Goal: Task Accomplishment & Management: Manage account settings

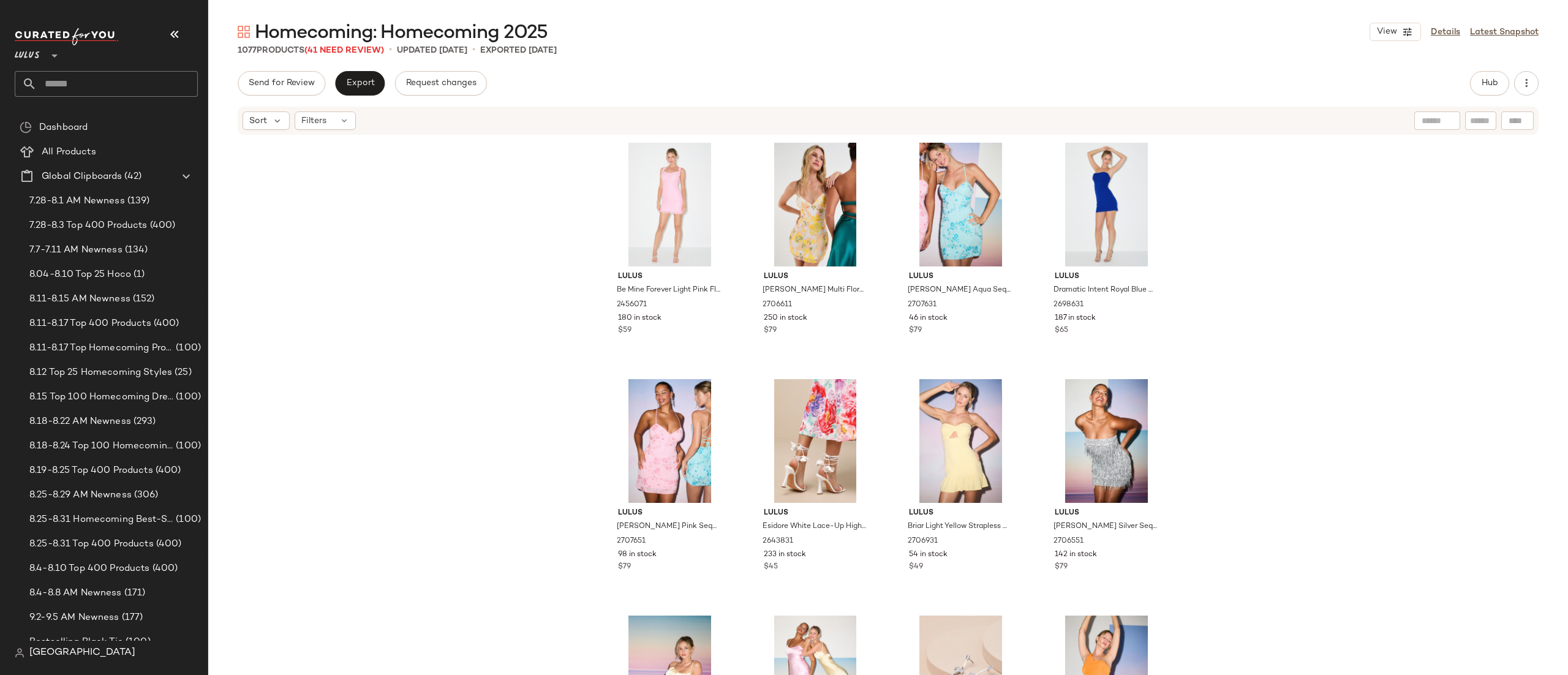
click at [1461, 33] on div "View Details Latest Snapshot" at bounding box center [1454, 31] width 169 height 19
click at [1447, 33] on link "Details" at bounding box center [1445, 31] width 29 height 13
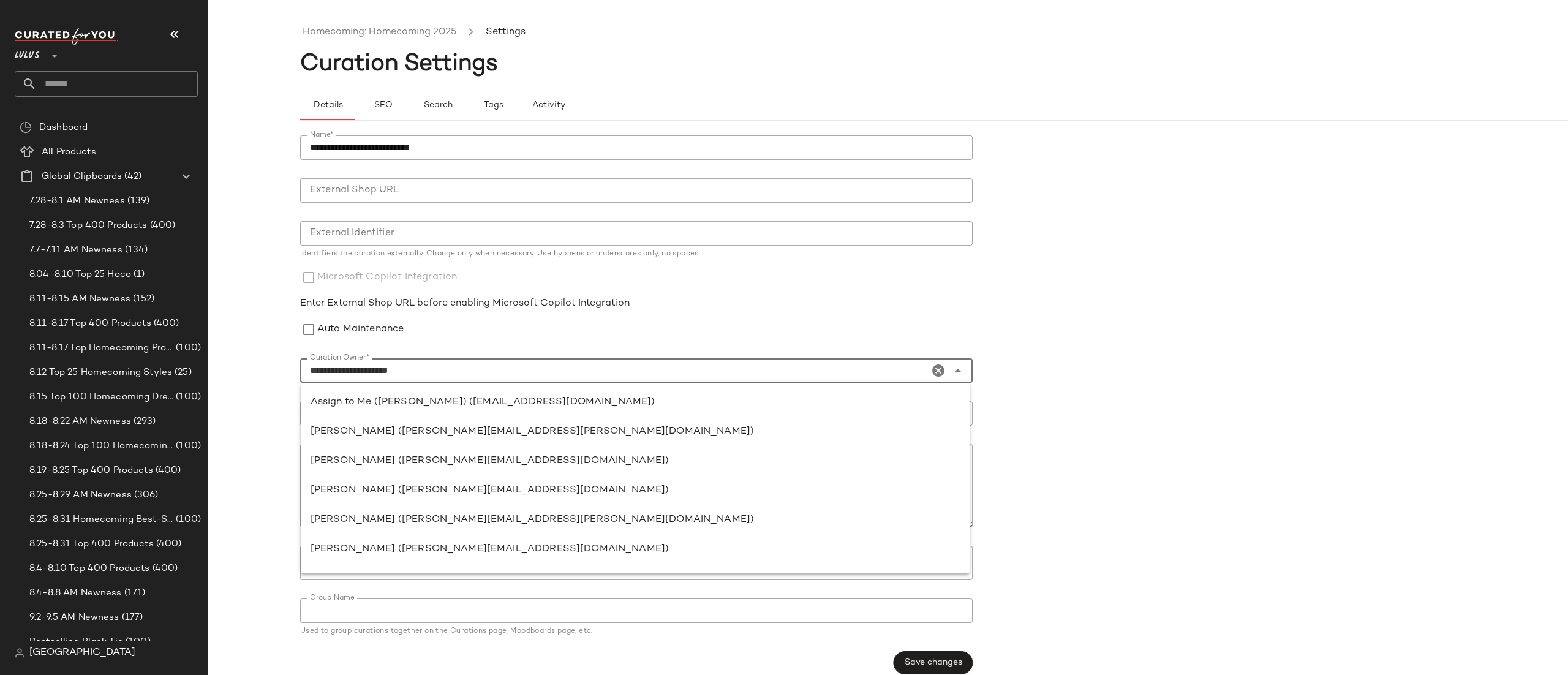
click at [456, 376] on input "**********" at bounding box center [614, 371] width 628 height 15
click at [453, 397] on div "Assign to Me ([PERSON_NAME]) ([EMAIL_ADDRESS][DOMAIN_NAME])" at bounding box center [635, 403] width 649 height 15
type input "**********"
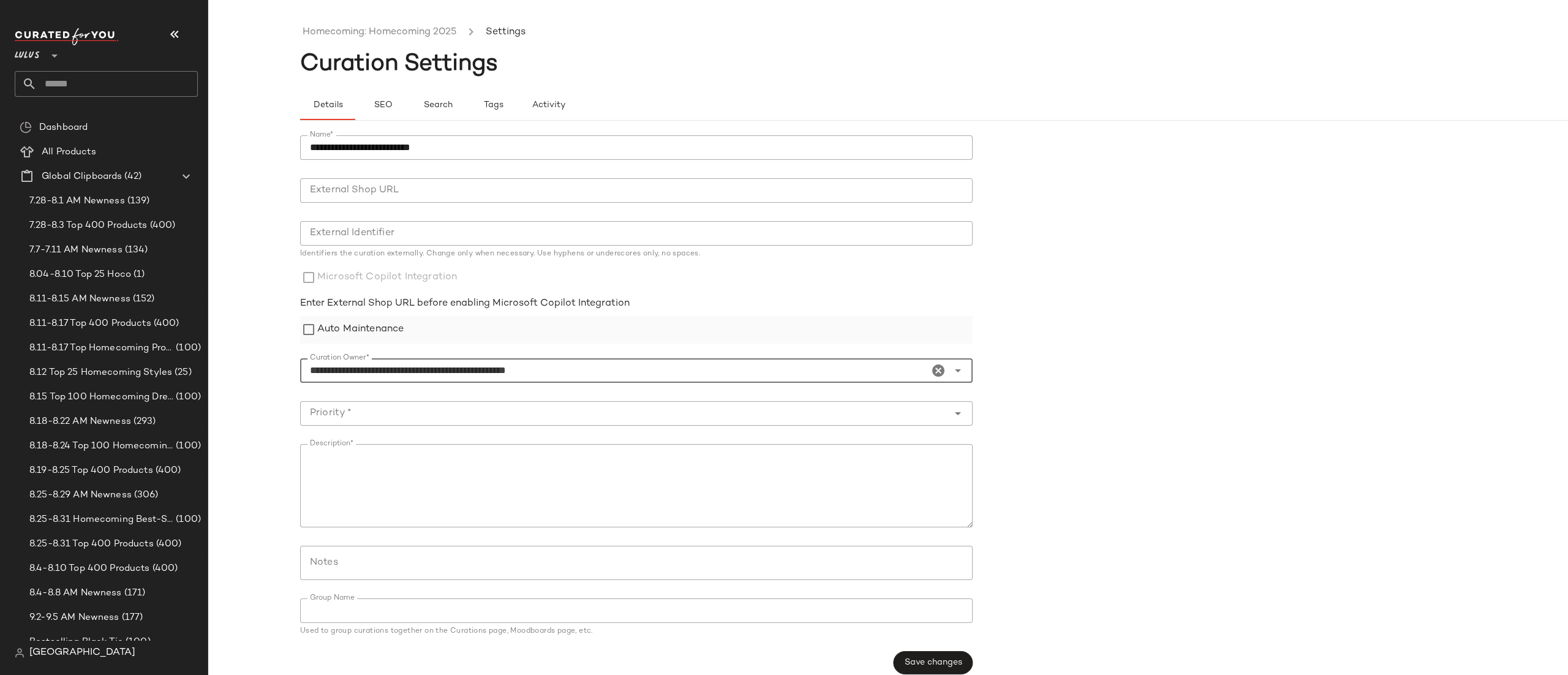
click at [328, 337] on label "Auto Maintenance" at bounding box center [360, 330] width 86 height 28
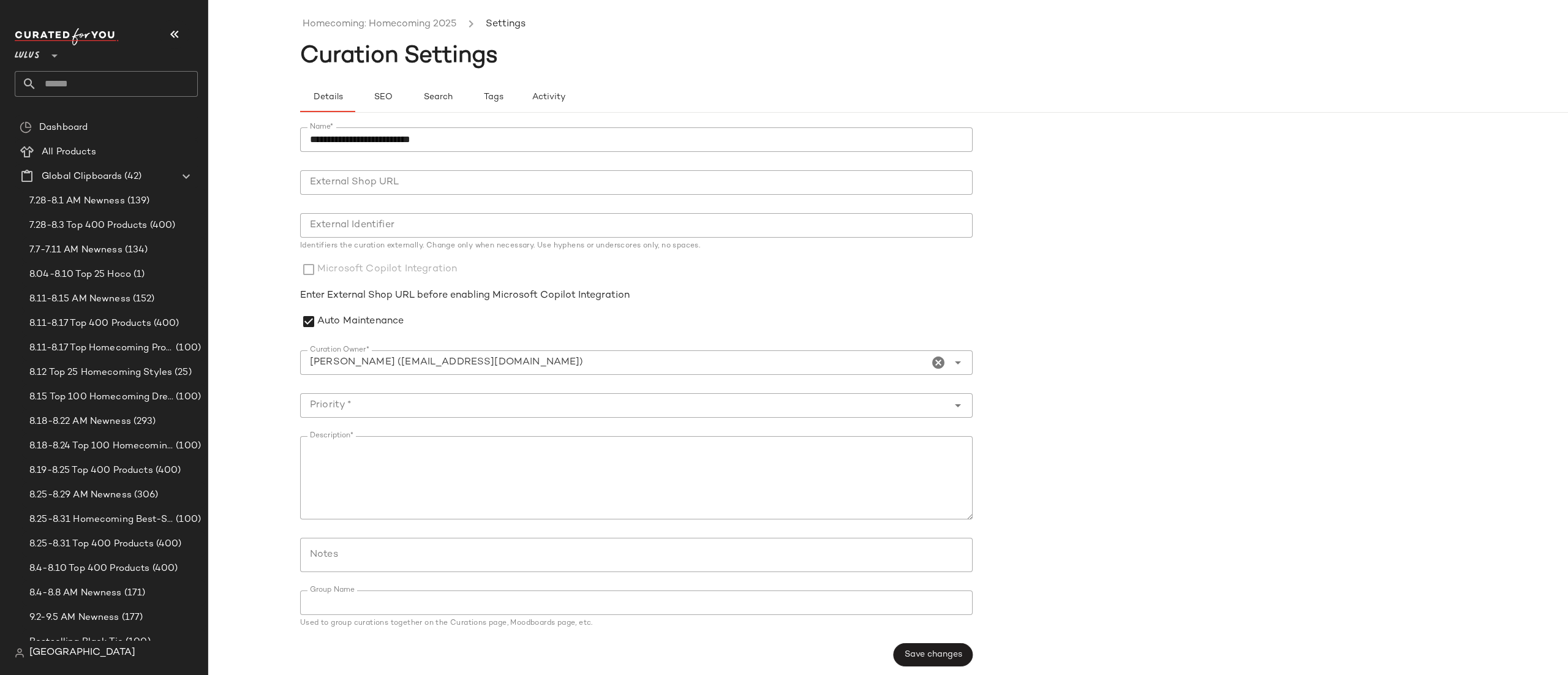
scroll to position [13, 0]
click at [898, 652] on button "Save changes" at bounding box center [934, 649] width 79 height 23
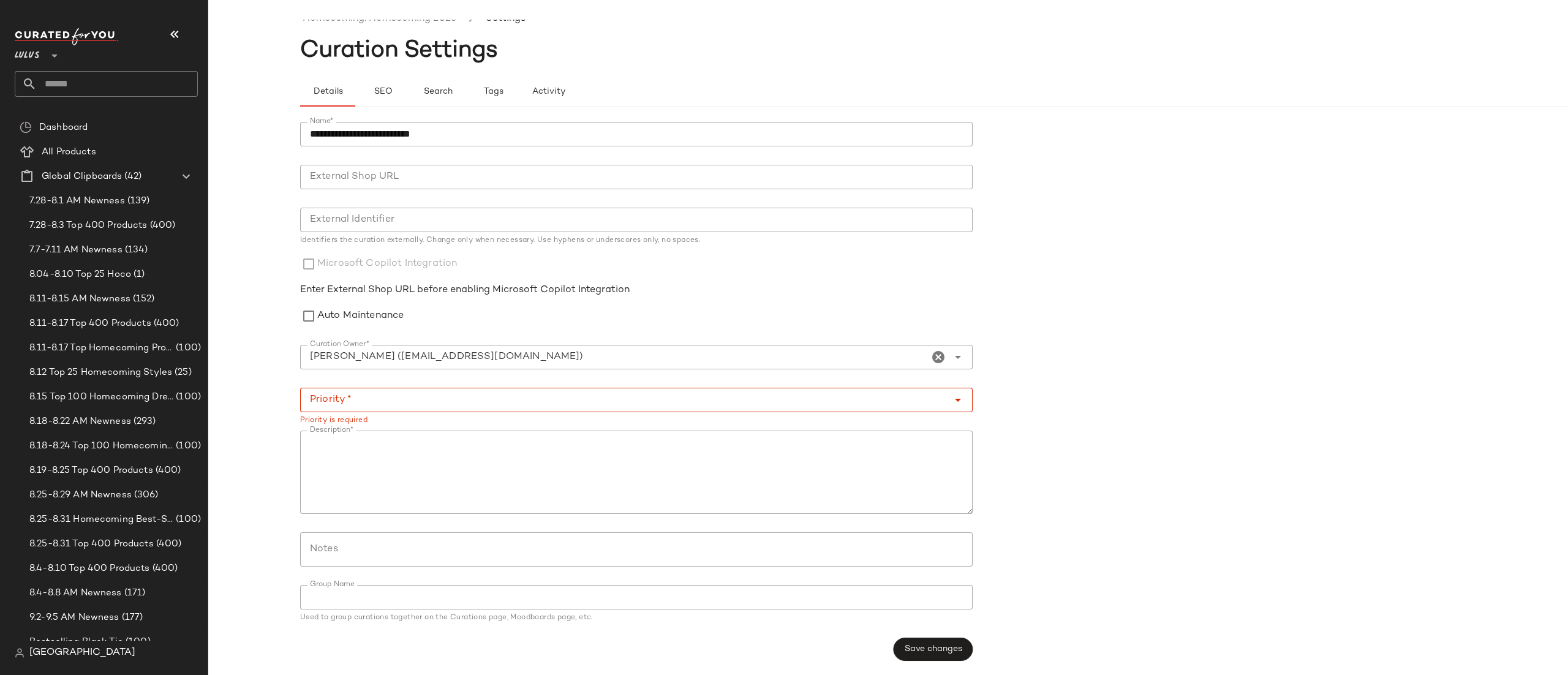
click at [462, 406] on input "Priority *" at bounding box center [624, 400] width 648 height 15
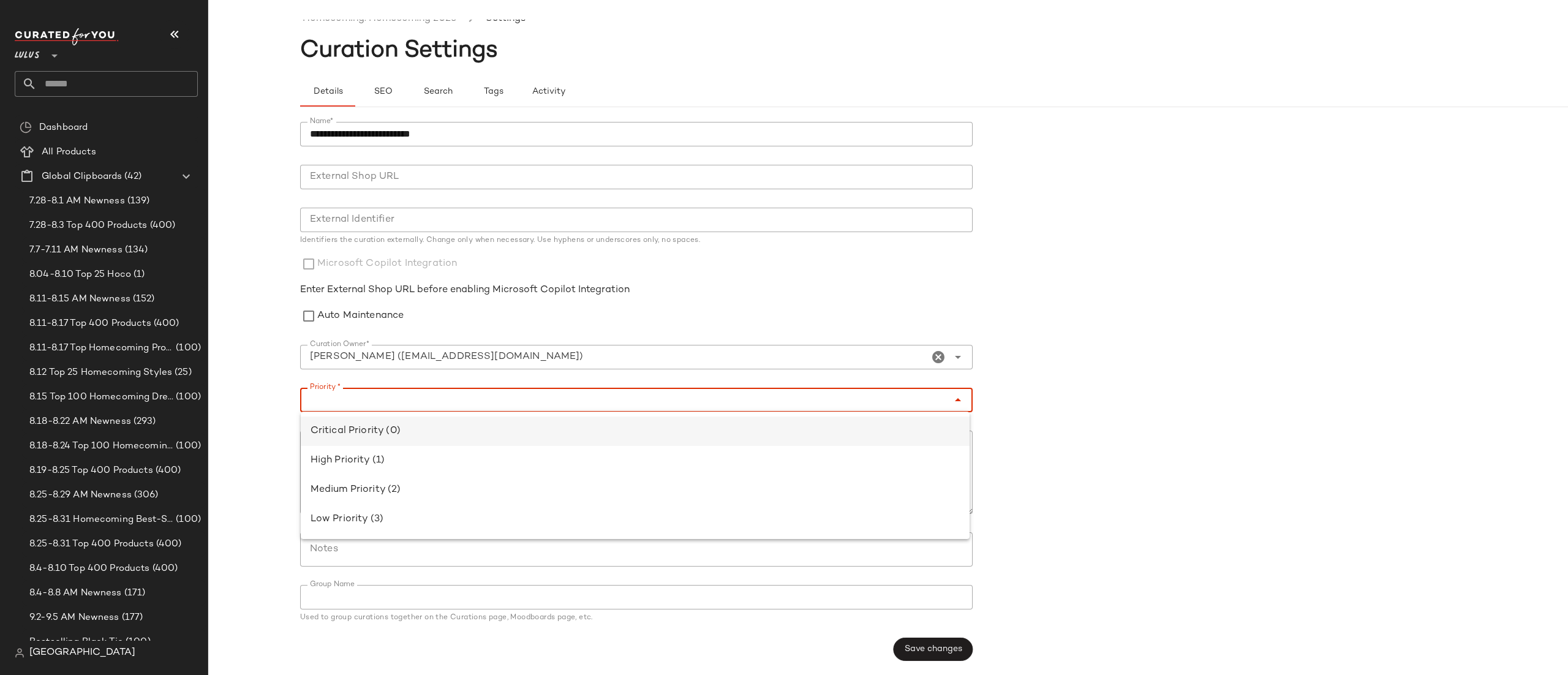
click at [450, 430] on div "Critical Priority (0)" at bounding box center [635, 432] width 649 height 15
type input "**********"
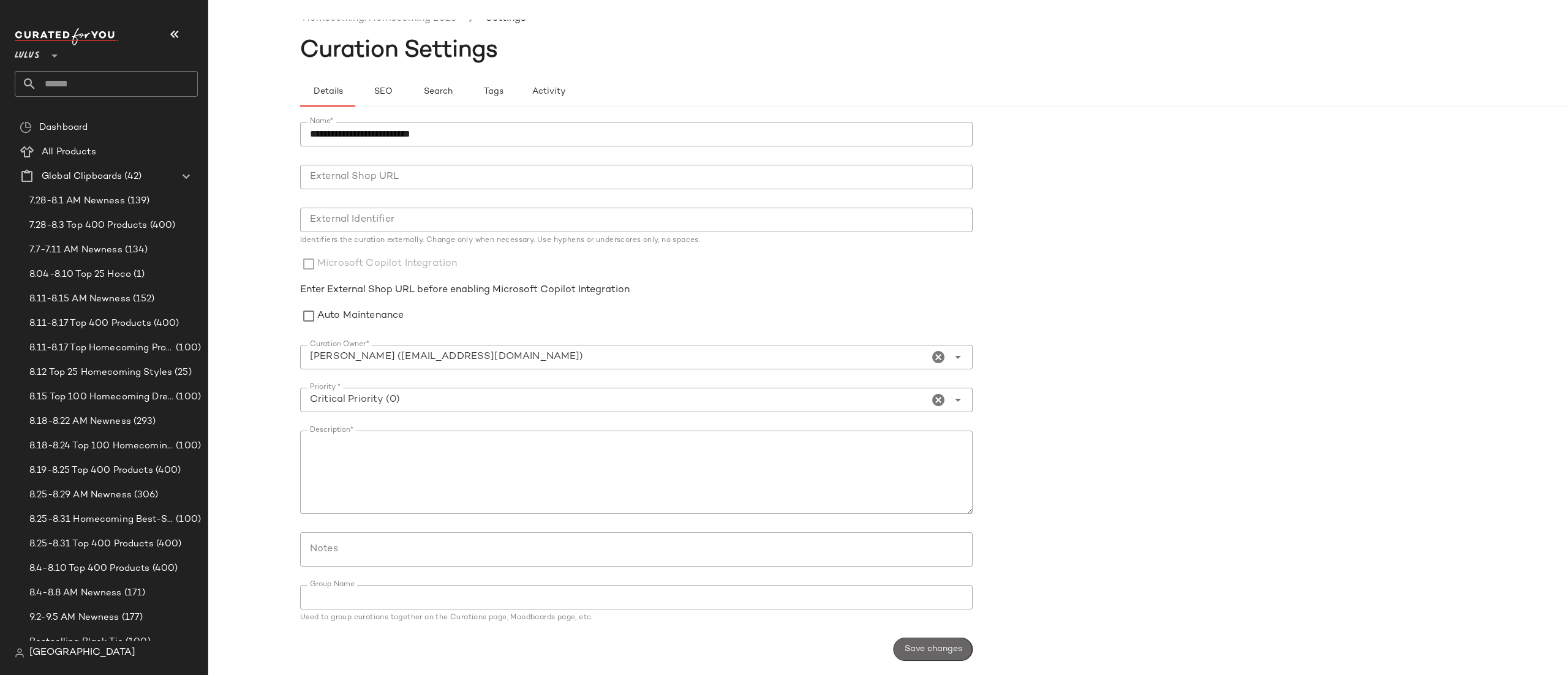
click at [906, 653] on span "Save changes" at bounding box center [934, 650] width 58 height 10
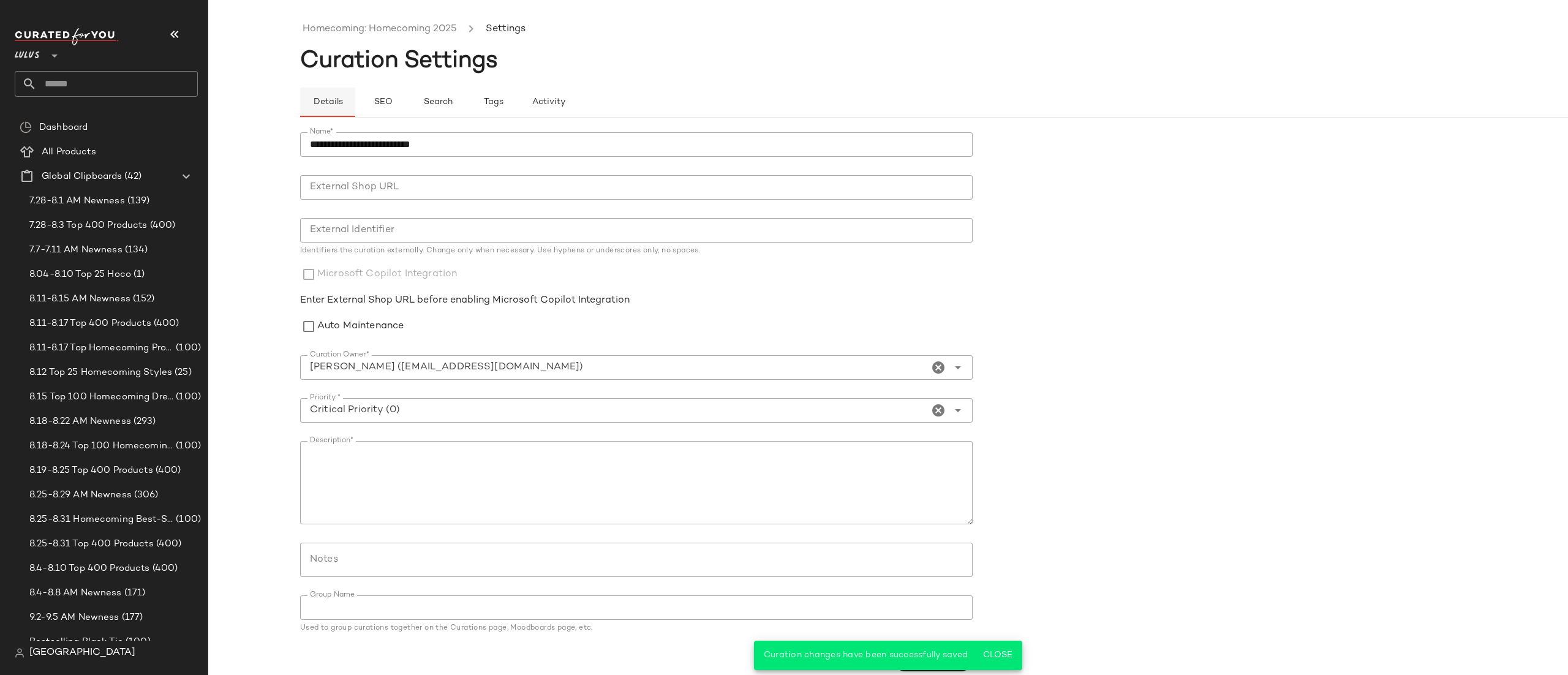
scroll to position [0, 0]
click at [342, 42] on ul "Homecoming: Homecoming 2025 Settings" at bounding box center [980, 33] width 1360 height 28
click at [352, 31] on link "Homecoming: Homecoming 2025" at bounding box center [380, 32] width 154 height 16
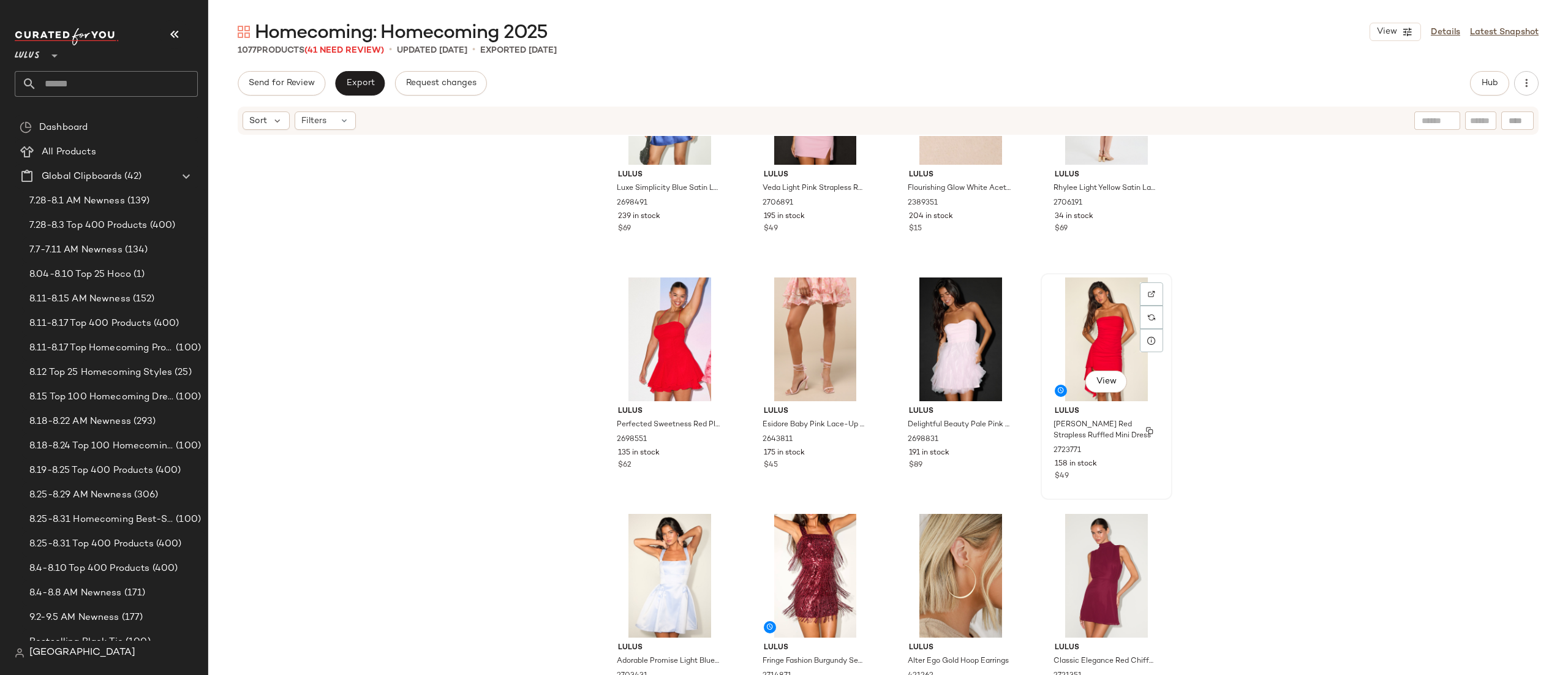
scroll to position [1772, 0]
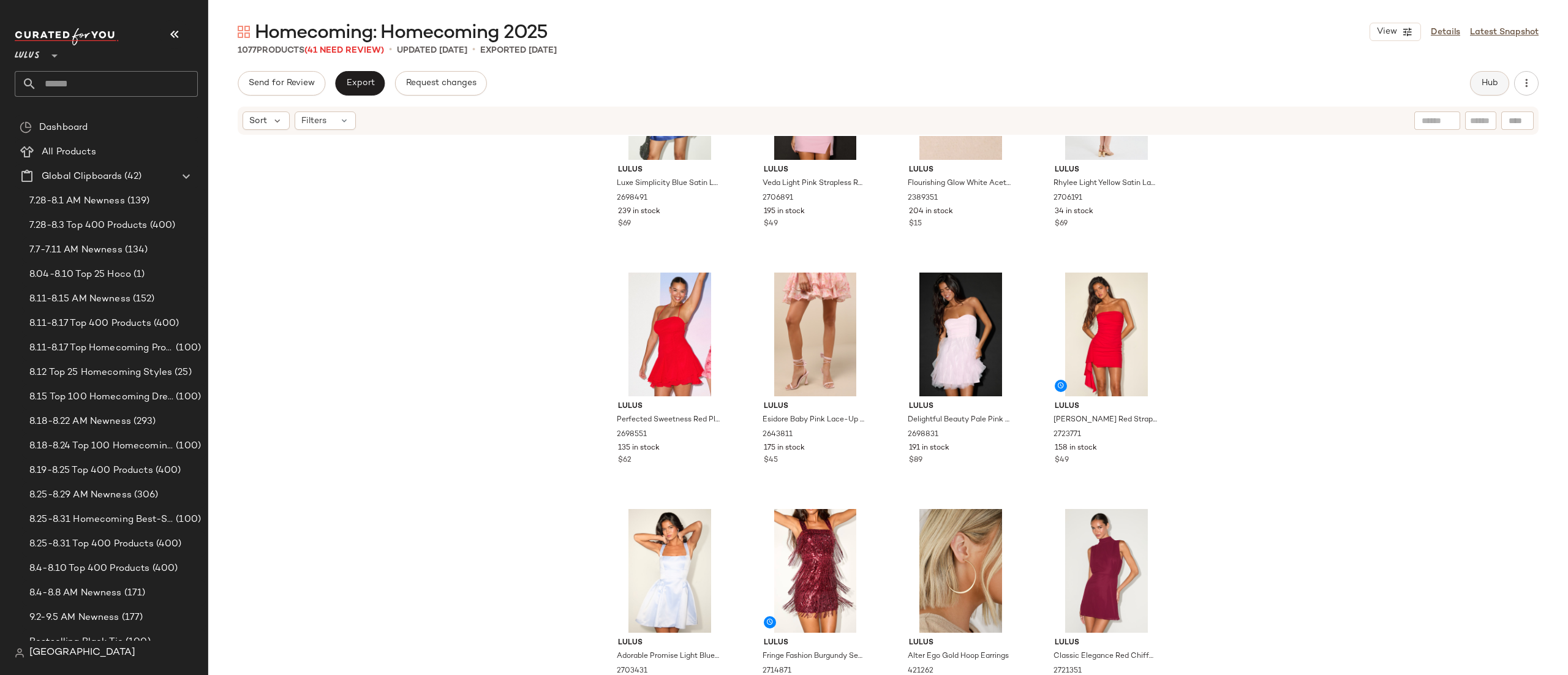
click at [1470, 83] on button "Hub" at bounding box center [1489, 83] width 39 height 25
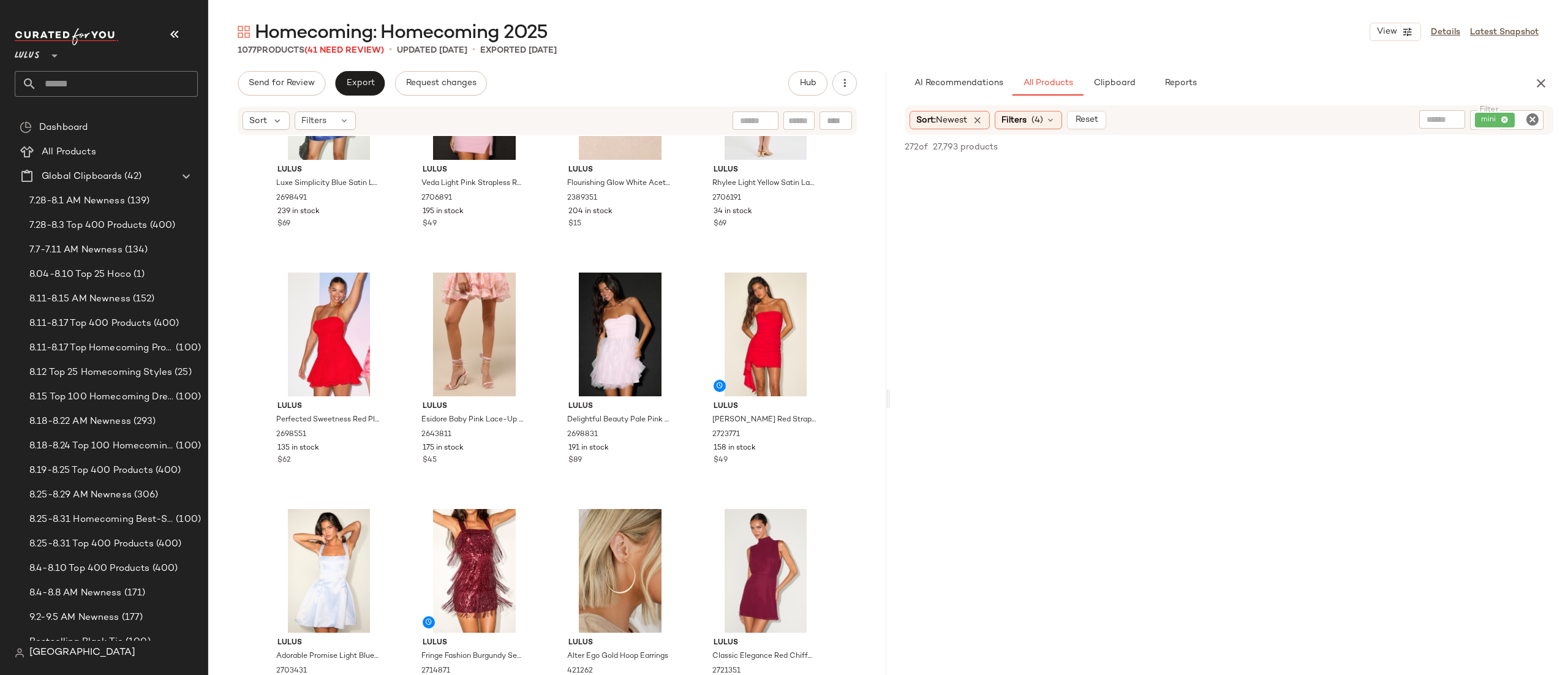
click at [1531, 114] on icon "Clear Filter" at bounding box center [1533, 120] width 15 height 15
click at [1013, 126] on span "Filters" at bounding box center [1014, 120] width 25 height 13
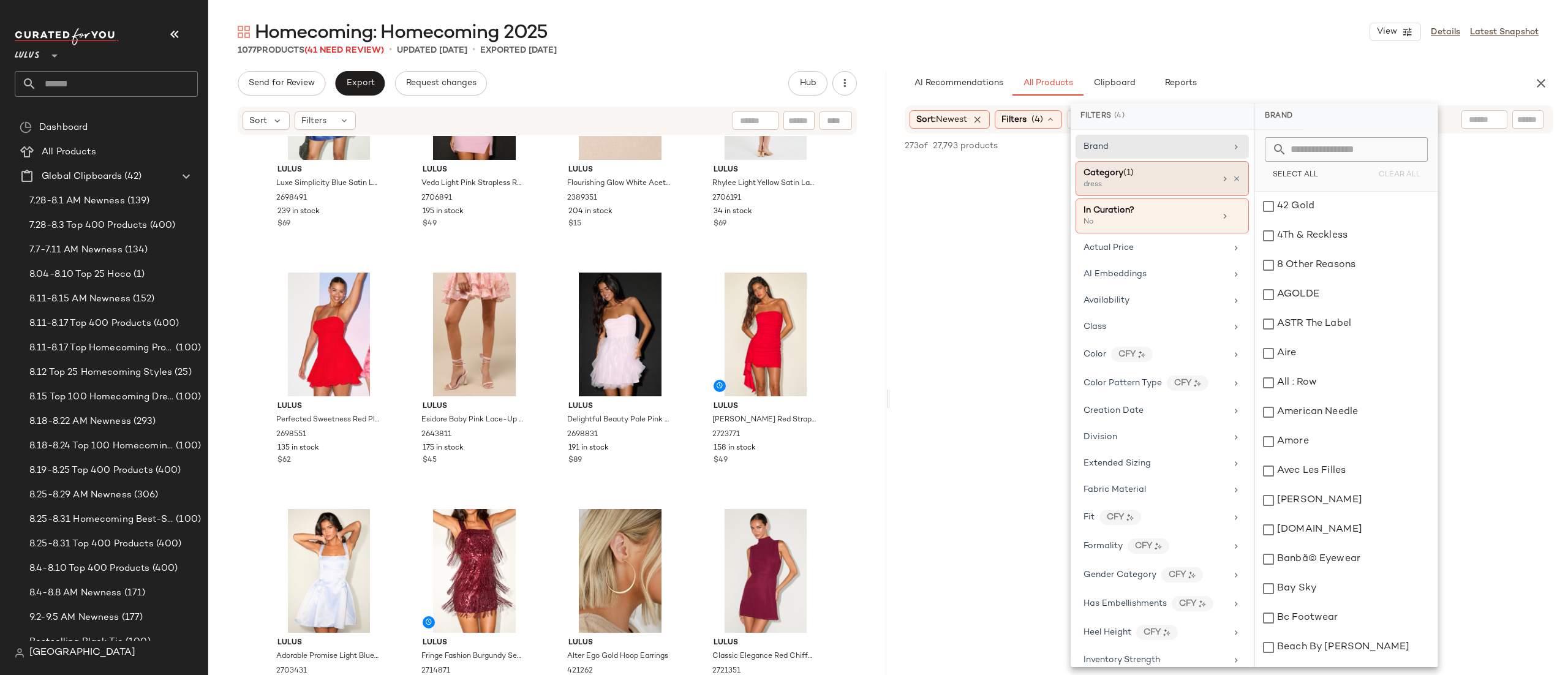
click at [1154, 177] on div "Category (1)" at bounding box center [1150, 173] width 132 height 13
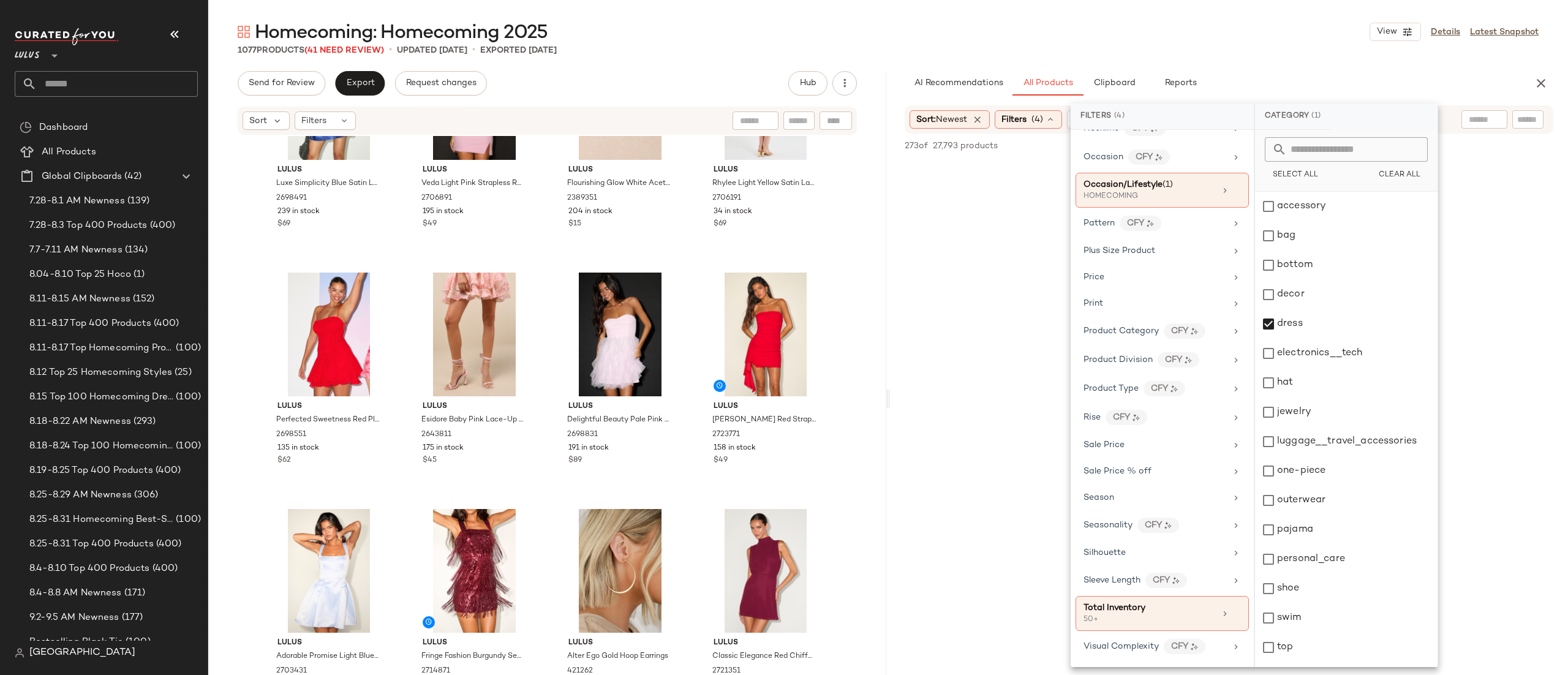
scroll to position [659, 0]
click at [1139, 617] on div "50+" at bounding box center [1145, 620] width 123 height 11
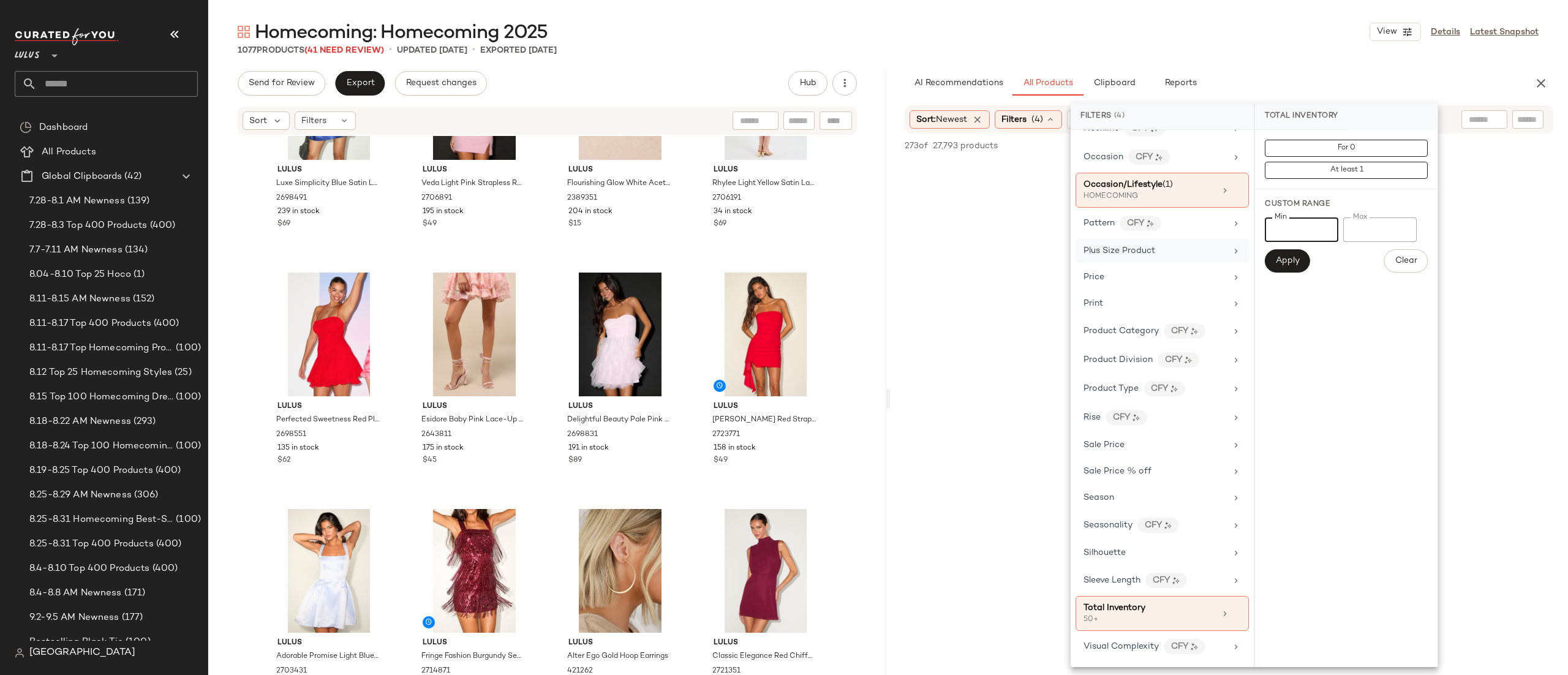
drag, startPoint x: 1319, startPoint y: 219, endPoint x: 1213, endPoint y: 242, distance: 108.5
click at [1213, 242] on div "Filters (4) Brand Category (1) dress In Curation? No Actual Price AI Embeddings…" at bounding box center [1254, 385] width 367 height 563
type input "**"
click at [1293, 227] on input "**" at bounding box center [1302, 230] width 73 height 25
type input "**"
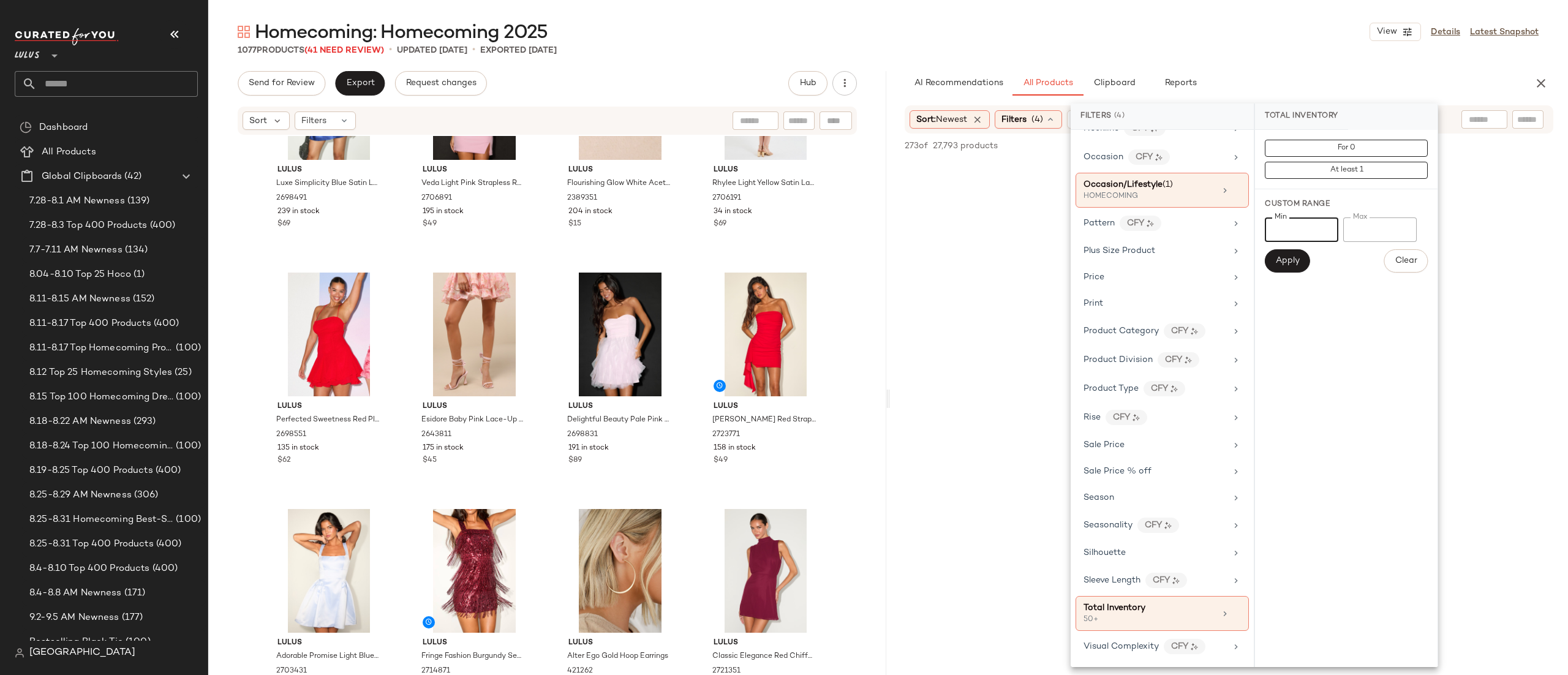
click at [1275, 248] on div "Min ** Min Max Max Apply Clear" at bounding box center [1347, 245] width 163 height 55
click at [1275, 255] on button "Apply" at bounding box center [1287, 260] width 46 height 23
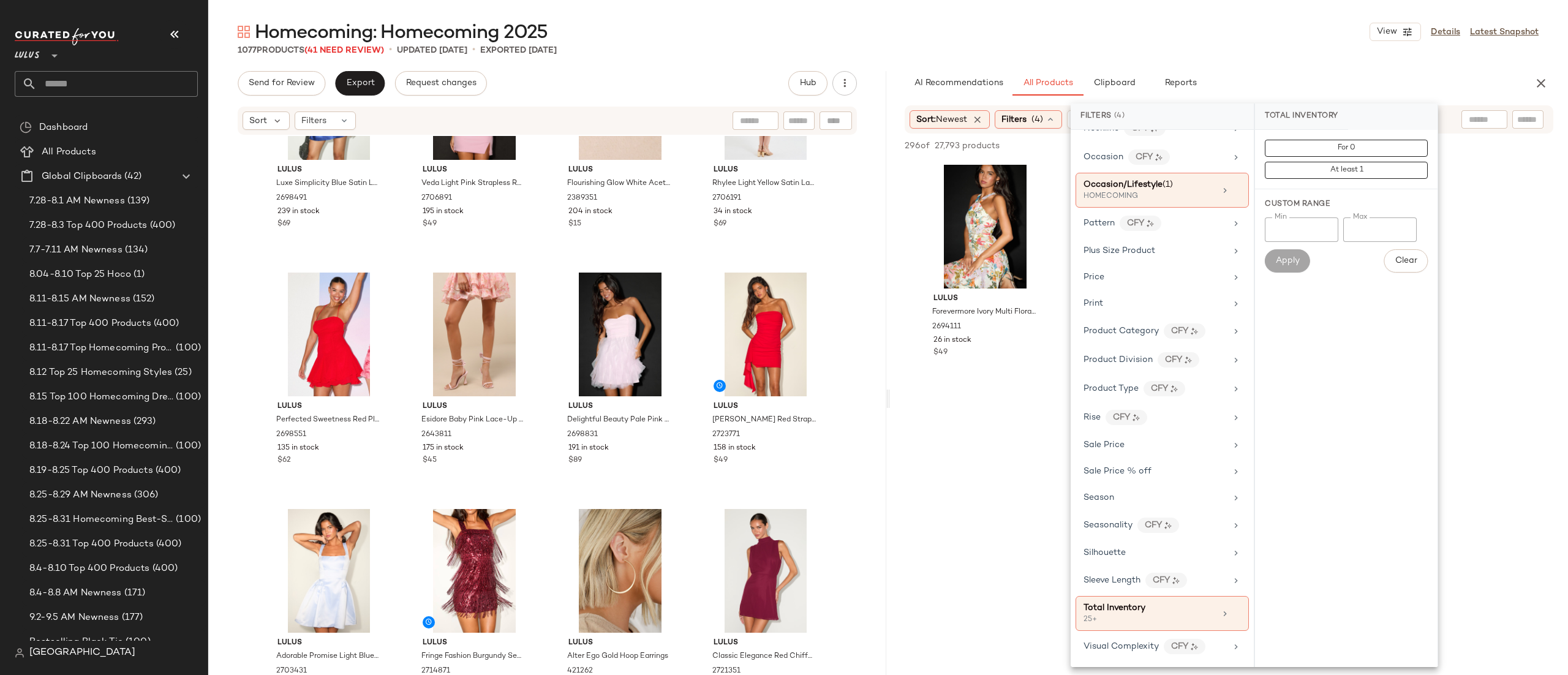
click at [1453, 110] on div "Sort: Newest Filters (4) Reset" at bounding box center [1229, 120] width 649 height 28
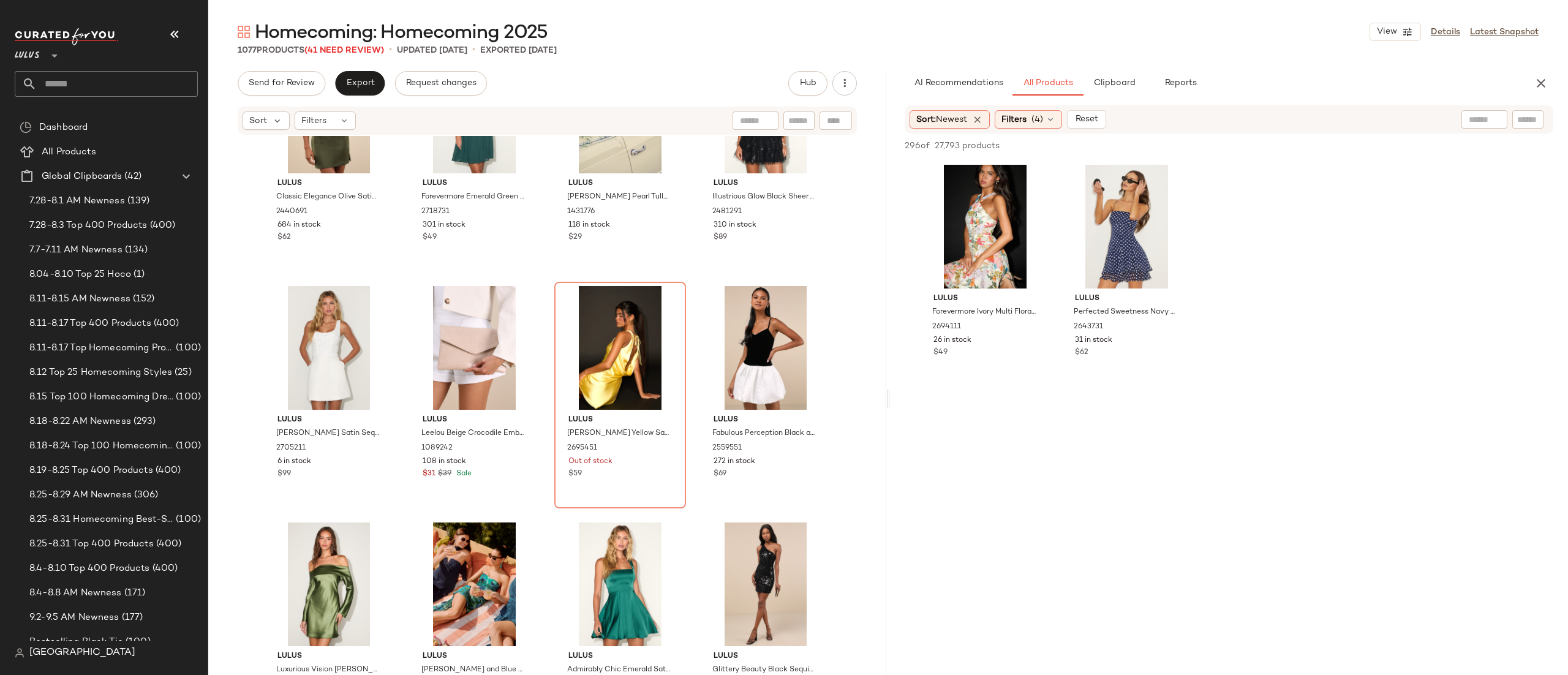
scroll to position [15001, 0]
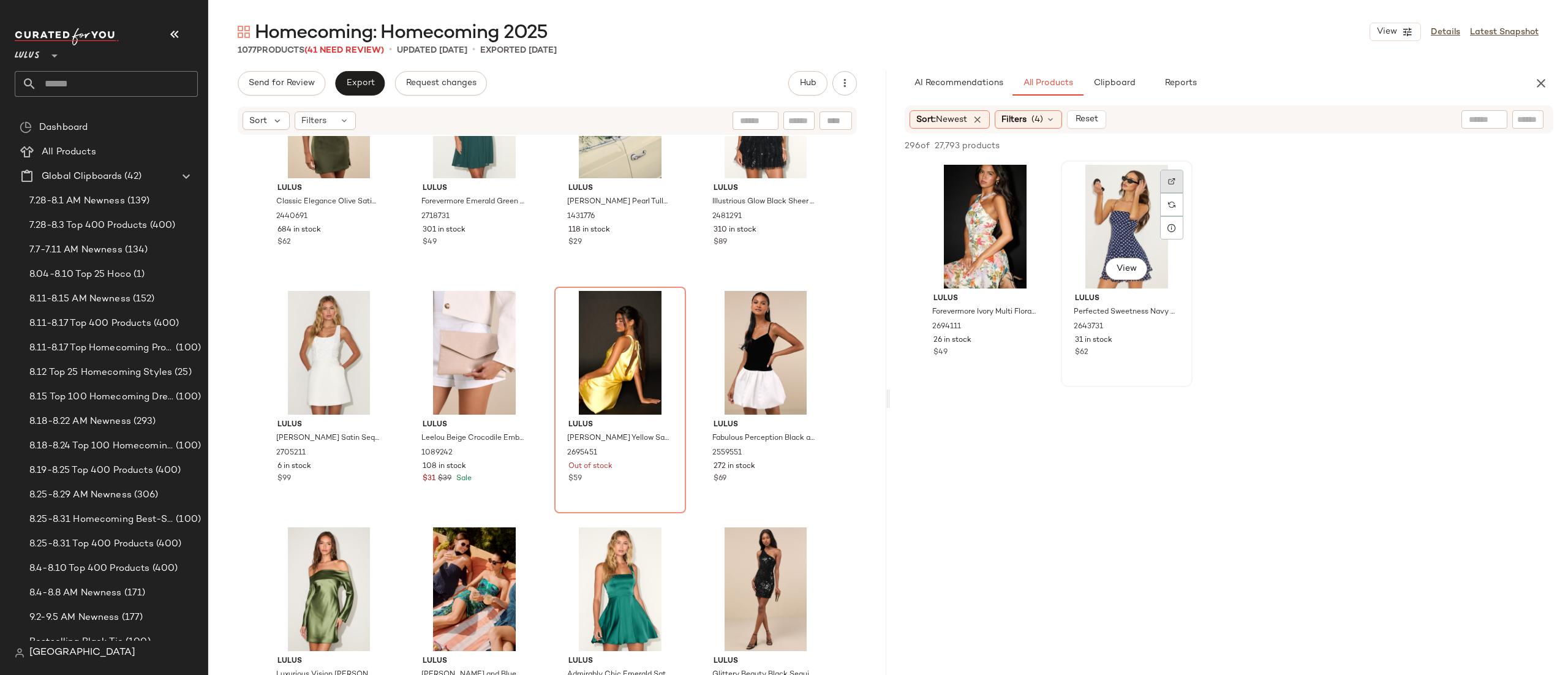
click at [1172, 180] on img at bounding box center [1172, 181] width 7 height 7
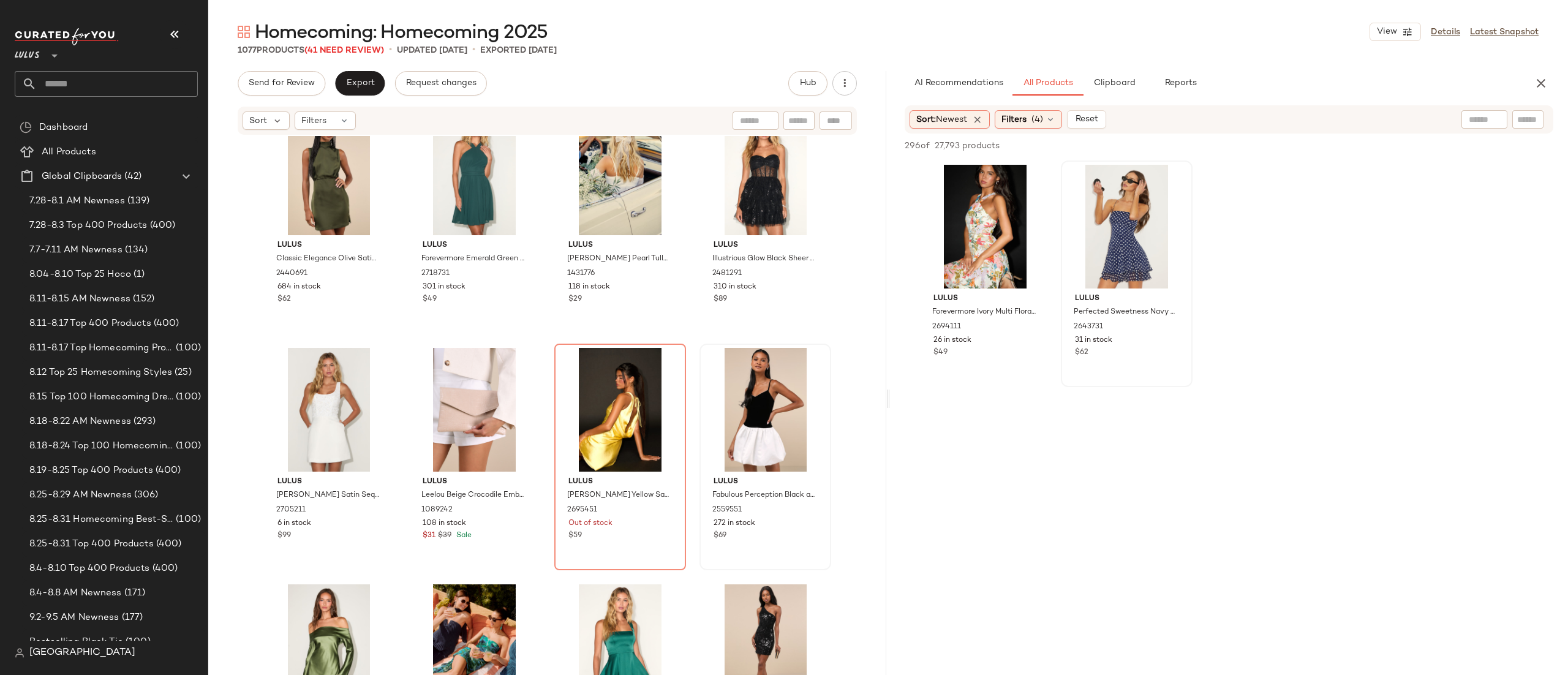
scroll to position [14975, 0]
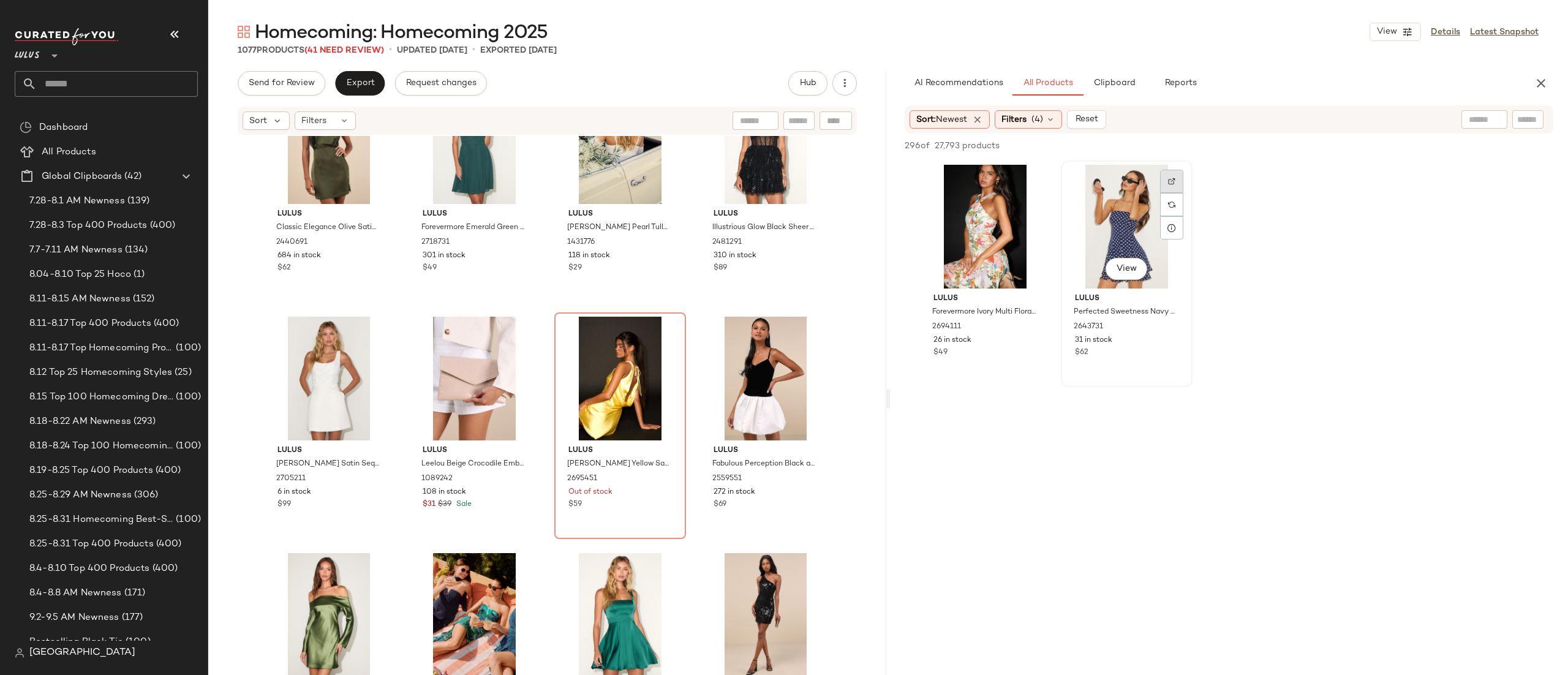
click at [1164, 193] on div at bounding box center [1172, 204] width 23 height 23
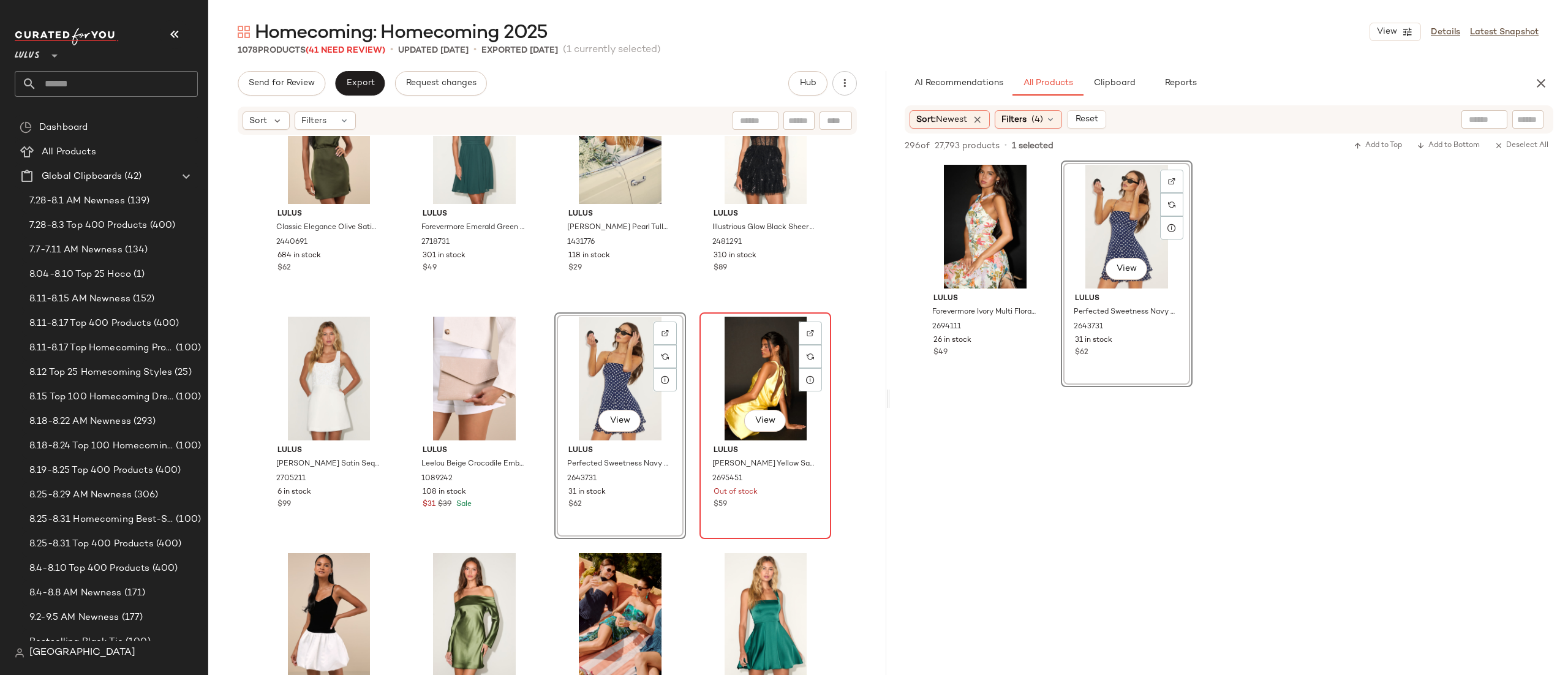
click at [743, 340] on div "View" at bounding box center [765, 378] width 123 height 123
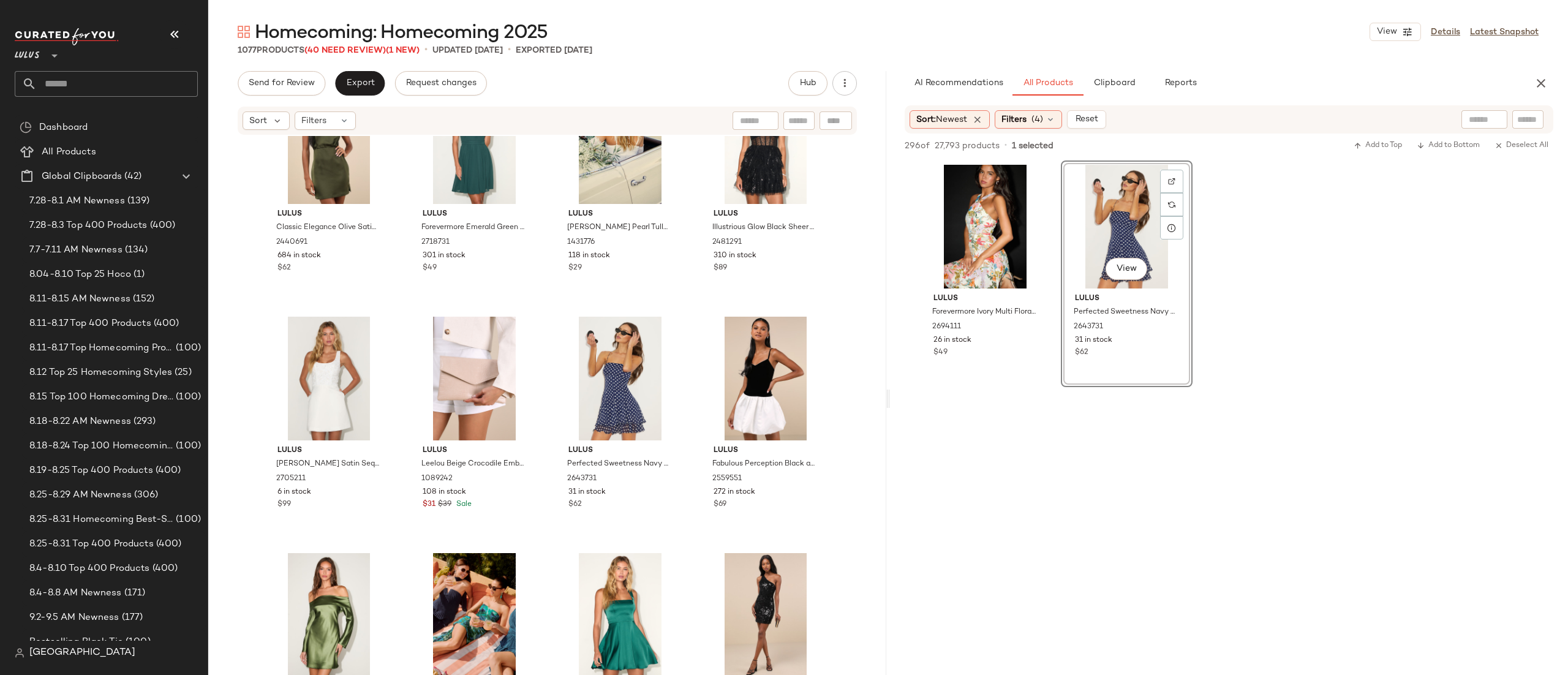
click at [983, 480] on div at bounding box center [1229, 506] width 679 height 236
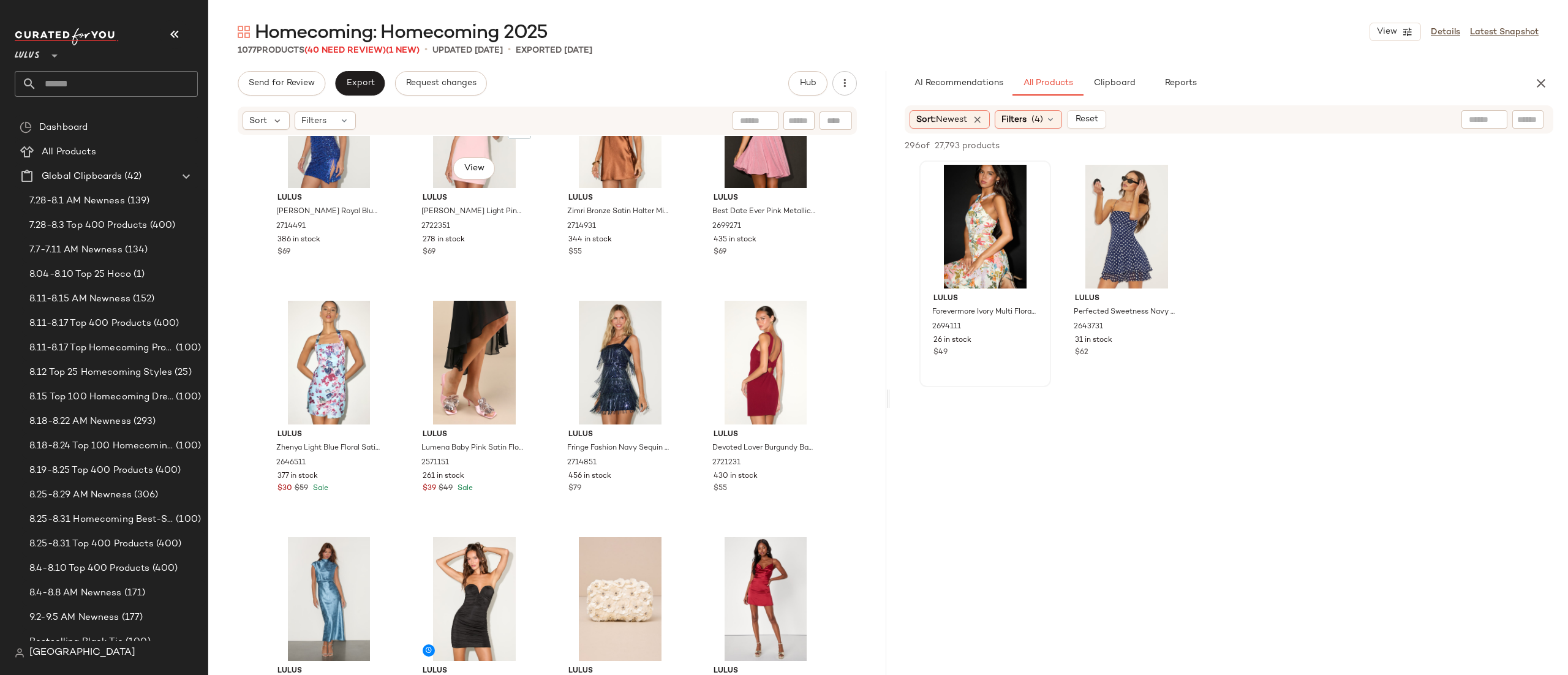
scroll to position [16648, 0]
click at [1037, 193] on div at bounding box center [1030, 204] width 23 height 23
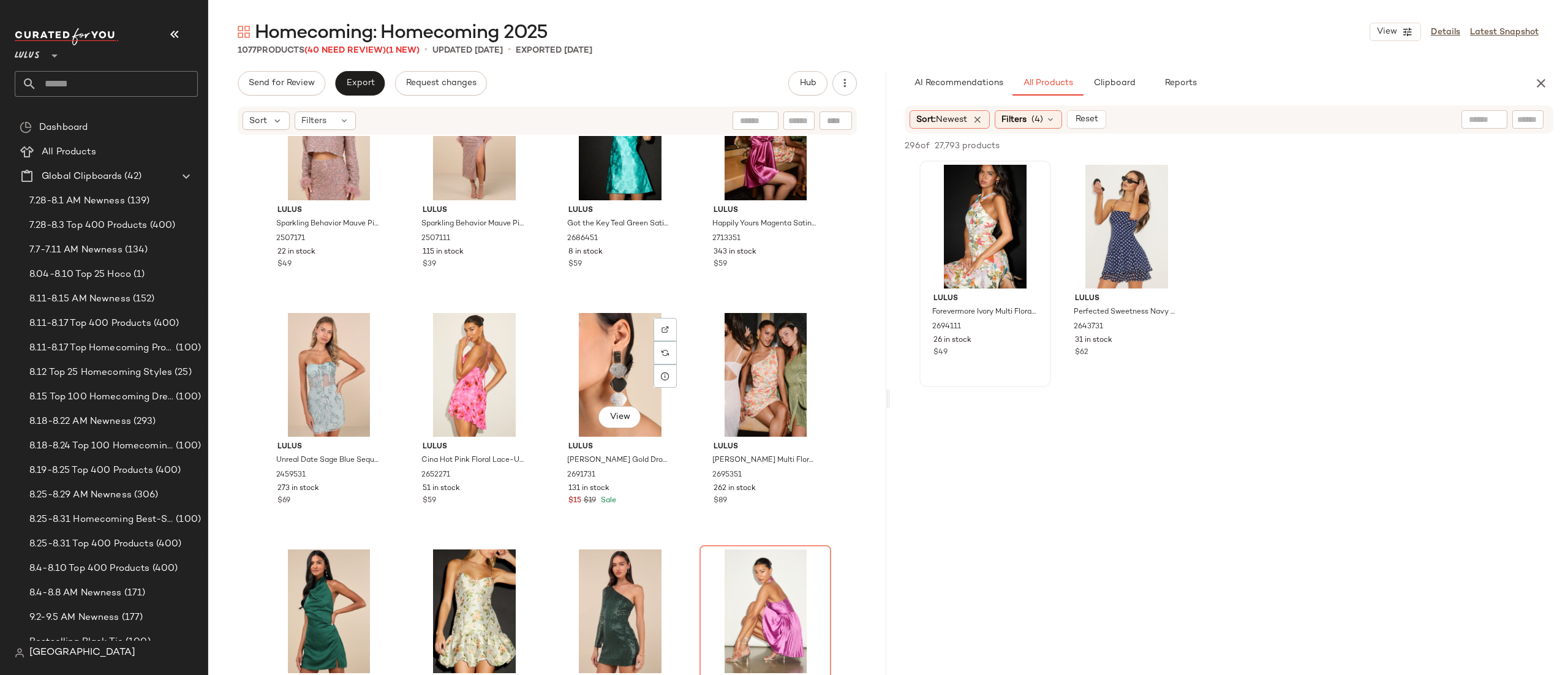
scroll to position [20415, 0]
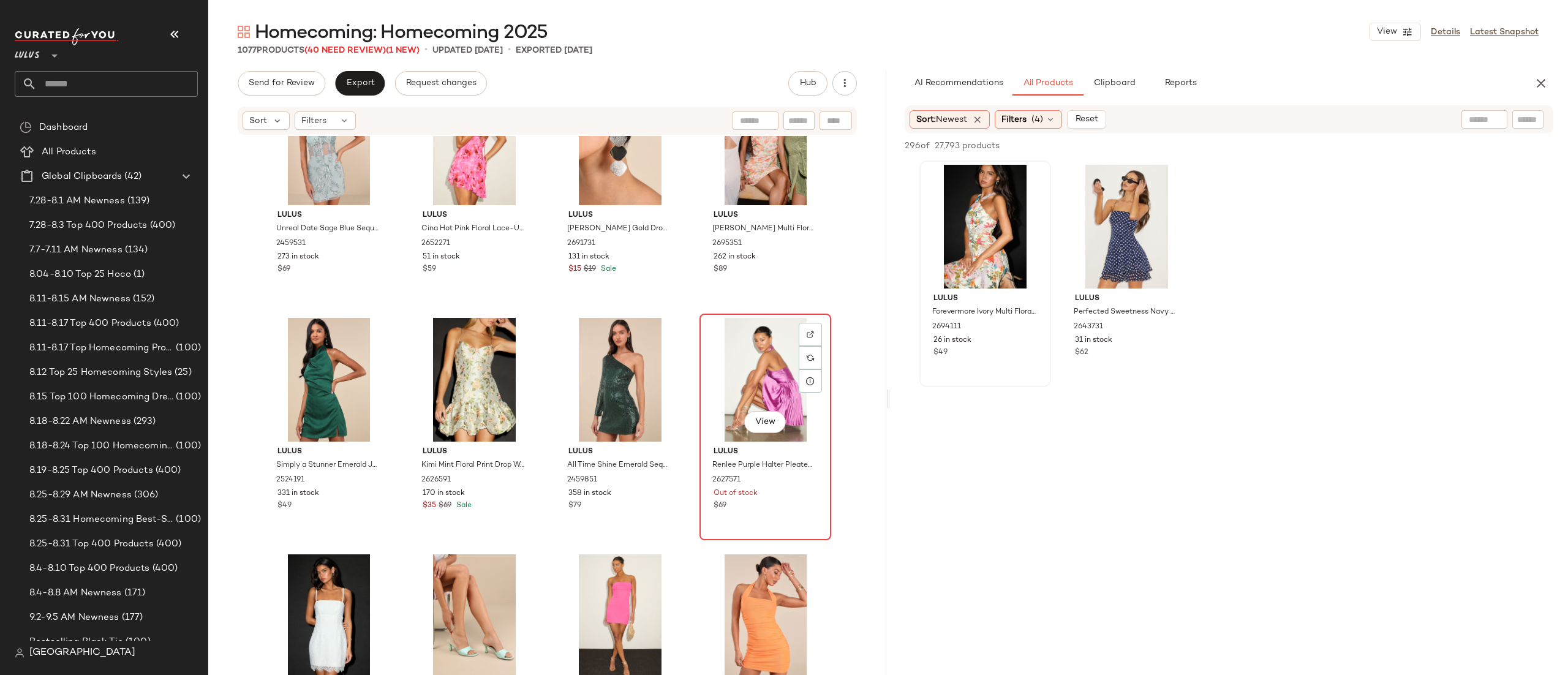
click at [750, 384] on div "View" at bounding box center [765, 379] width 123 height 123
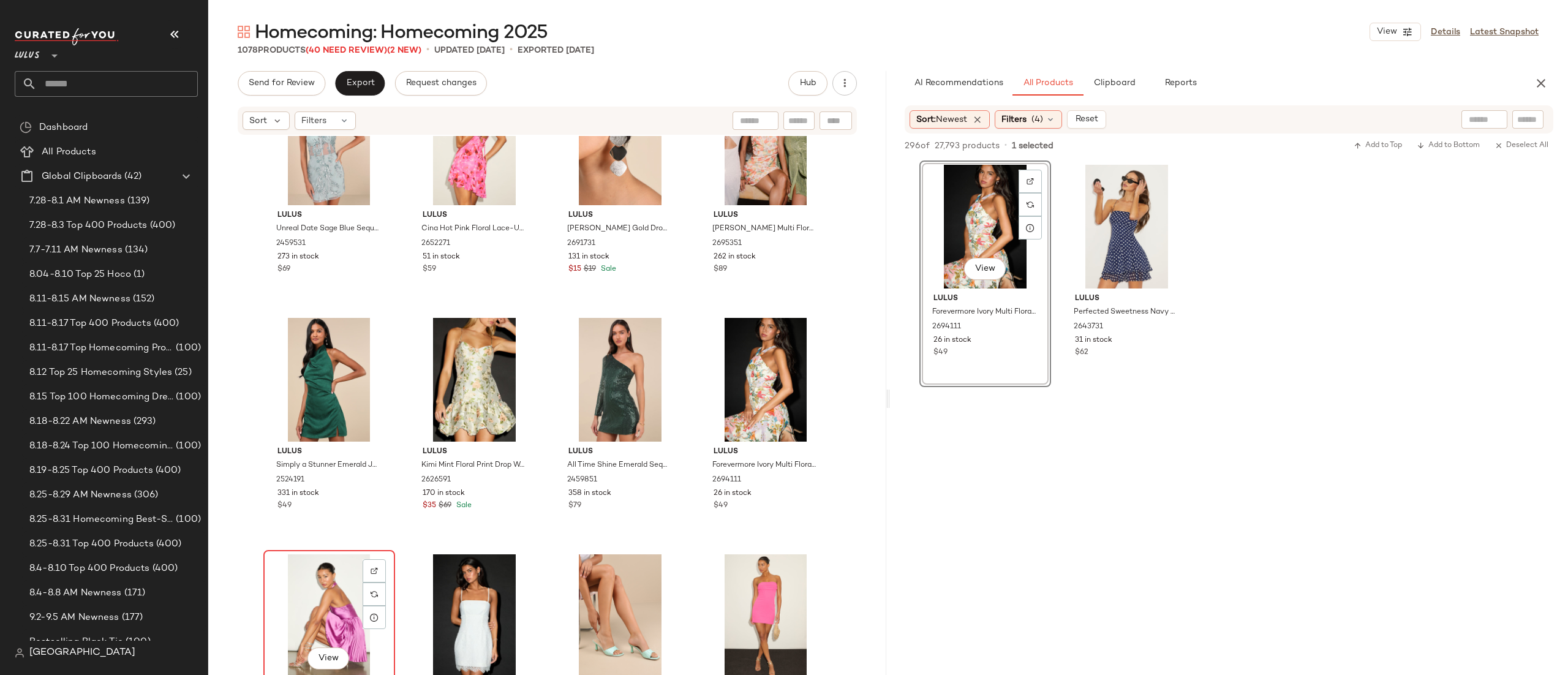
click at [299, 602] on div "View" at bounding box center [329, 616] width 123 height 123
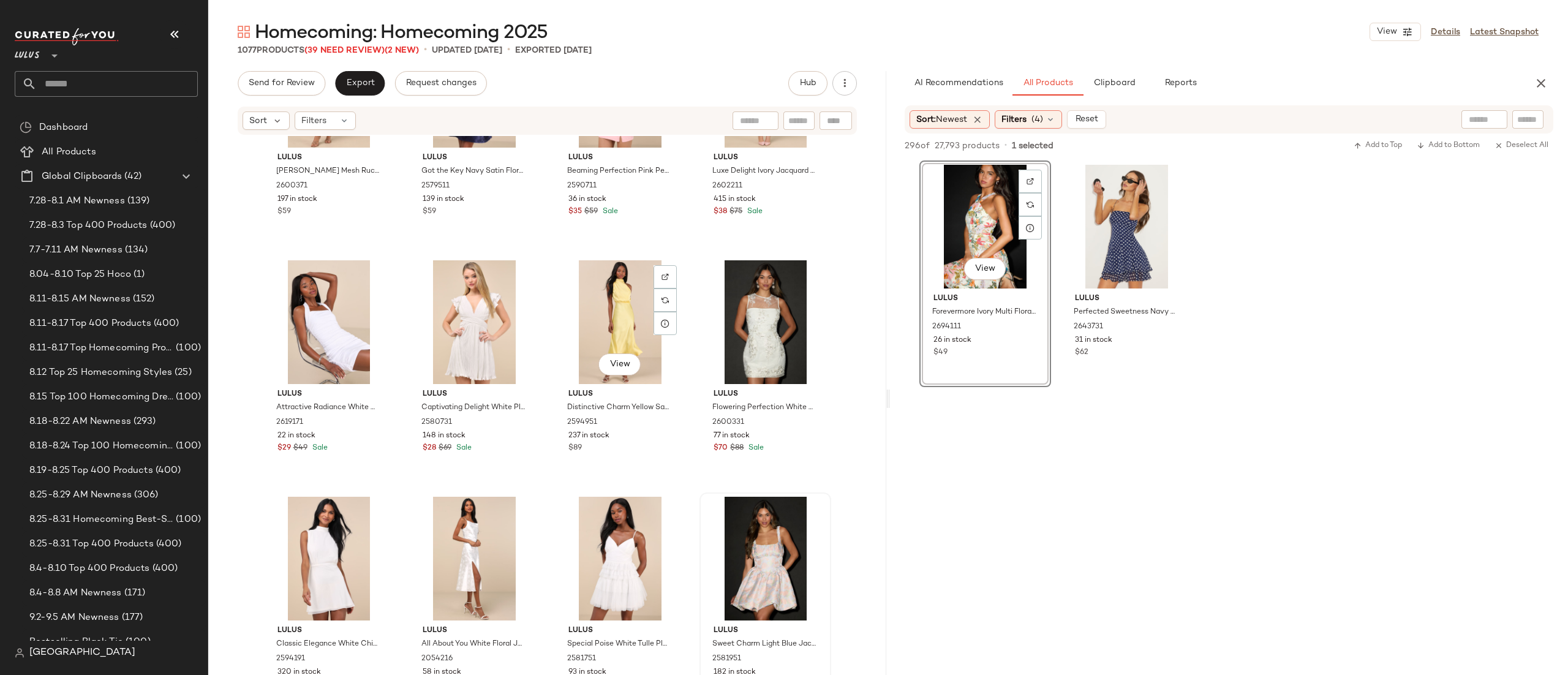
scroll to position [32758, 0]
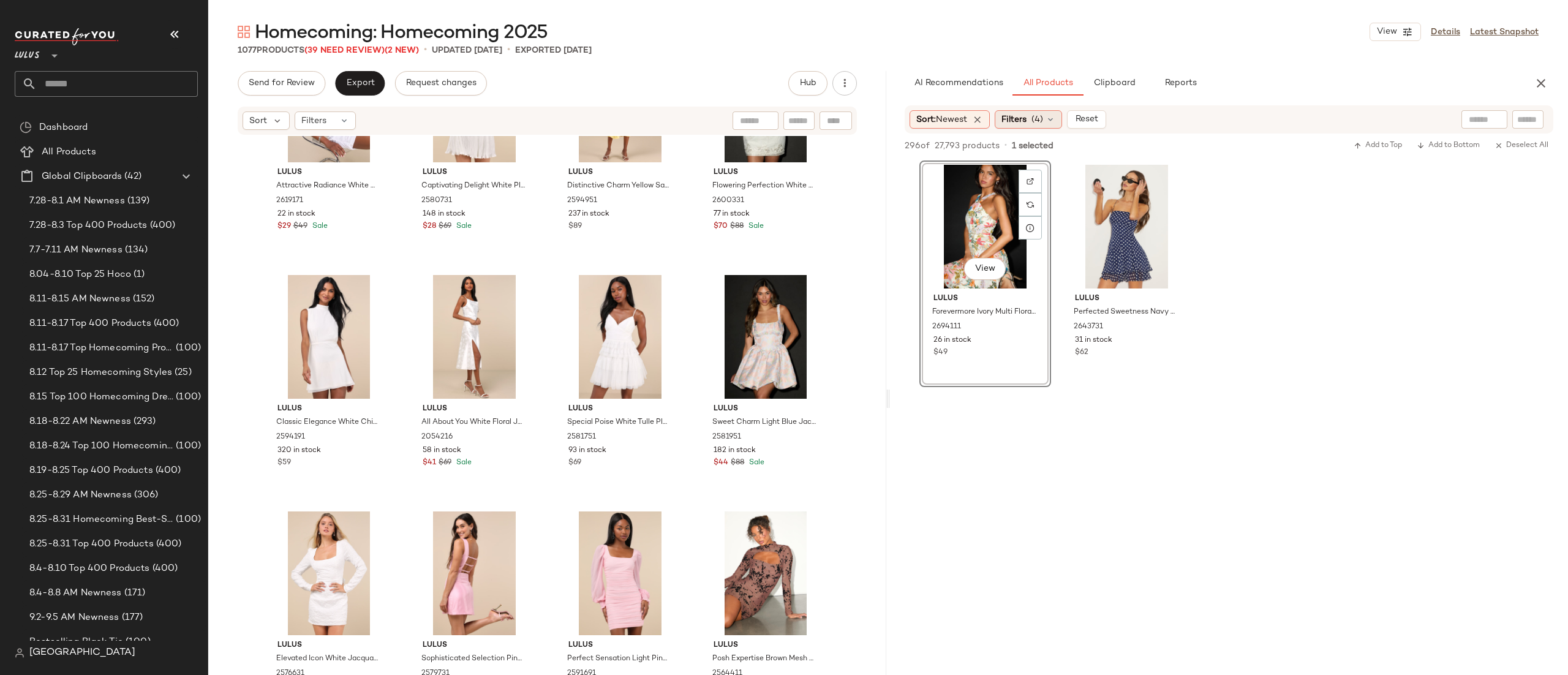
click at [1044, 120] on span "(4)" at bounding box center [1038, 120] width 12 height 13
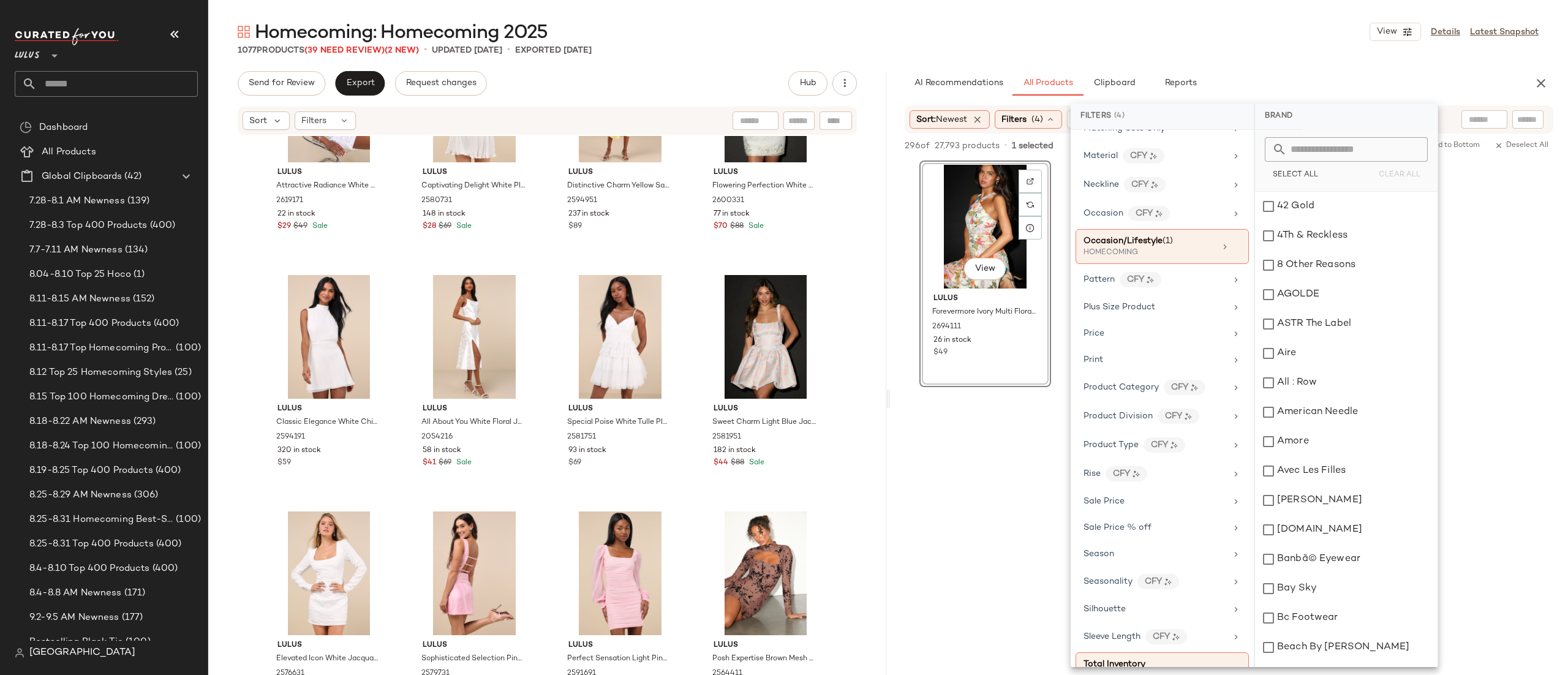
scroll to position [659, 0]
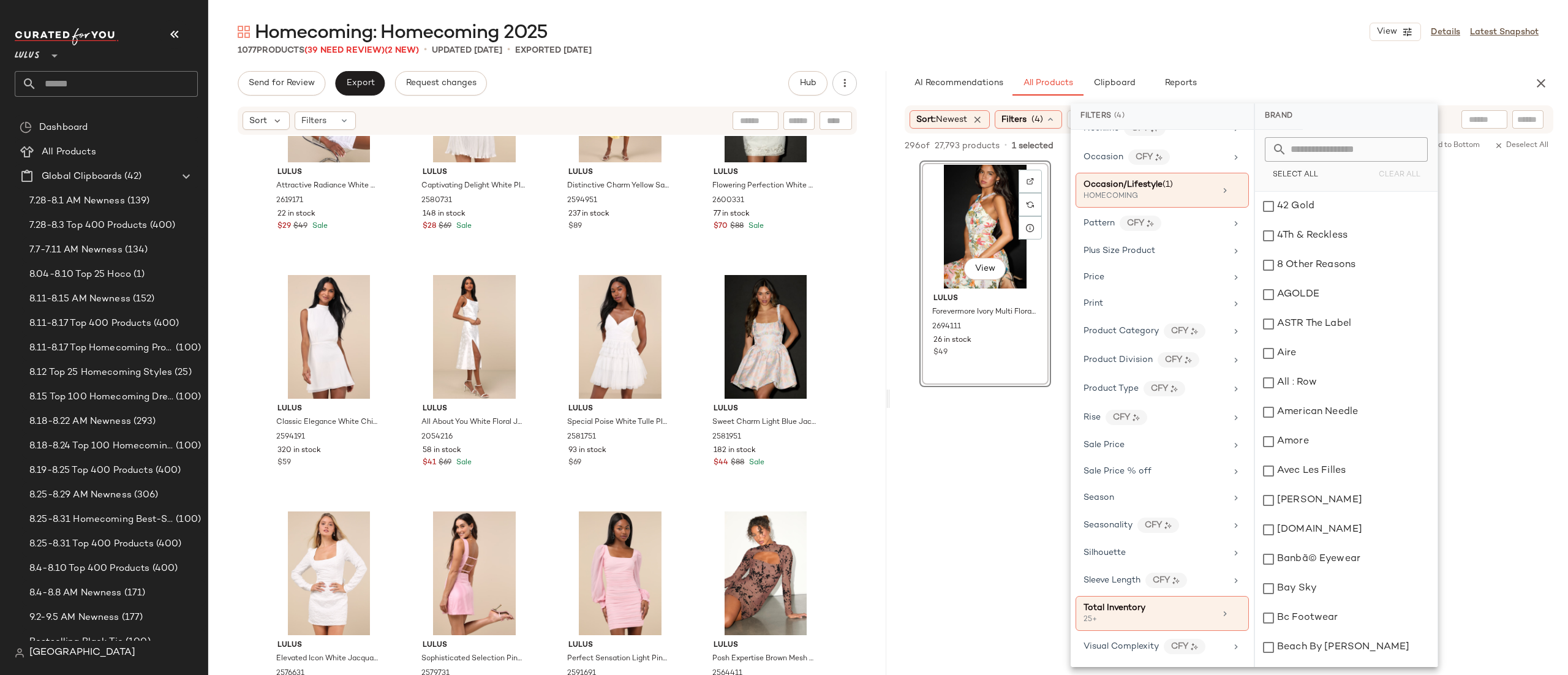
click at [1440, 110] on div "Sort: Newest Filters (4) Reset" at bounding box center [1229, 120] width 649 height 28
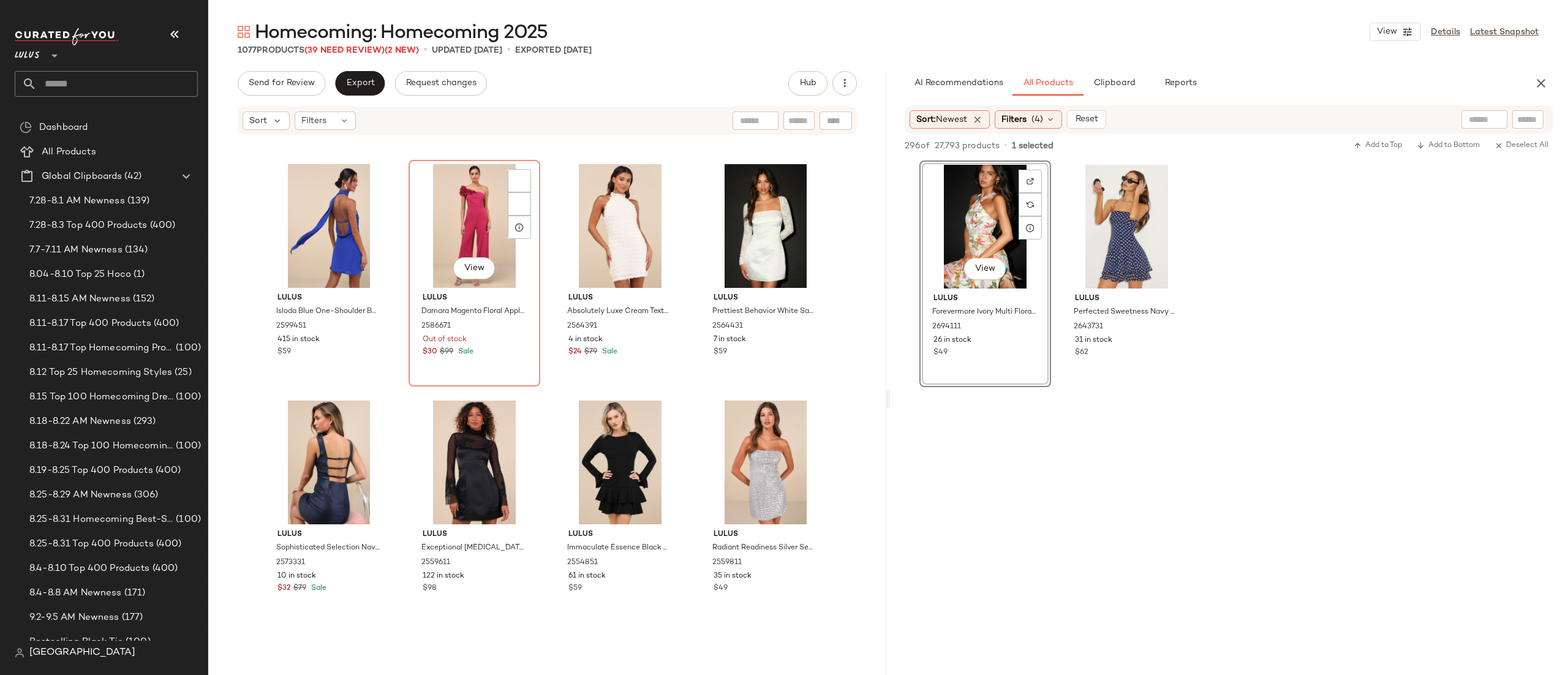
scroll to position [33587, 0]
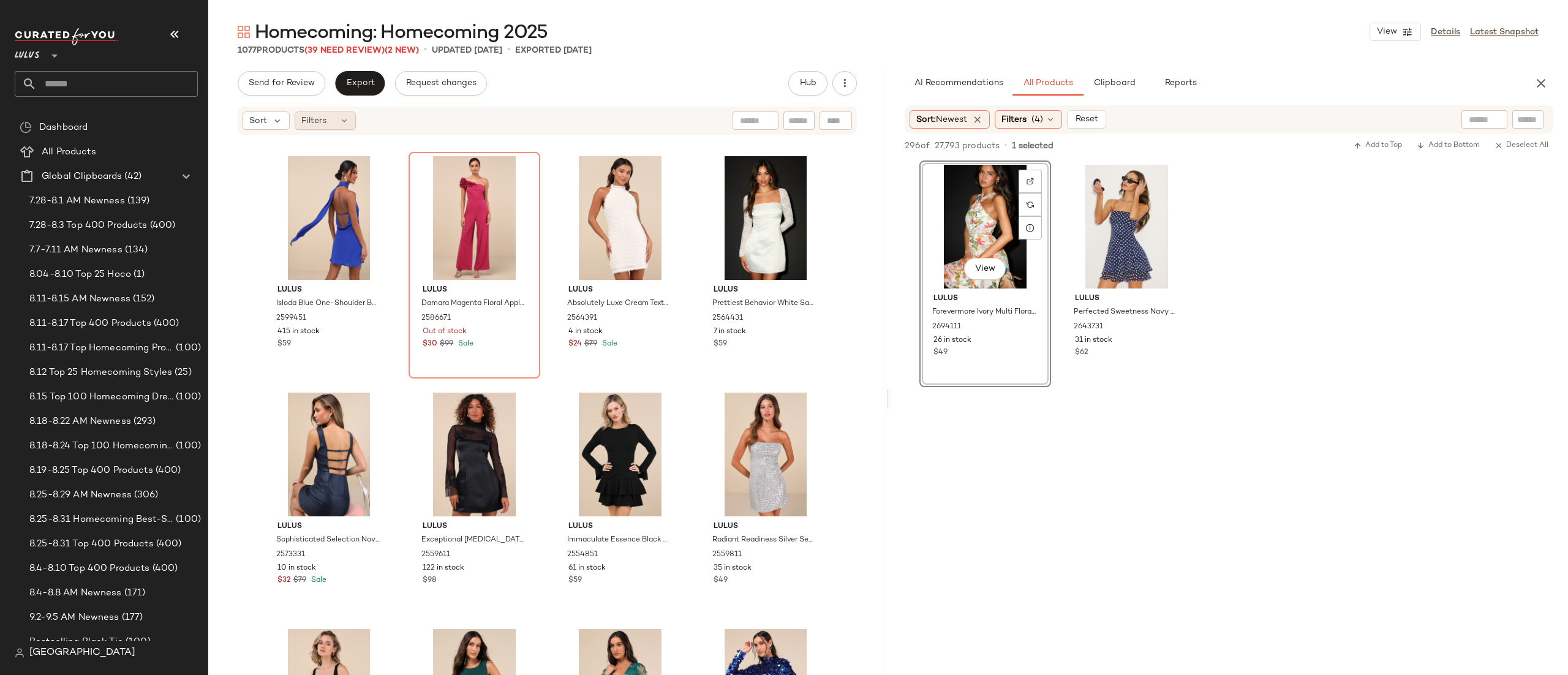
click at [349, 123] on div "Filters" at bounding box center [325, 120] width 61 height 19
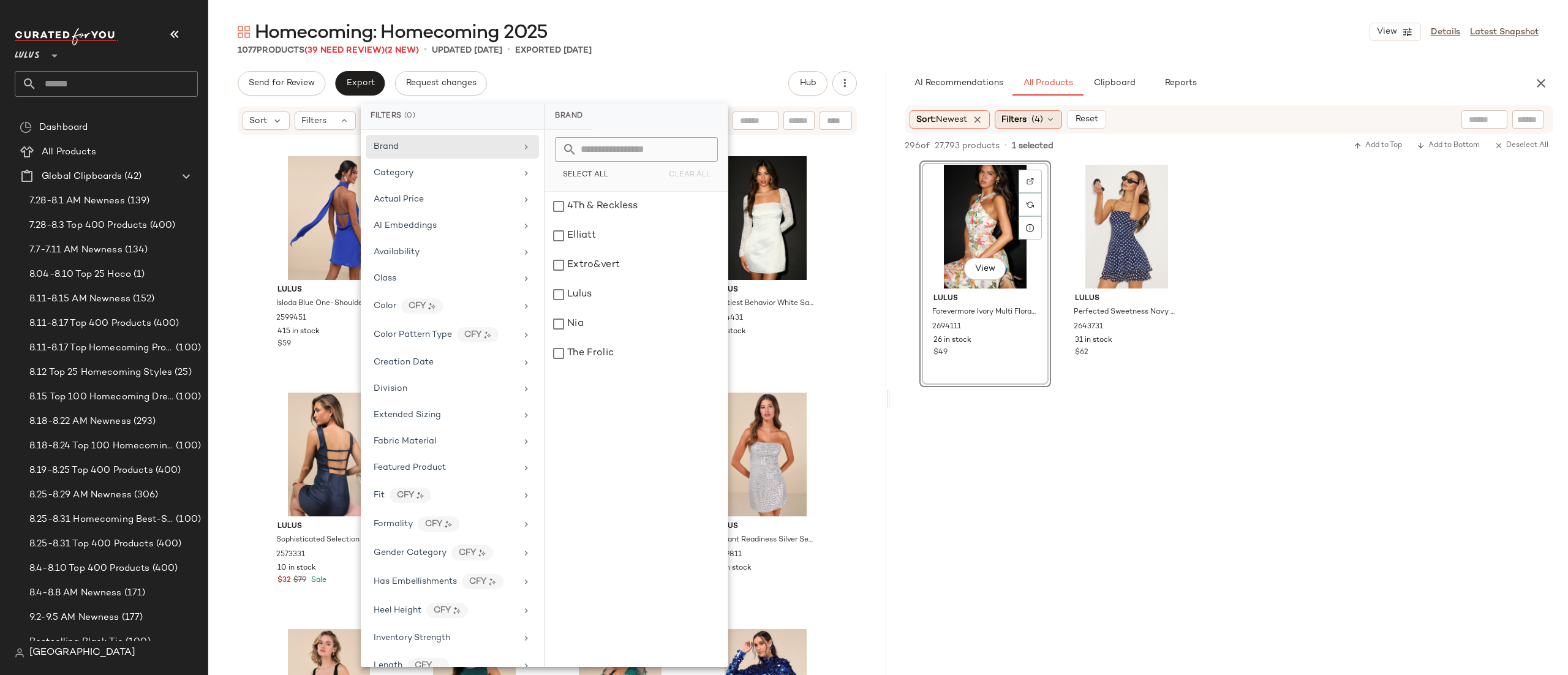
click at [1023, 120] on span "Filters" at bounding box center [1014, 120] width 25 height 13
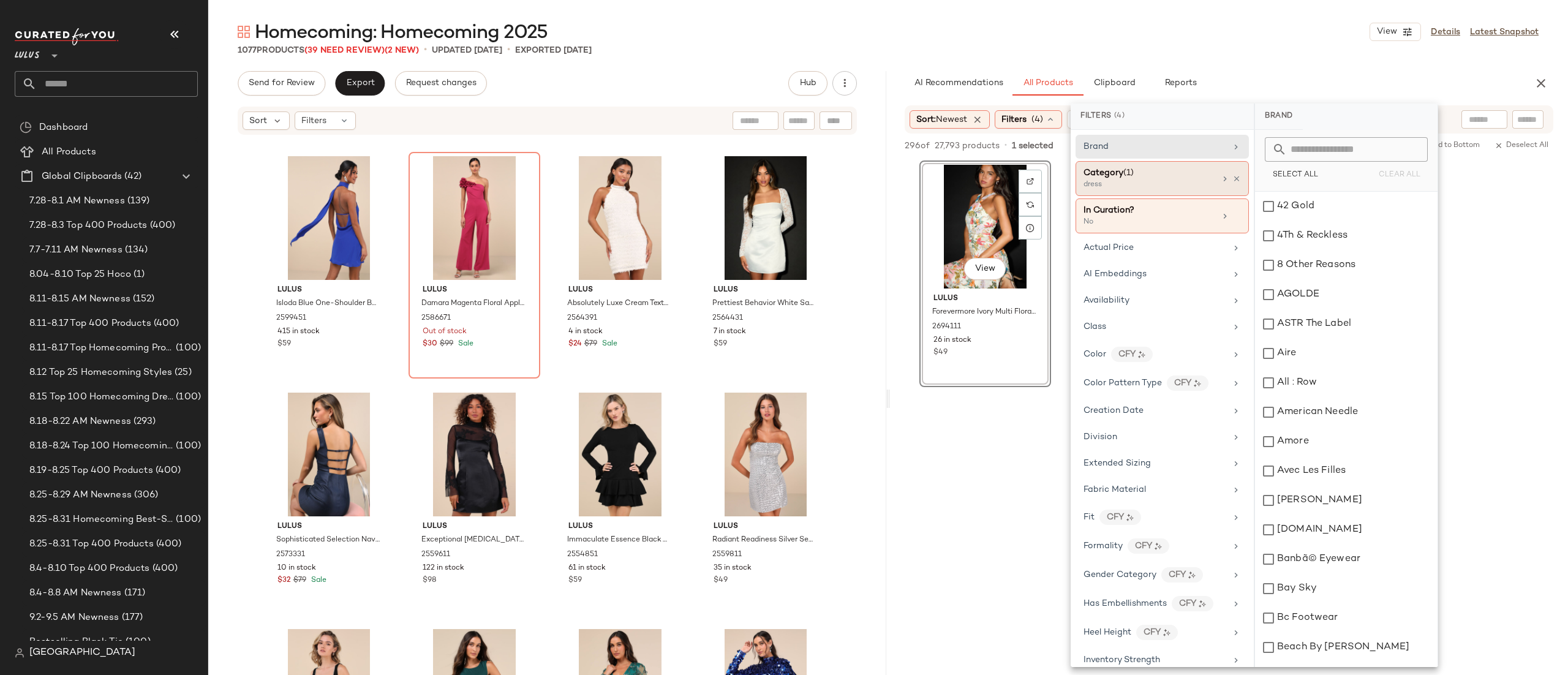
click at [1169, 183] on div "dress" at bounding box center [1145, 185] width 123 height 11
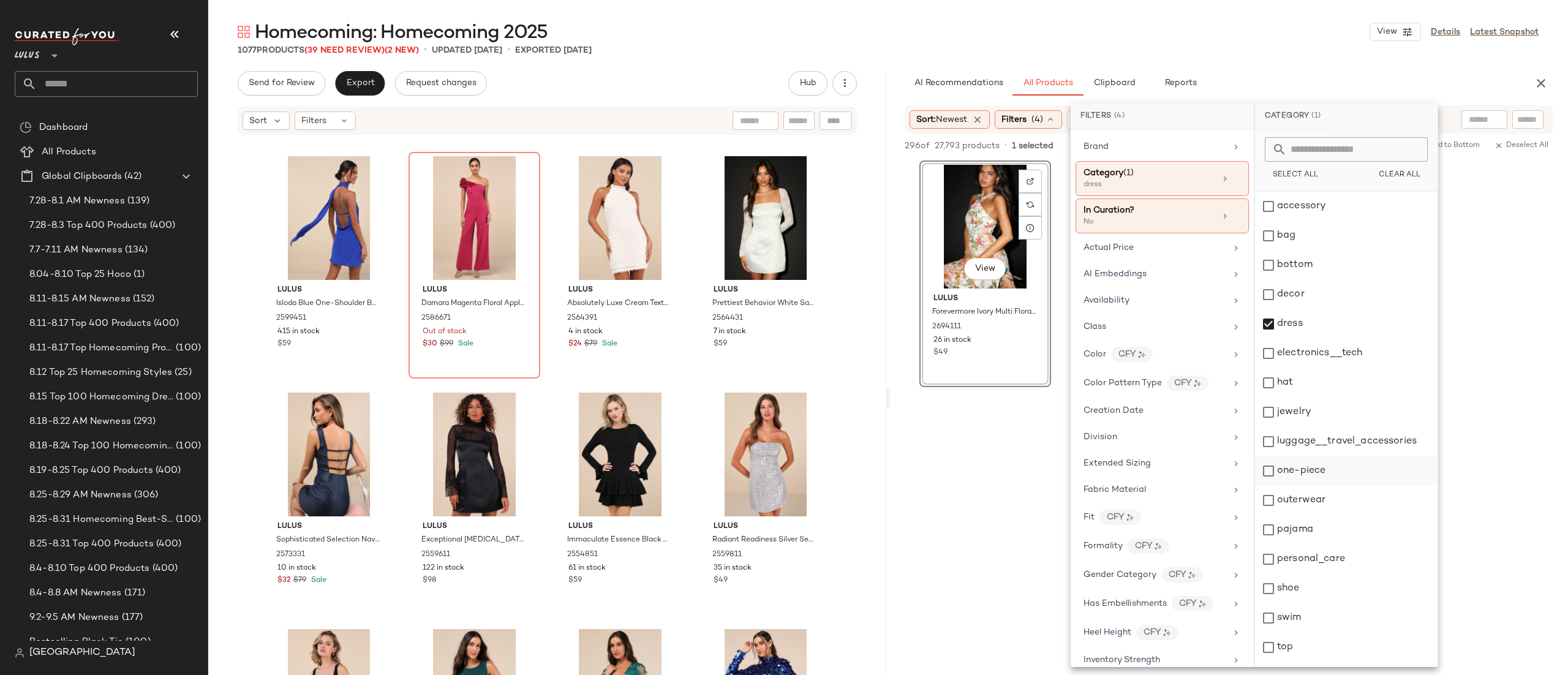
click at [1323, 486] on div "one-piece" at bounding box center [1347, 500] width 183 height 29
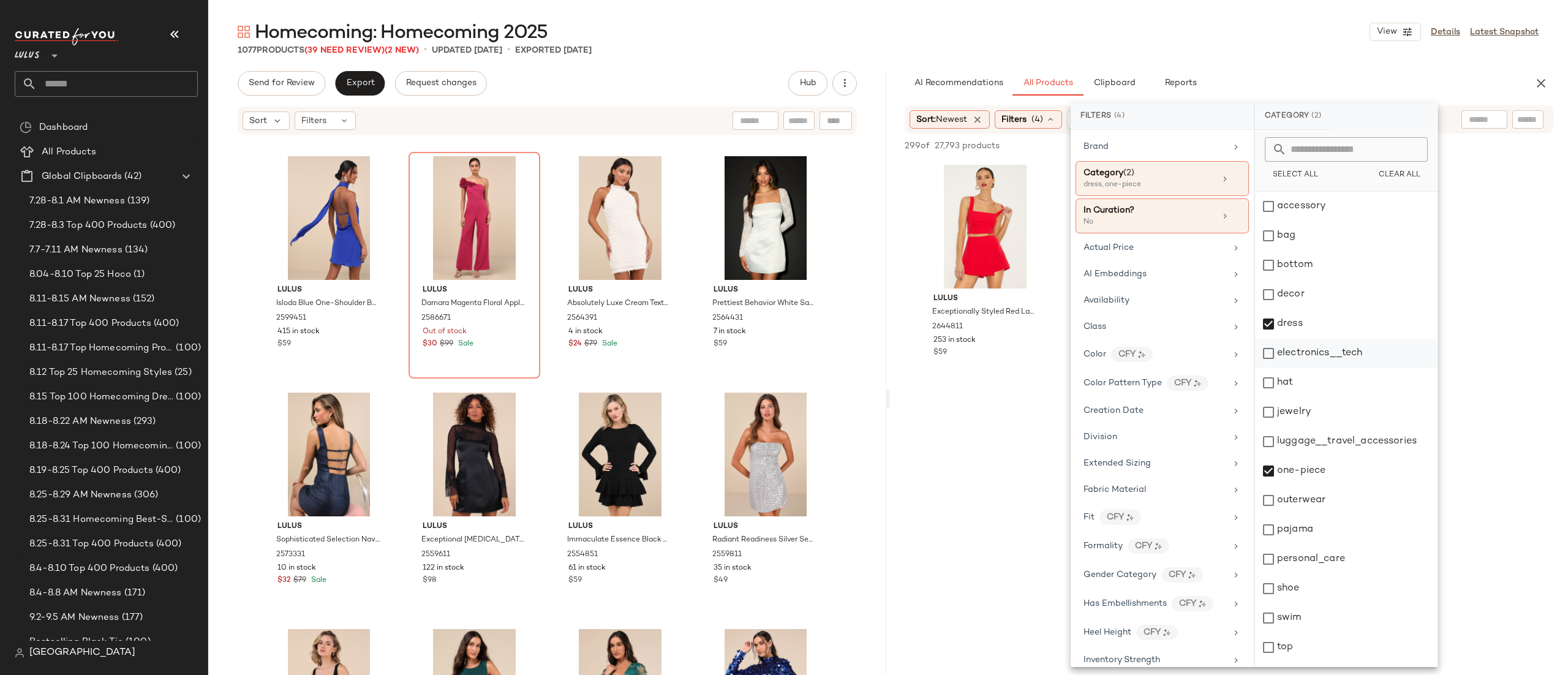
scroll to position [25, 0]
click at [1454, 97] on div "AI Recommendations All Products Clipboard Reports Sort: Newest Filters (4) Rese…" at bounding box center [1229, 399] width 679 height 656
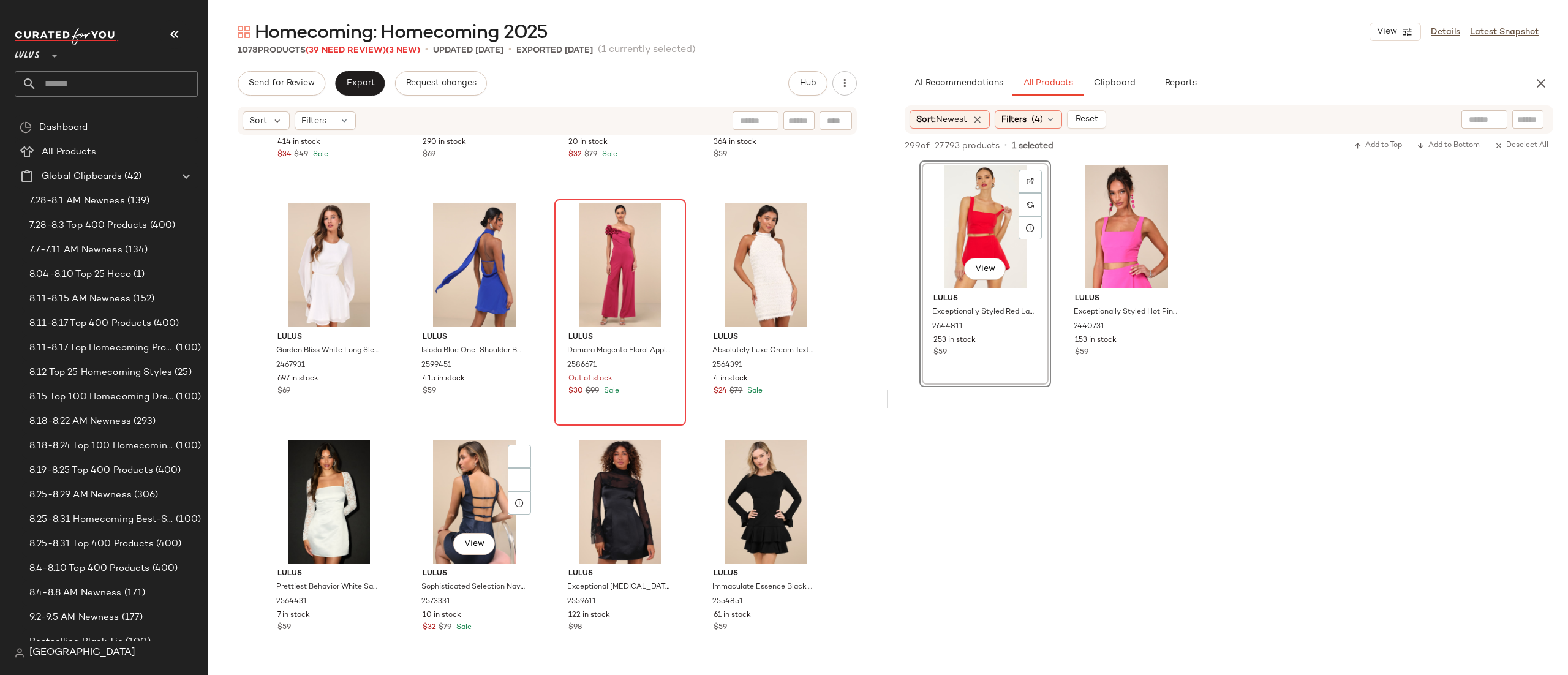
scroll to position [33591, 0]
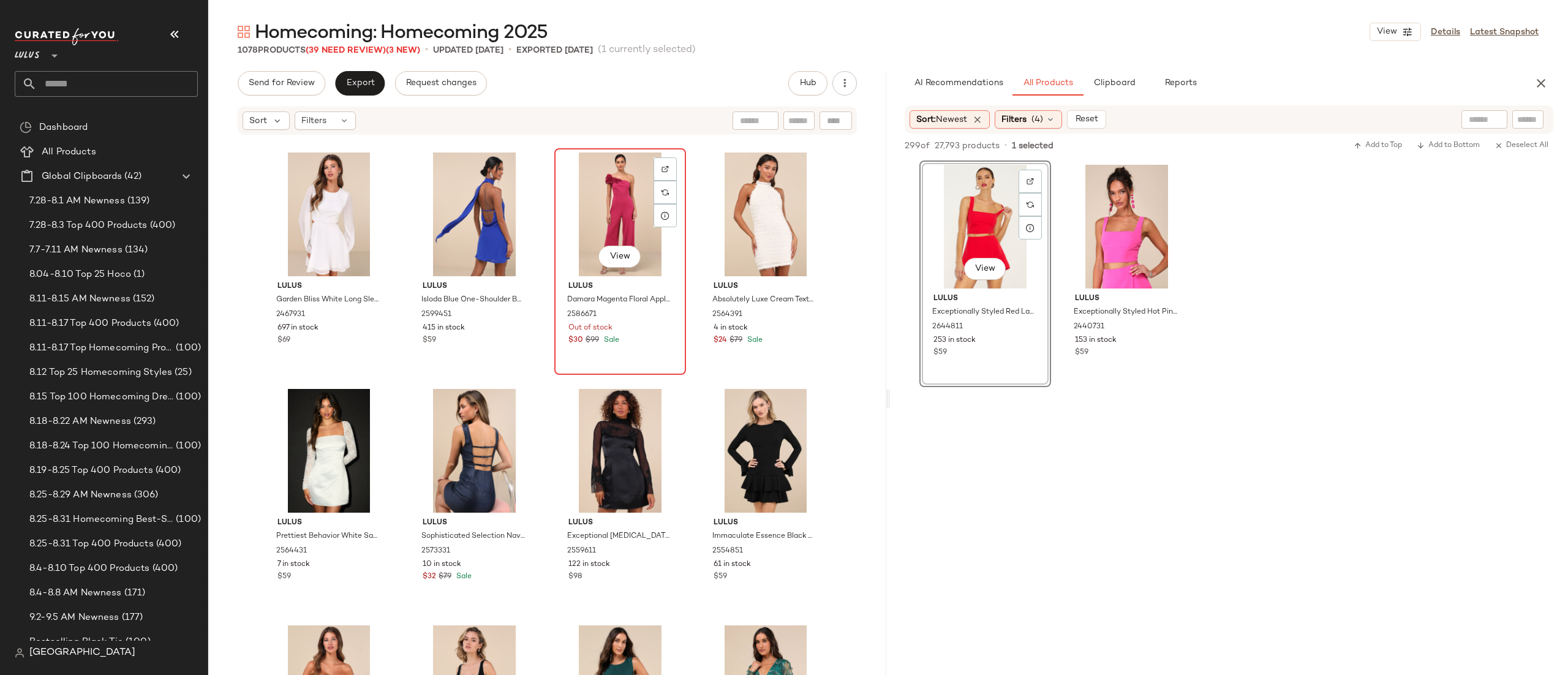
click at [594, 220] on div "View" at bounding box center [620, 214] width 123 height 123
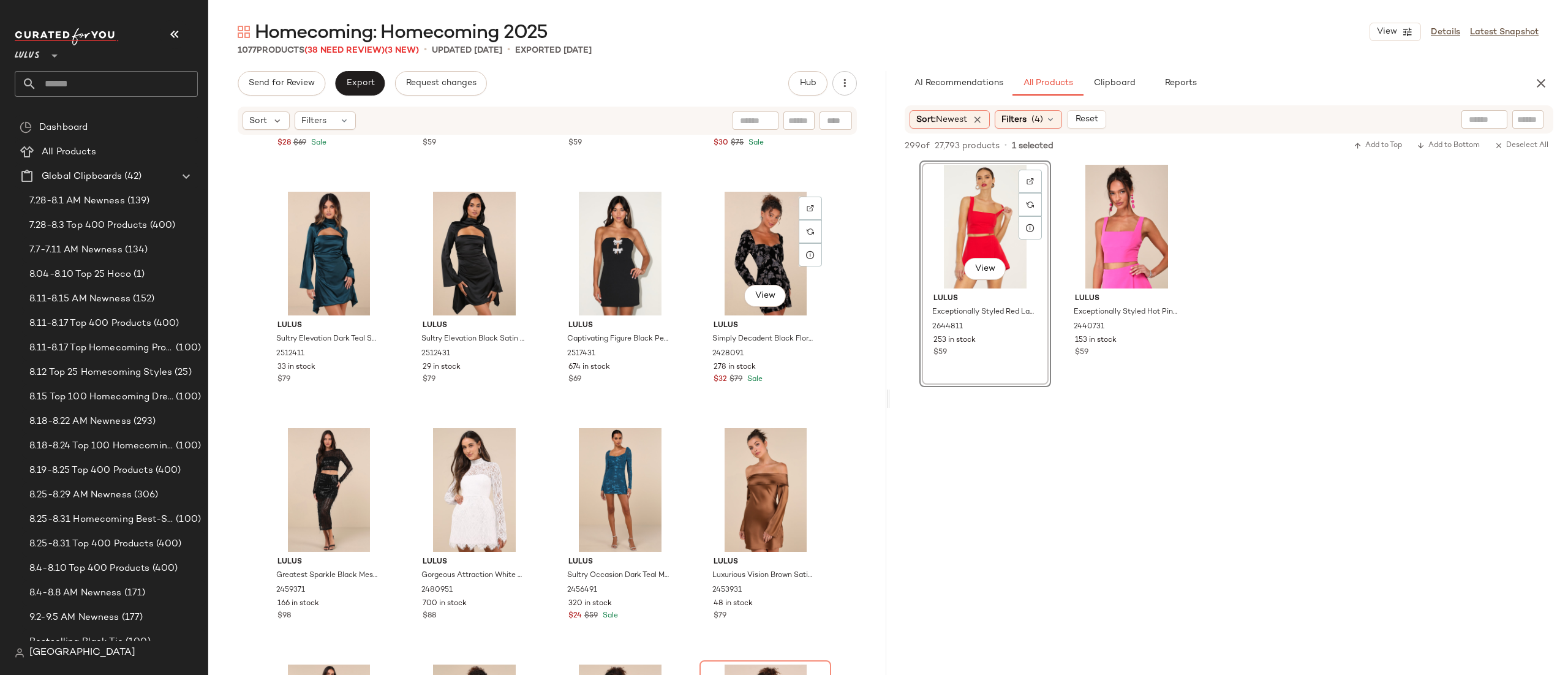
scroll to position [35427, 0]
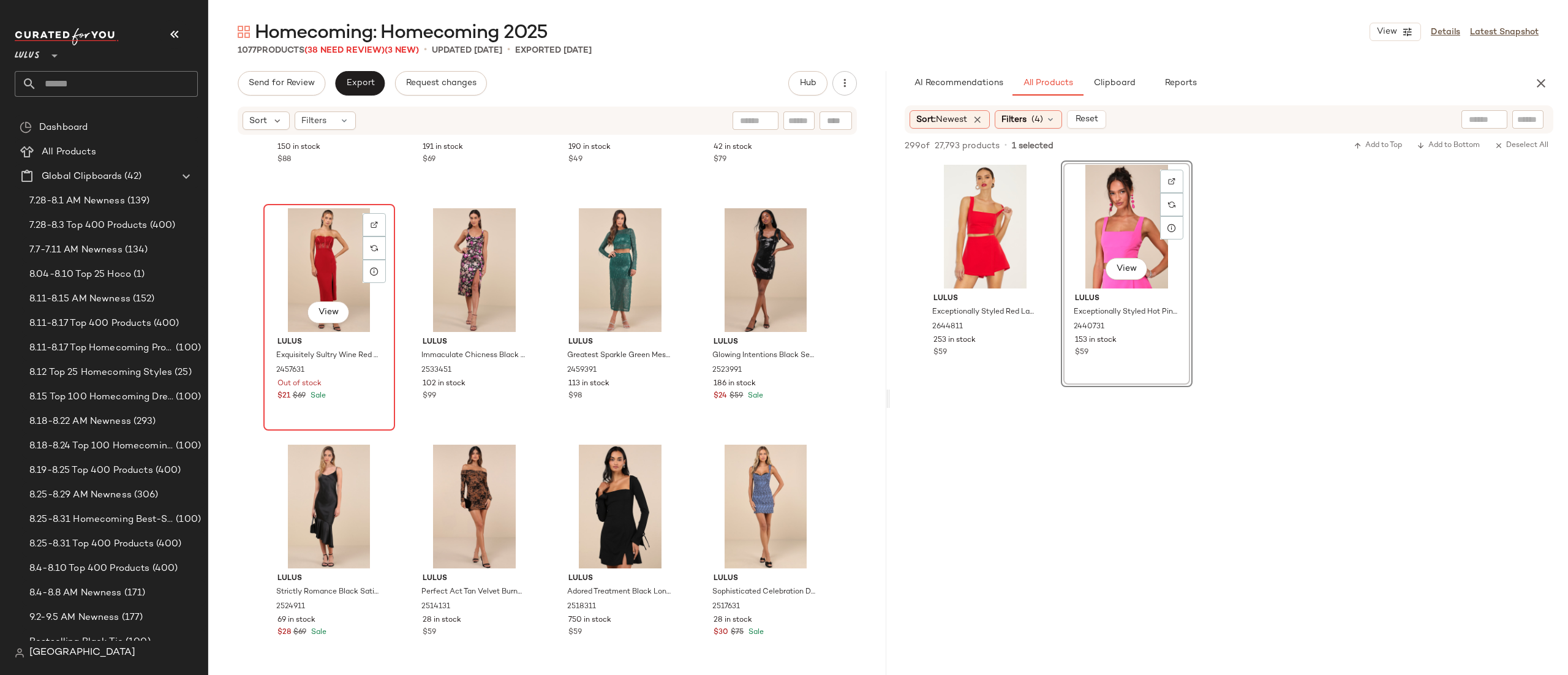
click at [328, 274] on div "View" at bounding box center [329, 269] width 123 height 123
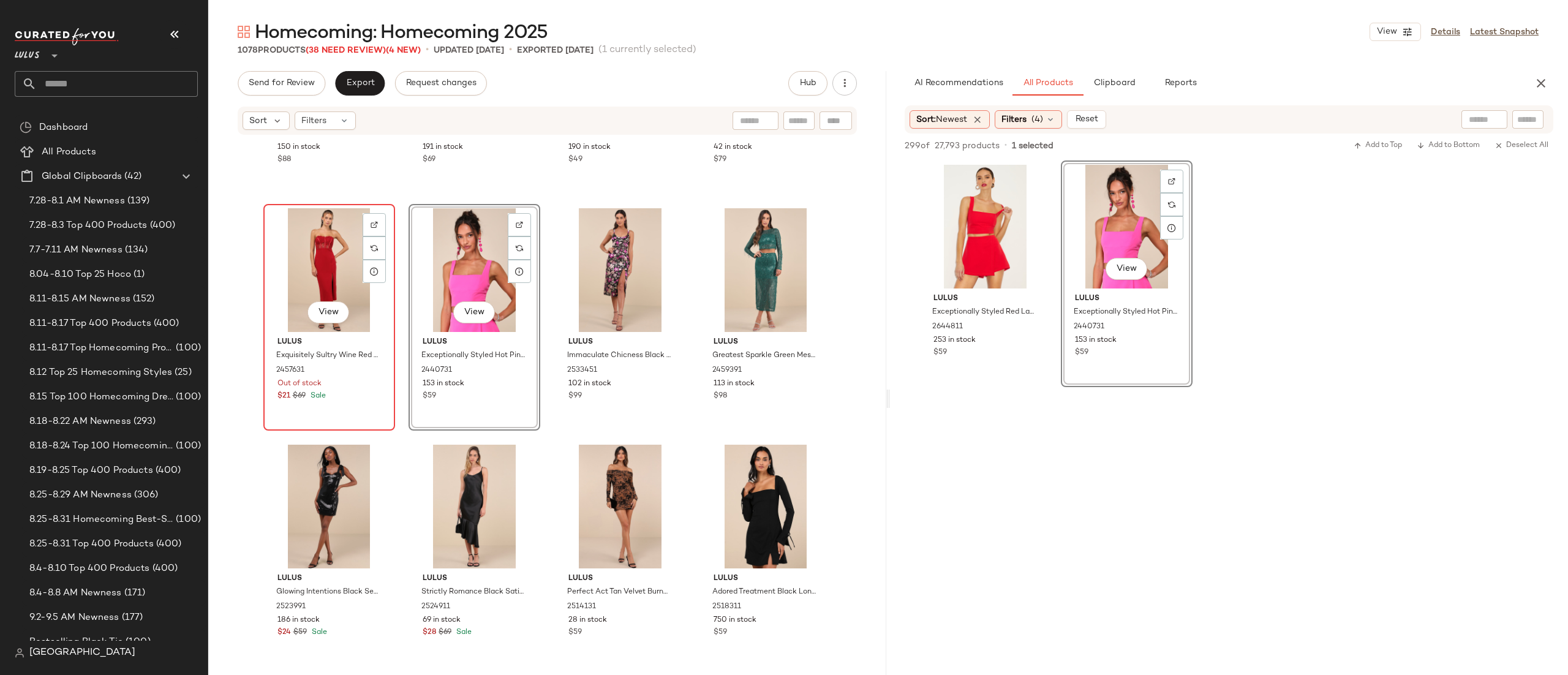
click at [306, 241] on div "View" at bounding box center [329, 269] width 123 height 123
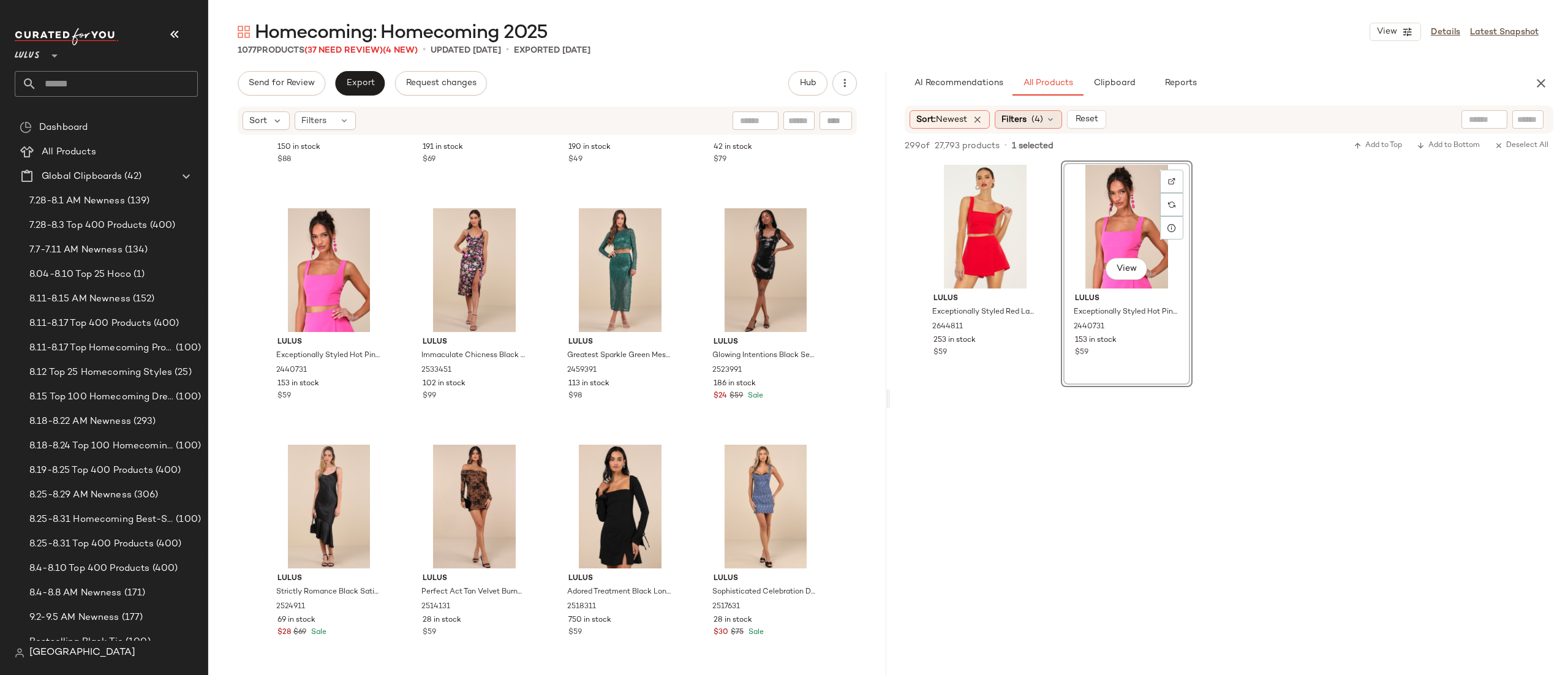
click at [1038, 114] on span "(4)" at bounding box center [1038, 120] width 12 height 13
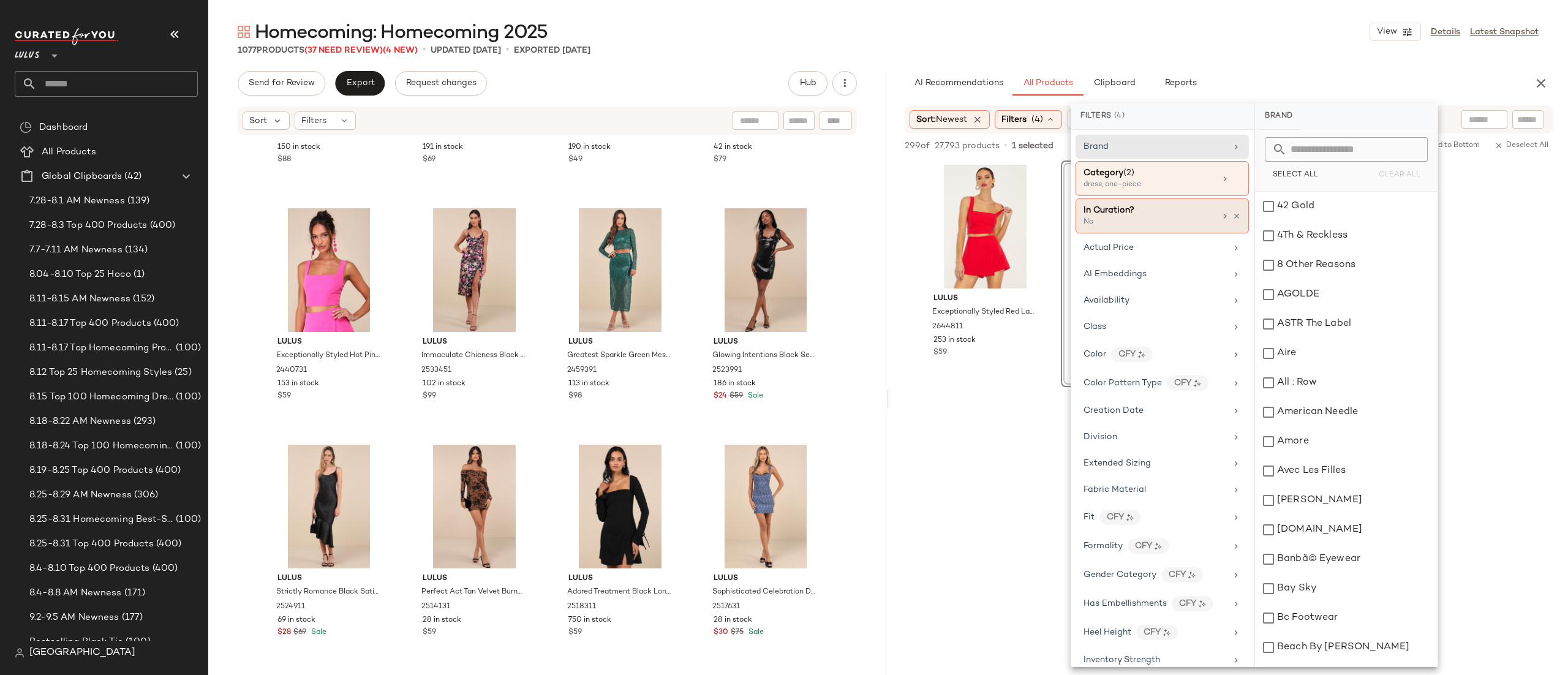
drag, startPoint x: 1181, startPoint y: 220, endPoint x: 1194, endPoint y: 219, distance: 13.0
click at [1179, 220] on div "No" at bounding box center [1145, 222] width 123 height 11
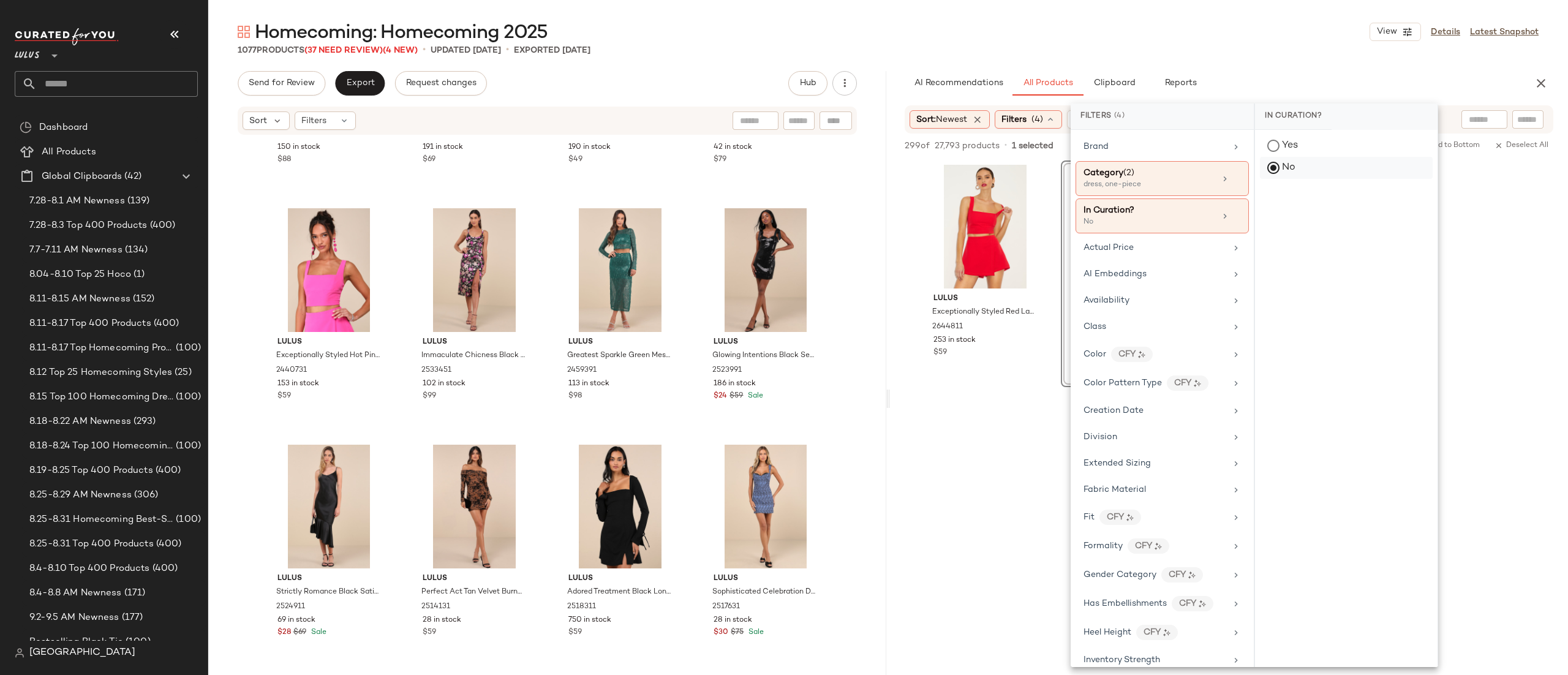
click at [1273, 170] on div "No" at bounding box center [1347, 168] width 173 height 22
click at [1445, 111] on div "Sort: Newest Filters (4) Reset" at bounding box center [1229, 120] width 649 height 28
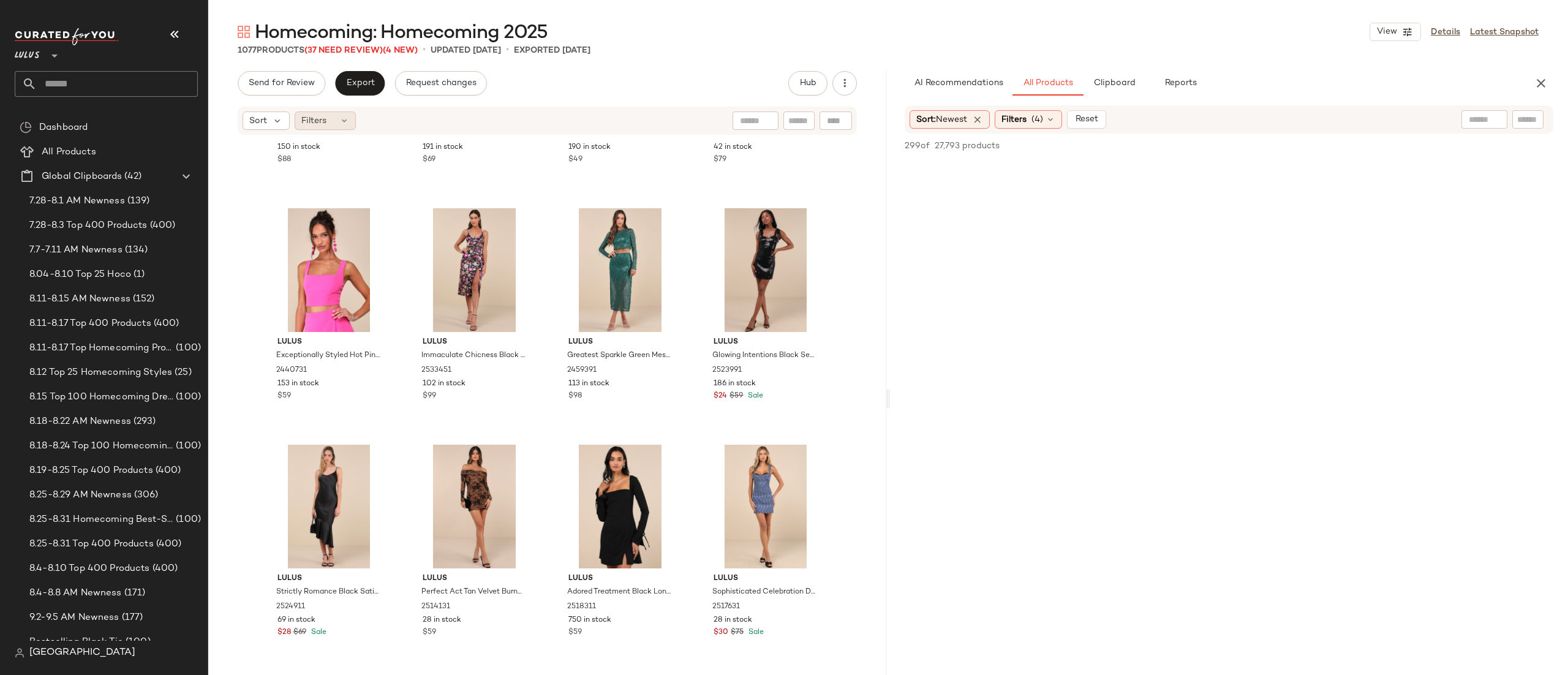
click at [332, 115] on div "Filters" at bounding box center [325, 120] width 61 height 19
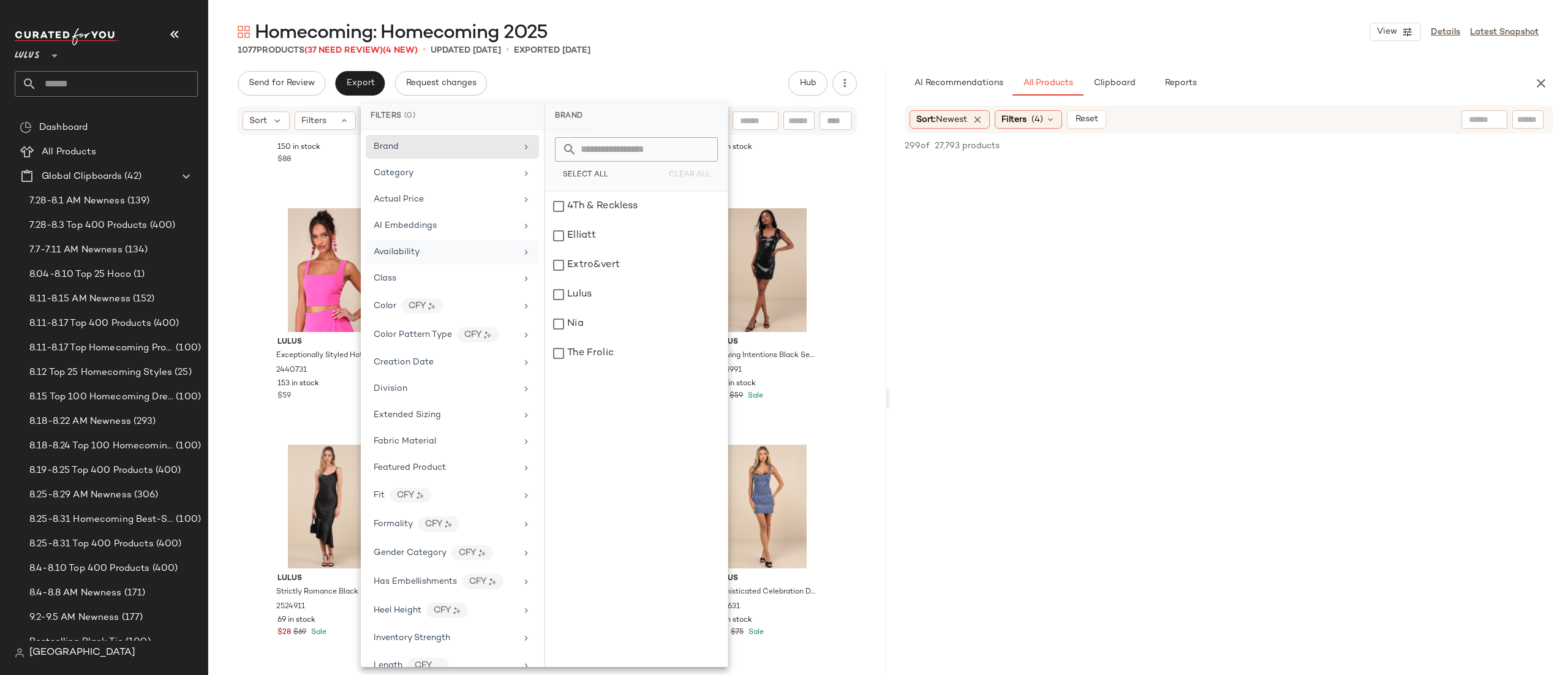
click at [399, 254] on span "Availability" at bounding box center [396, 252] width 46 height 9
click at [570, 227] on div "out_of_stock" at bounding box center [637, 236] width 183 height 29
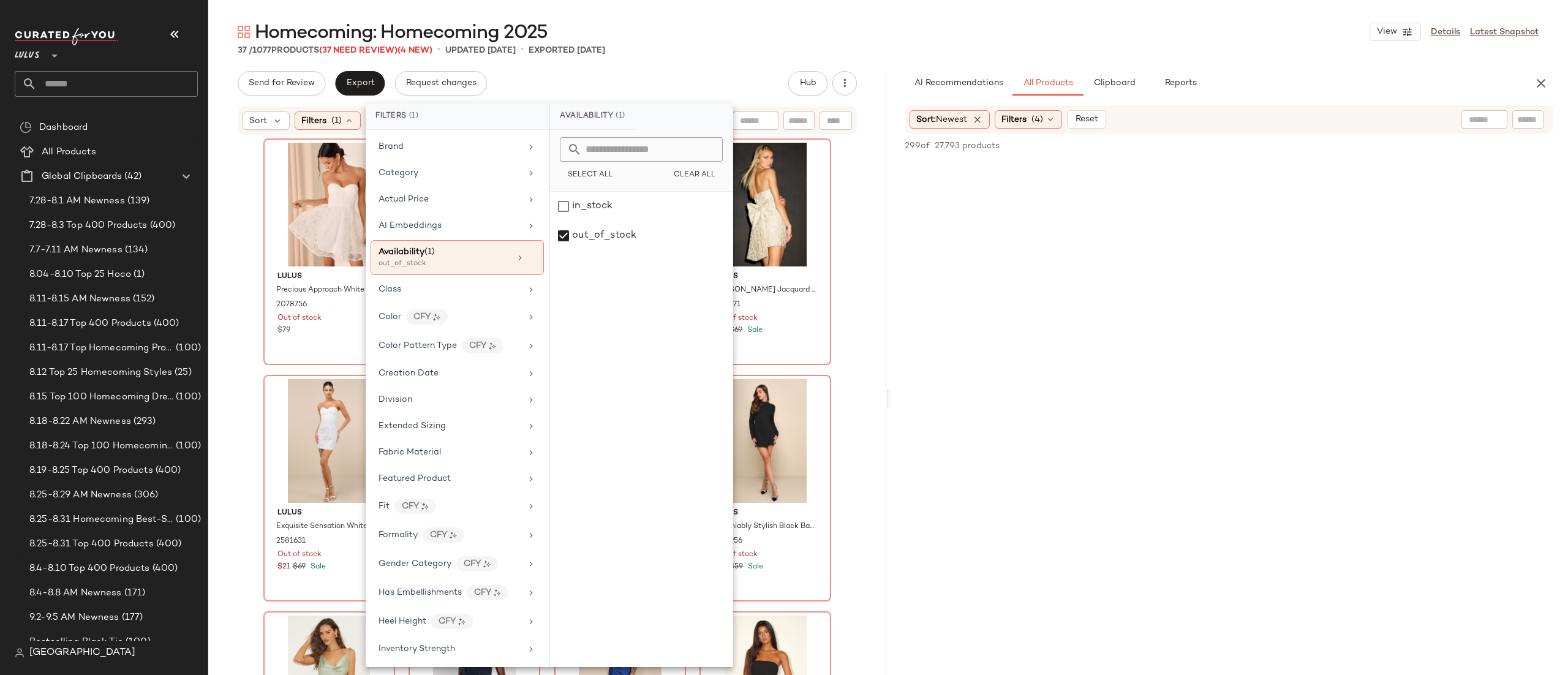
click at [742, 92] on div "Send for Review Export Request changes Hub" at bounding box center [548, 83] width 619 height 25
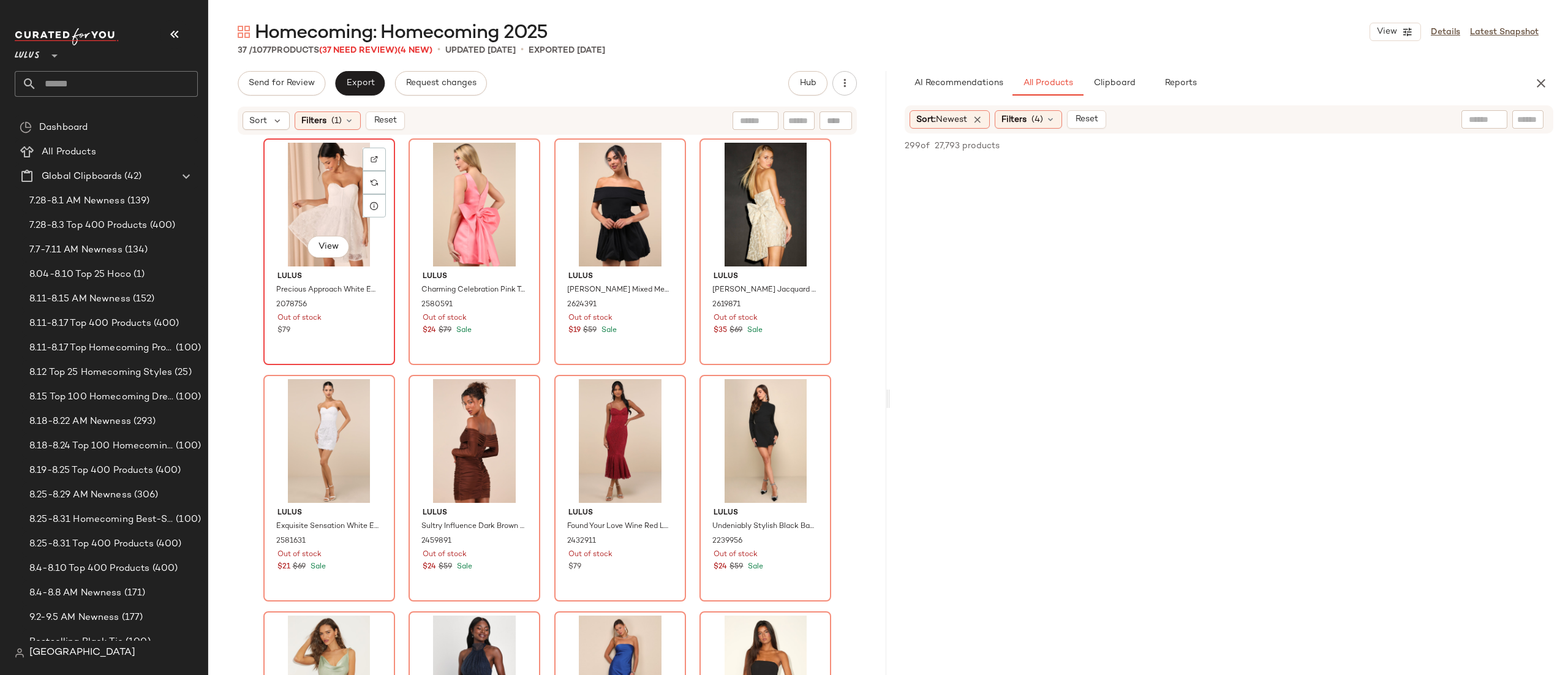
click at [330, 198] on div "View" at bounding box center [329, 204] width 123 height 123
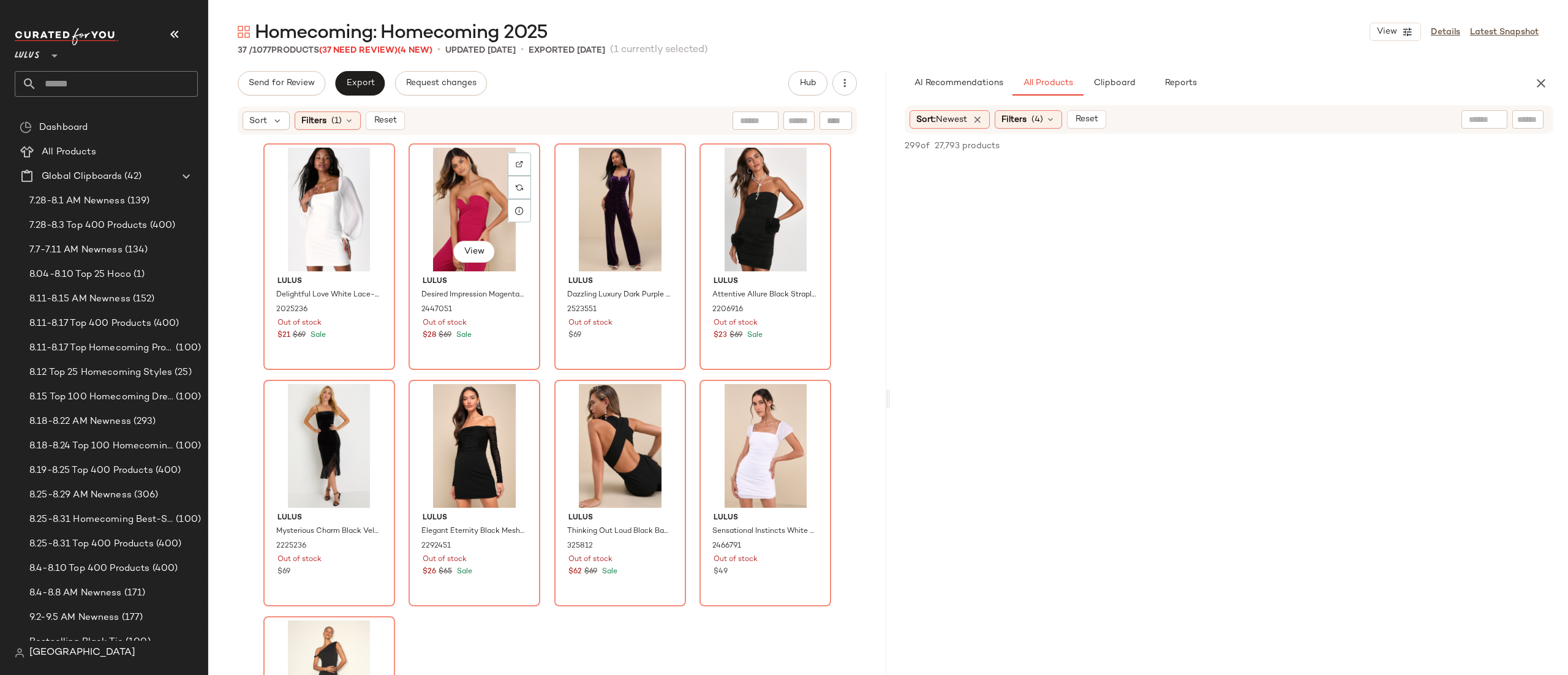
scroll to position [1791, 0]
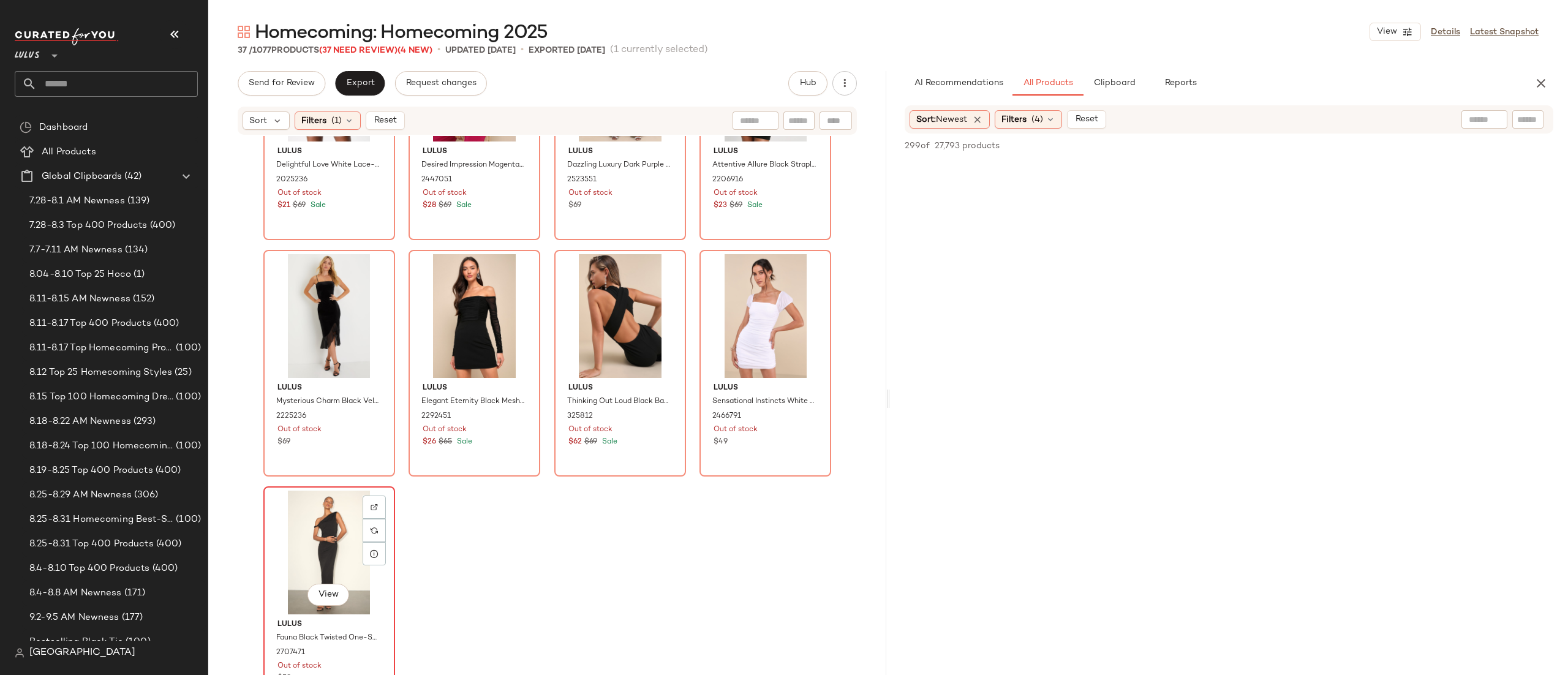
click at [314, 563] on div "View" at bounding box center [329, 552] width 123 height 123
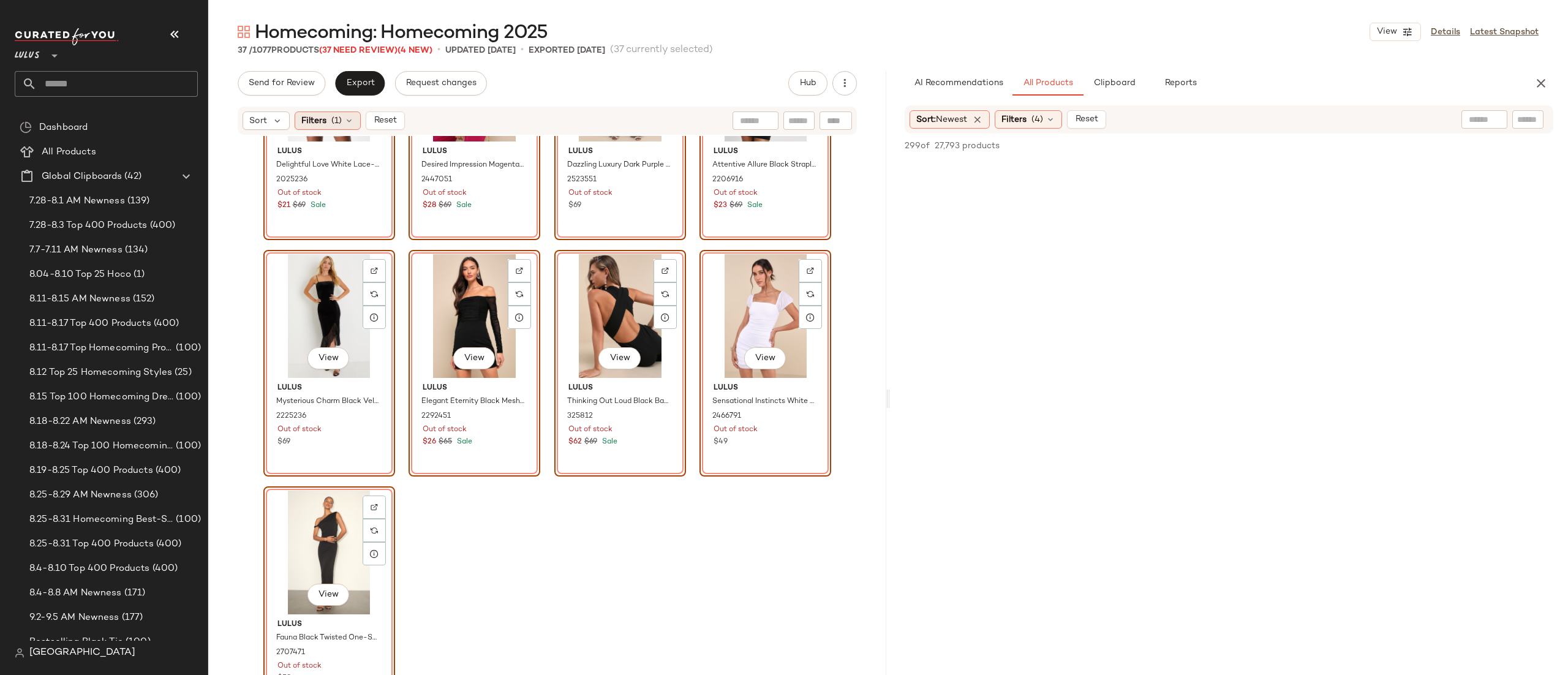
click at [342, 114] on span "(1)" at bounding box center [337, 120] width 10 height 13
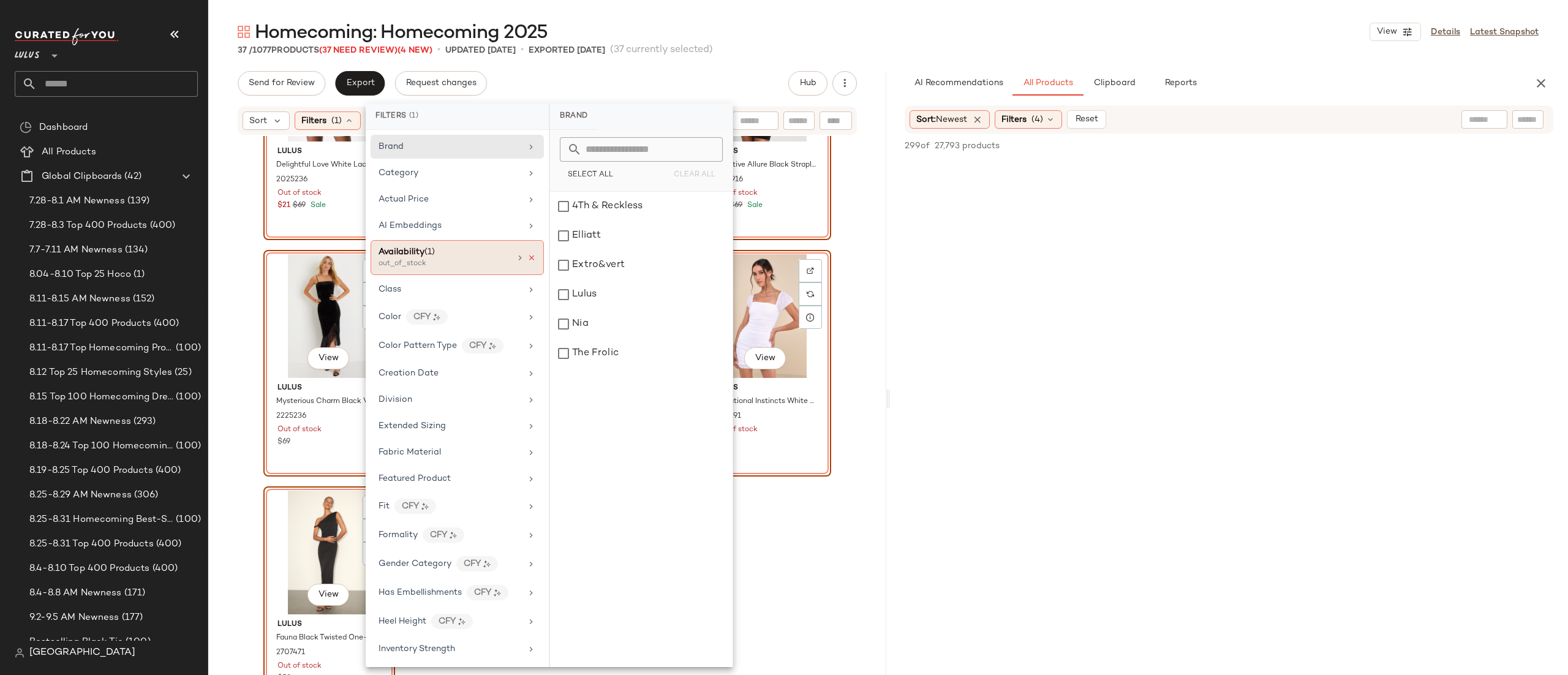
click at [527, 262] on icon at bounding box center [531, 257] width 8 height 8
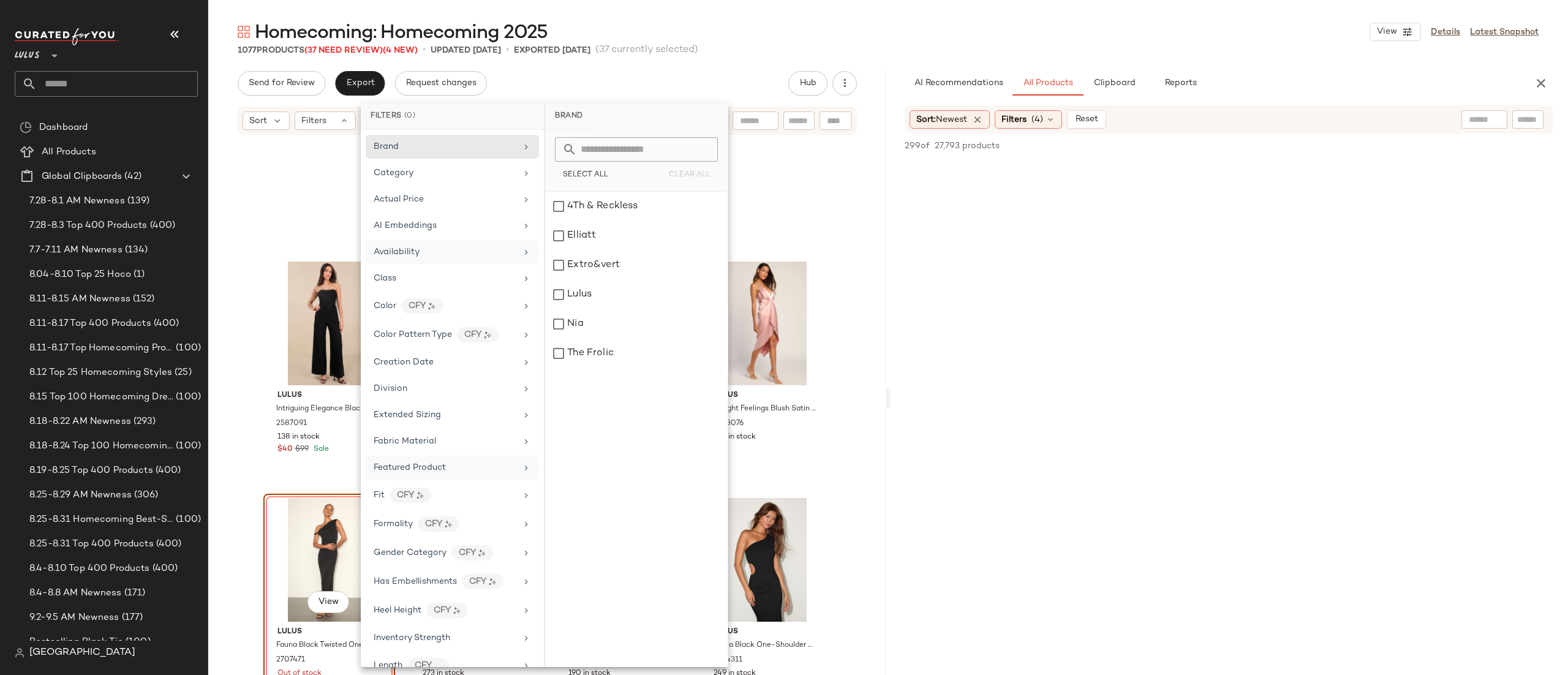
scroll to position [62339, 0]
click at [317, 524] on div "View" at bounding box center [329, 562] width 123 height 123
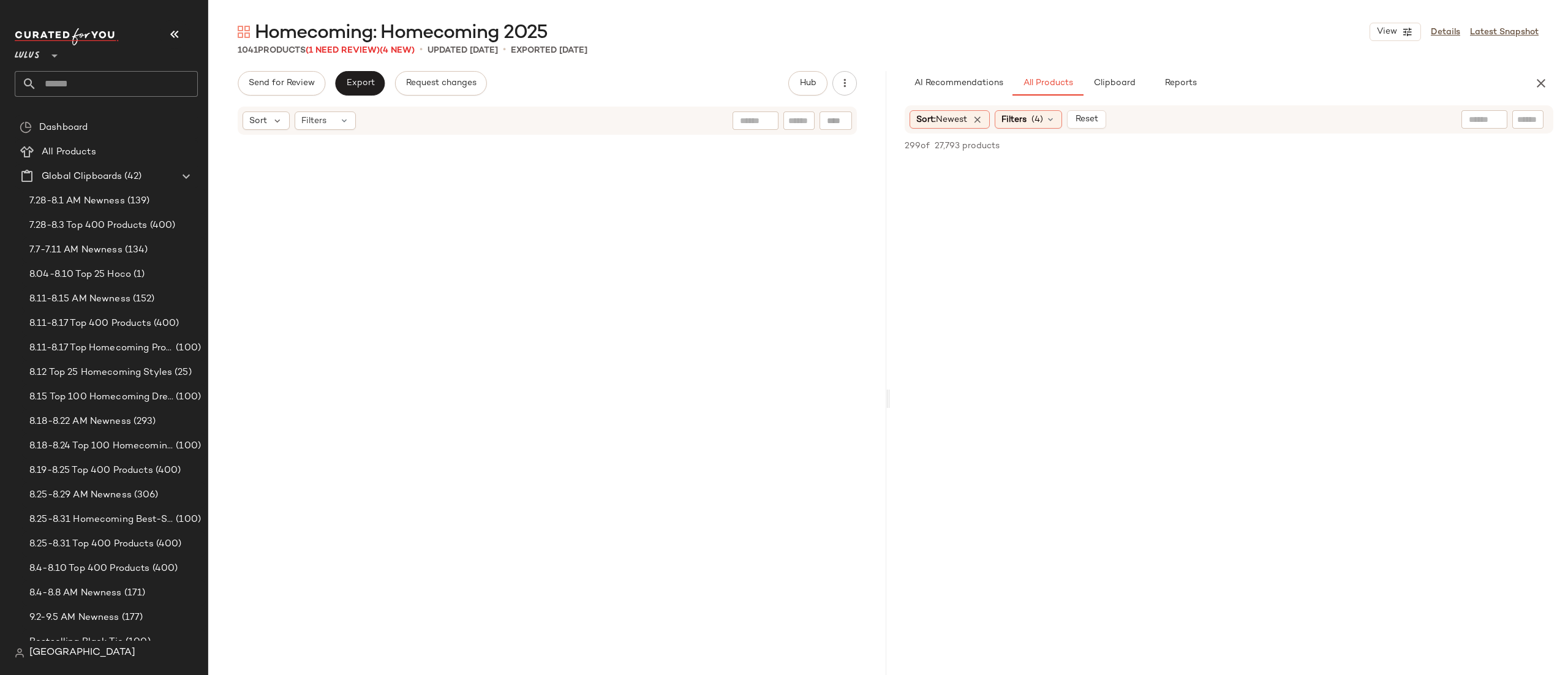
scroll to position [39874, 0]
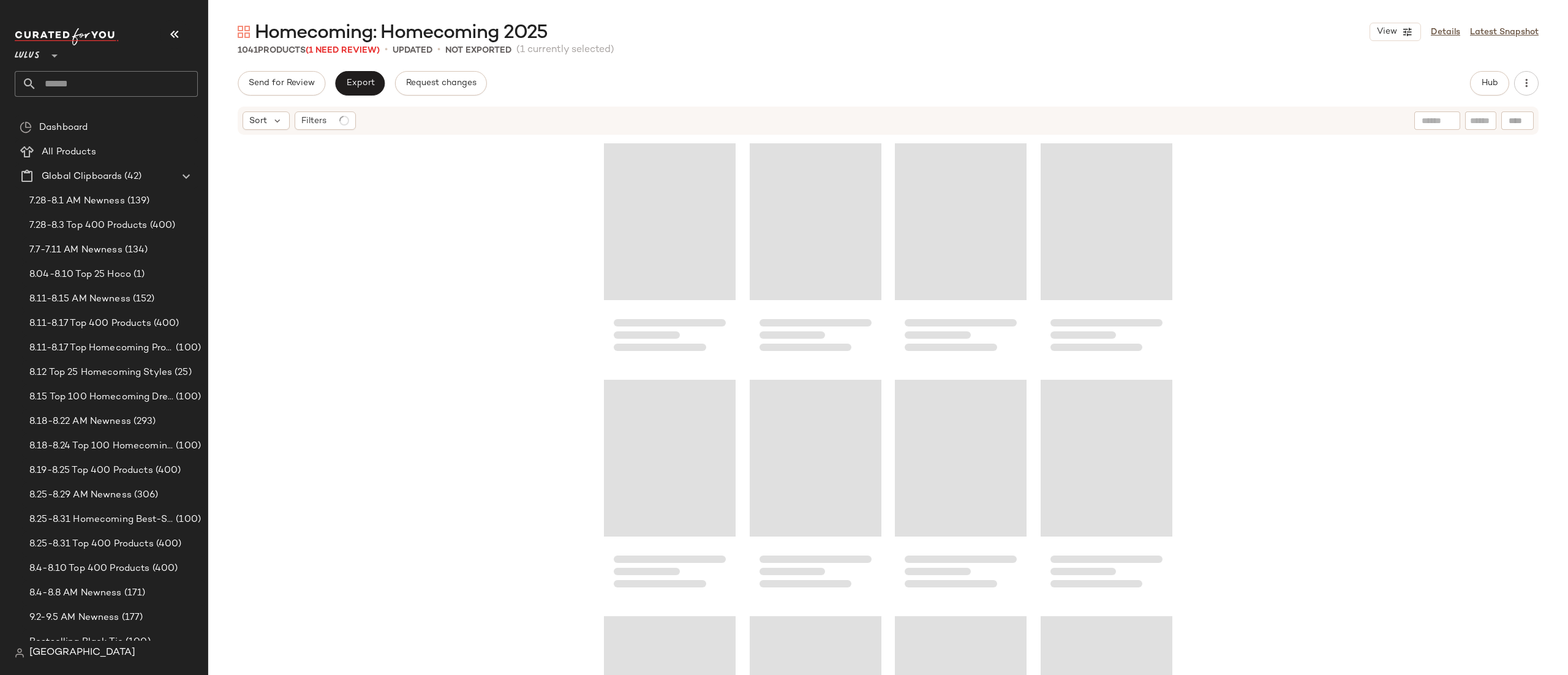
scroll to position [60321, 0]
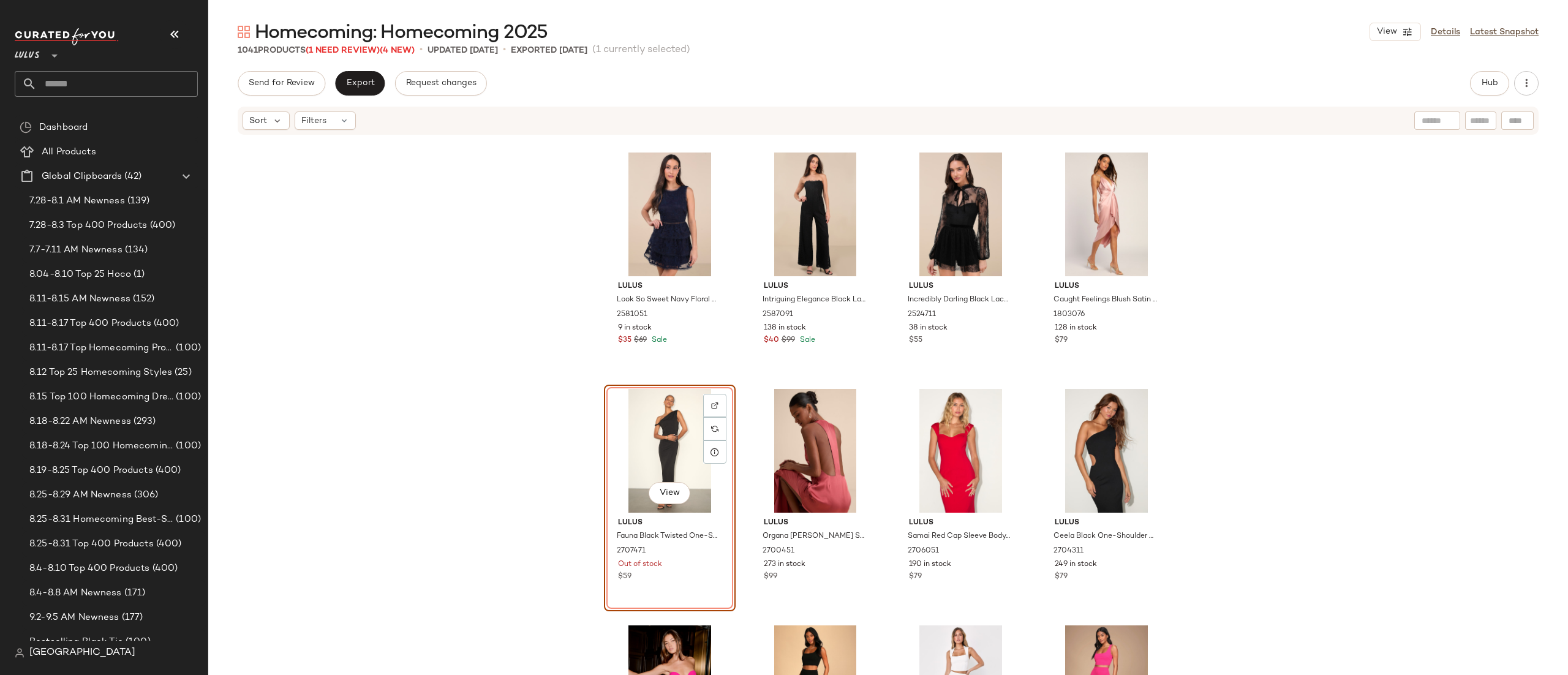
click at [665, 427] on div "View" at bounding box center [670, 450] width 123 height 123
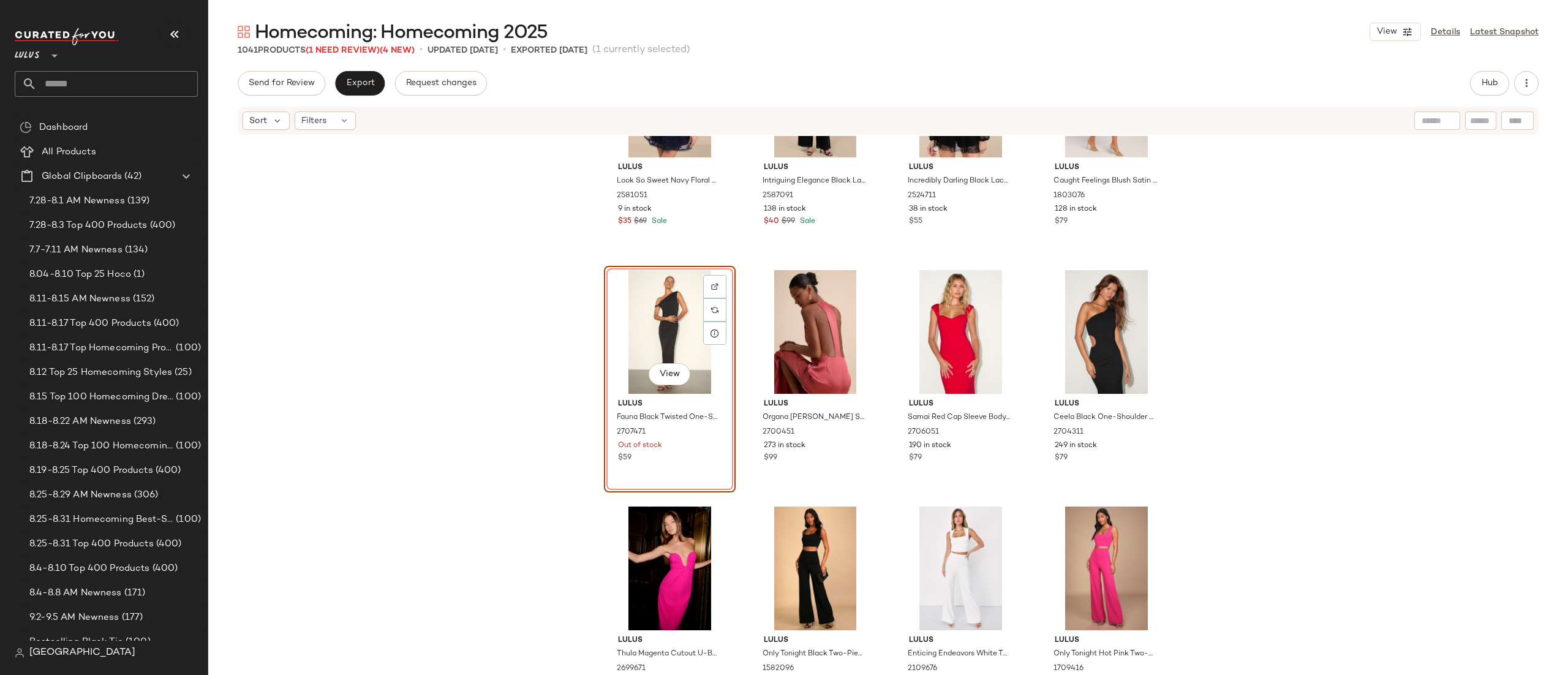
scroll to position [60448, 0]
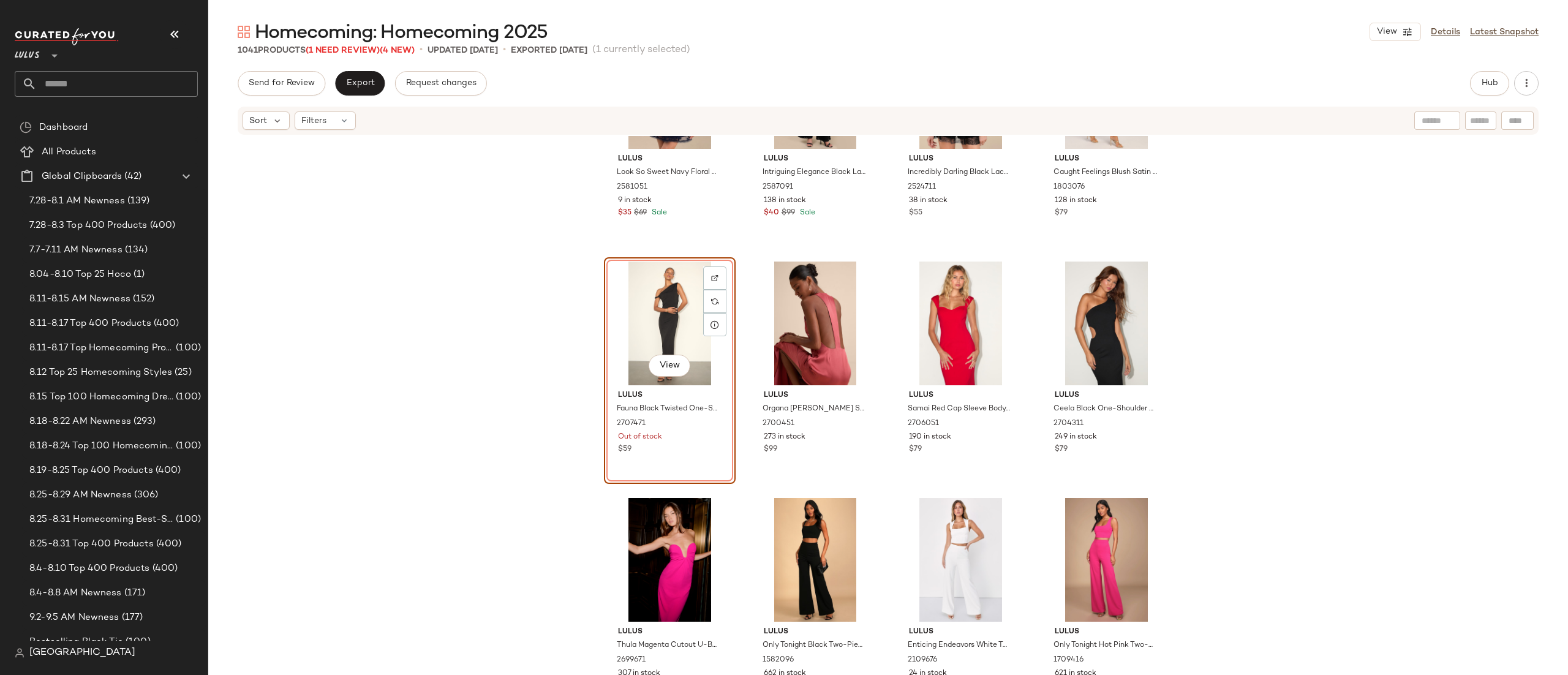
click at [643, 317] on div "View" at bounding box center [670, 323] width 123 height 123
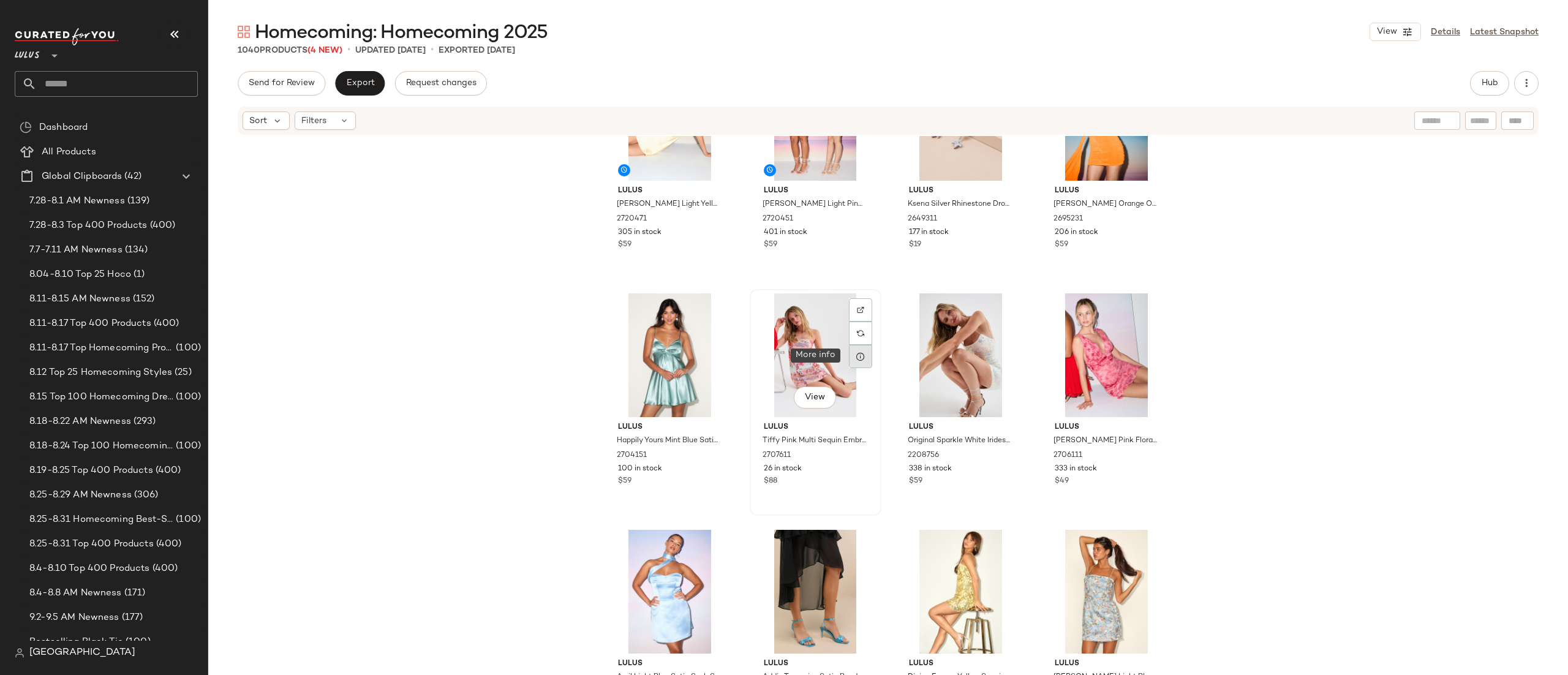
scroll to position [0, 0]
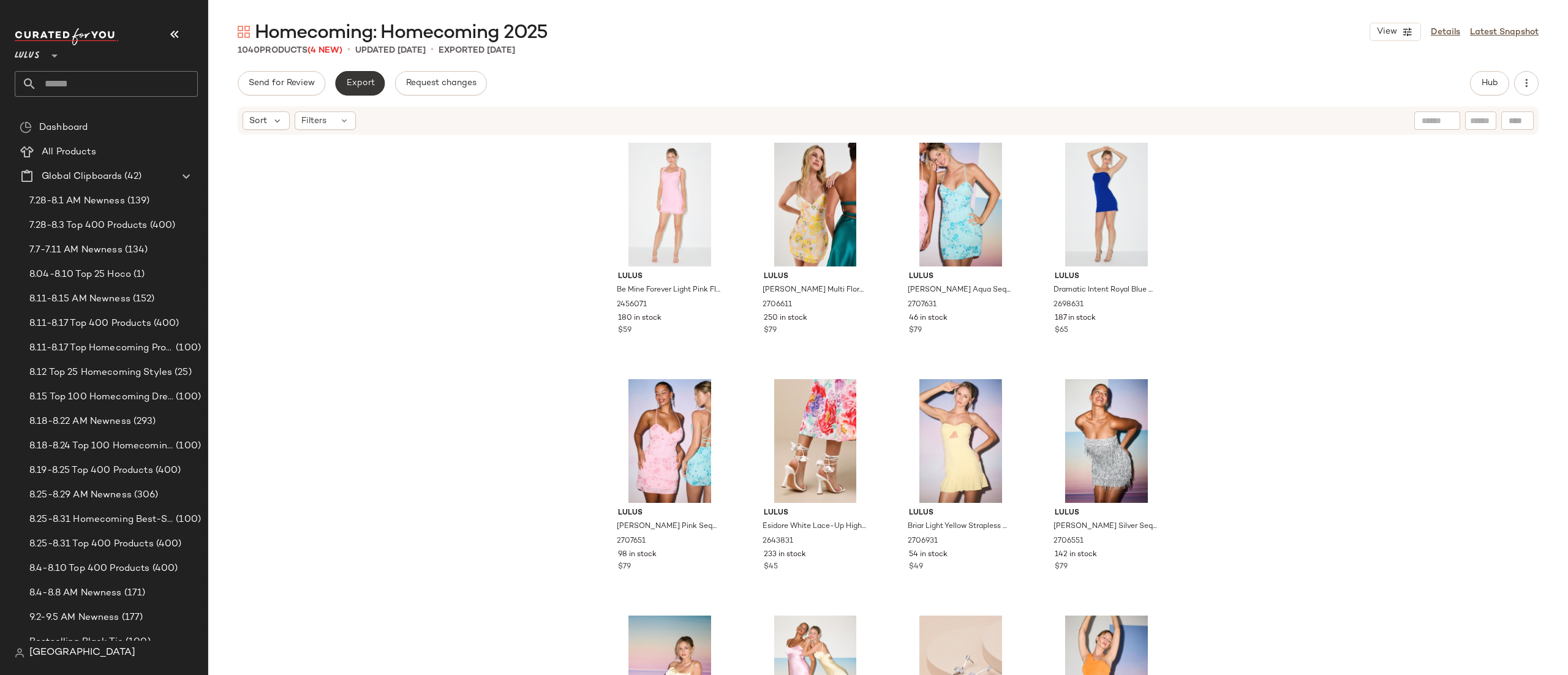
click at [347, 86] on span "Export" at bounding box center [360, 83] width 28 height 10
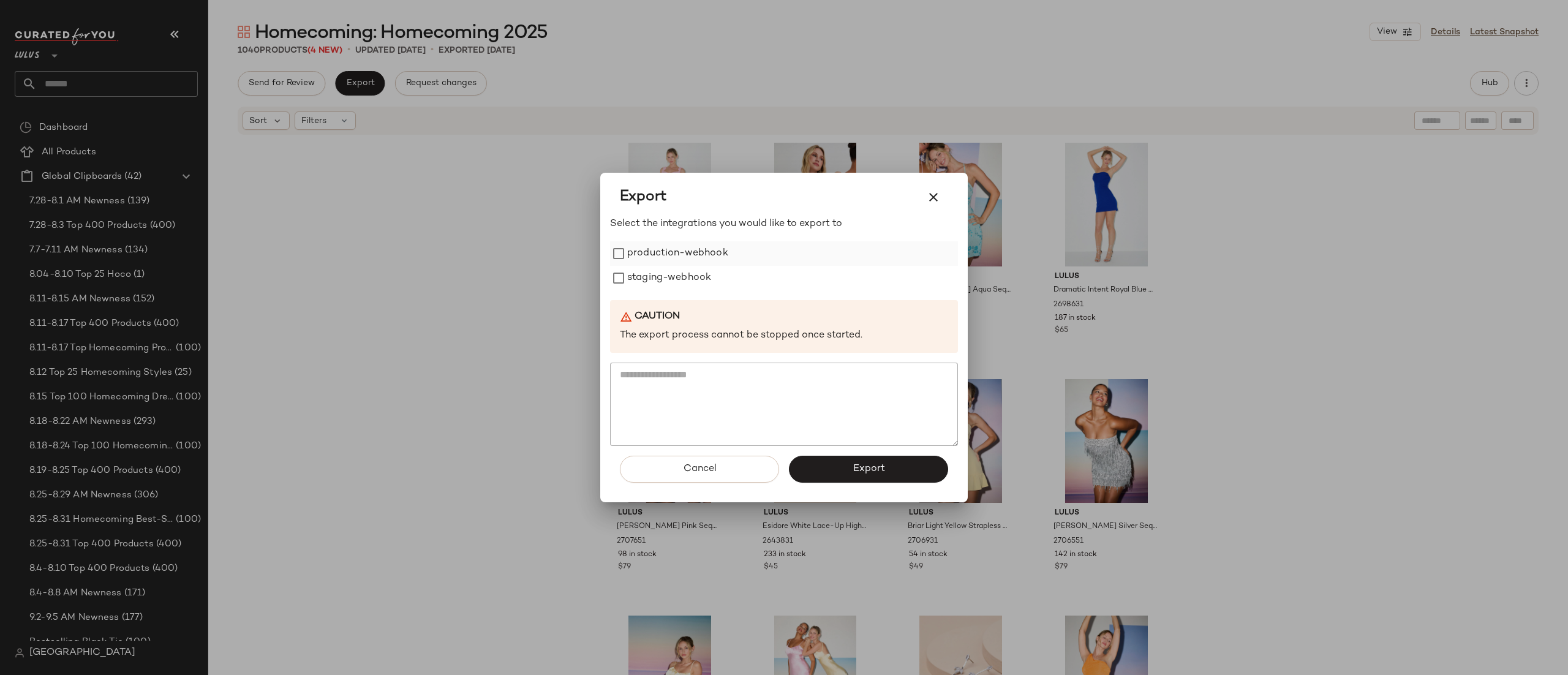
click at [645, 255] on label "production-webhook" at bounding box center [678, 254] width 101 height 25
click at [917, 468] on button "Export" at bounding box center [869, 469] width 159 height 27
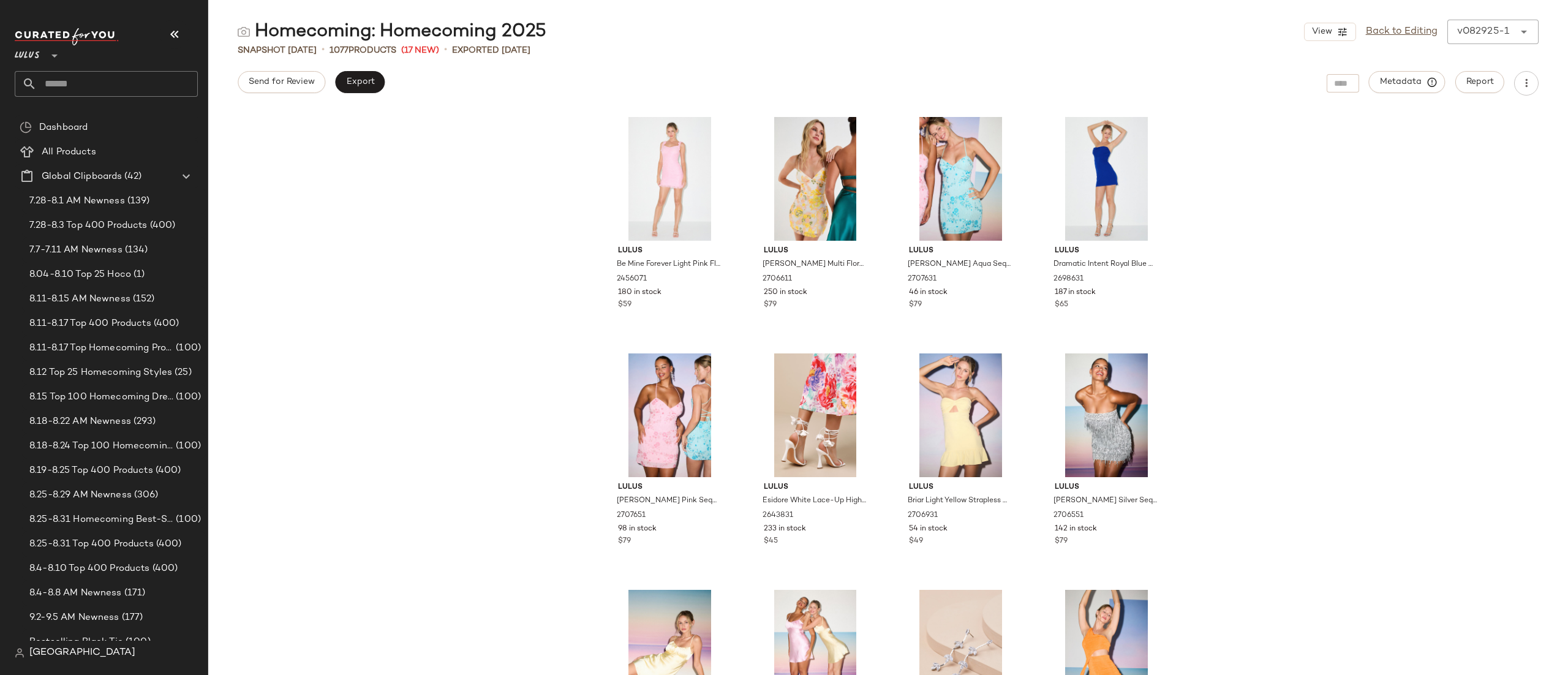
click at [1394, 22] on div "View Back to Editing v082925-1 ******" at bounding box center [1421, 31] width 235 height 25
click at [1392, 25] on link "Back to Editing" at bounding box center [1402, 32] width 72 height 15
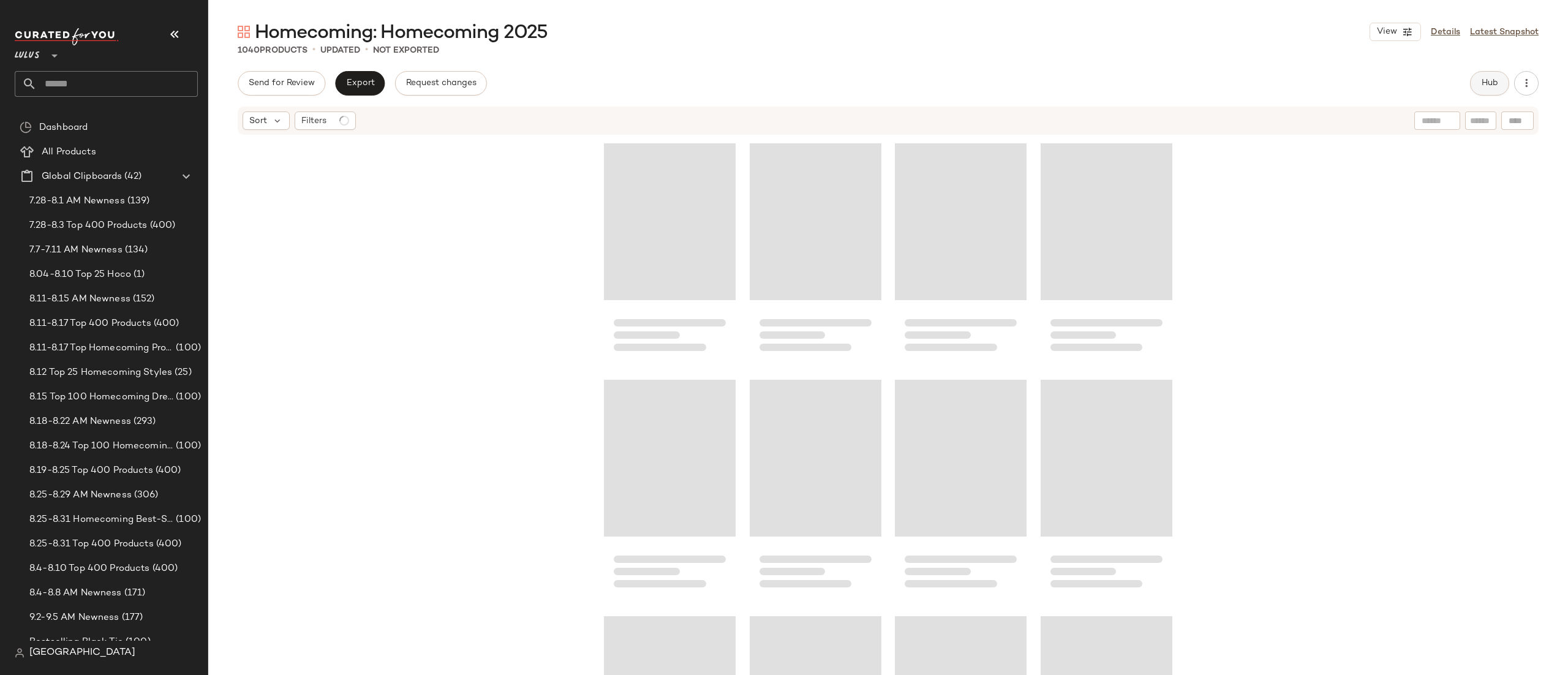
click at [1491, 79] on span "Hub" at bounding box center [1489, 83] width 17 height 10
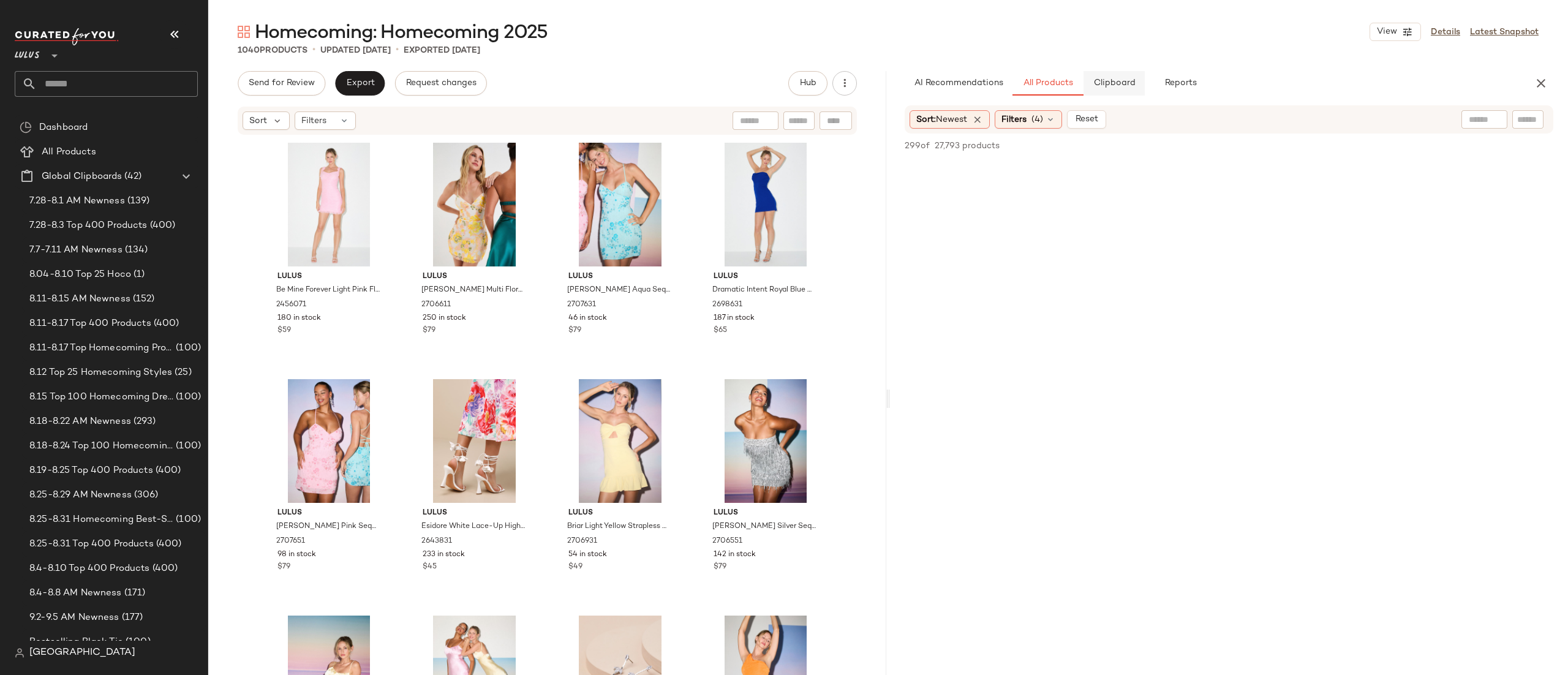
click at [1128, 89] on button "Clipboard" at bounding box center [1115, 83] width 61 height 25
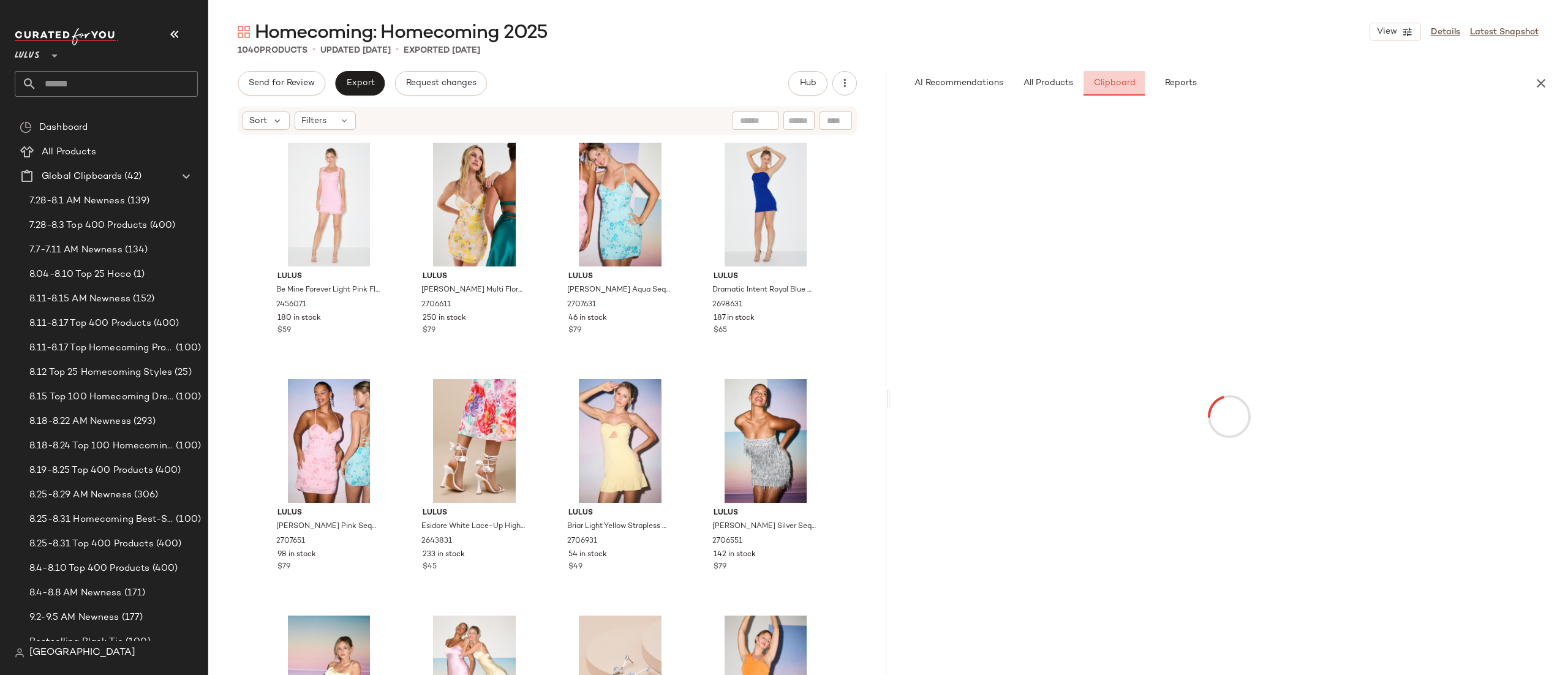
click at [1237, 76] on div "AI Recommendations All Products Clipboard Reports" at bounding box center [1210, 83] width 610 height 25
click at [1189, 82] on span "Reports" at bounding box center [1180, 83] width 32 height 10
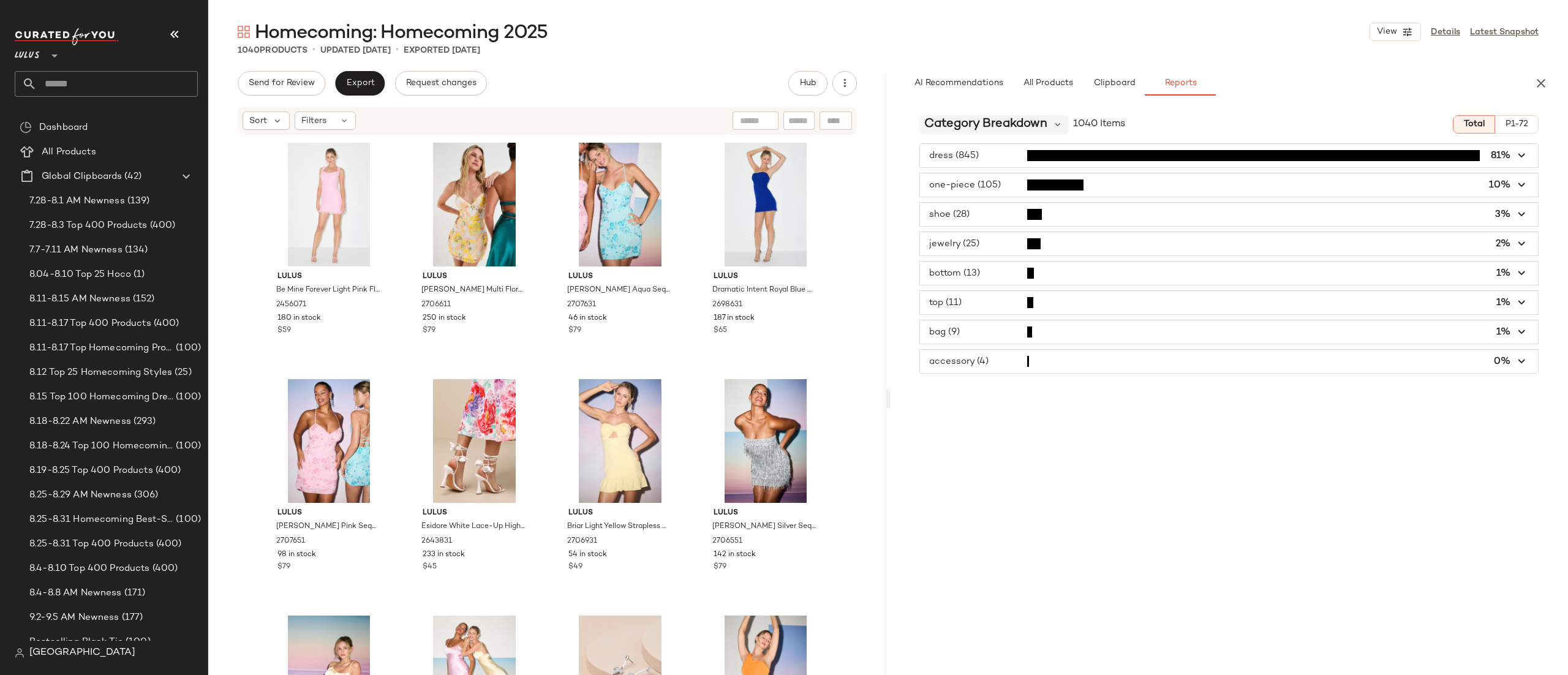
click at [1034, 126] on span "Category Breakdown" at bounding box center [986, 124] width 123 height 19
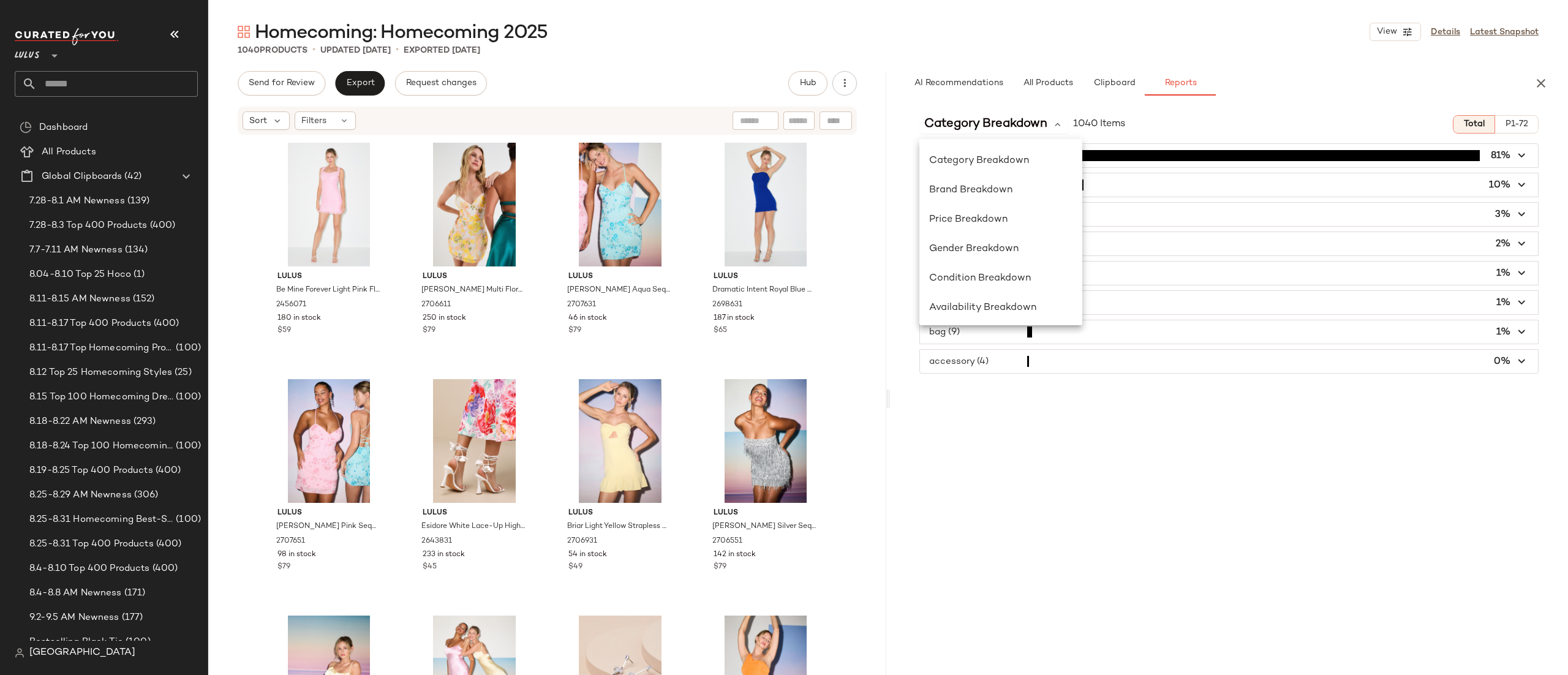
click at [1165, 406] on div "Category Breakdown 1040 Items Total P1-72 dress (845) 81% one-piece (105) 10% s…" at bounding box center [1229, 416] width 679 height 621
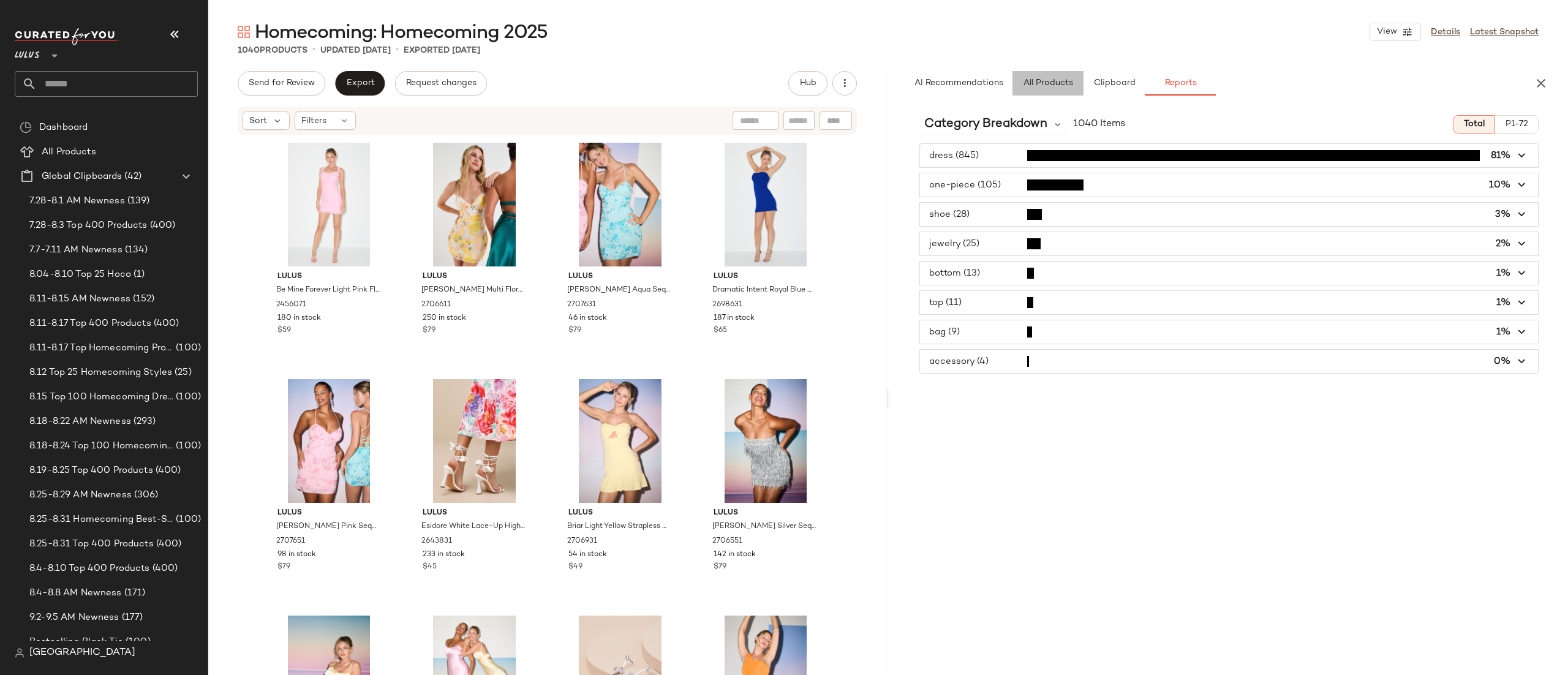
click at [1044, 90] on button "All Products" at bounding box center [1048, 83] width 71 height 25
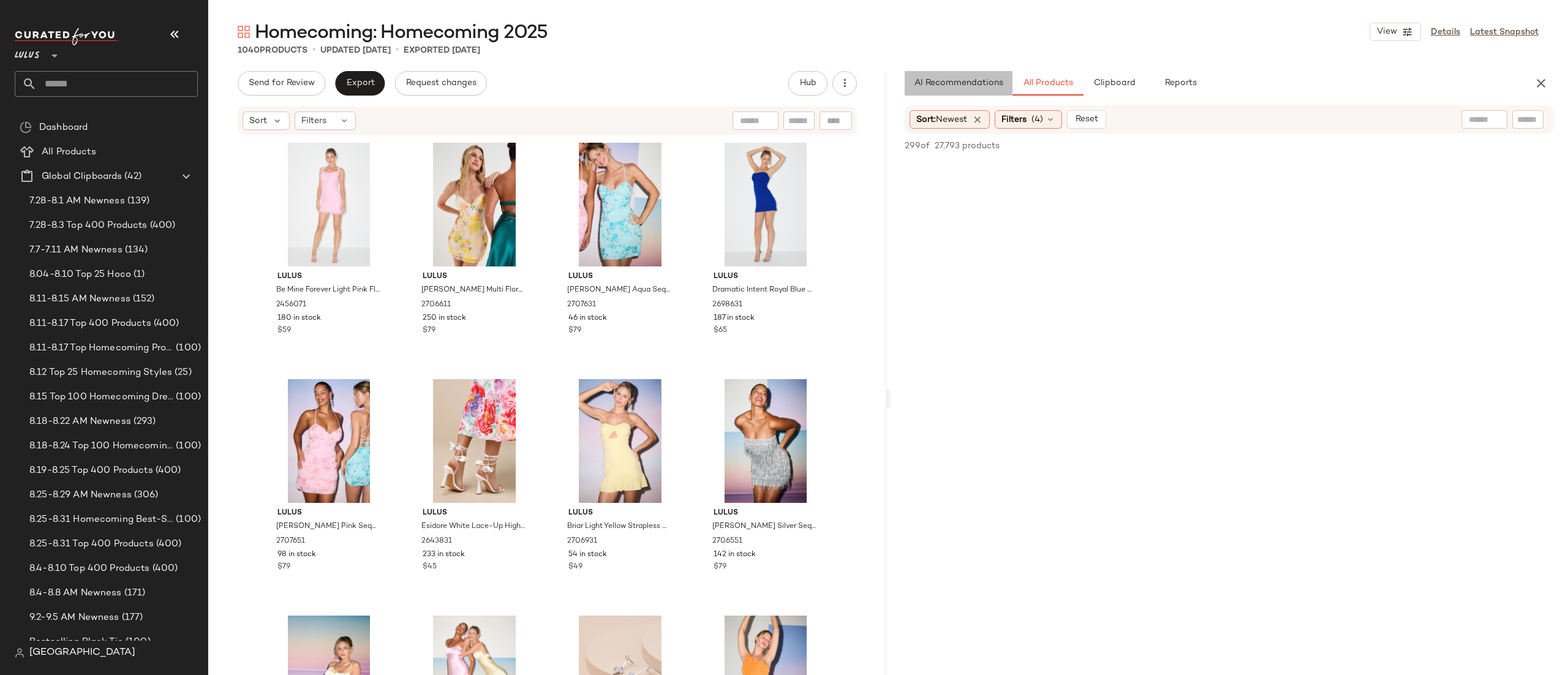
click at [969, 92] on button "AI Recommendations" at bounding box center [959, 83] width 108 height 25
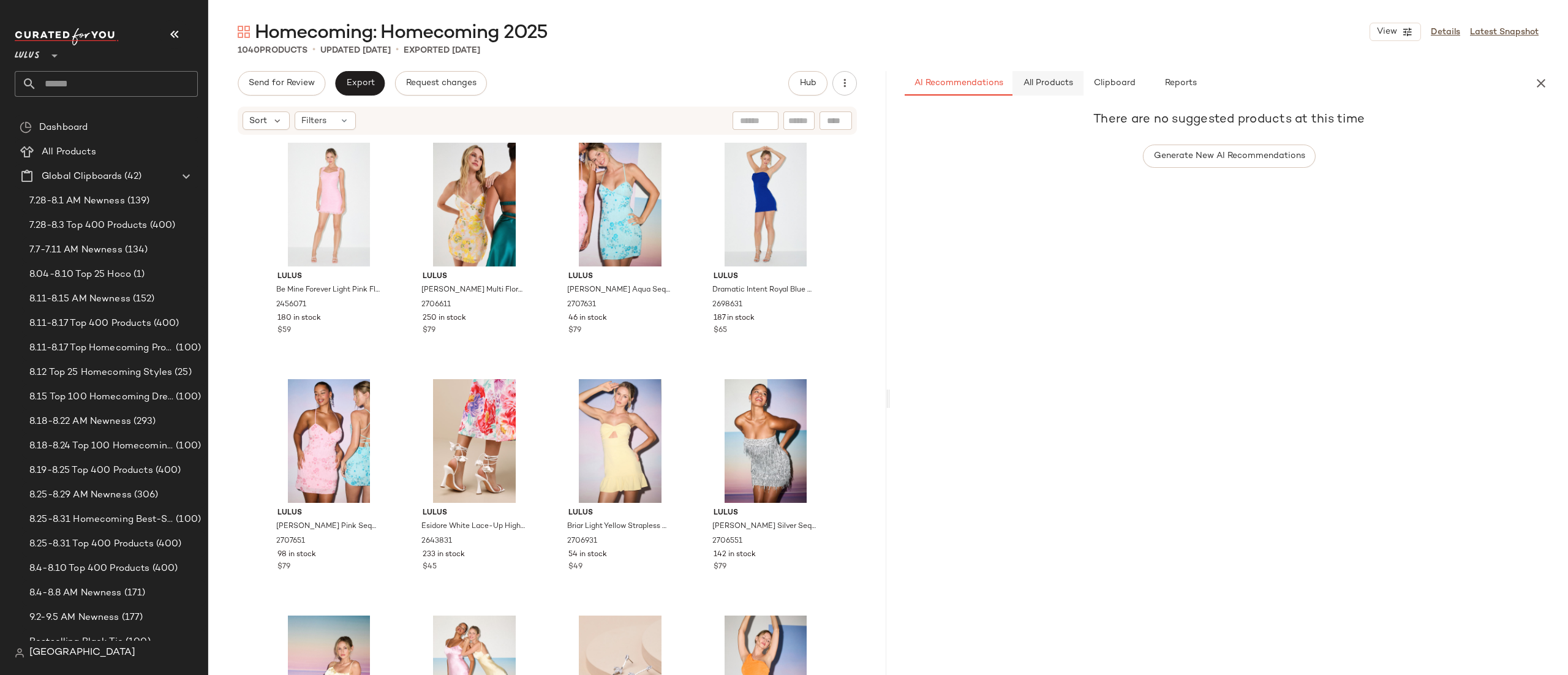
click at [1047, 86] on span "All Products" at bounding box center [1048, 83] width 50 height 10
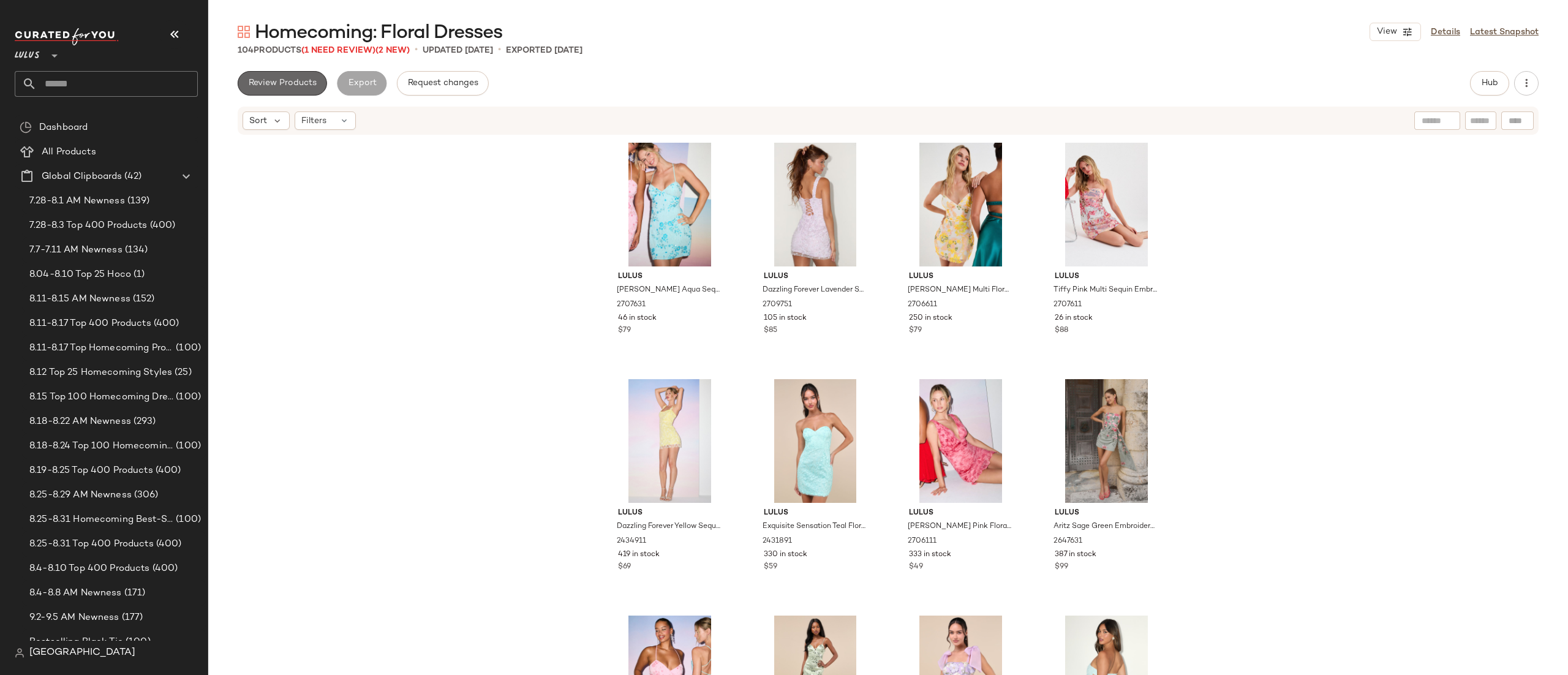
click at [300, 83] on span "Review Products" at bounding box center [283, 83] width 69 height 10
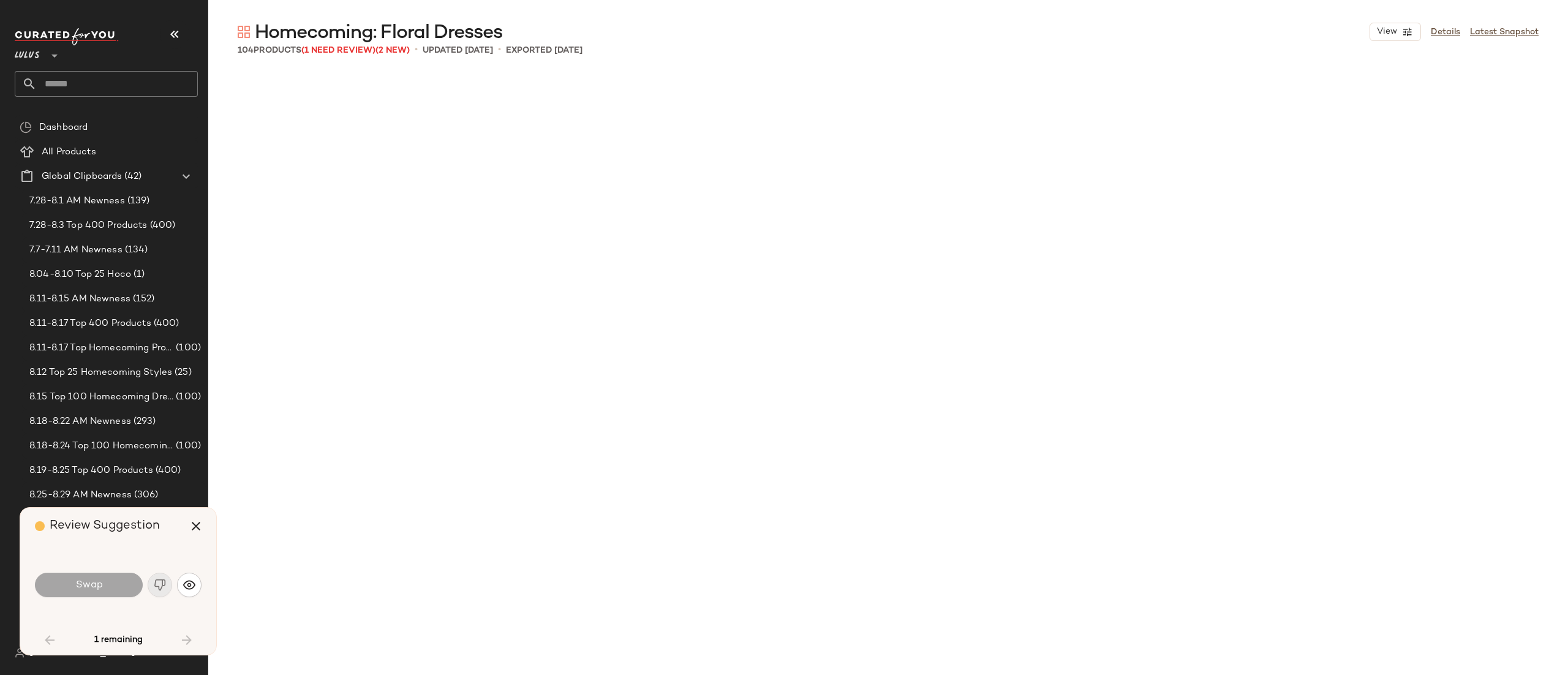
scroll to position [3785, 0]
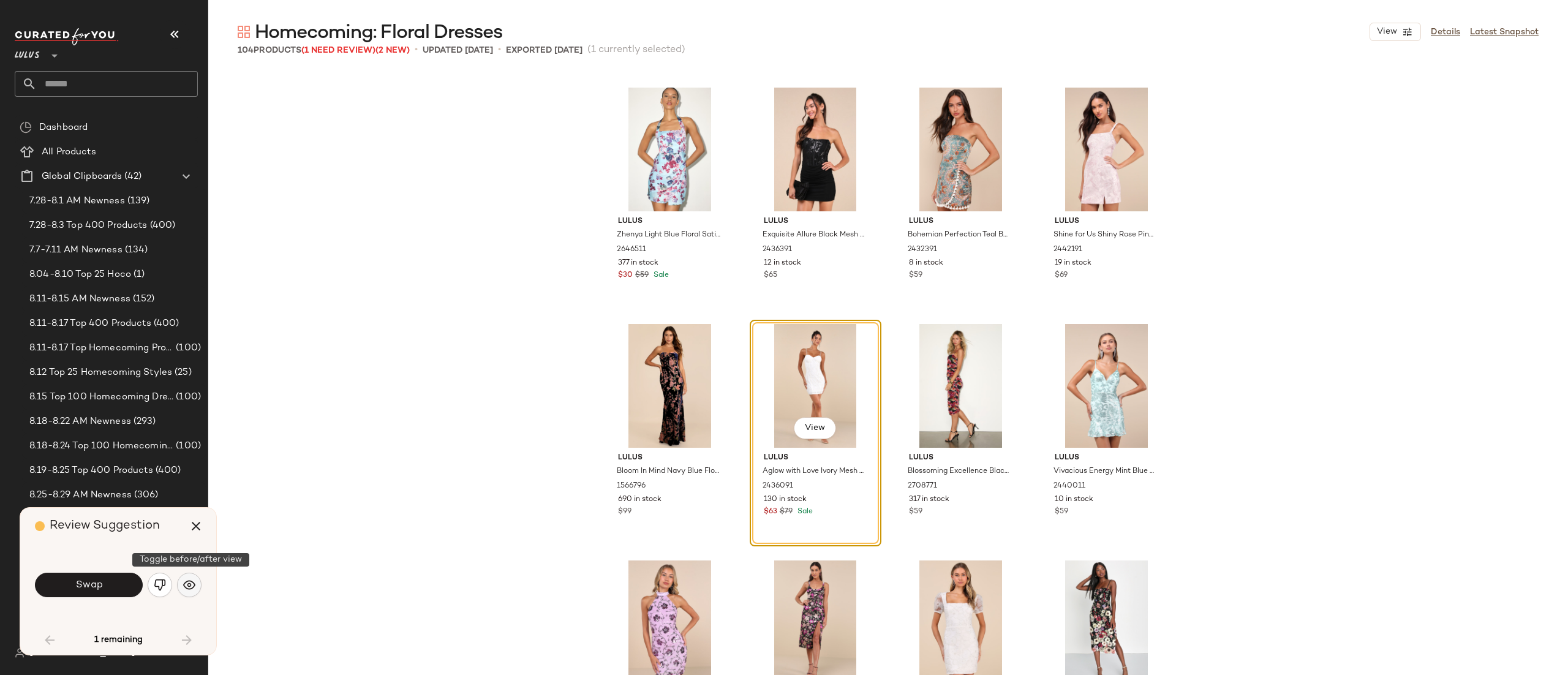
click at [195, 587] on img "button" at bounding box center [189, 585] width 12 height 12
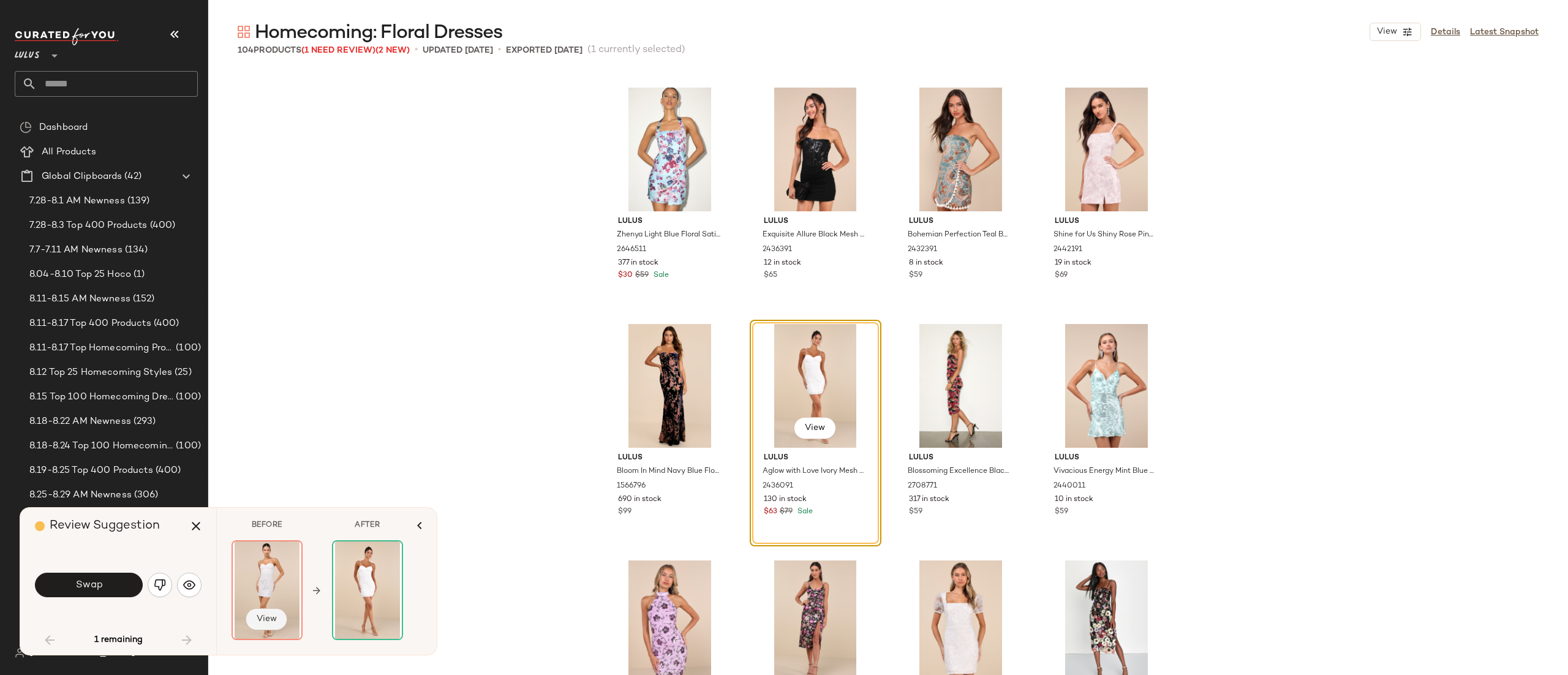
click at [281, 617] on button "View" at bounding box center [266, 619] width 42 height 22
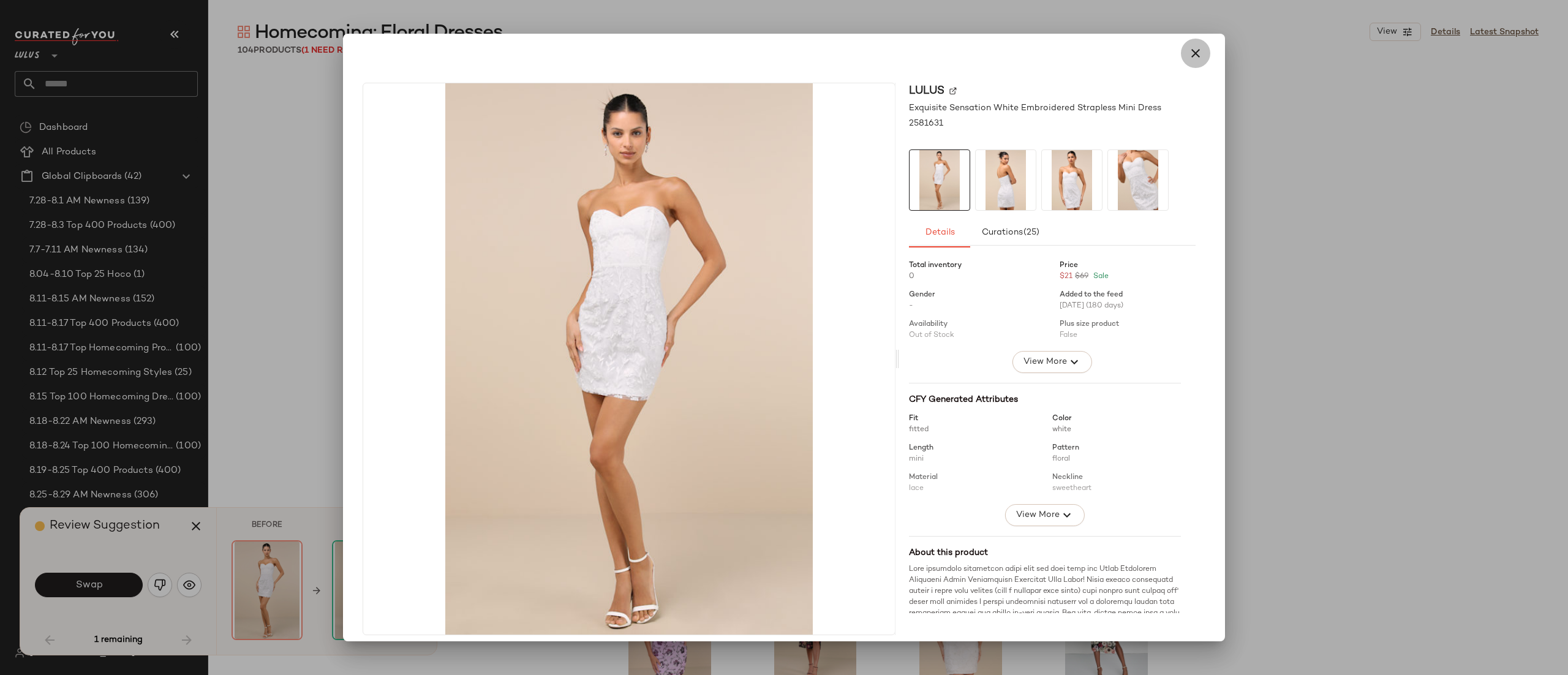
click at [1189, 46] on icon "button" at bounding box center [1196, 53] width 15 height 15
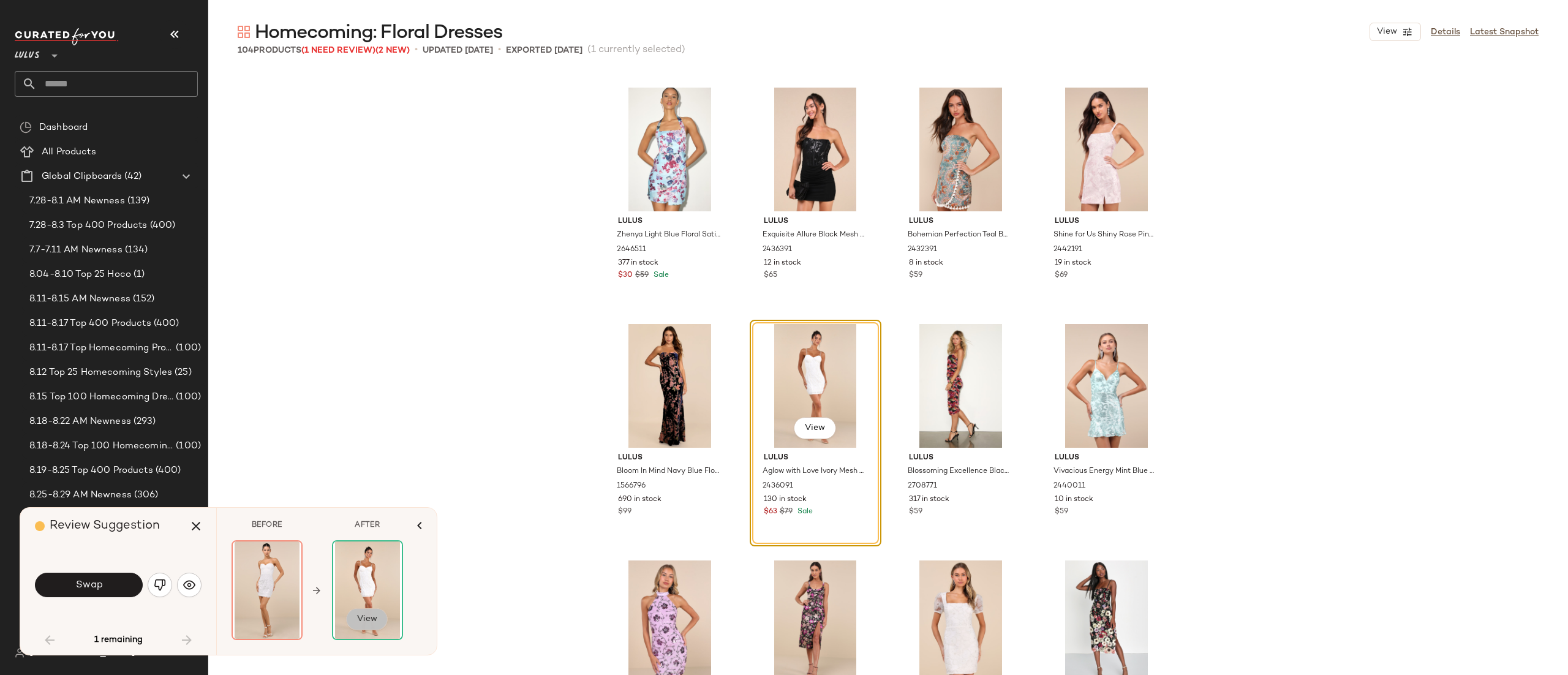
click at [374, 621] on span "View" at bounding box center [367, 619] width 21 height 10
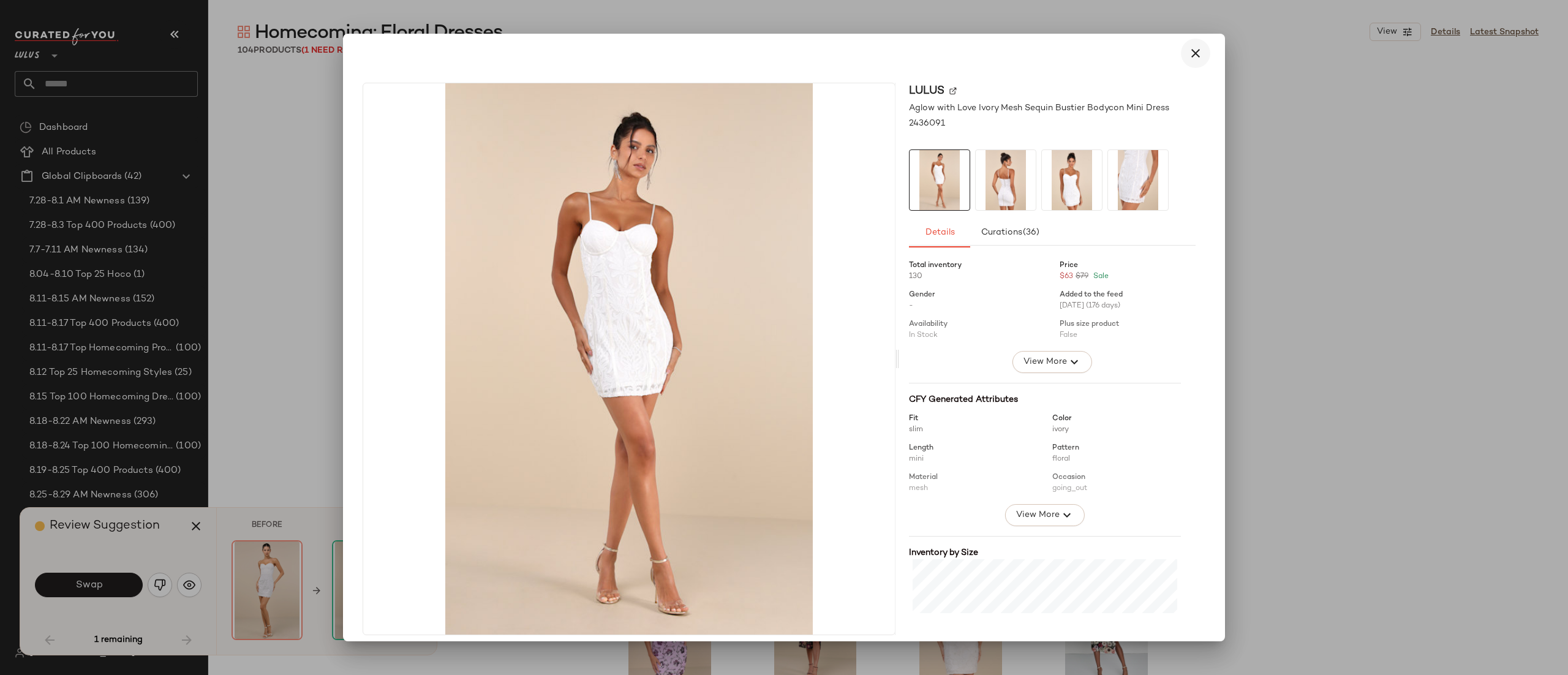
click at [1189, 46] on icon "button" at bounding box center [1196, 53] width 15 height 15
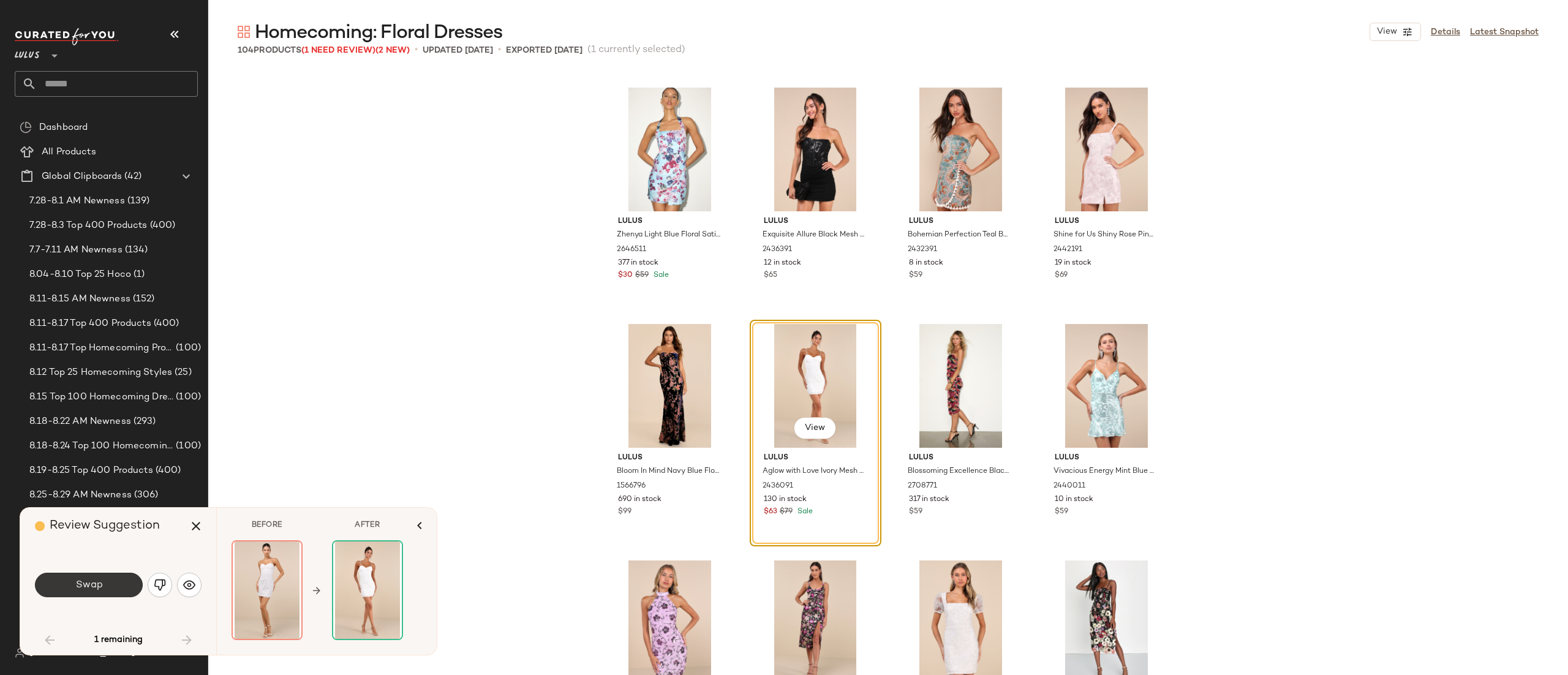
click at [72, 590] on button "Swap" at bounding box center [89, 585] width 108 height 25
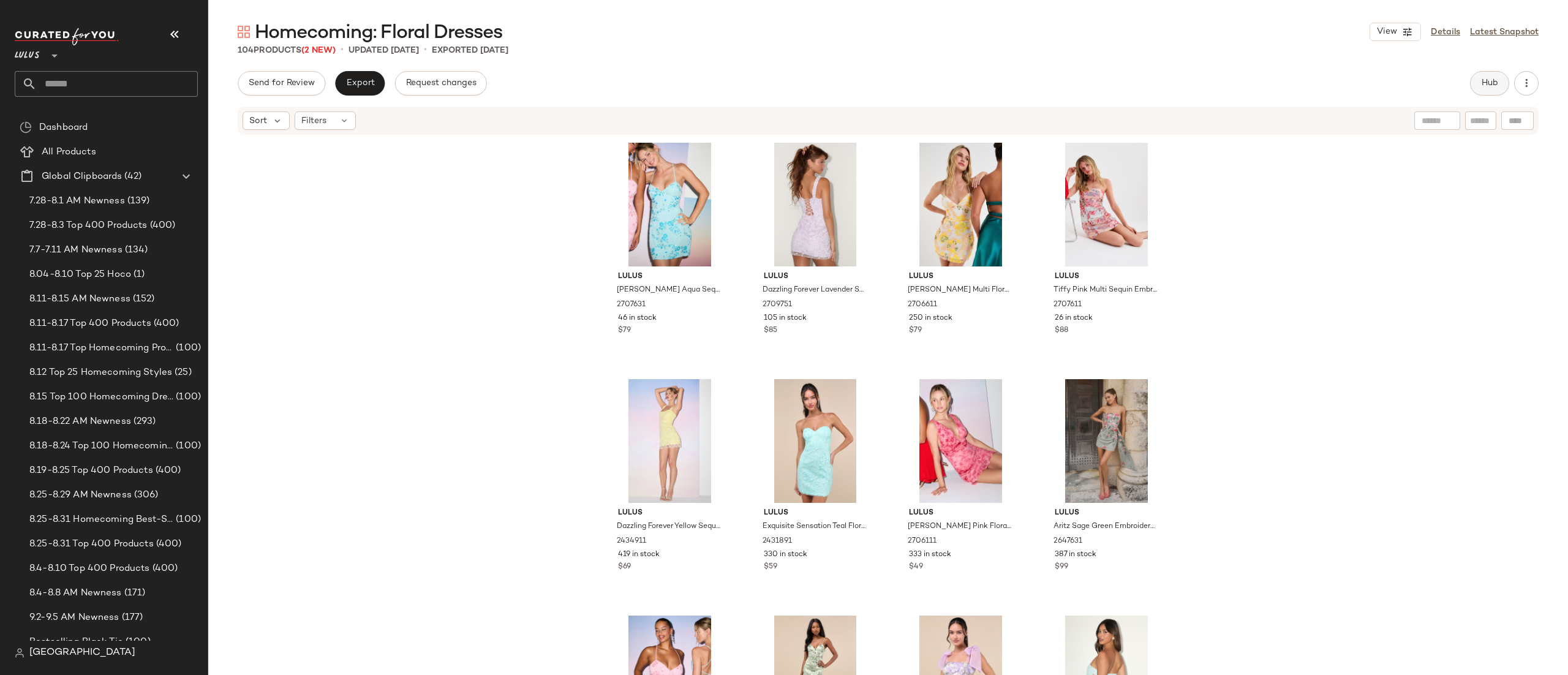
click at [1475, 82] on button "Hub" at bounding box center [1489, 83] width 39 height 25
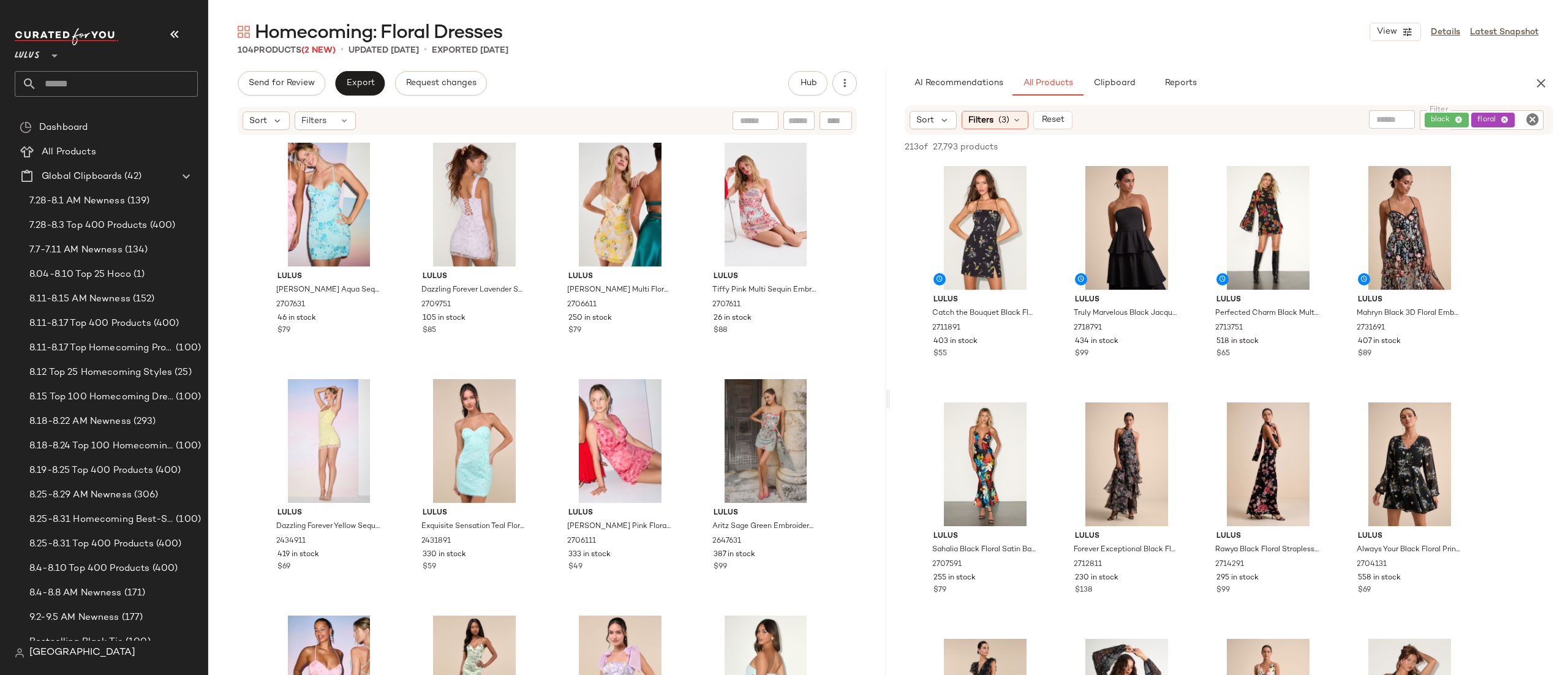
click at [1461, 117] on div "black floral" at bounding box center [1481, 120] width 123 height 19
click at [1377, 117] on icon at bounding box center [1376, 120] width 8 height 8
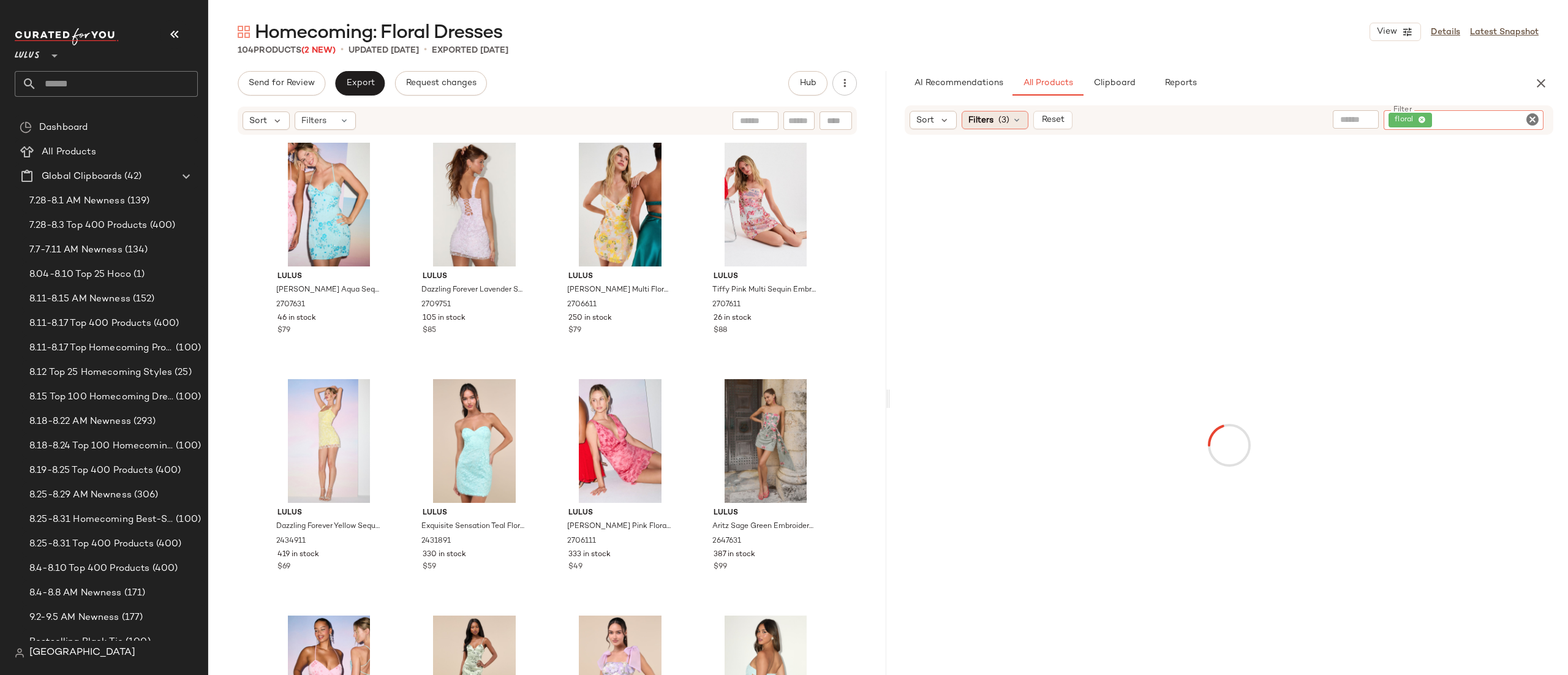
click at [975, 114] on span "Filters" at bounding box center [981, 120] width 25 height 13
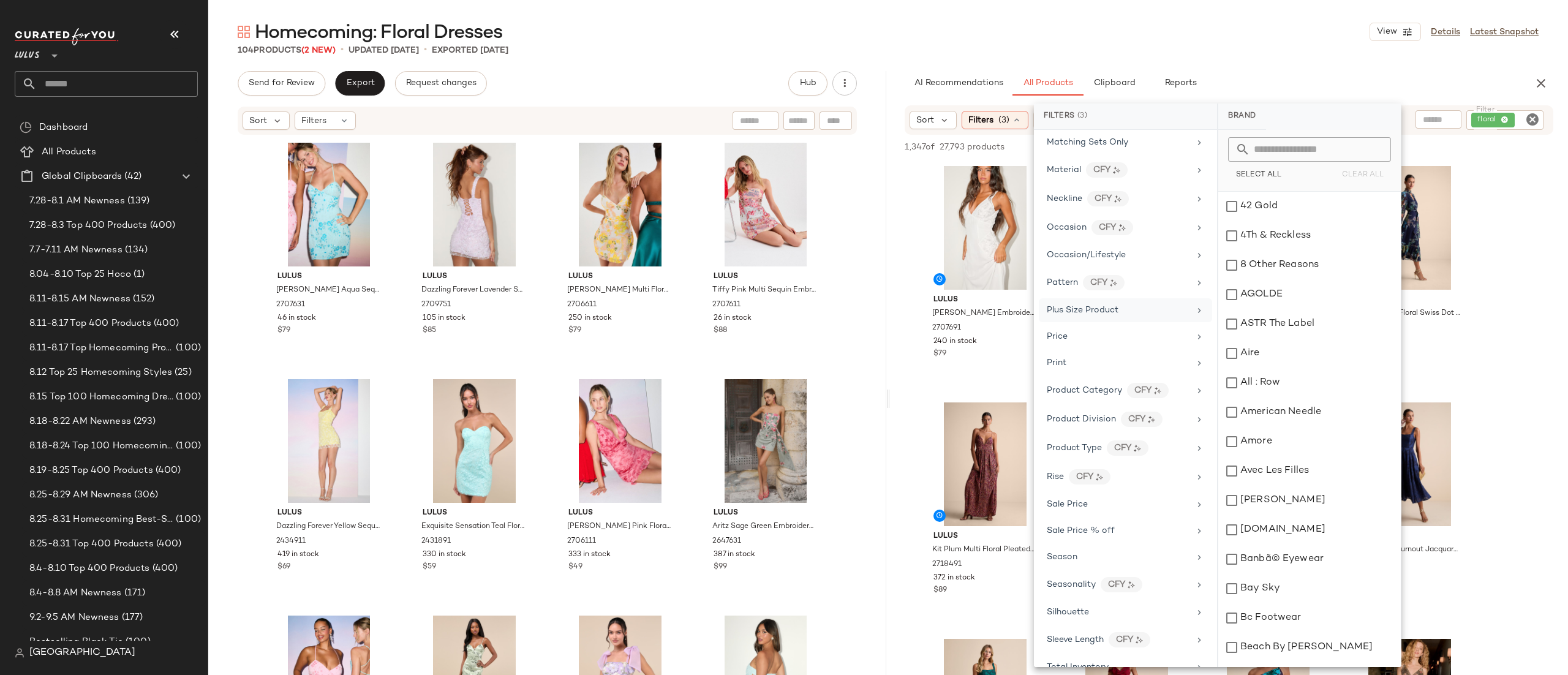
scroll to position [582, 0]
click at [1101, 262] on span "Occasion/Lifestyle" at bounding box center [1087, 257] width 79 height 9
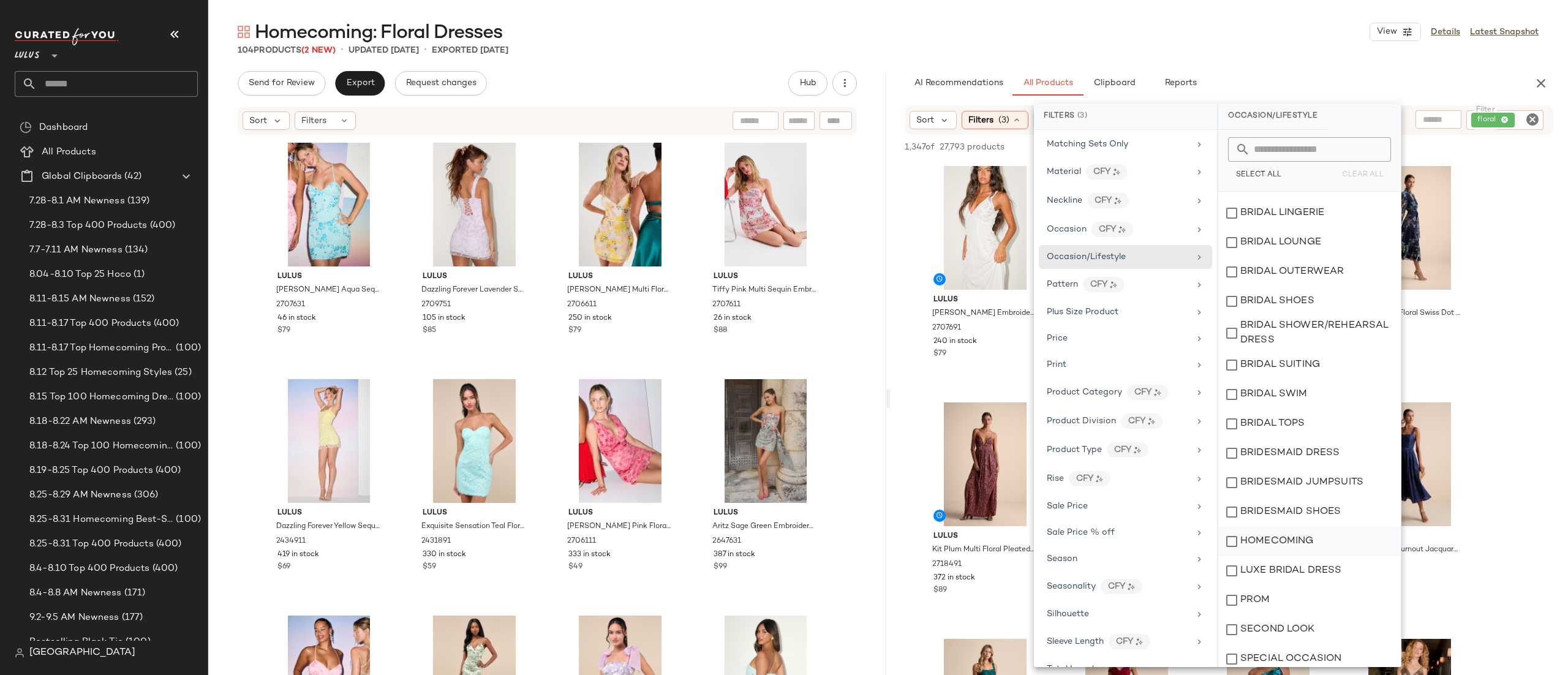
scroll to position [206, 0]
click at [1278, 531] on div "HOMECOMING" at bounding box center [1310, 534] width 183 height 29
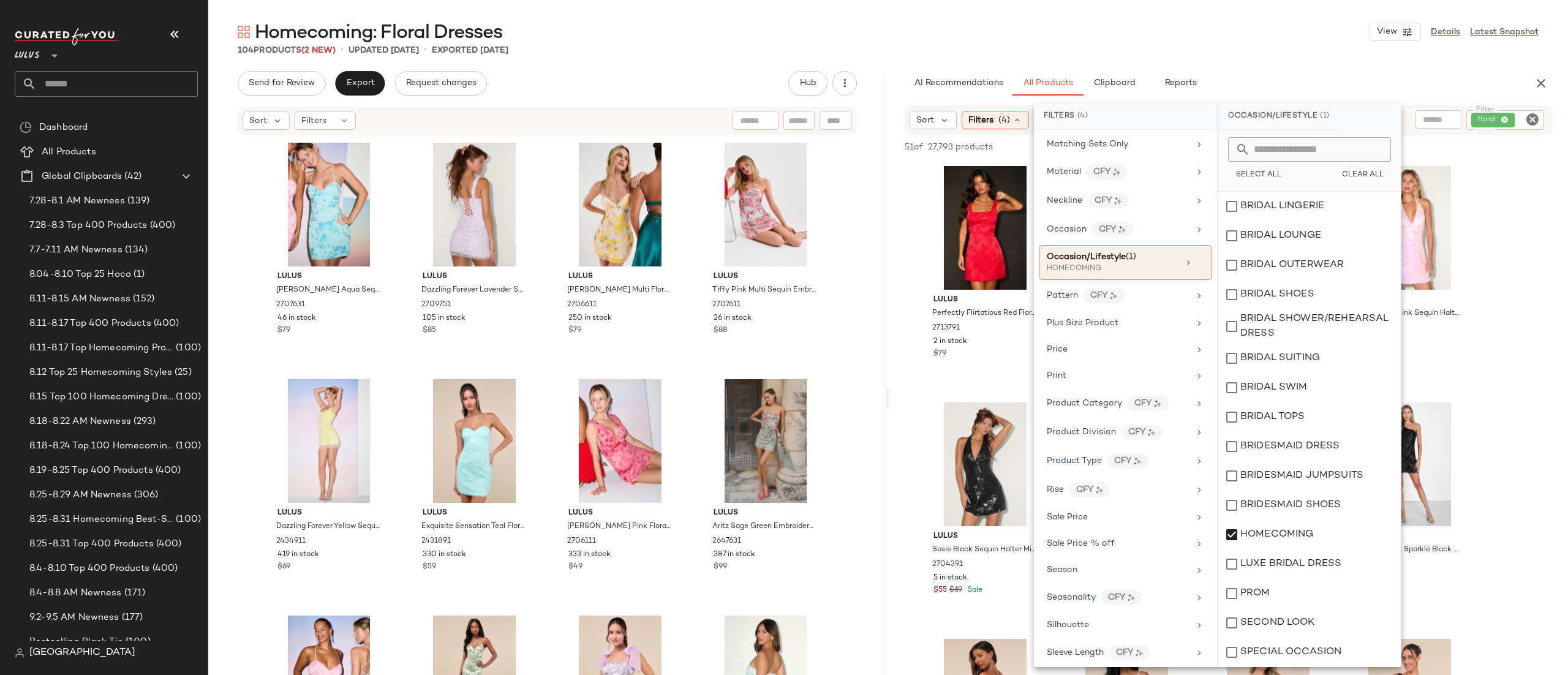
click at [1338, 75] on div "AI Recommendations All Products Clipboard Reports" at bounding box center [1210, 83] width 610 height 25
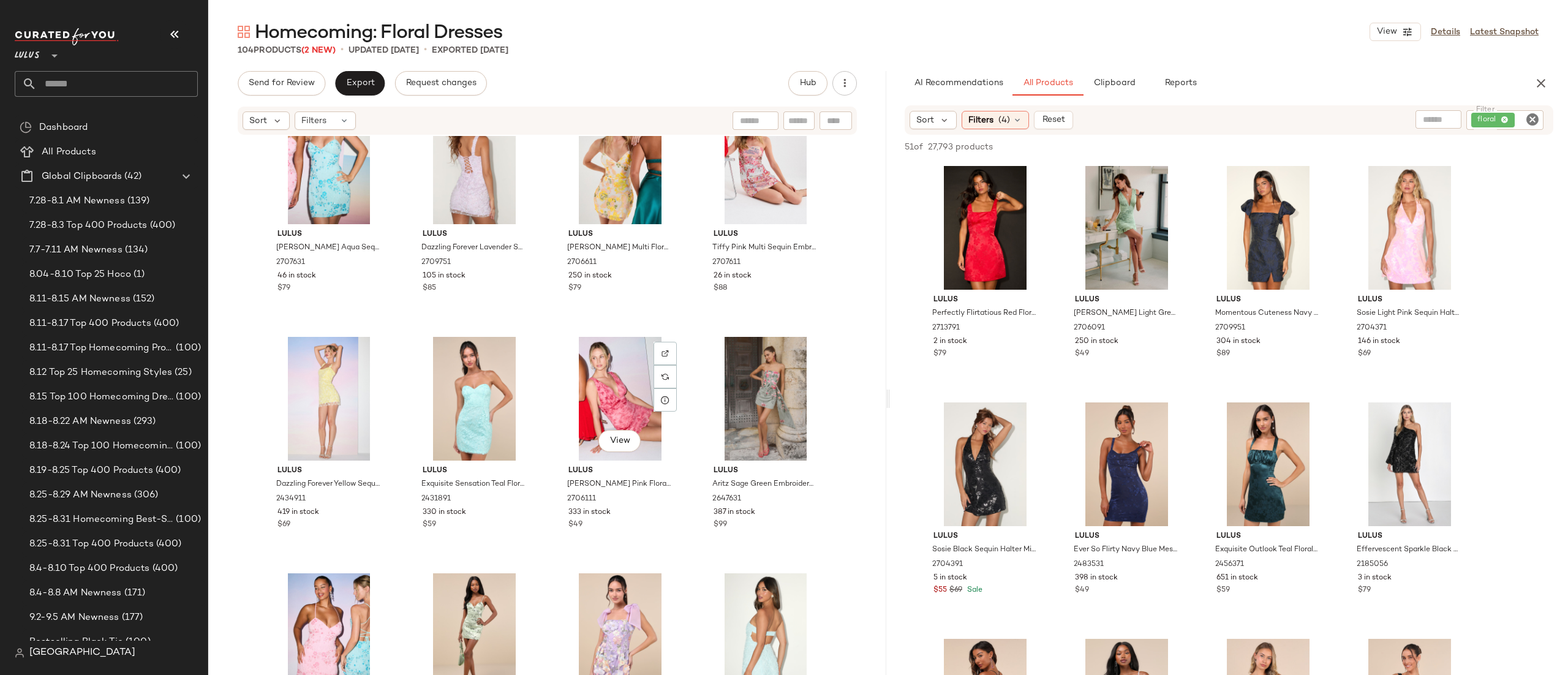
scroll to position [0, 0]
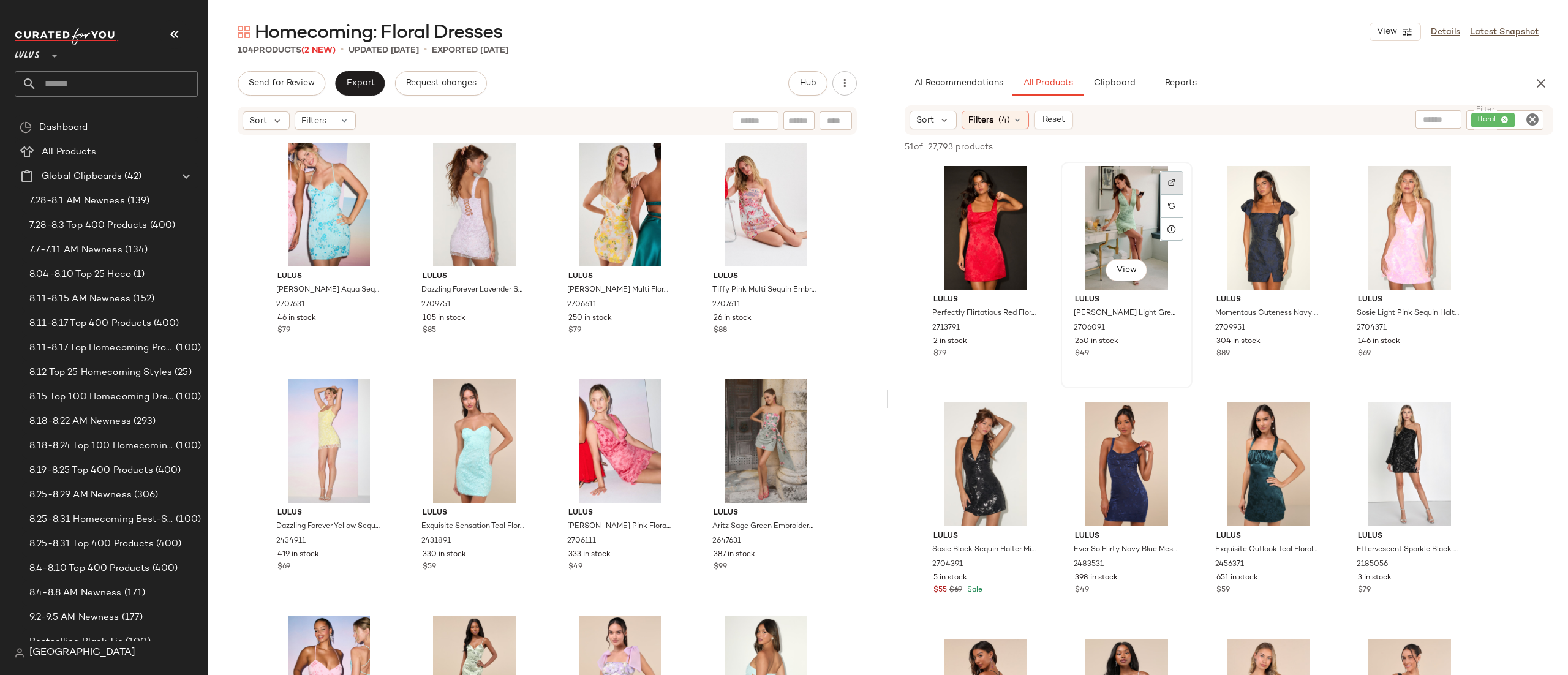
click at [1173, 180] on img at bounding box center [1172, 183] width 7 height 7
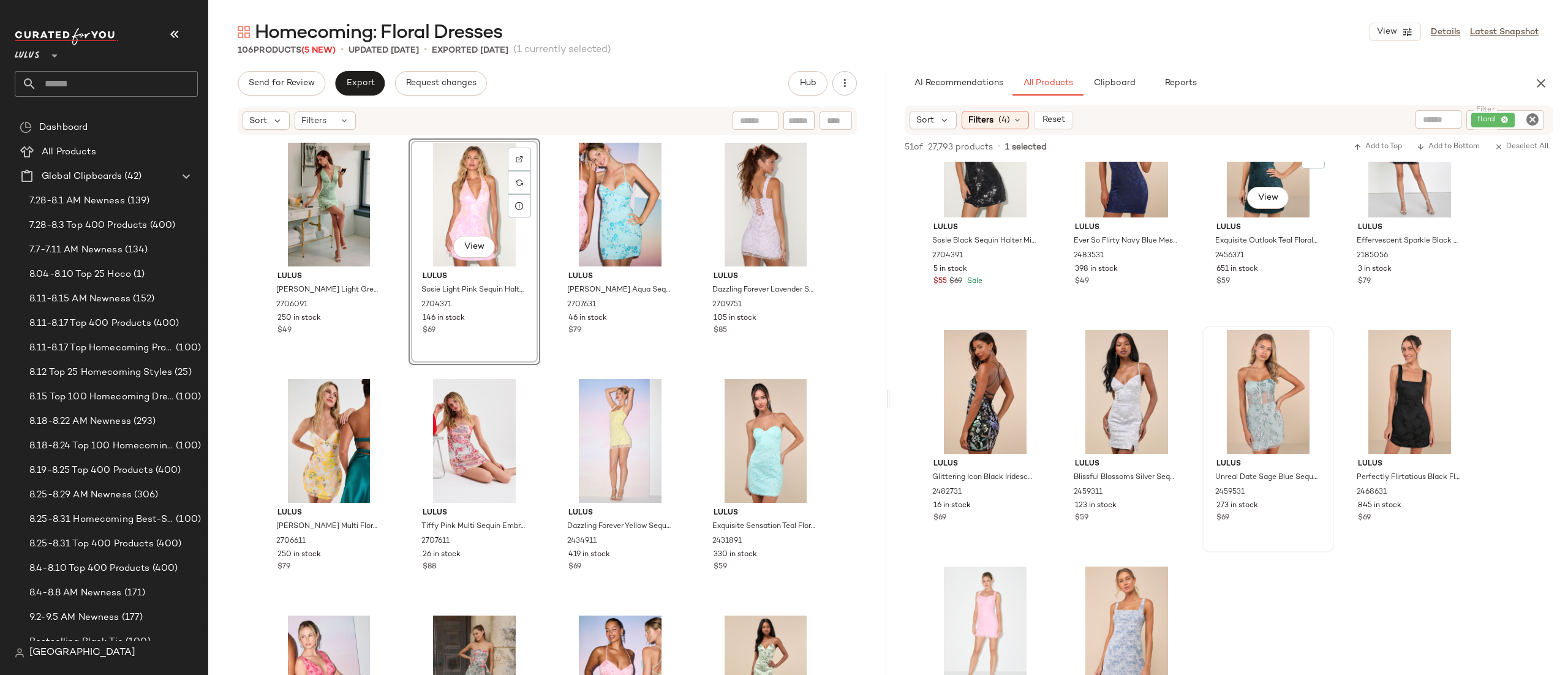
scroll to position [323, 0]
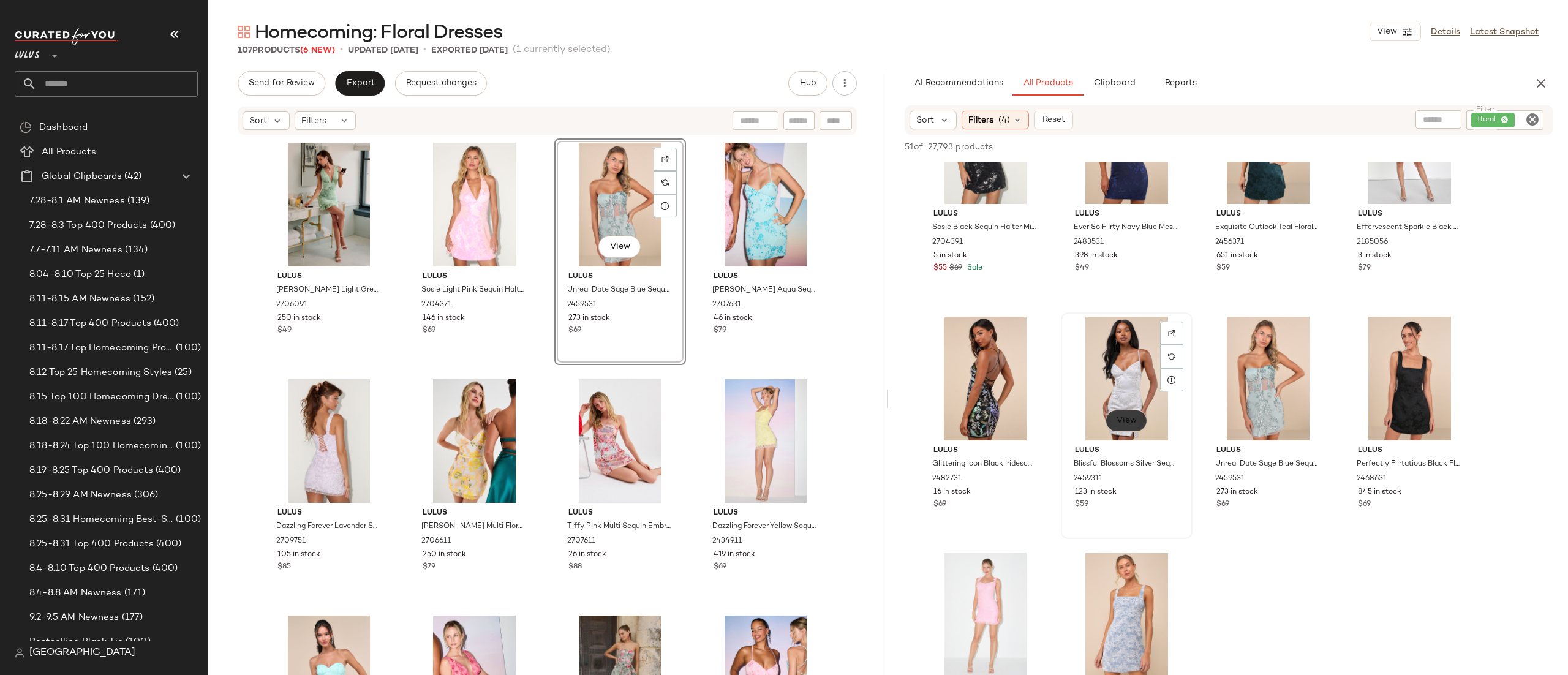
click at [1134, 421] on span "View" at bounding box center [1127, 421] width 21 height 10
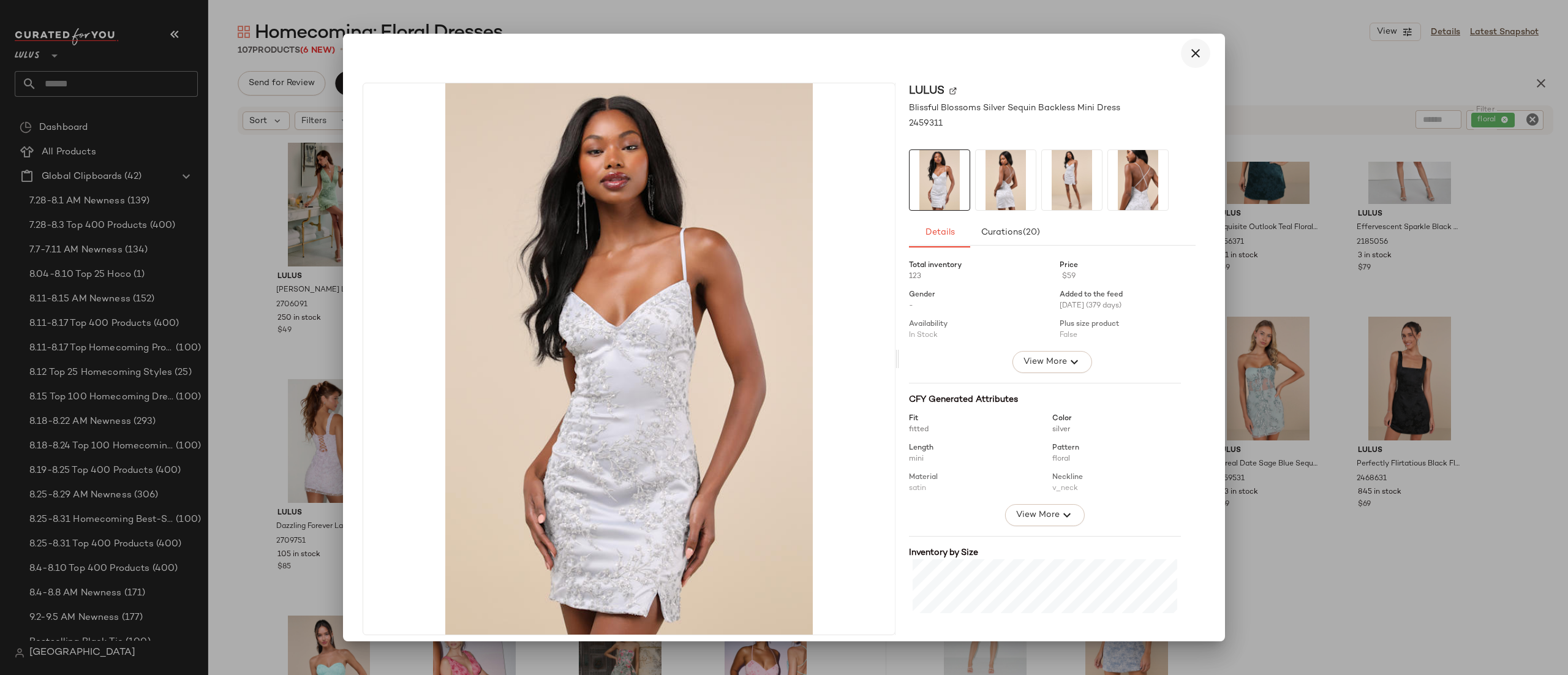
click at [1181, 53] on button "button" at bounding box center [1195, 53] width 29 height 29
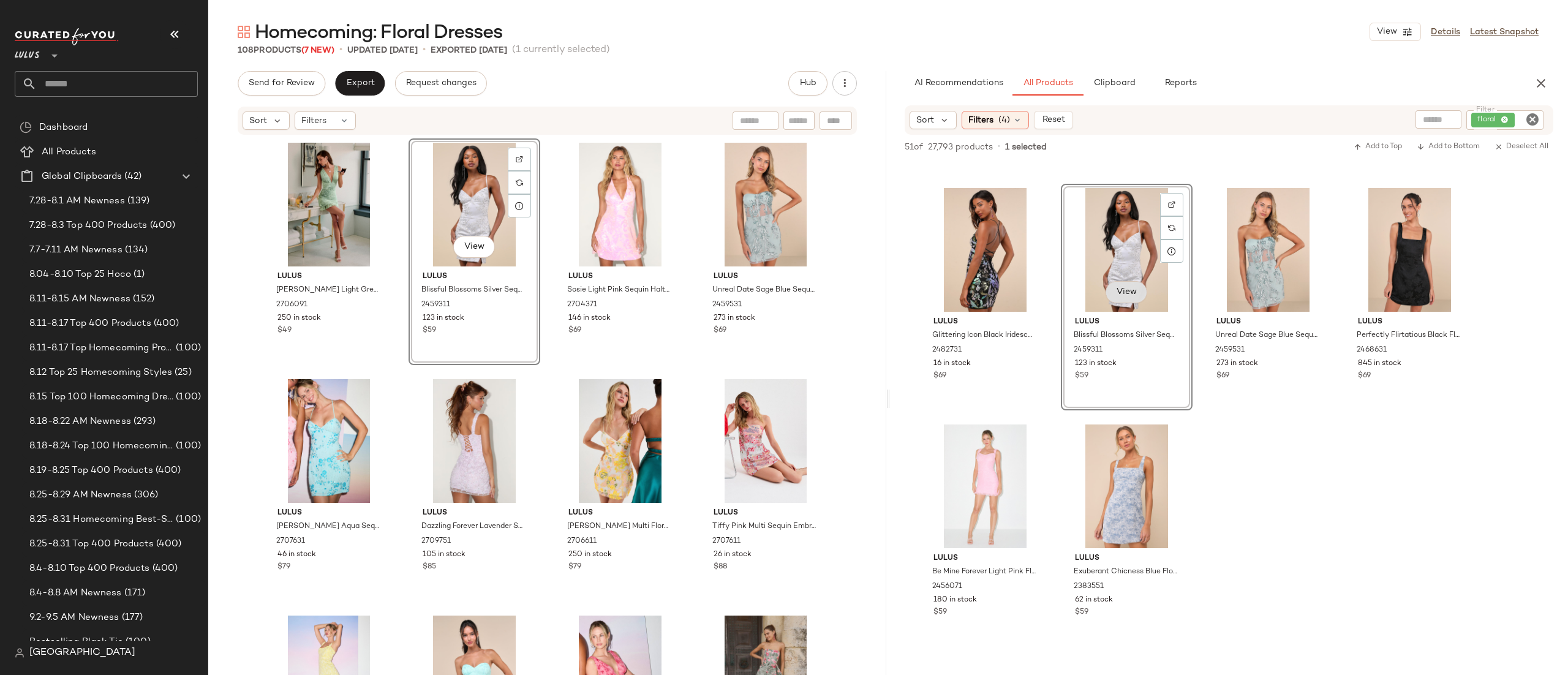
scroll to position [455, 0]
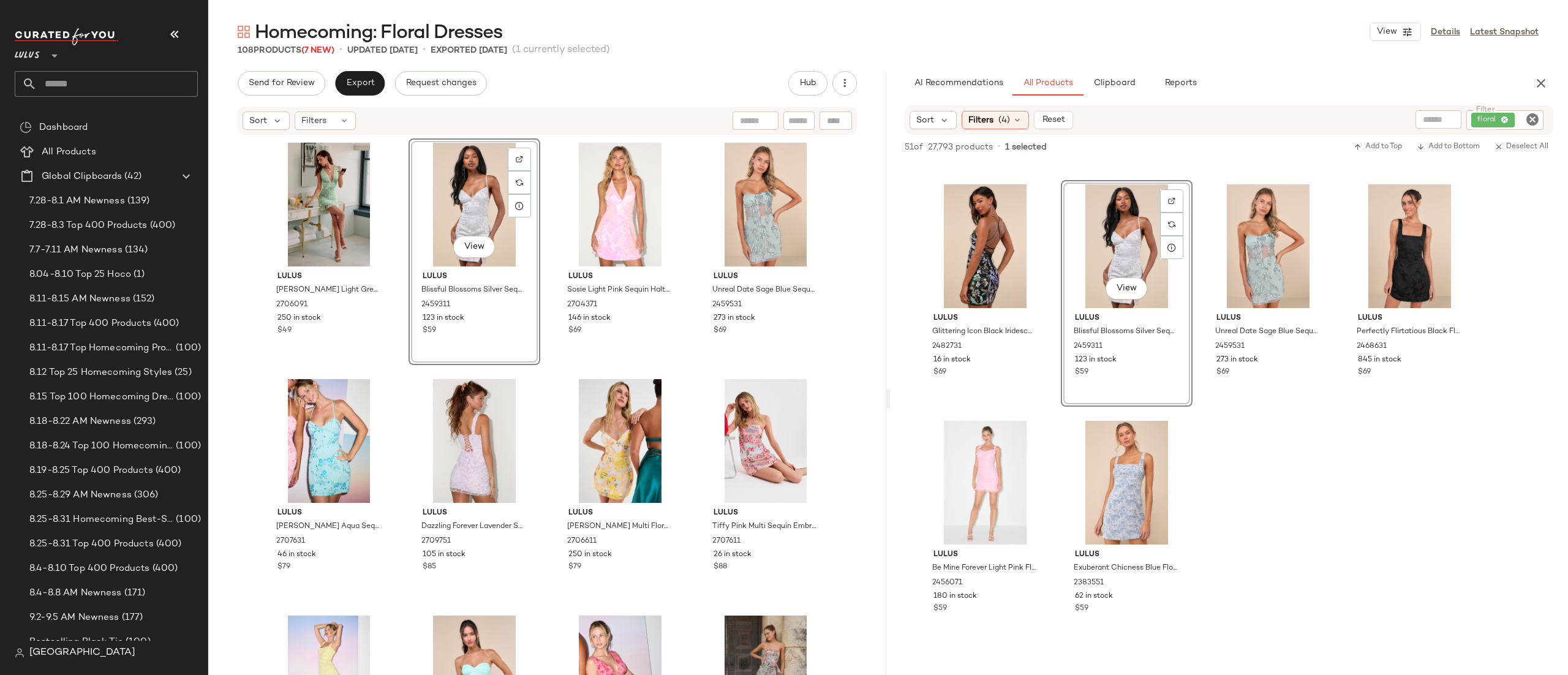
click at [1394, 471] on div "Lulus Perfectly Flirtatious Red Floral Jacquard Tie-Back Mini Dress 2713791 2 i…" at bounding box center [1229, 175] width 679 height 936
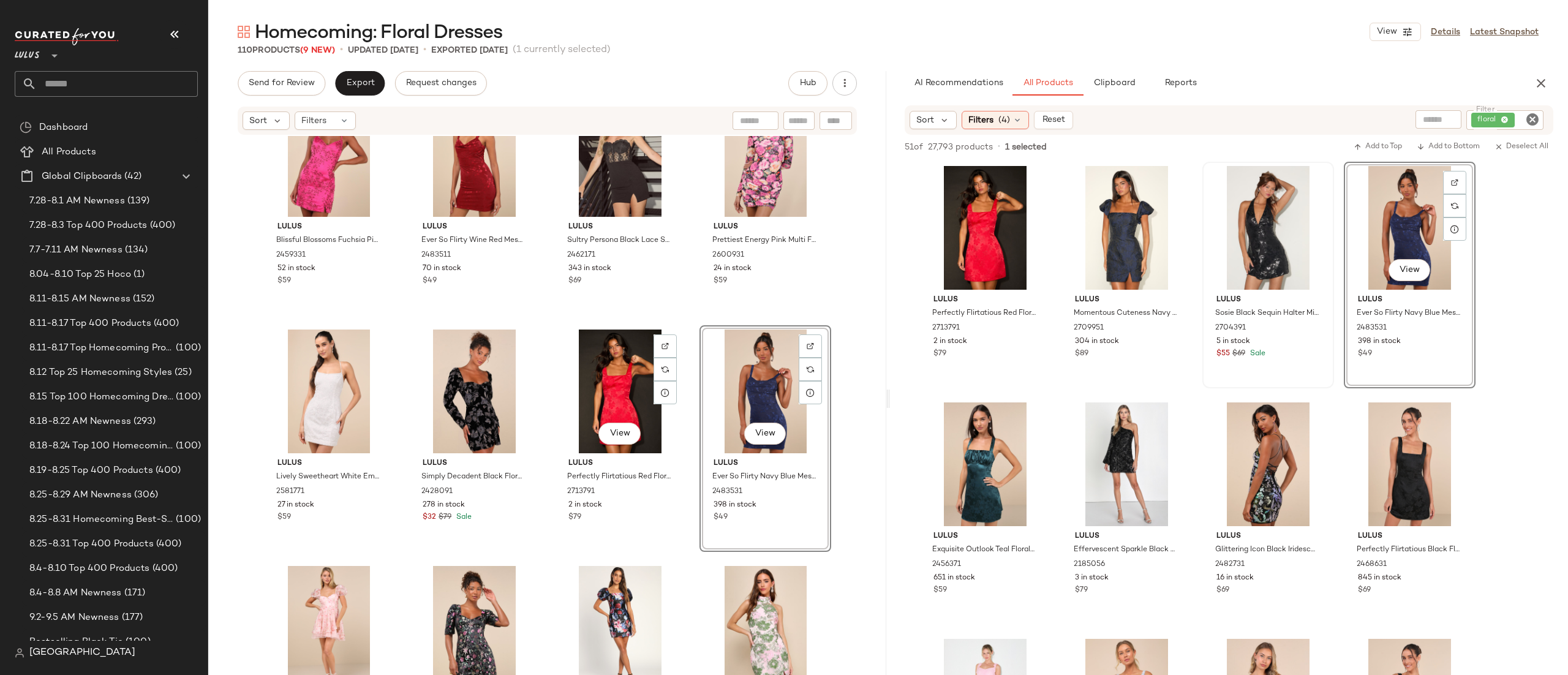
scroll to position [3623, 0]
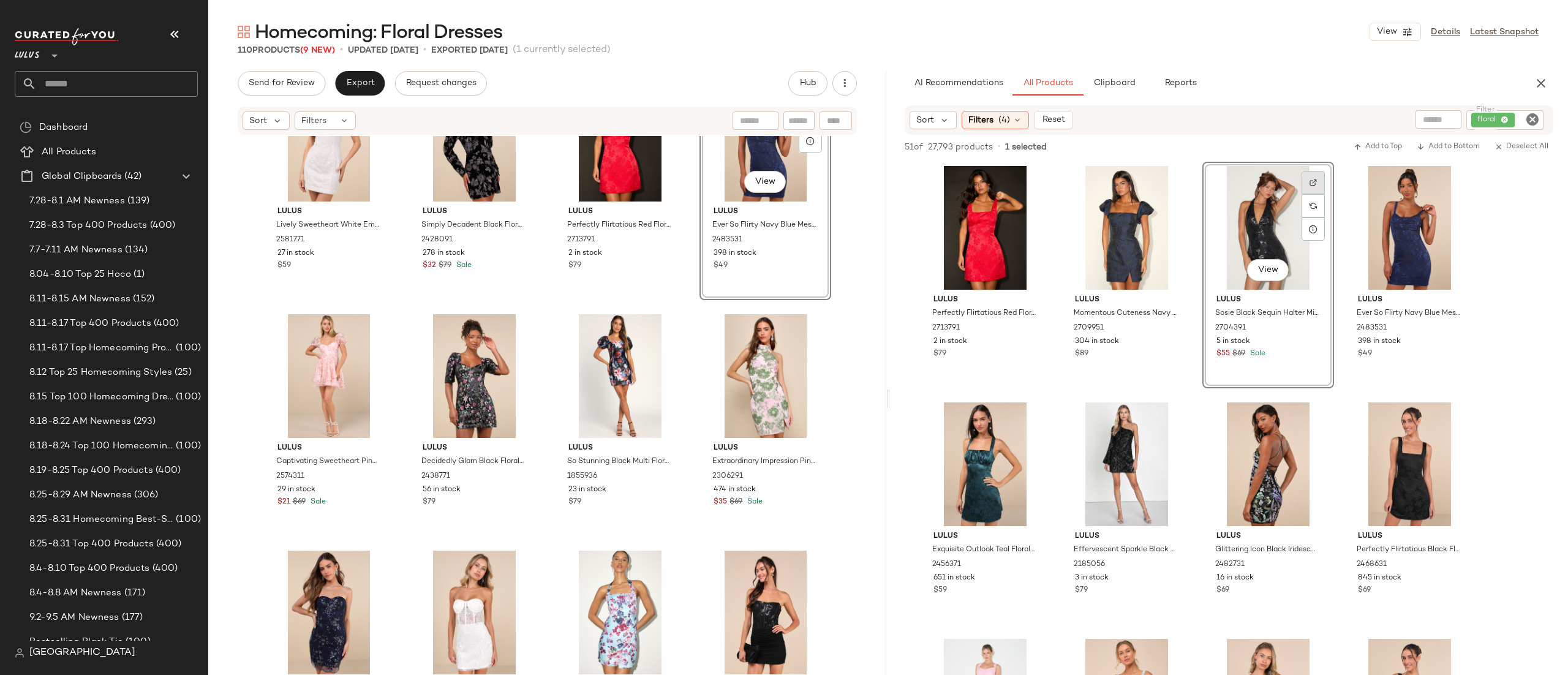
click at [1303, 195] on div at bounding box center [1313, 206] width 23 height 23
click at [1291, 231] on div "View" at bounding box center [1268, 227] width 123 height 123
click at [1449, 140] on button "Add to Bottom" at bounding box center [1448, 147] width 73 height 15
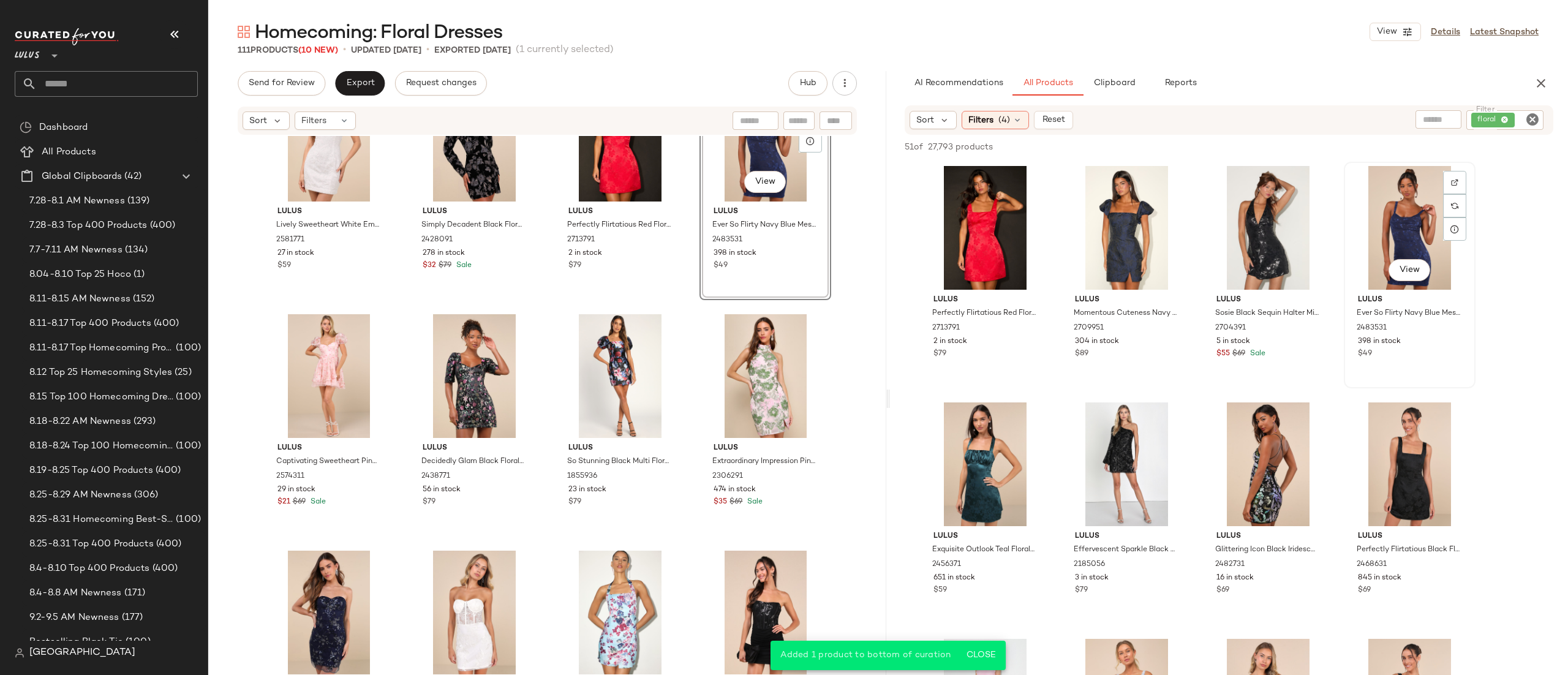
click at [1409, 232] on div "View" at bounding box center [1409, 227] width 123 height 123
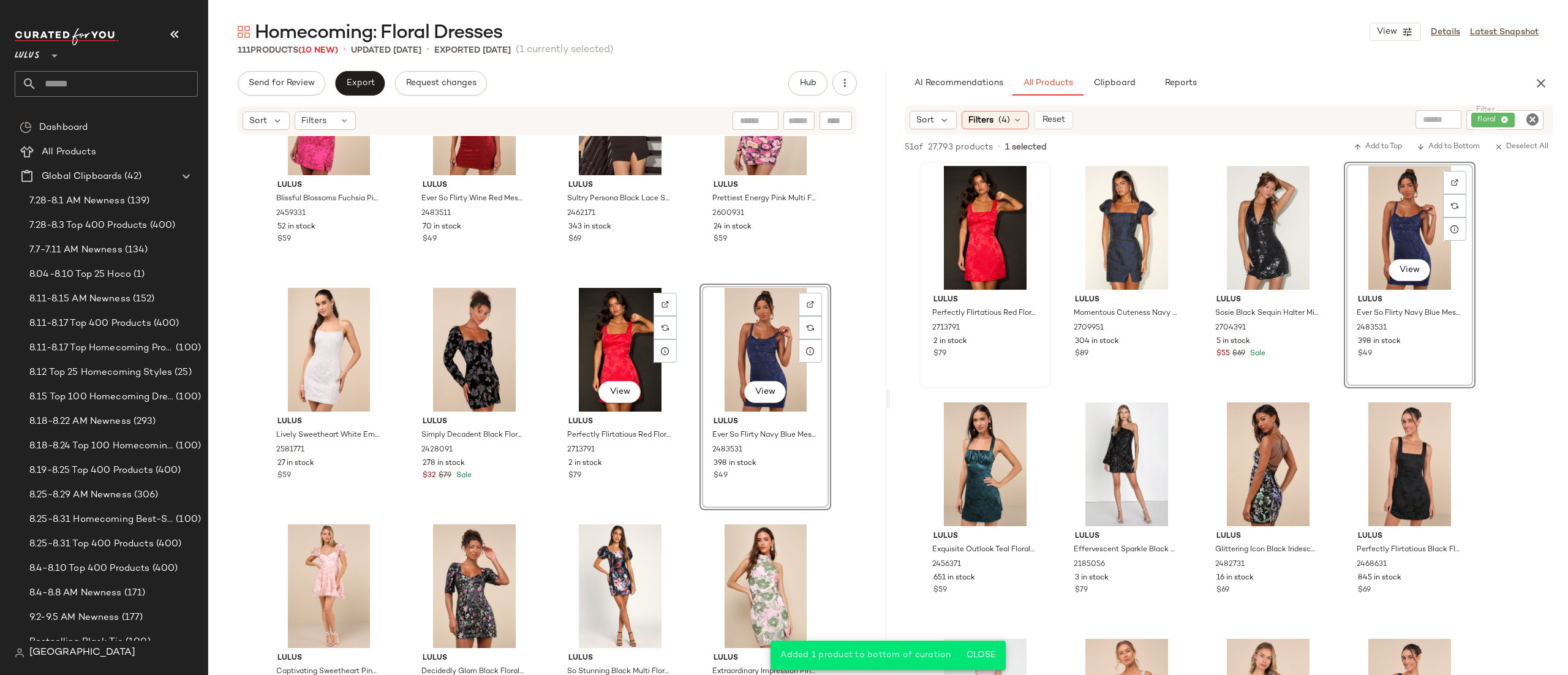
scroll to position [3460, 0]
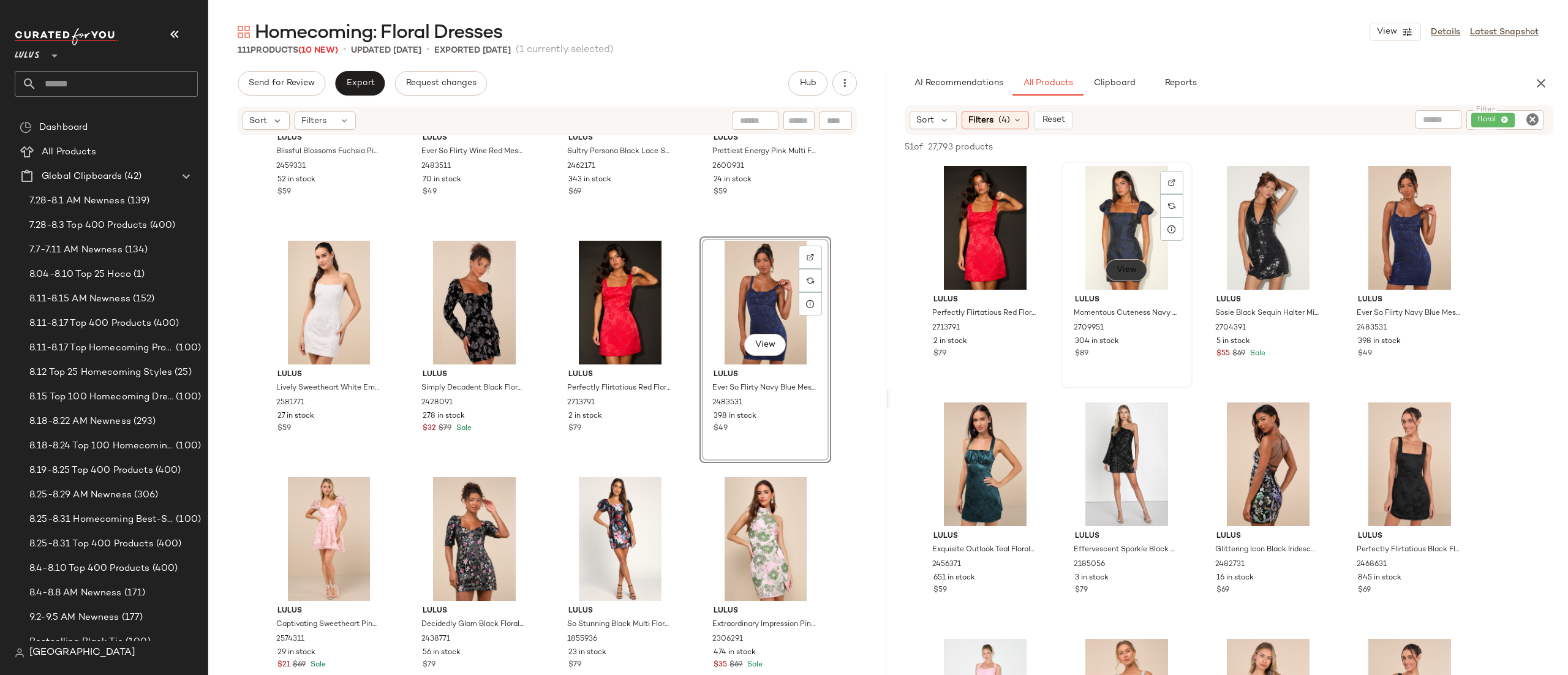
click at [1127, 272] on span "View" at bounding box center [1127, 270] width 21 height 10
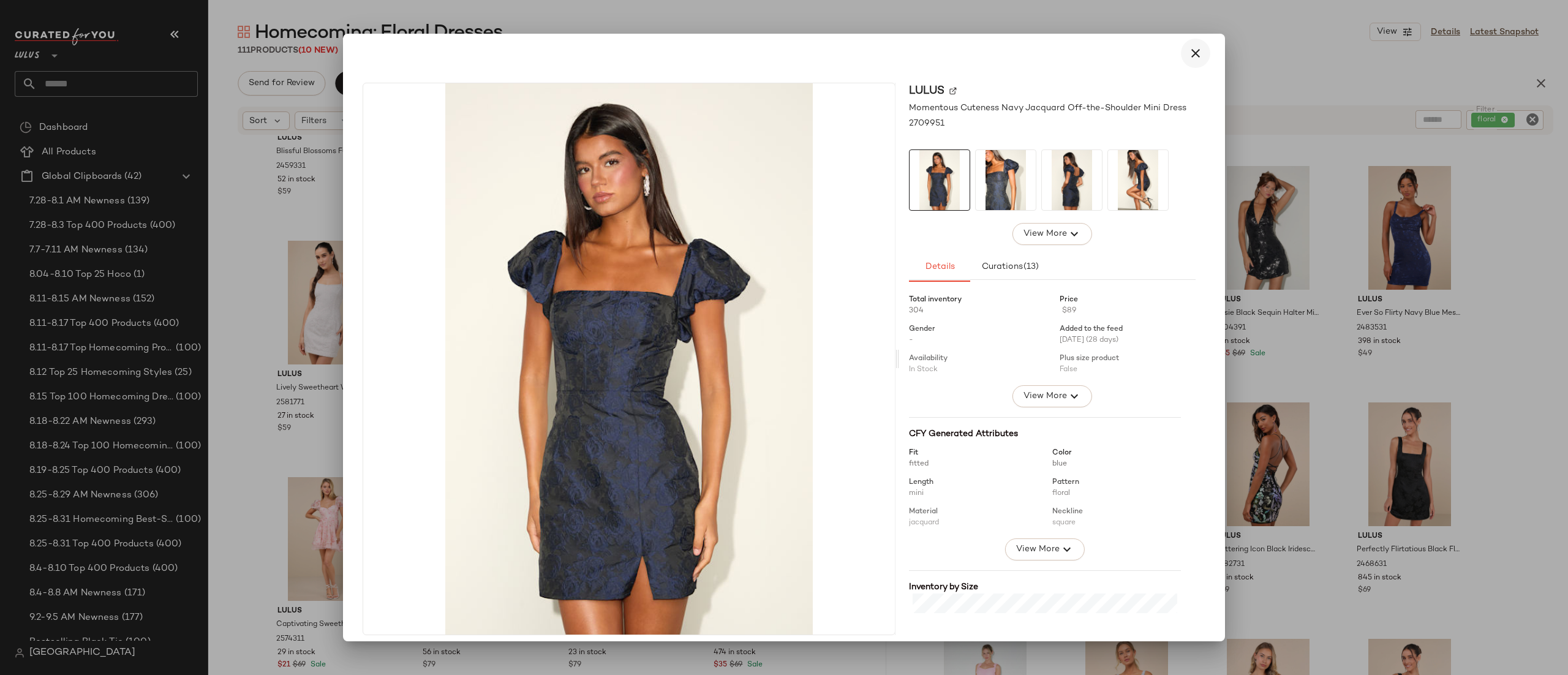
click at [1189, 46] on icon "button" at bounding box center [1196, 53] width 15 height 15
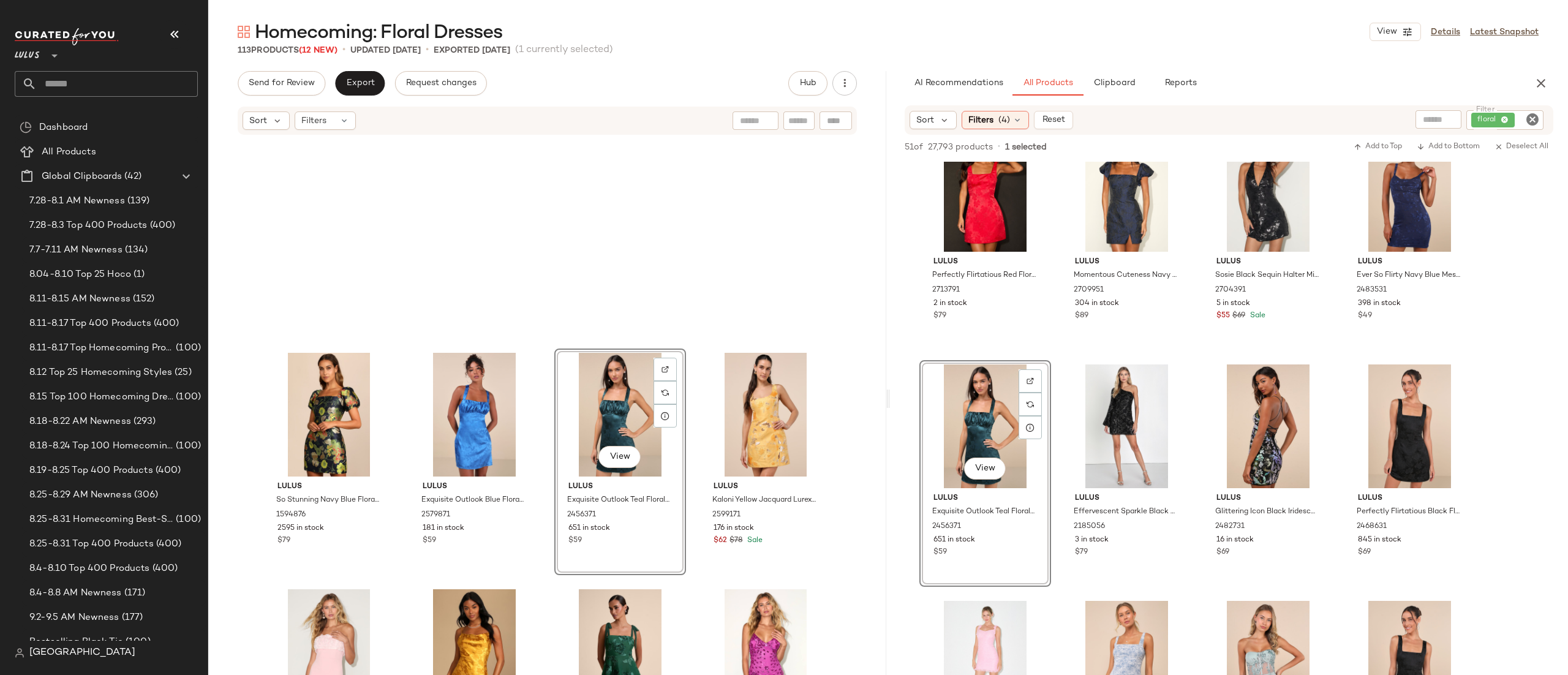
scroll to position [2532, 0]
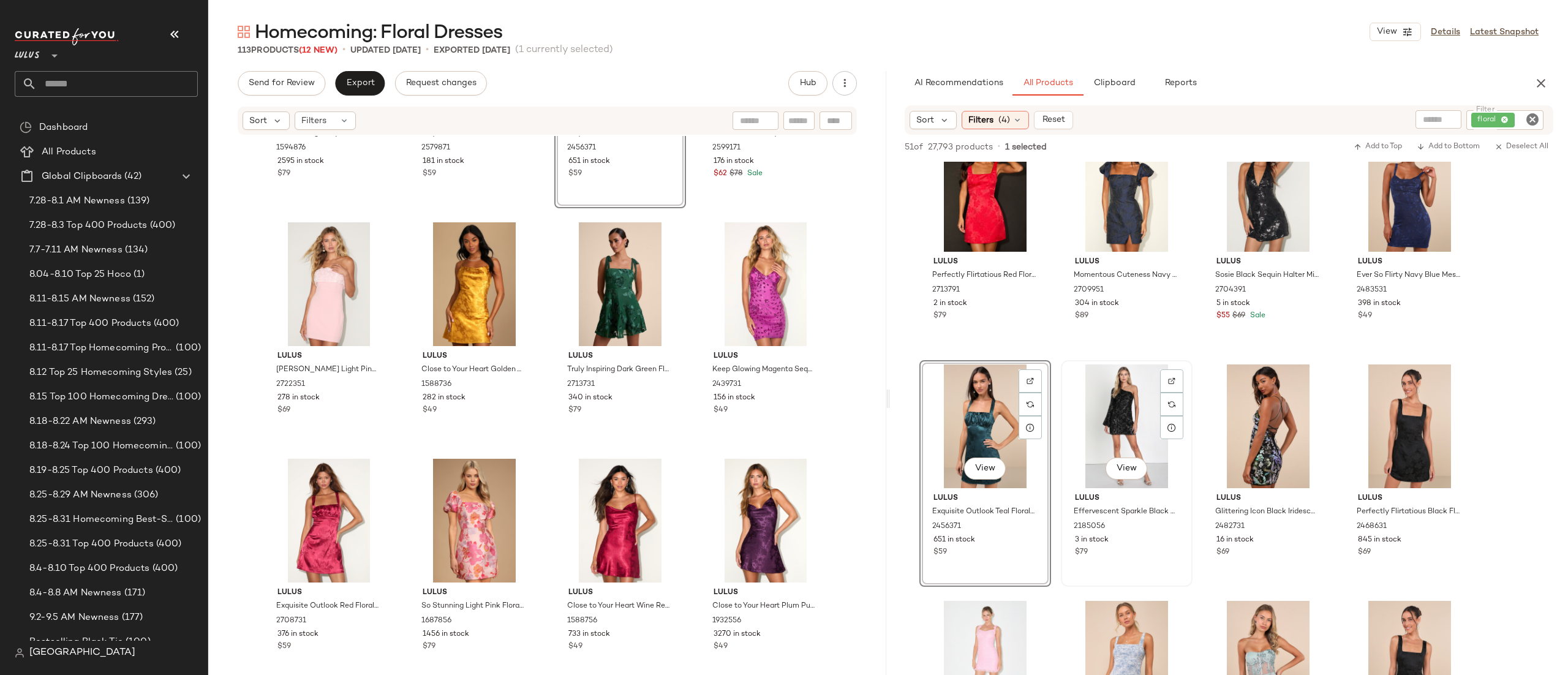
click at [1130, 439] on div "View" at bounding box center [1127, 426] width 123 height 123
click at [1454, 147] on span "Add to Bottom" at bounding box center [1448, 147] width 63 height 8
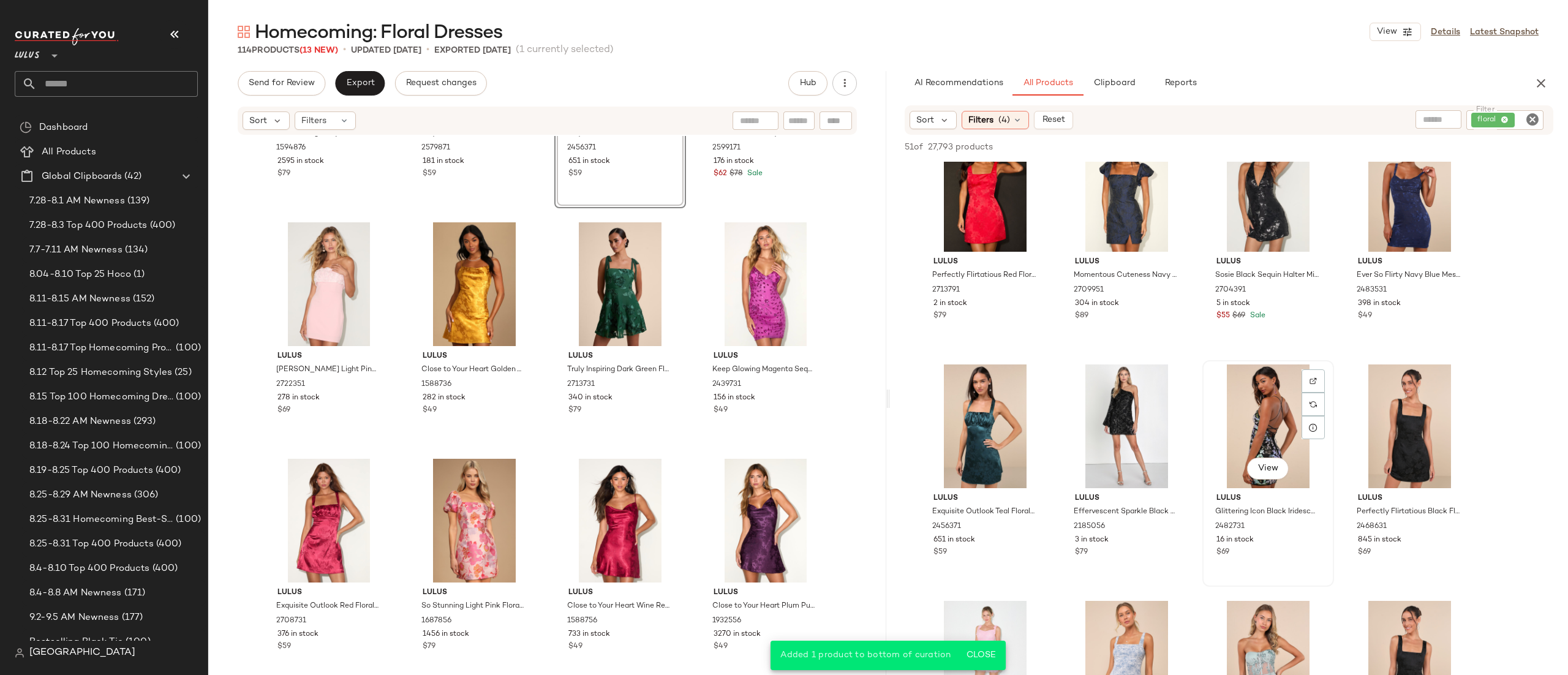
click at [1240, 393] on div "View" at bounding box center [1268, 426] width 123 height 123
click at [1436, 144] on span "Add to Bottom" at bounding box center [1448, 147] width 63 height 8
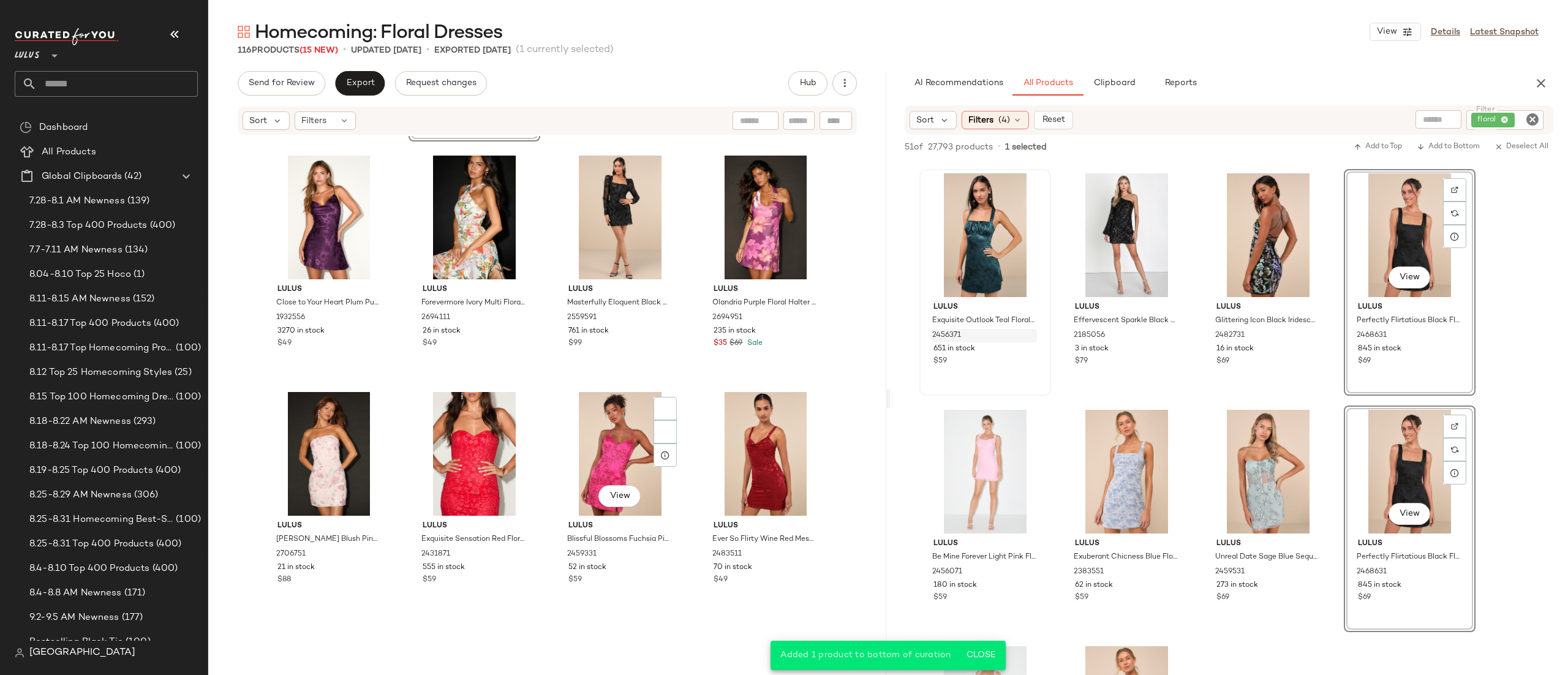
scroll to position [3094, 0]
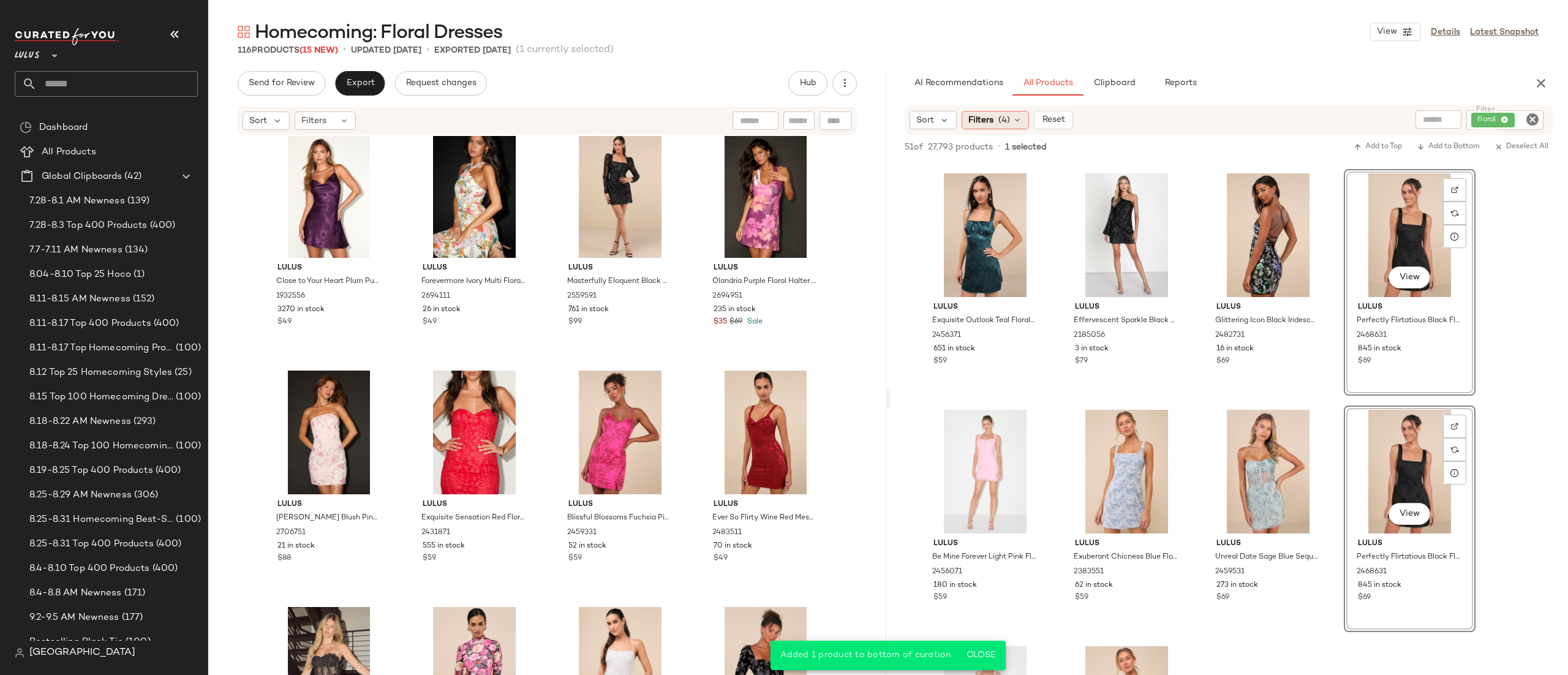
click at [1007, 114] on span "(4)" at bounding box center [1005, 120] width 12 height 13
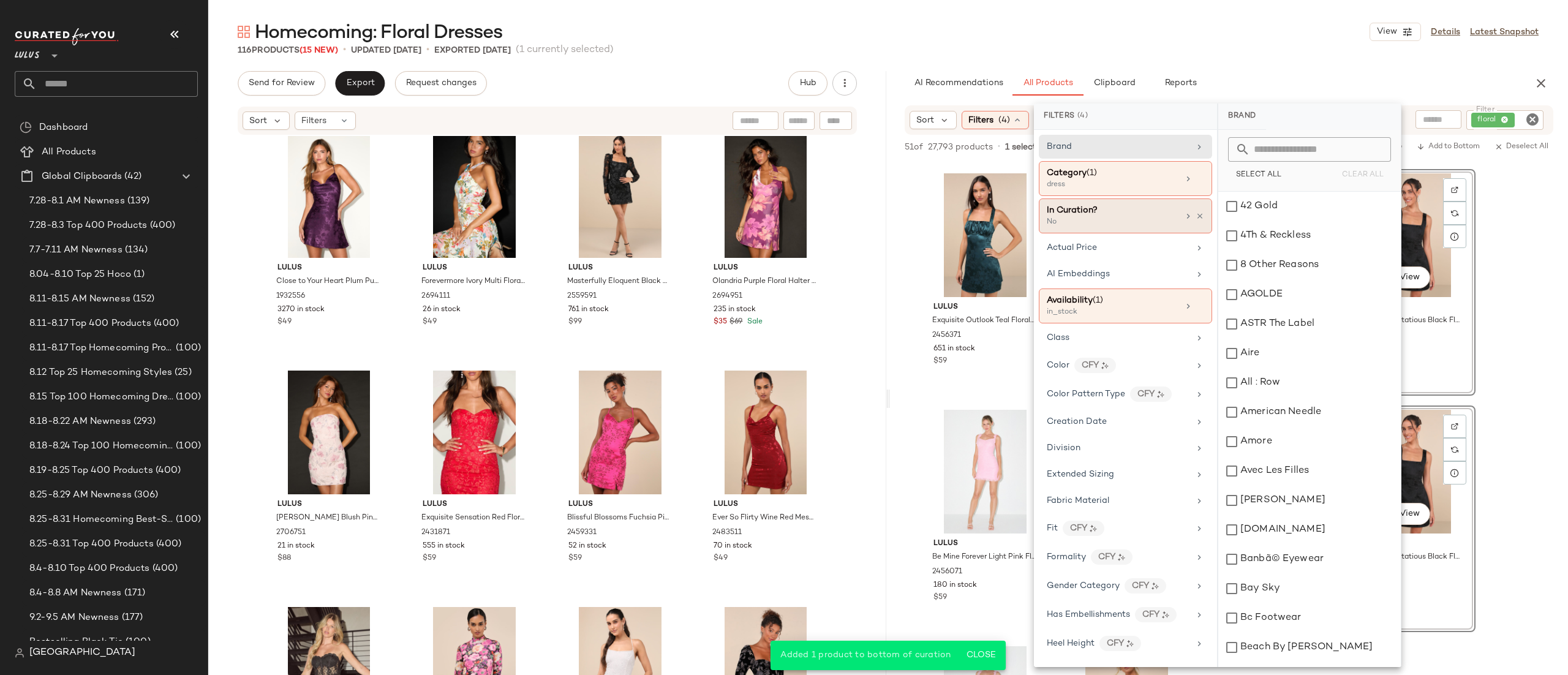
click at [1074, 217] on div "In Curation?" at bounding box center [1073, 210] width 51 height 13
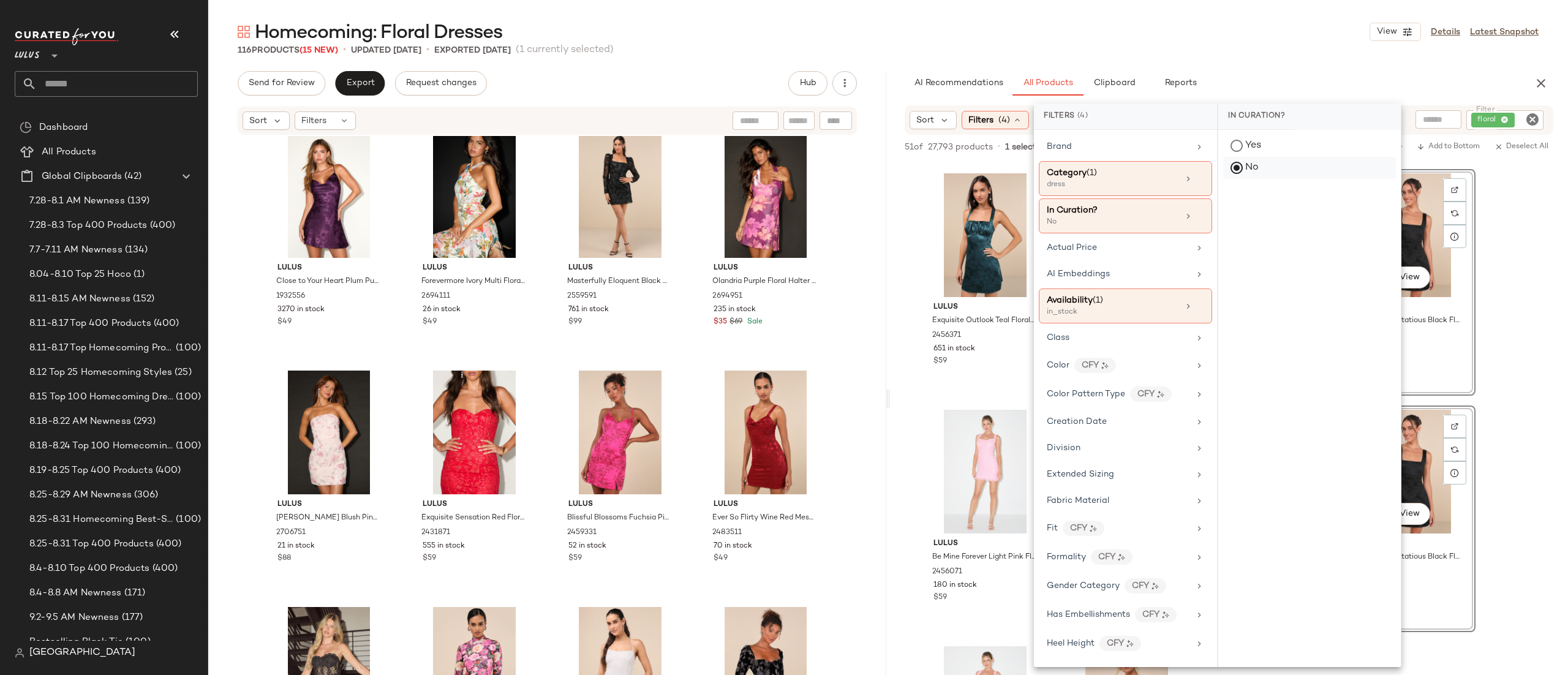
click at [1240, 176] on div "No" at bounding box center [1309, 168] width 173 height 22
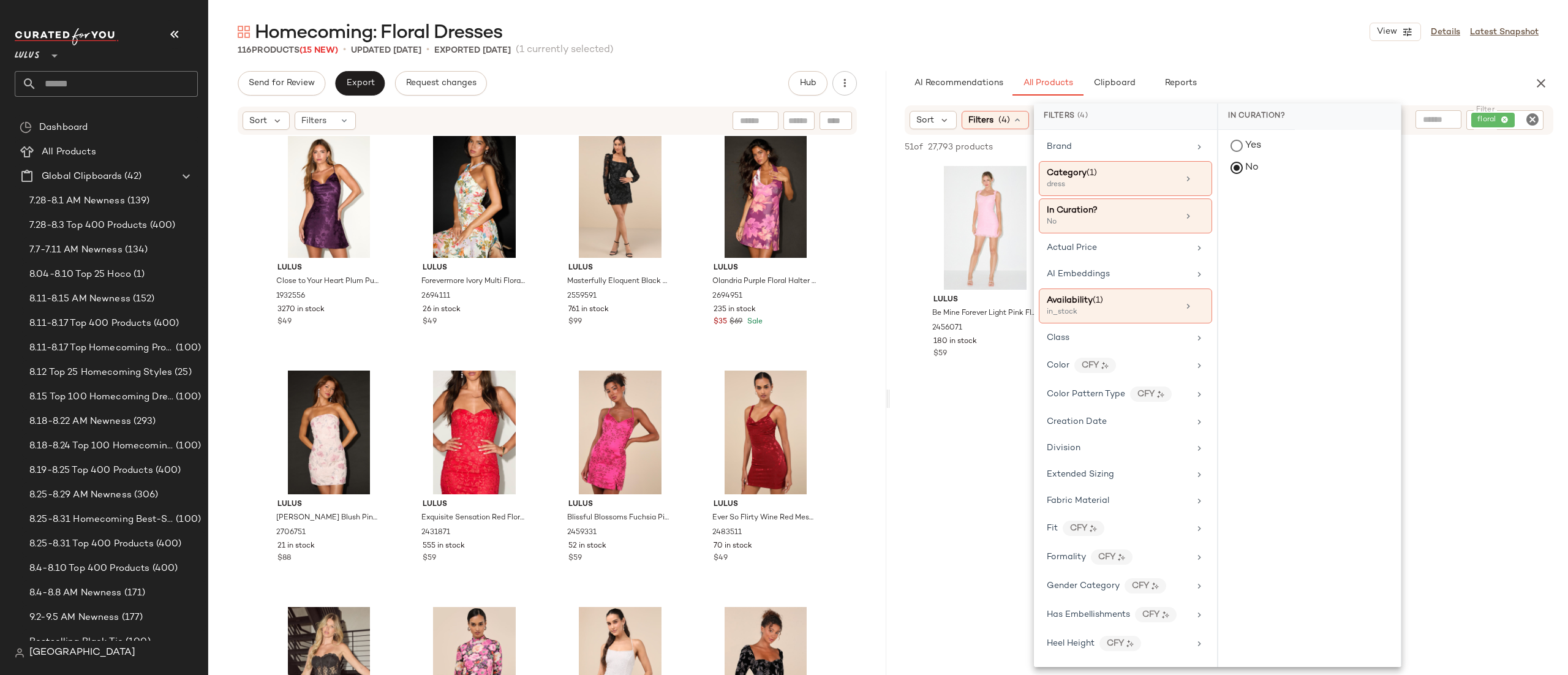
click at [1409, 124] on div "Sort Filters (4) Reset Filter floral Filter" at bounding box center [1229, 120] width 649 height 29
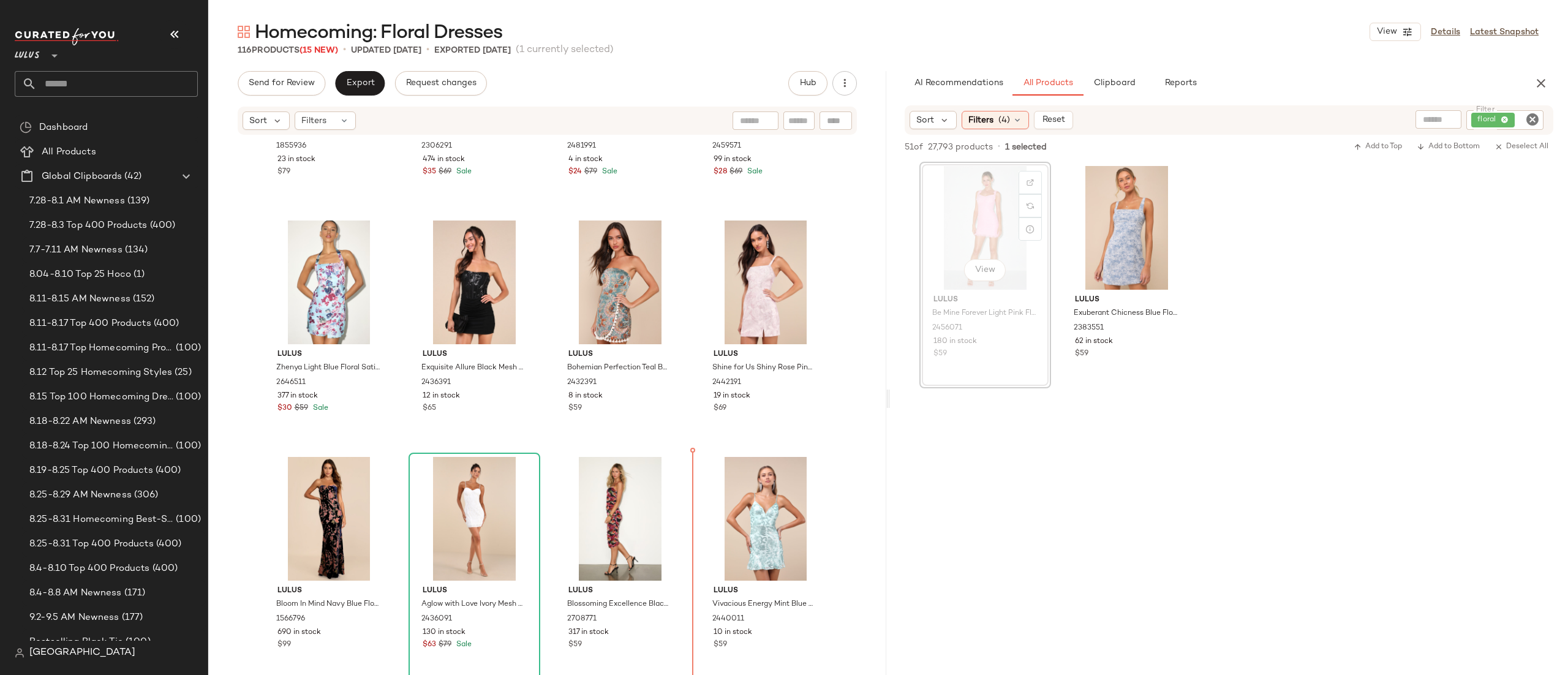
scroll to position [4222, 0]
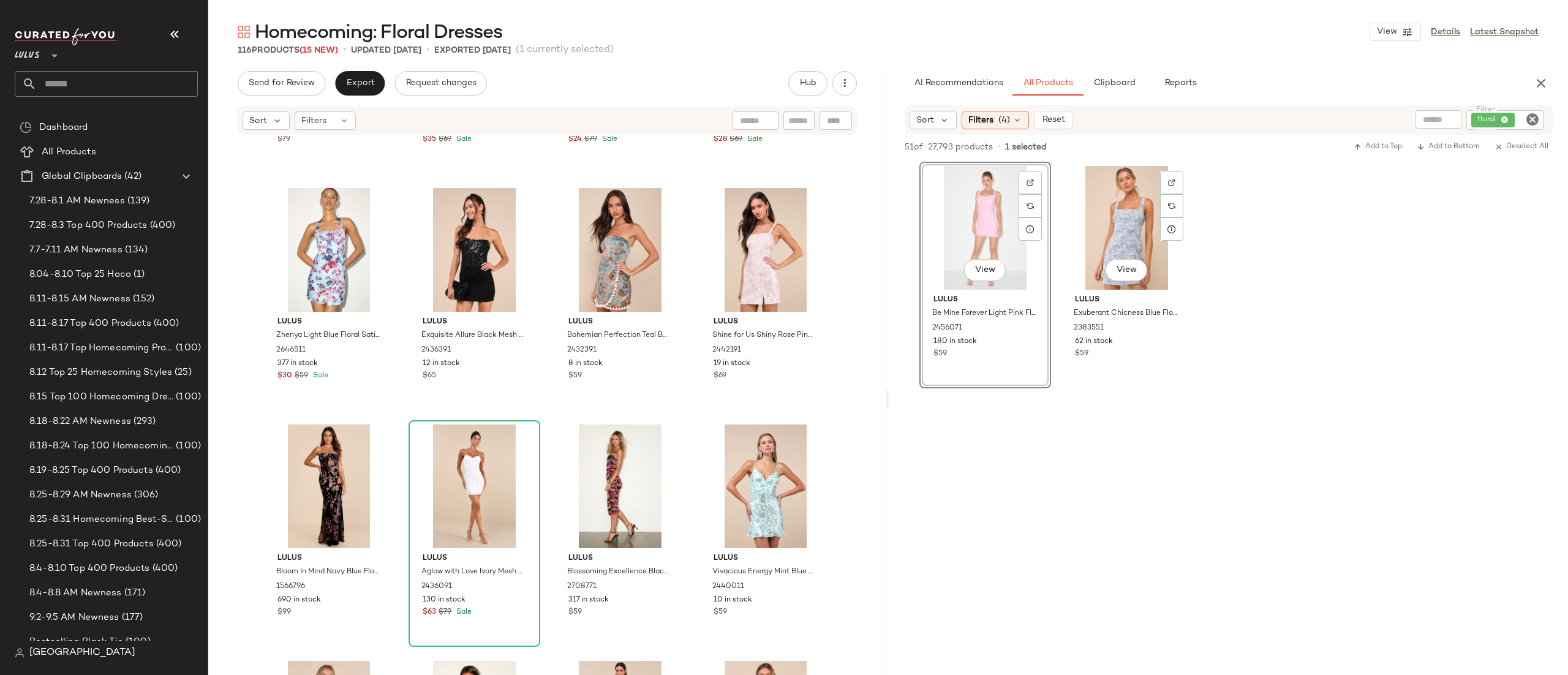
drag, startPoint x: 1148, startPoint y: 370, endPoint x: 1030, endPoint y: 272, distance: 153.4
click at [1147, 370] on div "View Lulus Exuberant Chicness Blue Floral Sleeveless Mini Dress 2383551 62 in s…" at bounding box center [1127, 275] width 129 height 225
click at [1252, 210] on div "View Lulus Be Mine Forever Light Pink Floral Lace Ruched Bodycon Dress 2456071 …" at bounding box center [1229, 275] width 679 height 227
click at [987, 486] on div at bounding box center [1229, 507] width 679 height 236
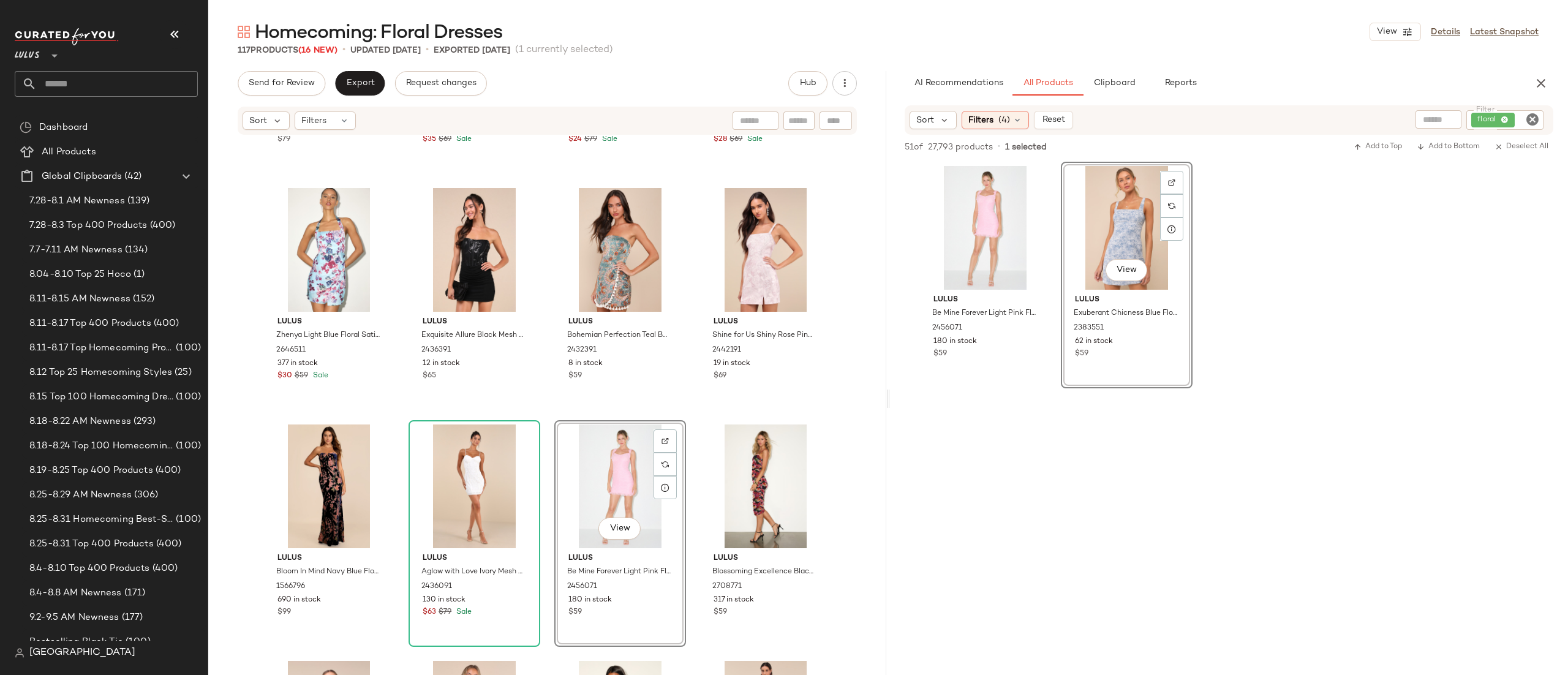
click at [691, 409] on div "Lulus So Stunning Black Multi Floral Jacquard Puff Sleeve Mini Dress 1855936 23…" at bounding box center [547, 424] width 679 height 576
click at [745, 479] on div "View" at bounding box center [765, 486] width 123 height 123
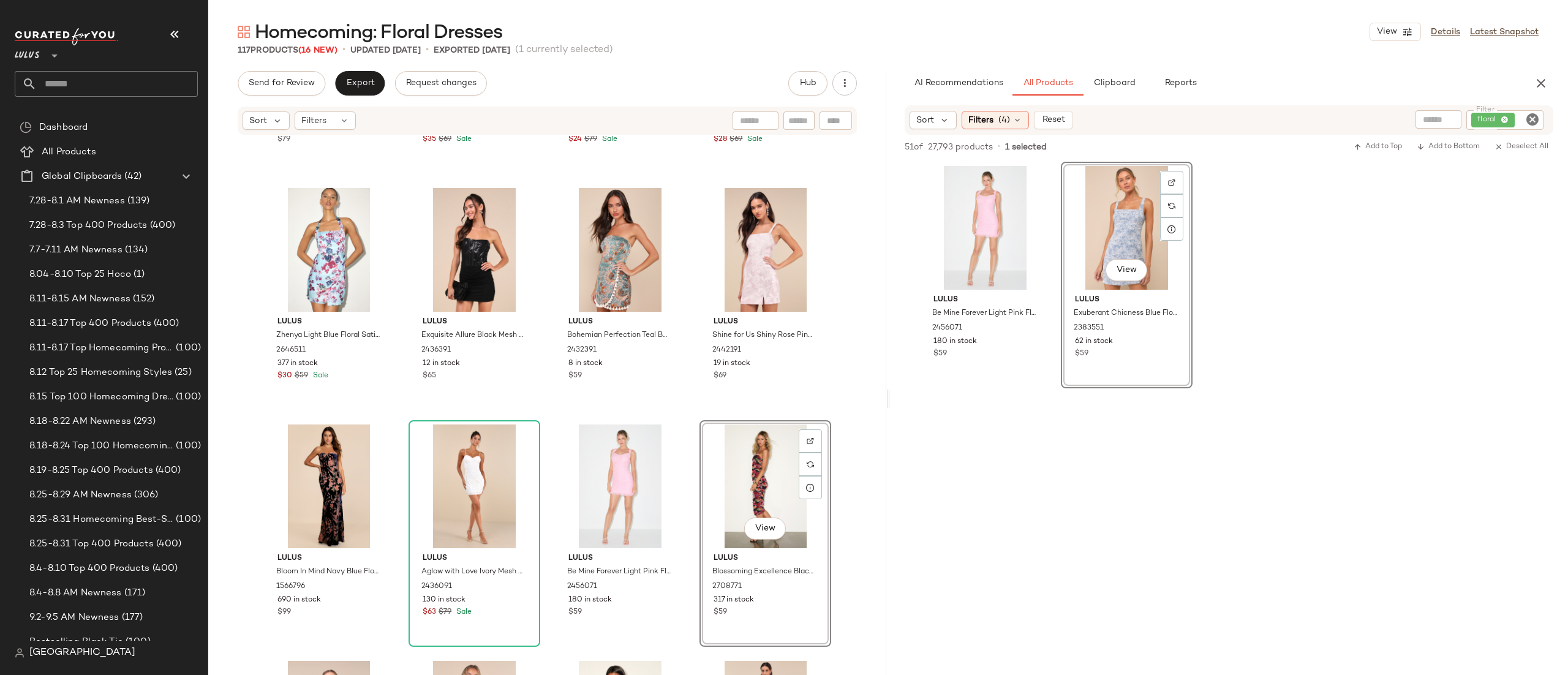
click at [1070, 216] on div "View" at bounding box center [1127, 227] width 123 height 123
click at [1257, 219] on div "Lulus Be Mine Forever Light Pink Floral Lace Ruched Bodycon Dress 2456071 180 i…" at bounding box center [1229, 275] width 679 height 227
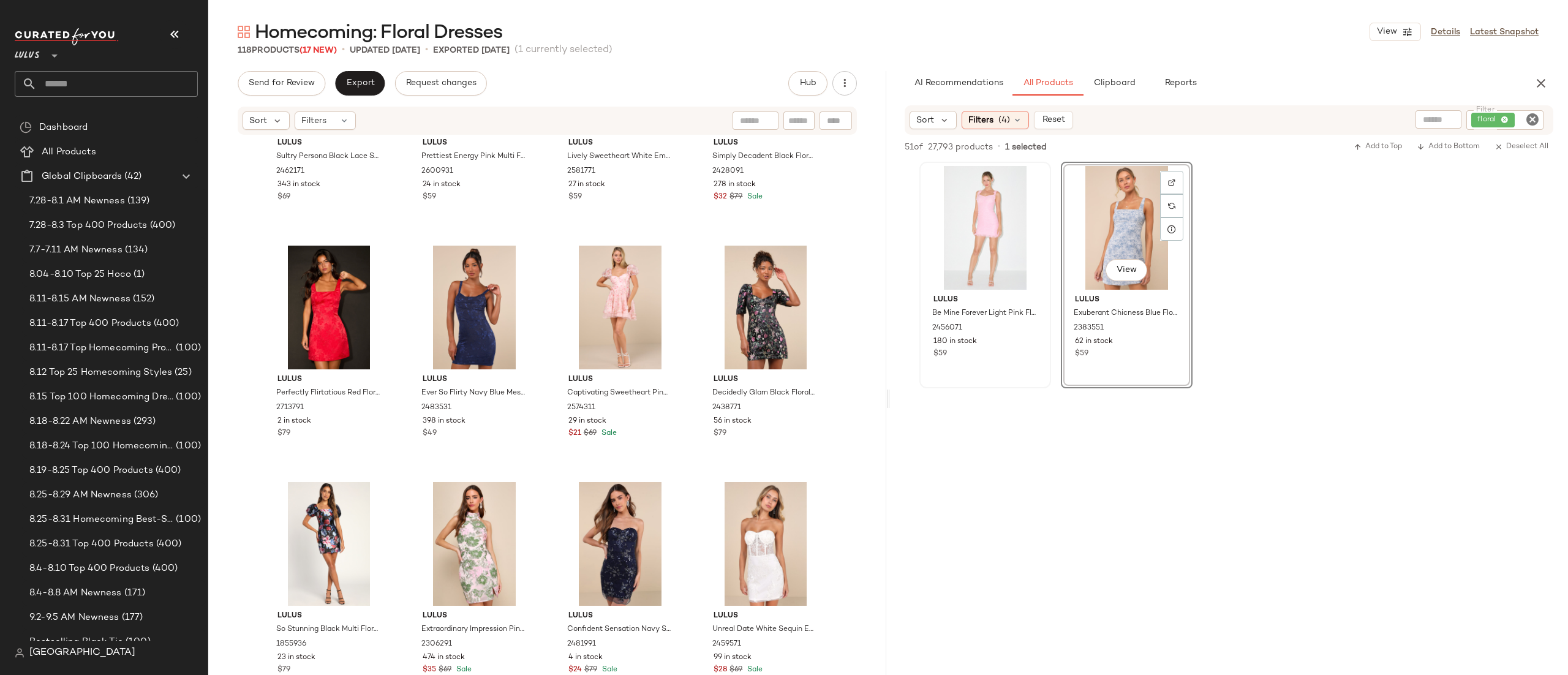
scroll to position [3516, 0]
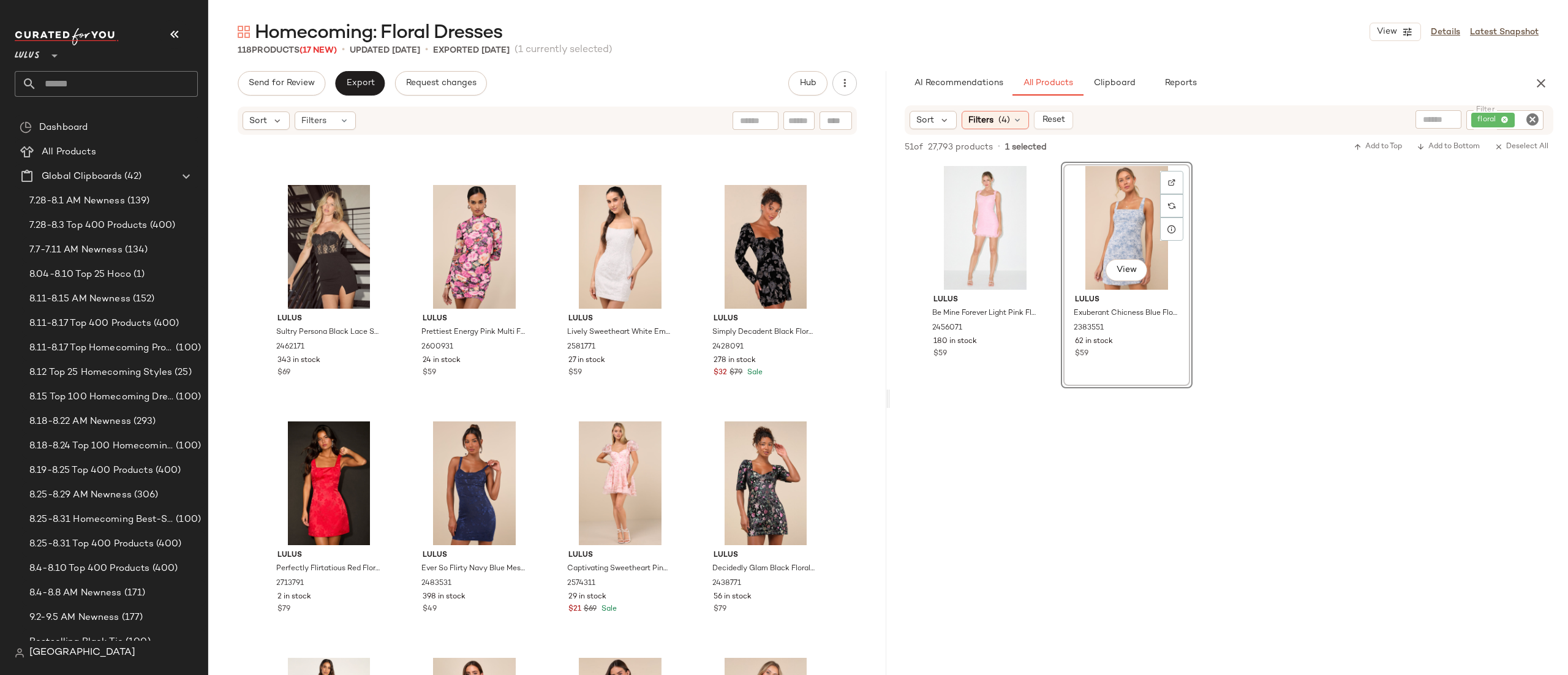
click at [1104, 491] on div at bounding box center [1229, 507] width 679 height 236
click at [1523, 83] on div "AI Recommendations All Products Clipboard Reports" at bounding box center [1210, 83] width 639 height 25
click at [1524, 86] on div "AI Recommendations All Products Clipboard Reports" at bounding box center [1210, 83] width 639 height 25
click at [1534, 84] on icon "button" at bounding box center [1542, 84] width 15 height 15
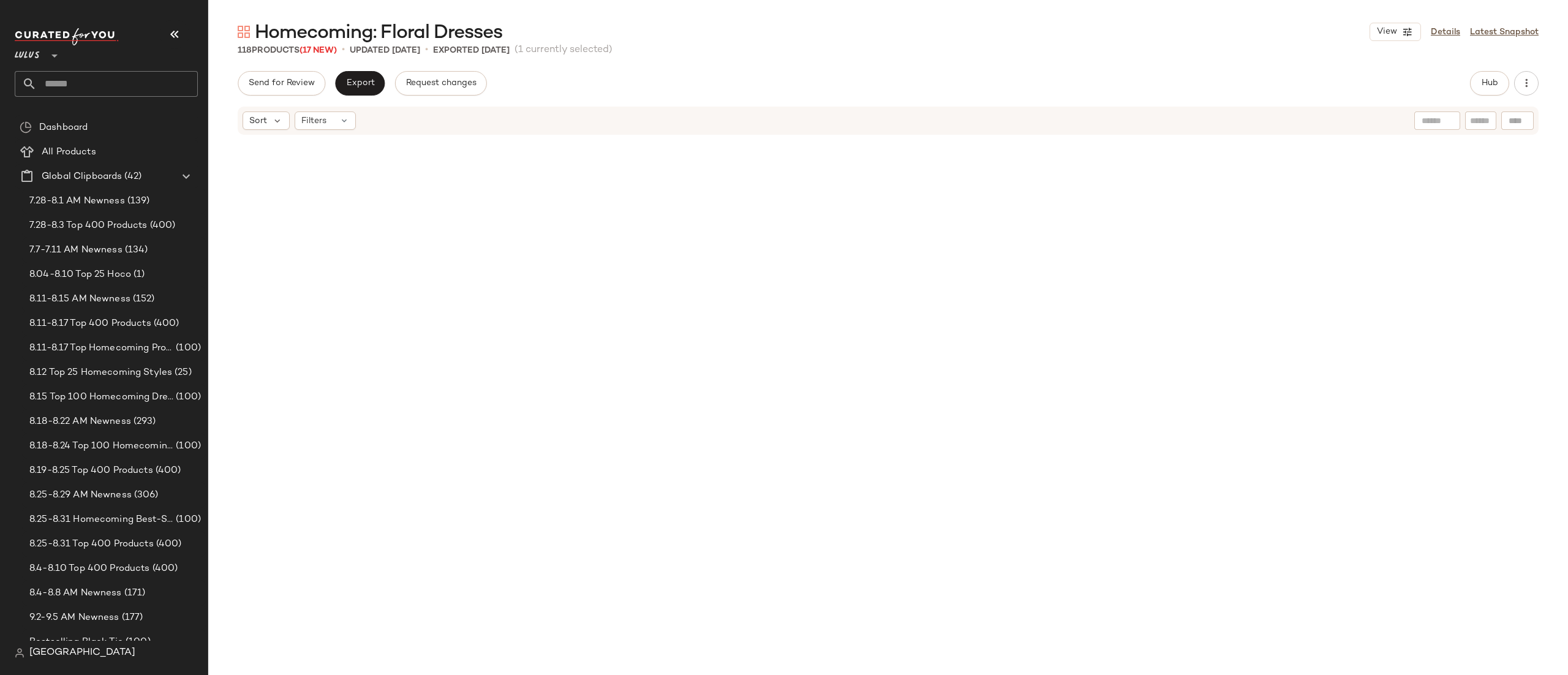
scroll to position [0, 0]
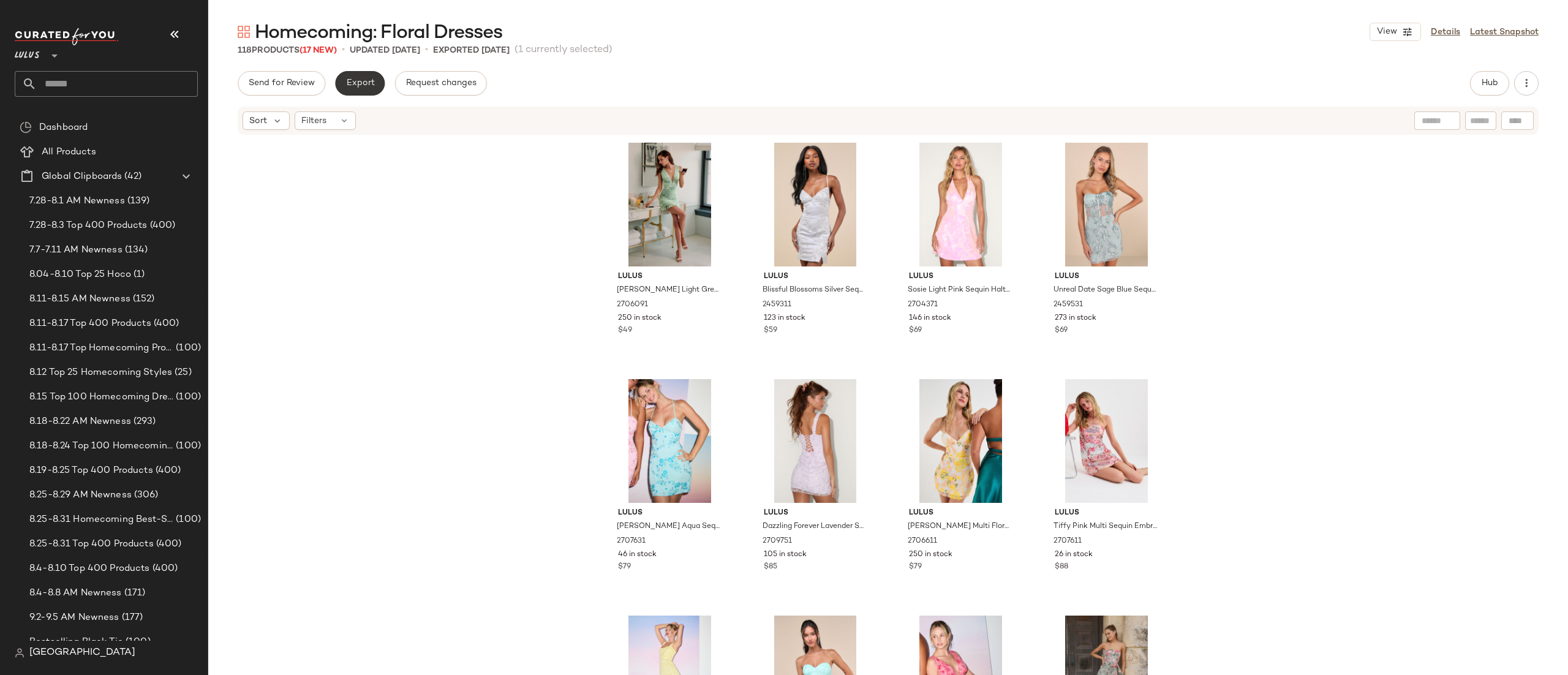
click at [368, 86] on span "Export" at bounding box center [360, 83] width 28 height 10
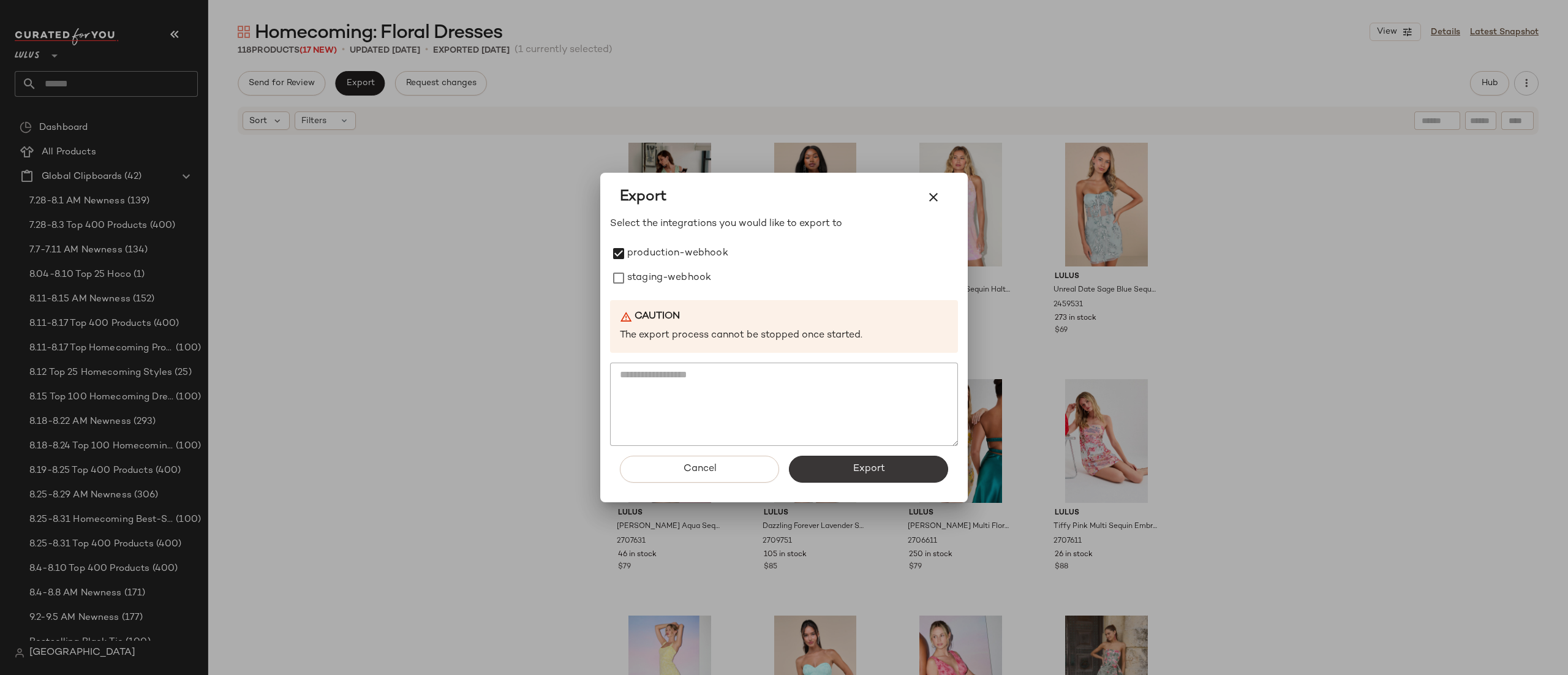
click at [806, 480] on button "Export" at bounding box center [869, 469] width 159 height 27
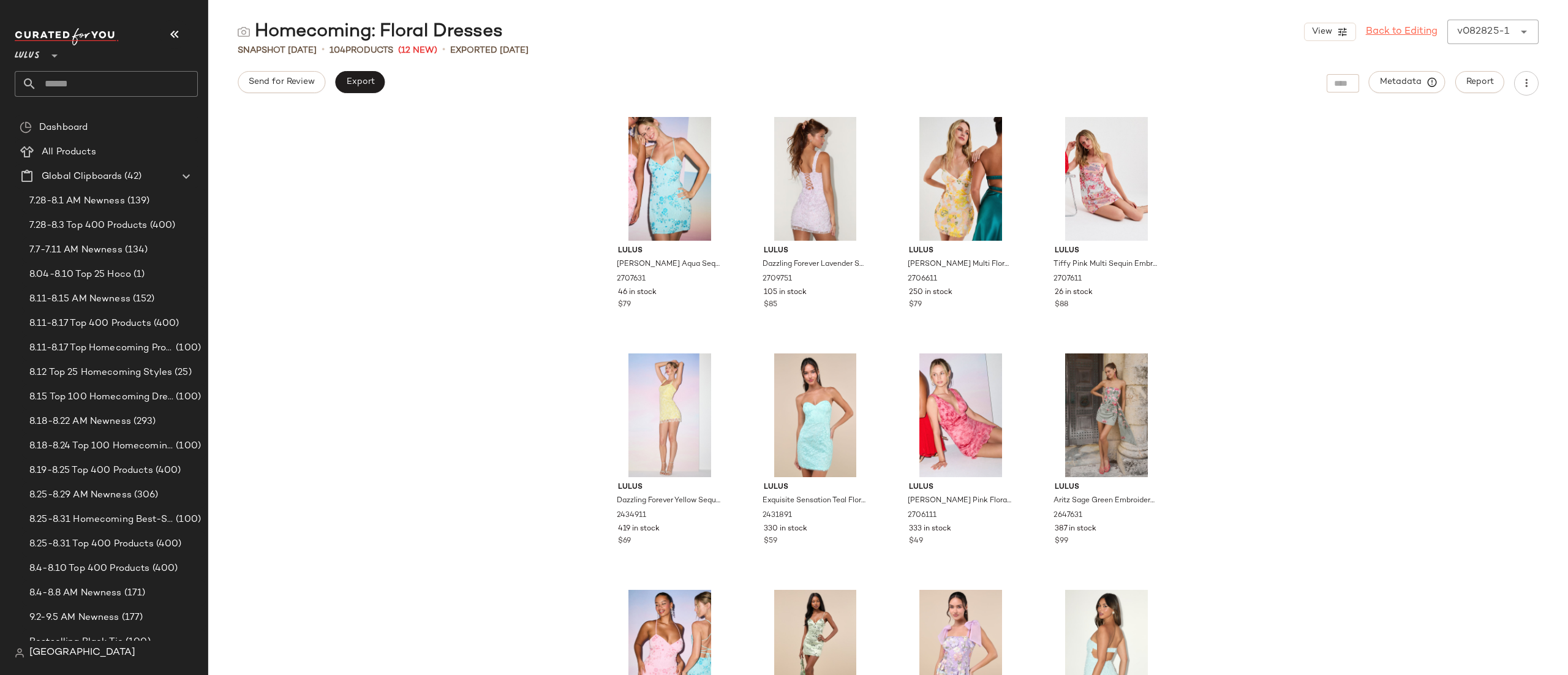
click at [1394, 32] on link "Back to Editing" at bounding box center [1402, 32] width 72 height 15
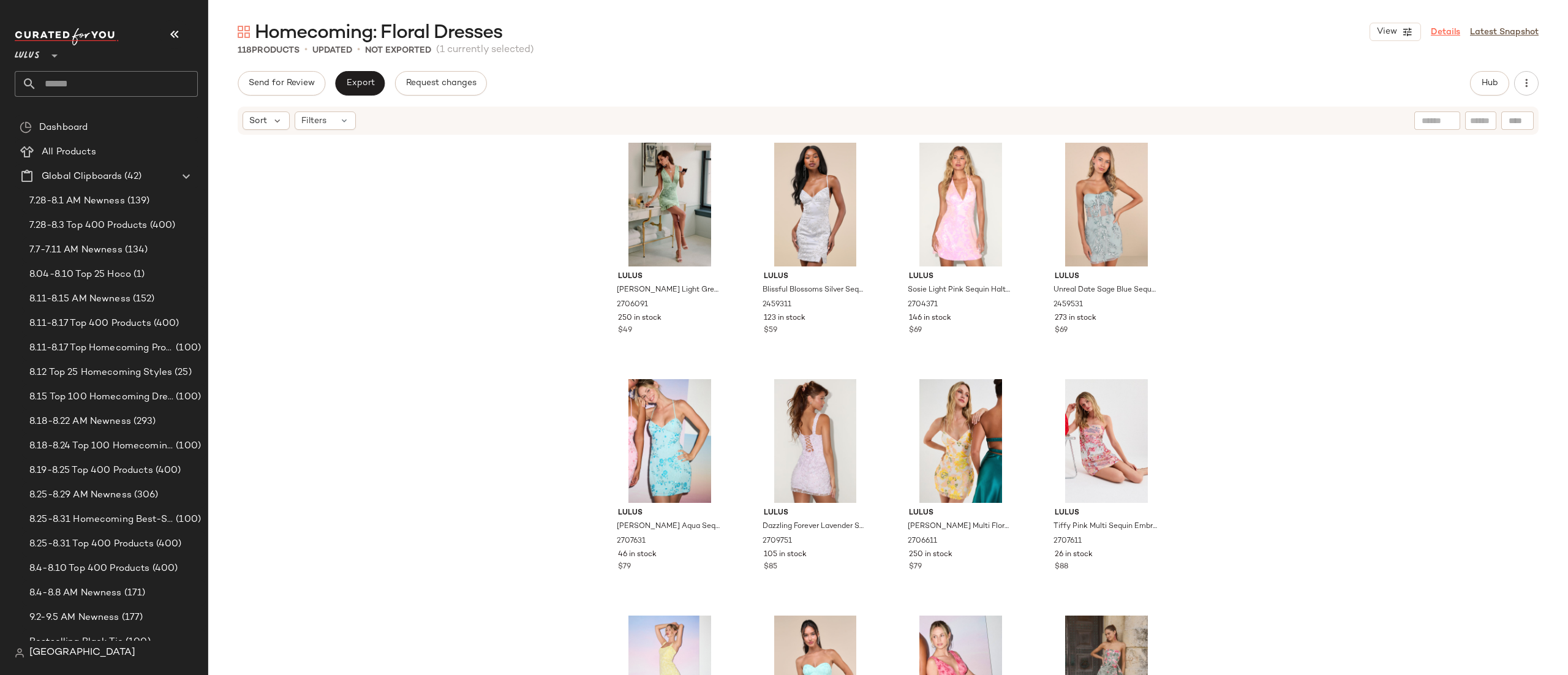
click at [1443, 29] on link "Details" at bounding box center [1445, 31] width 29 height 13
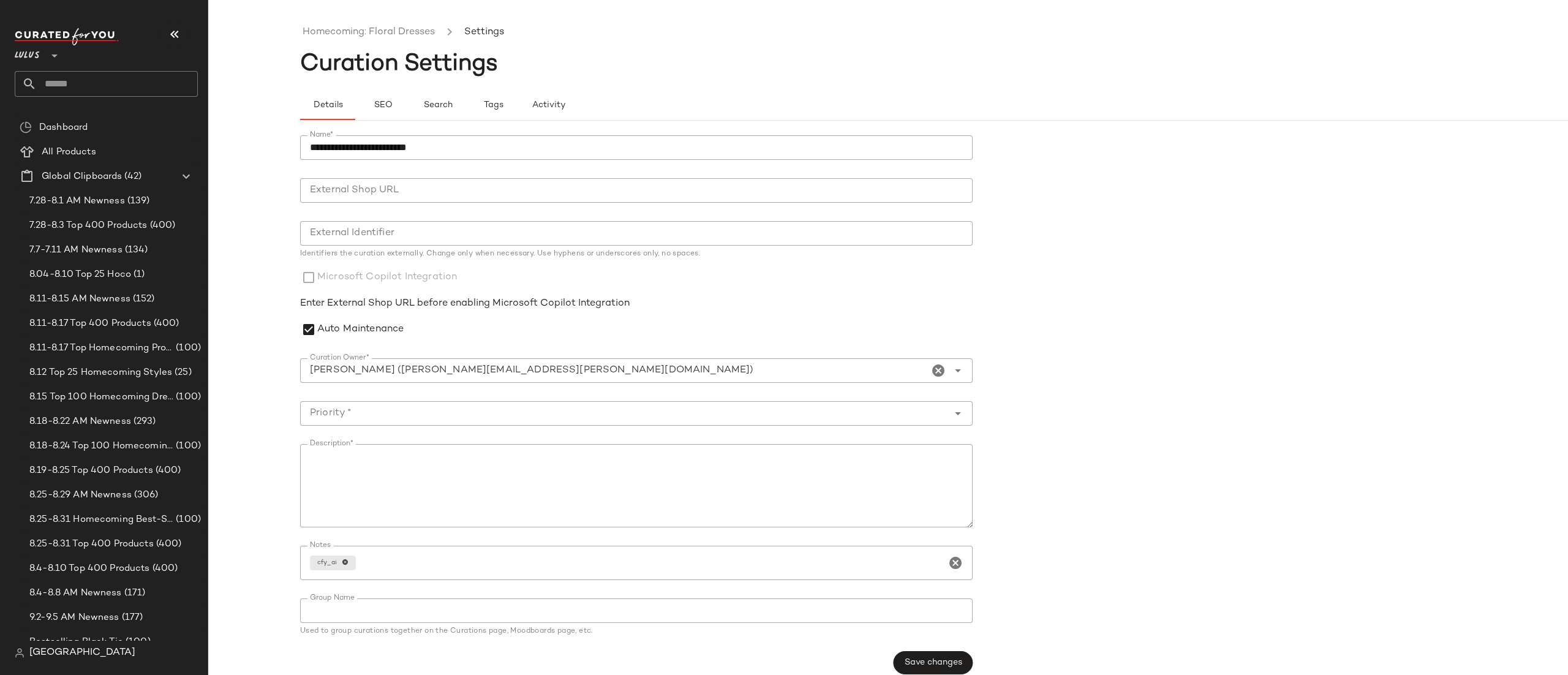
click at [547, 371] on input "Curation Owner*" at bounding box center [614, 371] width 628 height 15
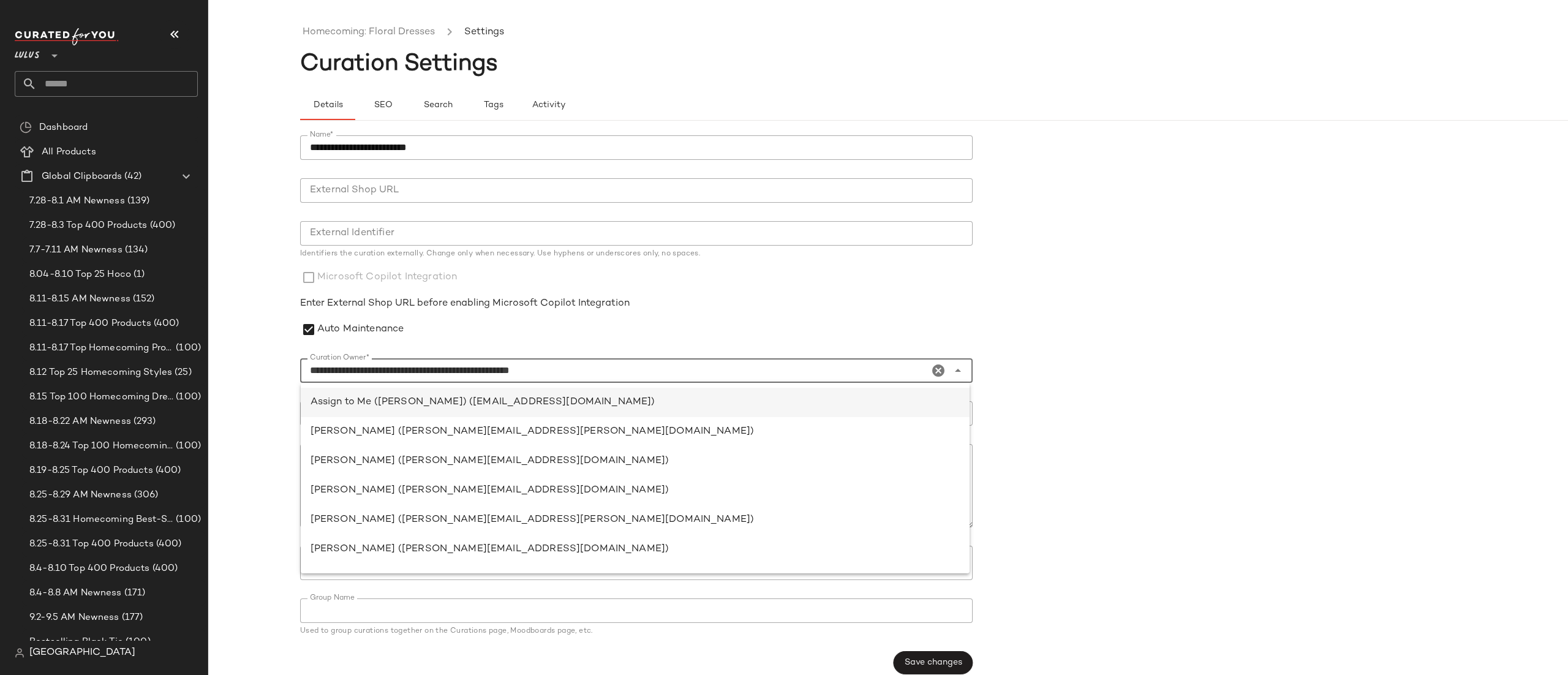
click at [465, 535] on div "Assign to Me ([PERSON_NAME]) ([EMAIL_ADDRESS][DOMAIN_NAME])" at bounding box center [635, 549] width 669 height 29
type input "**********"
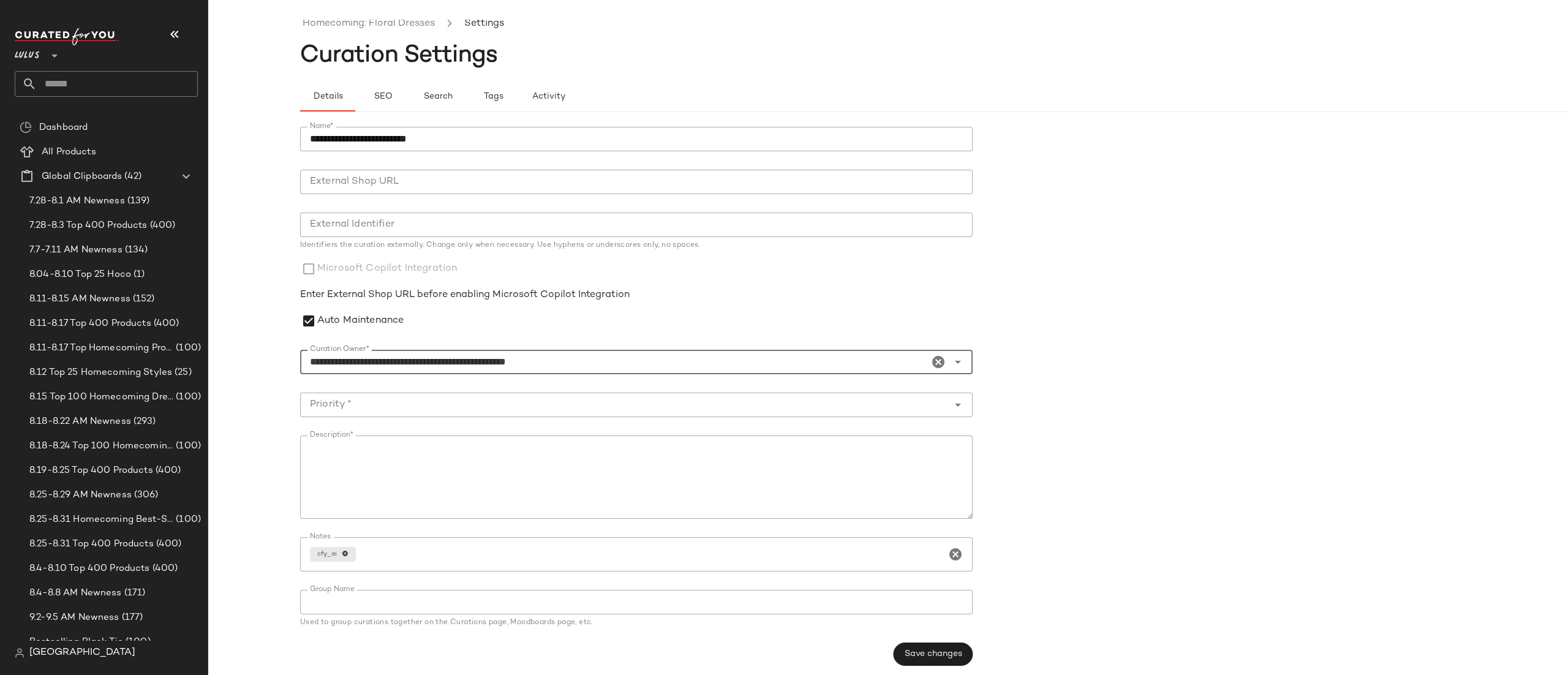
scroll to position [13, 0]
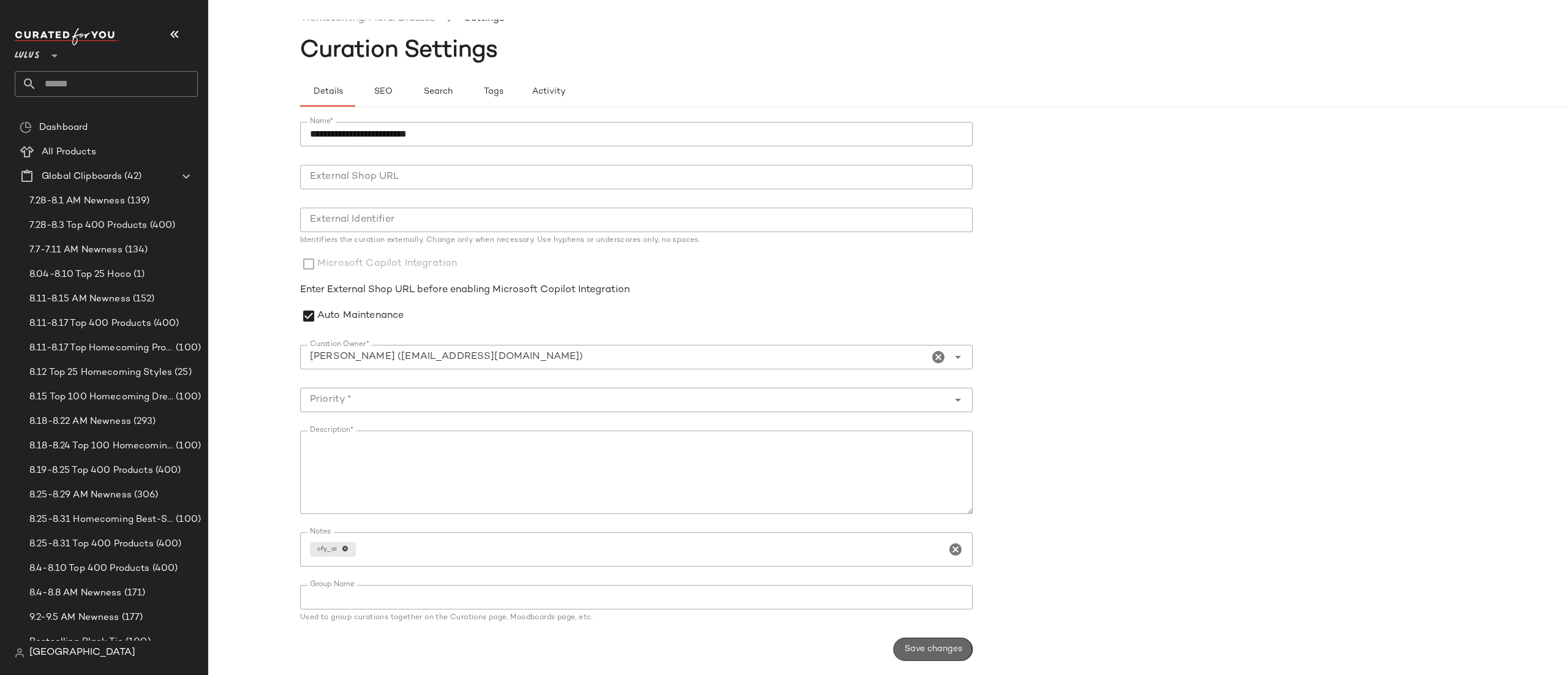
click at [924, 652] on span "Save changes" at bounding box center [934, 650] width 58 height 10
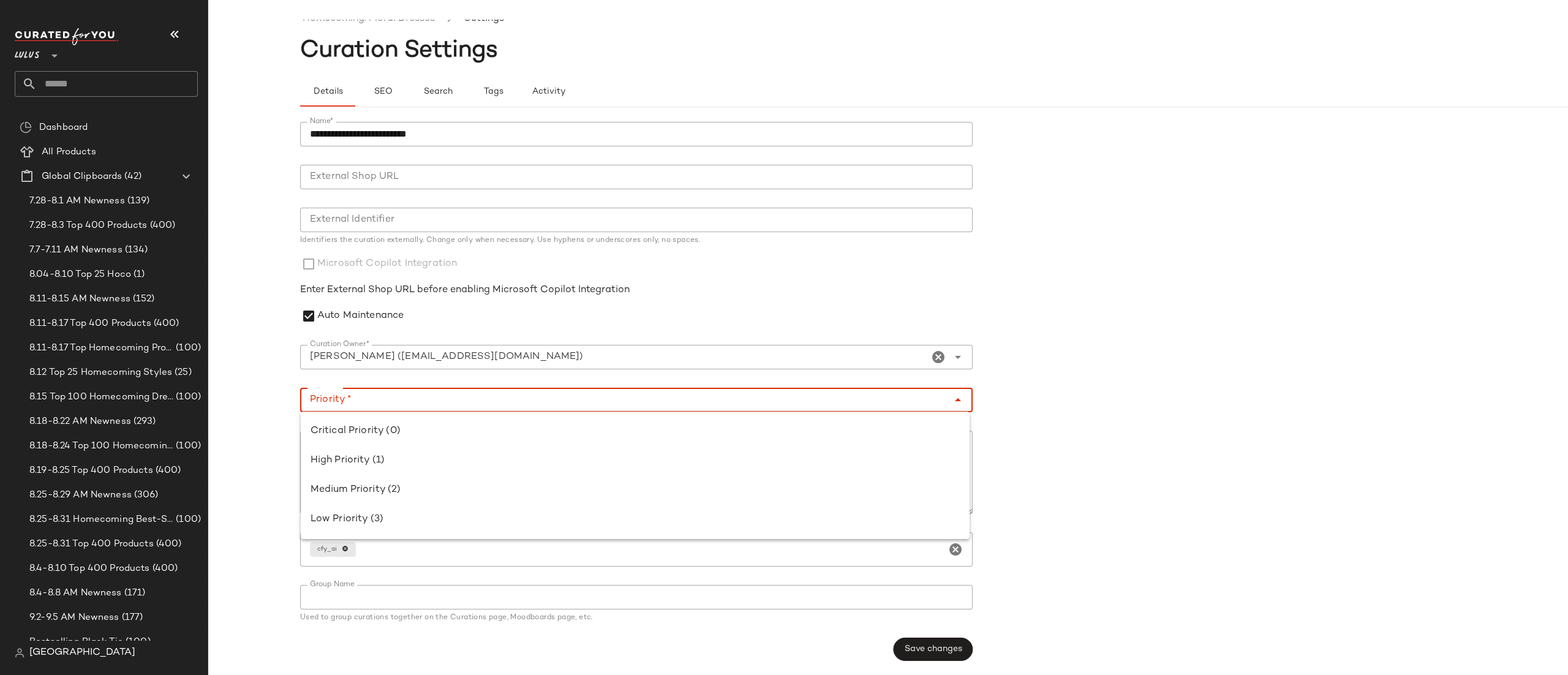
click at [780, 403] on input "Priority *" at bounding box center [624, 400] width 648 height 15
click at [664, 439] on div "Critical Priority (0)" at bounding box center [635, 431] width 669 height 29
type input "**********"
click at [931, 647] on span "Save changes" at bounding box center [934, 650] width 58 height 10
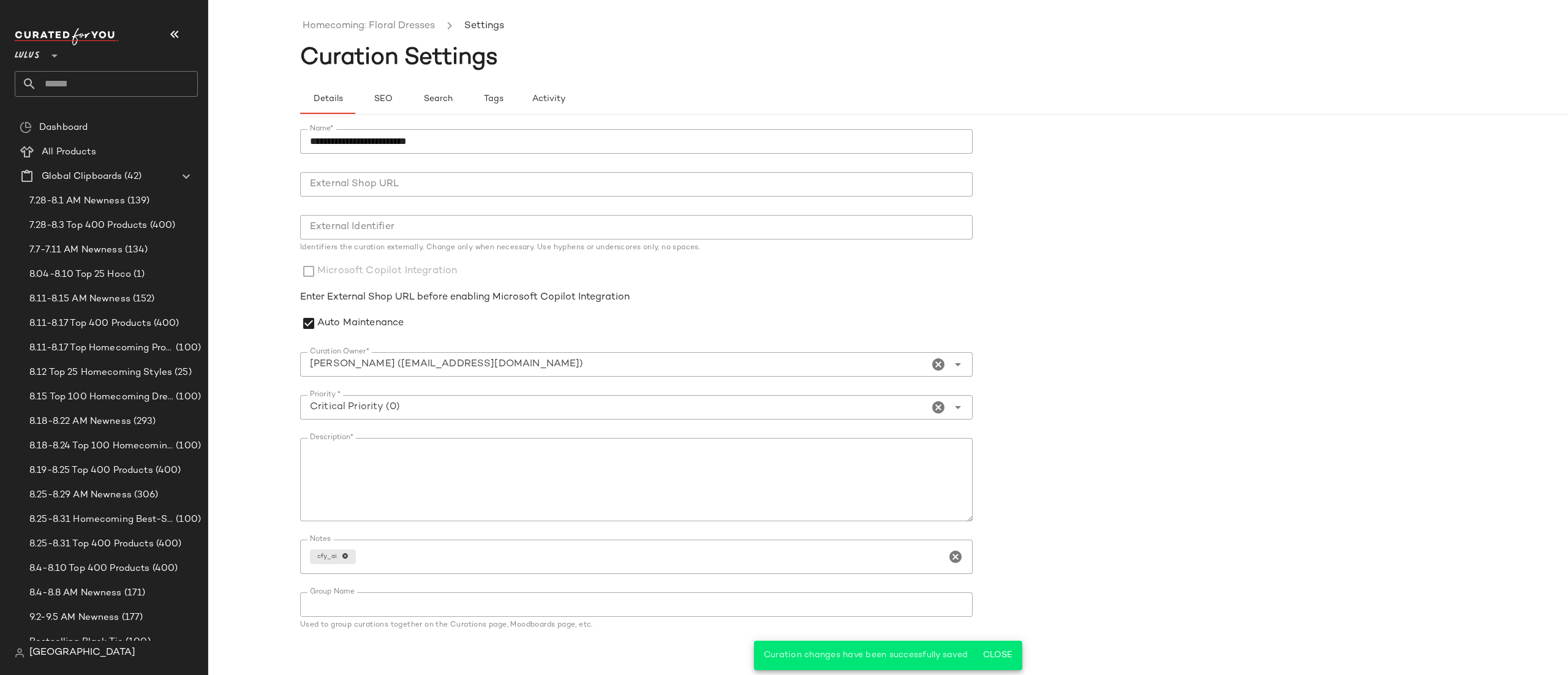
scroll to position [0, 0]
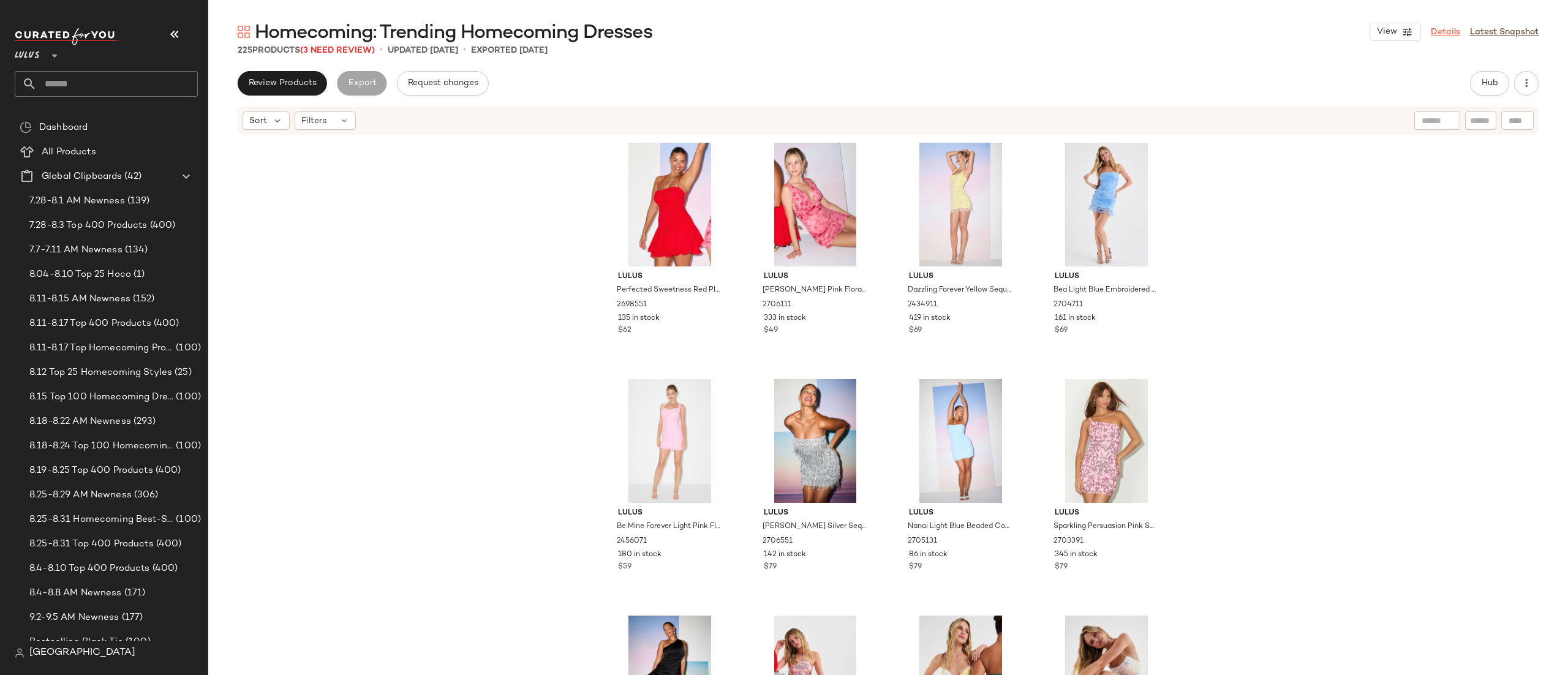
click at [1454, 31] on link "Details" at bounding box center [1445, 31] width 29 height 13
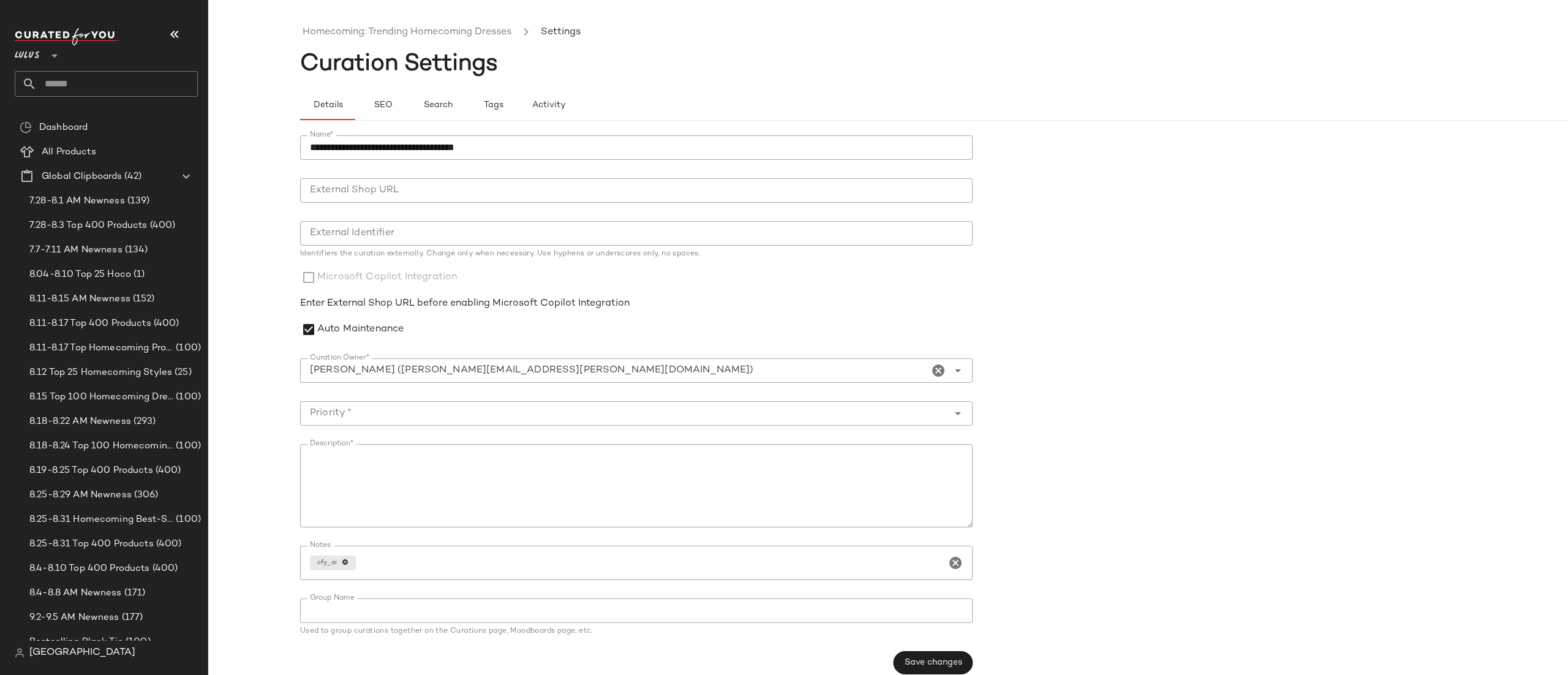
click at [466, 379] on div "[PERSON_NAME] ([PERSON_NAME][EMAIL_ADDRESS][PERSON_NAME][DOMAIN_NAME])" at bounding box center [614, 370] width 628 height 25
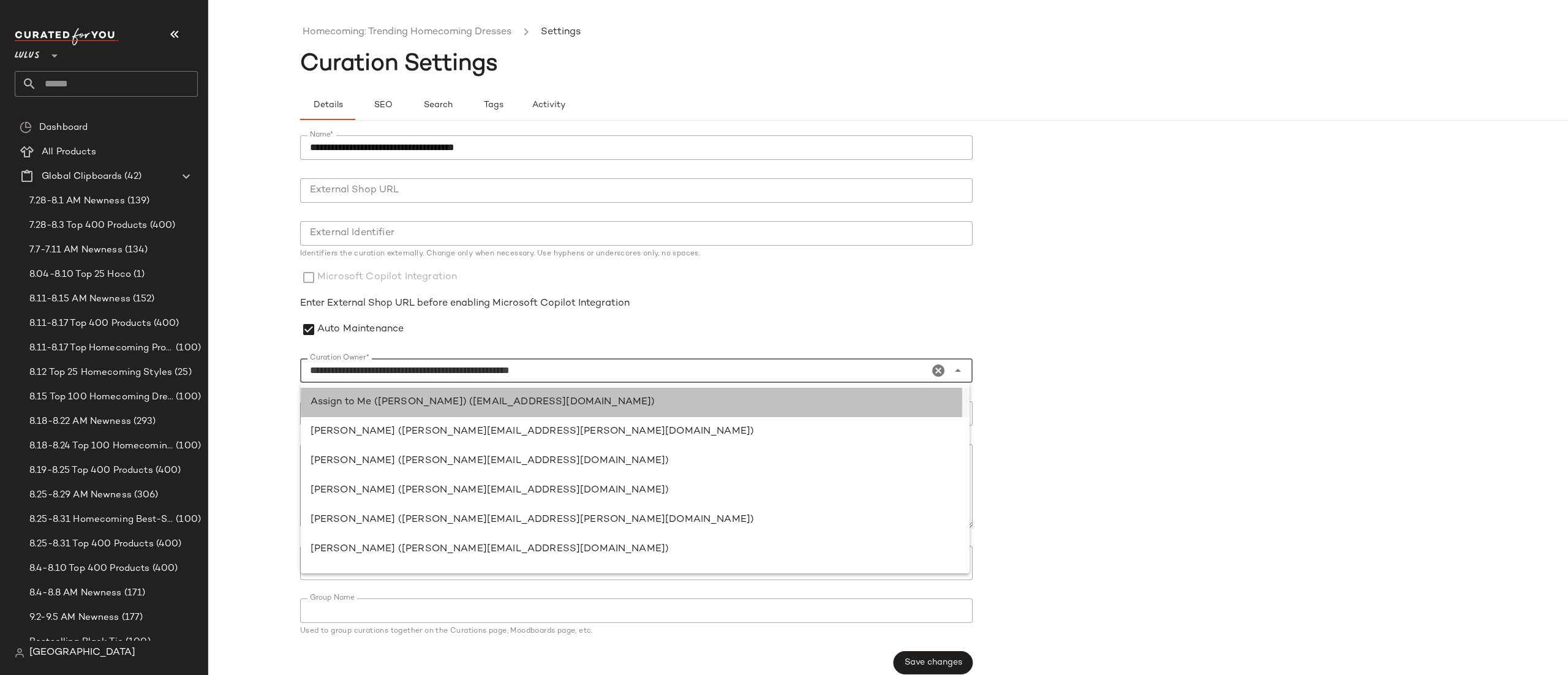
click at [435, 407] on div "Assign to Me ([PERSON_NAME]) ([EMAIL_ADDRESS][DOMAIN_NAME])" at bounding box center [635, 403] width 649 height 15
type input "**********"
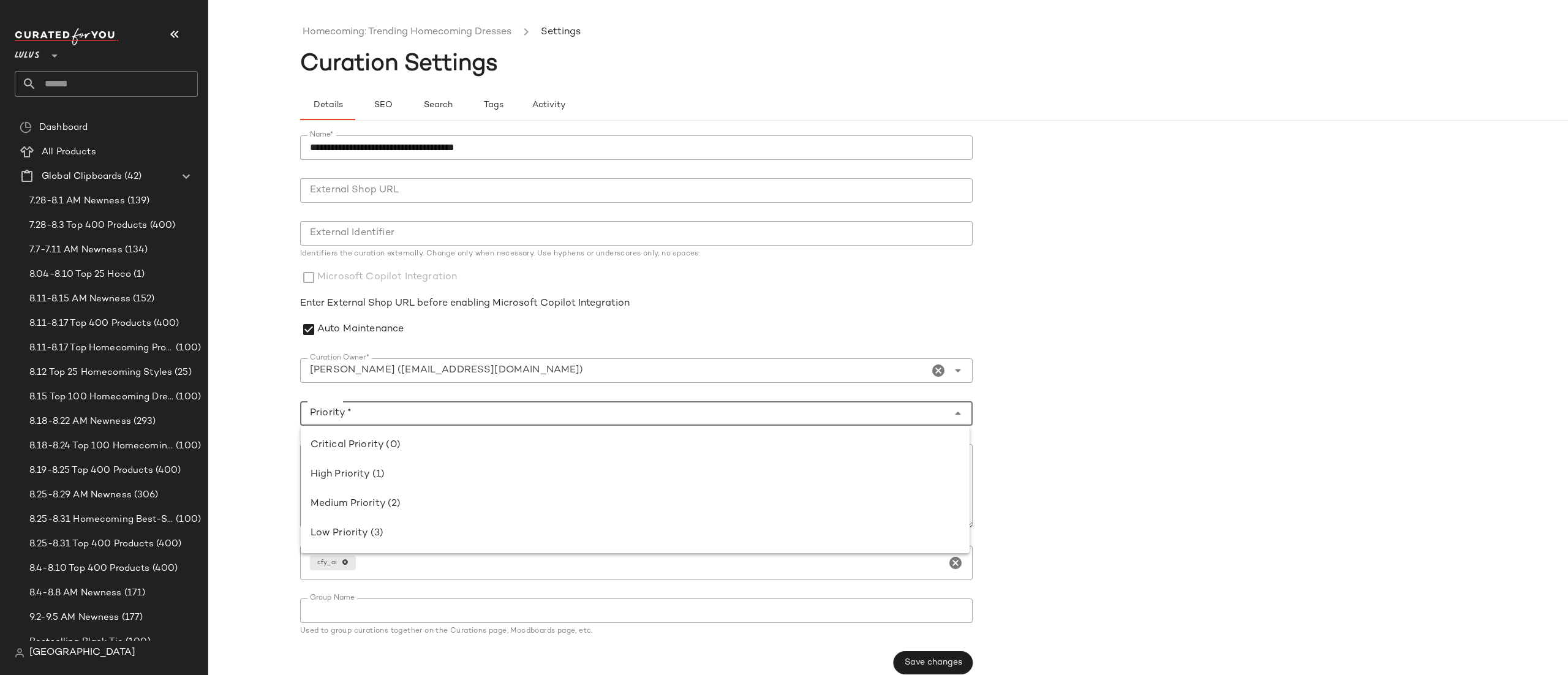
click at [491, 411] on input "Priority *" at bounding box center [624, 414] width 648 height 15
click at [477, 445] on div "Critical Priority (0)" at bounding box center [635, 446] width 649 height 15
type input "**********"
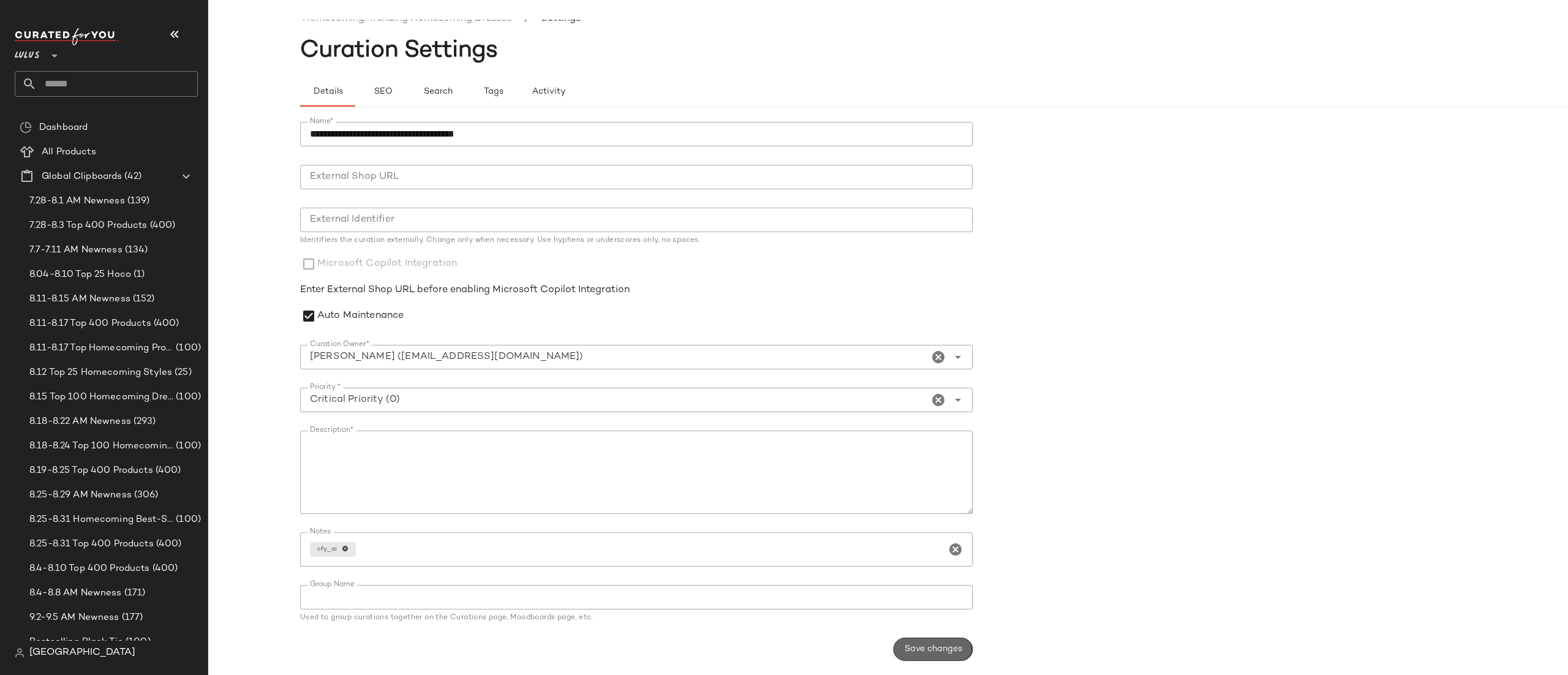
click at [927, 650] on span "Save changes" at bounding box center [934, 650] width 58 height 10
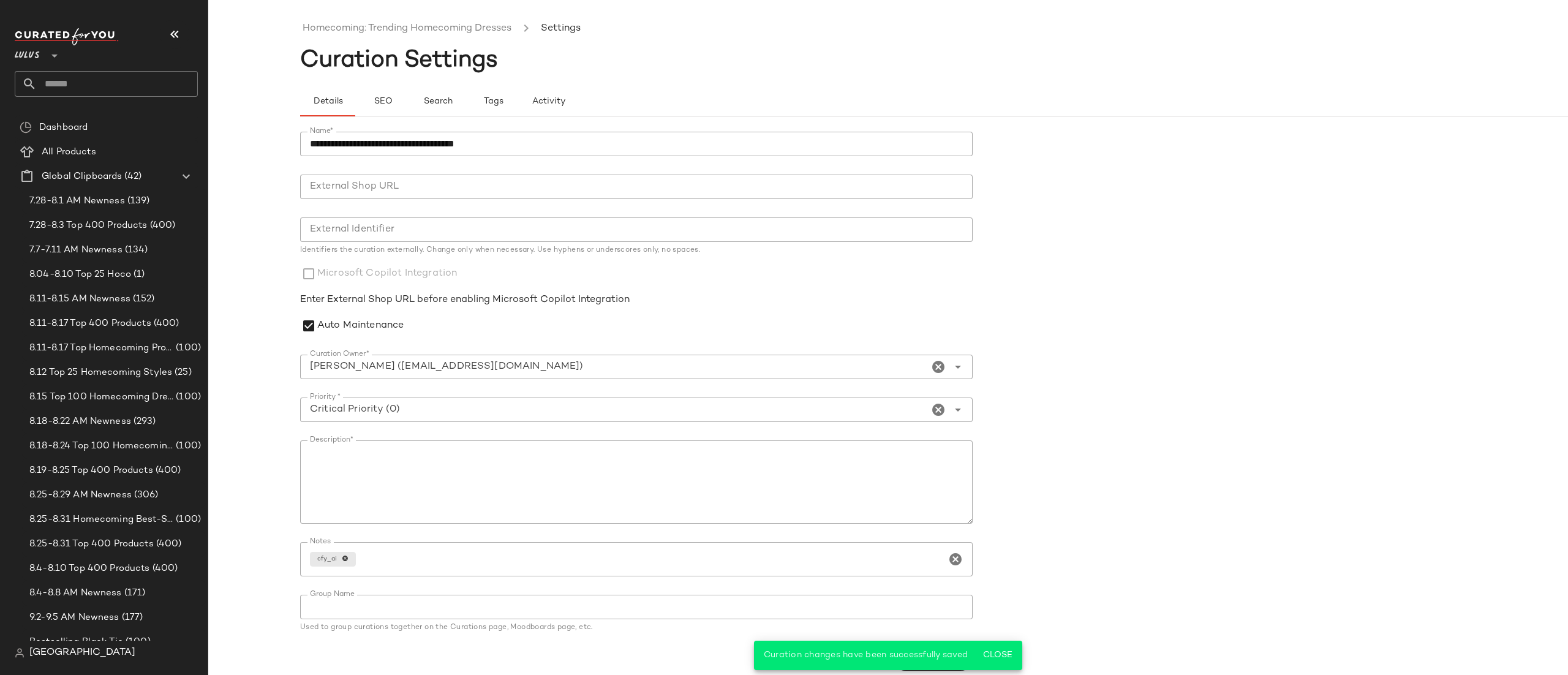
scroll to position [0, 0]
click at [355, 31] on link "Homecoming: Trending Homecoming Dresses" at bounding box center [407, 32] width 209 height 16
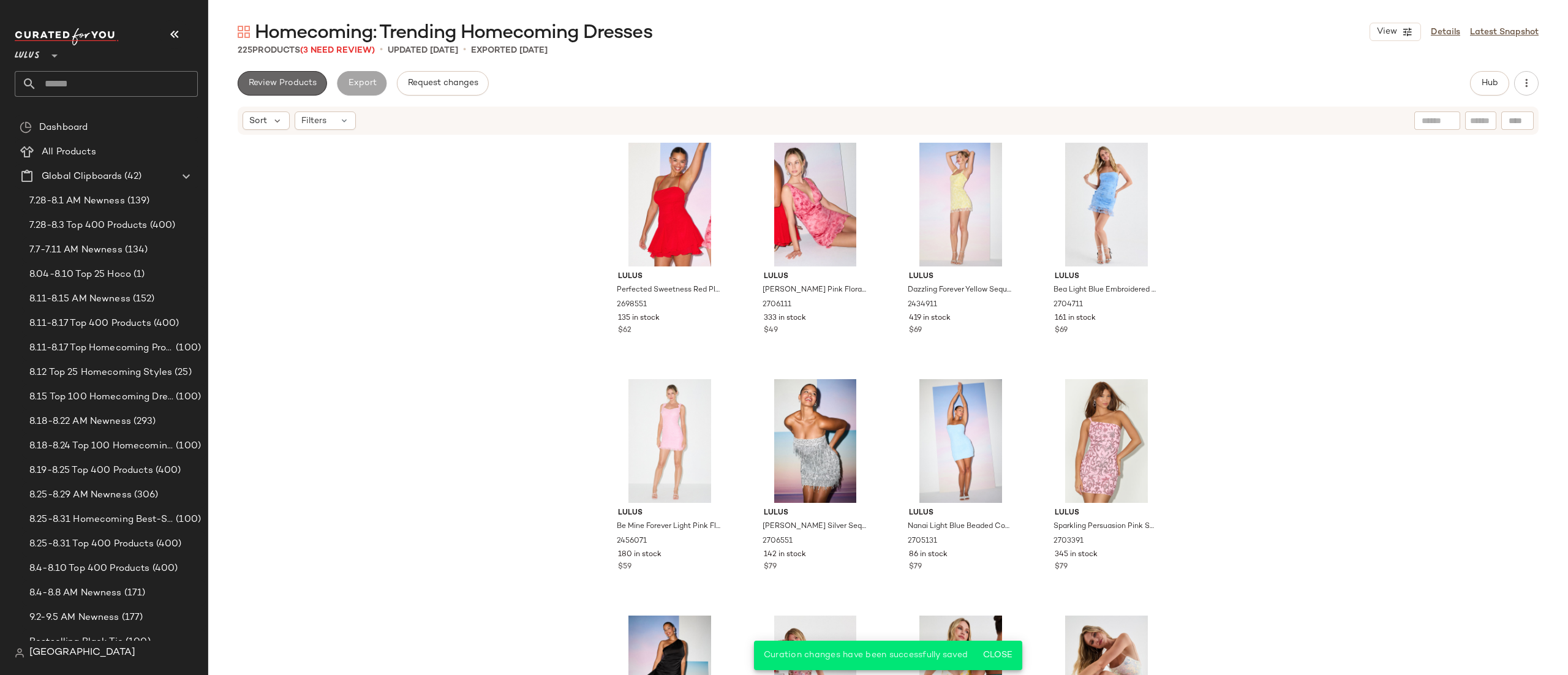
click at [313, 79] on span "Review Products" at bounding box center [283, 83] width 69 height 10
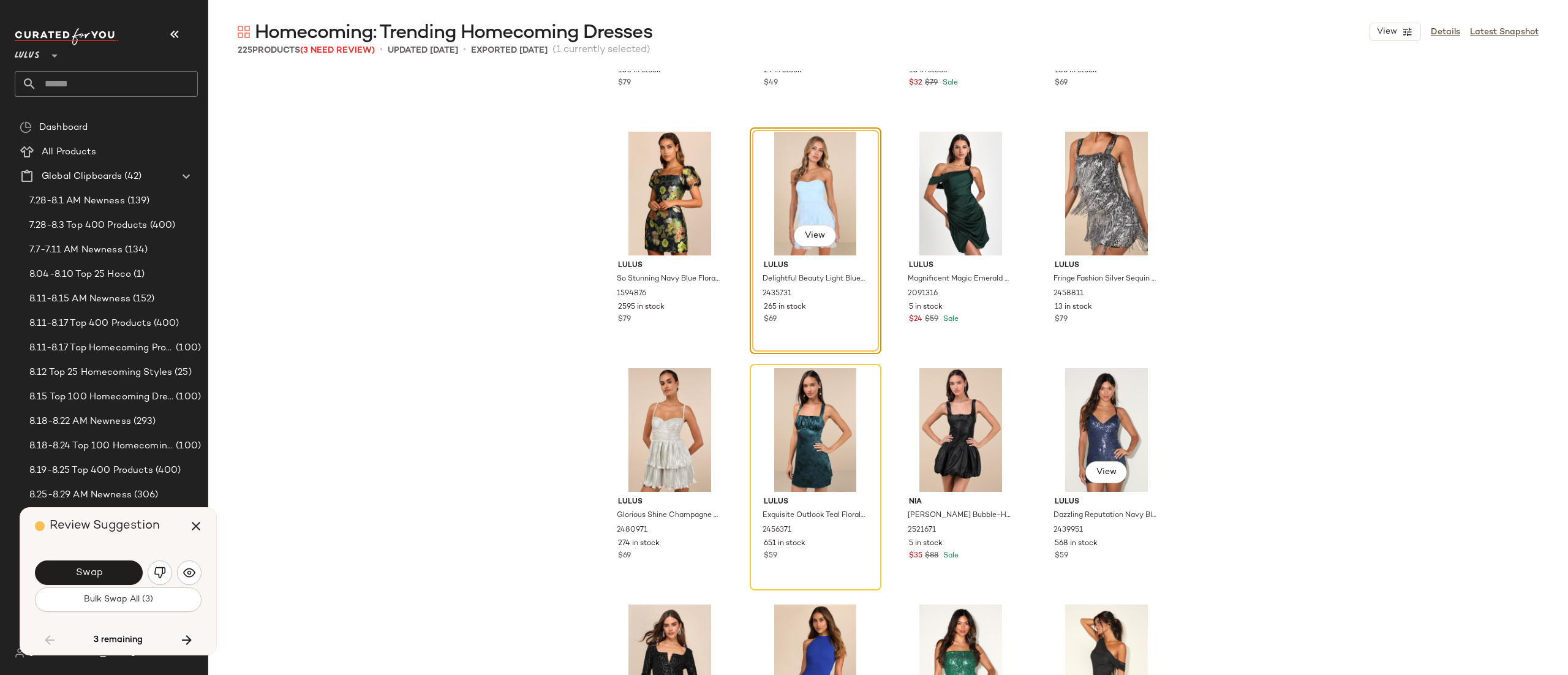
scroll to position [11756, 0]
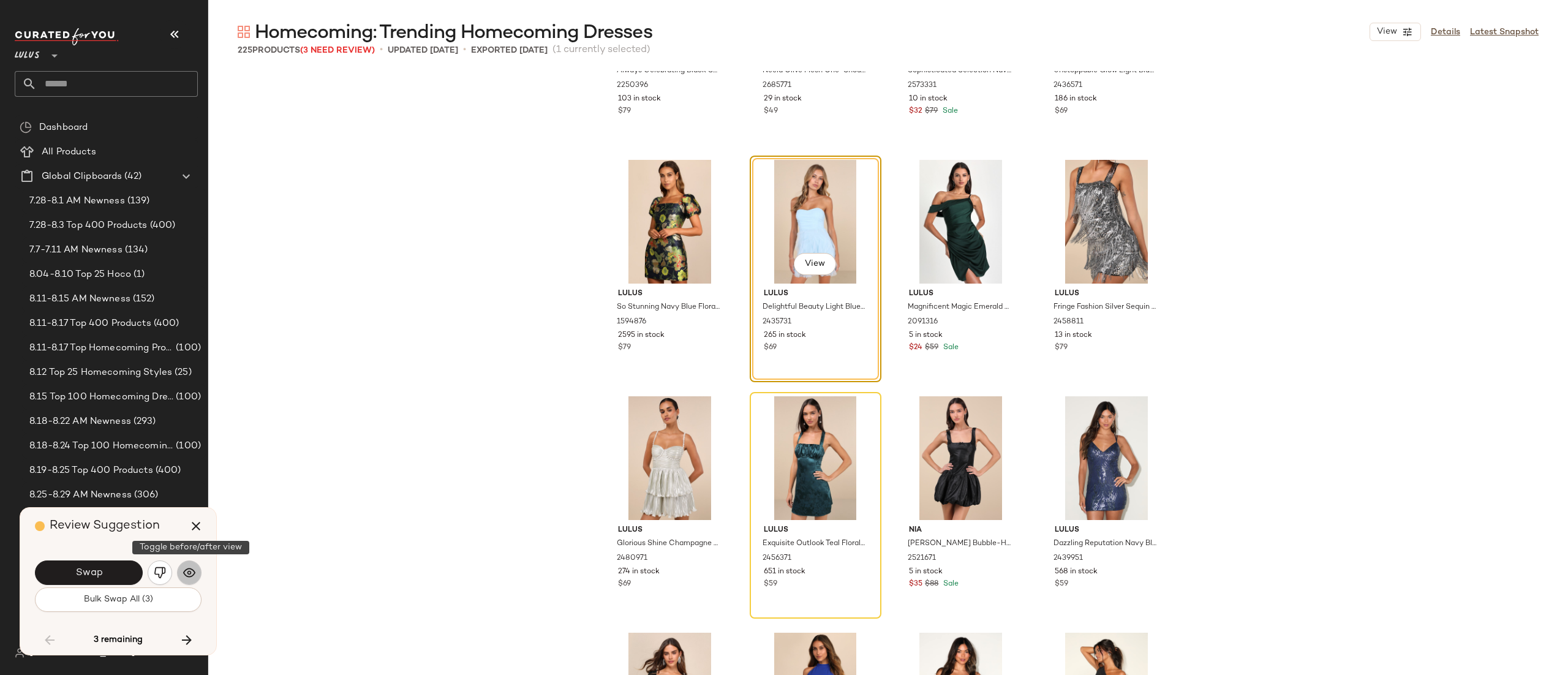
click at [190, 574] on img "button" at bounding box center [189, 573] width 12 height 12
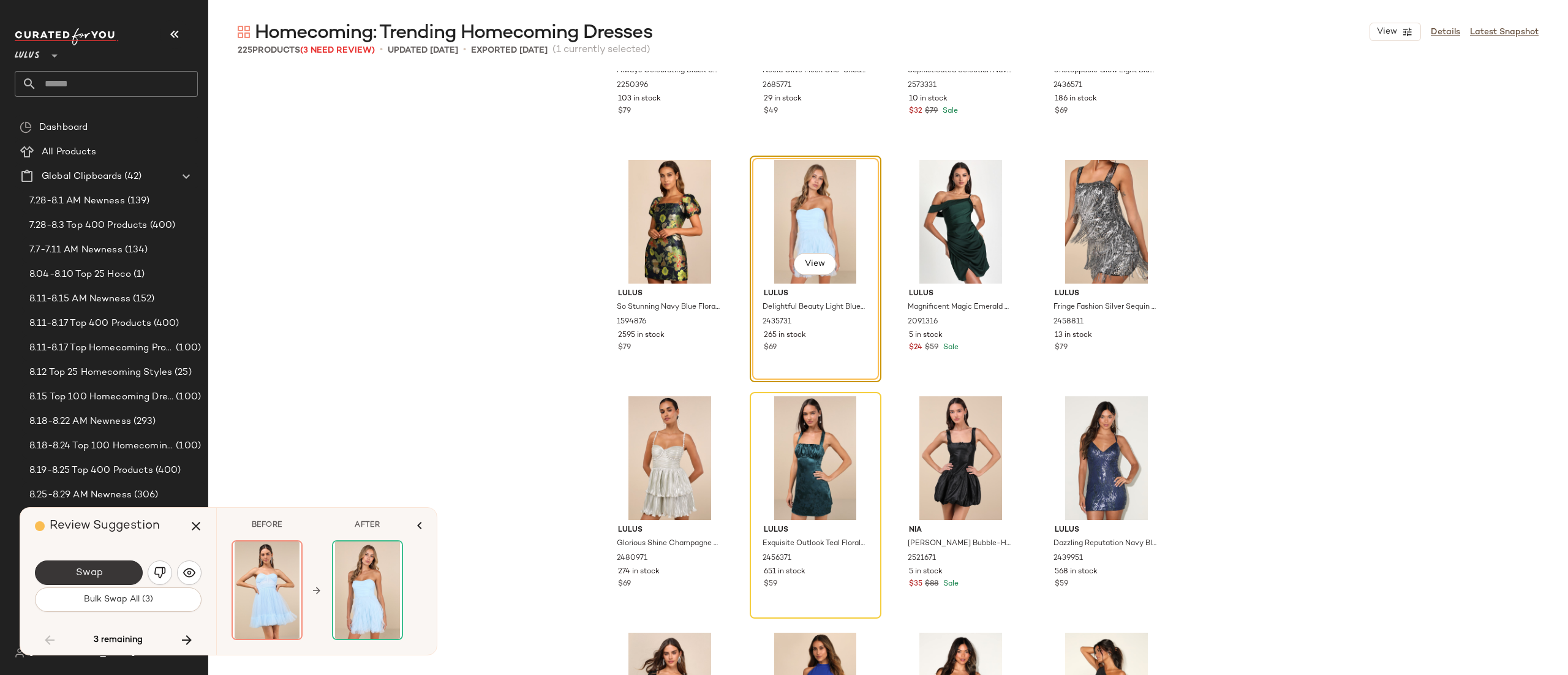
click at [81, 566] on button "Swap" at bounding box center [89, 572] width 108 height 25
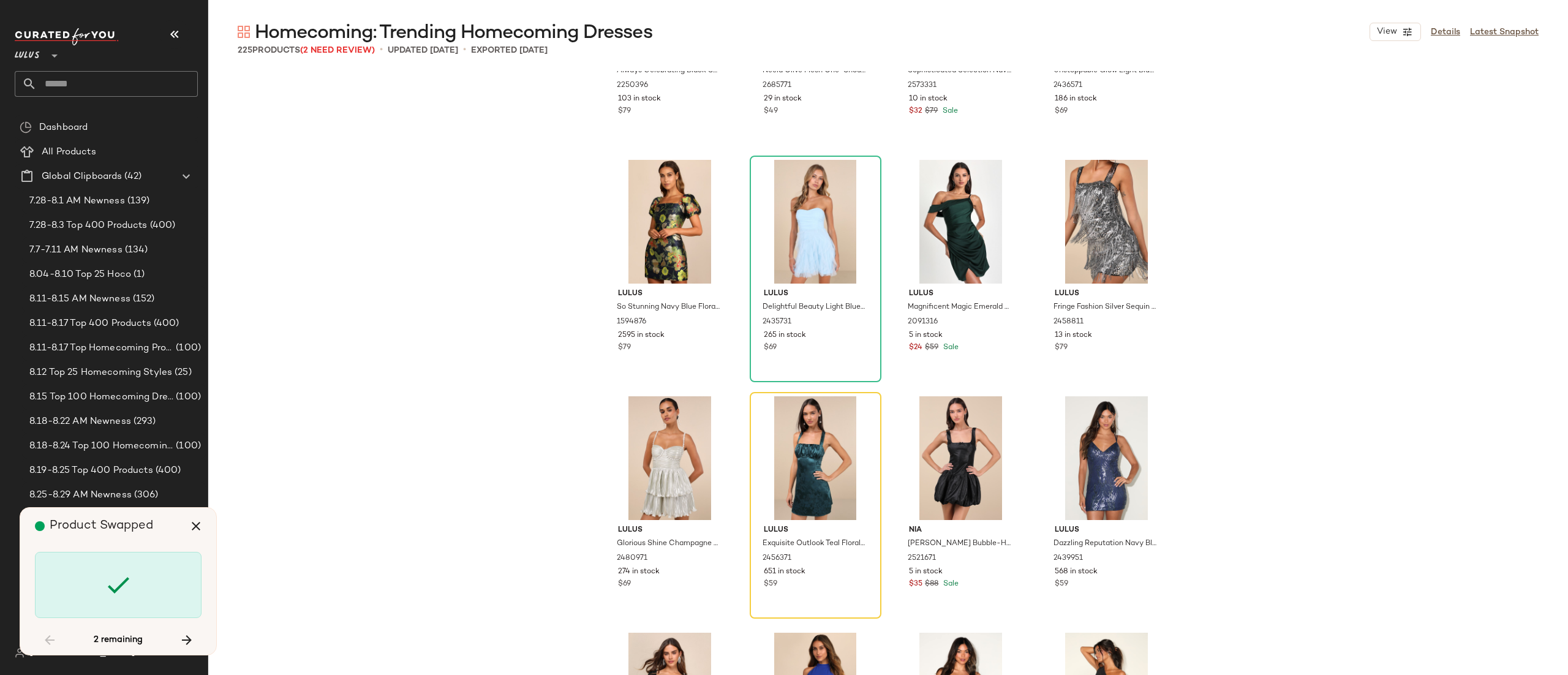
scroll to position [11827, 0]
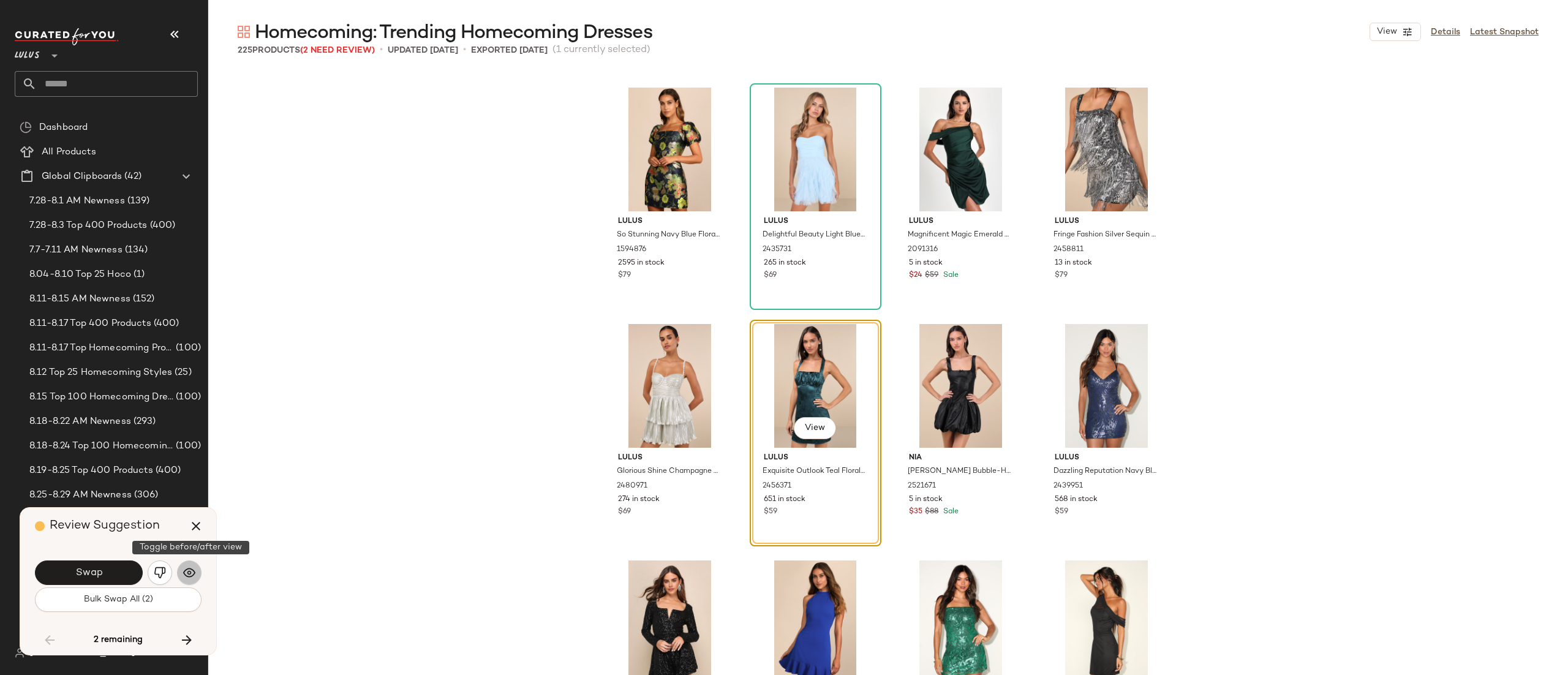
click at [184, 578] on img "button" at bounding box center [189, 573] width 12 height 12
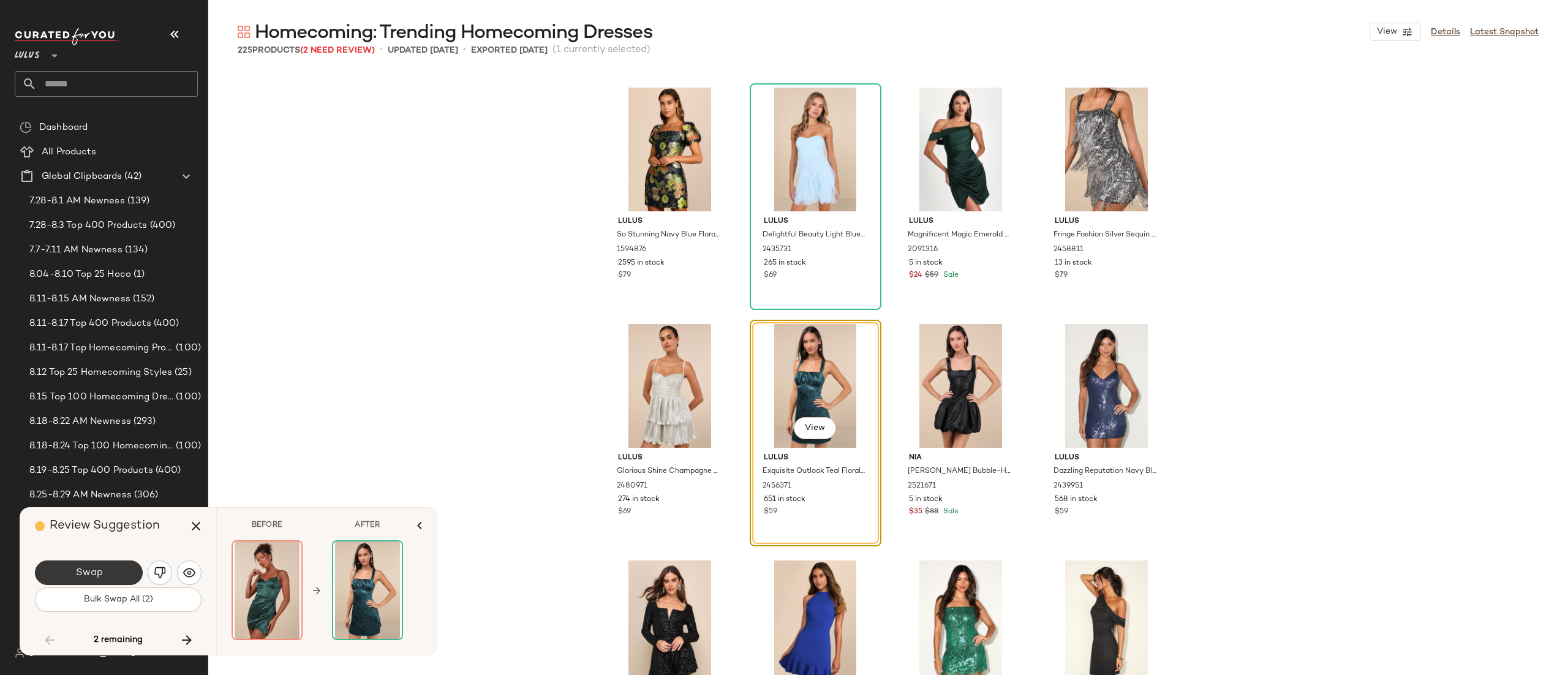
click at [61, 574] on button "Swap" at bounding box center [89, 572] width 108 height 25
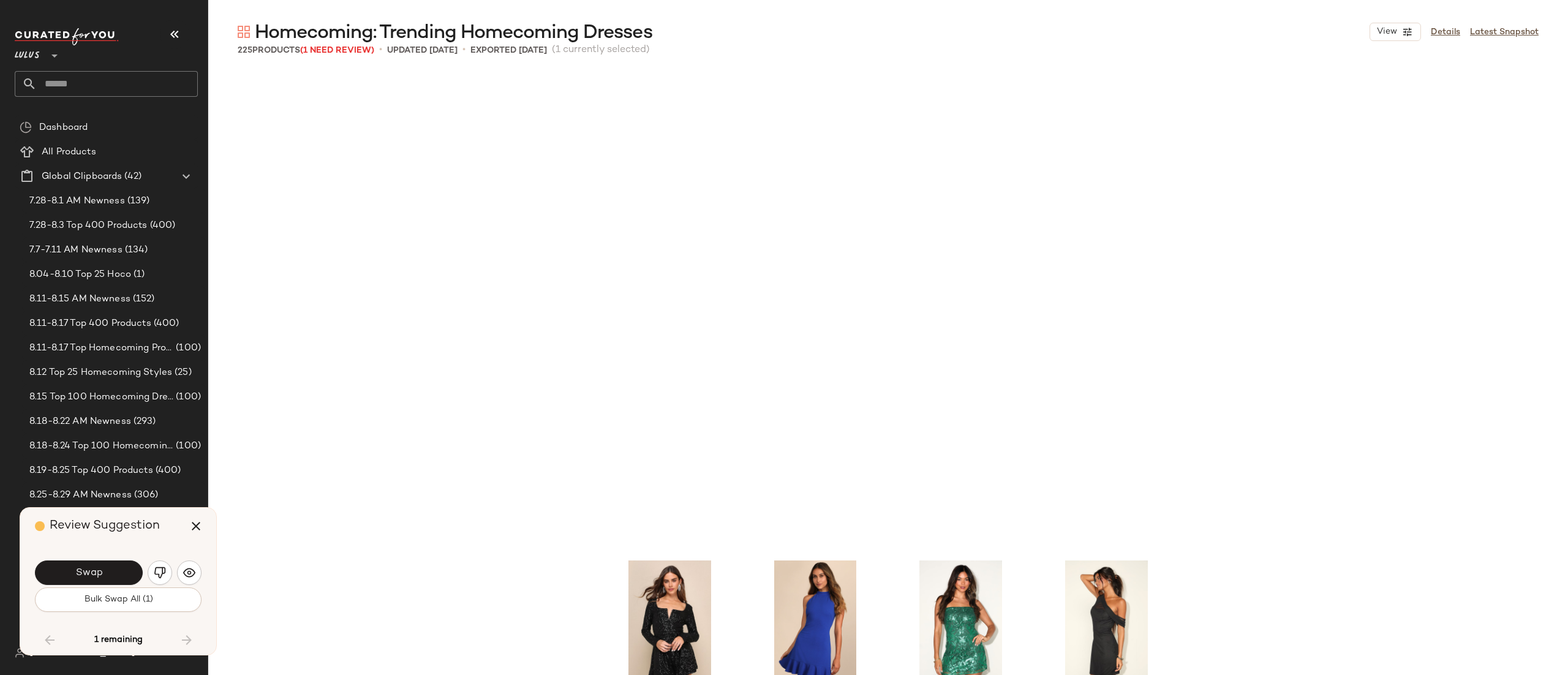
scroll to position [12300, 0]
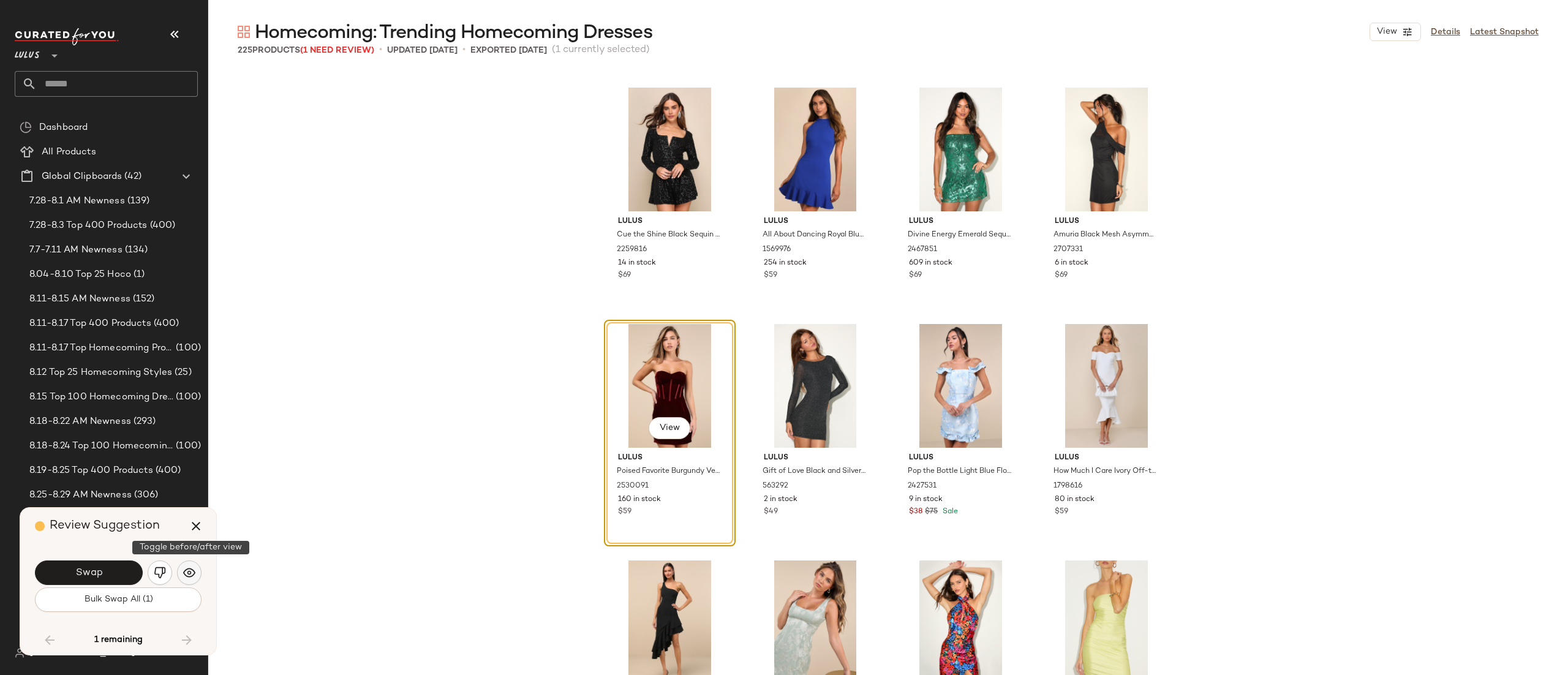
click at [196, 569] on button "button" at bounding box center [189, 572] width 25 height 25
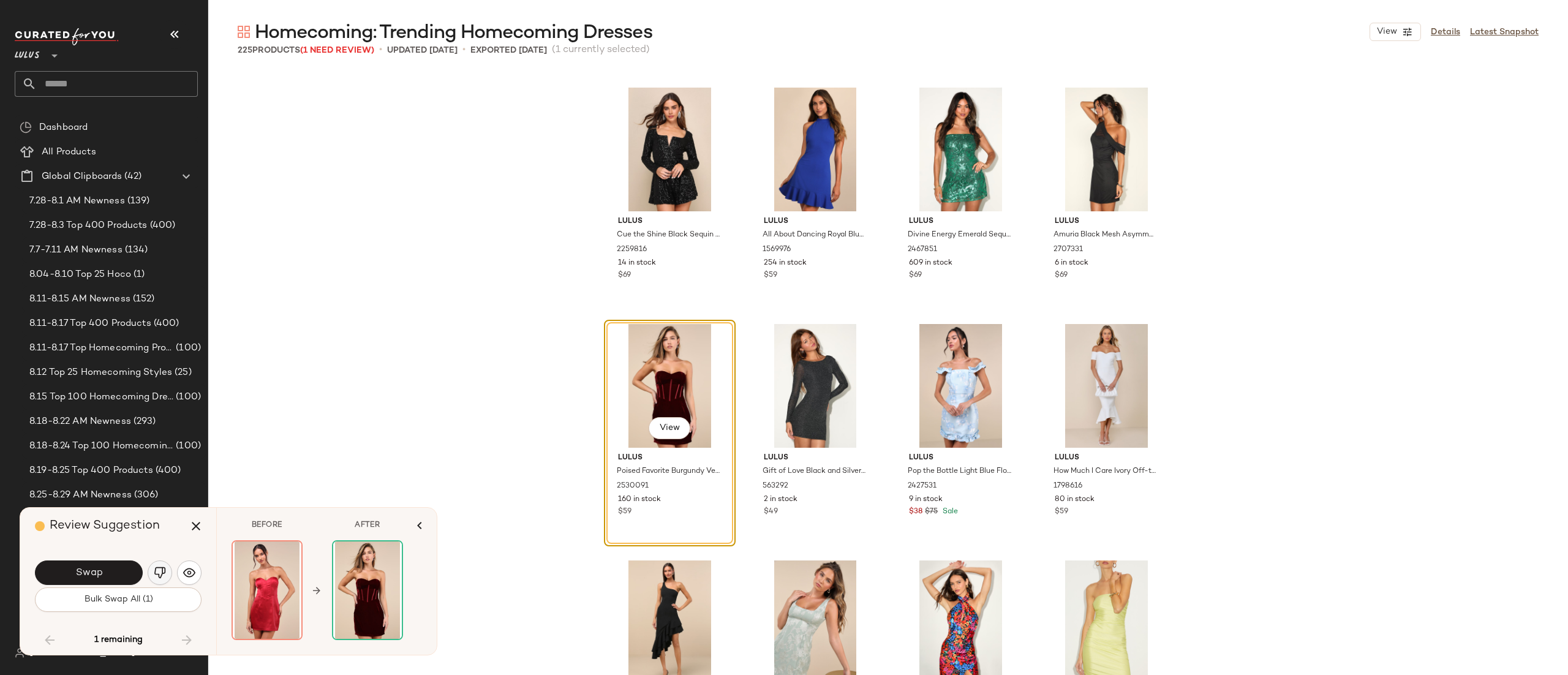
click at [164, 574] on img "button" at bounding box center [160, 573] width 12 height 12
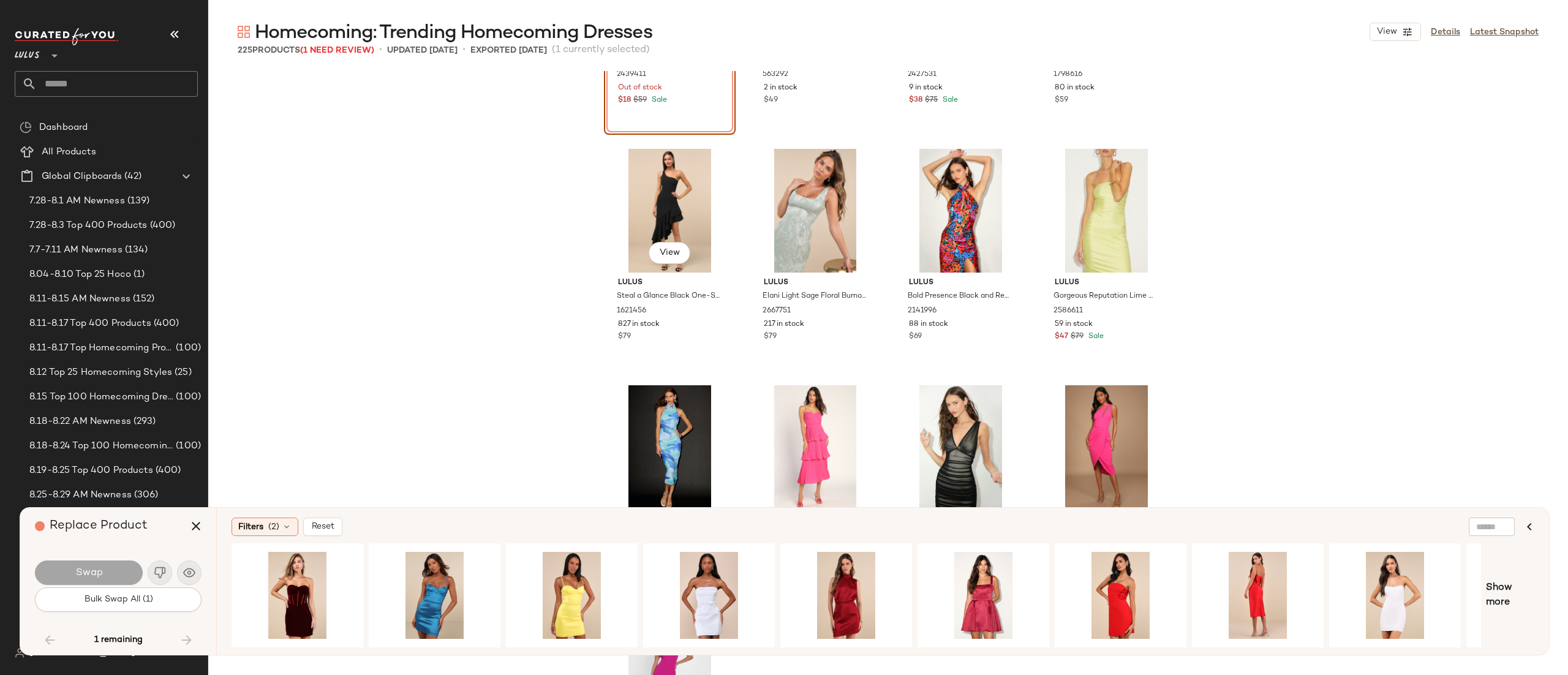
scroll to position [12663, 0]
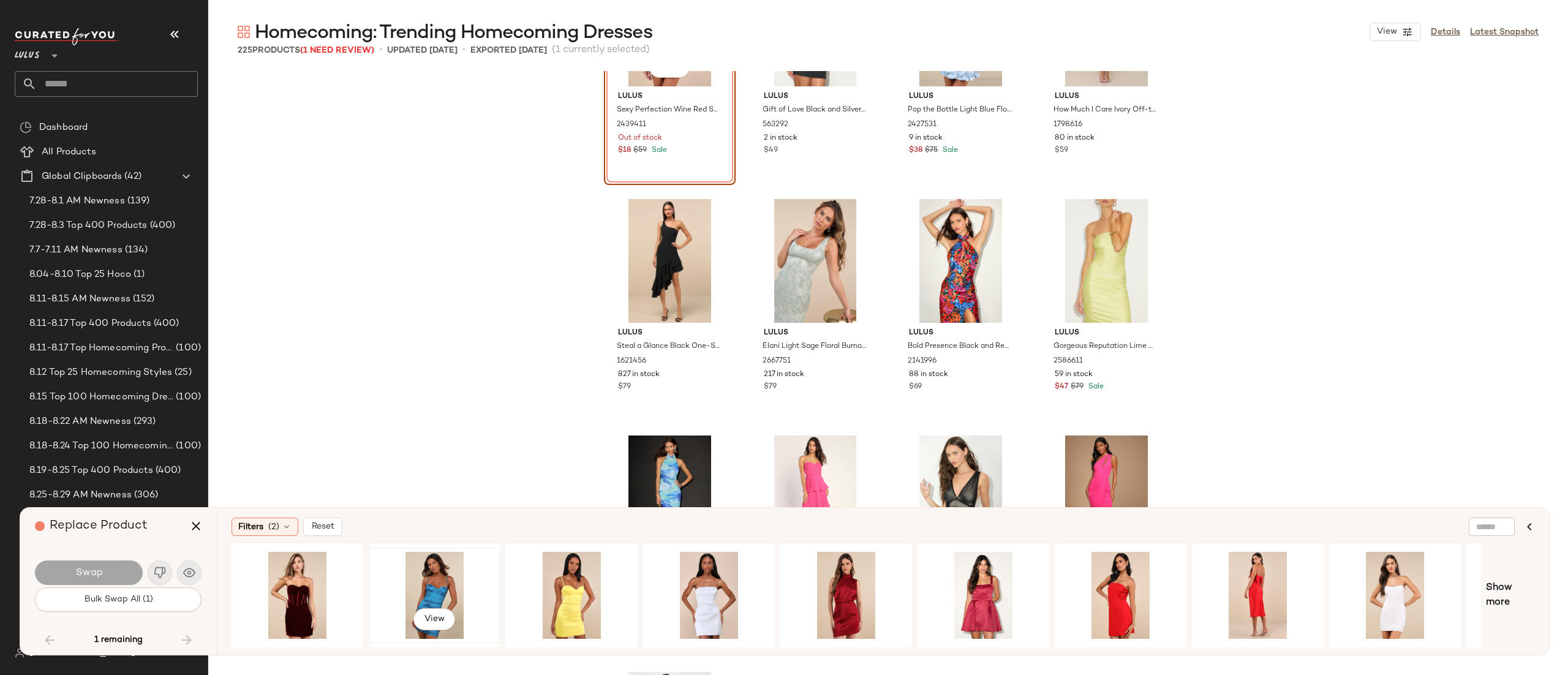
click at [425, 577] on div "View" at bounding box center [435, 596] width 123 height 87
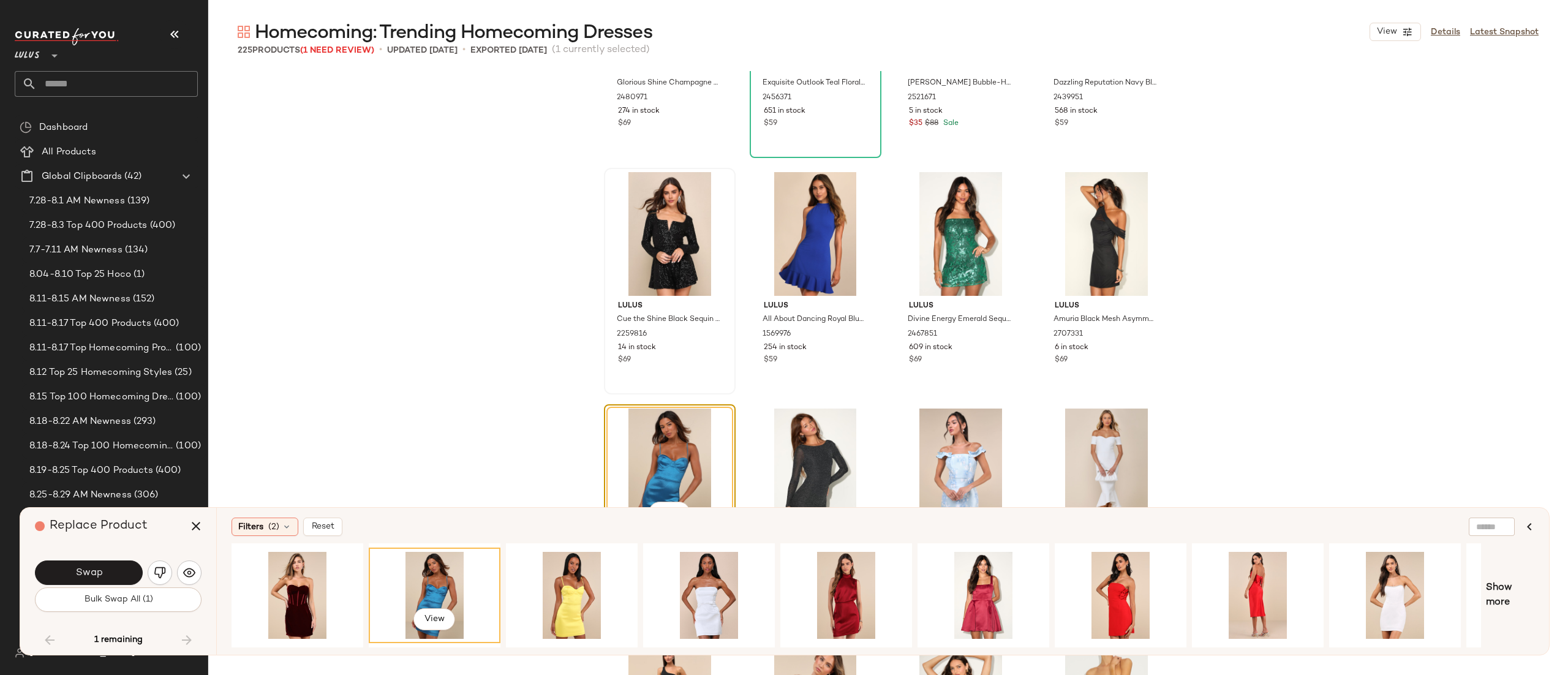
scroll to position [12210, 0]
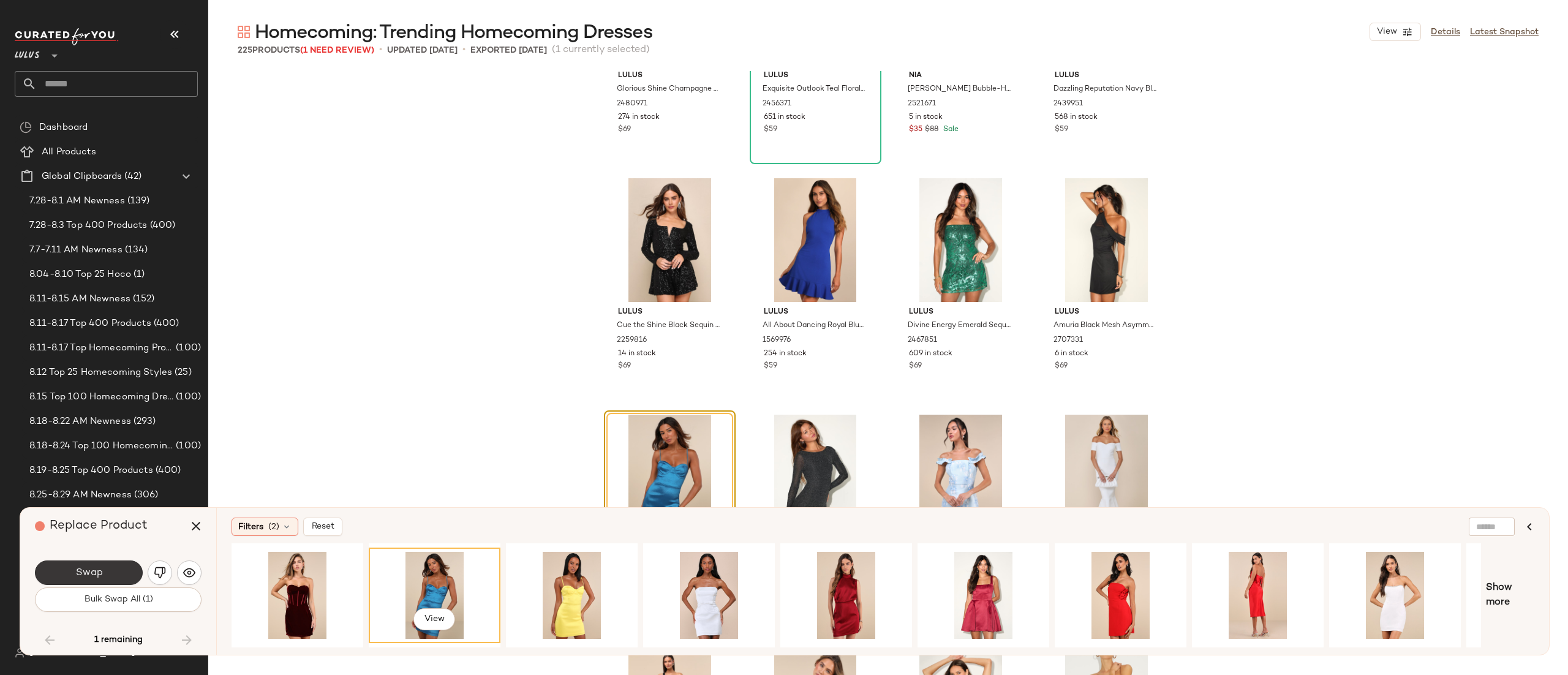
click at [123, 576] on button "Swap" at bounding box center [89, 572] width 108 height 25
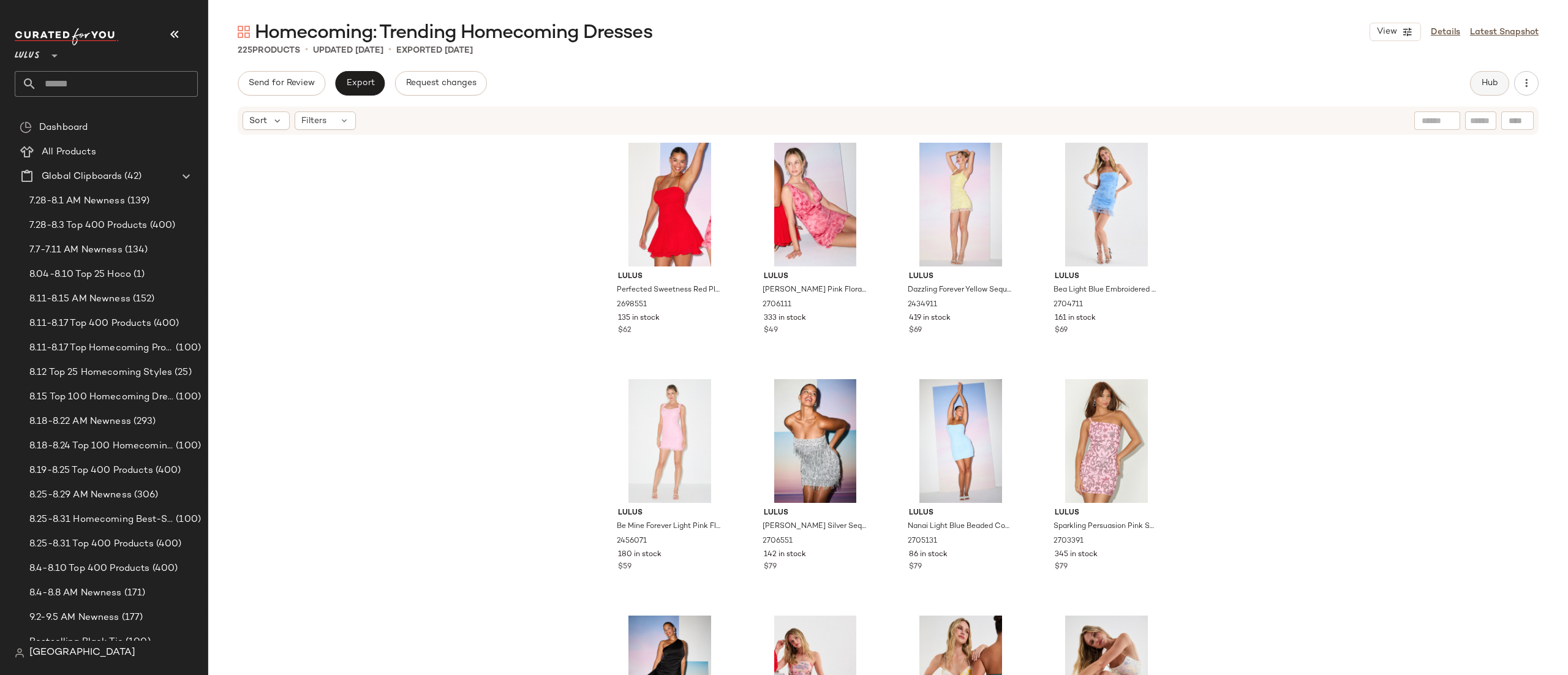
click at [1480, 76] on button "Hub" at bounding box center [1489, 83] width 39 height 25
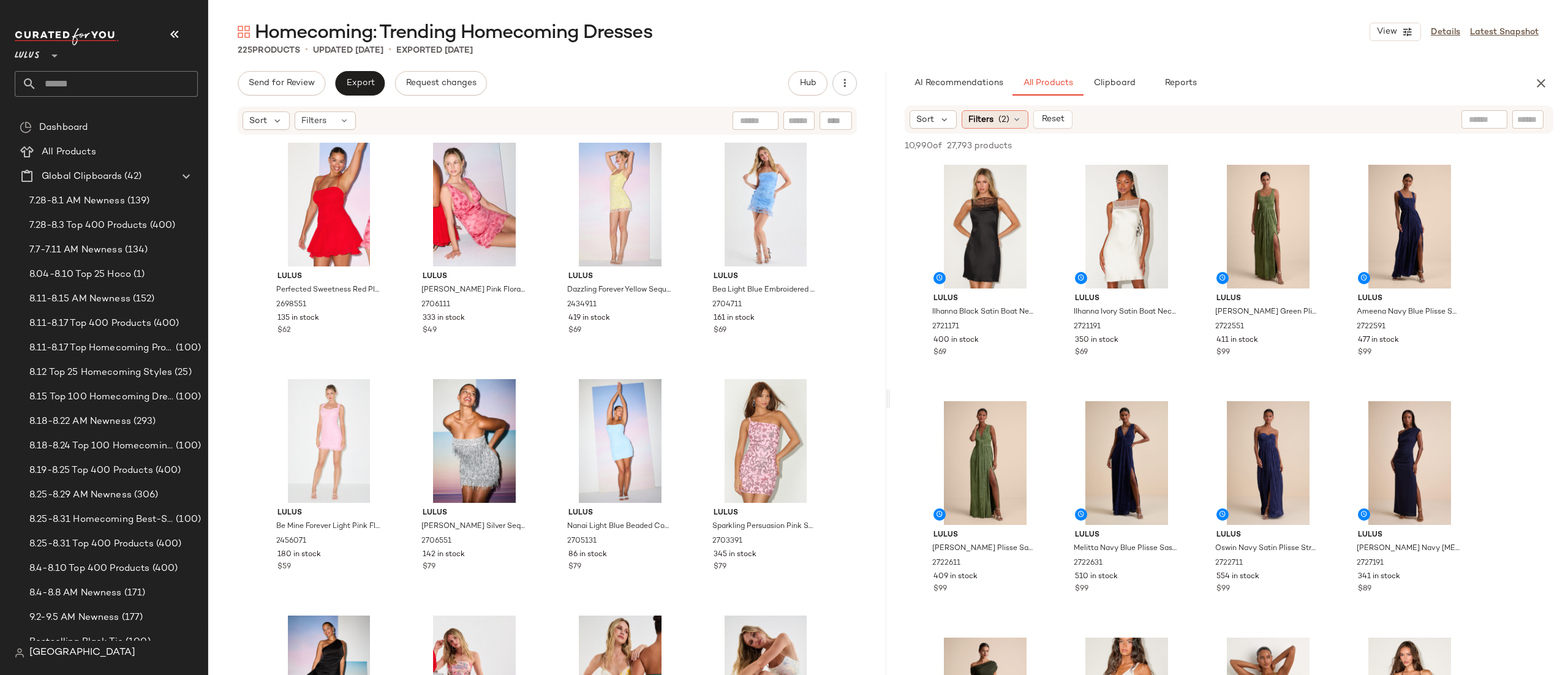
click at [981, 114] on span "Filters" at bounding box center [981, 120] width 25 height 13
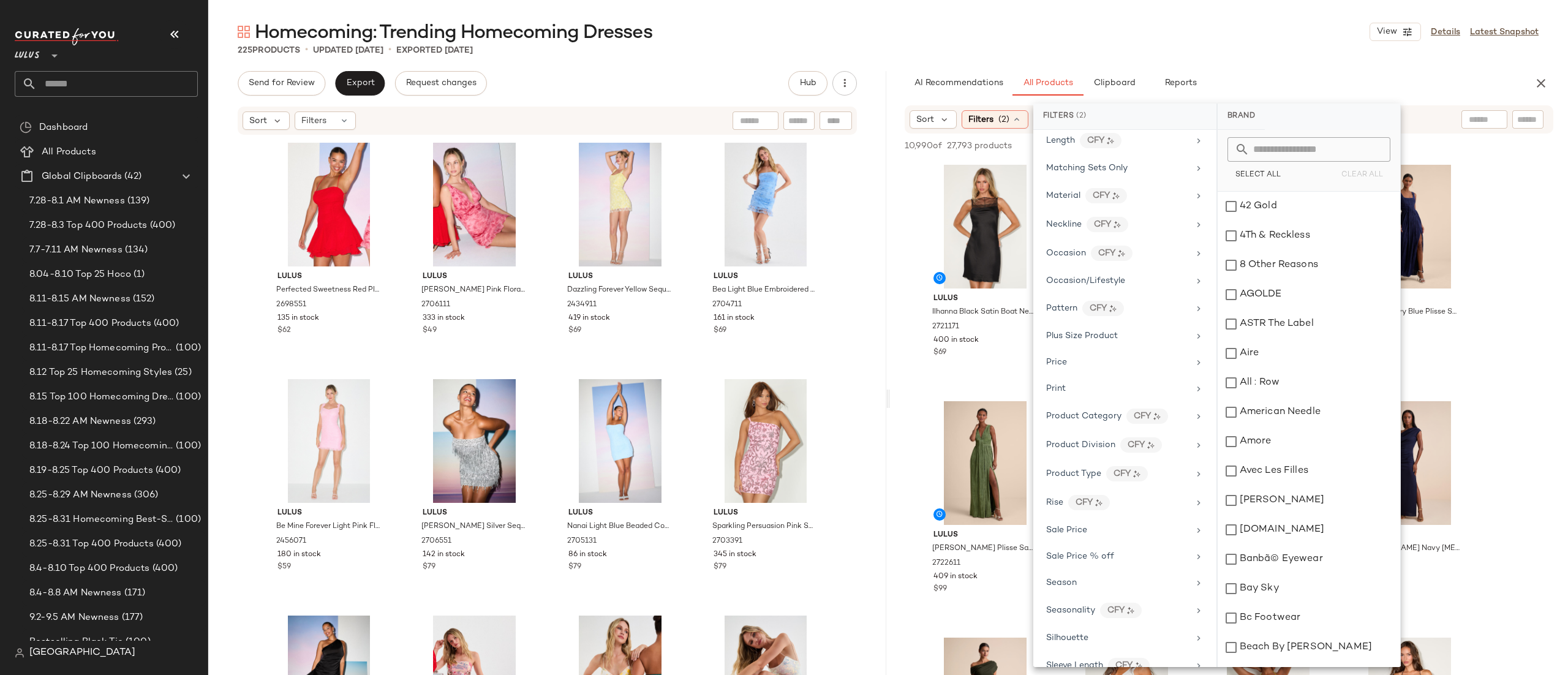
scroll to position [638, 0]
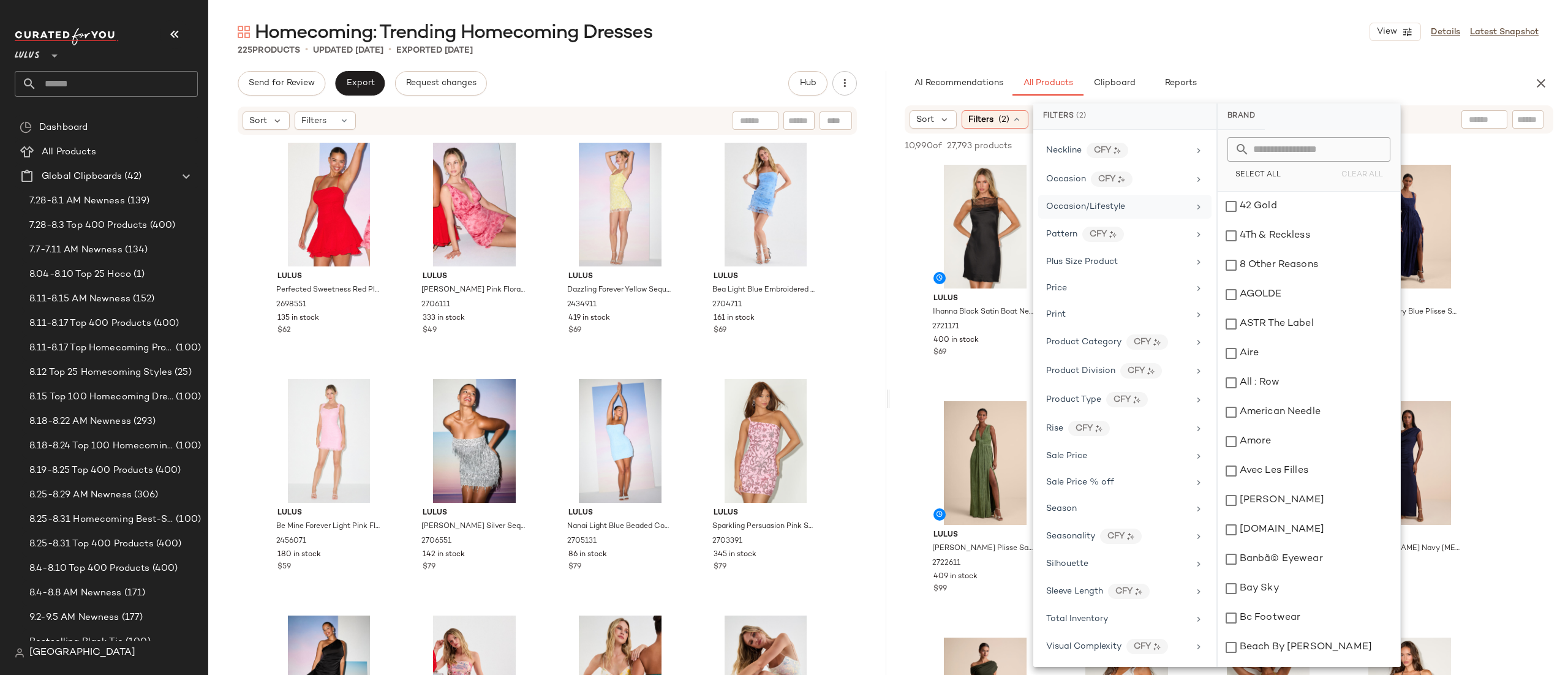
click at [1068, 205] on span "Occasion/Lifestyle" at bounding box center [1086, 207] width 79 height 9
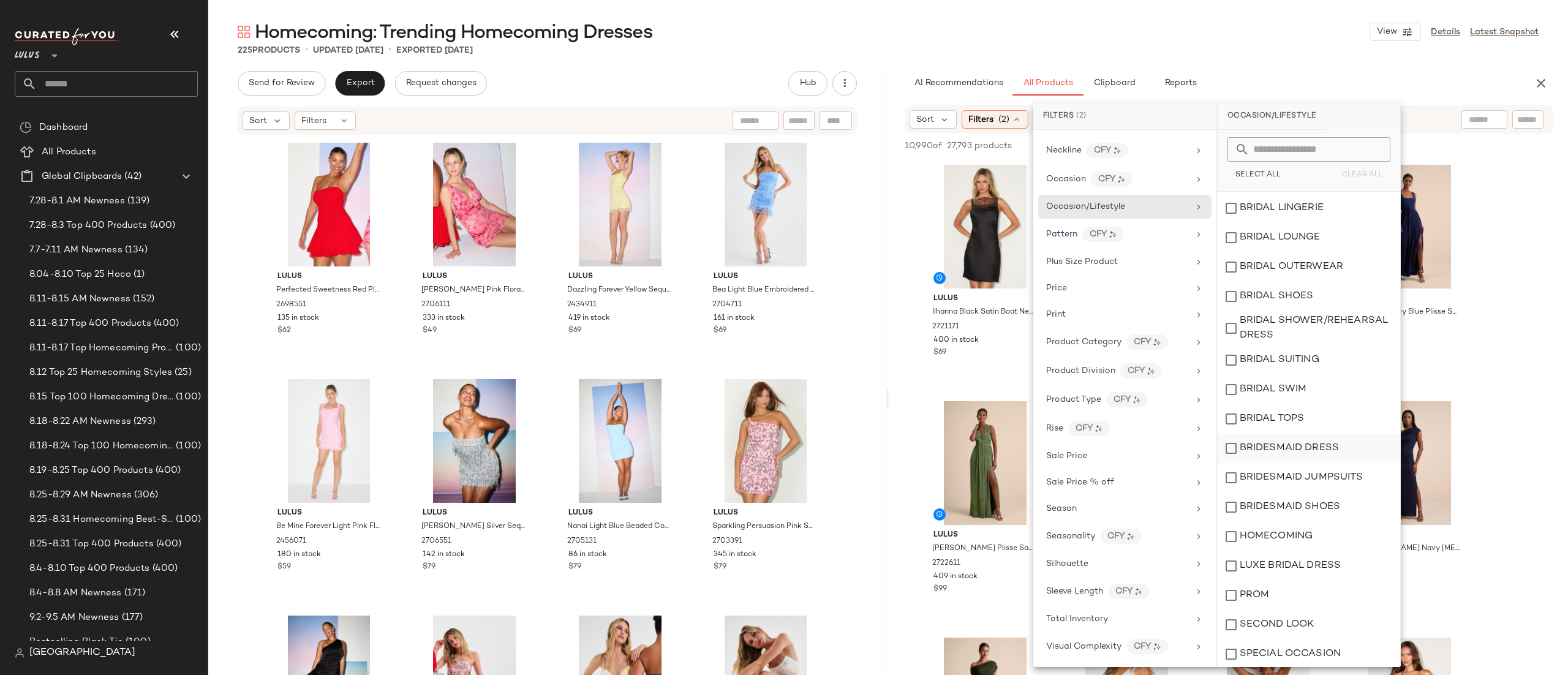
scroll to position [206, 0]
click at [1303, 541] on div "HOMECOMING" at bounding box center [1309, 534] width 183 height 29
click at [1424, 106] on div "Sort Filters (3) Reset" at bounding box center [1229, 120] width 649 height 28
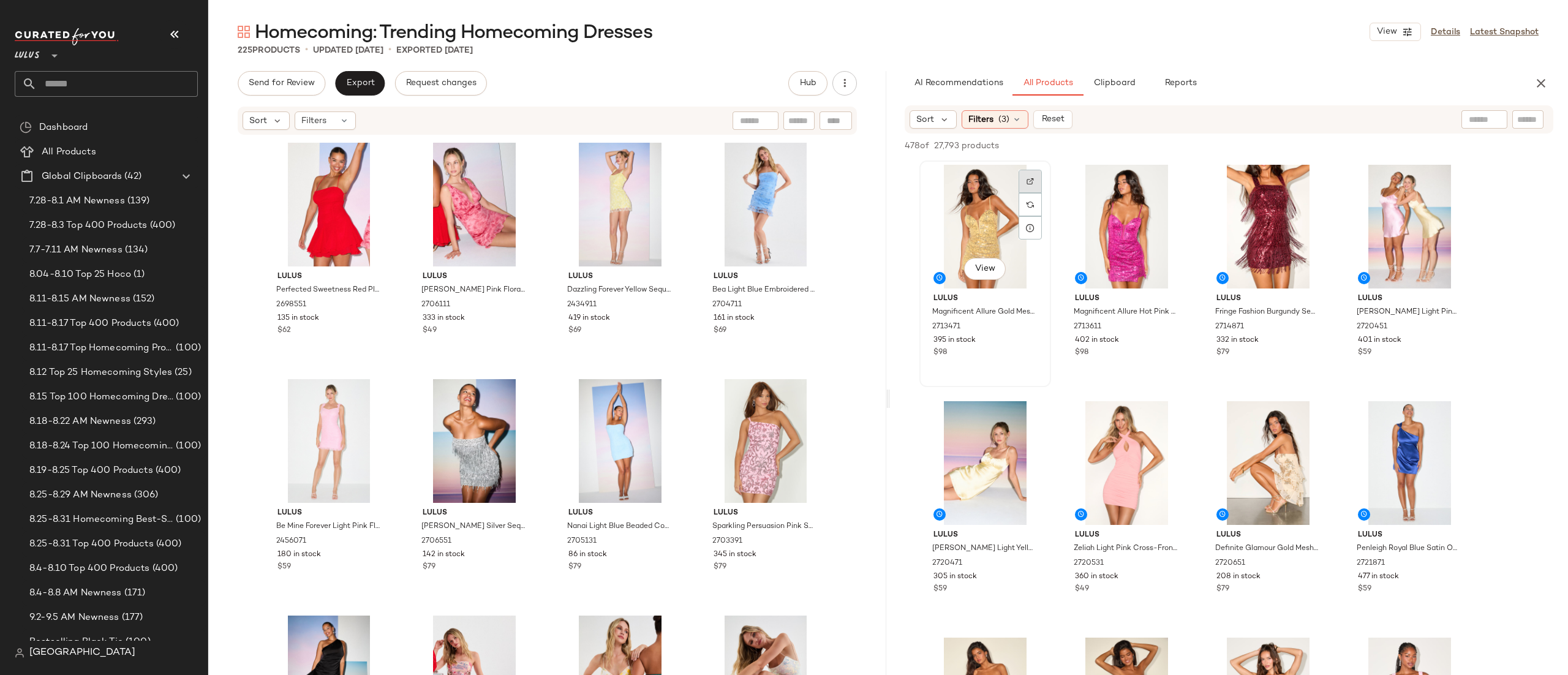
click at [1022, 193] on div at bounding box center [1030, 204] width 23 height 23
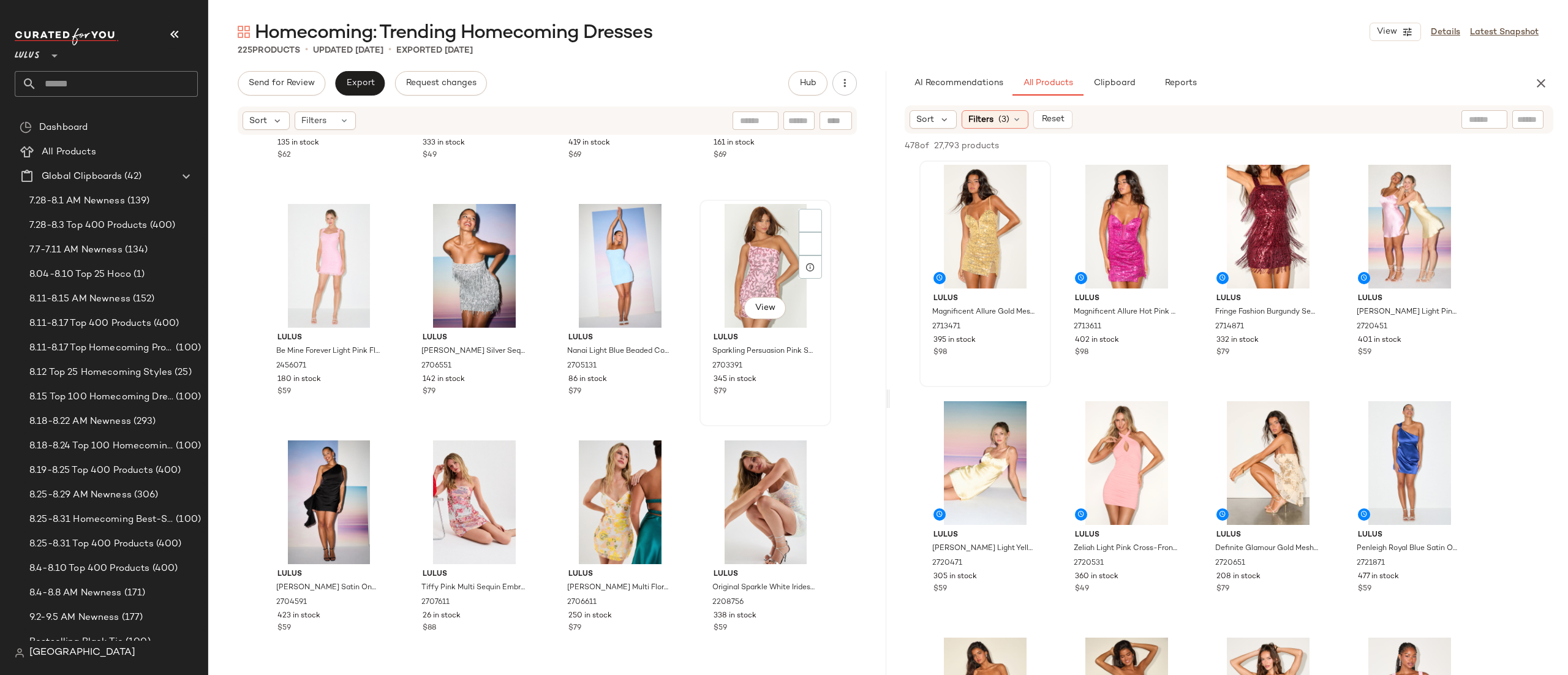
scroll to position [171, 0]
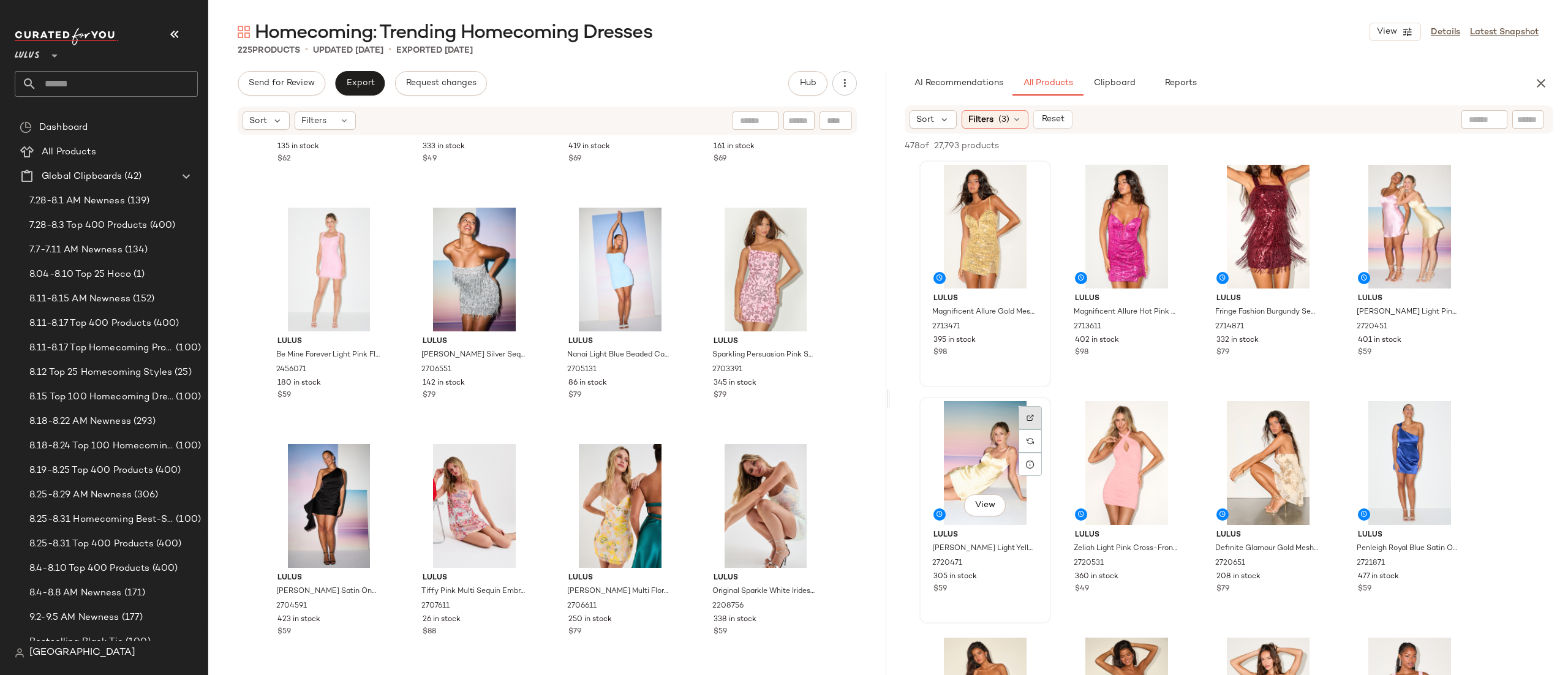
click at [1037, 430] on div at bounding box center [1030, 441] width 23 height 23
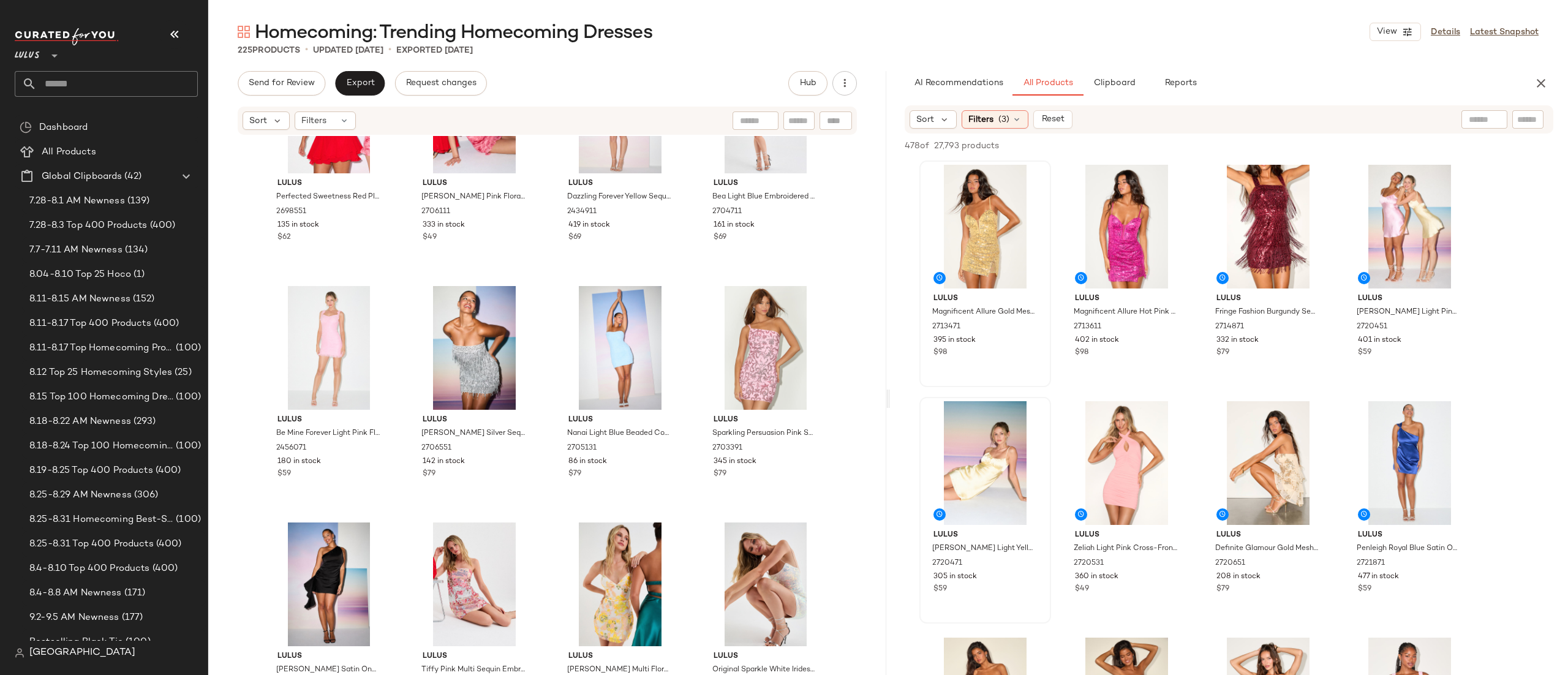
scroll to position [0, 0]
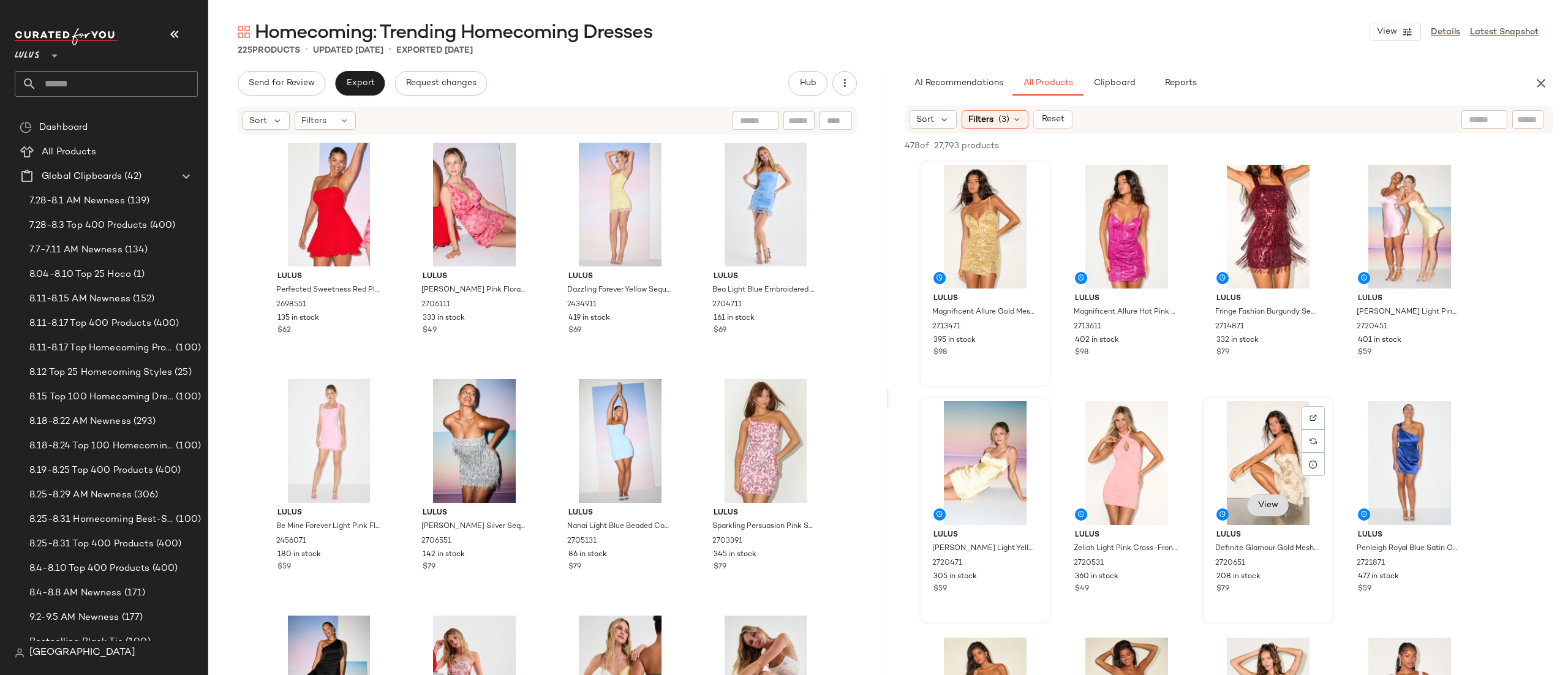
click at [1272, 496] on button "View" at bounding box center [1268, 505] width 42 height 22
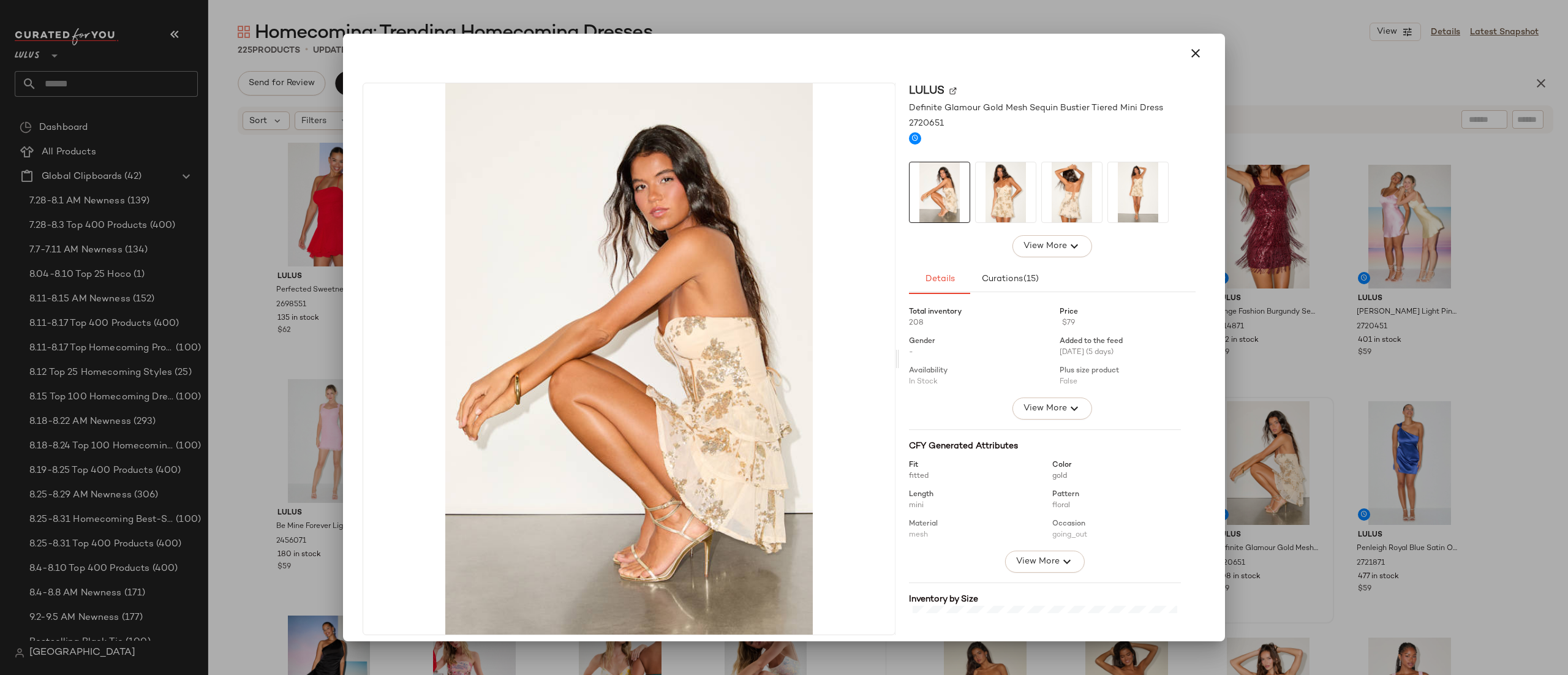
click at [1171, 66] on div at bounding box center [784, 53] width 853 height 29
click at [1192, 46] on icon "button" at bounding box center [1196, 53] width 15 height 15
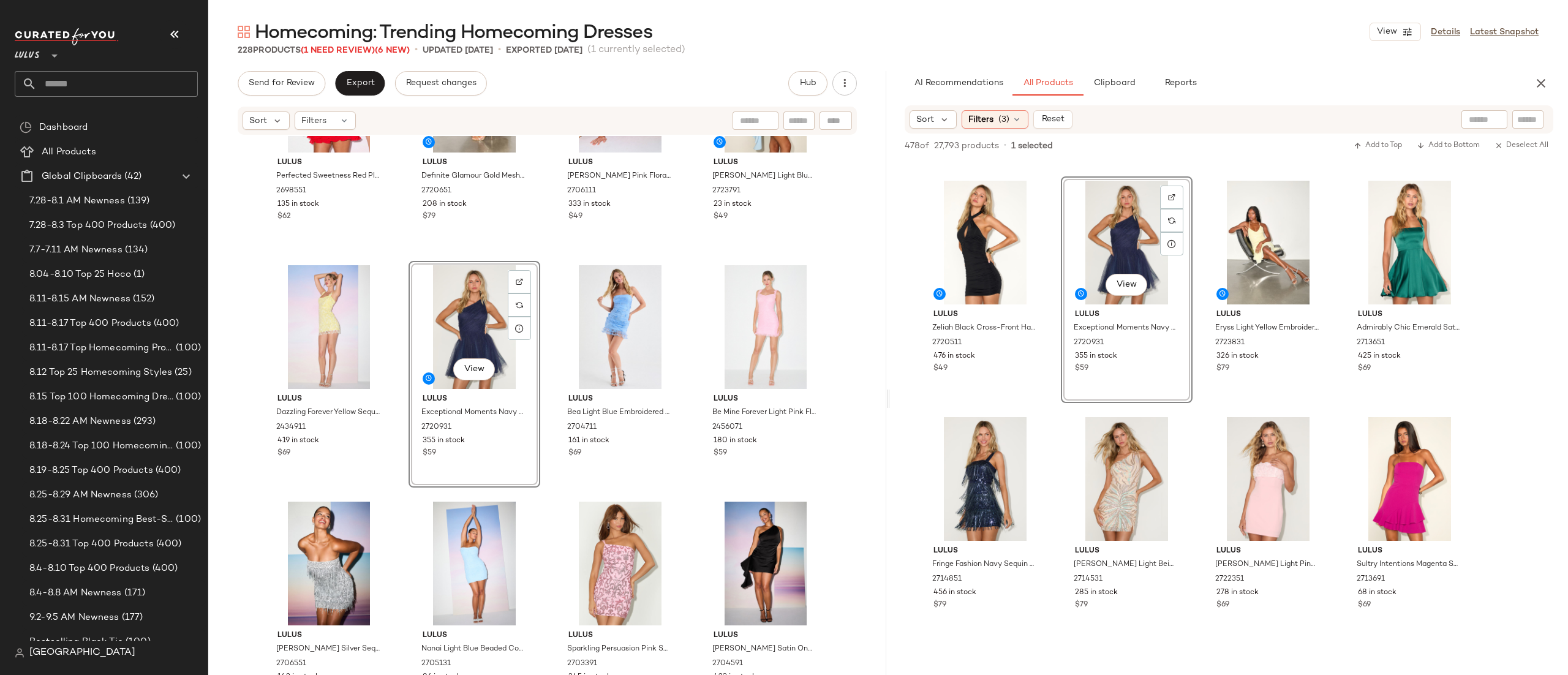
scroll to position [712, 0]
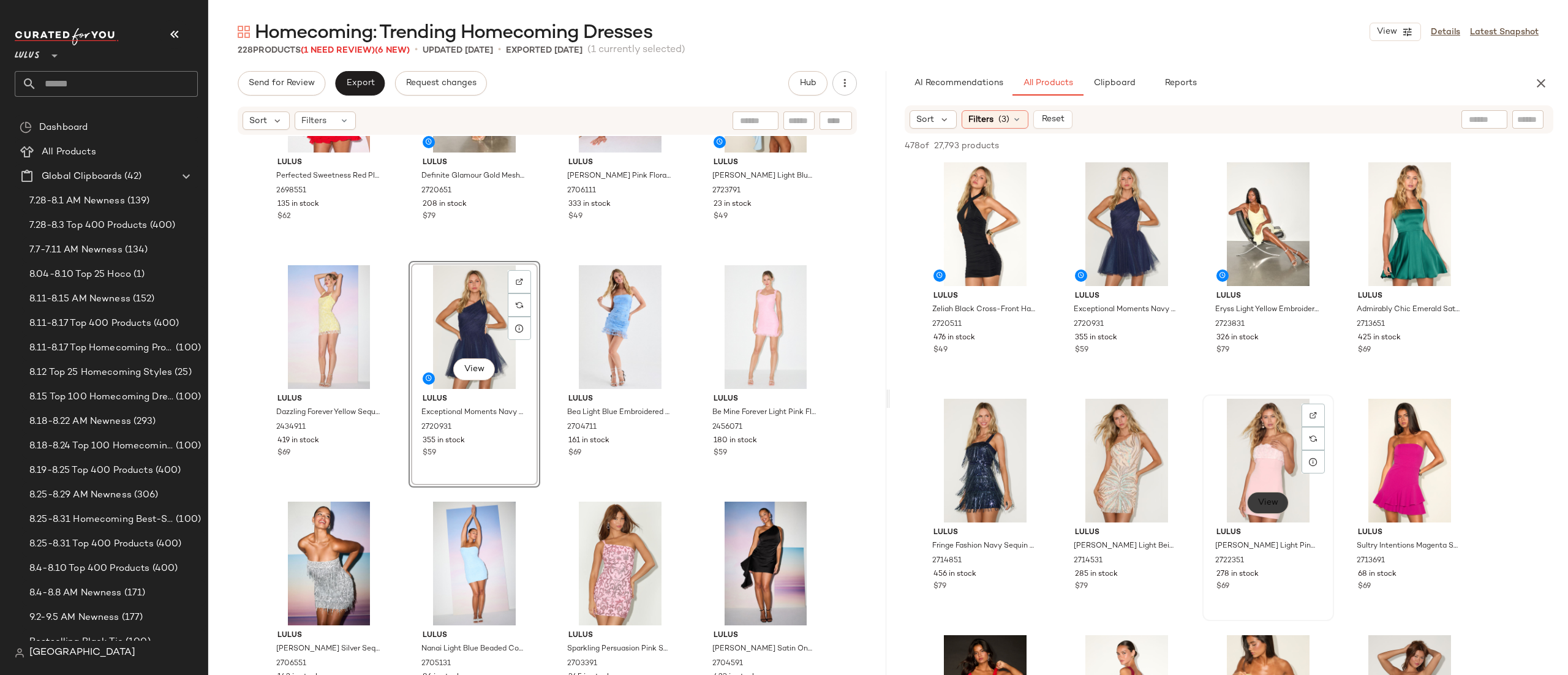
click at [1260, 500] on span "View" at bounding box center [1268, 503] width 21 height 10
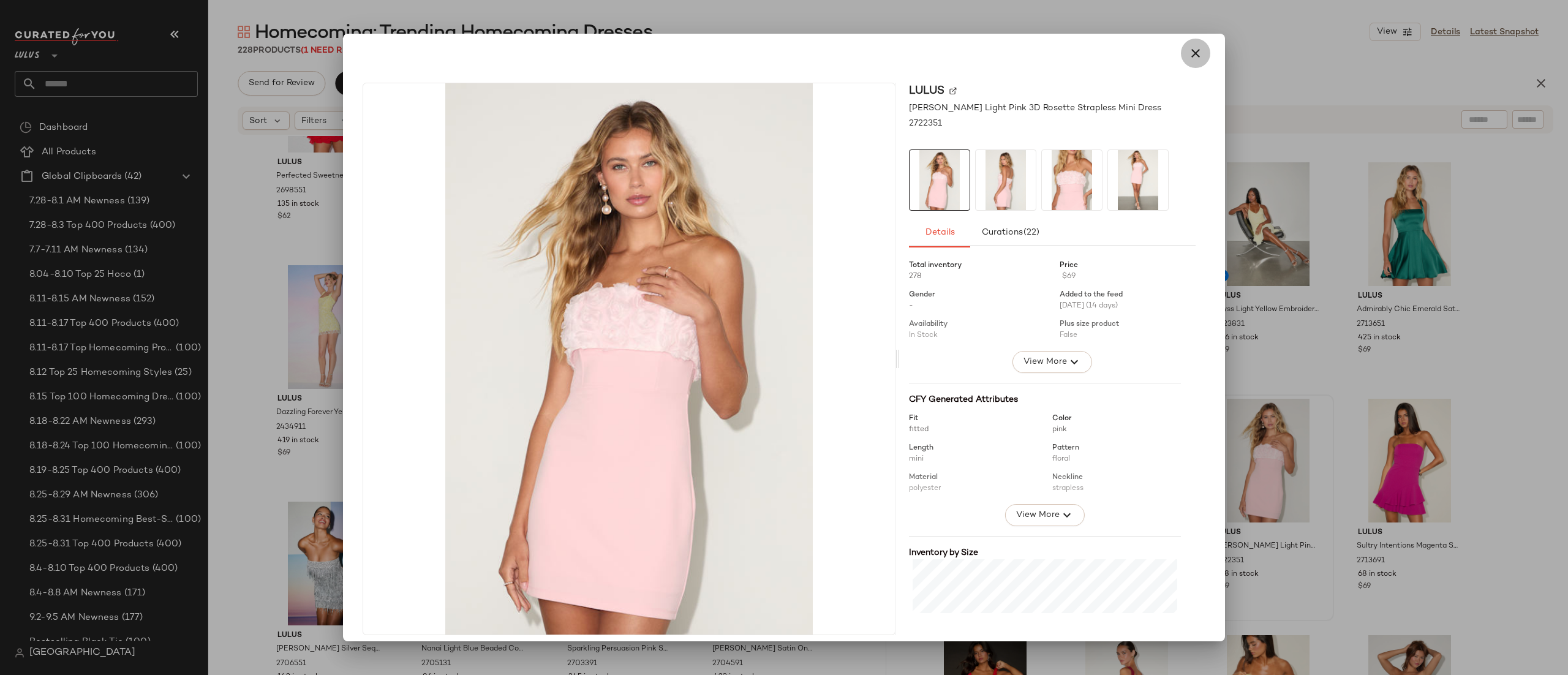
click at [1189, 43] on button "button" at bounding box center [1195, 53] width 29 height 29
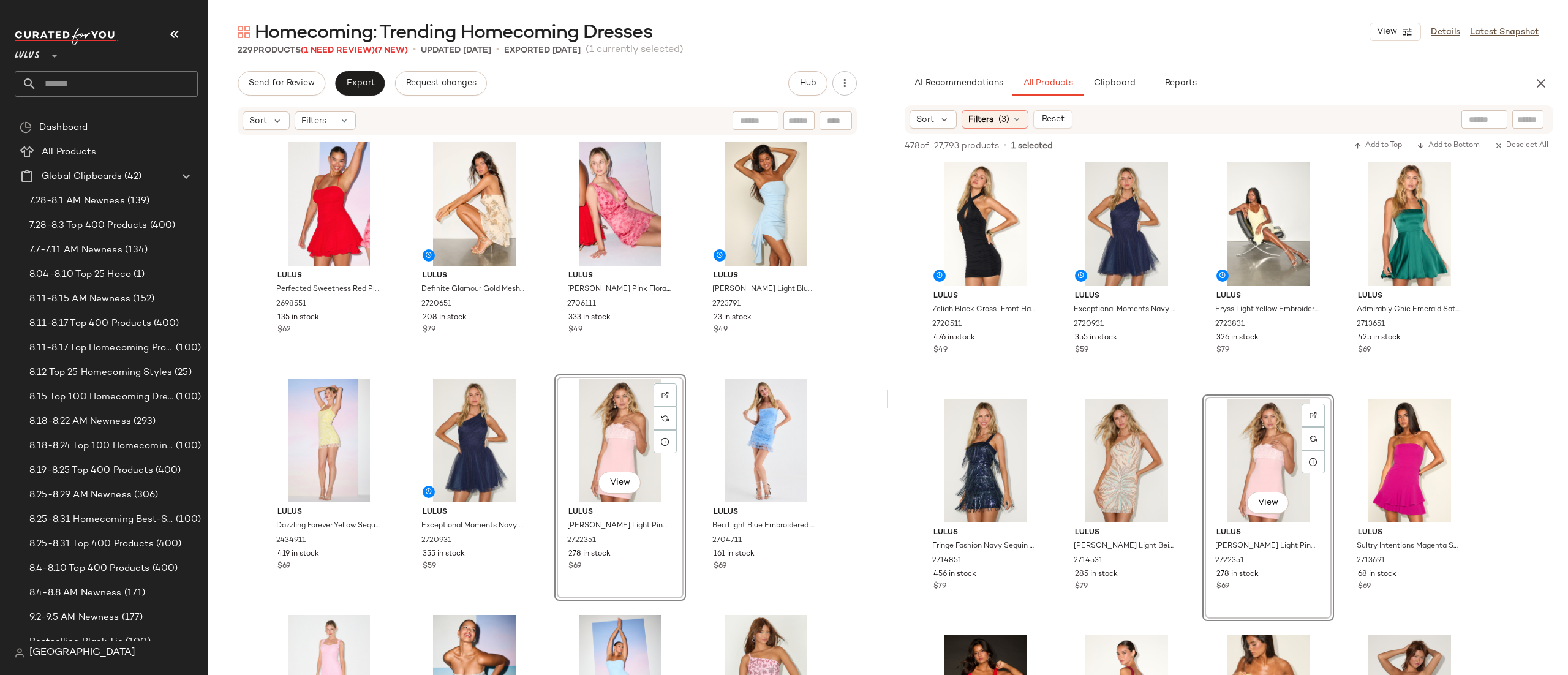
scroll to position [0, 0]
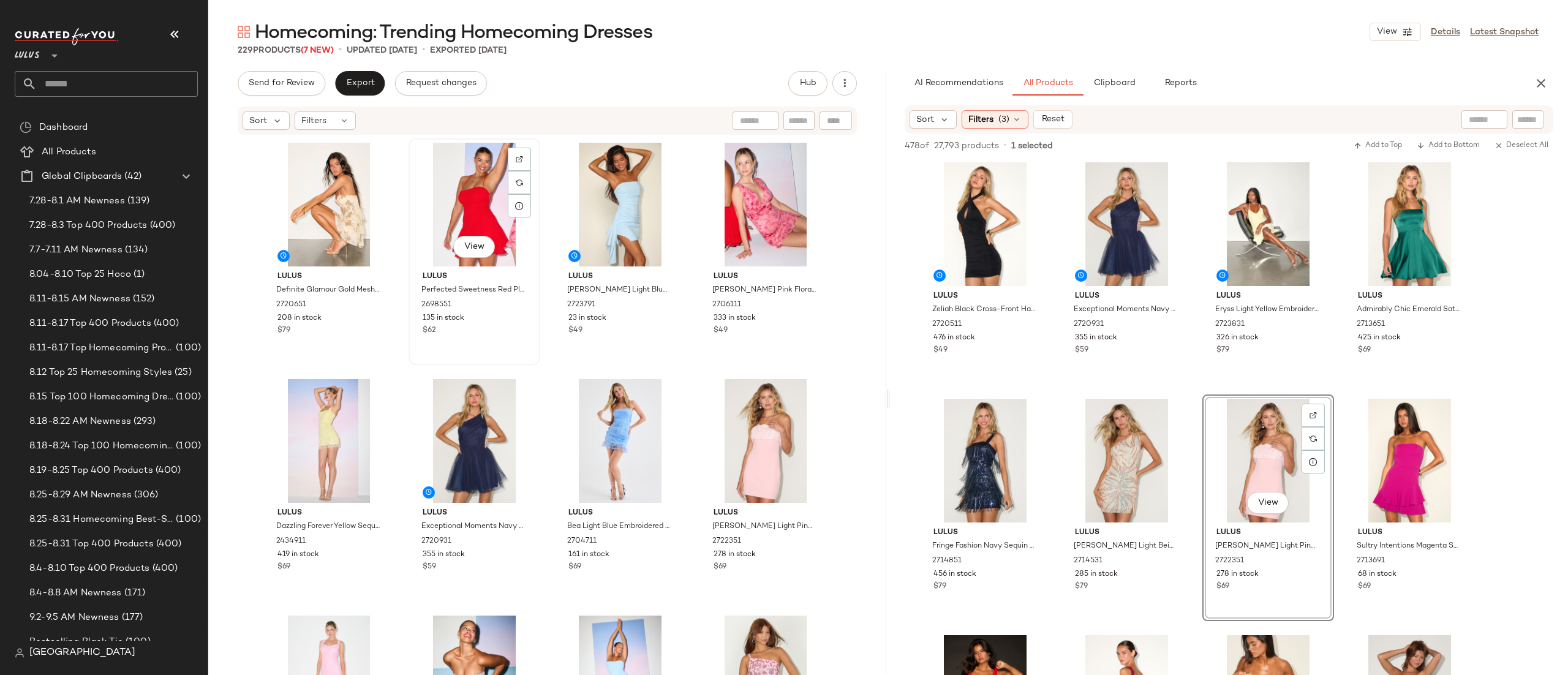
click at [475, 212] on div "View" at bounding box center [474, 204] width 123 height 123
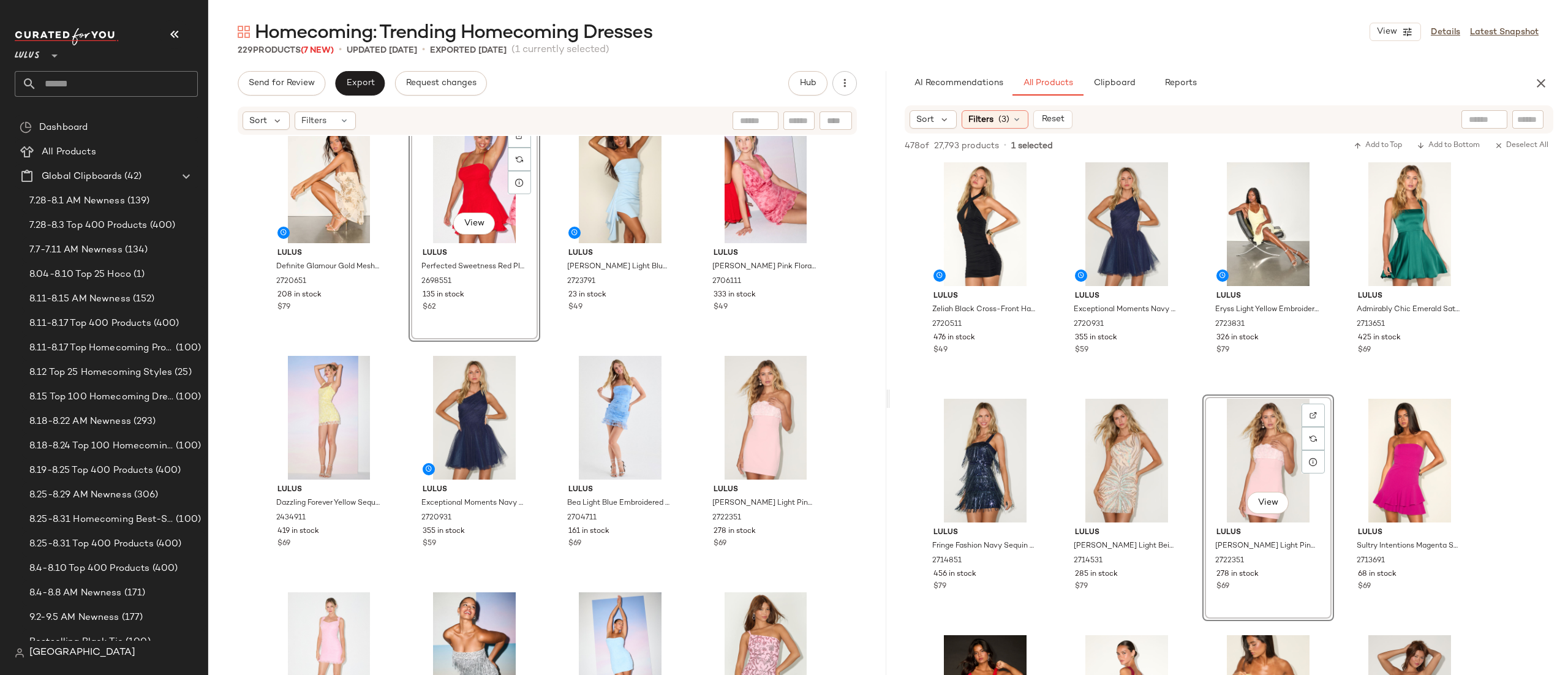
scroll to position [25, 0]
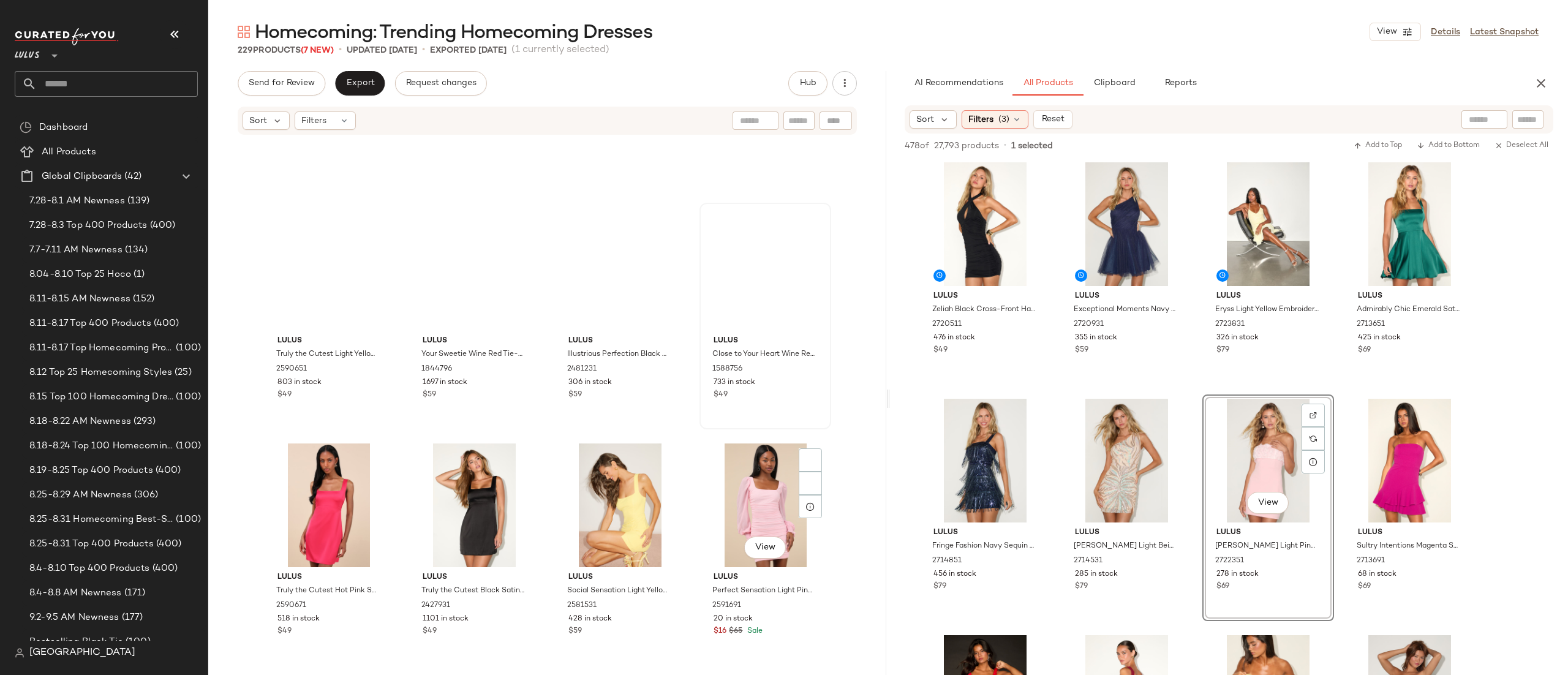
scroll to position [5853, 0]
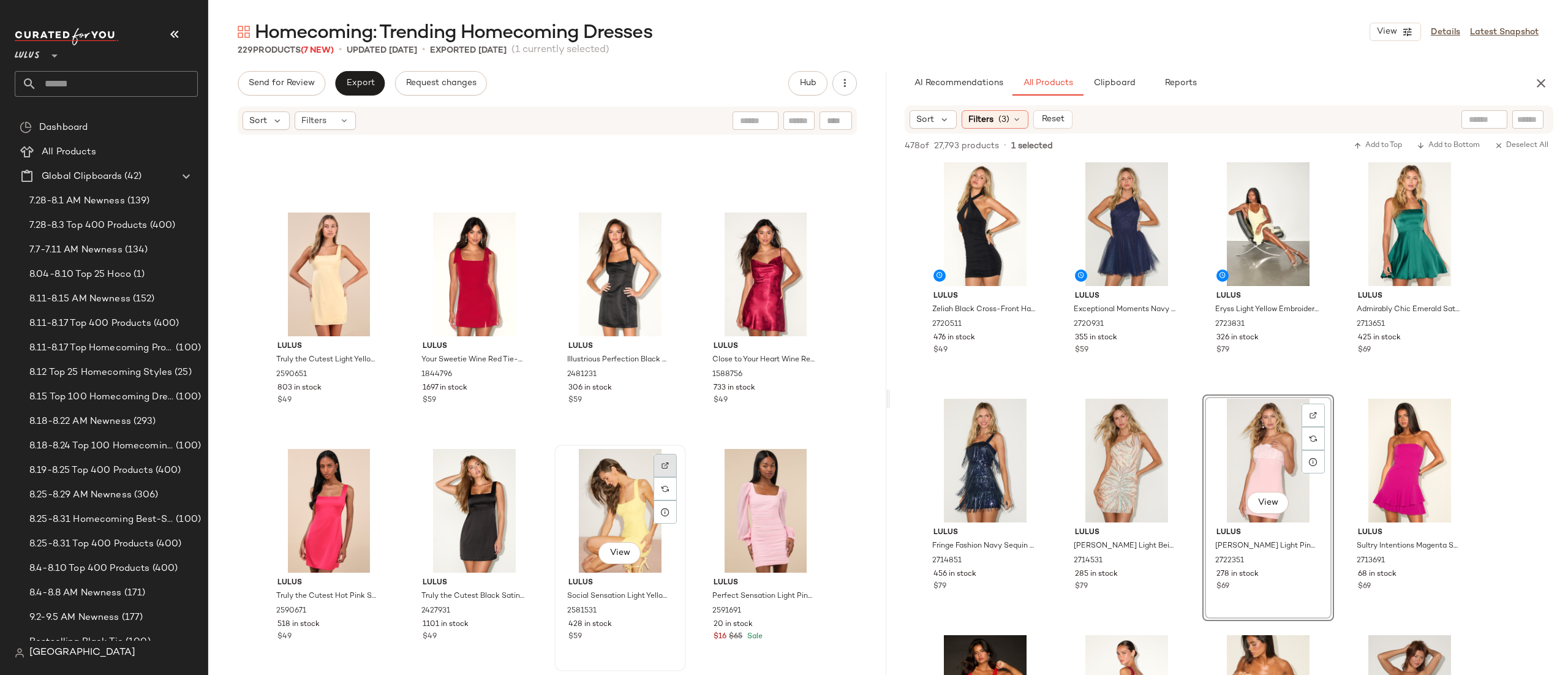
click at [665, 462] on img at bounding box center [665, 465] width 7 height 7
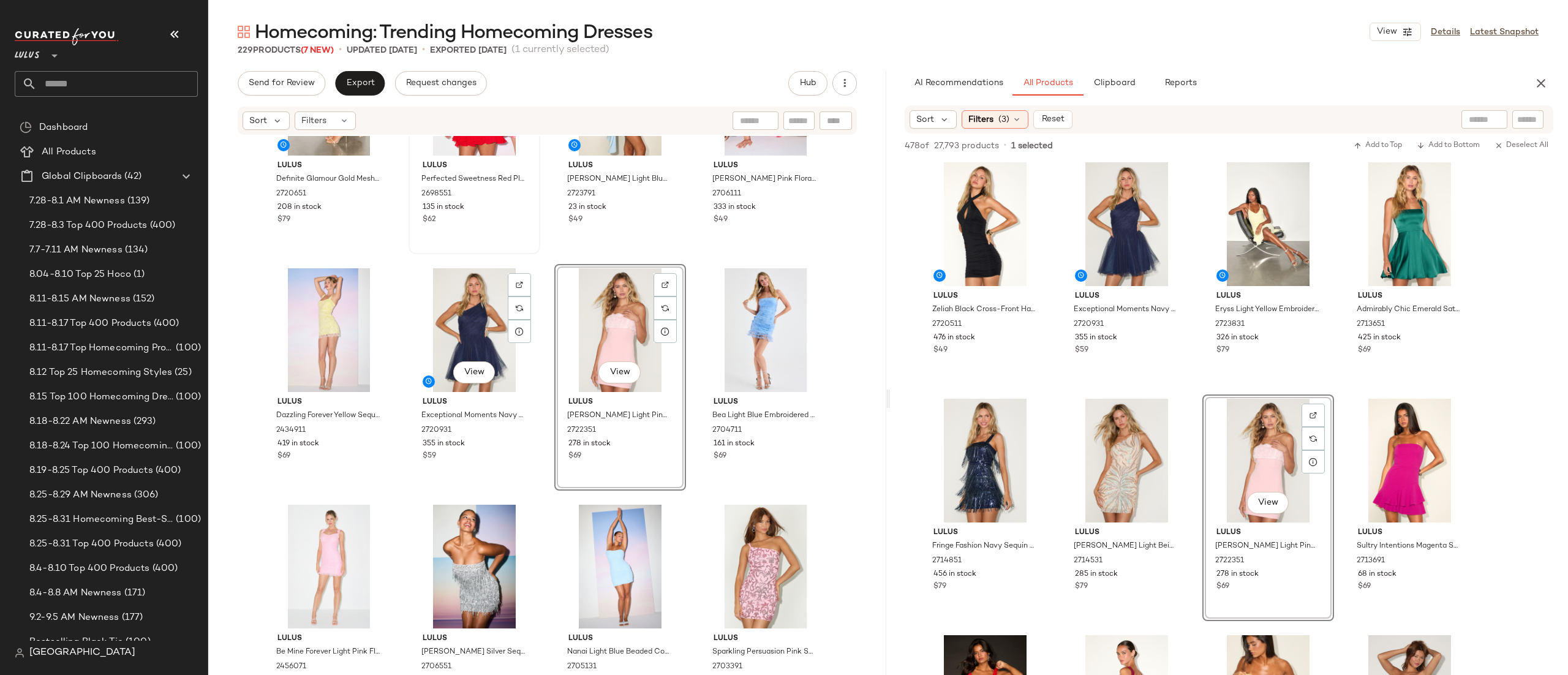
scroll to position [0, 0]
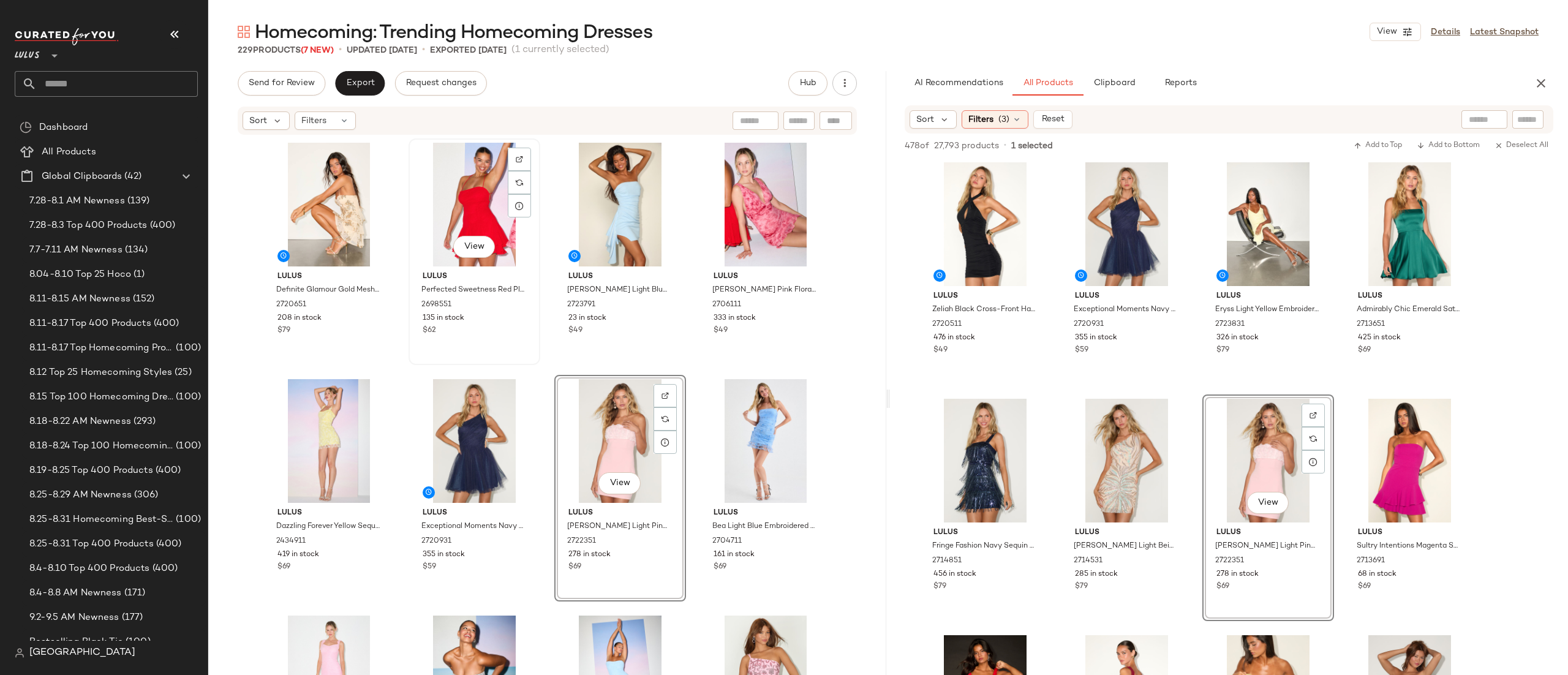
click at [438, 196] on div "View" at bounding box center [474, 204] width 123 height 123
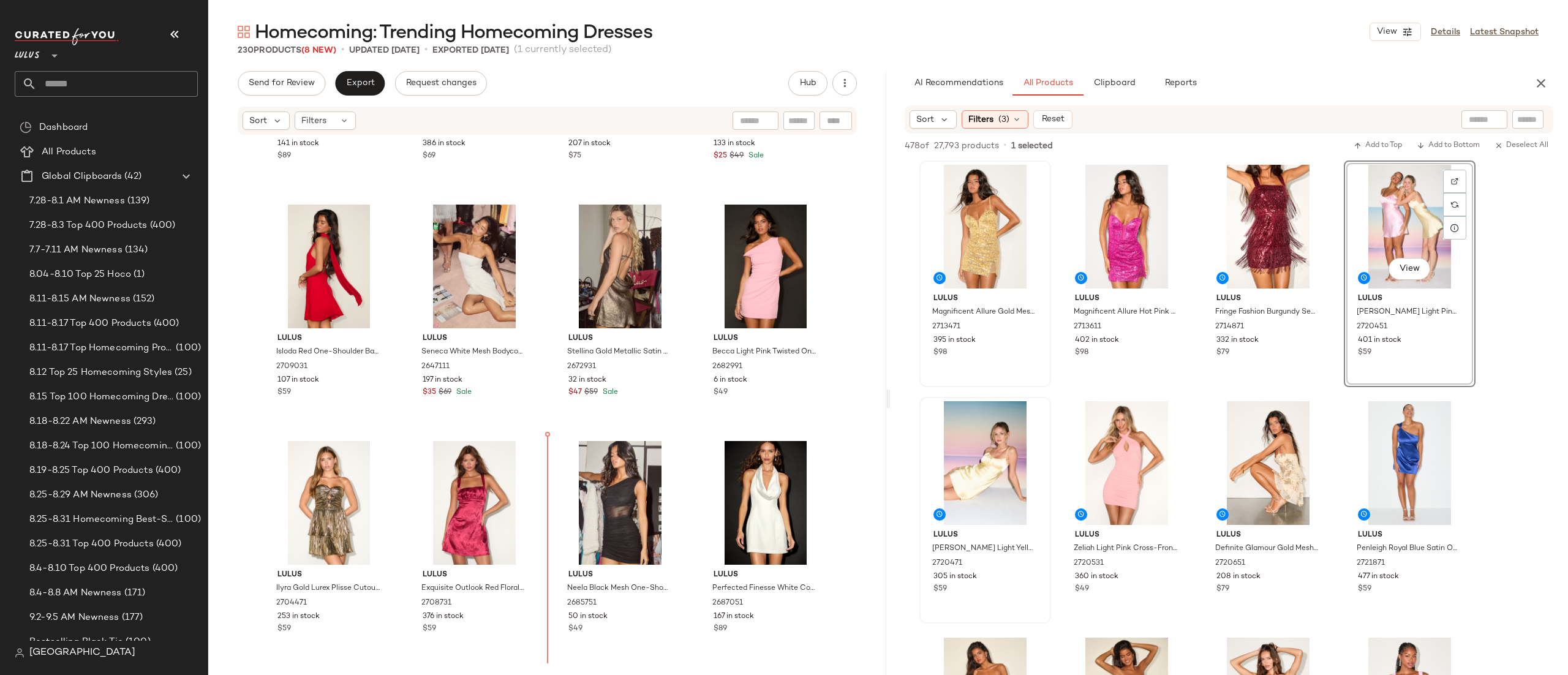
scroll to position [3023, 0]
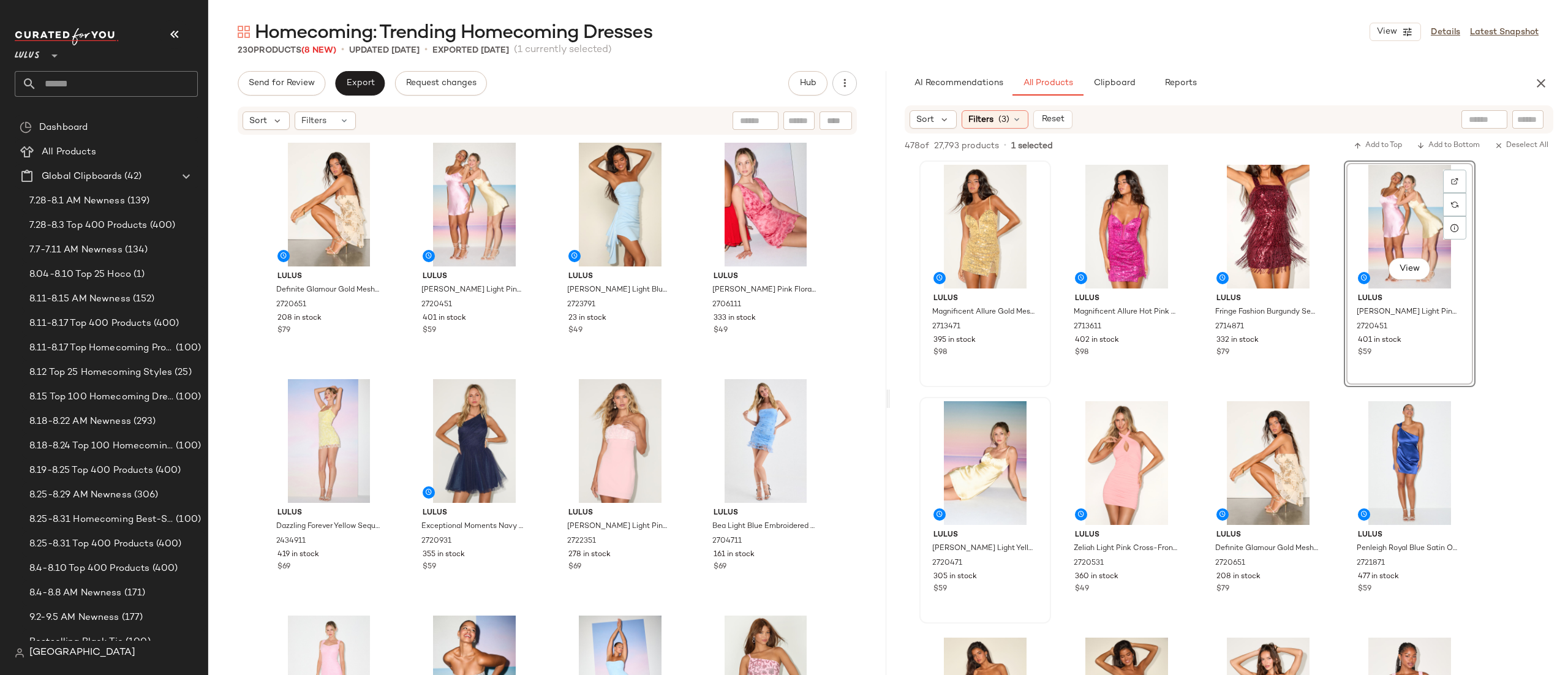
click at [686, 381] on div "Lulus Definite Glamour Gold Mesh Sequin Bustier Tiered Mini Dress 2720651 208 i…" at bounding box center [548, 425] width 569 height 574
click at [1157, 127] on div "Sort Filters (3) Reset" at bounding box center [1149, 119] width 480 height 19
click at [993, 124] on span "Filters" at bounding box center [981, 120] width 25 height 13
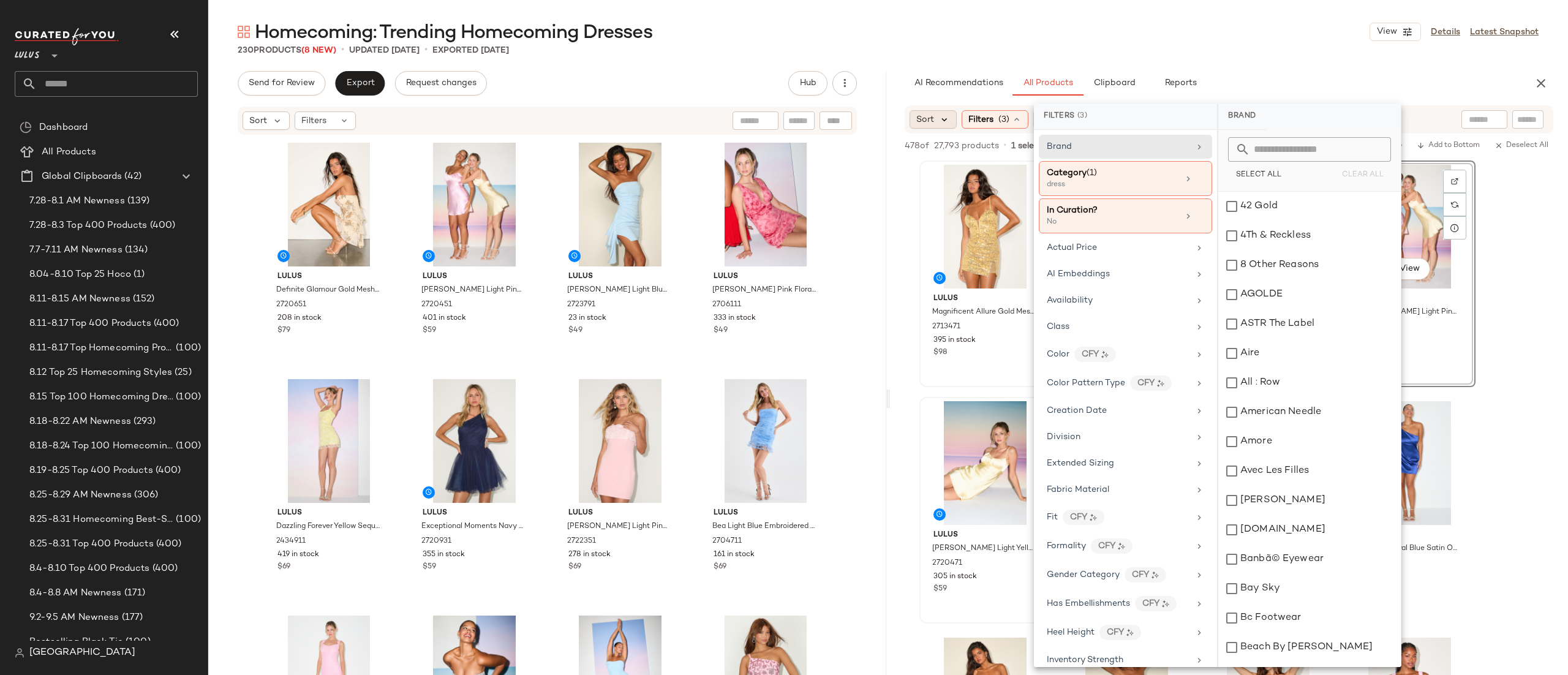
click at [949, 120] on icon at bounding box center [944, 119] width 11 height 11
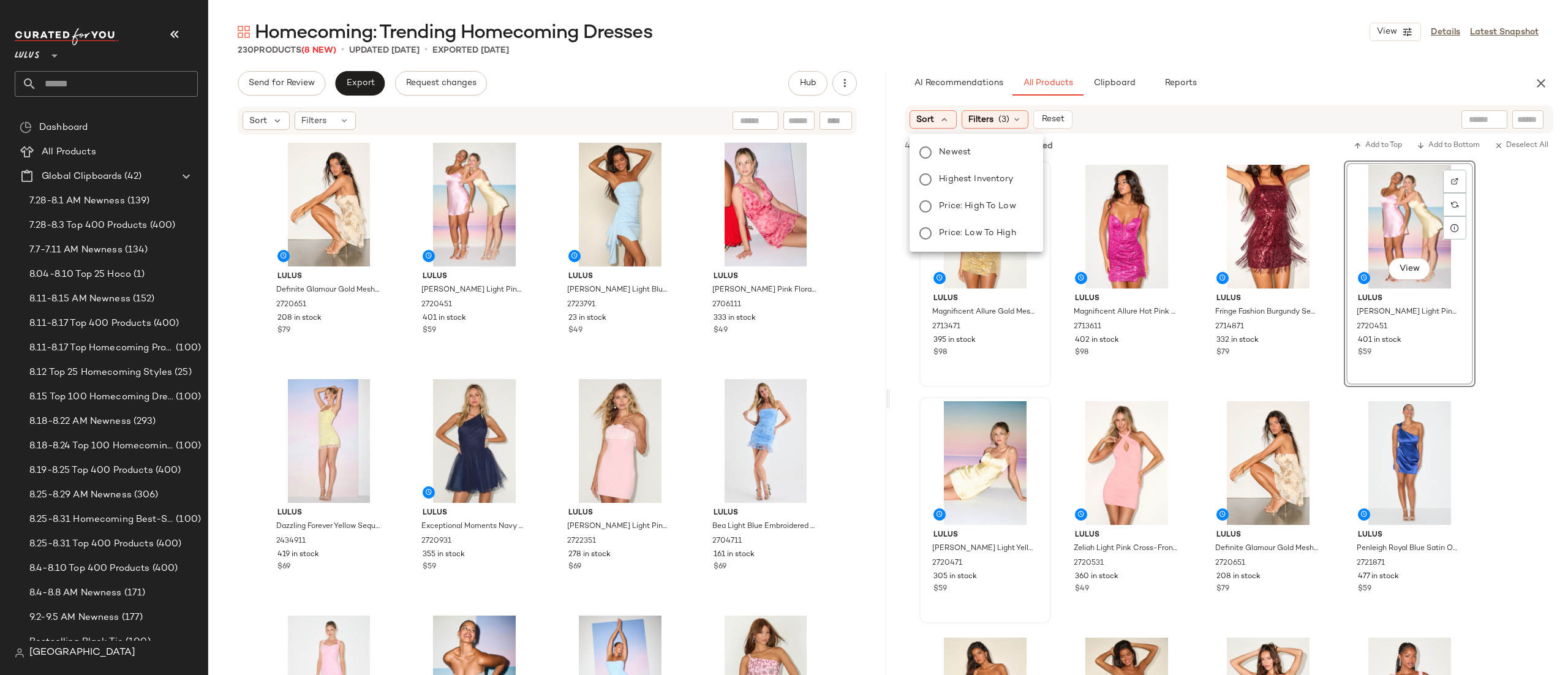
click at [1148, 134] on div "478 of 27,793 products • 1 selected Add to Top Add to Bottom Deselect All" at bounding box center [1229, 147] width 679 height 27
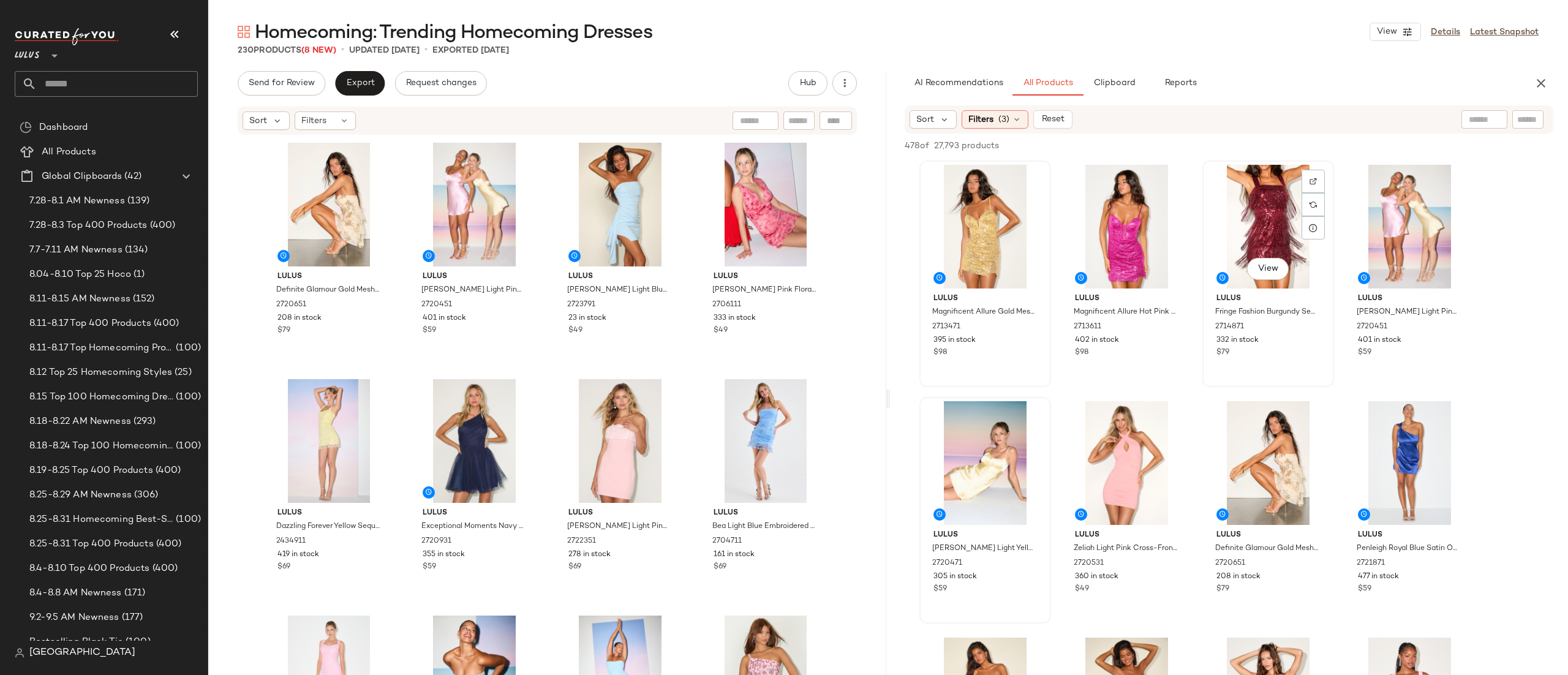
click at [1203, 269] on div "View Lulus Fringe Fashion Burgundy Sequin Fringe Bodycon Mini Dress 2714871 332…" at bounding box center [1269, 274] width 132 height 227
click at [448, 188] on div "View" at bounding box center [474, 204] width 123 height 123
click at [1010, 122] on div "Filters (3)" at bounding box center [995, 119] width 67 height 19
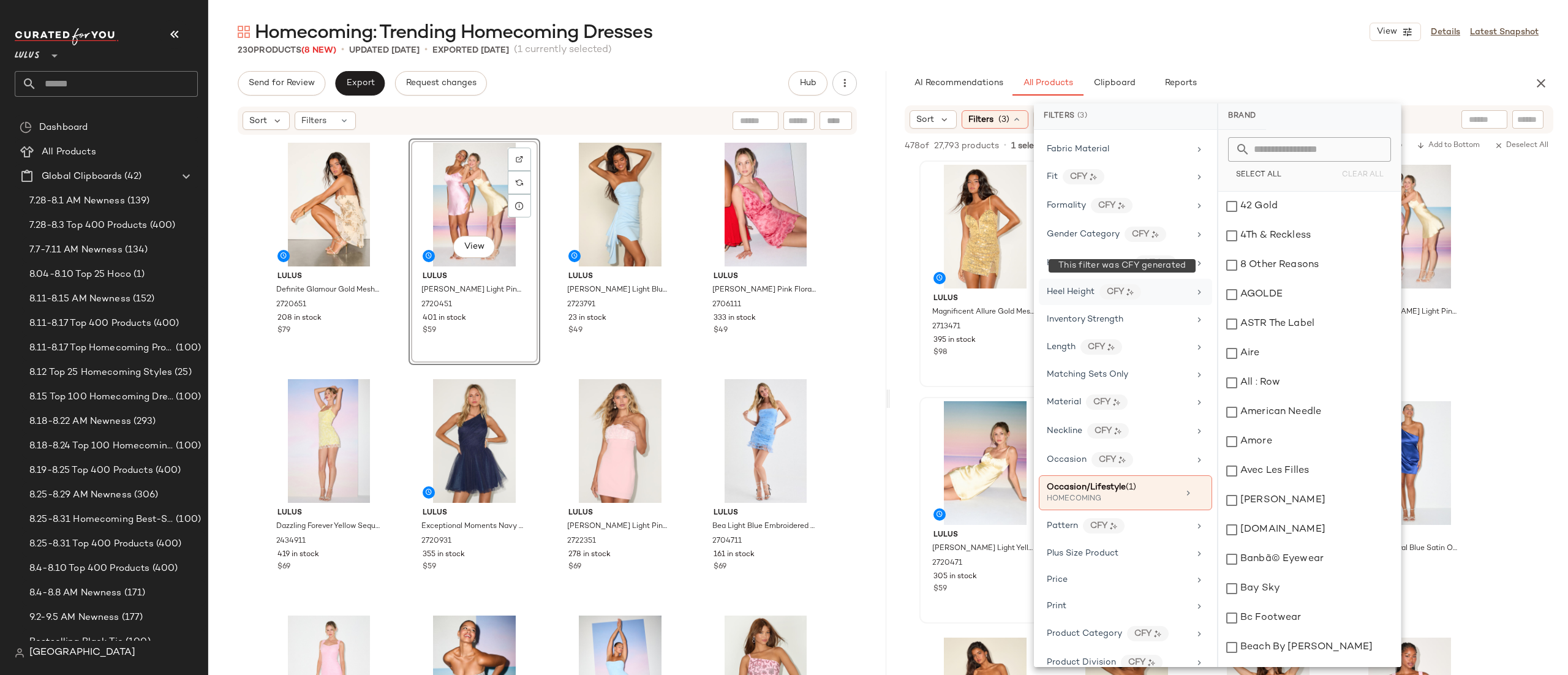
scroll to position [648, 0]
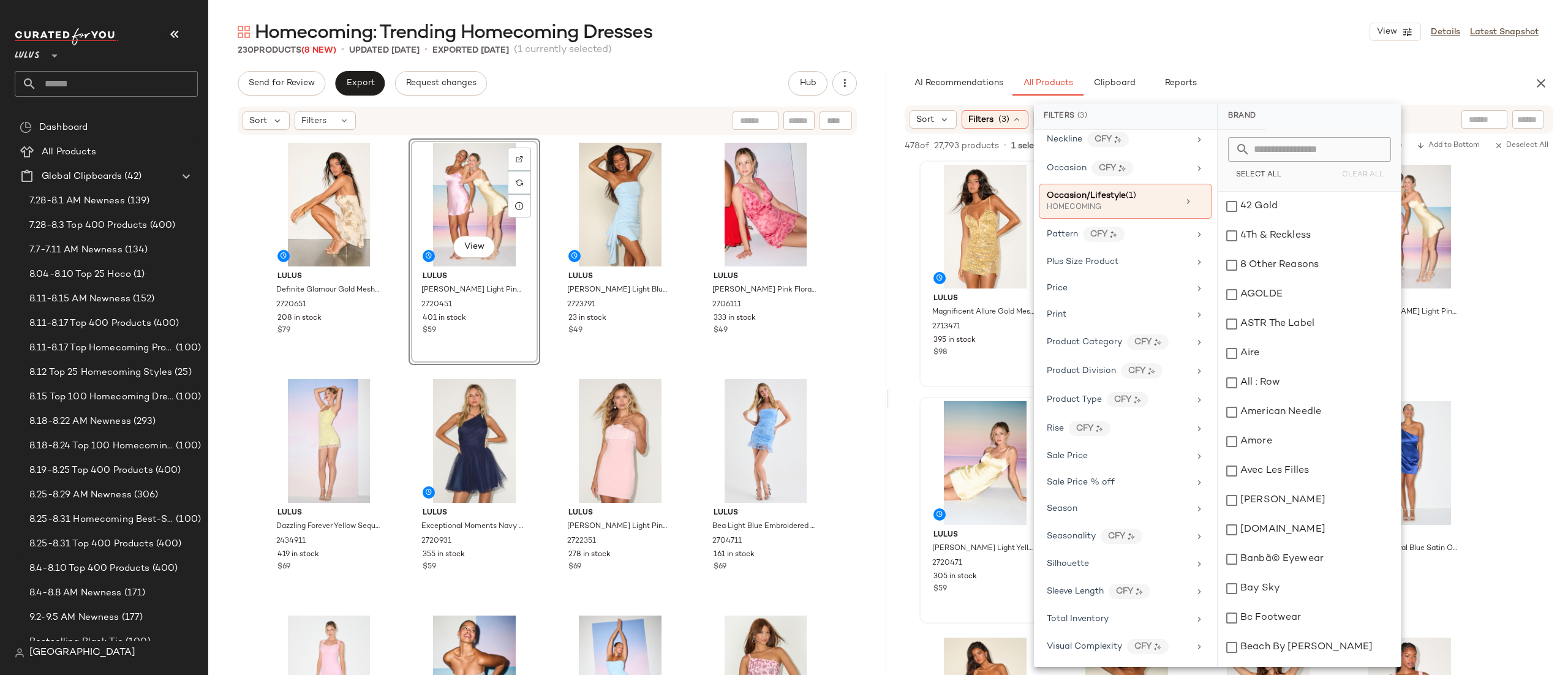
click at [1446, 113] on div "Sort Filters (3) Reset" at bounding box center [1229, 120] width 649 height 28
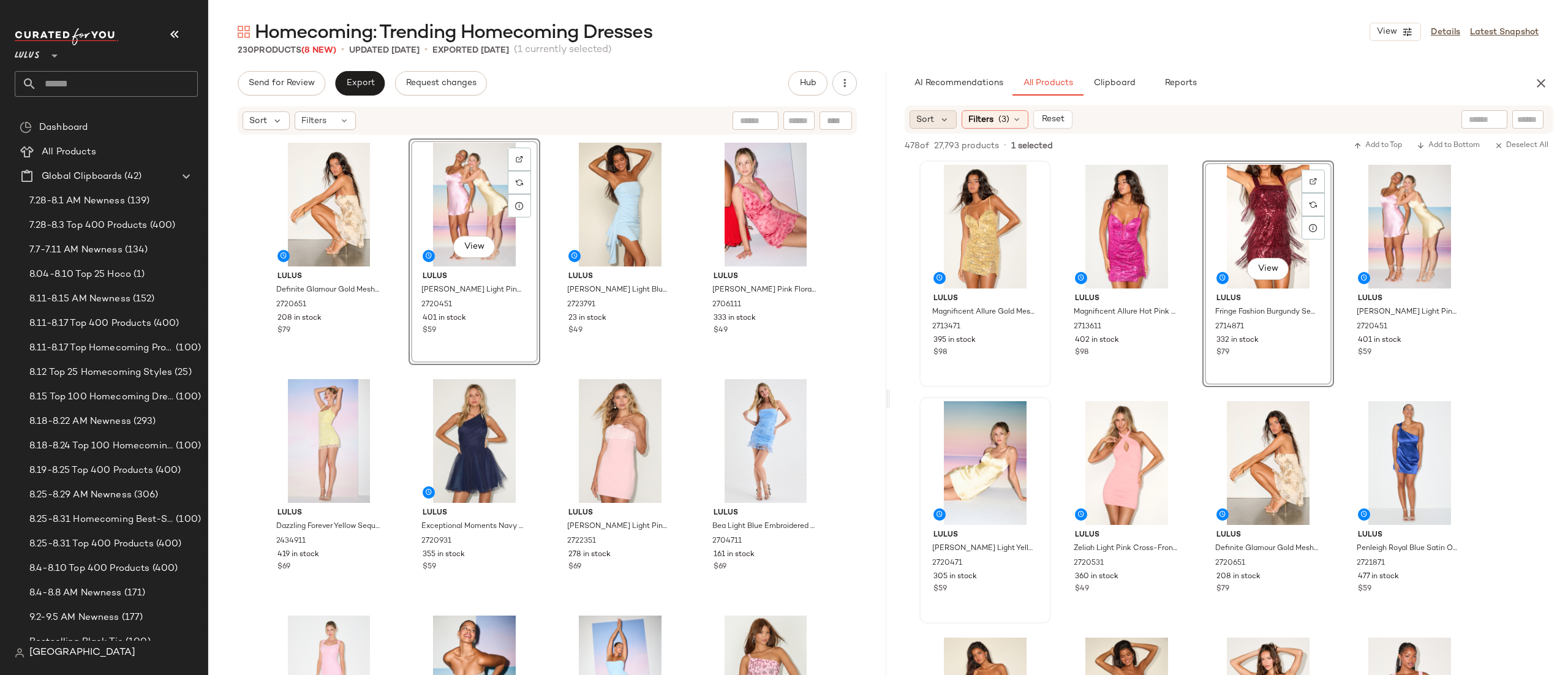
click at [928, 118] on span "Sort" at bounding box center [925, 120] width 18 height 13
click at [1132, 115] on div "Sort Filters (3) Reset" at bounding box center [1149, 119] width 480 height 19
click at [1002, 115] on span "(3)" at bounding box center [1004, 120] width 11 height 13
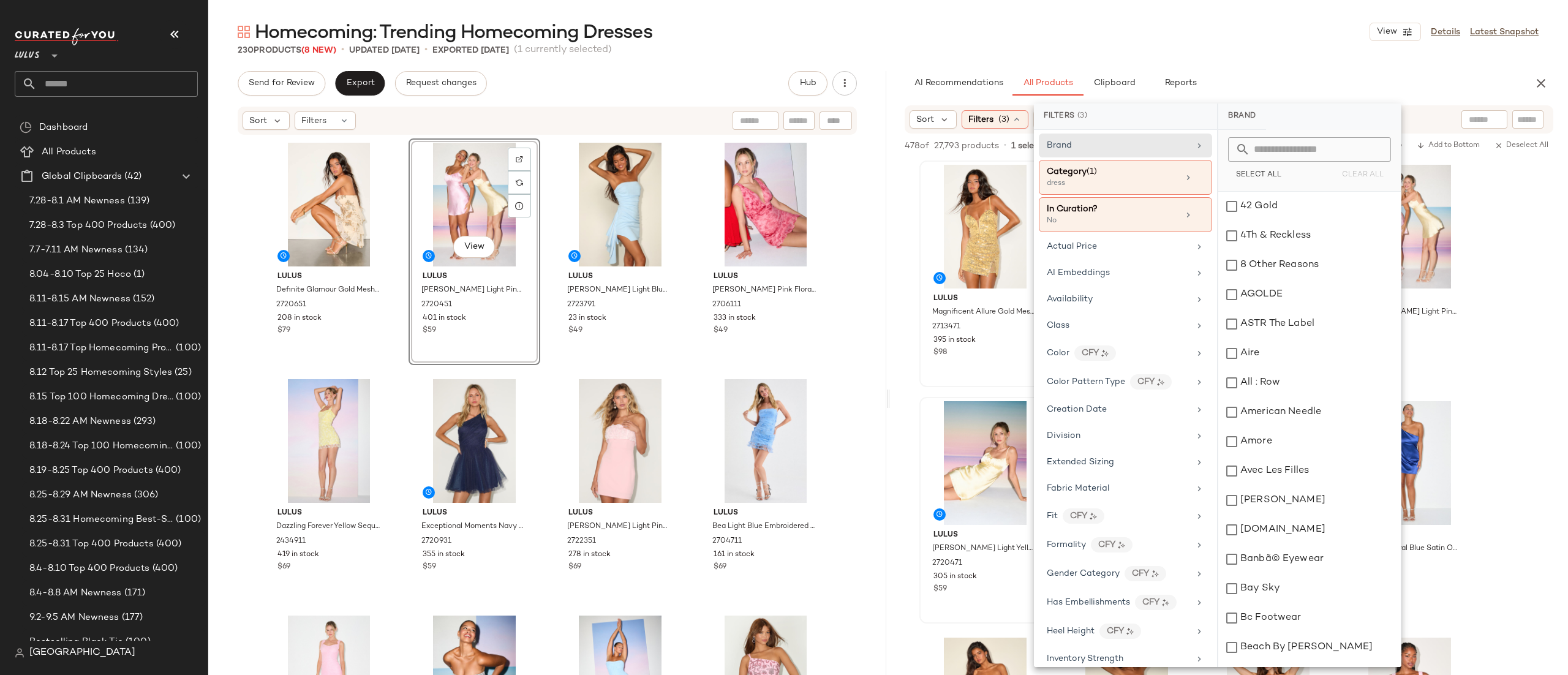
scroll to position [0, 0]
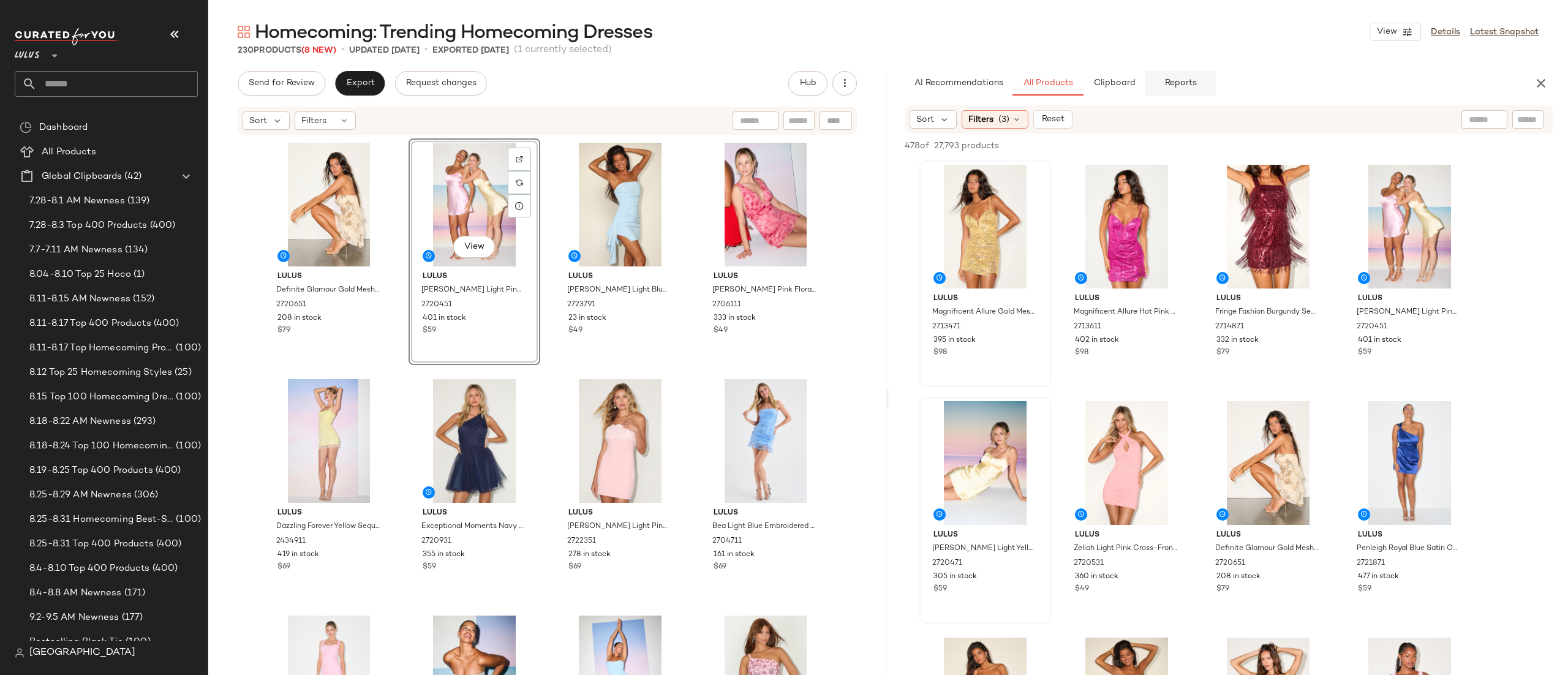
click at [1198, 82] on button "Reports" at bounding box center [1180, 83] width 71 height 25
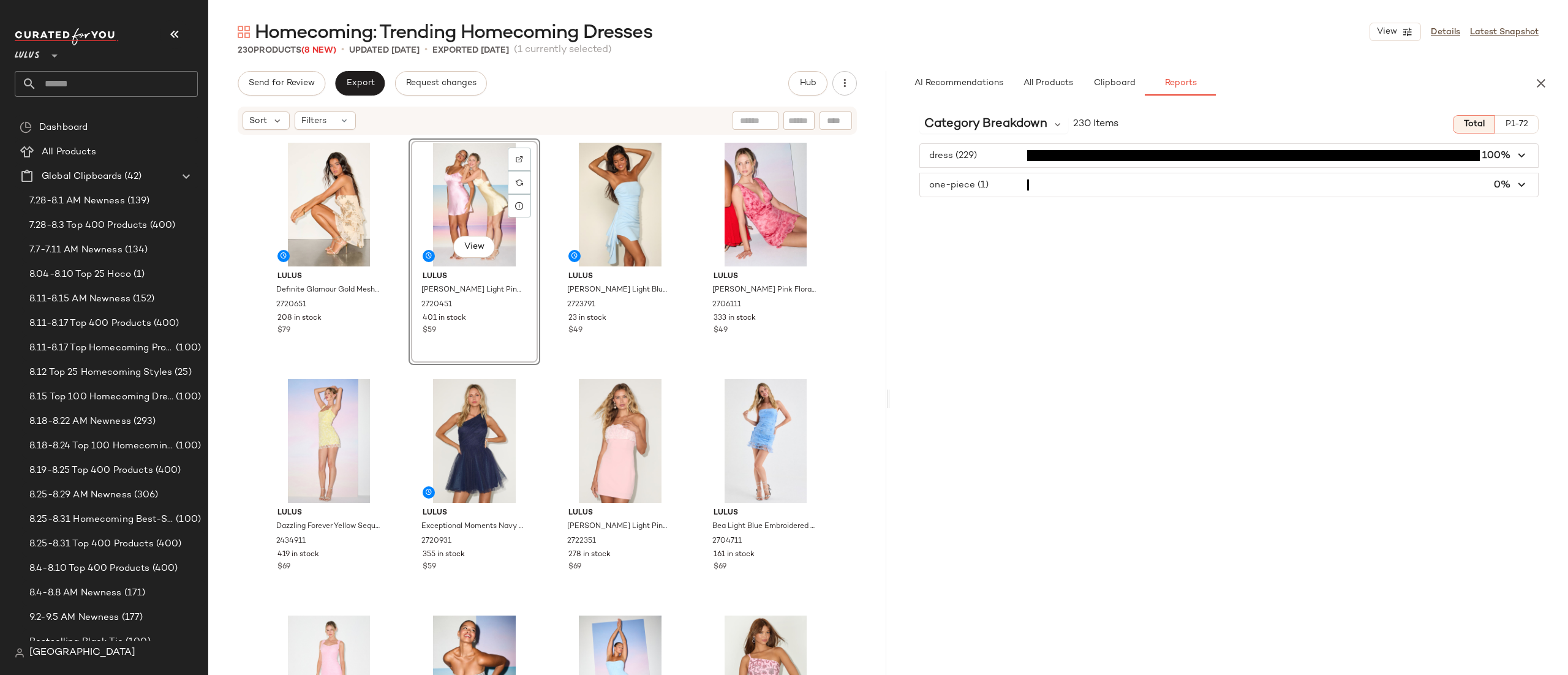
click at [683, 302] on div "Lulus Definite Glamour Gold Mesh Sequin Bustier Tiered Mini Dress 2720651 208 i…" at bounding box center [548, 425] width 569 height 574
click at [1118, 188] on span "button" at bounding box center [1229, 185] width 618 height 23
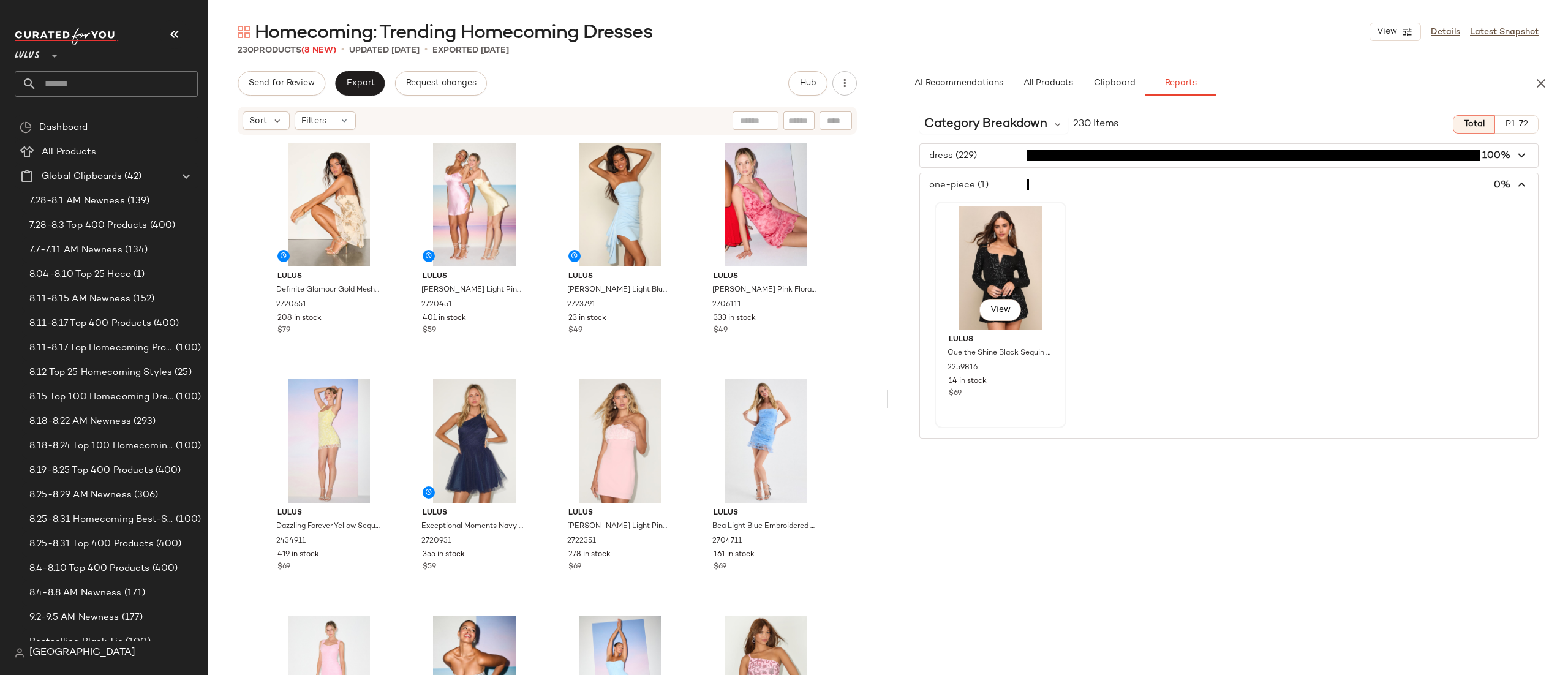
click at [993, 254] on div "View" at bounding box center [1000, 267] width 123 height 123
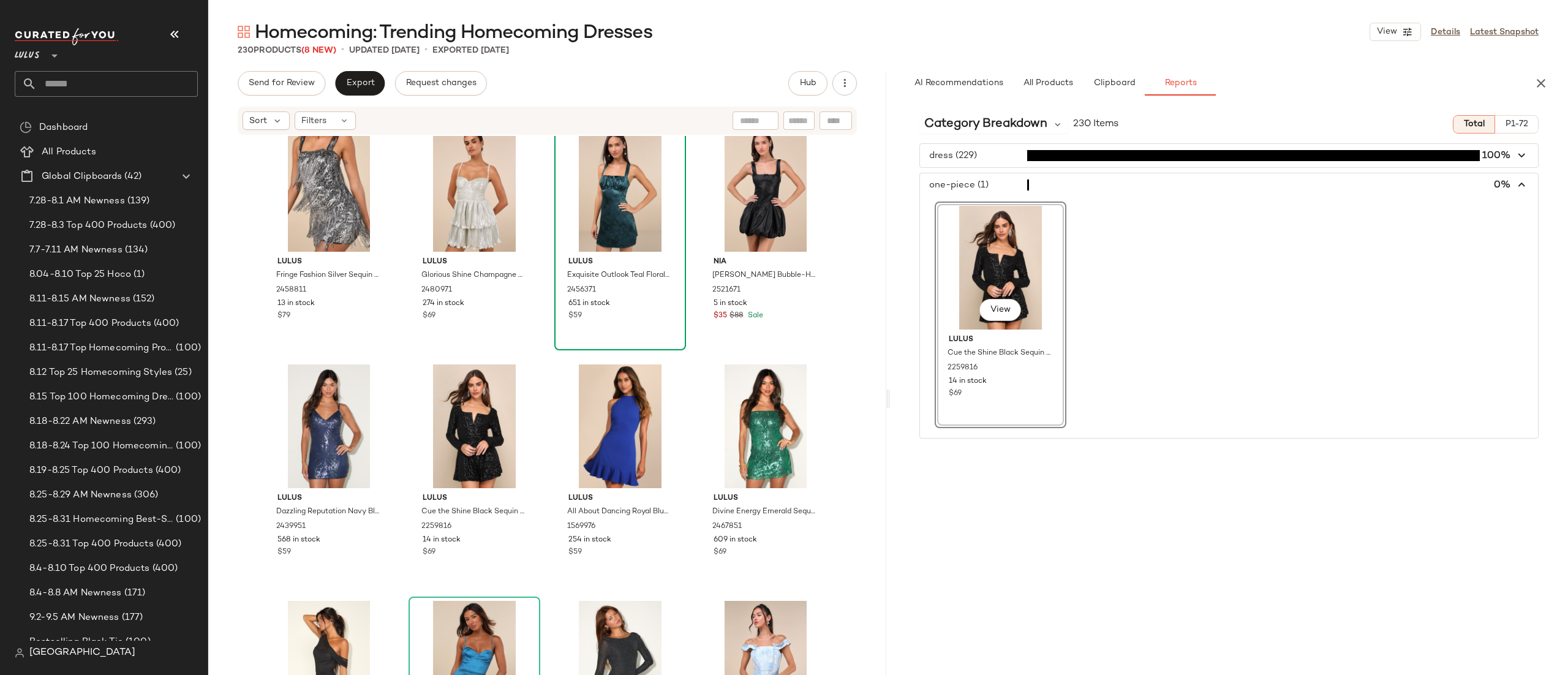
scroll to position [12296, 0]
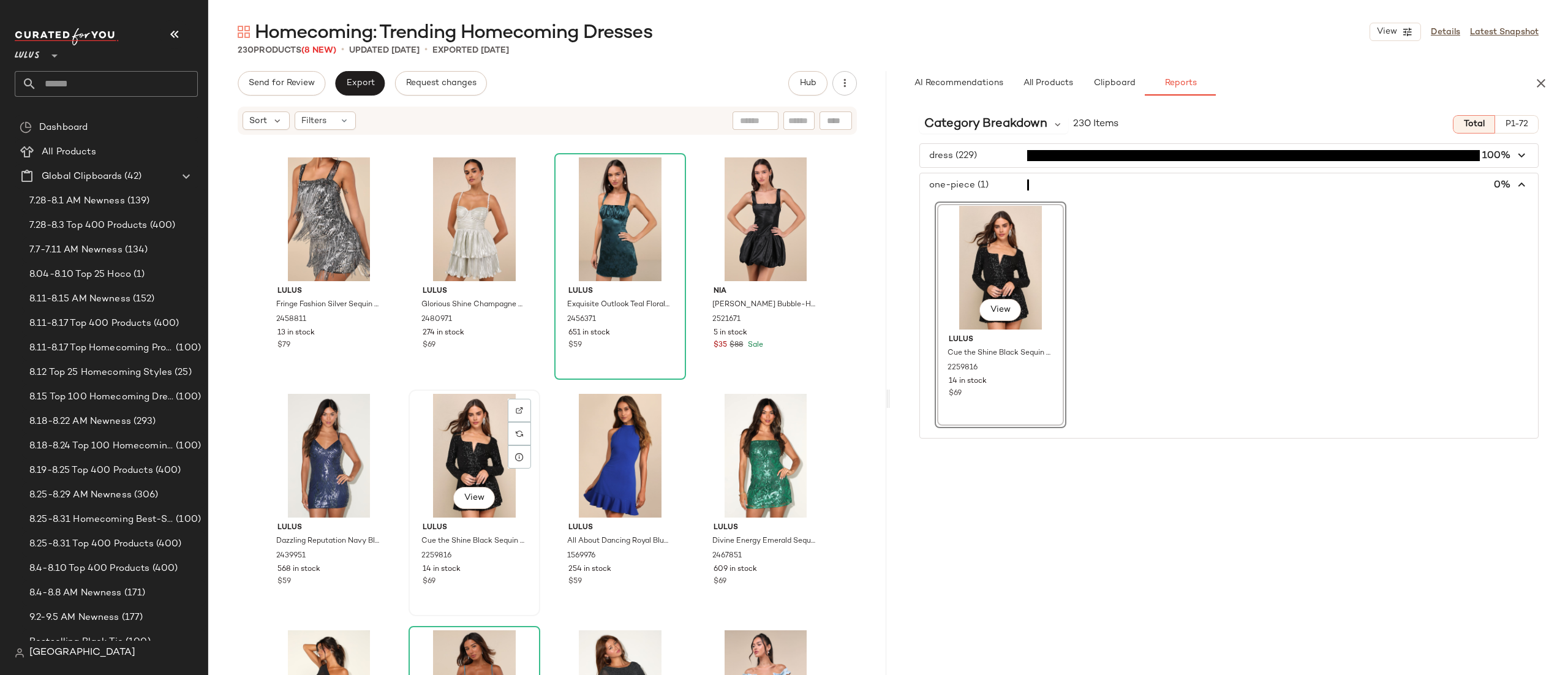
click at [458, 468] on div "View" at bounding box center [474, 456] width 123 height 123
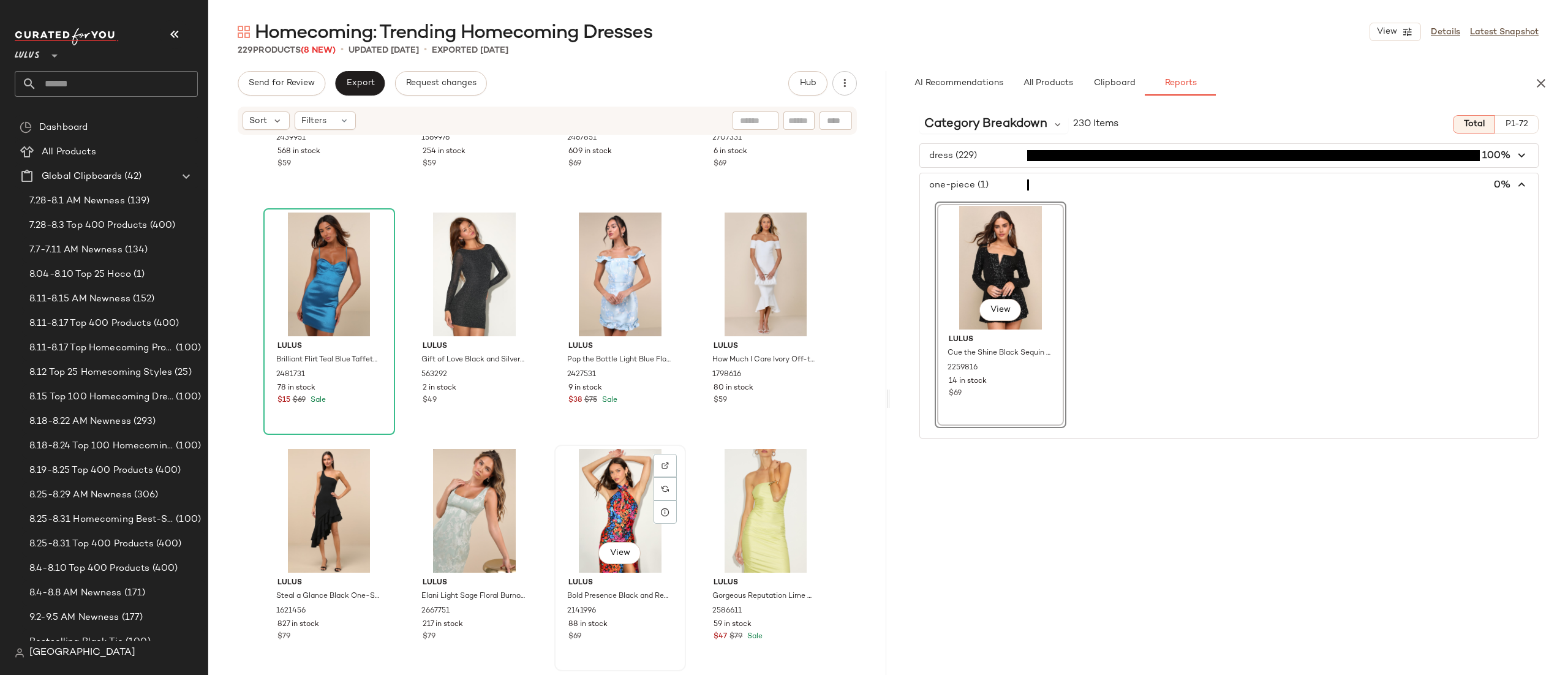
scroll to position [13145, 0]
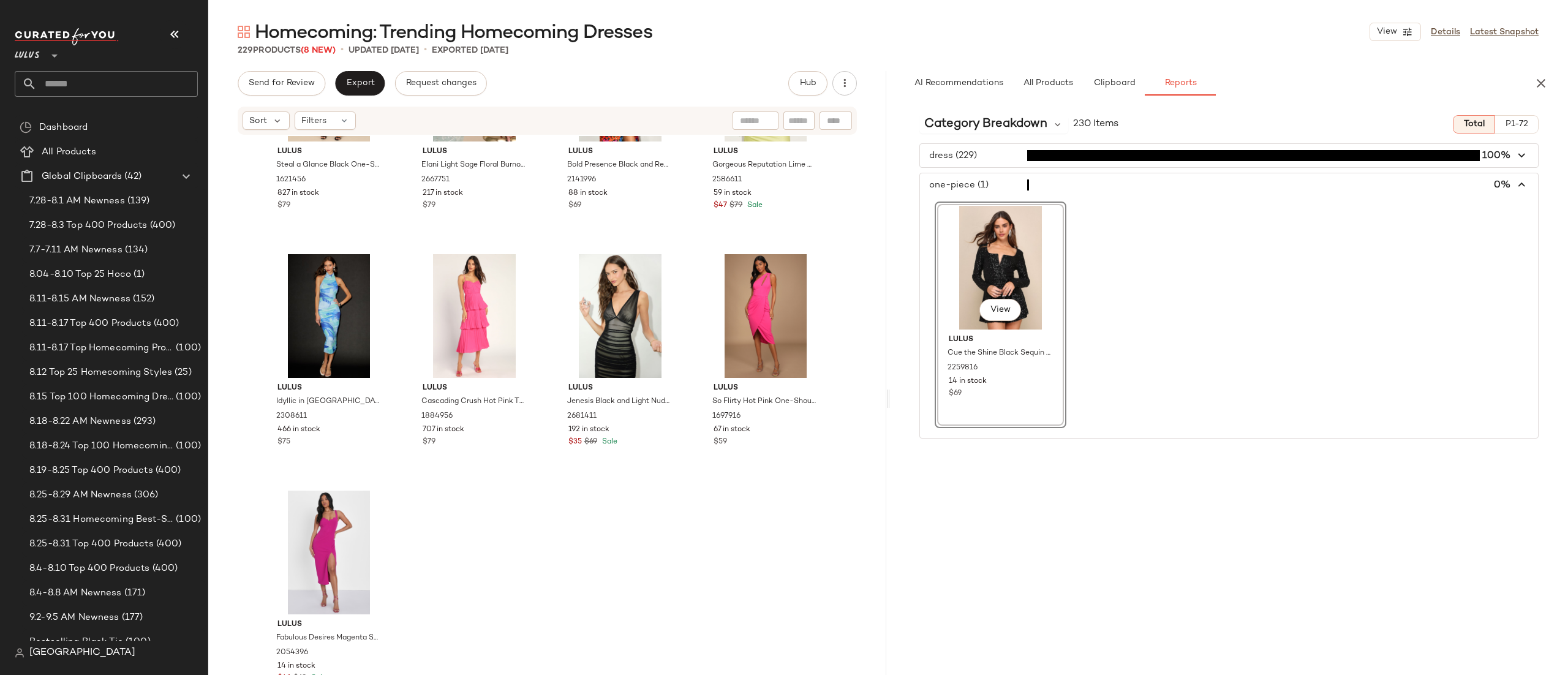
click at [688, 543] on div "Lulus Steal a Glance Black One-Shoulder Asymmetrical Midi Dress 1621456 827 in …" at bounding box center [547, 424] width 679 height 576
click at [1206, 533] on div "Category Breakdown 230 Items Total P1-72 dress (229) 100% one-piece (1) 0% View…" at bounding box center [1229, 416] width 679 height 621
click at [1524, 180] on icon "button" at bounding box center [1522, 185] width 14 height 14
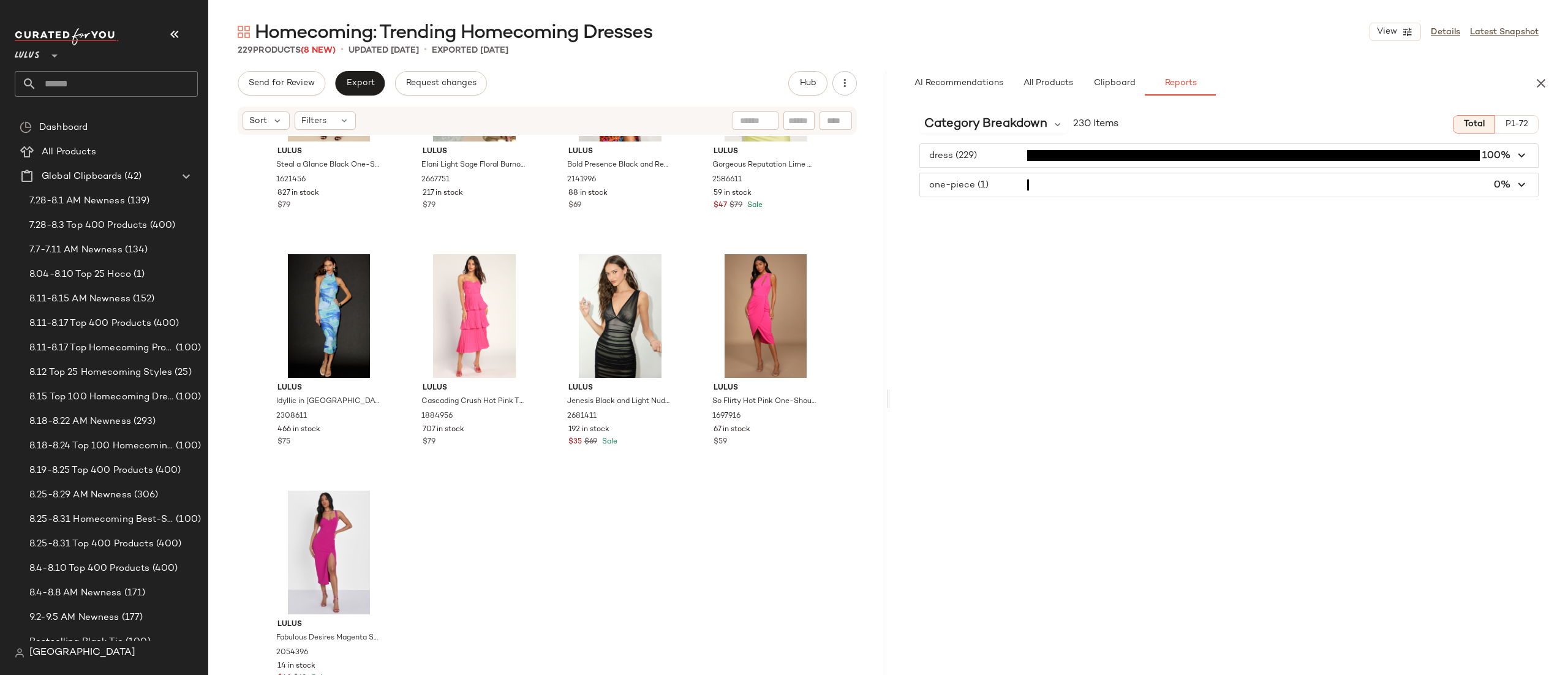
click at [1496, 134] on div "Category Breakdown 230 Items Total P1-72 dress (229) 100% one-piece (1) 0%" at bounding box center [1229, 416] width 679 height 621
click at [1516, 120] on span "P1-72" at bounding box center [1516, 124] width 23 height 10
click at [1483, 124] on button "Total" at bounding box center [1474, 124] width 43 height 19
click at [1022, 132] on span "Category Breakdown" at bounding box center [986, 124] width 123 height 19
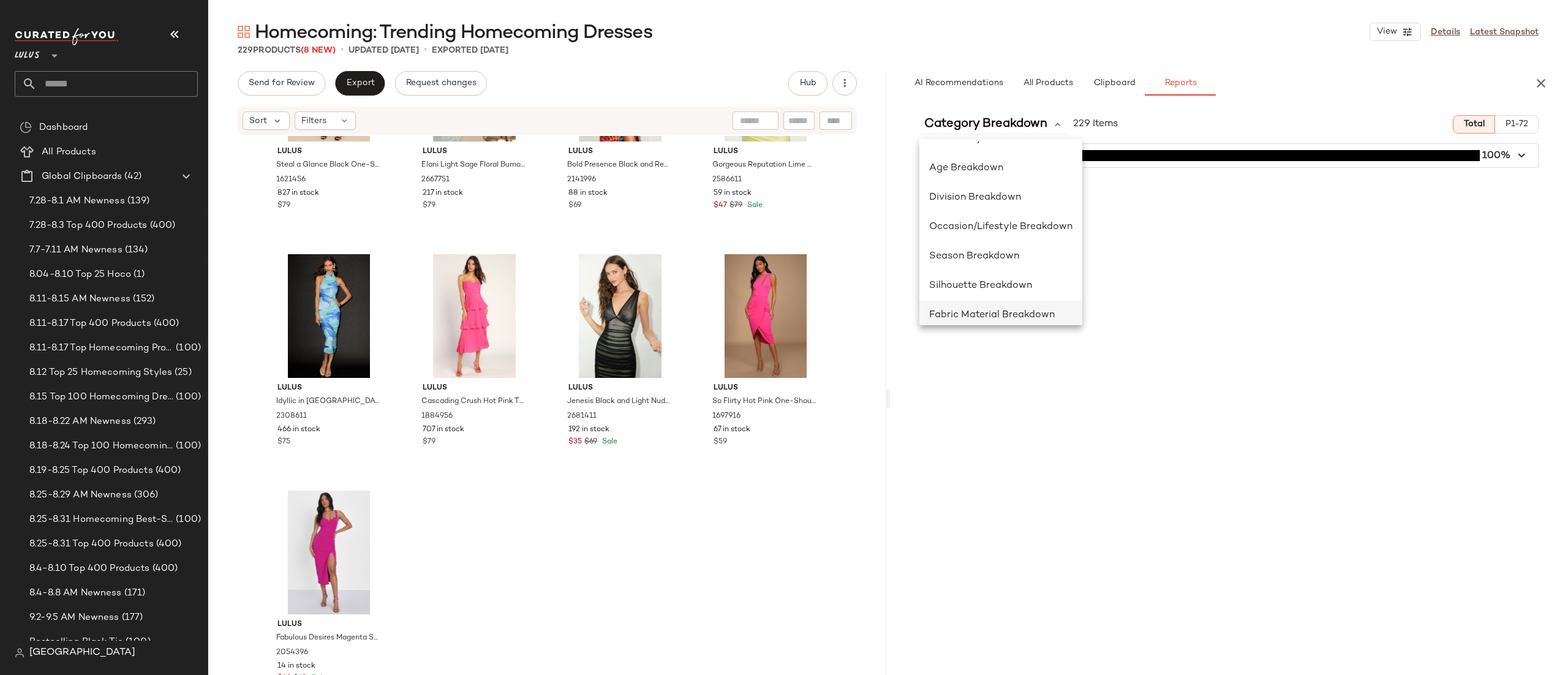
scroll to position [154, 0]
click at [1030, 248] on div "Occasion/Lifestyle Breakdown" at bounding box center [1001, 242] width 144 height 15
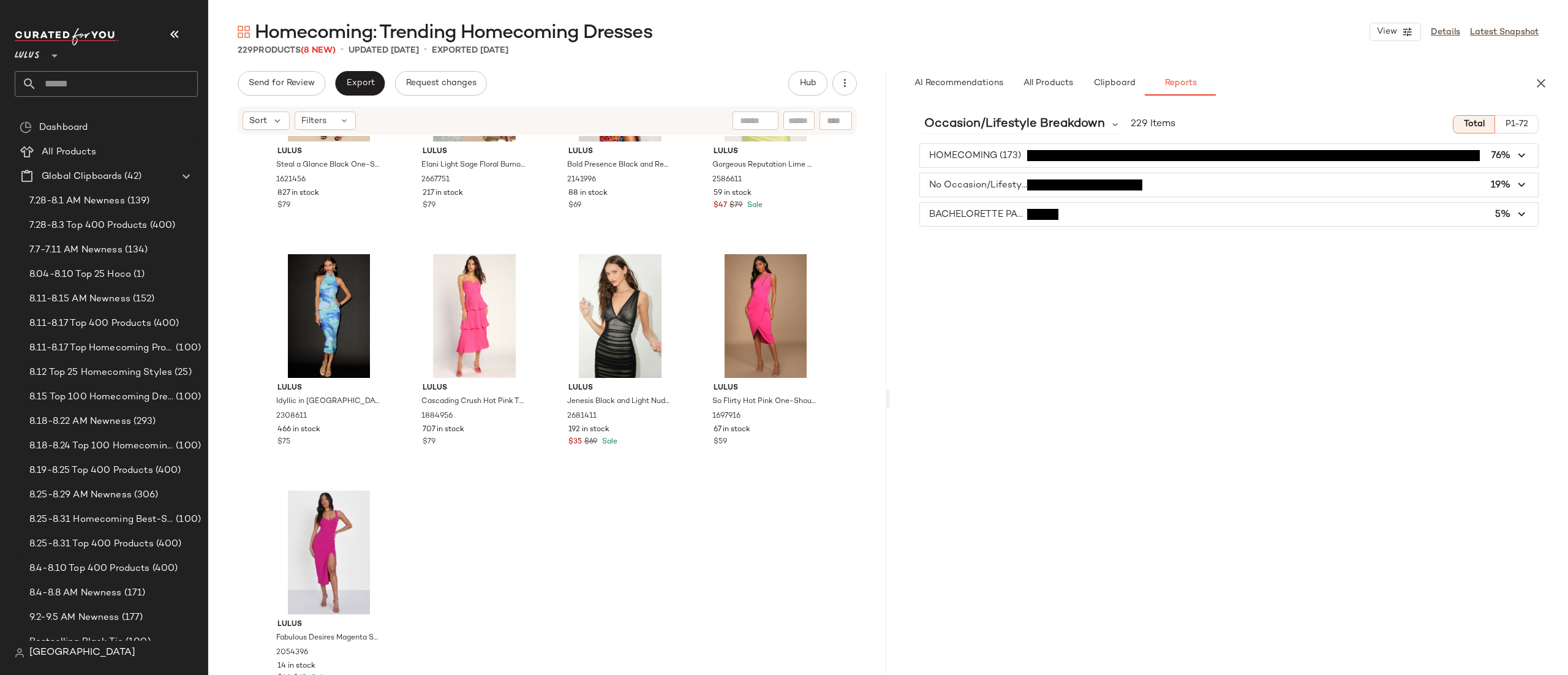
click at [999, 220] on span "button" at bounding box center [1229, 214] width 618 height 23
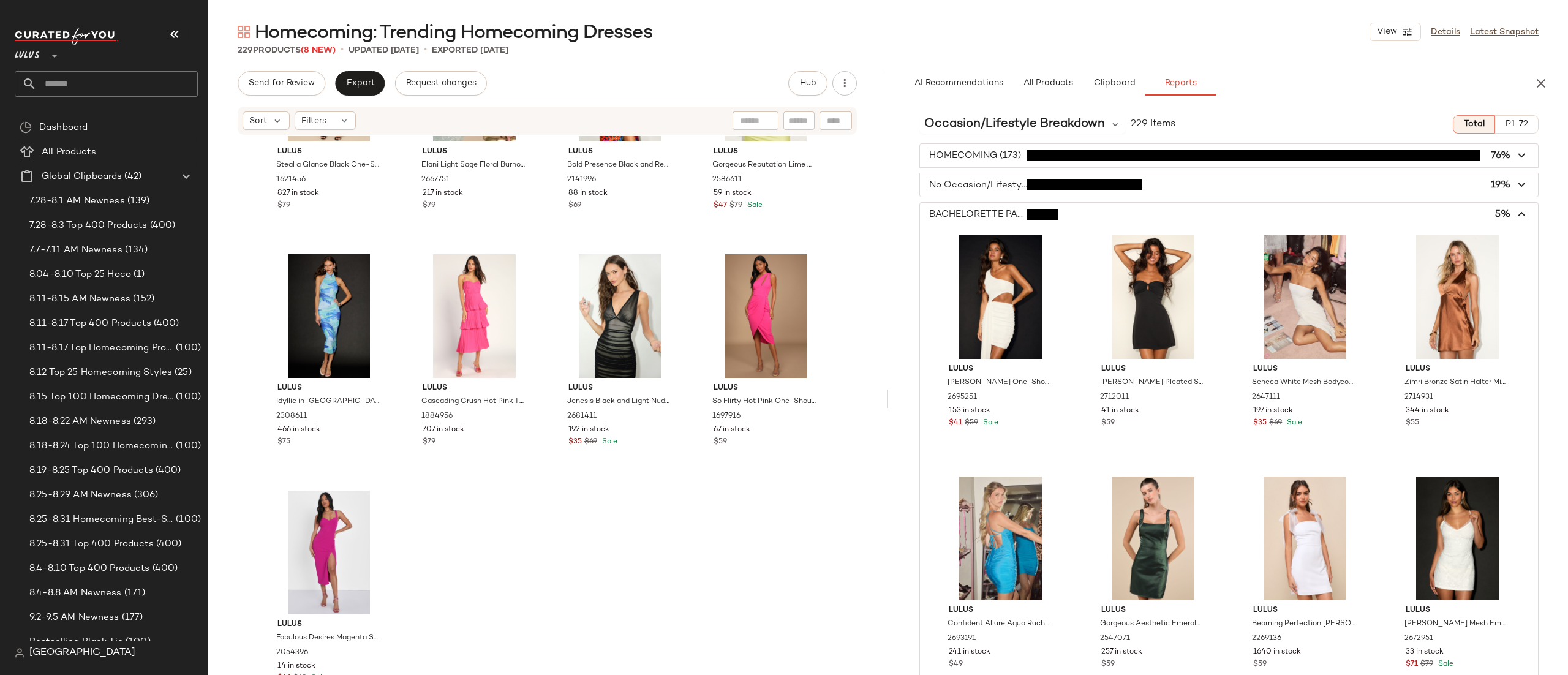
click at [976, 186] on span "button" at bounding box center [1229, 185] width 618 height 23
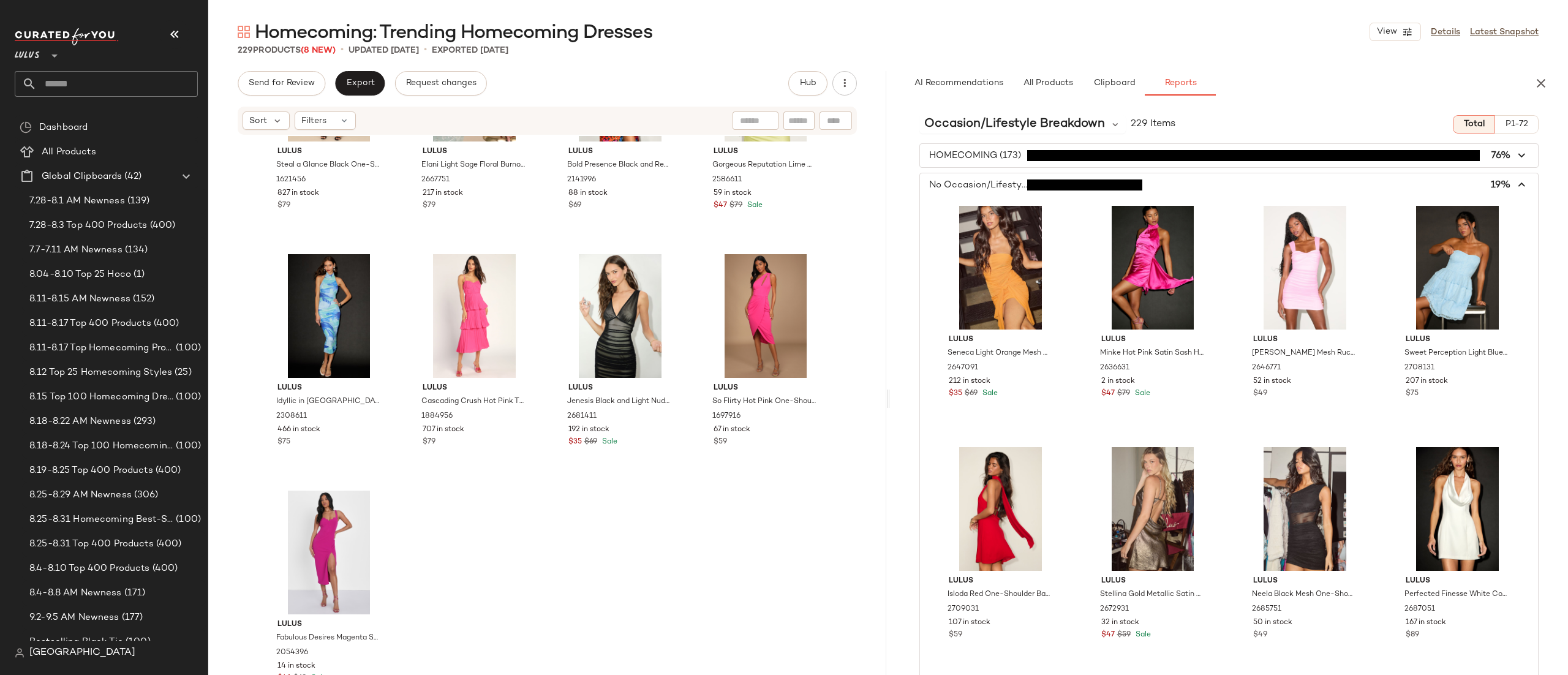
click at [976, 186] on span "button" at bounding box center [1229, 185] width 618 height 23
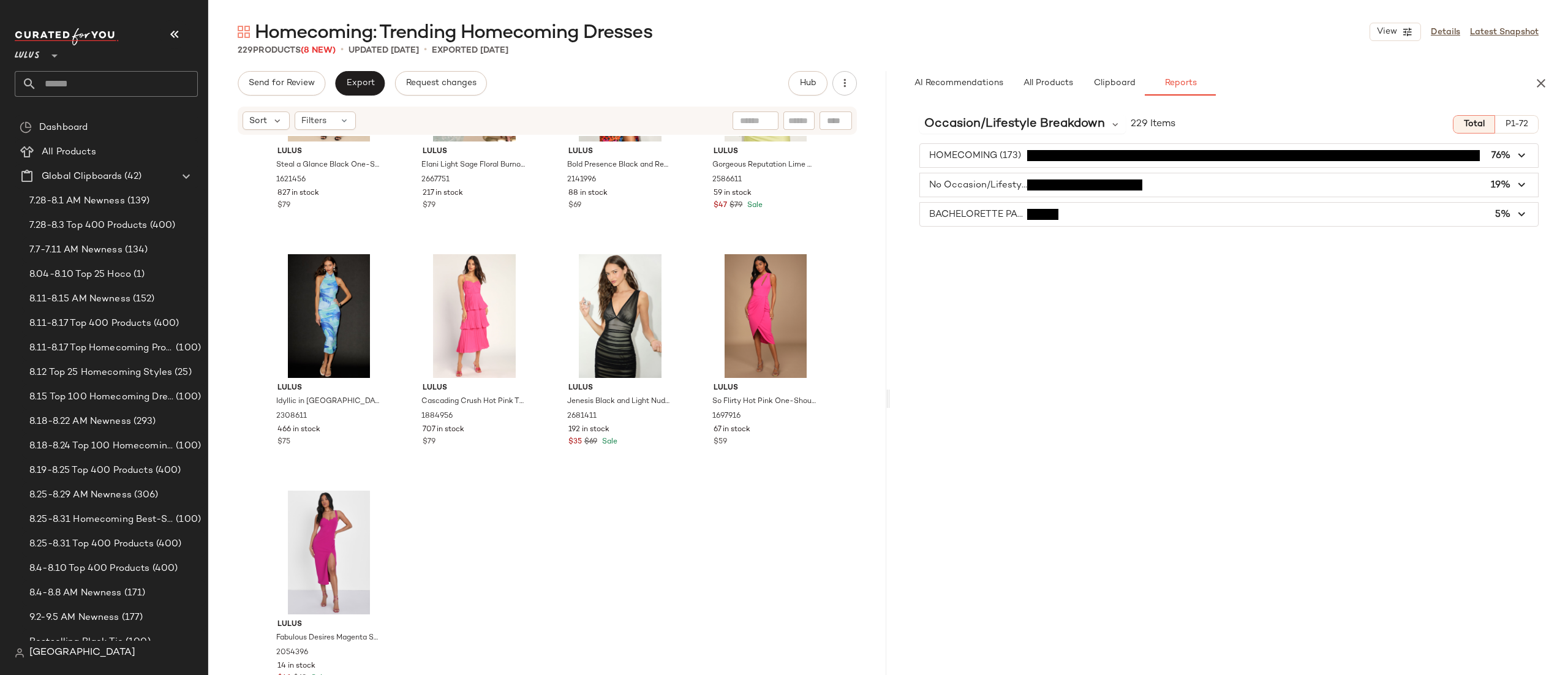
click at [1109, 66] on div "Homecoming: Trending Homecoming Dresses View Details Latest Snapshot 229 Produc…" at bounding box center [888, 347] width 1360 height 656
click at [1041, 126] on span "Occasion/Lifestyle Breakdown" at bounding box center [1015, 124] width 181 height 19
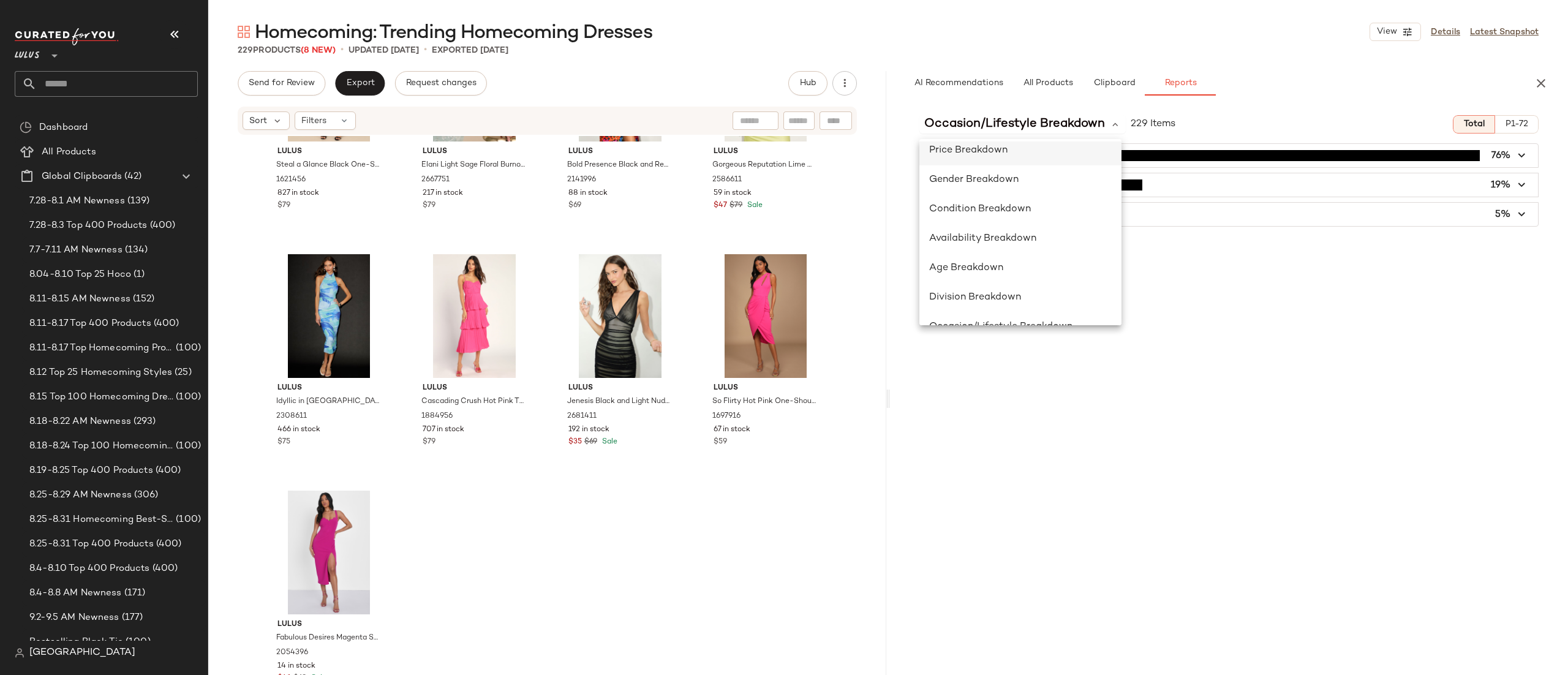
scroll to position [73, 0]
click at [1005, 232] on span "Availability Breakdown" at bounding box center [982, 234] width 107 height 10
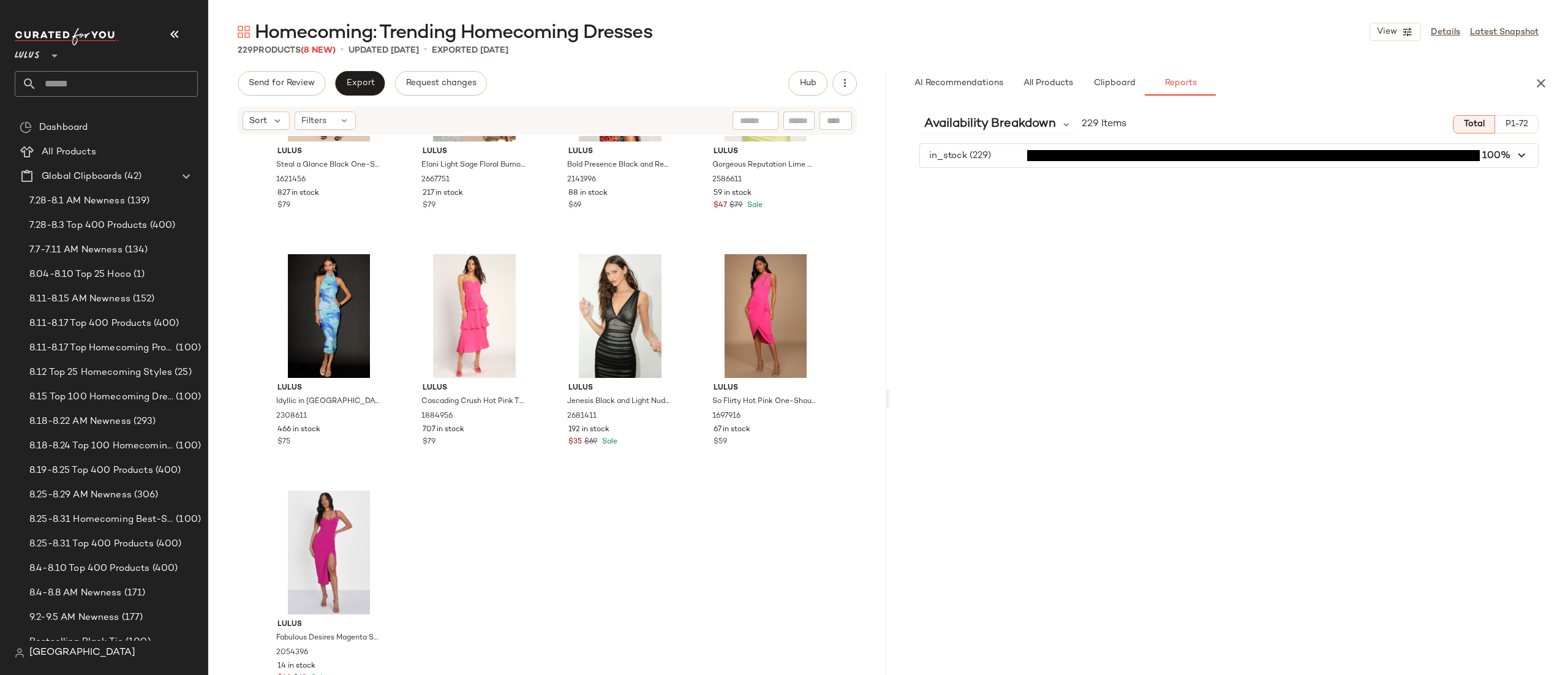
click at [1507, 129] on button "P1-72" at bounding box center [1517, 124] width 43 height 19
click at [1460, 126] on button "Total" at bounding box center [1474, 124] width 43 height 19
click at [1069, 88] on span "All Products" at bounding box center [1048, 83] width 50 height 10
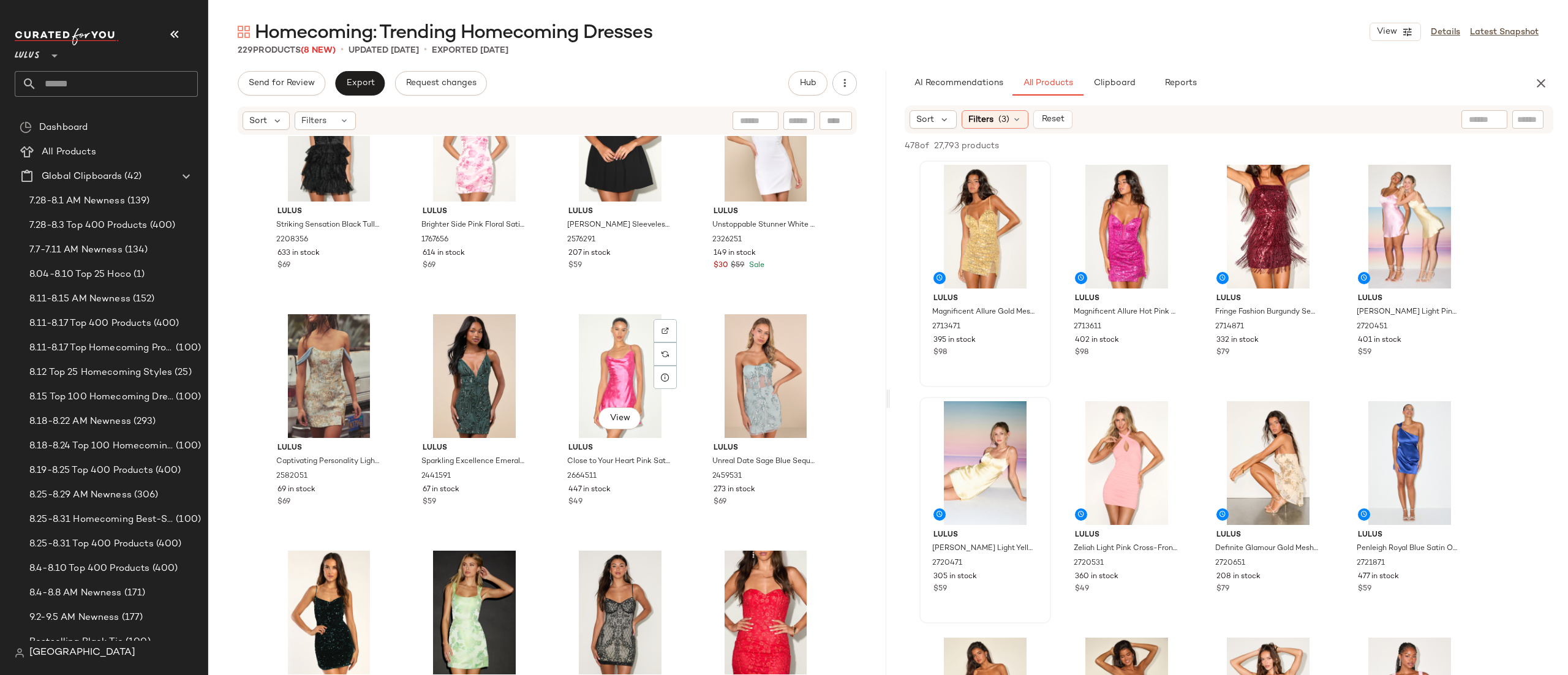
scroll to position [6210, 0]
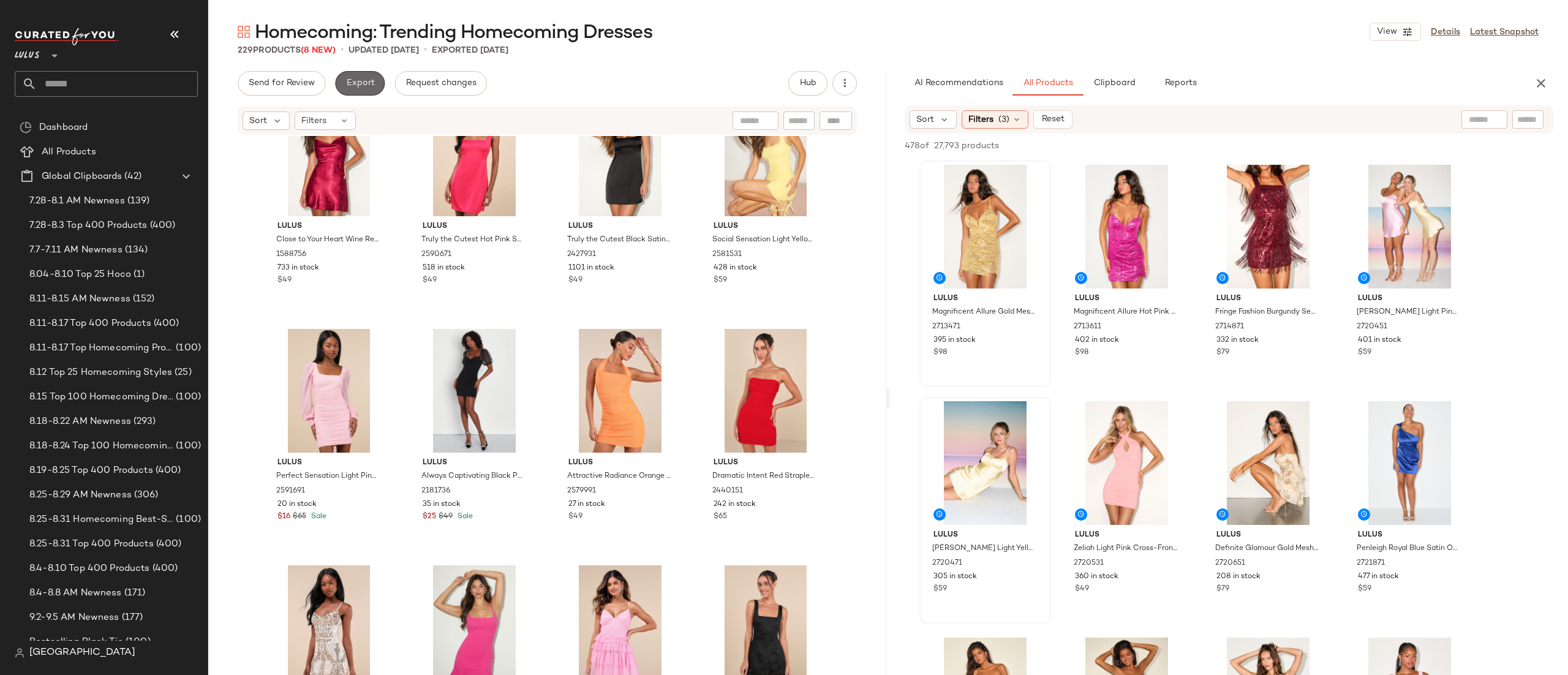
click at [371, 80] on span "Export" at bounding box center [360, 83] width 28 height 10
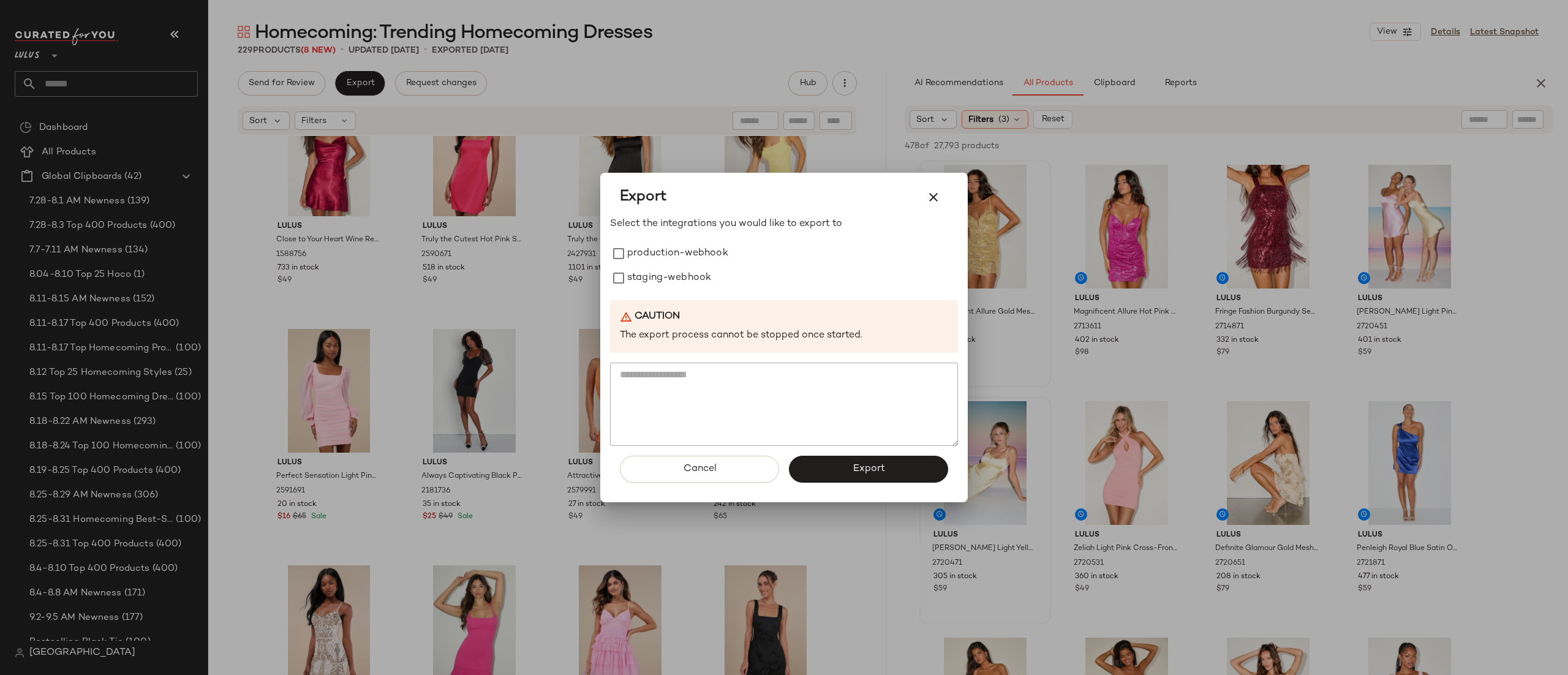
click at [687, 73] on div at bounding box center [784, 338] width 1568 height 675
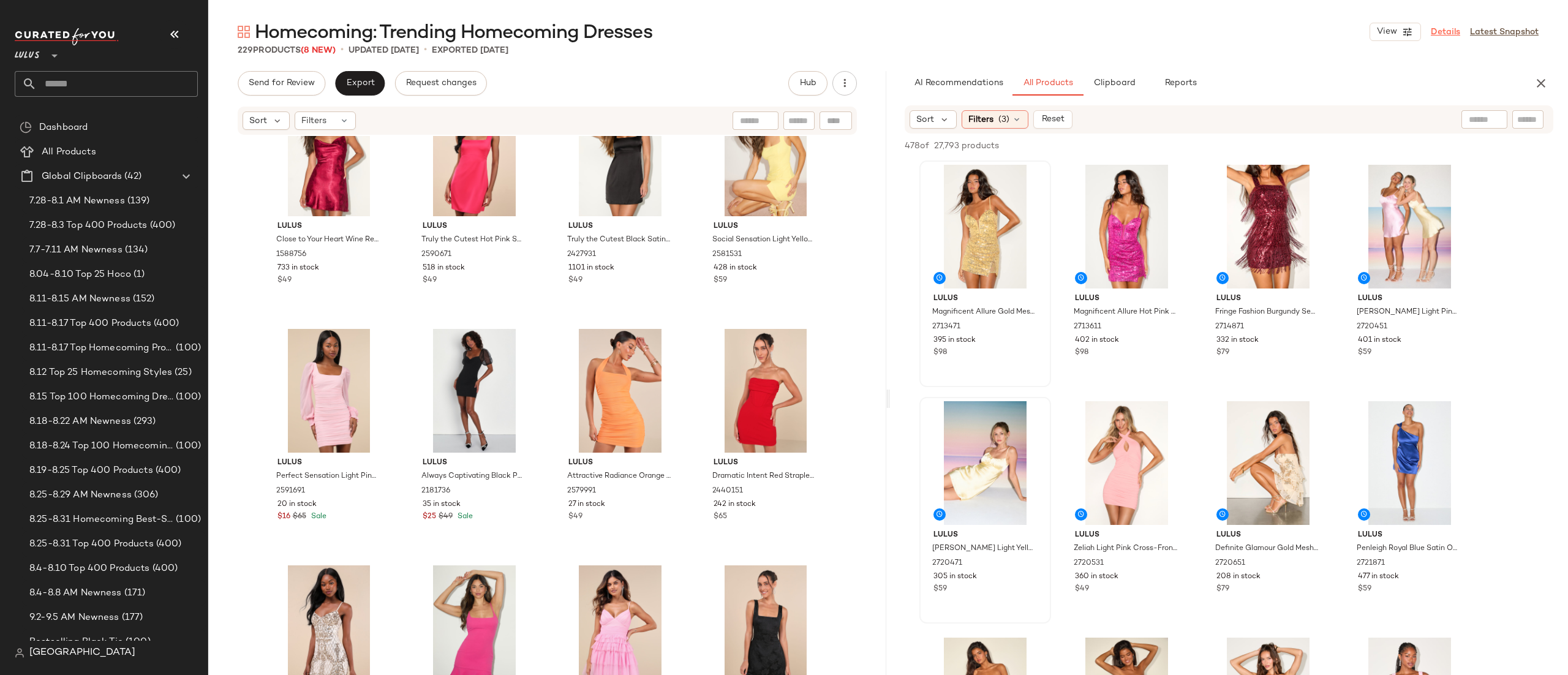
click at [1439, 30] on link "Details" at bounding box center [1445, 31] width 29 height 13
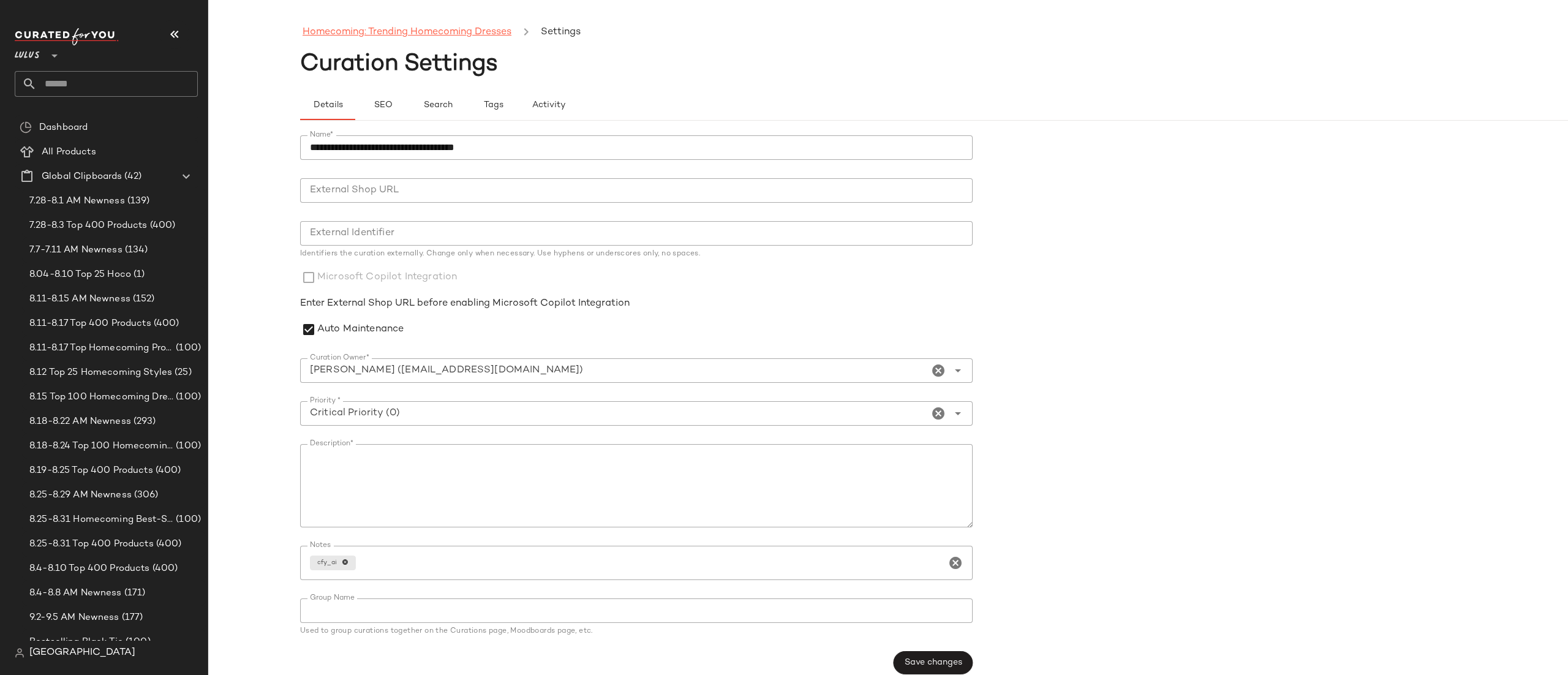
click at [381, 37] on link "Homecoming: Trending Homecoming Dresses" at bounding box center [407, 32] width 209 height 16
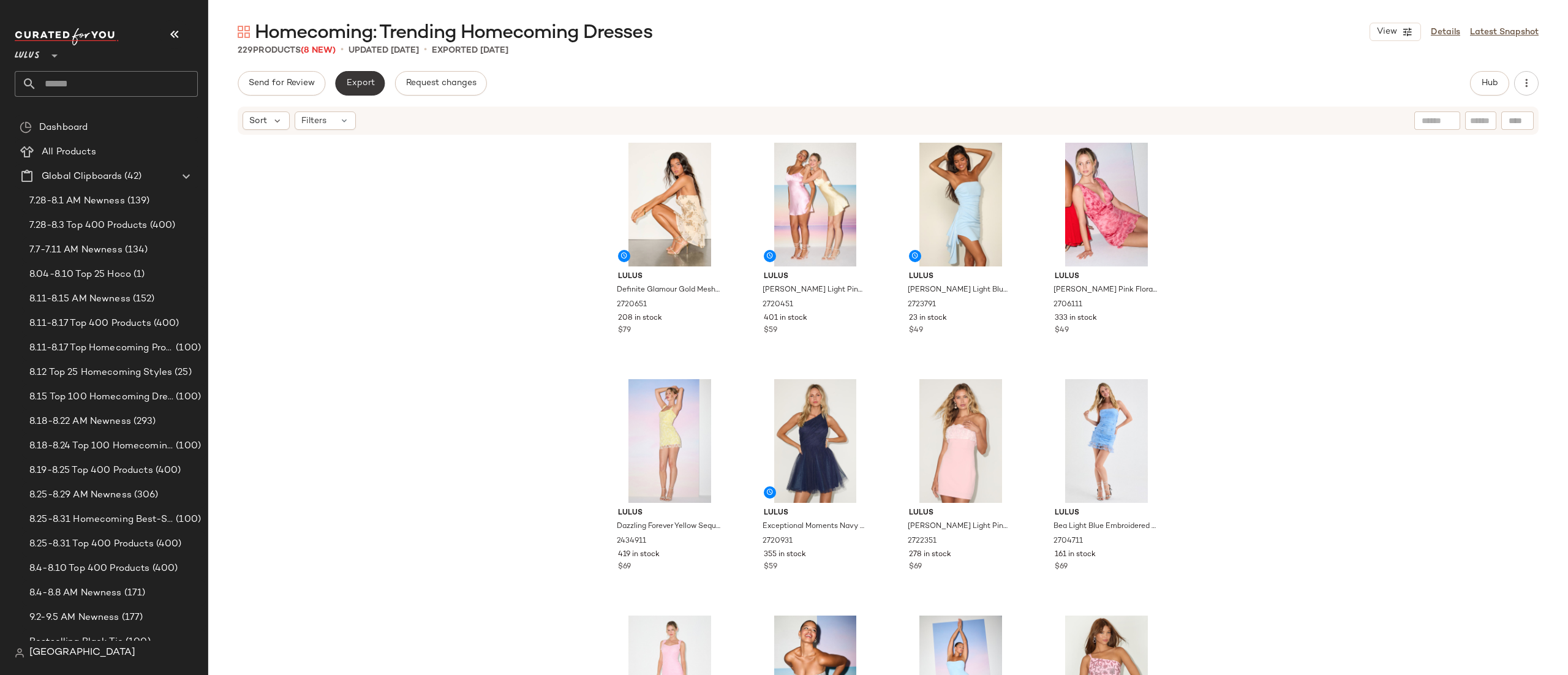
click at [375, 84] on button "Export" at bounding box center [360, 83] width 49 height 25
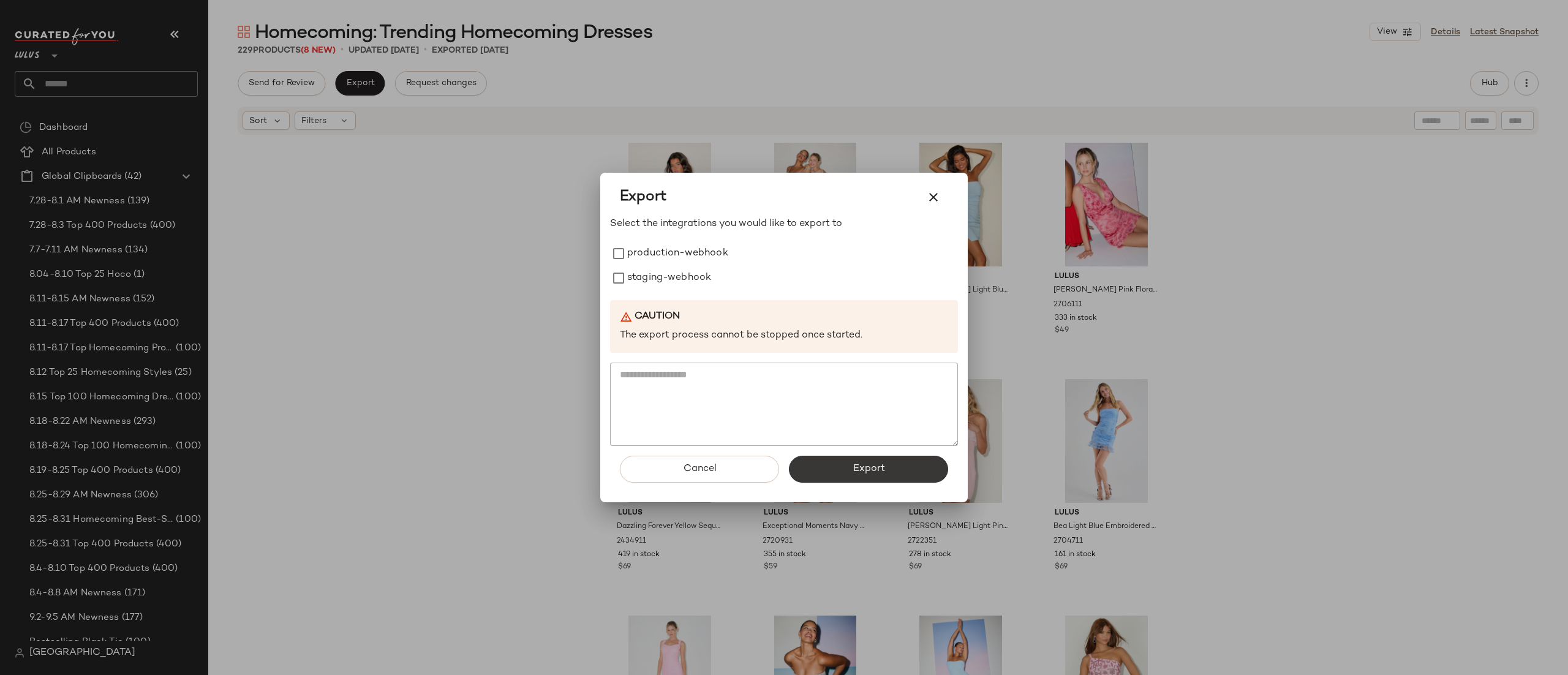
click at [831, 474] on button "Export" at bounding box center [869, 469] width 159 height 27
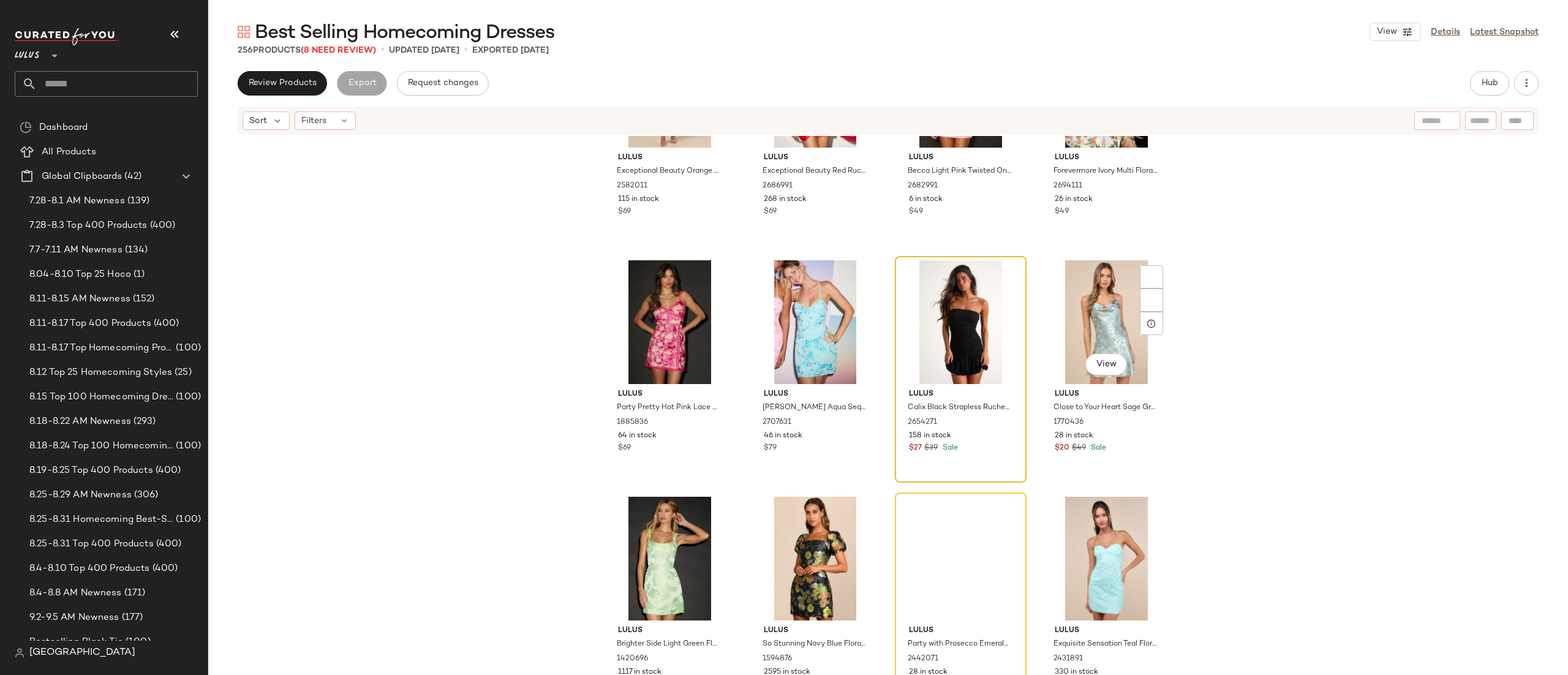
scroll to position [6049, 0]
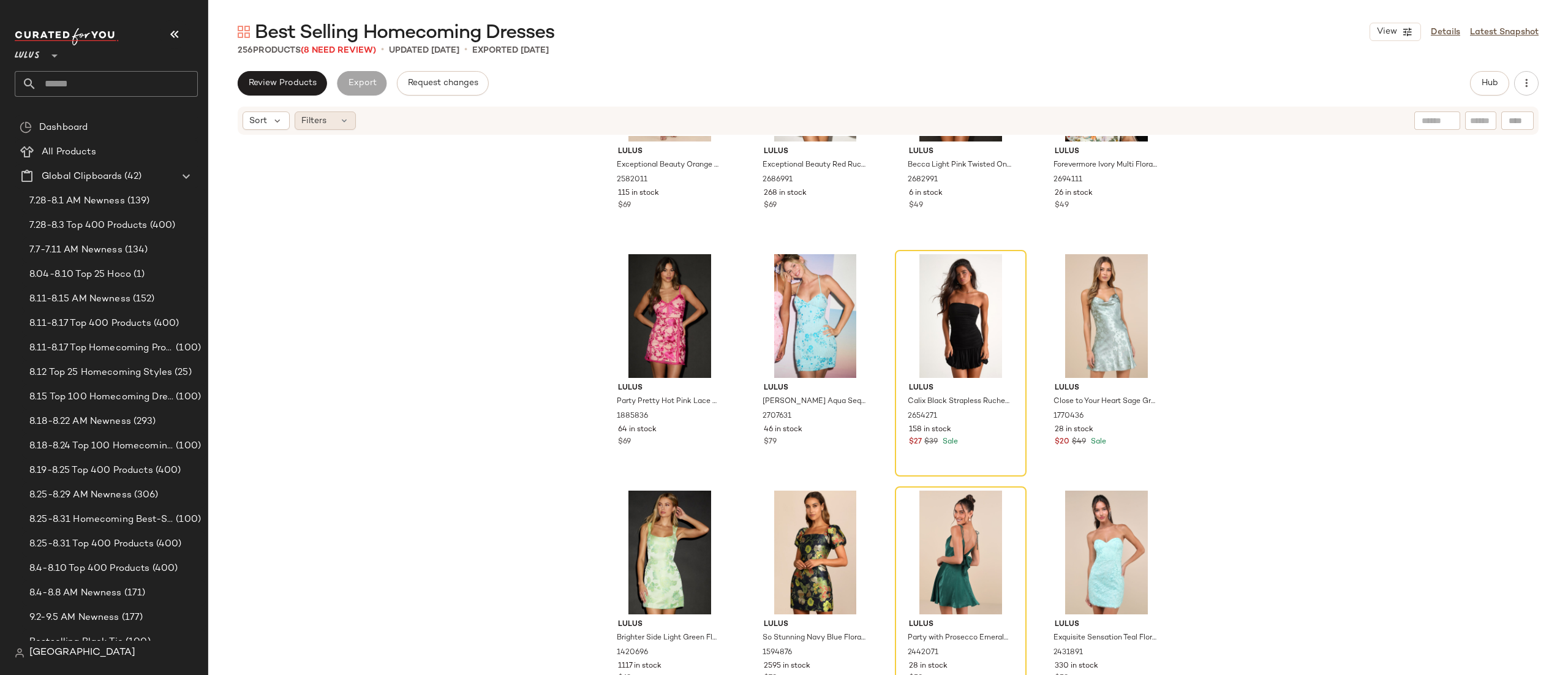
click at [313, 124] on span "Filters" at bounding box center [314, 120] width 25 height 13
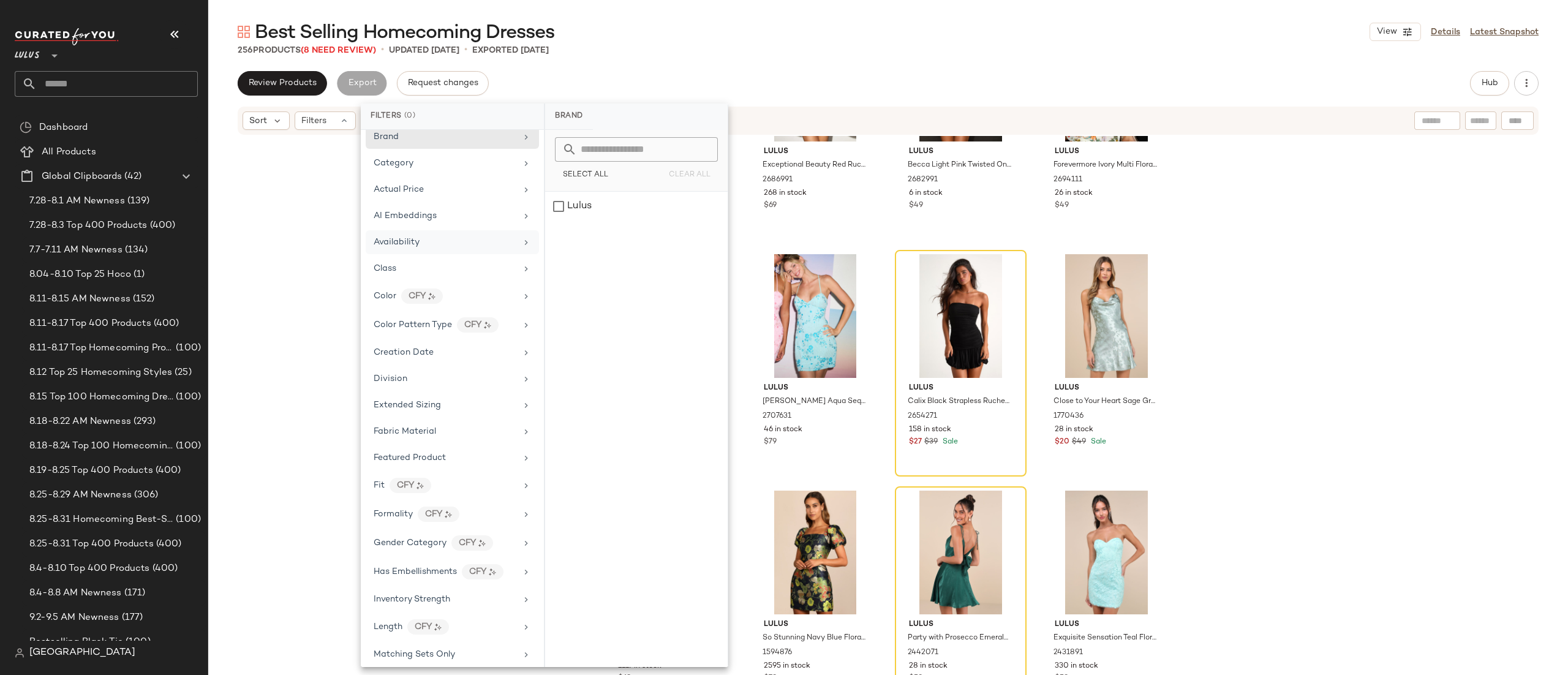
scroll to position [12, 0]
click at [462, 254] on div "Availability" at bounding box center [453, 266] width 174 height 24
click at [600, 232] on div "out_of_stock" at bounding box center [637, 236] width 183 height 29
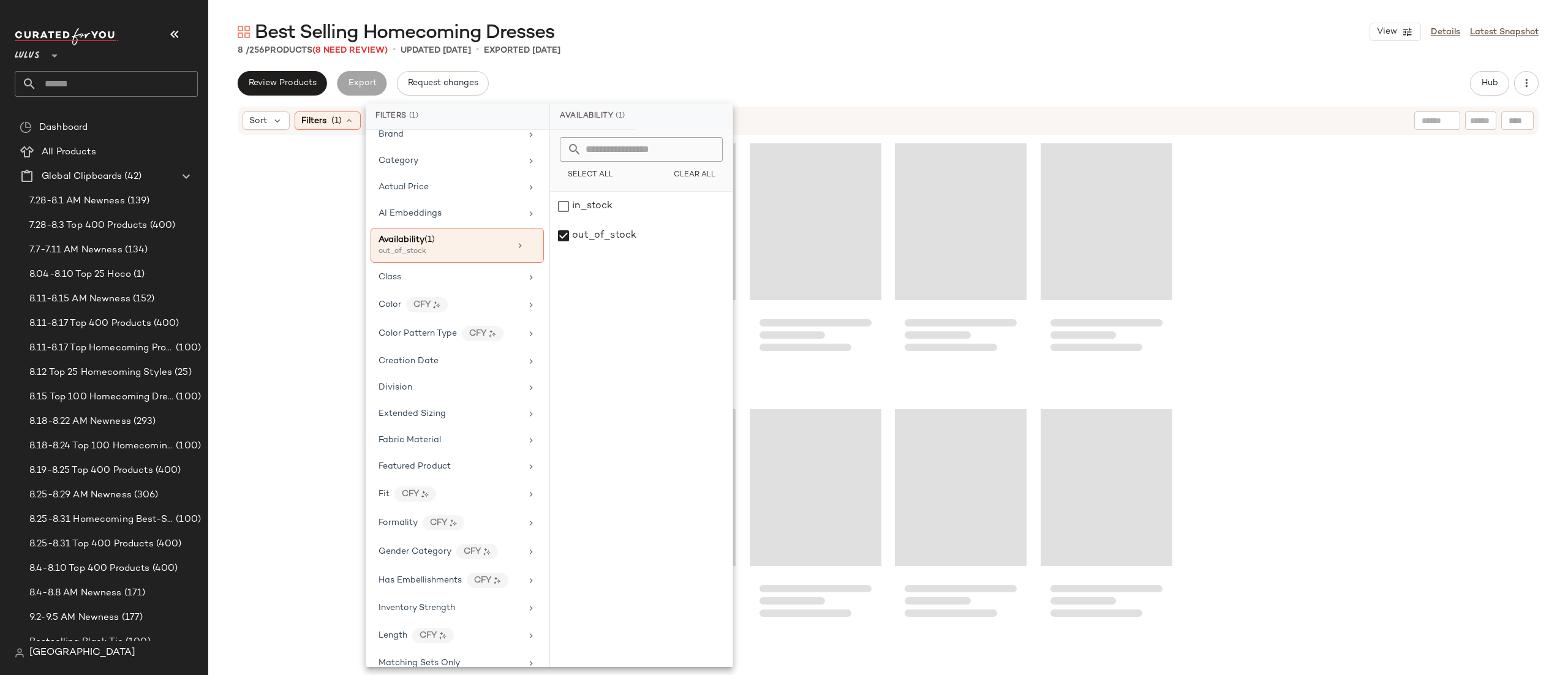
click at [1384, 209] on div at bounding box center [888, 398] width 1360 height 525
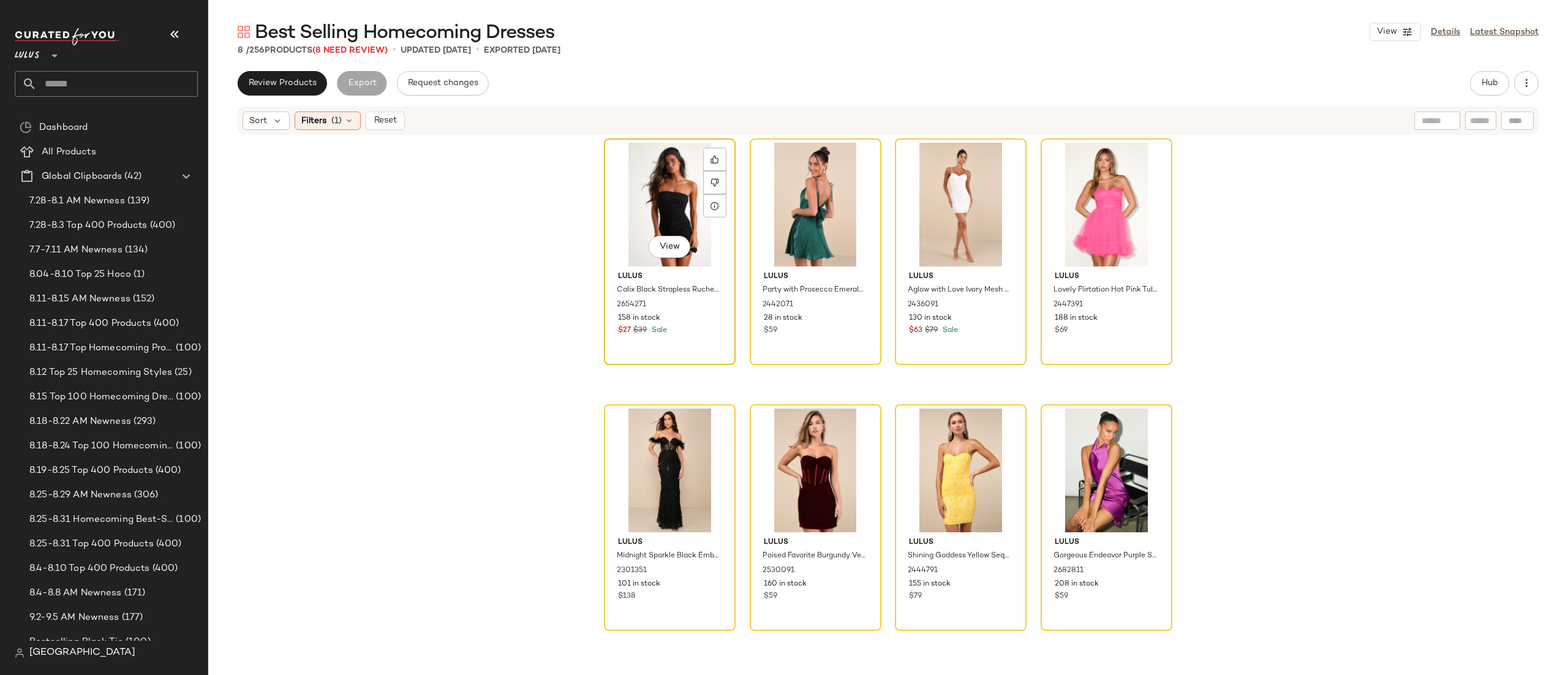
click at [619, 183] on div "View" at bounding box center [670, 204] width 123 height 123
click at [1115, 445] on div "View" at bounding box center [1106, 470] width 123 height 123
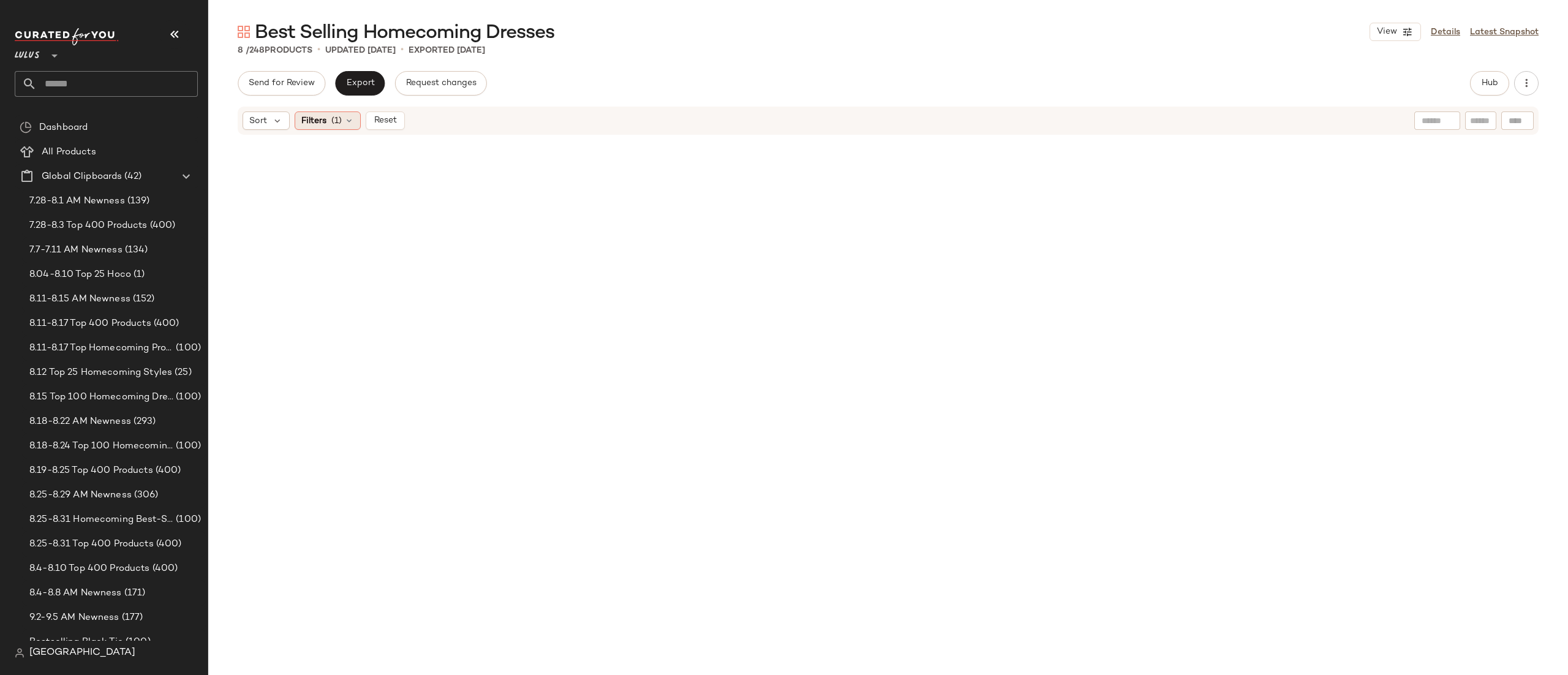
click at [339, 123] on span "(1)" at bounding box center [337, 120] width 10 height 13
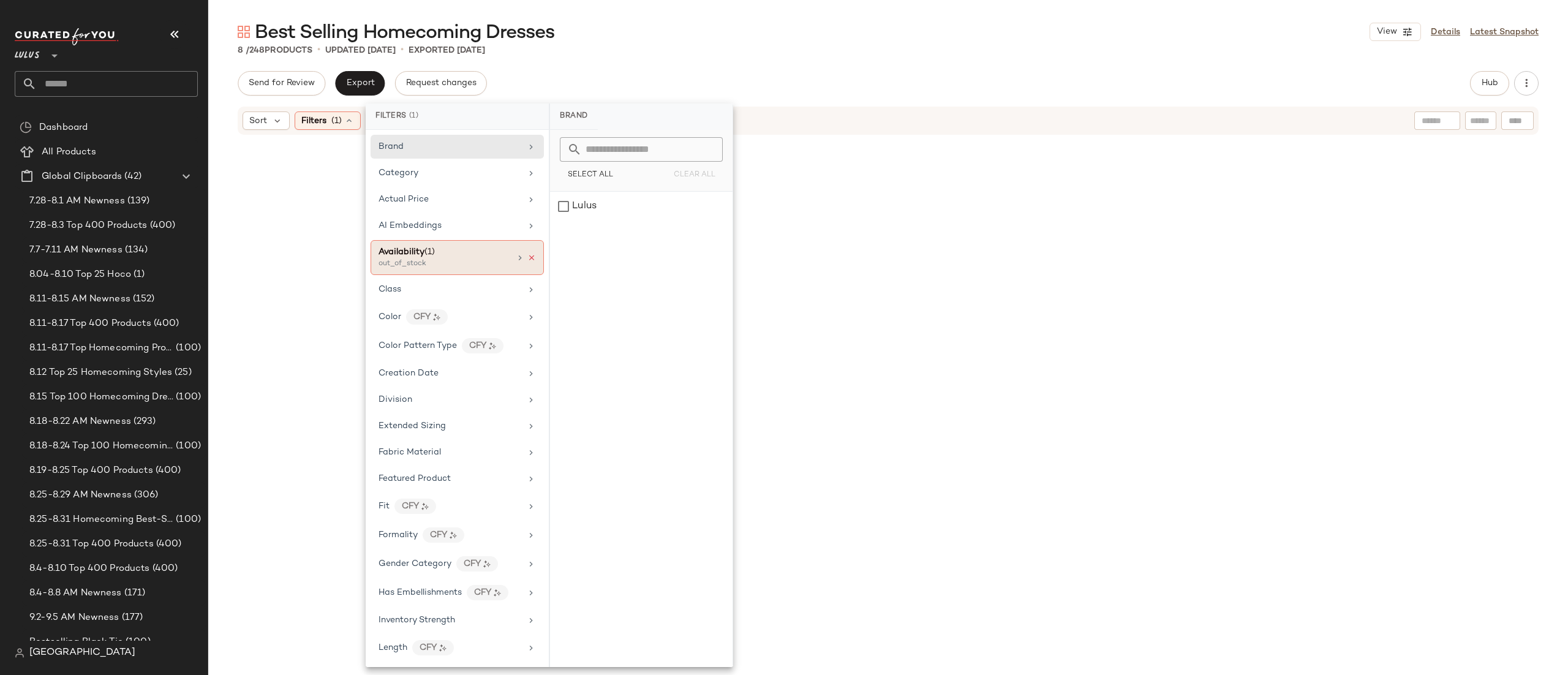
click at [527, 262] on icon at bounding box center [531, 257] width 8 height 8
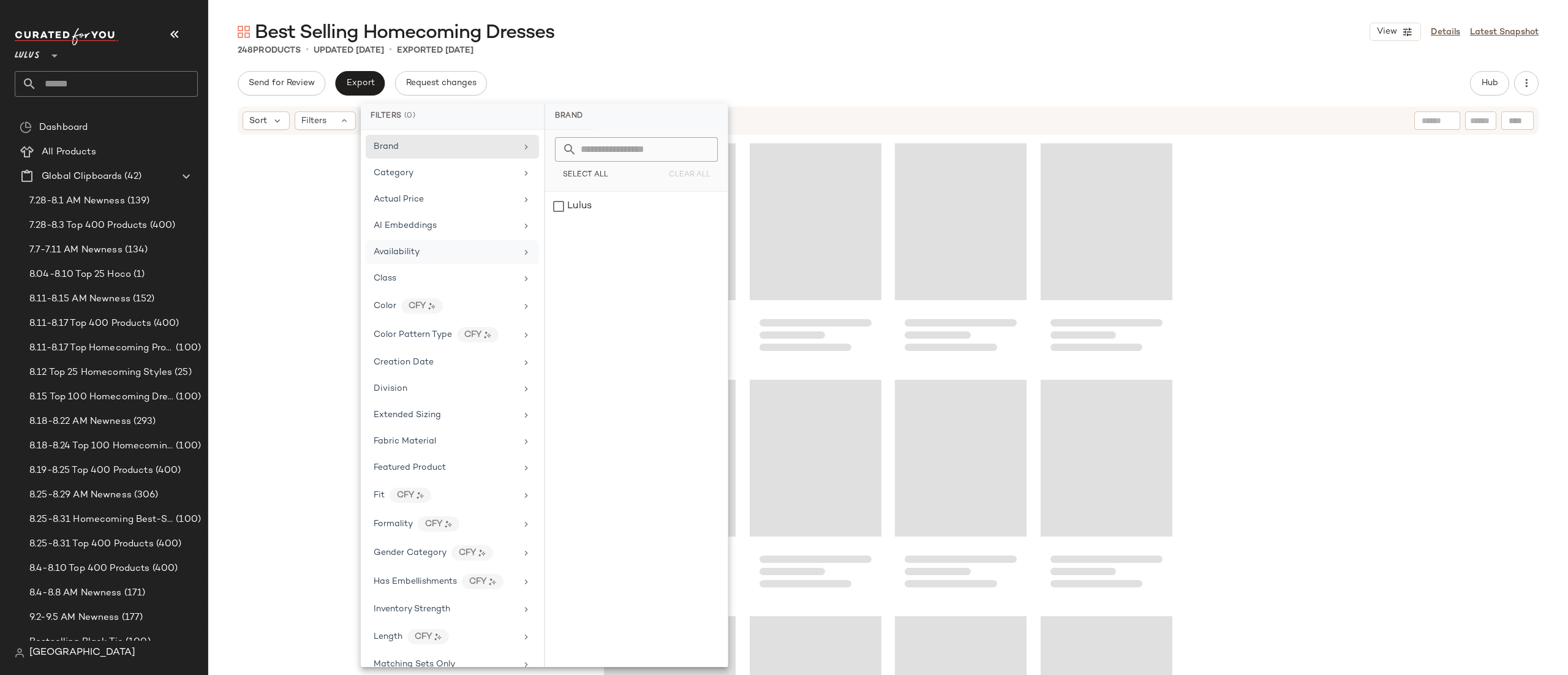
click at [913, 147] on div "Loading..." at bounding box center [961, 222] width 132 height 157
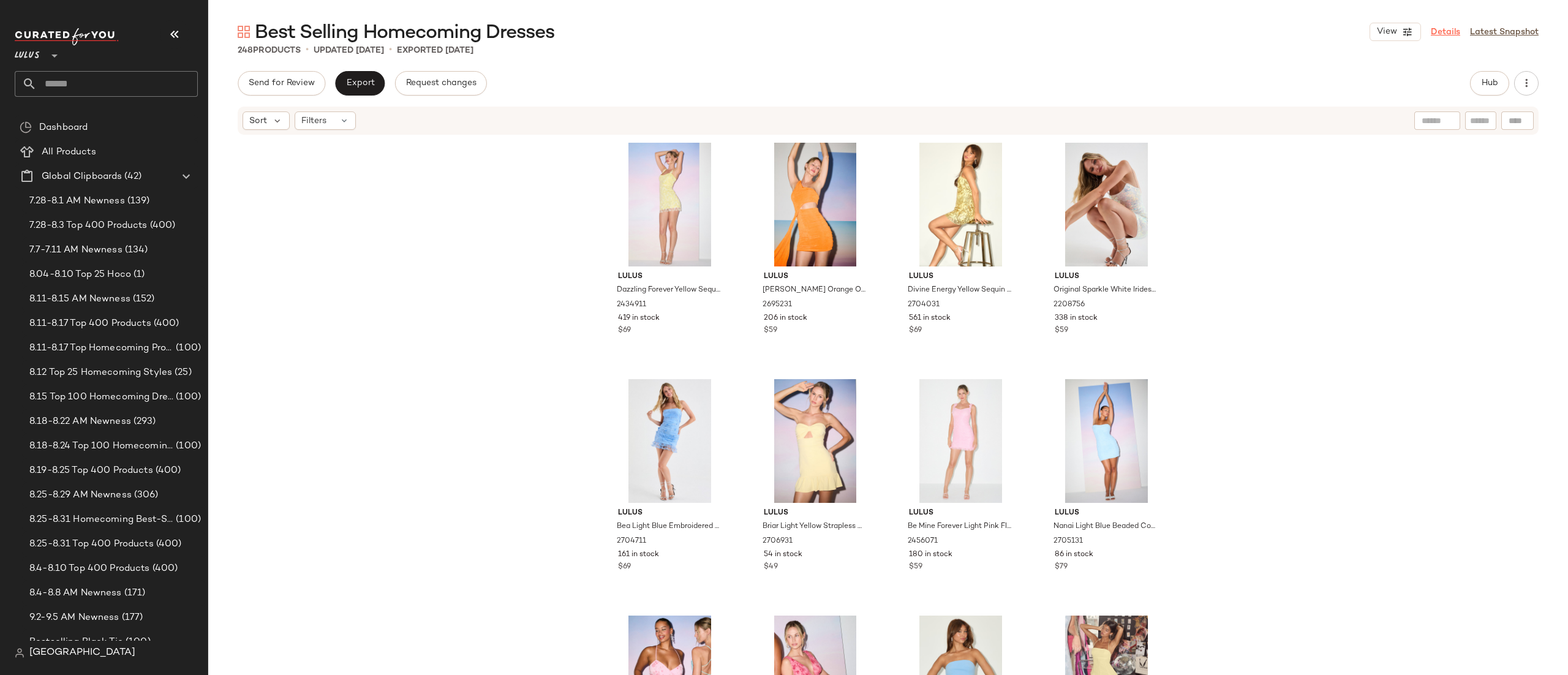
click at [1457, 36] on link "Details" at bounding box center [1445, 31] width 29 height 13
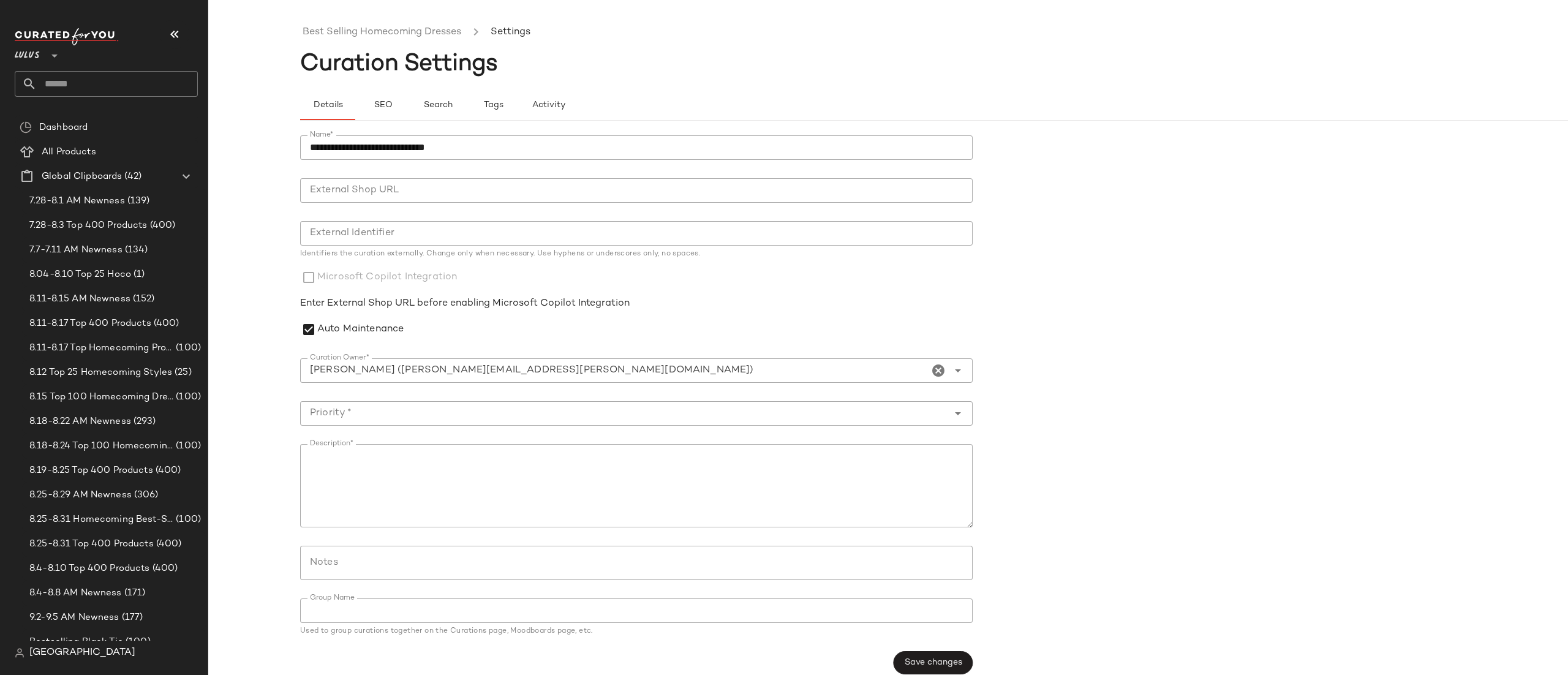
click at [377, 370] on input "**********" at bounding box center [614, 371] width 628 height 15
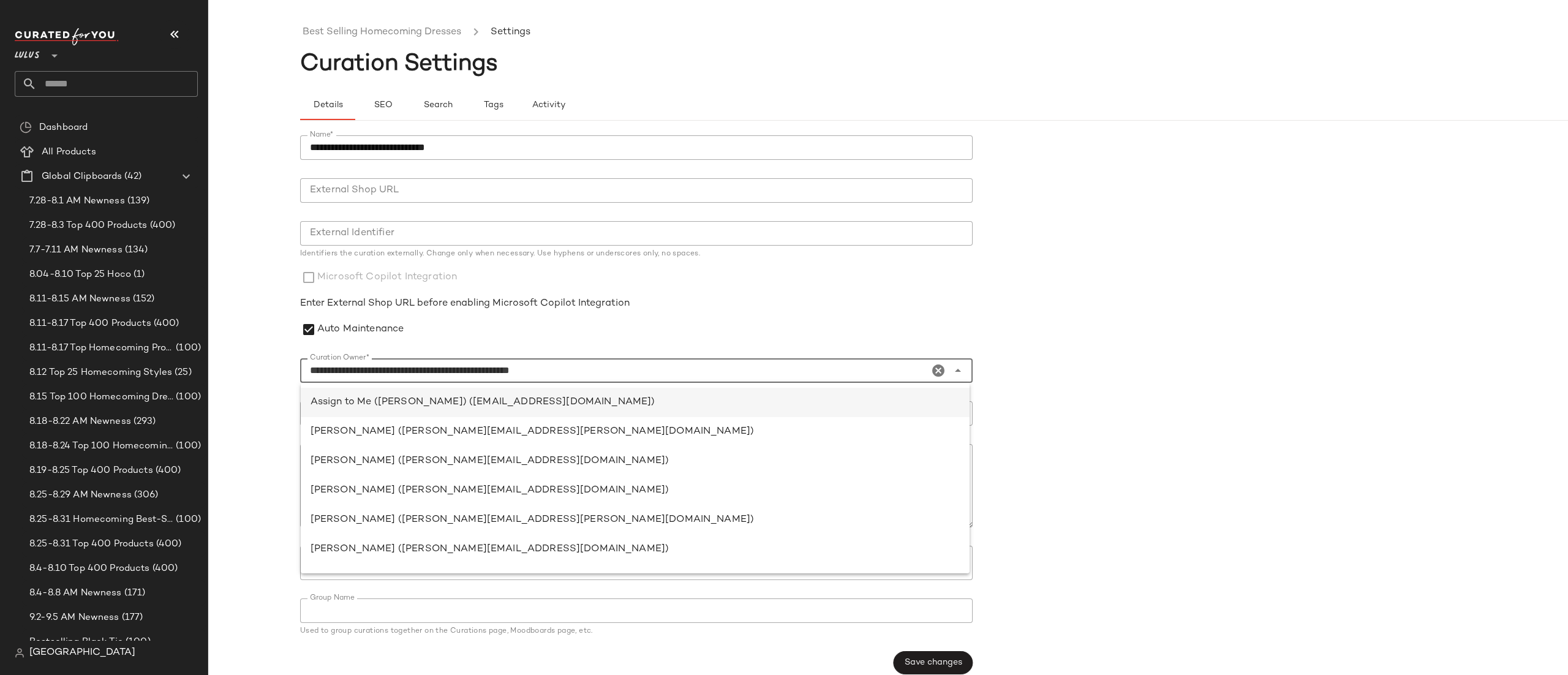
click at [394, 535] on div "Assign to Me ([PERSON_NAME]) ([EMAIL_ADDRESS][DOMAIN_NAME])" at bounding box center [635, 549] width 669 height 29
type input "**********"
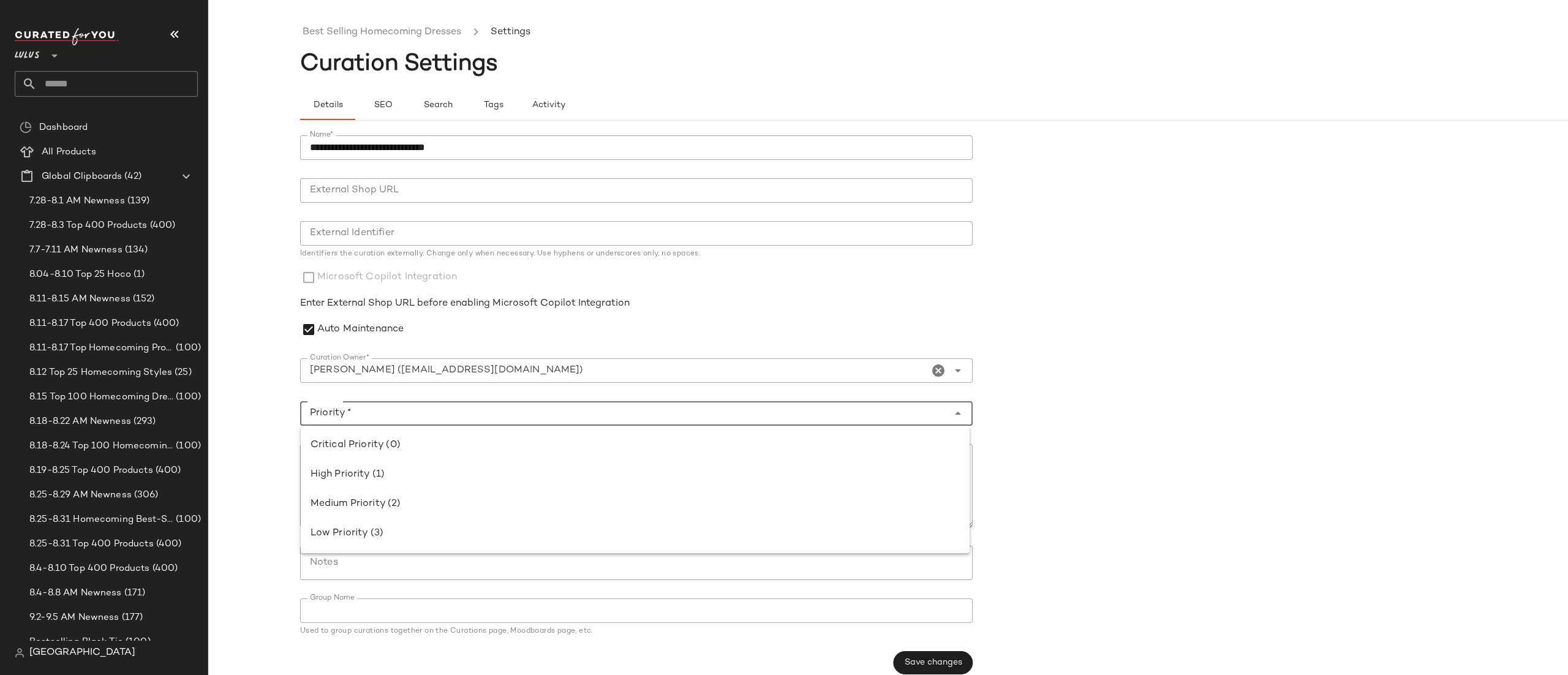
click at [393, 406] on input "Priority *" at bounding box center [624, 414] width 648 height 15
click at [393, 439] on div "Critical Priority (0)" at bounding box center [635, 446] width 649 height 15
type input "**********"
click at [951, 660] on span "Save changes" at bounding box center [934, 663] width 58 height 10
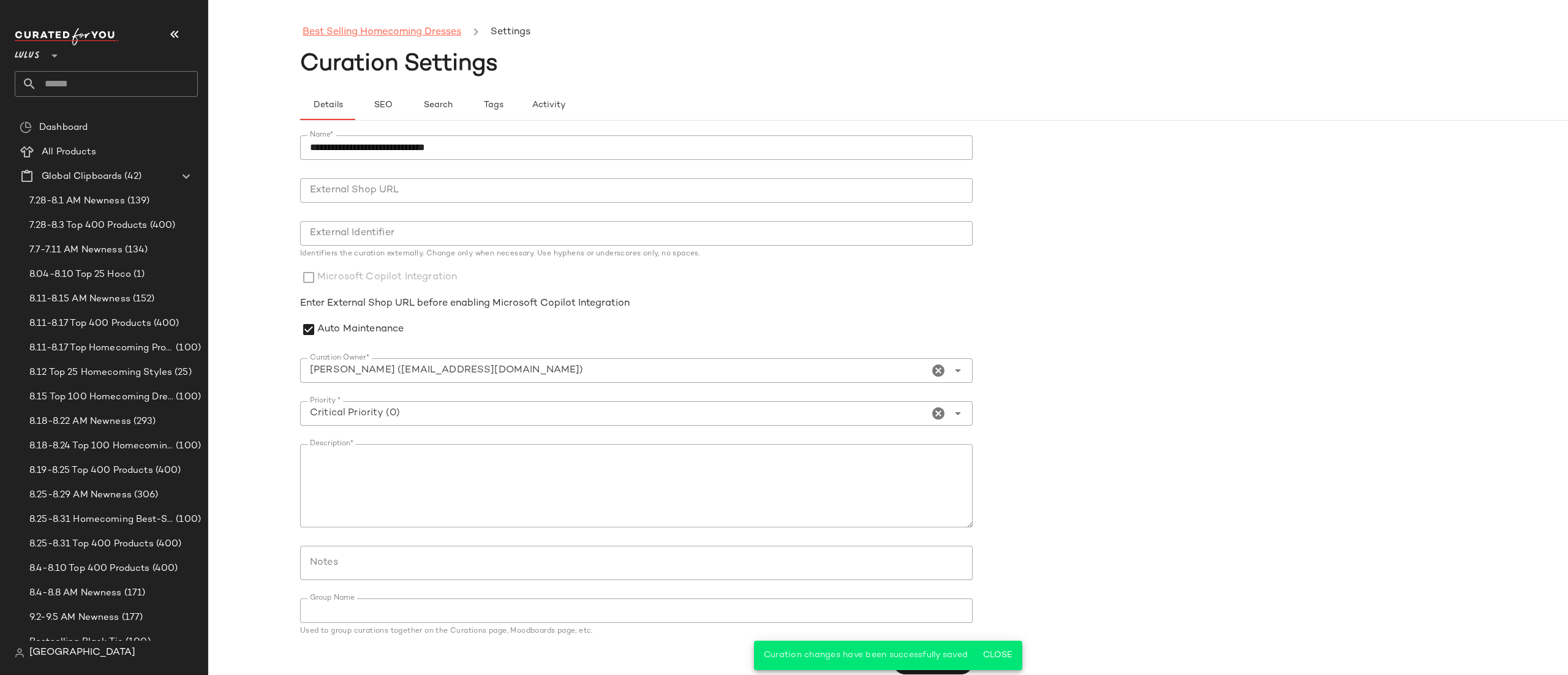
click at [409, 39] on link "Best Selling Homecoming Dresses" at bounding box center [382, 32] width 159 height 16
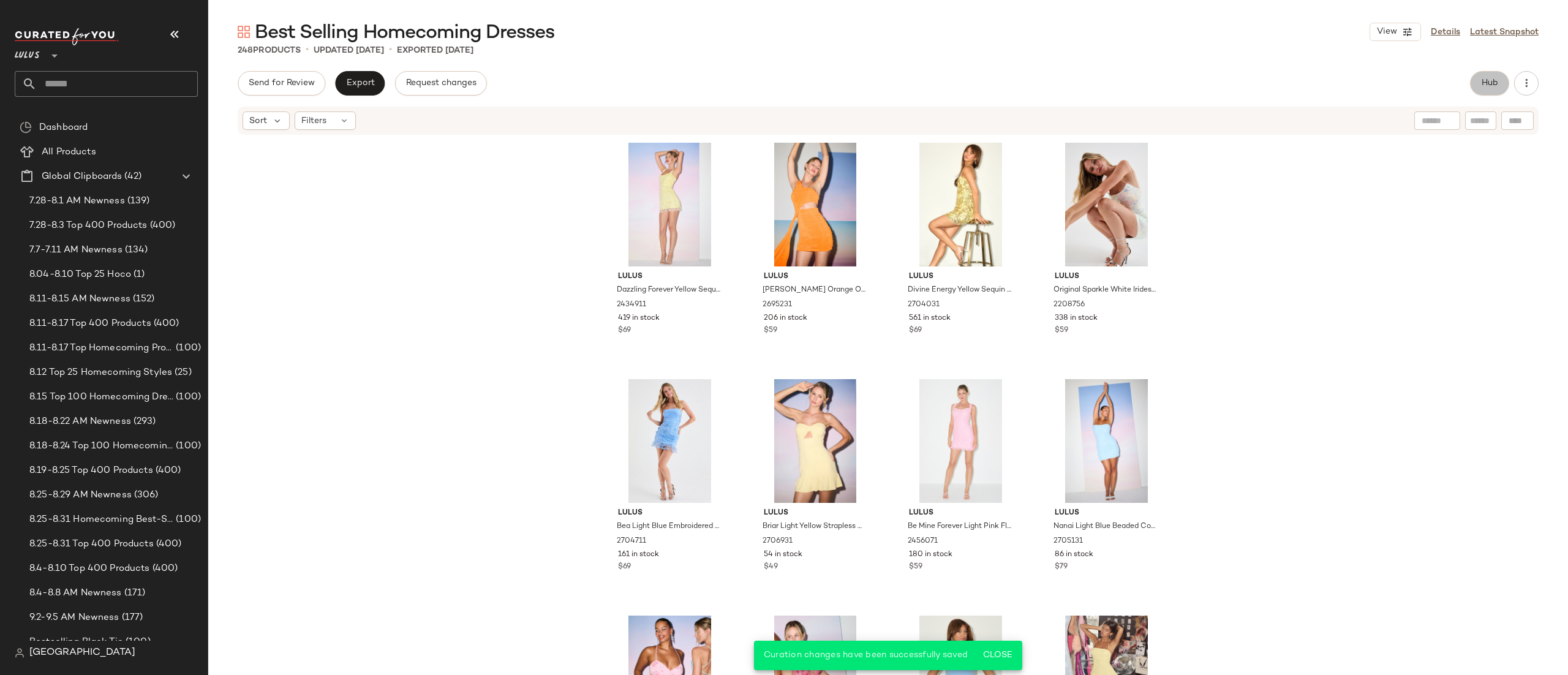
click at [1487, 83] on span "Hub" at bounding box center [1489, 83] width 17 height 10
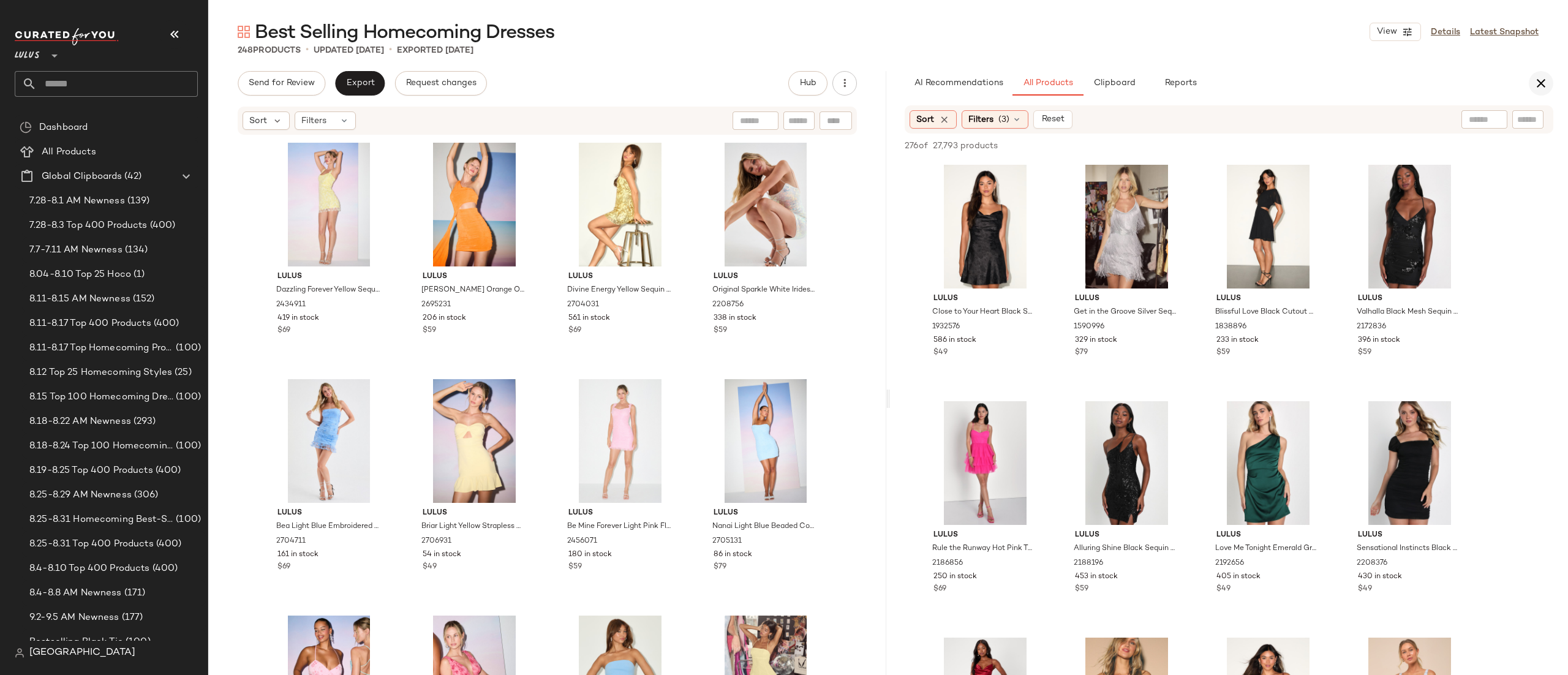
click at [1534, 80] on icon "button" at bounding box center [1542, 84] width 15 height 15
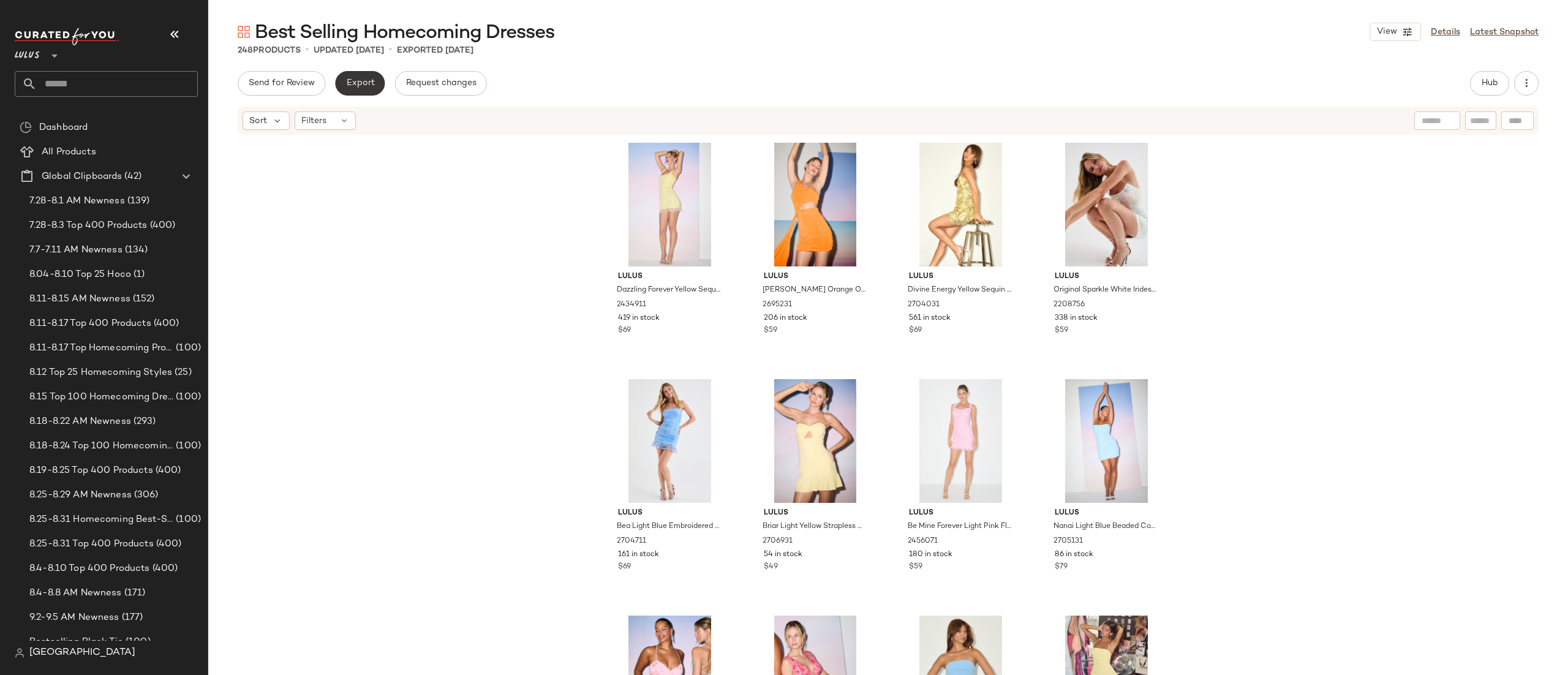
click at [364, 85] on span "Export" at bounding box center [360, 83] width 28 height 10
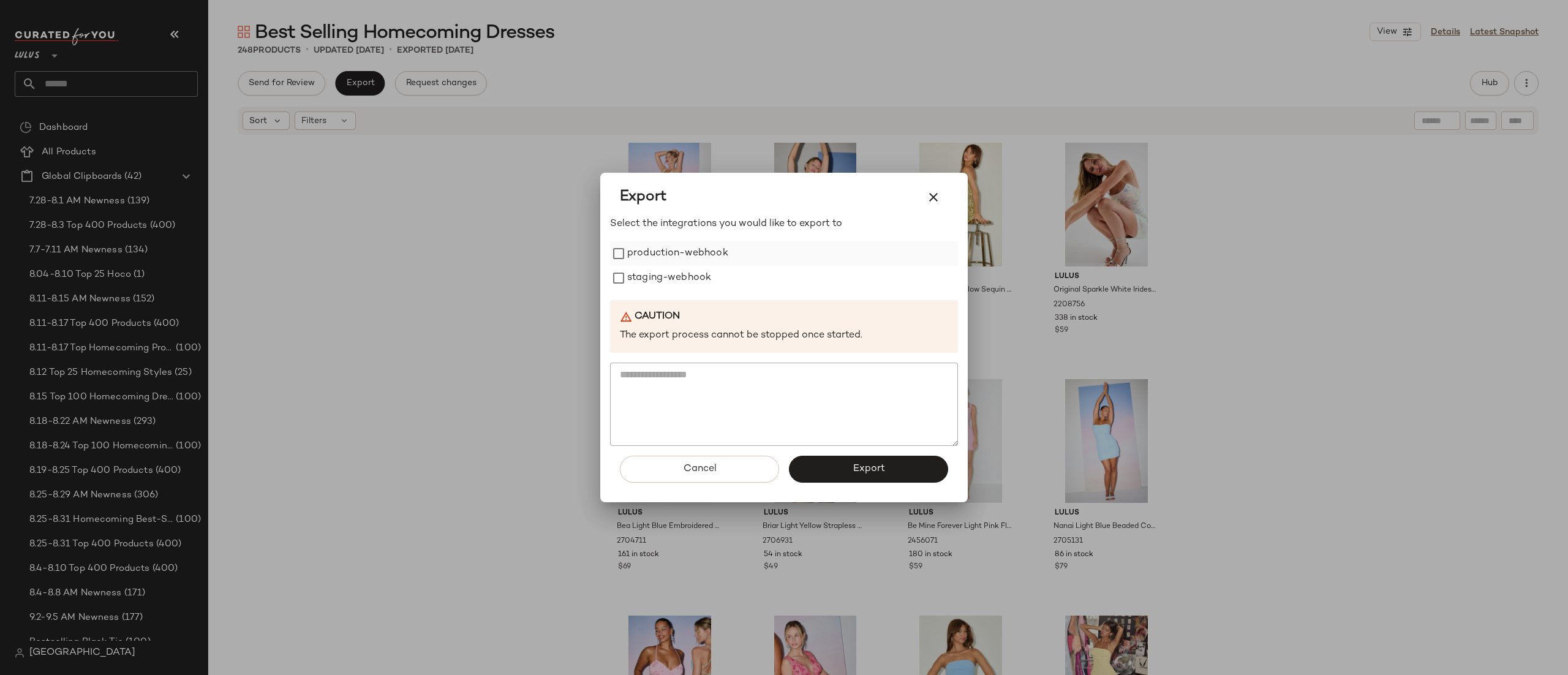
click at [717, 262] on label "production-webhook" at bounding box center [678, 254] width 101 height 25
click at [847, 474] on button "Export" at bounding box center [869, 469] width 159 height 27
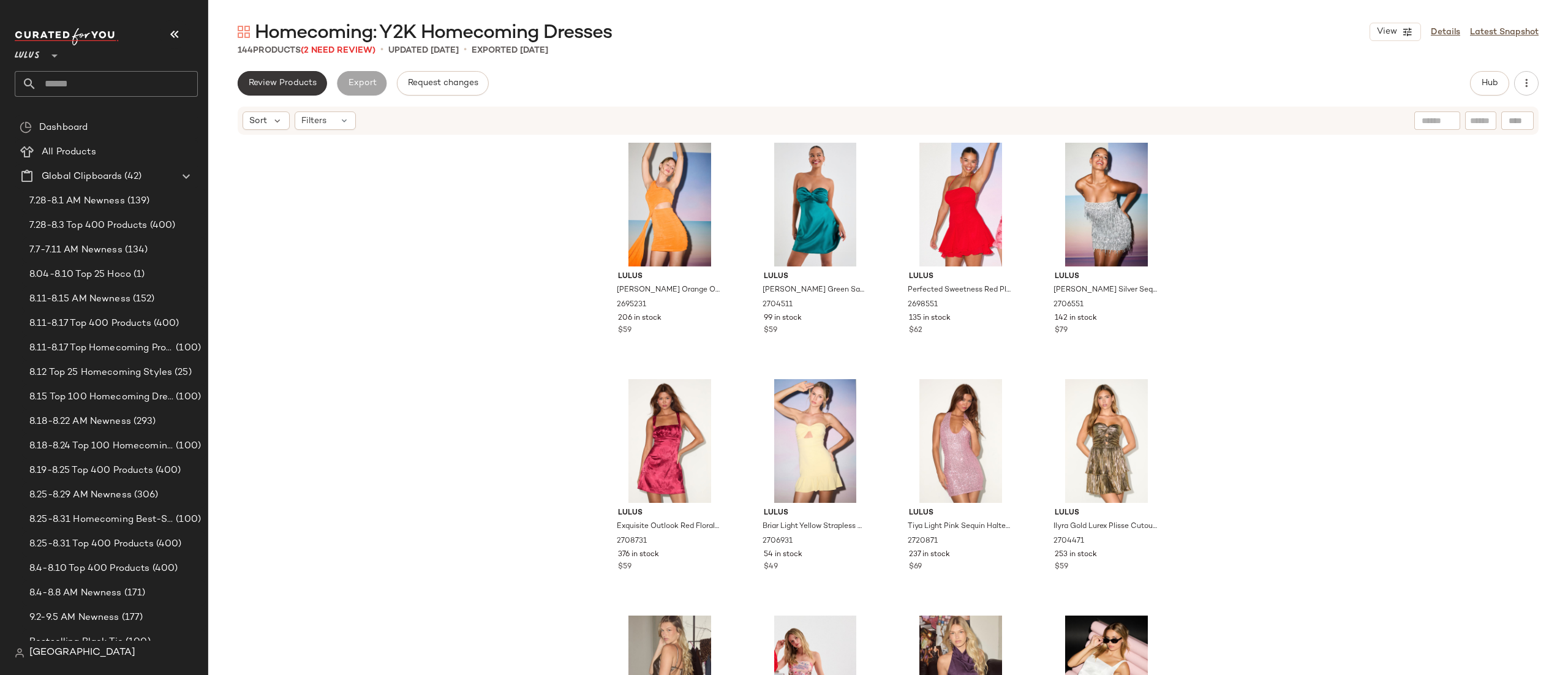
click at [299, 88] on span "Review Products" at bounding box center [283, 83] width 69 height 10
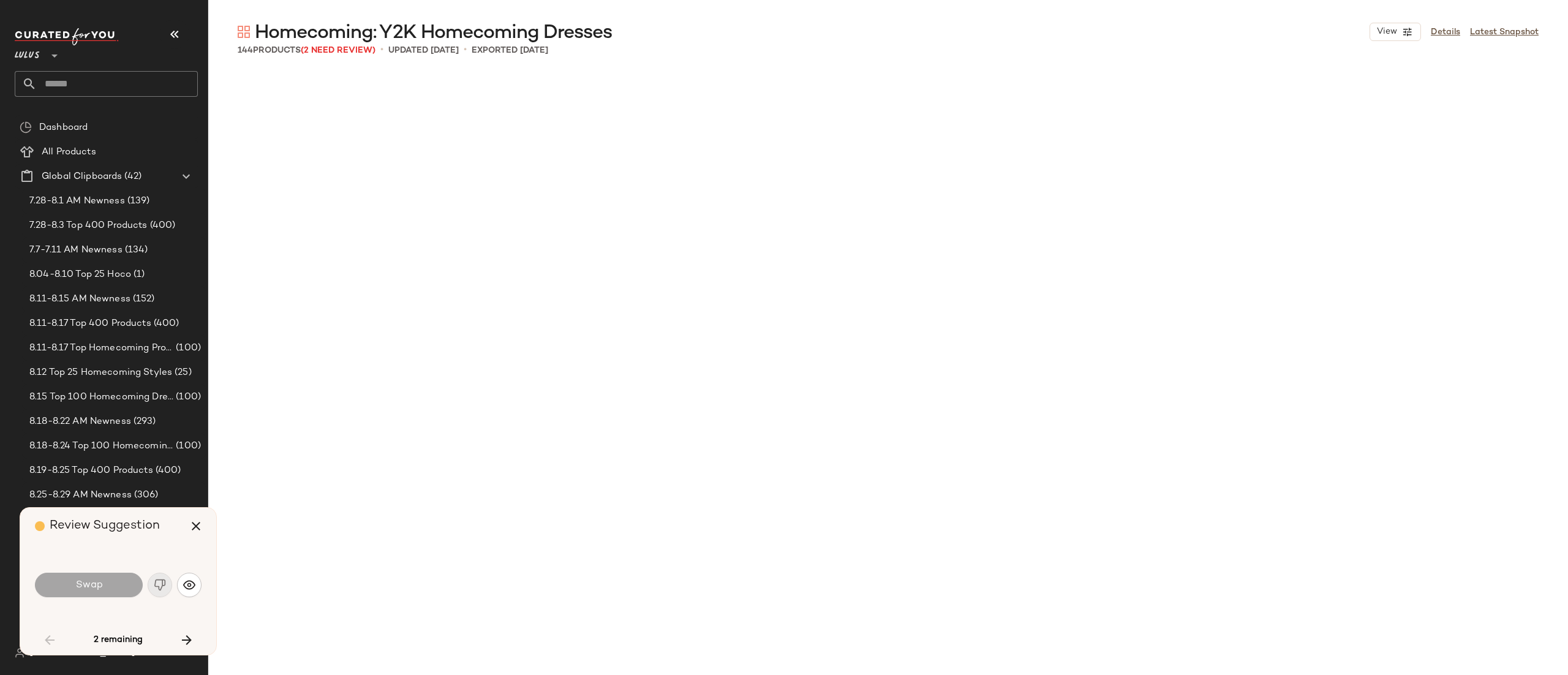
scroll to position [1893, 0]
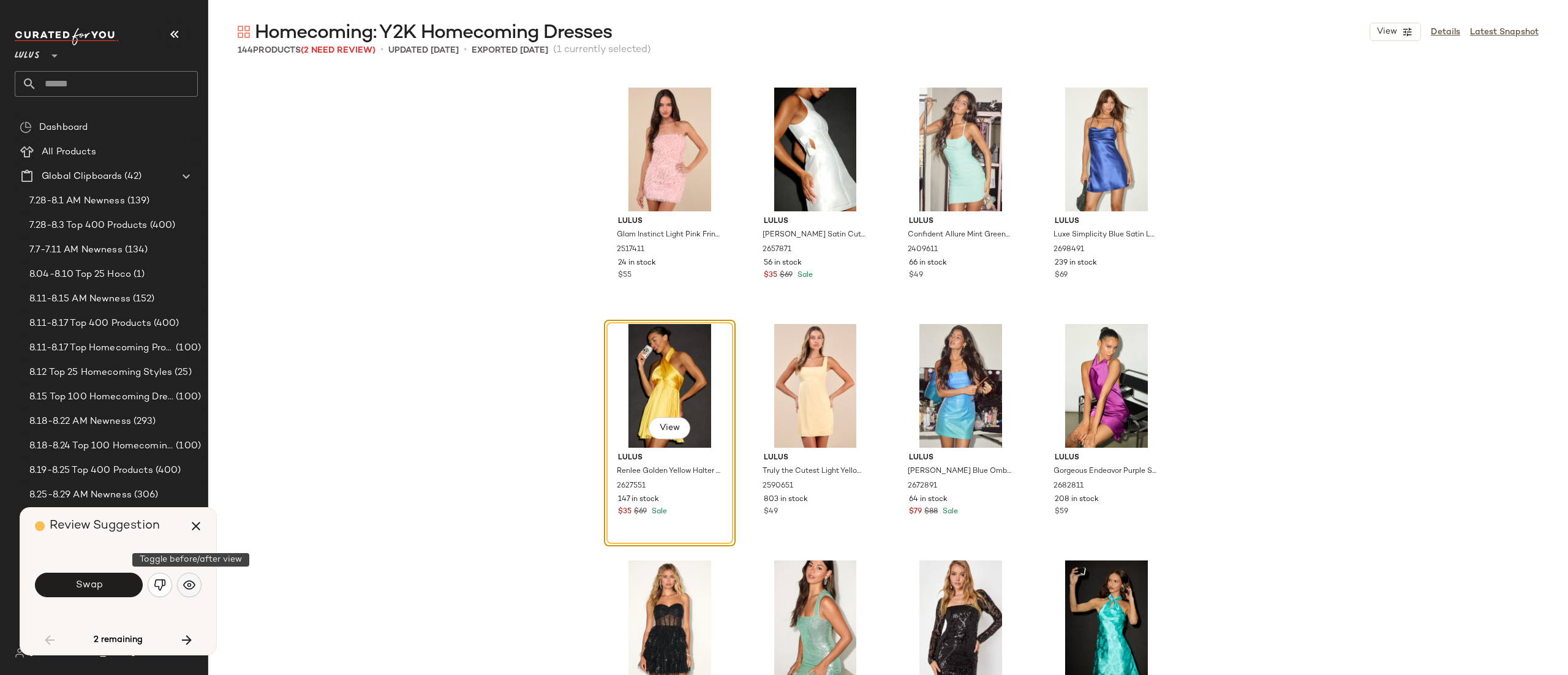
click at [178, 584] on button "button" at bounding box center [189, 585] width 25 height 25
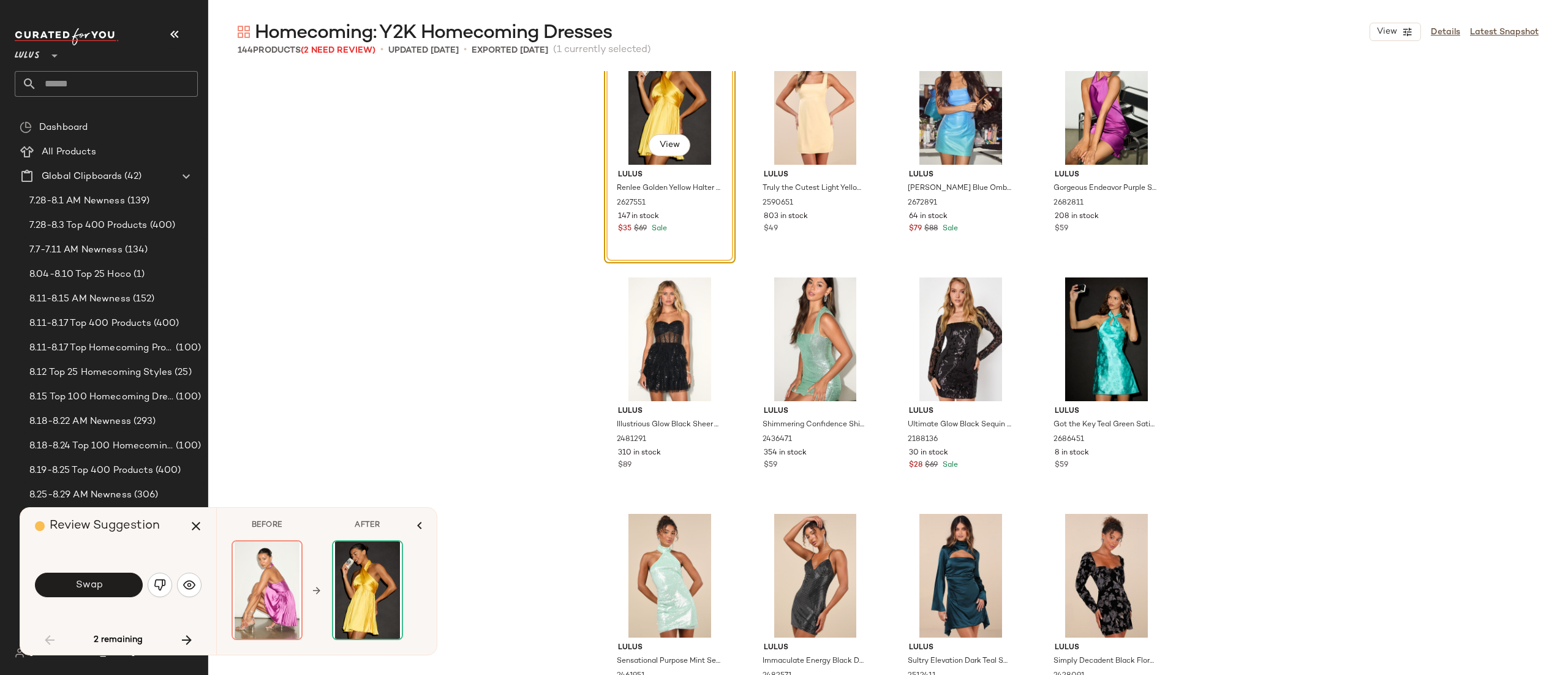
scroll to position [2475, 0]
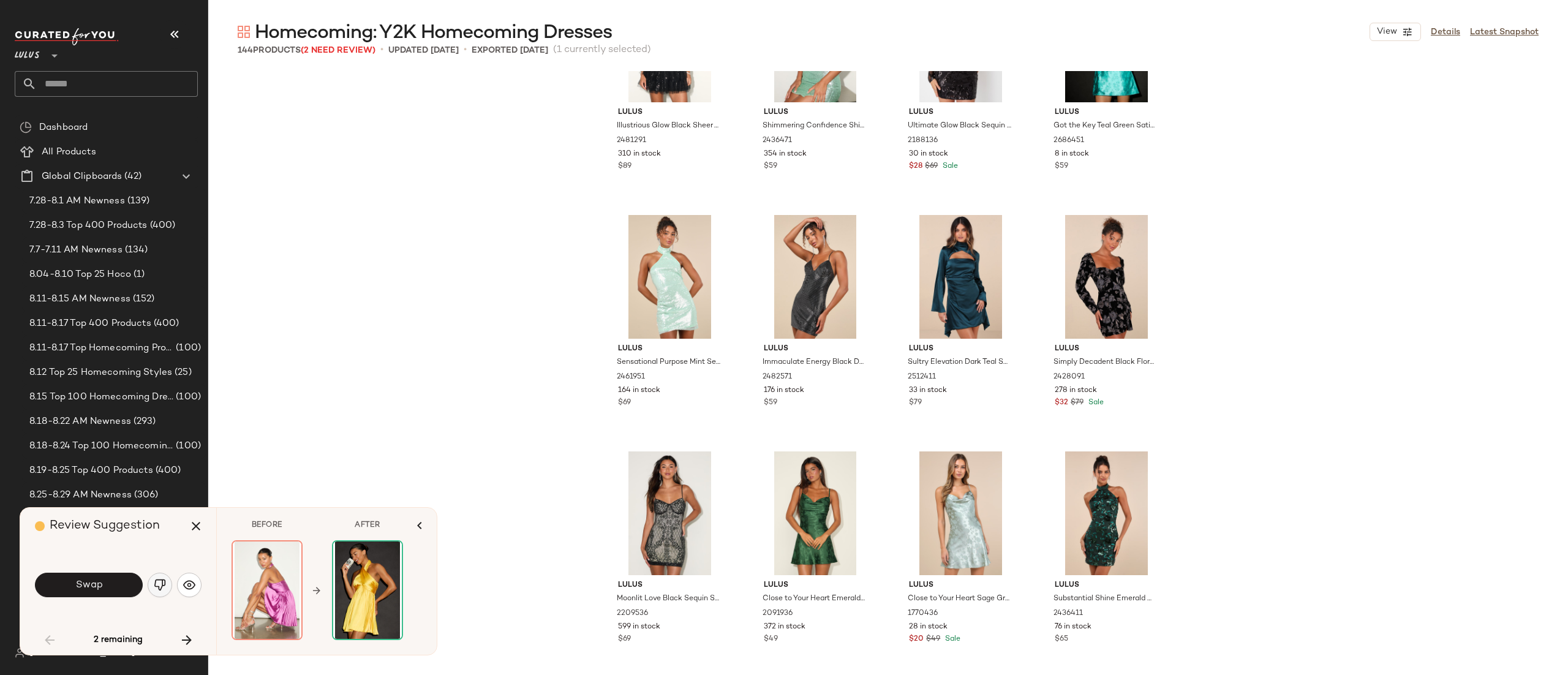
click at [159, 581] on img "button" at bounding box center [160, 585] width 12 height 12
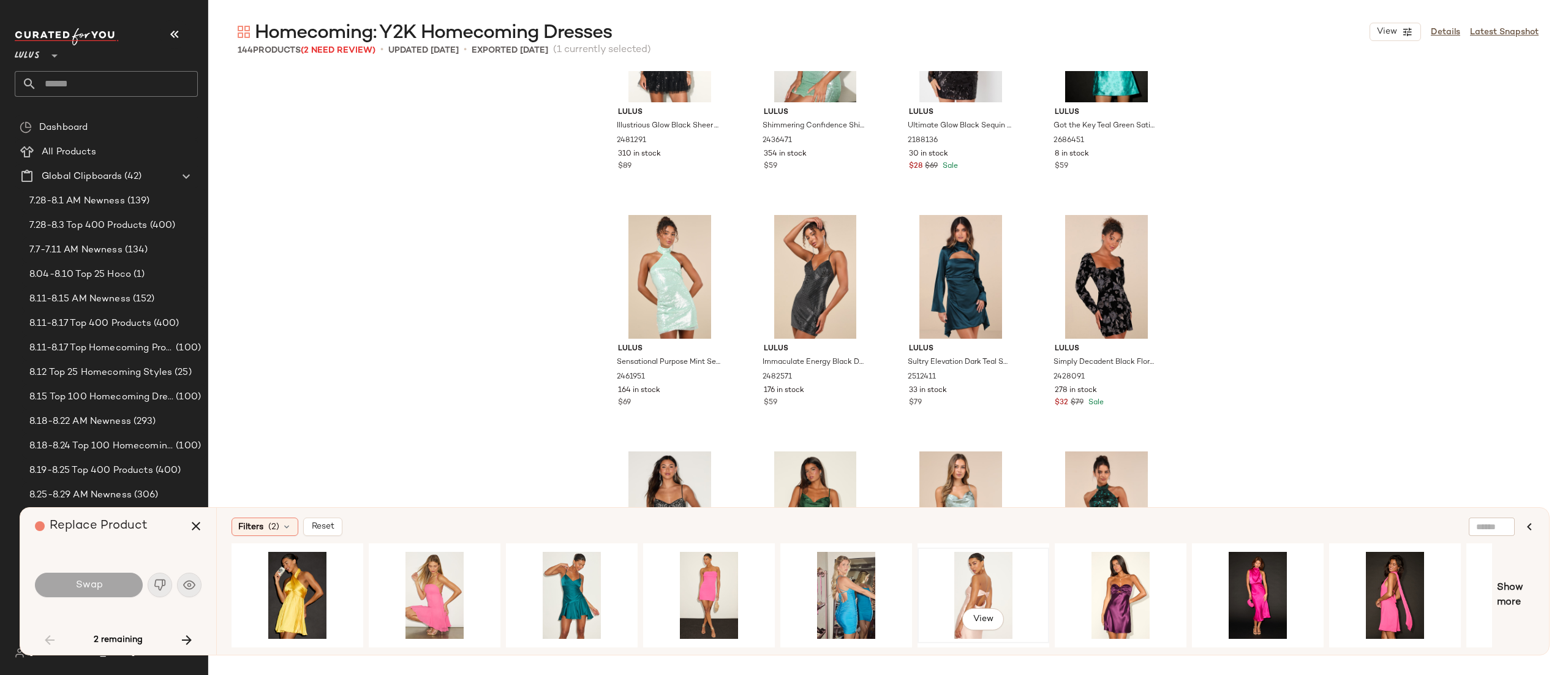
click at [976, 593] on div "View" at bounding box center [983, 596] width 123 height 87
click at [956, 567] on div "View" at bounding box center [983, 596] width 123 height 87
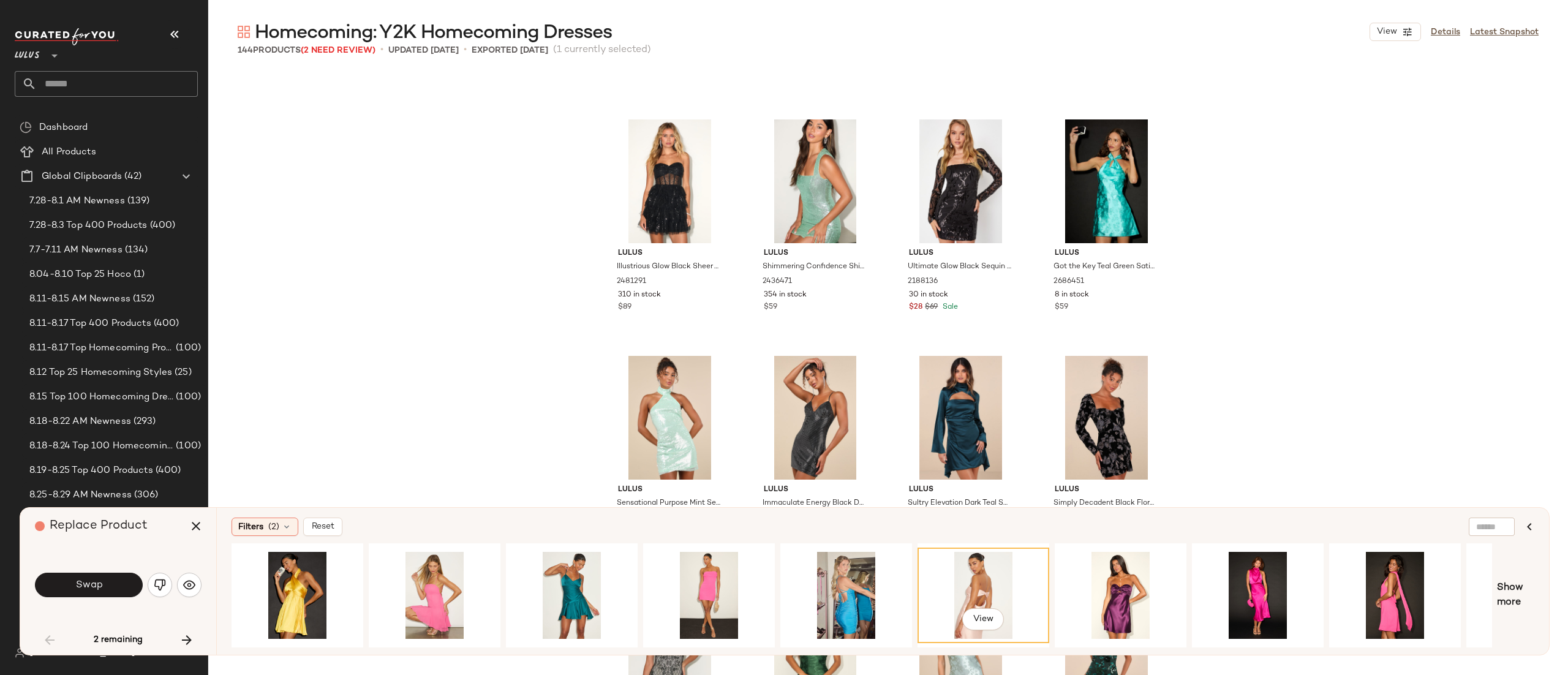
scroll to position [2062, 0]
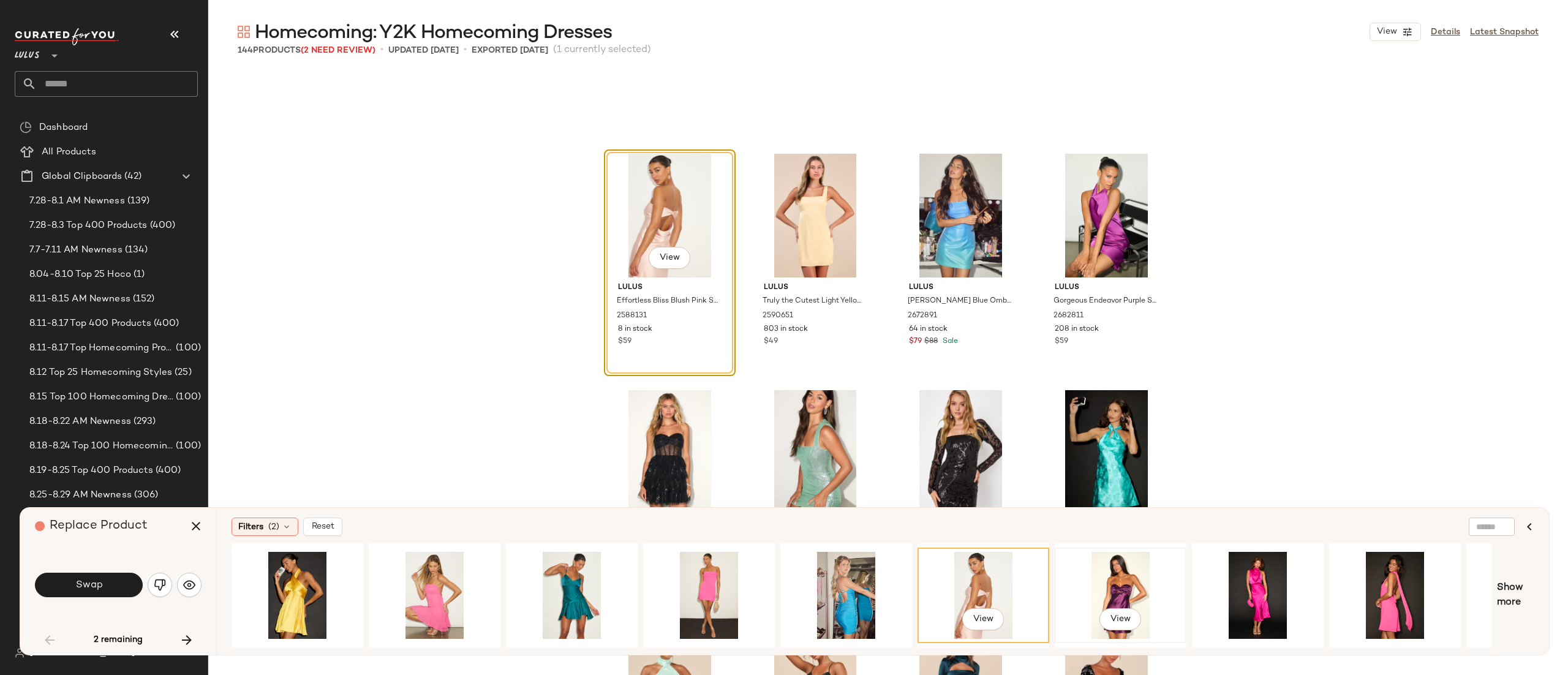
click at [1115, 590] on div "View" at bounding box center [1121, 596] width 123 height 87
click at [120, 593] on button "Swap" at bounding box center [89, 585] width 108 height 25
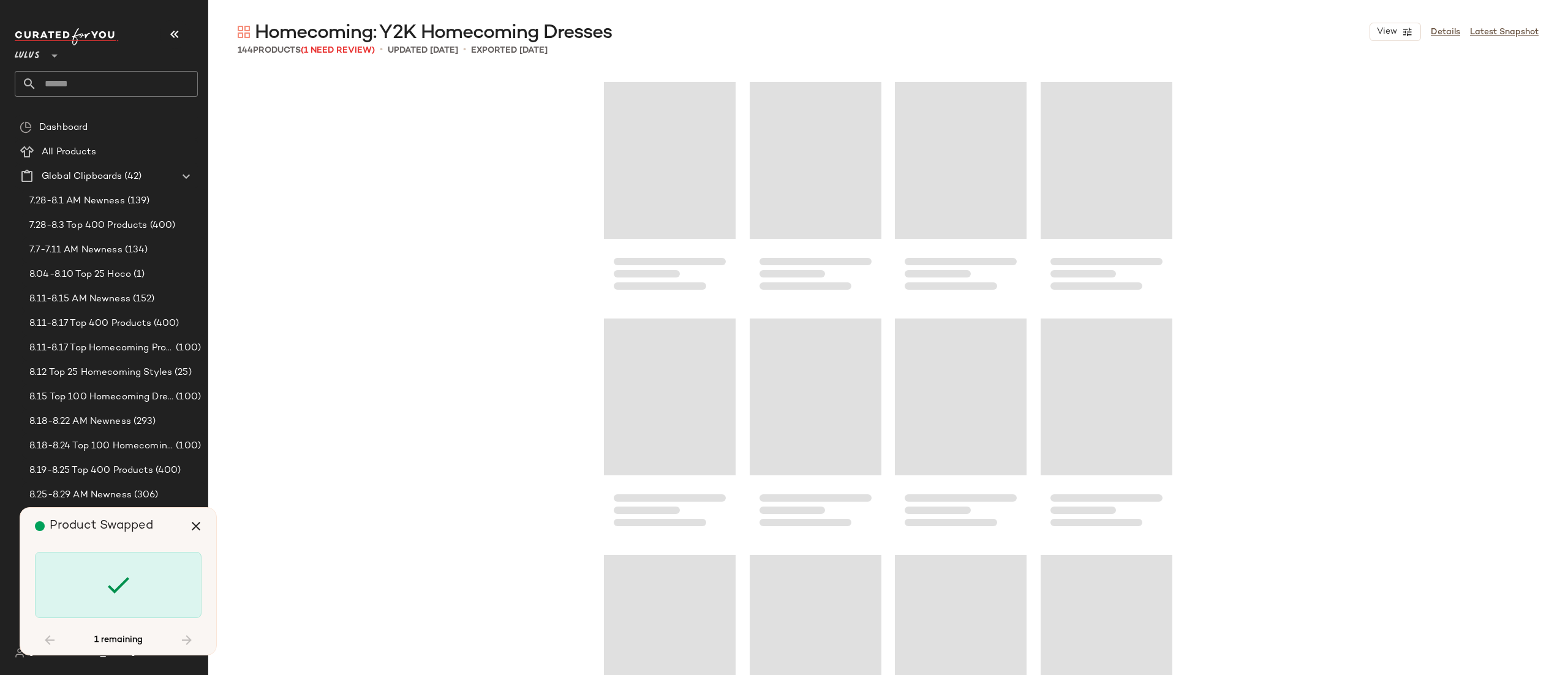
scroll to position [7114, 0]
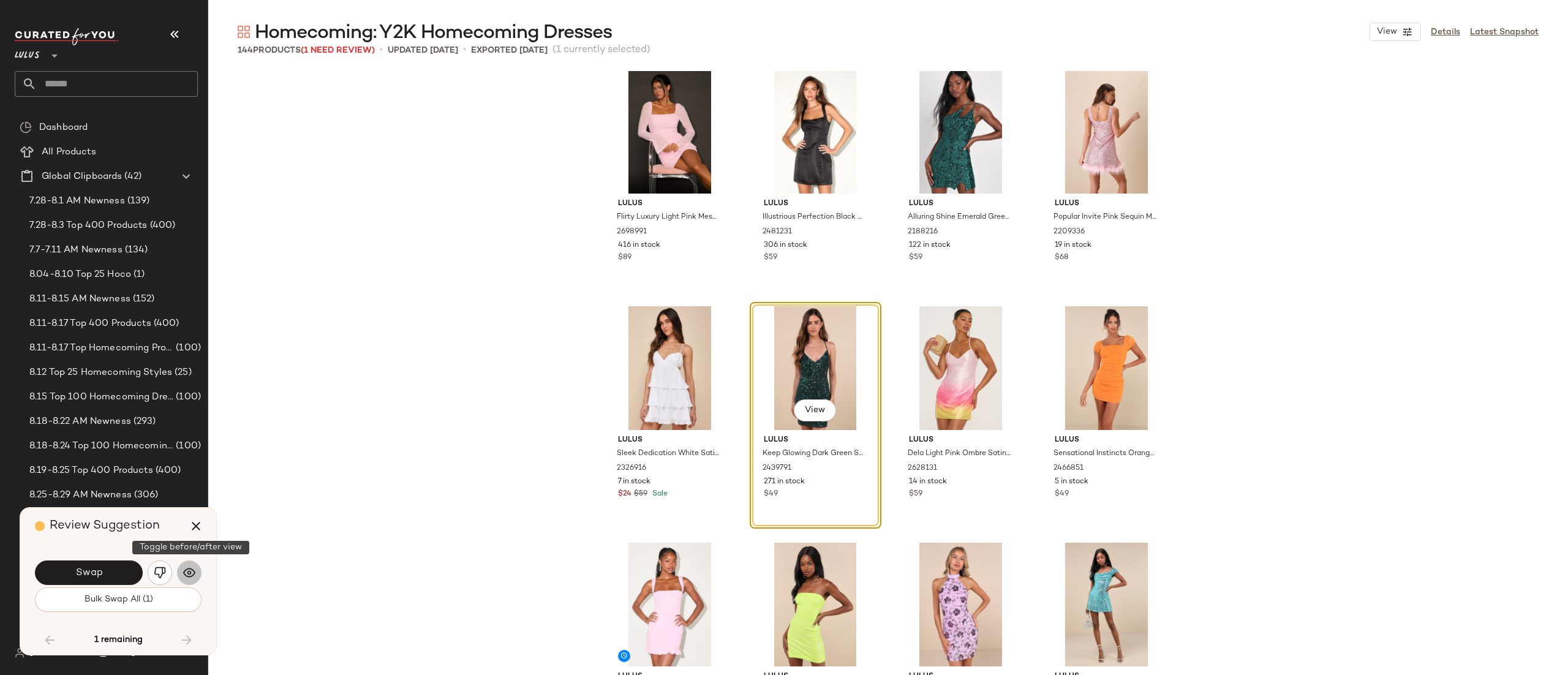
click at [200, 571] on button "button" at bounding box center [189, 572] width 25 height 25
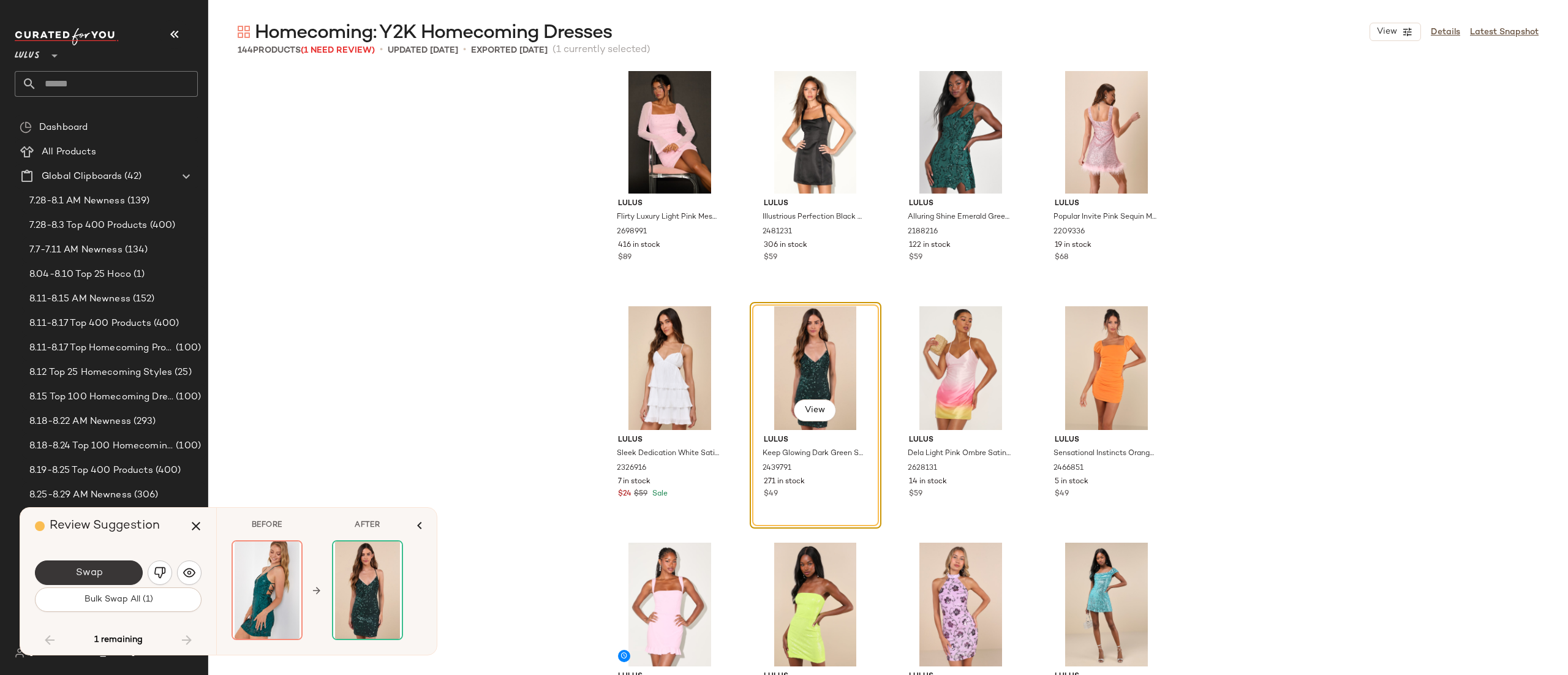
click at [82, 578] on span "Swap" at bounding box center [88, 573] width 28 height 12
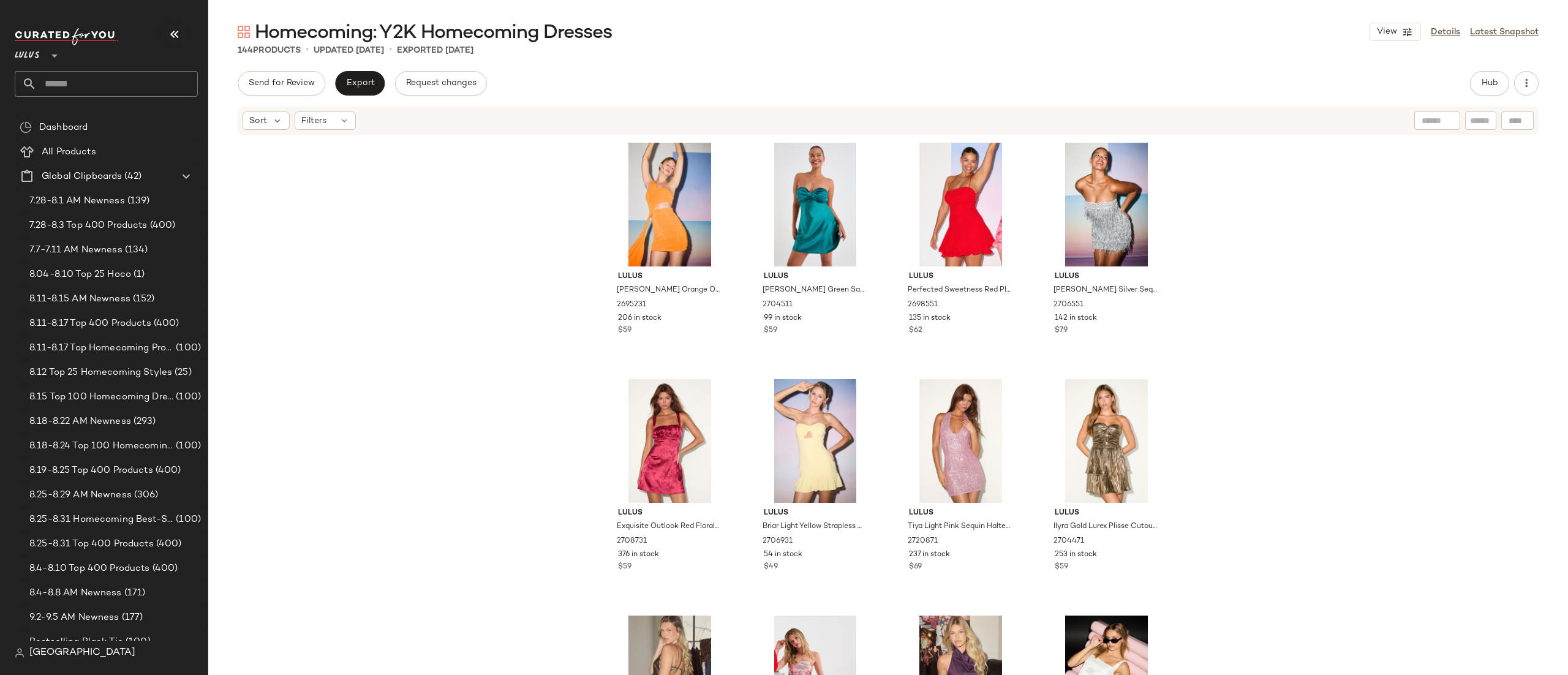
click at [1254, 290] on div "Lulus [PERSON_NAME] Orange One-Shoulder Cutout Sash Mini Dress 2695231 206 in s…" at bounding box center [888, 424] width 1360 height 576
click at [1316, 128] on div "Sort Filters" at bounding box center [808, 120] width 1132 height 19
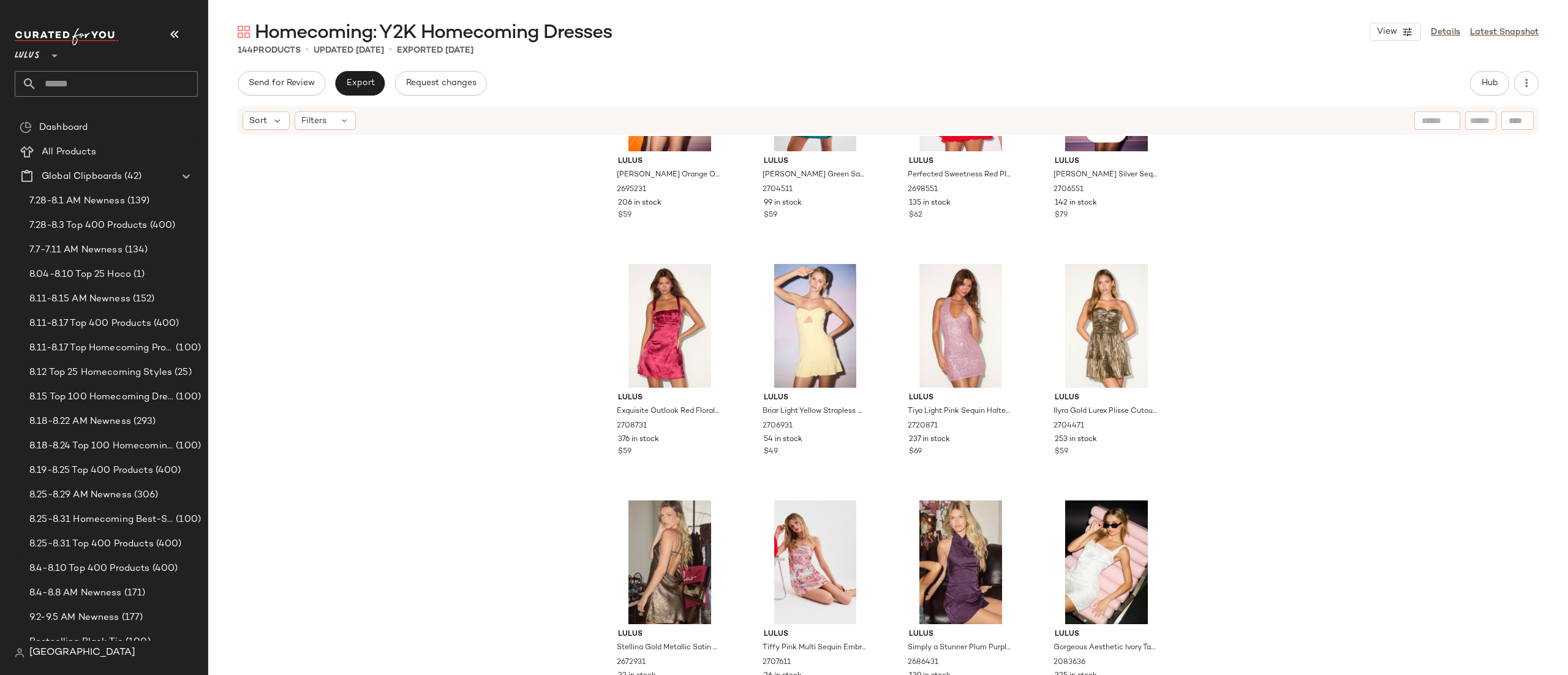
scroll to position [93, 0]
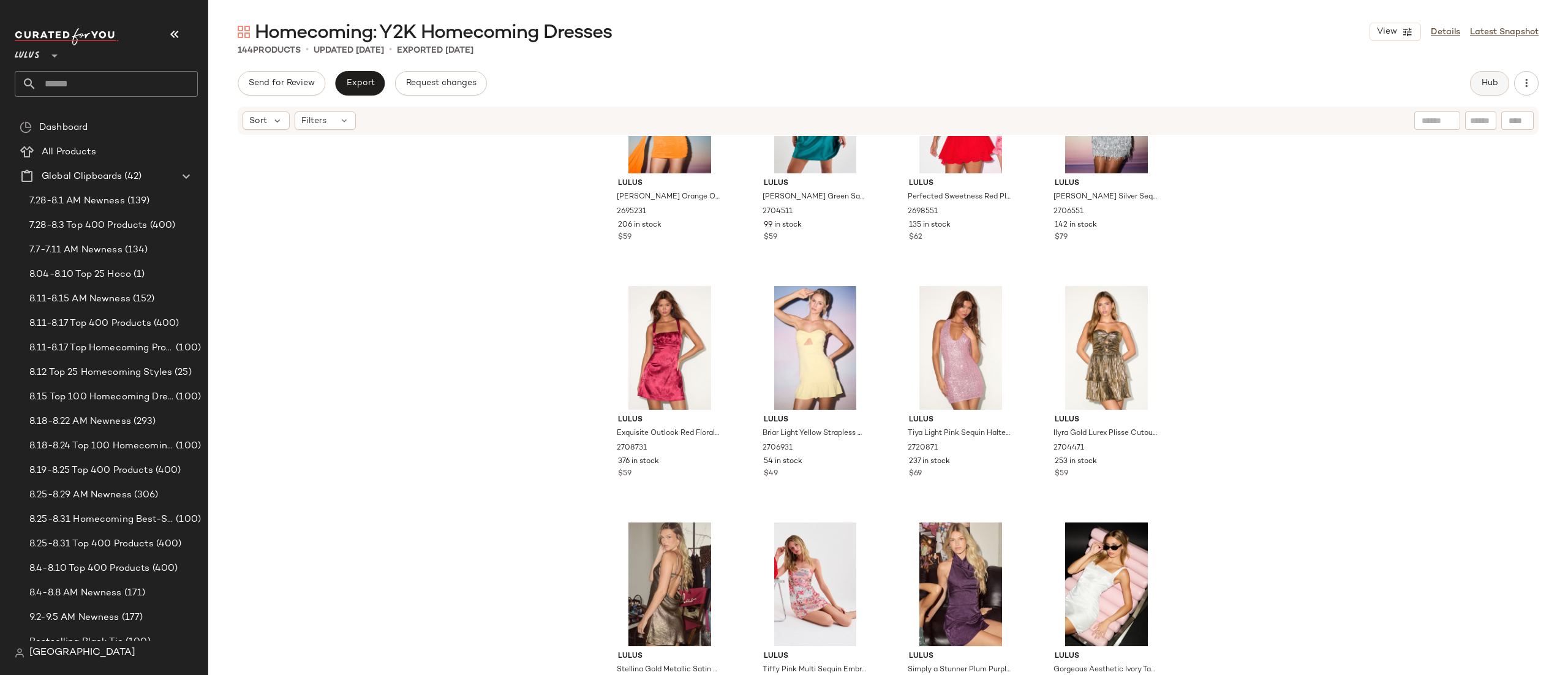
click at [1474, 73] on button "Hub" at bounding box center [1489, 83] width 39 height 25
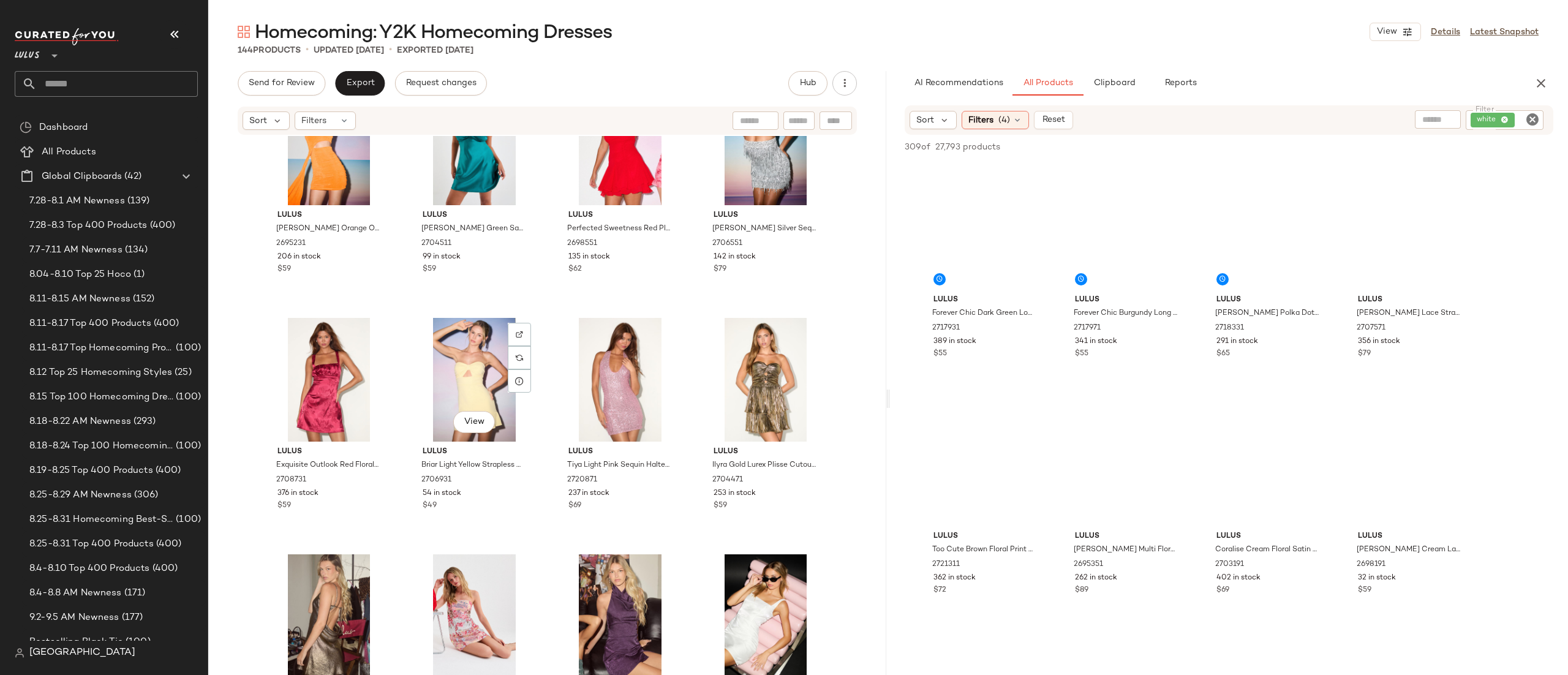
scroll to position [0, 0]
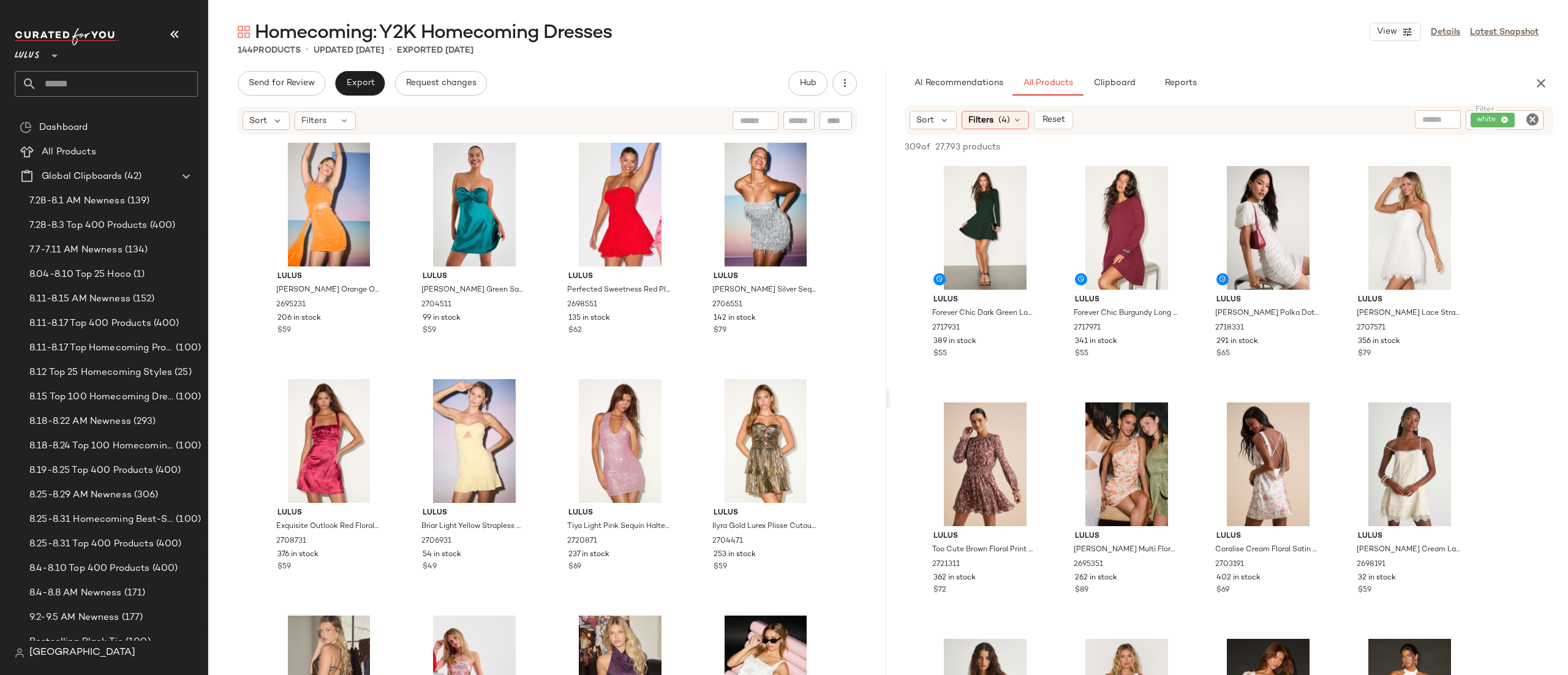
click at [1525, 119] on icon "Clear Filter" at bounding box center [1533, 120] width 15 height 15
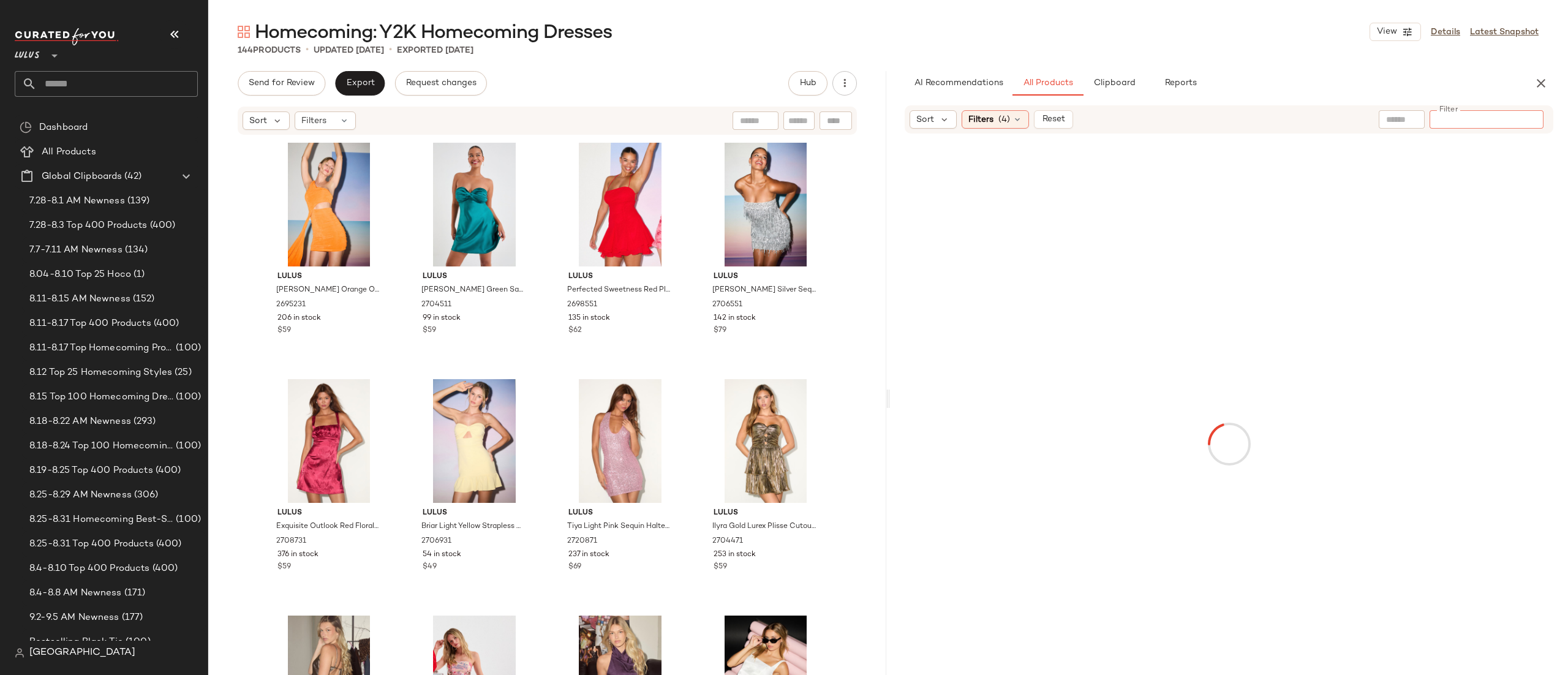
click at [1429, 37] on div "View Details Latest Snapshot" at bounding box center [1454, 31] width 169 height 19
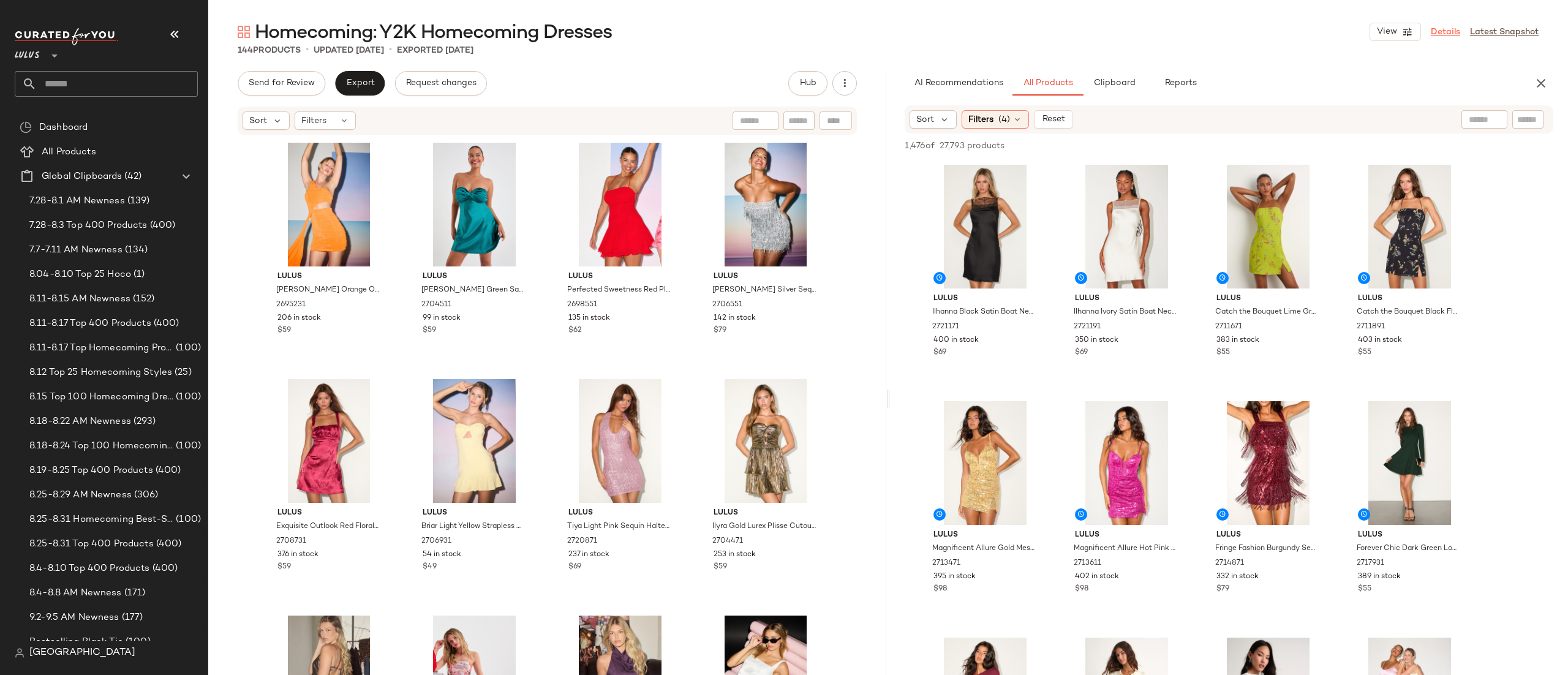
click at [1444, 25] on link "Details" at bounding box center [1445, 31] width 29 height 13
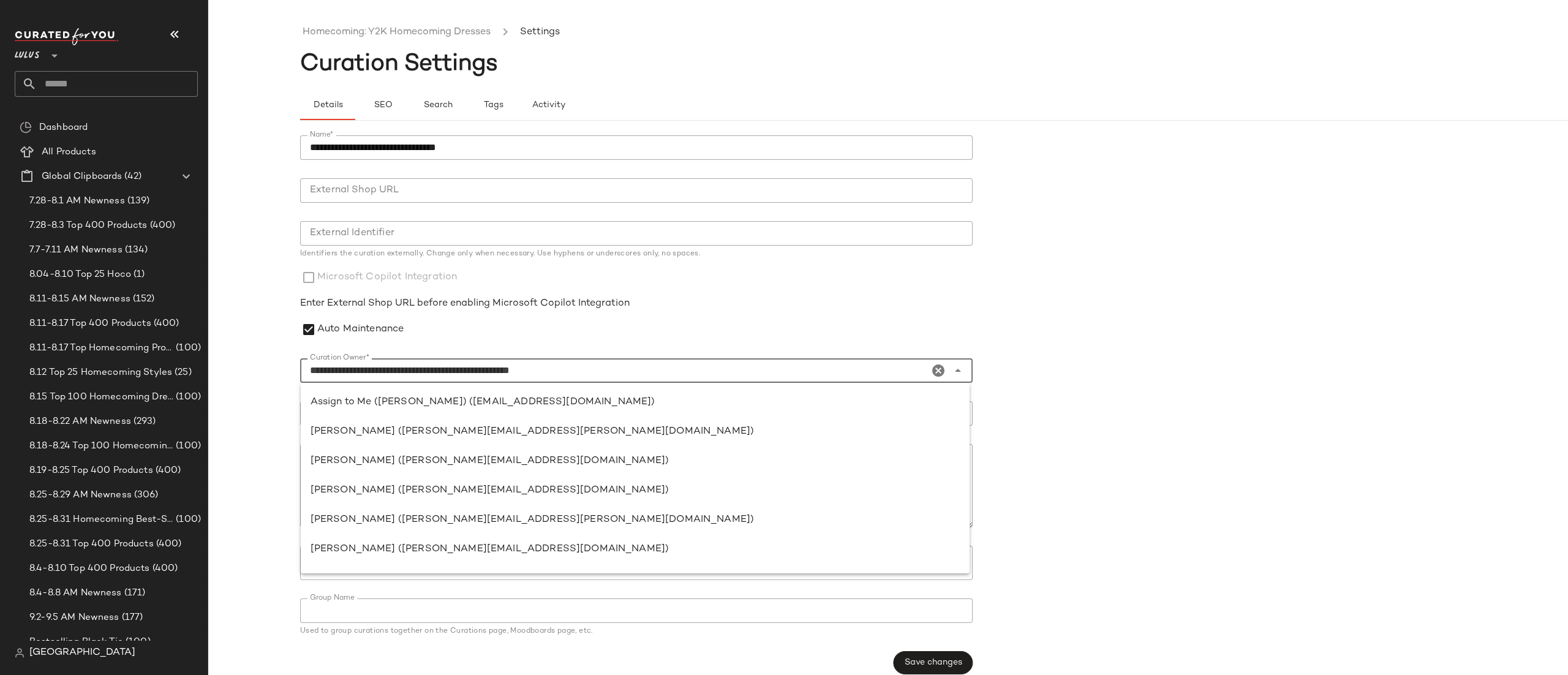
click at [550, 366] on input "**********" at bounding box center [614, 371] width 628 height 15
click at [524, 401] on div "Assign to Me ([PERSON_NAME]) ([EMAIL_ADDRESS][DOMAIN_NAME])" at bounding box center [635, 403] width 649 height 15
type input "**********"
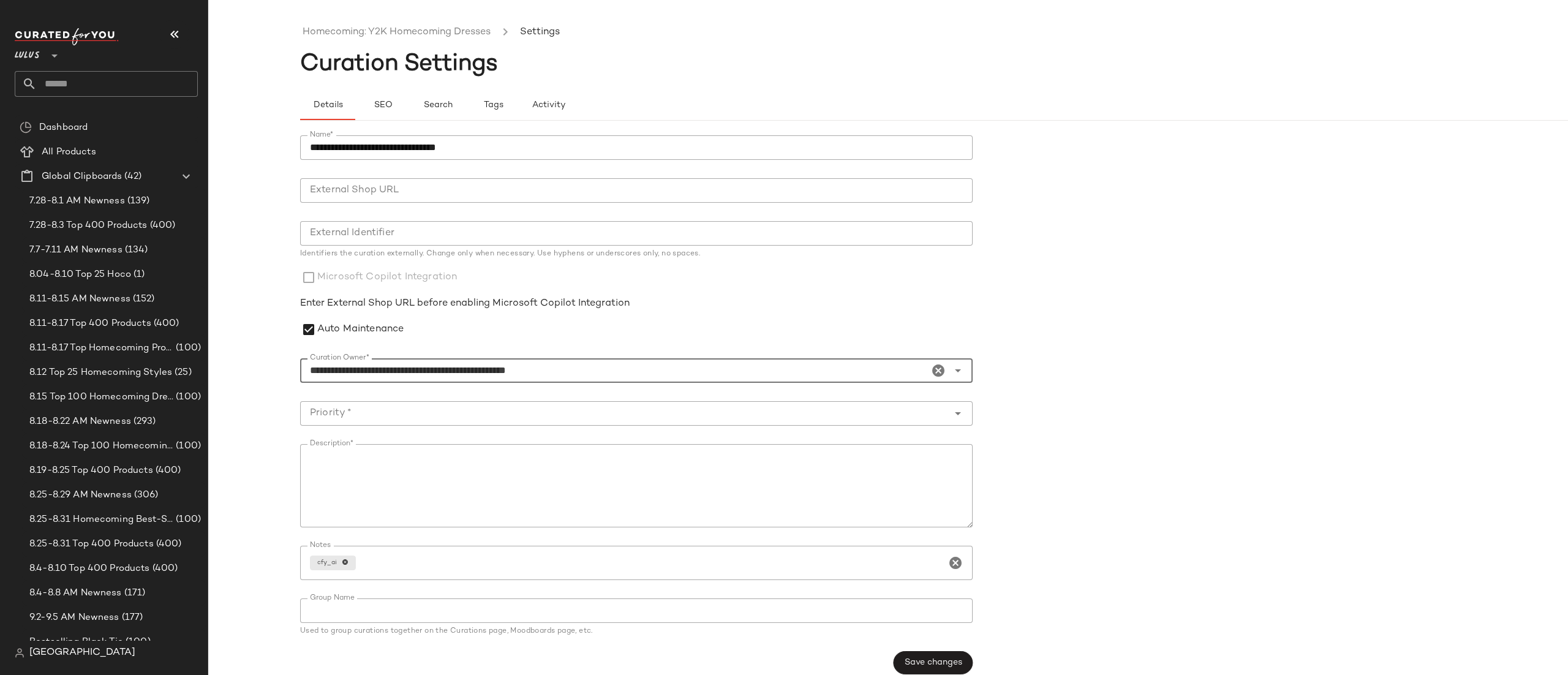
scroll to position [13, 0]
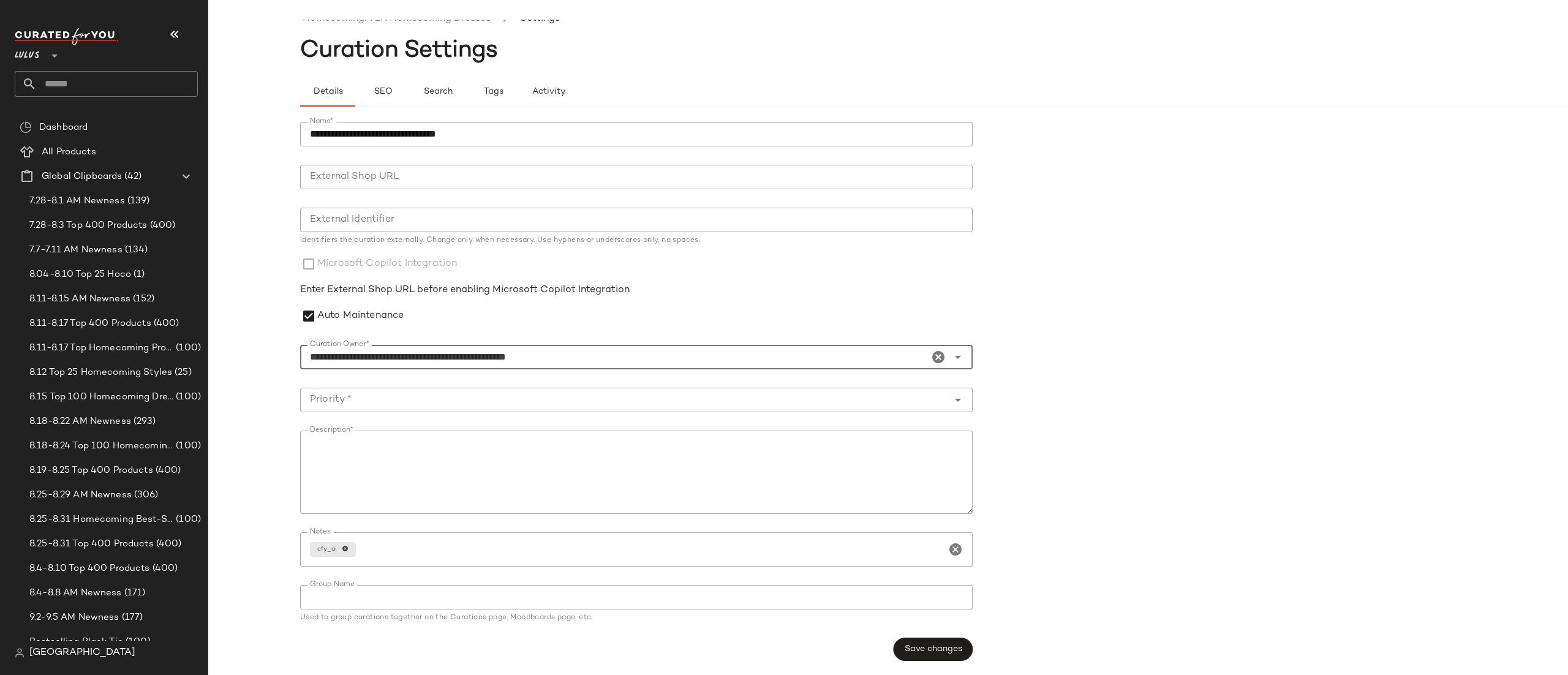
click at [425, 401] on input "Priority *" at bounding box center [624, 400] width 648 height 15
click at [426, 422] on div "Critical Priority (0)" at bounding box center [635, 431] width 669 height 29
type input "**********"
click at [919, 649] on span "Save changes" at bounding box center [934, 650] width 58 height 10
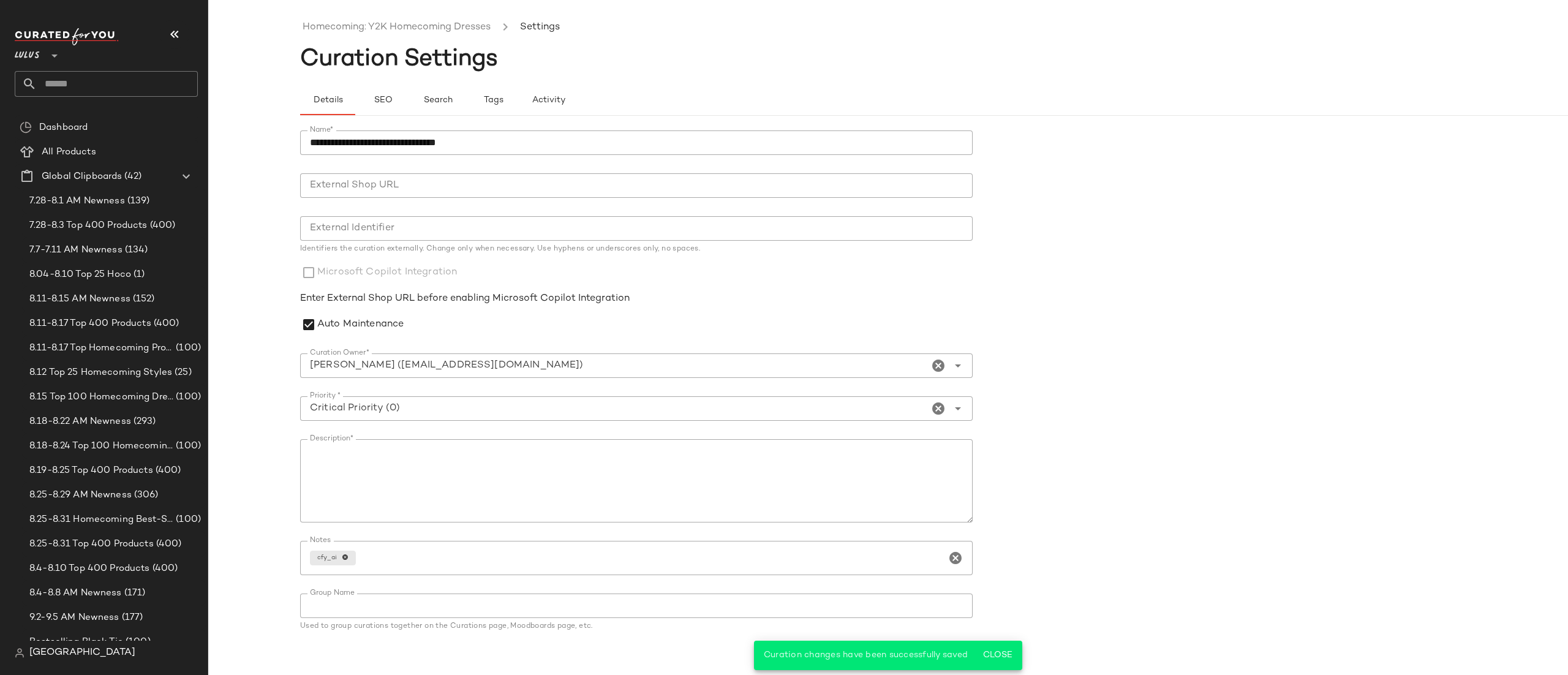
scroll to position [0, 0]
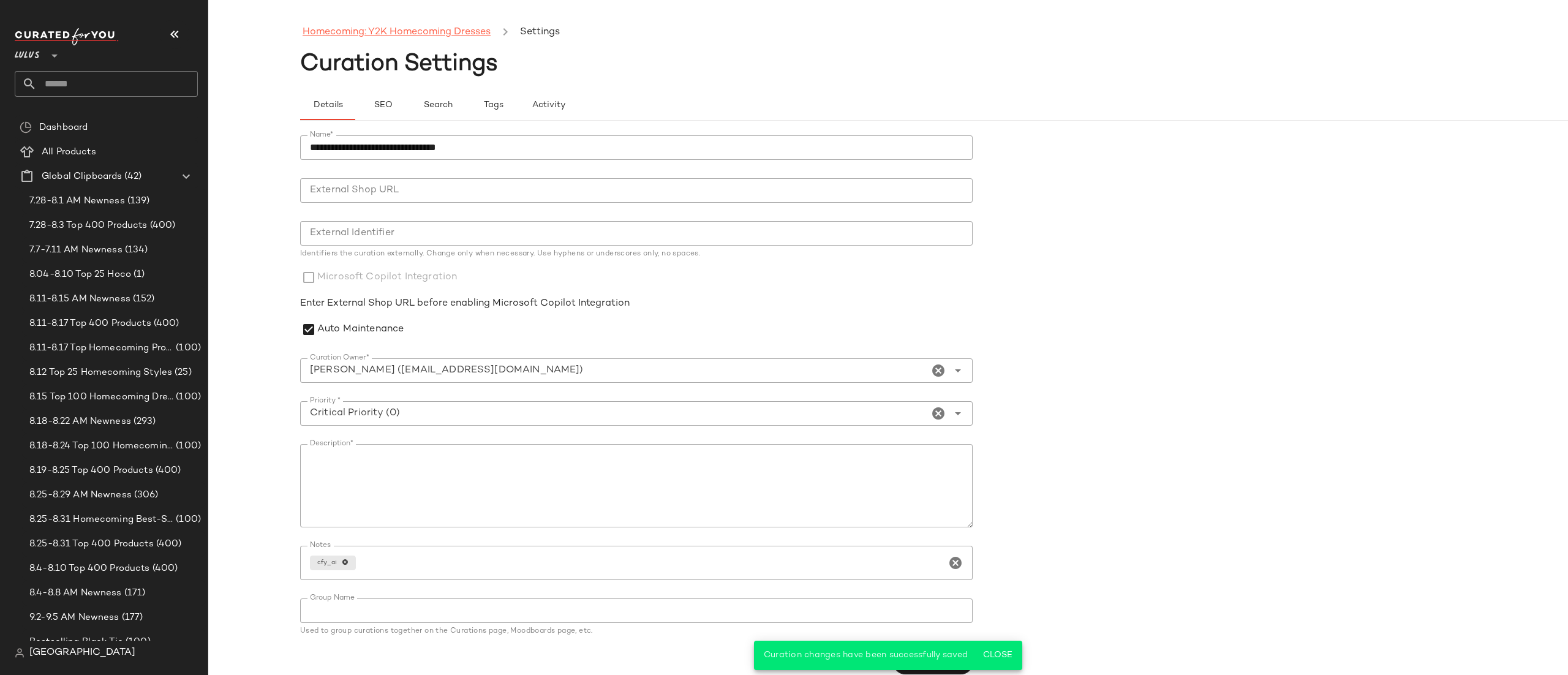
click at [346, 34] on link "Homecoming: Y2K Homecoming Dresses" at bounding box center [396, 32] width 188 height 16
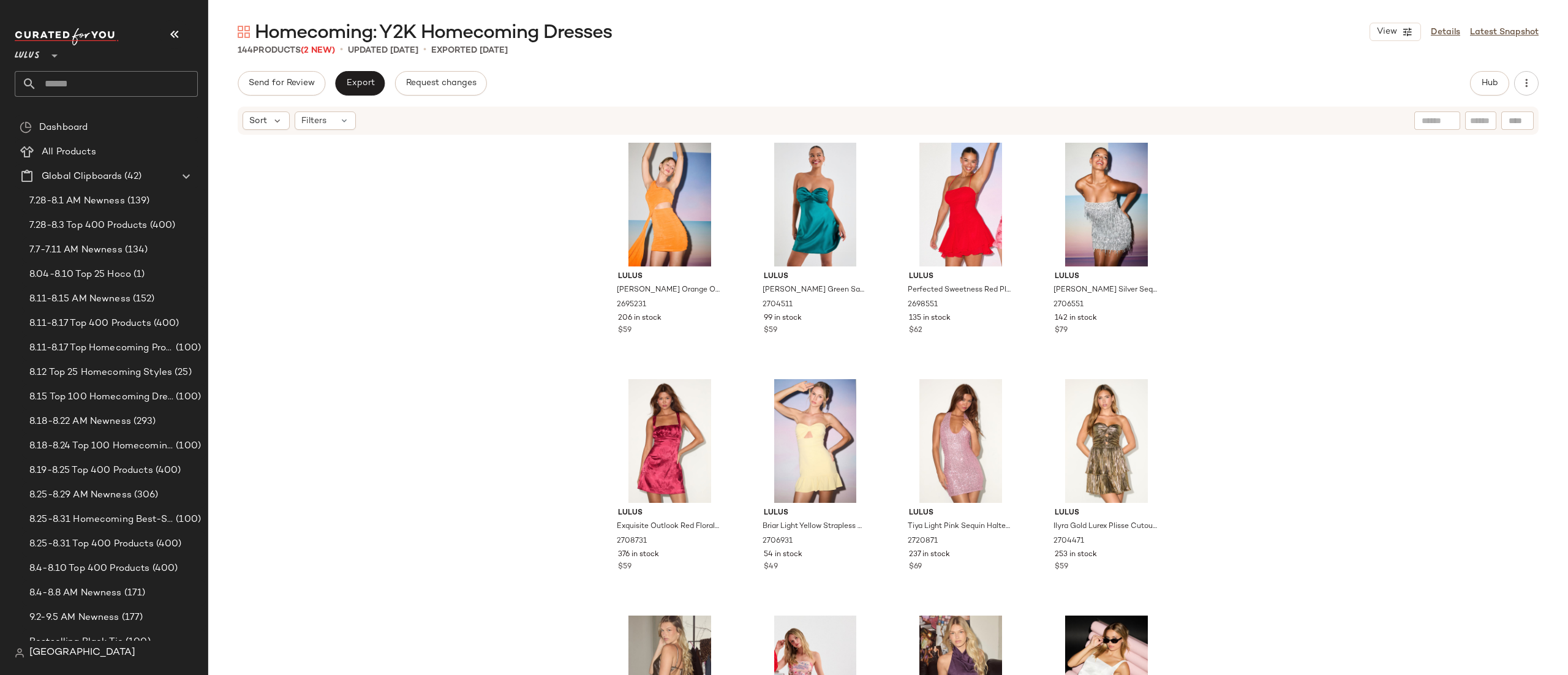
click at [1460, 85] on div "Send for Review Export Request changes Hub" at bounding box center [888, 83] width 1301 height 25
click at [1471, 85] on button "Hub" at bounding box center [1489, 83] width 39 height 25
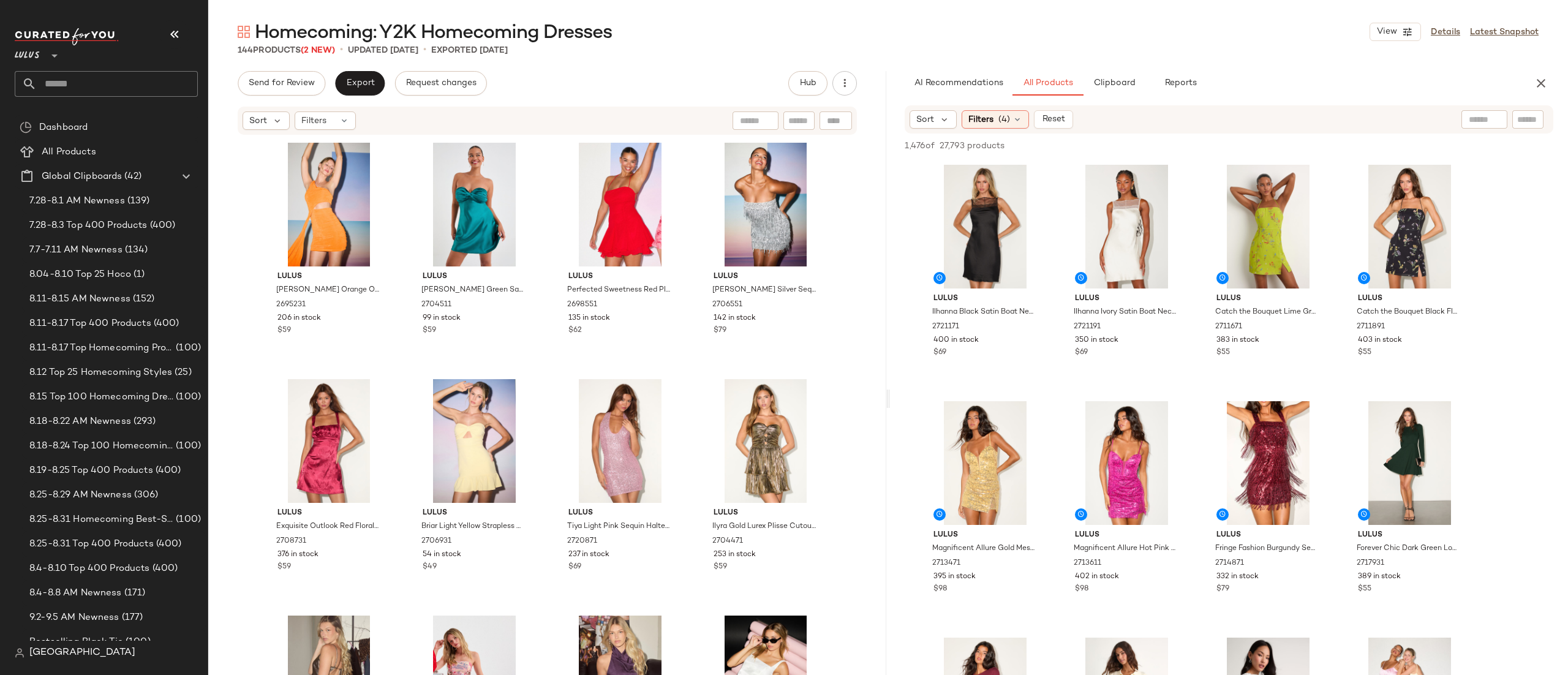
click at [1014, 107] on div "Sort Filters (4) Reset" at bounding box center [1229, 120] width 649 height 28
click at [1006, 120] on span "(4)" at bounding box center [1005, 120] width 12 height 13
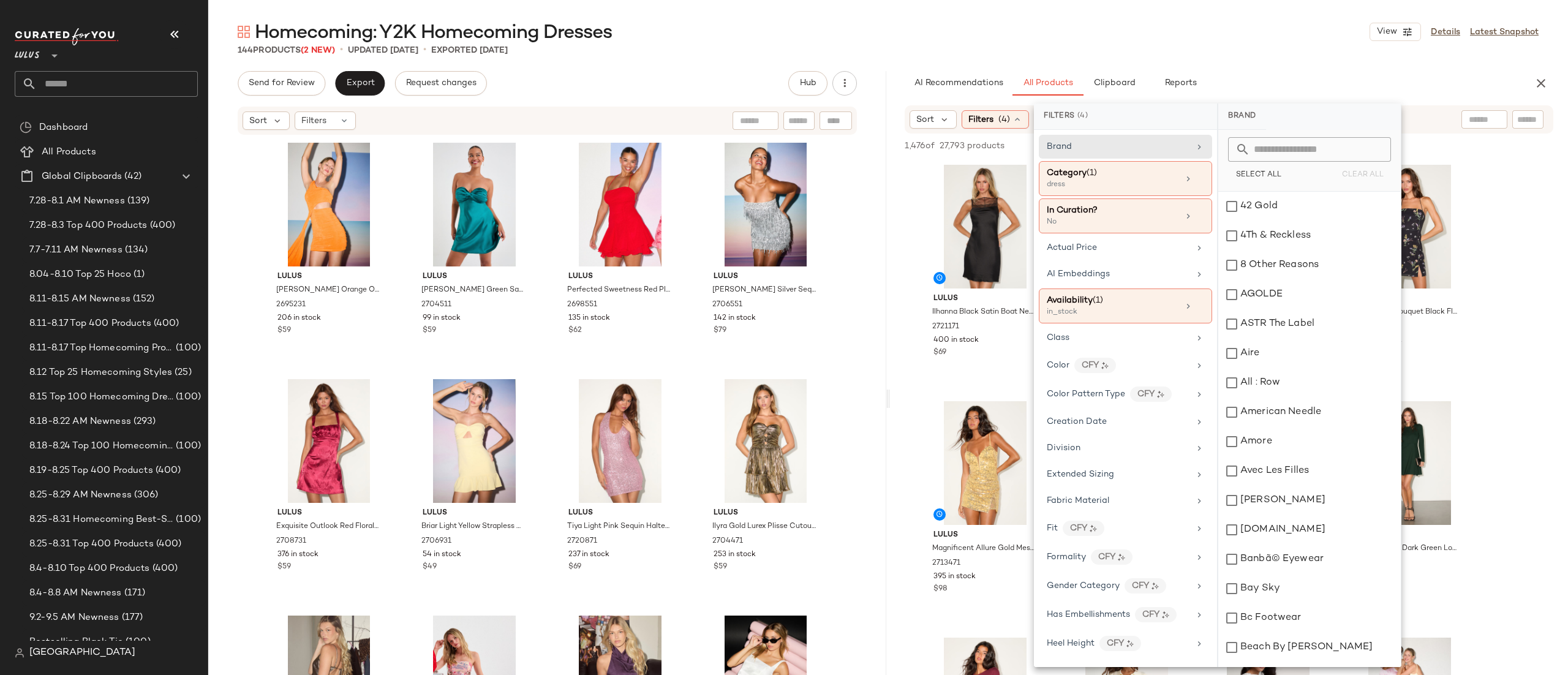
click at [1427, 119] on div "Sort Filters (4) Reset" at bounding box center [1229, 120] width 649 height 28
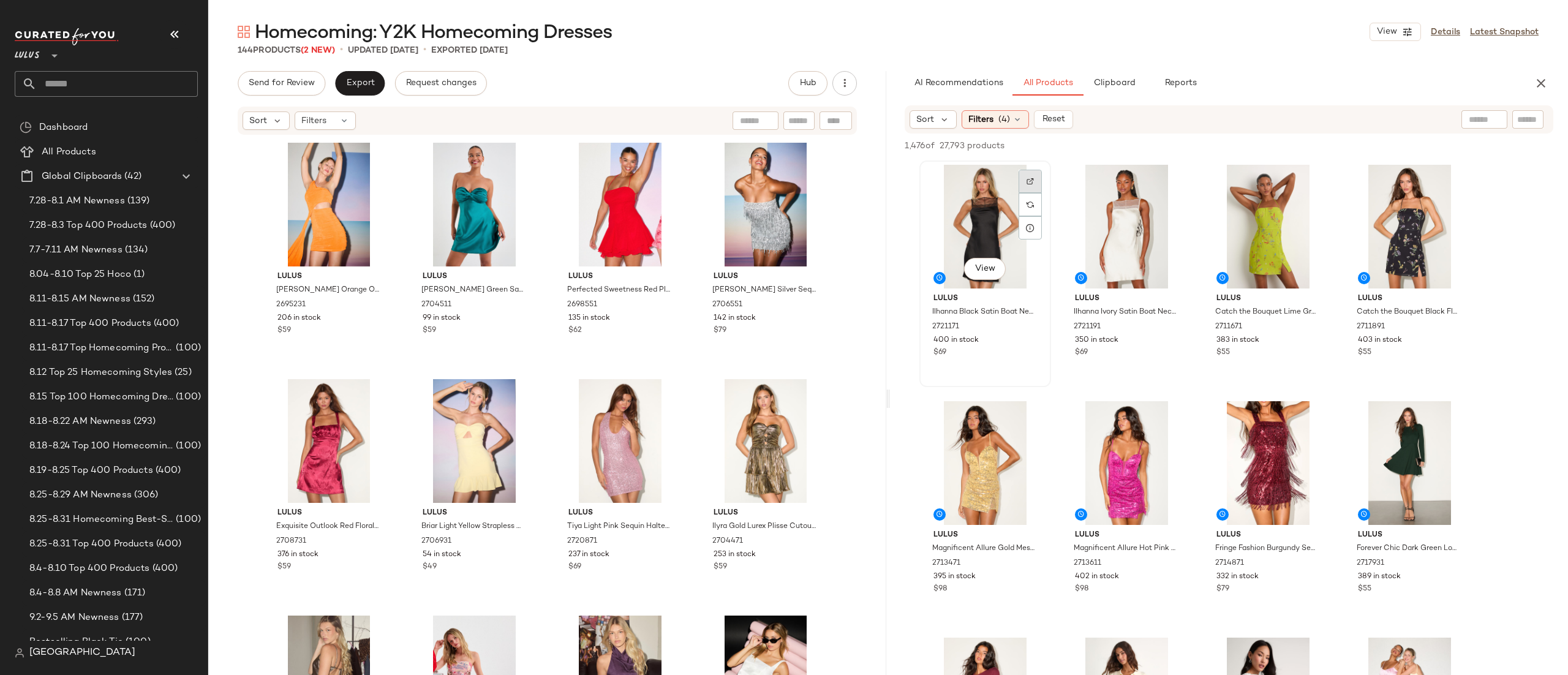
click at [1035, 193] on div at bounding box center [1030, 204] width 23 height 23
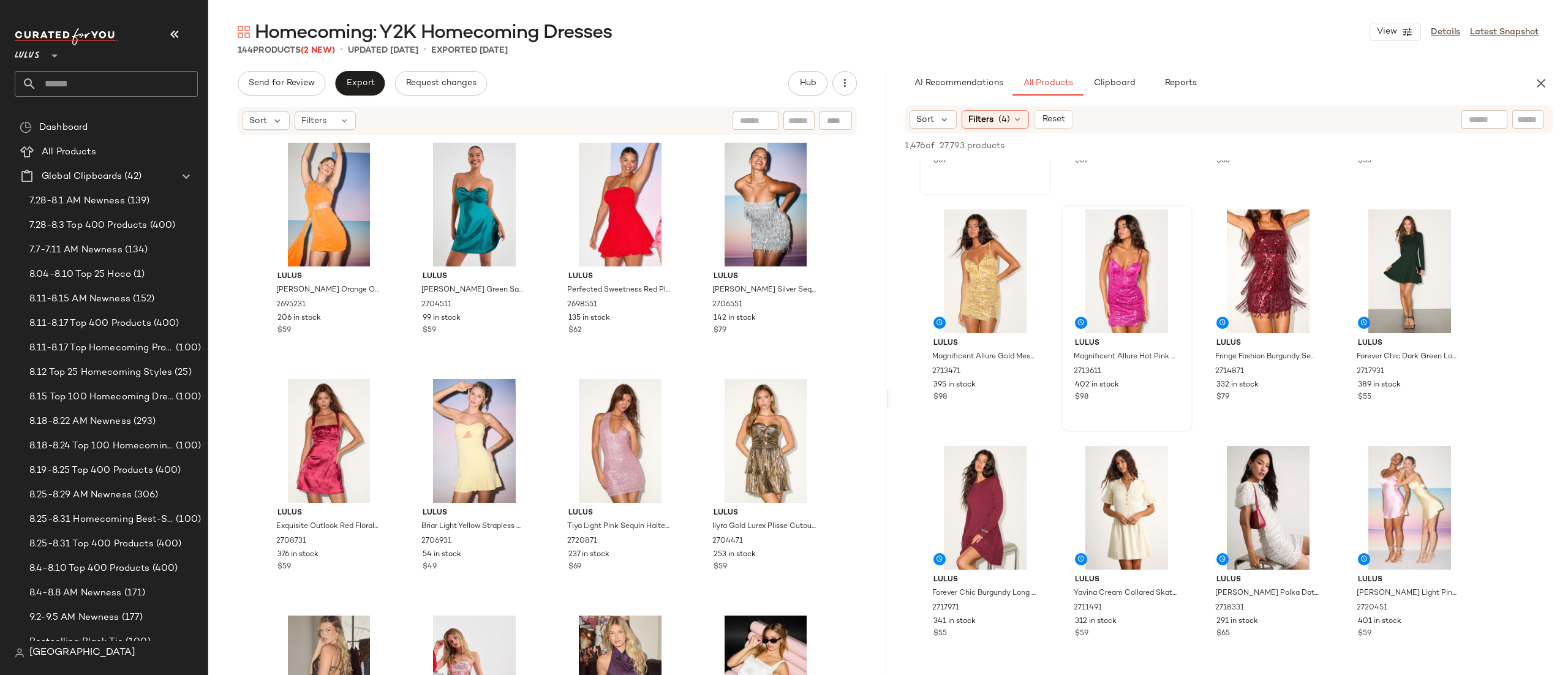
scroll to position [198, 0]
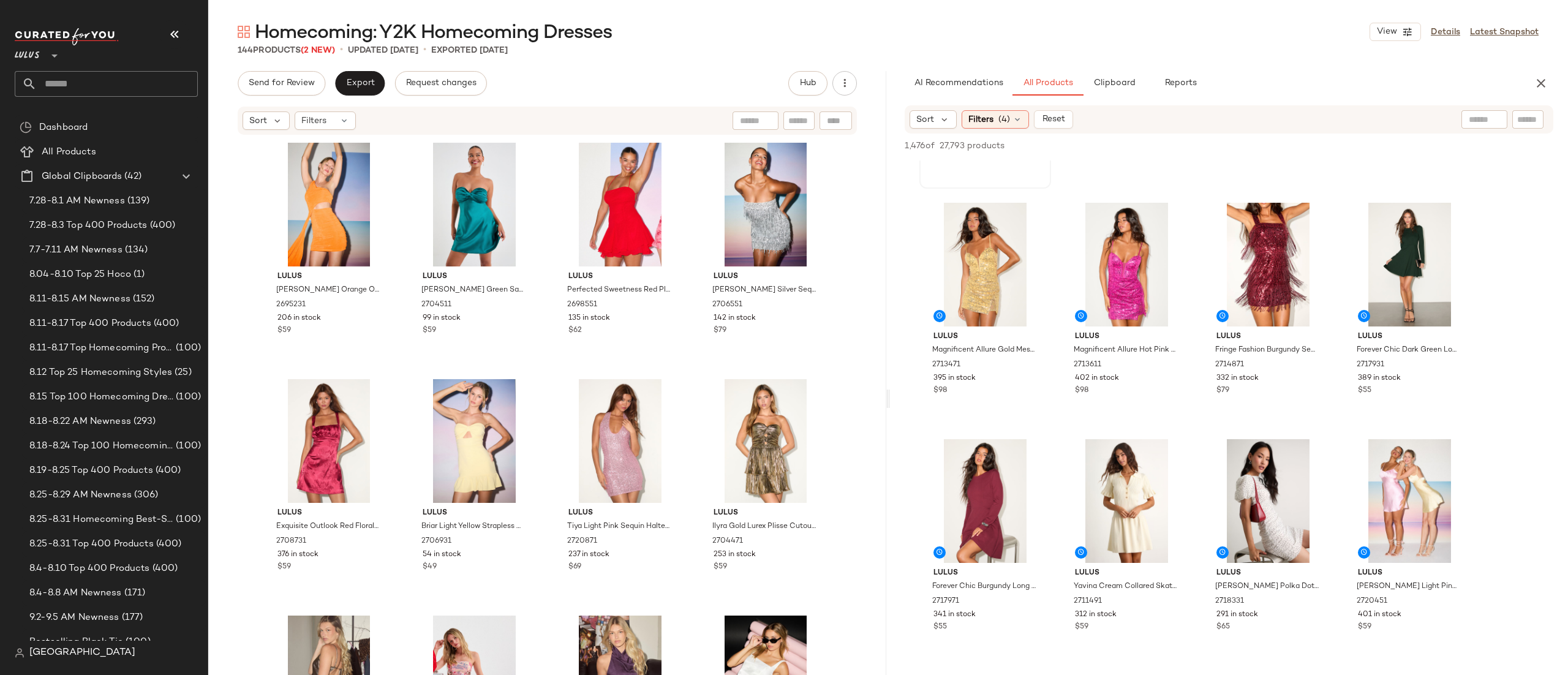
click at [1489, 116] on div at bounding box center [1484, 119] width 46 height 19
type input "***"
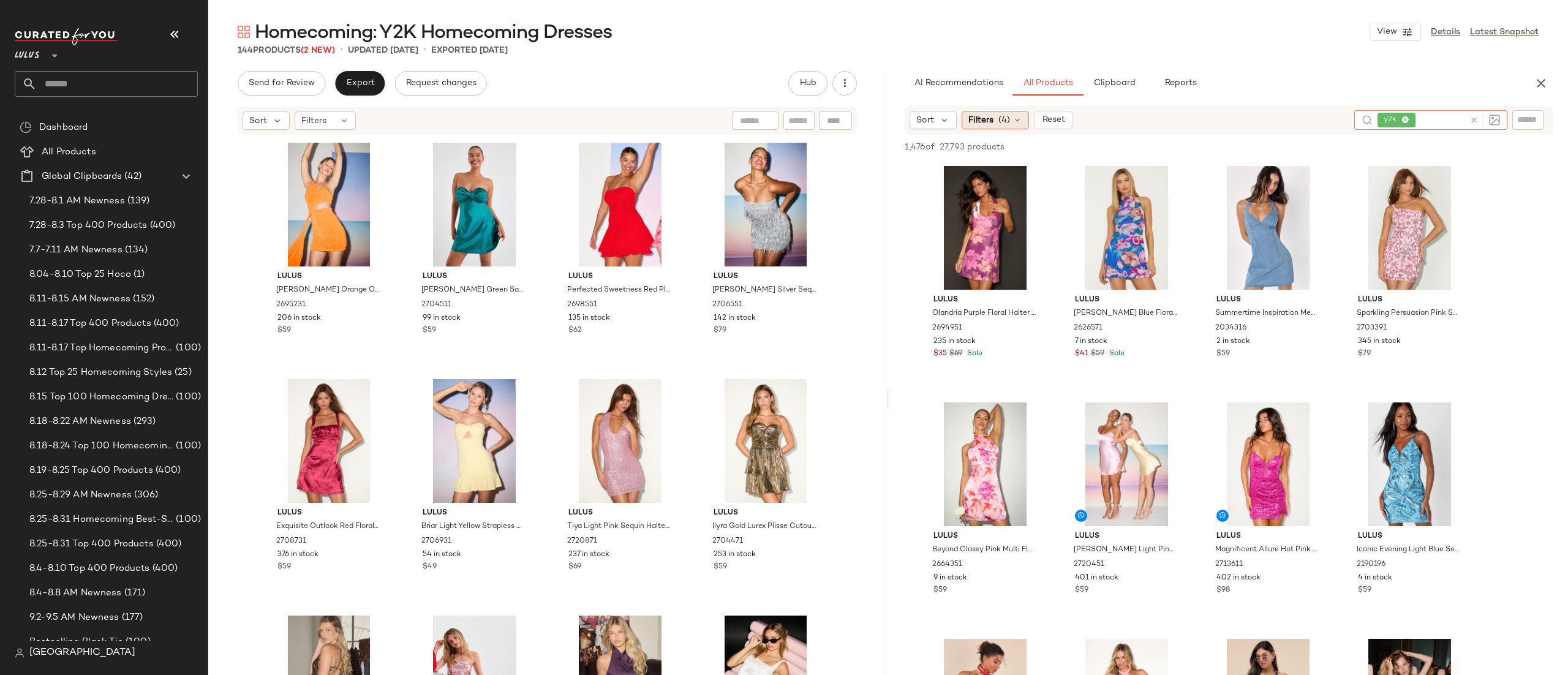
click at [993, 114] on span "Filters" at bounding box center [981, 120] width 25 height 13
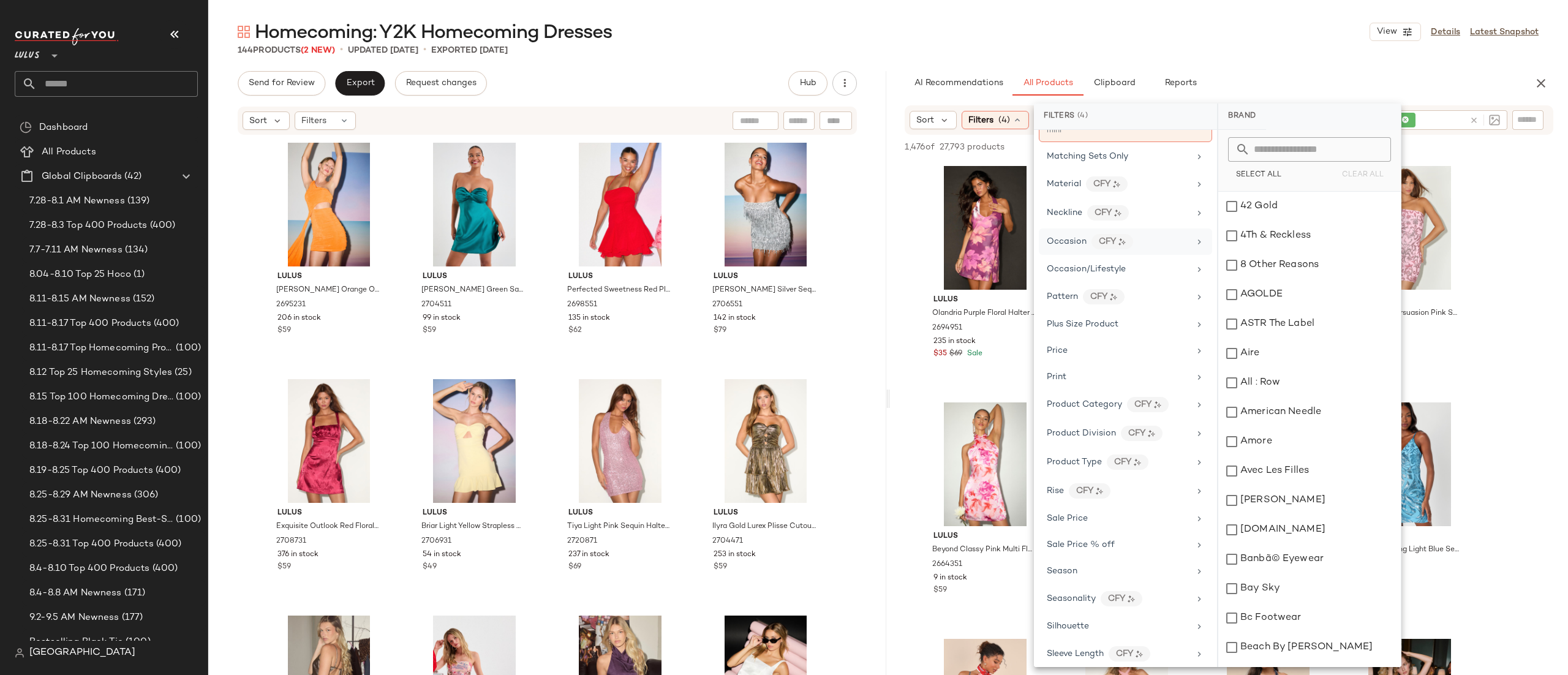
scroll to position [567, 0]
click at [1069, 287] on span "Occasion/Lifestyle" at bounding box center [1087, 283] width 79 height 9
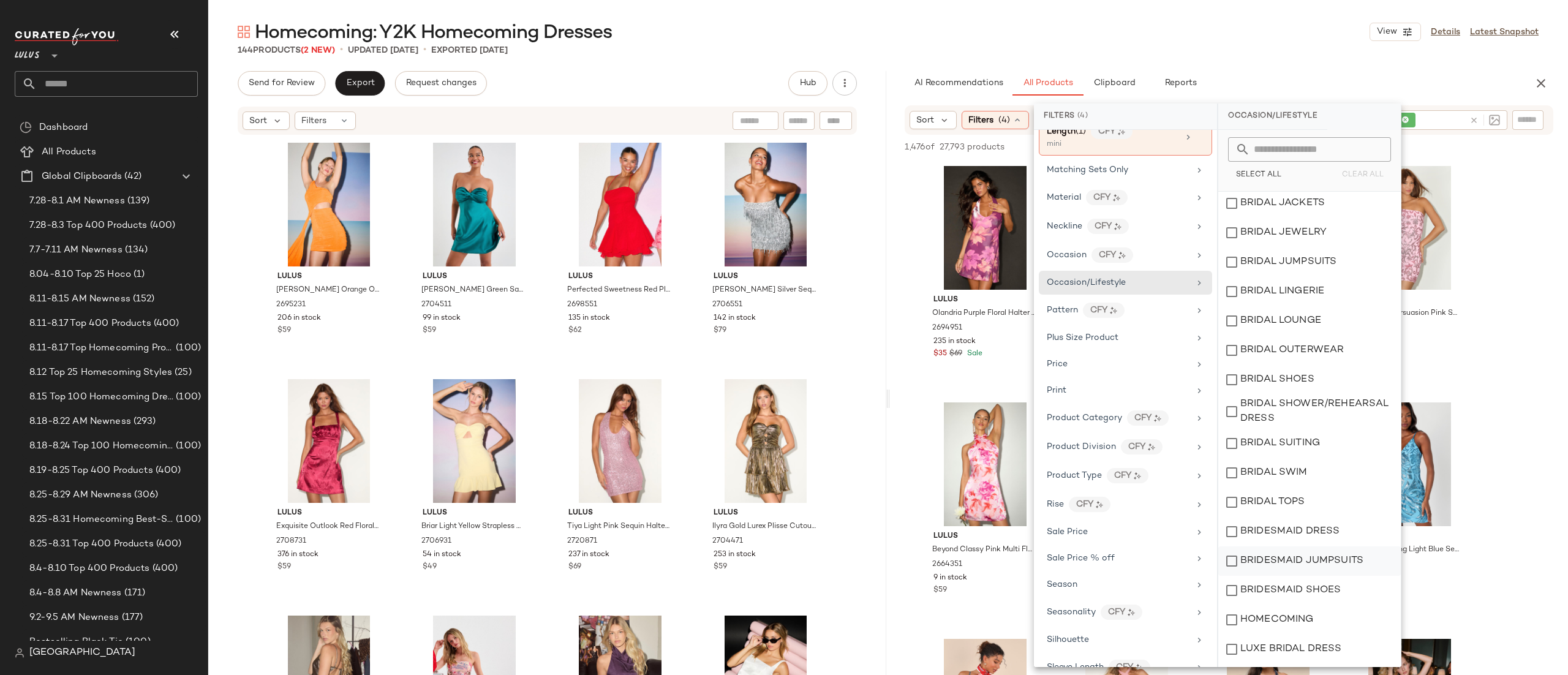
scroll to position [206, 0]
click at [1274, 544] on div "HOMECOMING" at bounding box center [1310, 534] width 183 height 29
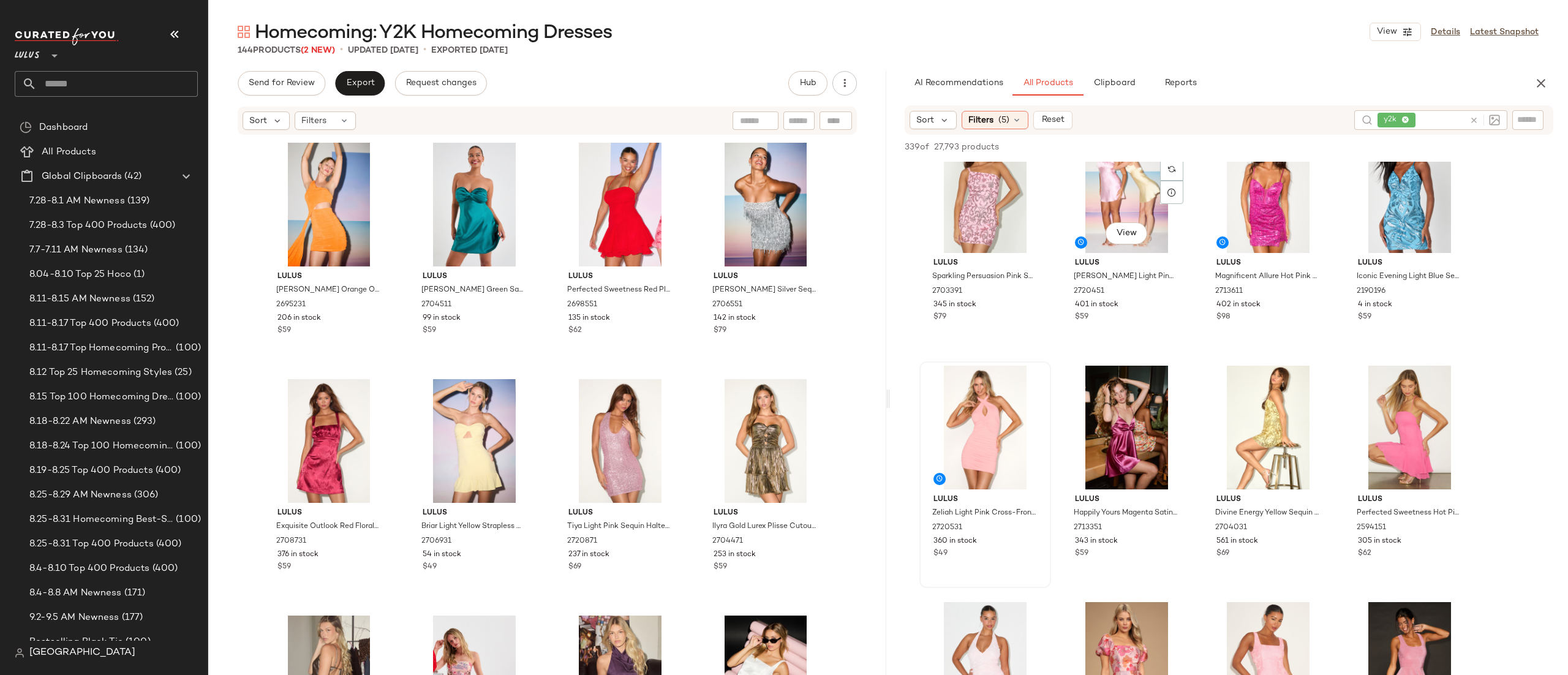
scroll to position [38, 0]
click at [1023, 393] on div at bounding box center [1030, 404] width 23 height 23
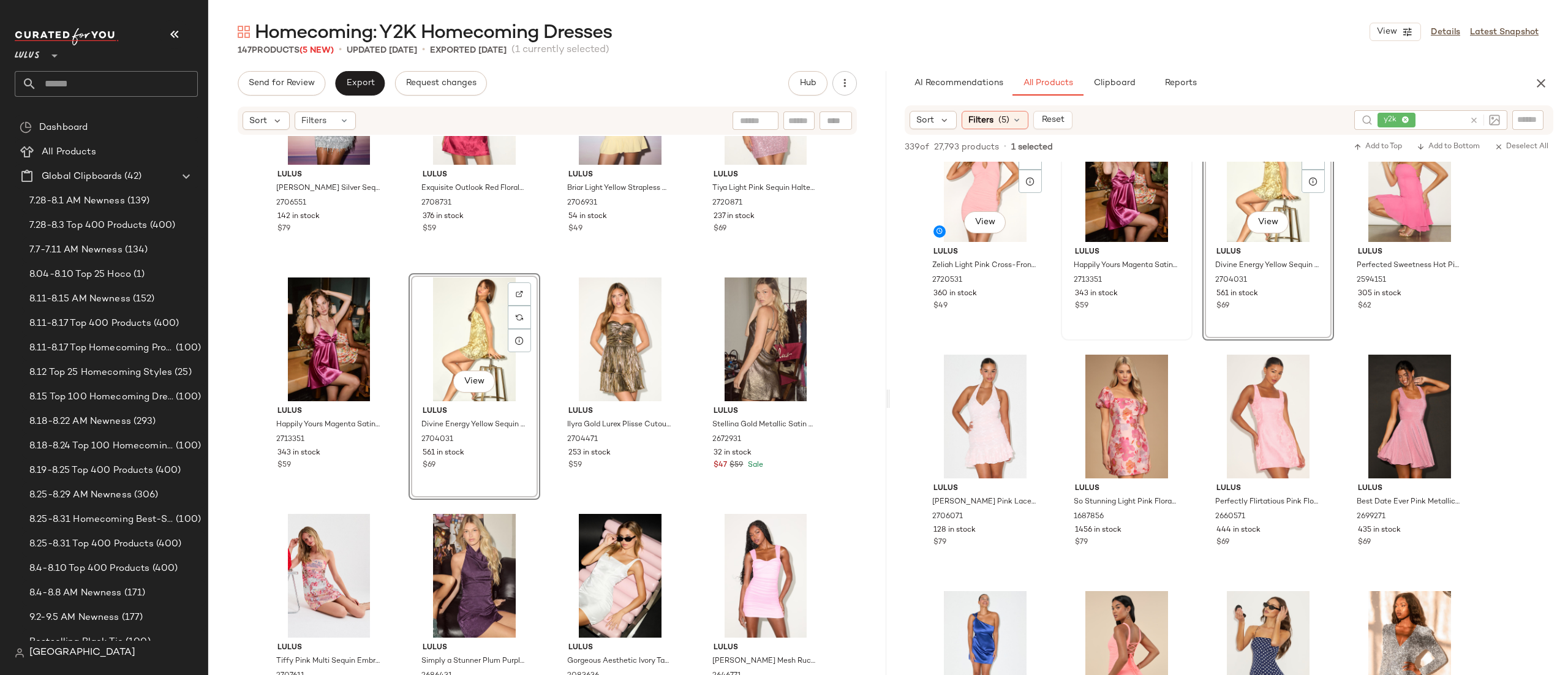
scroll to position [386, 0]
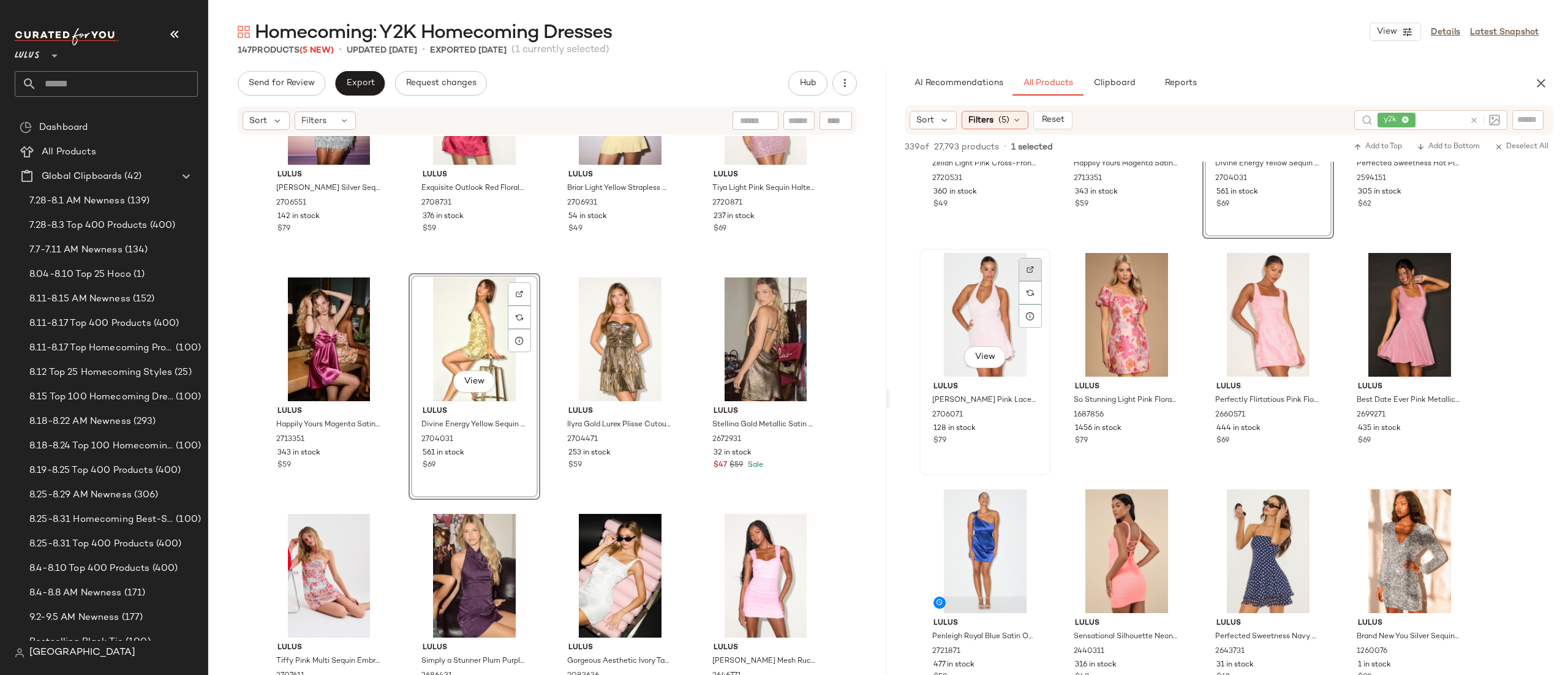
click at [1025, 281] on div at bounding box center [1030, 293] width 23 height 23
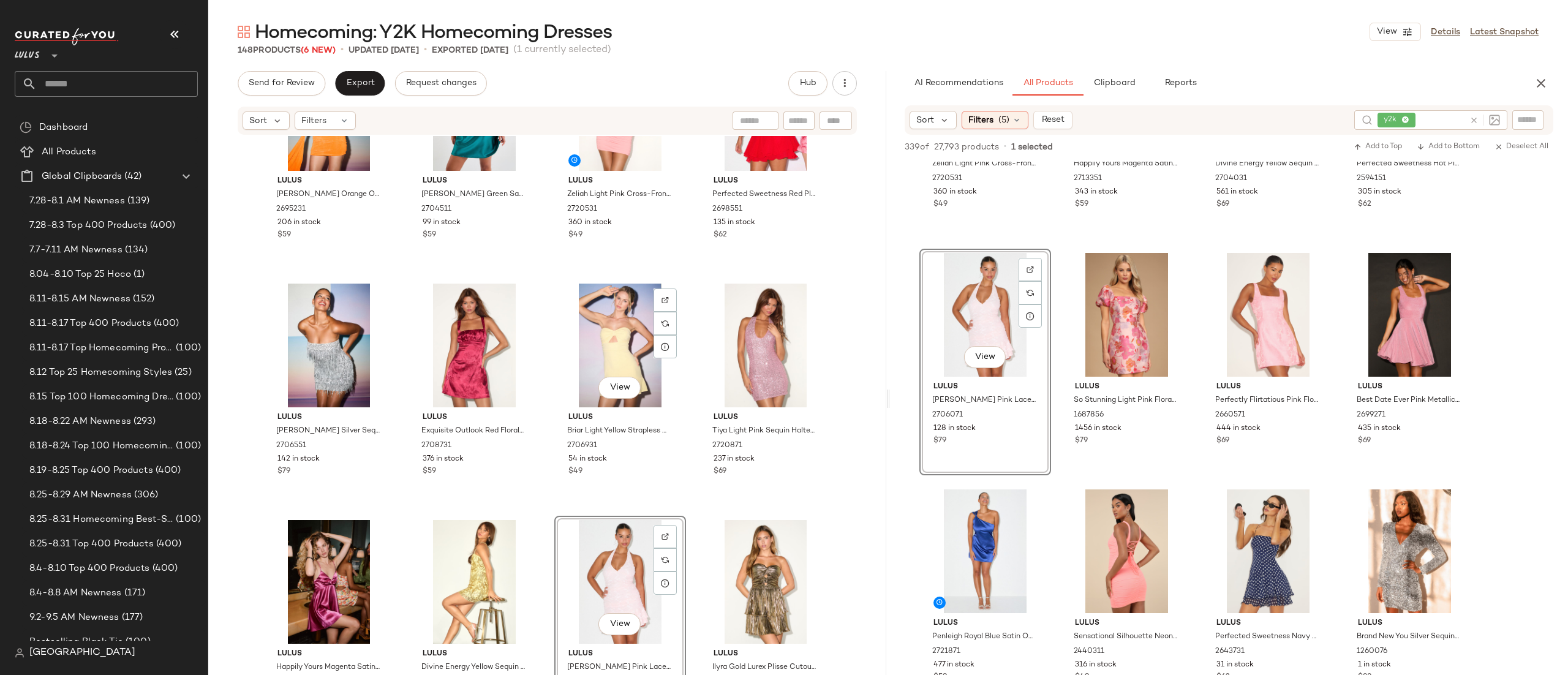
scroll to position [0, 0]
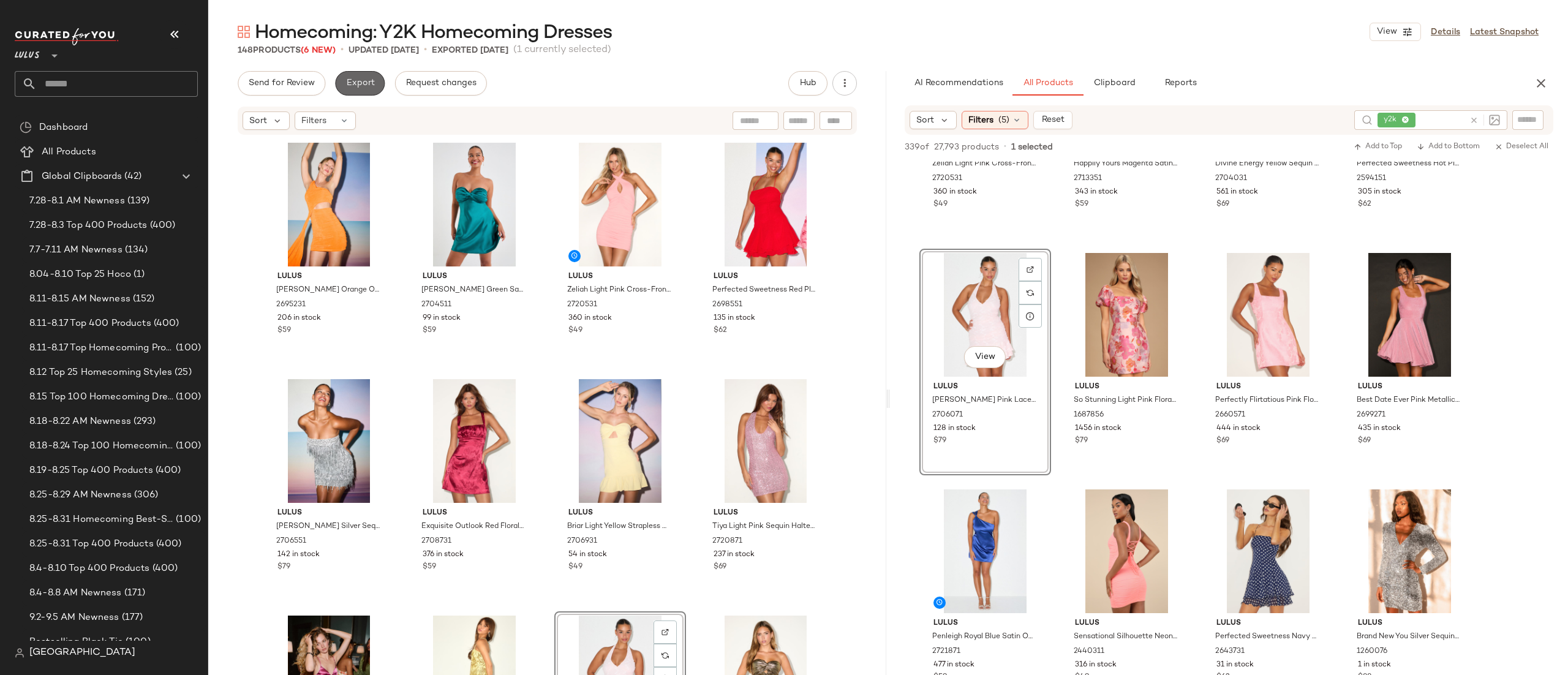
click at [377, 81] on button "Export" at bounding box center [360, 83] width 49 height 25
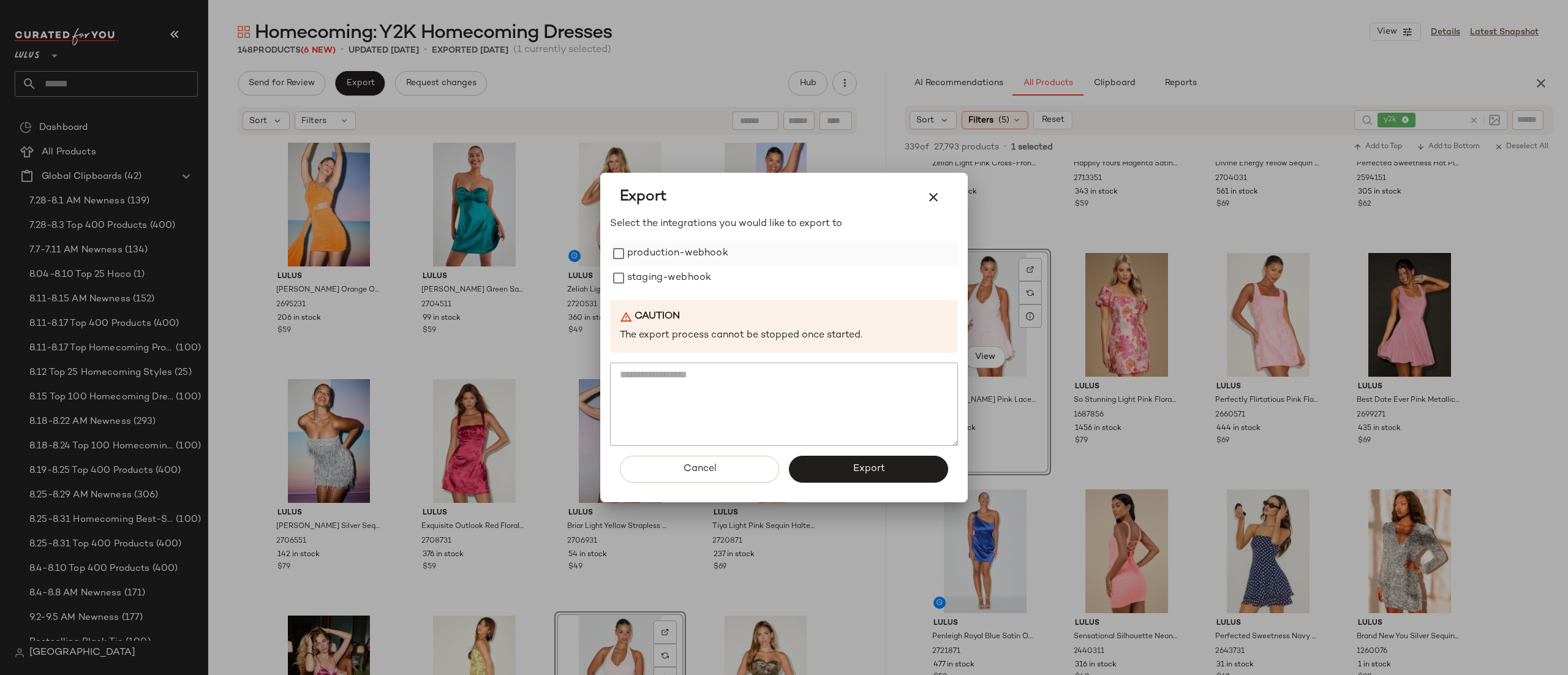
click at [661, 266] on label "production-webhook" at bounding box center [678, 254] width 101 height 25
click at [814, 473] on button "Export" at bounding box center [869, 469] width 159 height 27
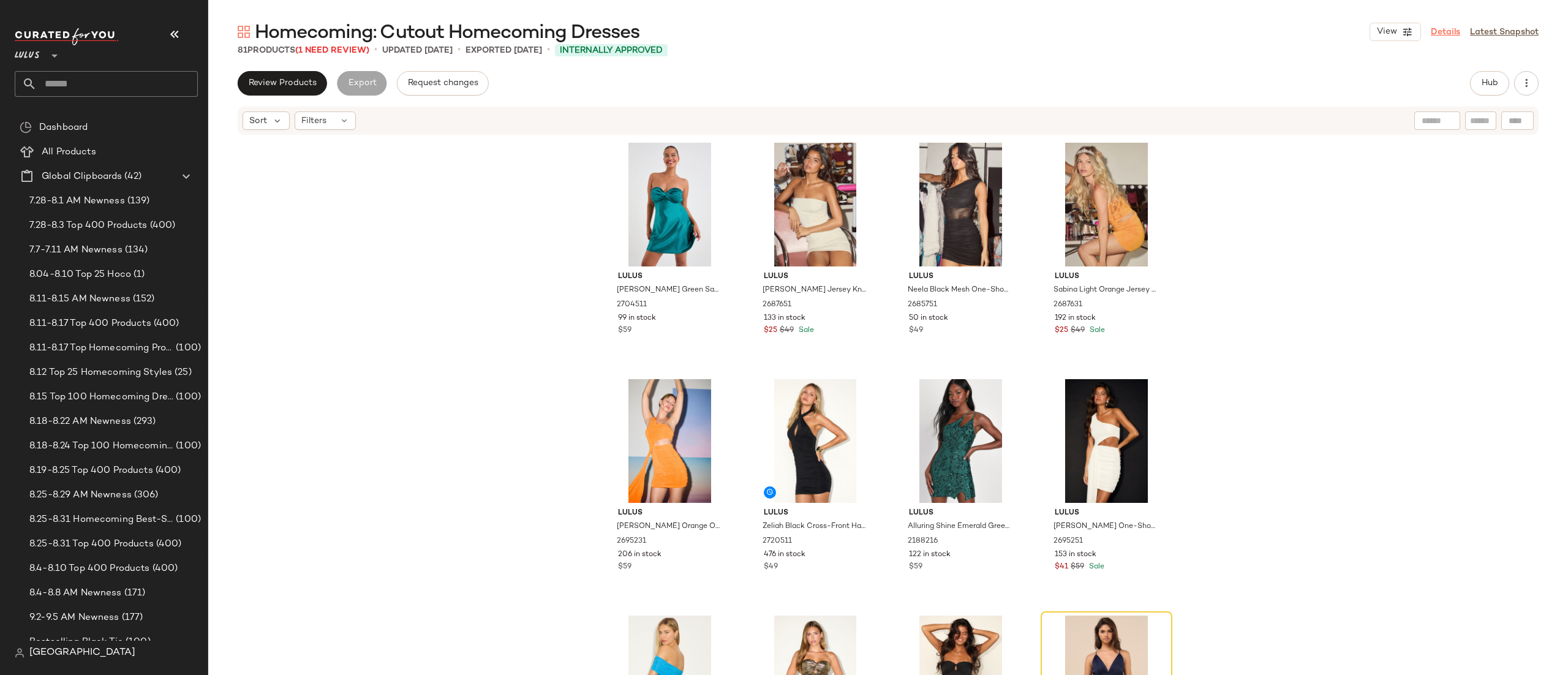
click at [1448, 32] on link "Details" at bounding box center [1445, 31] width 29 height 13
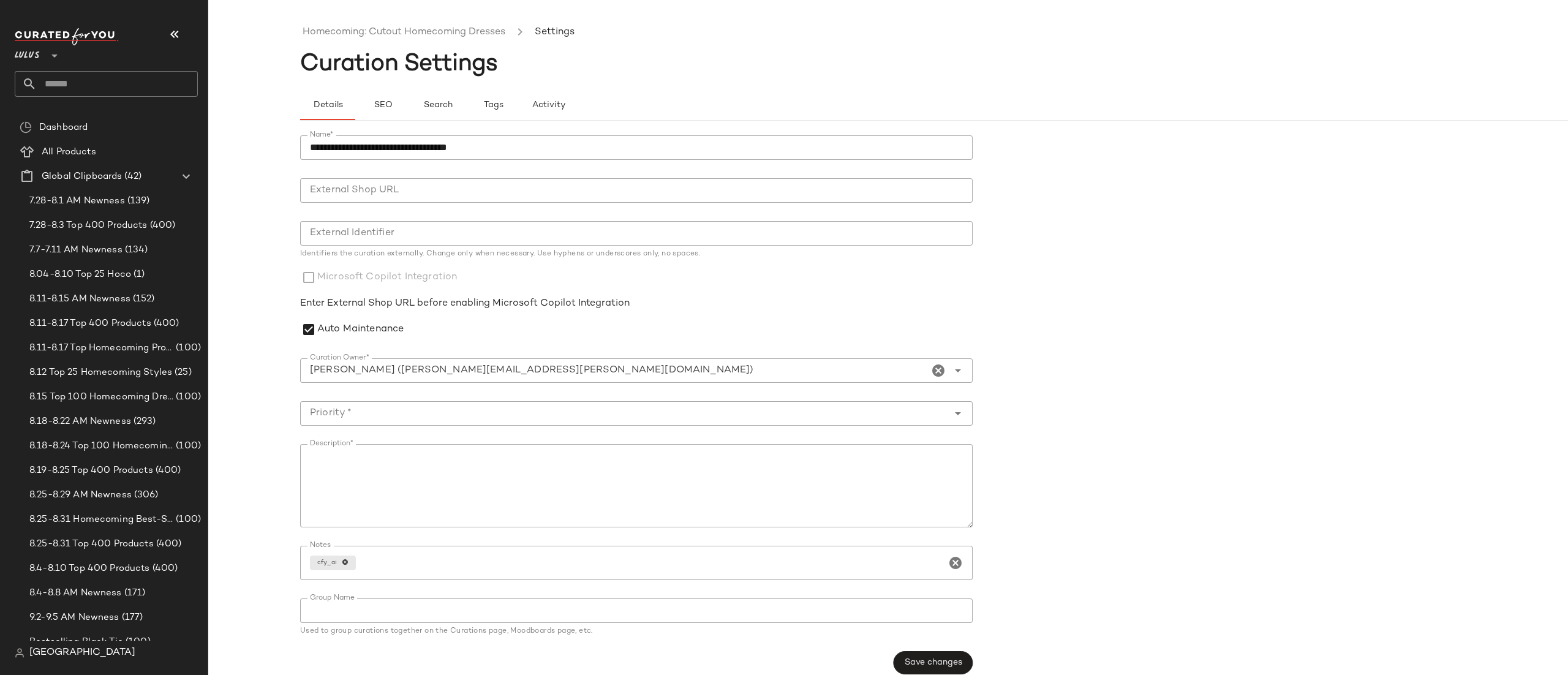
click at [381, 377] on input "Curation Owner*" at bounding box center [614, 371] width 628 height 15
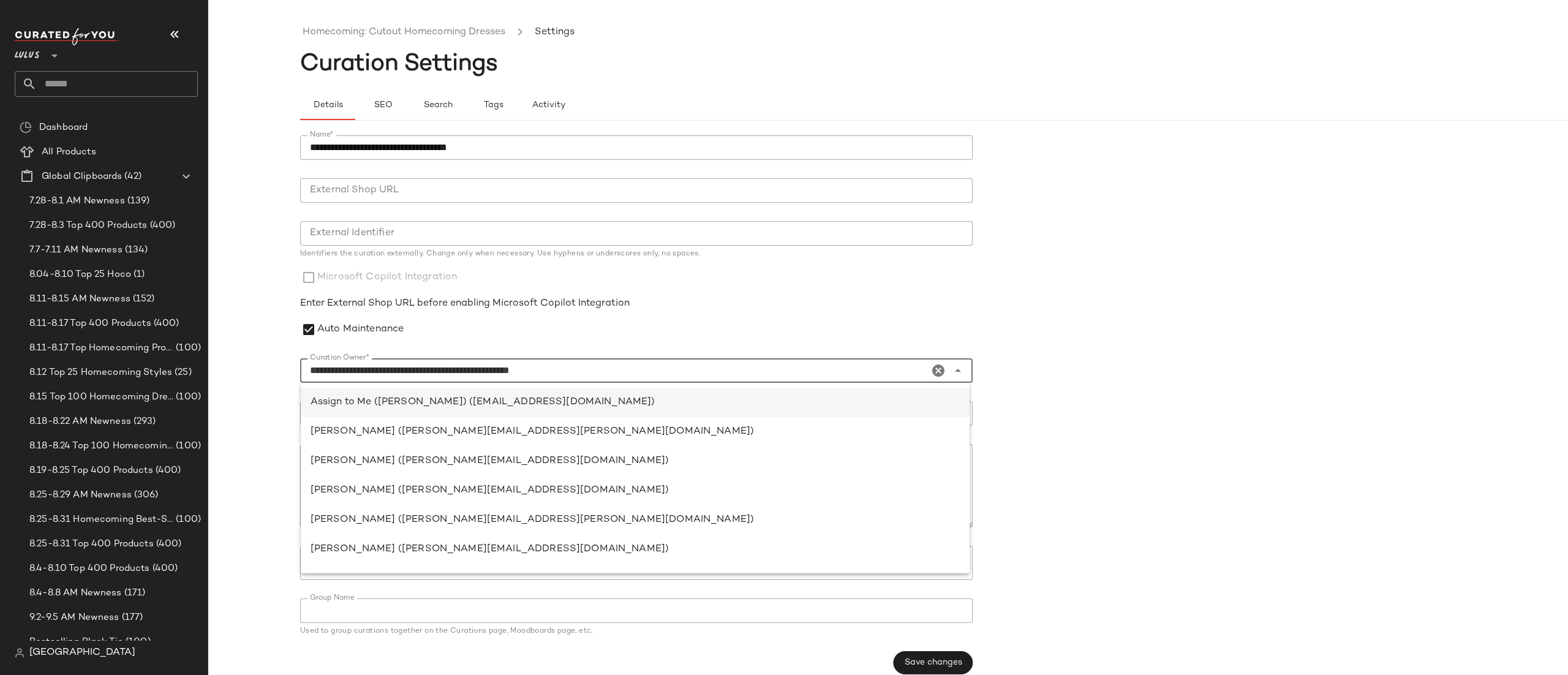
click at [428, 408] on div "Assign to Me ([PERSON_NAME]) ([EMAIL_ADDRESS][DOMAIN_NAME])" at bounding box center [635, 403] width 649 height 15
type input "**********"
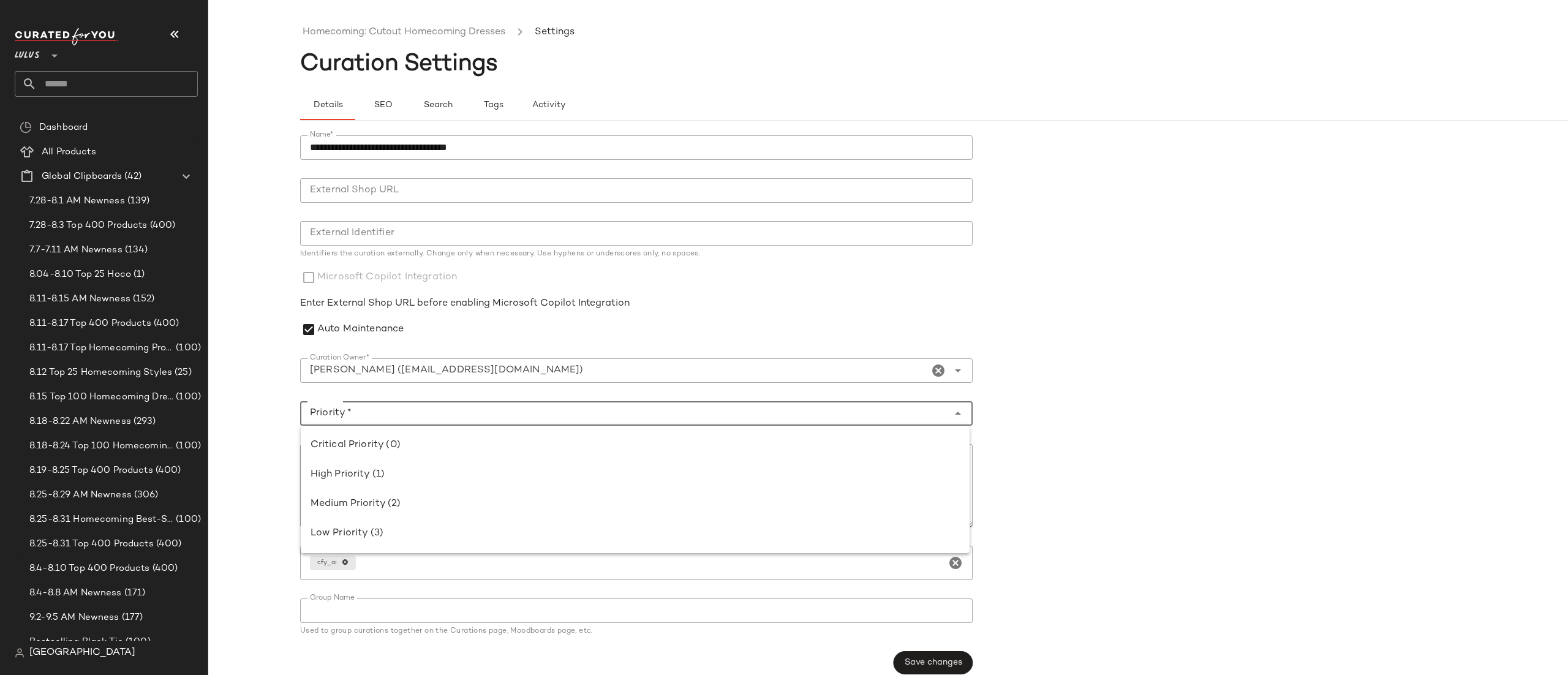
click at [394, 418] on input "Priority *" at bounding box center [624, 414] width 648 height 15
click at [391, 442] on div "Critical Priority (0)" at bounding box center [635, 446] width 649 height 15
type input "**********"
click at [916, 664] on span "Save changes" at bounding box center [934, 663] width 58 height 10
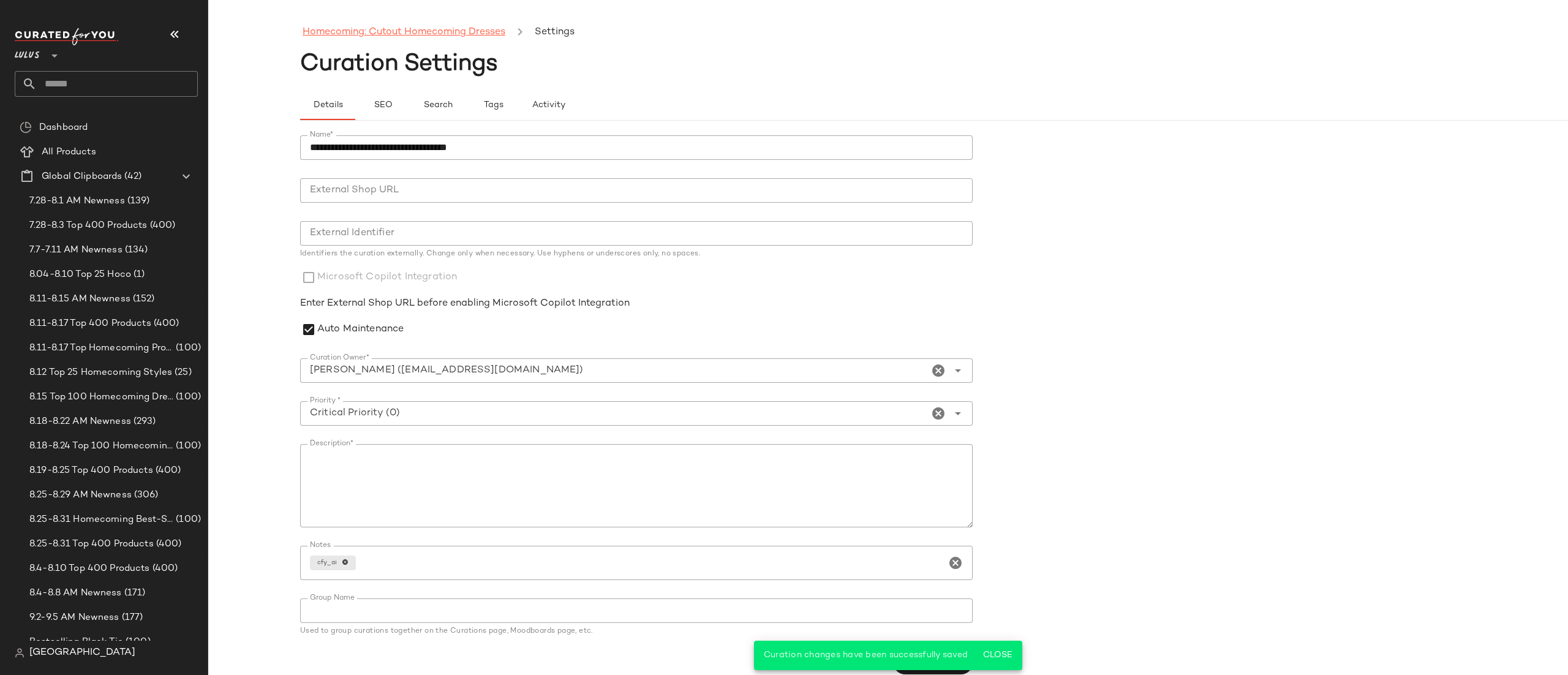
click at [399, 32] on link "Homecoming: Cutout Homecoming Dresses" at bounding box center [404, 32] width 203 height 16
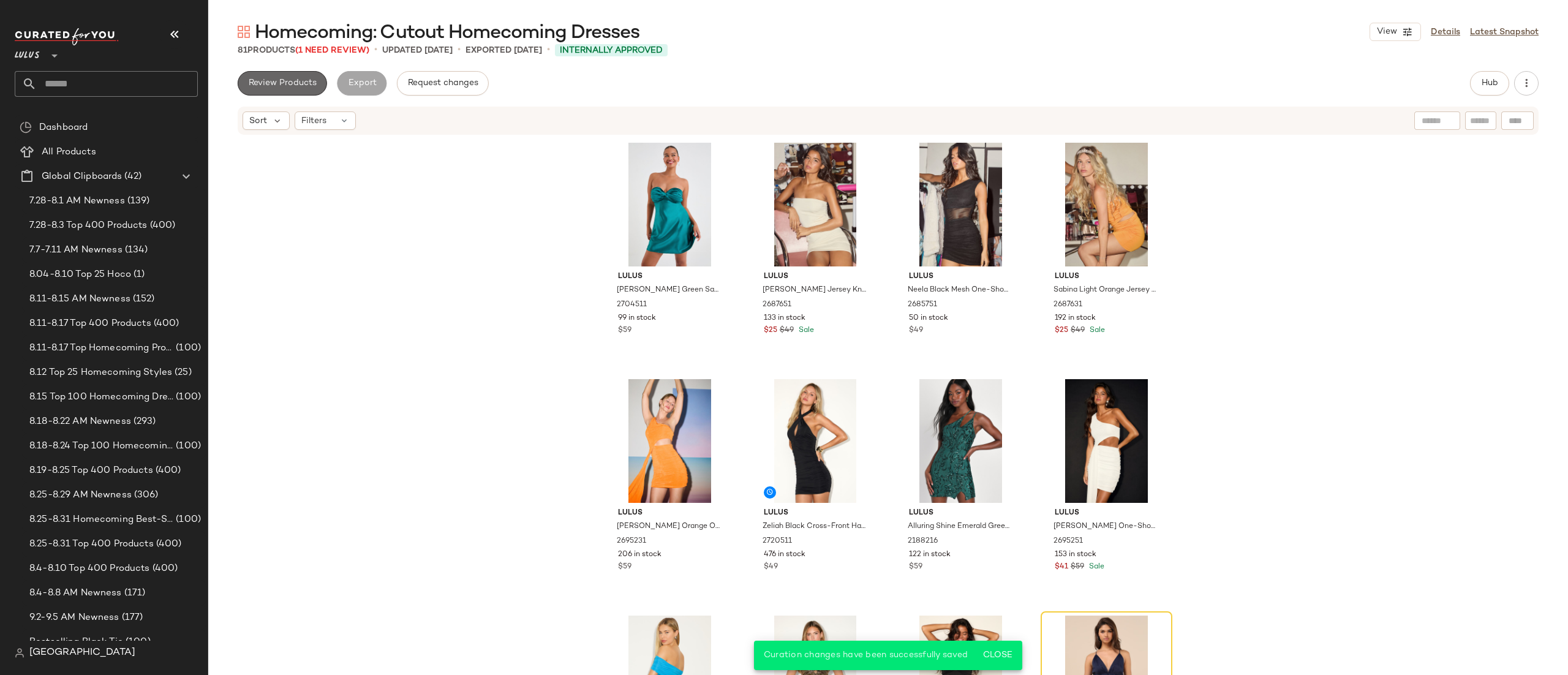
click at [289, 88] on button "Review Products" at bounding box center [283, 83] width 90 height 25
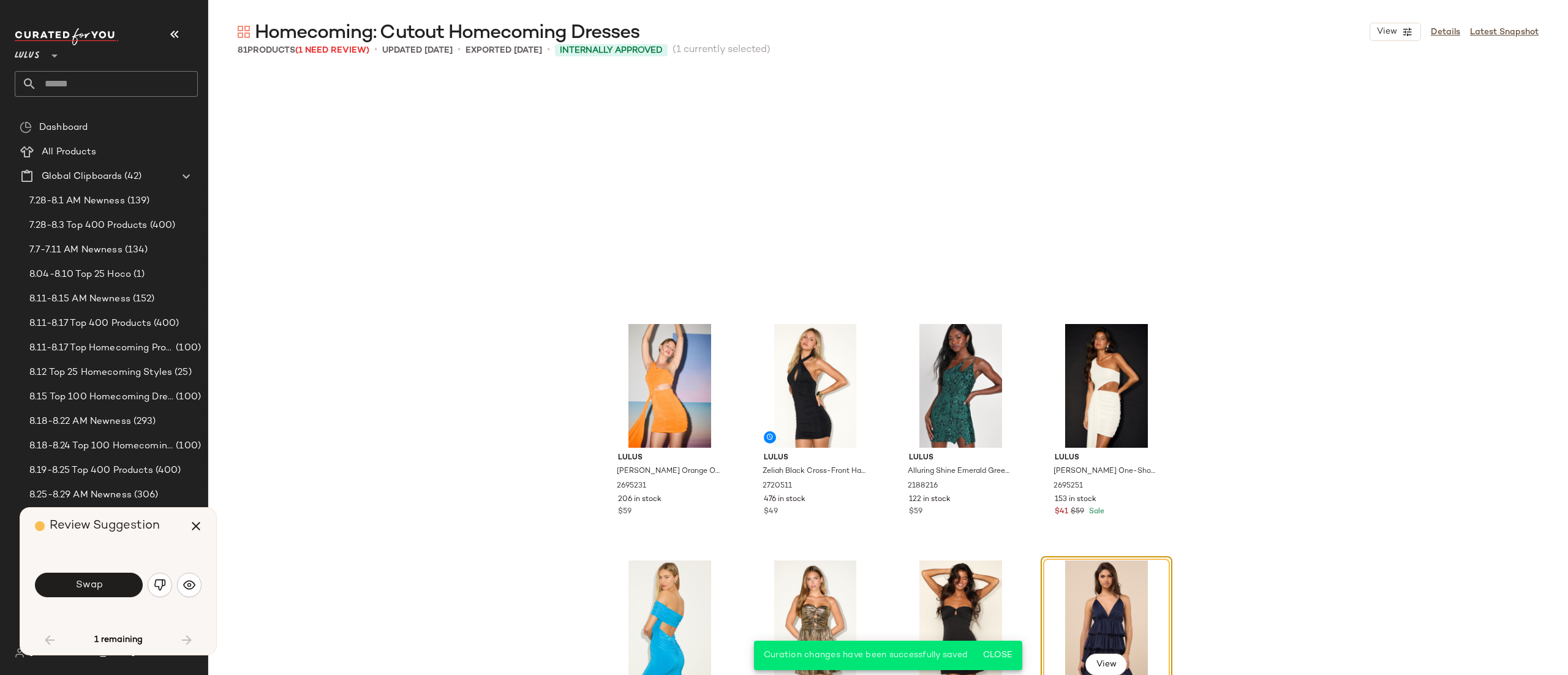
scroll to position [246, 0]
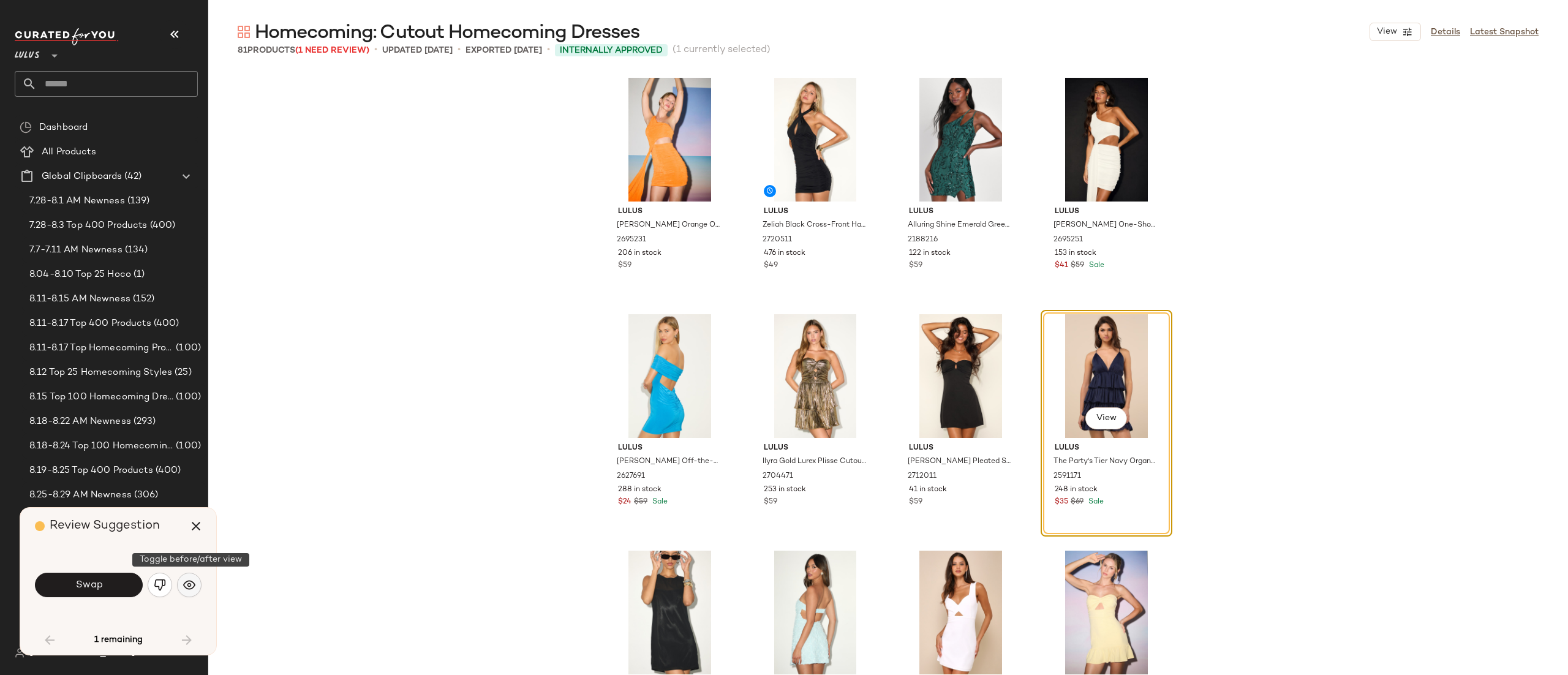
click at [191, 581] on img "button" at bounding box center [189, 585] width 12 height 12
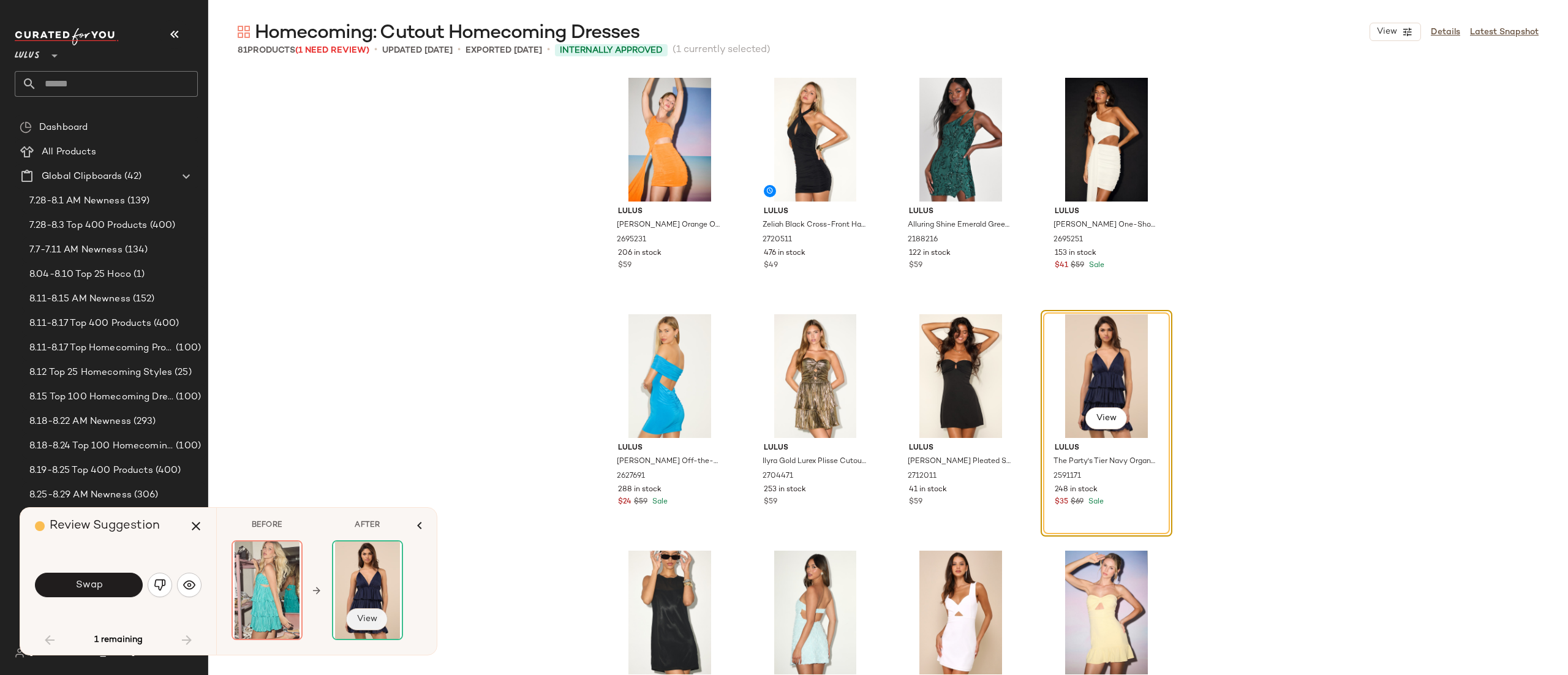
click at [361, 617] on span "View" at bounding box center [367, 619] width 21 height 10
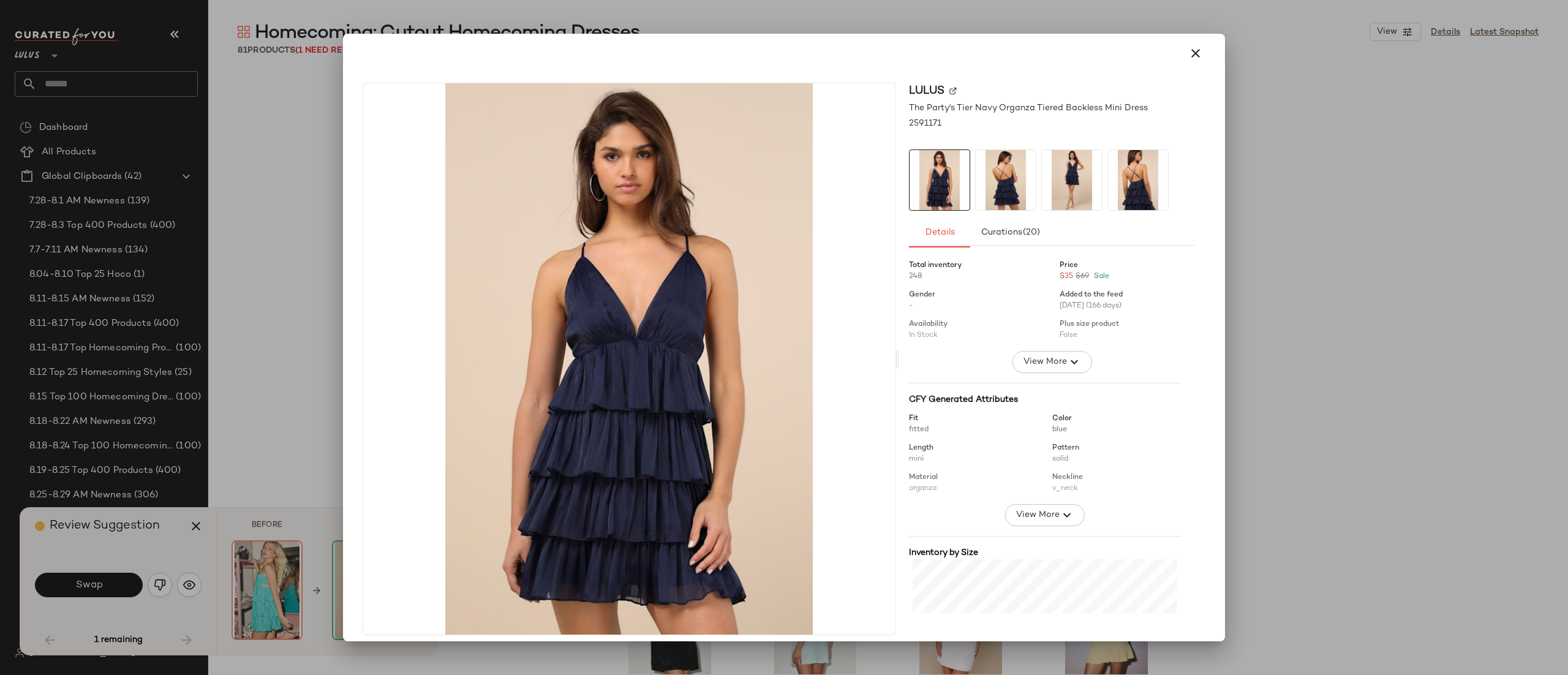
click at [999, 165] on img at bounding box center [1006, 180] width 60 height 60
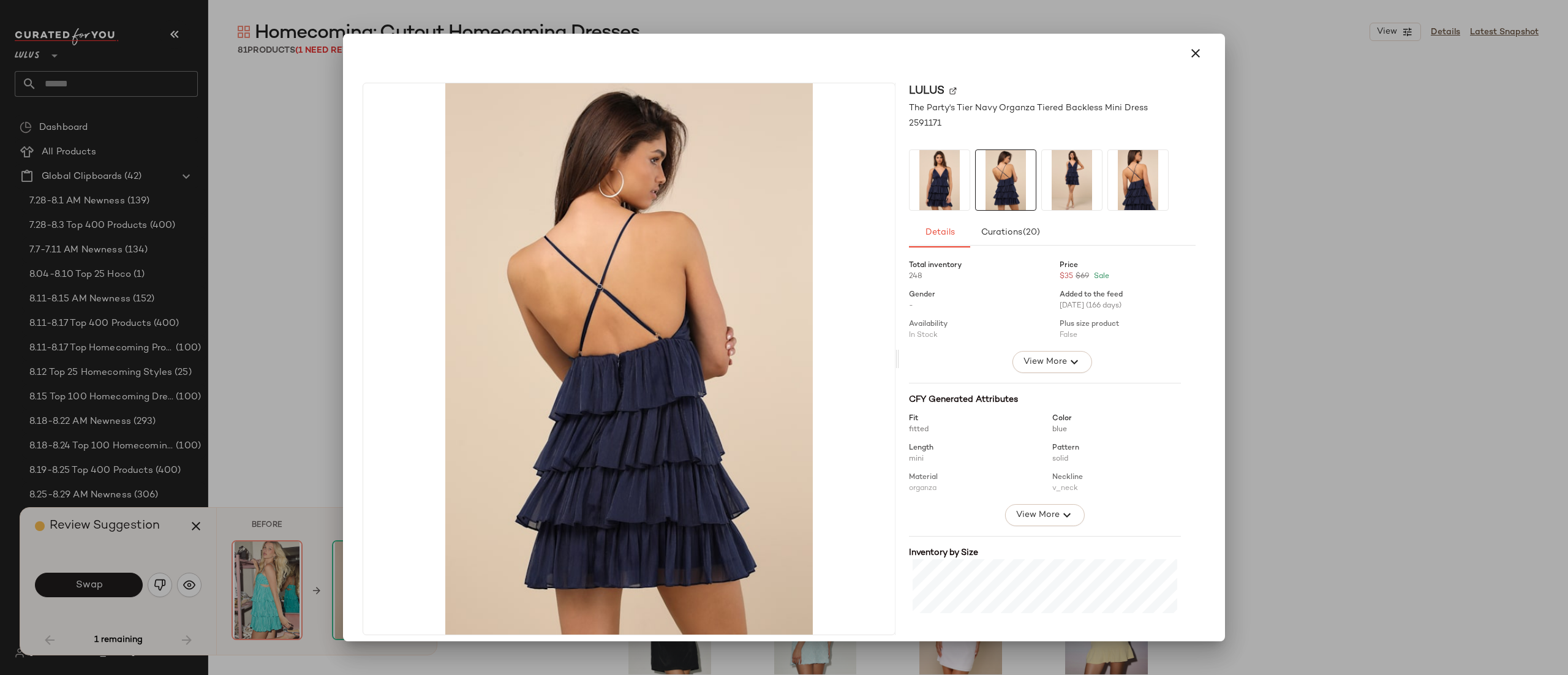
click at [1065, 173] on img at bounding box center [1072, 180] width 60 height 60
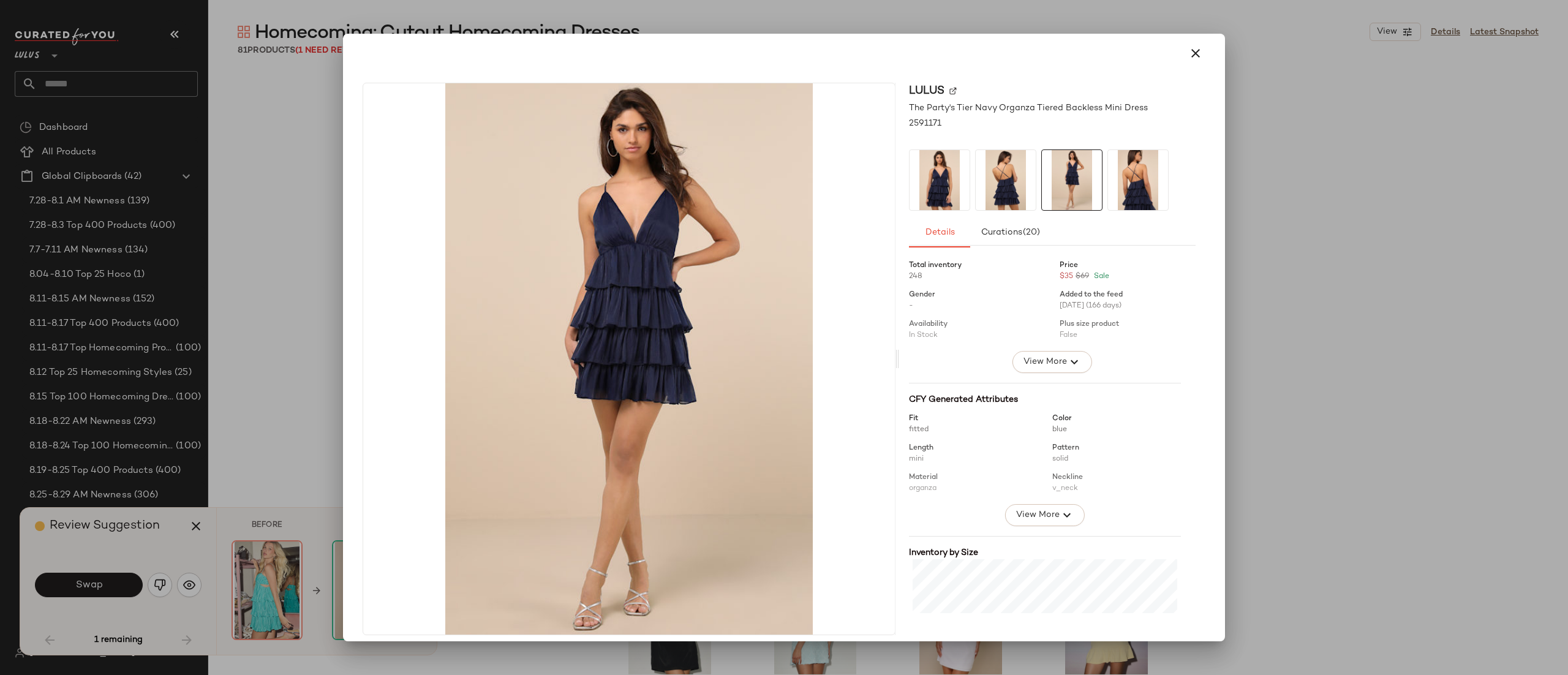
click at [1121, 173] on img at bounding box center [1138, 180] width 60 height 60
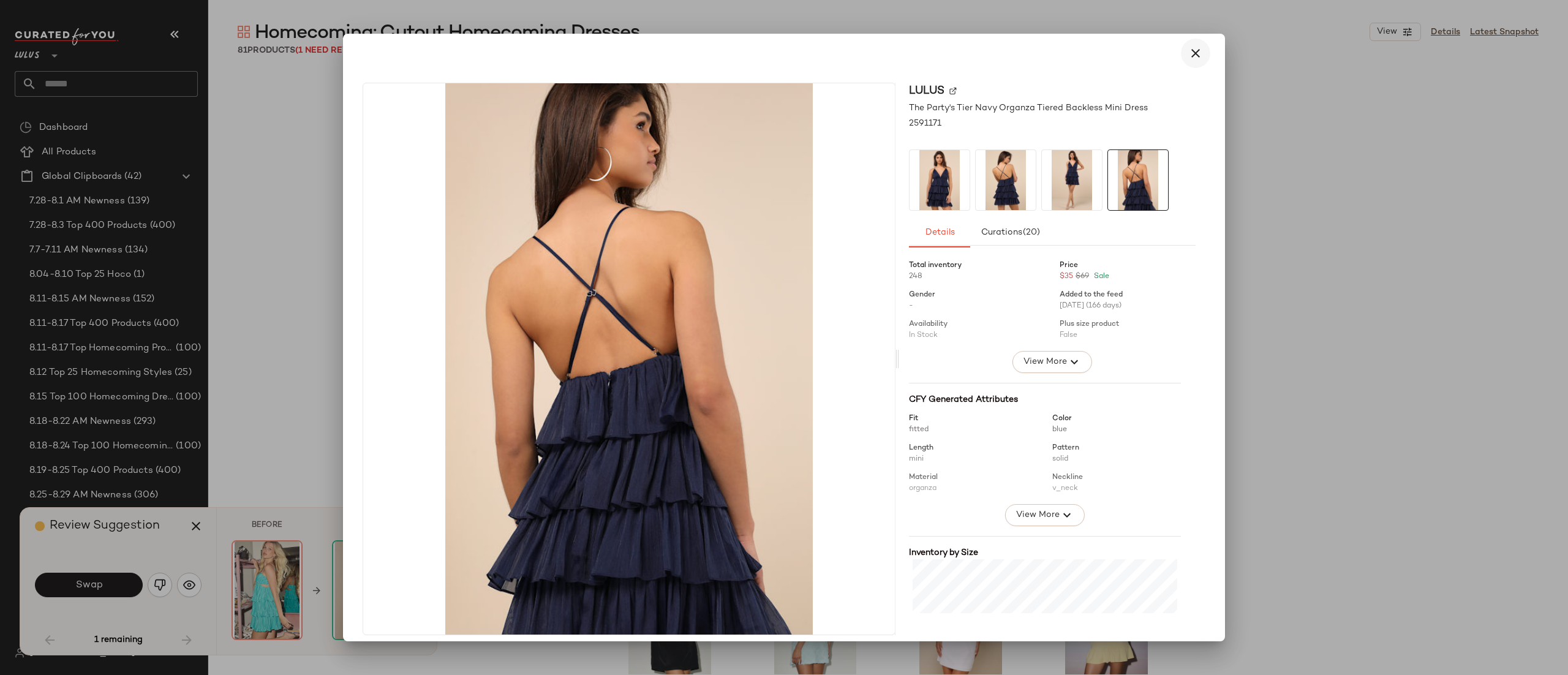
click at [1189, 52] on icon "button" at bounding box center [1196, 53] width 15 height 15
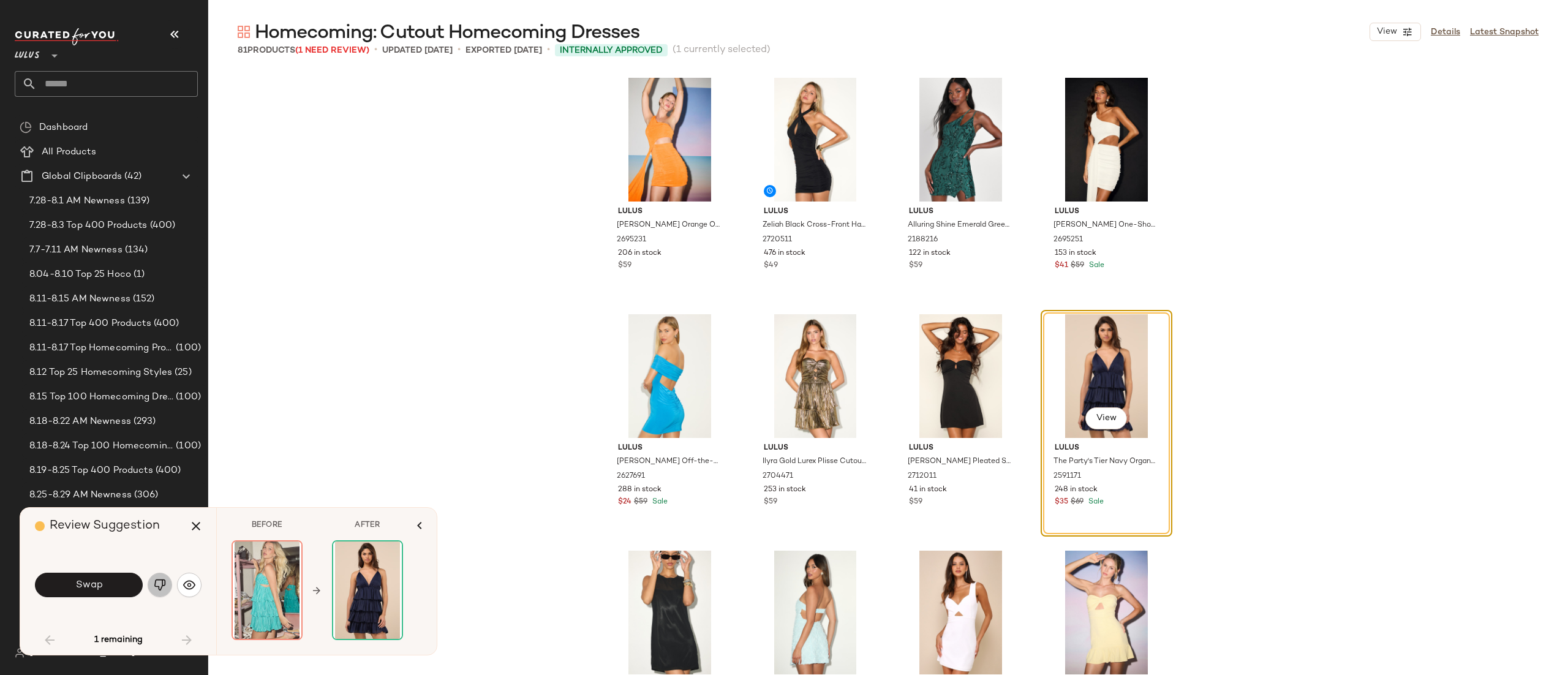
click at [168, 587] on button "button" at bounding box center [159, 585] width 25 height 25
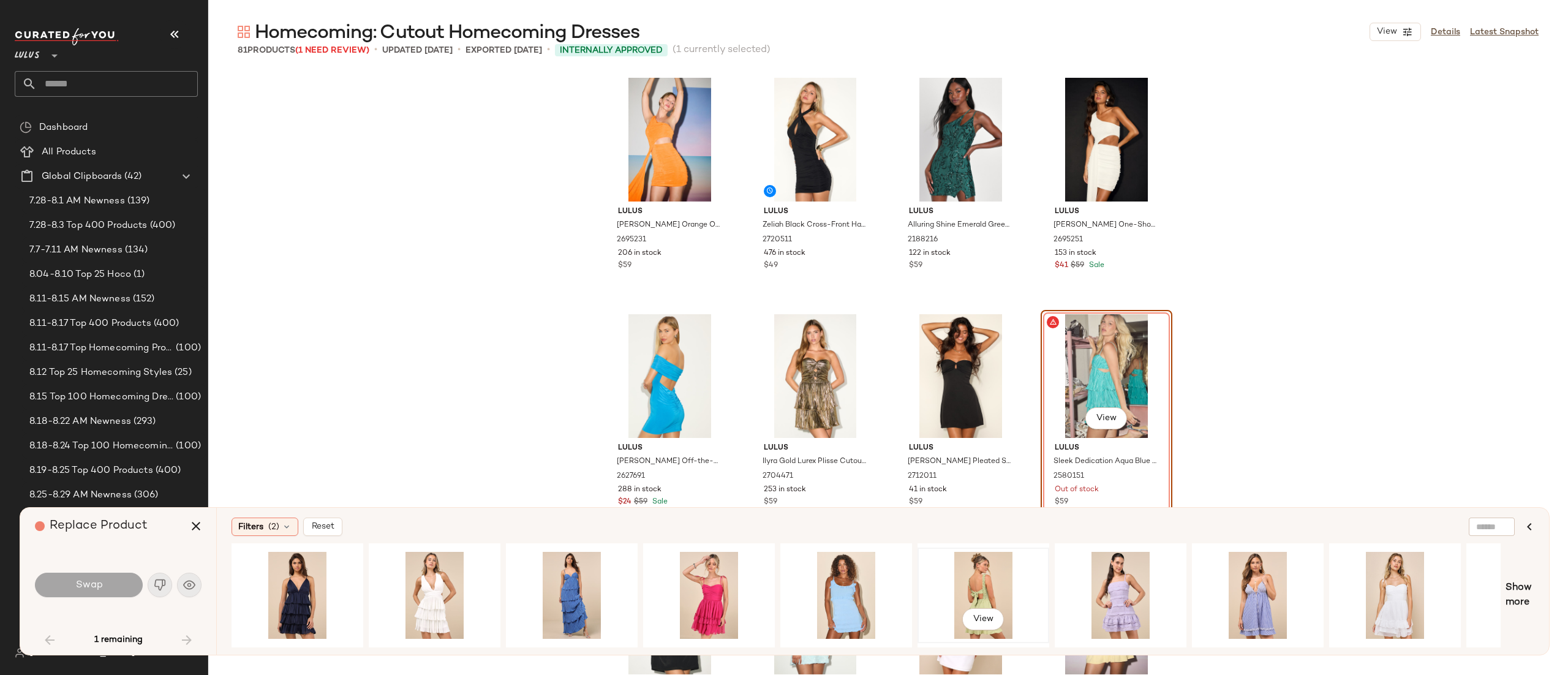
click at [970, 577] on div "View" at bounding box center [983, 596] width 123 height 87
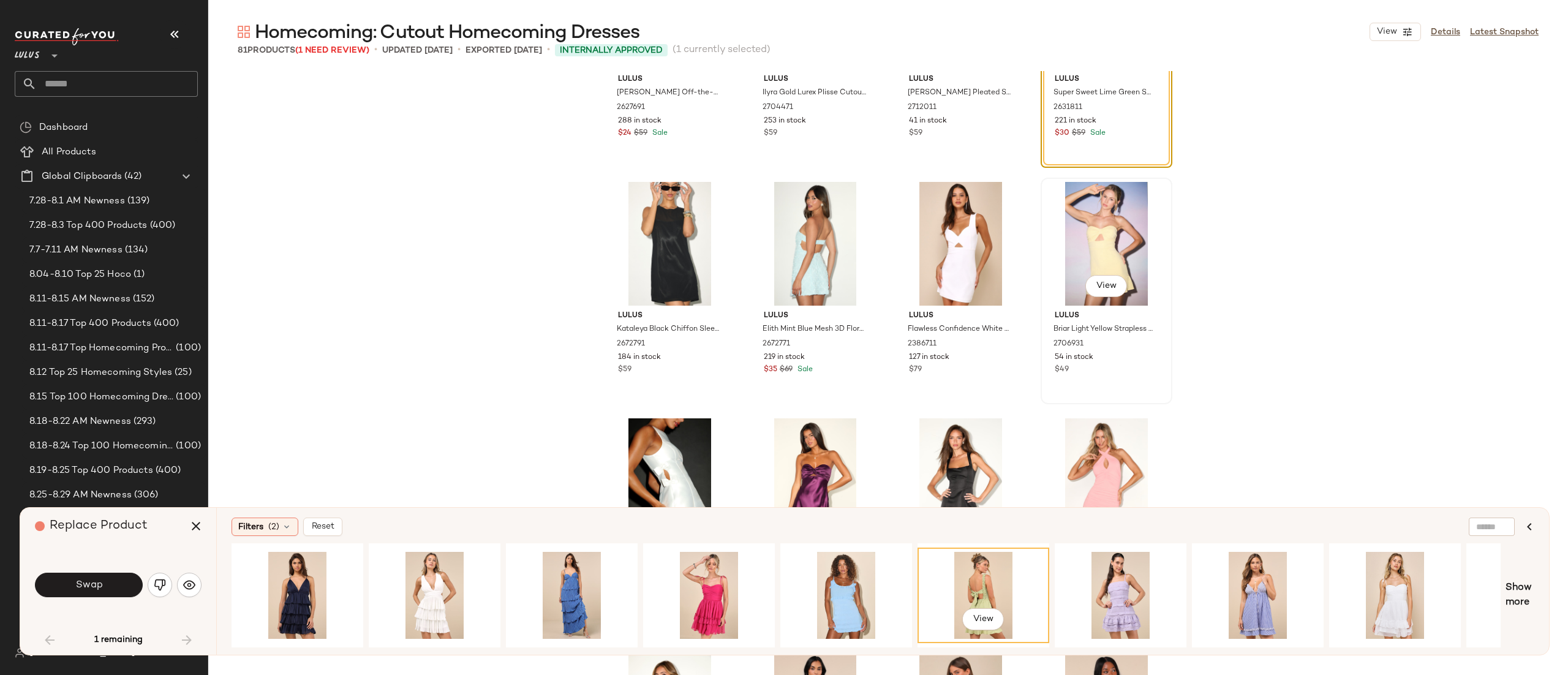
scroll to position [521, 0]
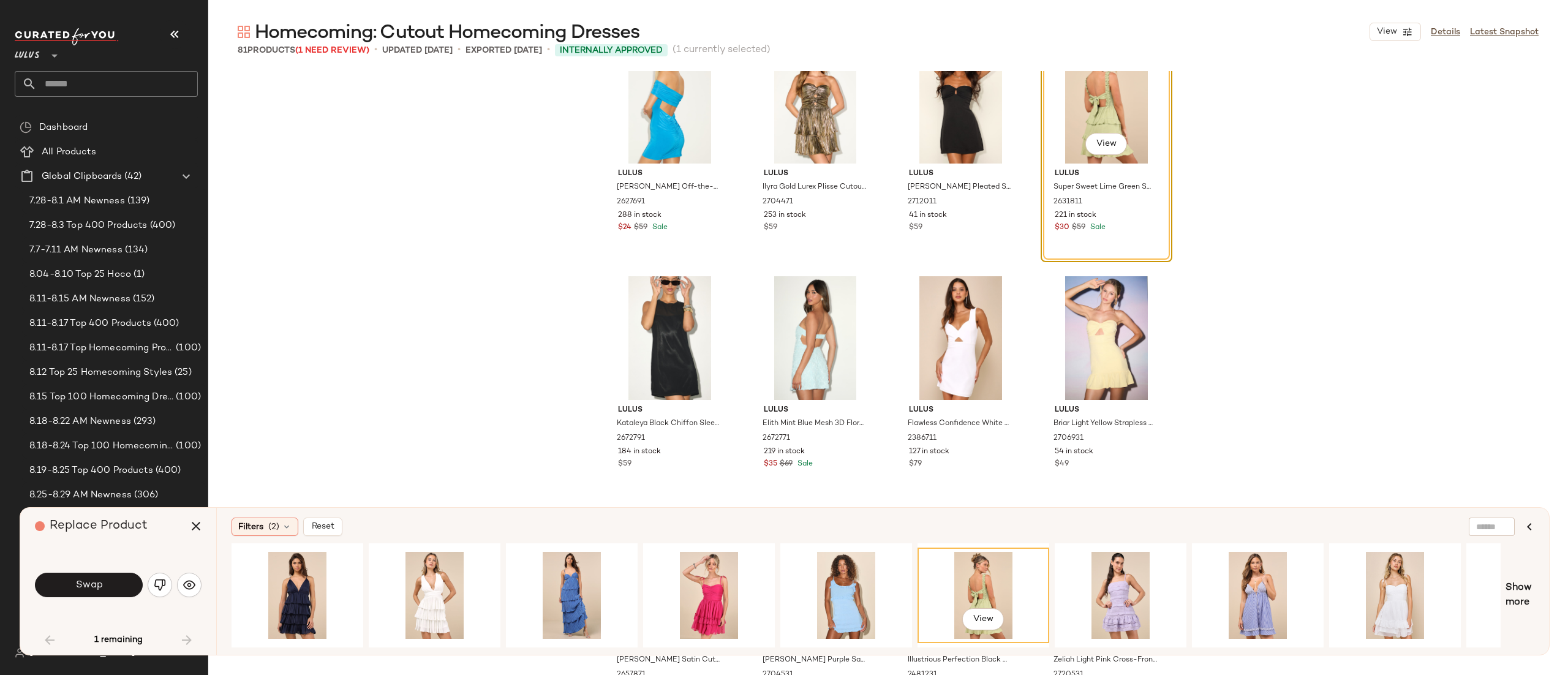
click at [1466, 408] on div "Lulus Rory Turquoise Off-the-Shoulder Mini Dress 2627691 288 in stock $24 $59 S…" at bounding box center [888, 399] width 1360 height 656
click at [1053, 110] on div "View" at bounding box center [1106, 101] width 123 height 123
click at [192, 531] on icon "button" at bounding box center [196, 527] width 15 height 15
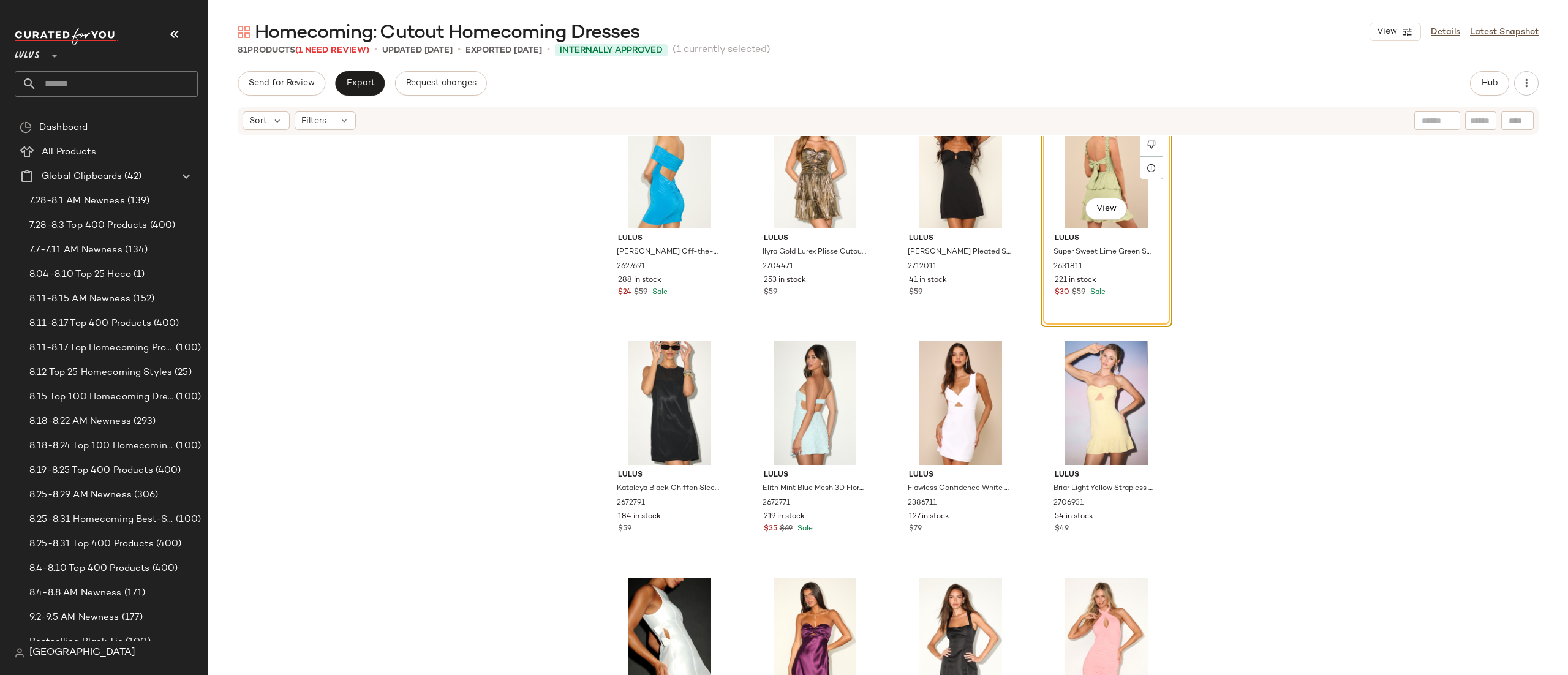
click at [1087, 156] on div "View" at bounding box center [1106, 166] width 123 height 123
click at [1473, 85] on button "Hub" at bounding box center [1489, 83] width 39 height 25
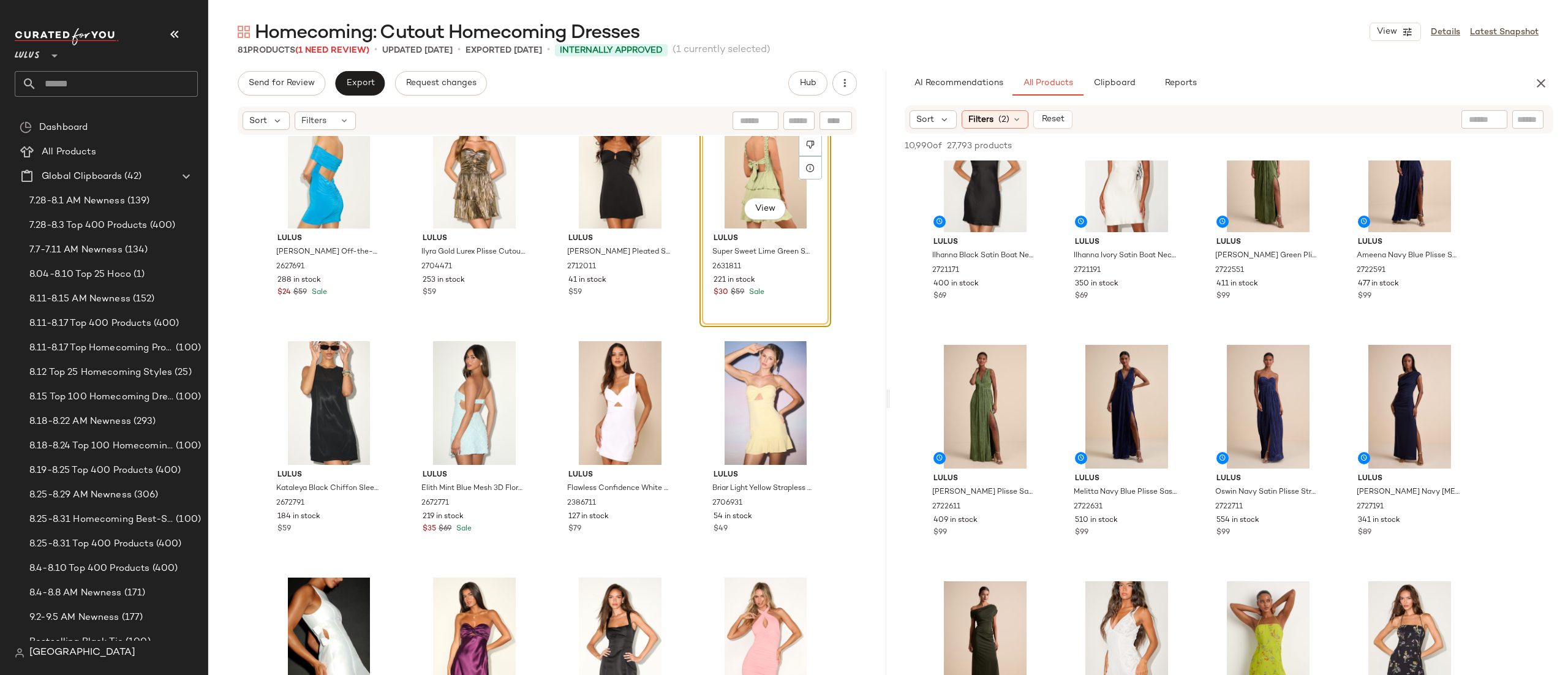
scroll to position [13, 0]
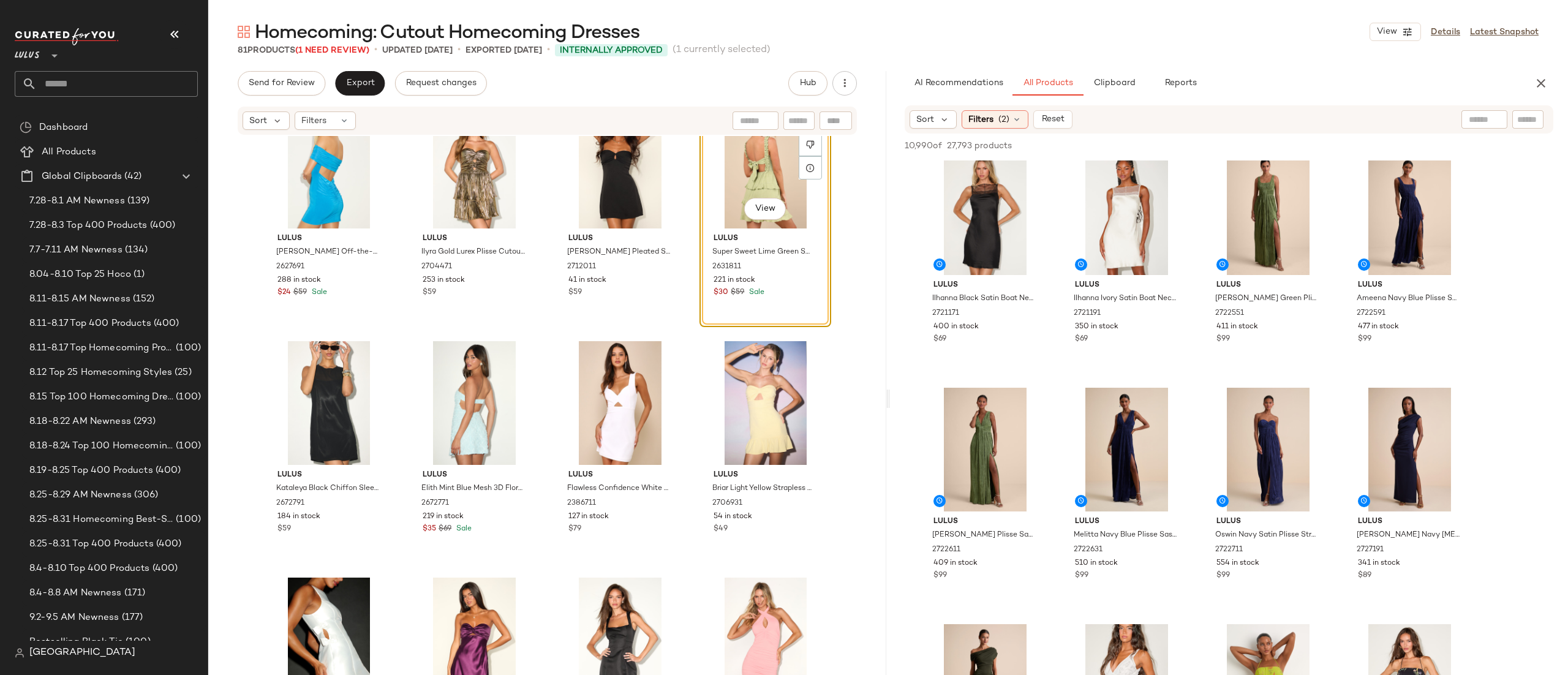
click at [1496, 114] on div at bounding box center [1484, 119] width 46 height 19
type input "******"
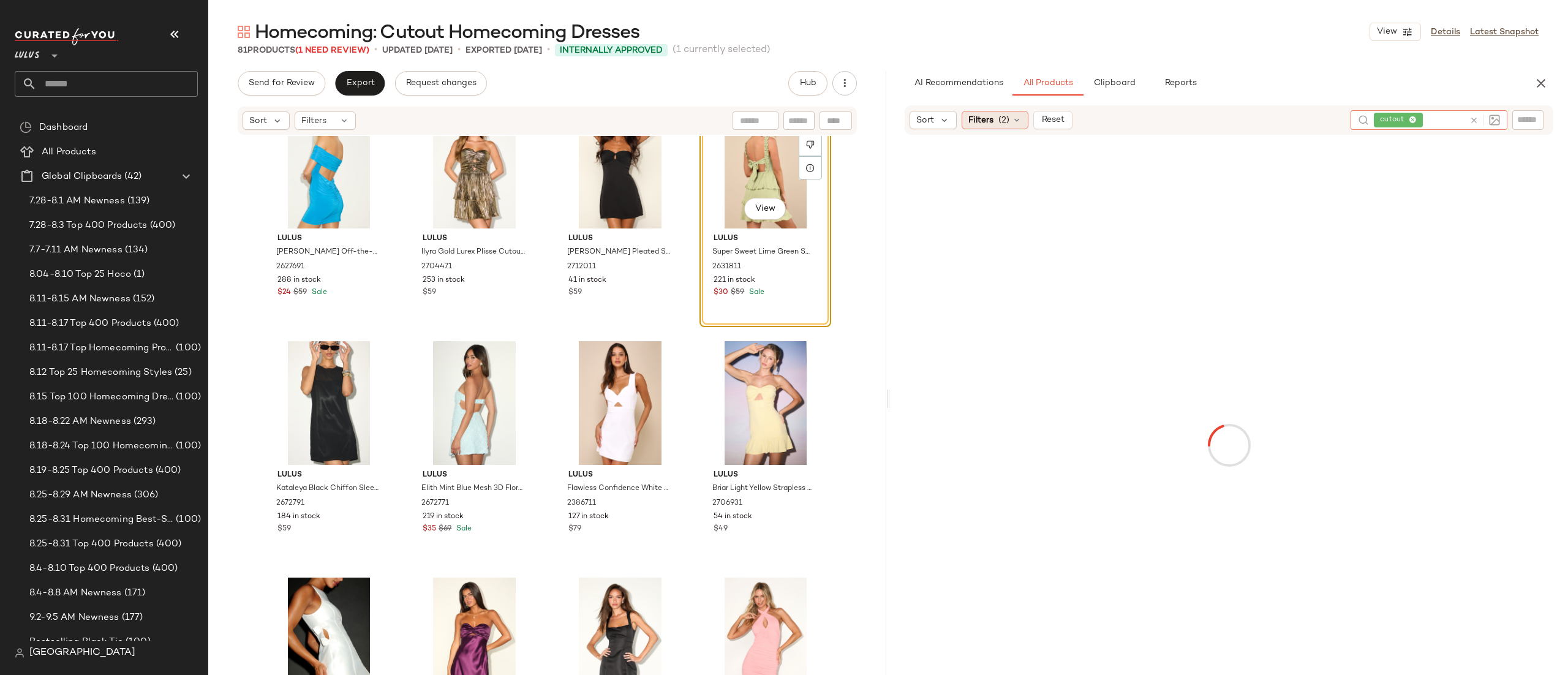
click at [1006, 119] on span "(2)" at bounding box center [1004, 120] width 11 height 13
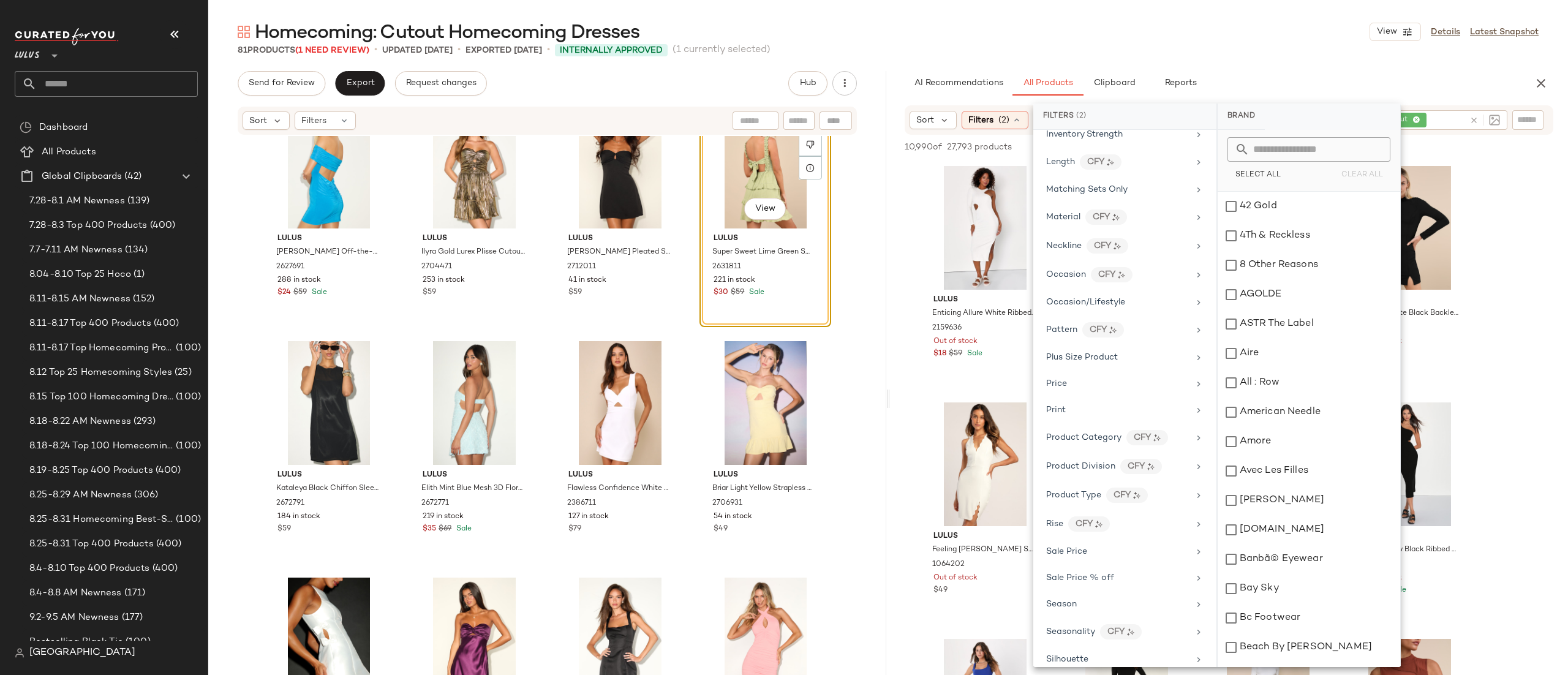
scroll to position [638, 0]
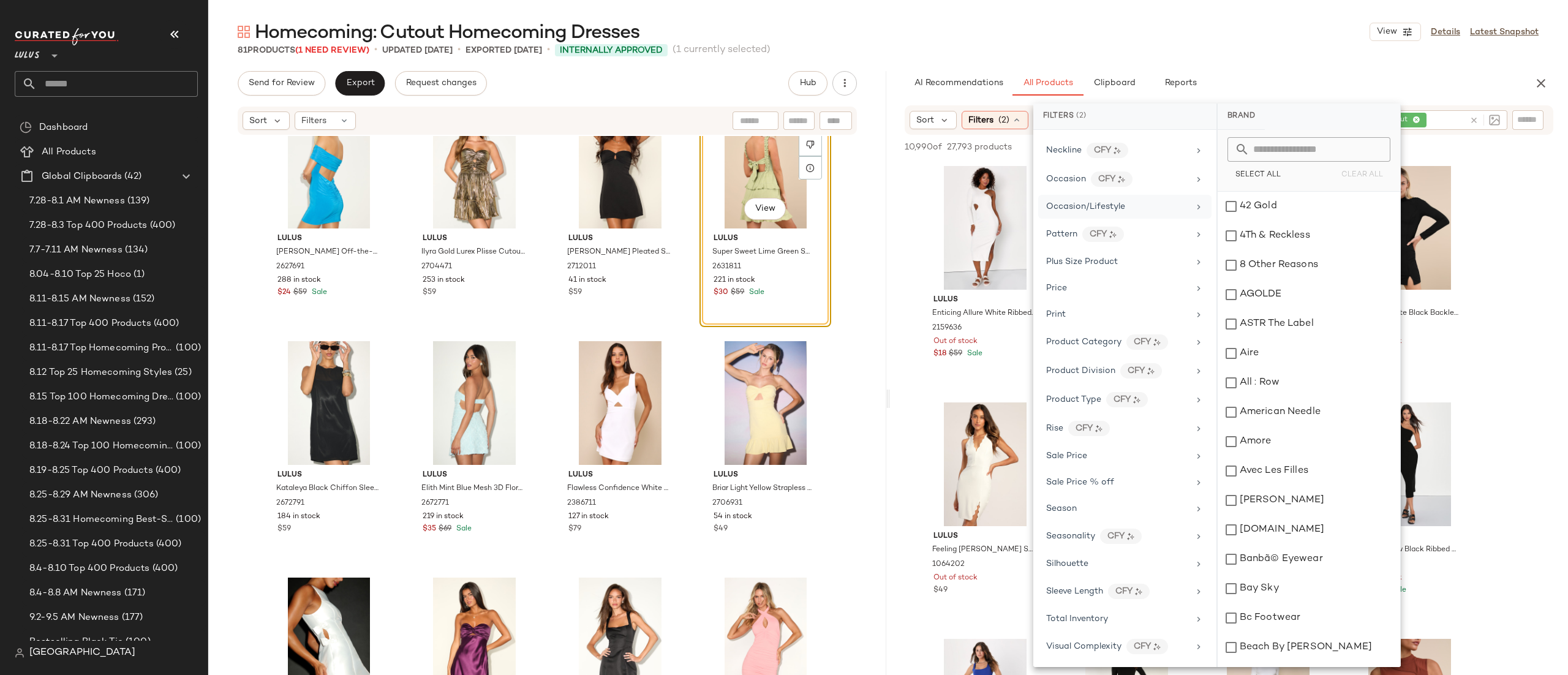
click at [1058, 222] on div "Occasion/Lifestyle" at bounding box center [1125, 234] width 174 height 26
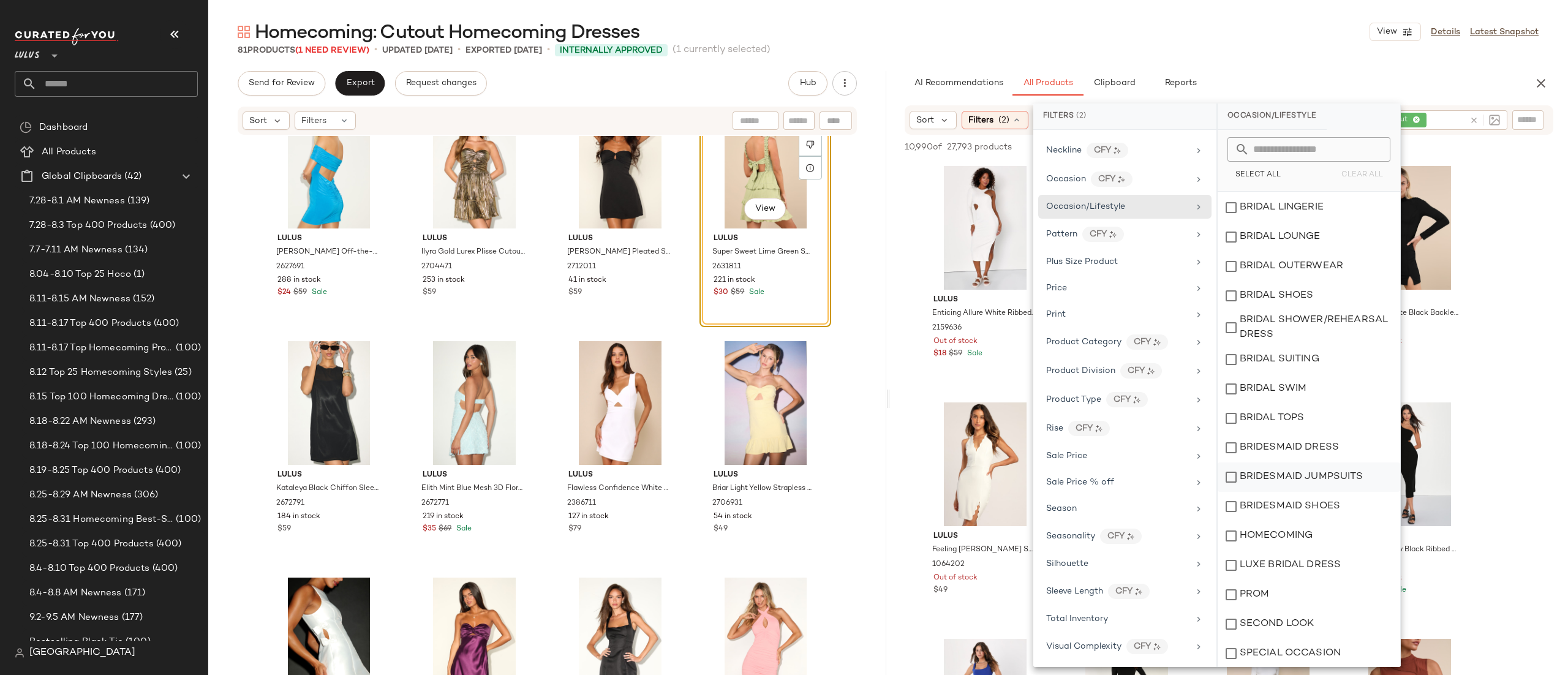
scroll to position [206, 0]
click at [1278, 531] on div "HOMECOMING" at bounding box center [1309, 534] width 183 height 29
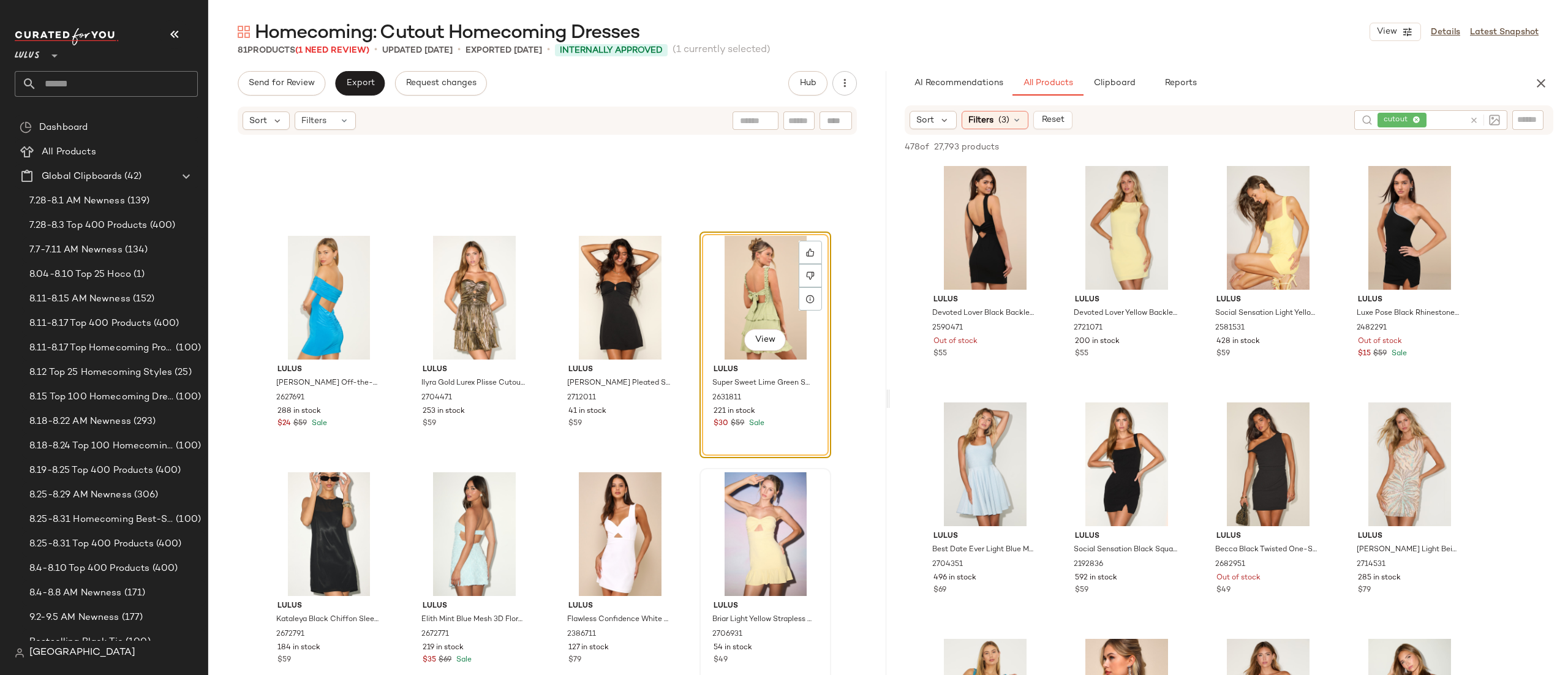
scroll to position [383, 0]
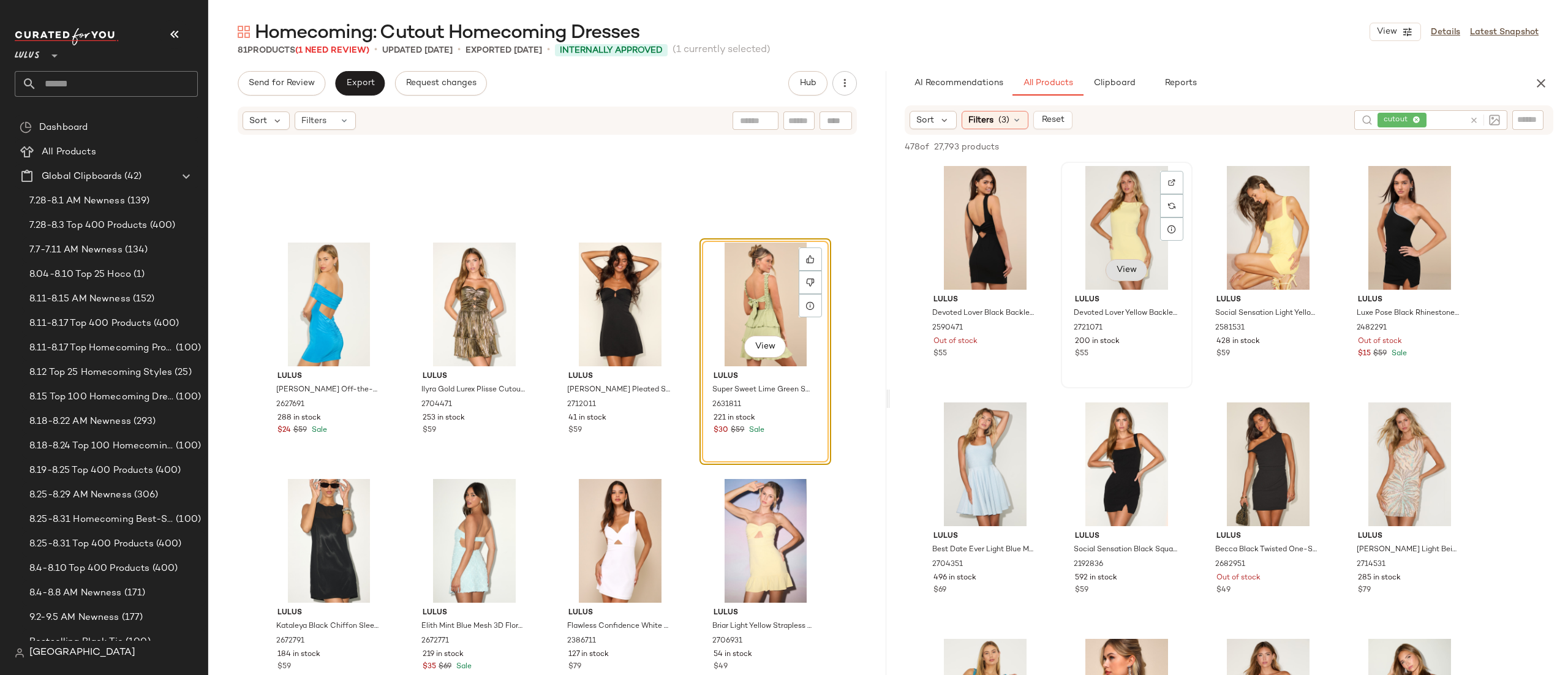
click at [1133, 269] on span "View" at bounding box center [1127, 270] width 21 height 10
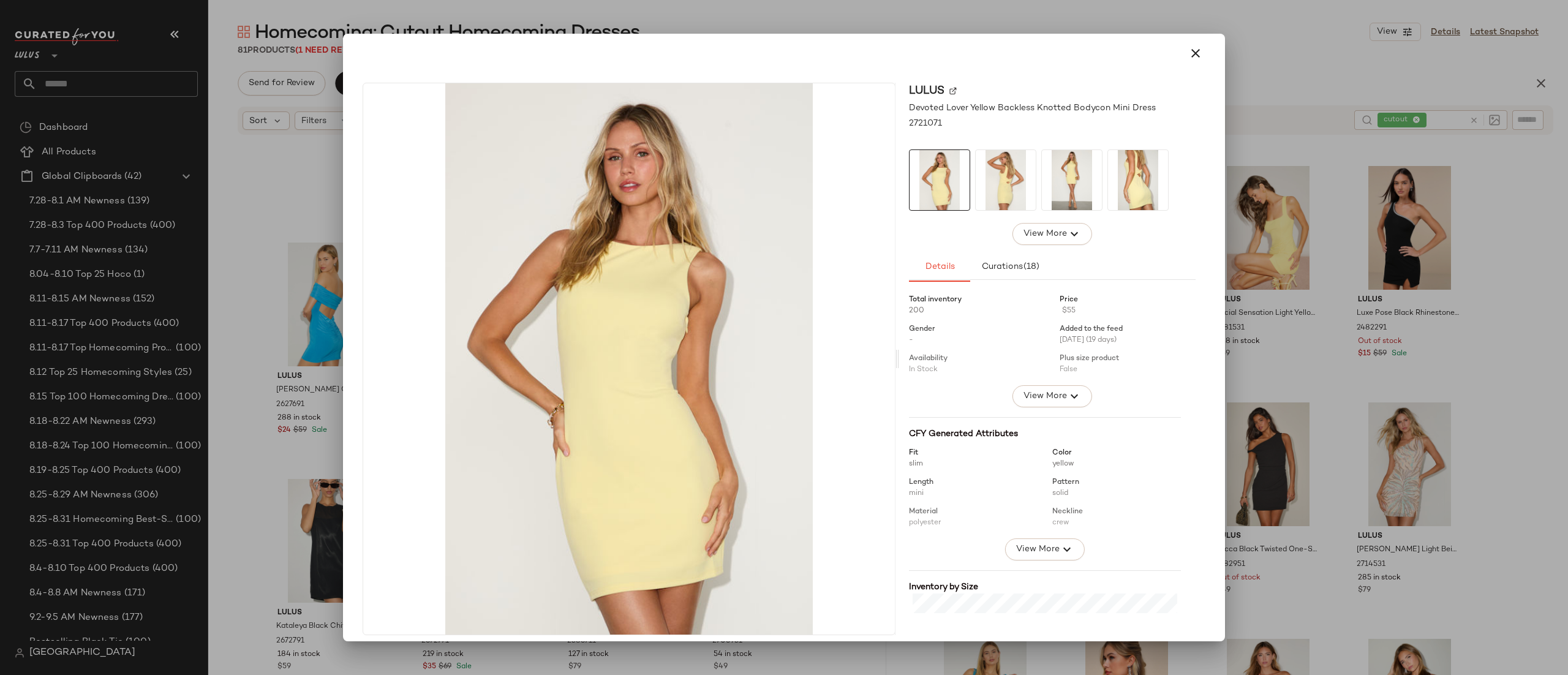
click at [999, 184] on img at bounding box center [1006, 180] width 60 height 60
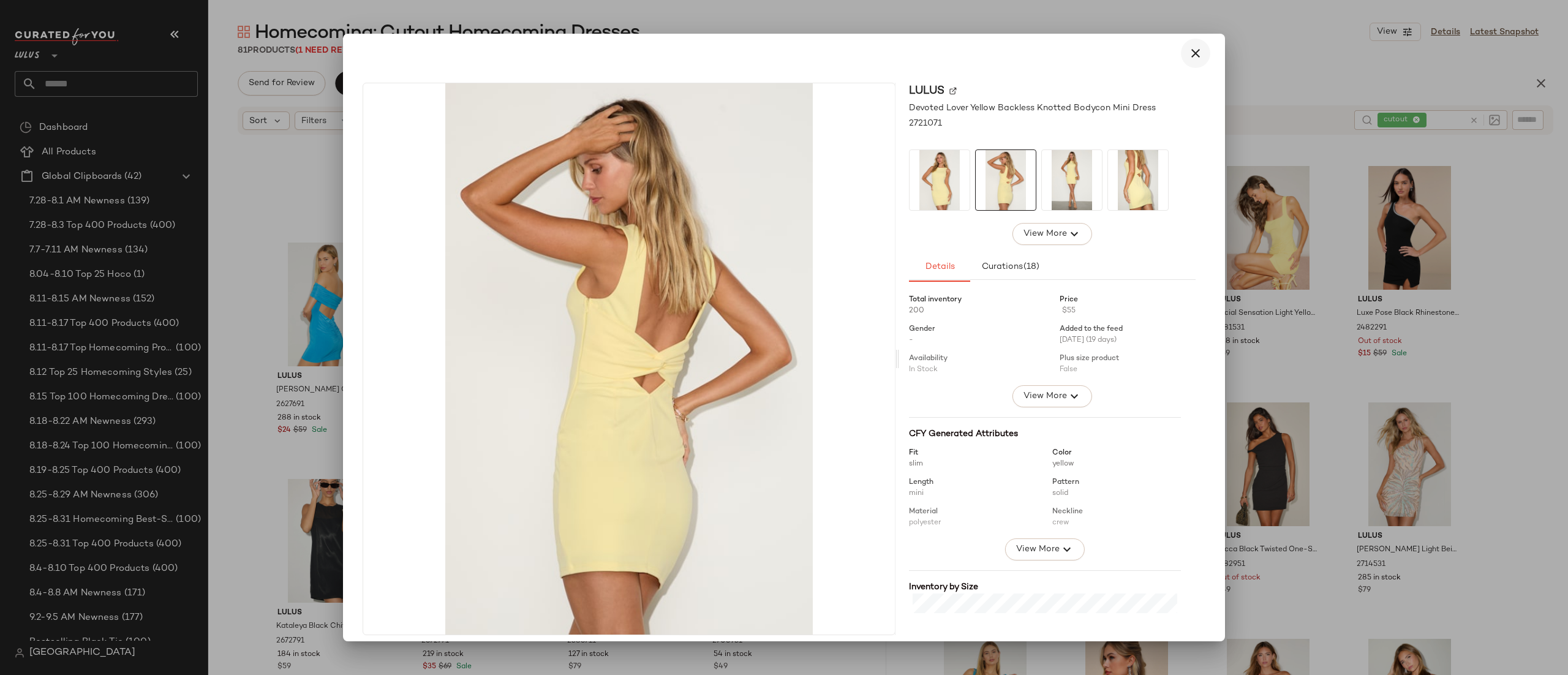
click at [1189, 59] on icon "button" at bounding box center [1196, 53] width 15 height 15
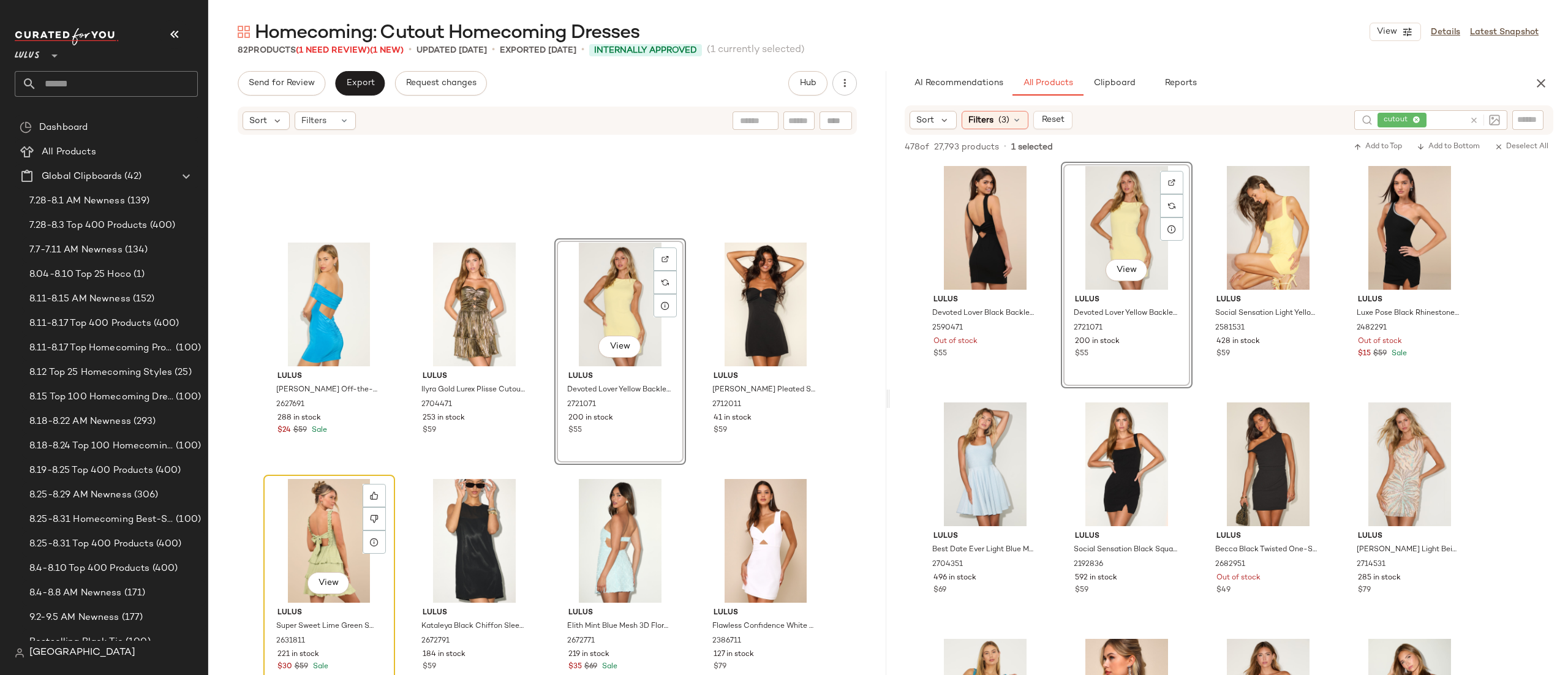
click at [311, 527] on div "View" at bounding box center [329, 540] width 123 height 123
click at [322, 539] on div "View" at bounding box center [329, 540] width 123 height 123
click at [308, 123] on span "Filters" at bounding box center [314, 120] width 25 height 13
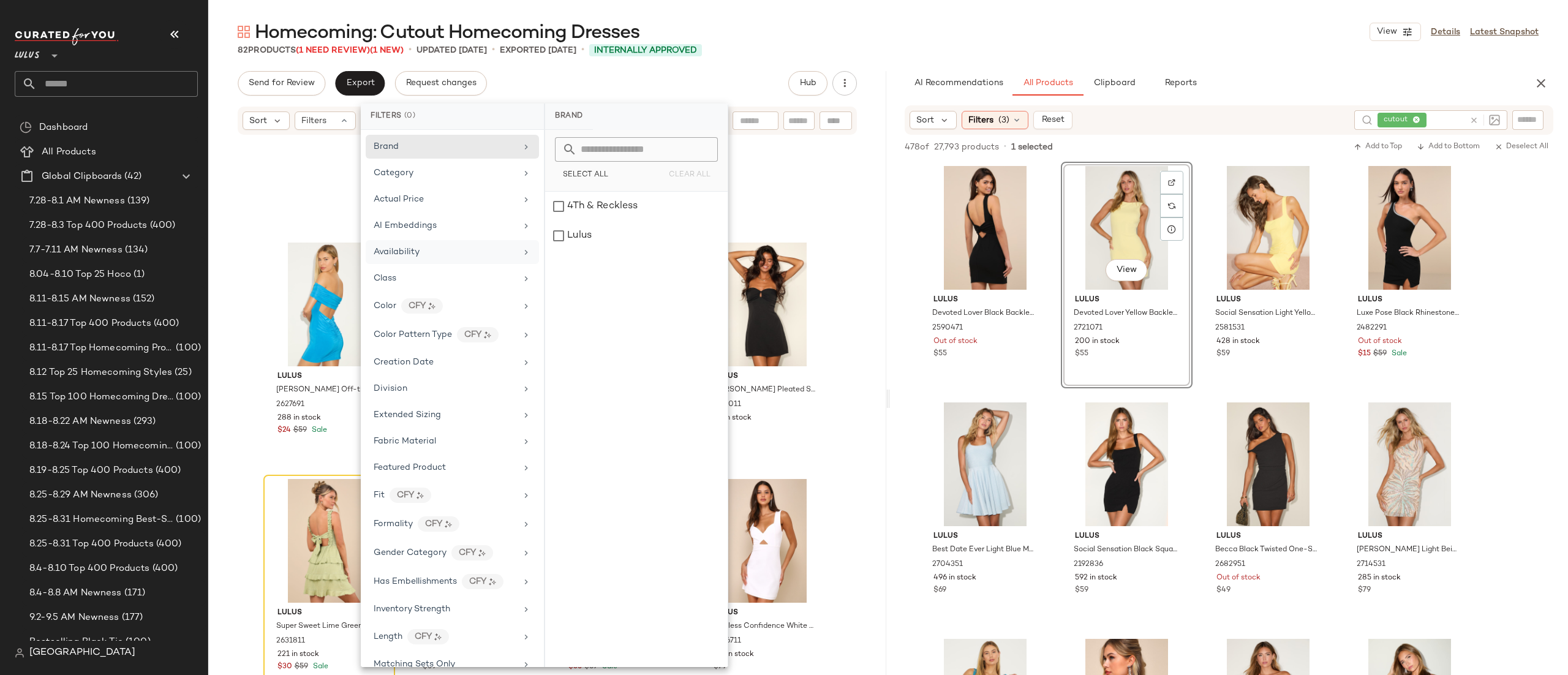
click at [422, 266] on div "Availability" at bounding box center [453, 278] width 174 height 24
click at [589, 228] on div "out_of_stock" at bounding box center [637, 236] width 183 height 29
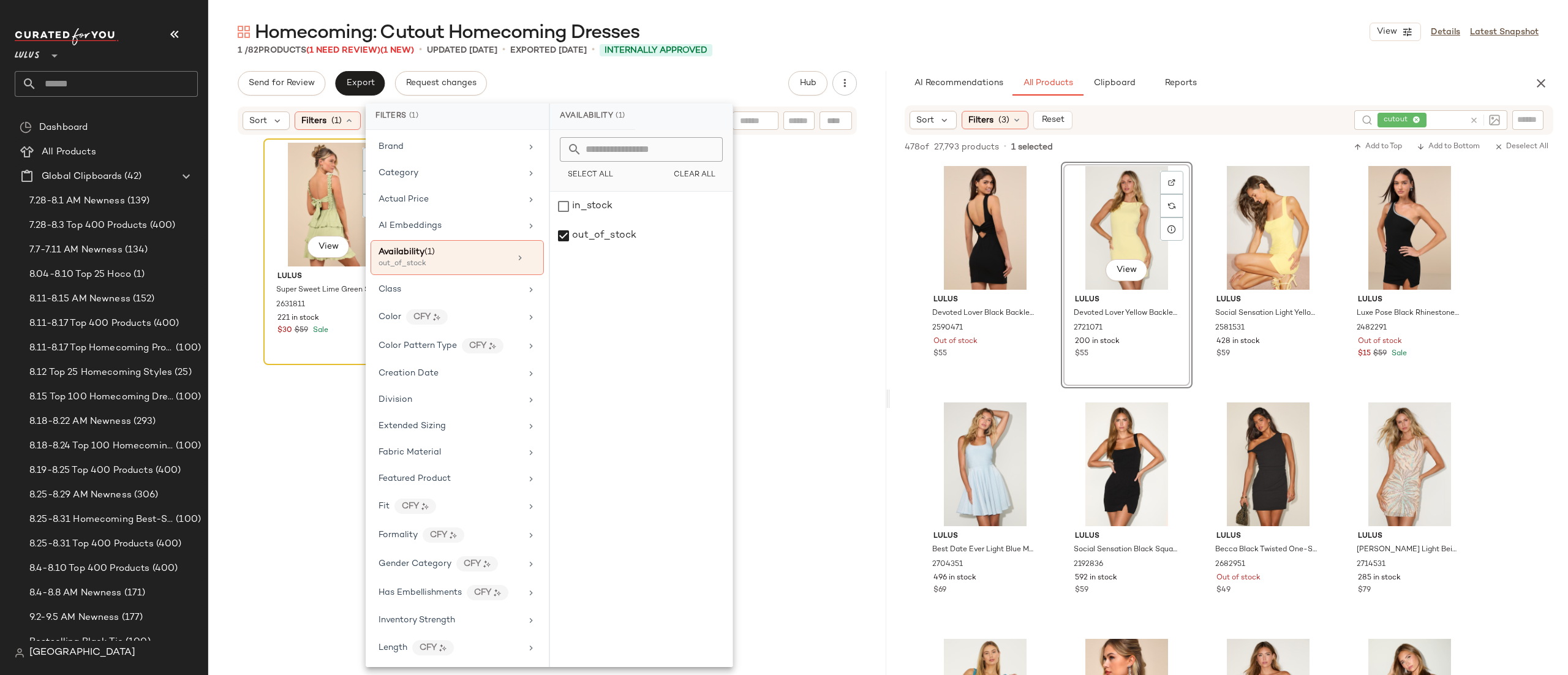
click at [298, 212] on div "View" at bounding box center [329, 204] width 123 height 123
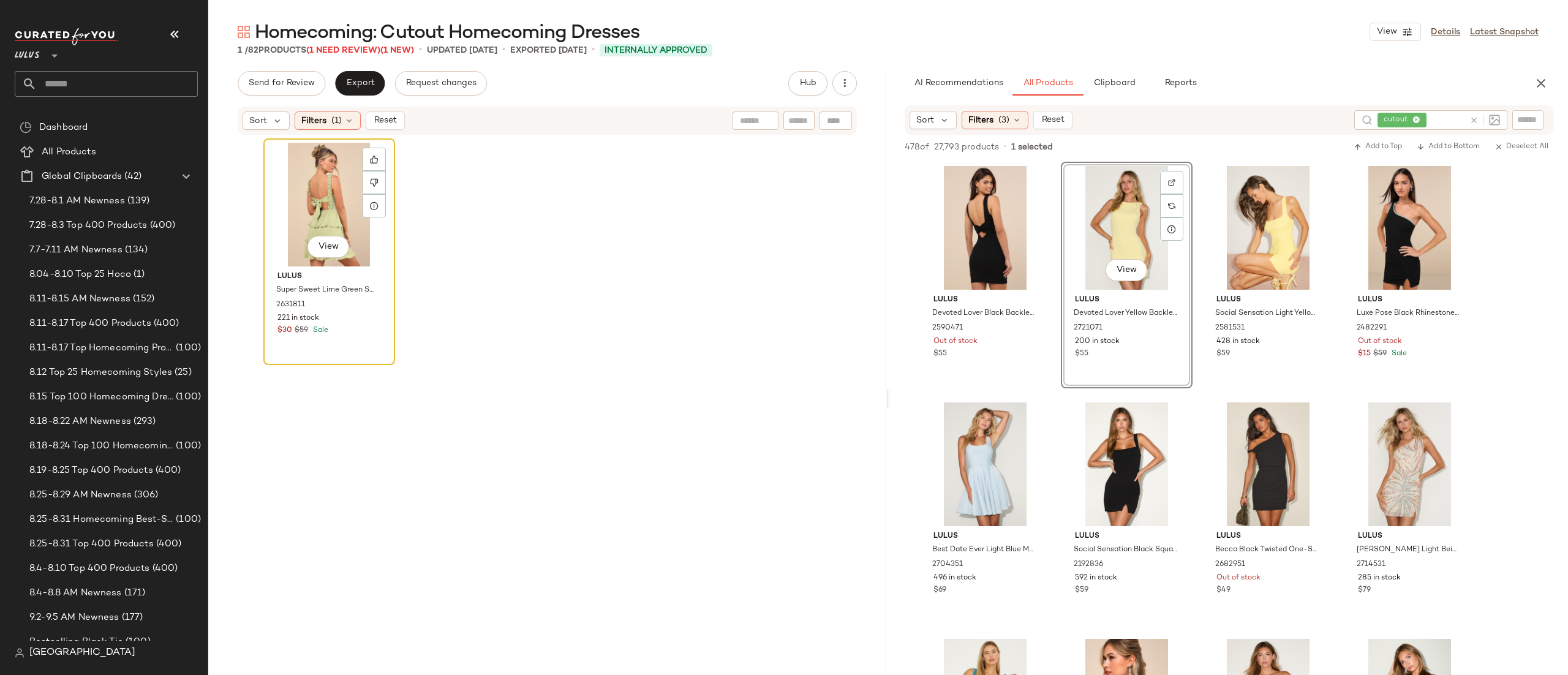
click at [335, 205] on div "View" at bounding box center [329, 204] width 123 height 123
click at [849, 80] on icon "button" at bounding box center [845, 83] width 12 height 12
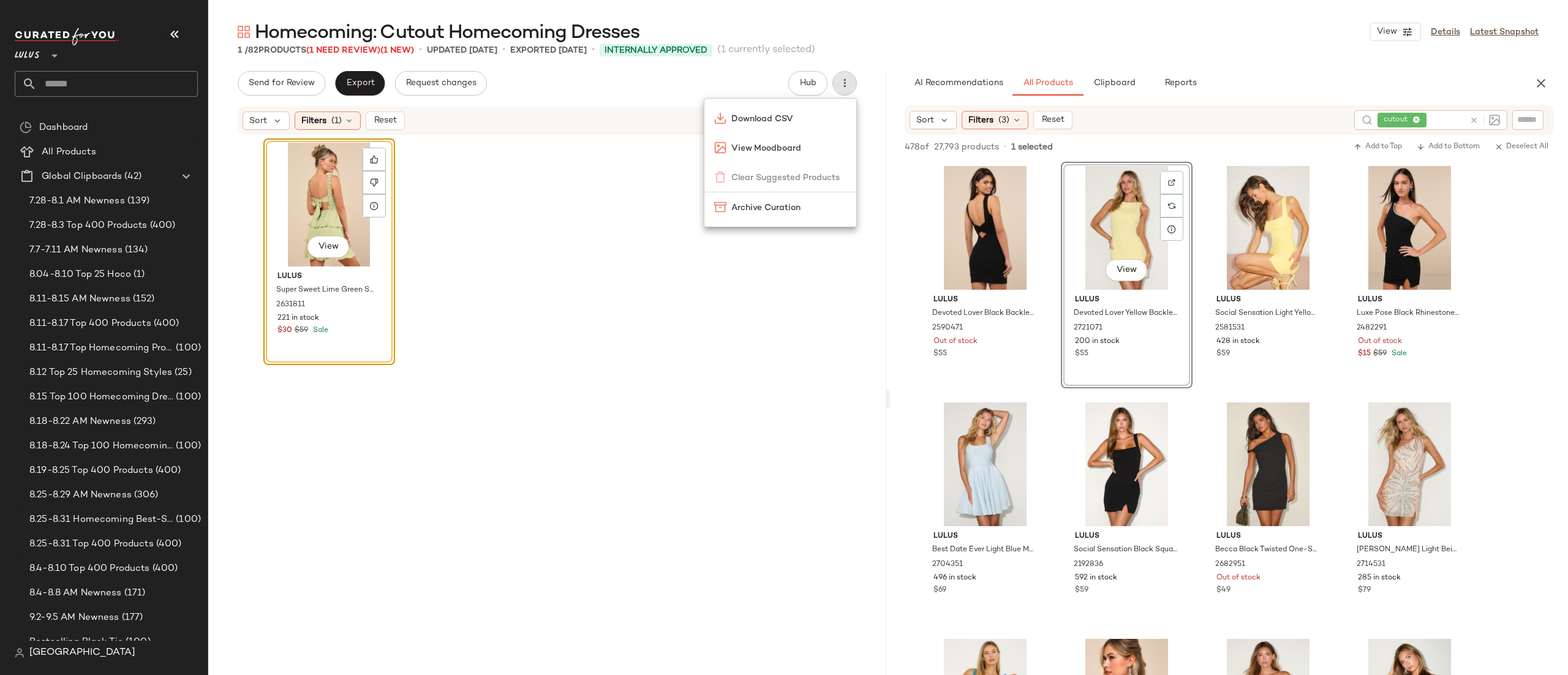
click at [562, 210] on div "View Lulus Super Sweet Lime Green Smocked Ruffled Tie-Back Mini Dress 2631811 2…" at bounding box center [548, 425] width 569 height 574
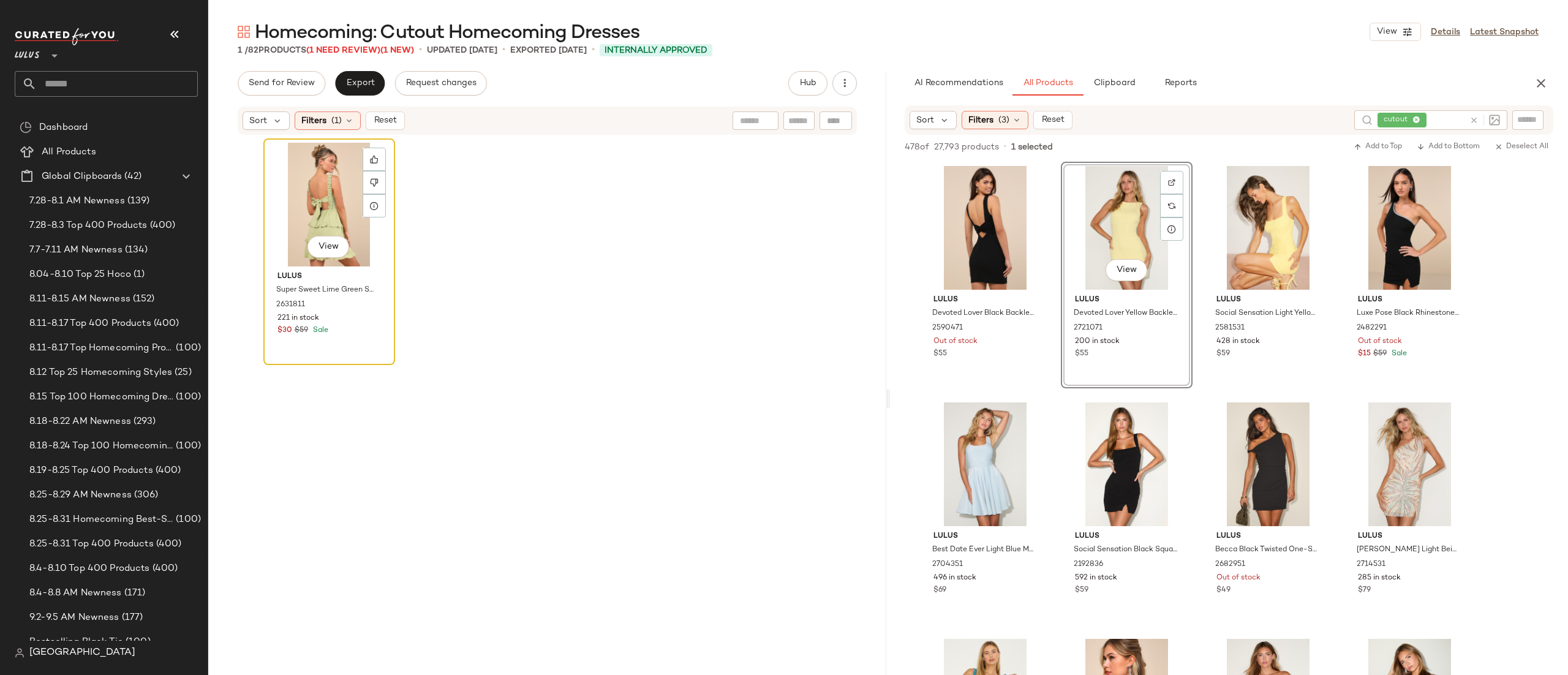
click at [323, 219] on div "View" at bounding box center [329, 204] width 123 height 123
click at [319, 219] on div "View" at bounding box center [329, 204] width 123 height 123
click at [370, 182] on icon at bounding box center [374, 182] width 8 height 8
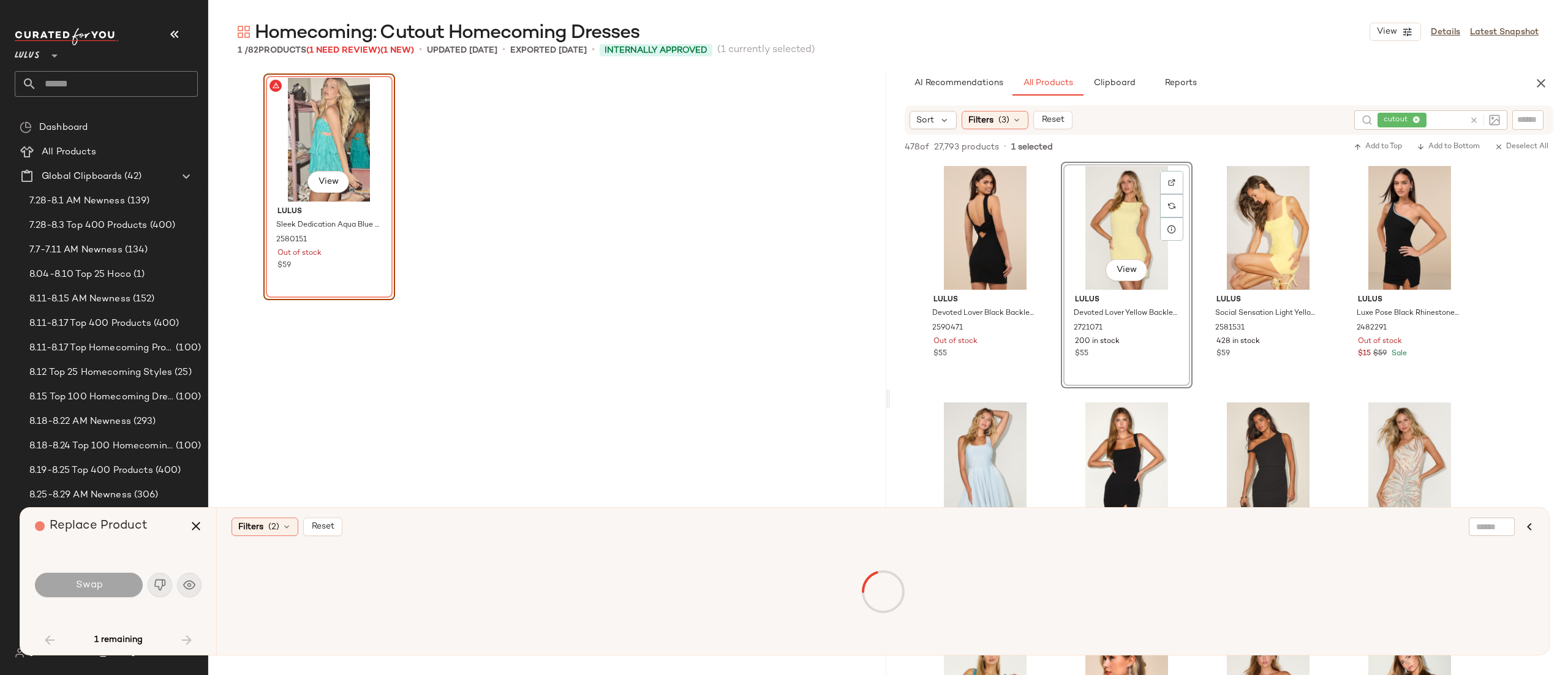
click at [334, 147] on div "View" at bounding box center [329, 139] width 123 height 123
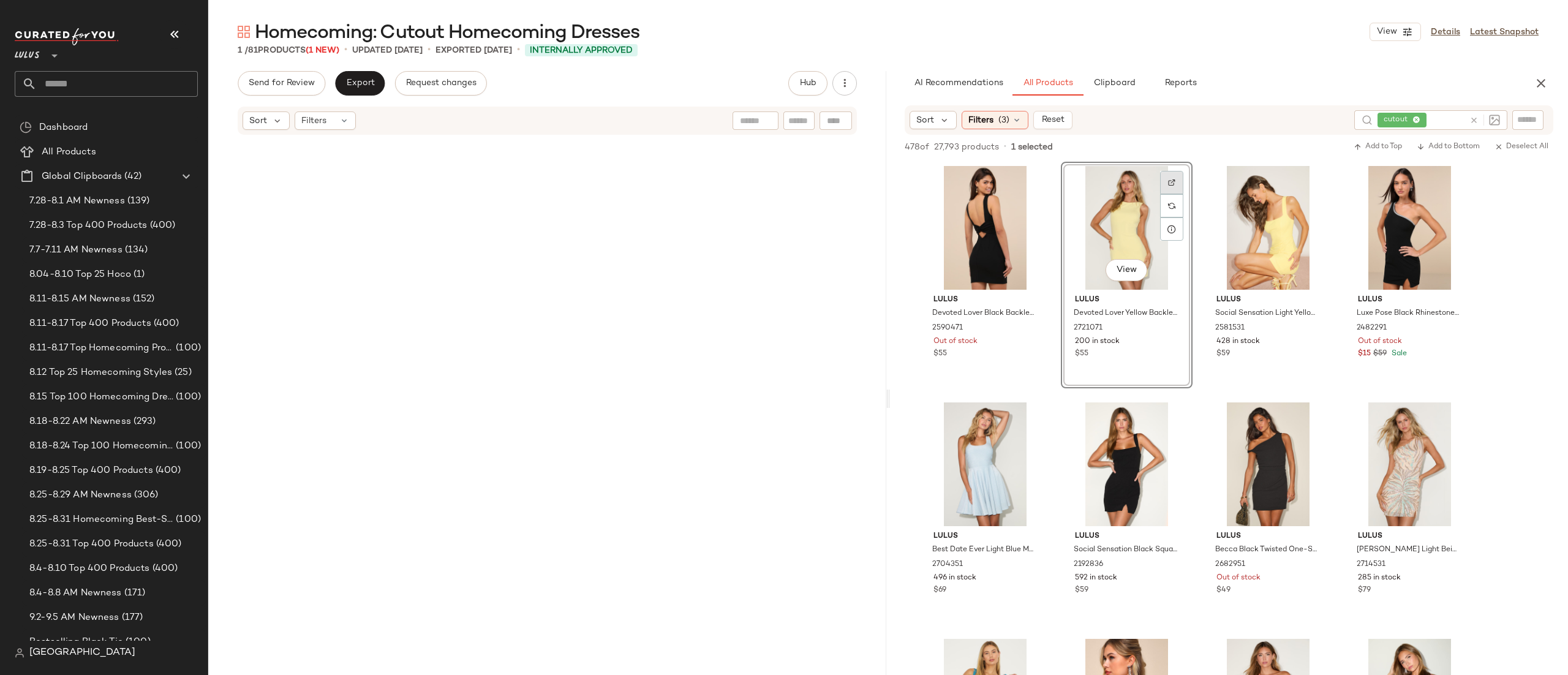
click at [1174, 181] on img at bounding box center [1172, 183] width 7 height 7
click at [363, 82] on span "Export" at bounding box center [360, 83] width 28 height 10
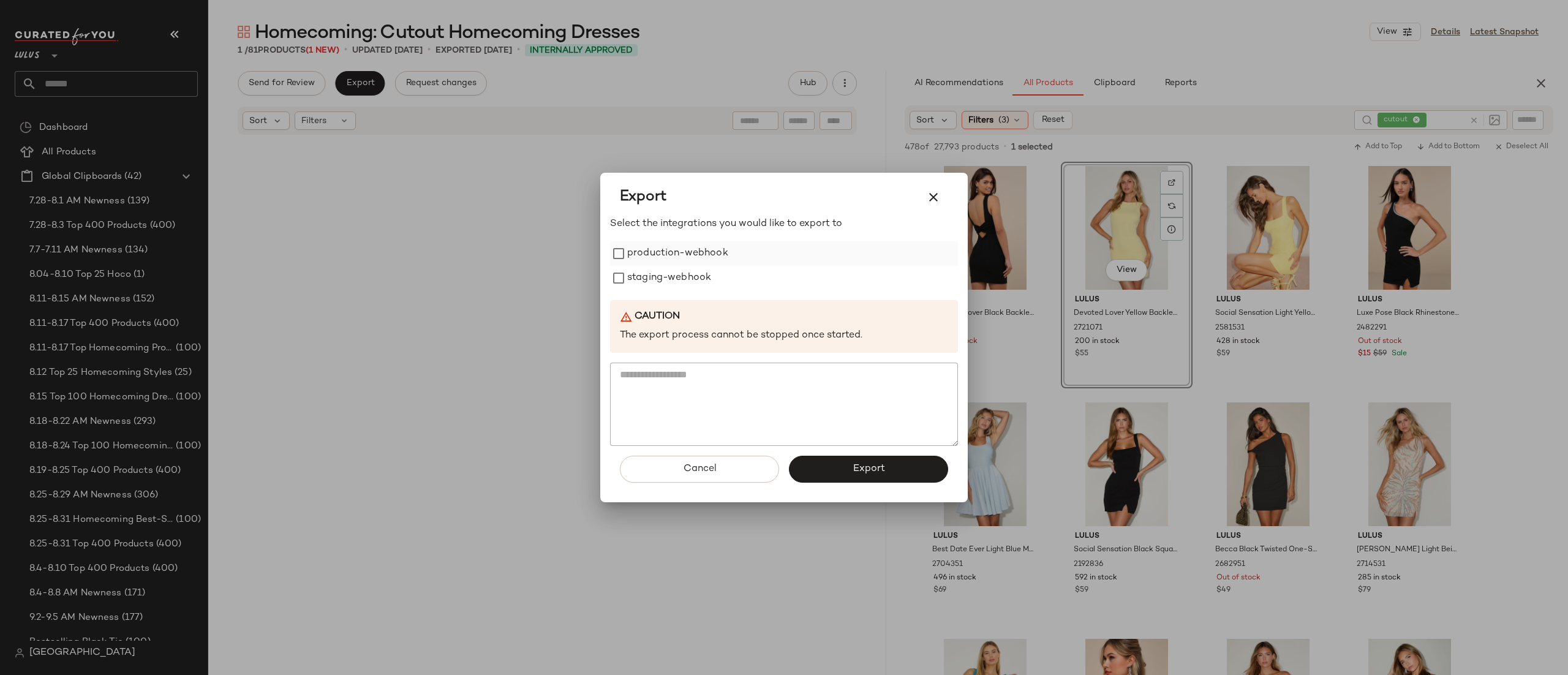
click at [682, 255] on label "production-webhook" at bounding box center [678, 254] width 101 height 25
click at [814, 474] on button "Export" at bounding box center [869, 469] width 159 height 27
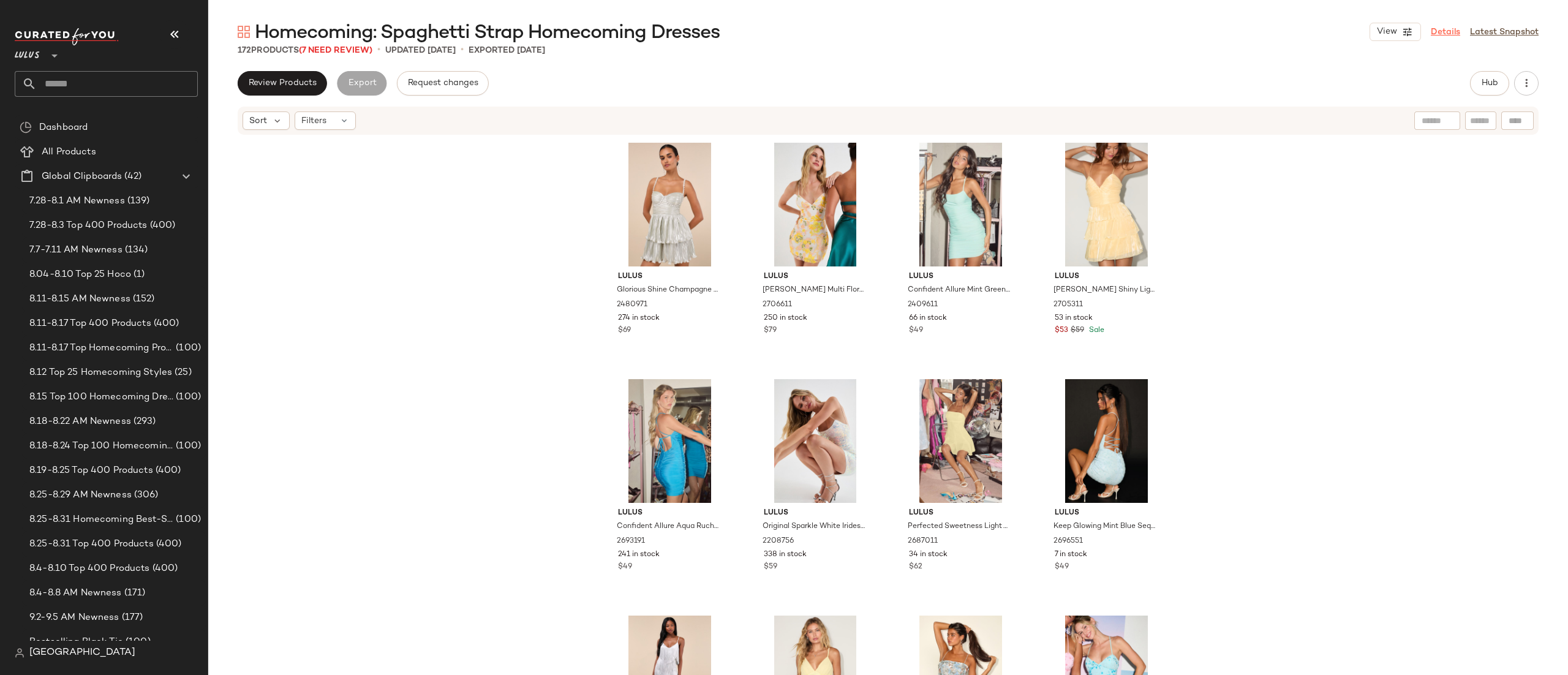
click at [1444, 29] on link "Details" at bounding box center [1445, 31] width 29 height 13
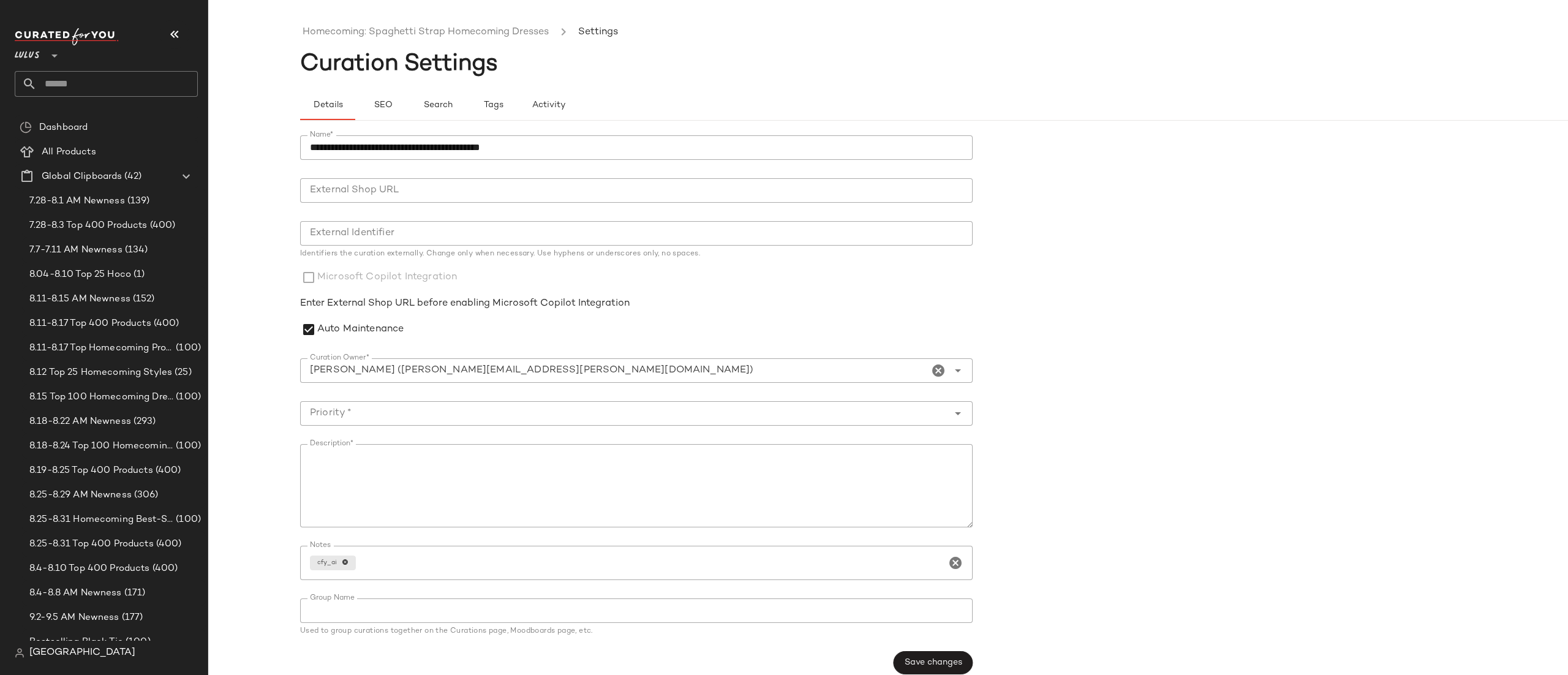
click at [407, 377] on input "Curation Owner*" at bounding box center [614, 371] width 628 height 15
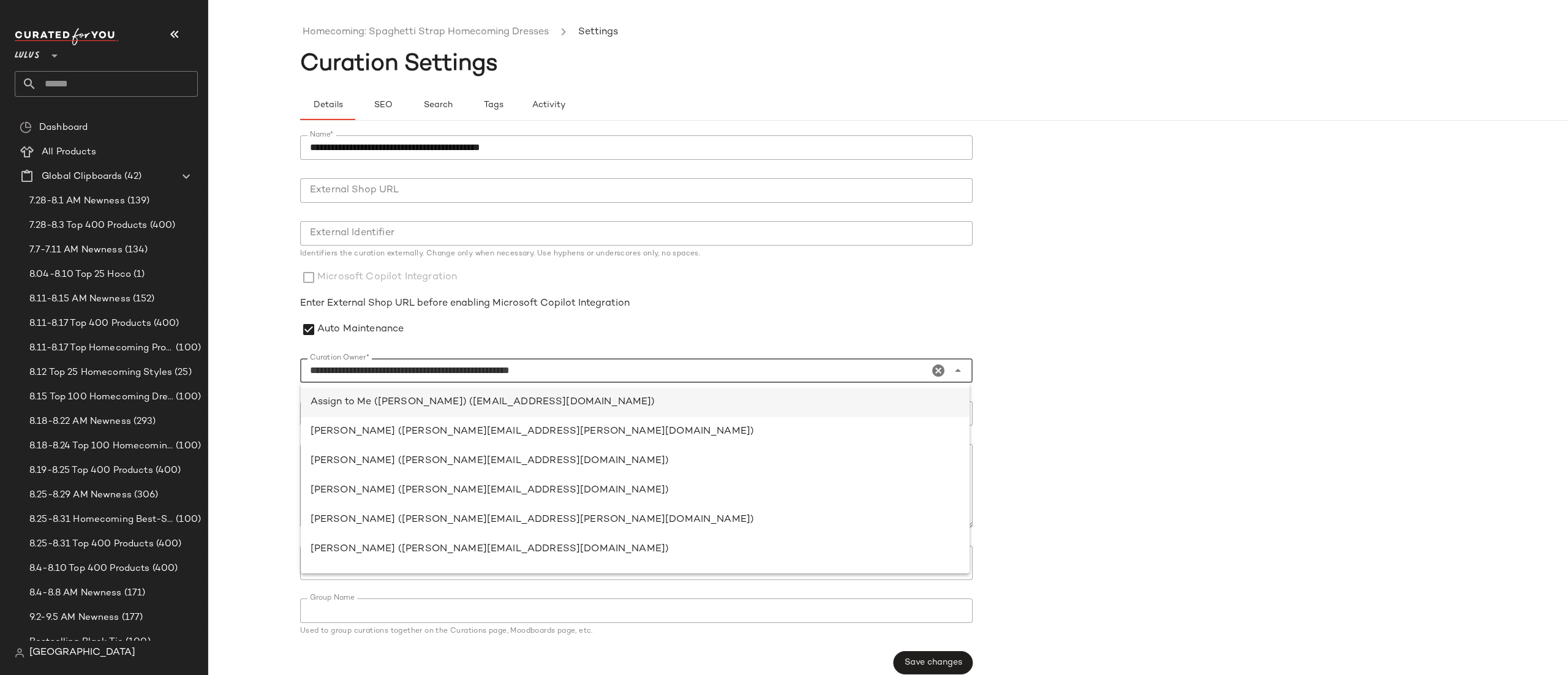
click at [436, 398] on div "Assign to Me ([PERSON_NAME]) ([EMAIL_ADDRESS][DOMAIN_NAME])" at bounding box center [635, 403] width 649 height 15
type input "**********"
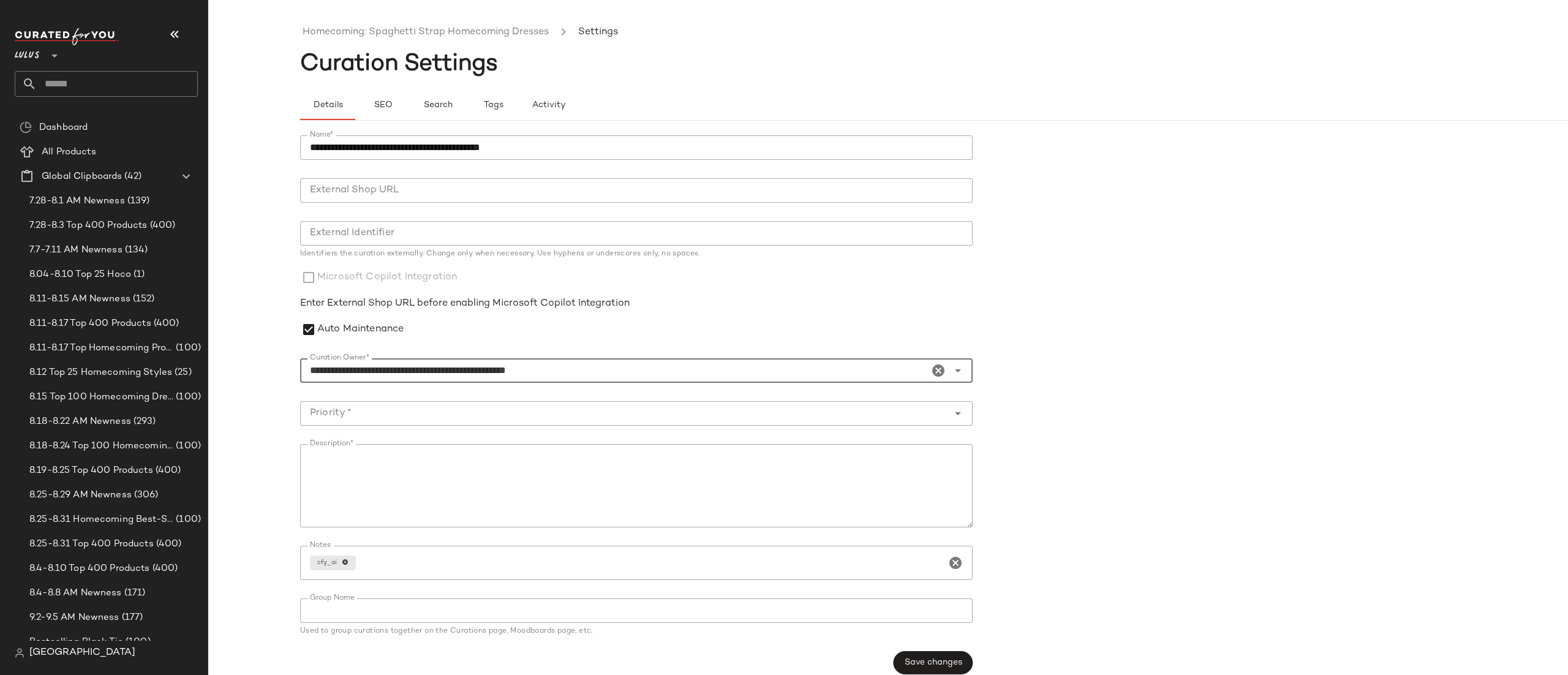
click at [380, 420] on input "Priority *" at bounding box center [624, 414] width 648 height 15
click at [380, 440] on div "Critical Priority (0)" at bounding box center [635, 446] width 649 height 15
type input "**********"
click at [898, 662] on button "Save changes" at bounding box center [934, 663] width 79 height 23
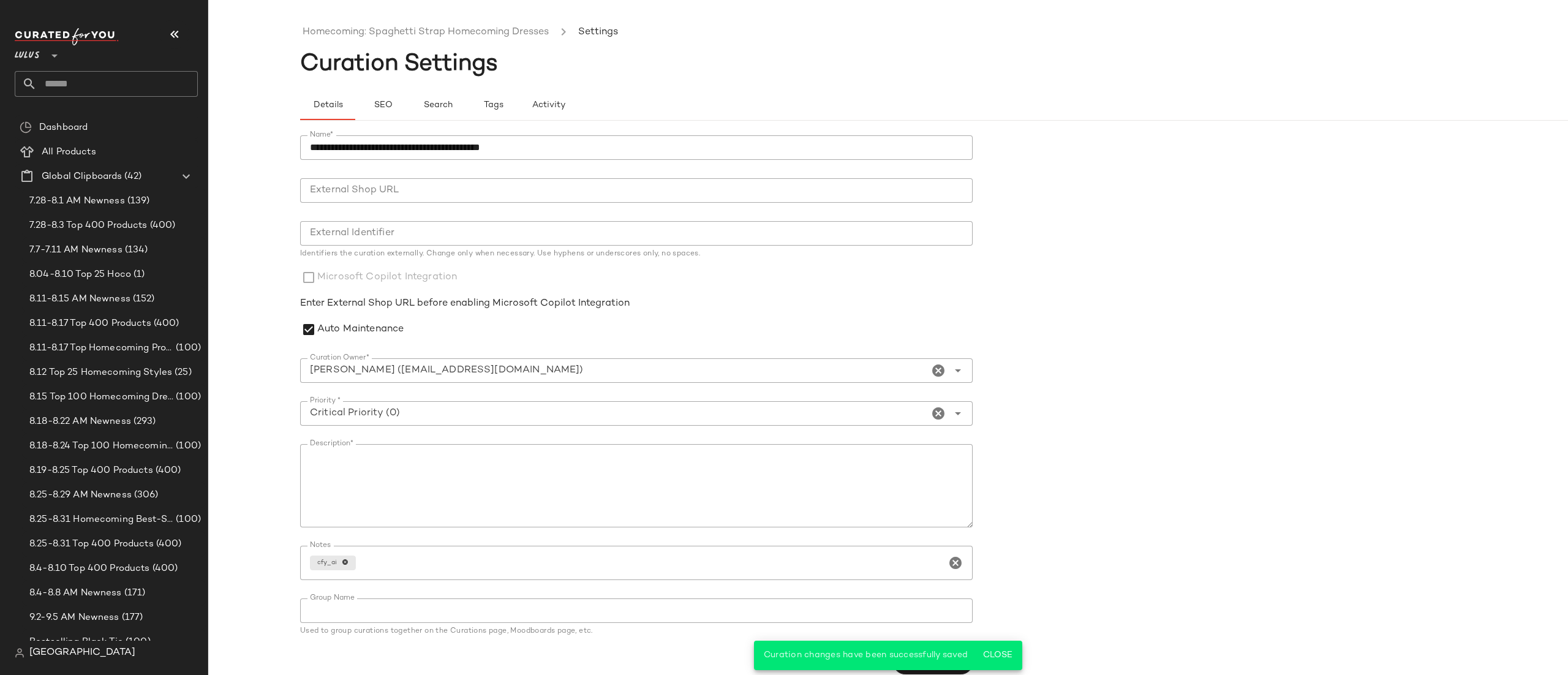
click at [428, 48] on div "Homecoming: Spaghetti Strap Homecoming Dresses Settings" at bounding box center [980, 32] width 1360 height 40
click at [429, 30] on link "Homecoming: Spaghetti Strap Homecoming Dresses" at bounding box center [426, 32] width 246 height 16
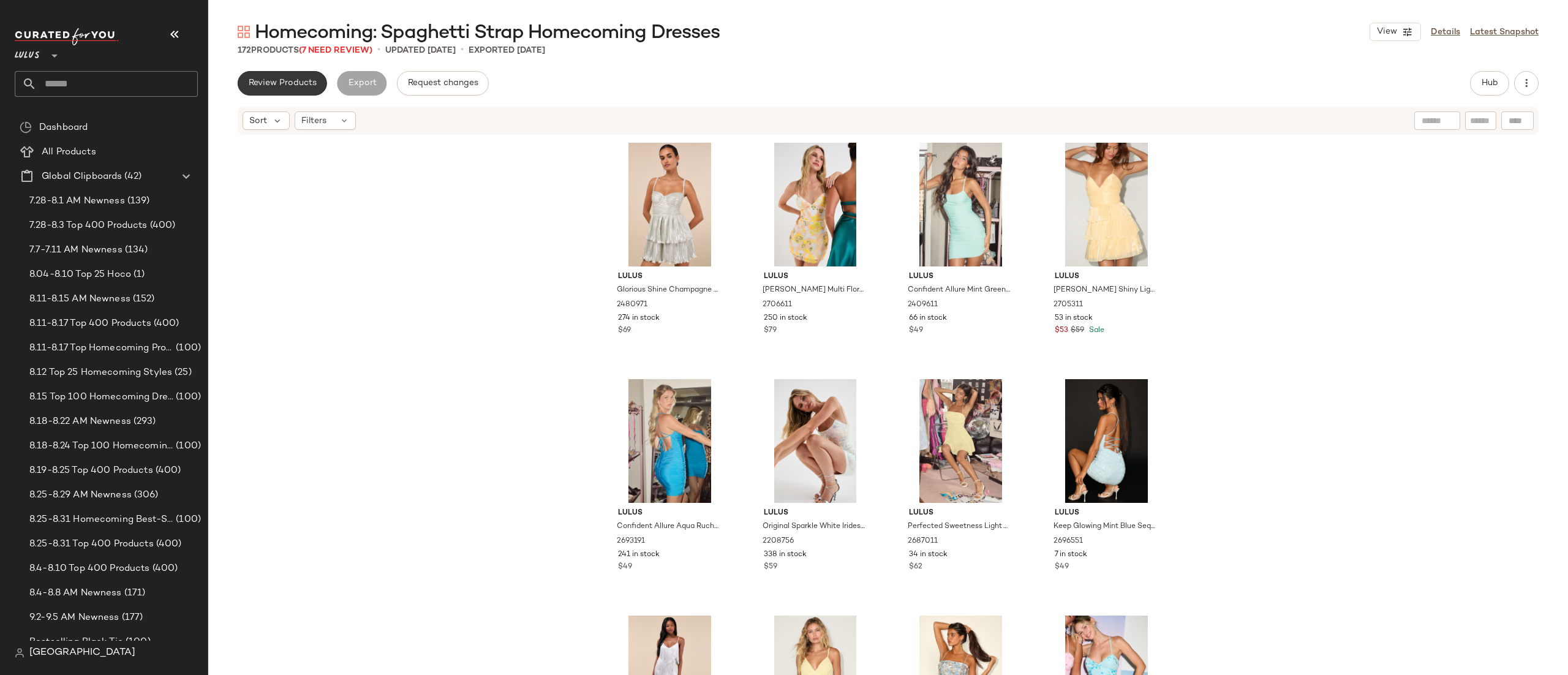
click at [283, 82] on span "Review Products" at bounding box center [283, 83] width 69 height 10
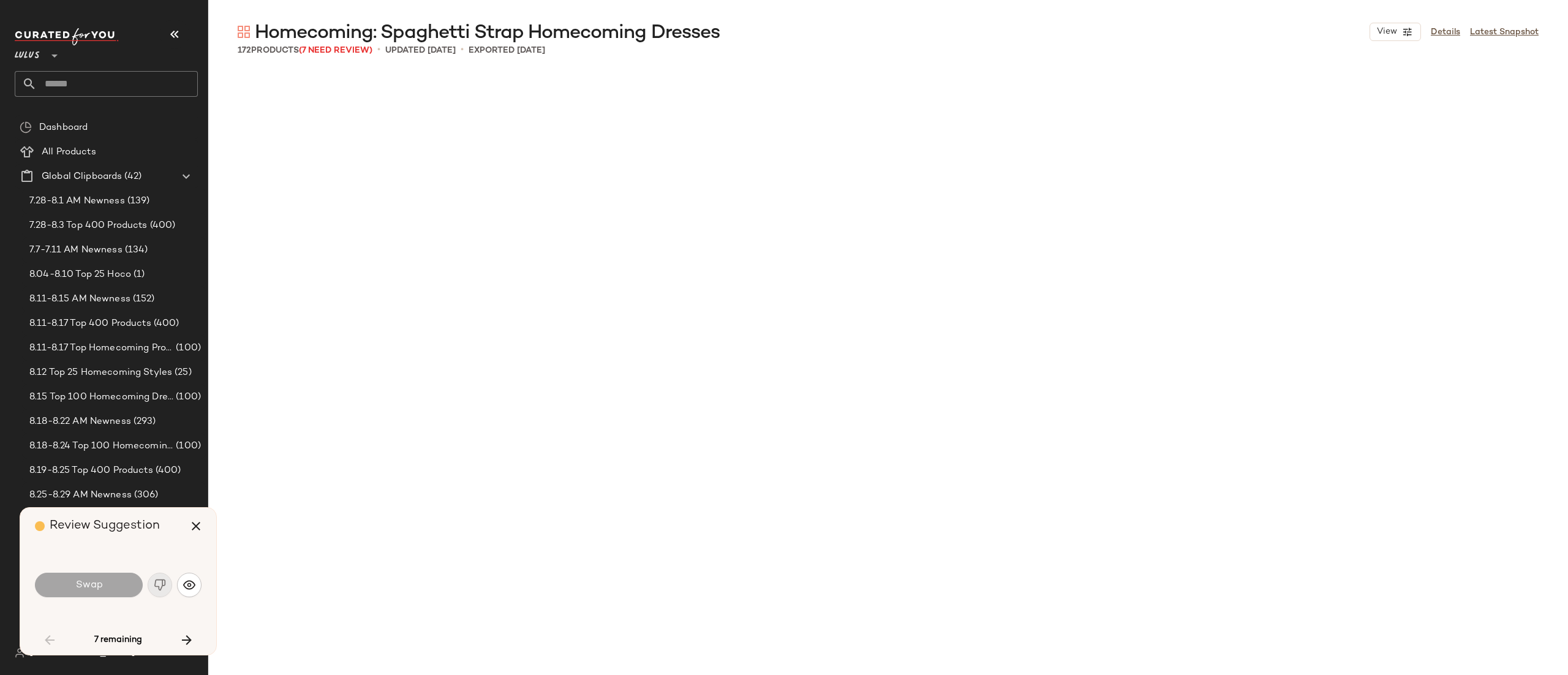
scroll to position [1420, 0]
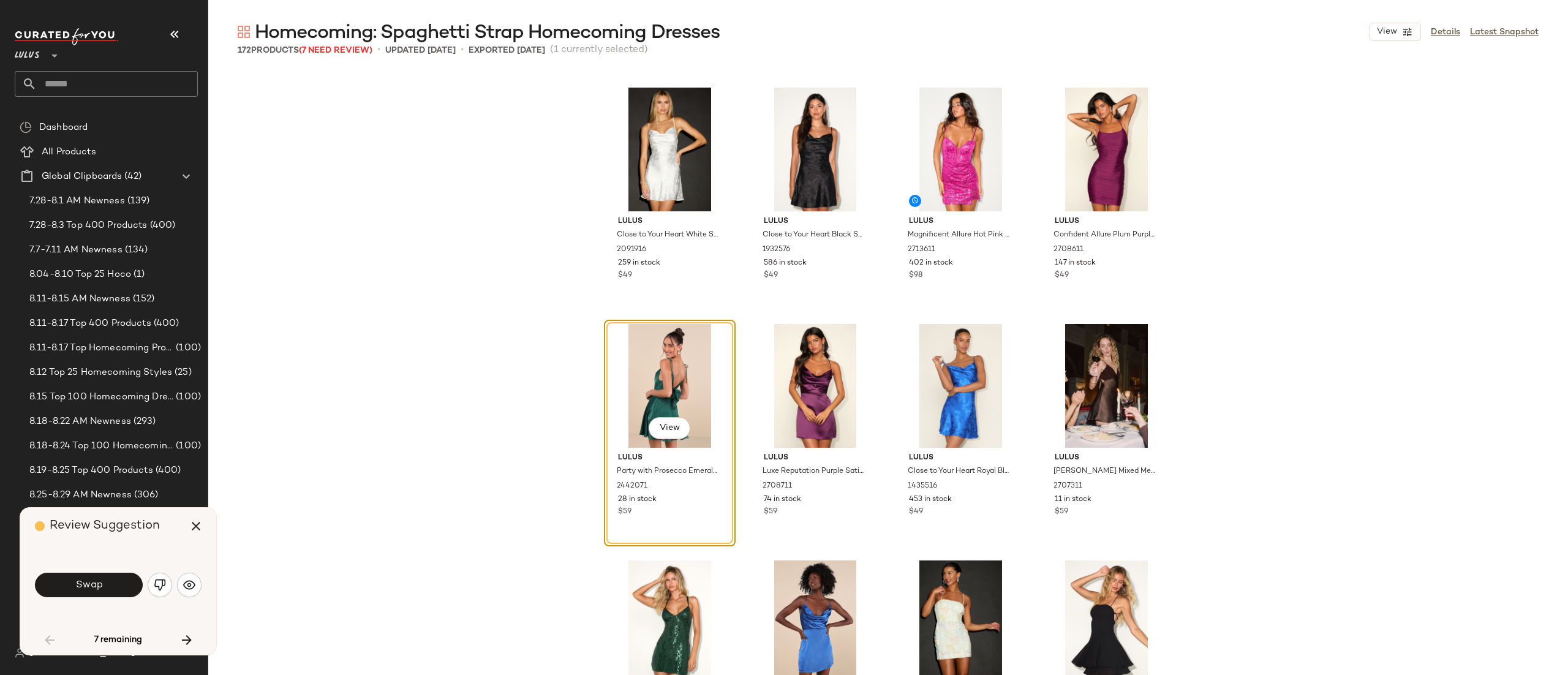
click at [177, 590] on div "Swap" at bounding box center [118, 584] width 167 height 29
click at [191, 583] on img "button" at bounding box center [189, 585] width 12 height 12
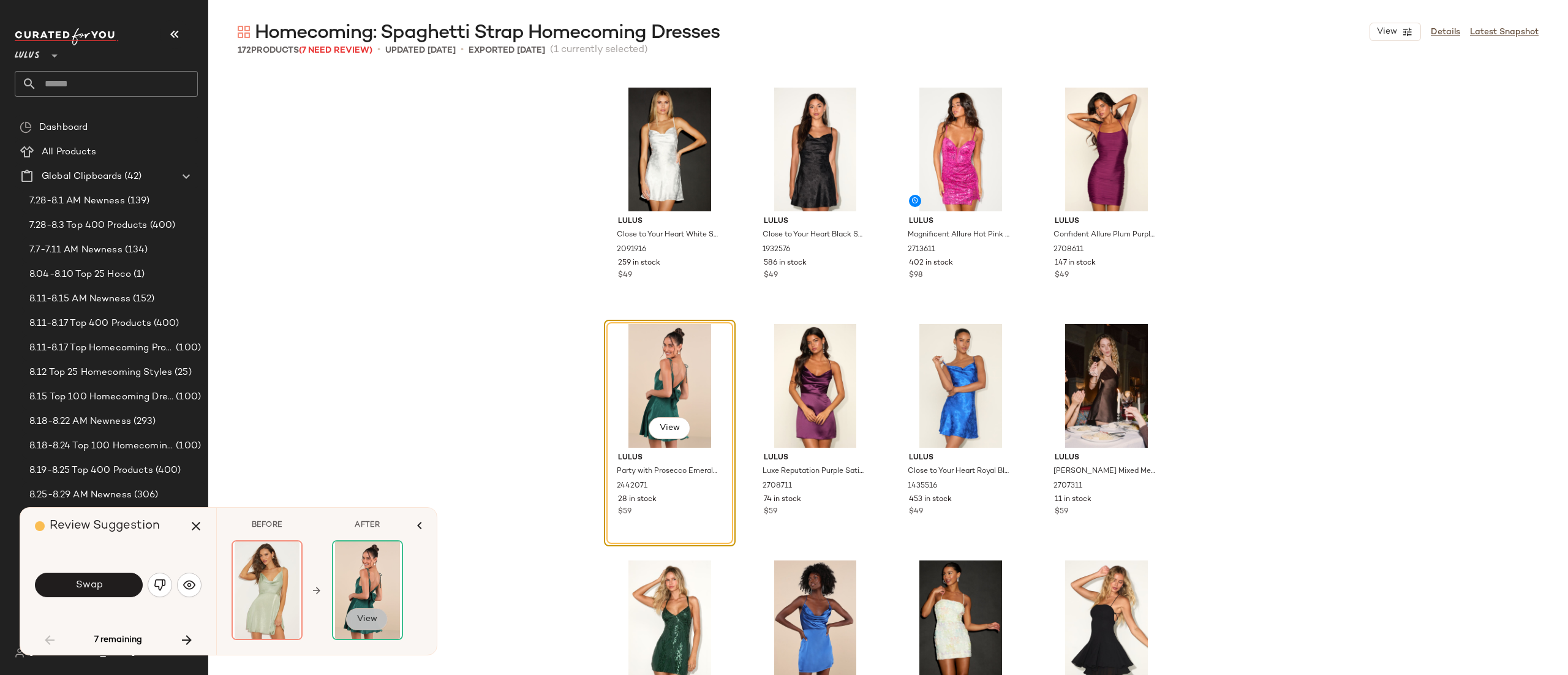
click at [372, 612] on button "View" at bounding box center [367, 619] width 42 height 22
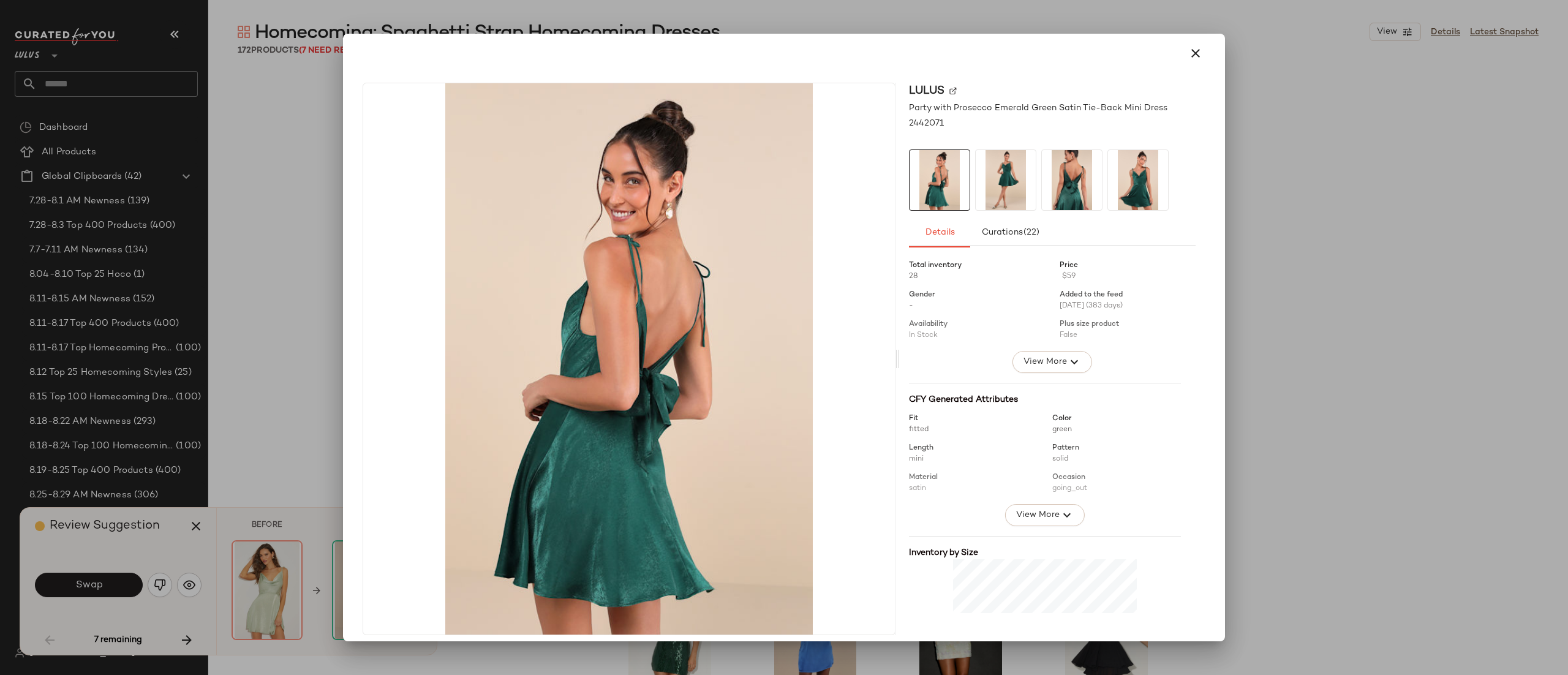
click at [978, 184] on img at bounding box center [1006, 180] width 60 height 60
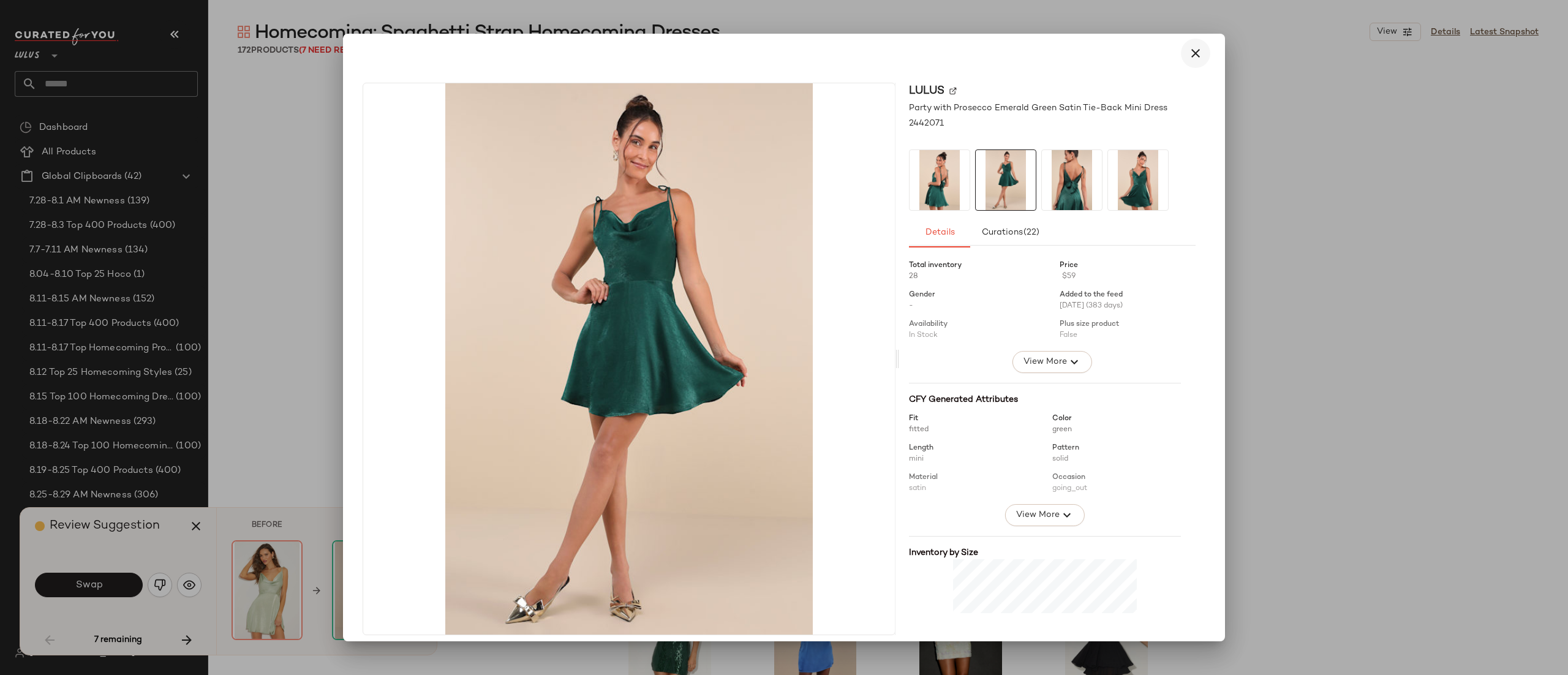
click at [1189, 52] on icon "button" at bounding box center [1196, 53] width 15 height 15
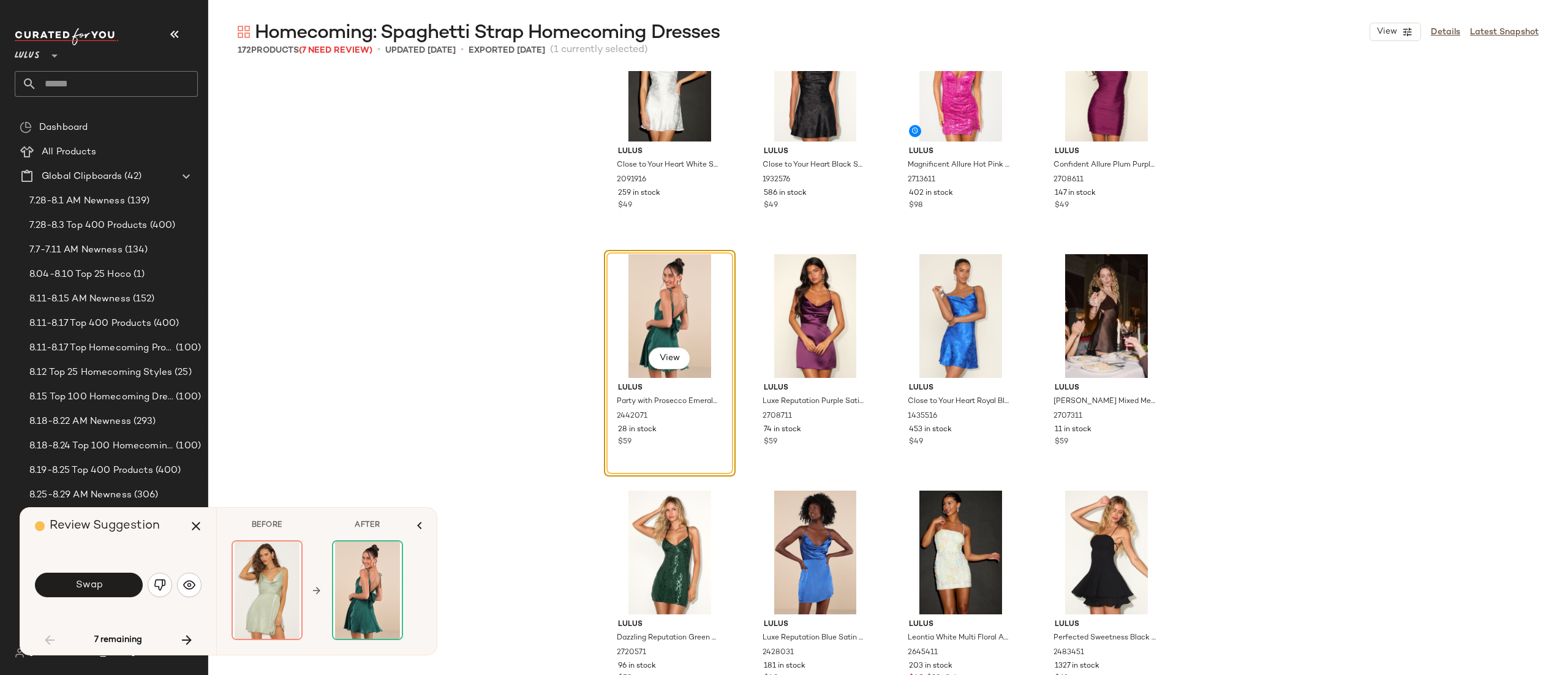
scroll to position [1468, 0]
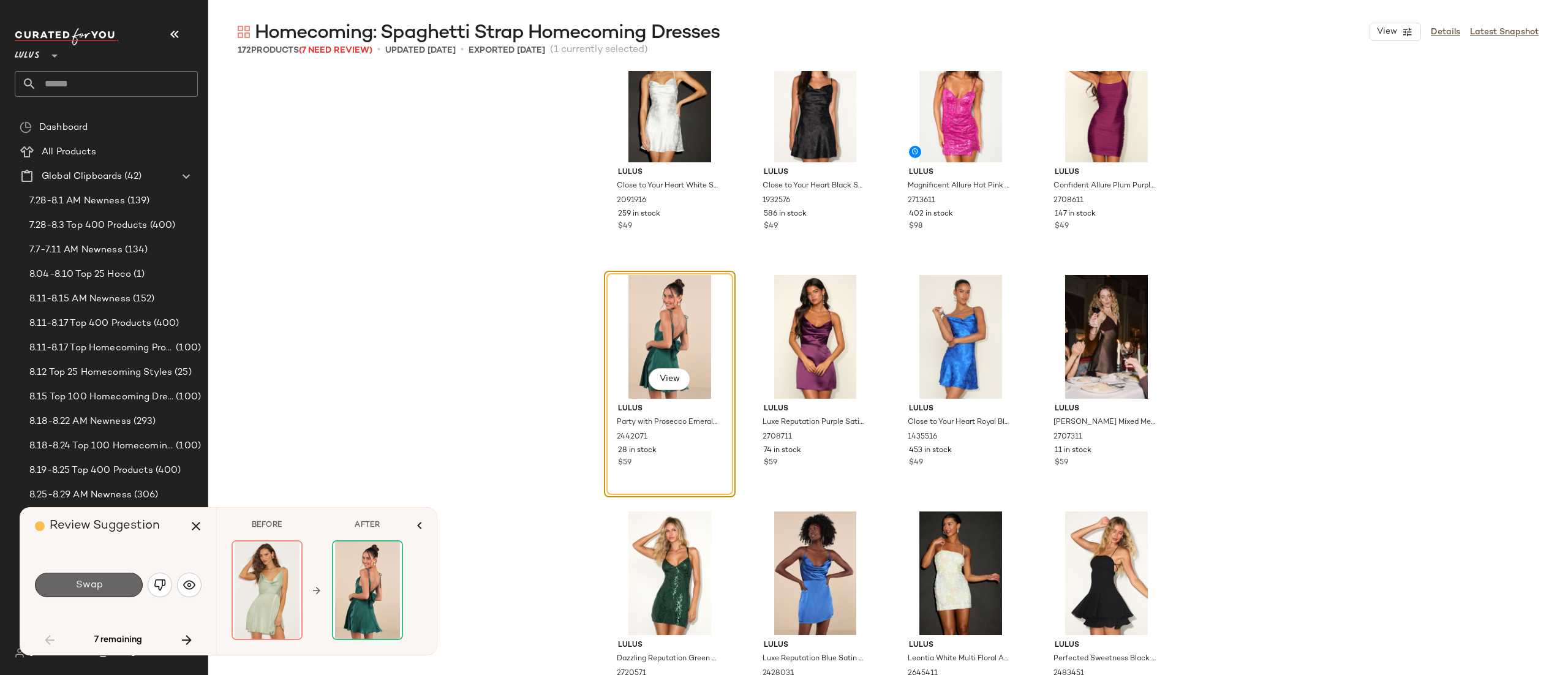
click at [72, 578] on button "Swap" at bounding box center [89, 585] width 108 height 25
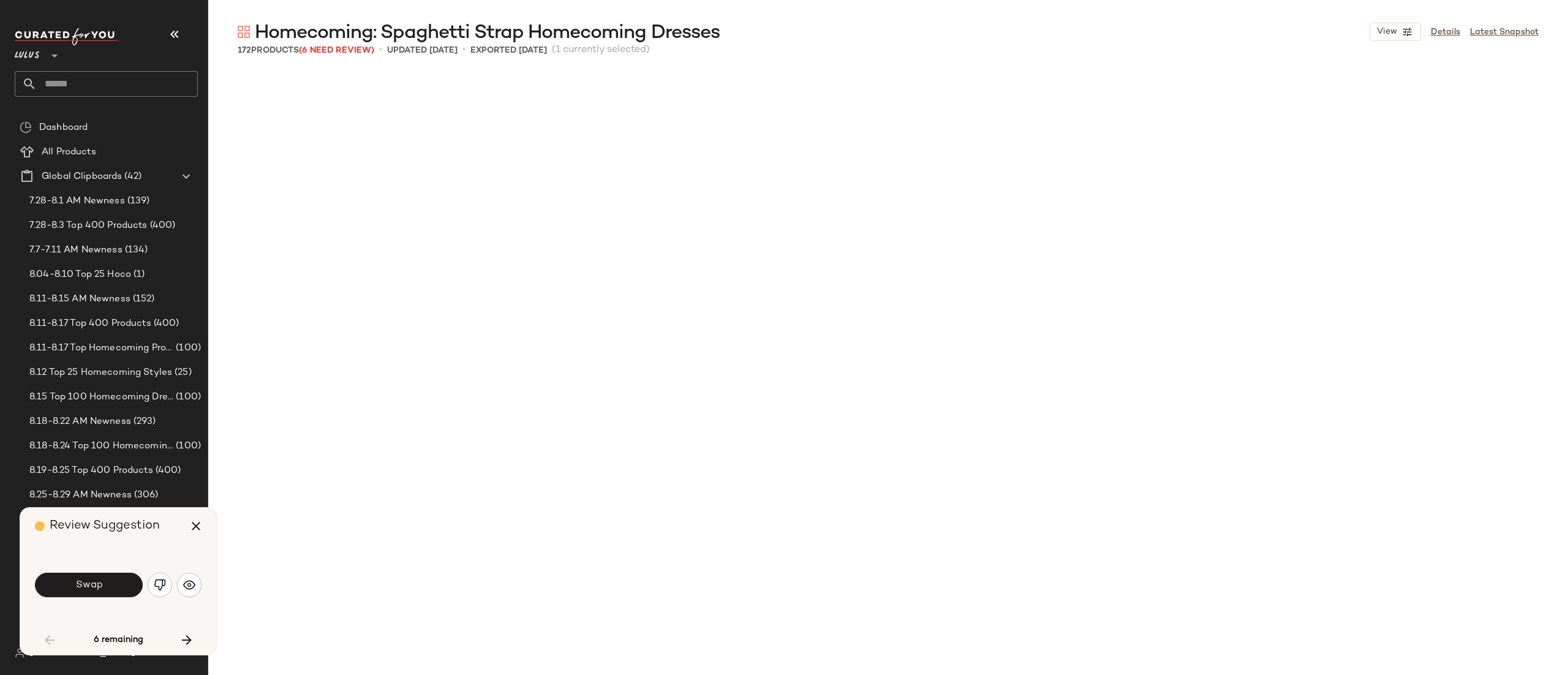
scroll to position [2365, 0]
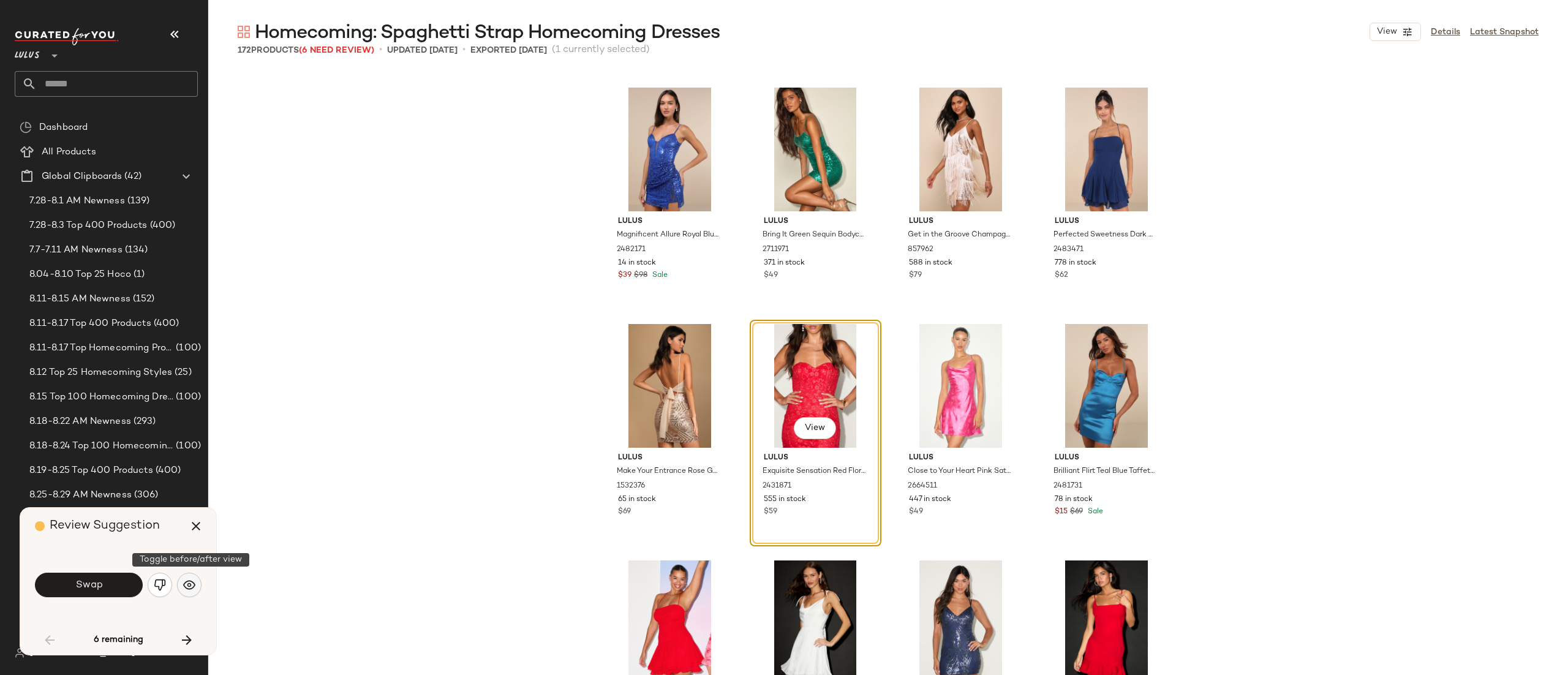
click at [184, 584] on img "button" at bounding box center [189, 585] width 12 height 12
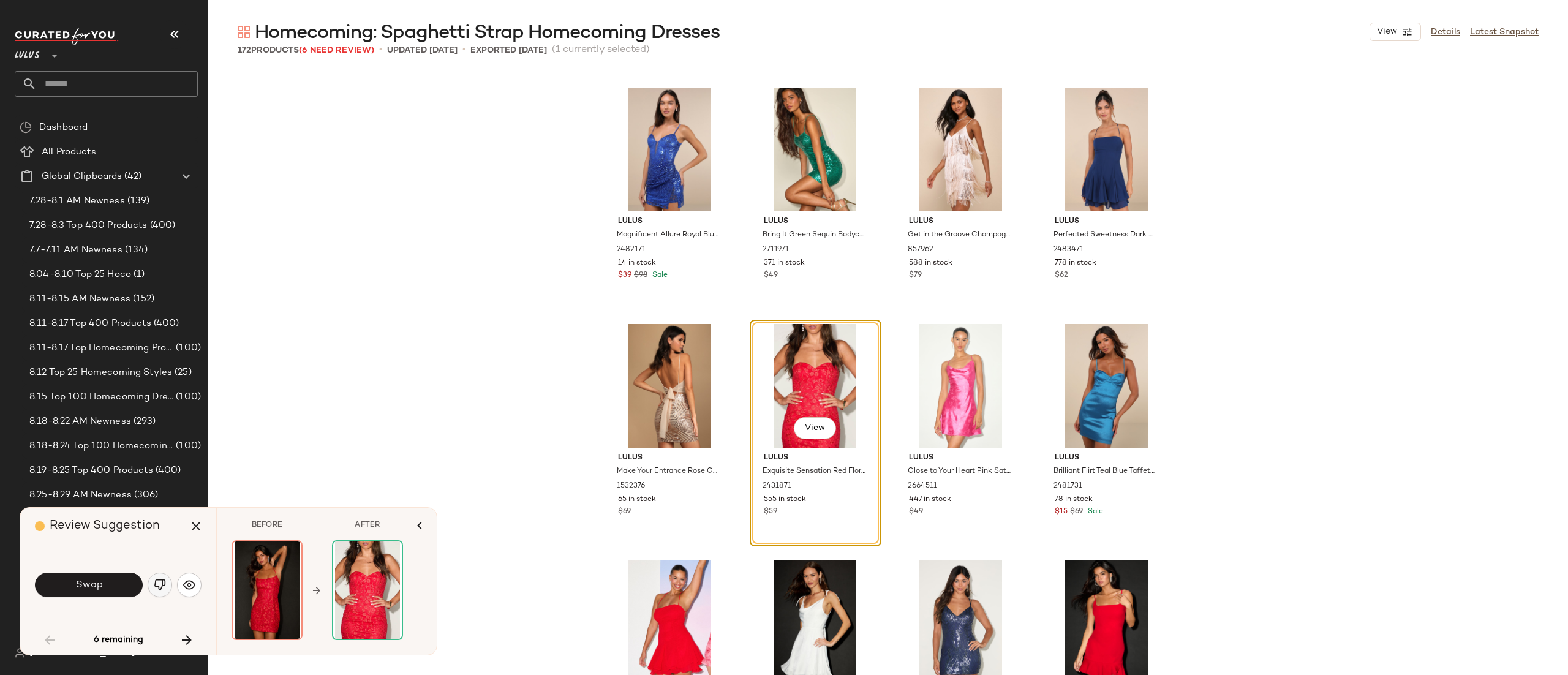
click at [159, 584] on img "button" at bounding box center [160, 585] width 12 height 12
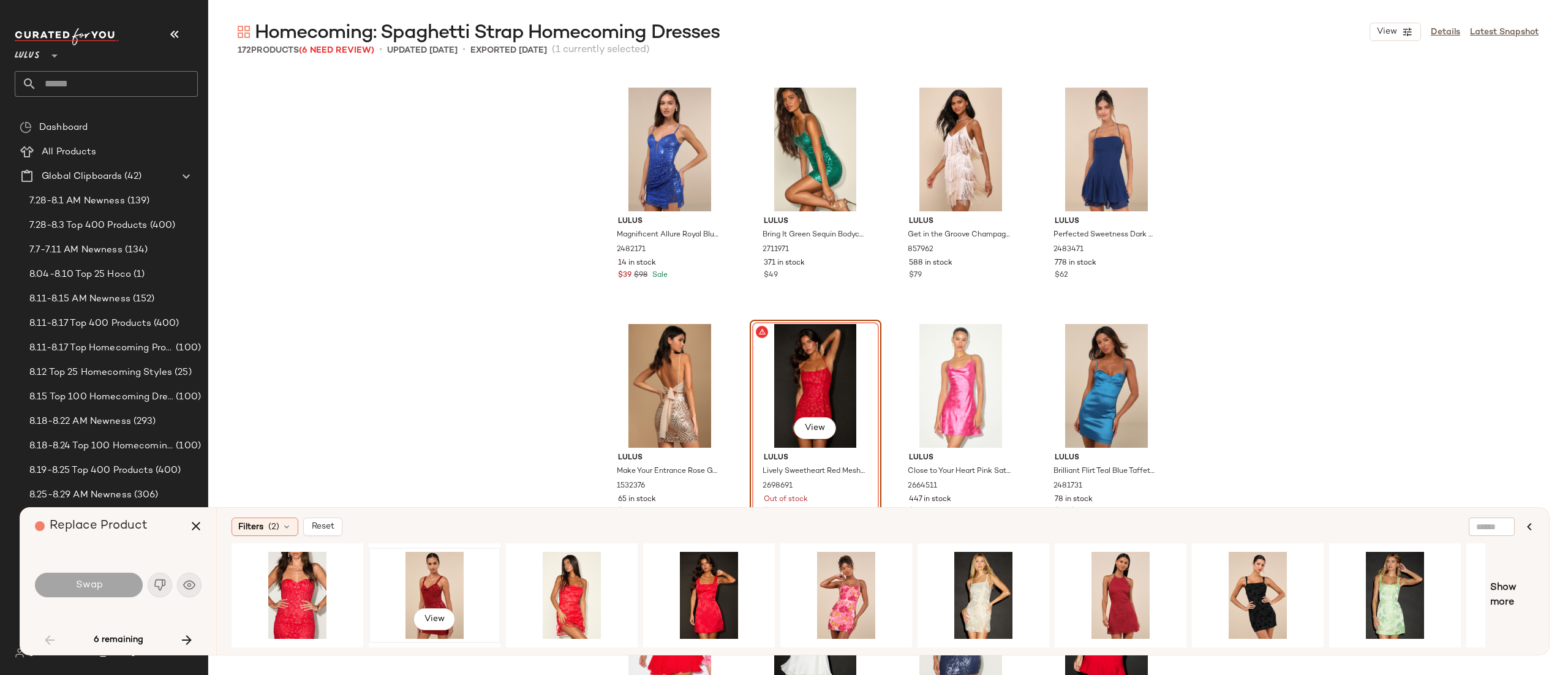
click at [414, 569] on div "View" at bounding box center [435, 596] width 123 height 87
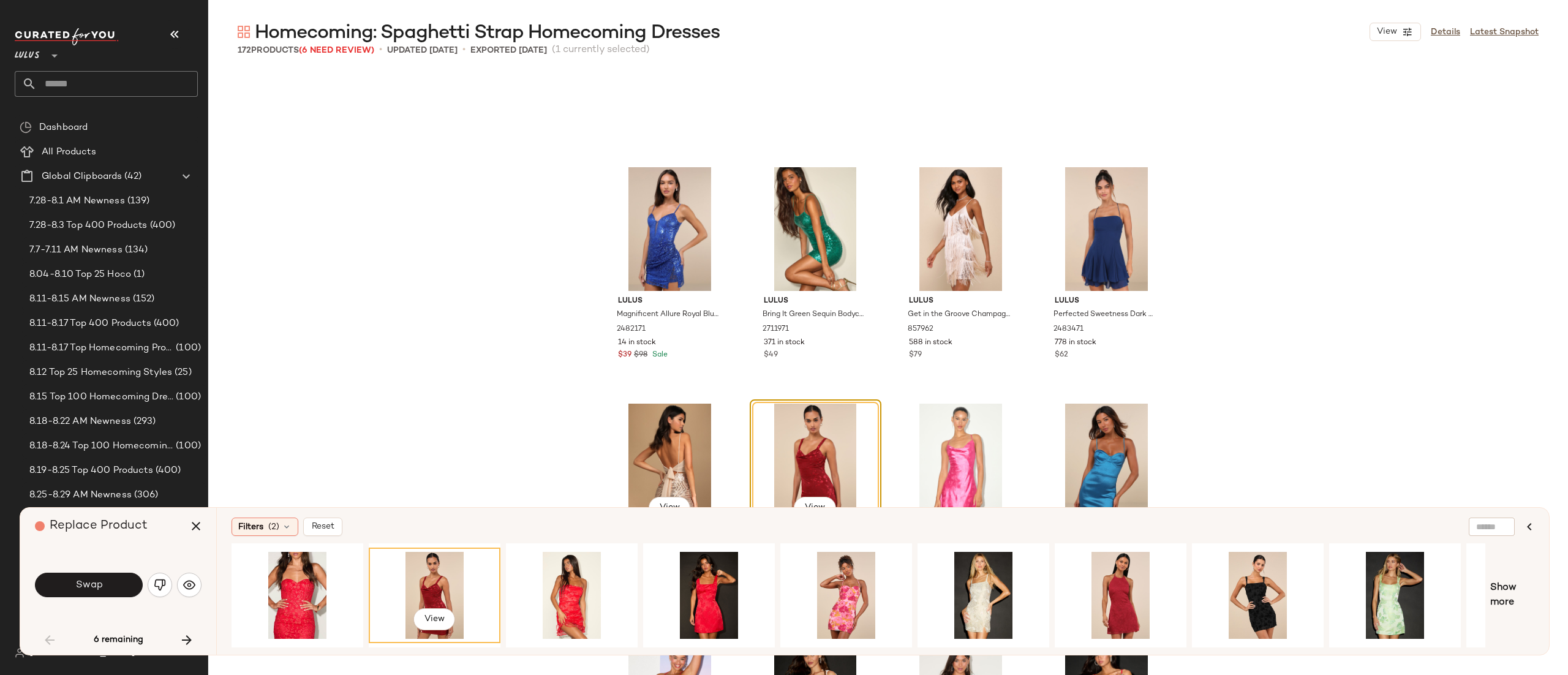
scroll to position [2281, 0]
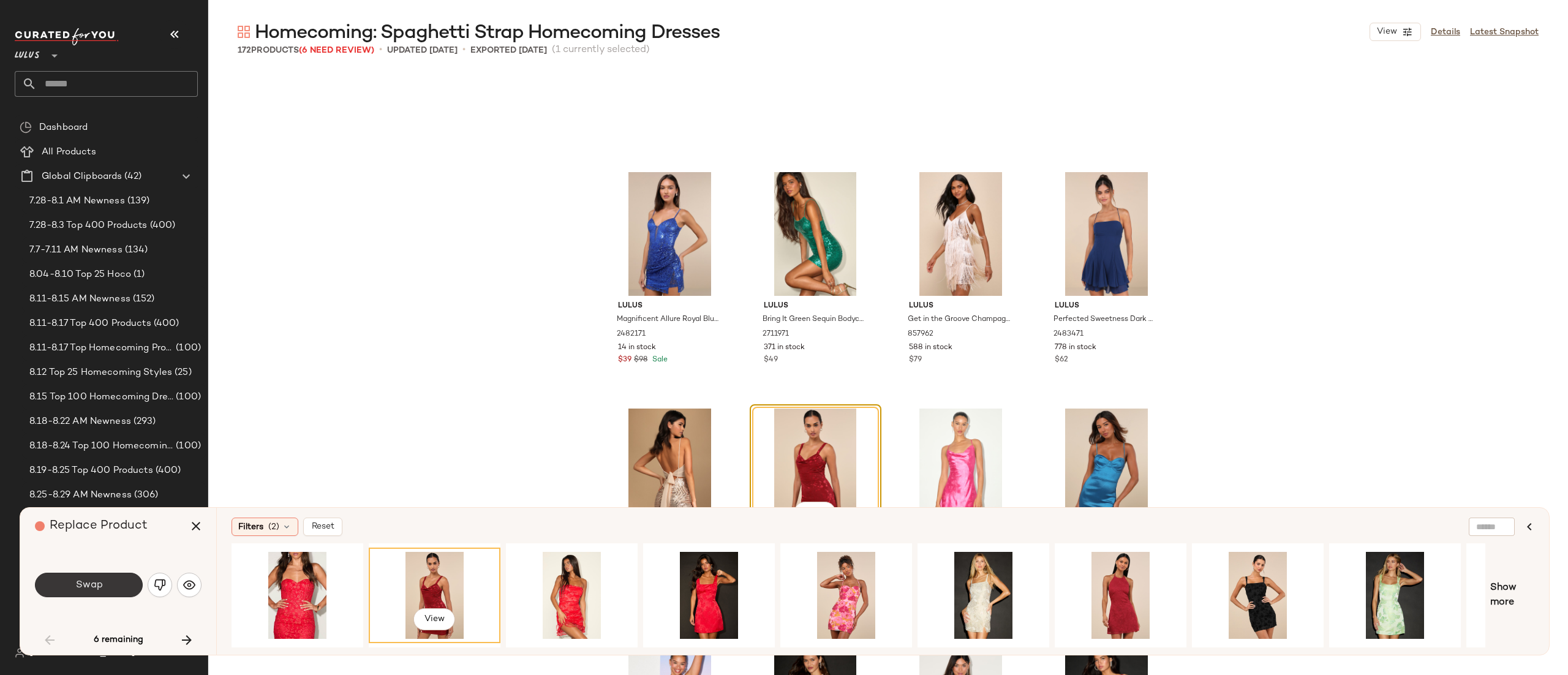
click at [111, 587] on button "Swap" at bounding box center [89, 585] width 108 height 25
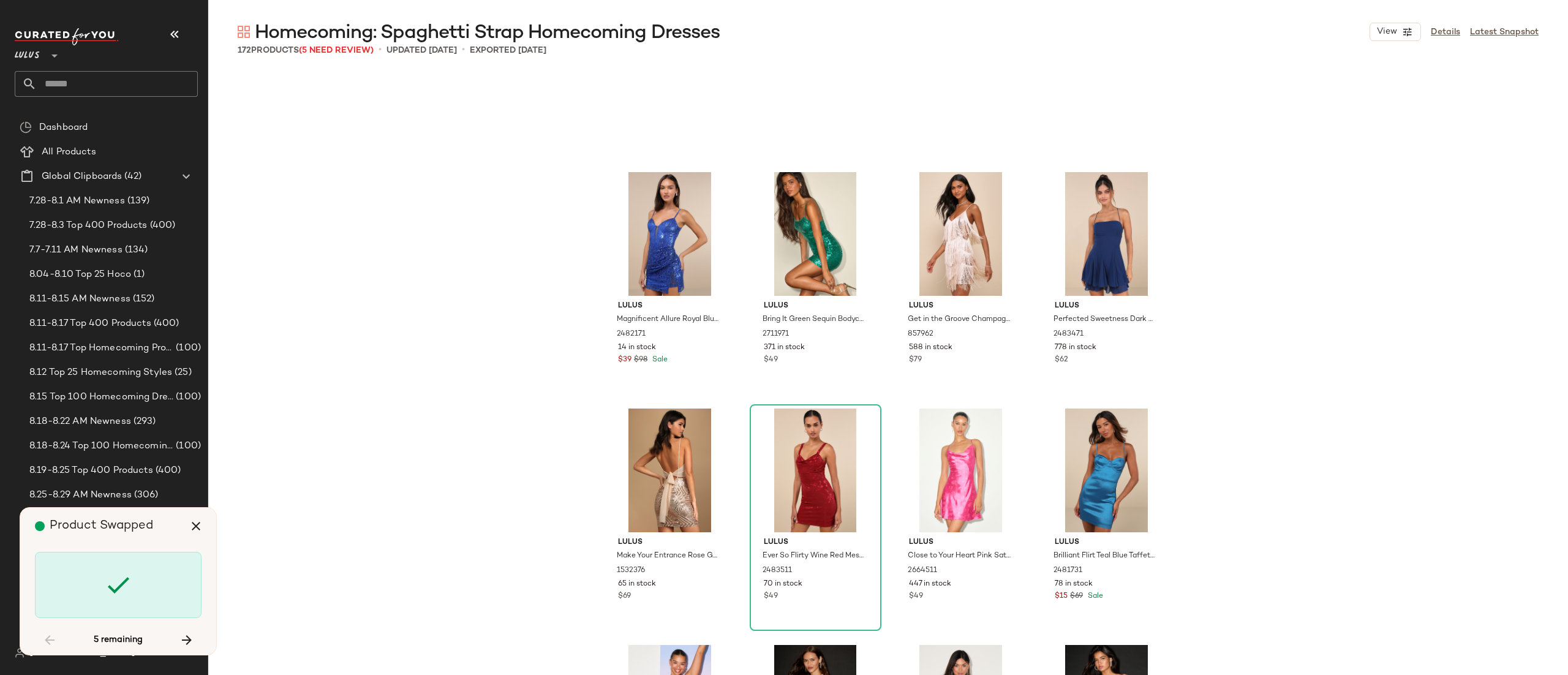
scroll to position [6387, 0]
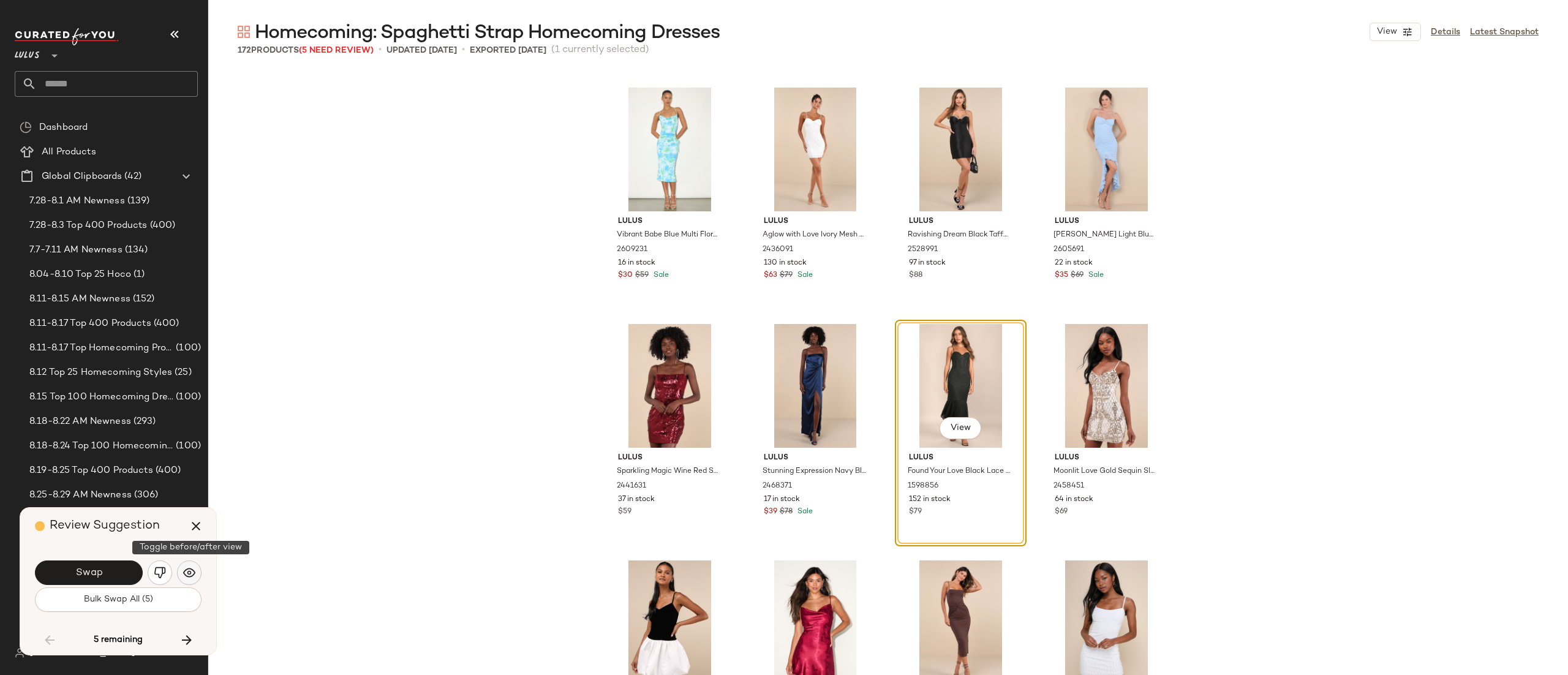
click at [198, 570] on button "button" at bounding box center [189, 572] width 25 height 25
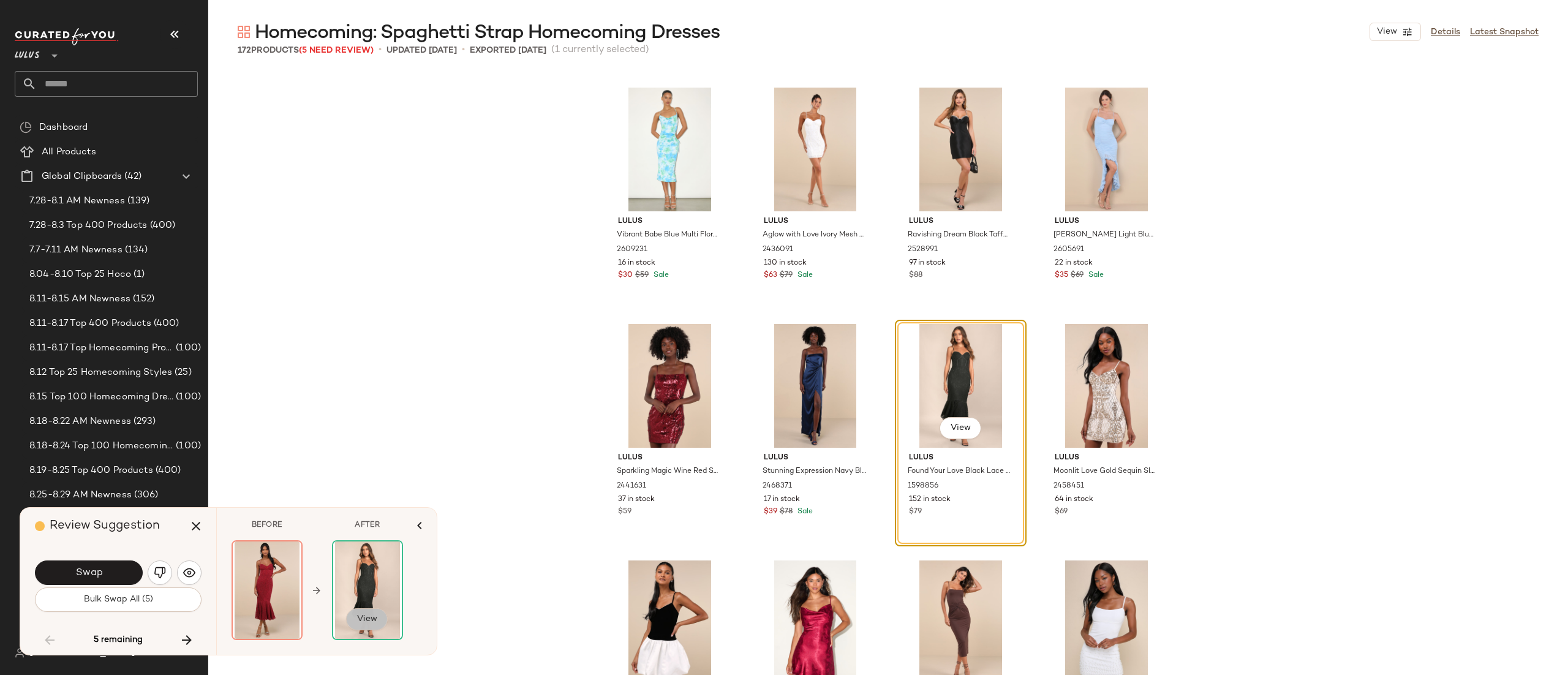
click at [375, 611] on button "View" at bounding box center [367, 619] width 42 height 22
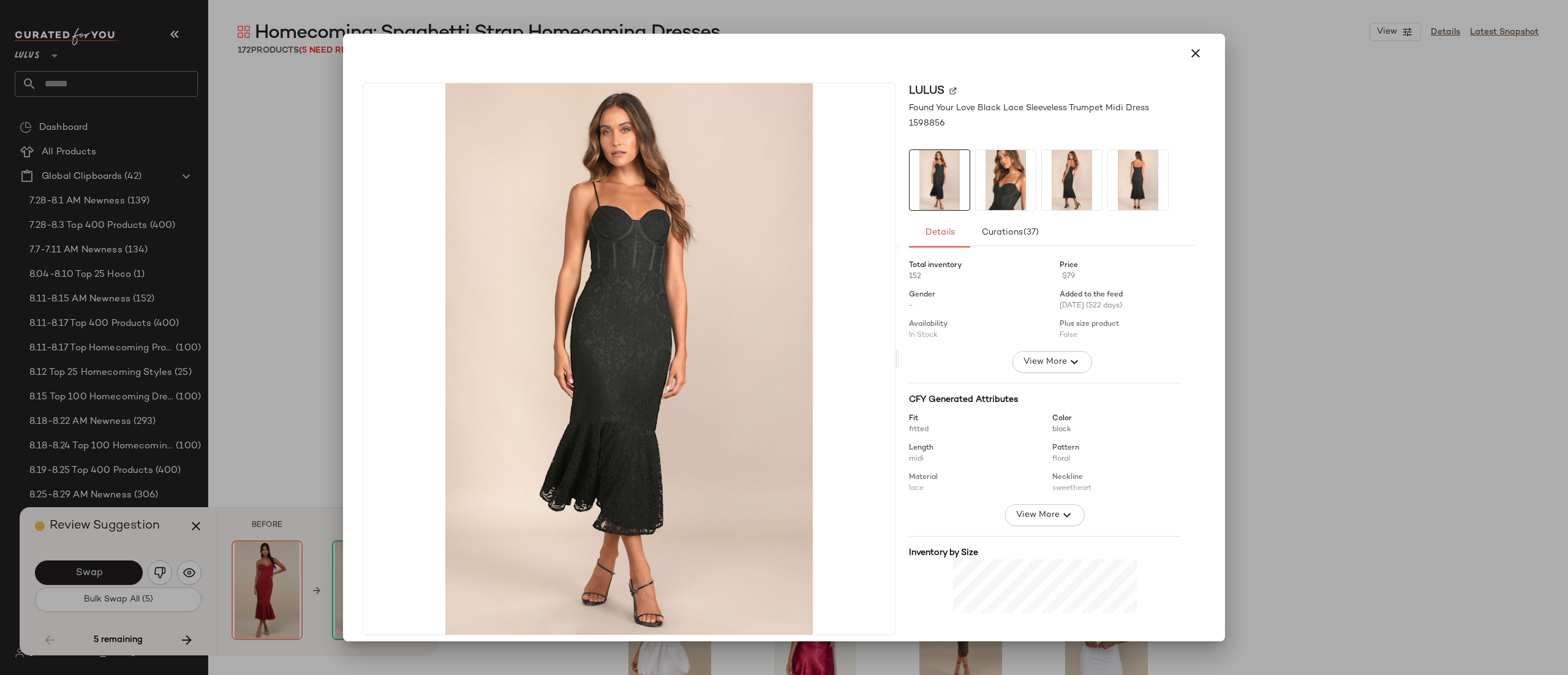
click at [239, 450] on div at bounding box center [784, 338] width 1568 height 675
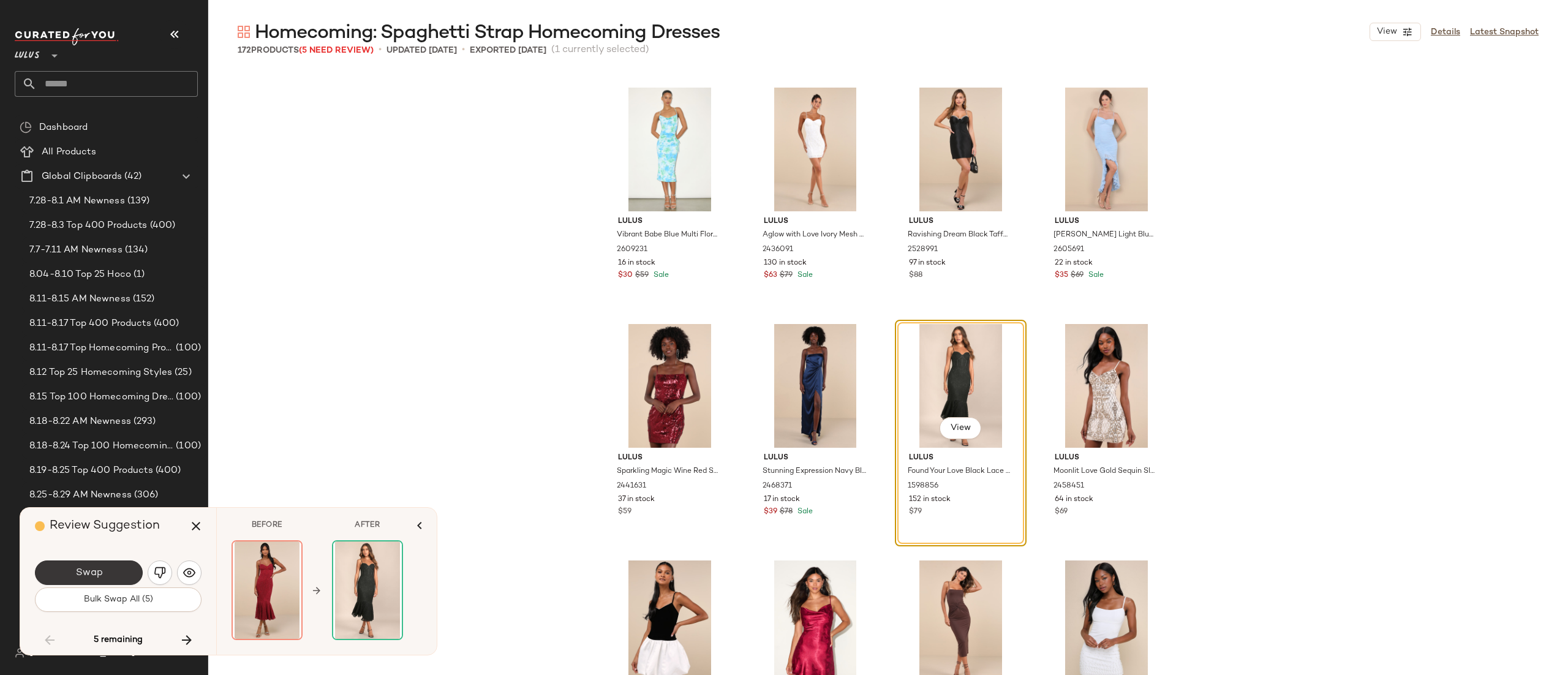
click at [99, 575] on span "Swap" at bounding box center [88, 573] width 28 height 12
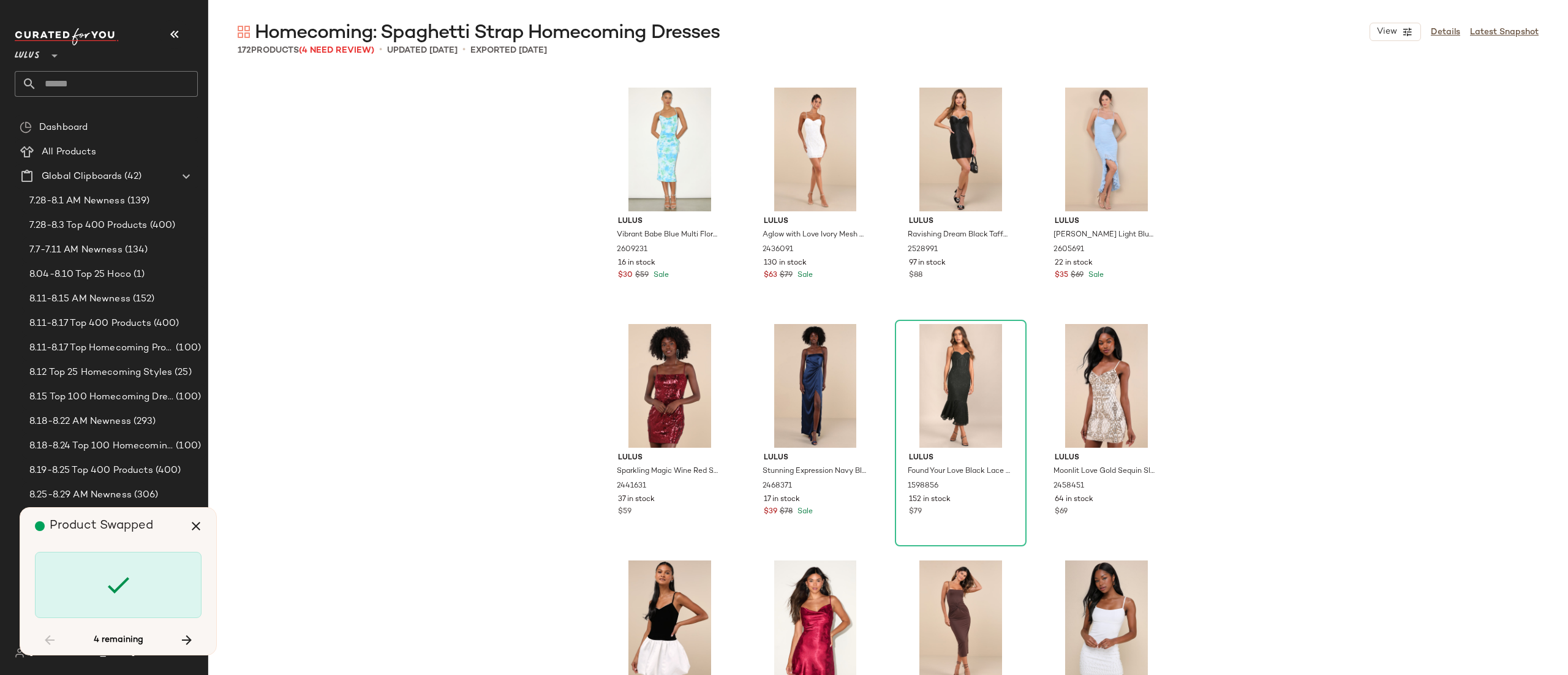
scroll to position [8989, 0]
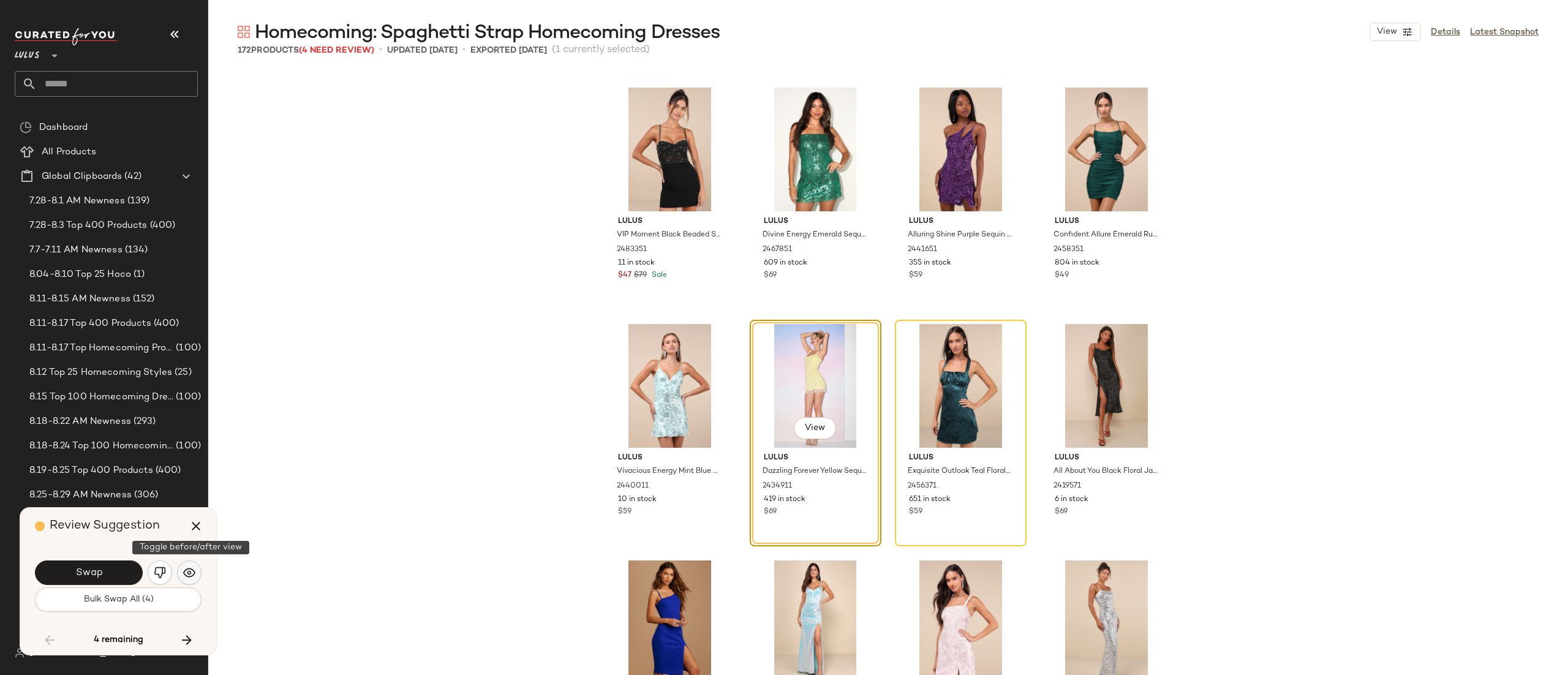
click at [188, 577] on img "button" at bounding box center [189, 573] width 12 height 12
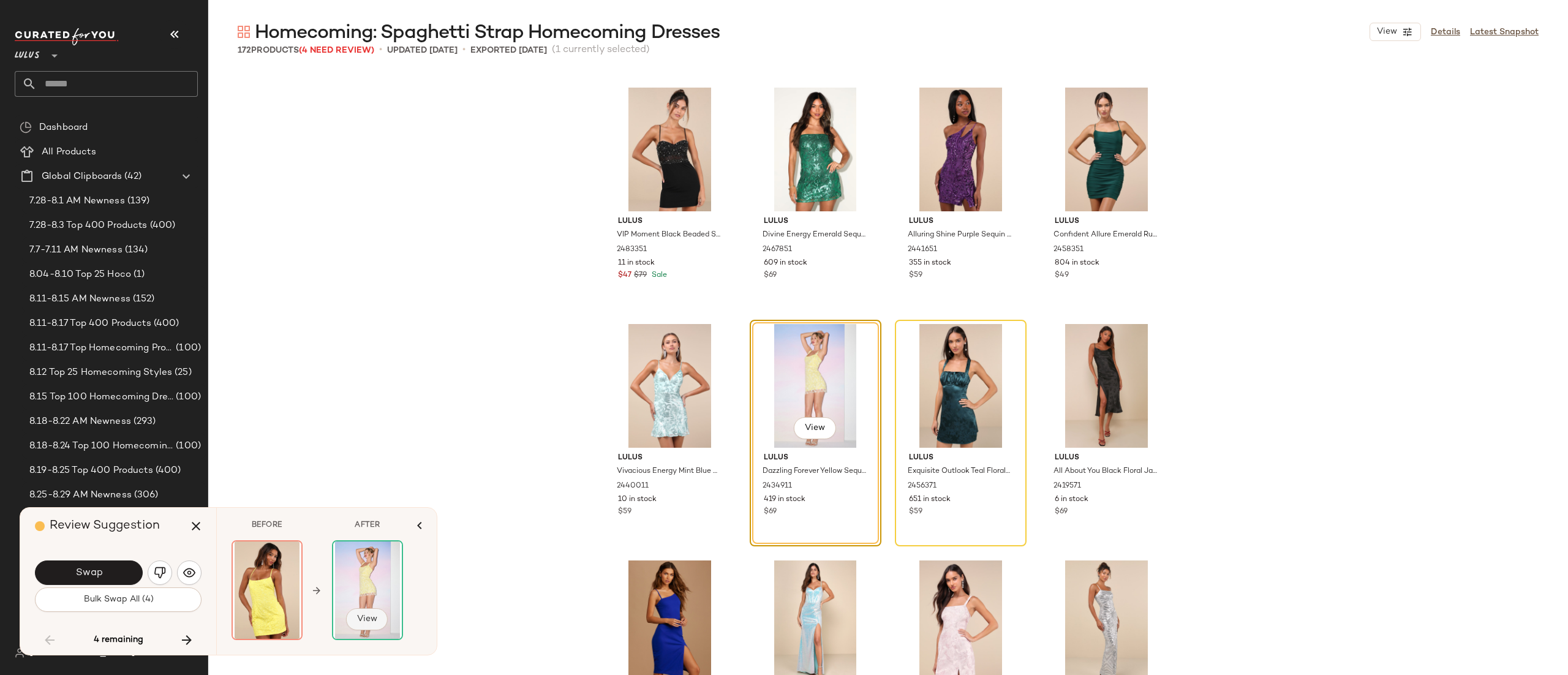
click at [364, 613] on button "View" at bounding box center [367, 619] width 42 height 22
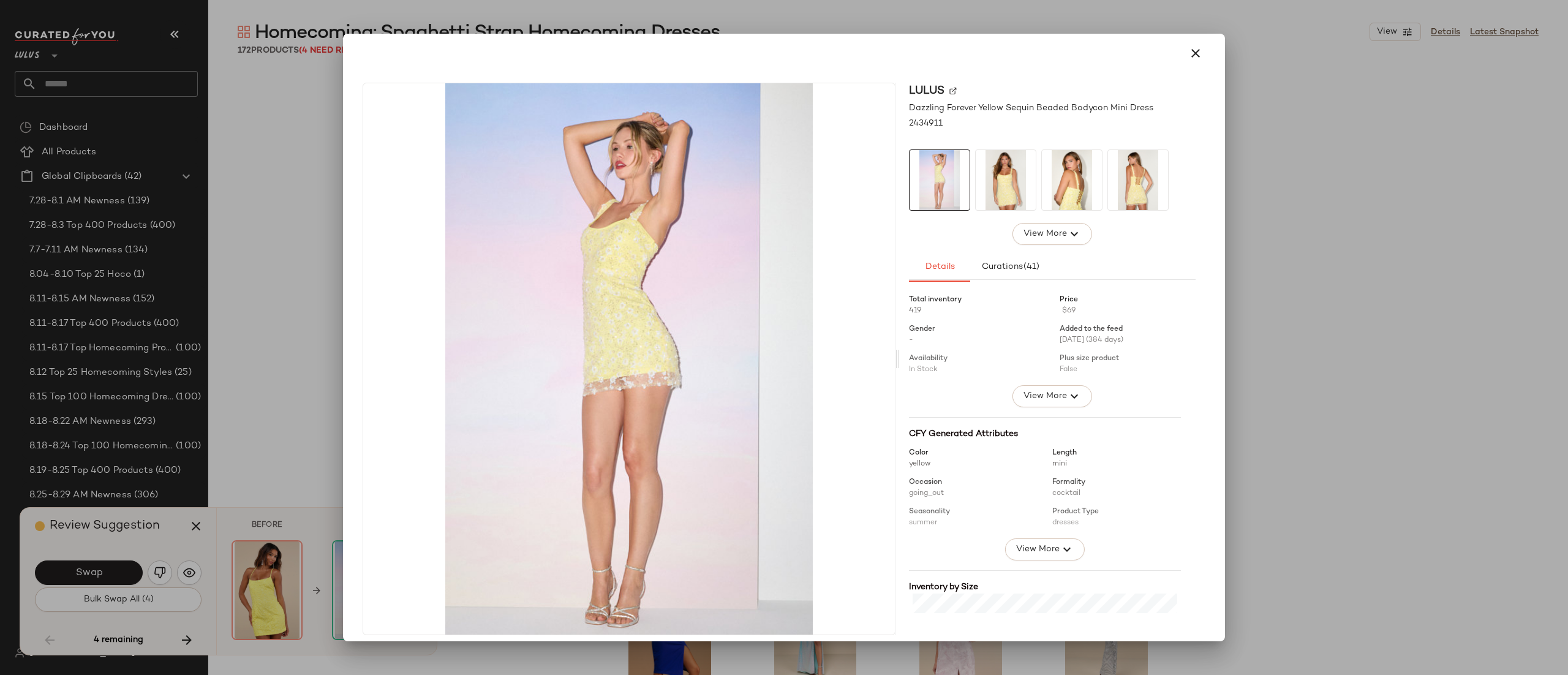
click at [1170, 59] on div at bounding box center [784, 53] width 853 height 29
click at [170, 570] on div at bounding box center [784, 338] width 1568 height 675
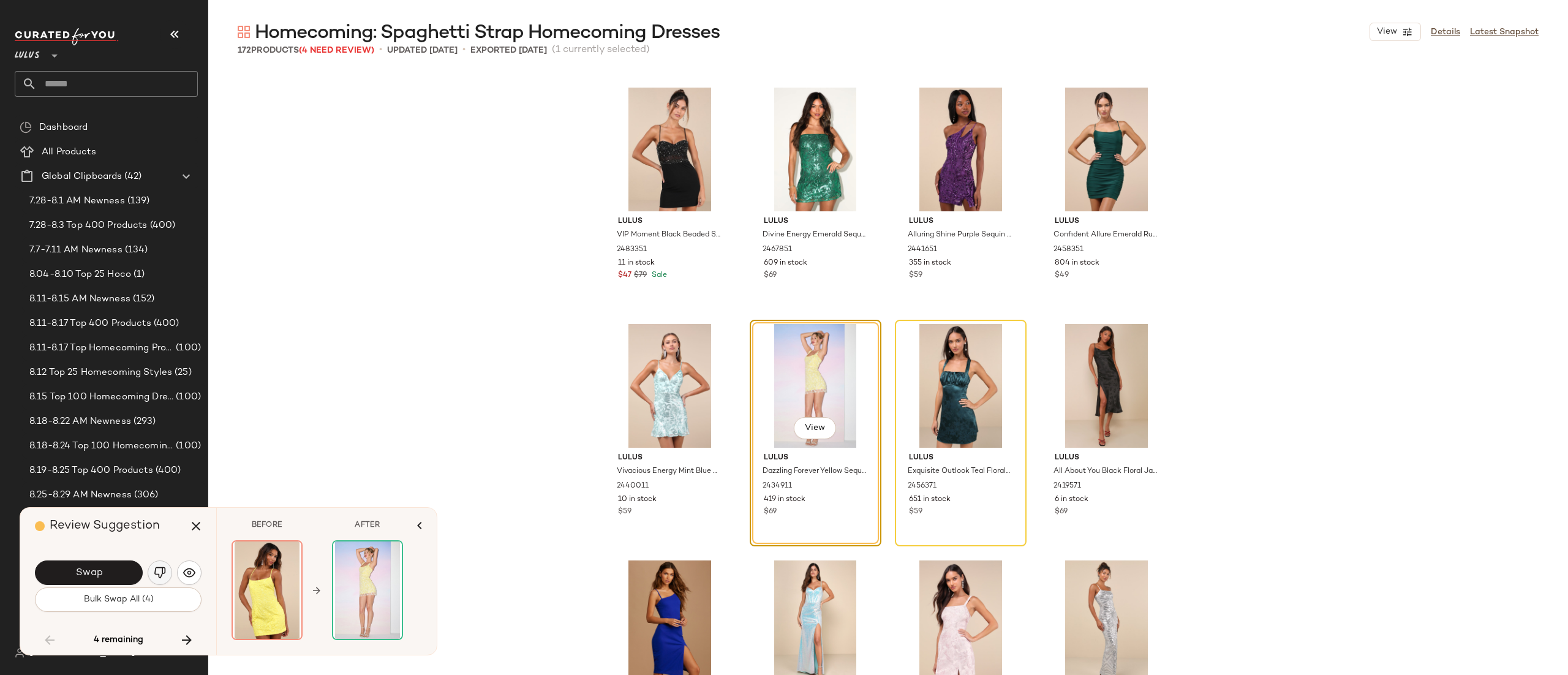
click at [160, 577] on img "button" at bounding box center [160, 573] width 12 height 12
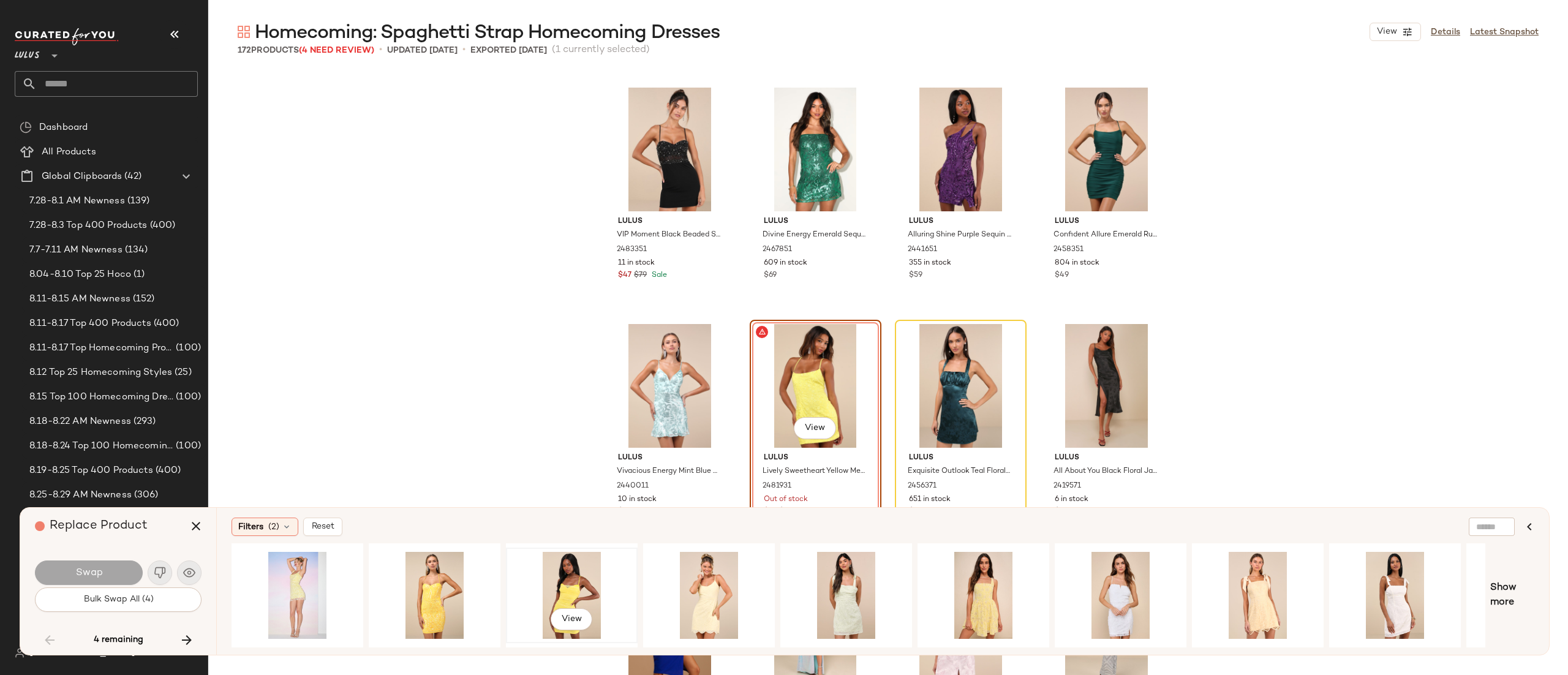
click at [557, 563] on div "View" at bounding box center [572, 596] width 123 height 87
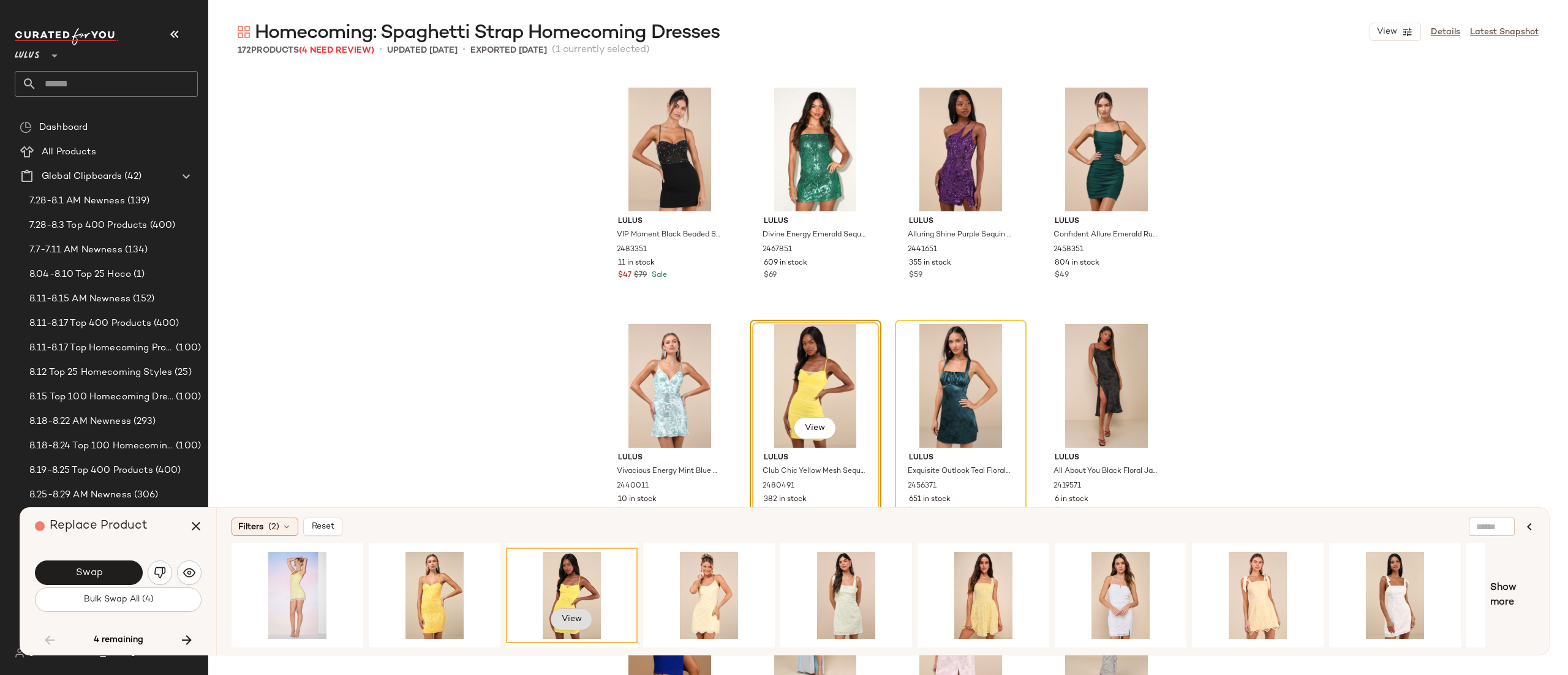
click at [553, 623] on button "View" at bounding box center [572, 619] width 42 height 22
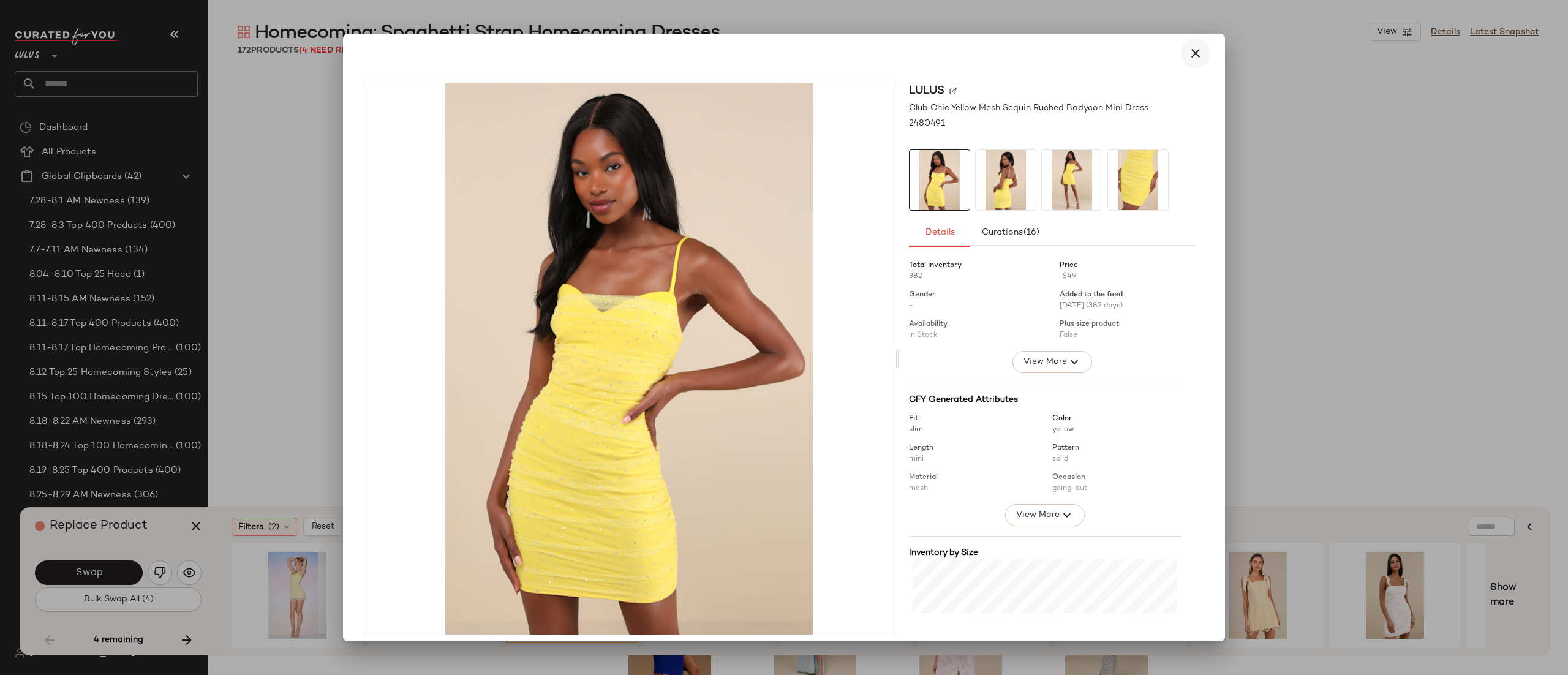
click at [1194, 49] on icon "button" at bounding box center [1196, 53] width 15 height 15
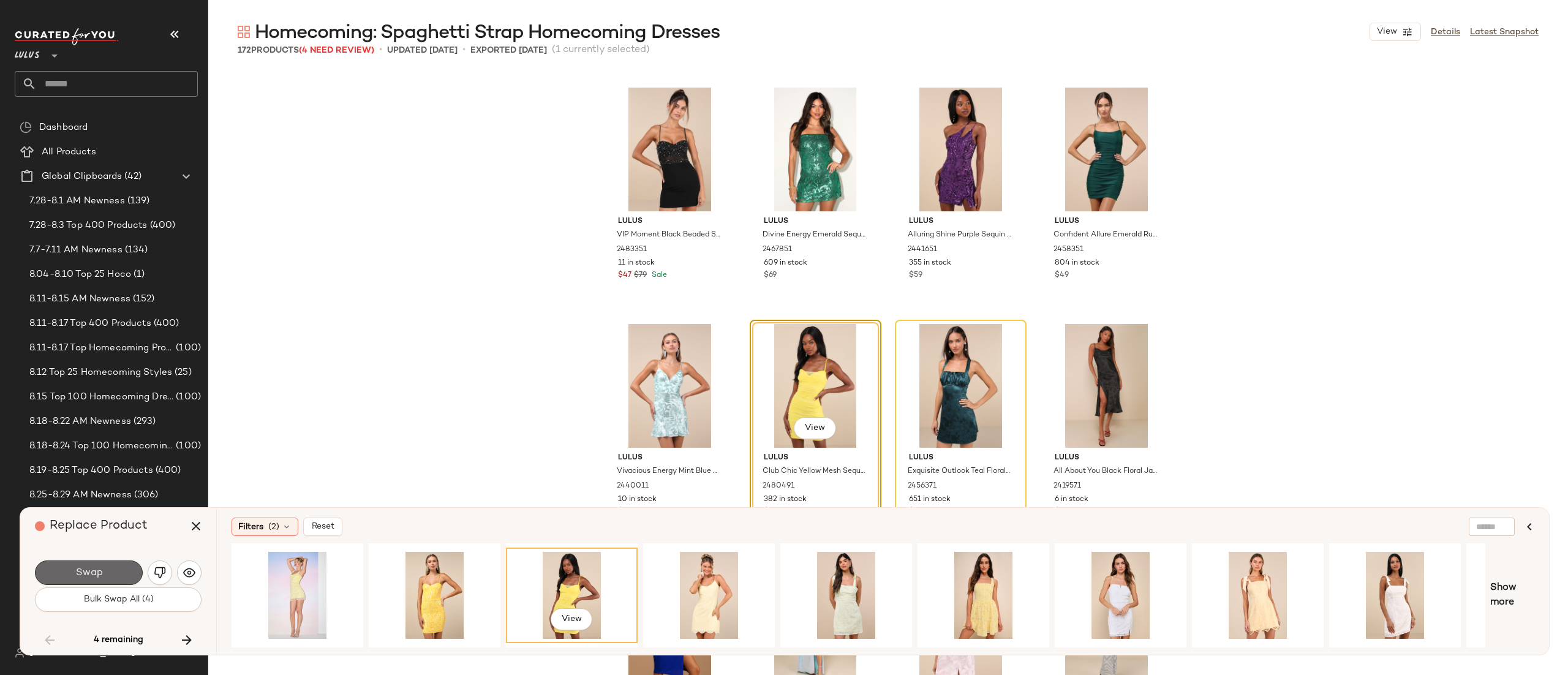
click at [105, 569] on button "Swap" at bounding box center [89, 572] width 108 height 25
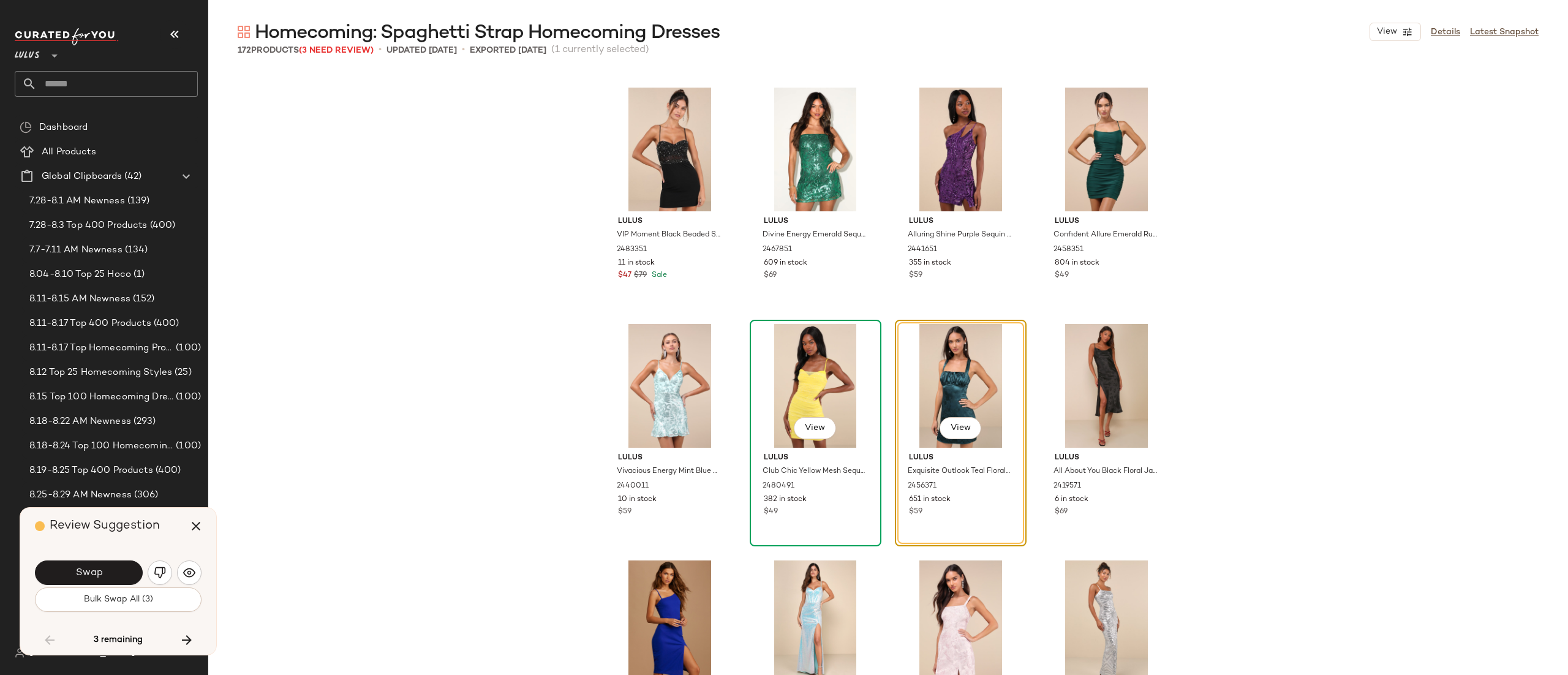
click at [788, 364] on div "View" at bounding box center [815, 385] width 123 height 123
click at [189, 526] on icon "button" at bounding box center [196, 527] width 15 height 15
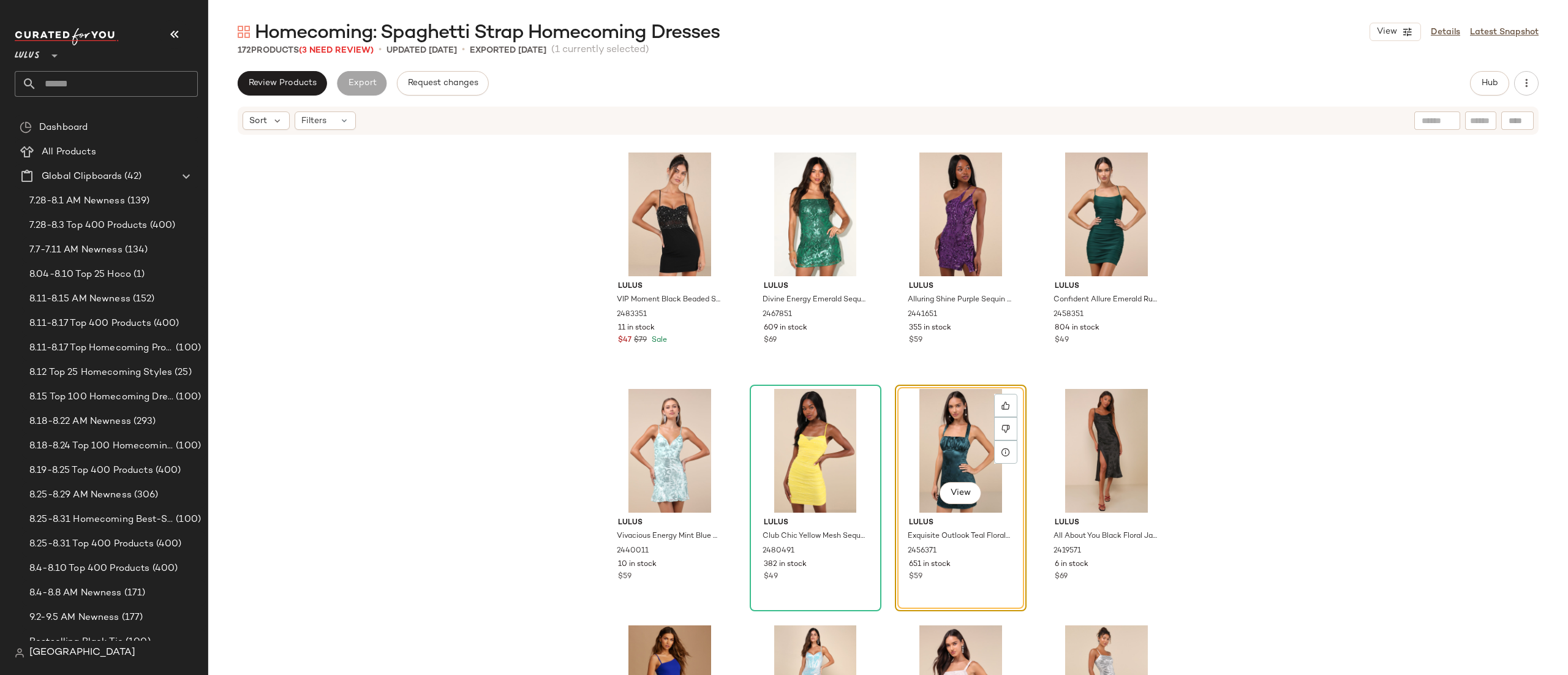
click at [732, 426] on div "Lulus VIP Moment Black Beaded Sequin Bodycon Mini Dress 2483351 11 in stock $47…" at bounding box center [888, 424] width 1360 height 576
click at [773, 421] on div at bounding box center [815, 450] width 123 height 123
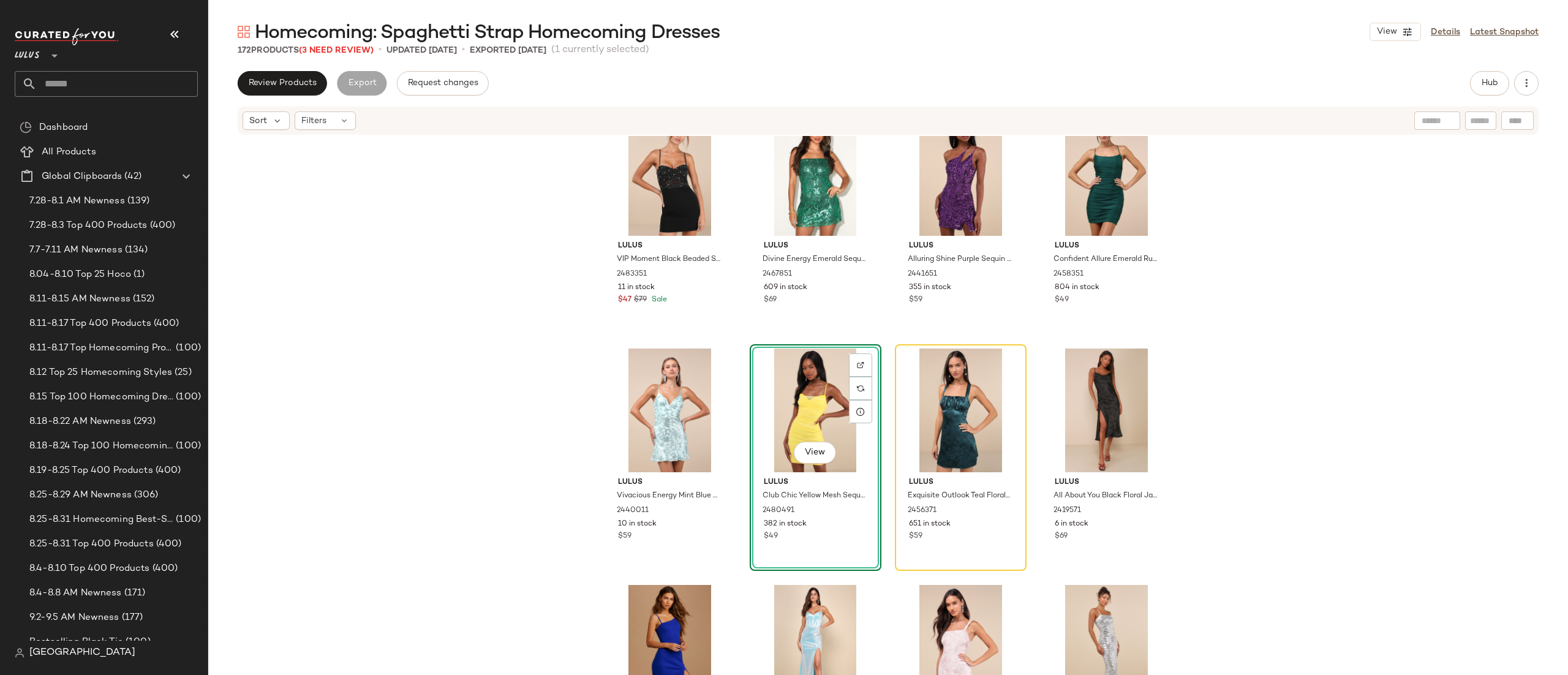
scroll to position [9028, 0]
click at [794, 401] on div "View" at bounding box center [815, 412] width 123 height 123
click at [1483, 88] on button "Hub" at bounding box center [1489, 83] width 39 height 25
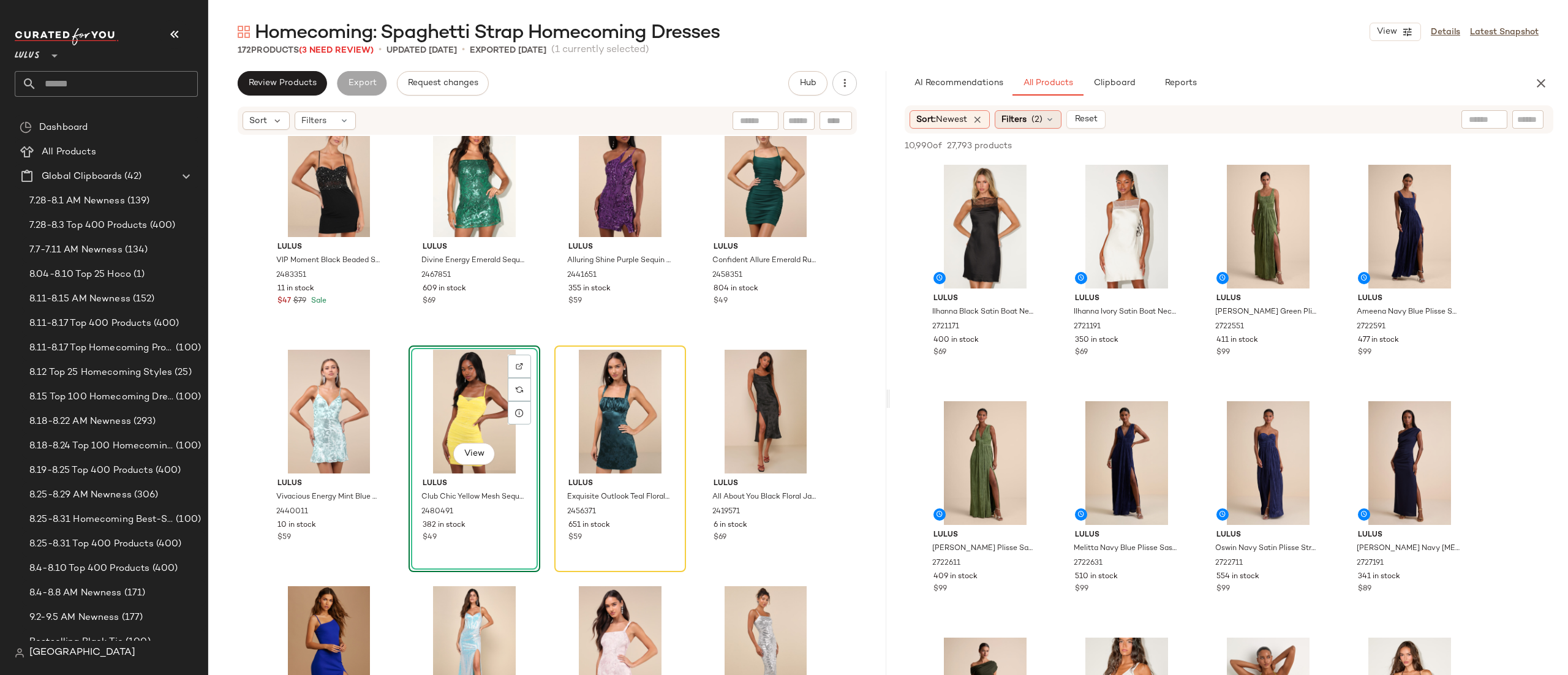
click at [1034, 128] on div "Filters (2)" at bounding box center [1028, 119] width 67 height 19
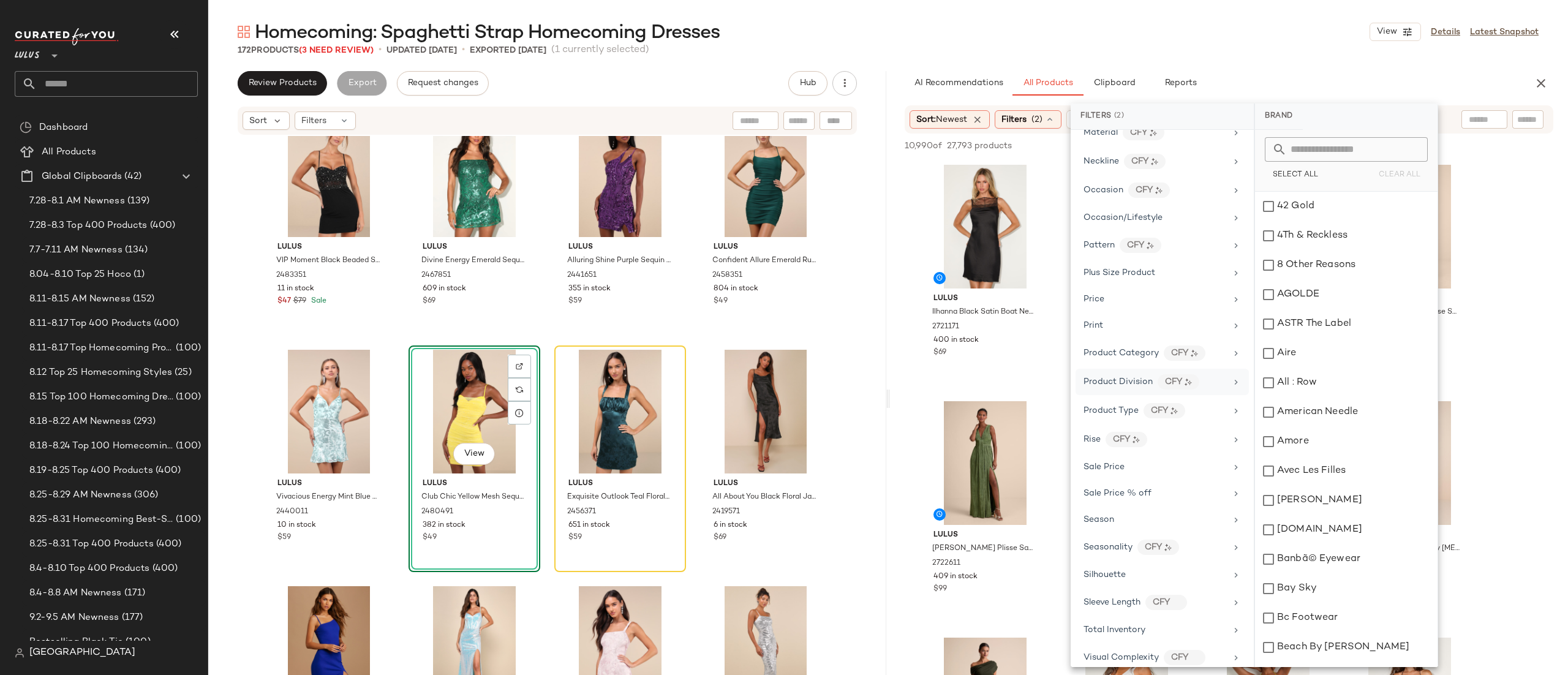
scroll to position [638, 0]
click at [1118, 205] on span "Occasion/Lifestyle" at bounding box center [1124, 207] width 79 height 9
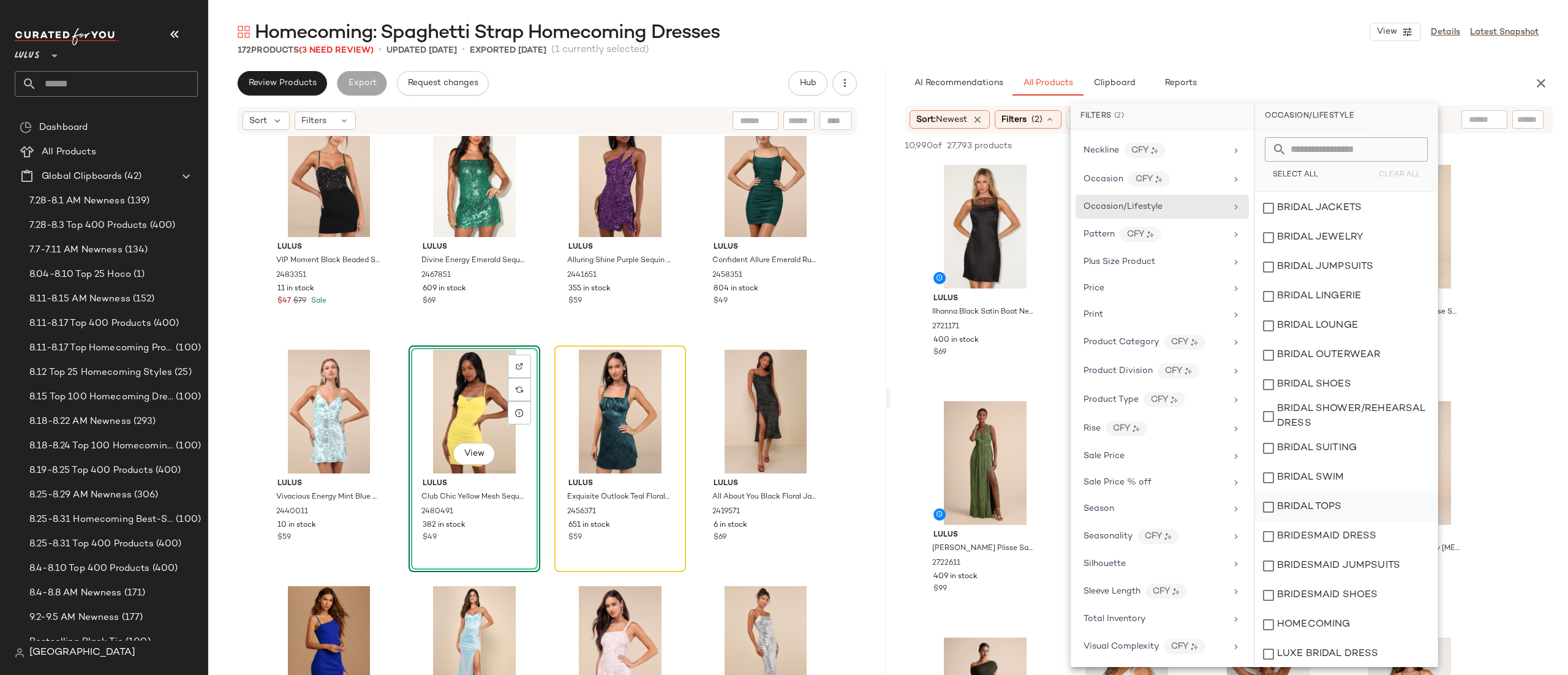
scroll to position [206, 0]
click at [1337, 515] on div "BRIDESMAID SHOES" at bounding box center [1347, 505] width 183 height 29
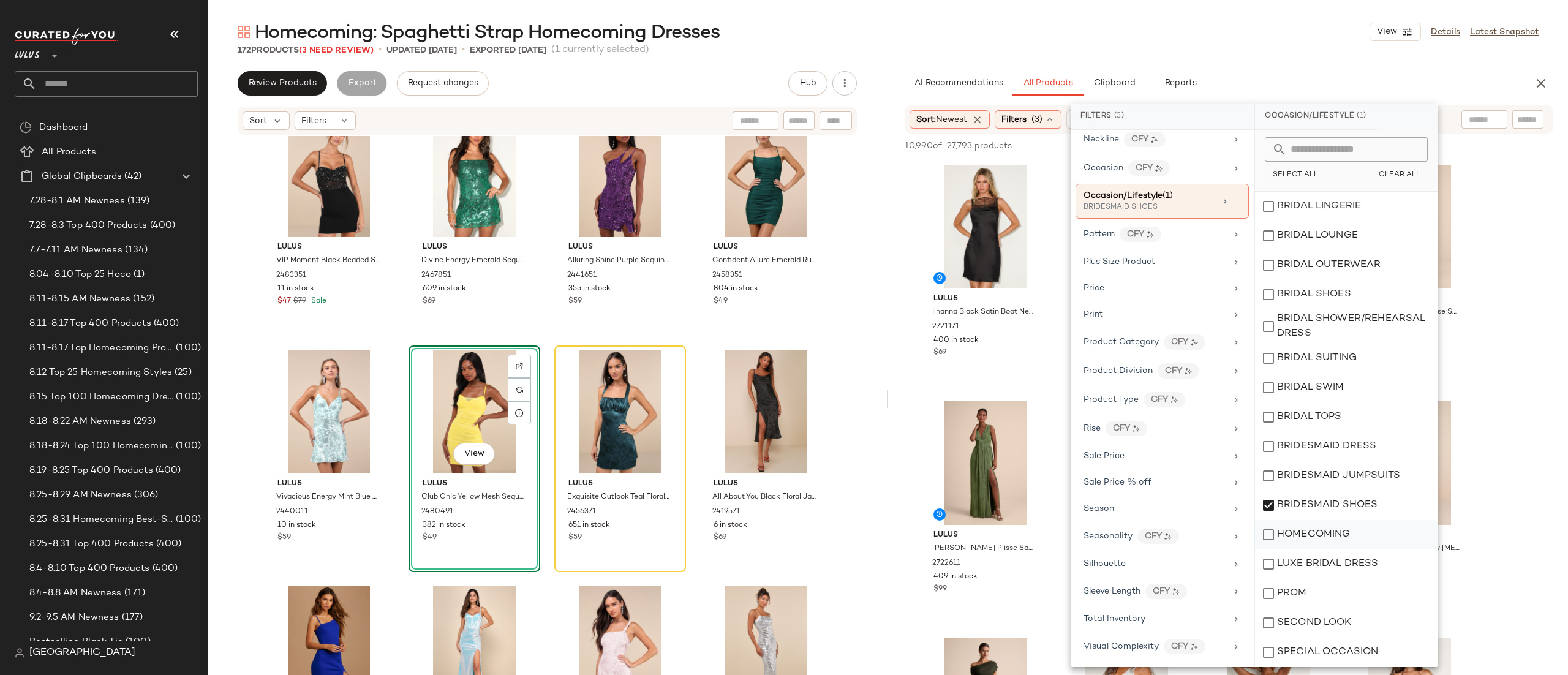
click at [1337, 530] on div "HOMECOMING" at bounding box center [1347, 534] width 183 height 29
click at [1338, 493] on div "BRIDESMAID SHOES" at bounding box center [1347, 505] width 183 height 29
click at [1497, 120] on input "text" at bounding box center [1485, 120] width 31 height 13
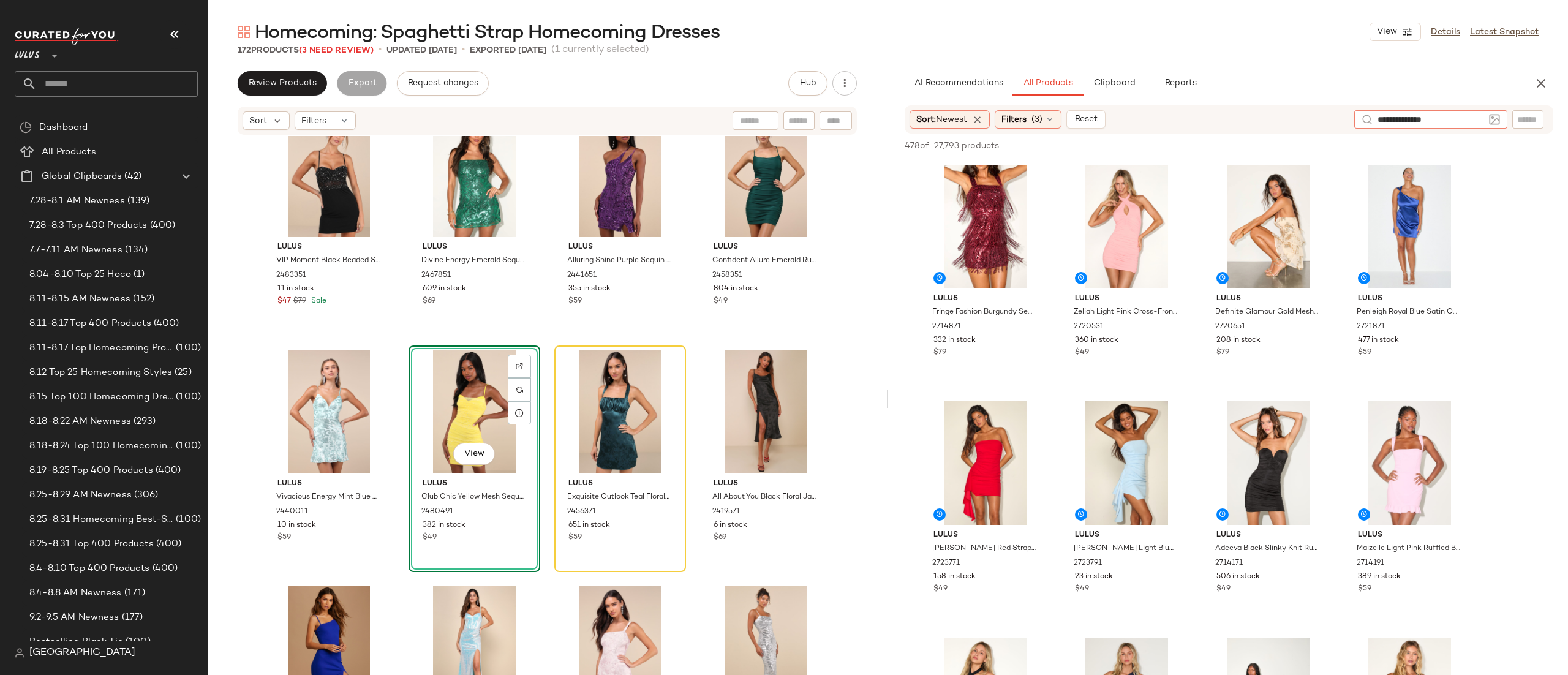
type input "**********"
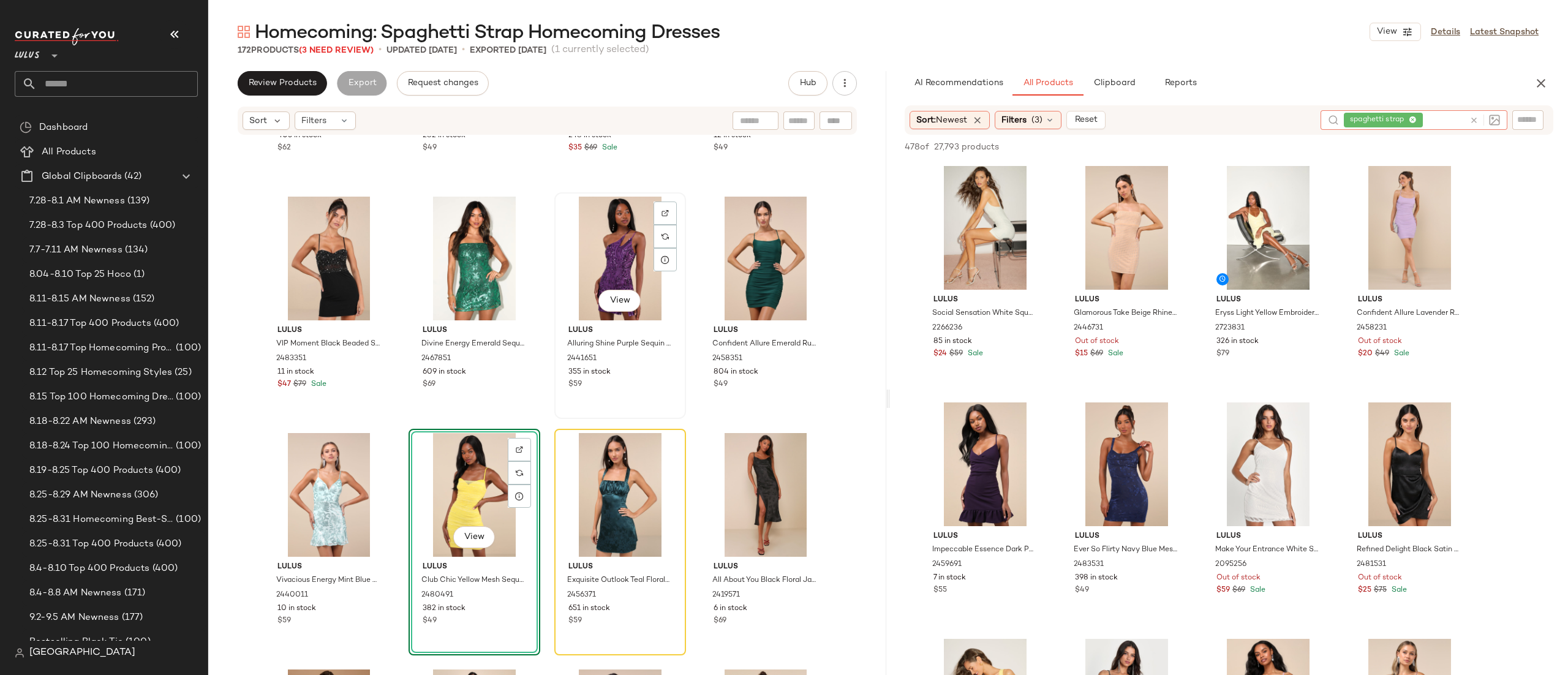
scroll to position [8884, 0]
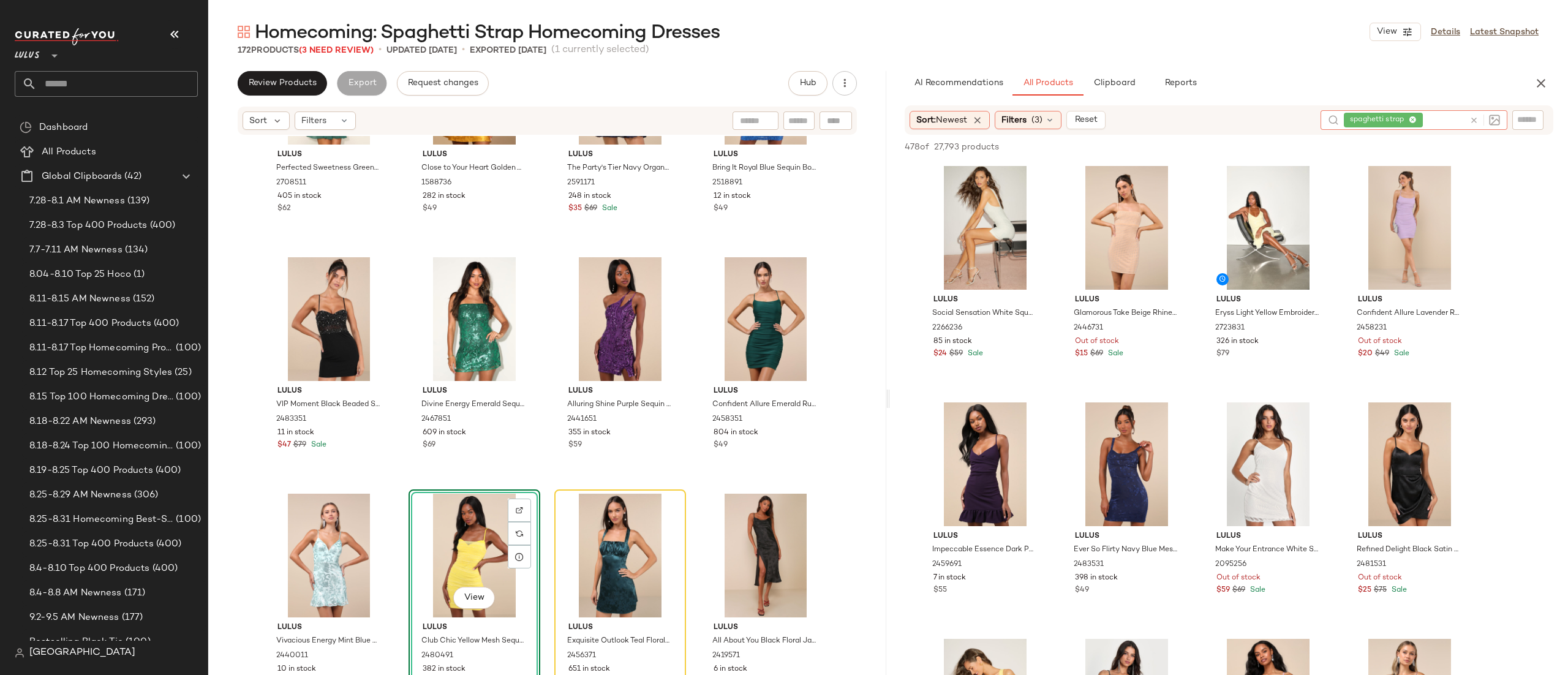
click at [536, 275] on div "Lulus Perfected Sweetness Green Pleated Tiered Mini Dress 2708511 405 in stock …" at bounding box center [547, 424] width 679 height 576
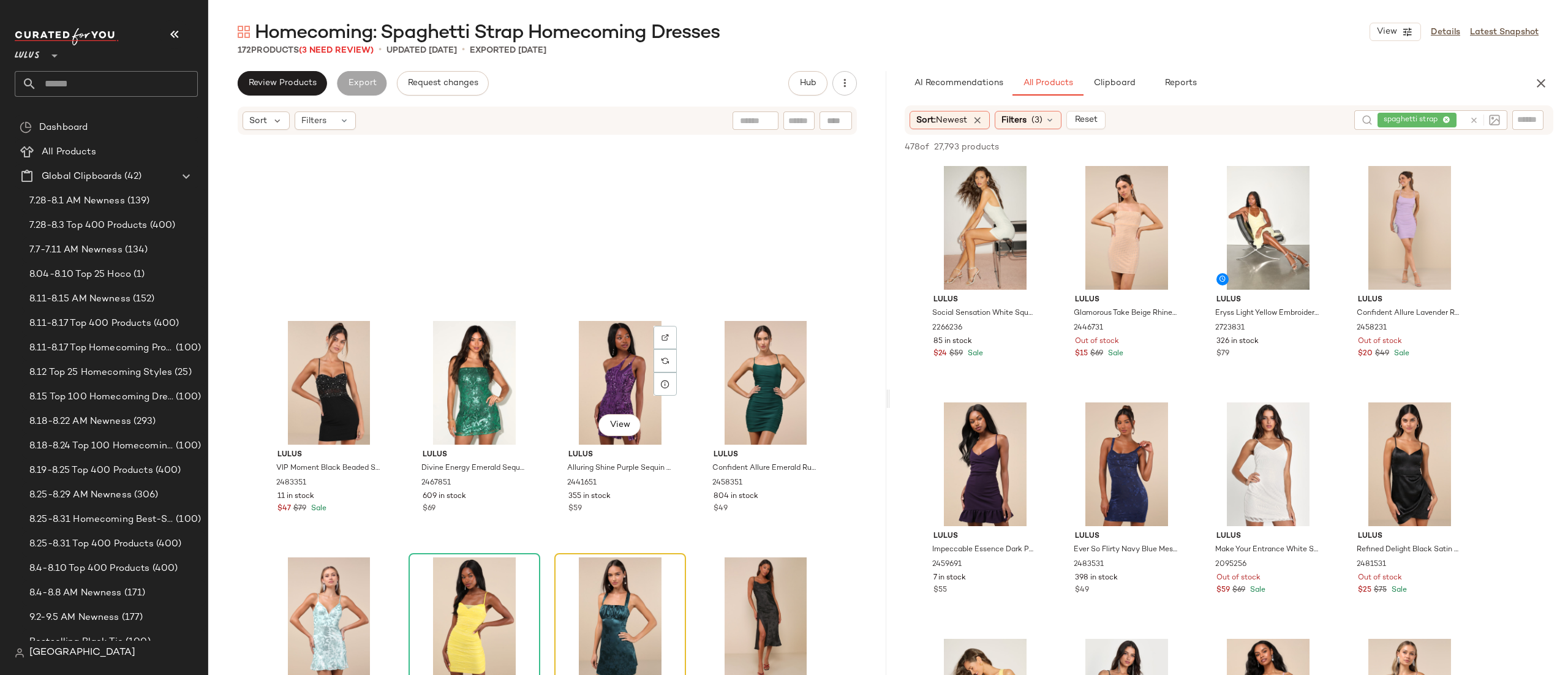
scroll to position [9072, 0]
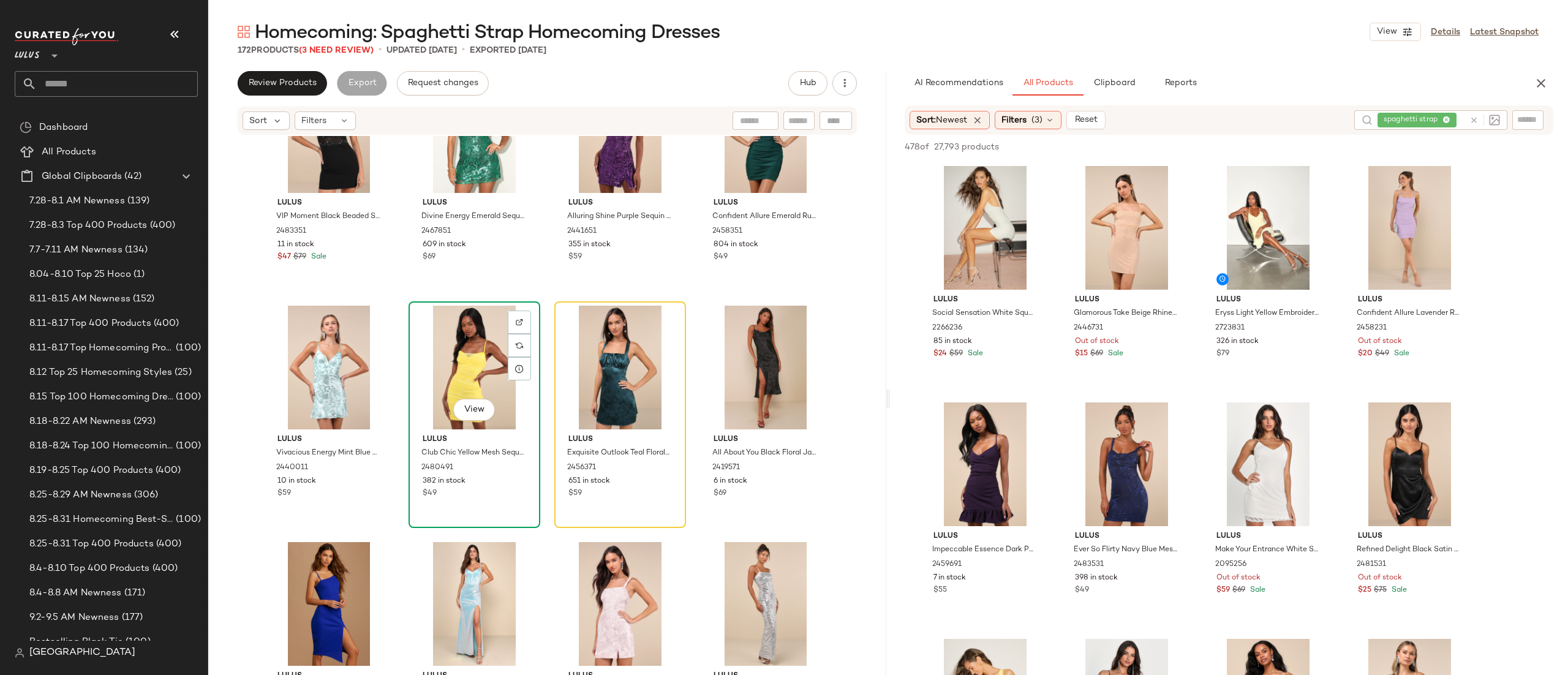
click at [458, 357] on div "View" at bounding box center [474, 367] width 123 height 123
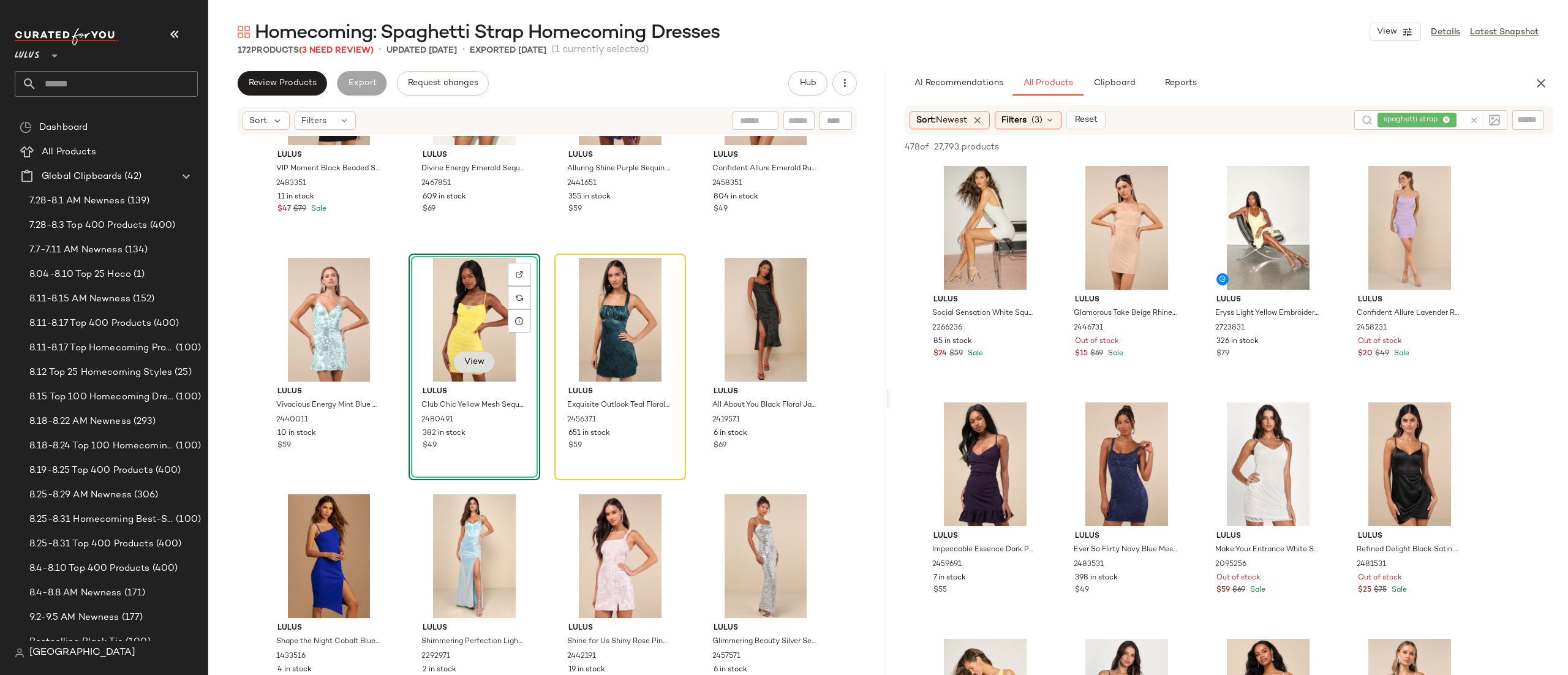
scroll to position [9134, 0]
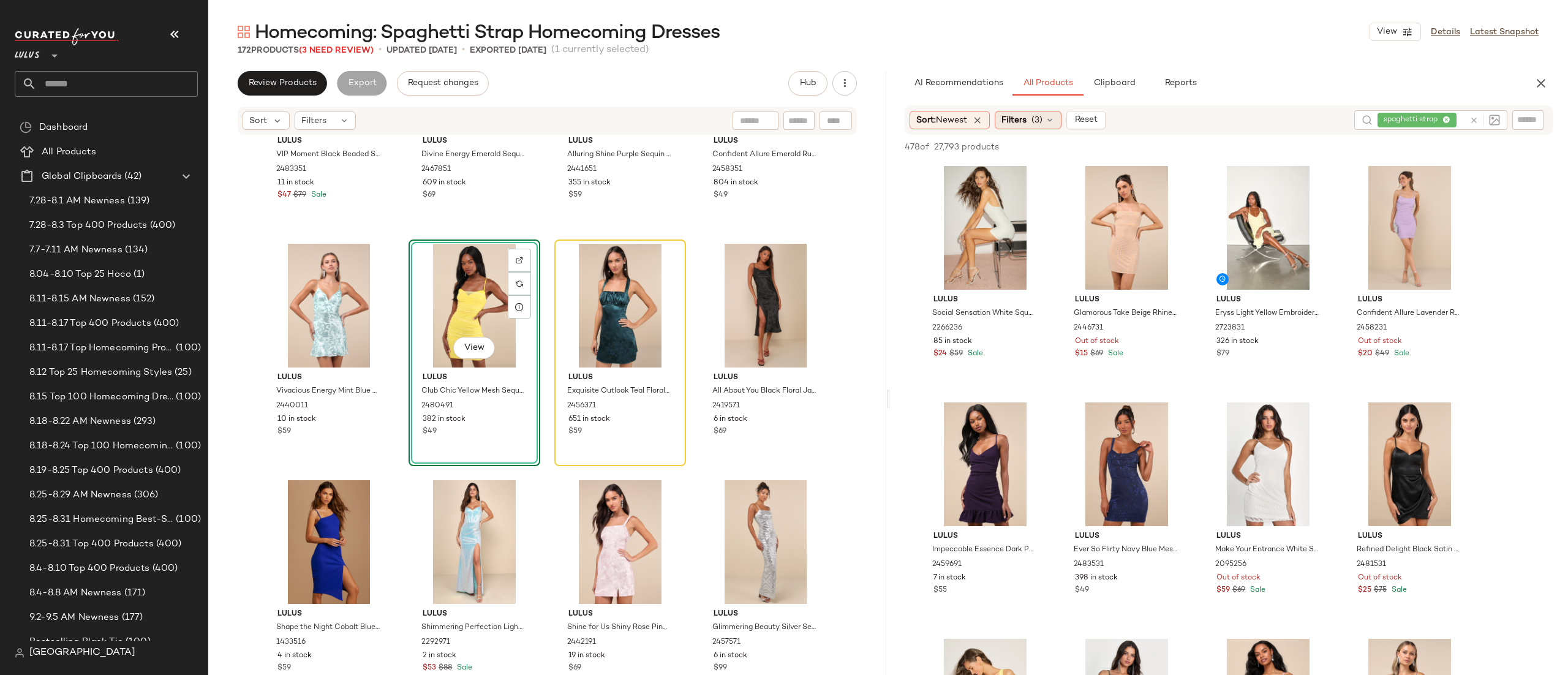
click at [1027, 120] on span "Filters" at bounding box center [1014, 120] width 25 height 13
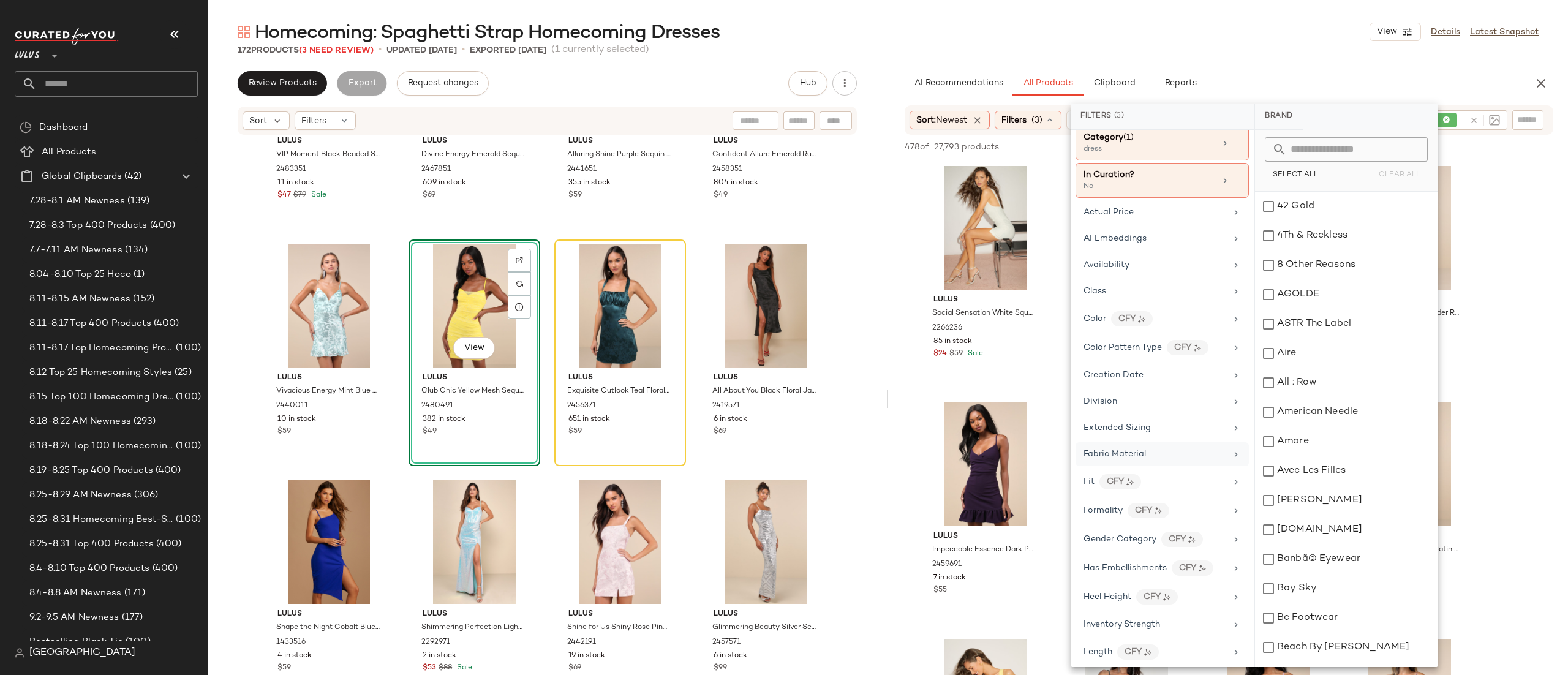
scroll to position [1, 0]
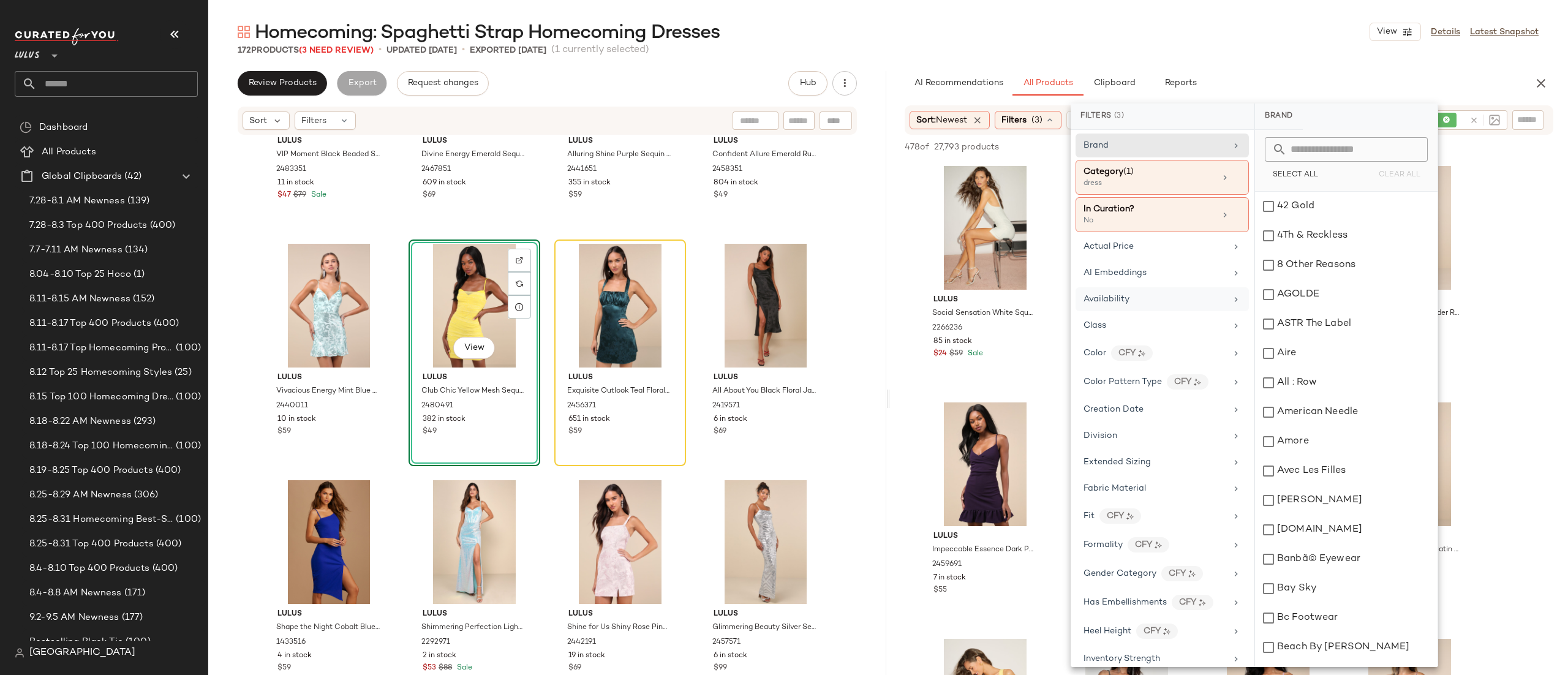
click at [1124, 298] on span "Availability" at bounding box center [1106, 299] width 46 height 9
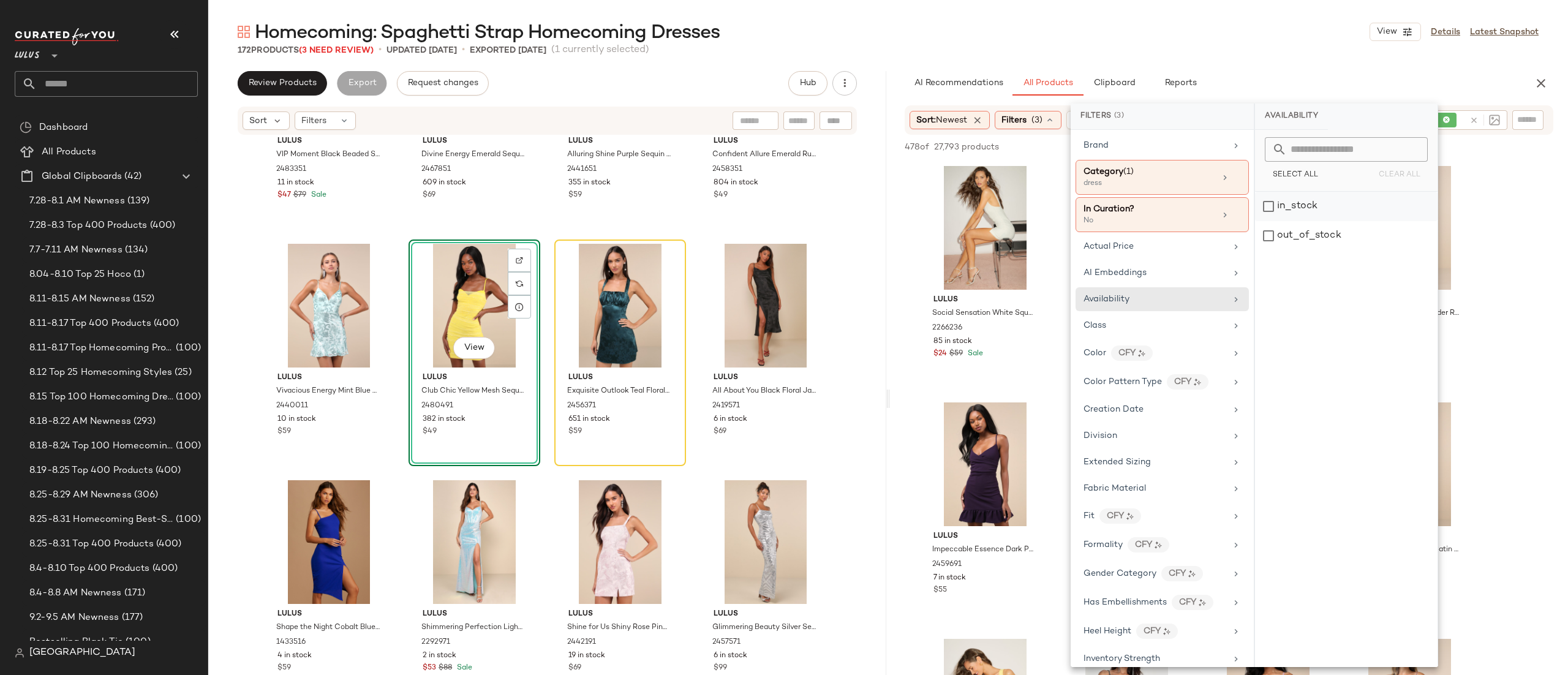
click at [1295, 222] on div "in_stock" at bounding box center [1347, 236] width 183 height 29
click at [1061, 351] on div "View Lulus Glamorous Take Beige Rhinestone Lace-Up Bodycon Mini Dress 2446731 O…" at bounding box center [1127, 275] width 132 height 227
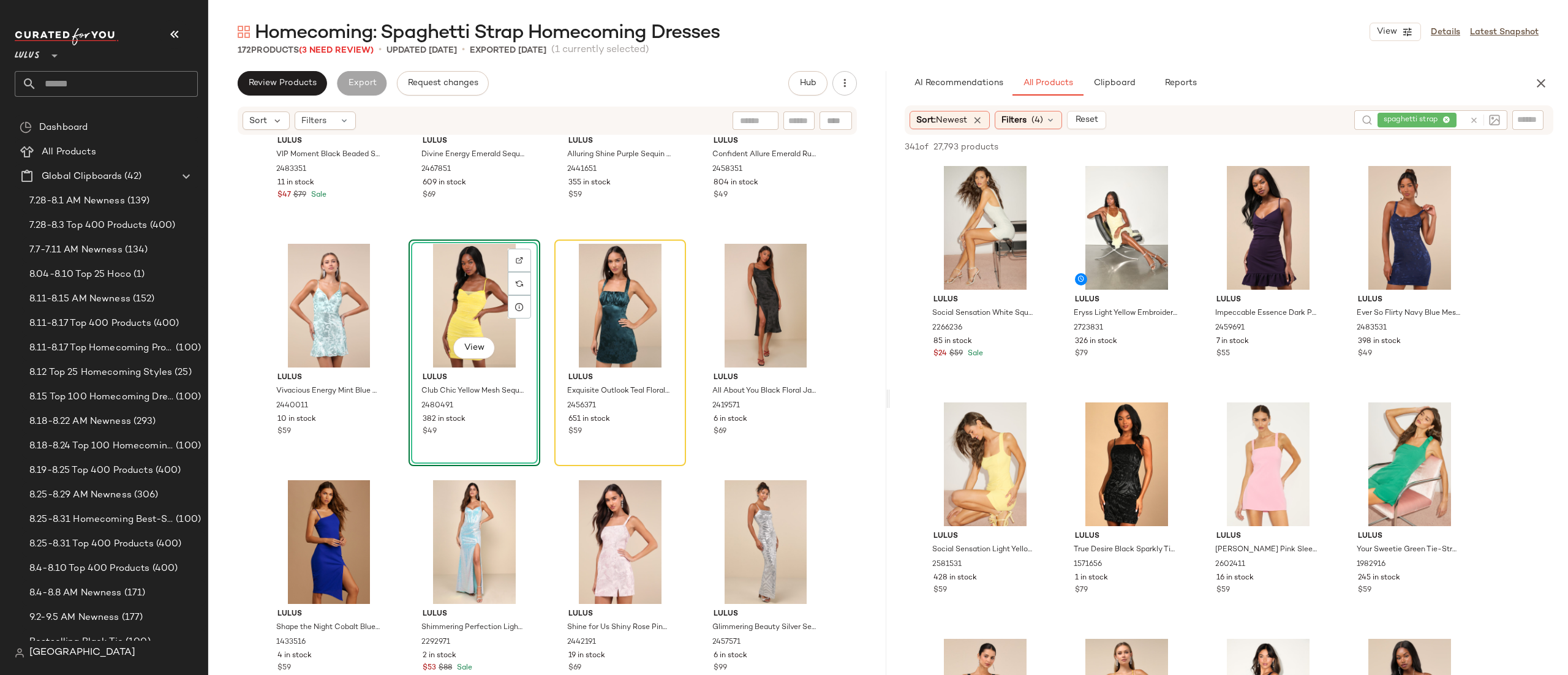
click at [1213, 150] on div "341 of 27,793 products • 0 selected Add to Top Add to Bottom Deselect All" at bounding box center [1229, 148] width 679 height 27
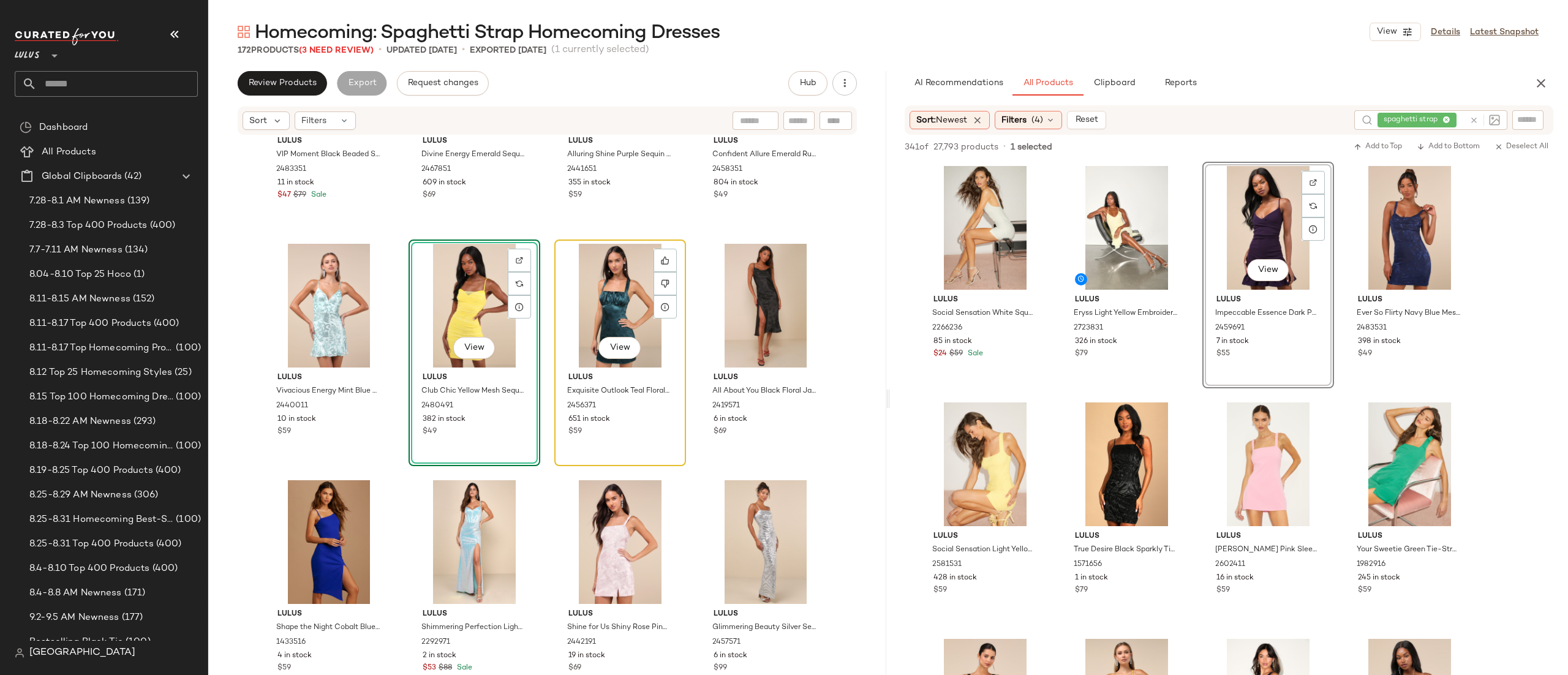
click at [590, 293] on div "View" at bounding box center [620, 305] width 123 height 123
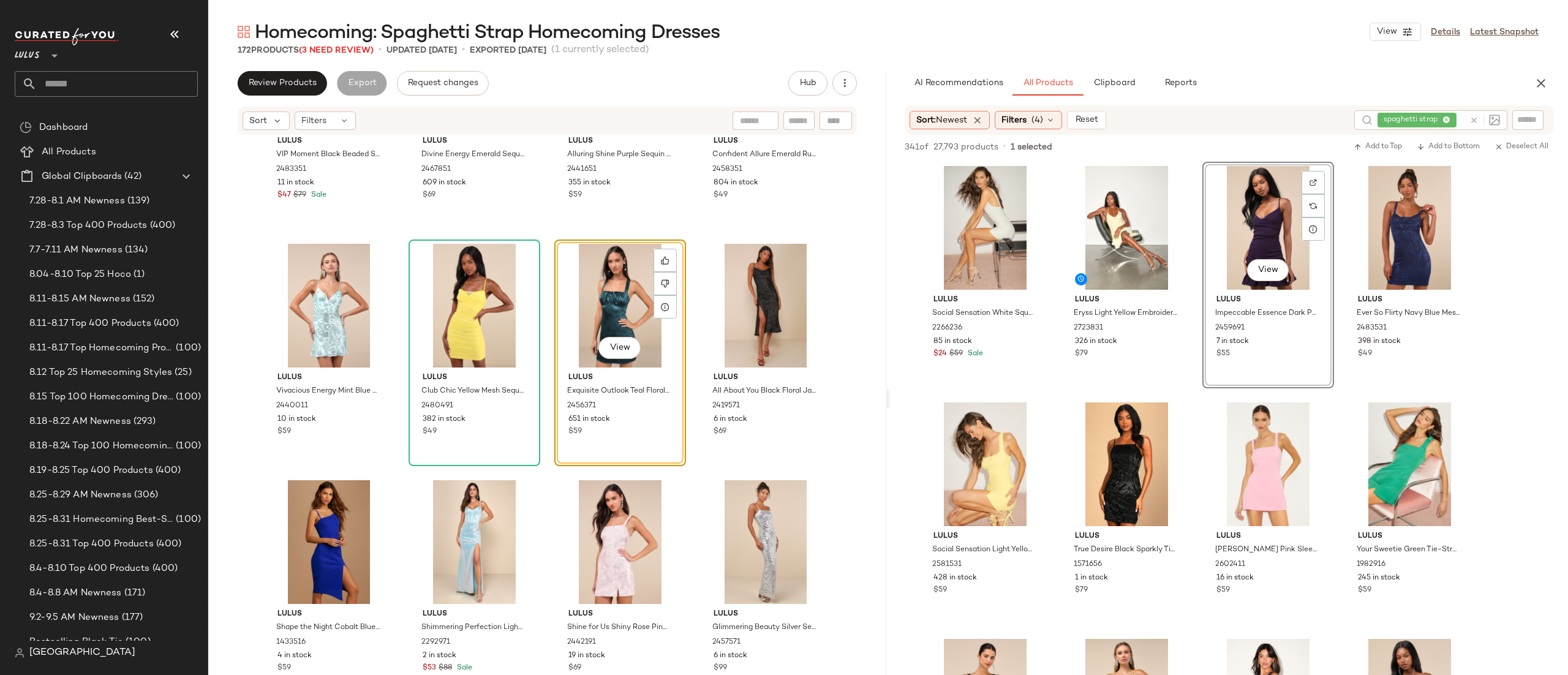
click at [688, 288] on div "Lulus VIP Moment Black Beaded Sequin Bodycon Mini Dress 2483351 11 in stock $47…" at bounding box center [547, 424] width 679 height 576
click at [545, 206] on div "Lulus VIP Moment Black Beaded Sequin Bodycon Mini Dress 2483351 11 in stock $47…" at bounding box center [547, 424] width 679 height 576
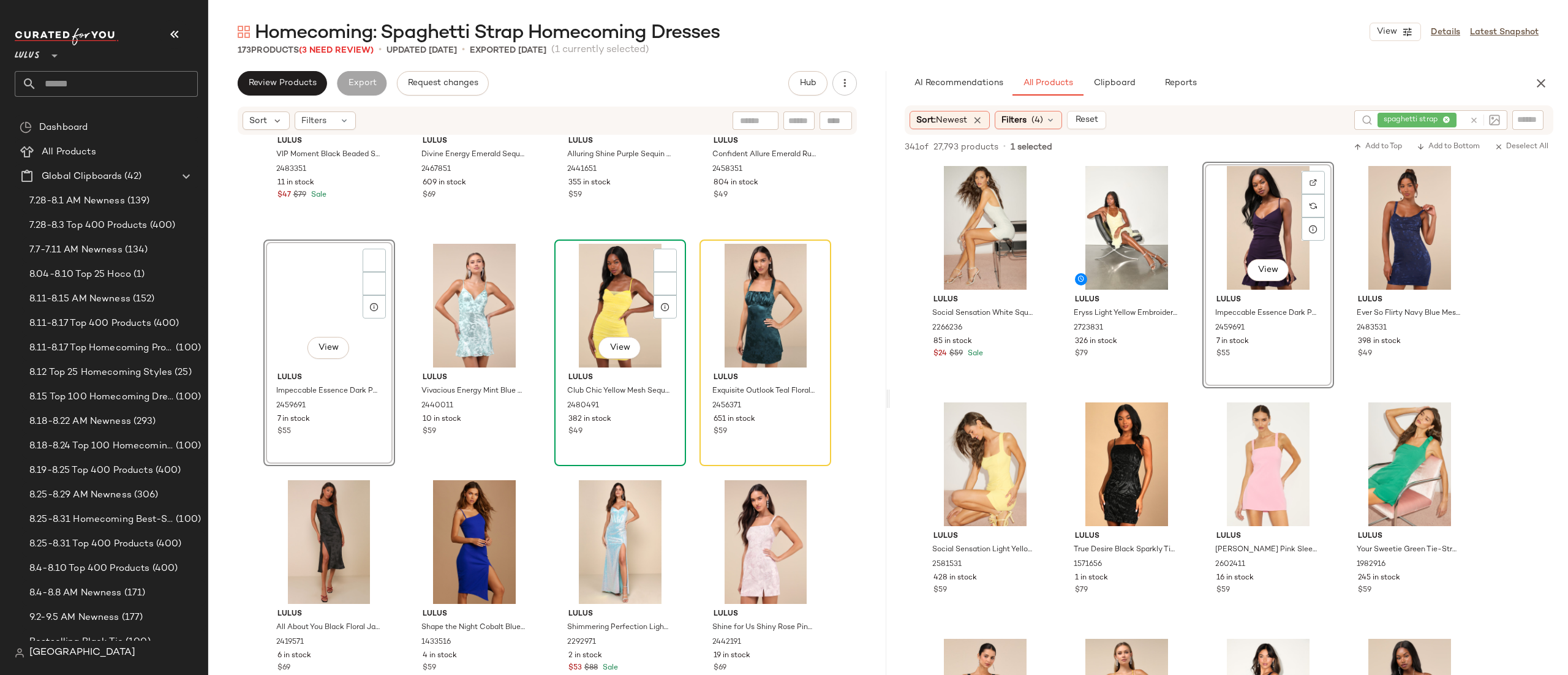
click at [598, 282] on div "View" at bounding box center [620, 305] width 123 height 123
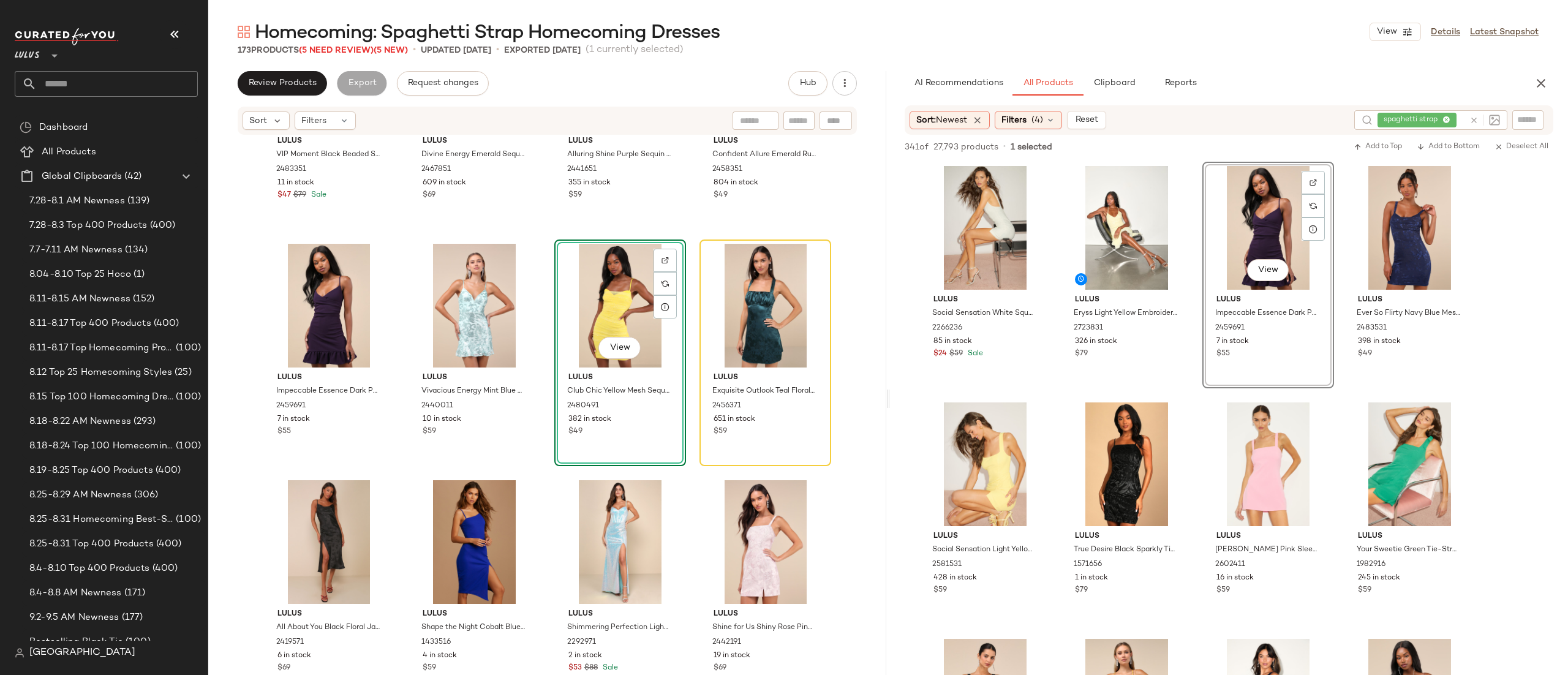
click at [570, 296] on div "View" at bounding box center [620, 305] width 123 height 123
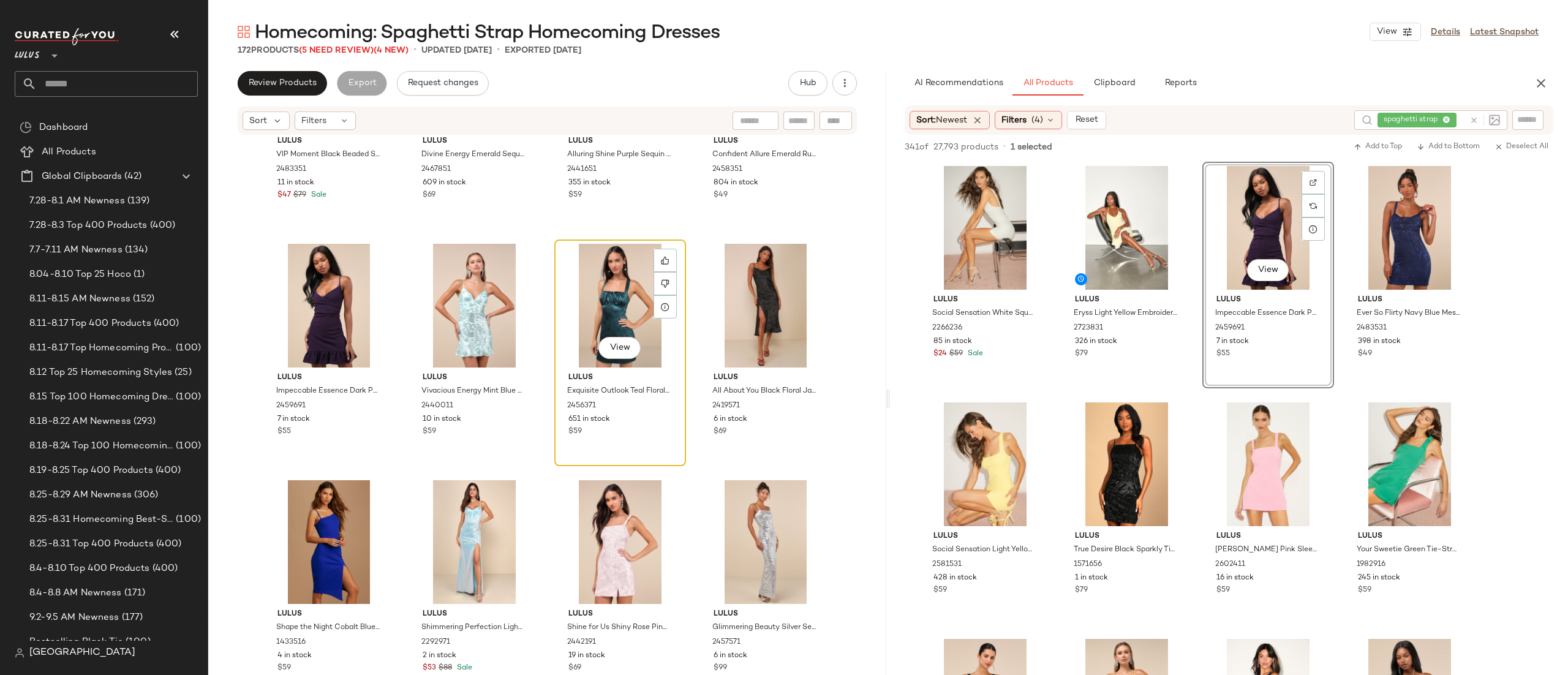
click at [644, 284] on div "View" at bounding box center [620, 305] width 123 height 123
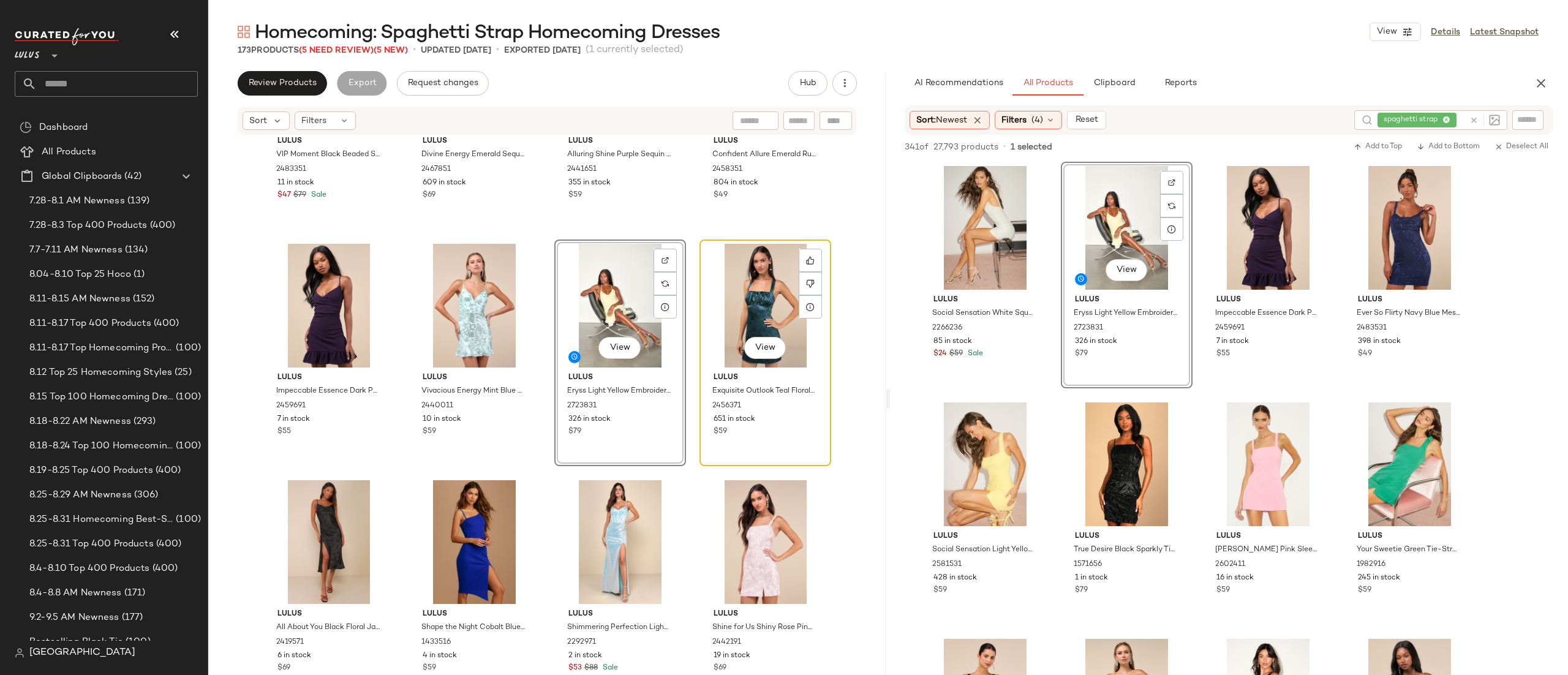
click at [767, 272] on div "View" at bounding box center [765, 305] width 123 height 123
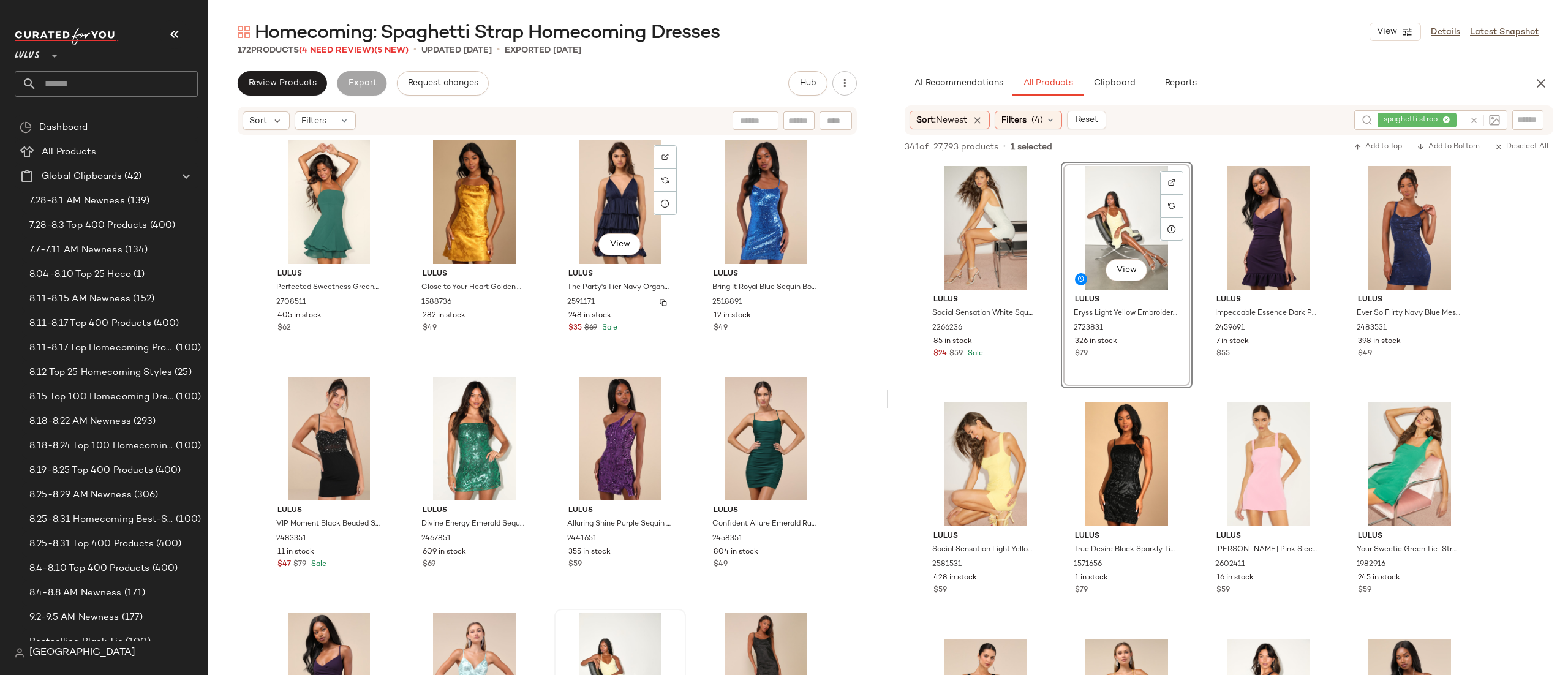
scroll to position [9053, 0]
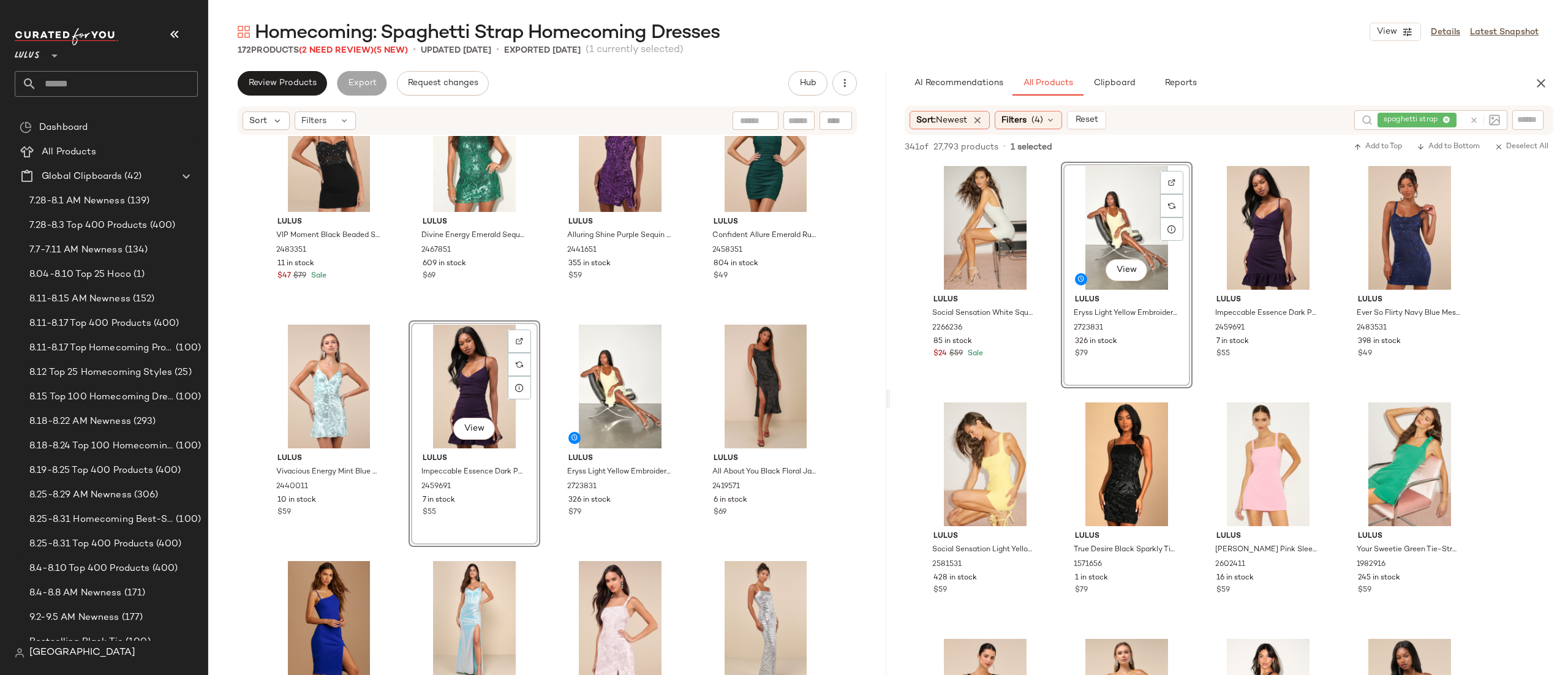
click at [550, 320] on div "Lulus Perfected Sweetness Green Pleated Tiered Mini Dress 2708511 405 in stock …" at bounding box center [547, 424] width 679 height 576
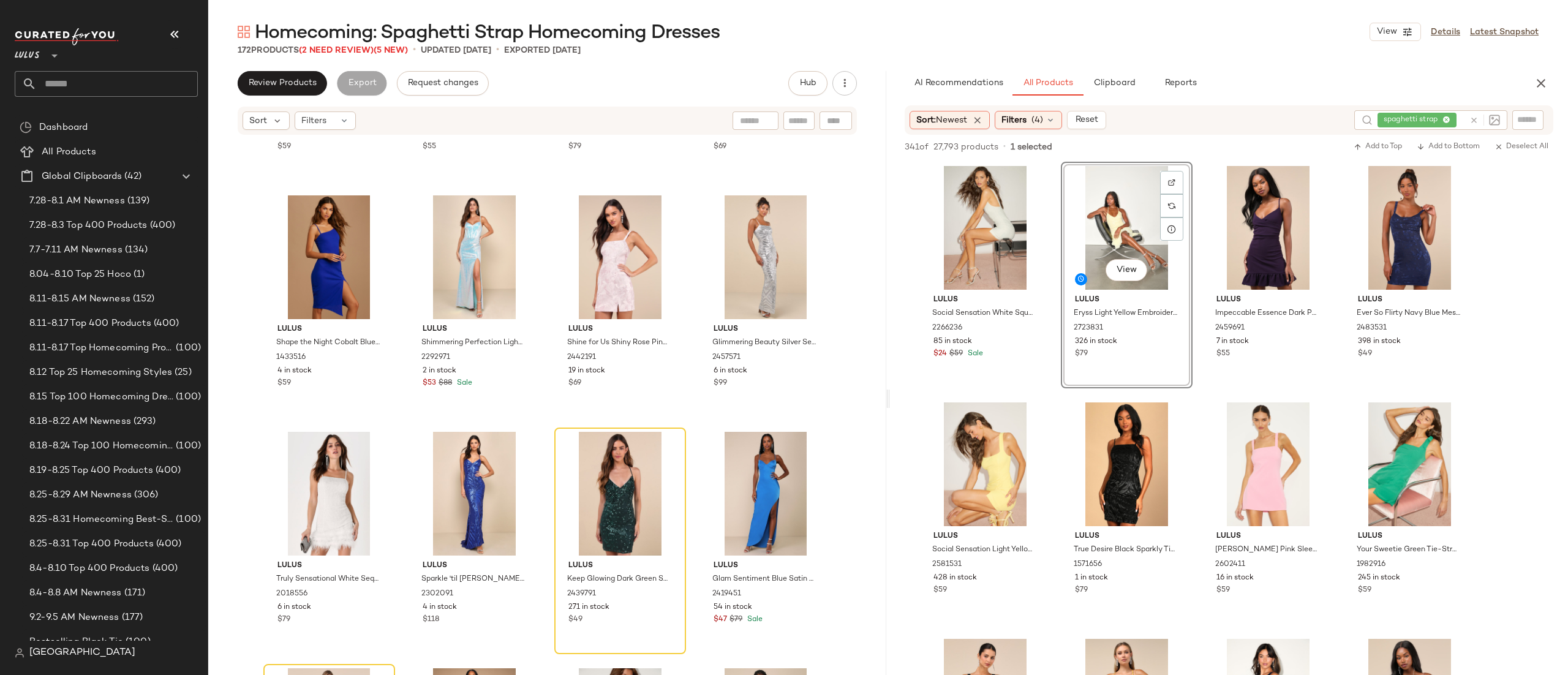
scroll to position [9398, 0]
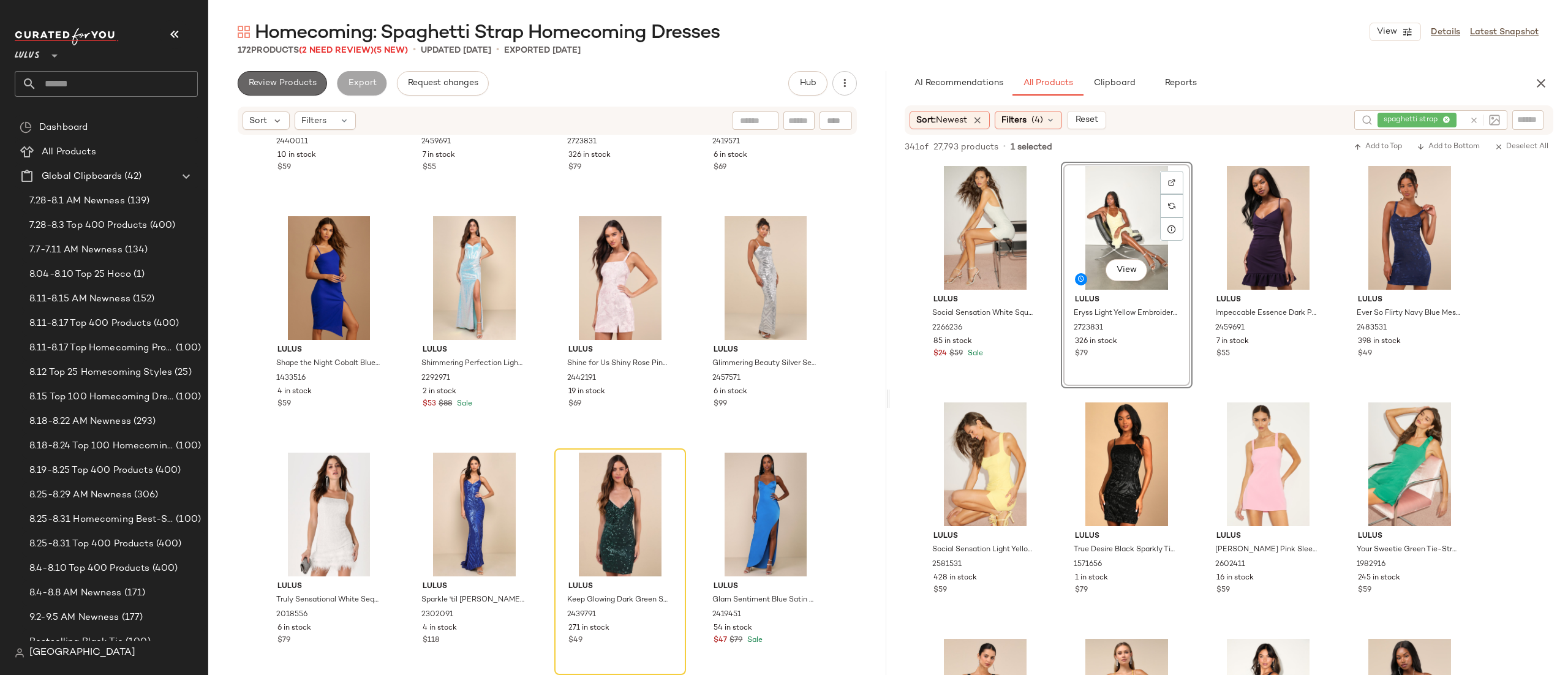
click at [283, 89] on button "Review Products" at bounding box center [283, 83] width 90 height 25
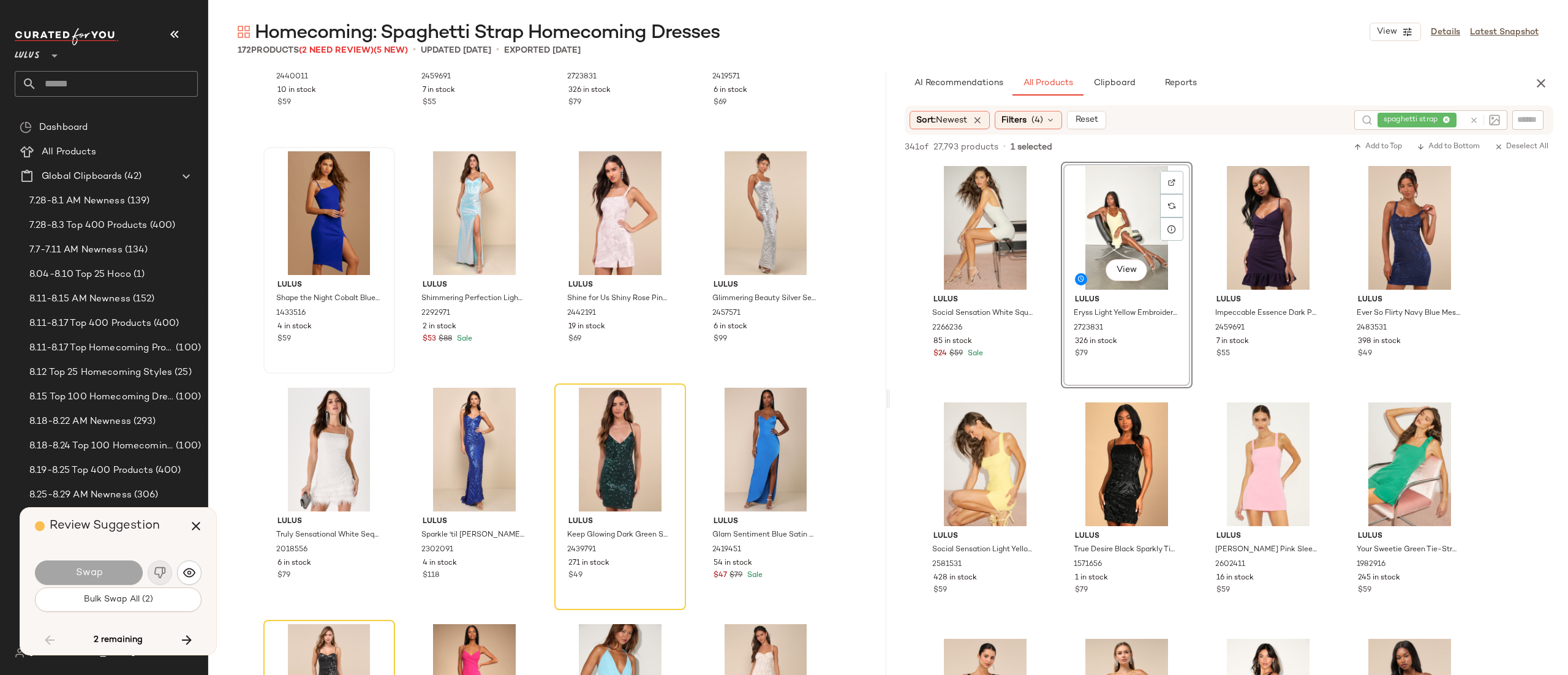
scroll to position [9462, 0]
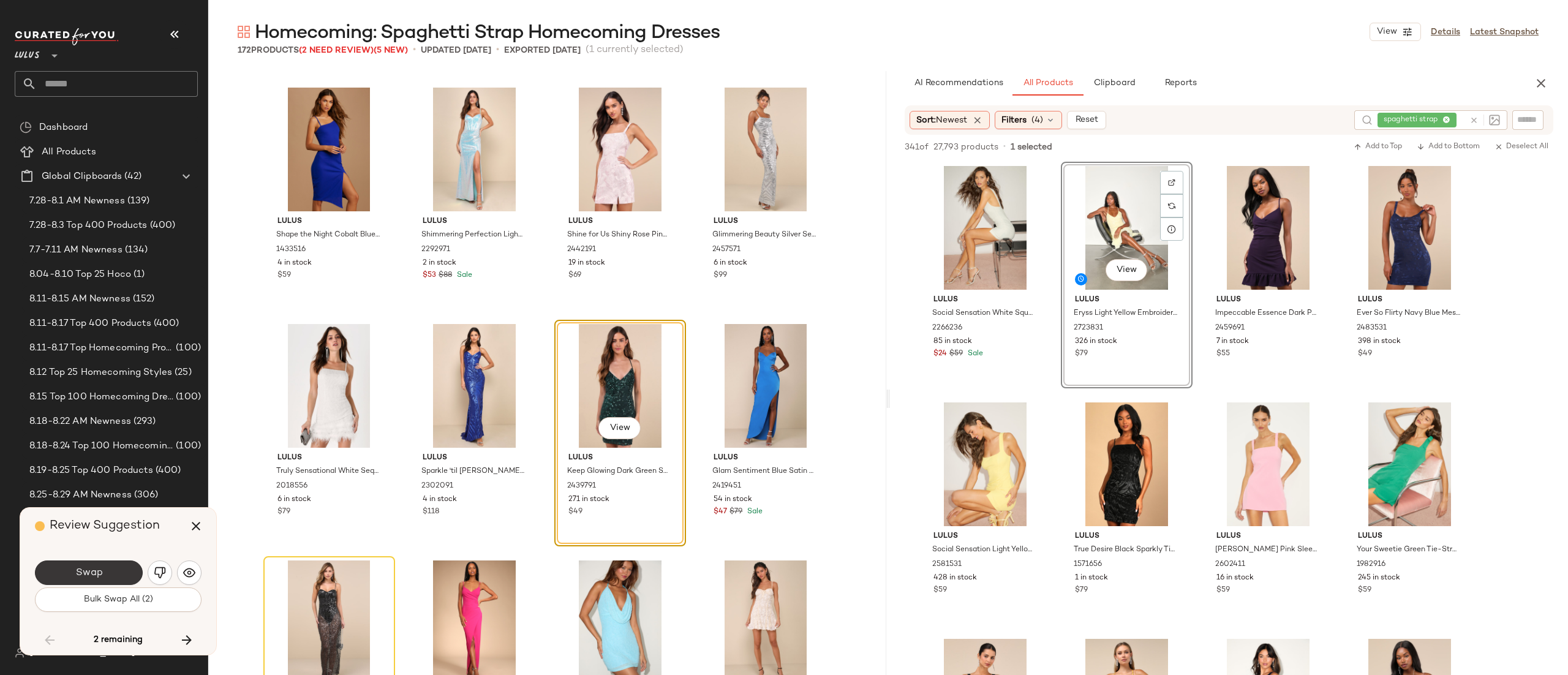
click at [126, 567] on button "Swap" at bounding box center [89, 572] width 108 height 25
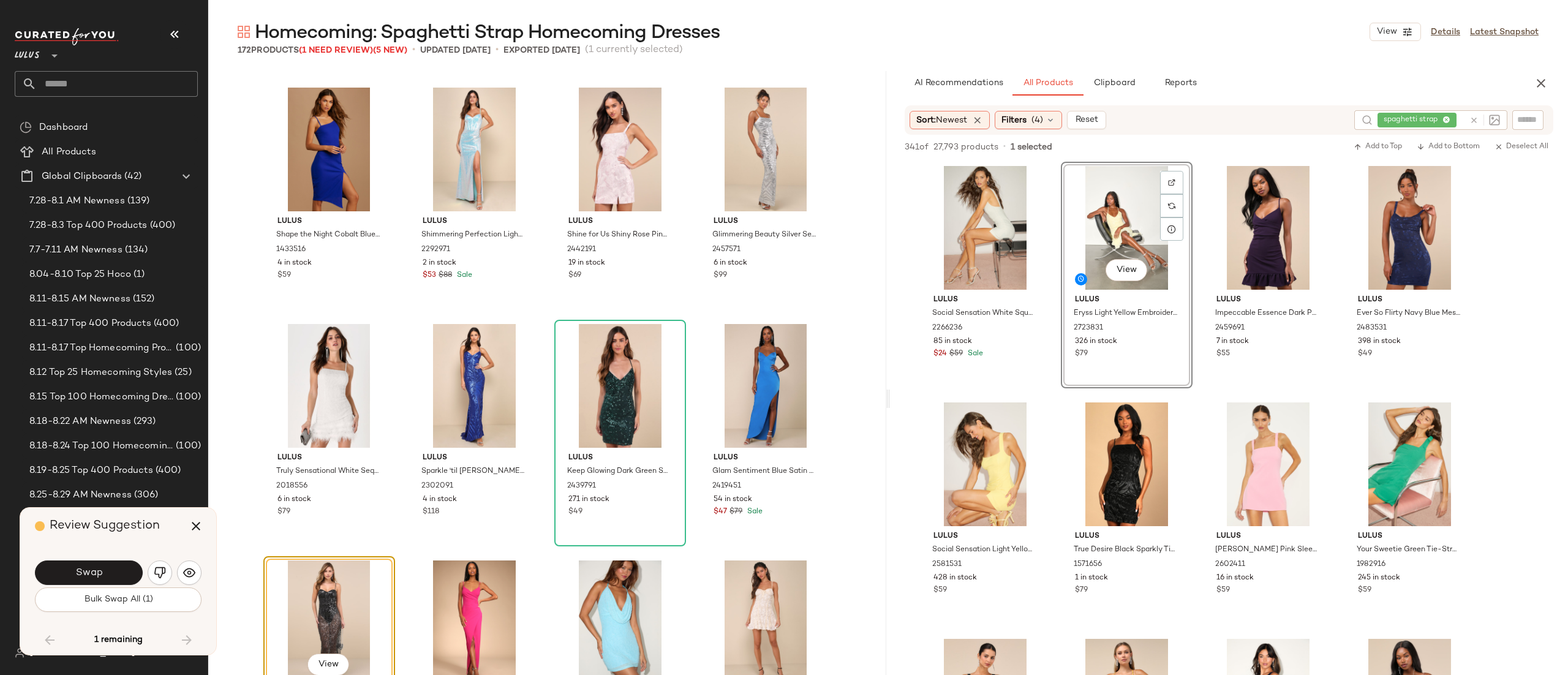
scroll to position [9519, 0]
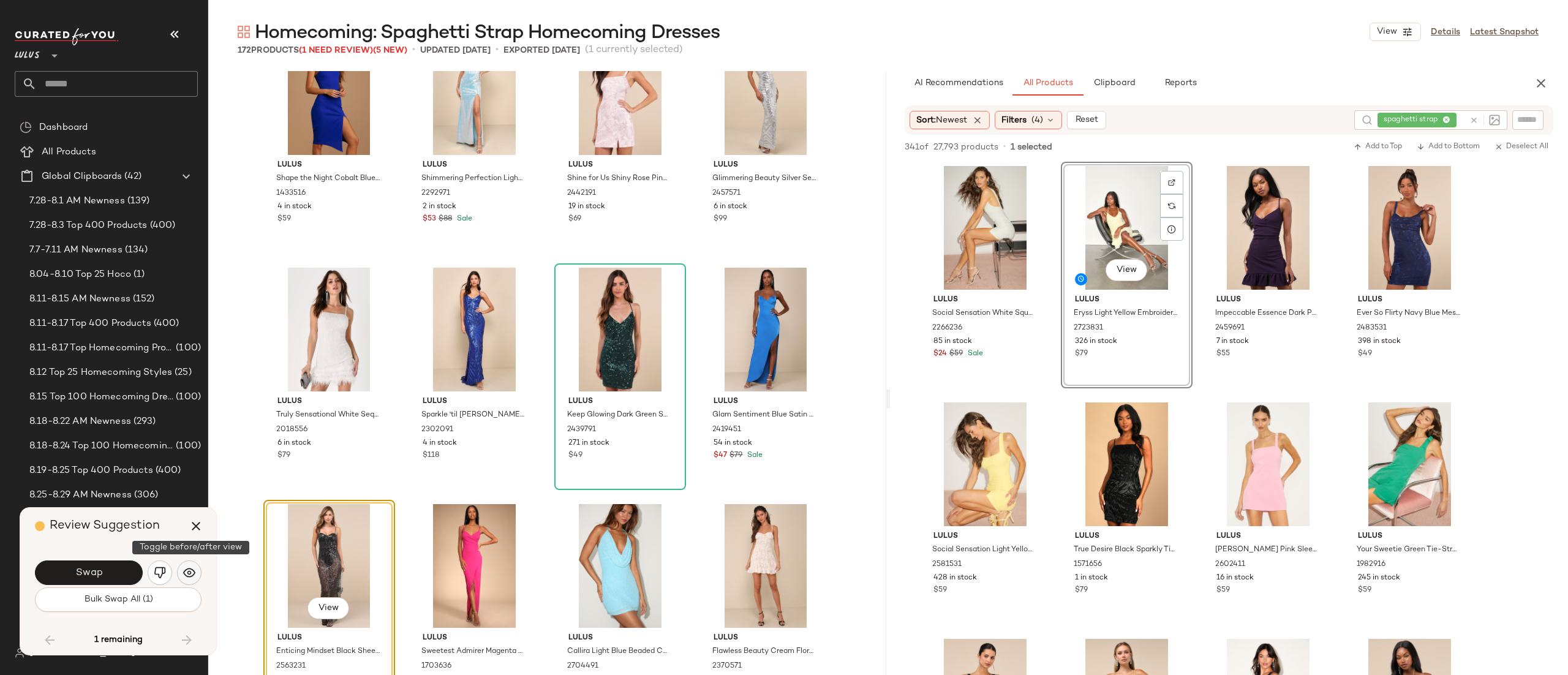
click at [180, 572] on button "button" at bounding box center [189, 572] width 25 height 25
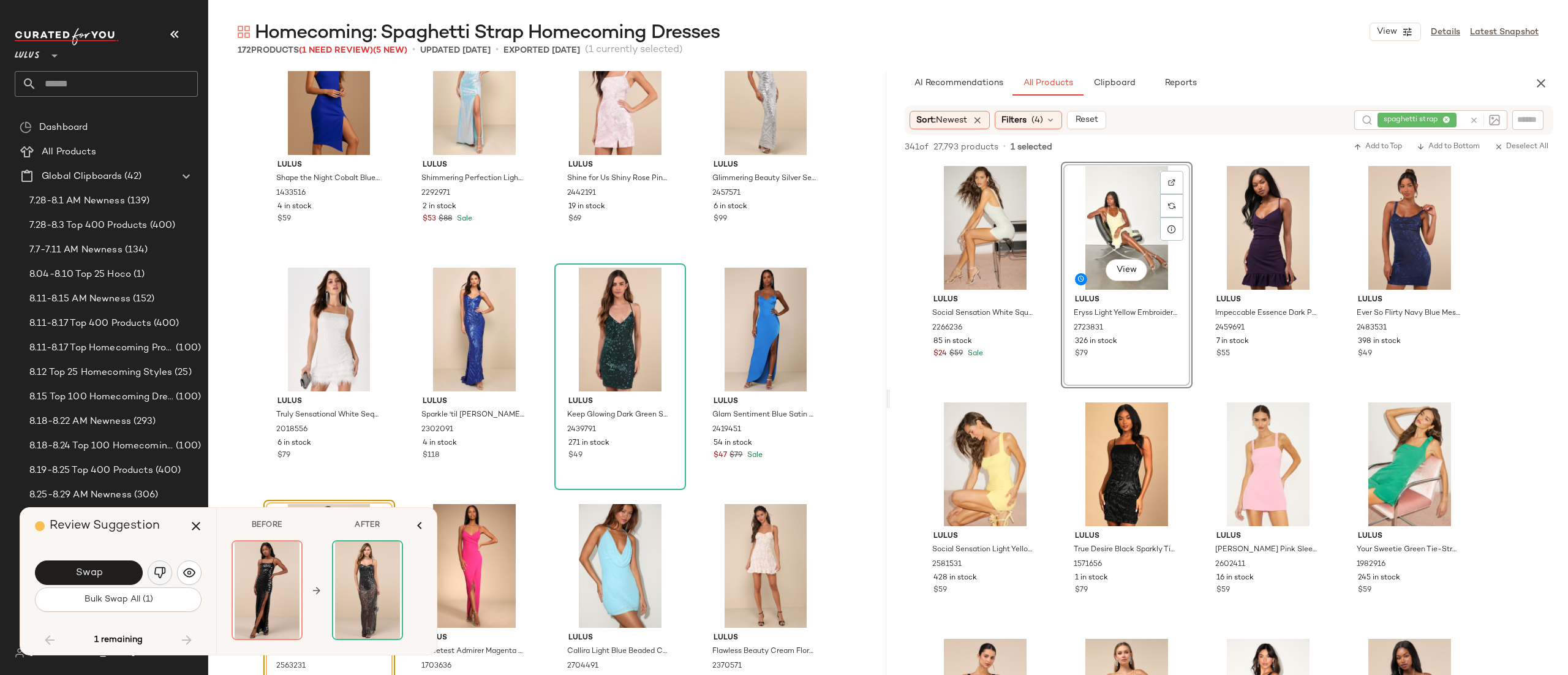
click at [154, 574] on img "button" at bounding box center [160, 573] width 12 height 12
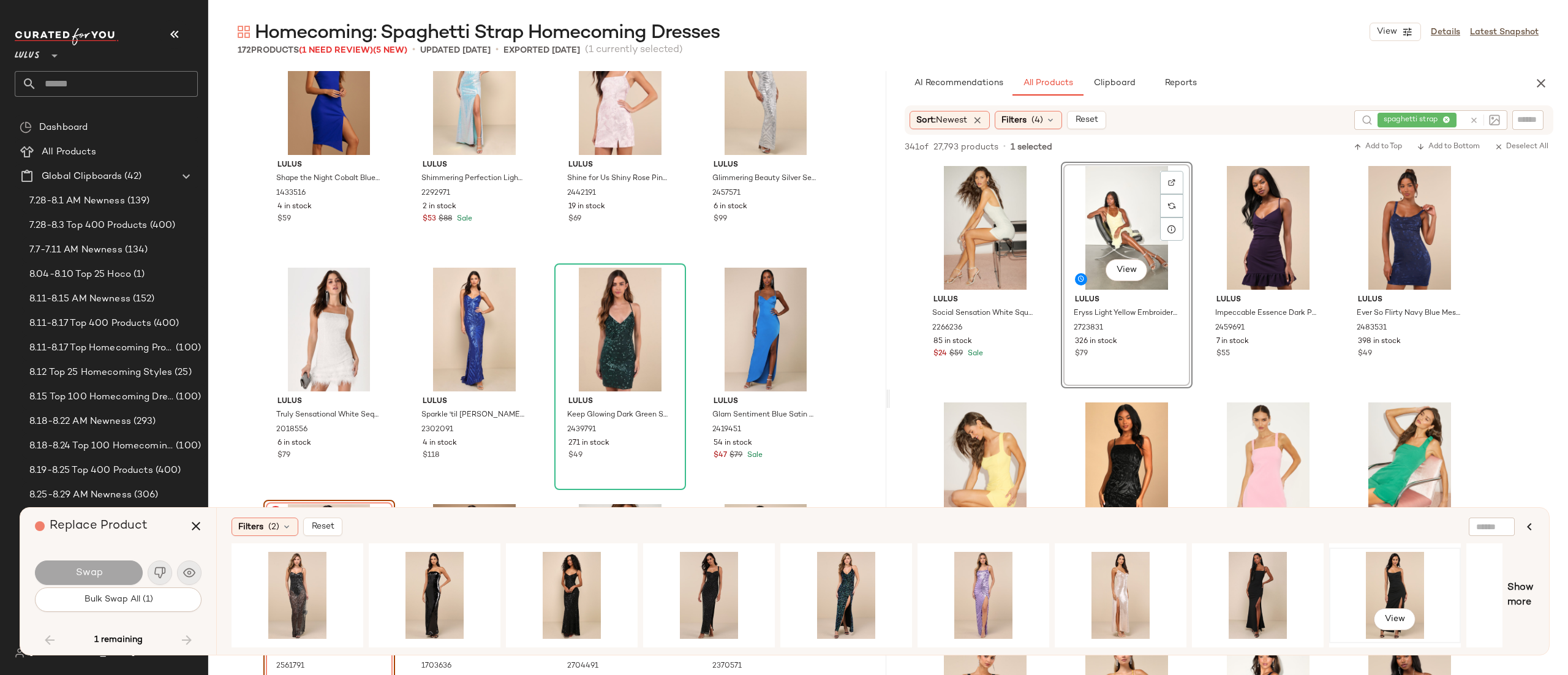
click at [1335, 584] on div "View" at bounding box center [1395, 596] width 123 height 87
click at [1406, 613] on button "View" at bounding box center [1395, 619] width 42 height 22
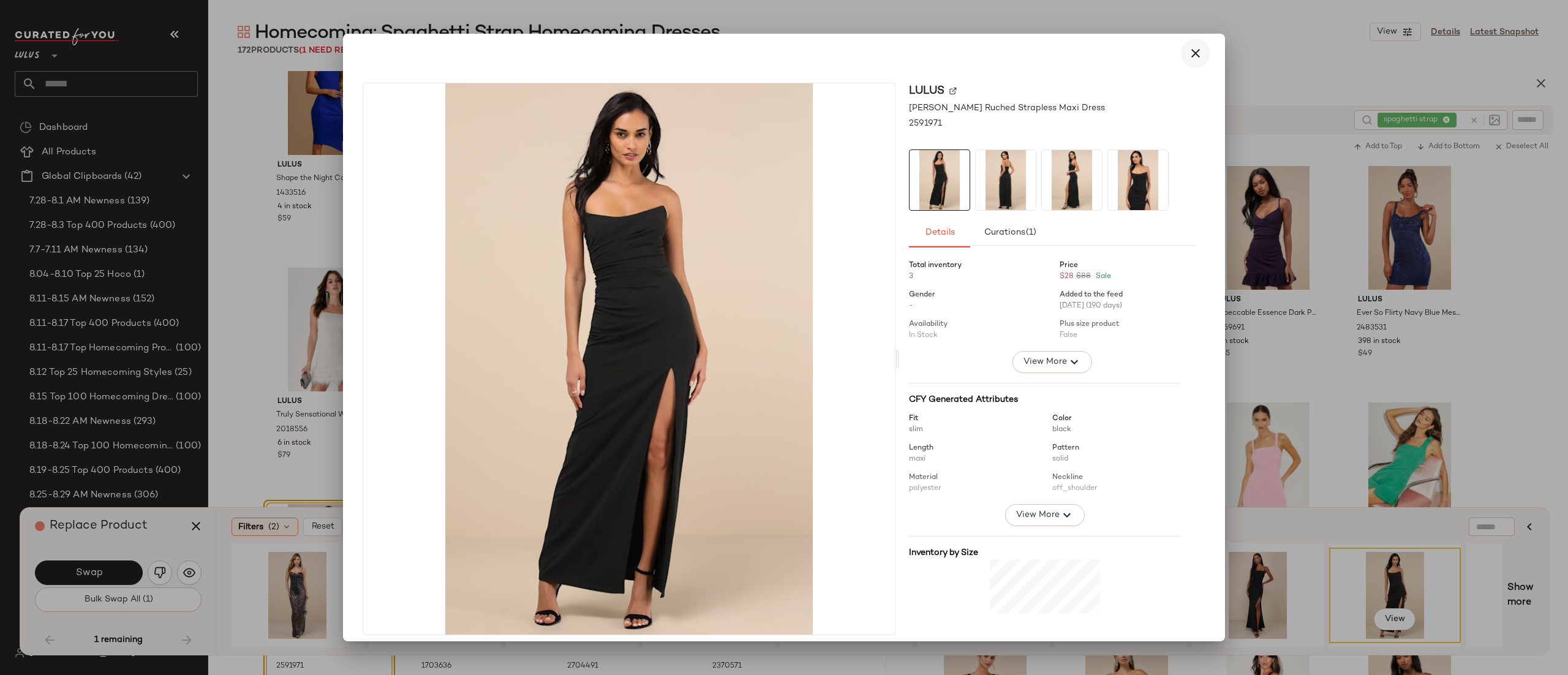
click at [1189, 49] on icon "button" at bounding box center [1196, 53] width 15 height 15
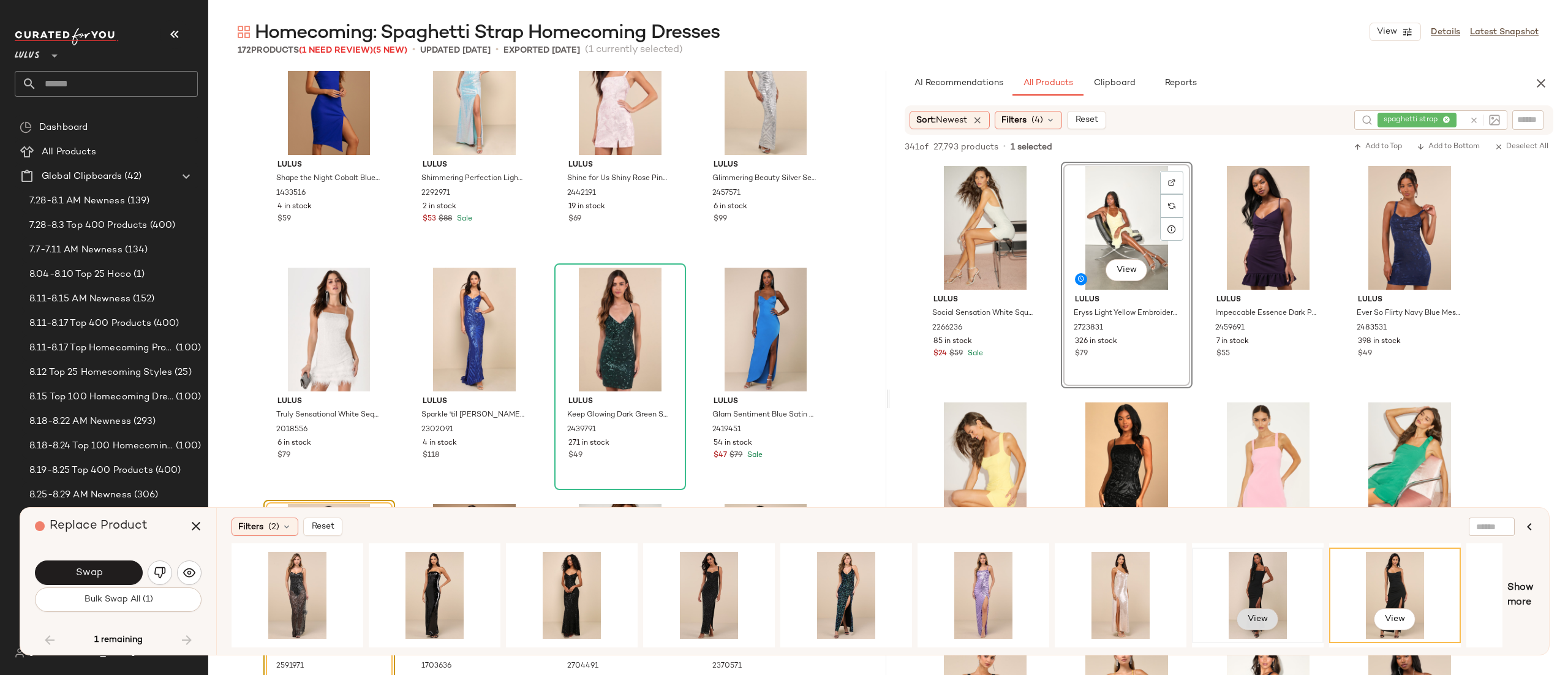
click at [1261, 614] on span "View" at bounding box center [1258, 619] width 21 height 10
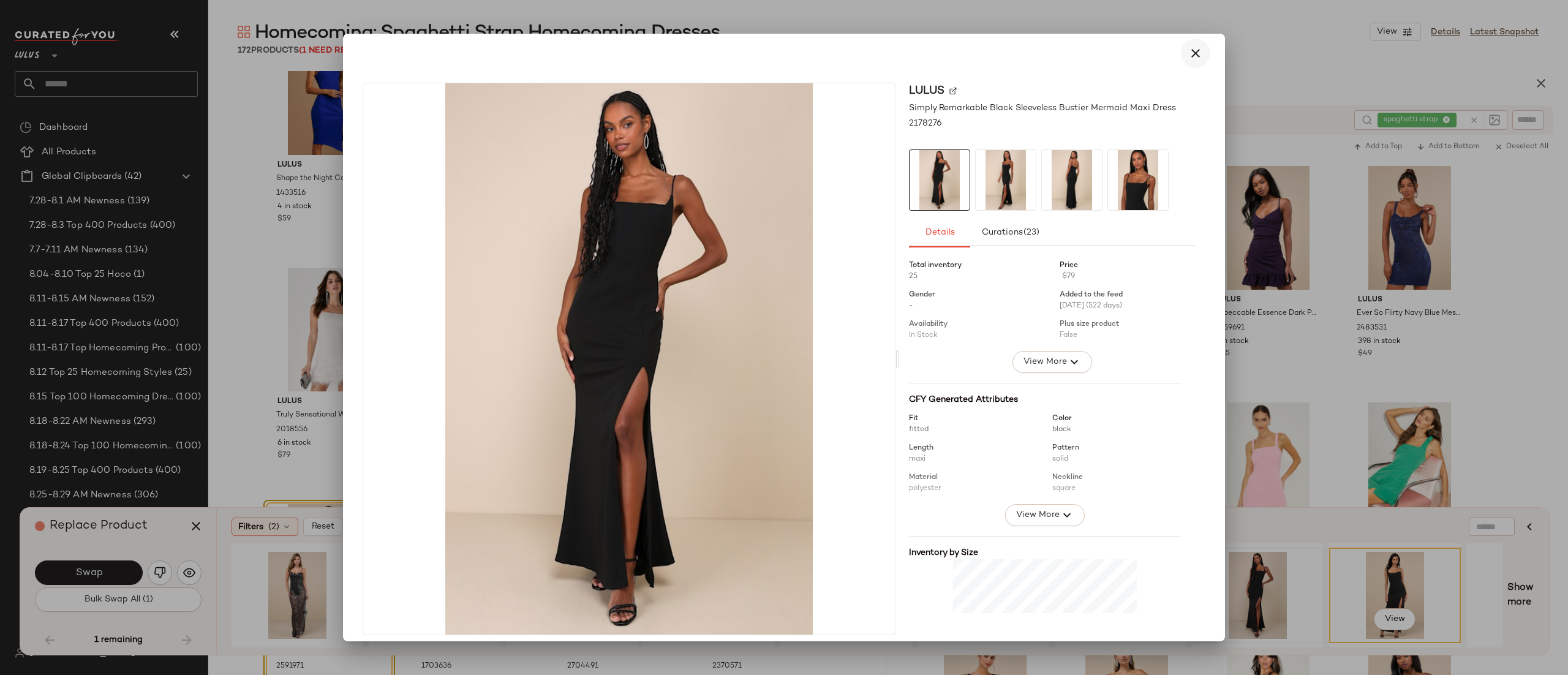
click at [1189, 54] on icon "button" at bounding box center [1196, 53] width 15 height 15
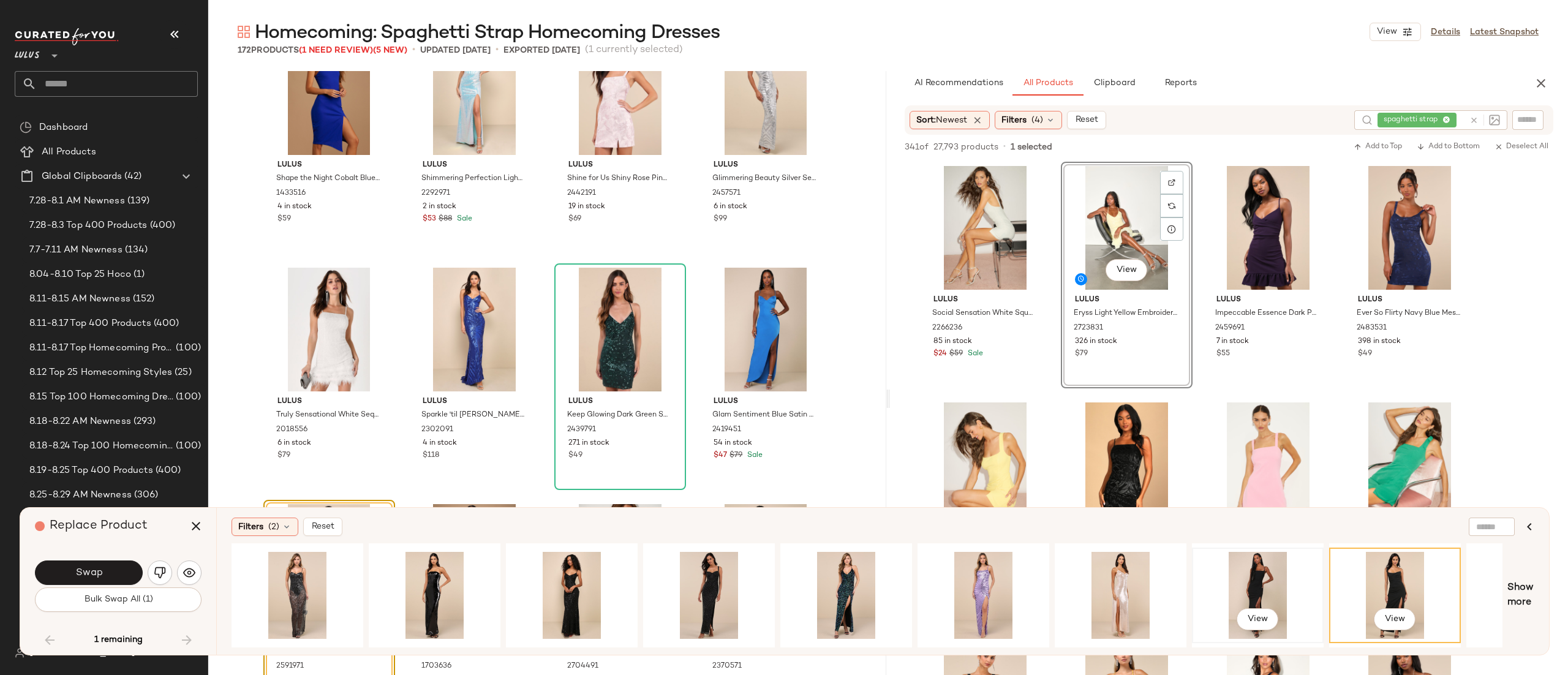
click at [1216, 560] on div "View" at bounding box center [1258, 596] width 123 height 87
click at [107, 575] on button "Swap" at bounding box center [89, 572] width 108 height 25
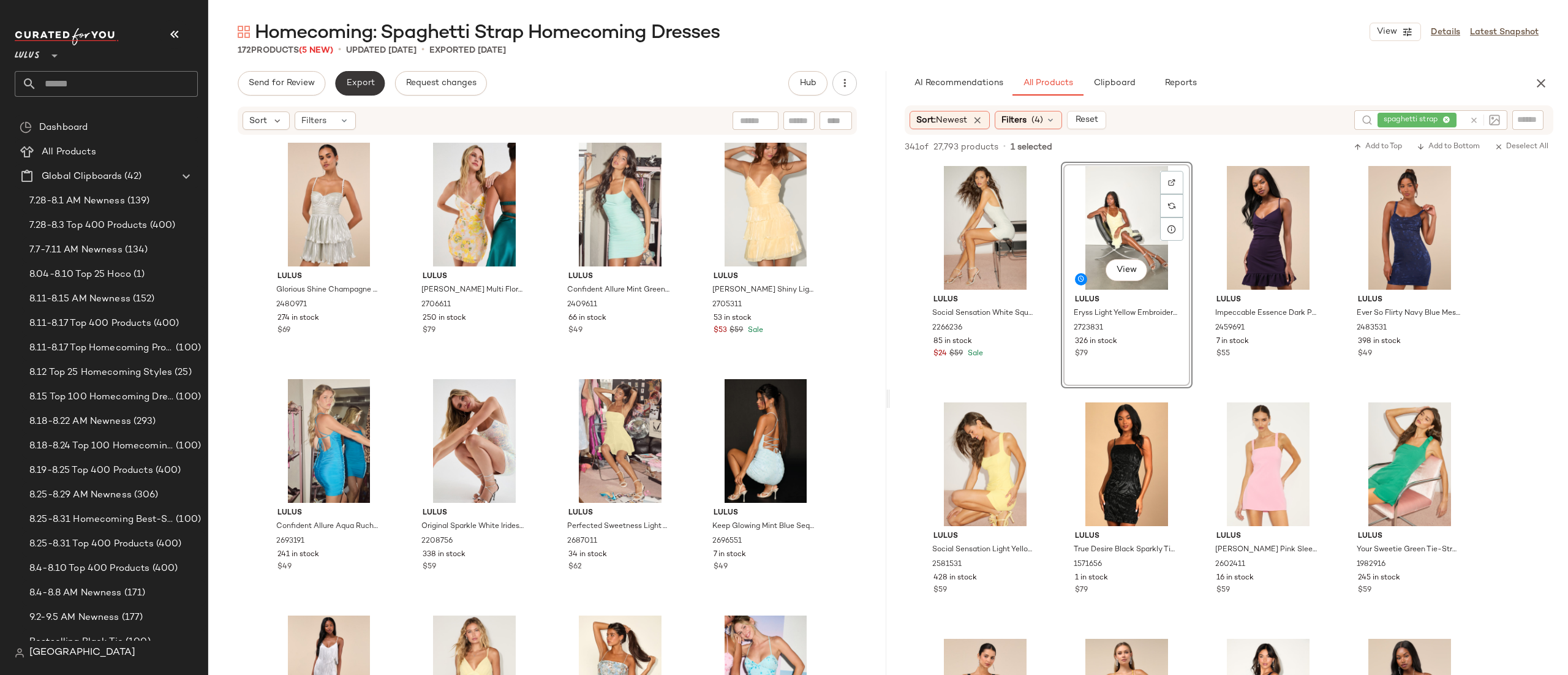
click at [349, 73] on button "Export" at bounding box center [360, 83] width 49 height 25
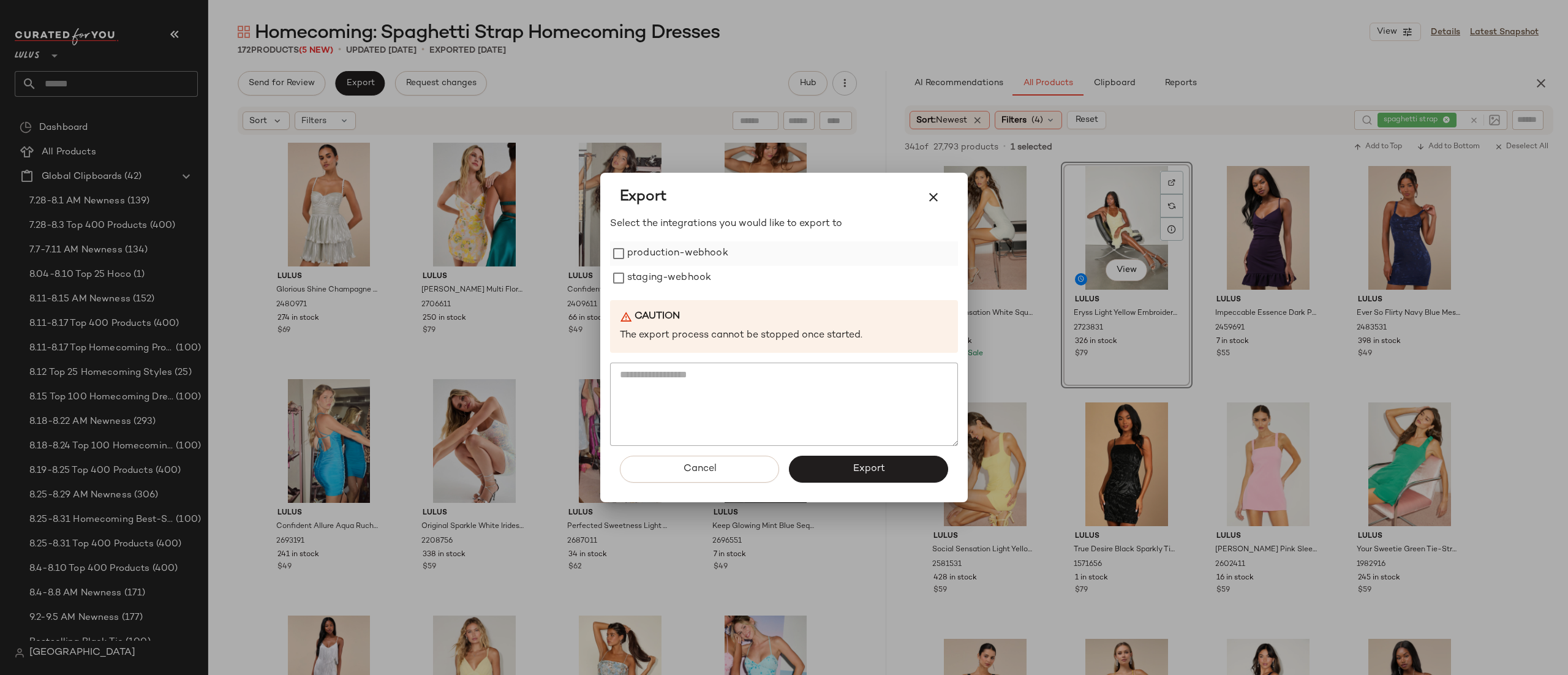
click at [728, 256] on div "production-webhook" at bounding box center [784, 254] width 348 height 25
click at [629, 247] on label "production-webhook" at bounding box center [678, 254] width 101 height 25
click at [844, 459] on button "Export" at bounding box center [869, 469] width 159 height 27
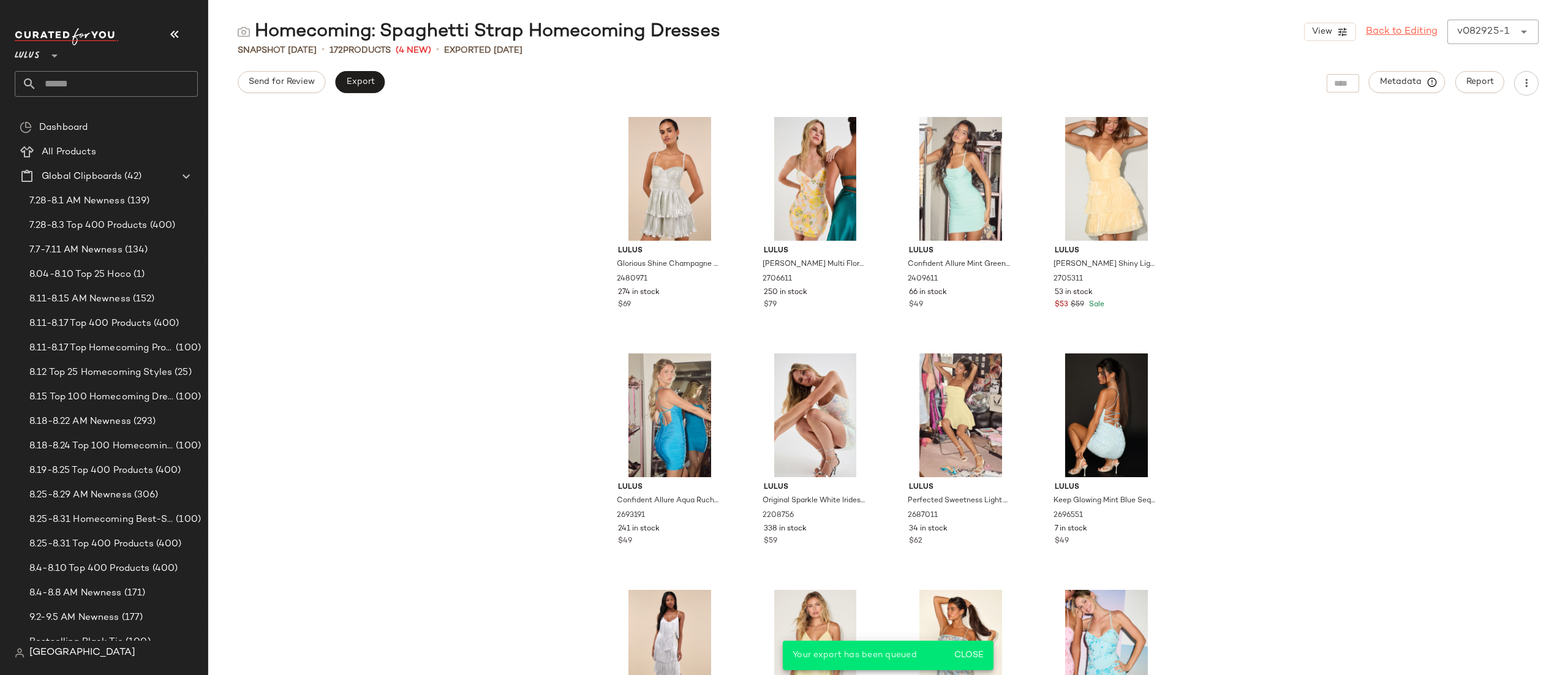
click at [1423, 30] on link "Back to Editing" at bounding box center [1402, 32] width 72 height 15
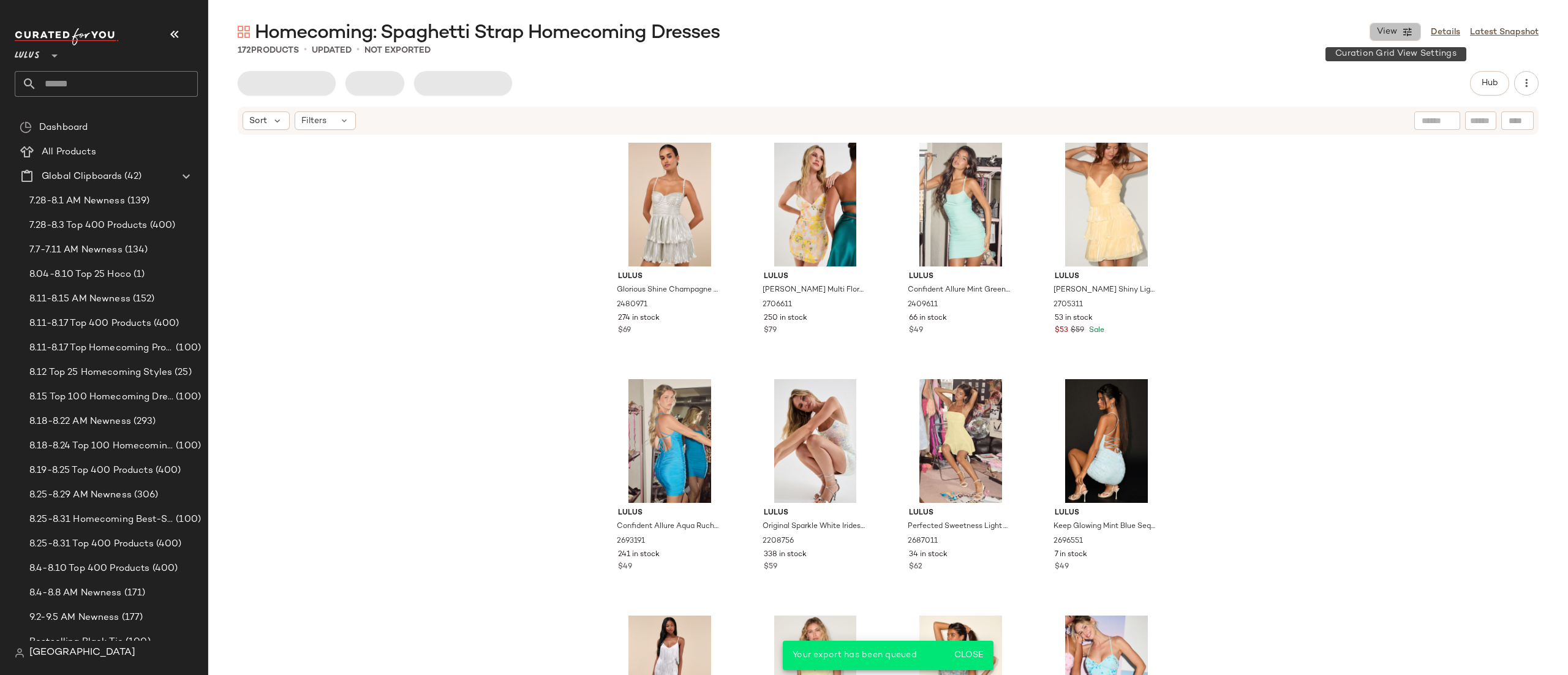
click at [1420, 32] on button "View" at bounding box center [1395, 31] width 52 height 19
click at [1436, 34] on link "Details" at bounding box center [1445, 31] width 29 height 13
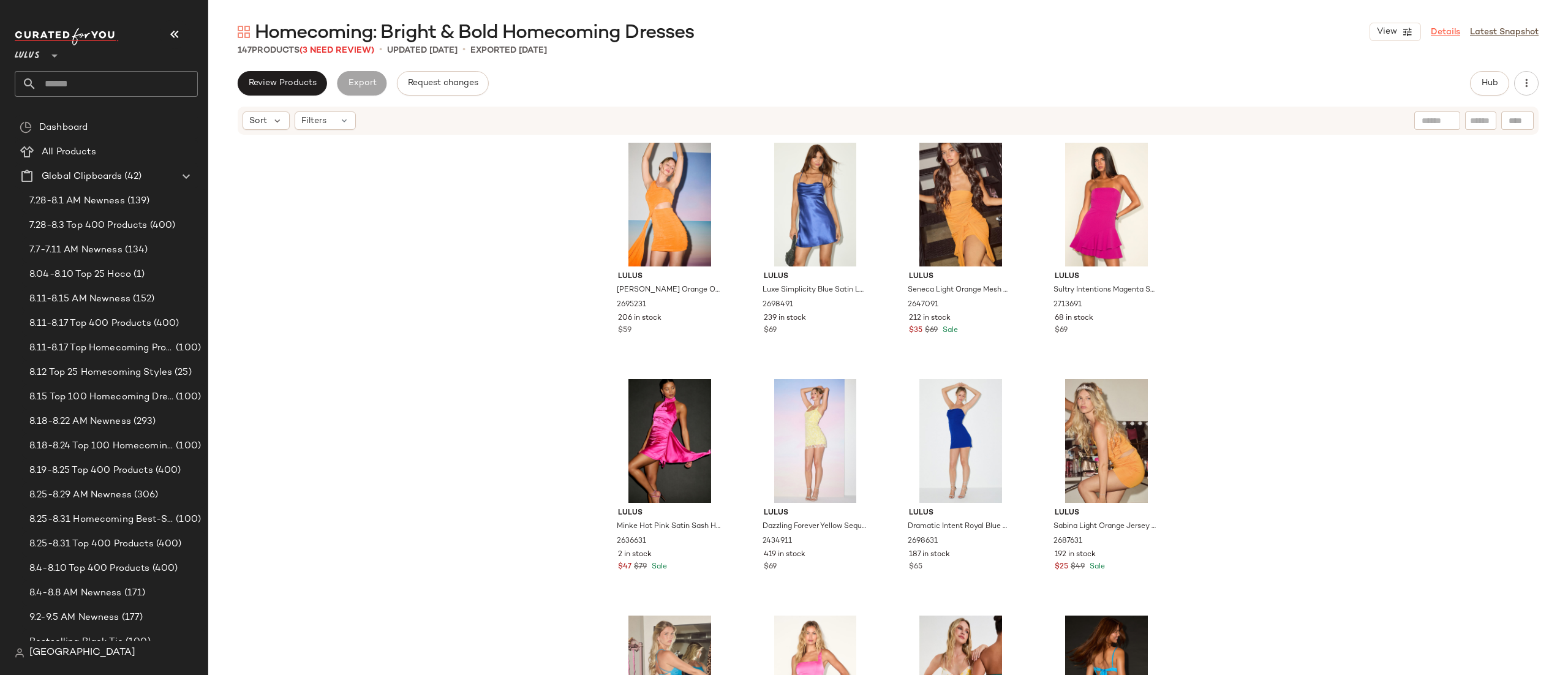
click at [1448, 32] on link "Details" at bounding box center [1445, 31] width 29 height 13
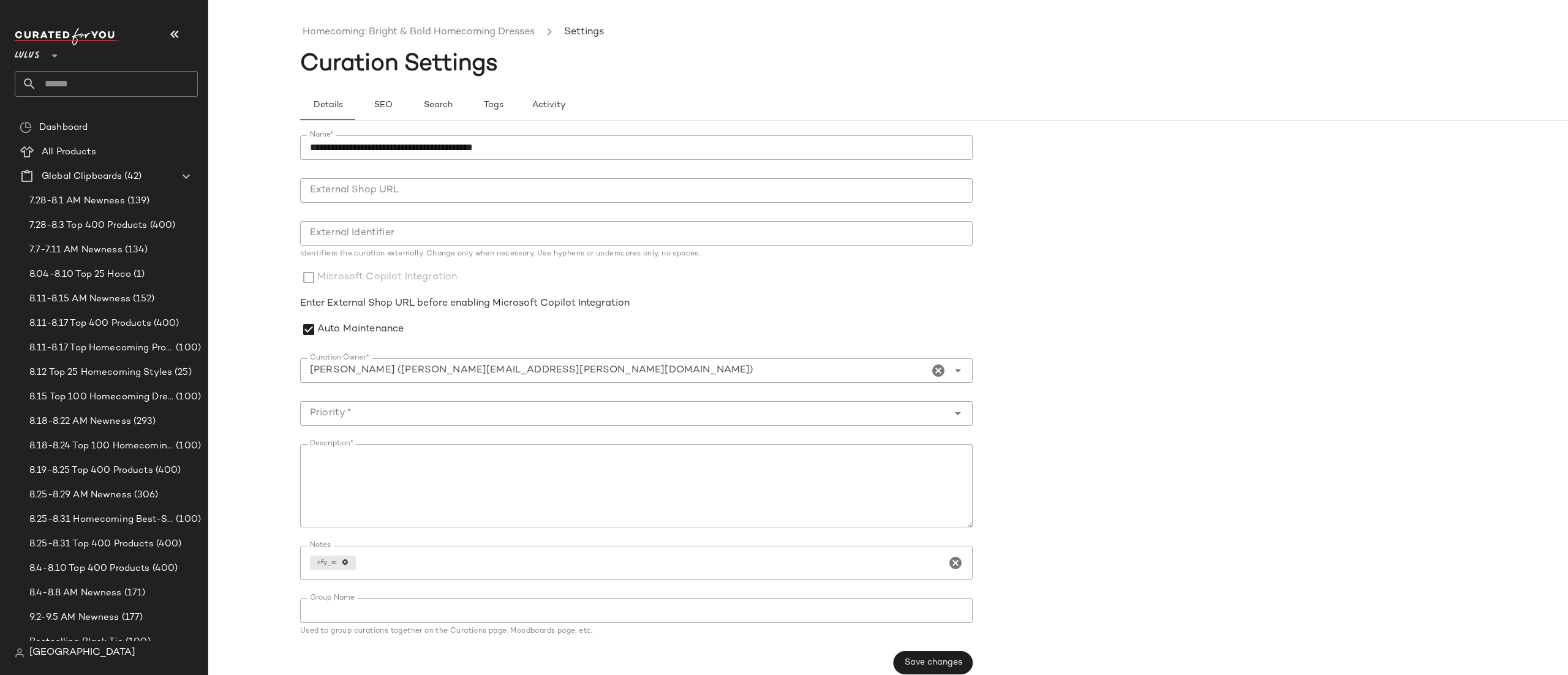
click at [378, 378] on div "[PERSON_NAME] ([PERSON_NAME][EMAIL_ADDRESS][PERSON_NAME][DOMAIN_NAME])" at bounding box center [614, 370] width 628 height 25
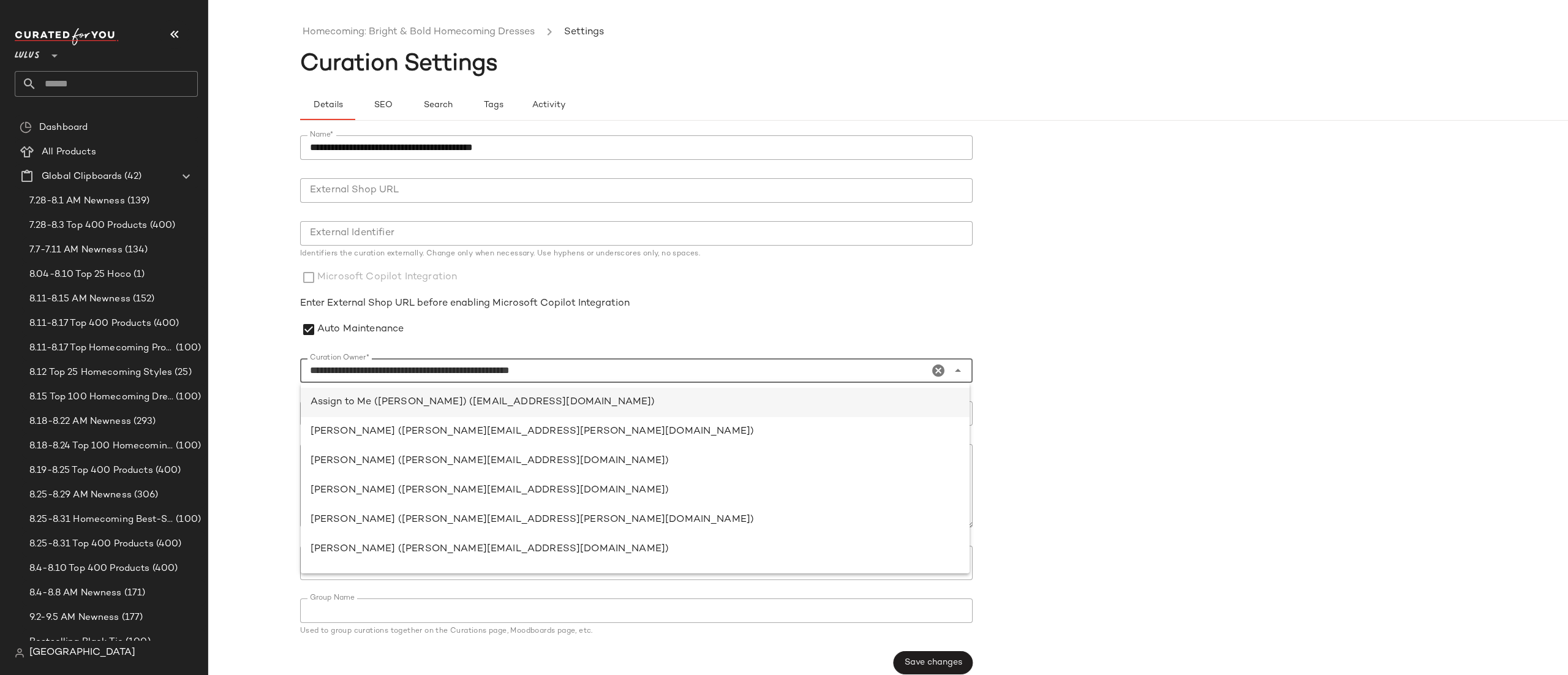
click at [373, 535] on div "Assign to Me ([PERSON_NAME]) ([EMAIL_ADDRESS][DOMAIN_NAME])" at bounding box center [635, 549] width 669 height 29
type input "**********"
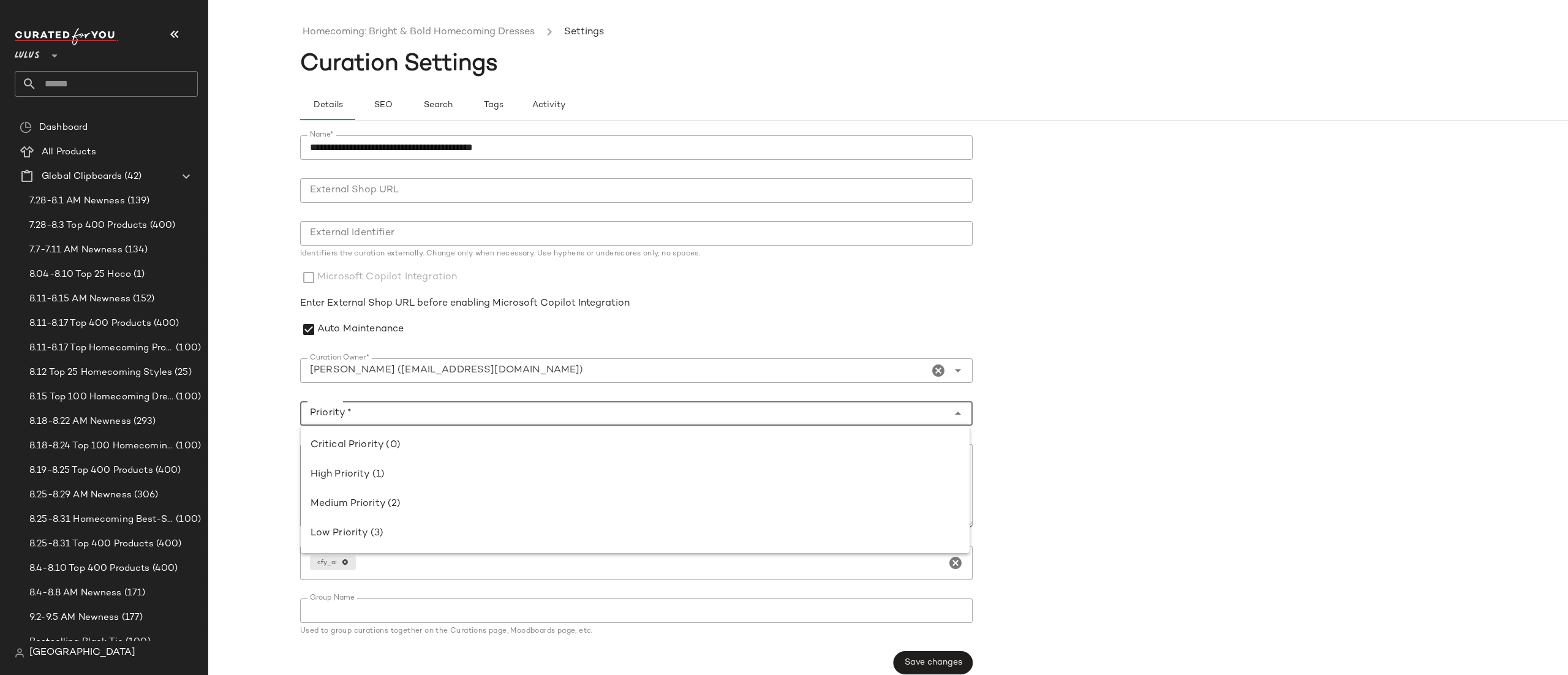
click at [401, 421] on div at bounding box center [624, 413] width 648 height 25
click at [409, 452] on div "Critical Priority (0)" at bounding box center [635, 445] width 669 height 29
type input "**********"
click at [948, 668] on span "Save changes" at bounding box center [934, 663] width 58 height 10
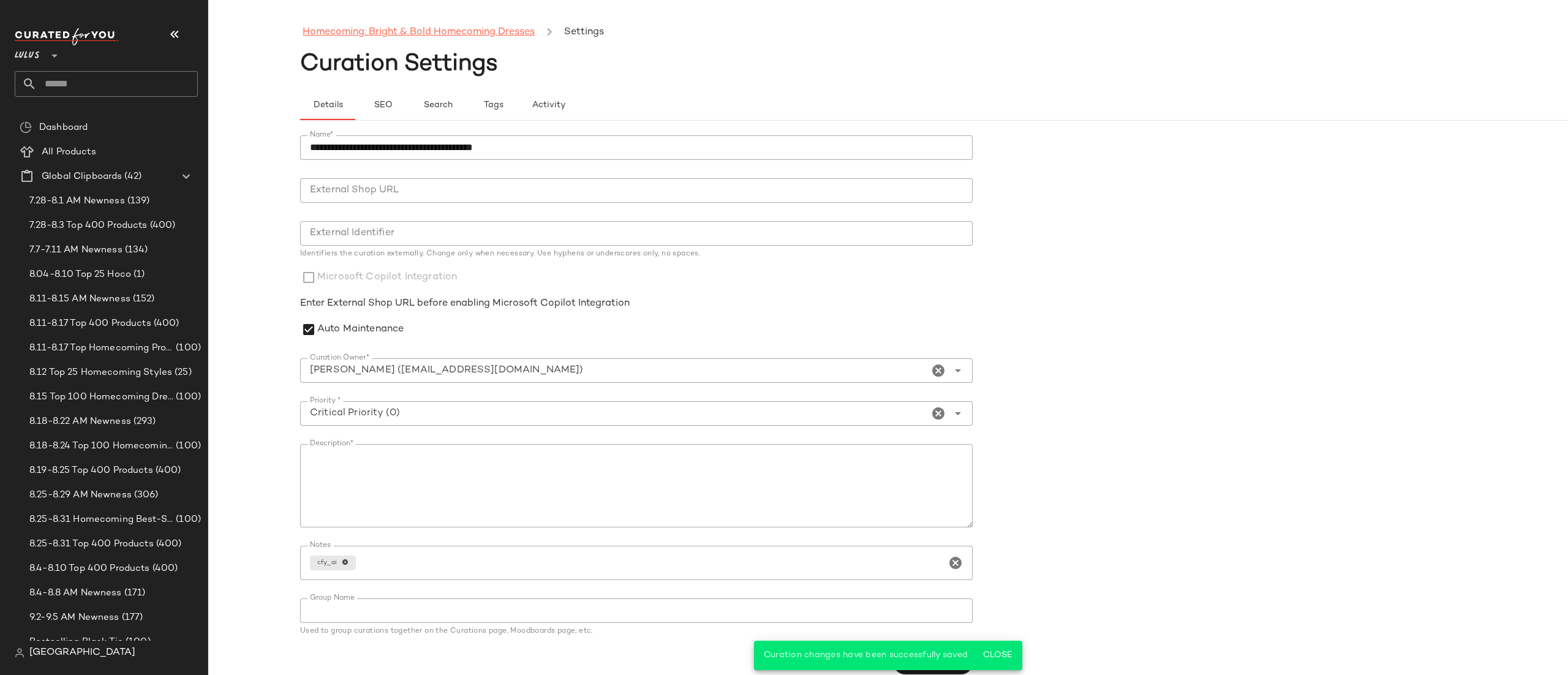
click at [377, 37] on link "Homecoming: Bright & Bold Homecoming Dresses" at bounding box center [419, 32] width 232 height 16
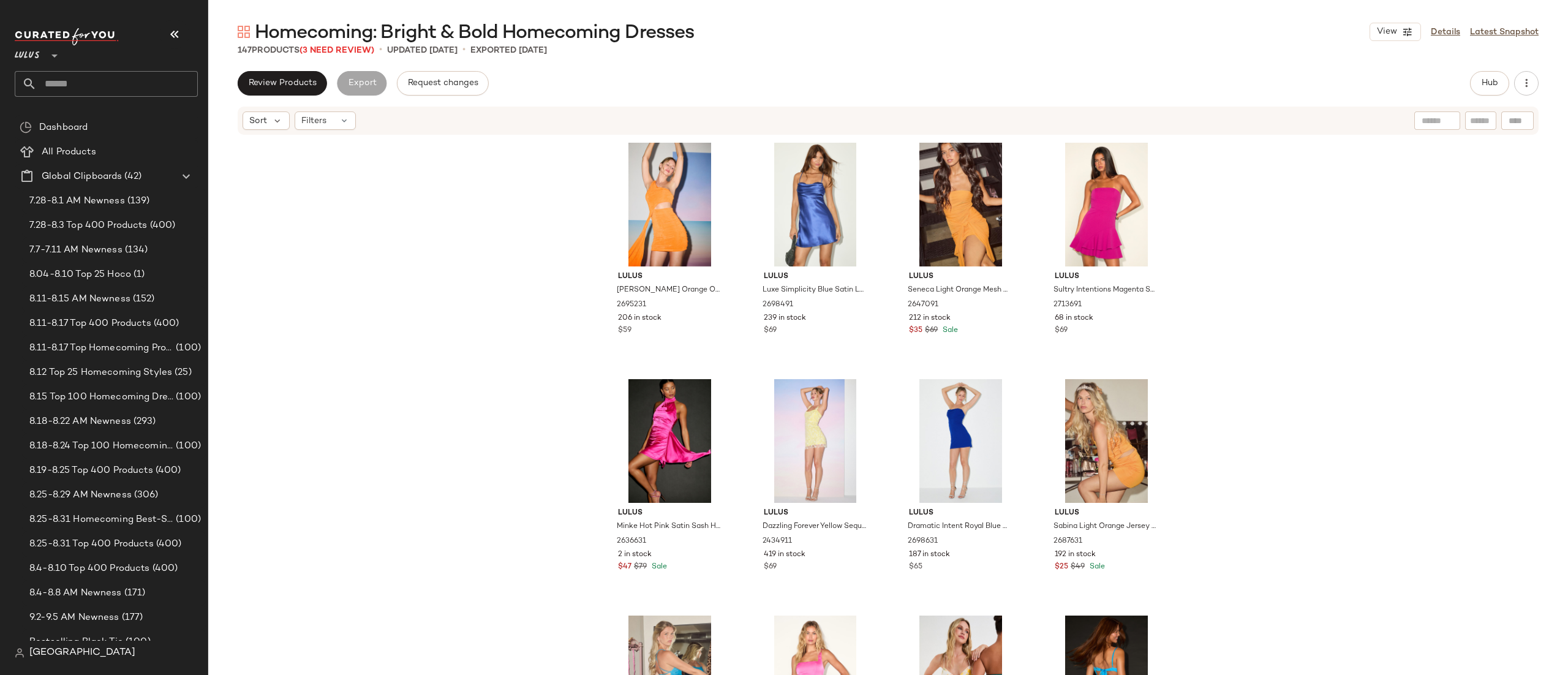
click at [1291, 125] on div "Sort Filters" at bounding box center [808, 120] width 1132 height 19
click at [1176, 127] on div "Sort Filters" at bounding box center [808, 120] width 1132 height 19
click at [307, 79] on span "Review Products" at bounding box center [283, 83] width 69 height 10
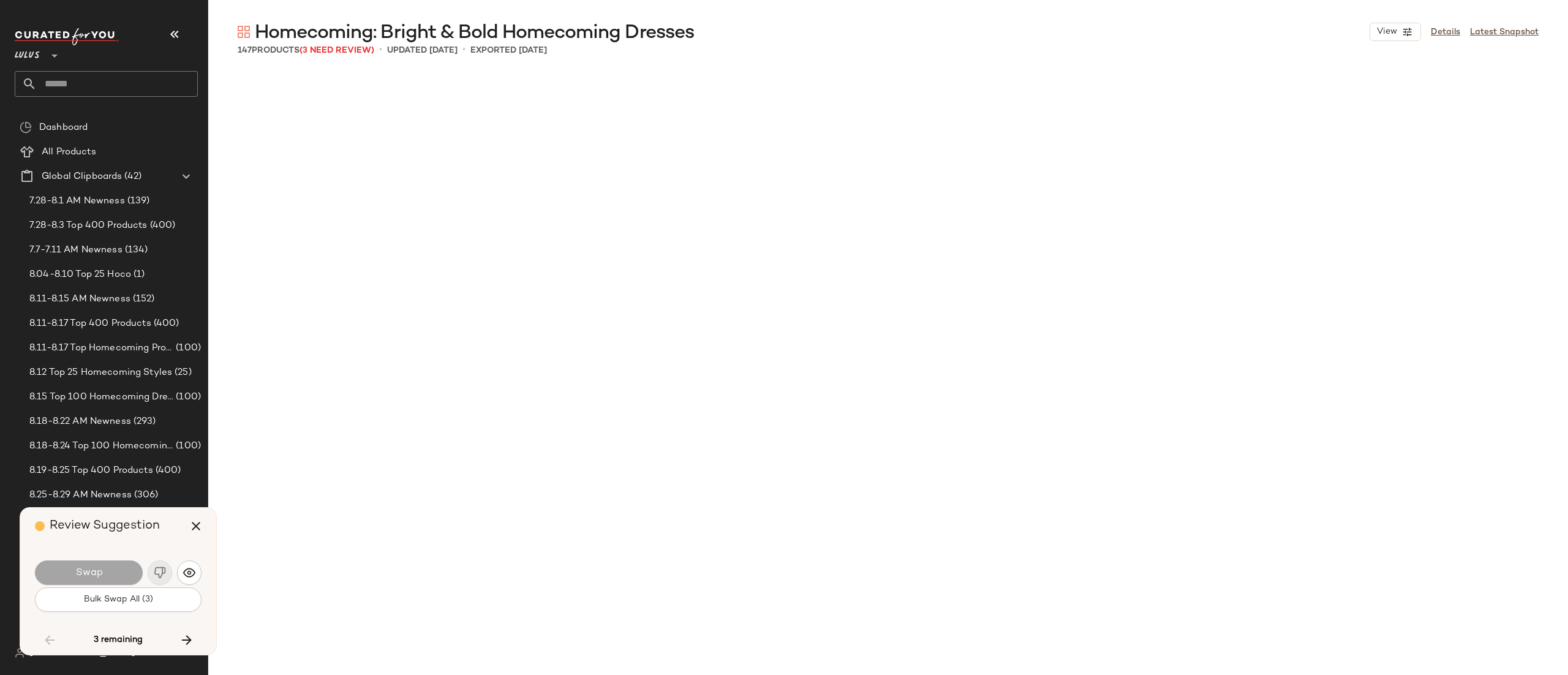
scroll to position [4495, 0]
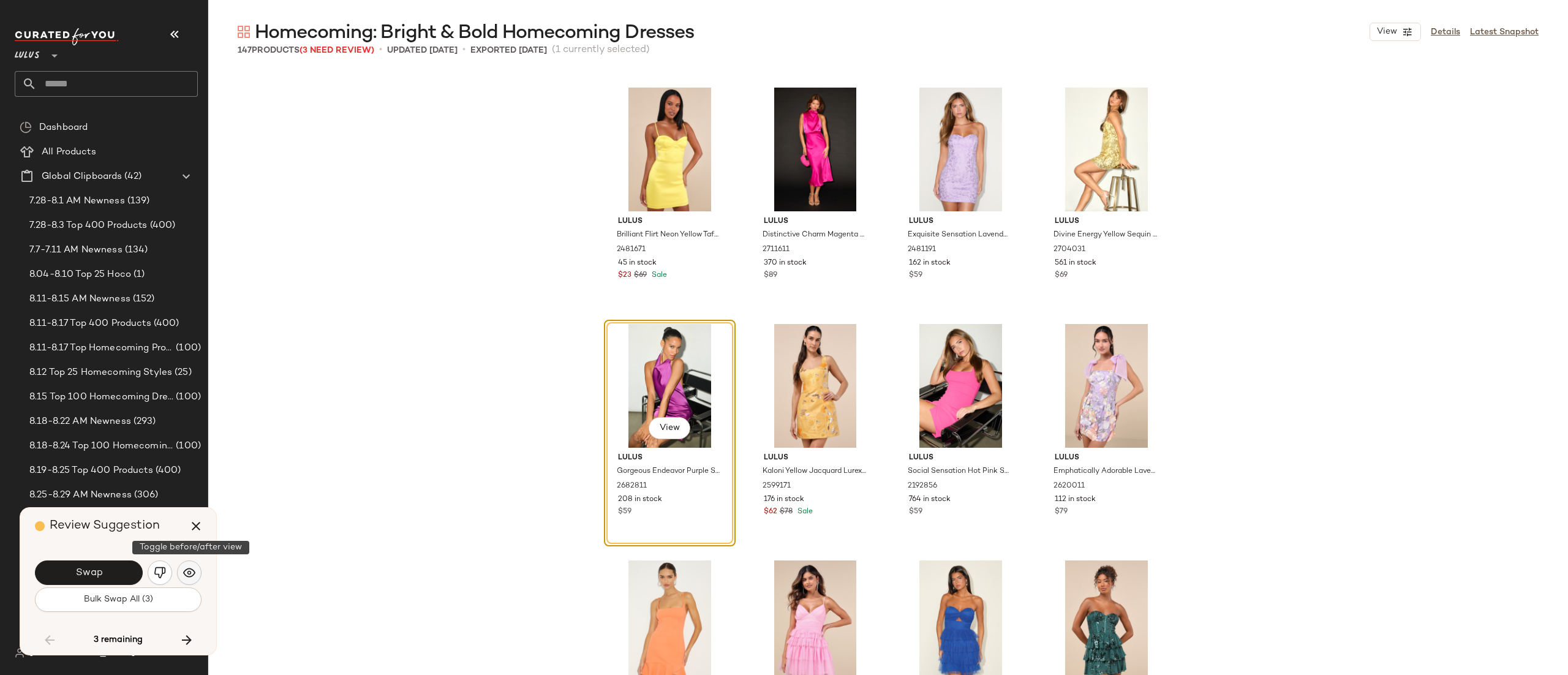
click at [180, 574] on button "button" at bounding box center [189, 572] width 25 height 25
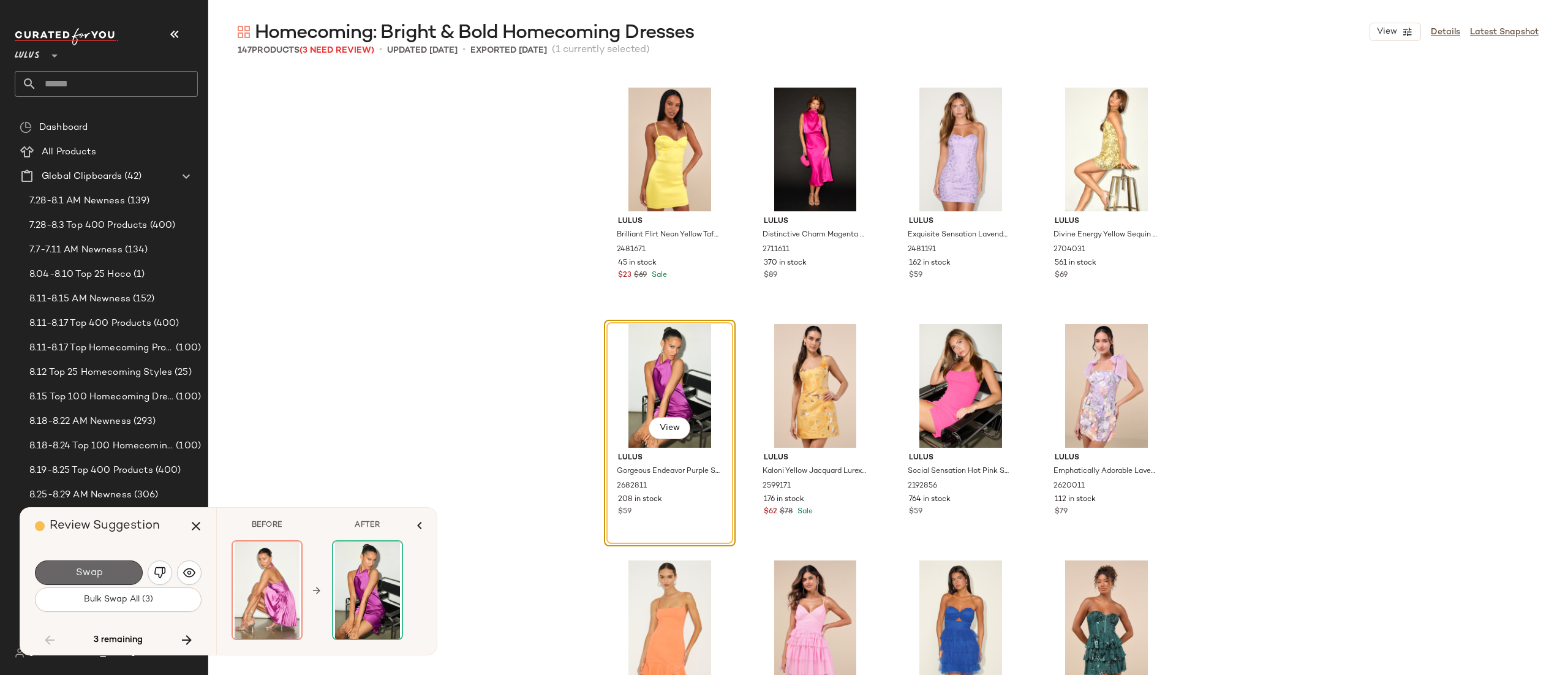
click at [82, 577] on span "Swap" at bounding box center [88, 573] width 28 height 12
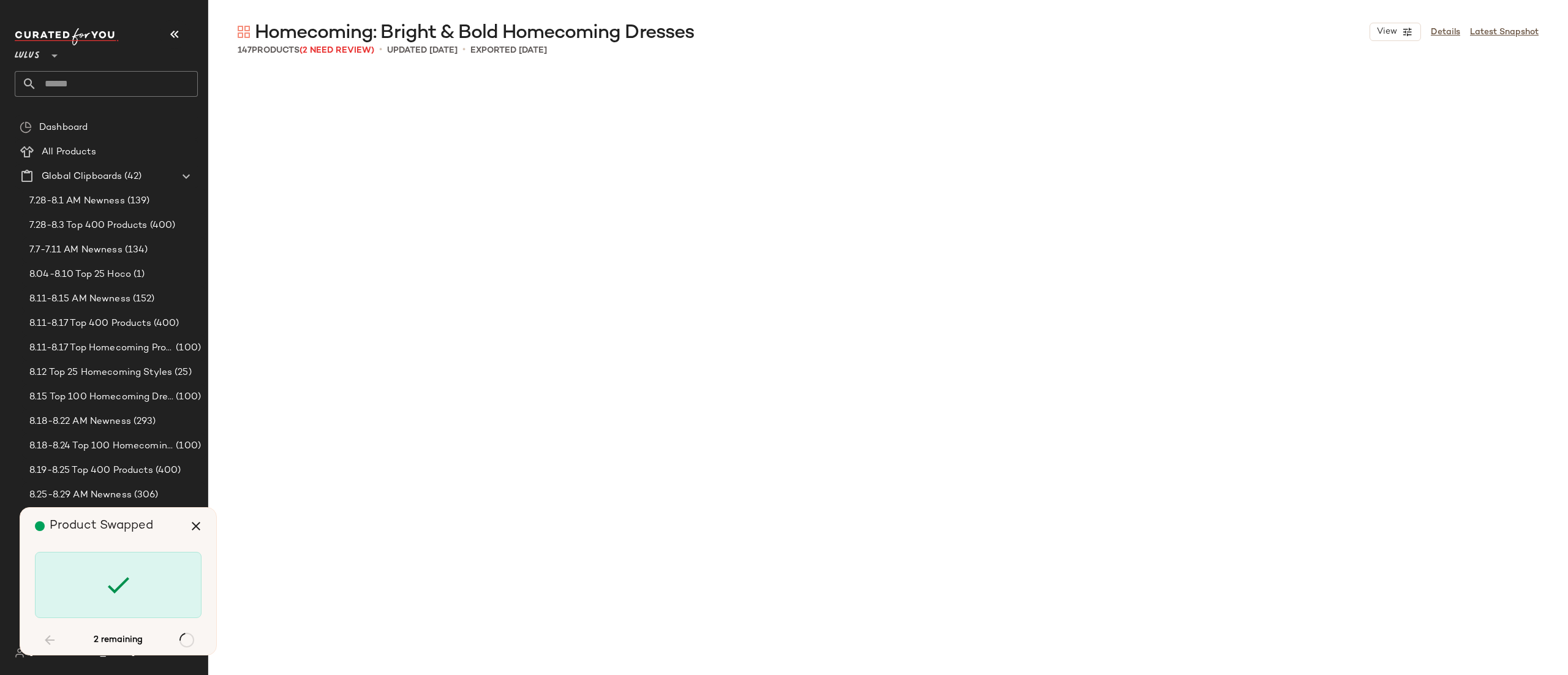
scroll to position [6387, 0]
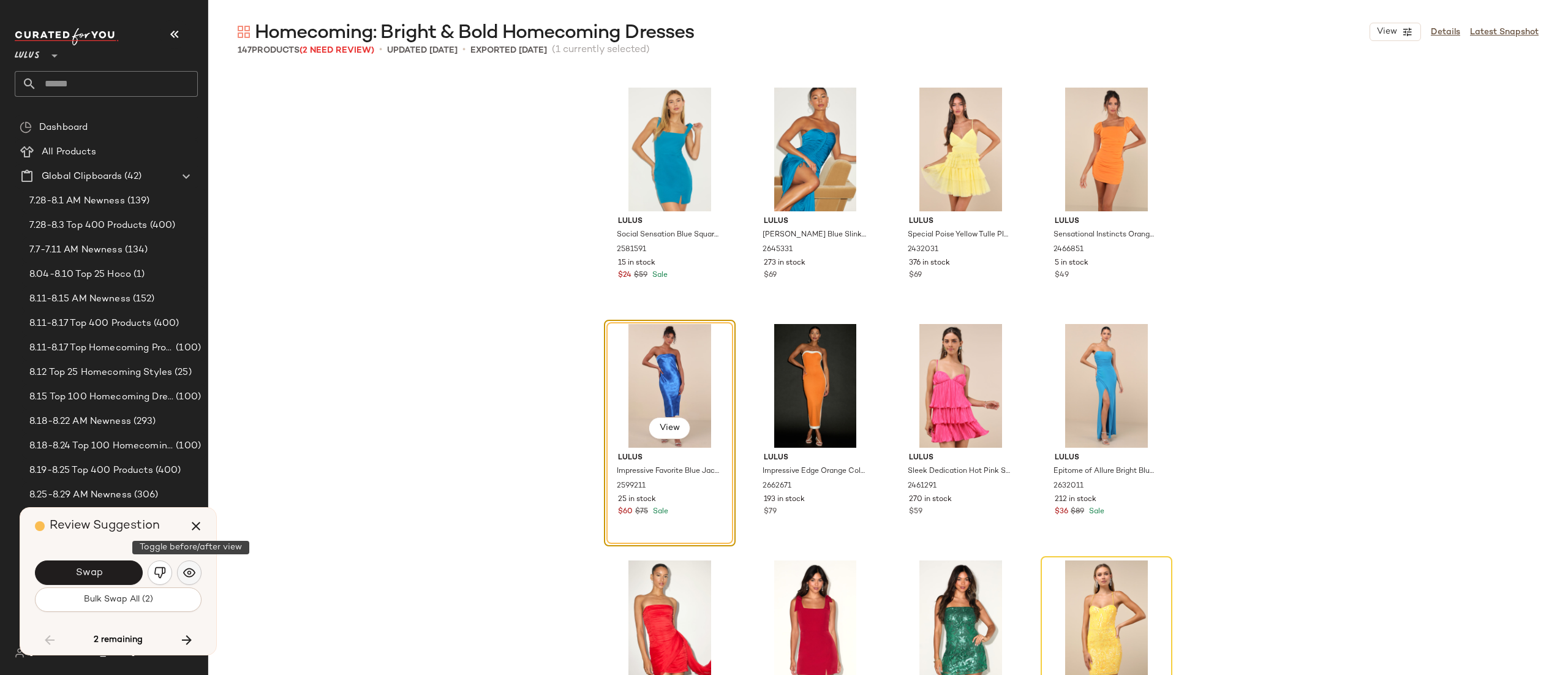
click at [186, 563] on button "button" at bounding box center [189, 572] width 25 height 25
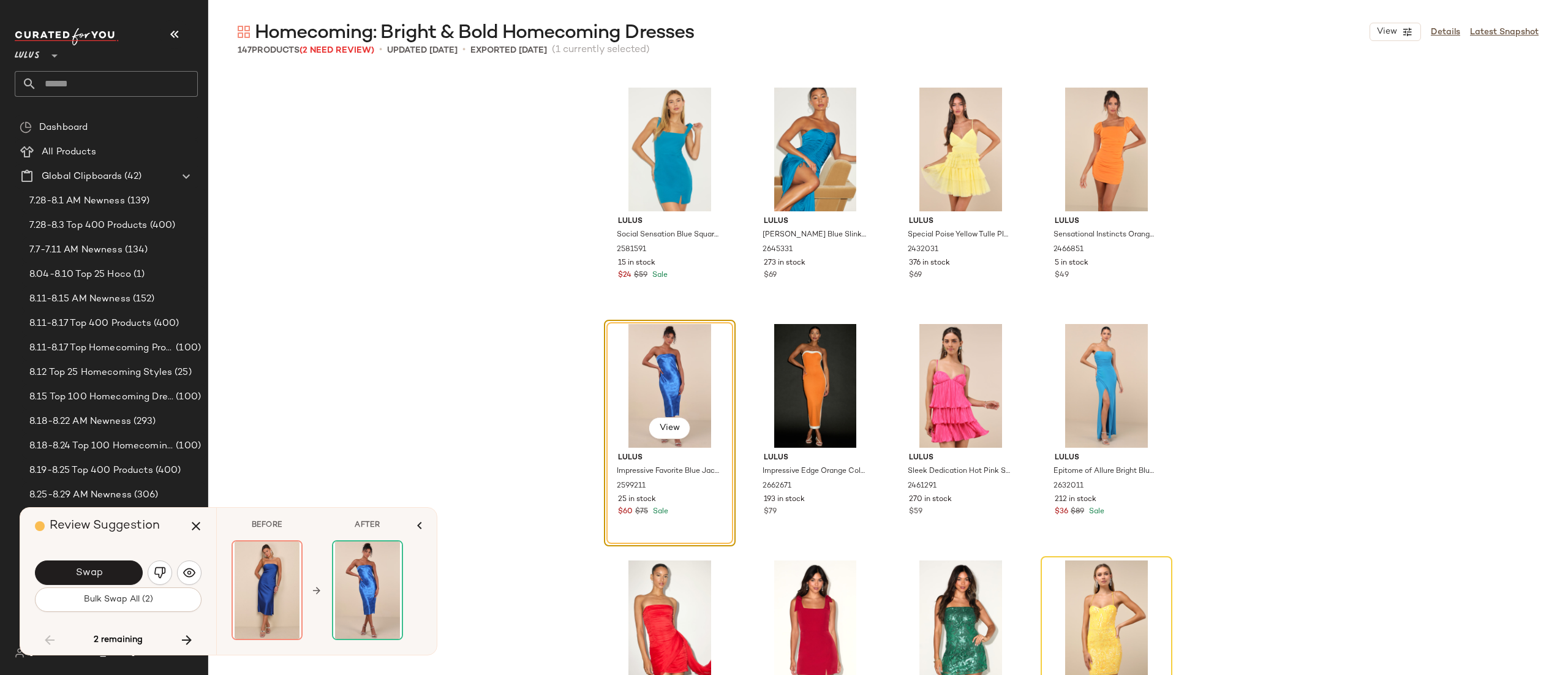
click at [87, 569] on span "Swap" at bounding box center [88, 573] width 28 height 12
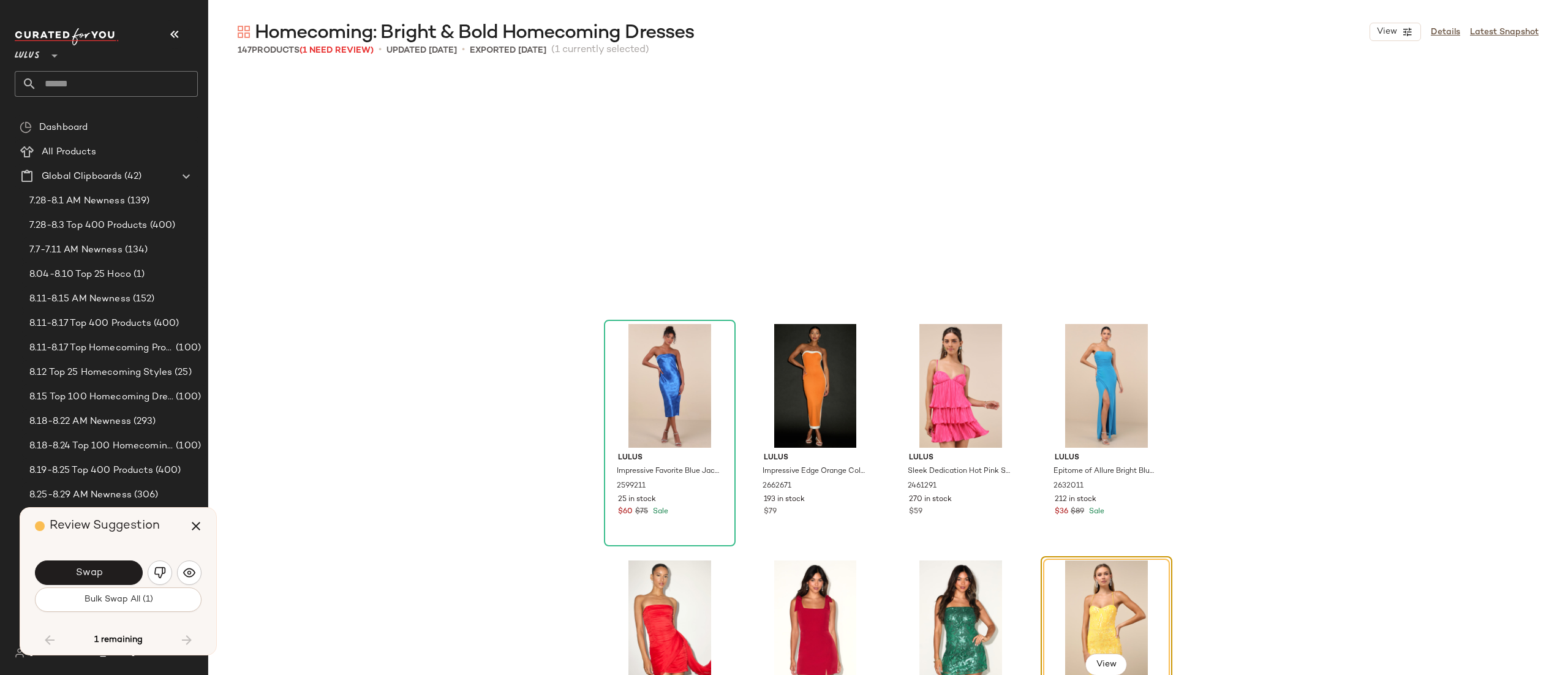
scroll to position [6624, 0]
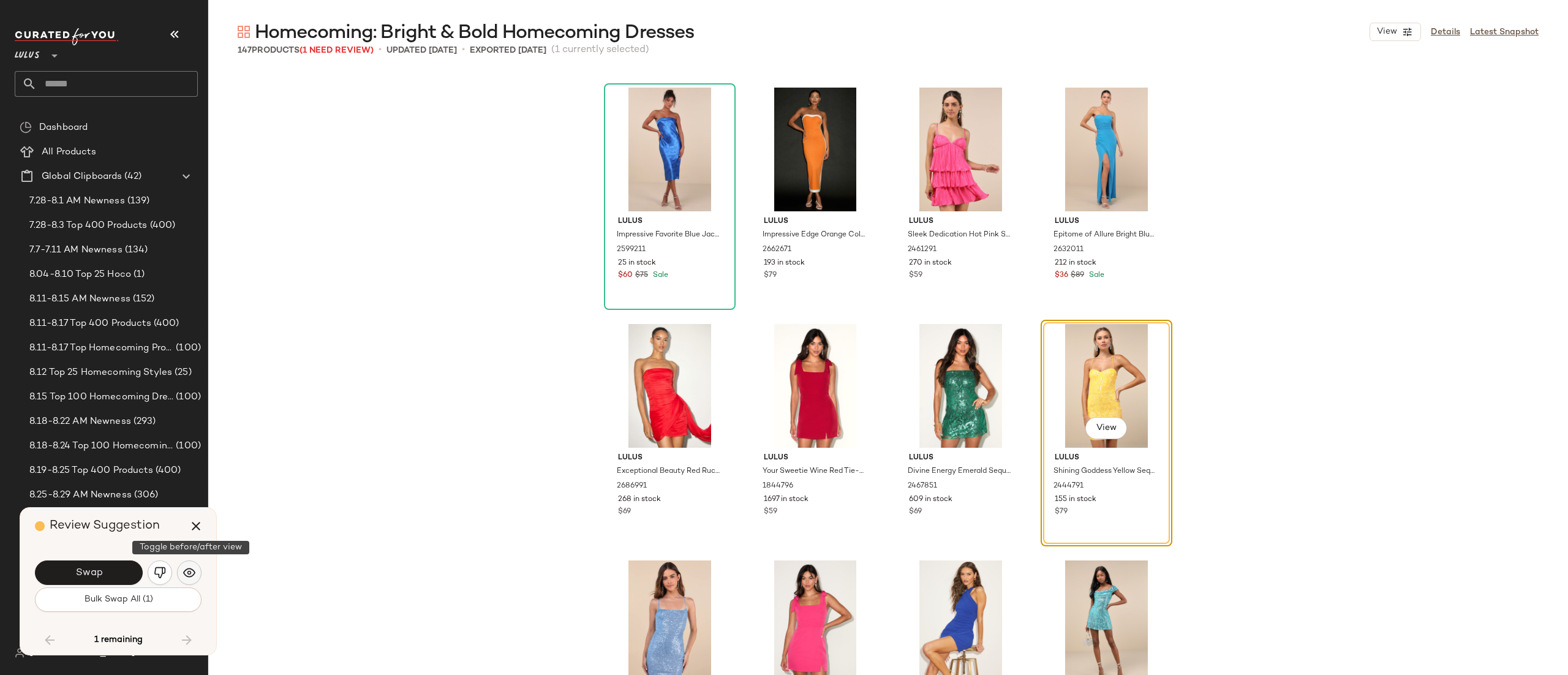
click at [181, 575] on button "button" at bounding box center [189, 572] width 25 height 25
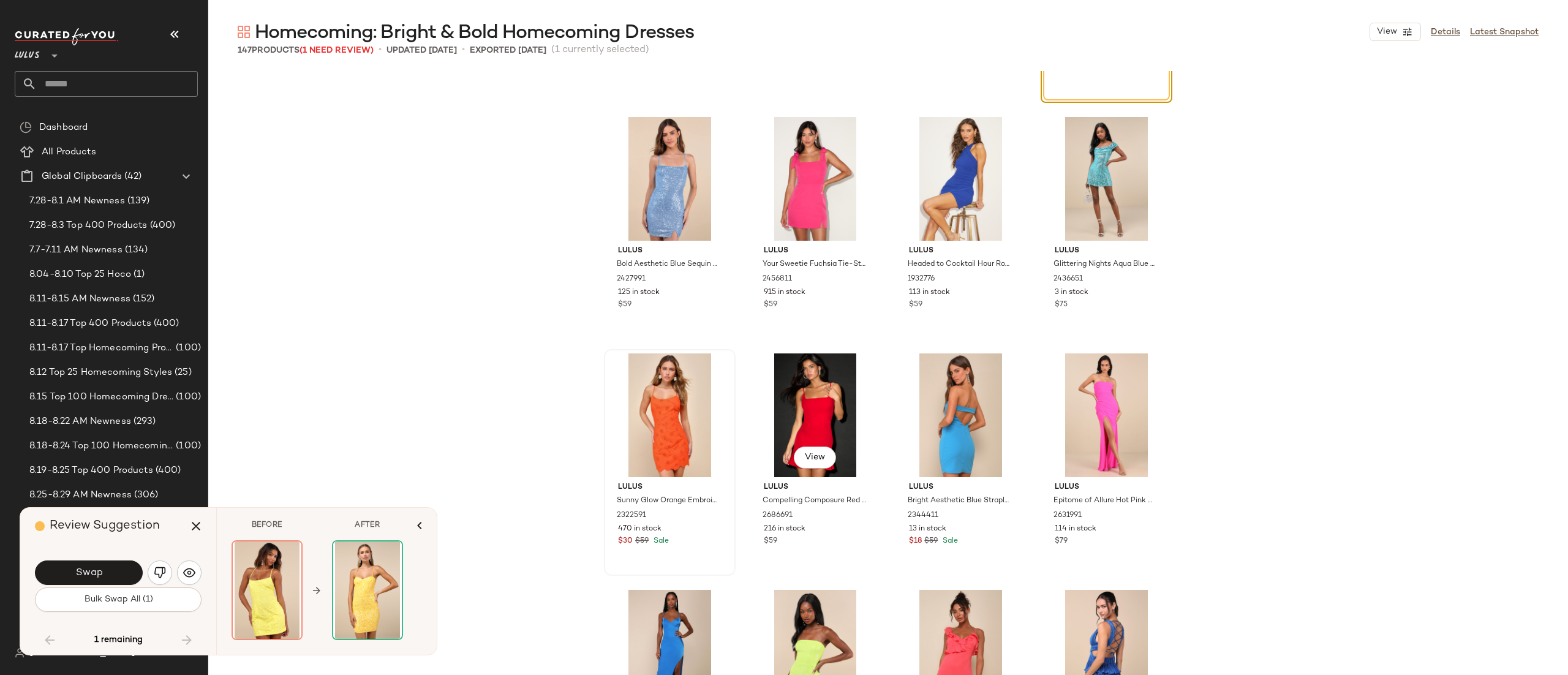
scroll to position [7085, 0]
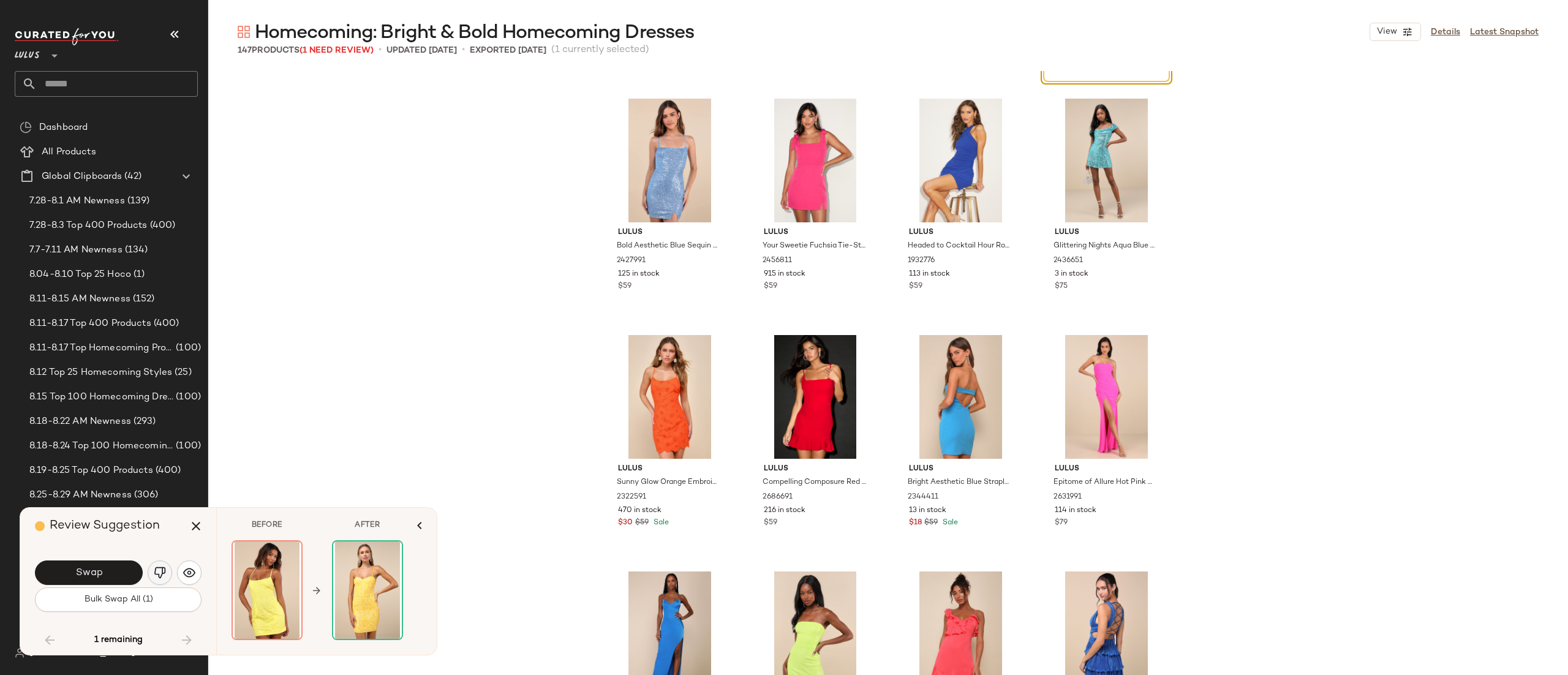
click at [155, 574] on img "button" at bounding box center [160, 573] width 12 height 12
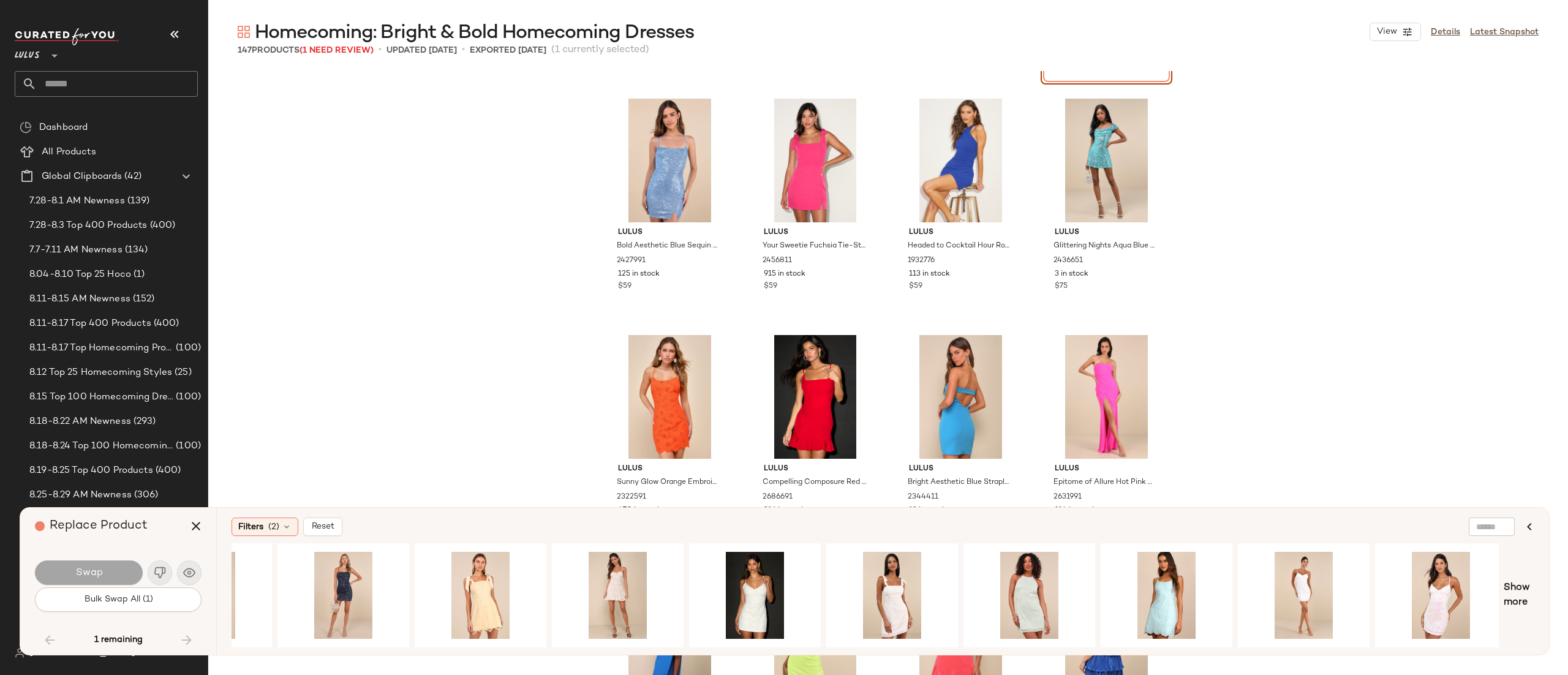
scroll to position [0, 922]
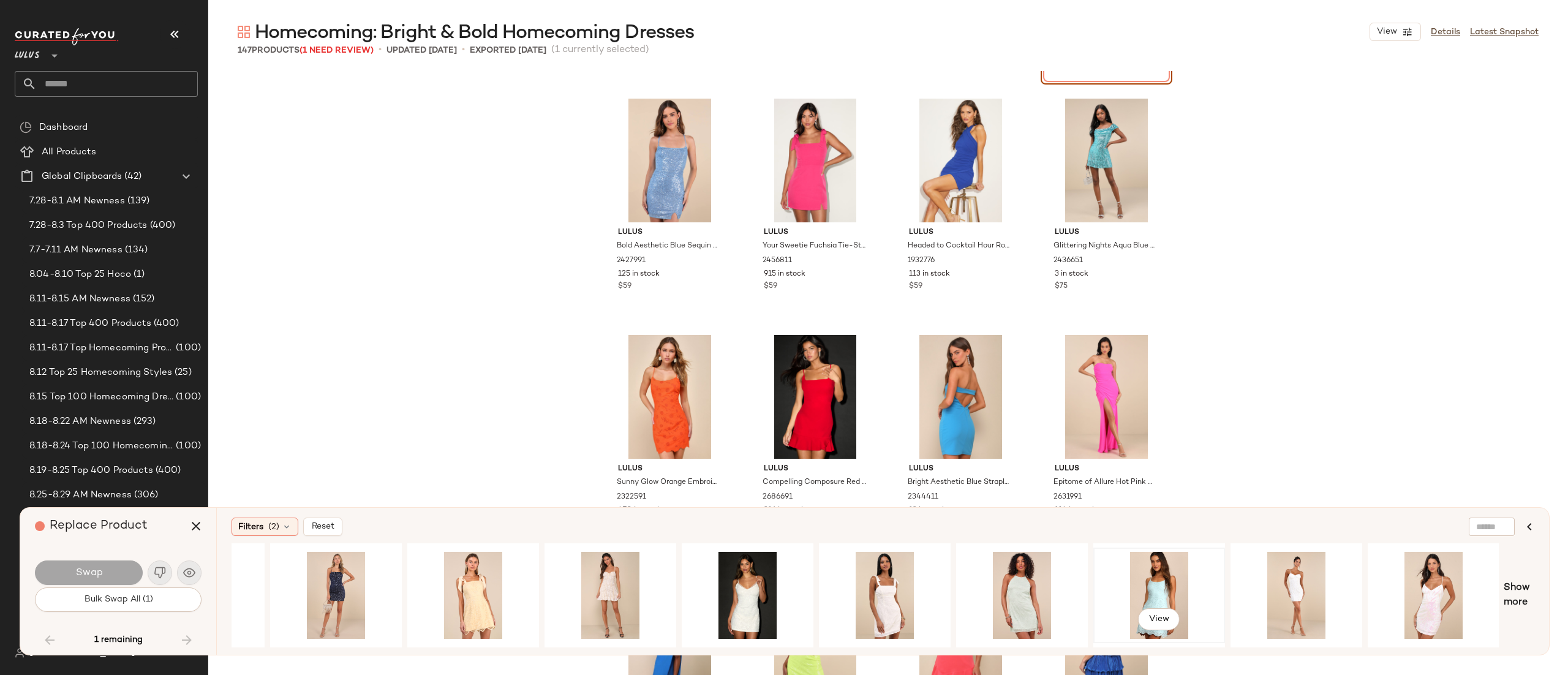
click at [1130, 602] on div "View" at bounding box center [1160, 596] width 123 height 87
click at [1172, 609] on button "View" at bounding box center [1160, 619] width 42 height 22
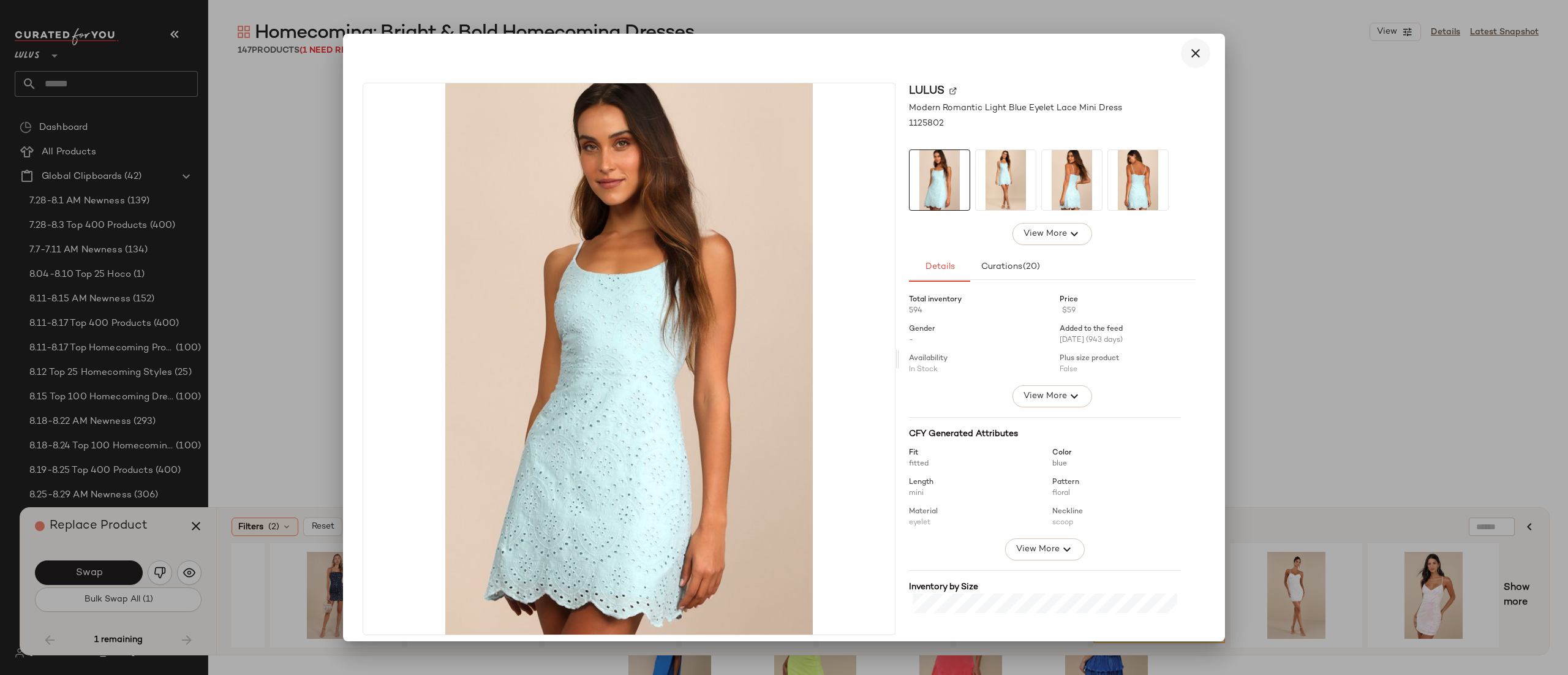
click at [1181, 42] on button "button" at bounding box center [1195, 53] width 29 height 29
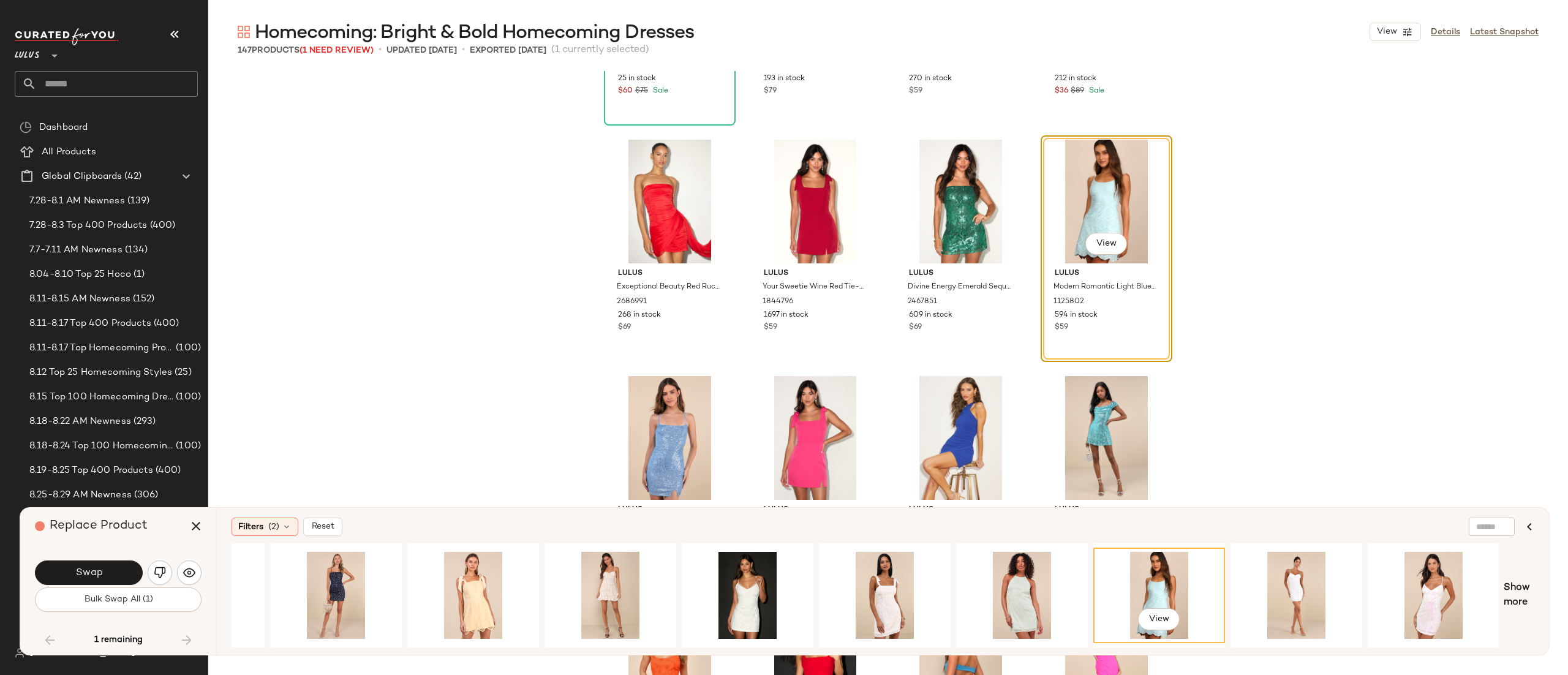
scroll to position [6710, 0]
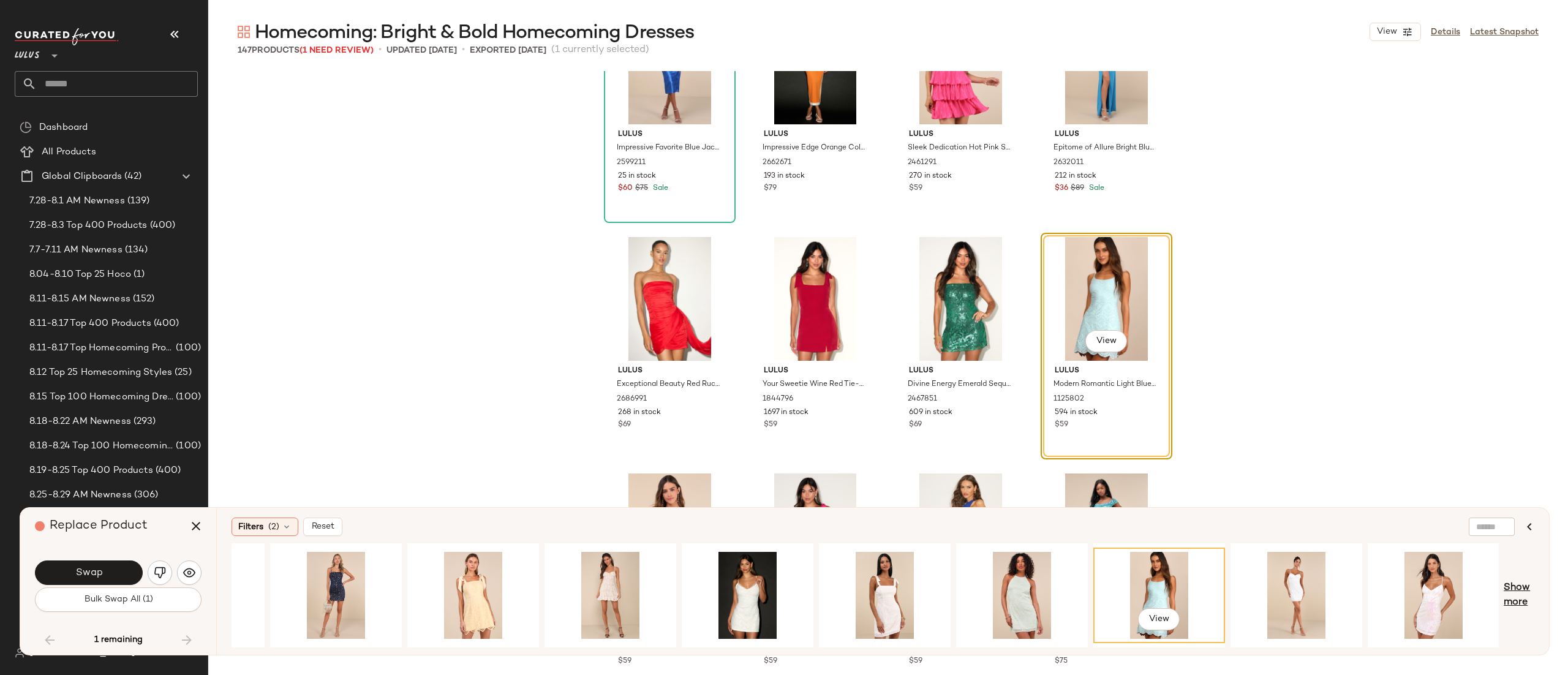
click at [1523, 608] on span "Show more" at bounding box center [1519, 595] width 31 height 29
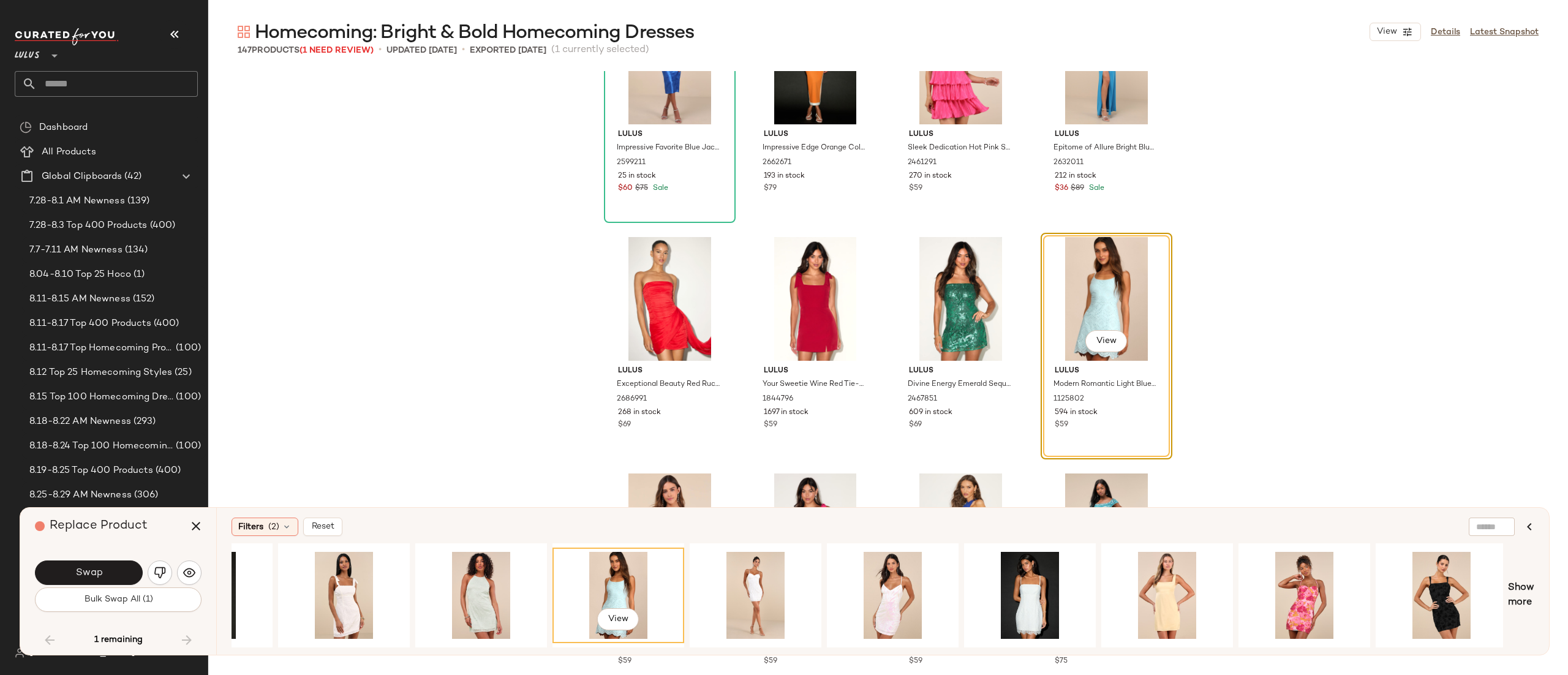
scroll to position [0, 1474]
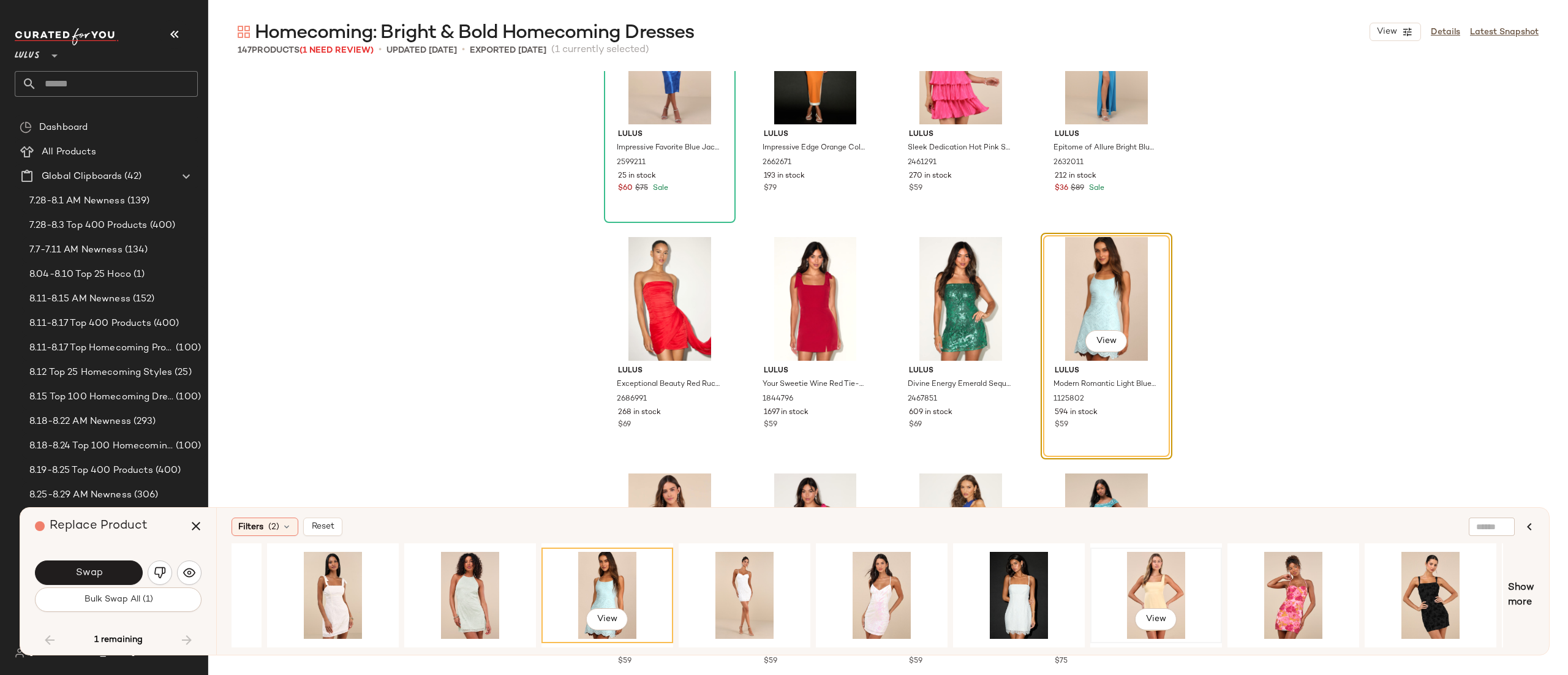
click at [1148, 590] on div "View" at bounding box center [1156, 596] width 123 height 87
click at [1100, 337] on span "View" at bounding box center [1106, 341] width 21 height 10
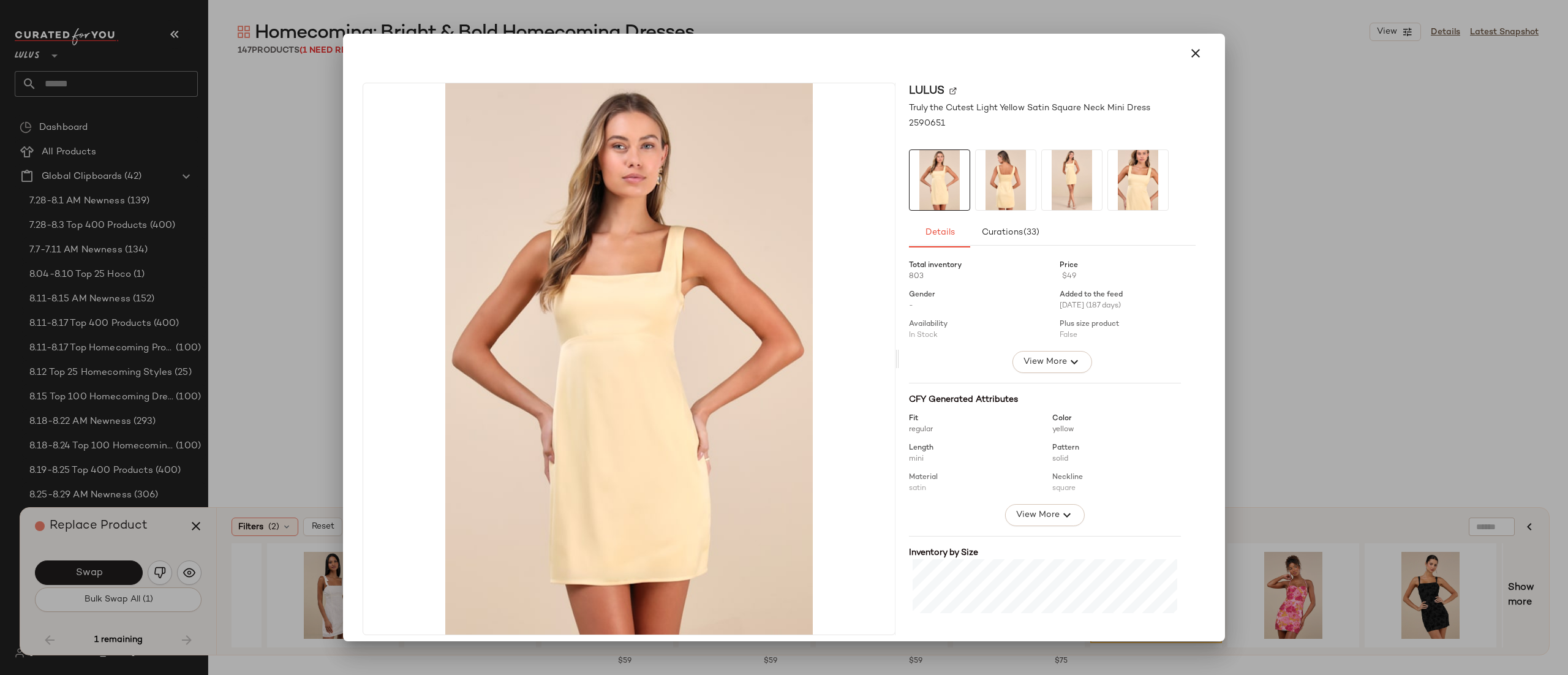
click at [1181, 52] on button "button" at bounding box center [1195, 53] width 29 height 29
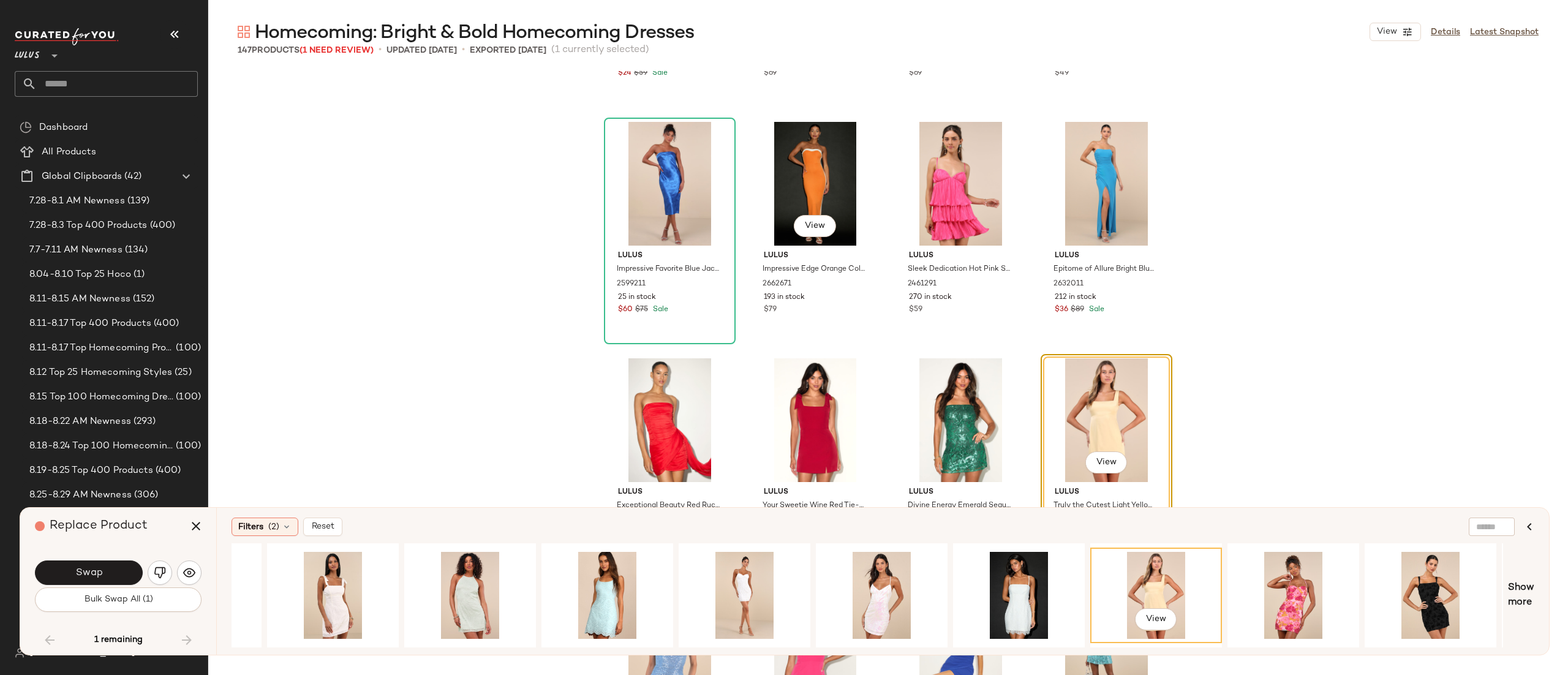
scroll to position [6750, 0]
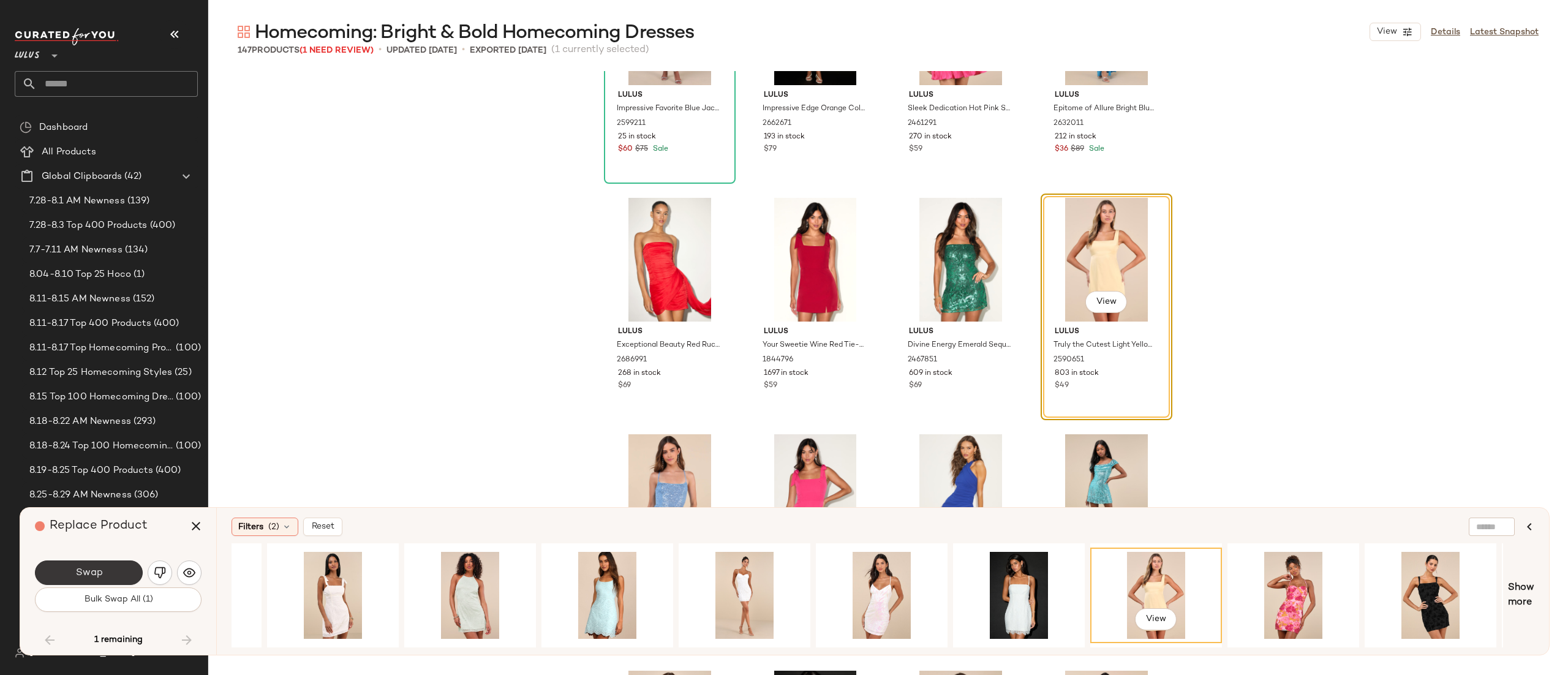
click at [120, 567] on button "Swap" at bounding box center [89, 572] width 108 height 25
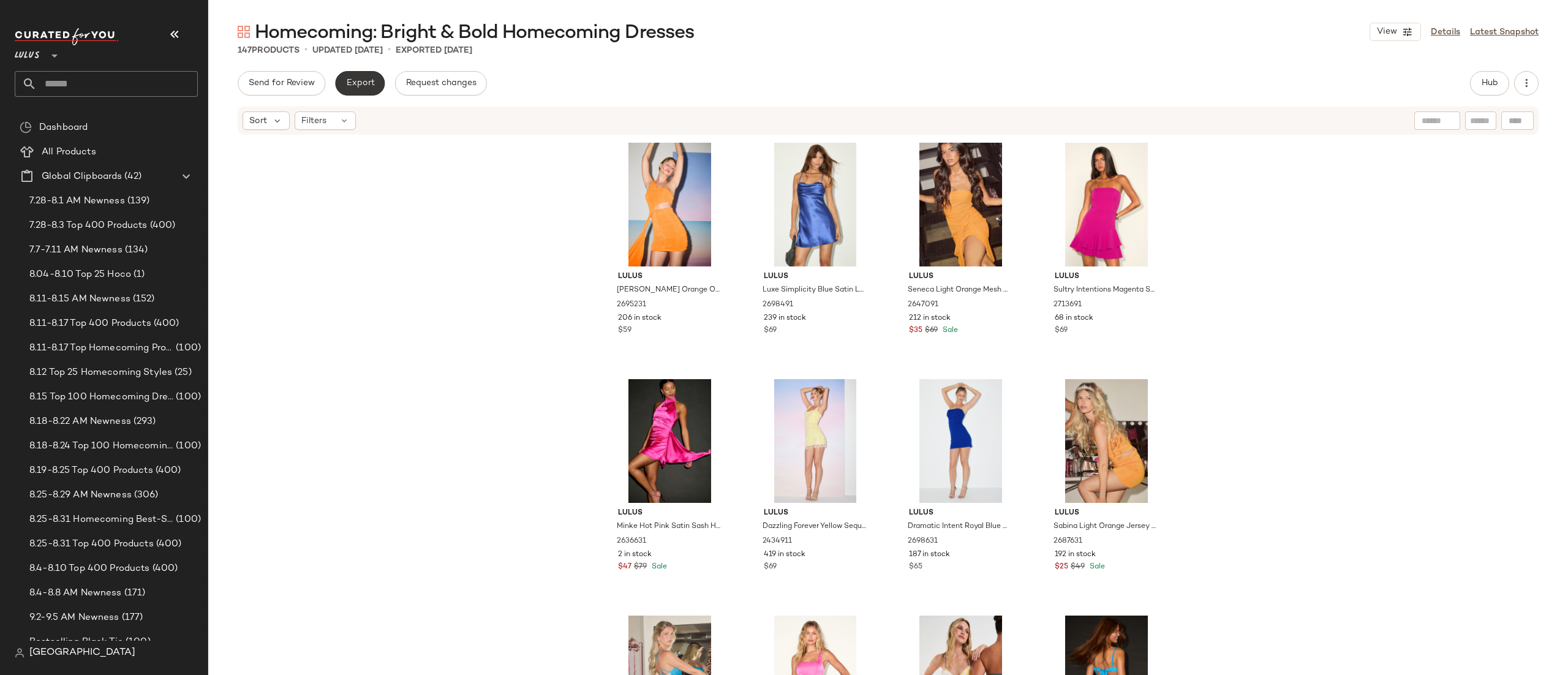
click at [364, 91] on button "Export" at bounding box center [360, 83] width 49 height 25
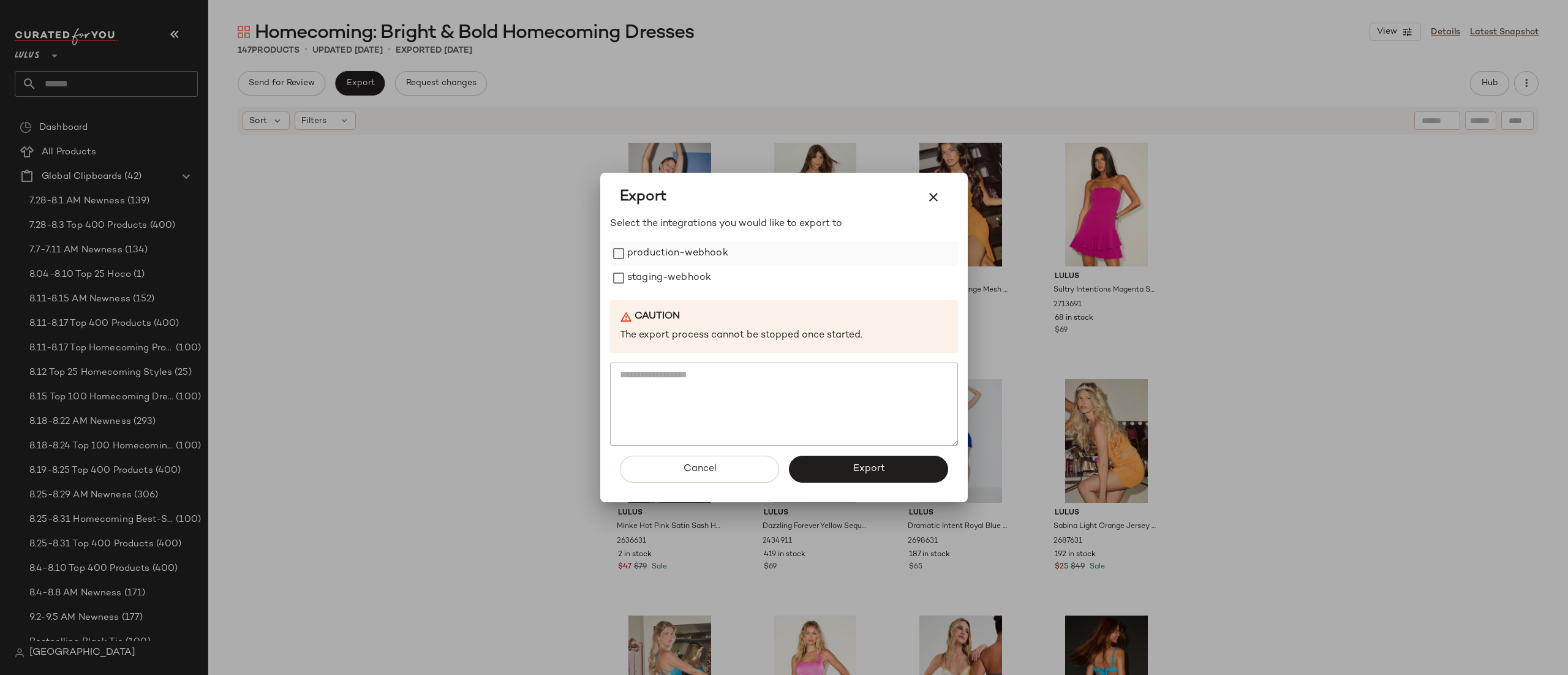
click at [747, 261] on div "production-webhook" at bounding box center [784, 254] width 348 height 25
click at [648, 254] on label "production-webhook" at bounding box center [678, 254] width 101 height 25
click at [877, 477] on button "Export" at bounding box center [869, 469] width 159 height 27
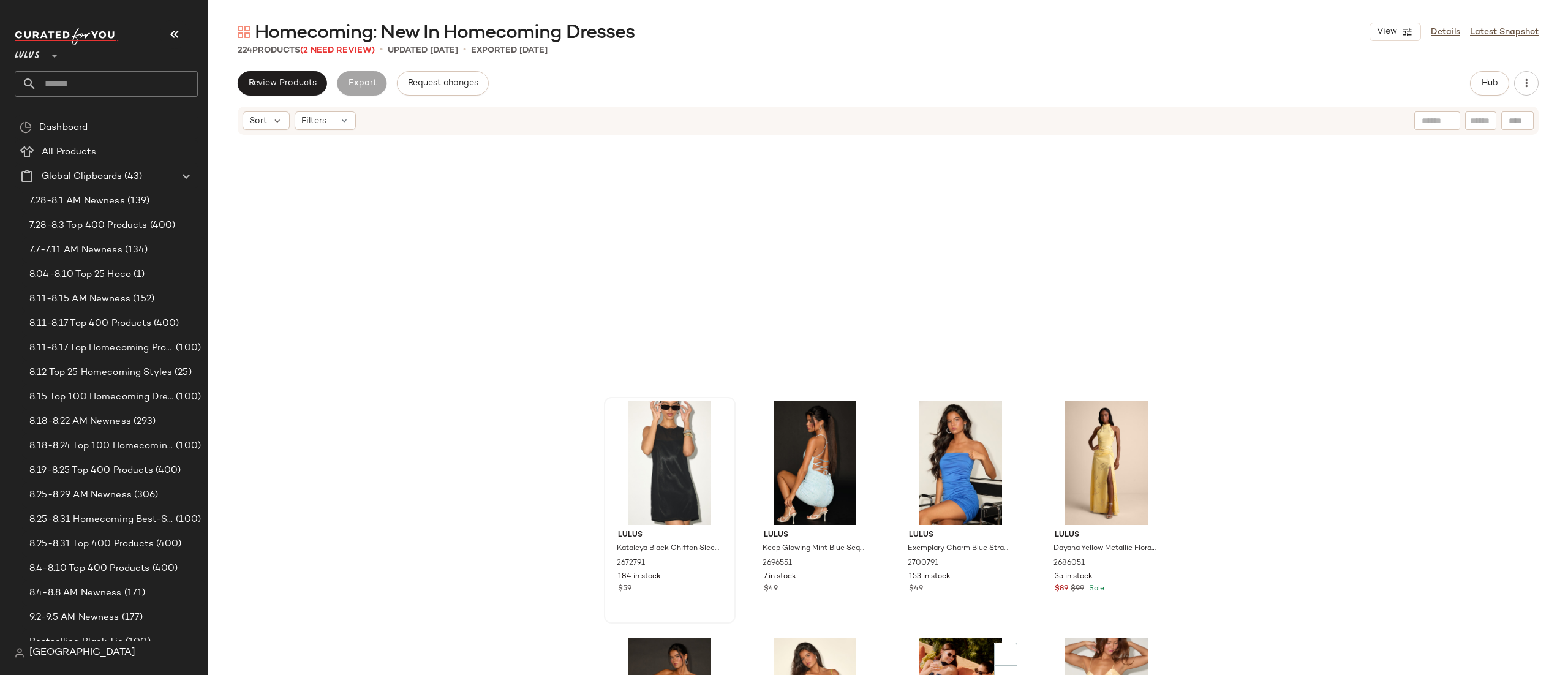
scroll to position [4563, 0]
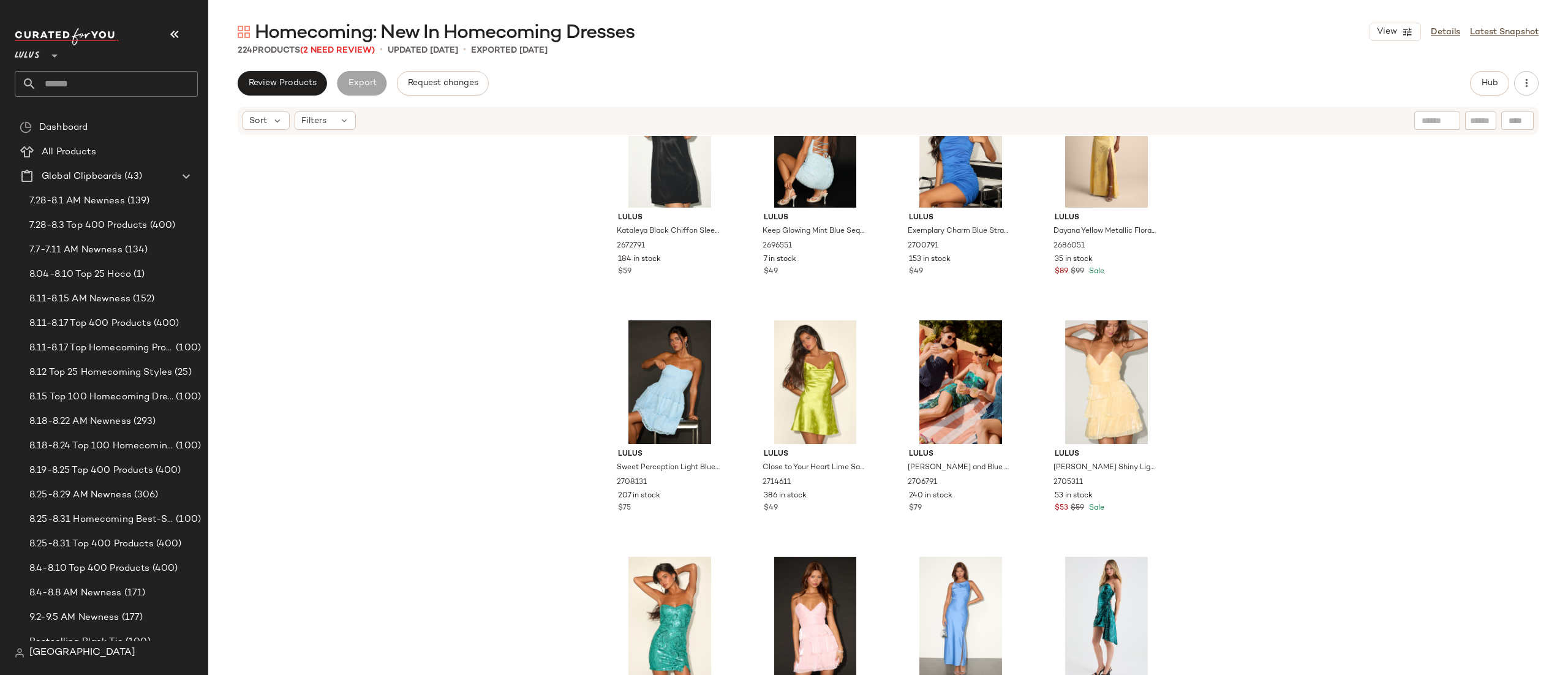
drag, startPoint x: 348, startPoint y: 127, endPoint x: 349, endPoint y: 147, distance: 20.0
click at [347, 136] on div "Sort Filters Lulus Kataleya Black Chiffon Sleeveless Mini Shift Dress 2672791 1…" at bounding box center [888, 416] width 1360 height 621
click at [1470, 29] on link "Latest Snapshot" at bounding box center [1504, 31] width 69 height 13
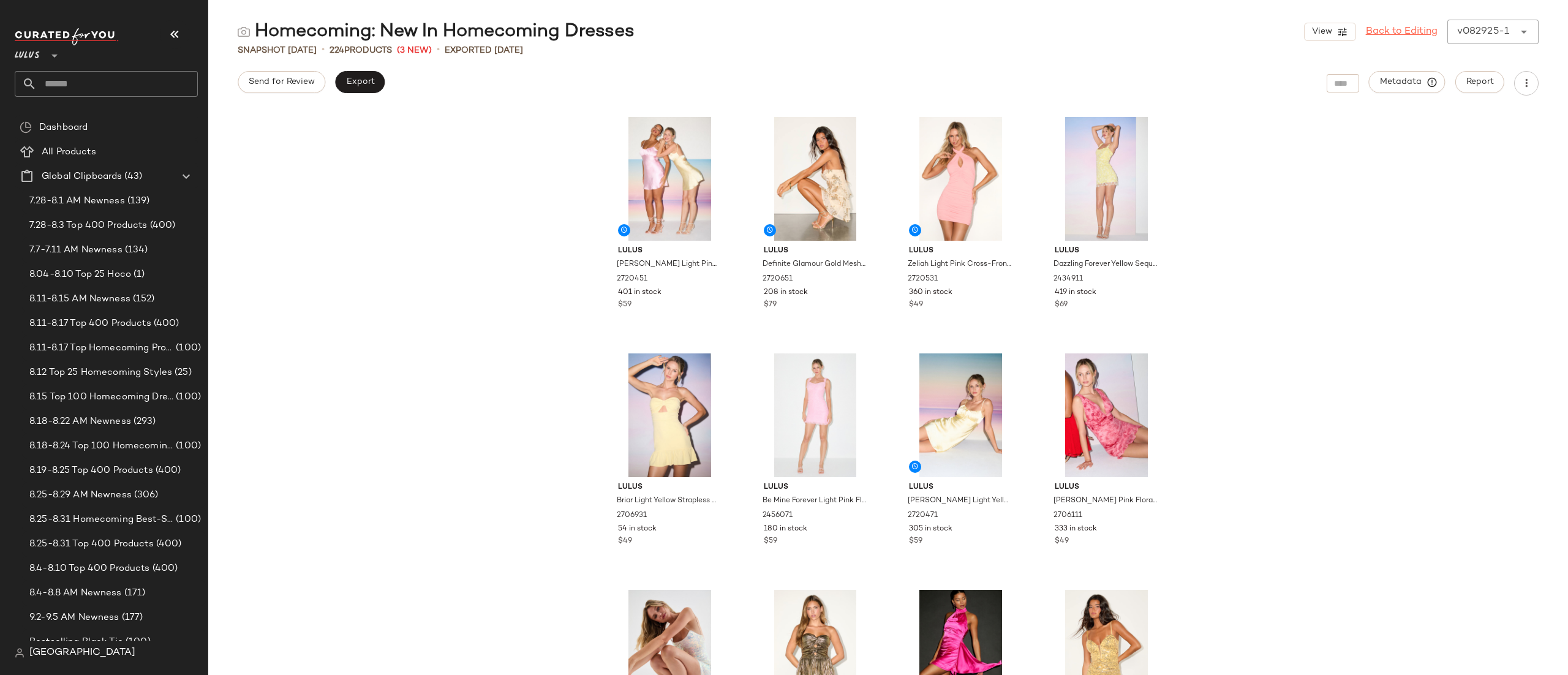
click at [1374, 31] on link "Back to Editing" at bounding box center [1402, 32] width 72 height 15
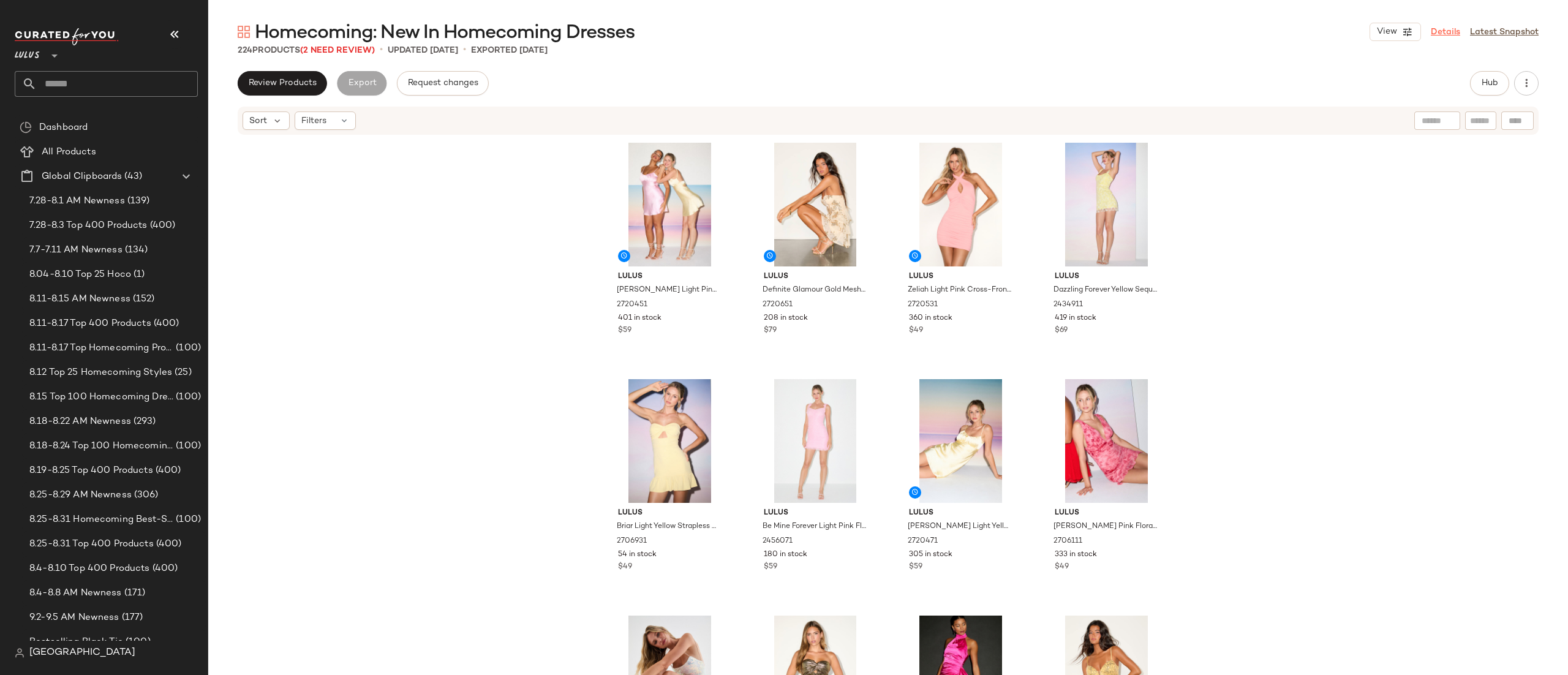
click at [1443, 32] on link "Details" at bounding box center [1445, 31] width 29 height 13
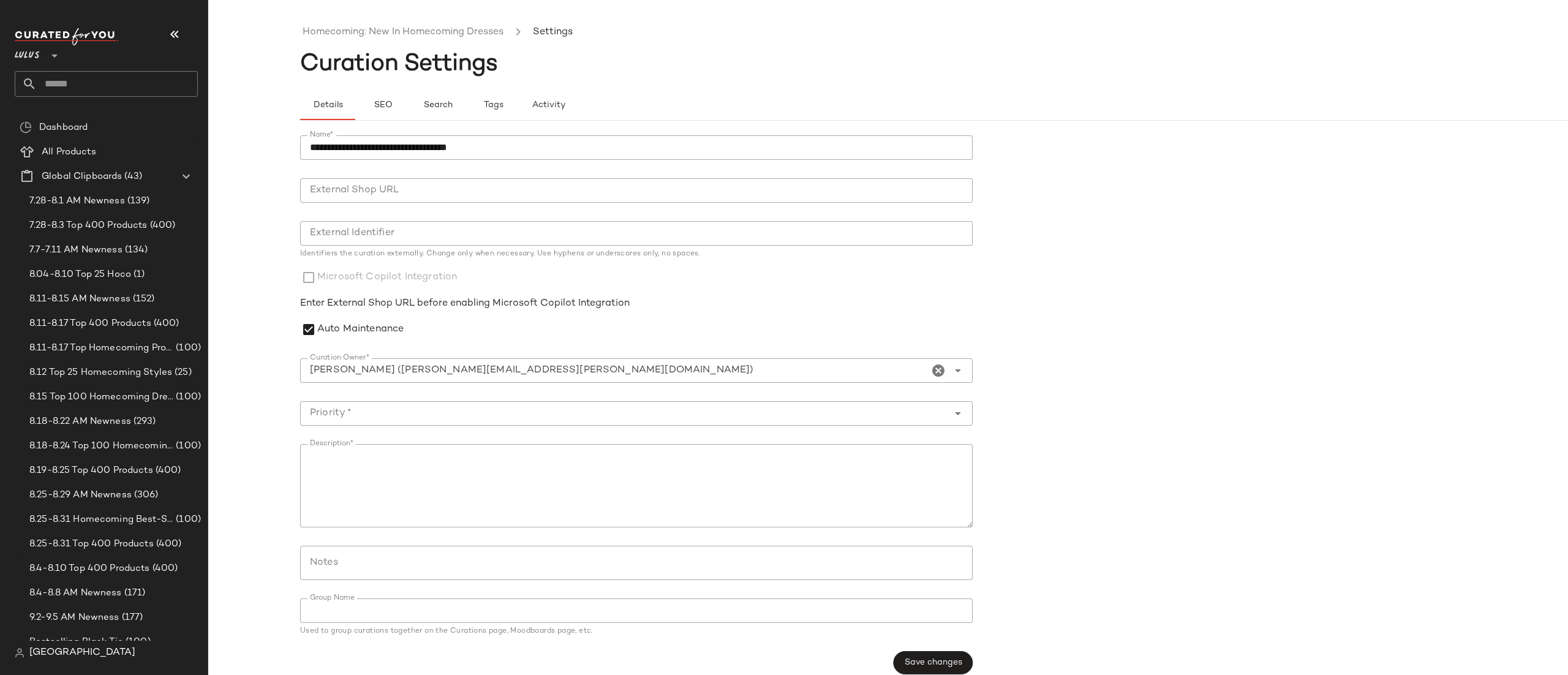
click at [362, 379] on div "Emily Santoriello (Emily.santoriello@curatedforyou.io)" at bounding box center [614, 370] width 628 height 25
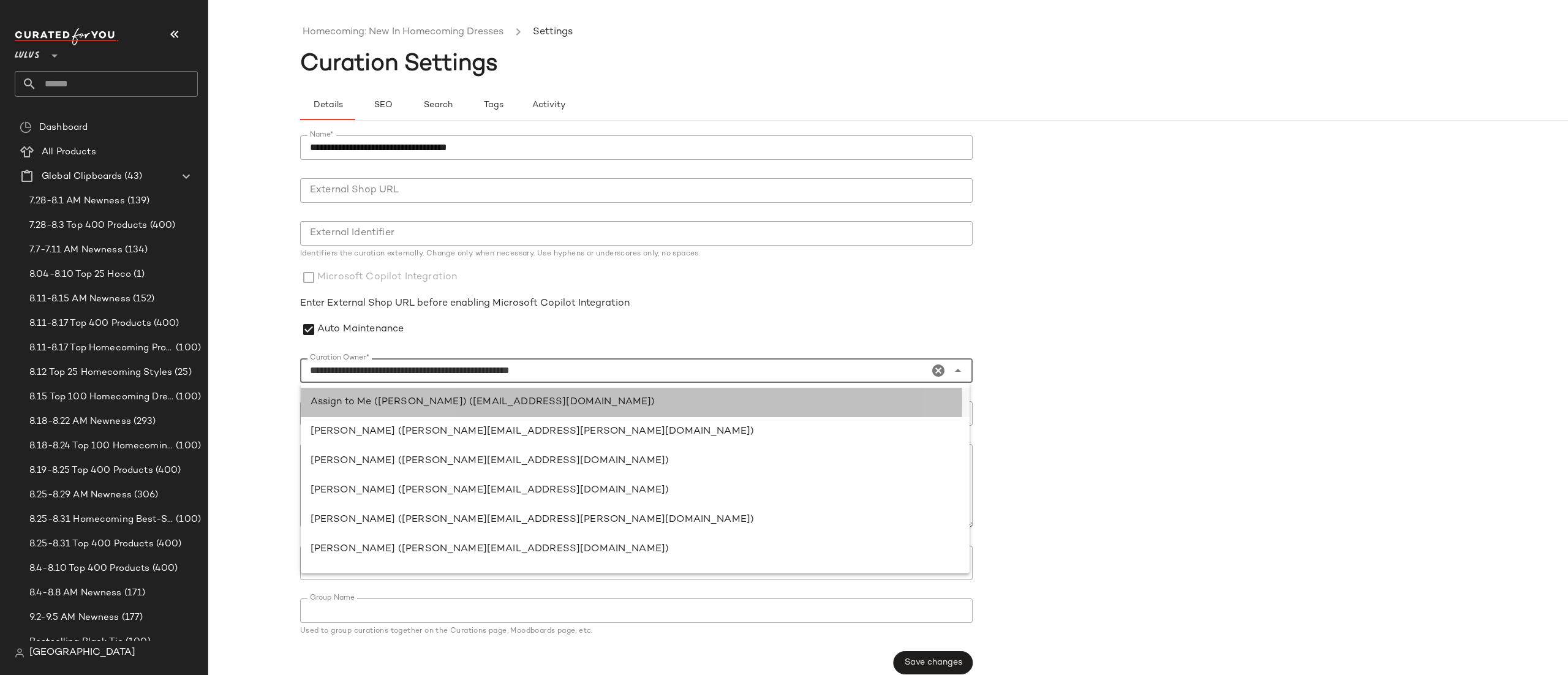
click at [441, 400] on div "Assign to Me (Lily Park) (lily.park@curatedforyou.io)" at bounding box center [635, 403] width 649 height 15
type input "**********"
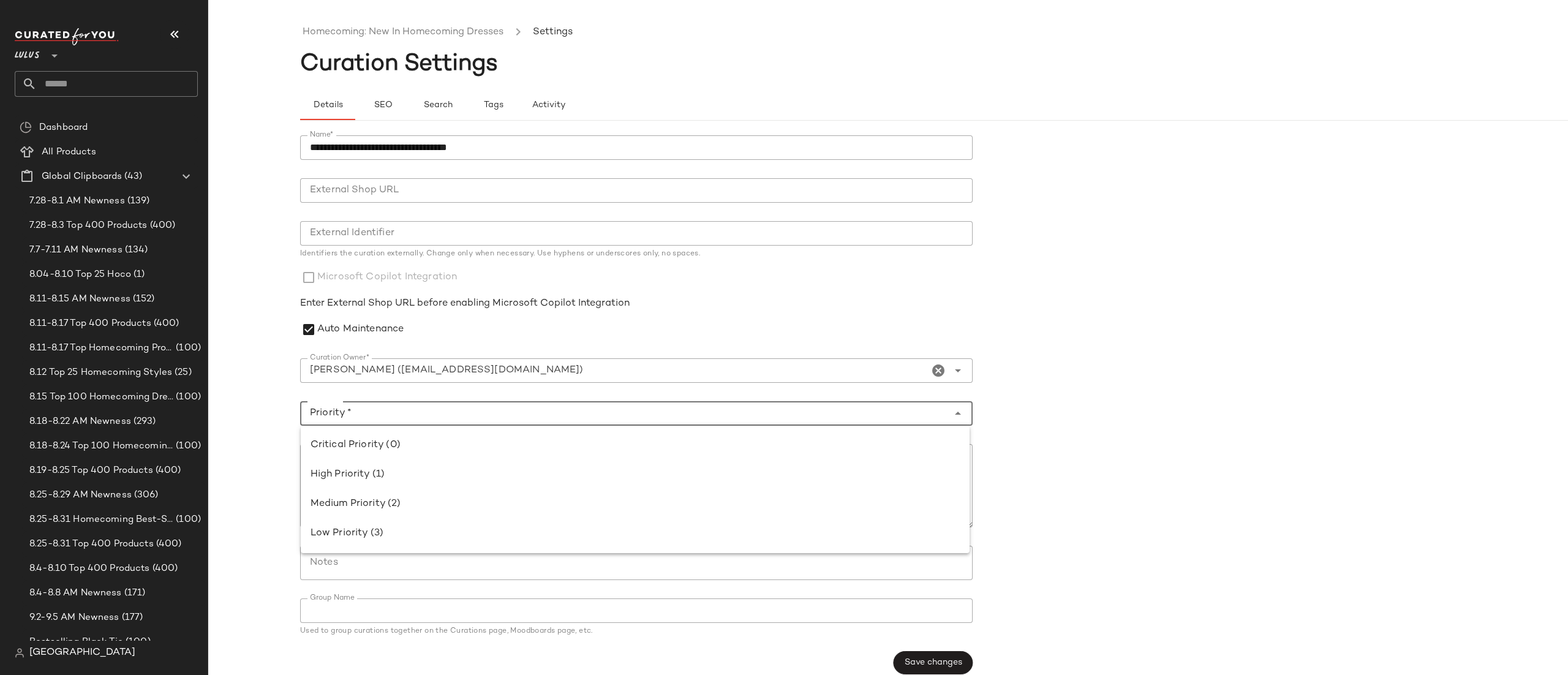
click at [427, 418] on input "Priority *" at bounding box center [624, 414] width 648 height 15
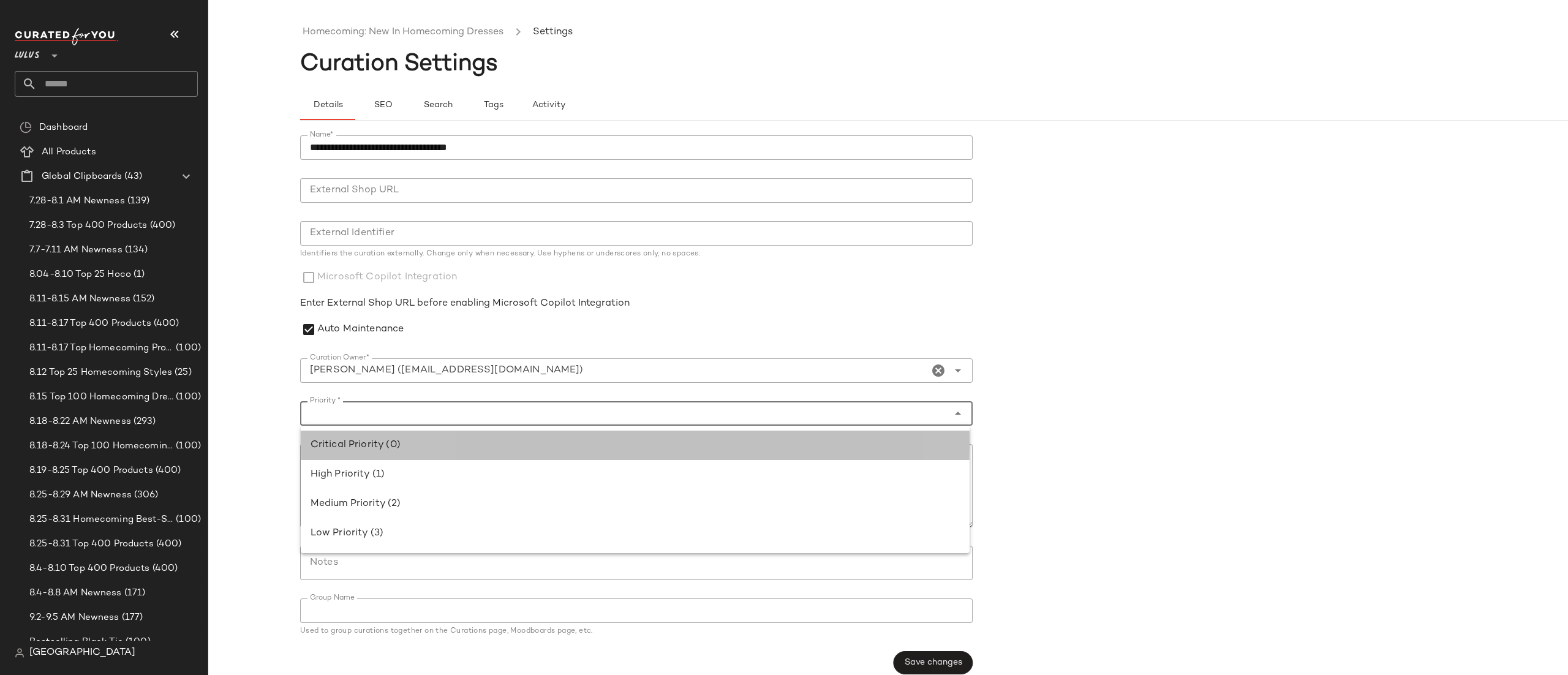
click at [416, 436] on div "Critical Priority (0)" at bounding box center [635, 445] width 669 height 29
type input "**********"
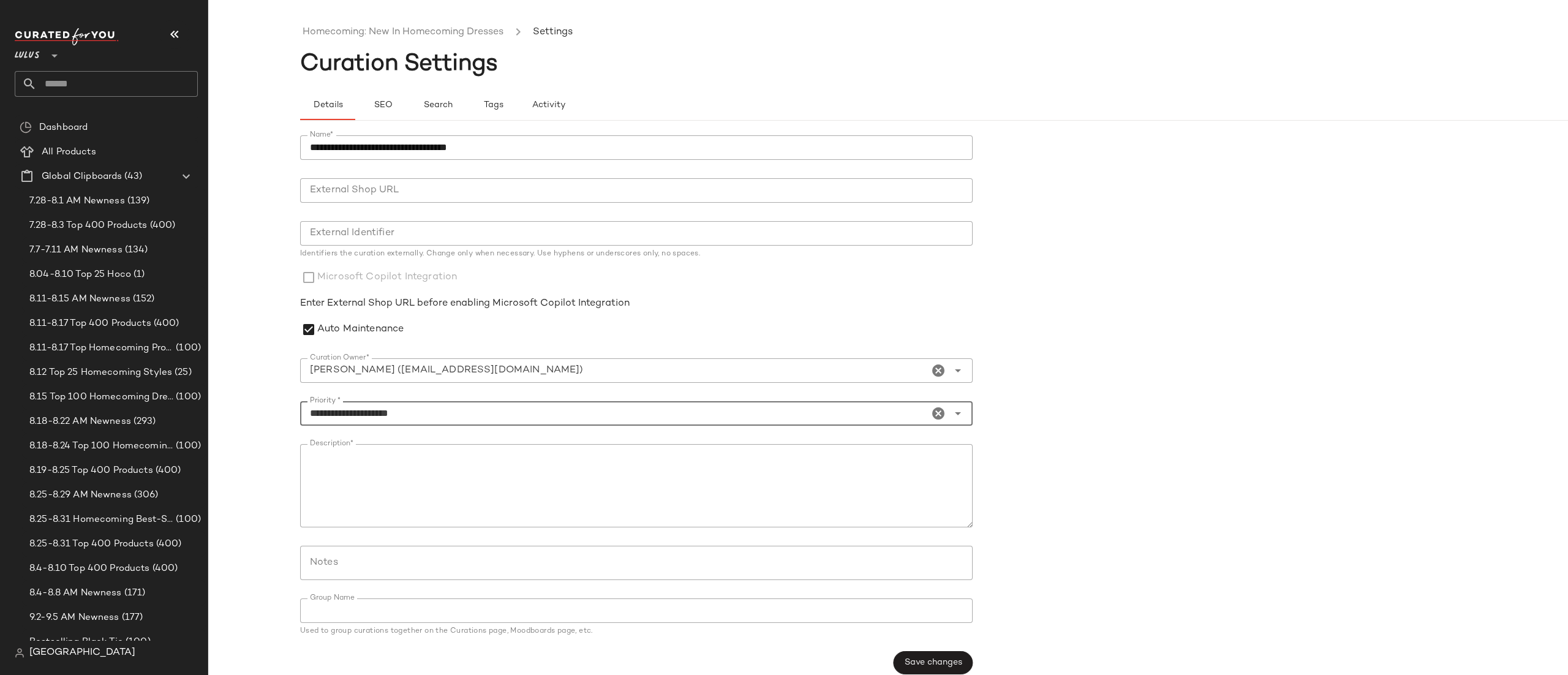
scroll to position [13, 0]
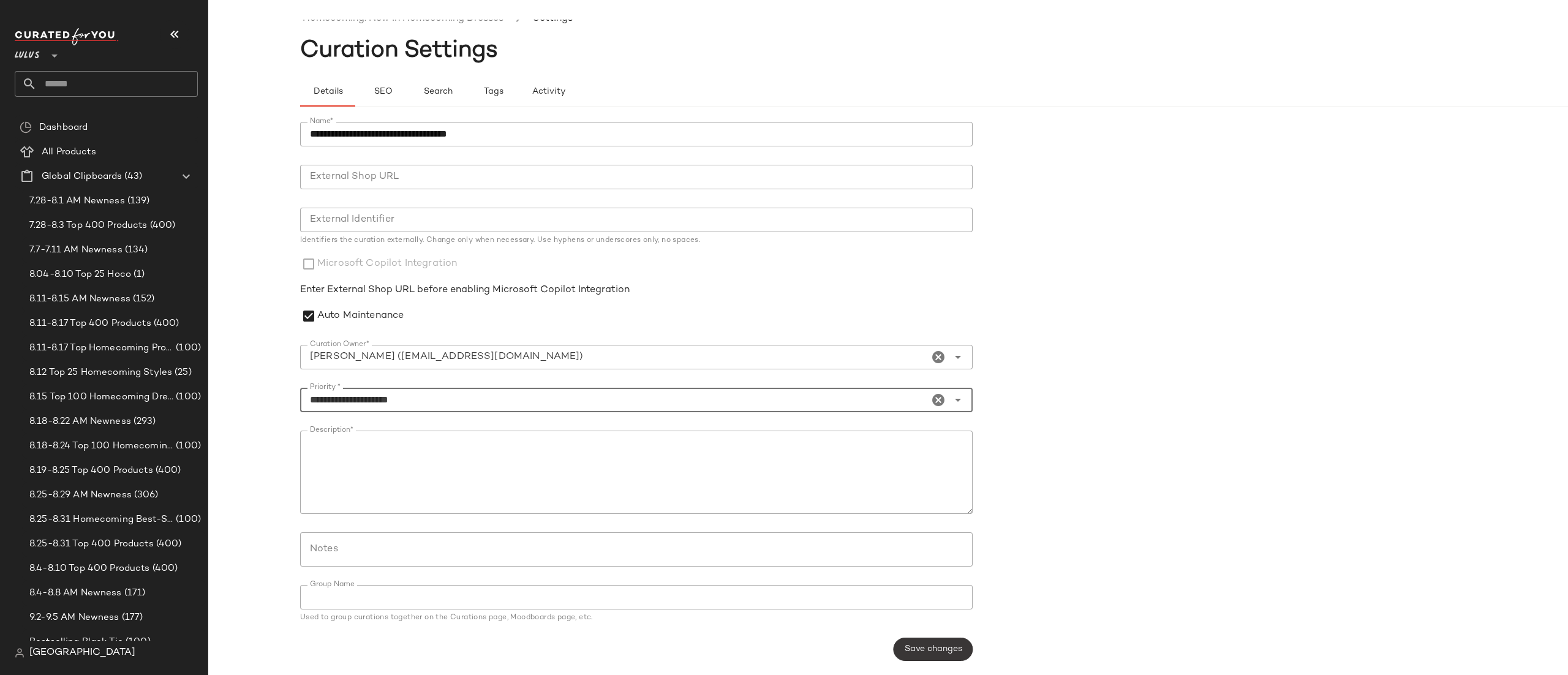
click at [955, 656] on button "Save changes" at bounding box center [934, 649] width 79 height 23
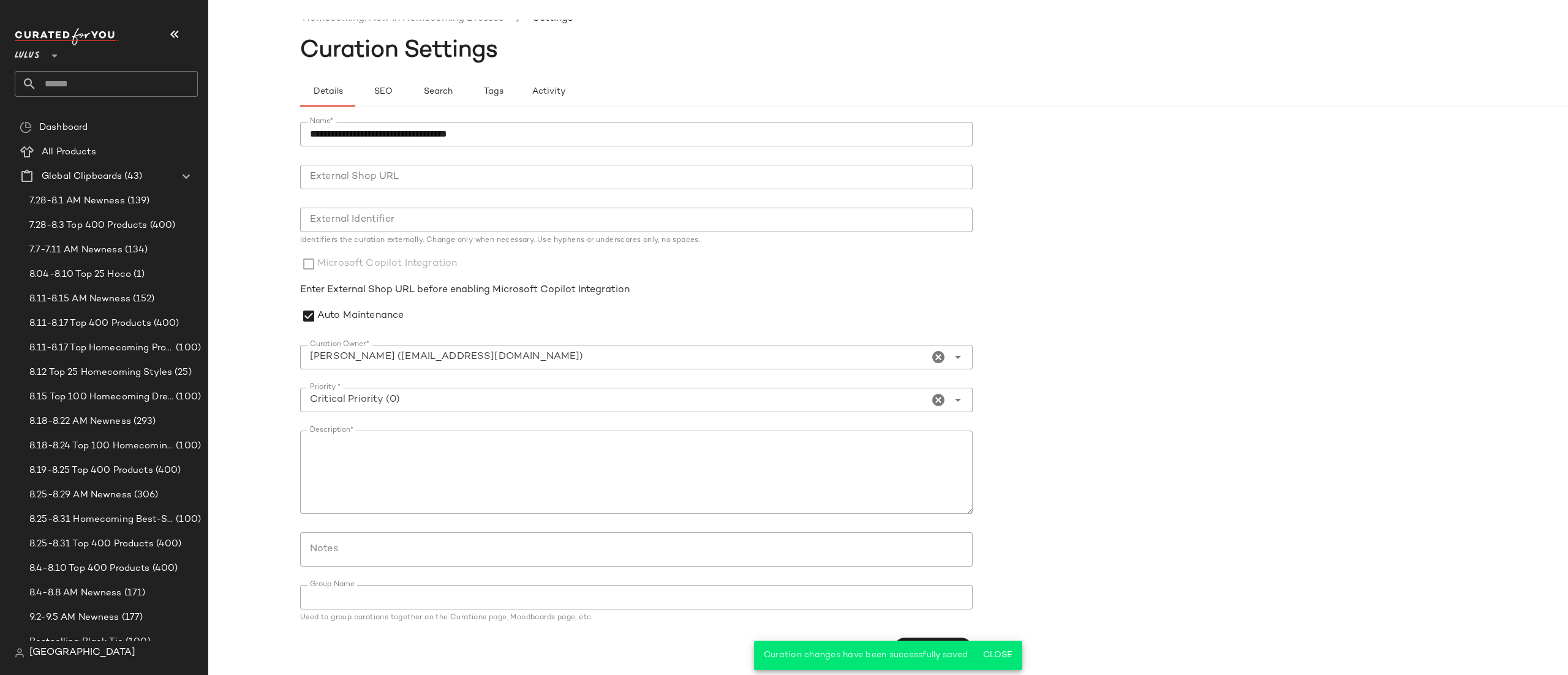
click at [1148, 443] on form "**********" at bounding box center [980, 391] width 1360 height 554
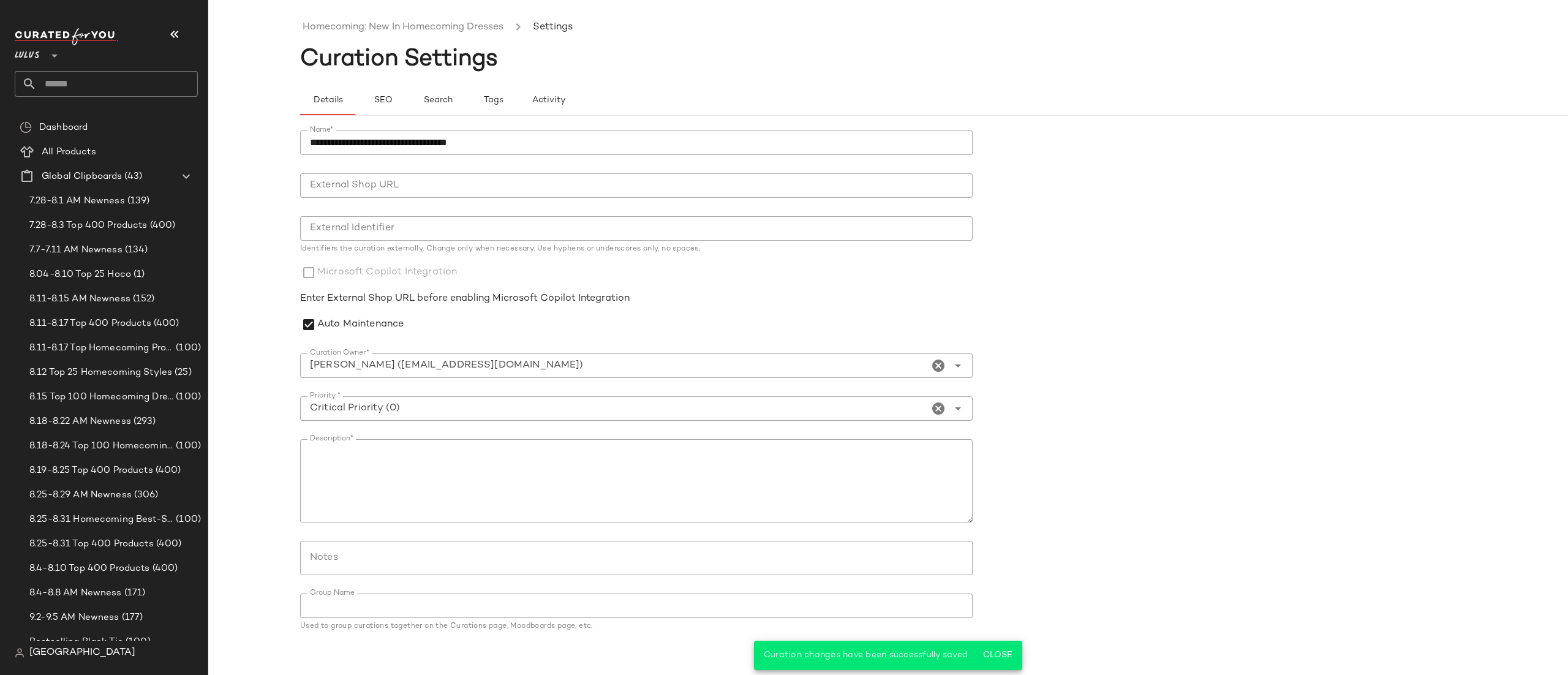
scroll to position [0, 0]
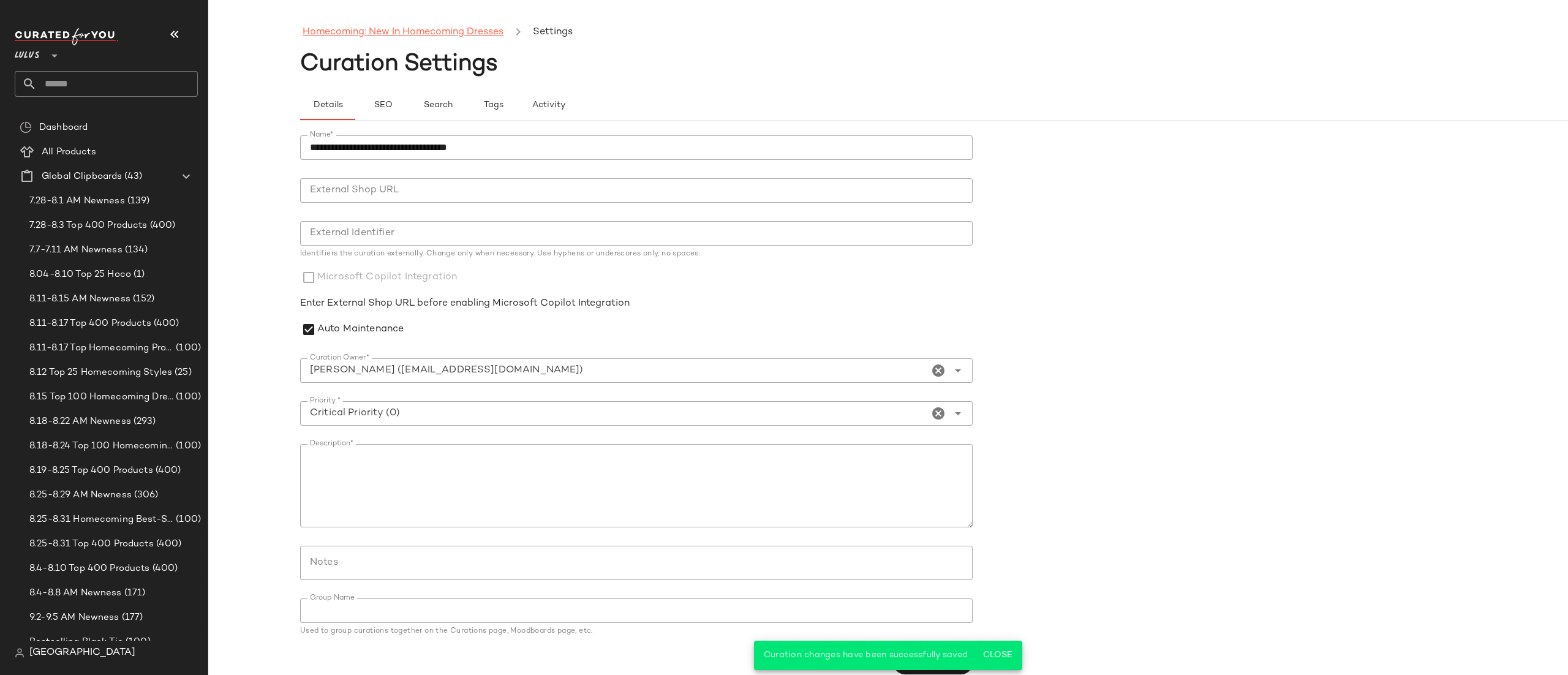
click at [401, 37] on link "Homecoming: New In Homecoming Dresses" at bounding box center [403, 32] width 201 height 16
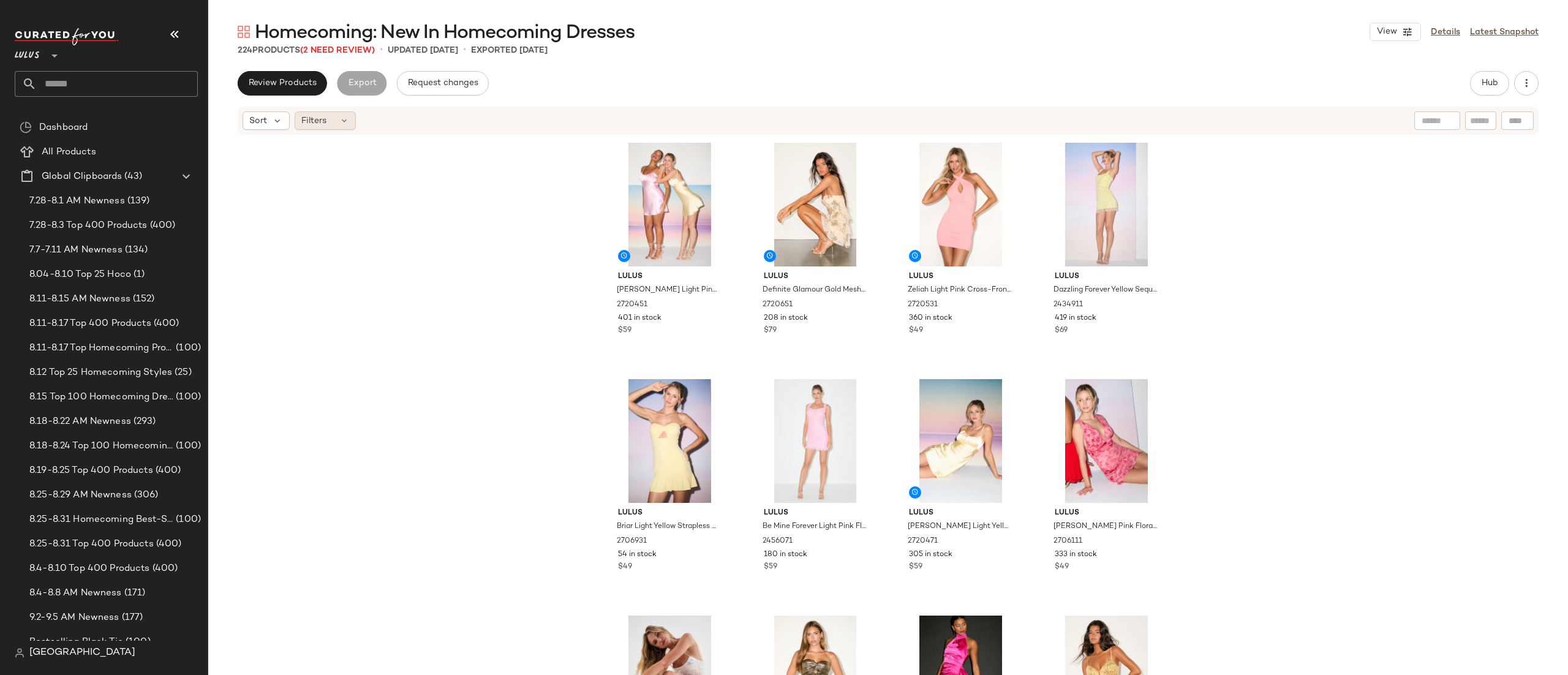
click at [331, 125] on div "Filters" at bounding box center [325, 120] width 61 height 19
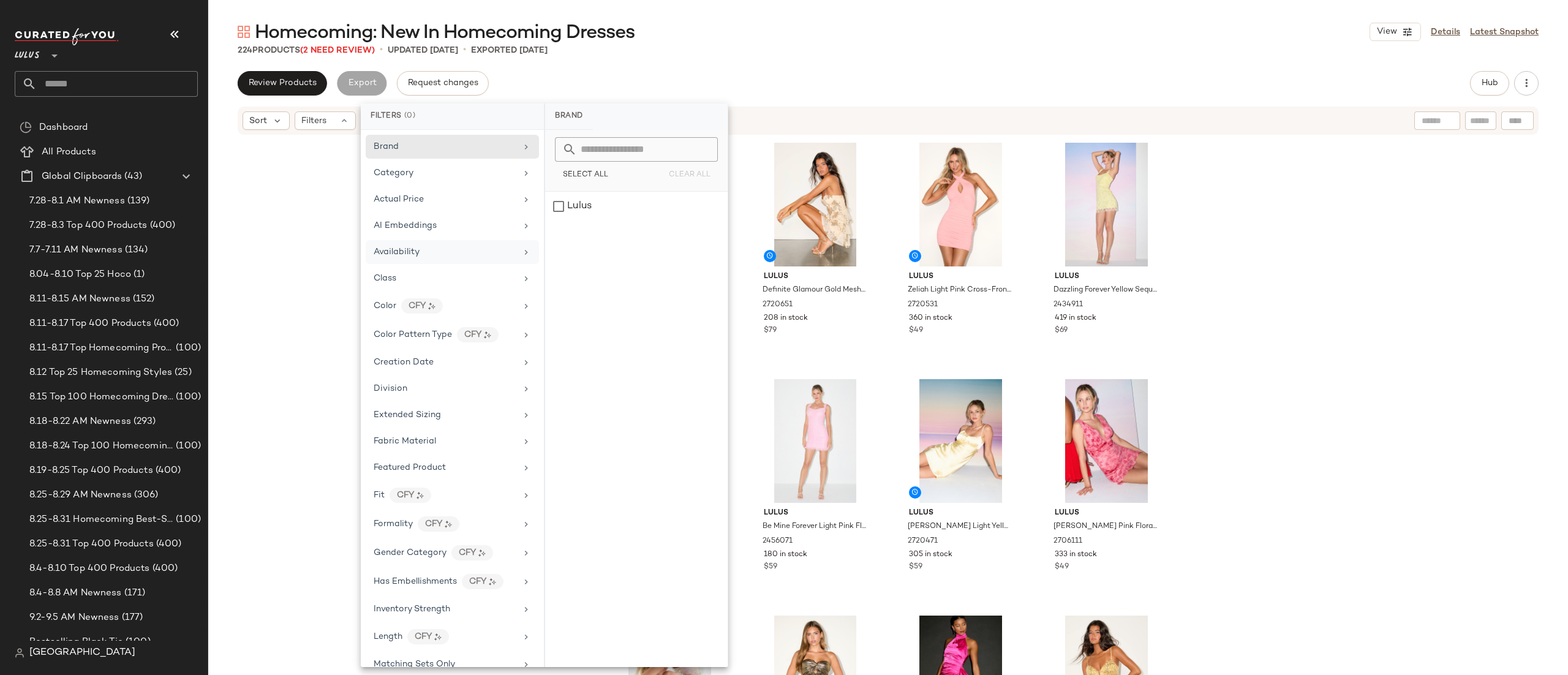
click at [451, 252] on div "Availability" at bounding box center [445, 251] width 143 height 13
click at [589, 238] on div "out_of_stock" at bounding box center [637, 236] width 183 height 29
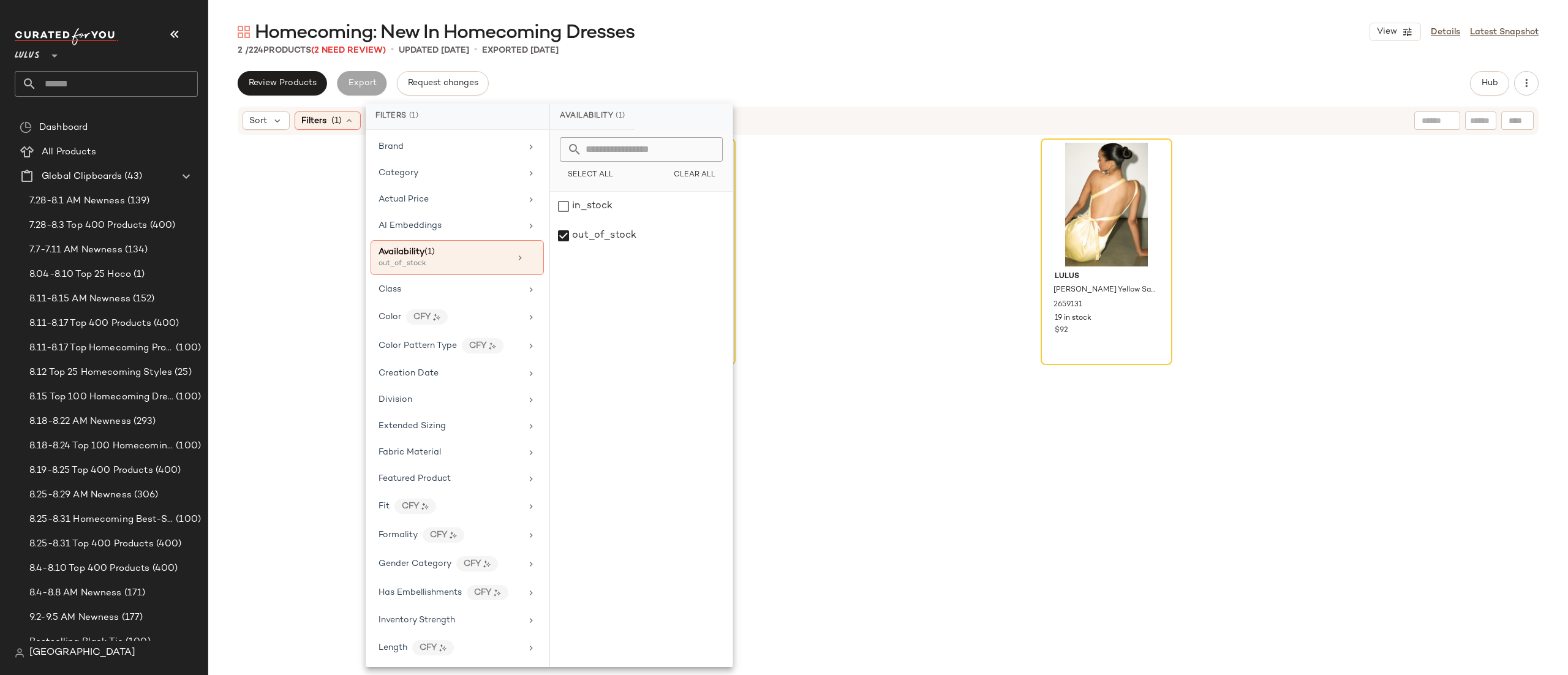
click at [1249, 117] on div "Sort Filters (1) Reset" at bounding box center [808, 120] width 1132 height 19
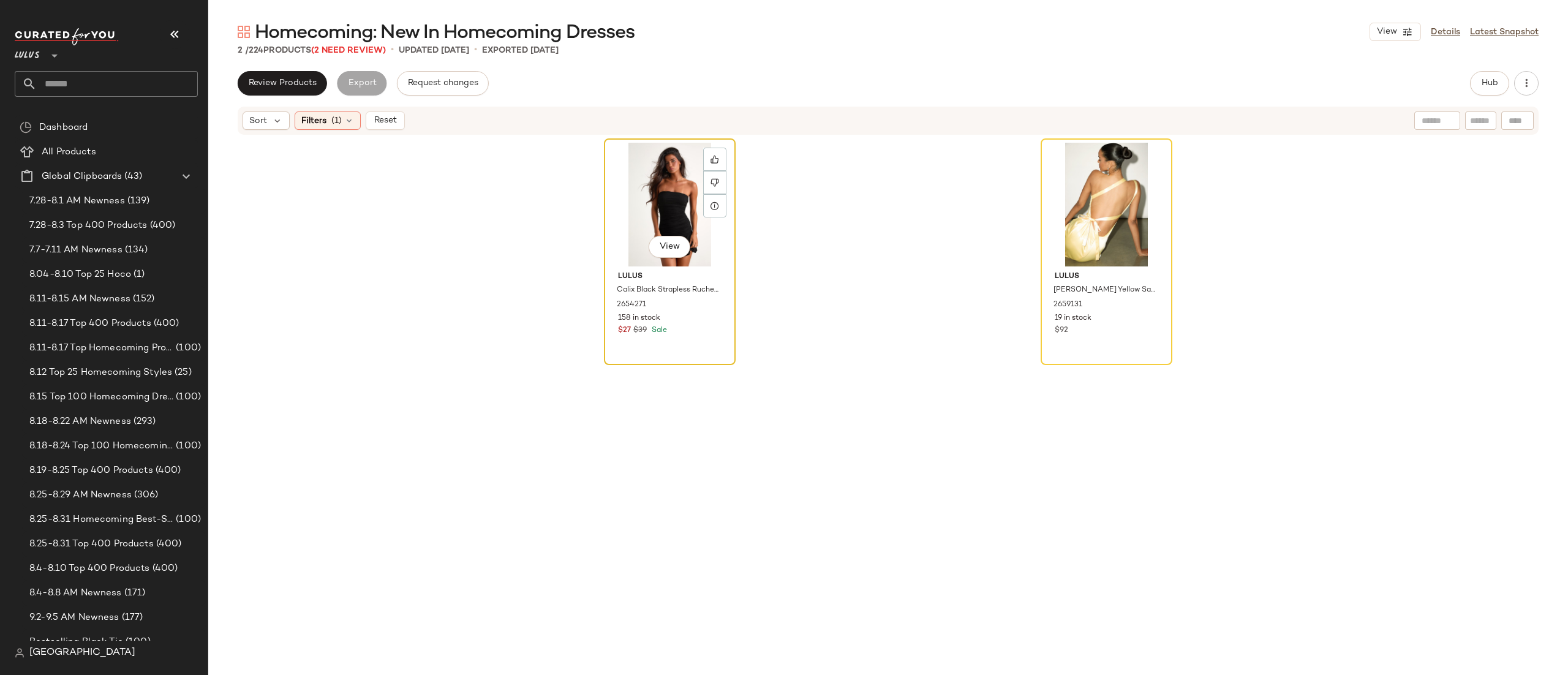
click at [631, 212] on div "View" at bounding box center [670, 204] width 123 height 123
click at [1057, 179] on div "View" at bounding box center [1106, 204] width 123 height 123
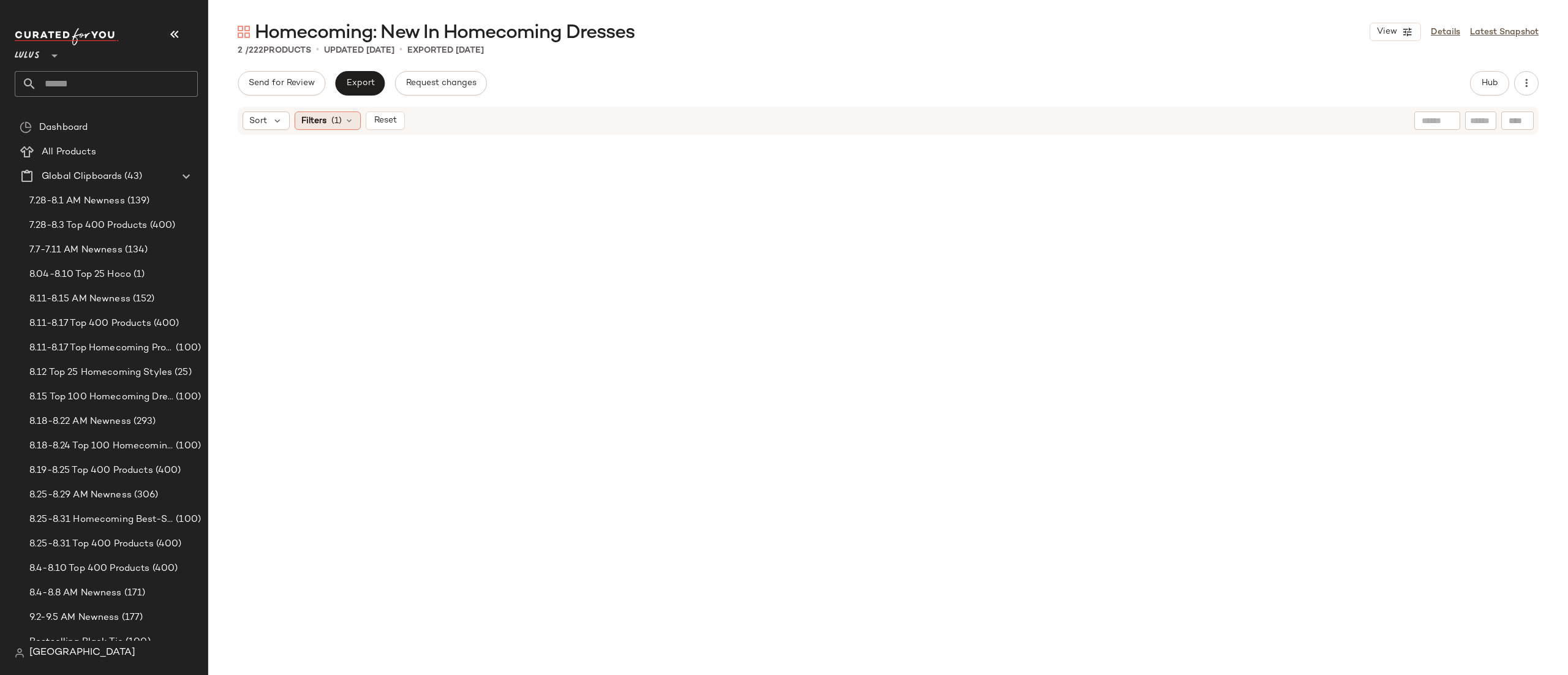
click at [344, 123] on icon at bounding box center [349, 120] width 10 height 10
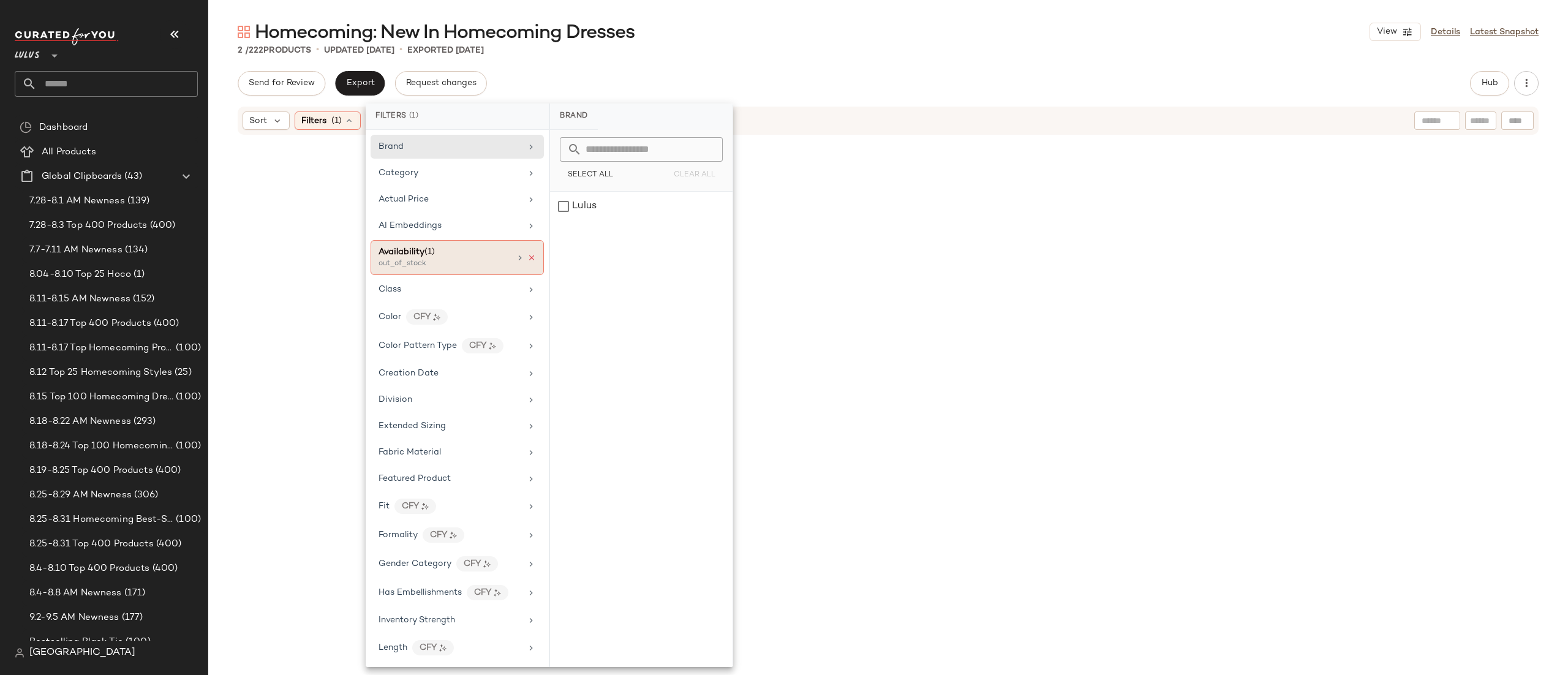
click at [527, 259] on icon at bounding box center [531, 257] width 8 height 8
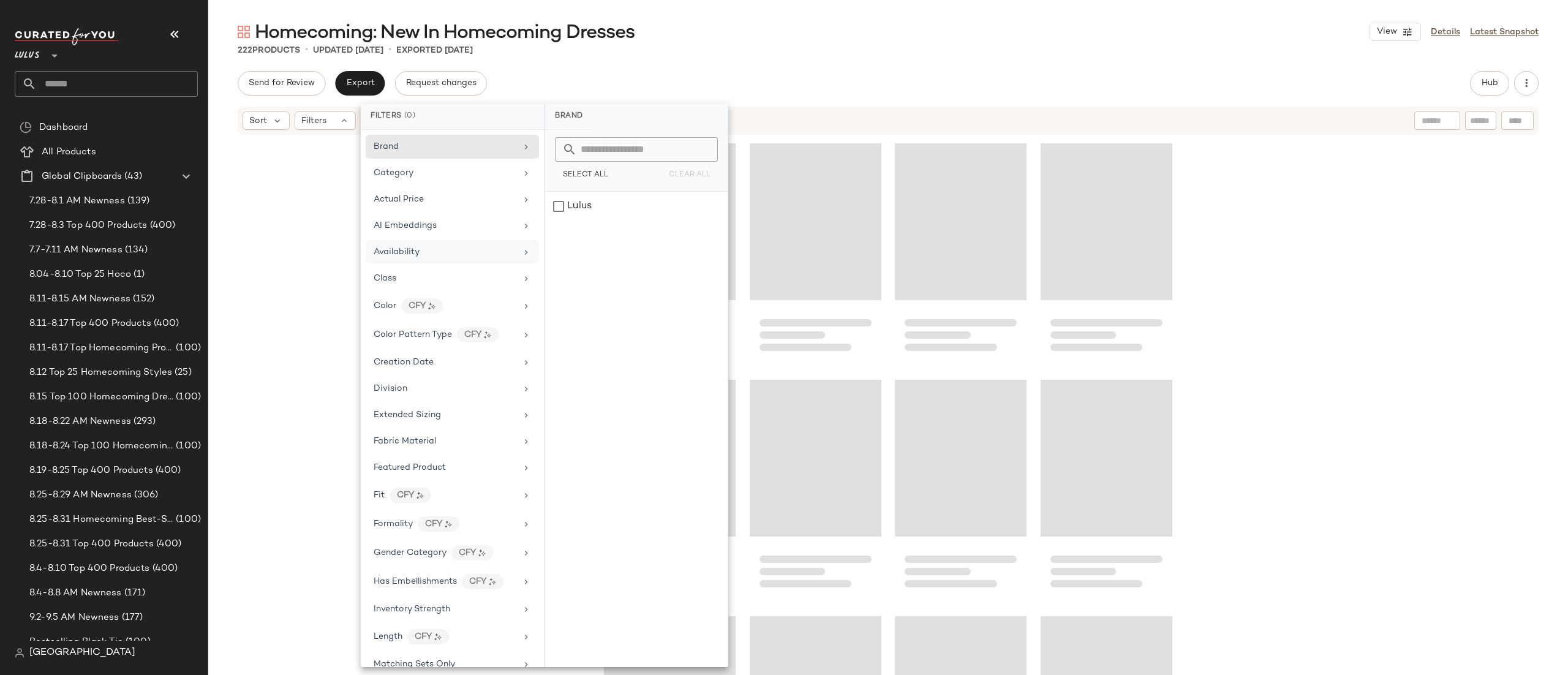
click at [803, 112] on div "Sort Filters" at bounding box center [808, 120] width 1132 height 19
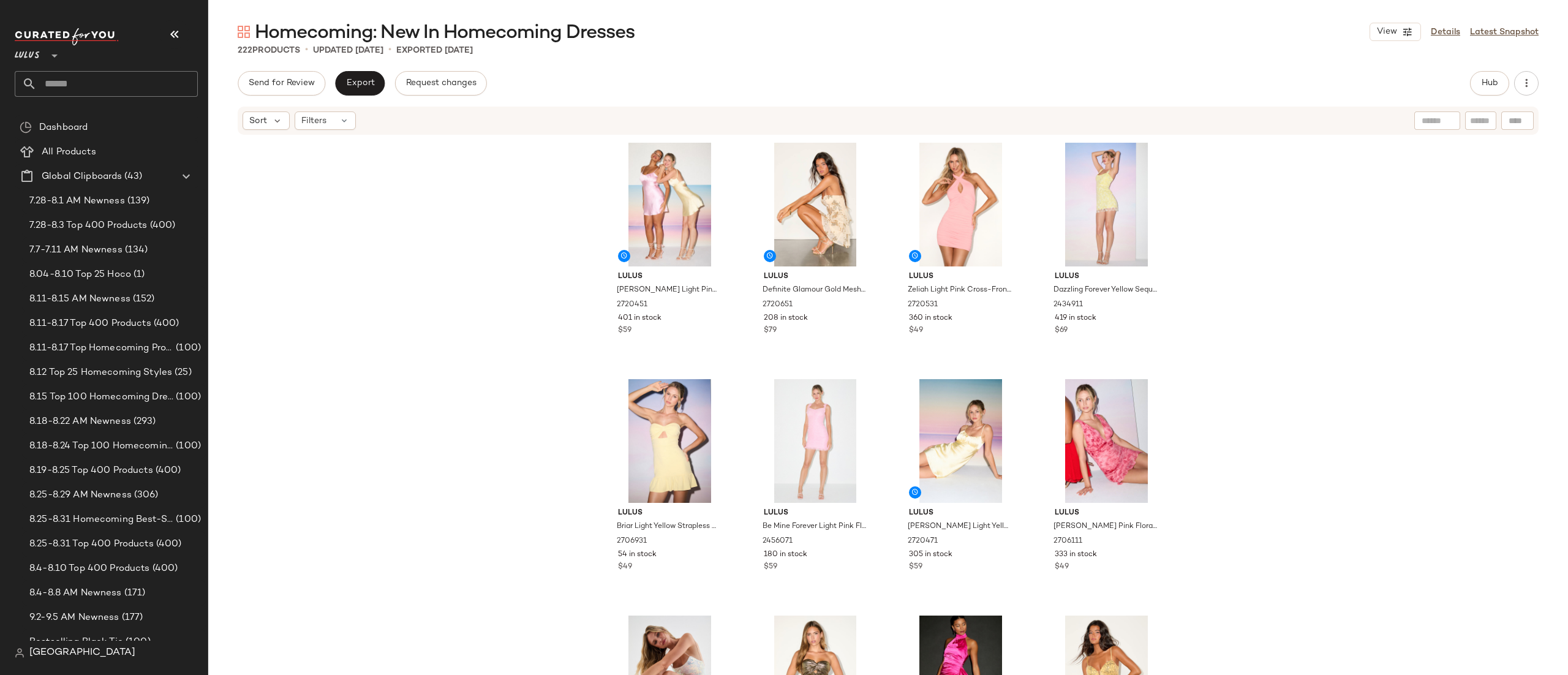
click at [1199, 109] on div "Sort Filters" at bounding box center [888, 120] width 1301 height 28
click at [1268, 113] on div "Sort Filters" at bounding box center [808, 120] width 1132 height 19
click at [1494, 82] on span "Hub" at bounding box center [1489, 83] width 17 height 10
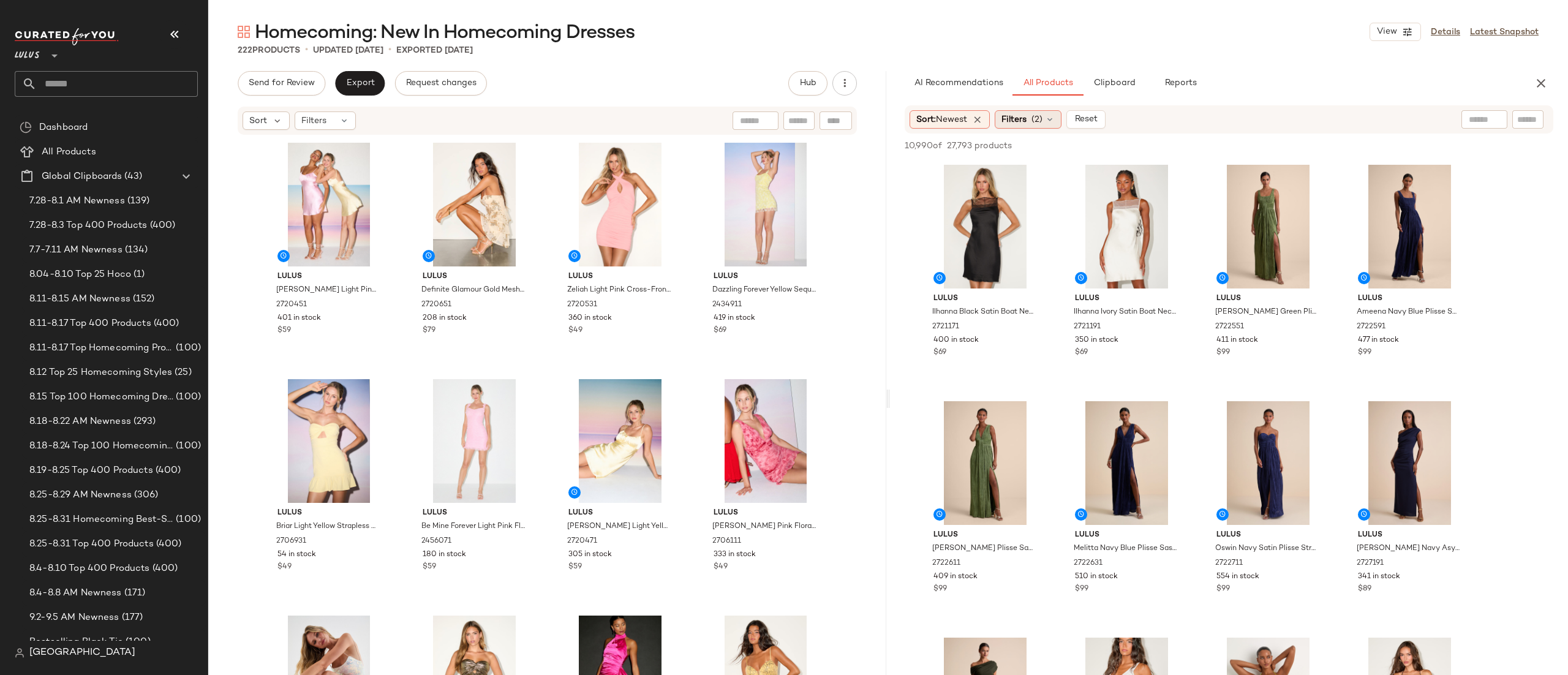
click at [1023, 128] on div "Filters (2)" at bounding box center [1028, 119] width 67 height 19
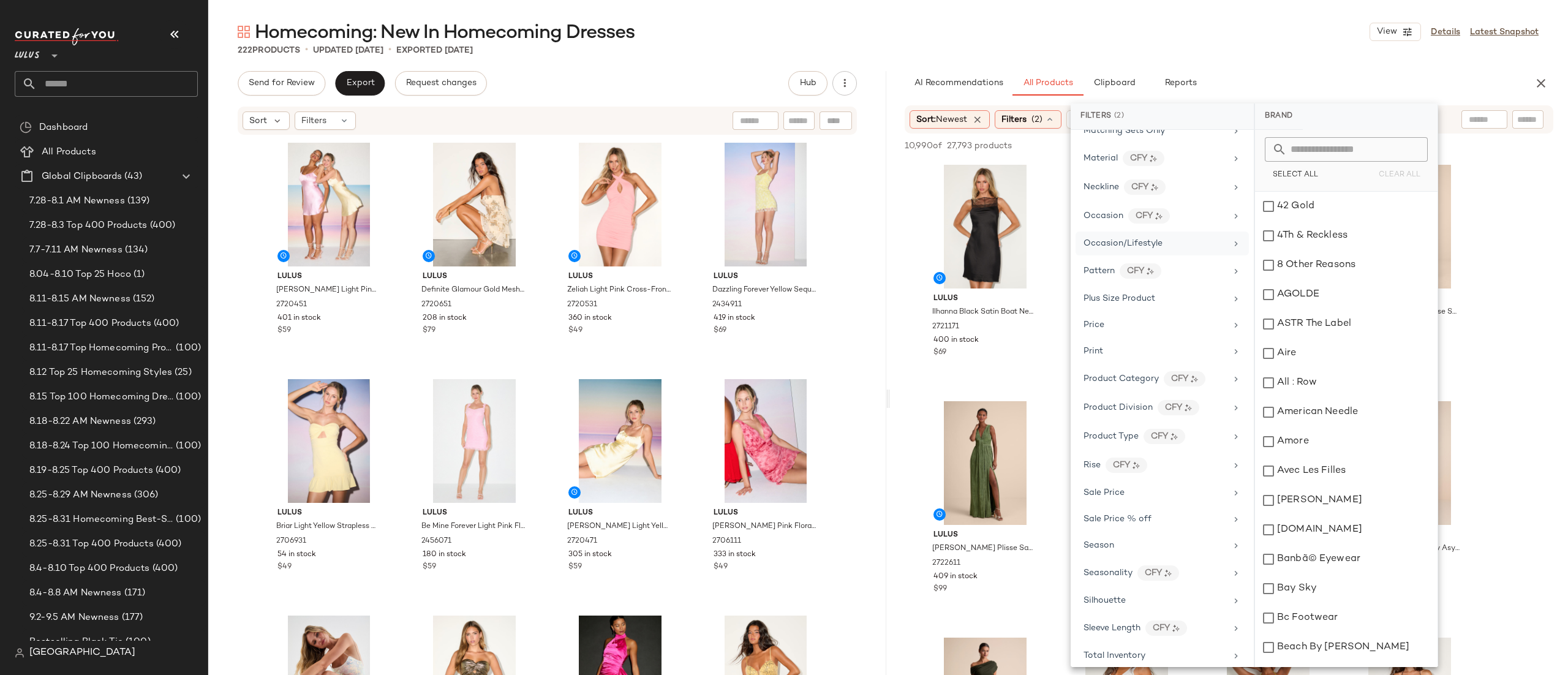
scroll to position [576, 0]
click at [1125, 257] on span "Occasion/Lifestyle" at bounding box center [1124, 252] width 79 height 9
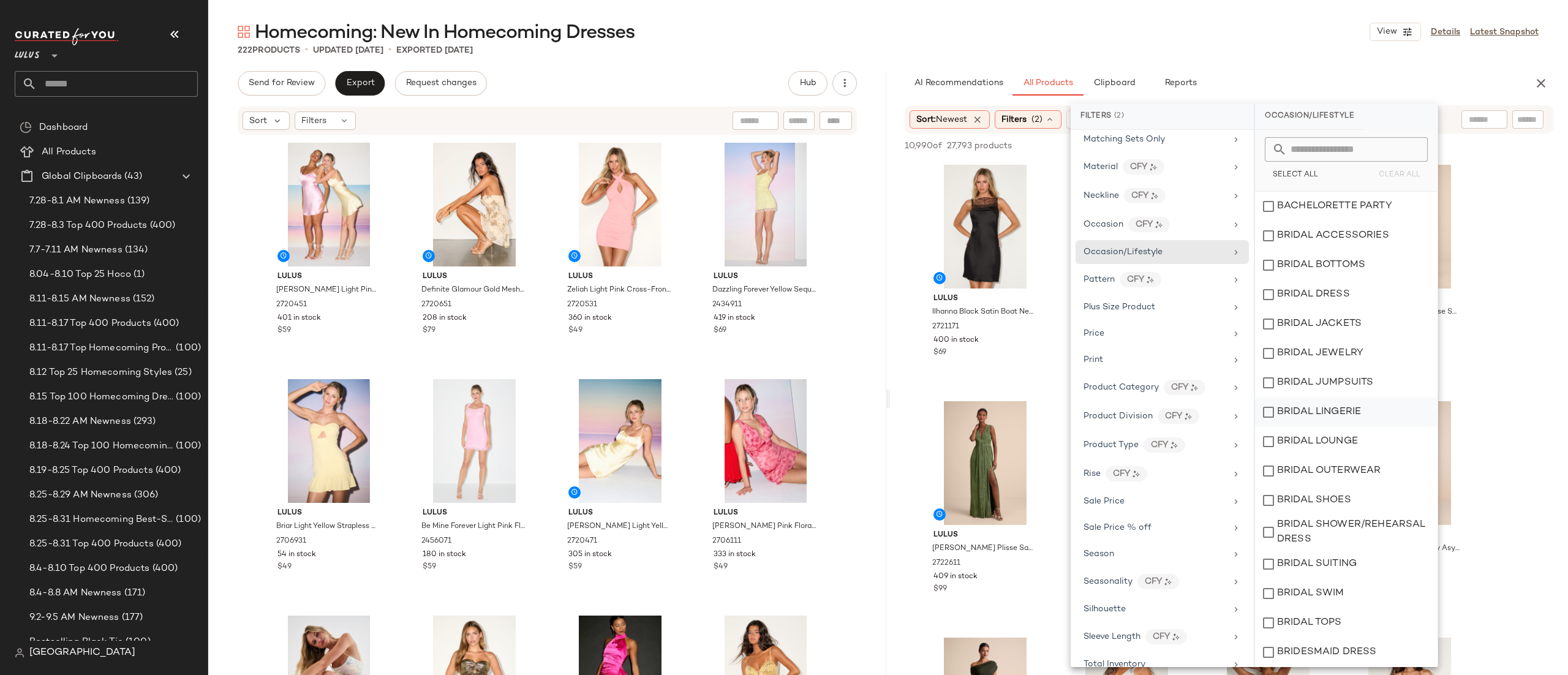
scroll to position [206, 0]
click at [1277, 533] on div "HOMECOMING" at bounding box center [1347, 534] width 183 height 29
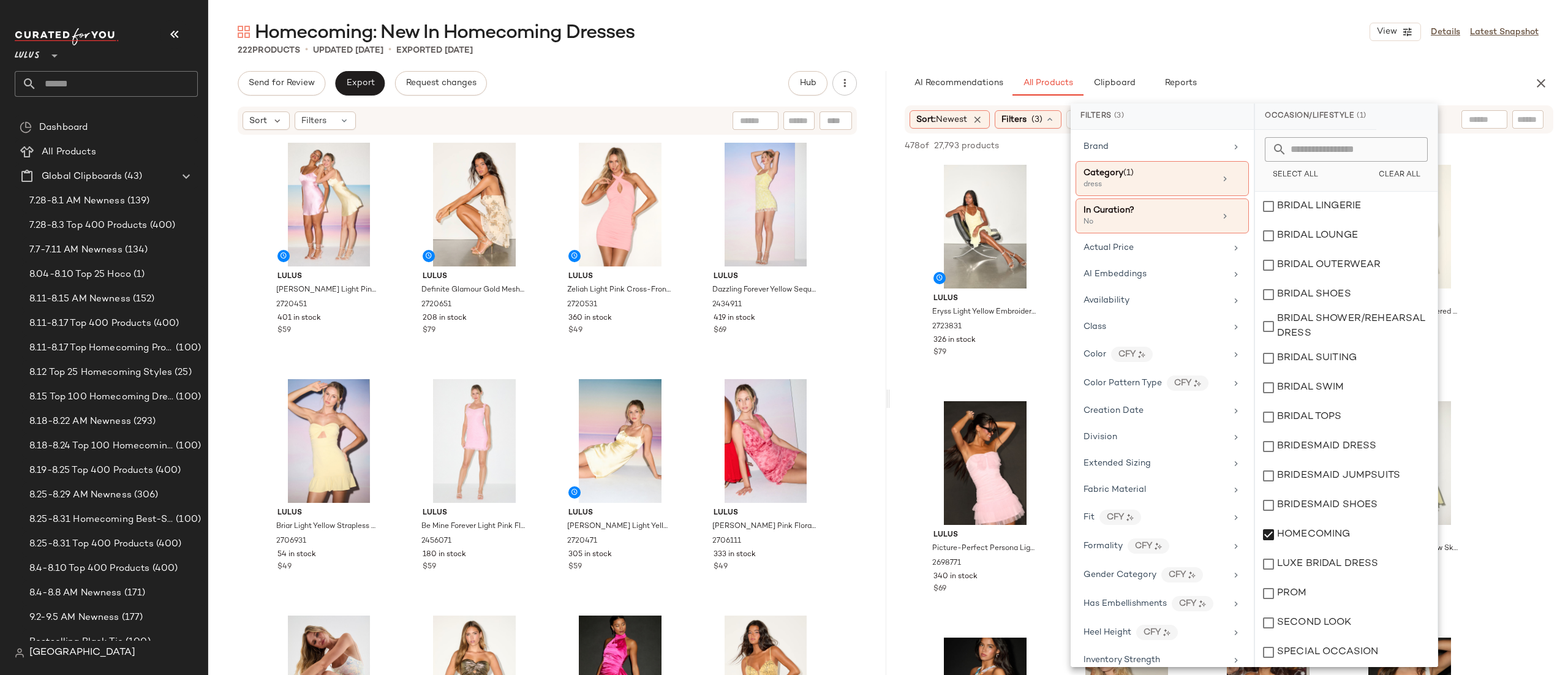
click at [1453, 118] on div "Sort: Newest Filters (3) Reset" at bounding box center [1229, 120] width 649 height 28
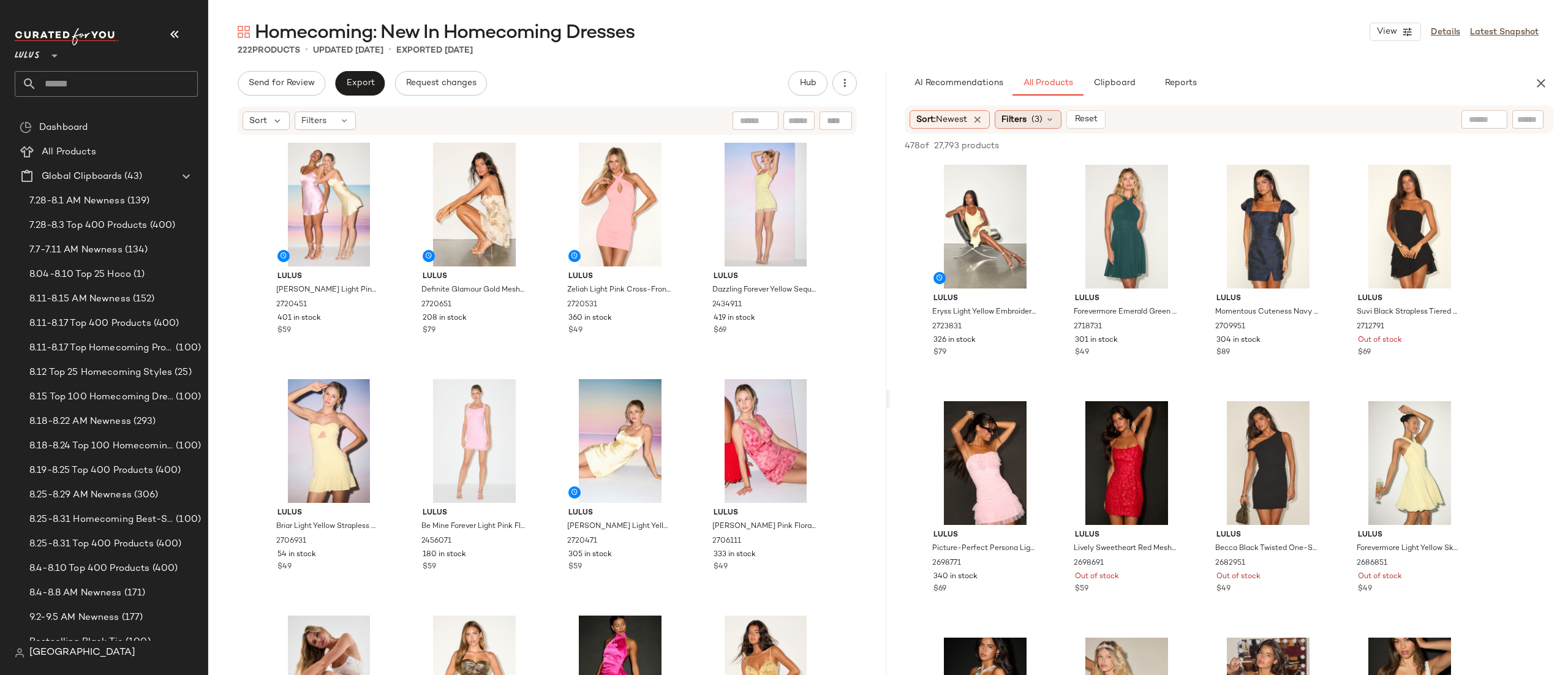
click at [1038, 117] on span "(3)" at bounding box center [1037, 120] width 11 height 13
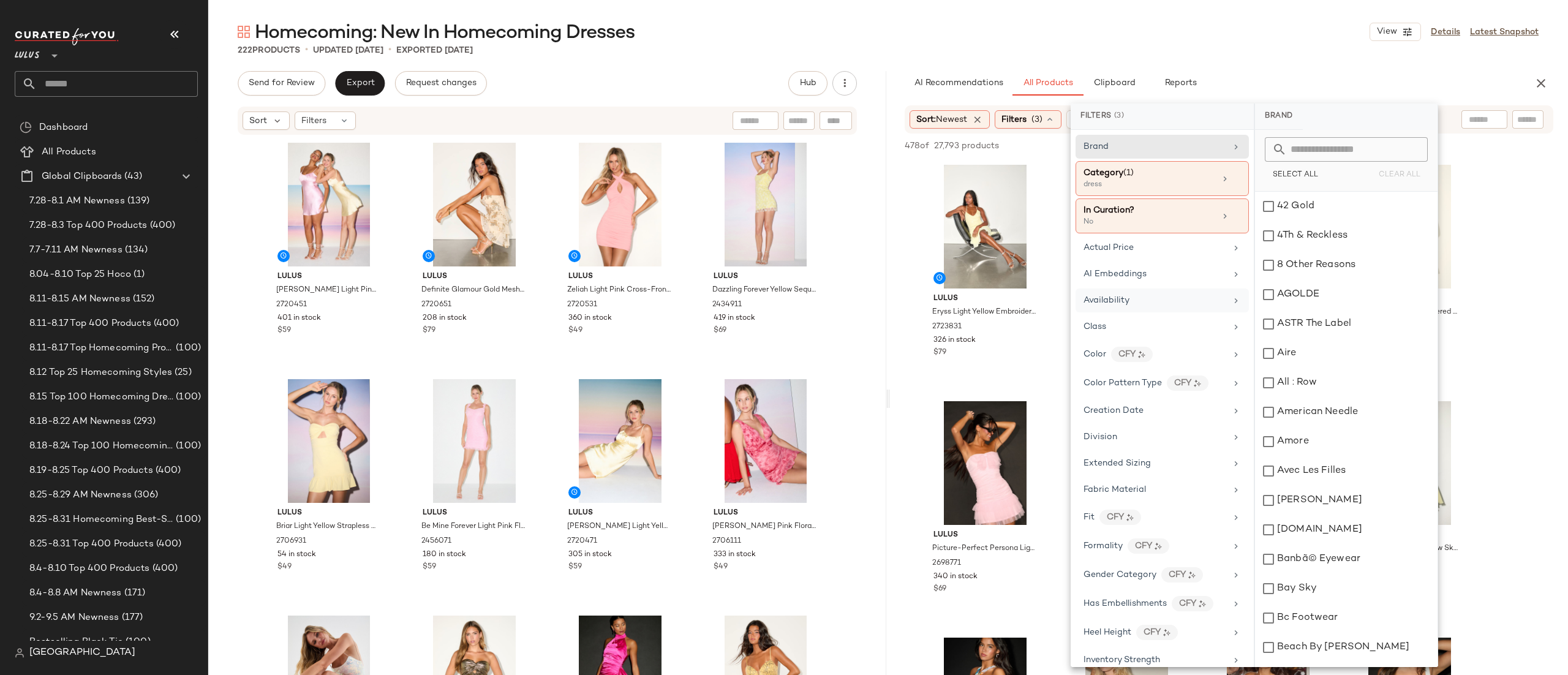
click at [1142, 299] on div "Availability" at bounding box center [1155, 300] width 143 height 13
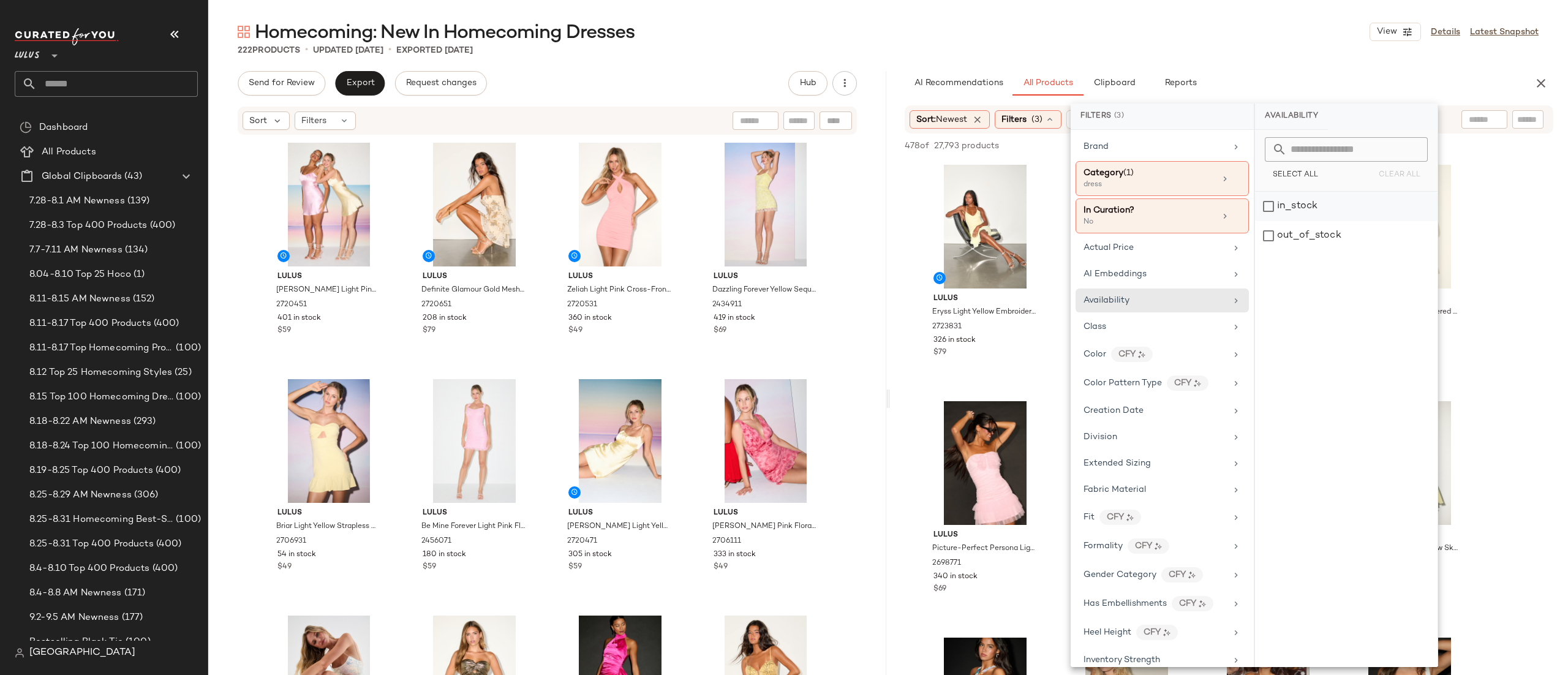
click at [1262, 222] on div "in_stock" at bounding box center [1347, 236] width 183 height 29
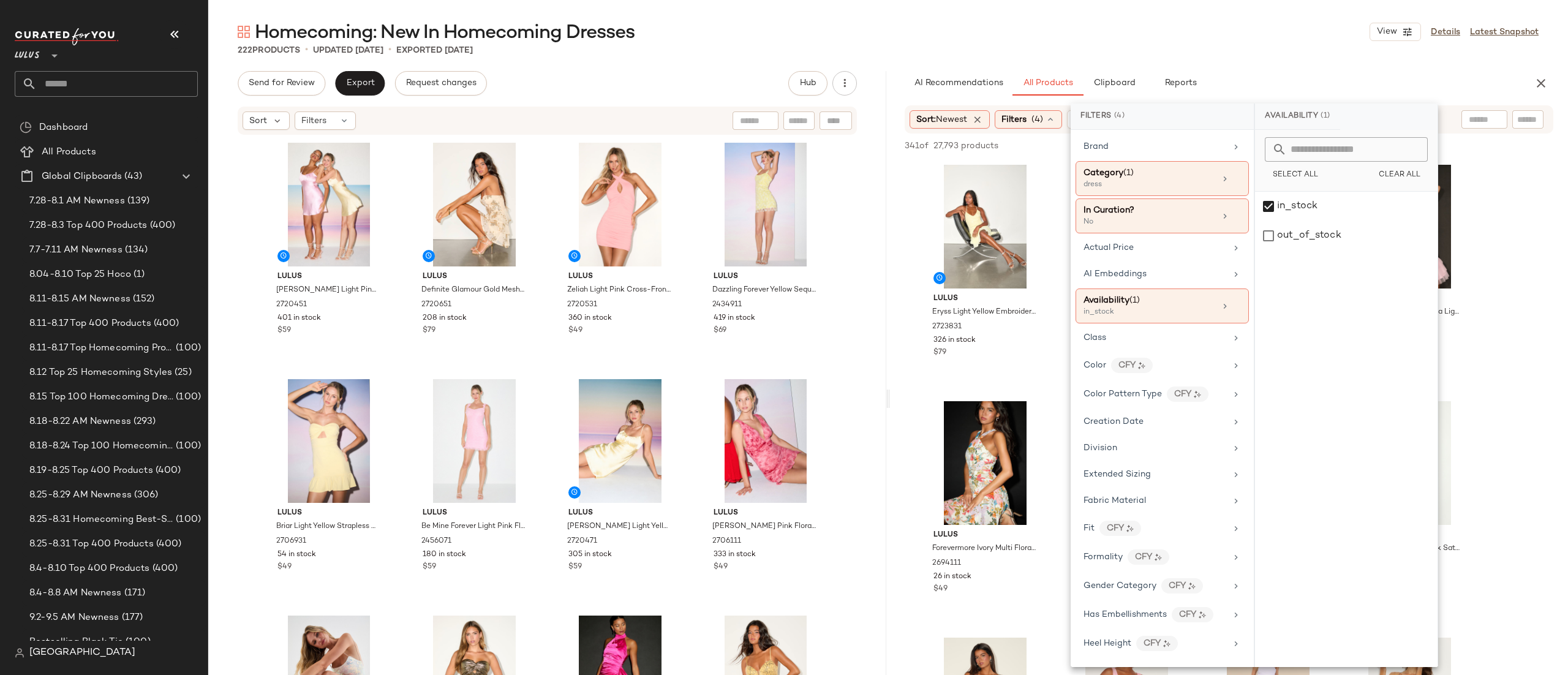
click at [1443, 112] on div "Sort: Newest Filters (4) Reset" at bounding box center [1229, 120] width 649 height 28
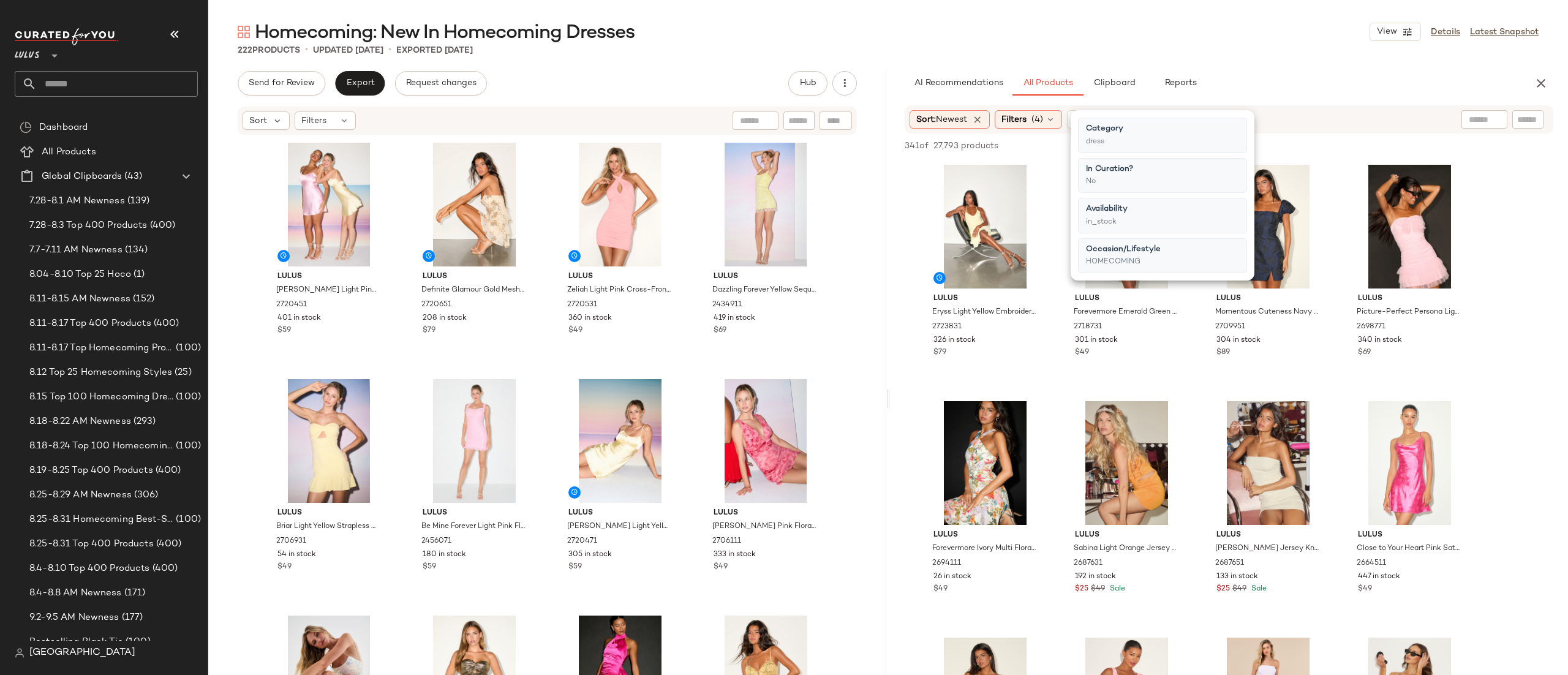
click at [1370, 121] on div "Sort: Newest Filters (4) Reset" at bounding box center [1149, 119] width 480 height 19
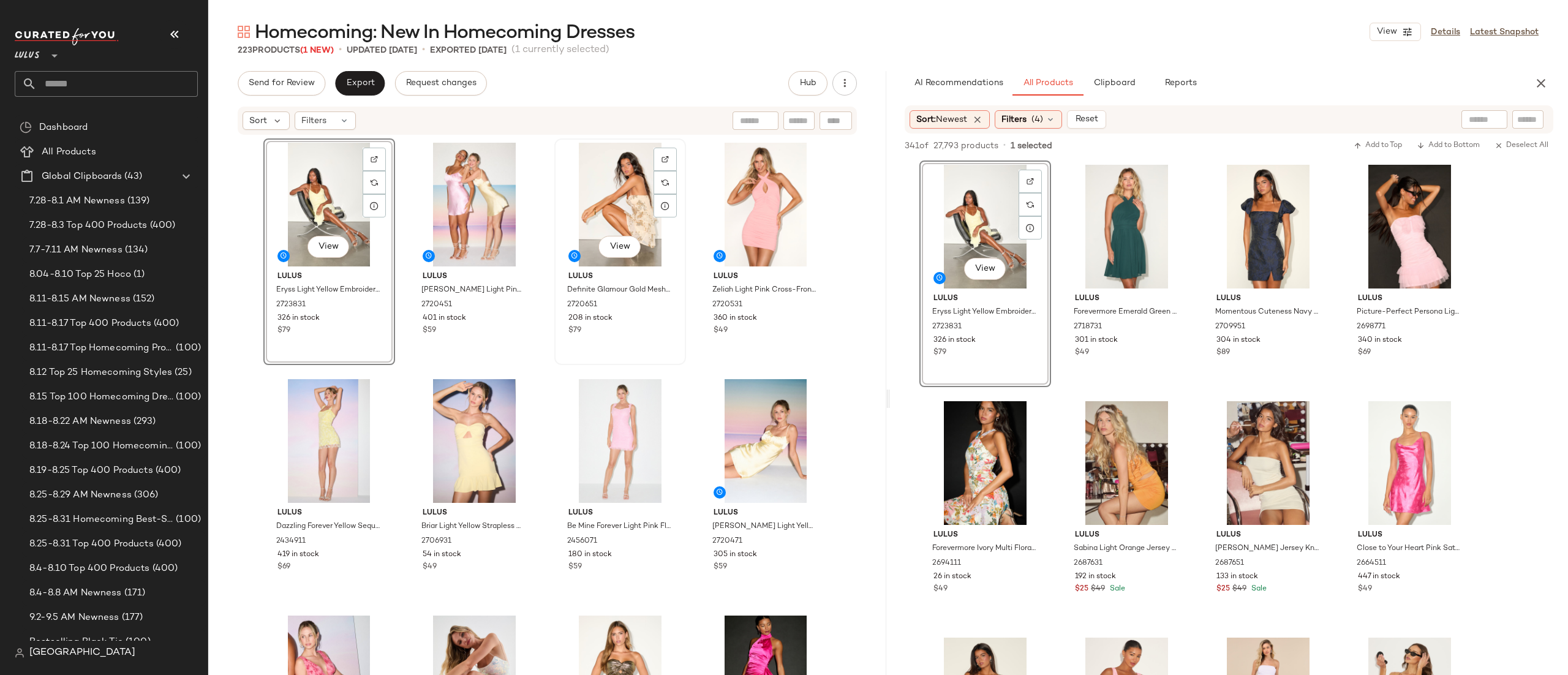
click at [676, 339] on div "View Lulus Definite Glamour Gold Mesh Sequin Bustier Tiered Mini Dress 2720651 …" at bounding box center [620, 252] width 129 height 225
click at [688, 331] on div "Lulus Eryss Light Yellow Embroidered Lace-Up Tiered Mini Dress 2723831 326 in s…" at bounding box center [548, 425] width 569 height 574
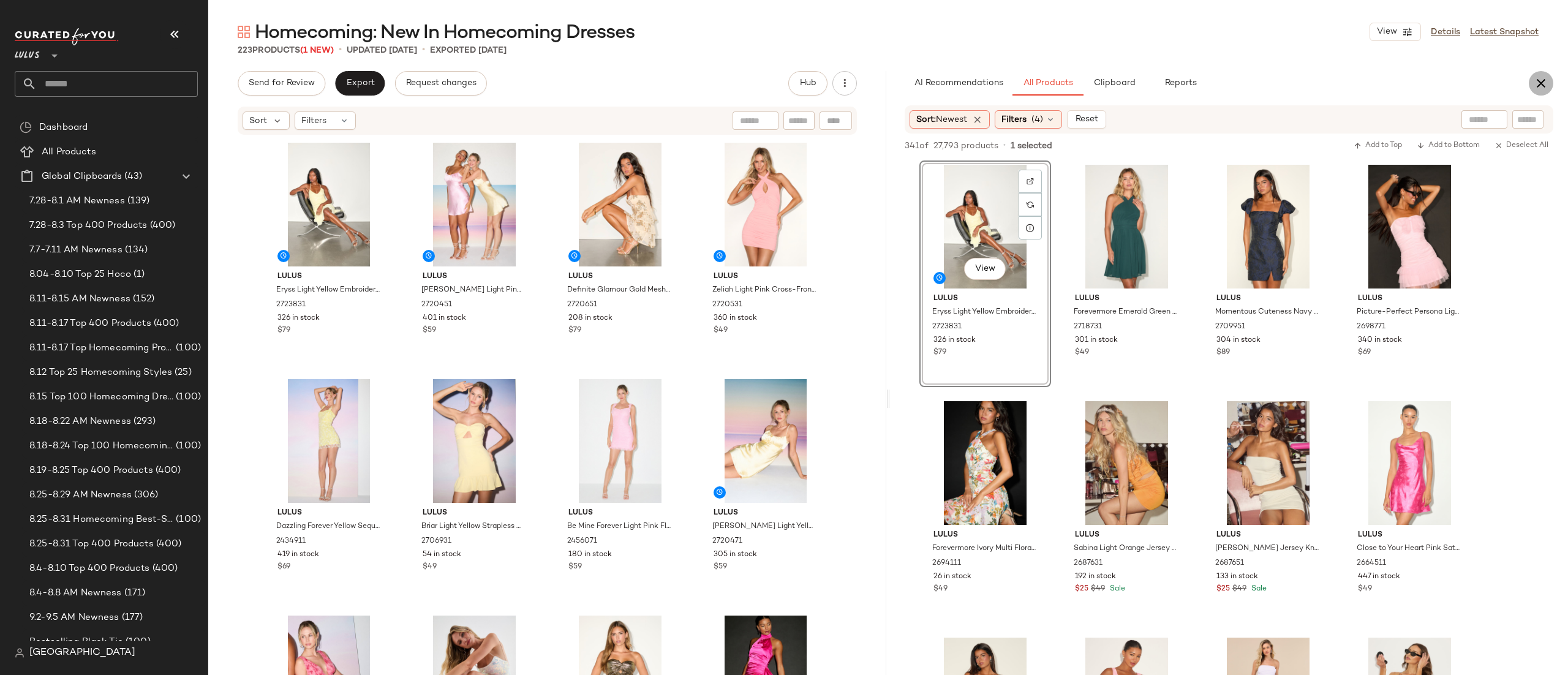
click at [1539, 85] on icon "button" at bounding box center [1542, 84] width 15 height 15
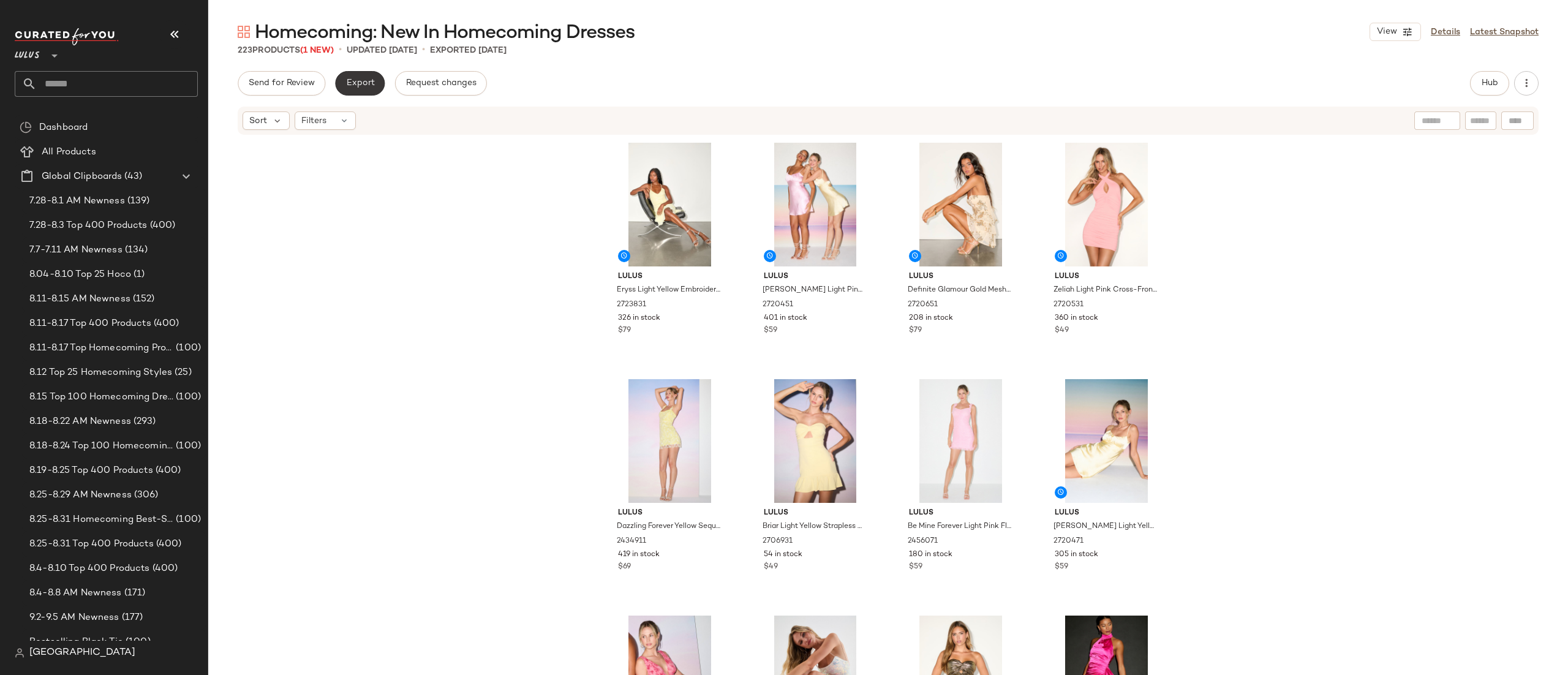
click at [346, 79] on span "Export" at bounding box center [360, 83] width 28 height 10
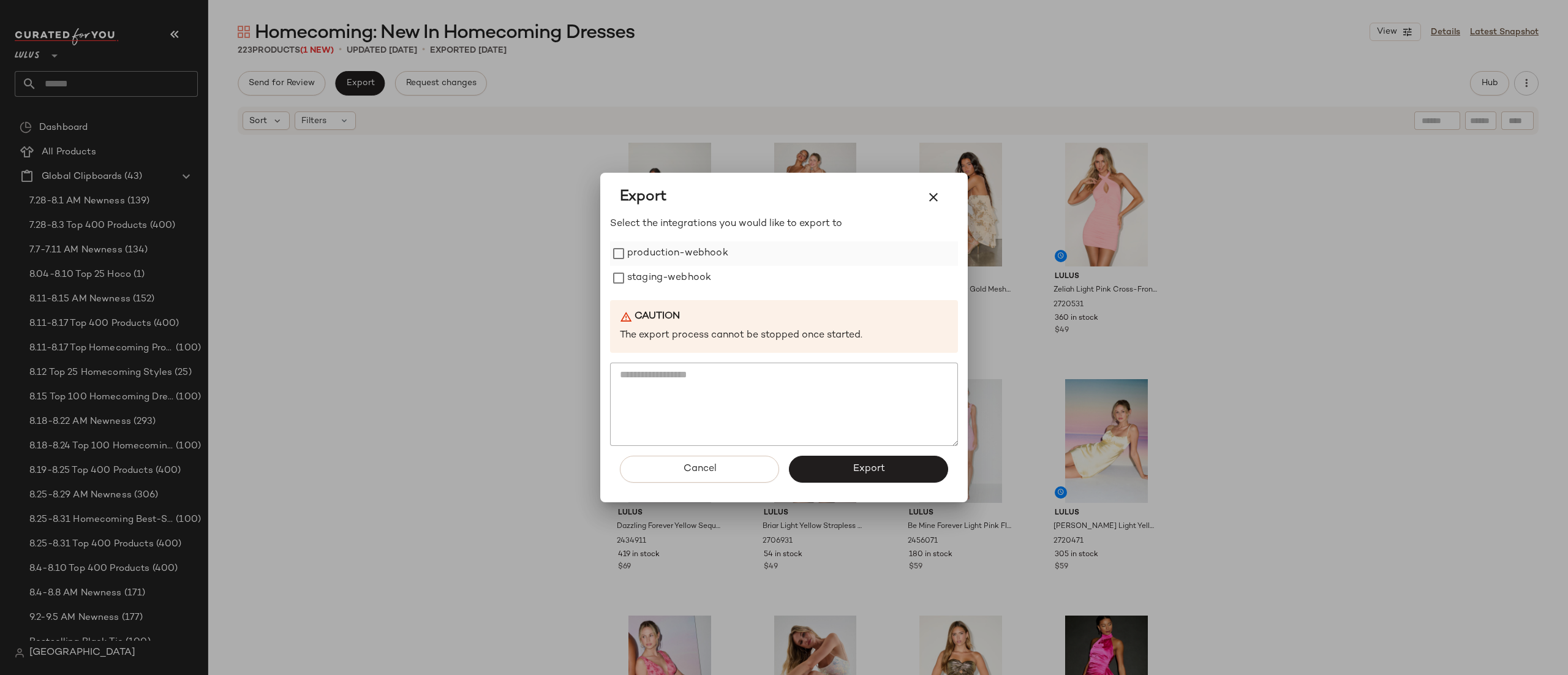
click at [677, 250] on label "production-webhook" at bounding box center [678, 254] width 101 height 25
click at [906, 476] on button "Export" at bounding box center [869, 469] width 159 height 27
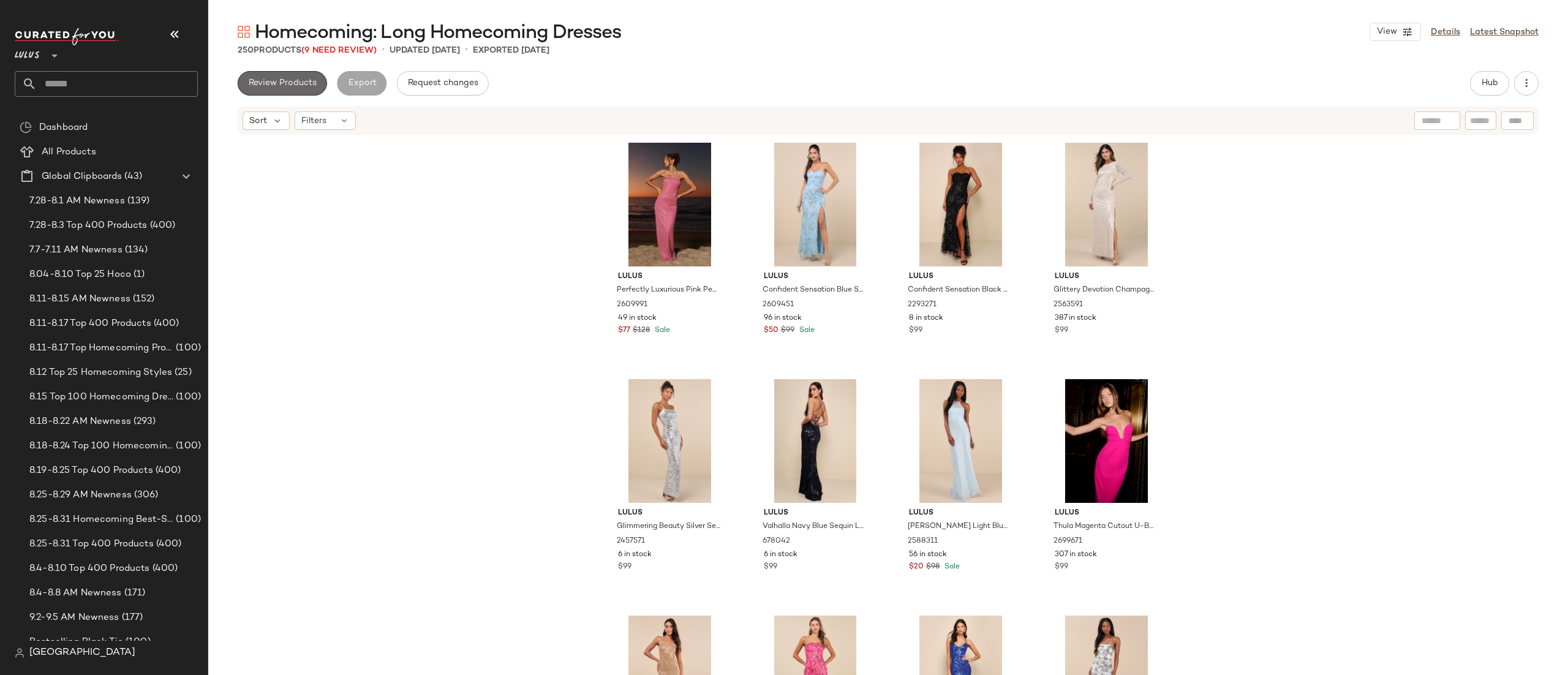
click at [309, 85] on span "Review Products" at bounding box center [283, 83] width 69 height 10
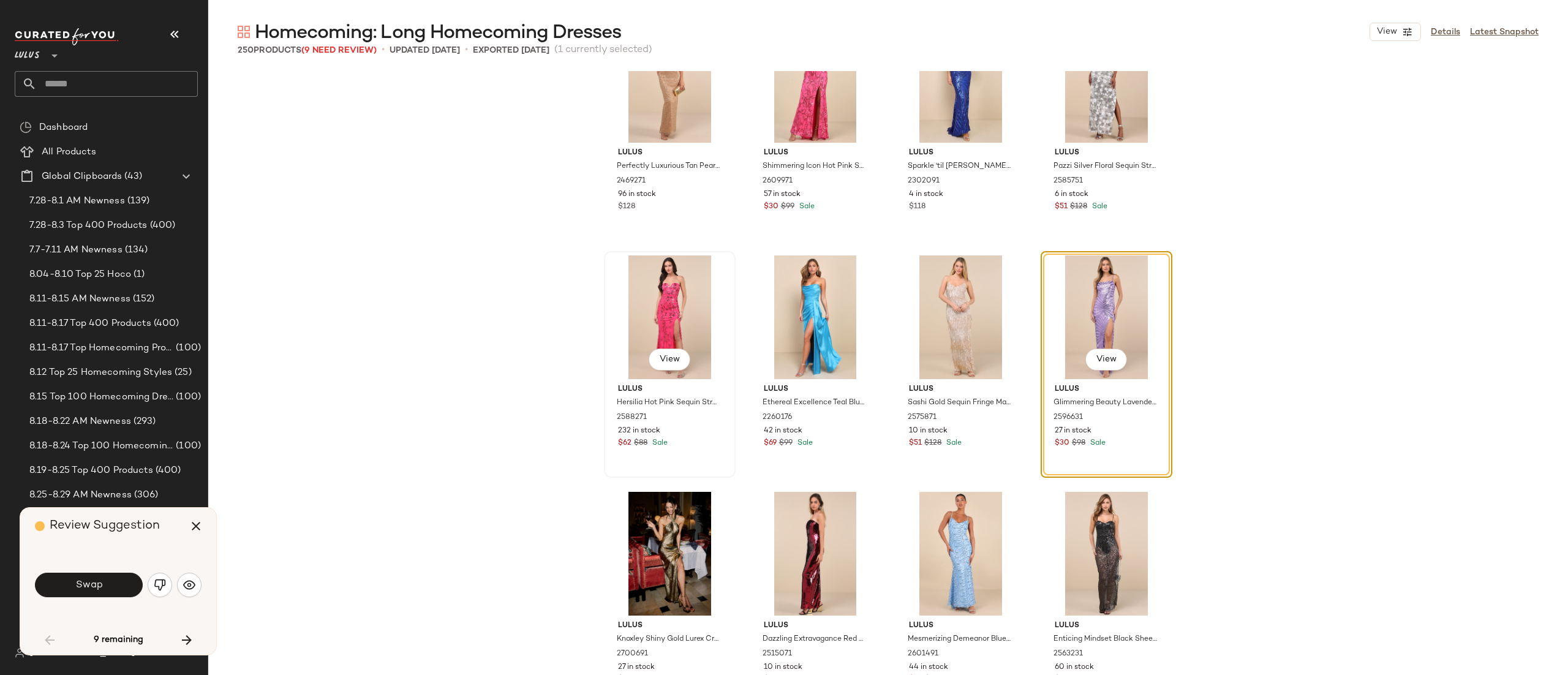
scroll to position [480, 0]
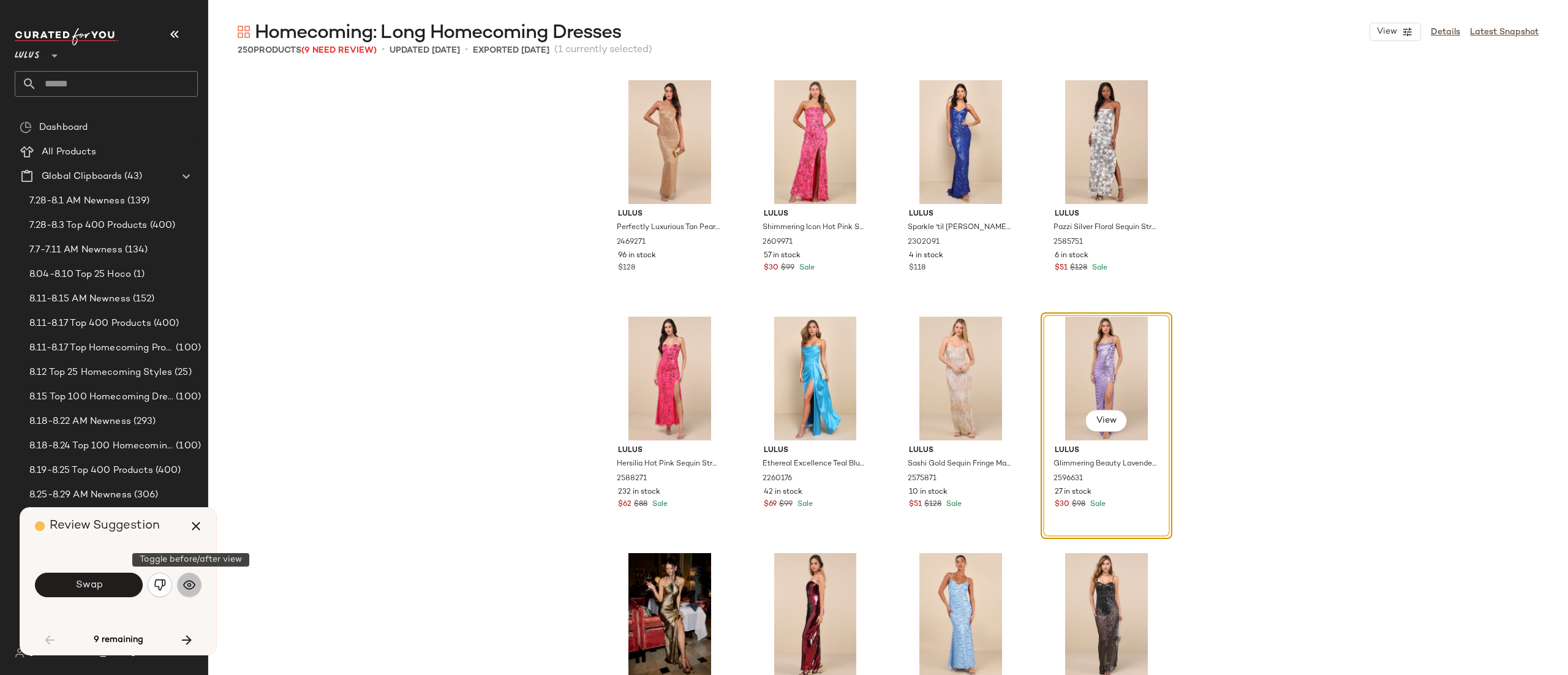
click at [195, 588] on img "button" at bounding box center [189, 585] width 12 height 12
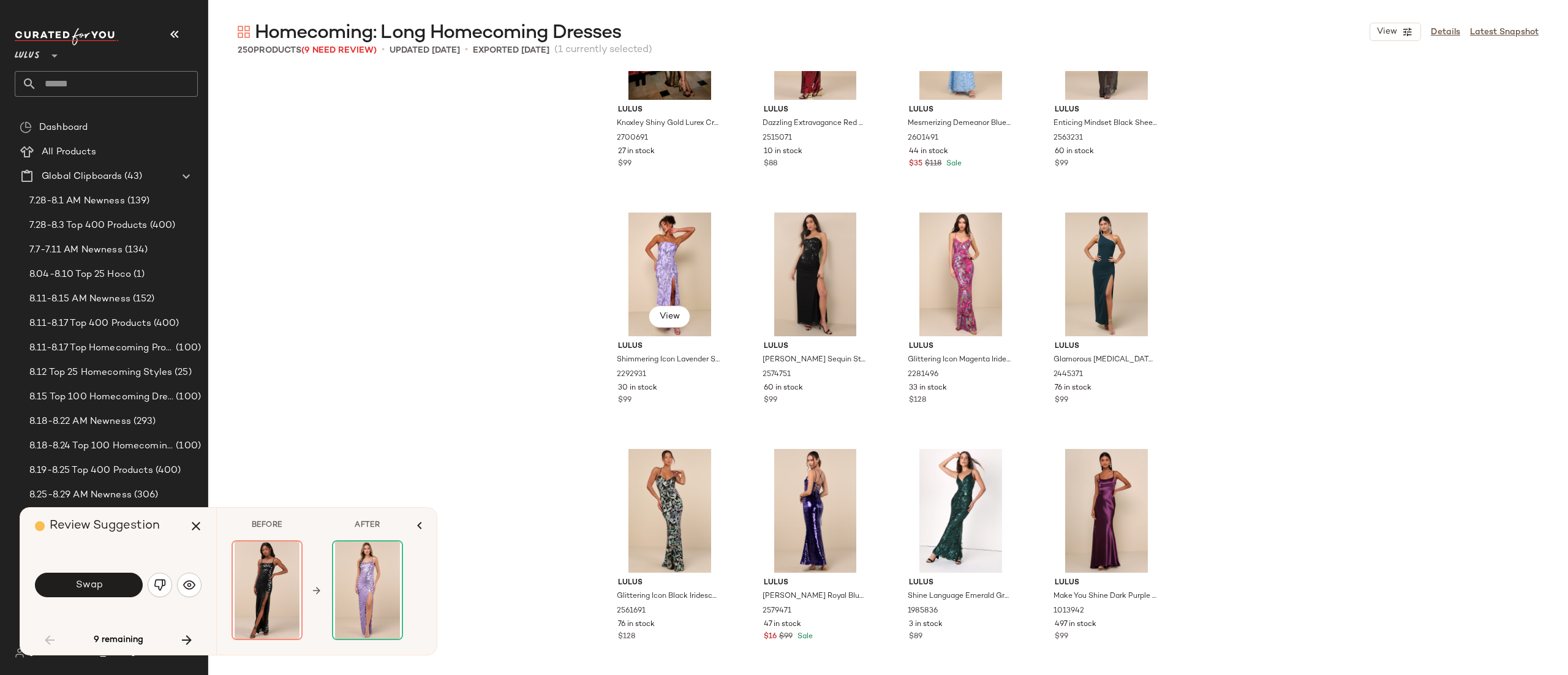
scroll to position [1082, 0]
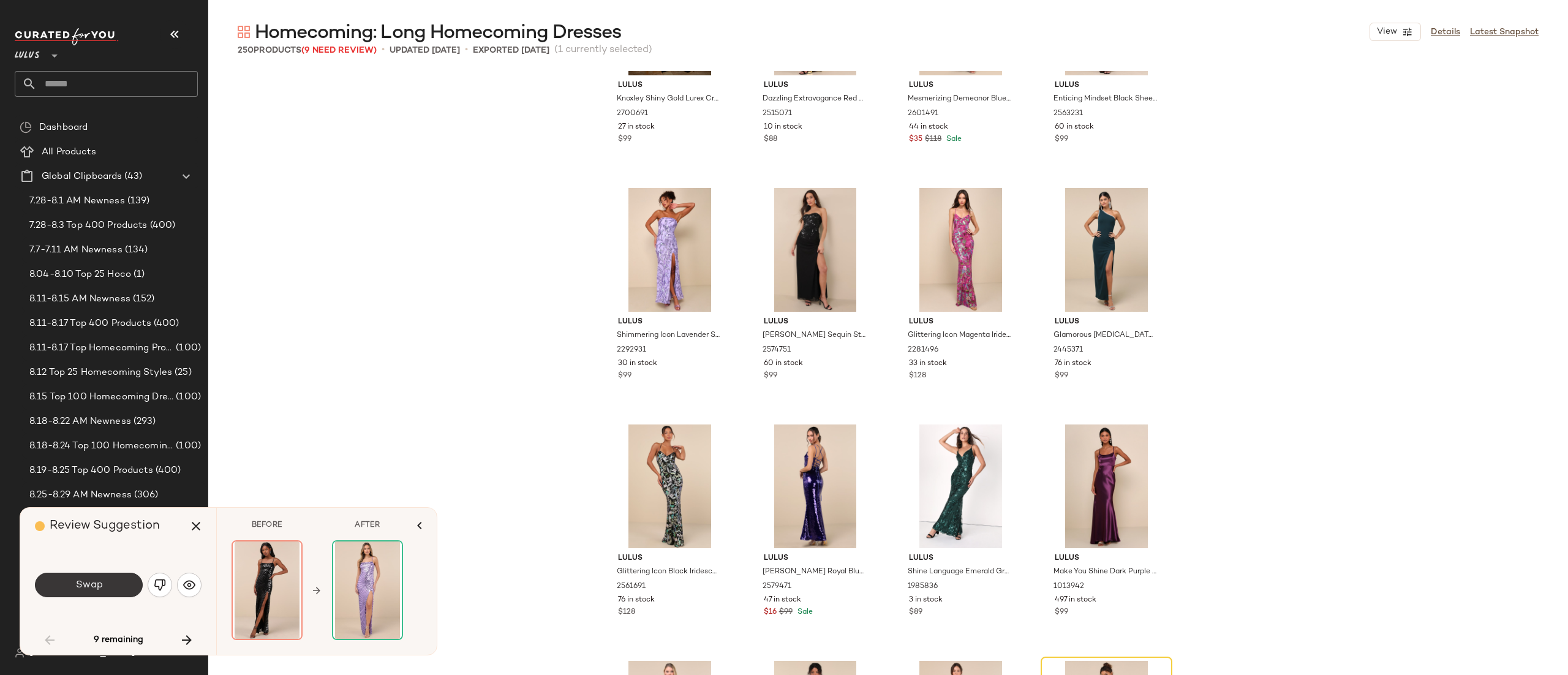
click at [93, 582] on span "Swap" at bounding box center [88, 586] width 28 height 12
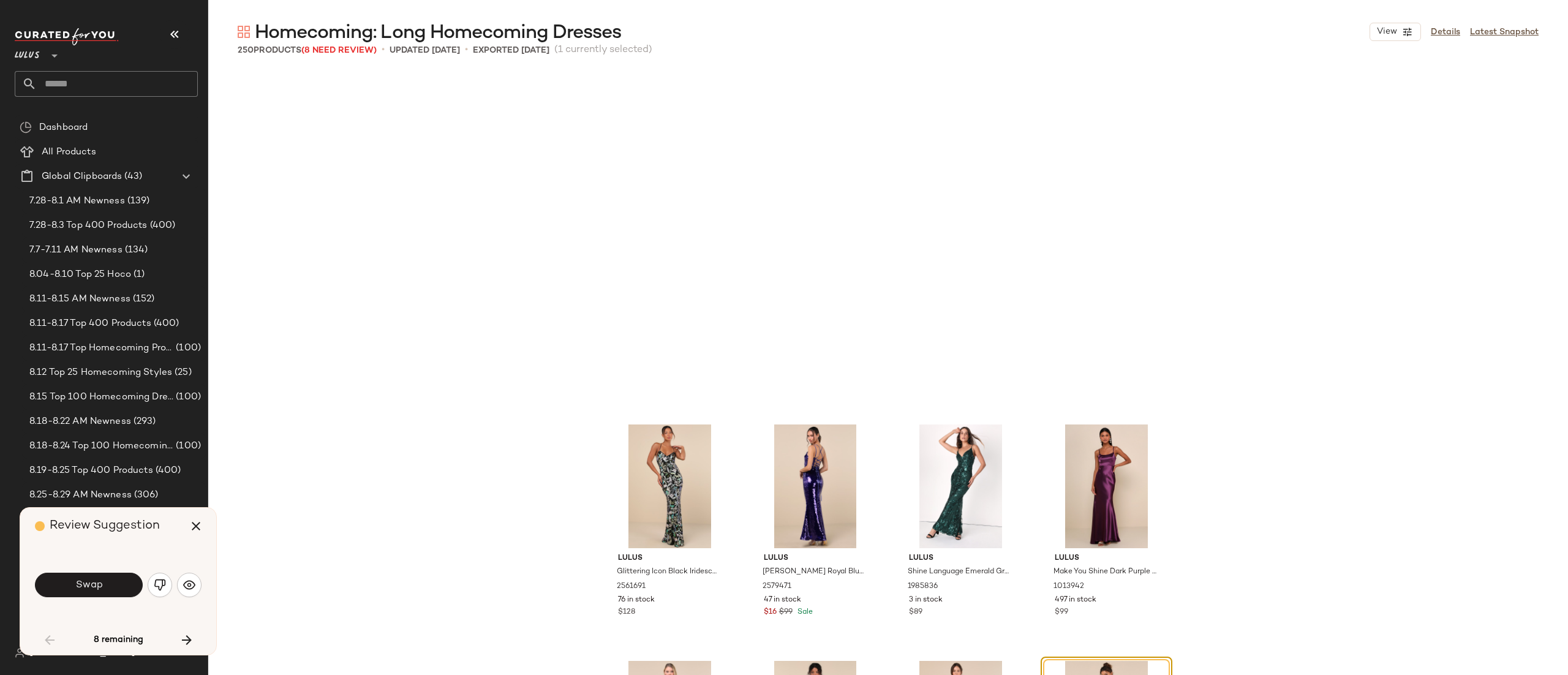
scroll to position [1420, 0]
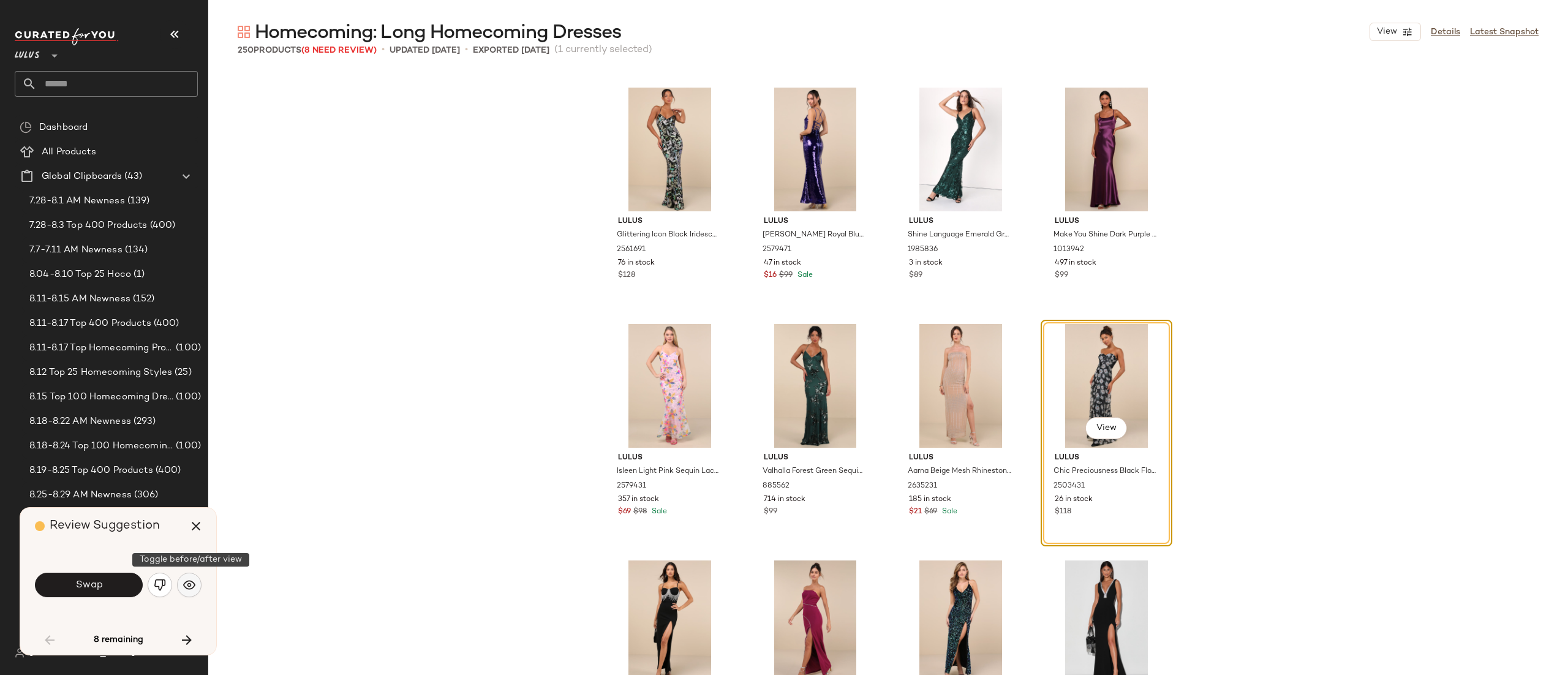
click at [190, 585] on img "button" at bounding box center [189, 585] width 12 height 12
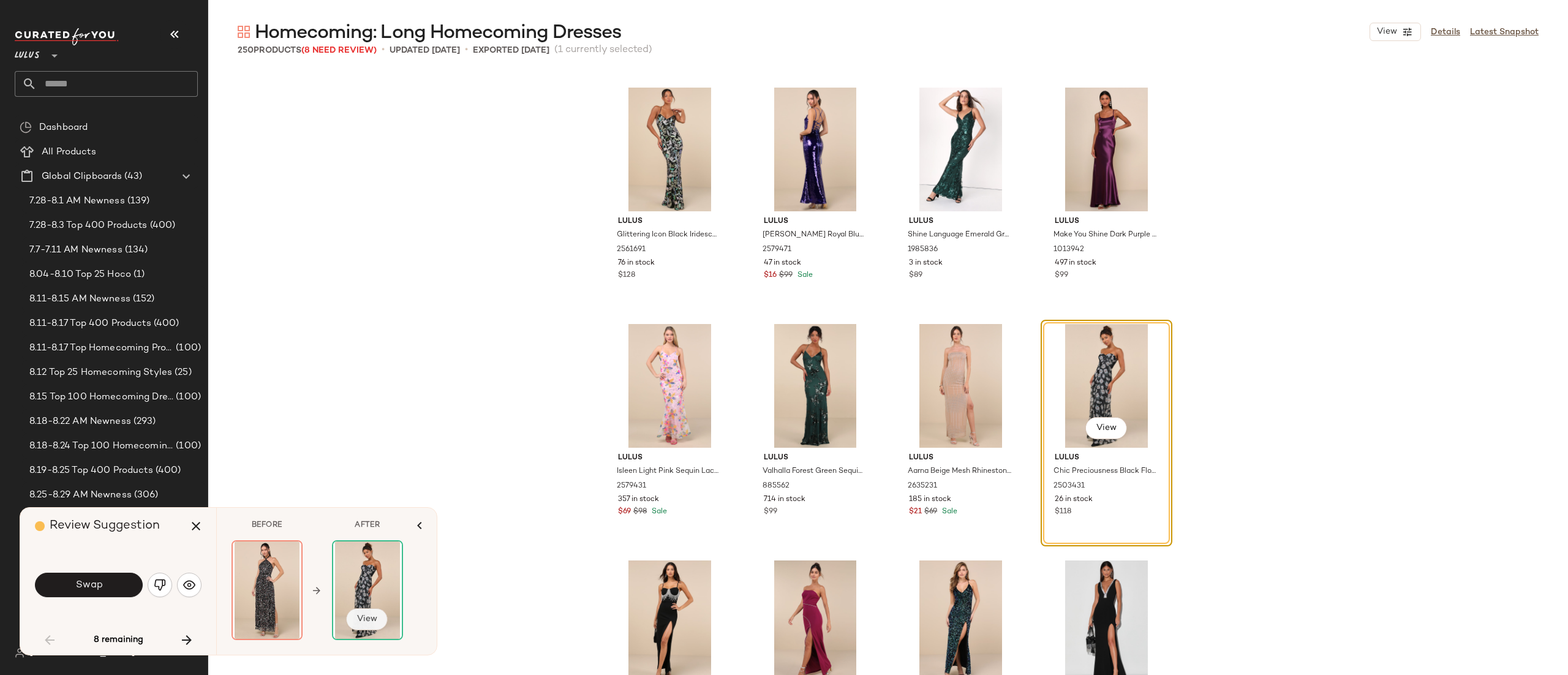
click at [352, 617] on button "View" at bounding box center [367, 619] width 42 height 22
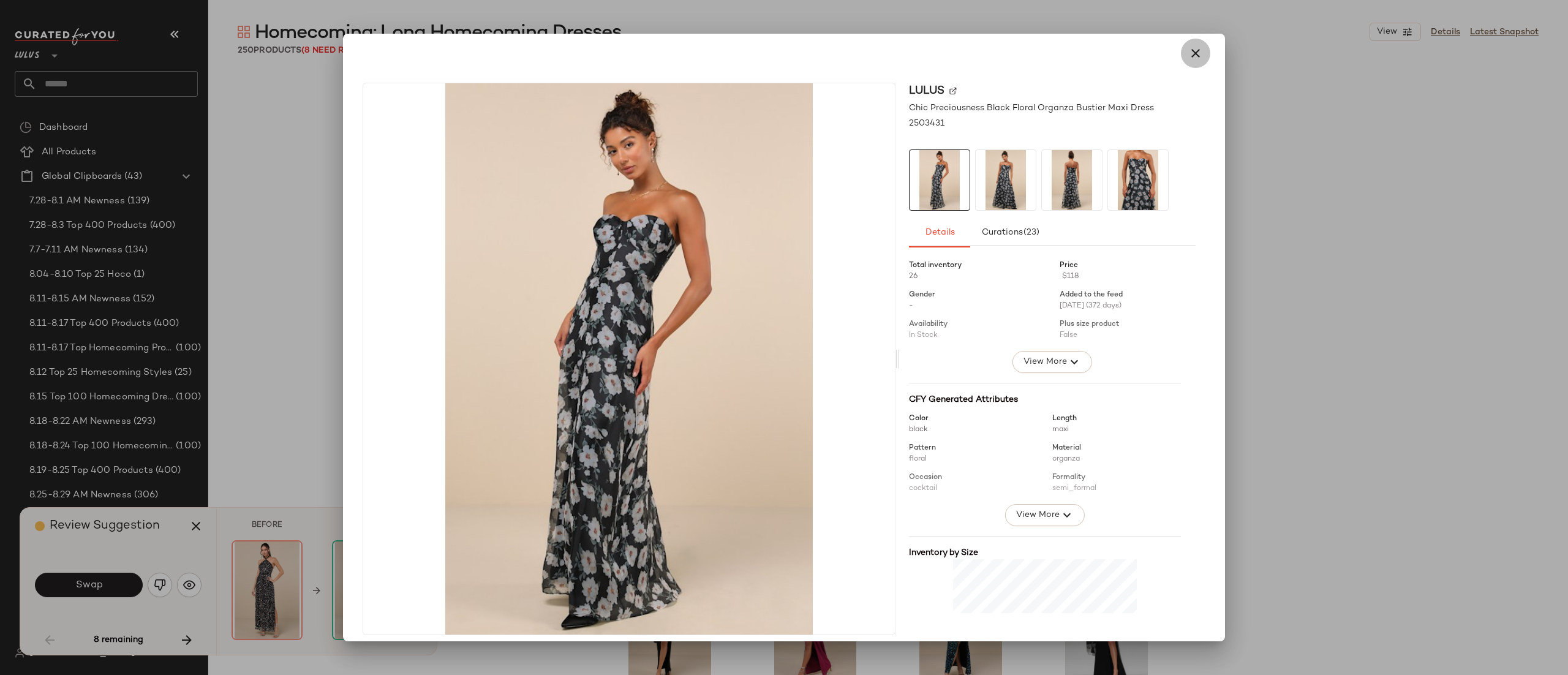
click at [1193, 42] on button "button" at bounding box center [1195, 53] width 29 height 29
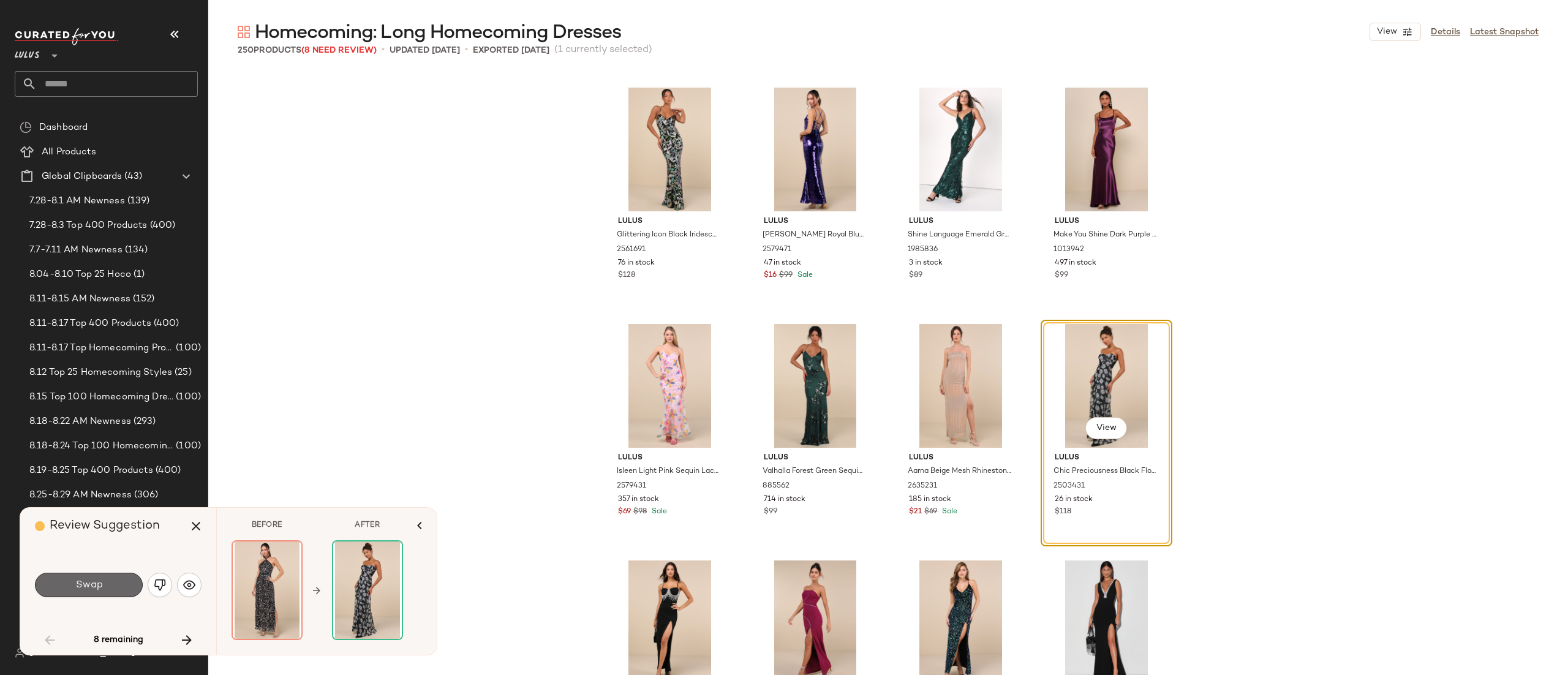
click at [120, 587] on button "Swap" at bounding box center [89, 585] width 108 height 25
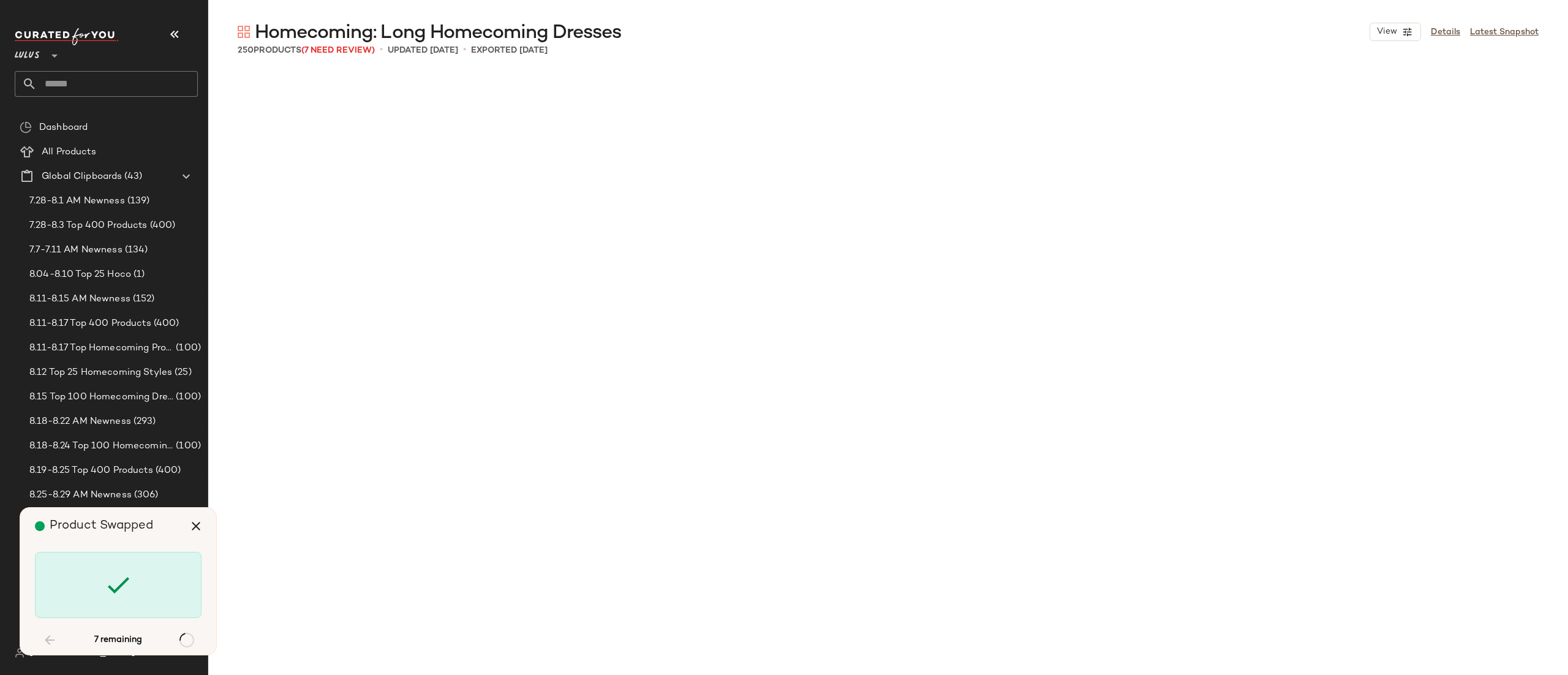
scroll to position [3785, 0]
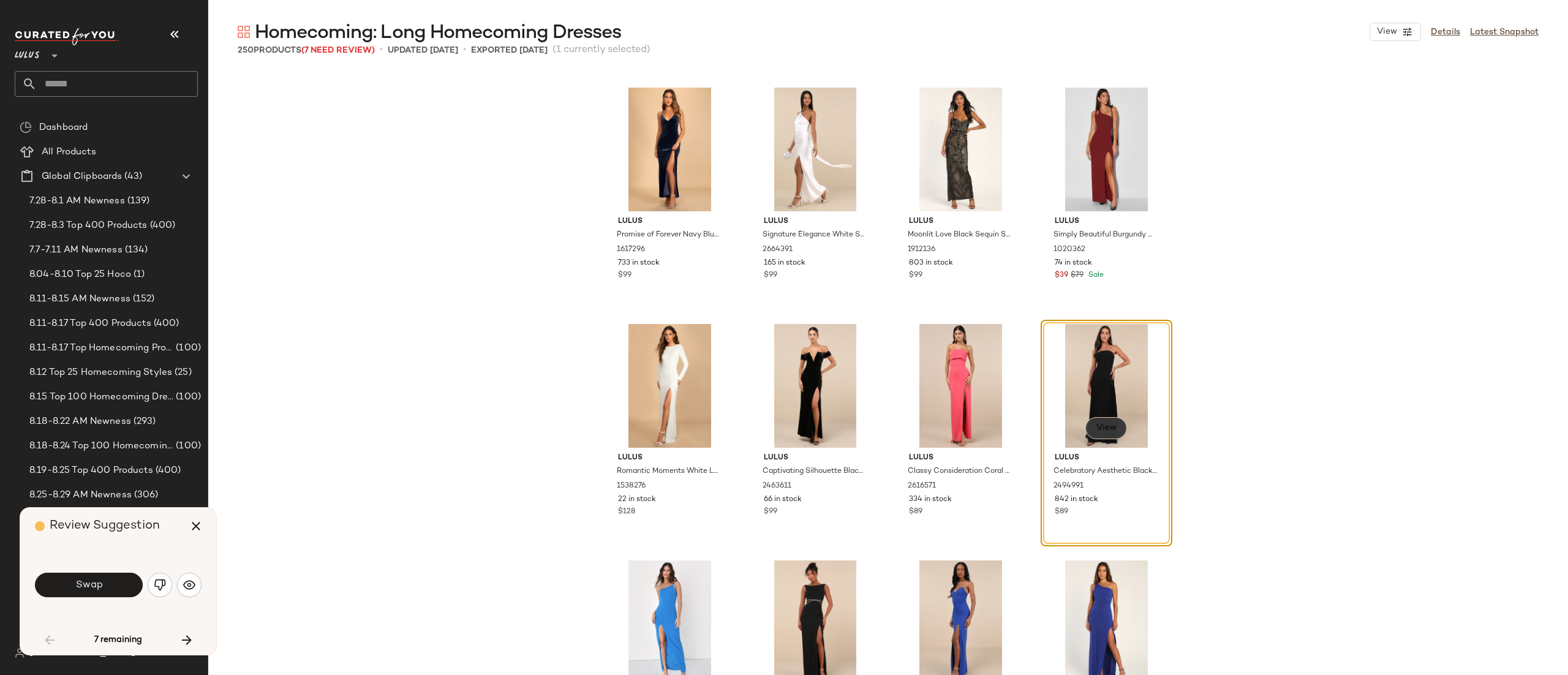
click at [1105, 432] on span "View" at bounding box center [1106, 428] width 21 height 10
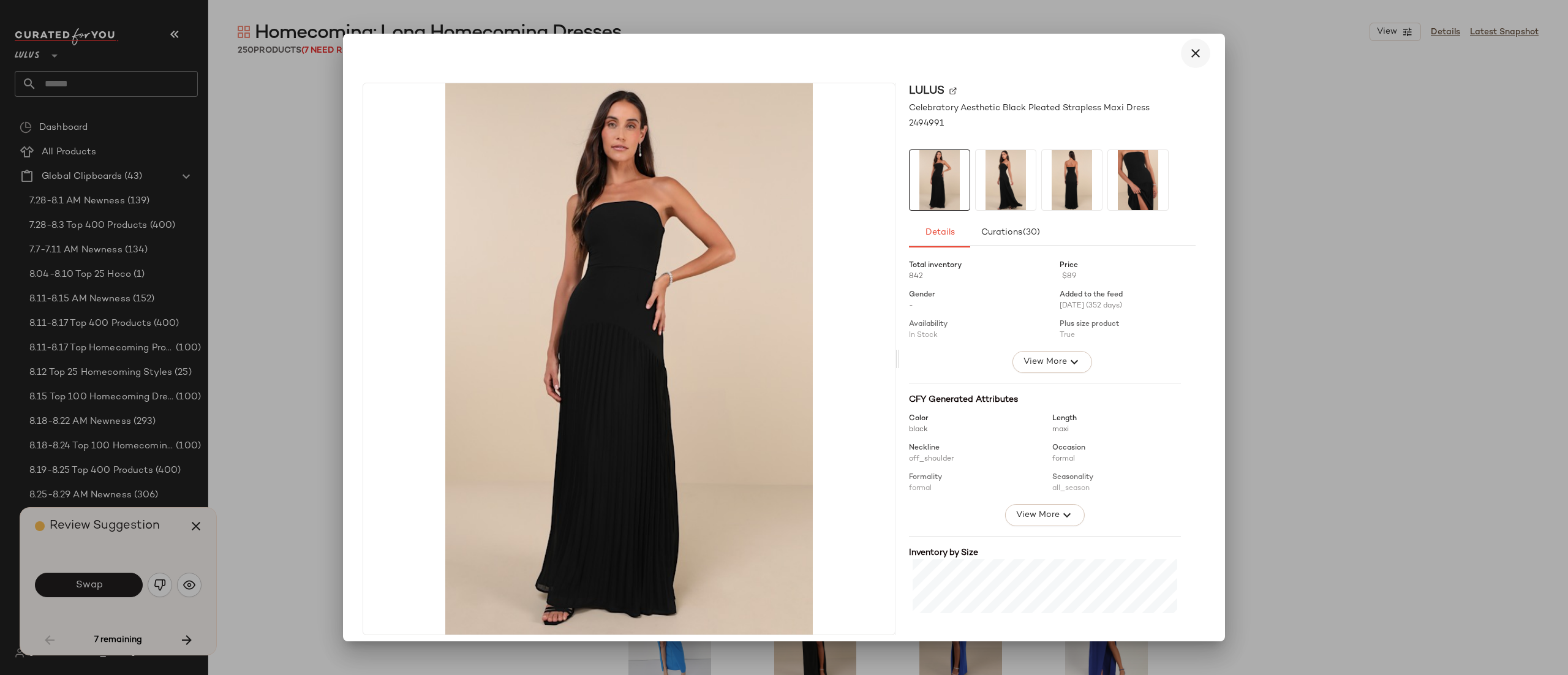
click at [1189, 49] on icon "button" at bounding box center [1196, 53] width 15 height 15
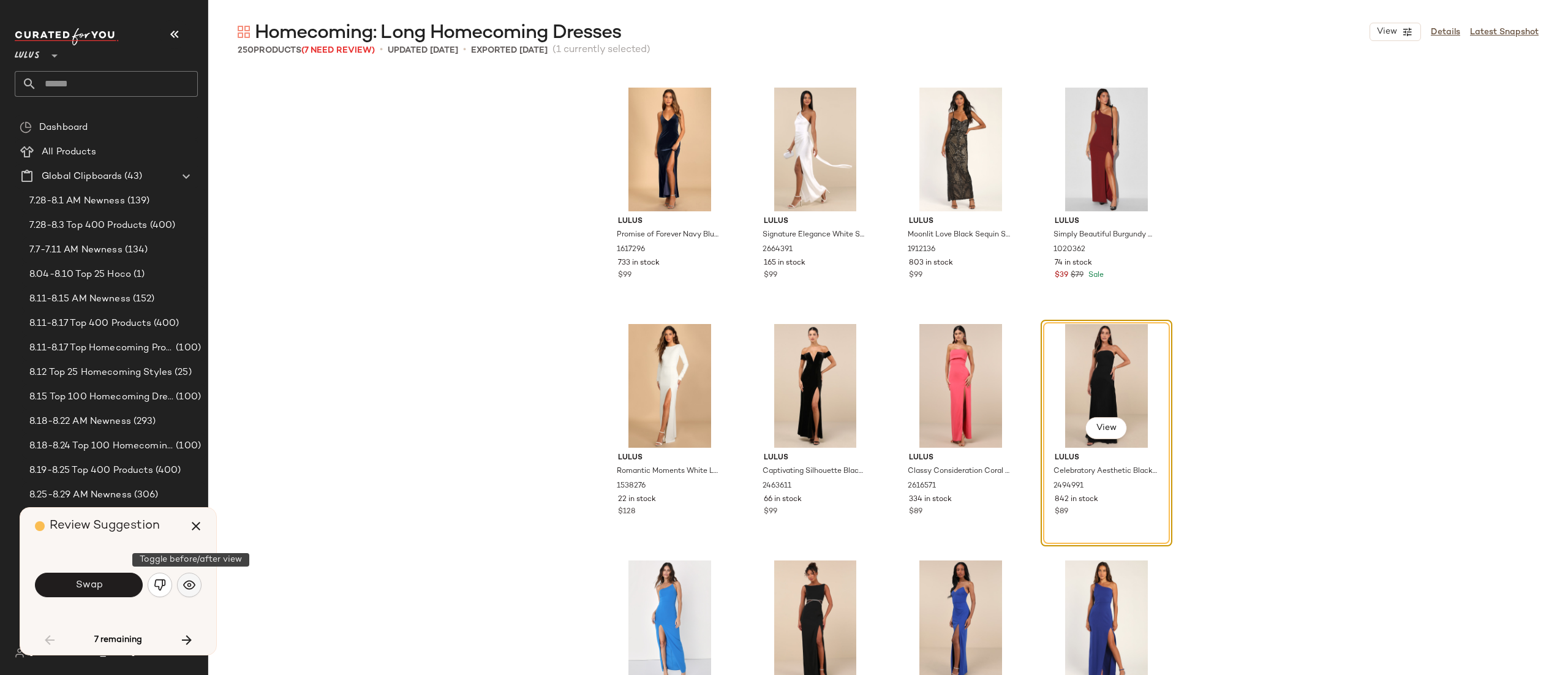
click at [188, 589] on img "button" at bounding box center [189, 585] width 12 height 12
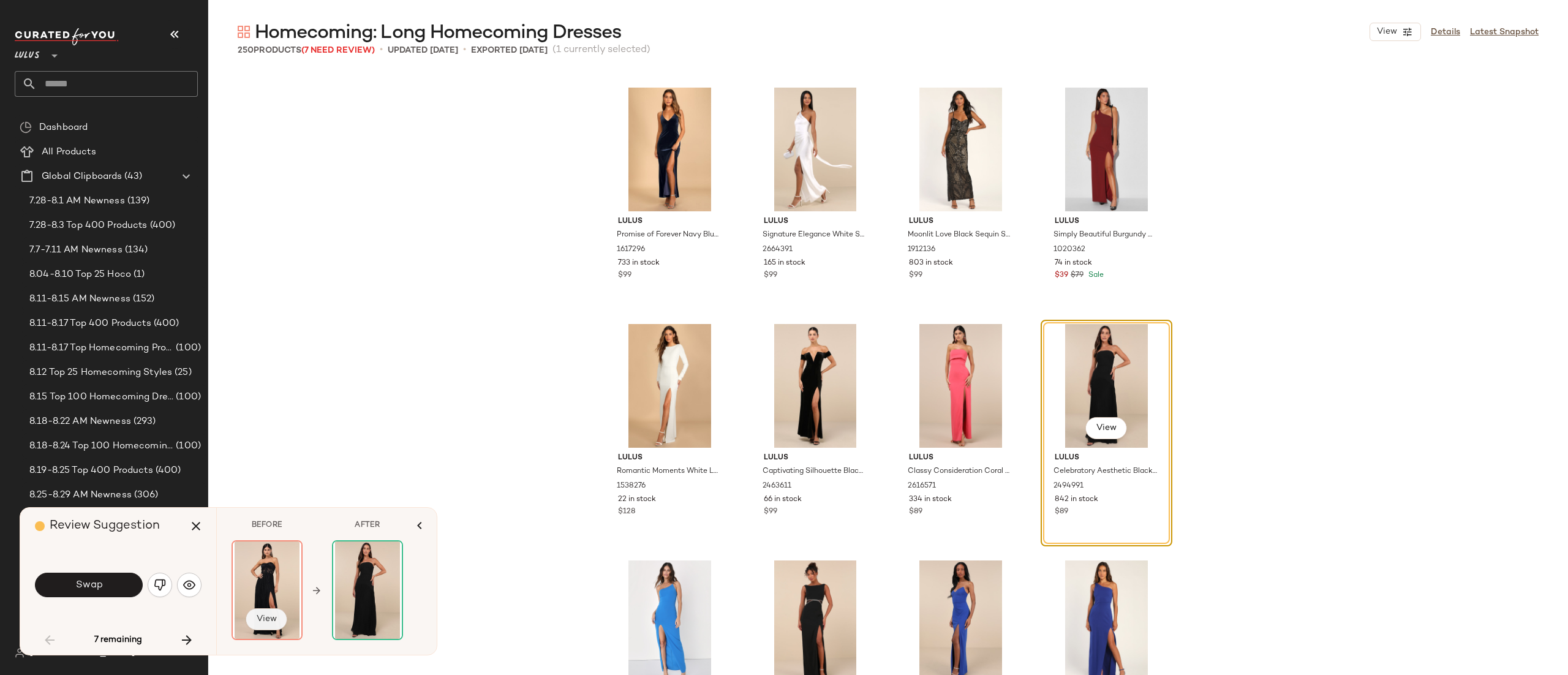
click at [269, 623] on span "View" at bounding box center [266, 619] width 21 height 10
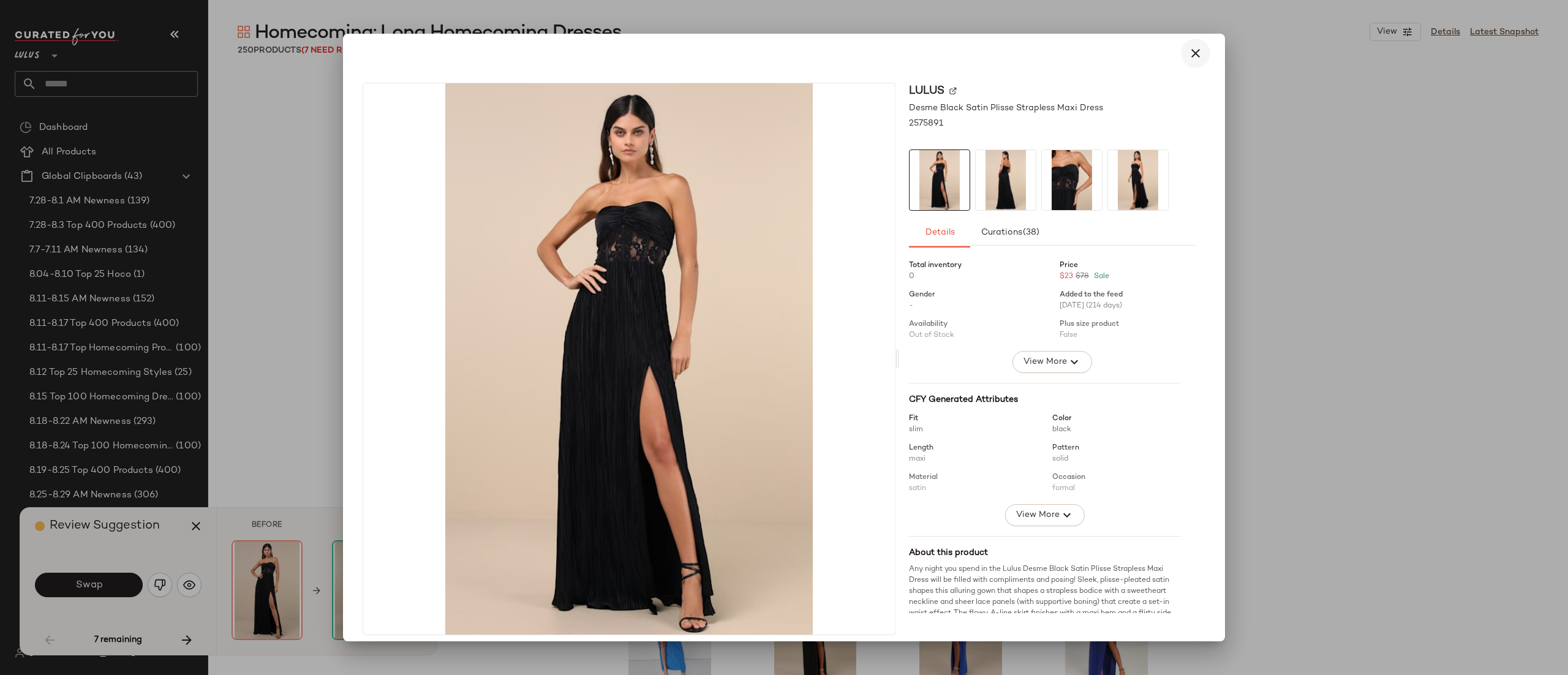
click at [1195, 52] on icon "button" at bounding box center [1196, 53] width 15 height 15
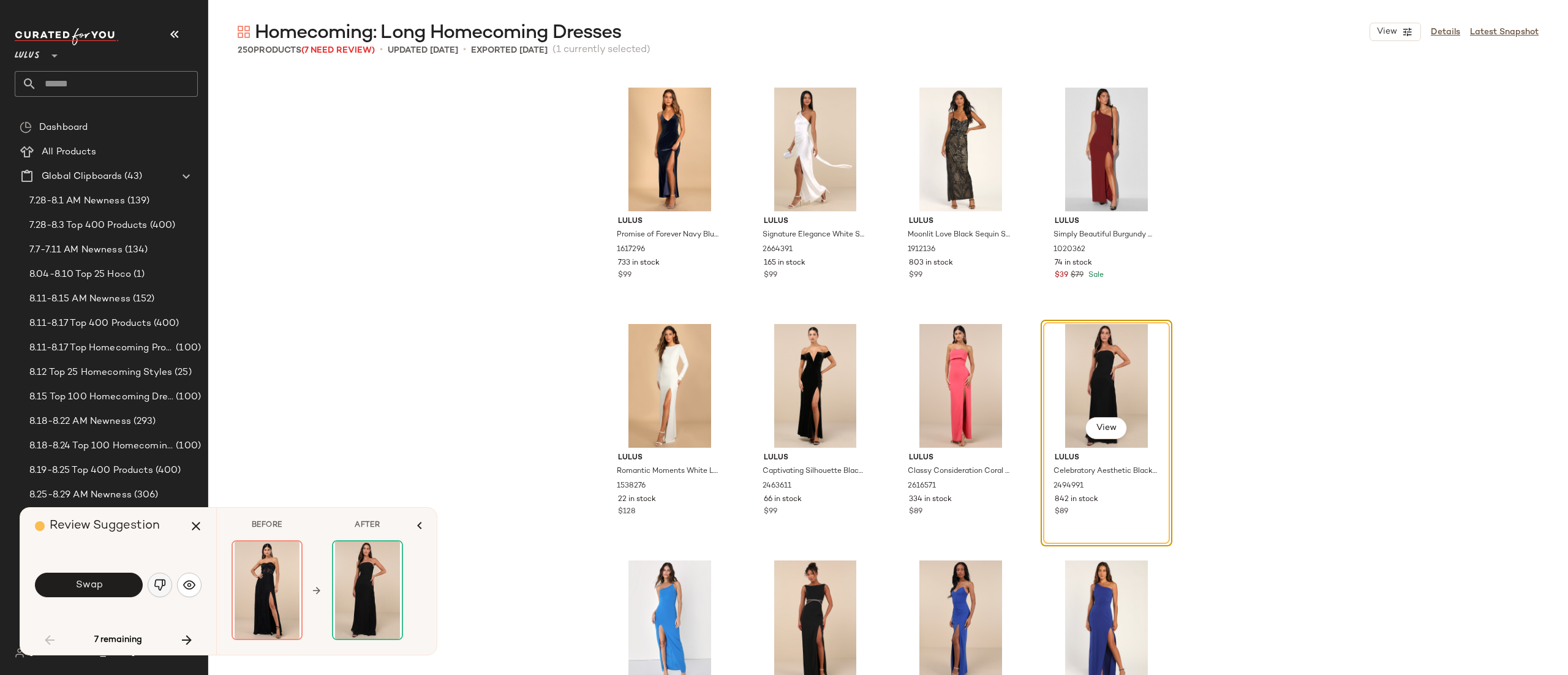
click at [164, 592] on button "button" at bounding box center [159, 585] width 25 height 25
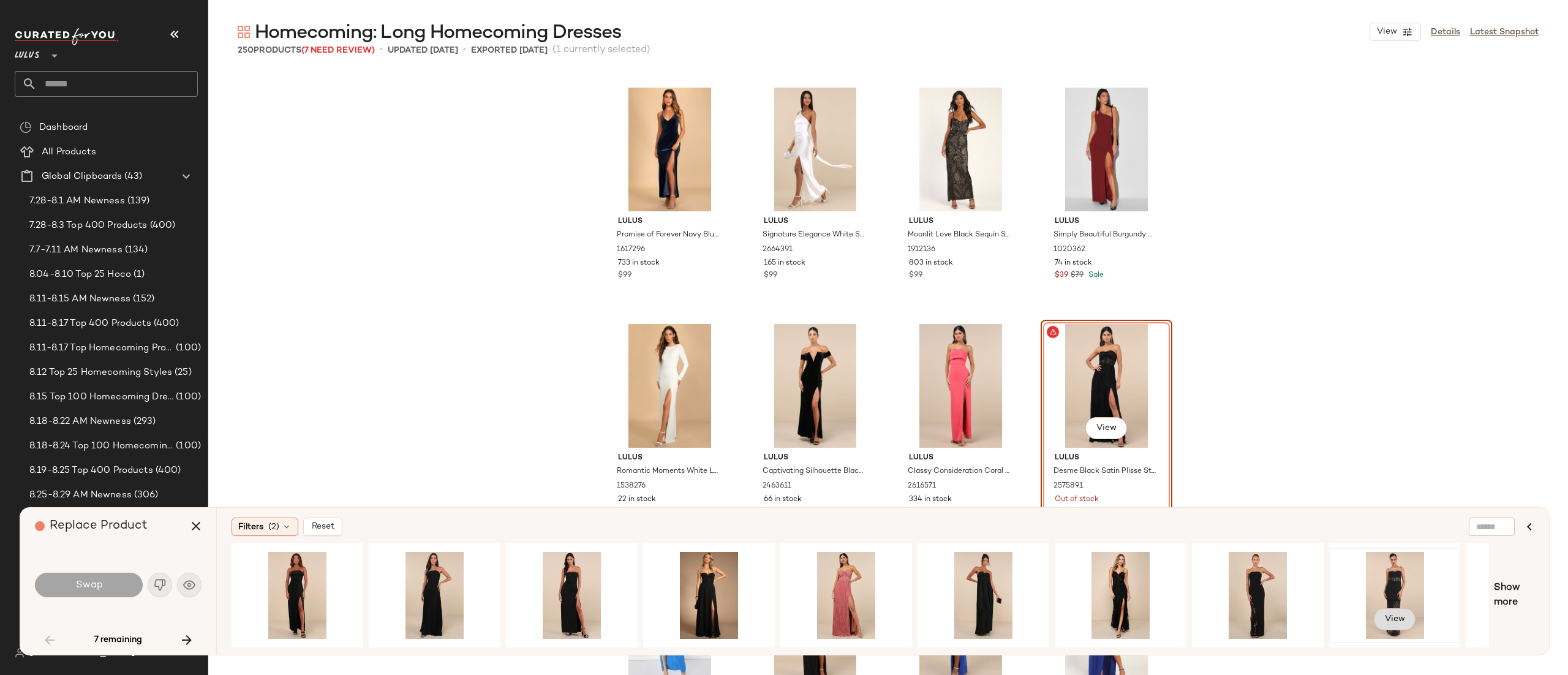
click at [1403, 614] on span "View" at bounding box center [1395, 619] width 21 height 10
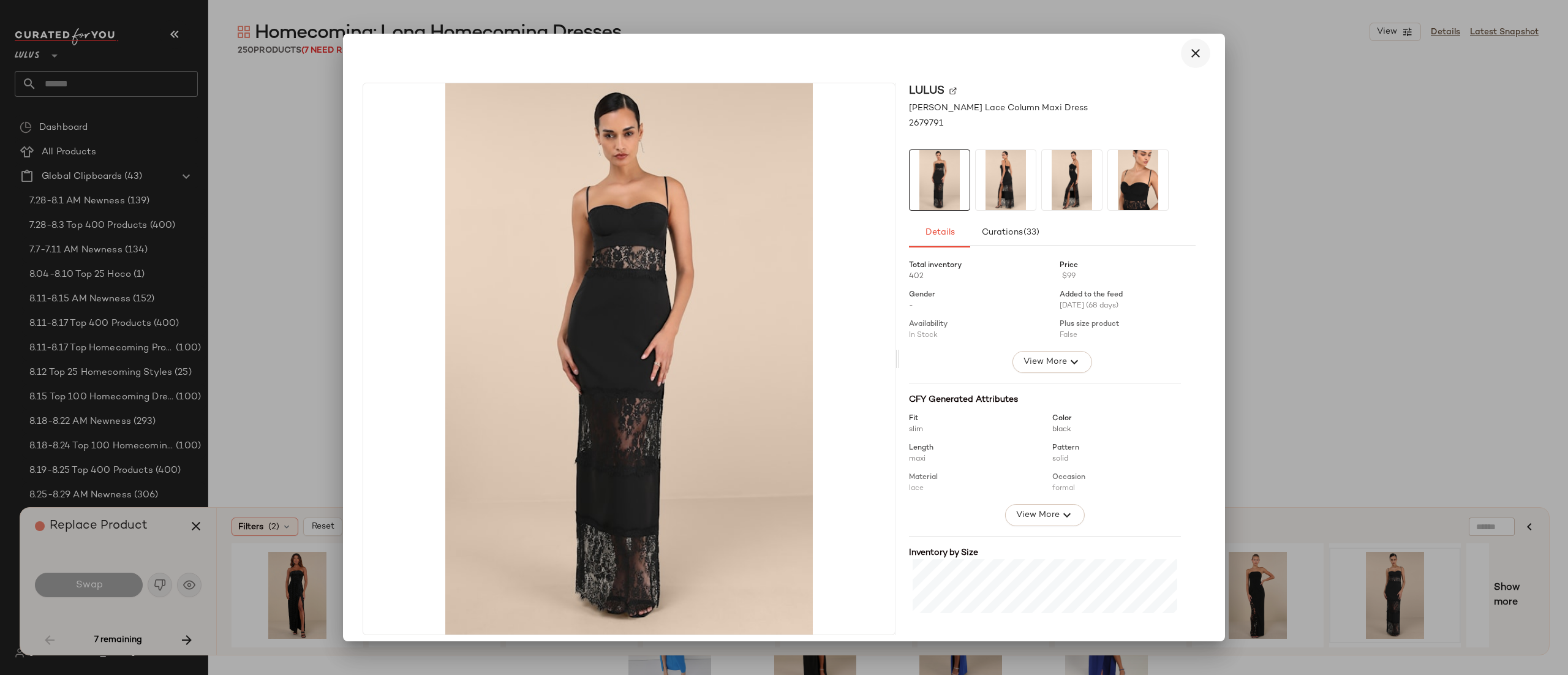
click at [1189, 54] on icon "button" at bounding box center [1196, 53] width 15 height 15
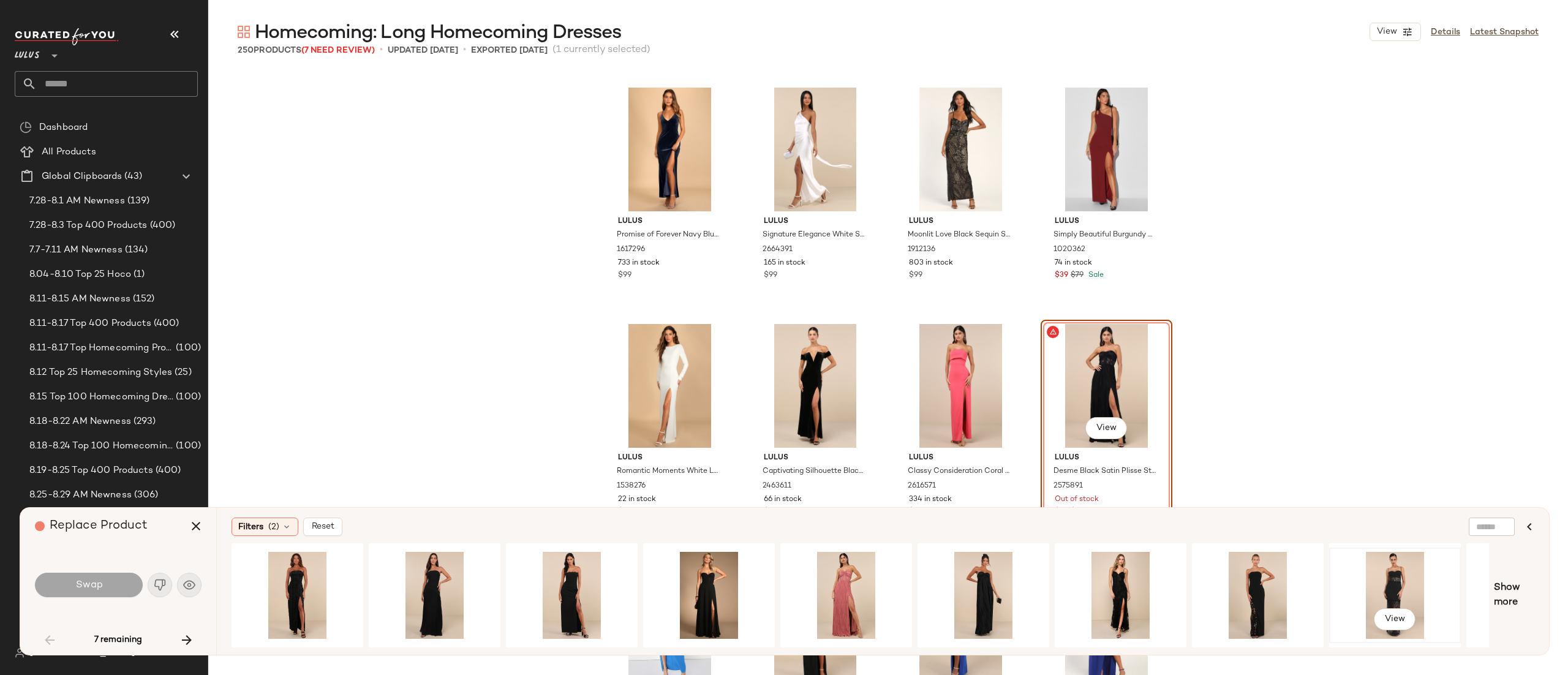
click at [1383, 577] on div "View" at bounding box center [1395, 596] width 123 height 87
click at [108, 588] on button "Swap" at bounding box center [89, 585] width 108 height 25
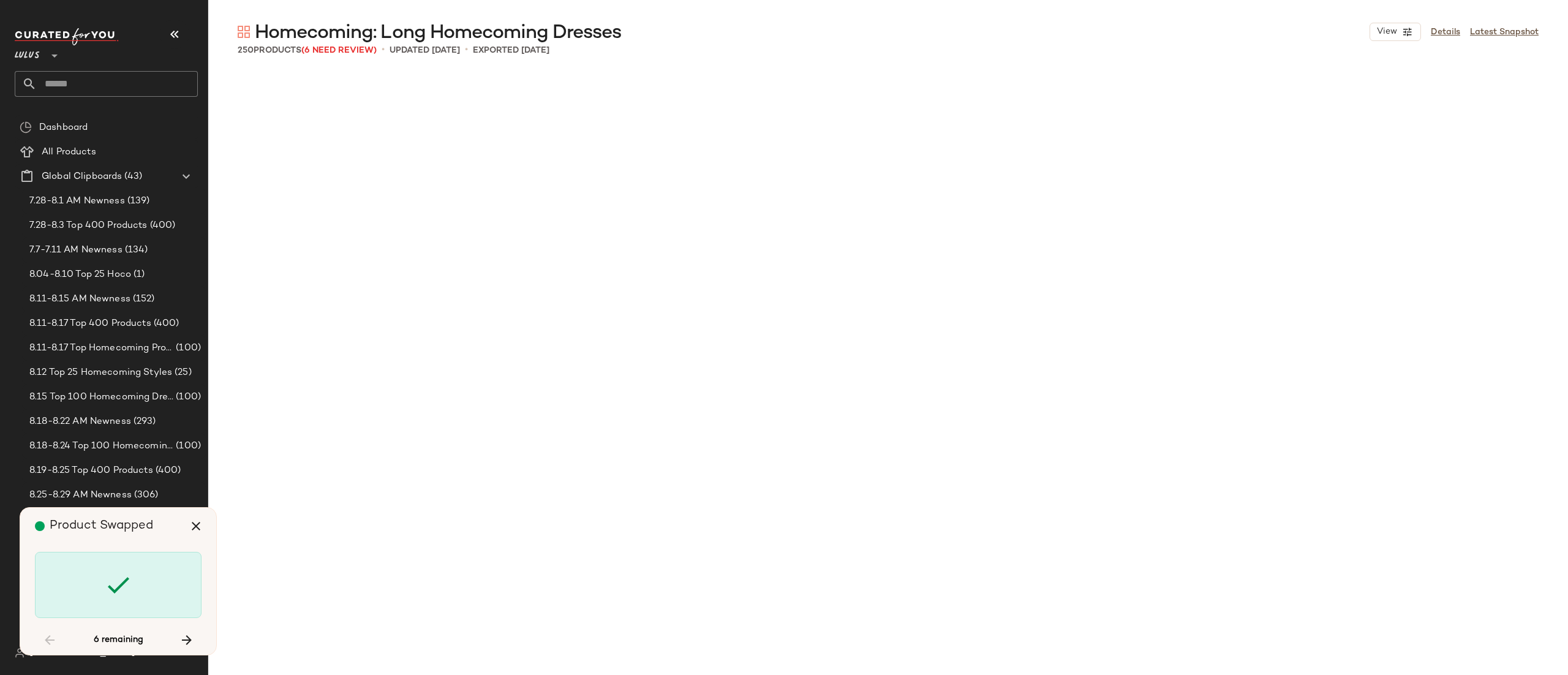
scroll to position [8280, 0]
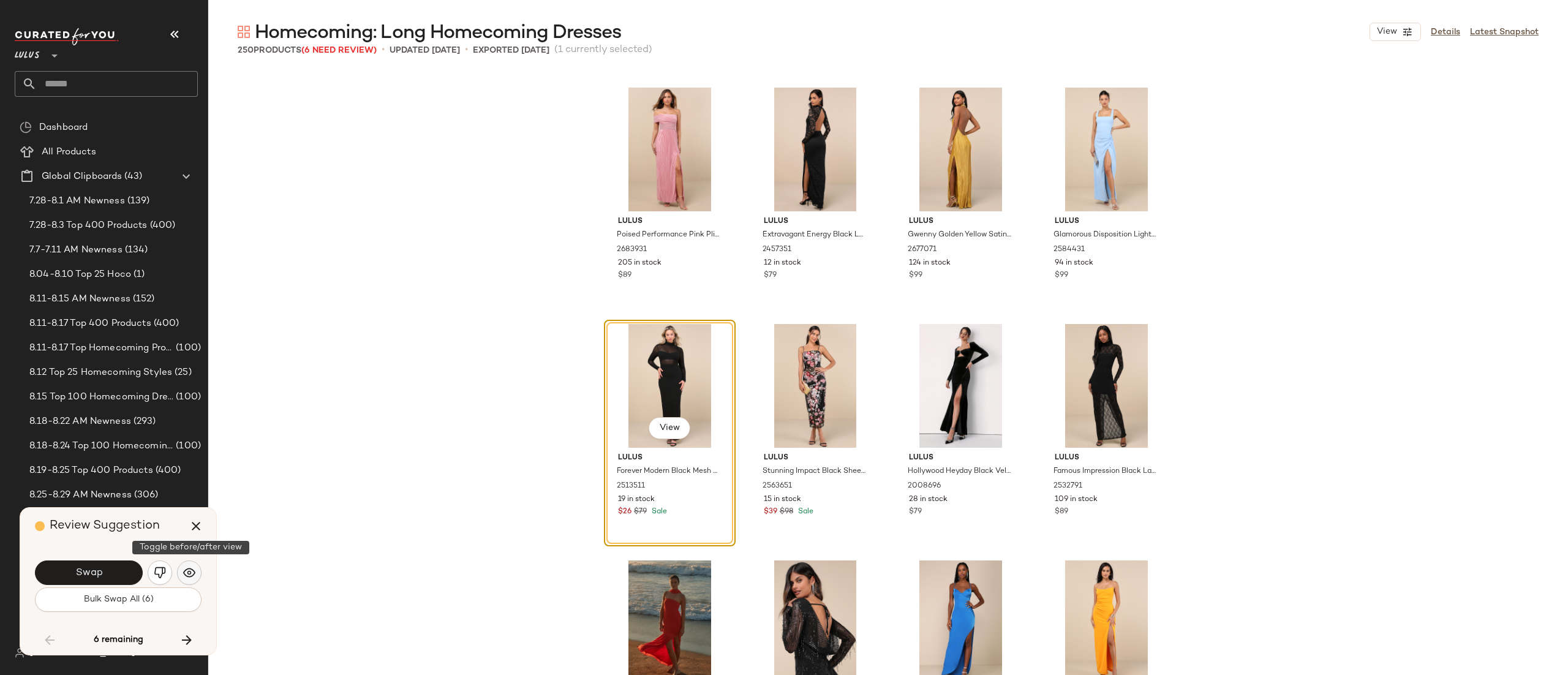
click at [188, 572] on img "button" at bounding box center [189, 573] width 12 height 12
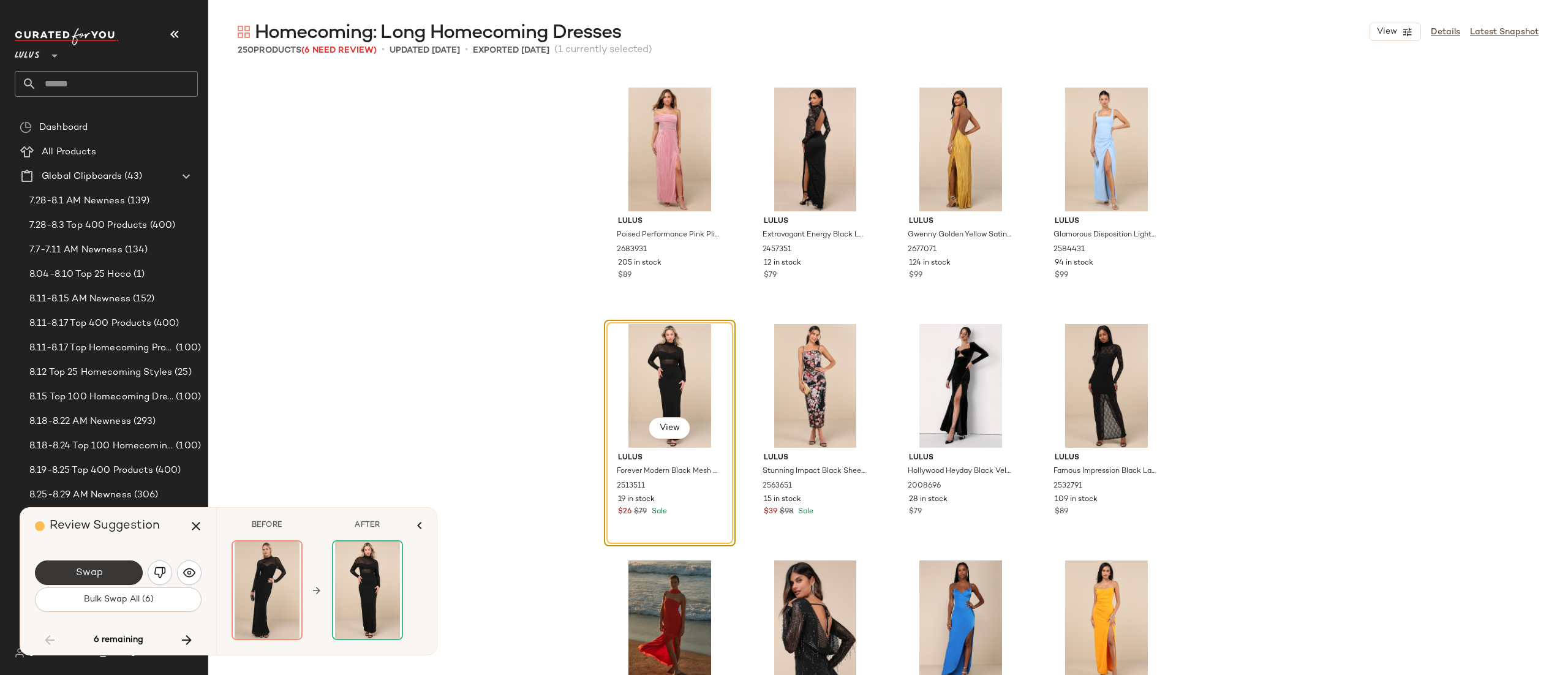
click at [79, 572] on span "Swap" at bounding box center [88, 573] width 28 height 12
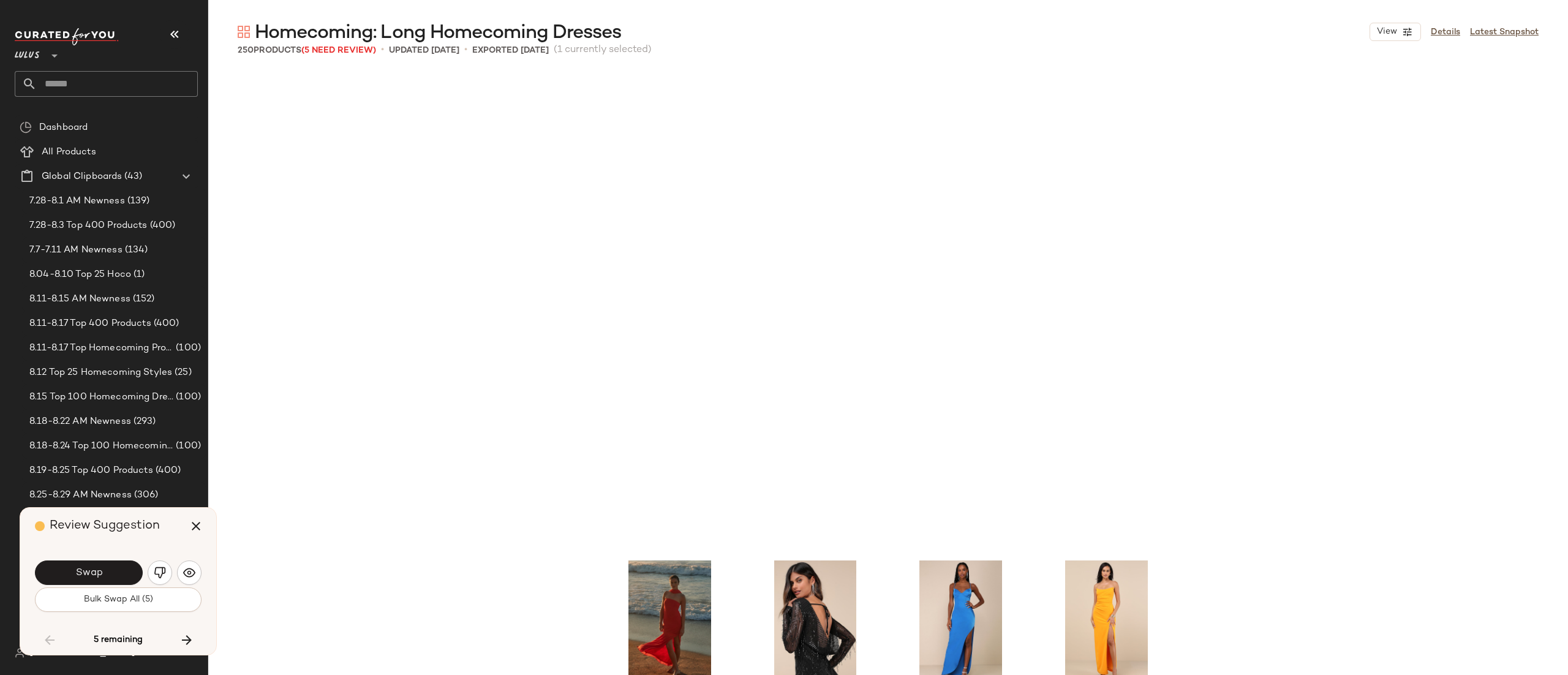
scroll to position [8753, 0]
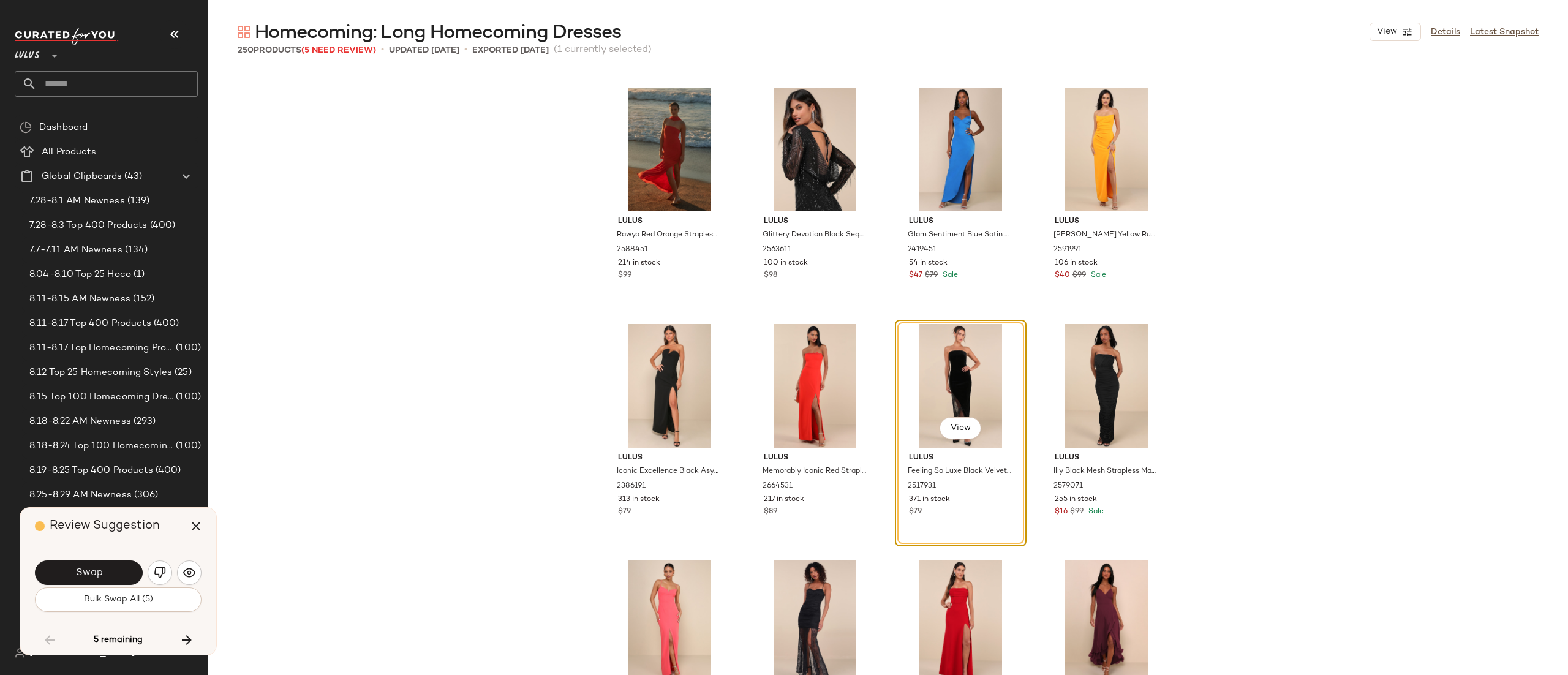
click at [79, 572] on span "Swap" at bounding box center [88, 573] width 28 height 12
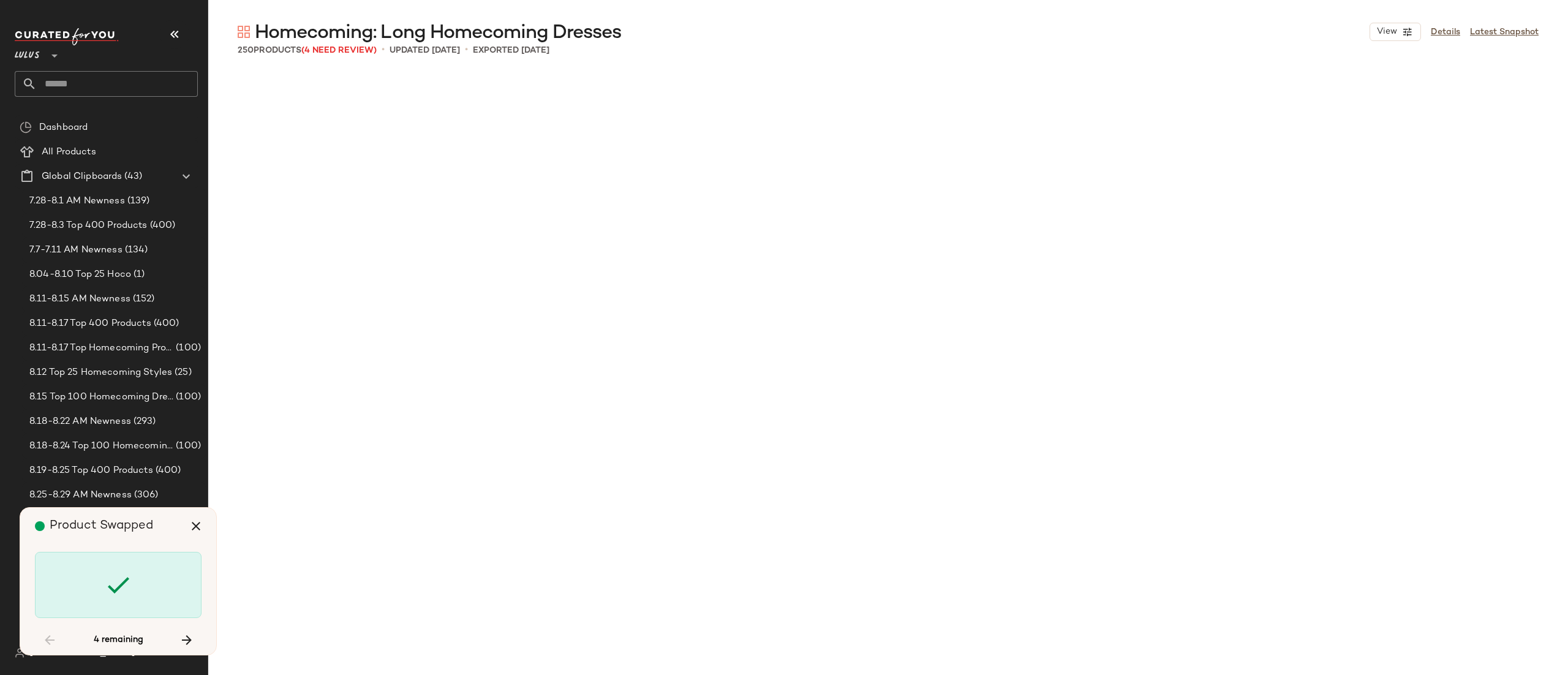
scroll to position [10882, 0]
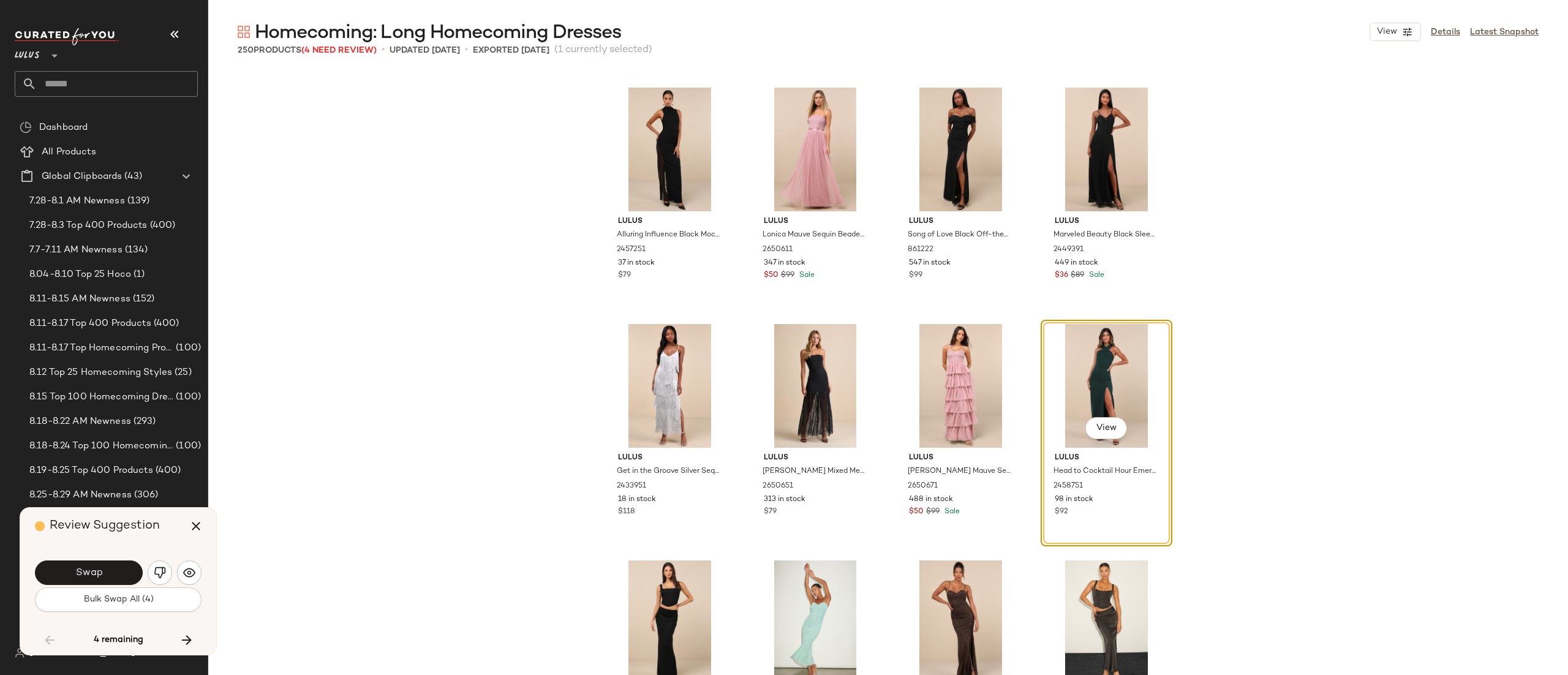
click at [79, 572] on span "Swap" at bounding box center [88, 573] width 28 height 12
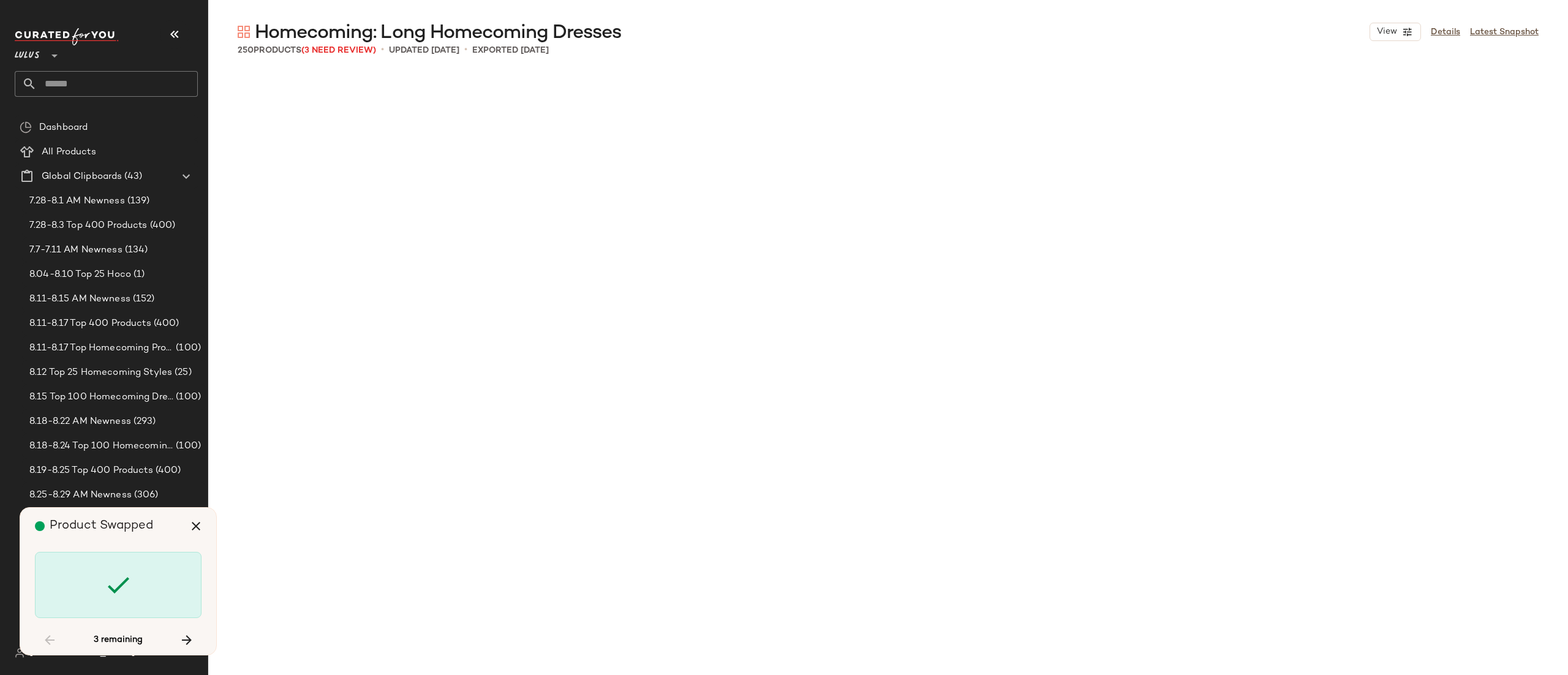
scroll to position [11827, 0]
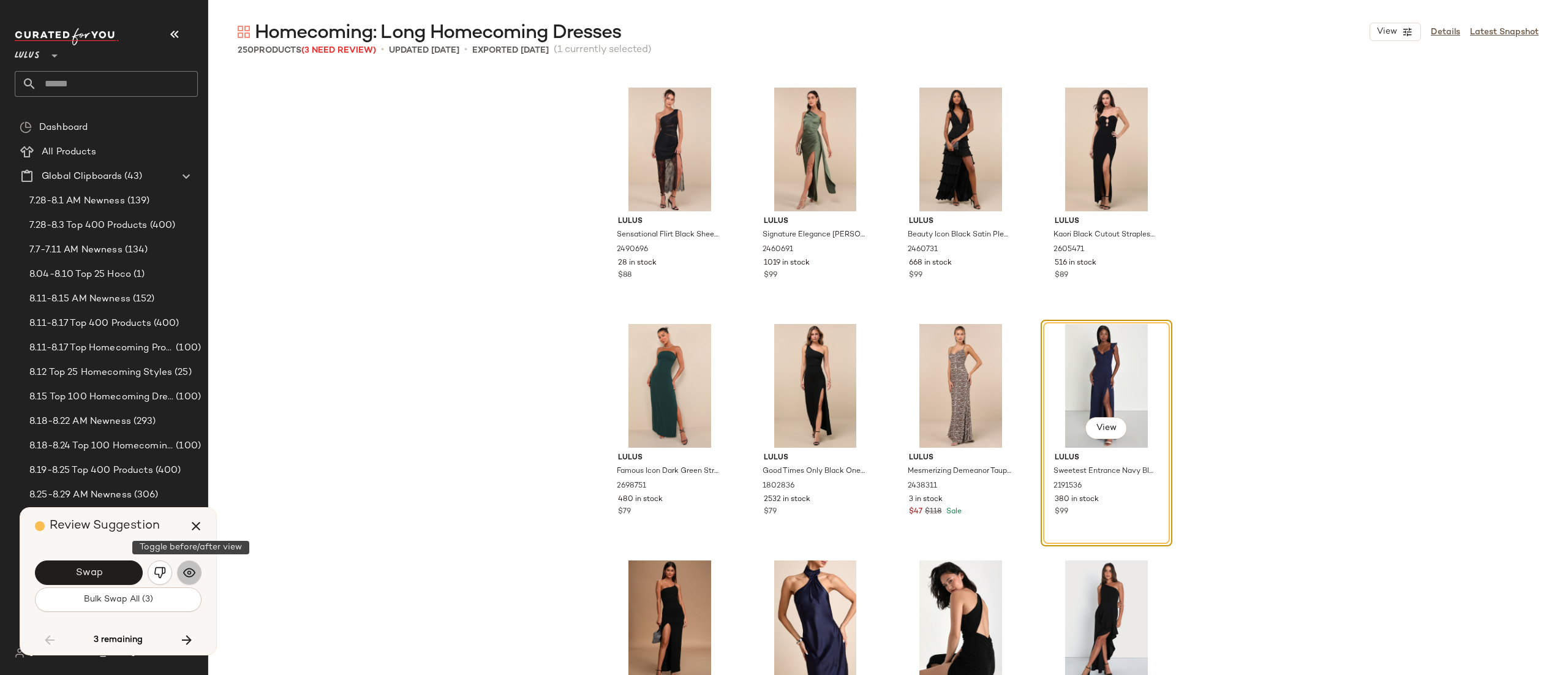
click at [187, 574] on img "button" at bounding box center [189, 573] width 12 height 12
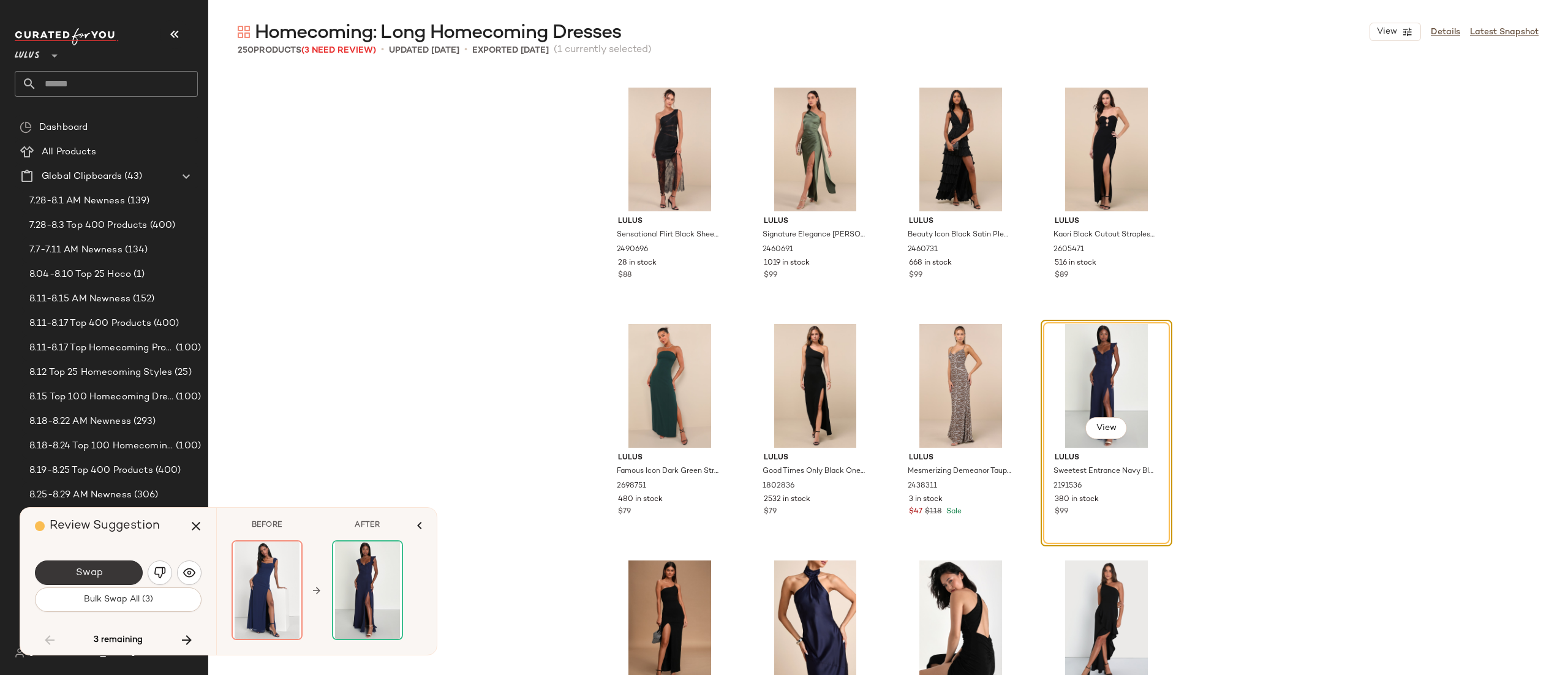
click at [88, 584] on button "Swap" at bounding box center [89, 572] width 108 height 25
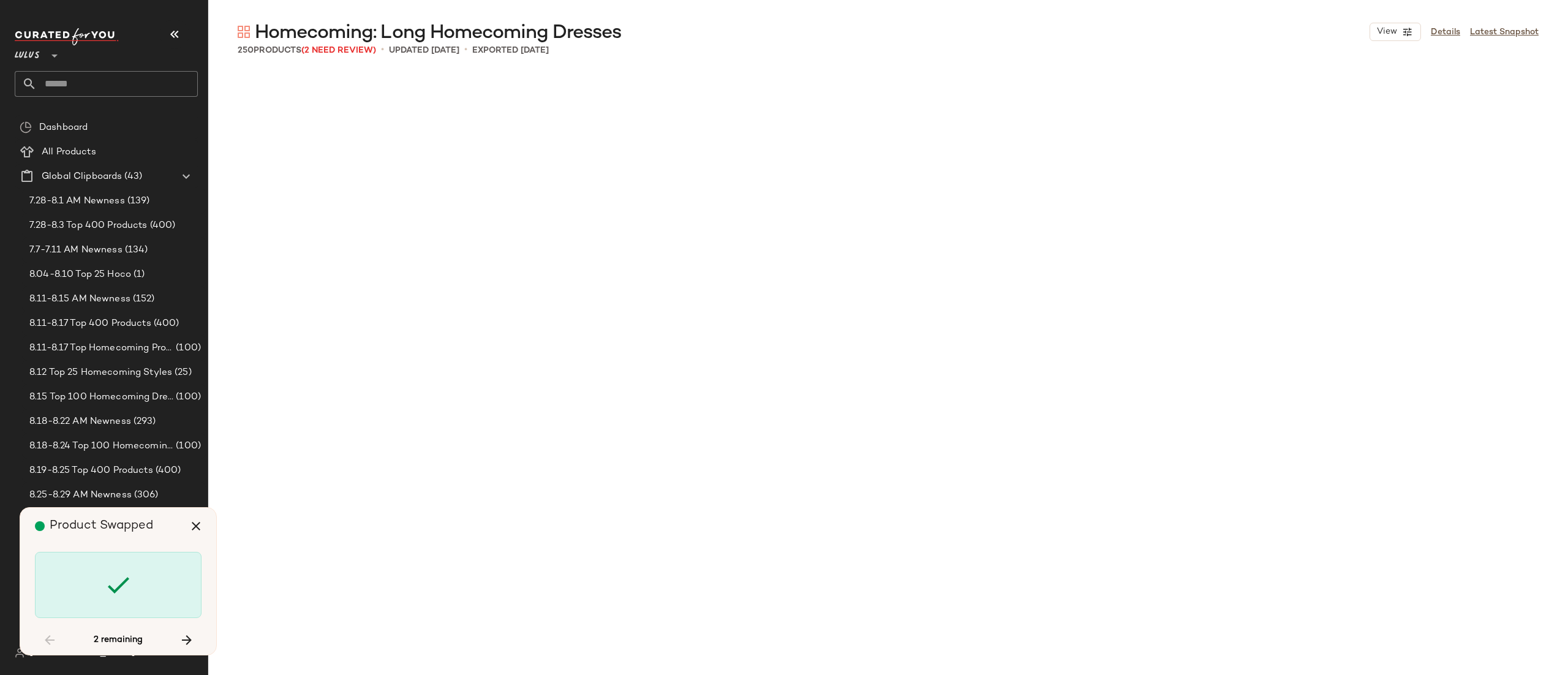
scroll to position [13720, 0]
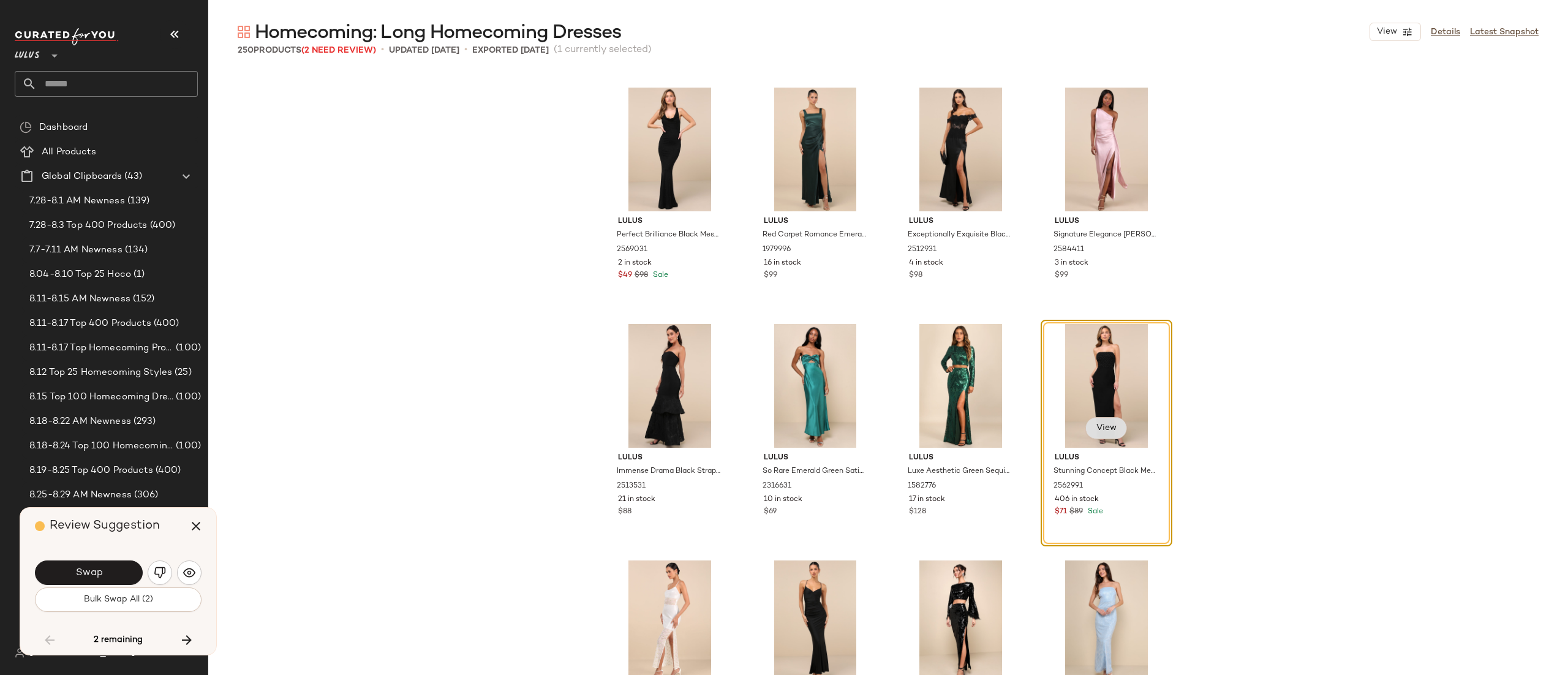
click at [1112, 430] on span "View" at bounding box center [1106, 428] width 21 height 10
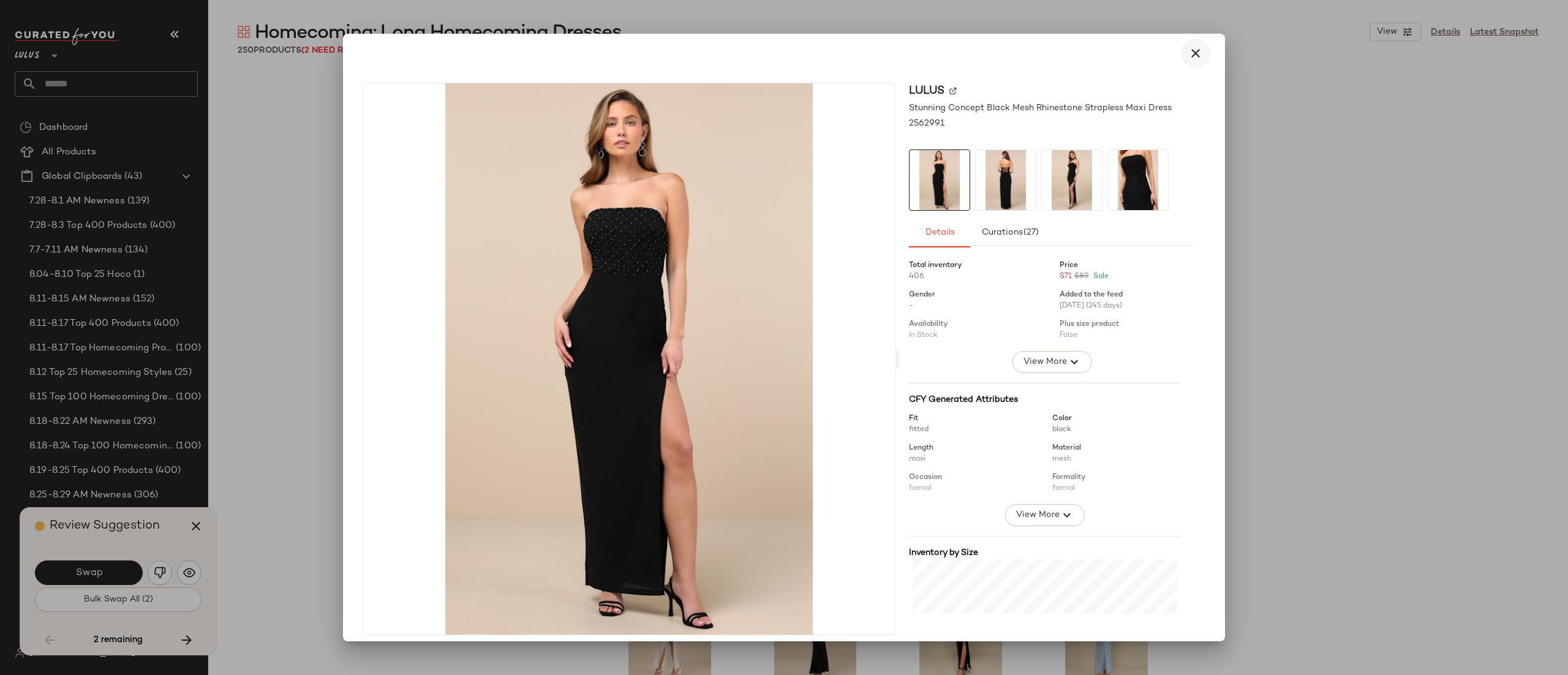
click at [1192, 52] on icon "button" at bounding box center [1196, 53] width 15 height 15
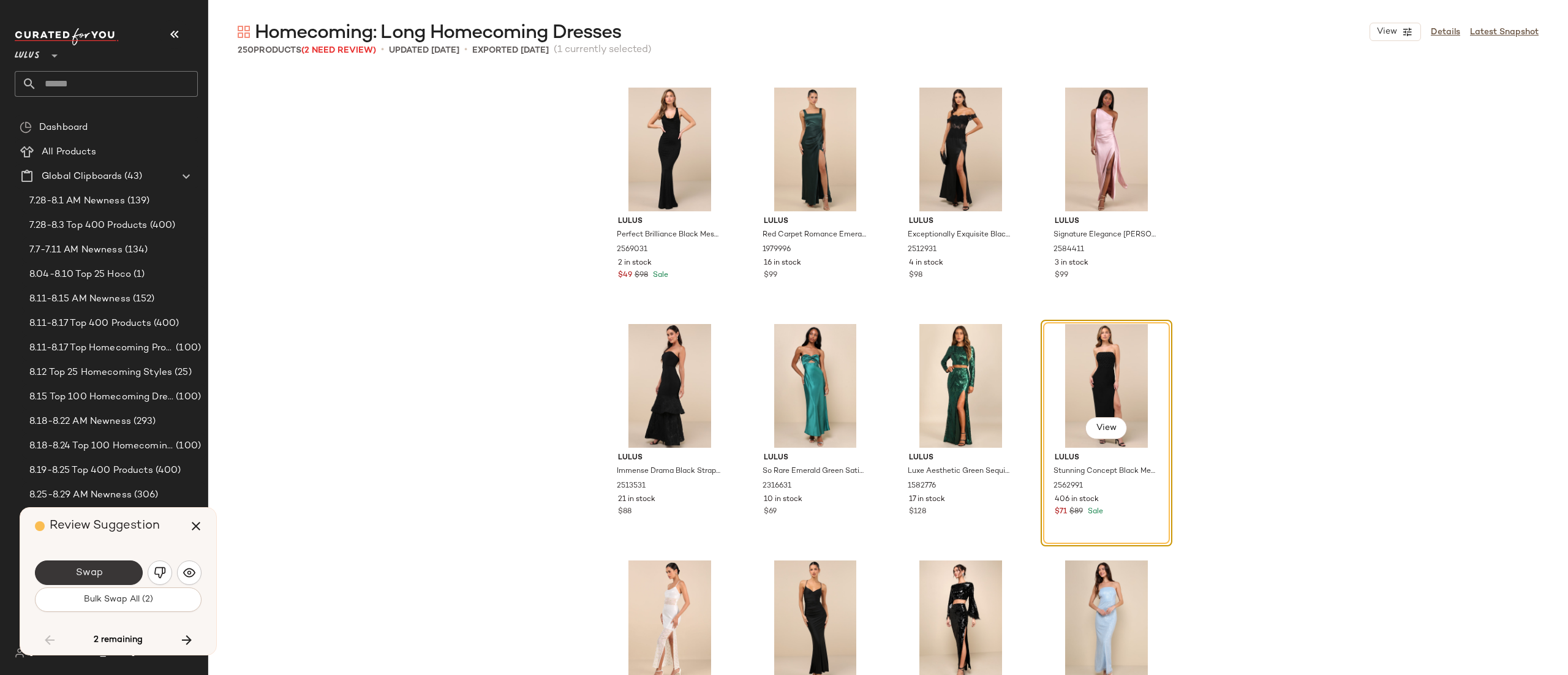
click at [88, 573] on span "Swap" at bounding box center [88, 573] width 28 height 12
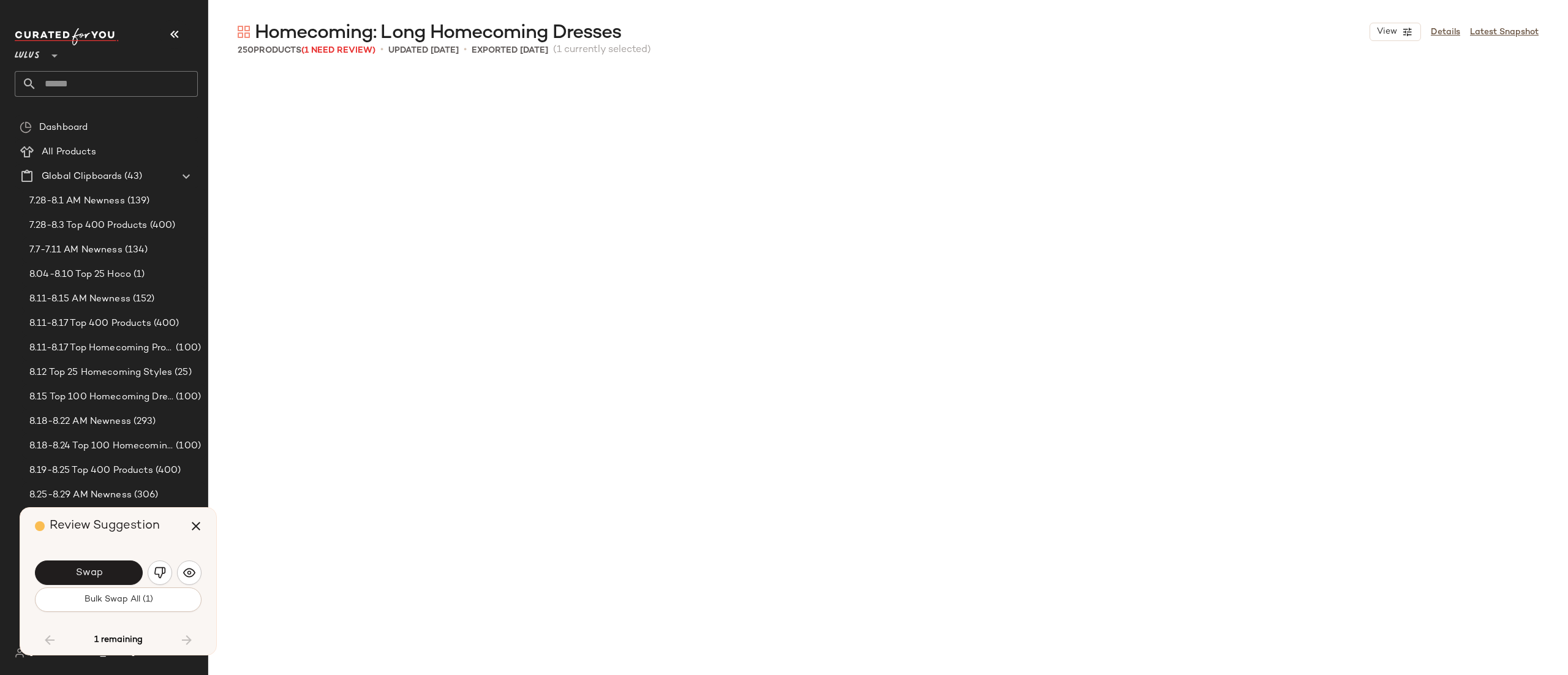
scroll to position [14250, 0]
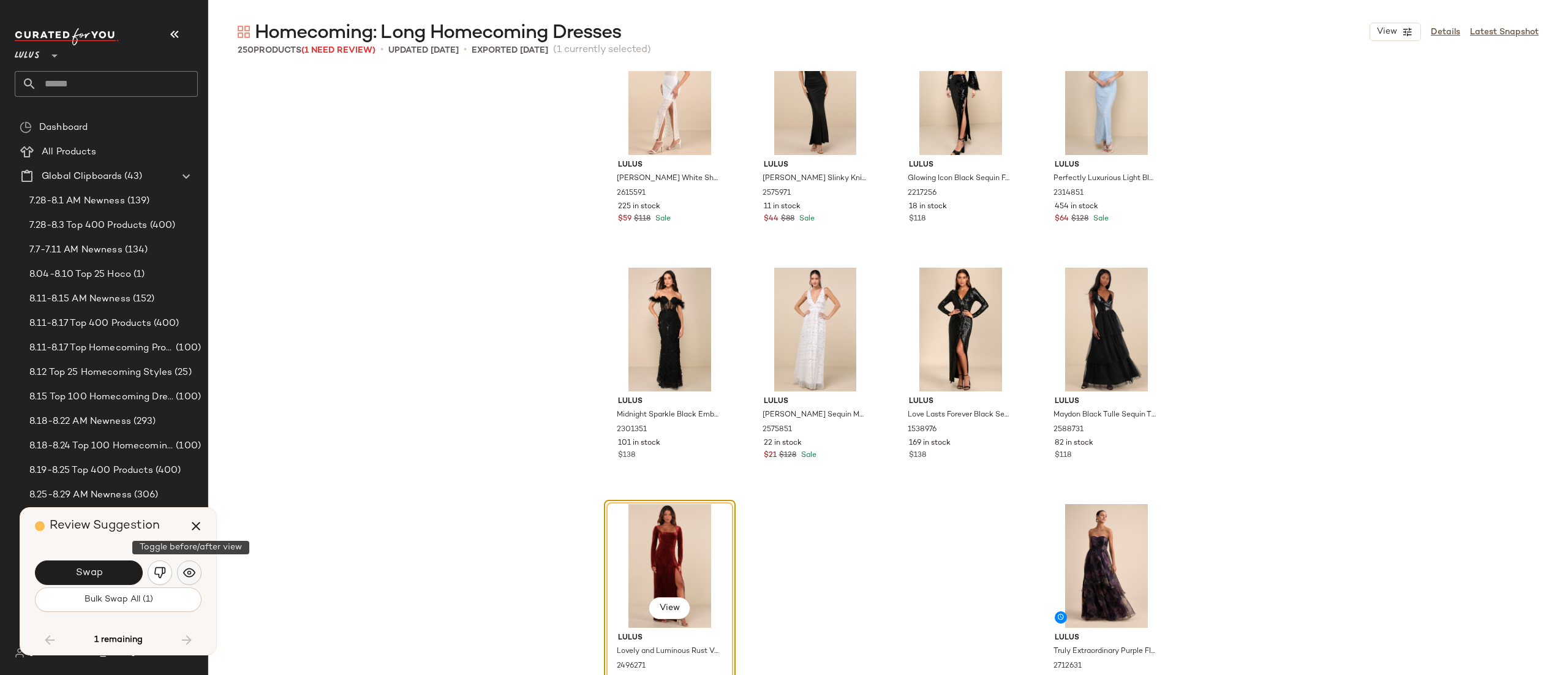
click at [184, 578] on img "button" at bounding box center [189, 573] width 12 height 12
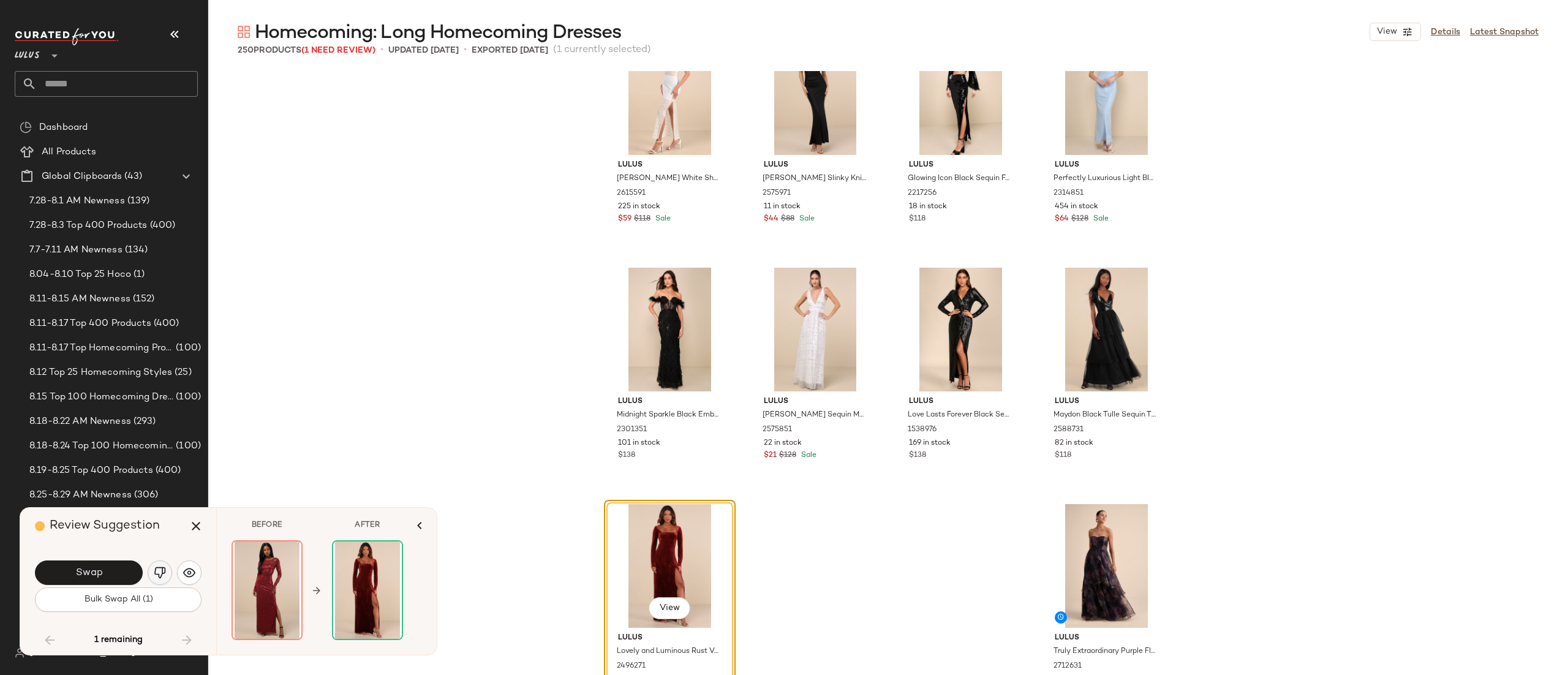
click at [171, 577] on button "button" at bounding box center [159, 572] width 25 height 25
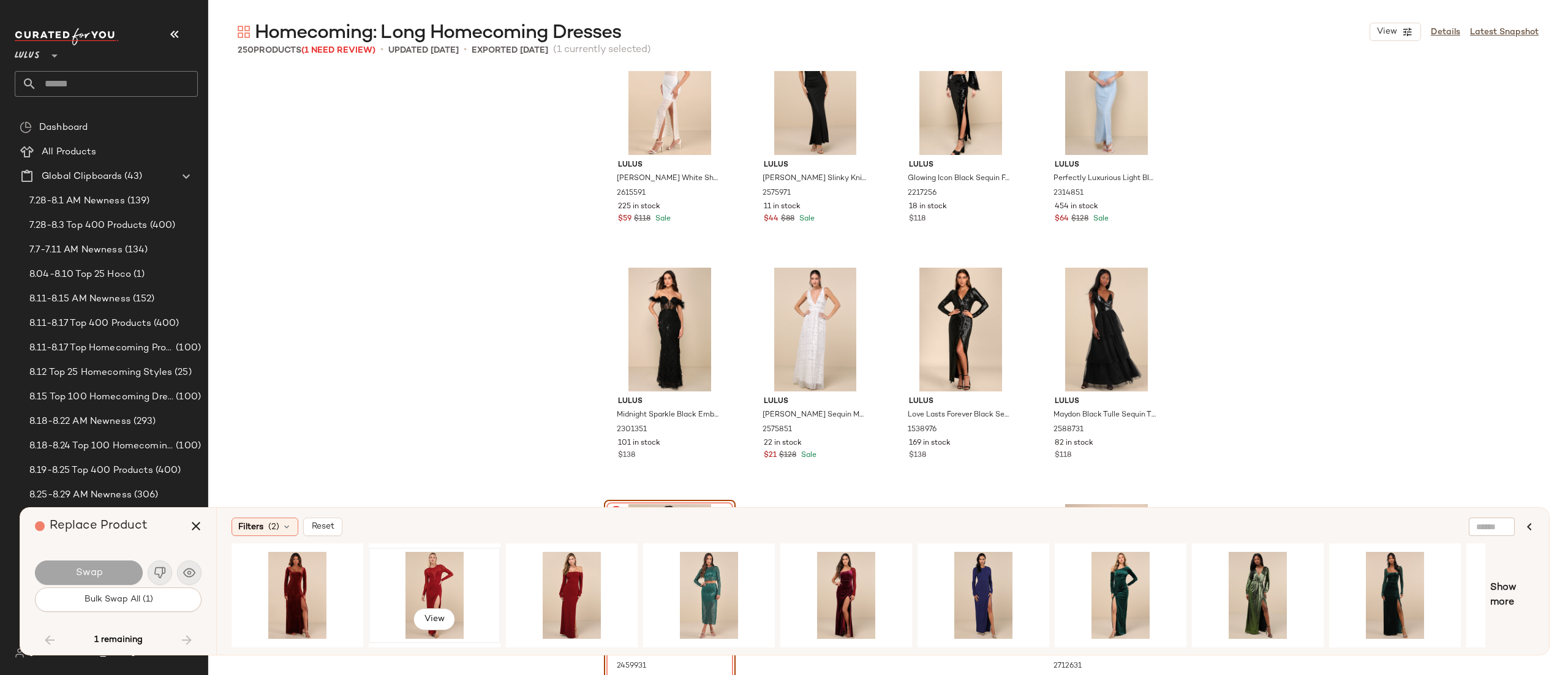
click at [436, 583] on div "View" at bounding box center [435, 596] width 123 height 87
click at [441, 617] on span "View" at bounding box center [435, 619] width 21 height 10
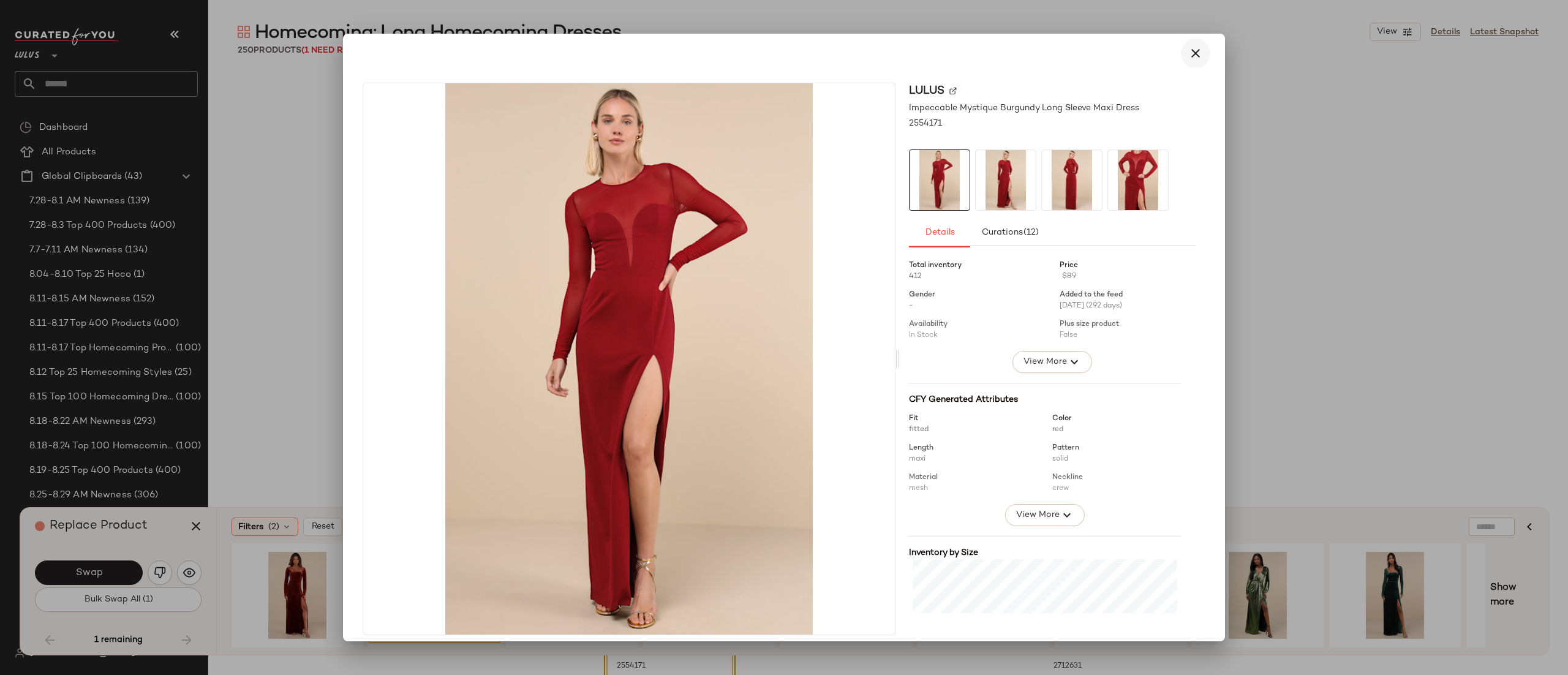
click at [1190, 55] on icon "button" at bounding box center [1196, 53] width 15 height 15
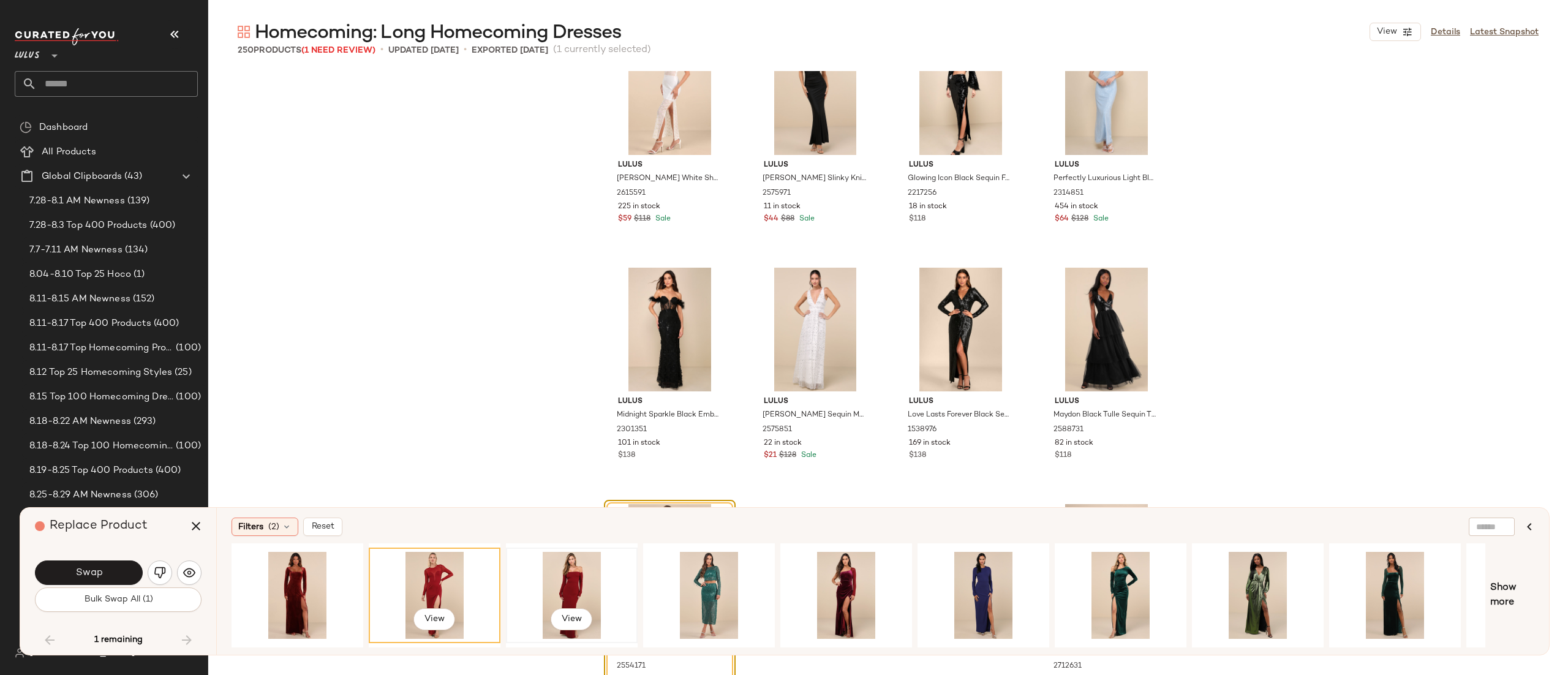
click at [573, 582] on div "View" at bounding box center [572, 596] width 123 height 87
click at [563, 614] on span "View" at bounding box center [572, 619] width 21 height 10
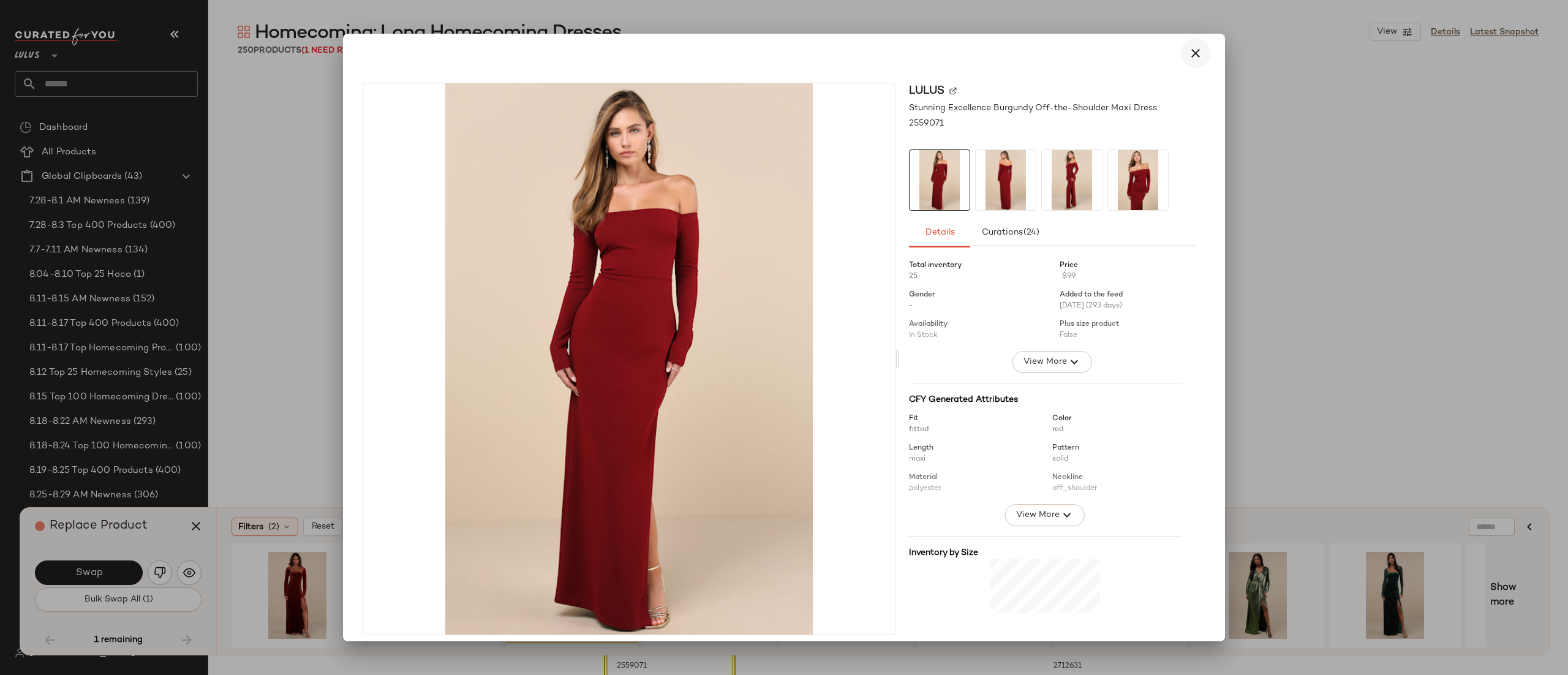
click at [1195, 49] on icon "button" at bounding box center [1196, 53] width 15 height 15
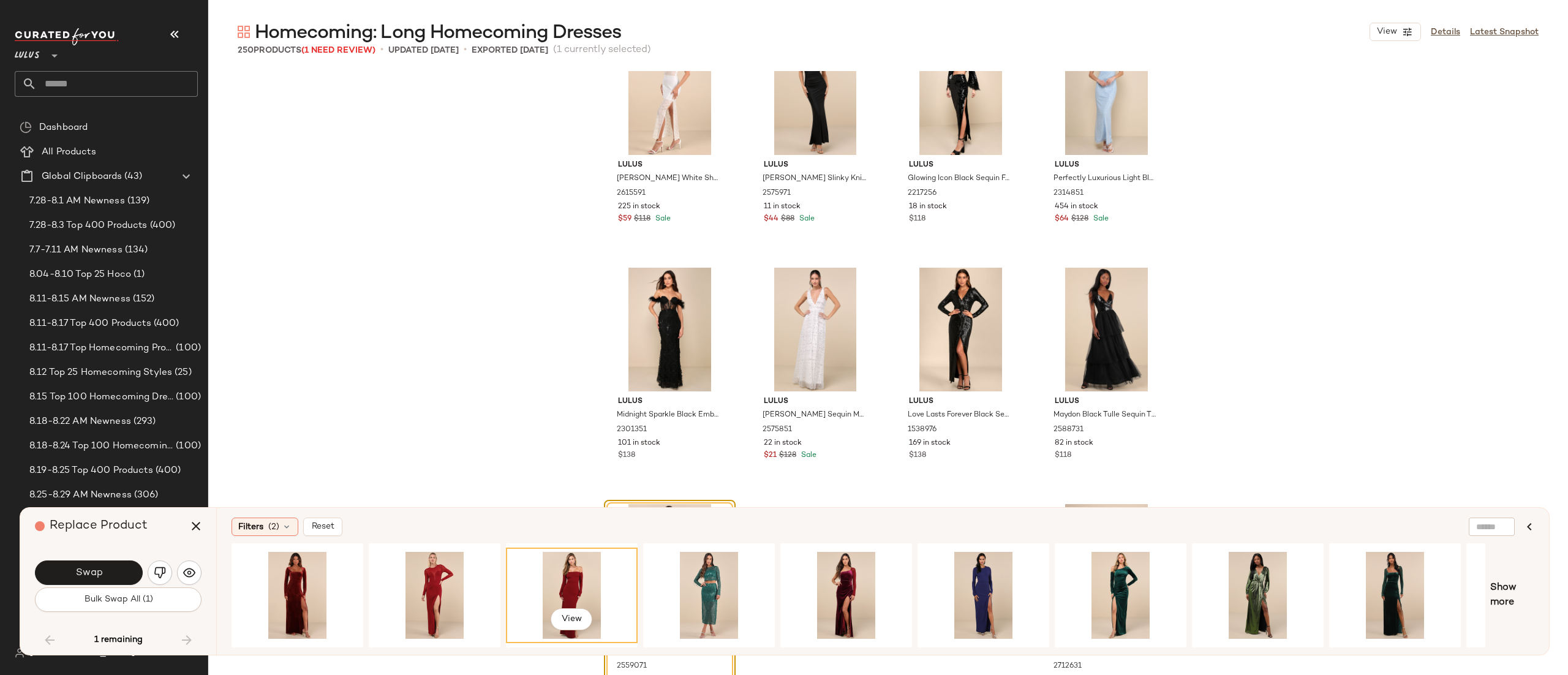
click at [566, 584] on div "View" at bounding box center [572, 596] width 123 height 87
click at [114, 579] on button "Swap" at bounding box center [89, 572] width 108 height 25
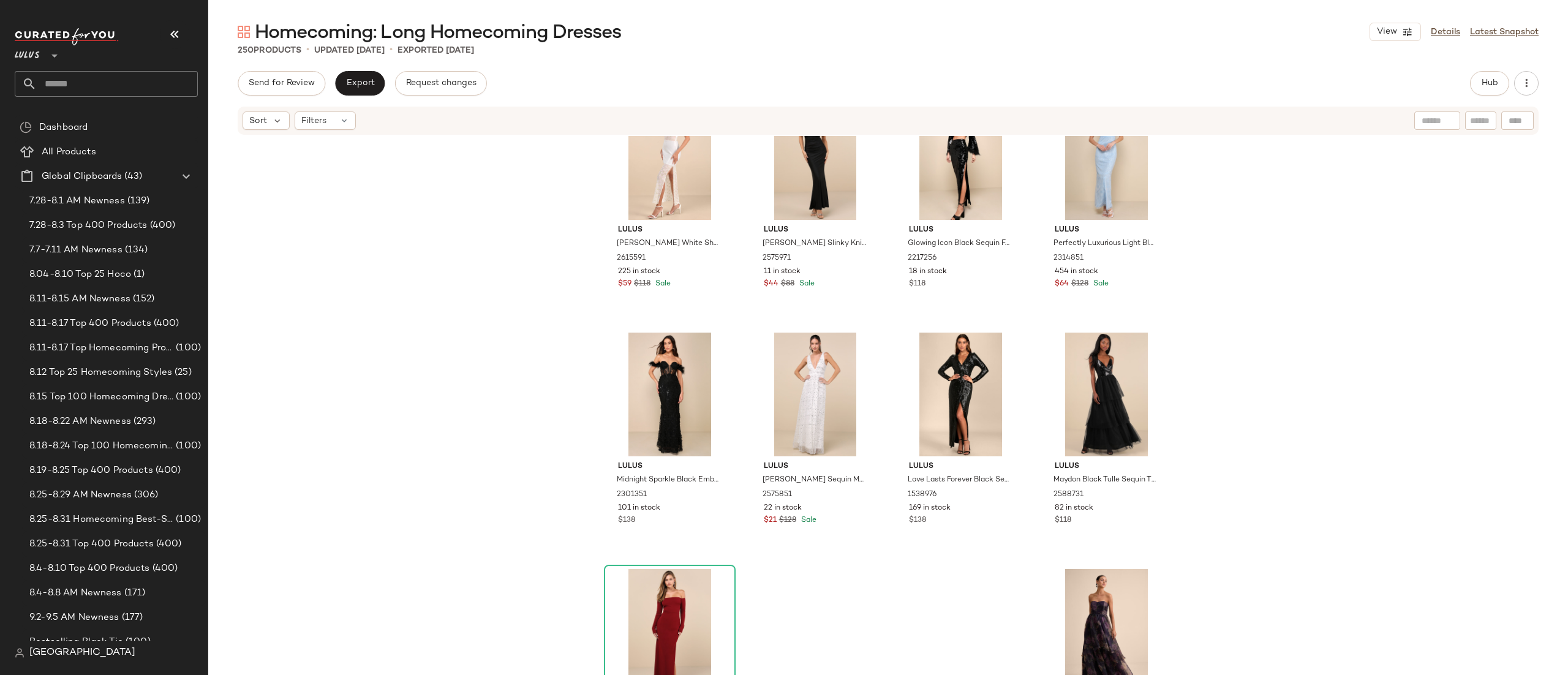
click at [1250, 365] on div "Lulus Malone White Sheer Sequin Embroidered Maxi Dress 2615591 225 in stock $59…" at bounding box center [888, 424] width 1360 height 576
click at [352, 83] on span "Export" at bounding box center [360, 83] width 28 height 10
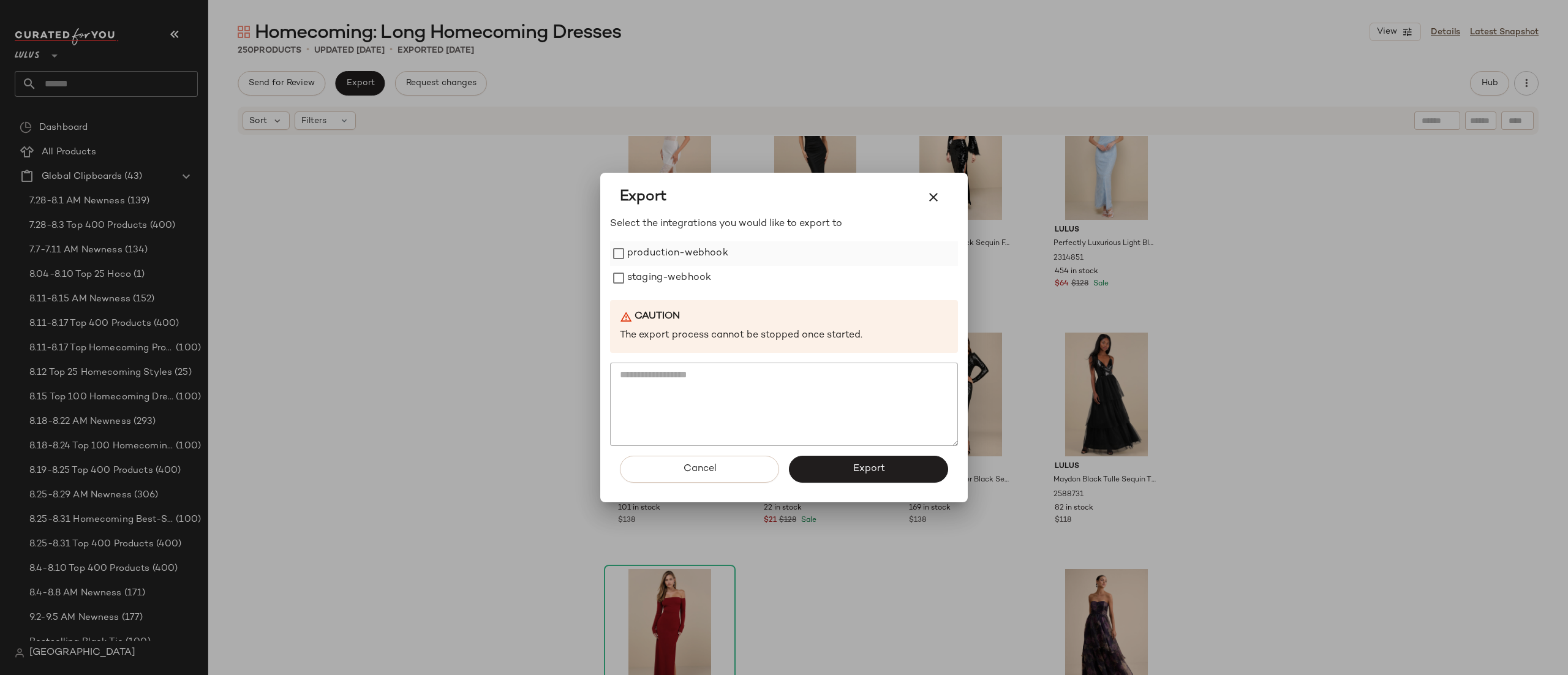
click at [730, 248] on div "production-webhook" at bounding box center [784, 254] width 348 height 25
click at [628, 259] on label "production-webhook" at bounding box center [678, 254] width 101 height 25
click at [836, 476] on button "Export" at bounding box center [869, 469] width 159 height 27
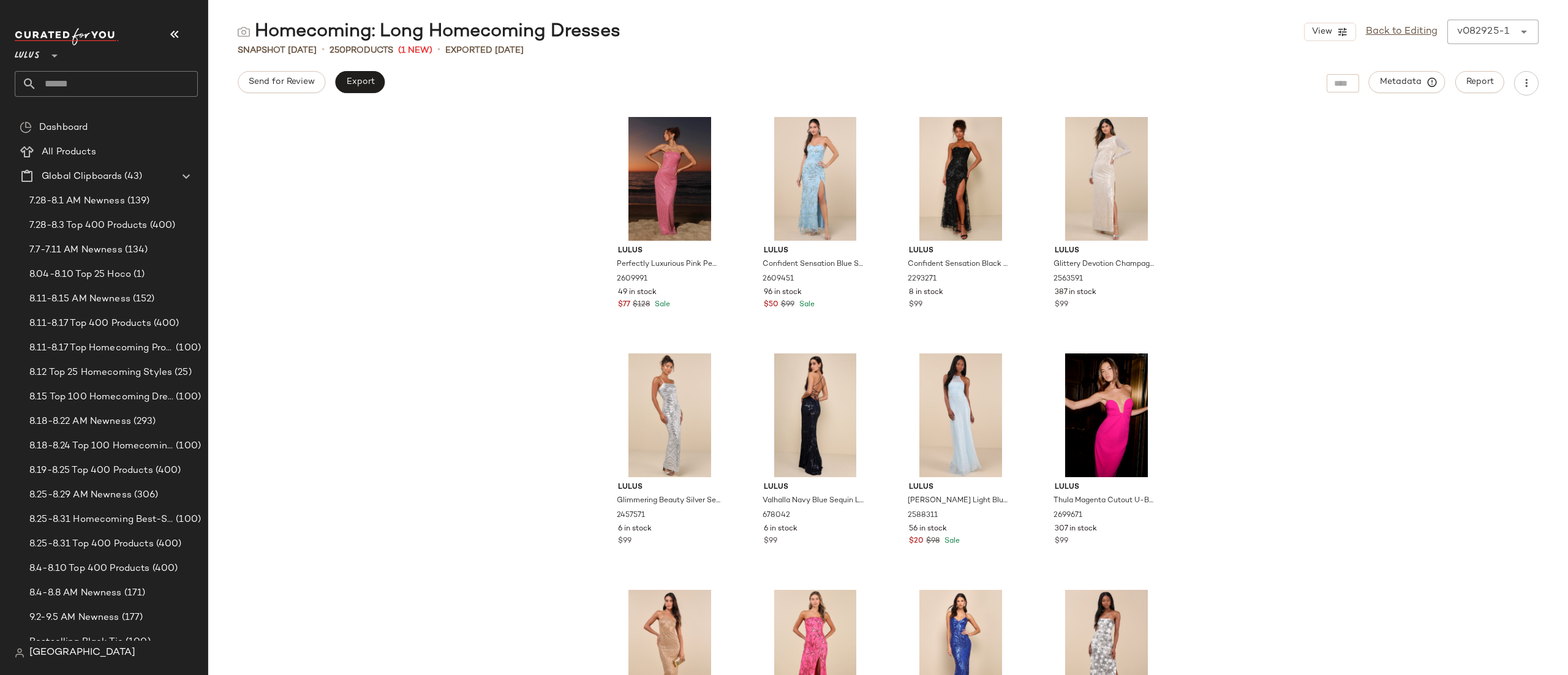
click at [536, 452] on div "Lulus Perfectly Luxurious Pink Pearl Strapless Maxi Dress 2609991 49 in stock $…" at bounding box center [888, 392] width 1360 height 565
click at [462, 235] on div "Lulus Perfectly Luxurious Pink Pearl Strapless Maxi Dress 2609991 49 in stock $…" at bounding box center [888, 392] width 1360 height 565
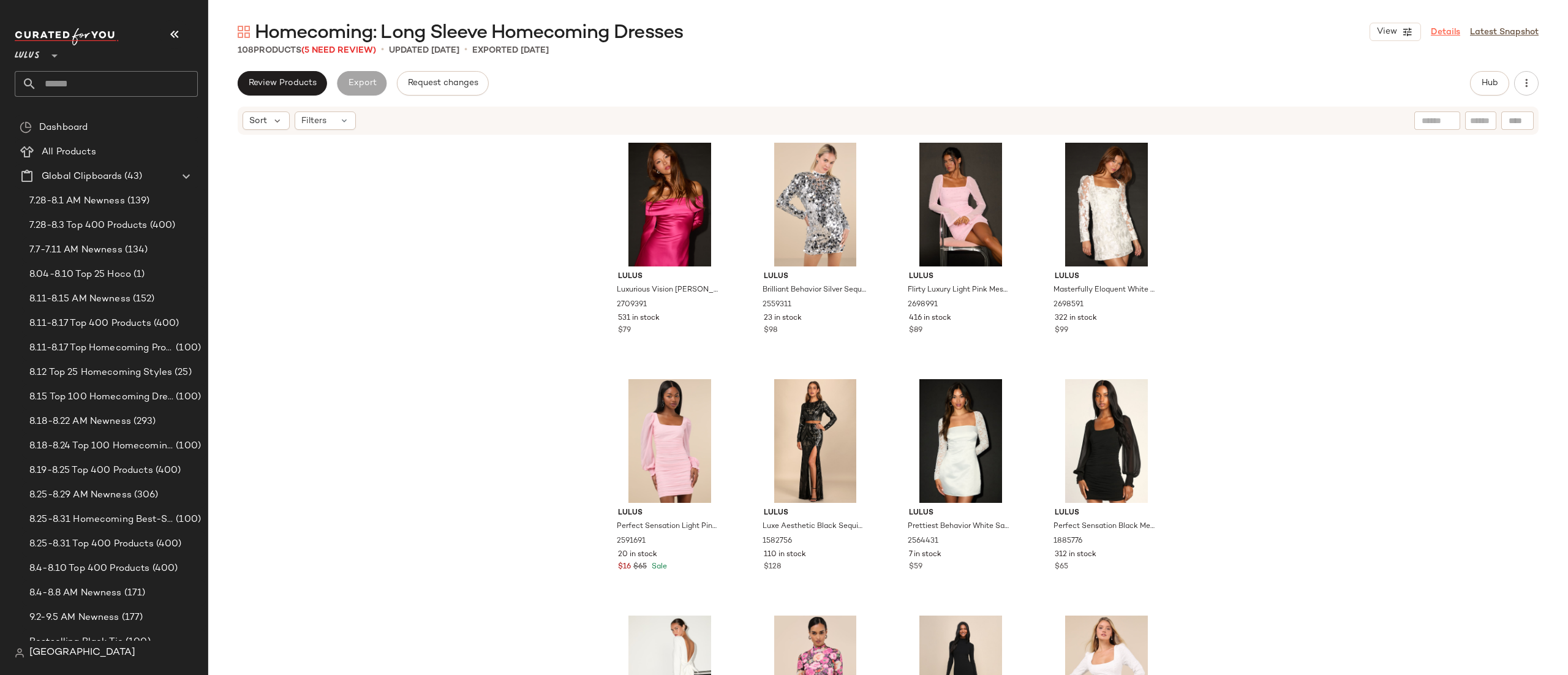
click at [1436, 25] on link "Details" at bounding box center [1445, 31] width 29 height 13
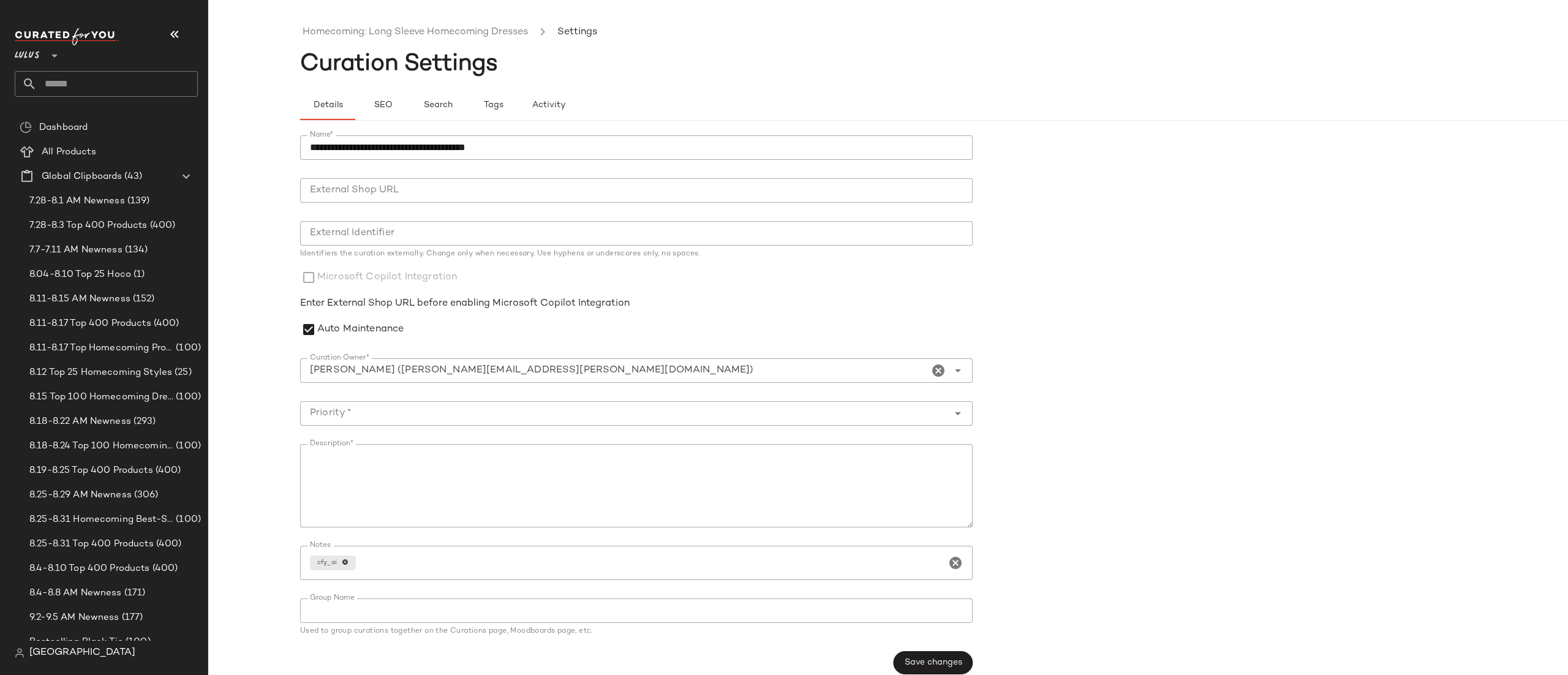
click at [418, 365] on input "Curation Owner*" at bounding box center [614, 371] width 628 height 15
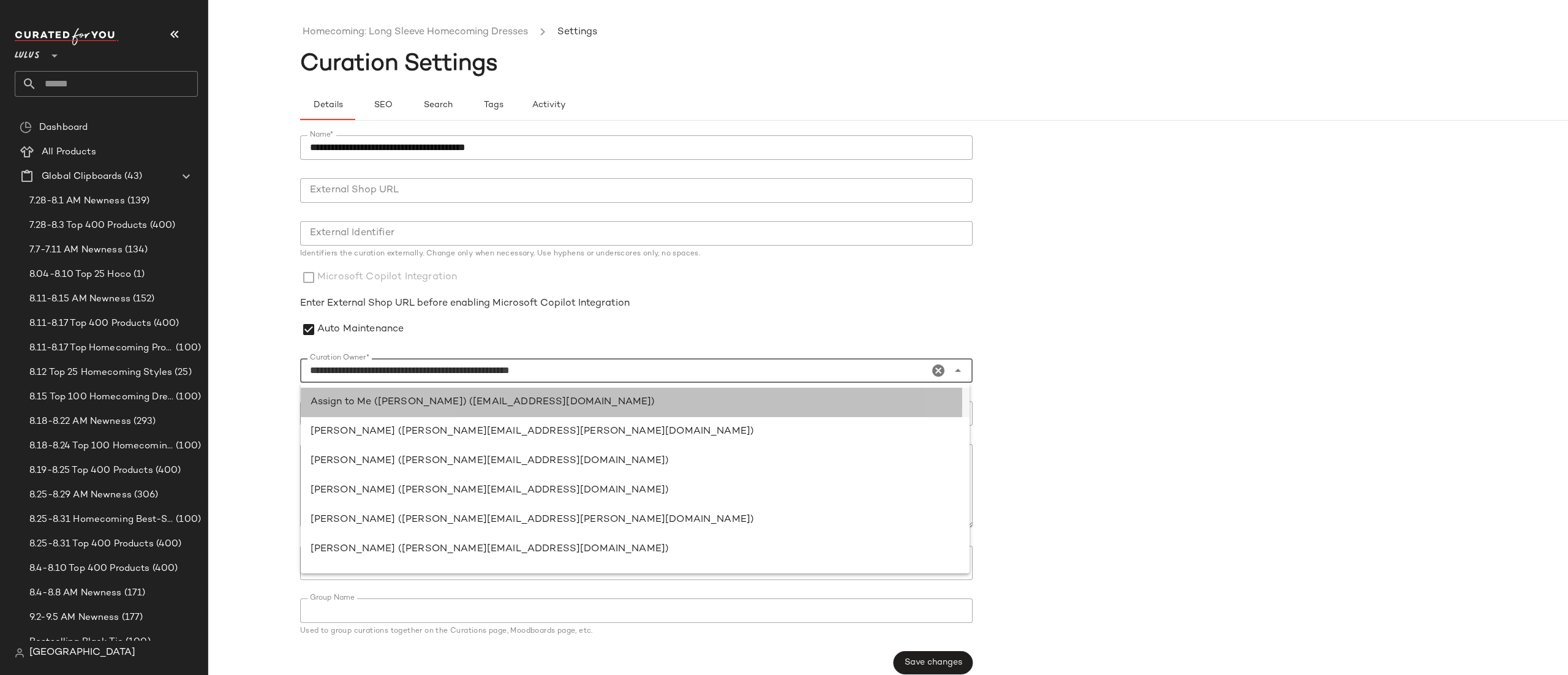
click at [438, 409] on div "Assign to Me ([PERSON_NAME]) ([EMAIL_ADDRESS][DOMAIN_NAME])" at bounding box center [635, 403] width 649 height 15
type input "**********"
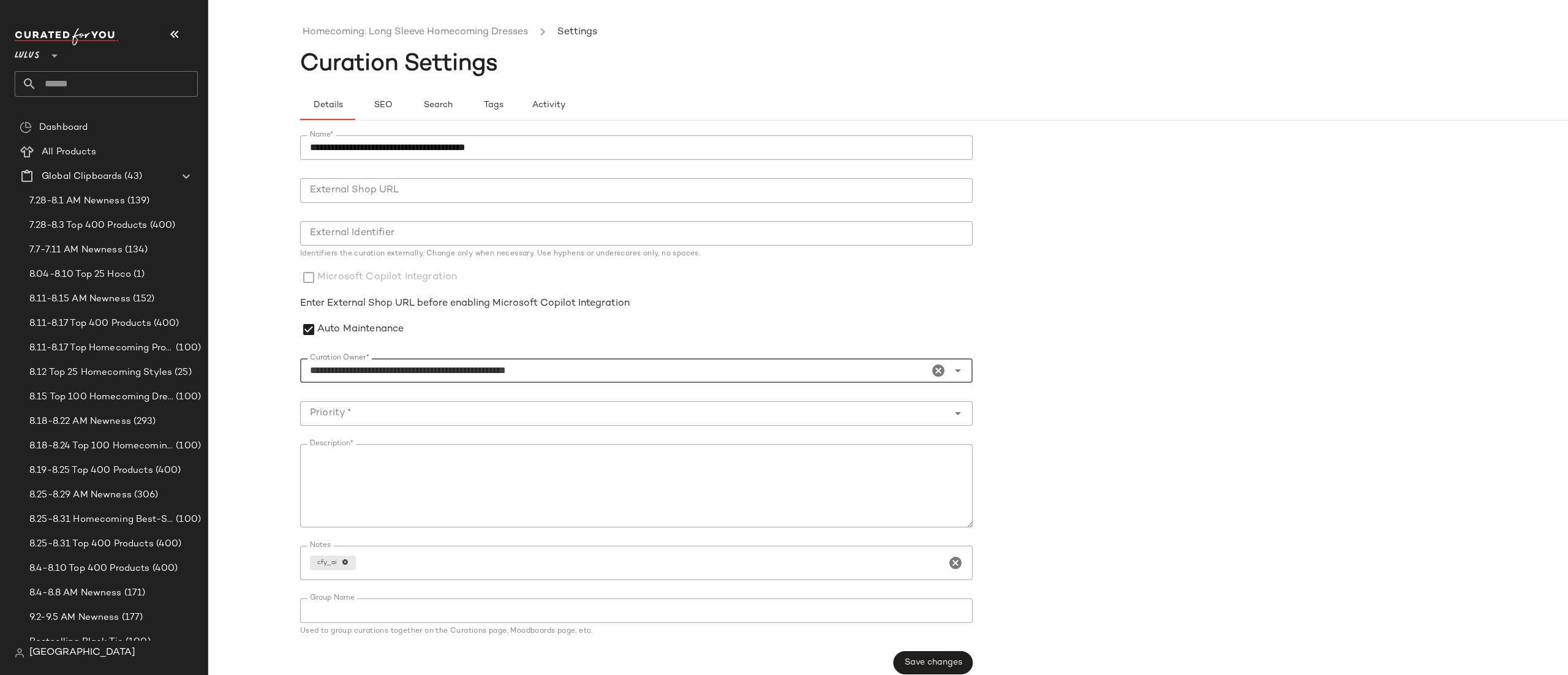
click at [350, 412] on input "Priority *" at bounding box center [624, 414] width 648 height 15
click at [364, 442] on div "Critical Priority (0)" at bounding box center [635, 446] width 649 height 15
type input "**********"
click at [917, 667] on span "Save changes" at bounding box center [934, 663] width 58 height 10
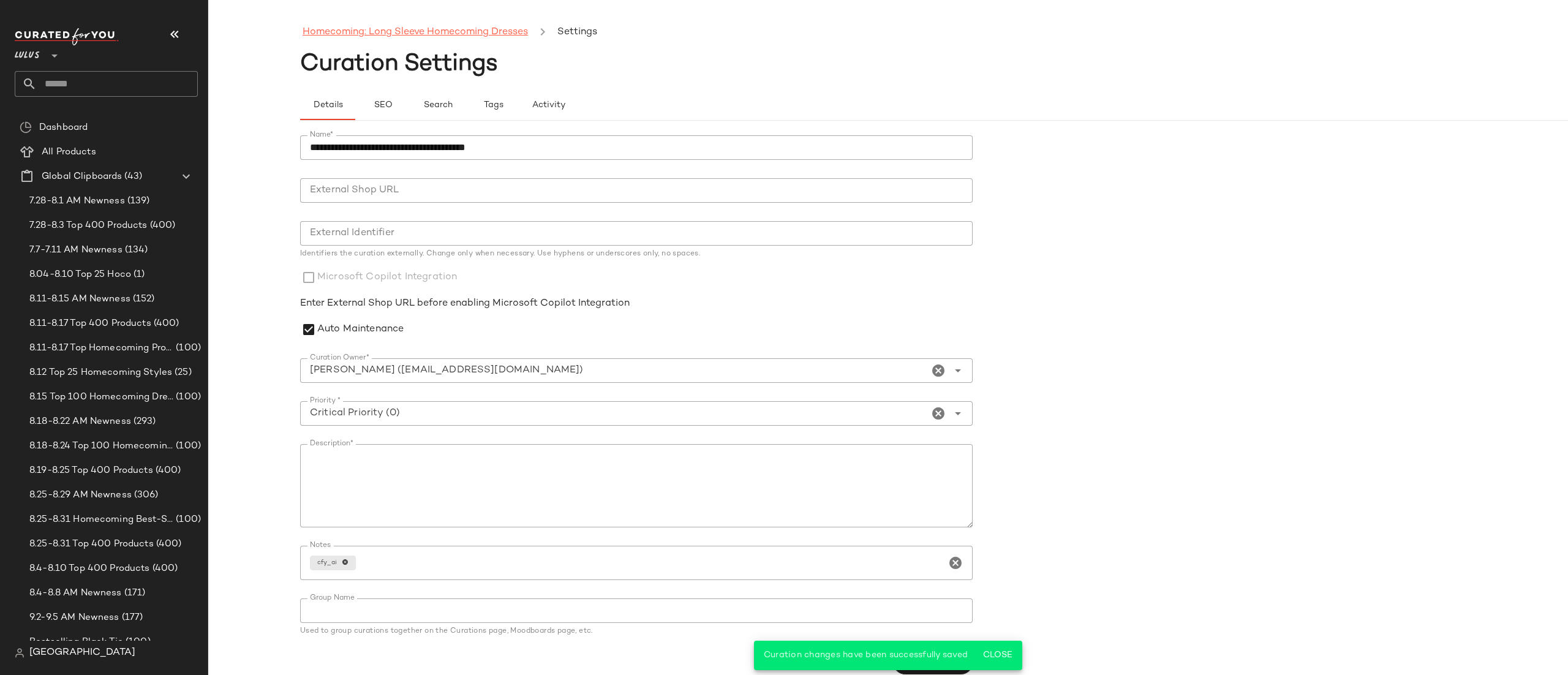
click at [379, 28] on link "Homecoming: Long Sleeve Homecoming Dresses" at bounding box center [415, 32] width 225 height 16
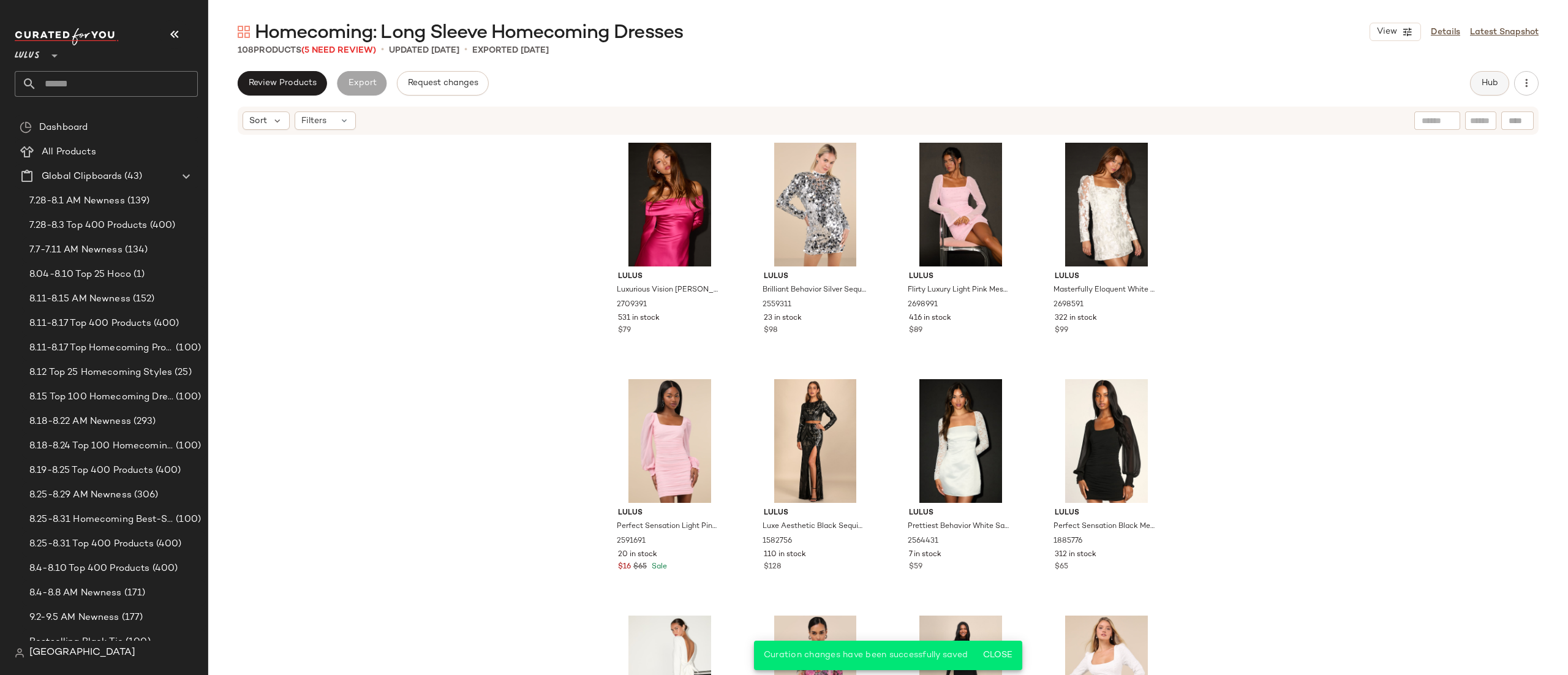
click at [1498, 83] on span "Hub" at bounding box center [1489, 83] width 17 height 10
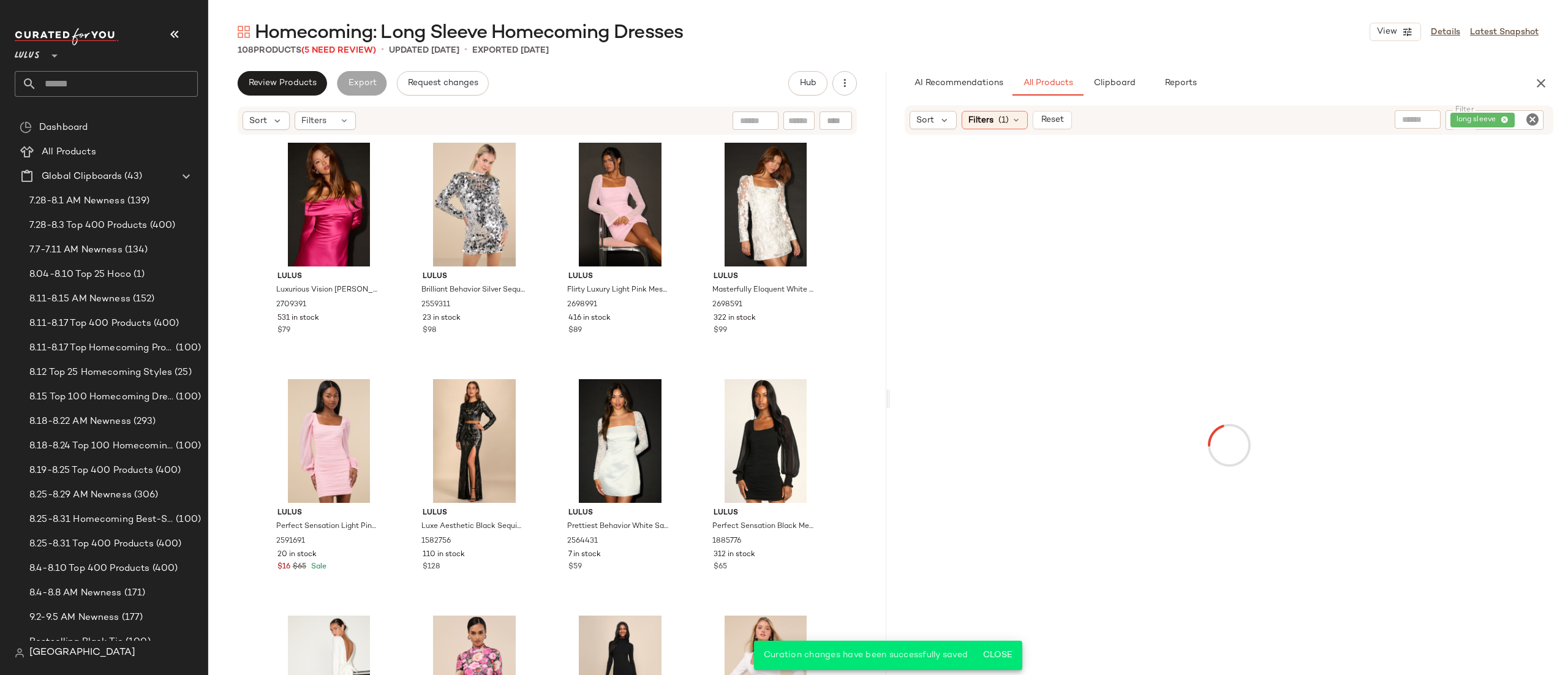
click at [273, 89] on button "Review Products" at bounding box center [283, 83] width 90 height 25
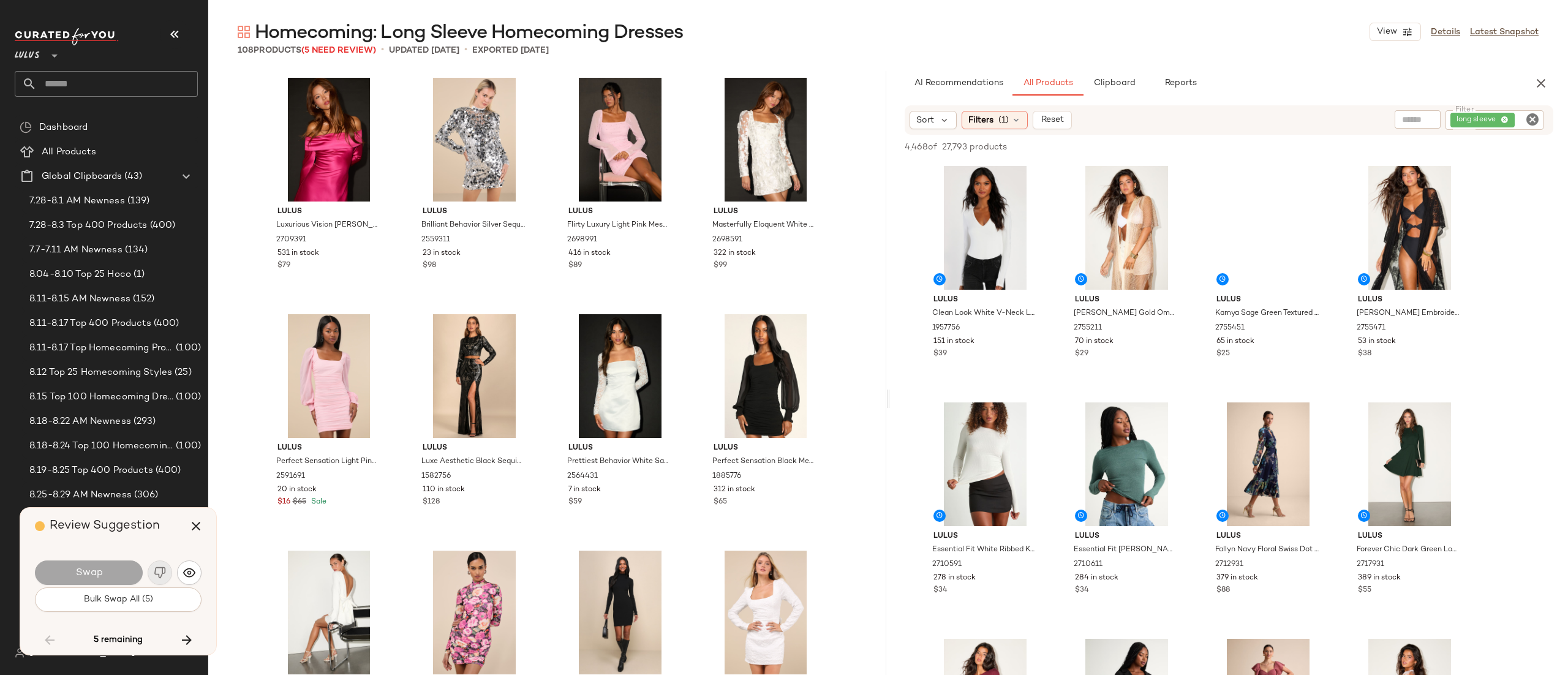
scroll to position [4258, 0]
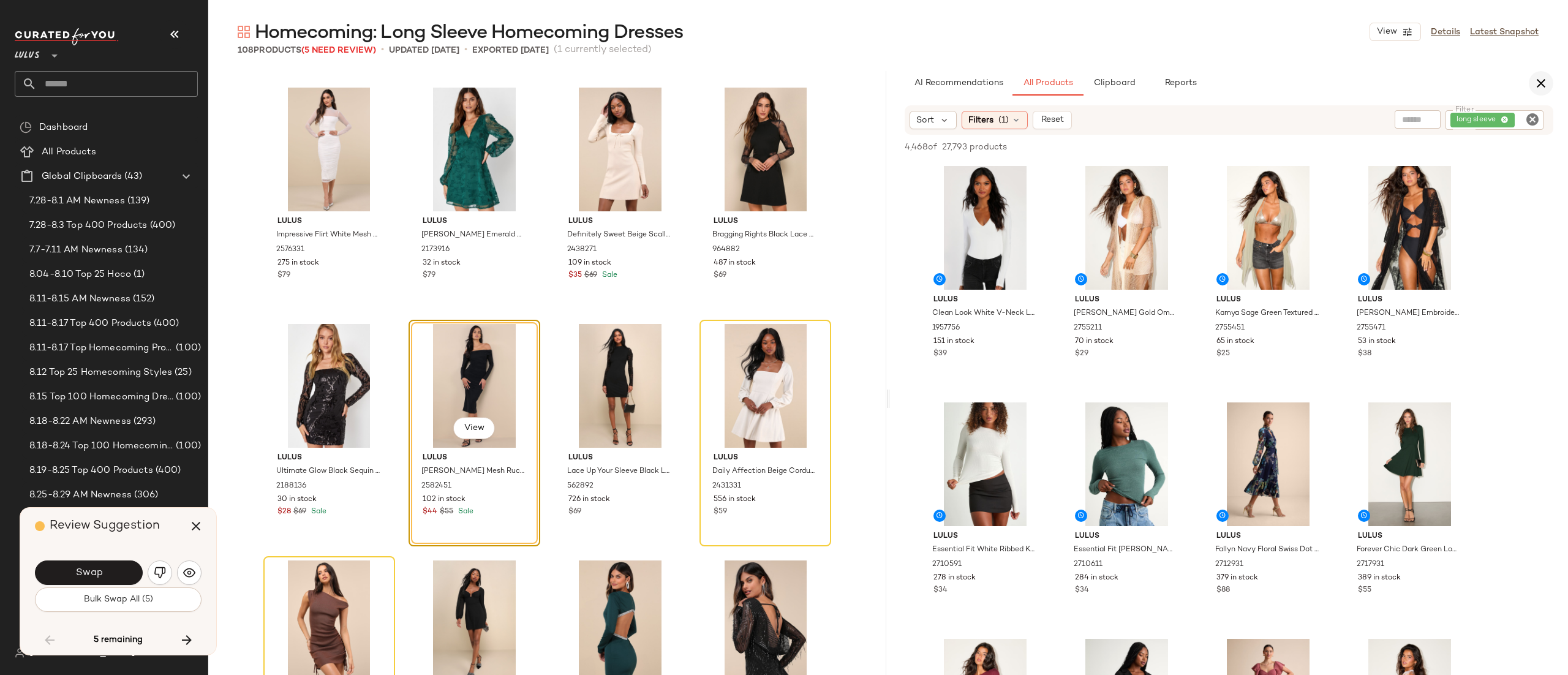
click at [1536, 85] on icon "button" at bounding box center [1542, 84] width 15 height 15
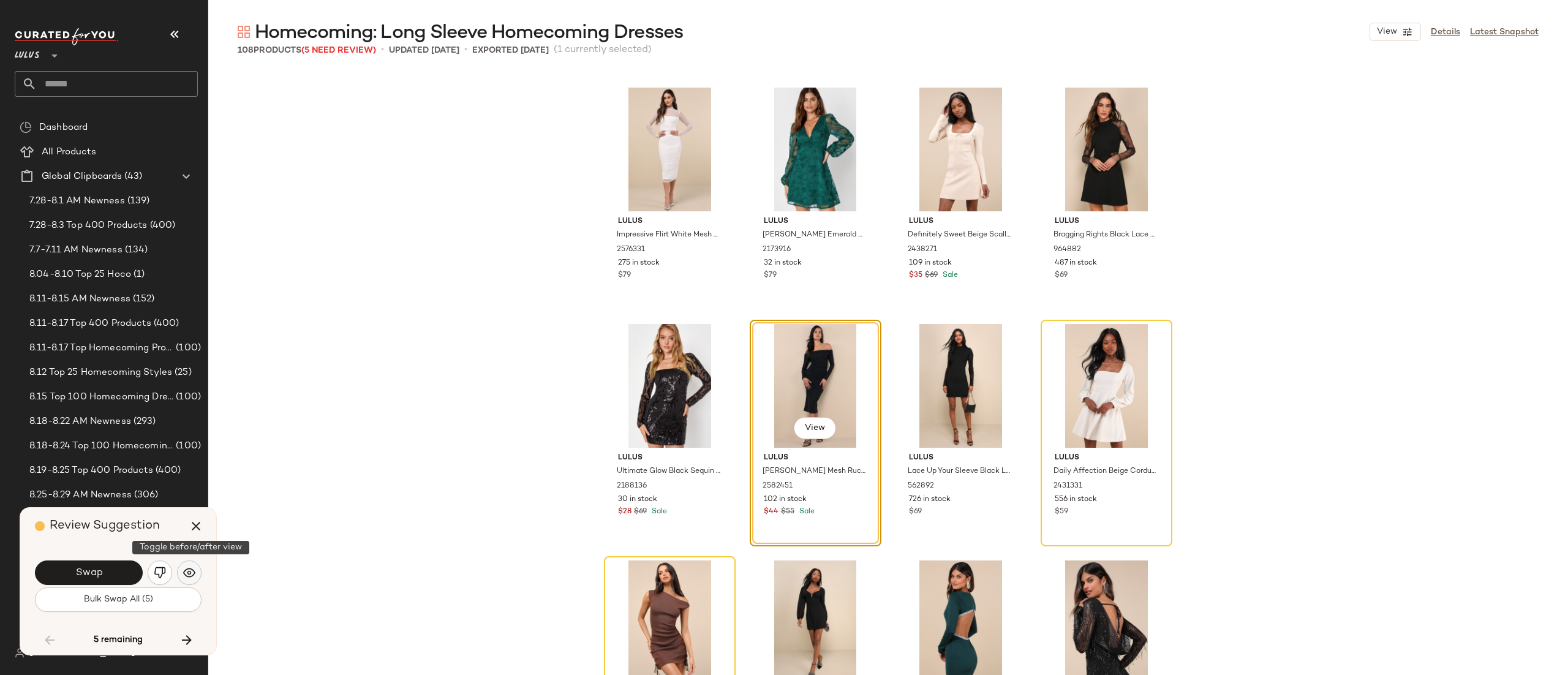
click at [192, 564] on button "button" at bounding box center [189, 572] width 25 height 25
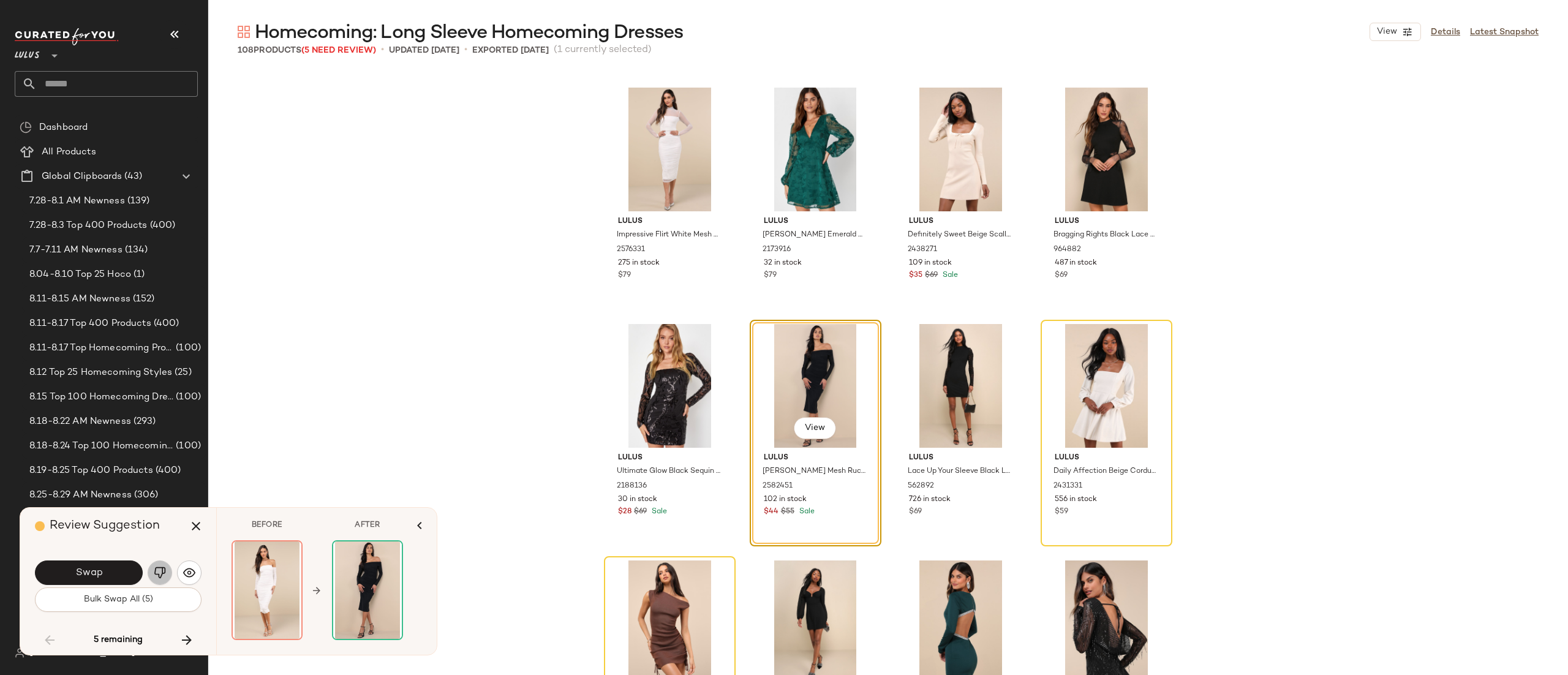
click at [153, 578] on button "button" at bounding box center [159, 572] width 25 height 25
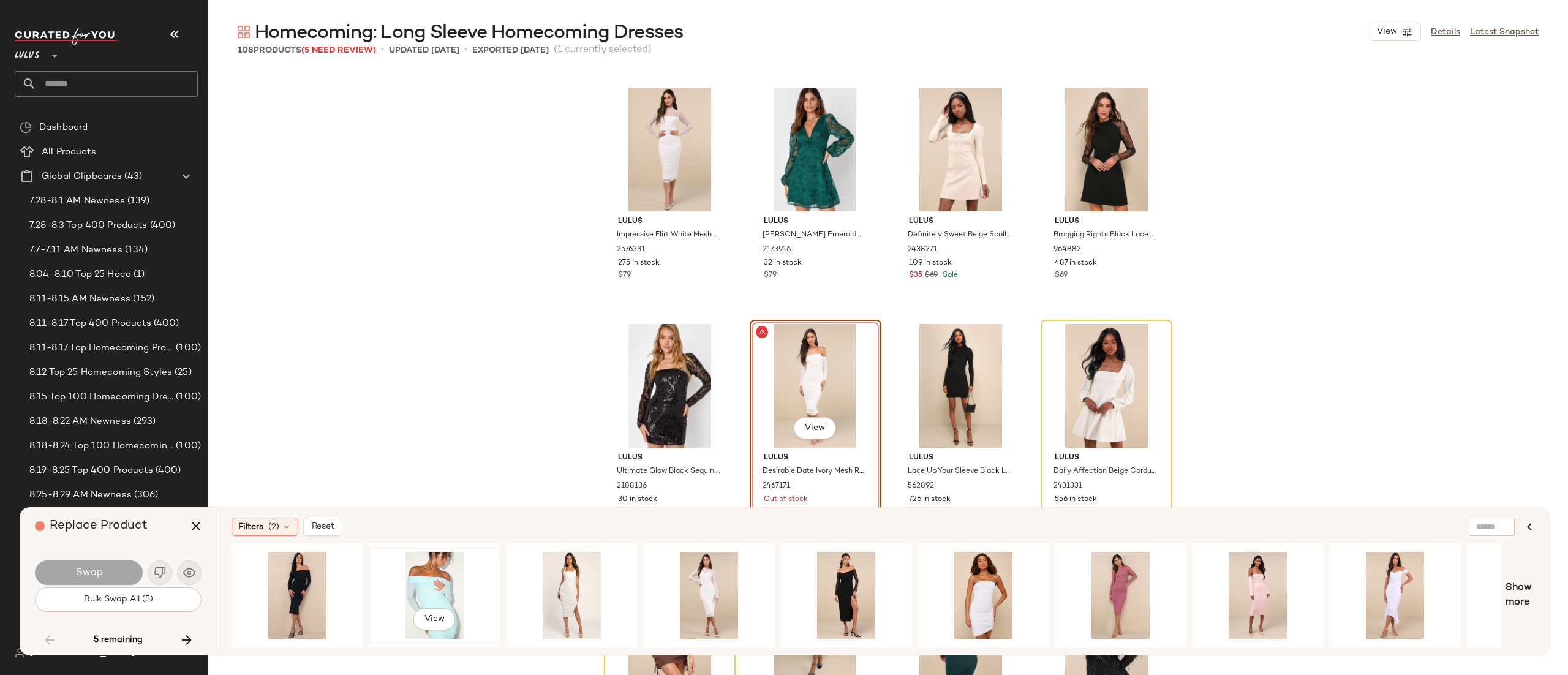
click at [411, 577] on div "View" at bounding box center [435, 596] width 123 height 87
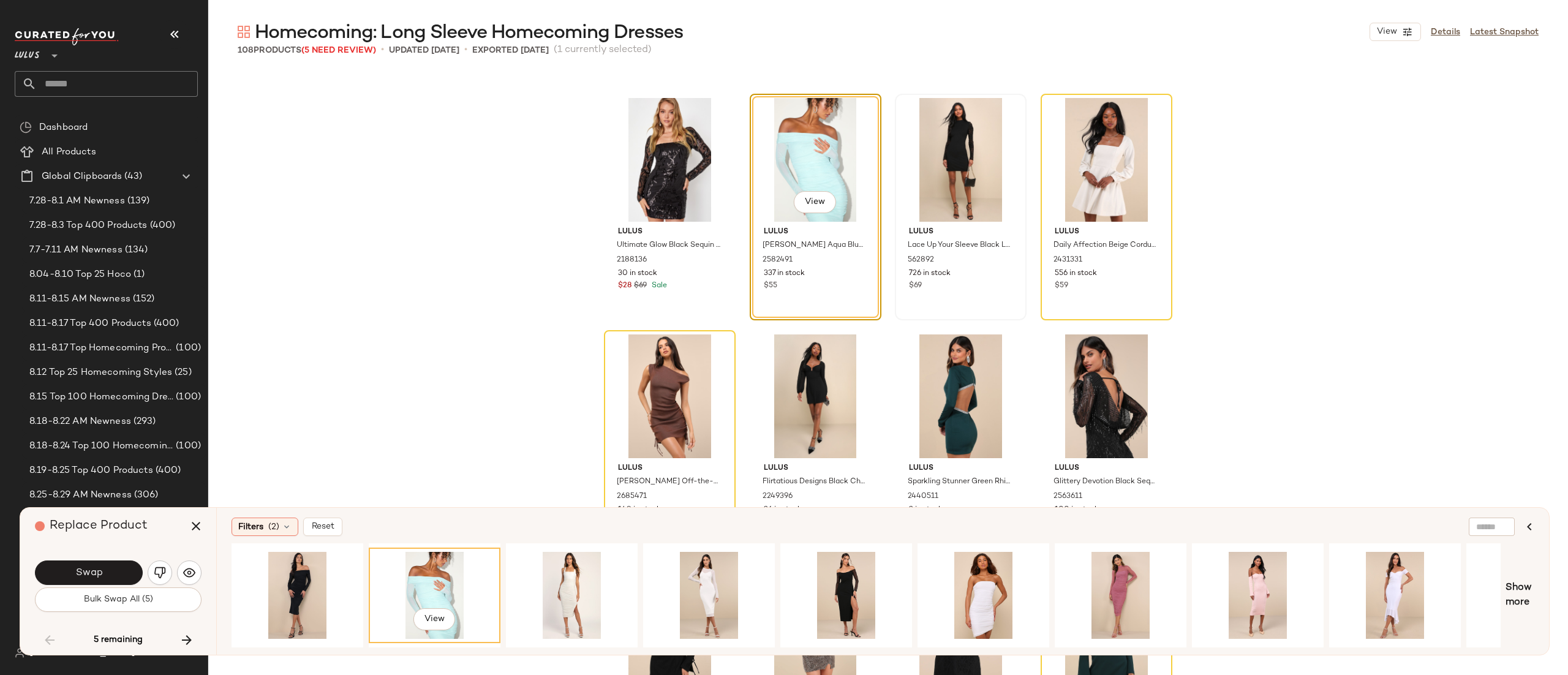
scroll to position [4462, 0]
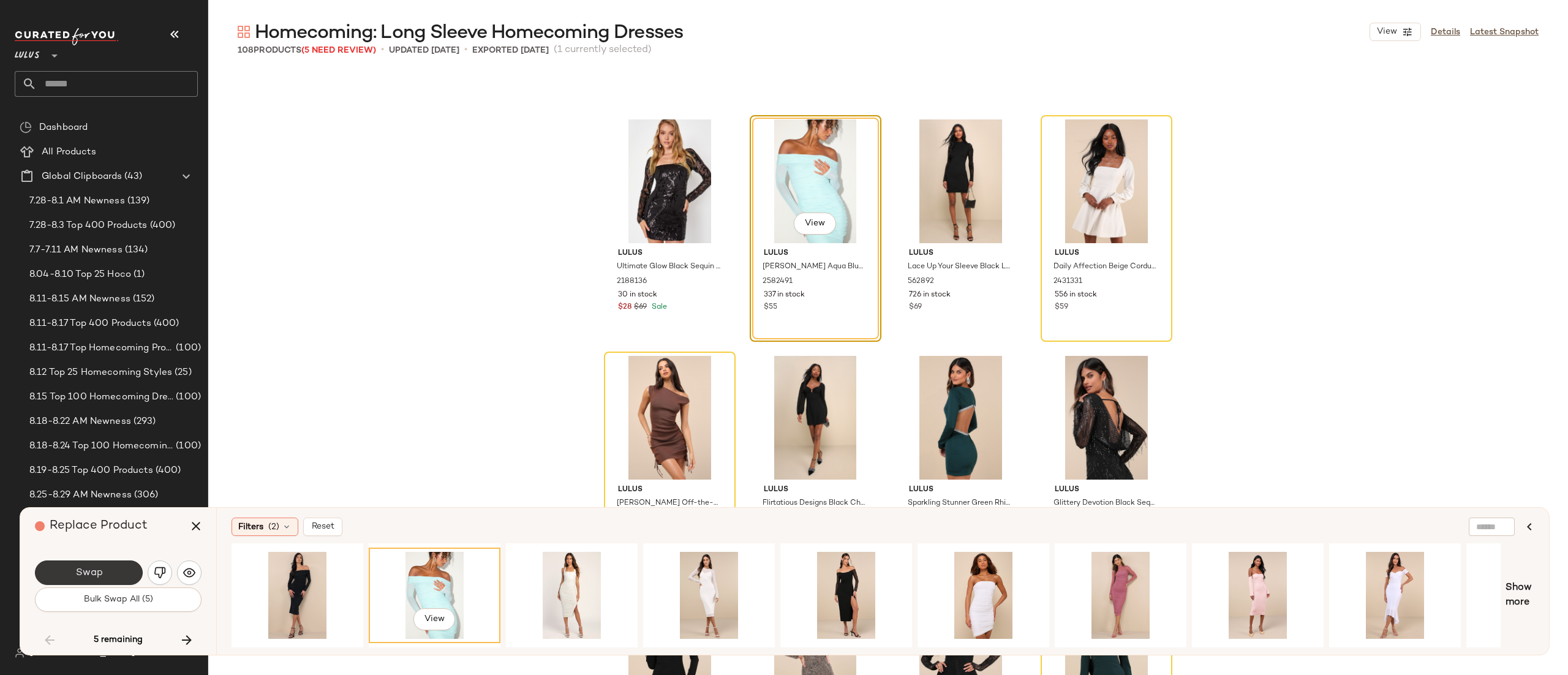
click at [104, 569] on button "Swap" at bounding box center [89, 572] width 108 height 25
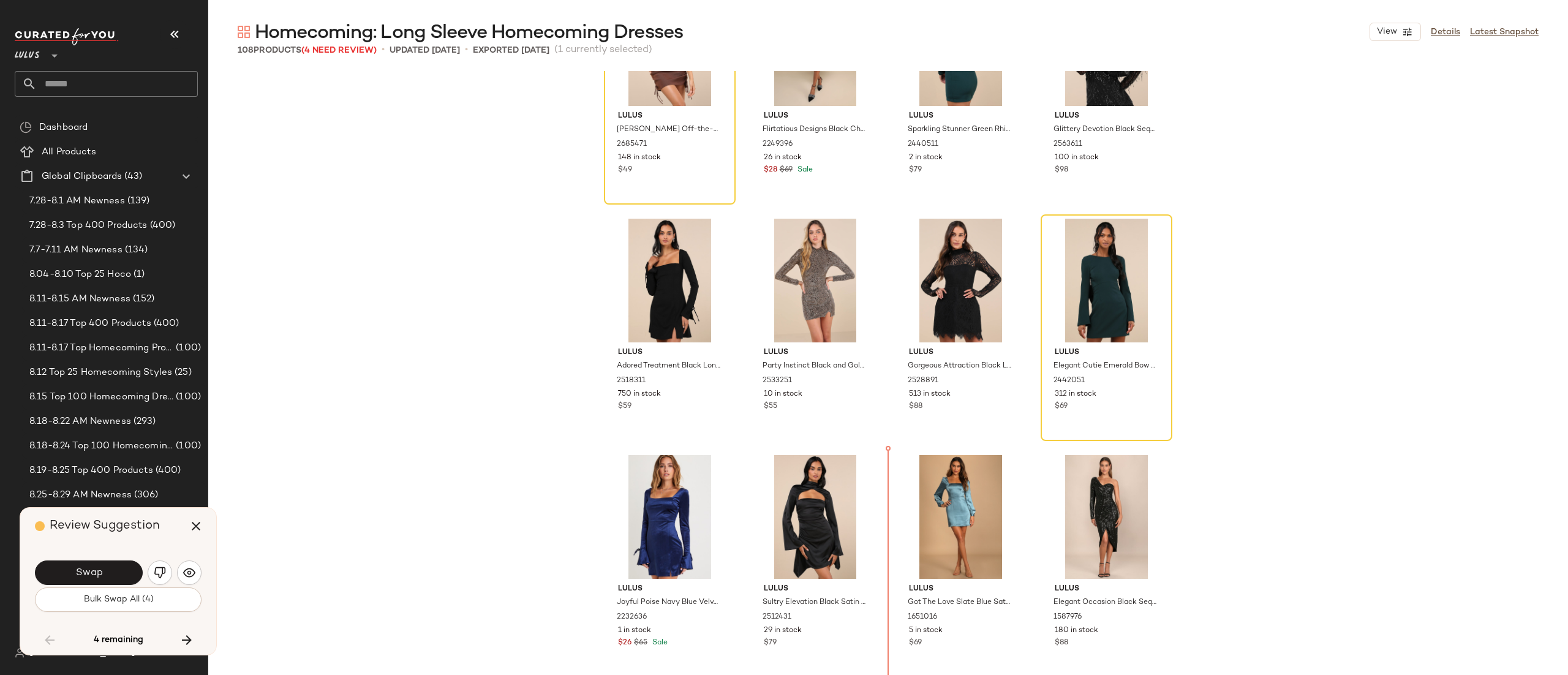
scroll to position [4844, 0]
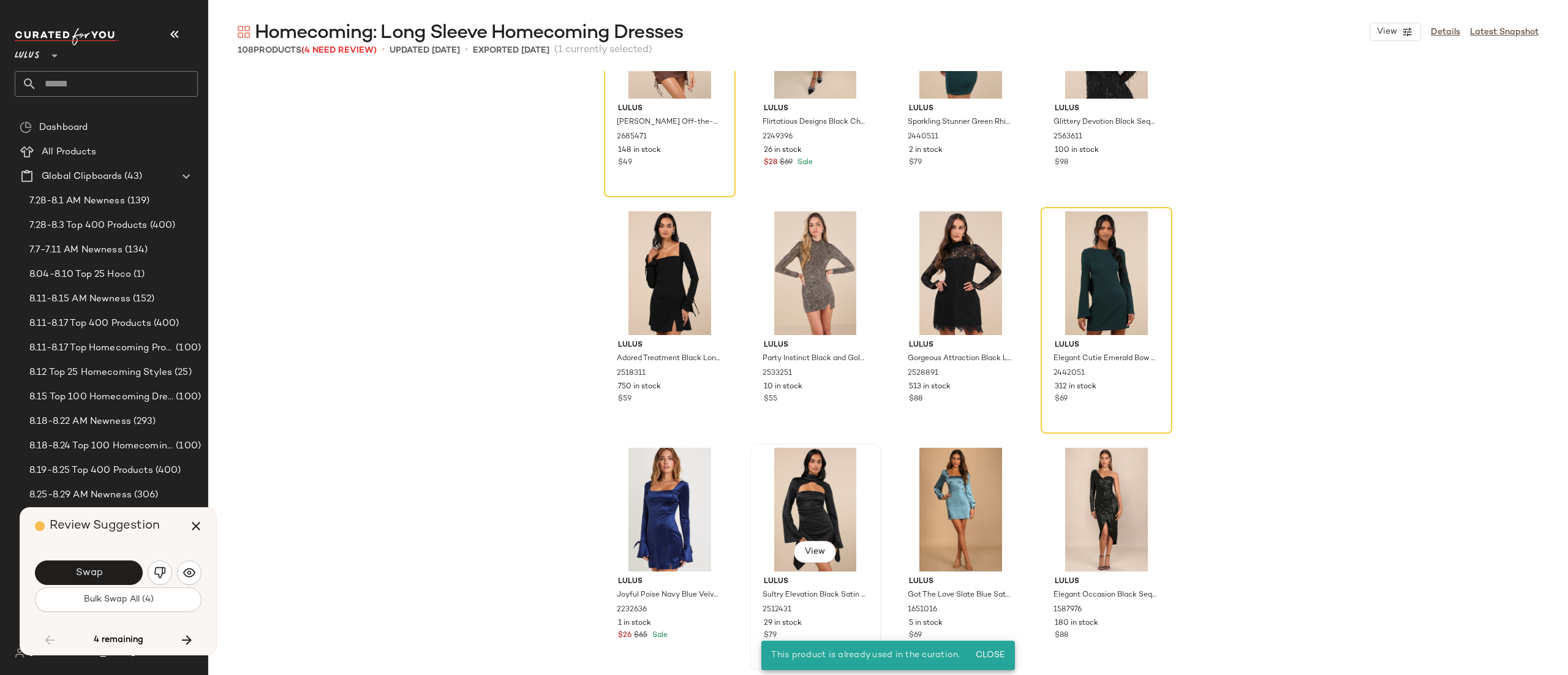
click at [872, 481] on div "View" at bounding box center [815, 510] width 123 height 123
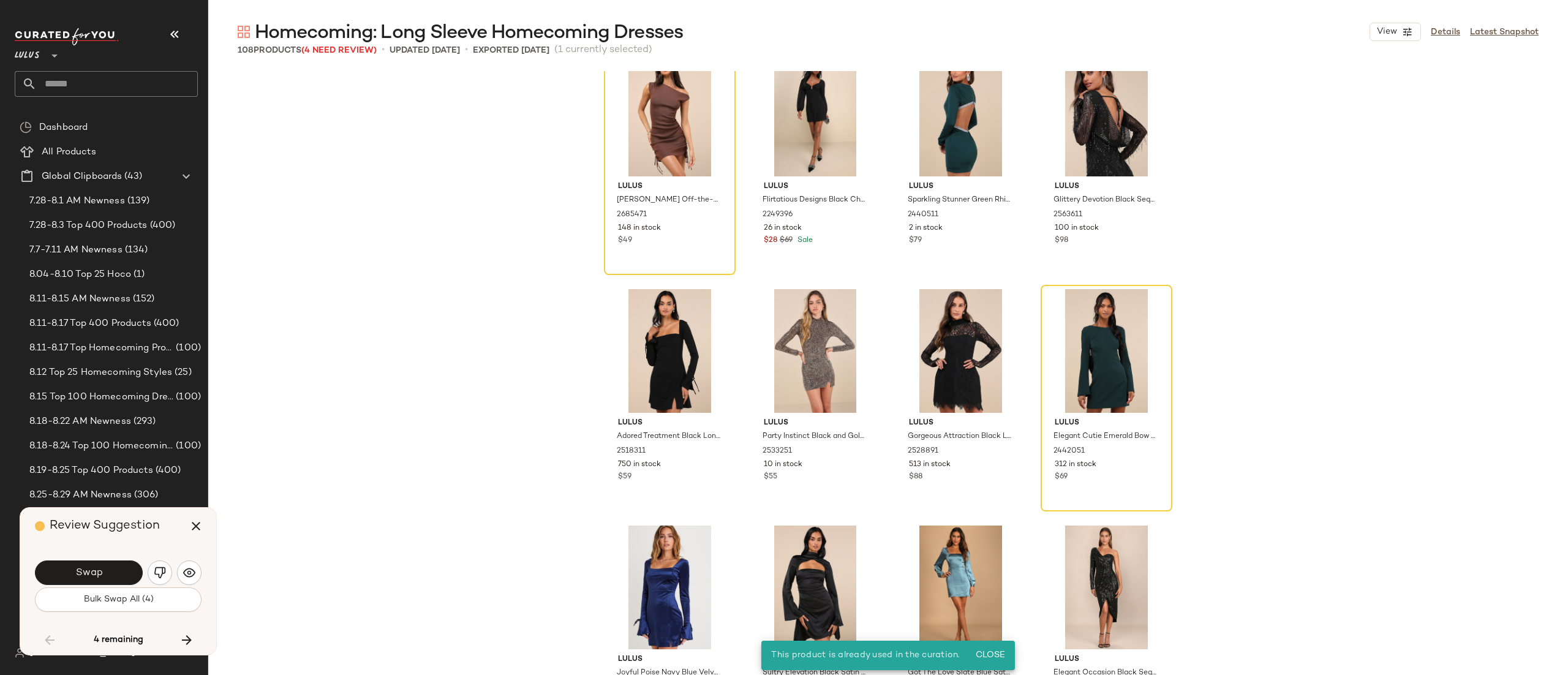
scroll to position [4670, 0]
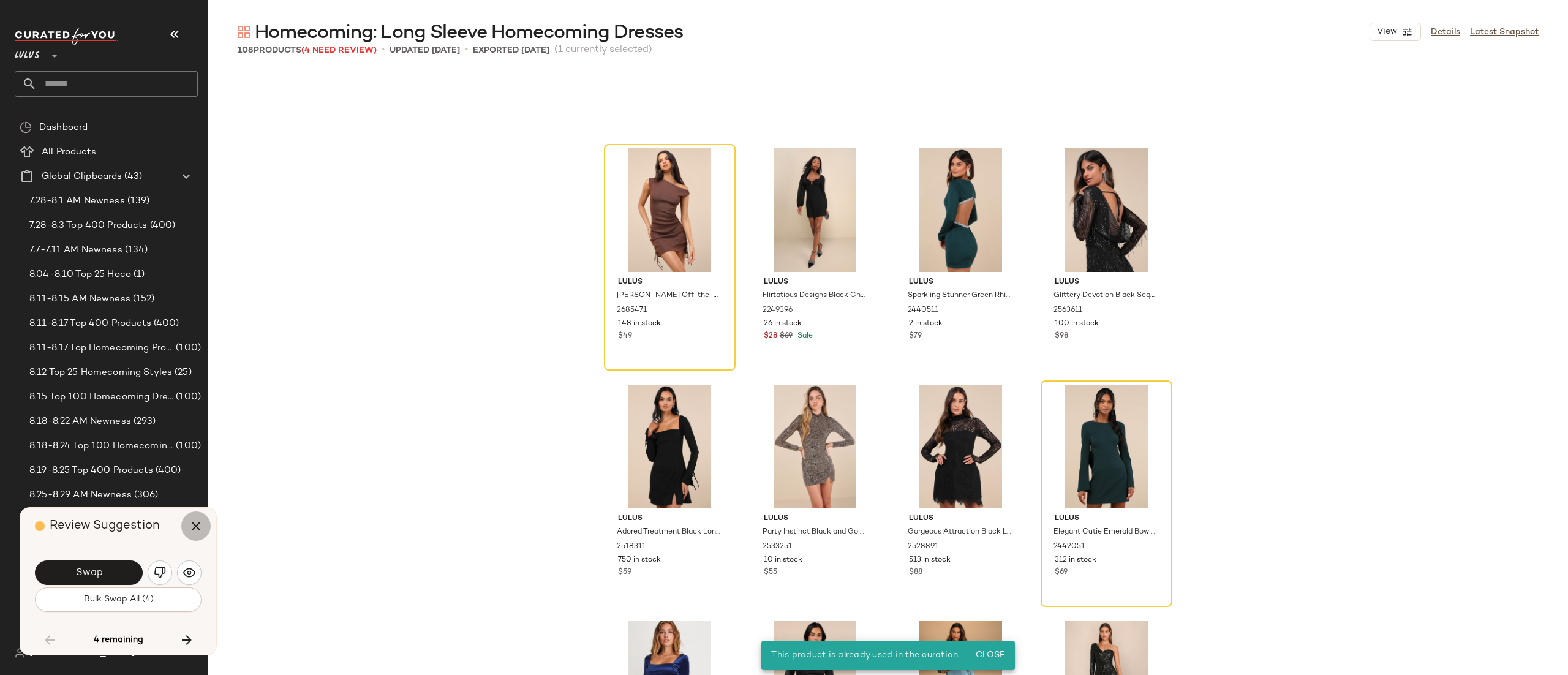
click at [206, 530] on button "button" at bounding box center [195, 526] width 29 height 29
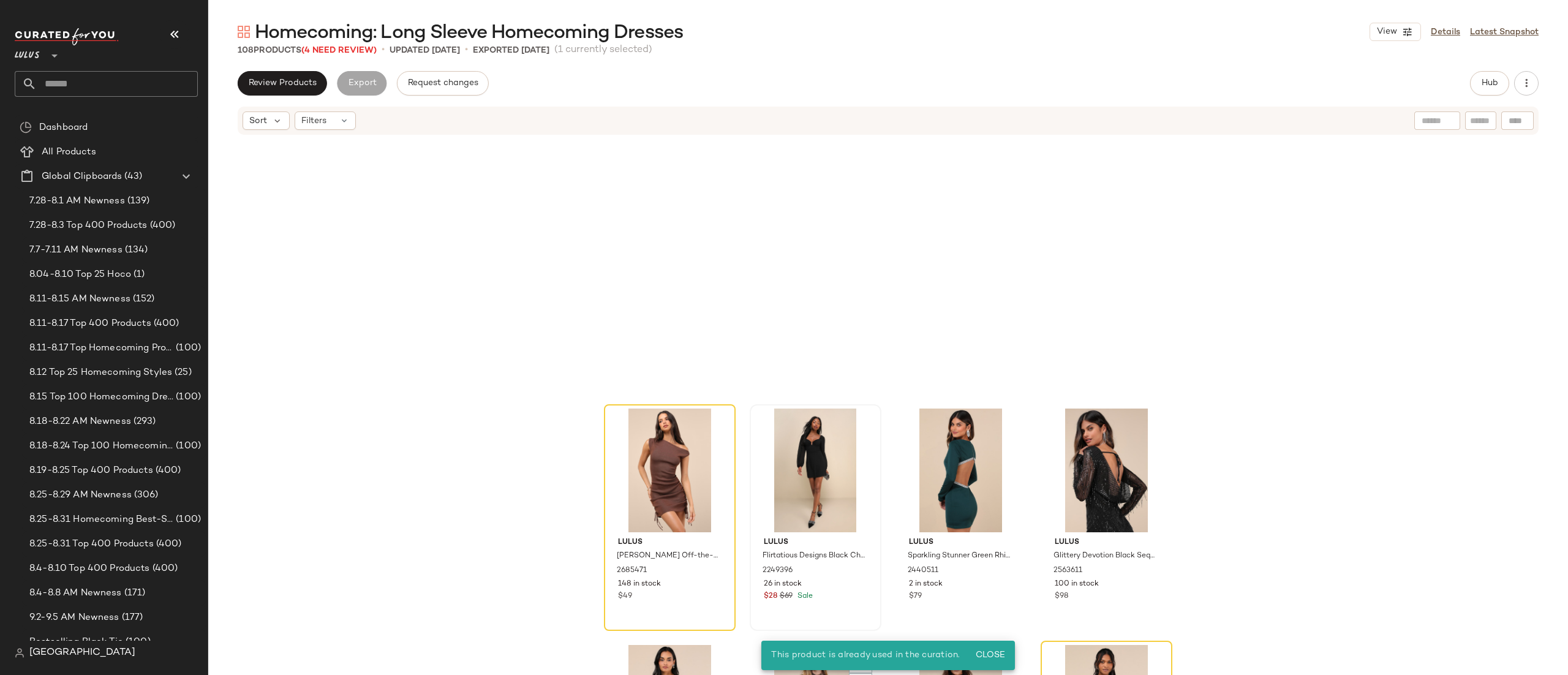
scroll to position [4167, 0]
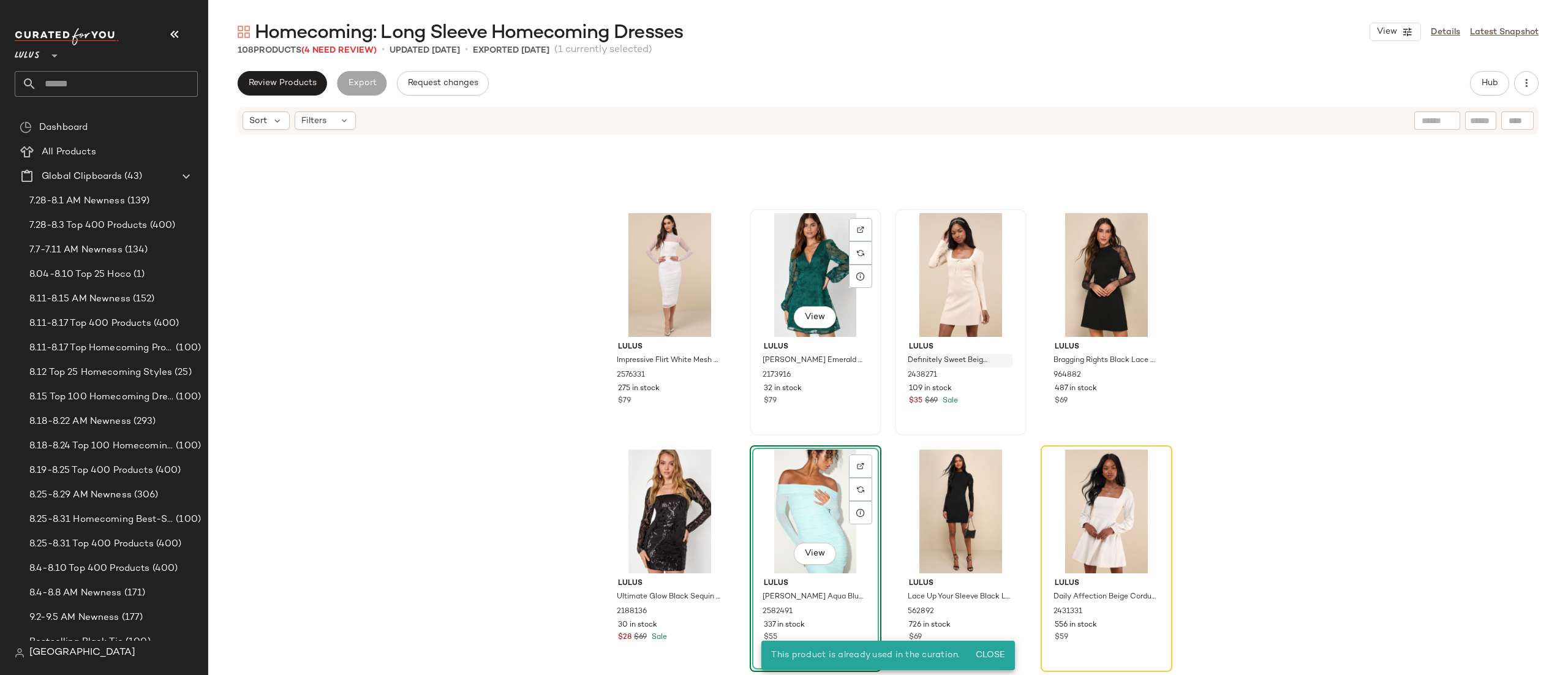
scroll to position [4194, 0]
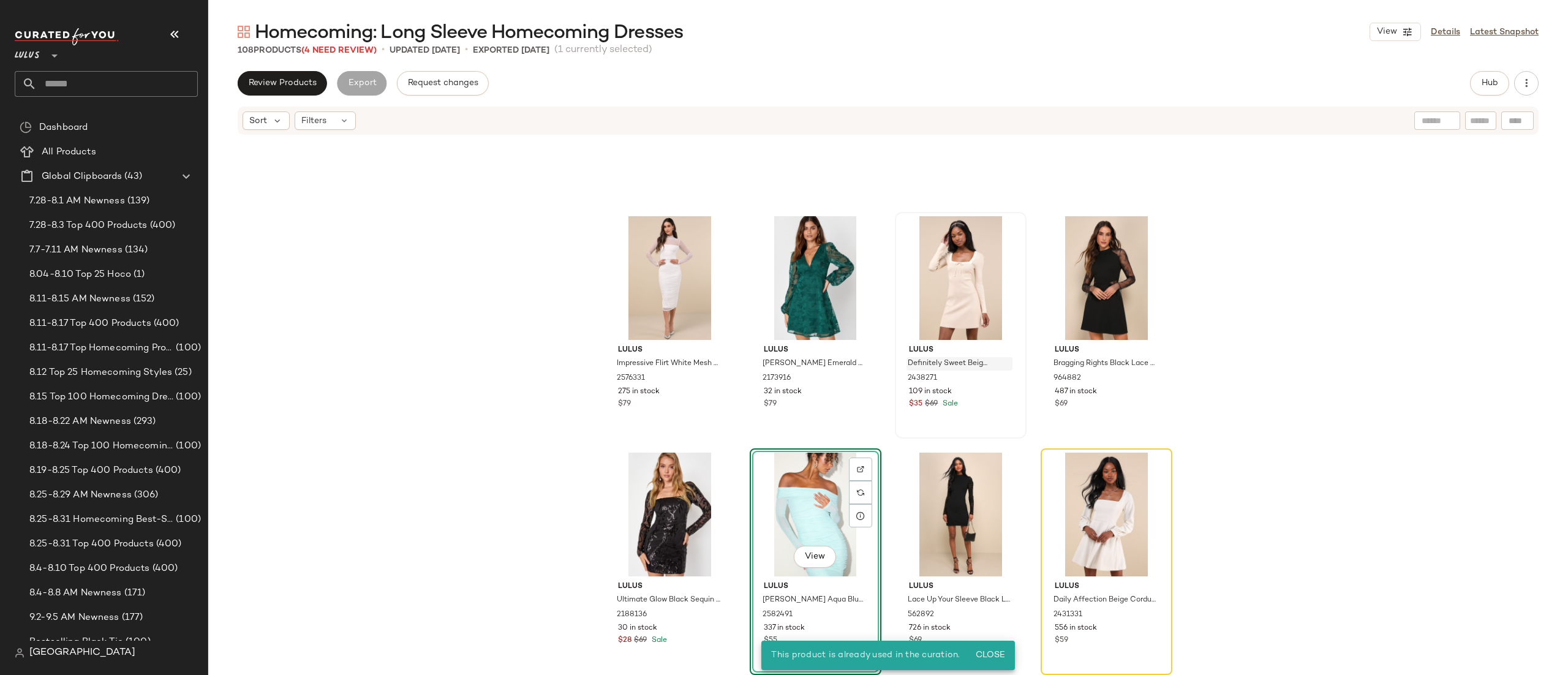
click at [735, 216] on div "Lulus Impressive Flirt White Mesh Ruched Mock Neck Midi Dress 2576331 275 in st…" at bounding box center [888, 424] width 1360 height 576
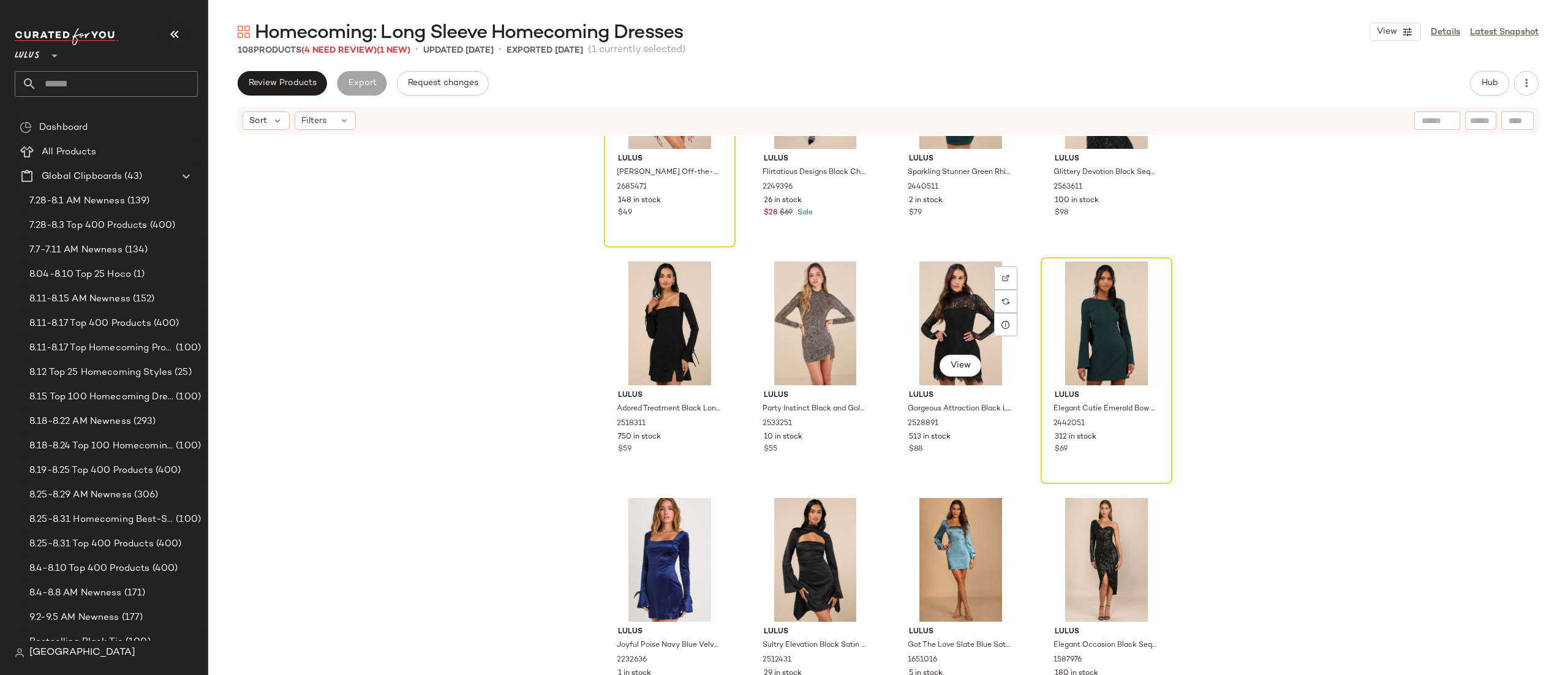
scroll to position [5065, 0]
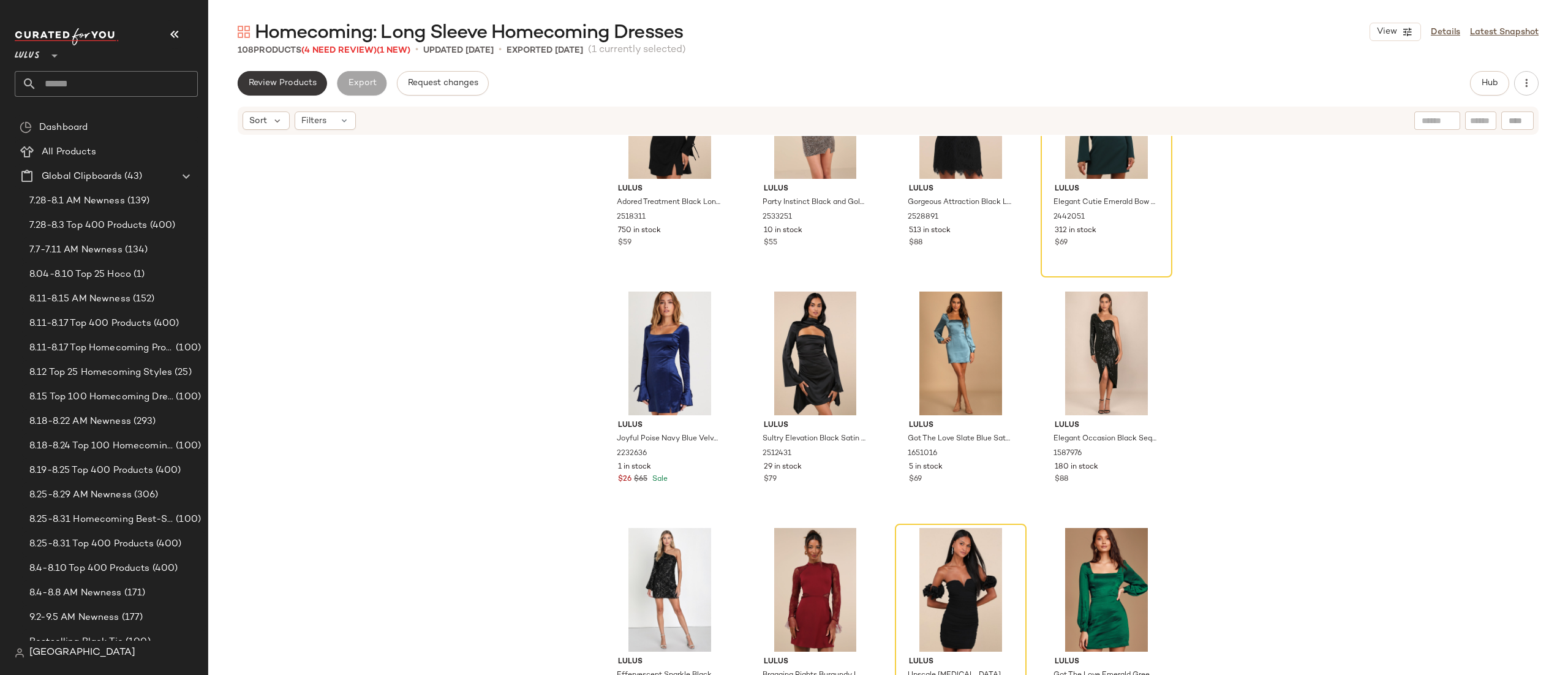
click at [310, 82] on span "Review Products" at bounding box center [283, 83] width 69 height 10
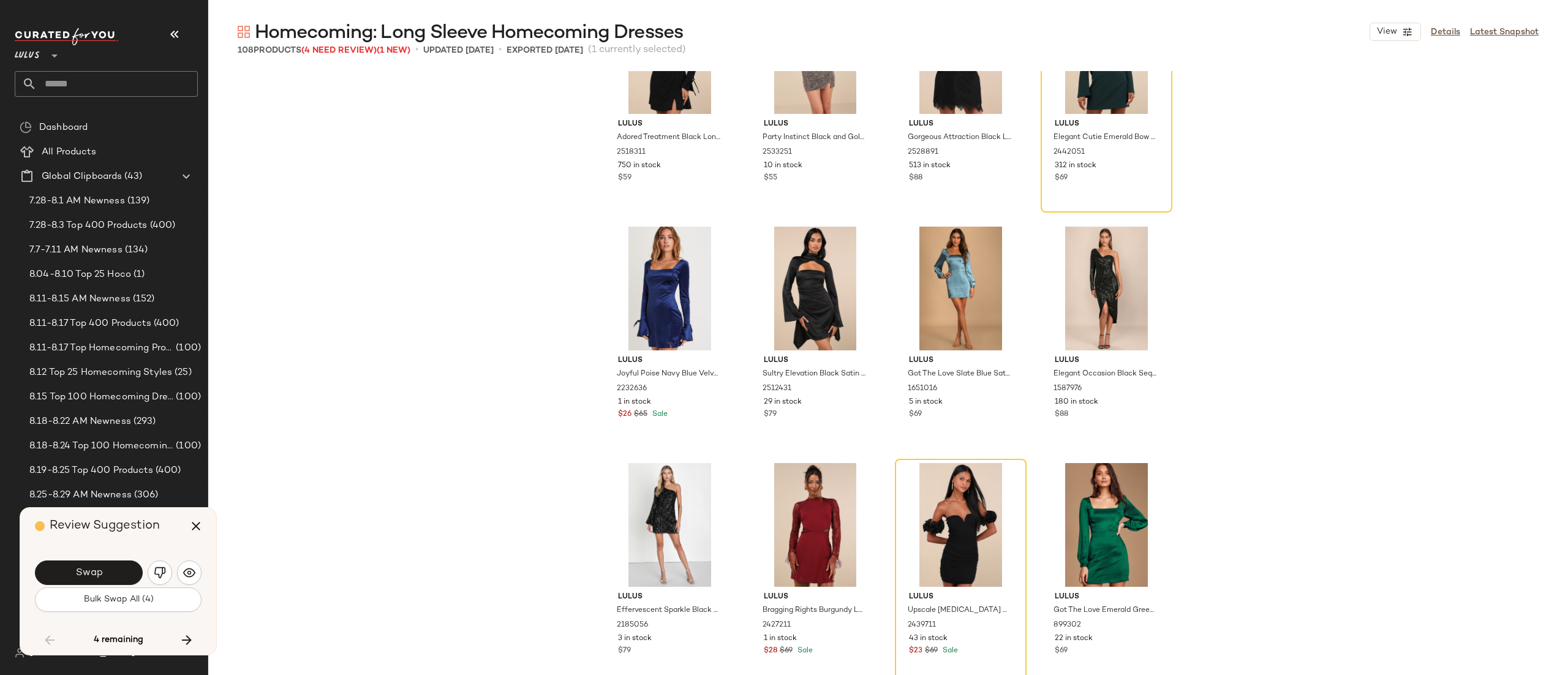
scroll to position [4258, 0]
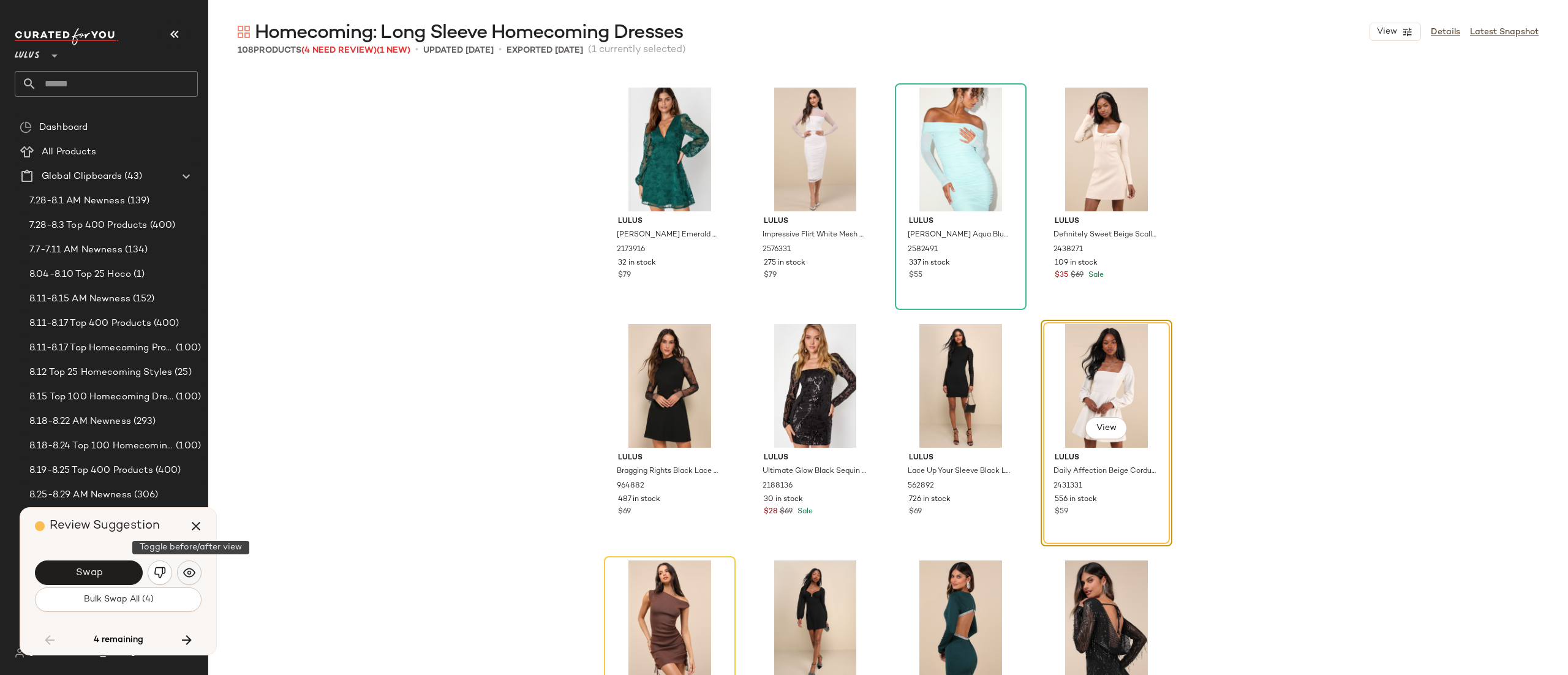
click at [181, 574] on button "button" at bounding box center [189, 572] width 25 height 25
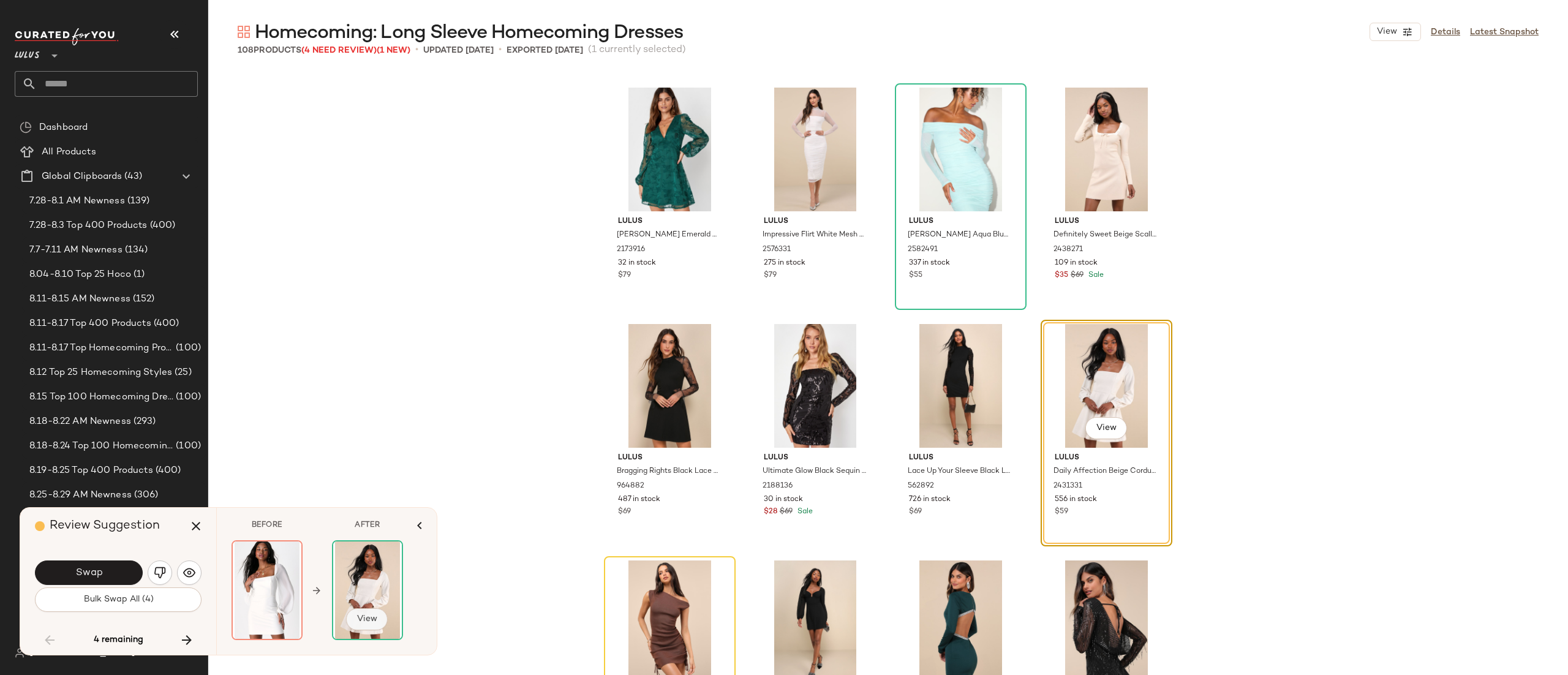
click at [364, 613] on button "View" at bounding box center [367, 619] width 42 height 22
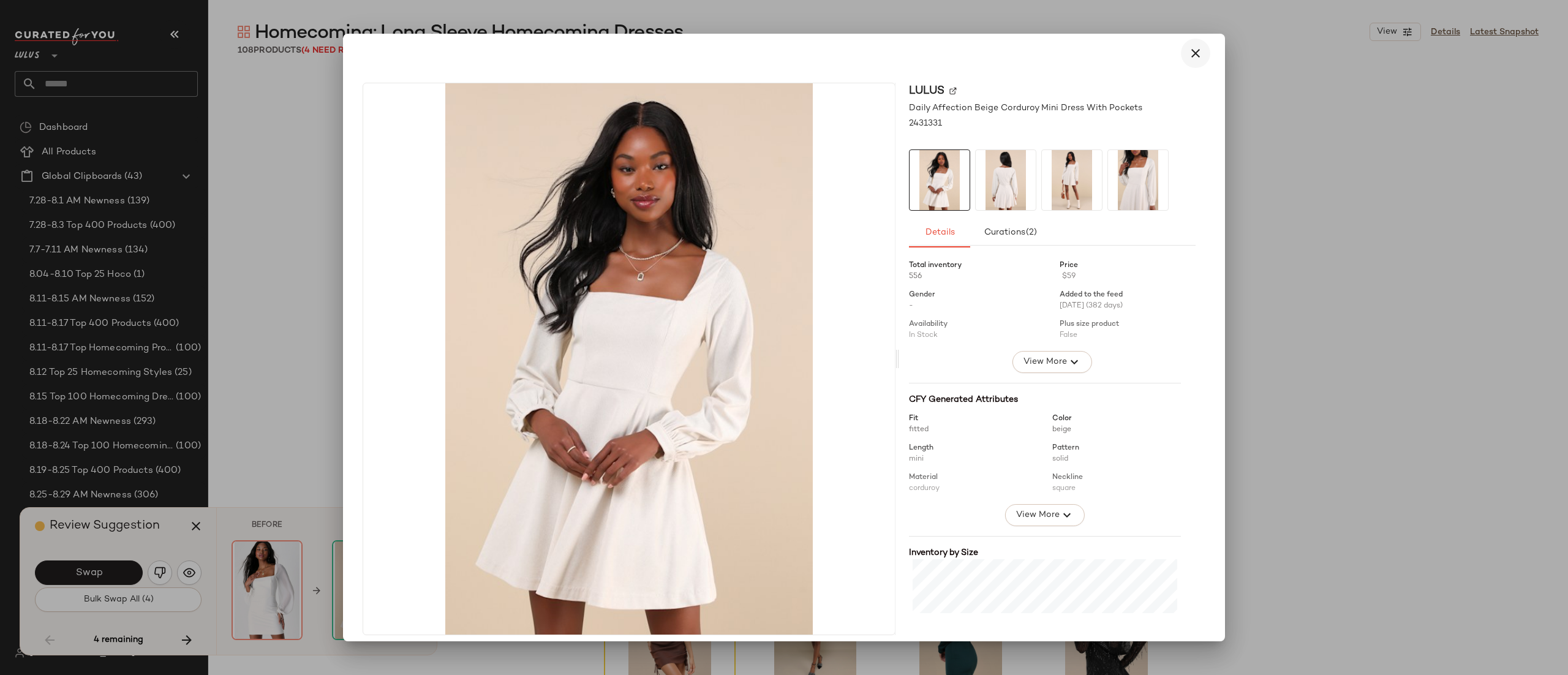
click at [1185, 45] on button "button" at bounding box center [1195, 53] width 29 height 29
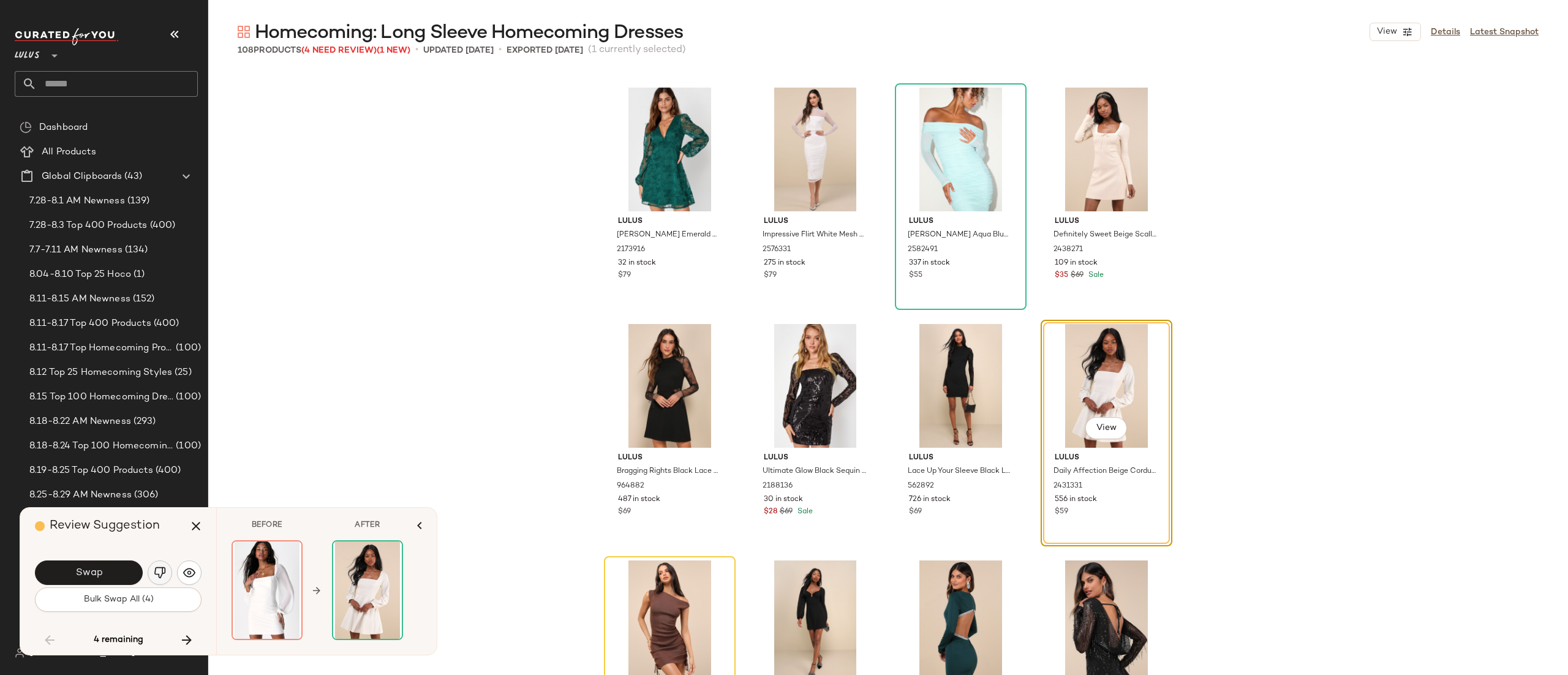
click at [159, 569] on img "button" at bounding box center [160, 573] width 12 height 12
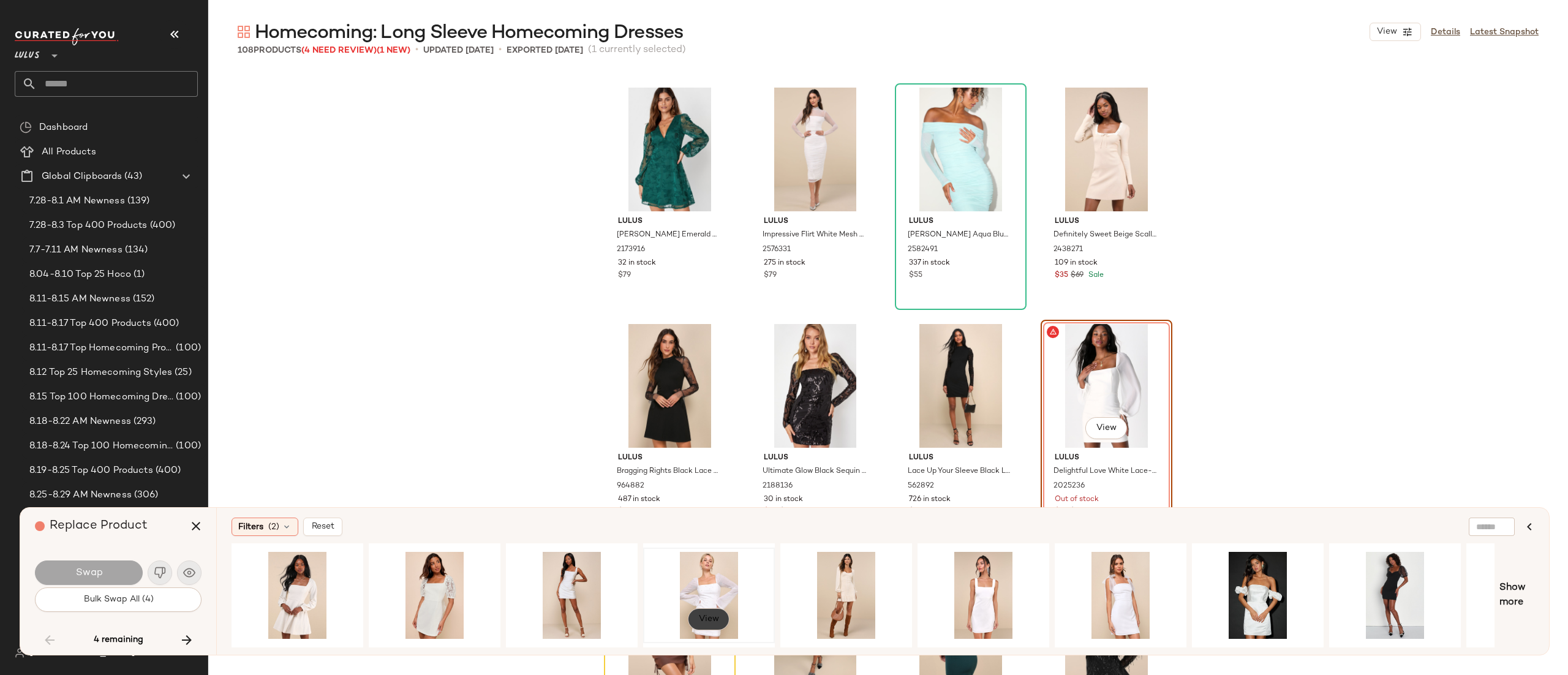
click at [686, 617] on div "View" at bounding box center [709, 596] width 123 height 87
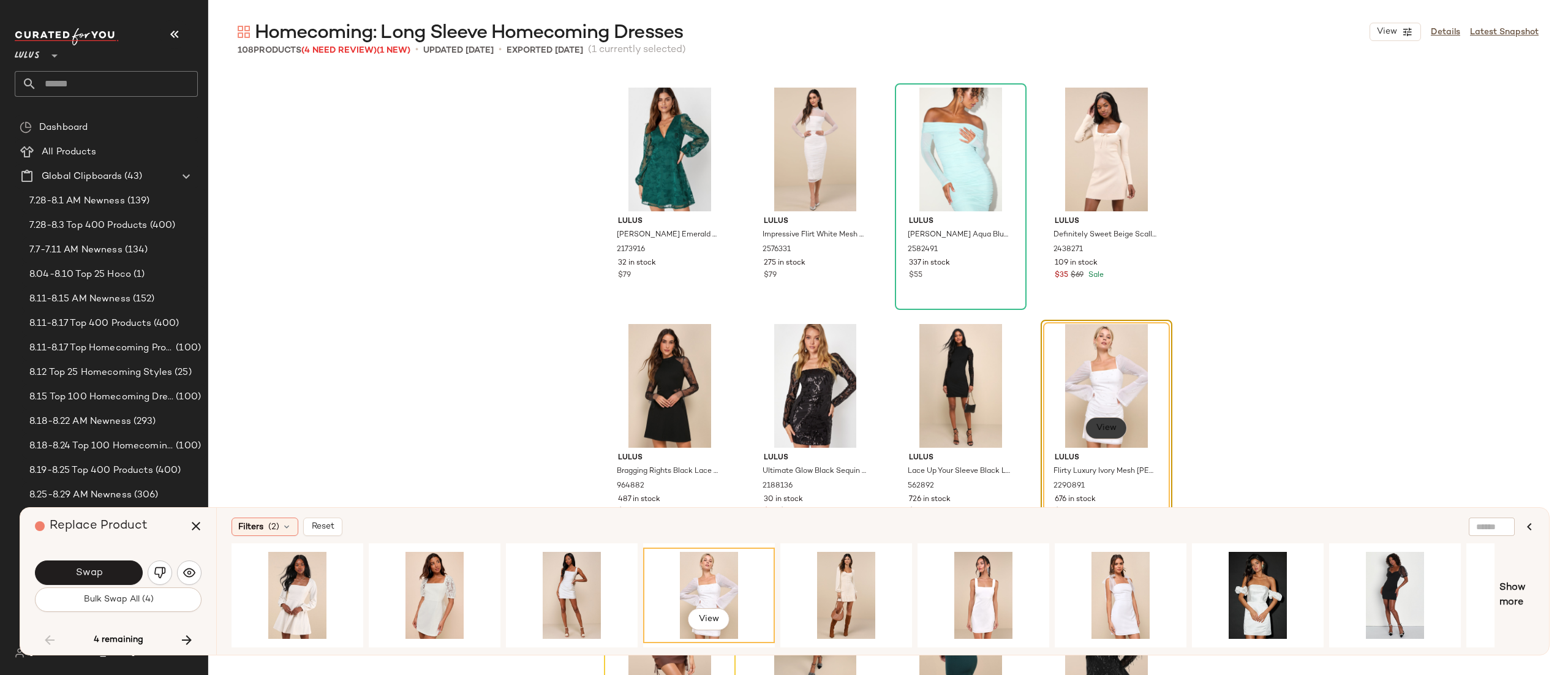
click at [1095, 426] on span "View" at bounding box center [1106, 428] width 21 height 10
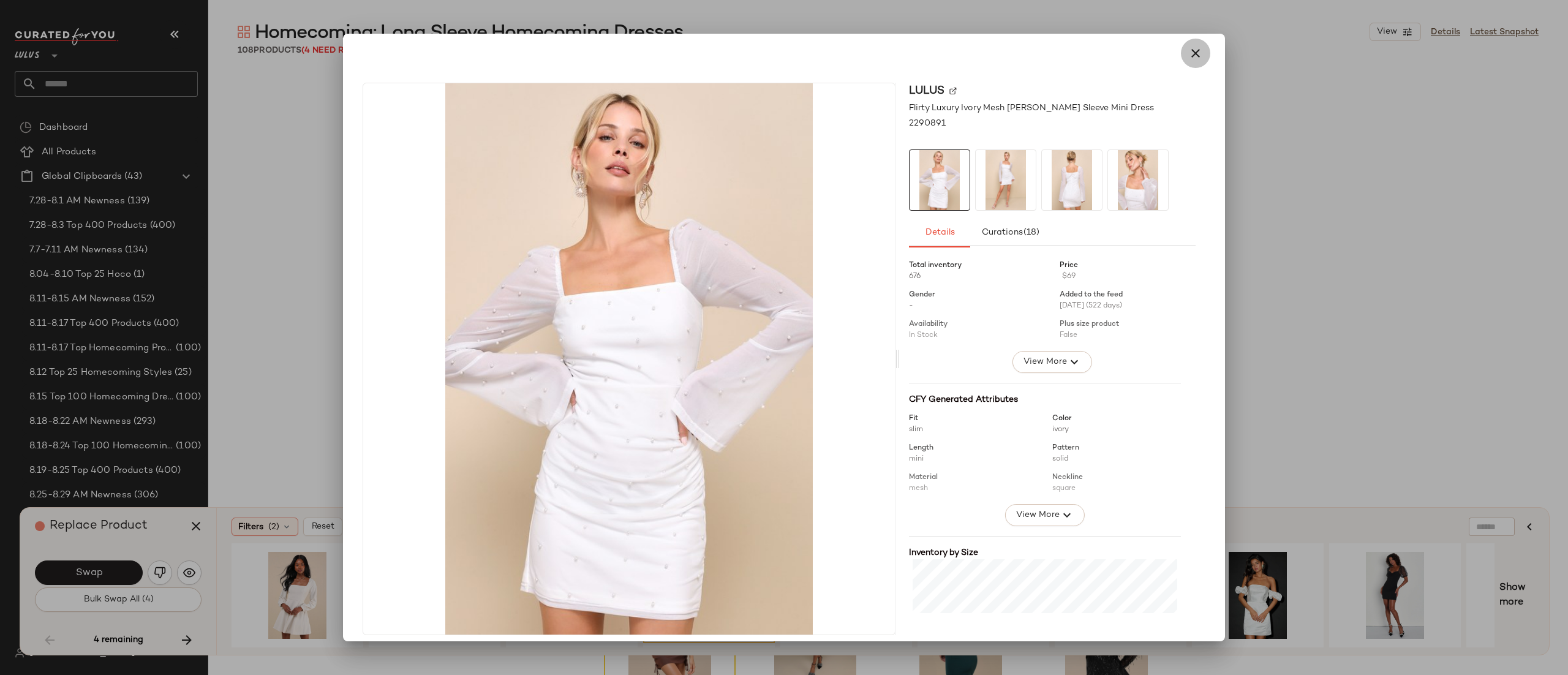
click at [1189, 48] on icon "button" at bounding box center [1196, 53] width 15 height 15
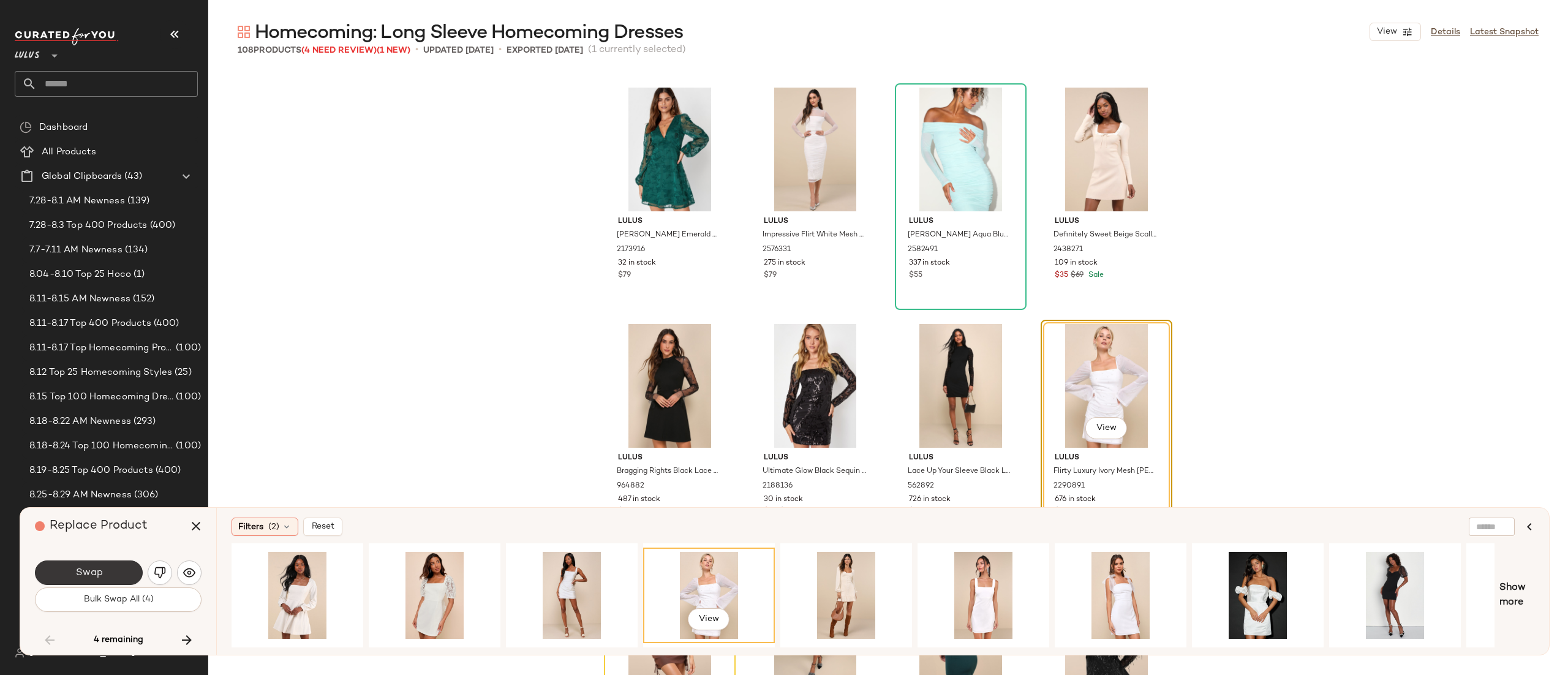
click at [78, 578] on button "Swap" at bounding box center [89, 572] width 108 height 25
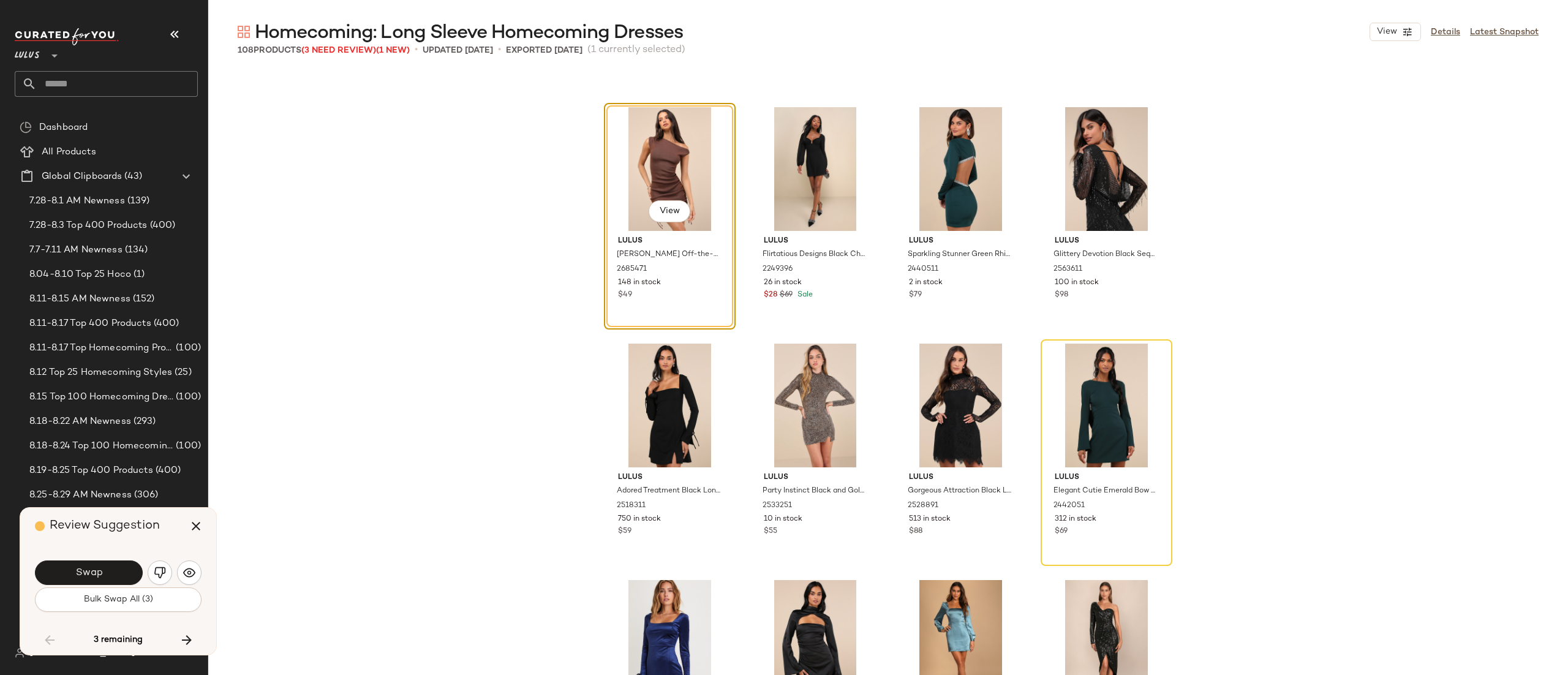
scroll to position [4741, 0]
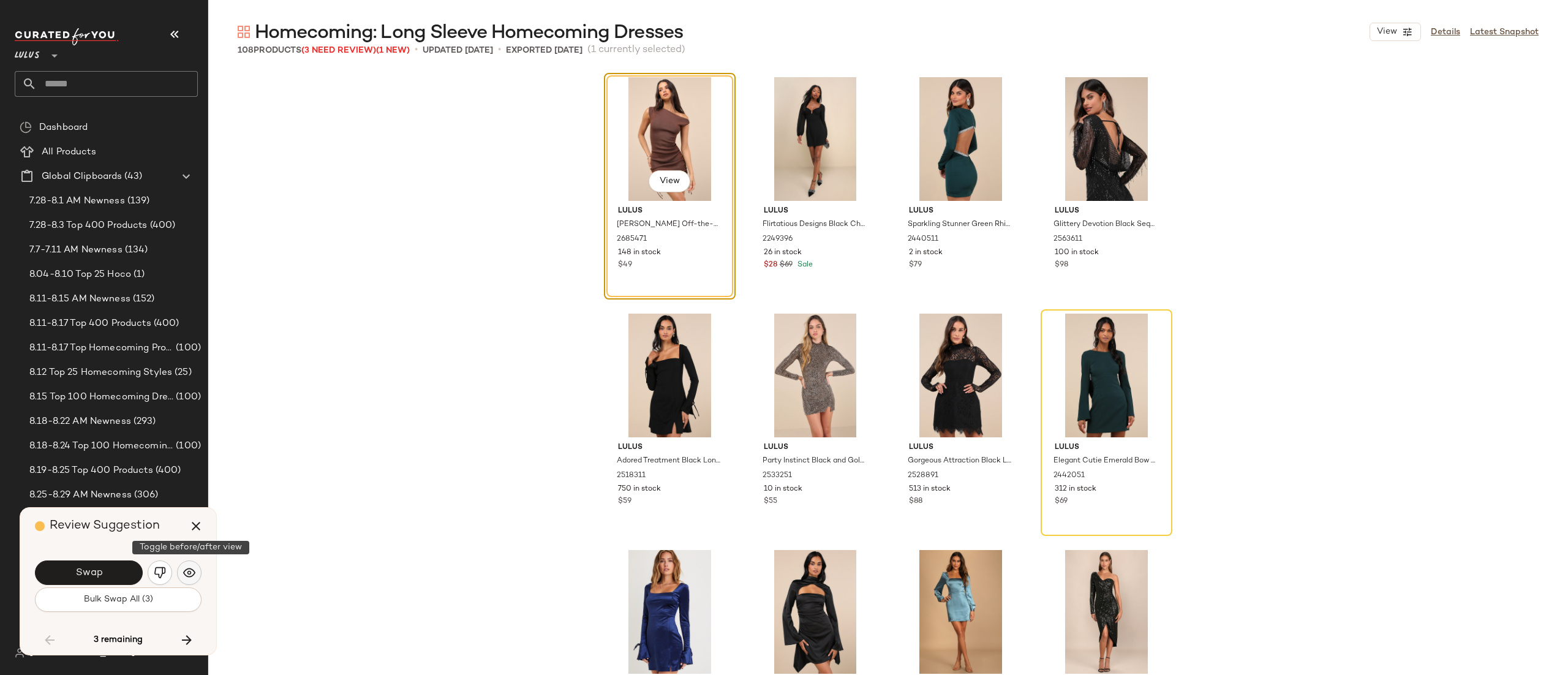
click at [179, 571] on button "button" at bounding box center [189, 572] width 25 height 25
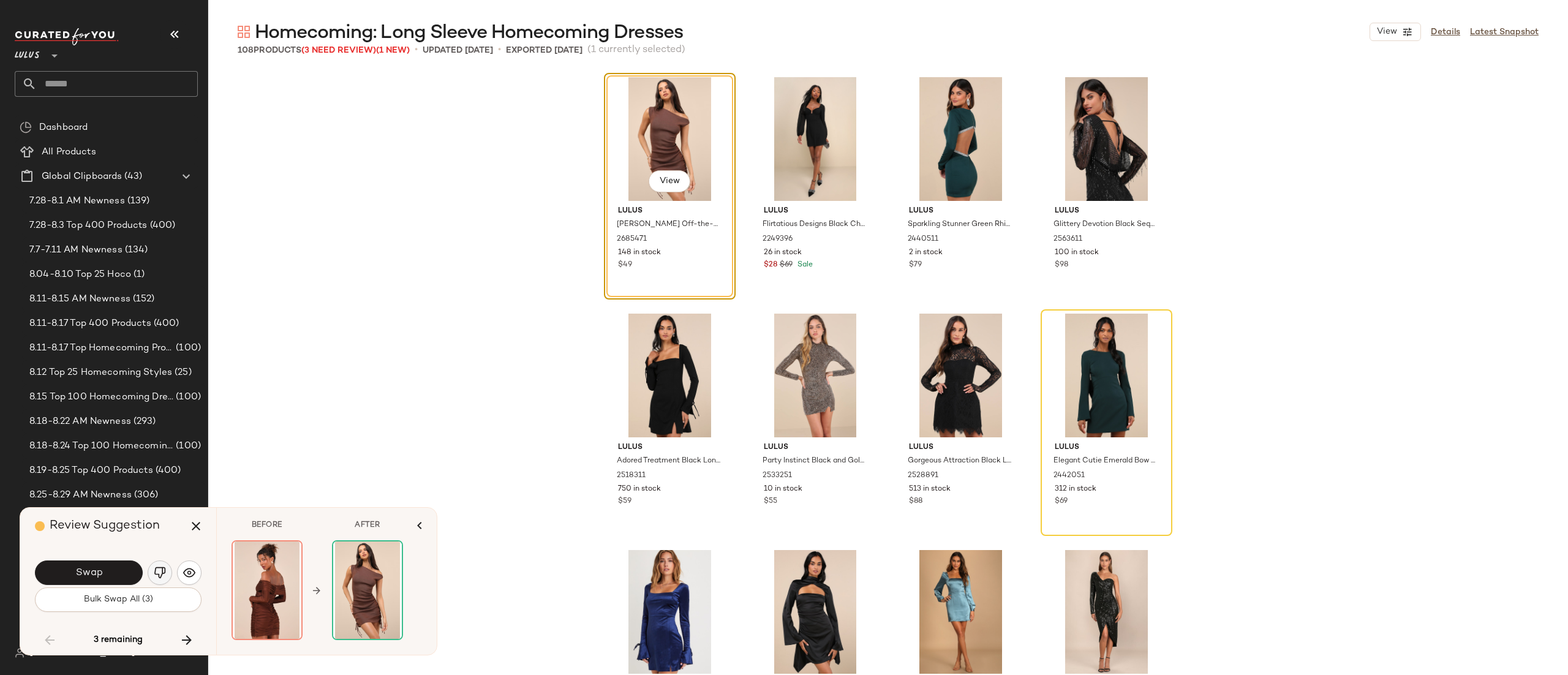
click at [166, 572] on button "button" at bounding box center [159, 572] width 25 height 25
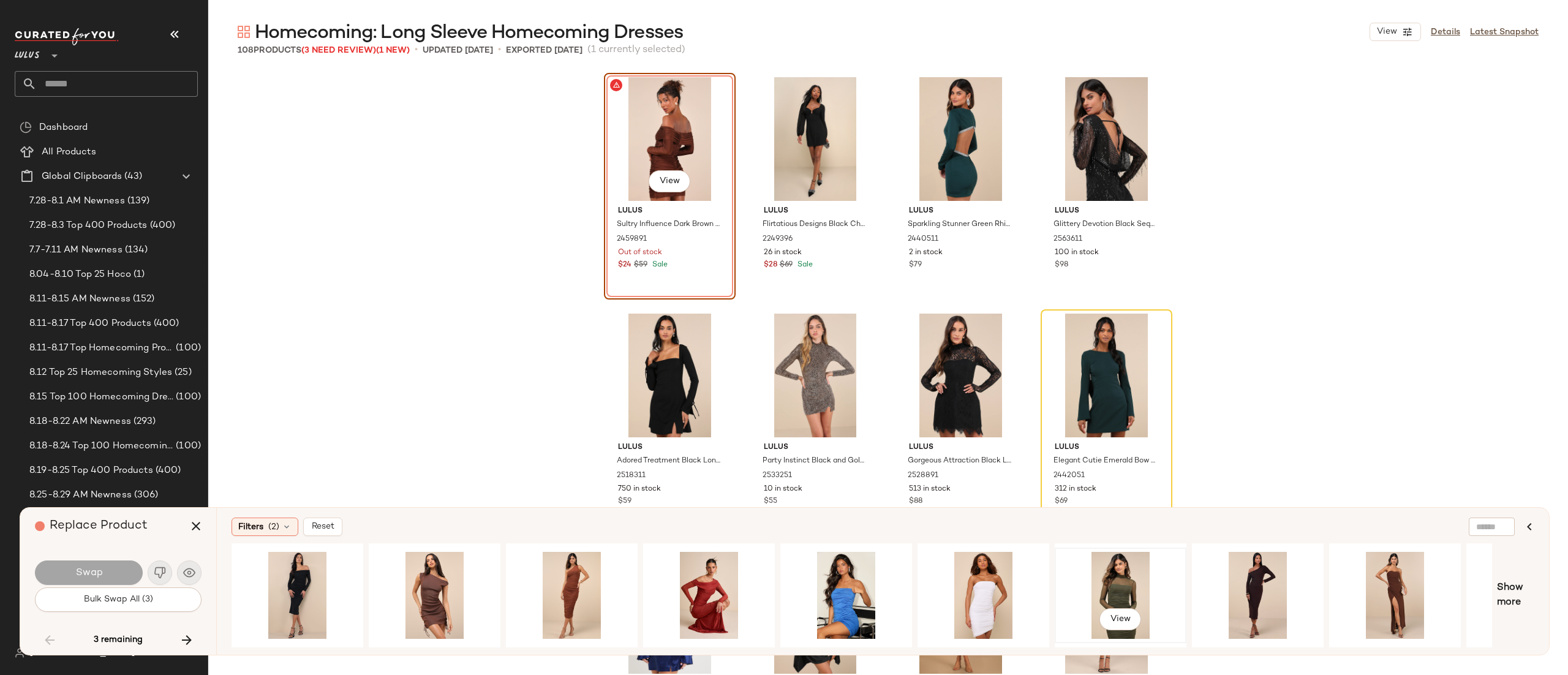
click at [1108, 571] on div "View" at bounding box center [1121, 596] width 123 height 87
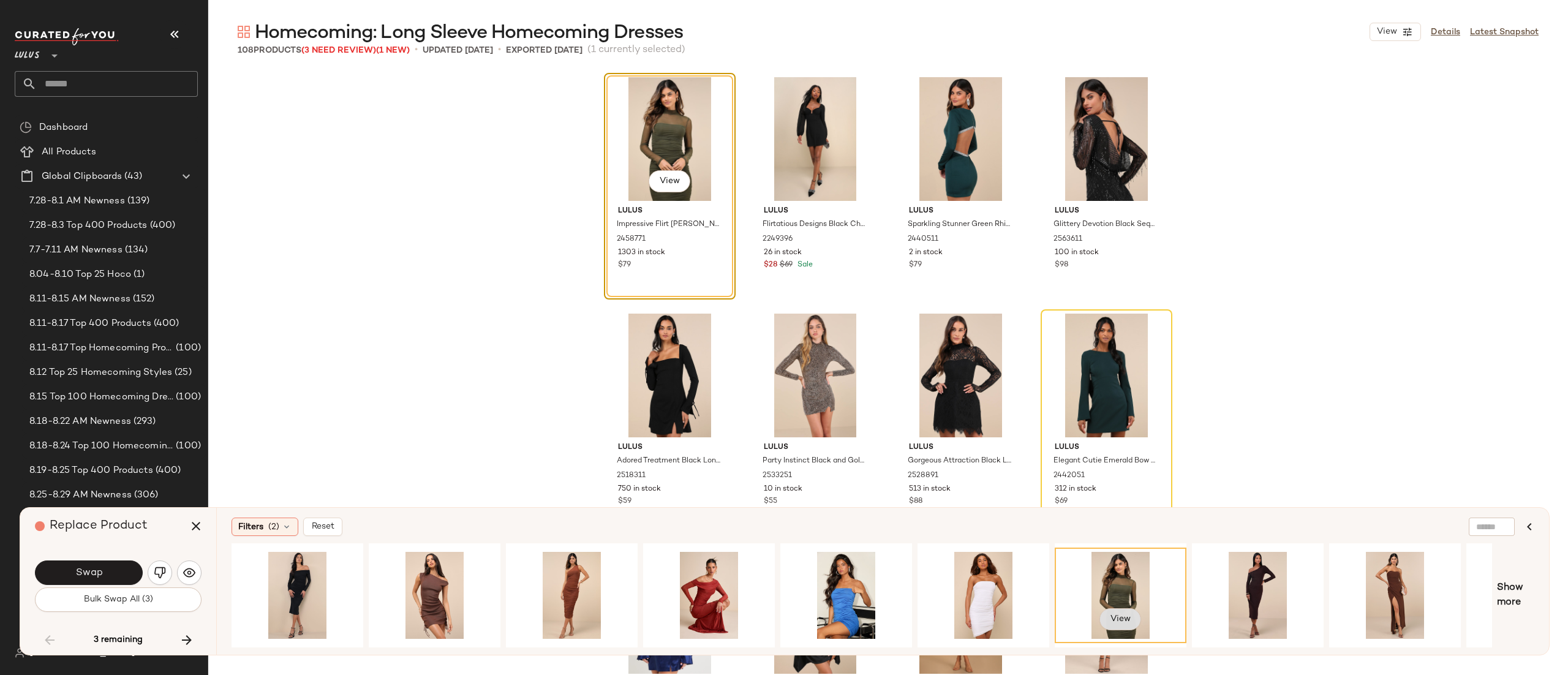
click at [1122, 618] on span "View" at bounding box center [1121, 619] width 21 height 10
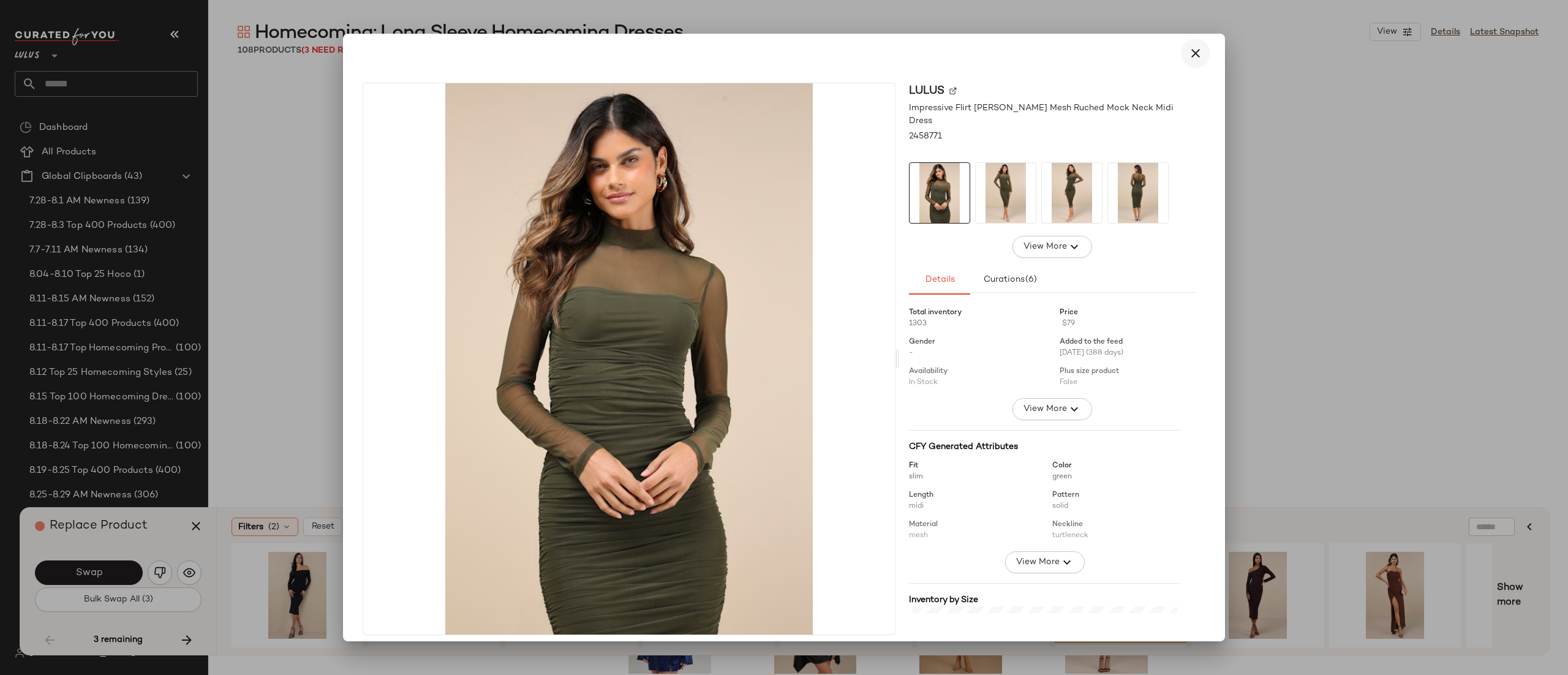
click at [1197, 52] on button "button" at bounding box center [1195, 53] width 29 height 29
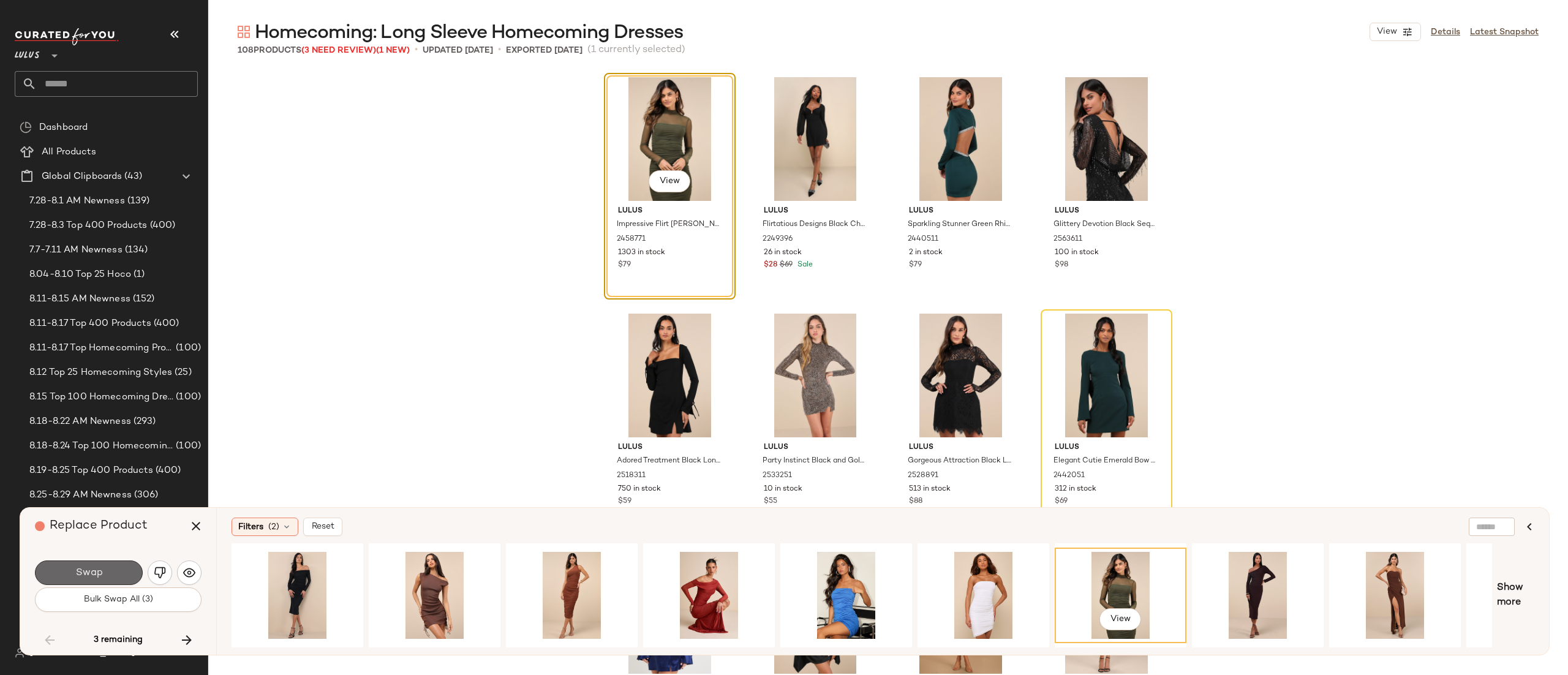
click at [106, 567] on button "Swap" at bounding box center [89, 572] width 108 height 25
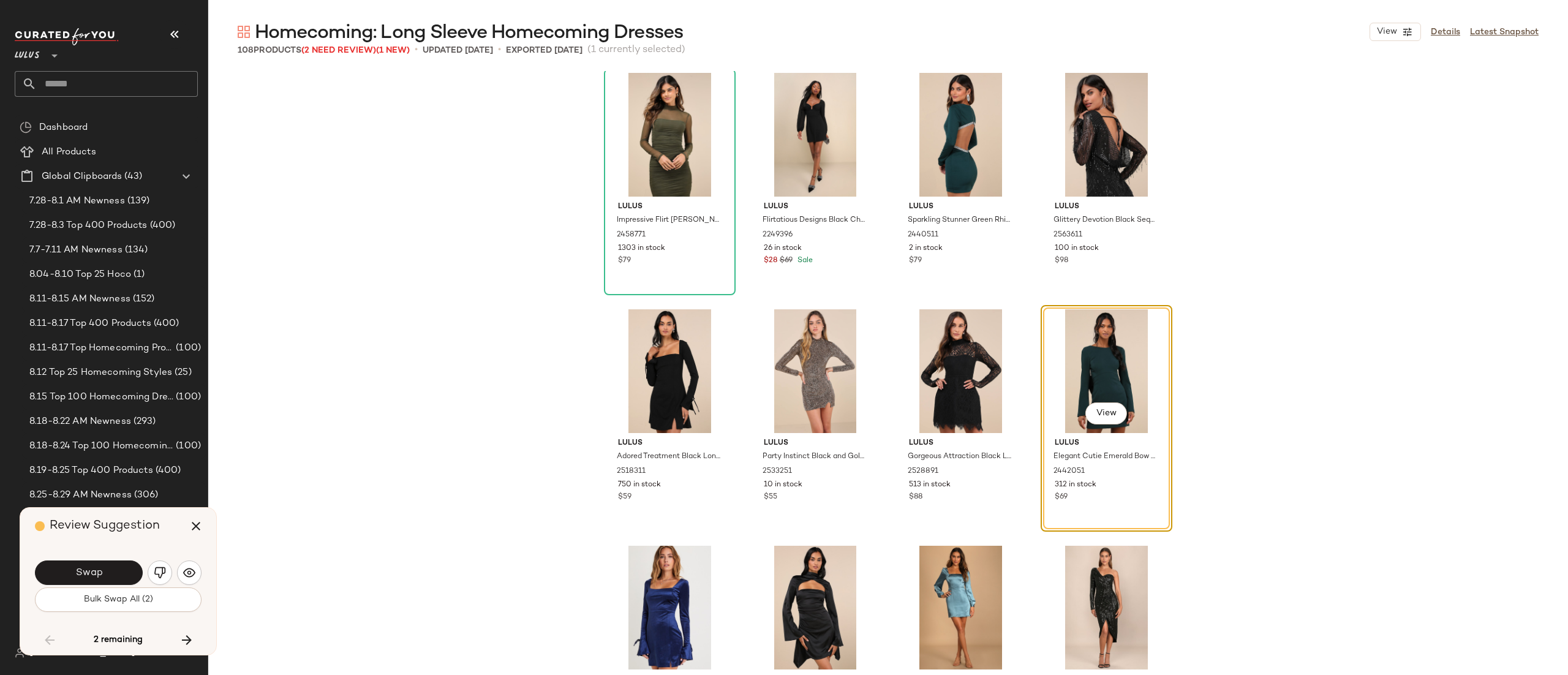
scroll to position [4778, 0]
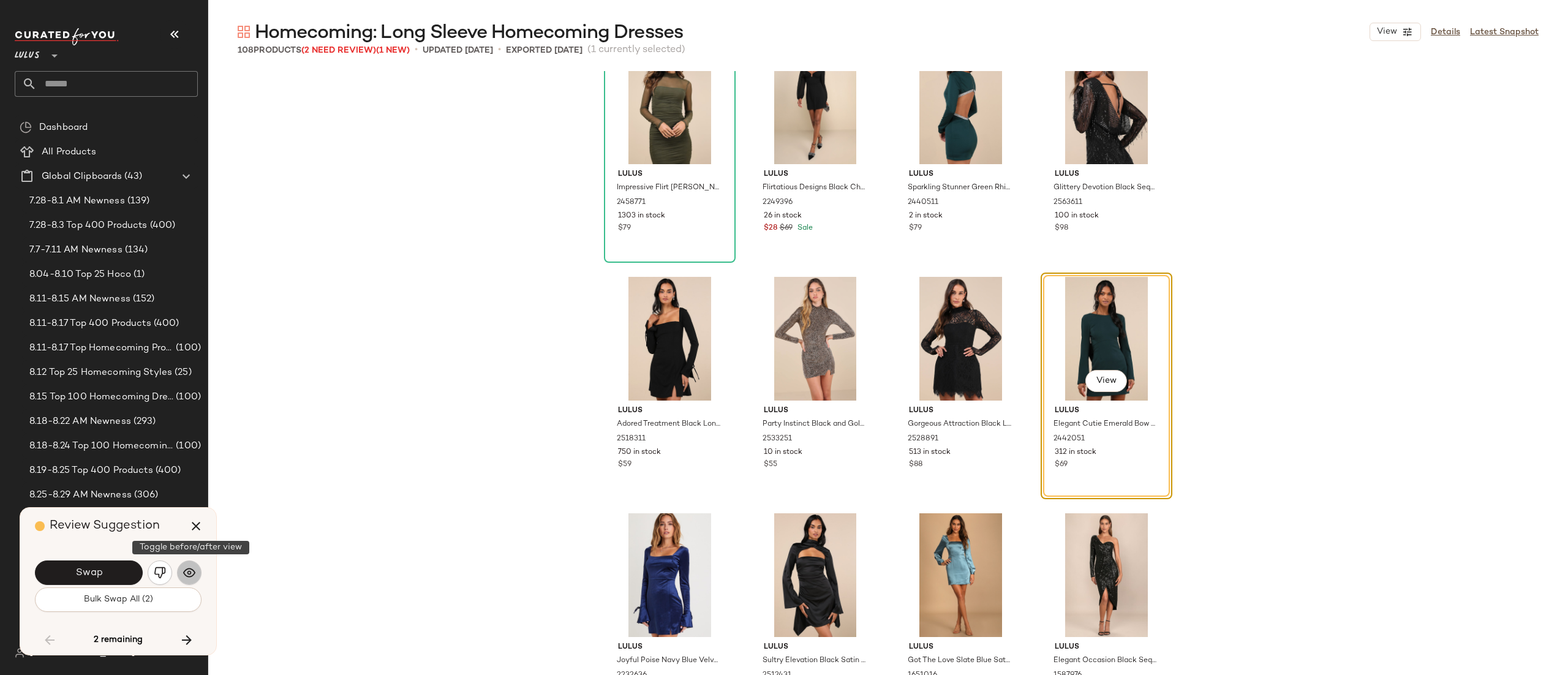
click at [186, 581] on button "button" at bounding box center [189, 572] width 25 height 25
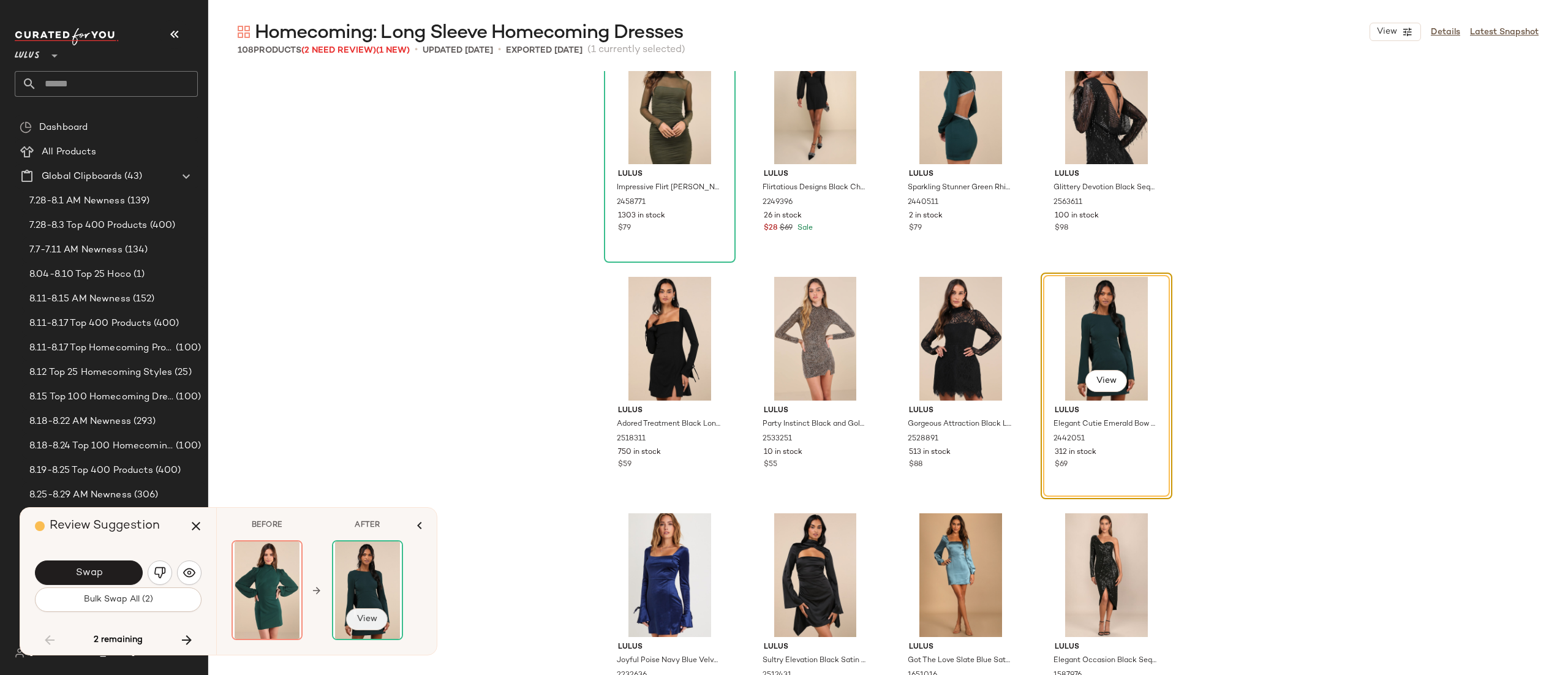
click at [364, 615] on span "View" at bounding box center [367, 619] width 21 height 10
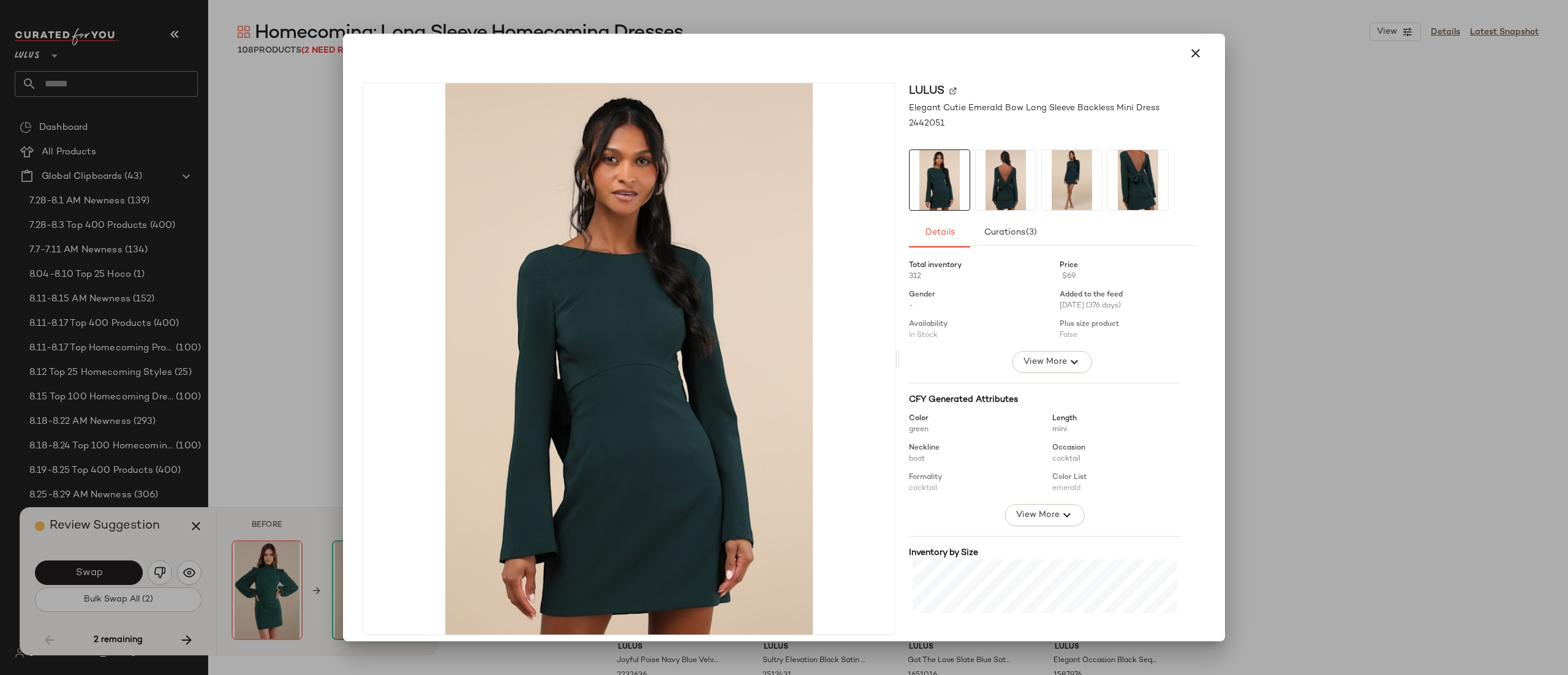
click at [983, 189] on img at bounding box center [1006, 180] width 60 height 60
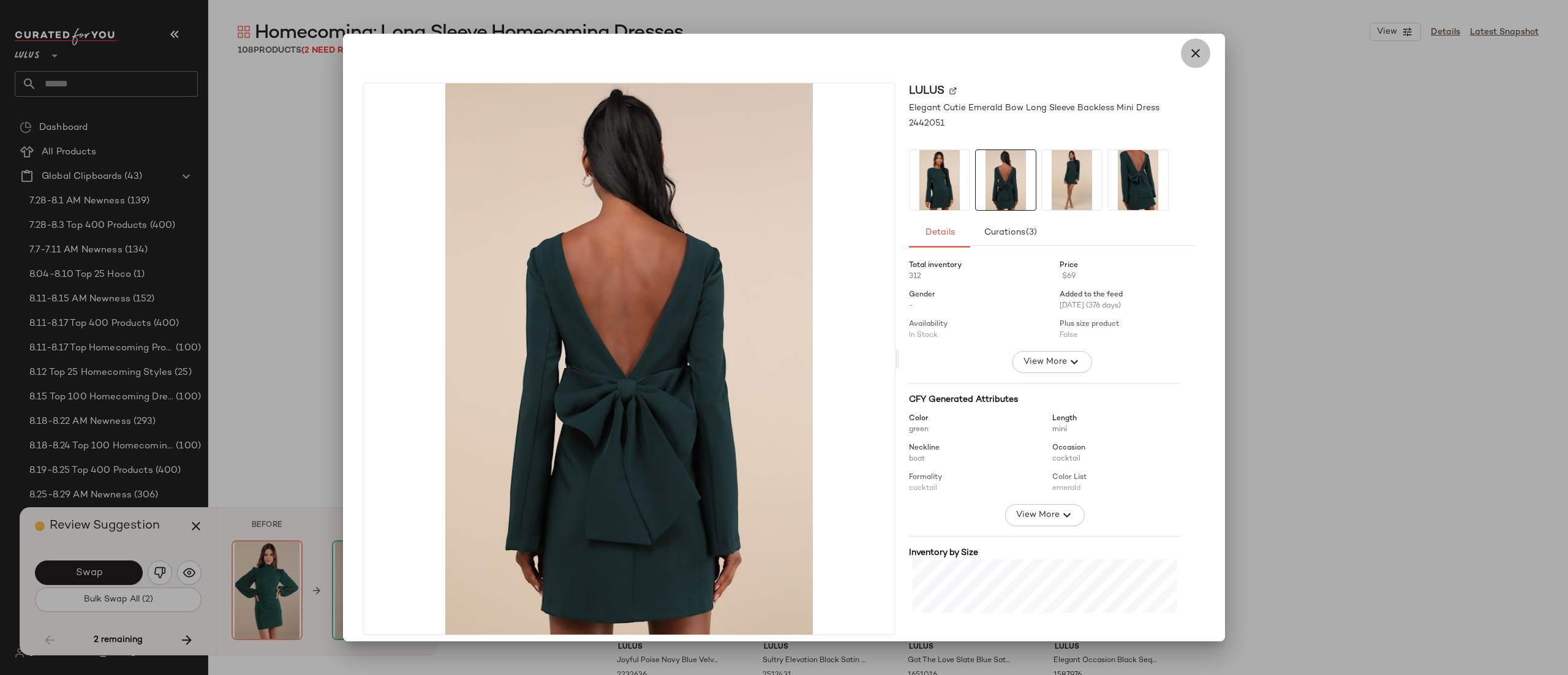
click at [1189, 55] on icon "button" at bounding box center [1196, 53] width 15 height 15
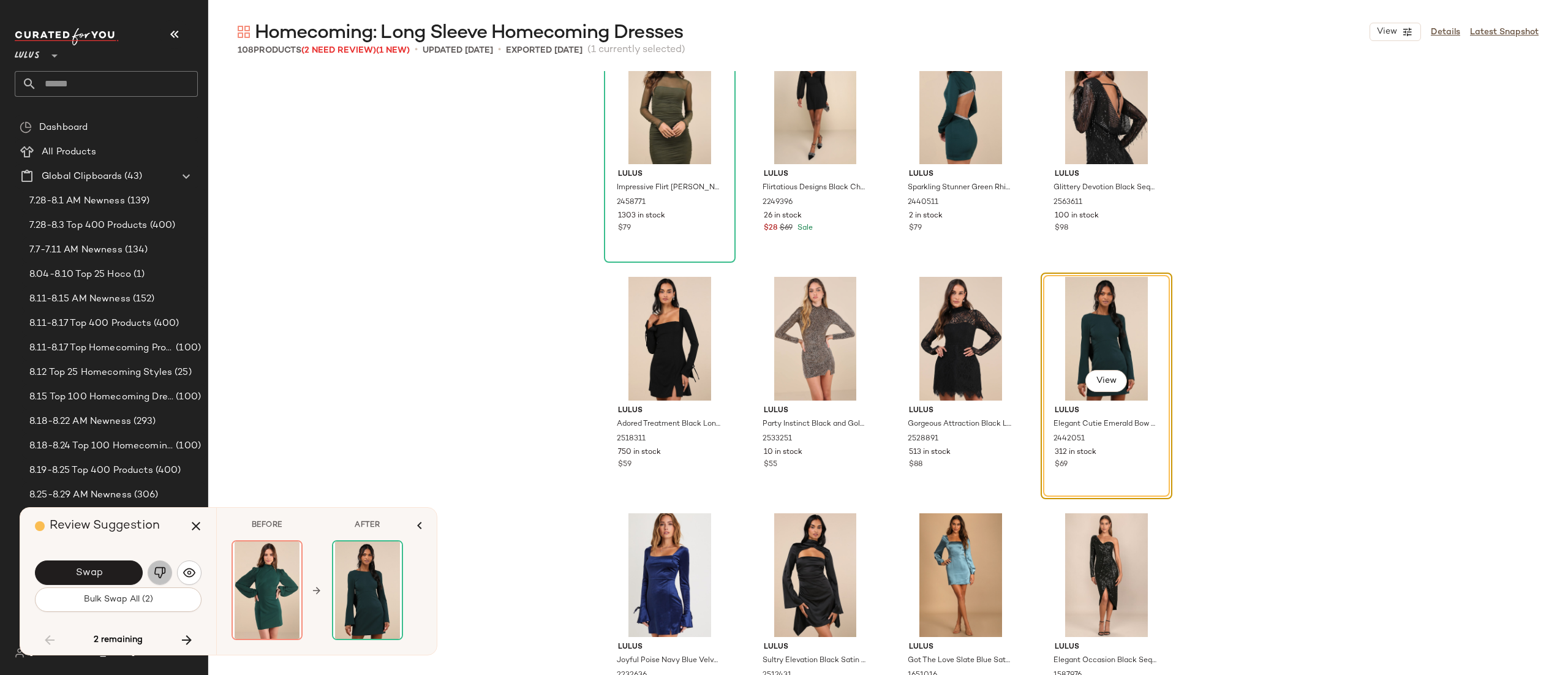
click at [156, 573] on img "button" at bounding box center [160, 573] width 12 height 12
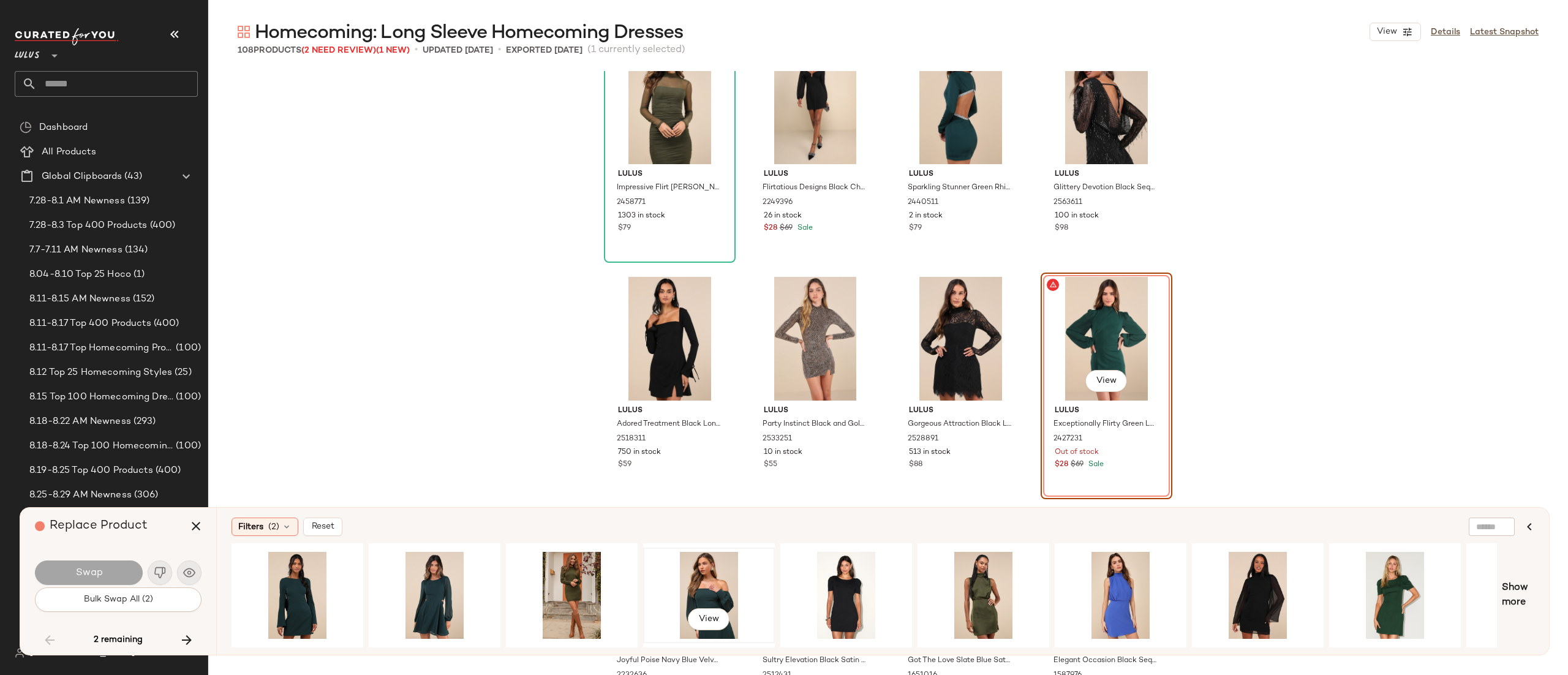
click at [646, 587] on div "View" at bounding box center [709, 596] width 129 height 93
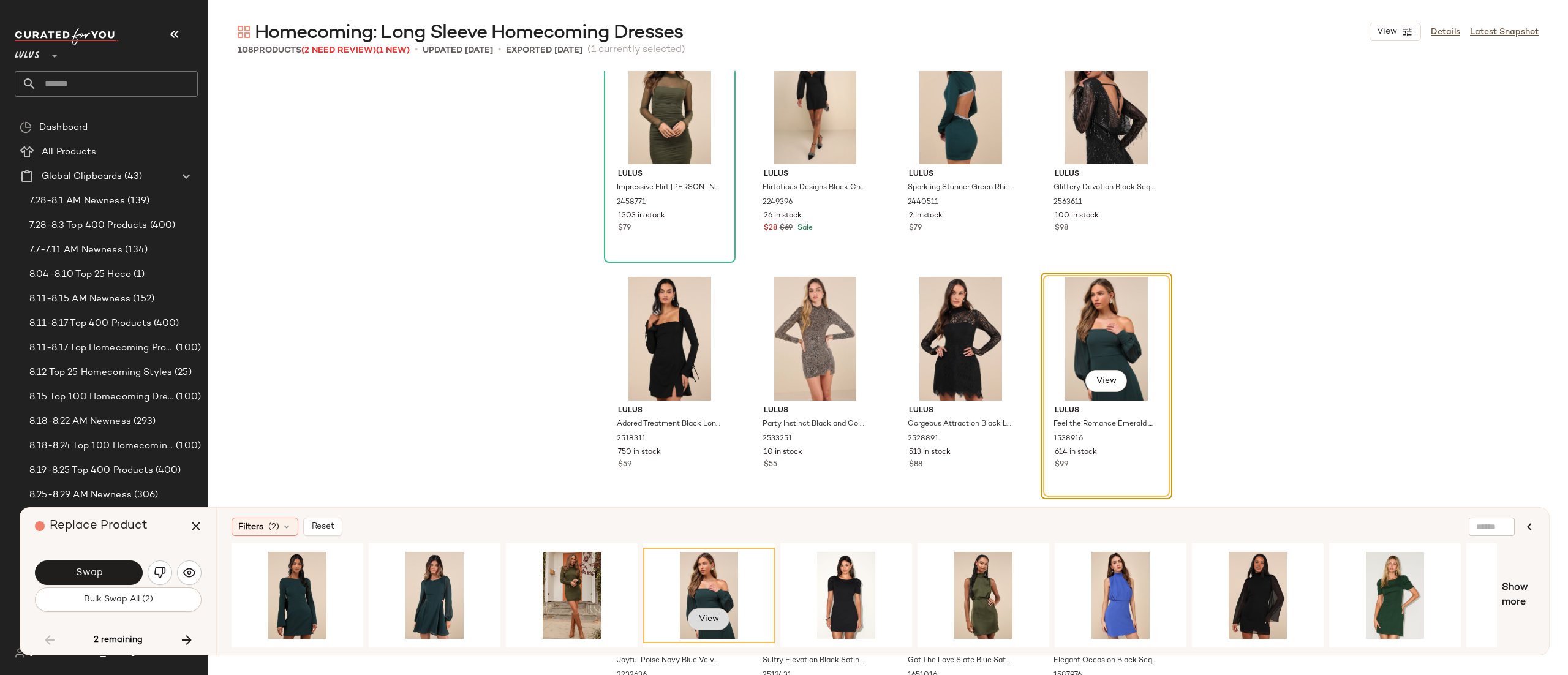
click at [699, 623] on button "View" at bounding box center [709, 619] width 42 height 22
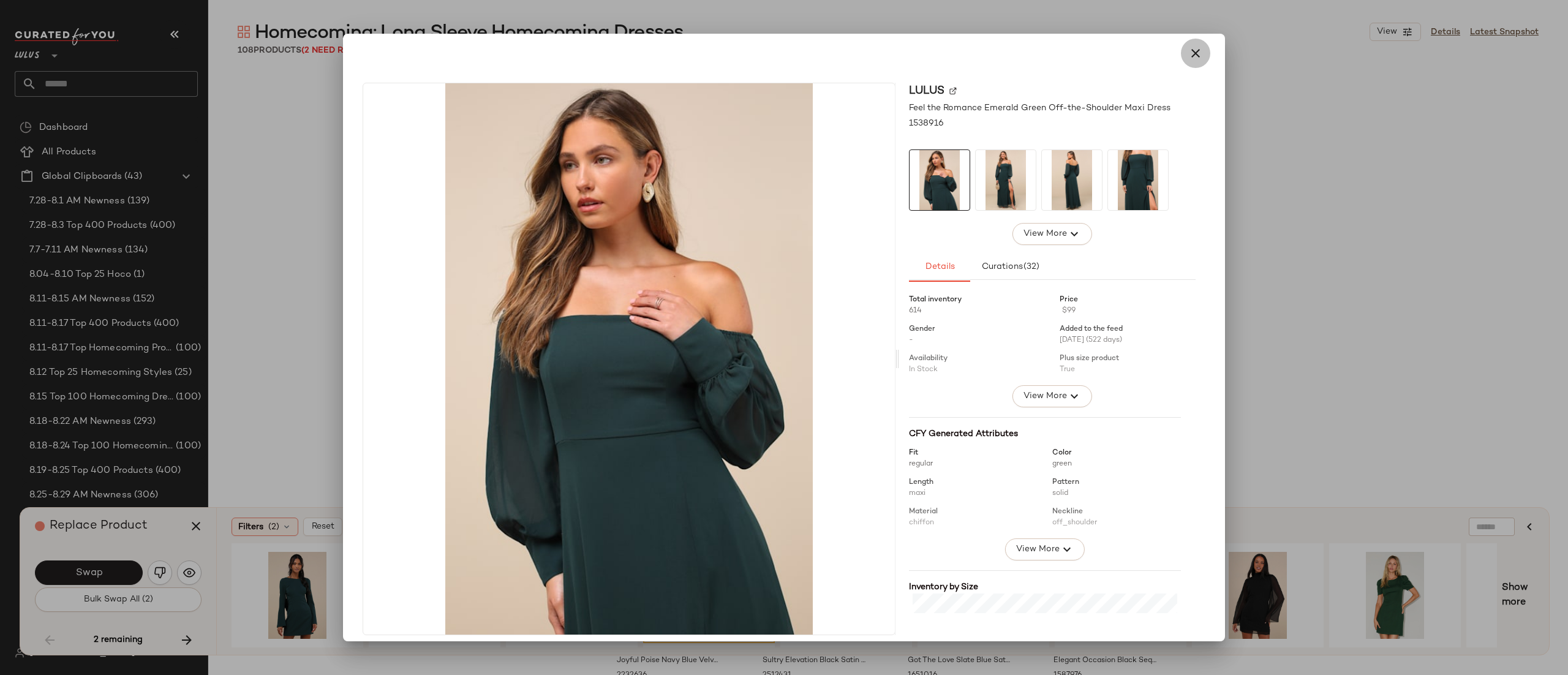
click at [1189, 57] on icon "button" at bounding box center [1196, 53] width 15 height 15
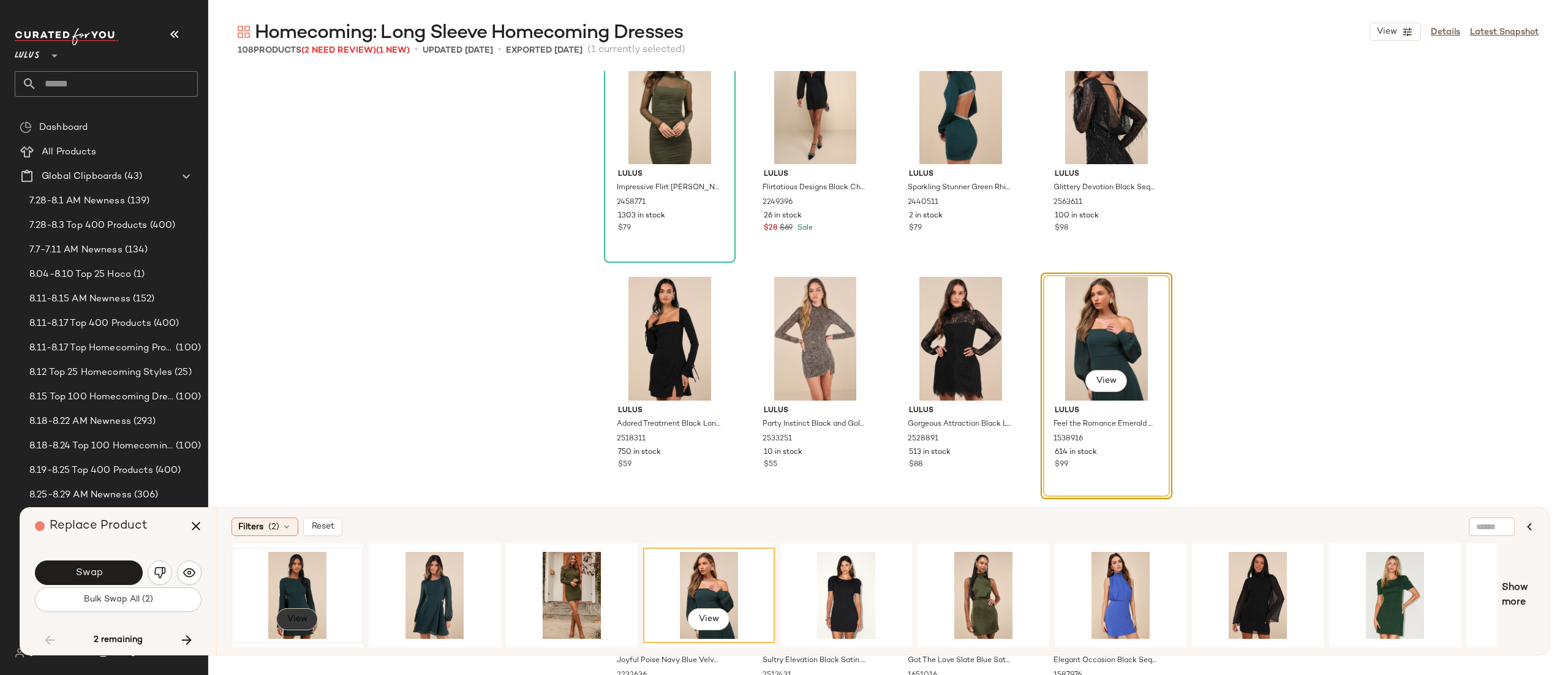
click at [292, 616] on span "View" at bounding box center [297, 619] width 21 height 10
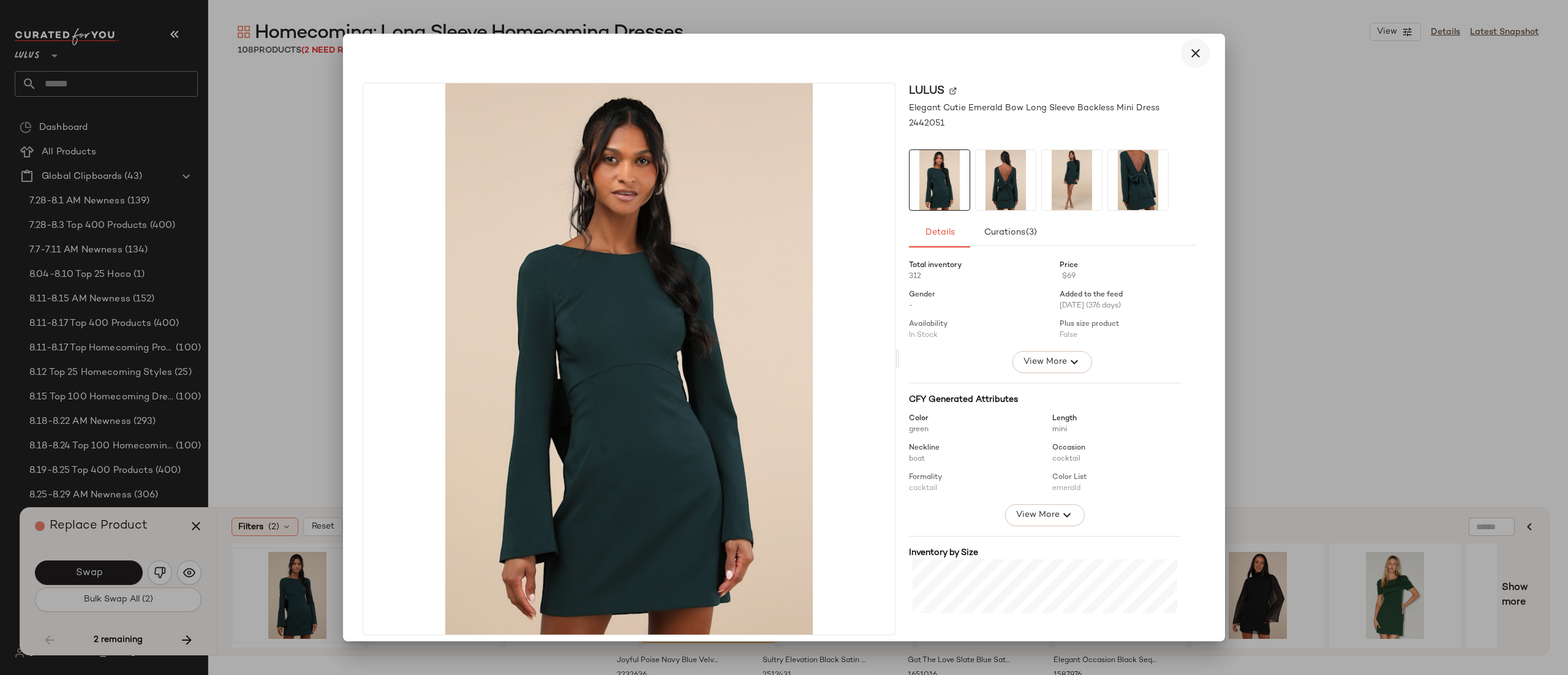
click at [1196, 50] on button "button" at bounding box center [1195, 53] width 29 height 29
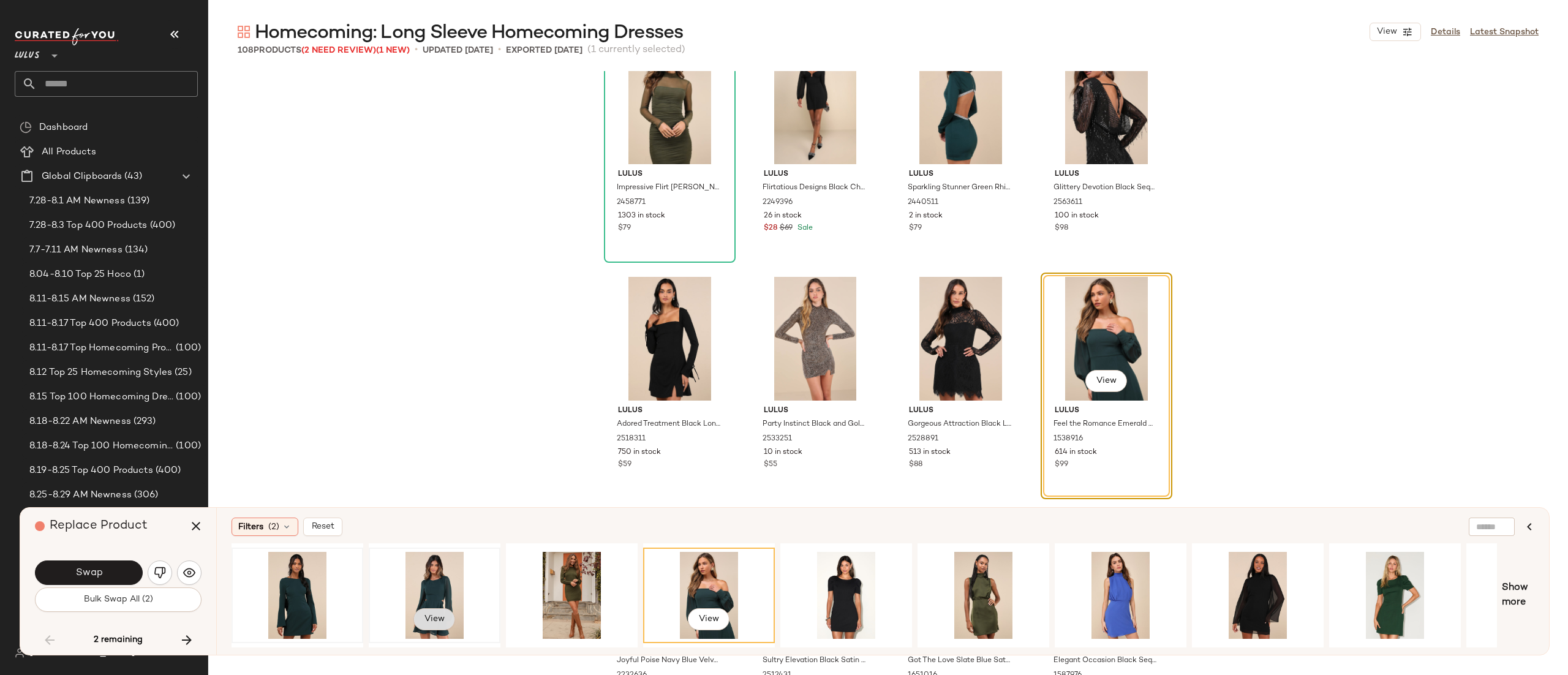
click at [438, 627] on button "View" at bounding box center [435, 619] width 42 height 22
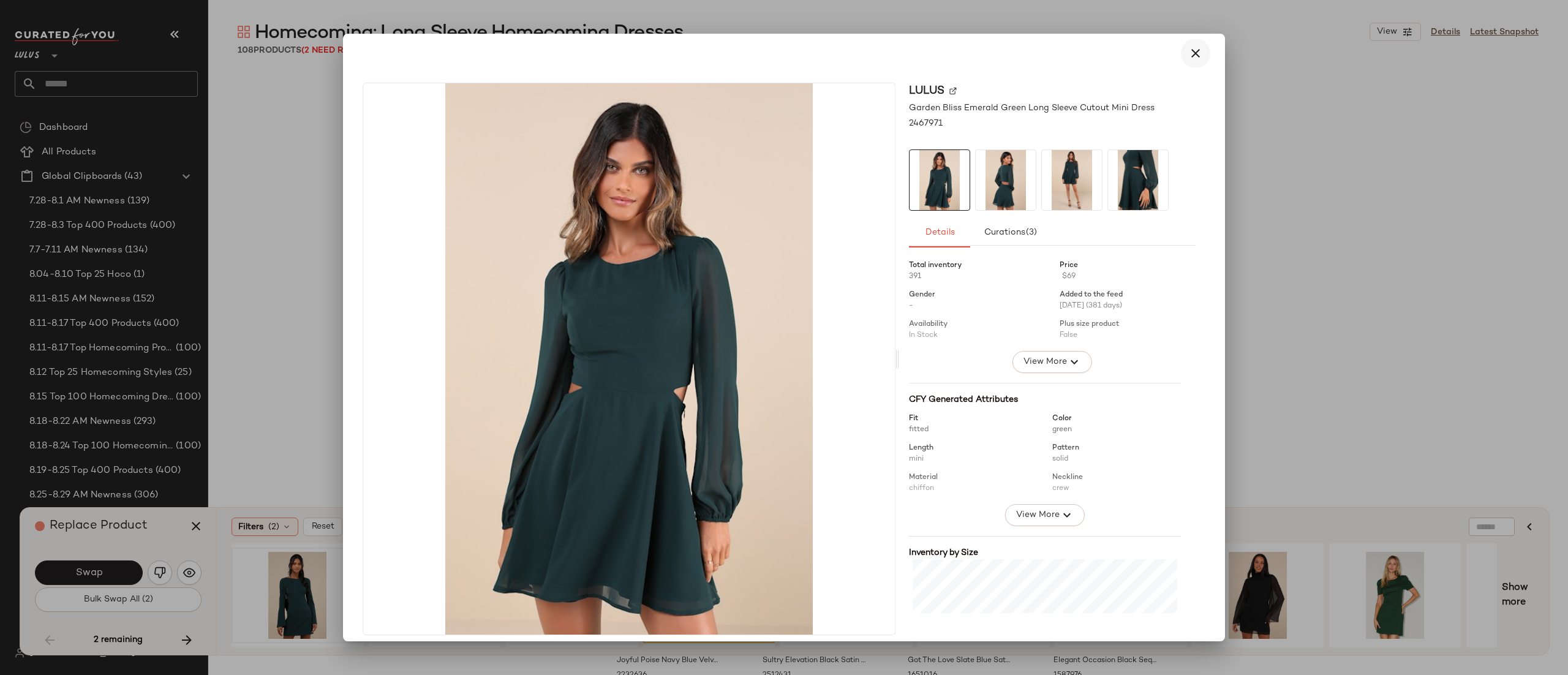
click at [1181, 45] on button "button" at bounding box center [1195, 53] width 29 height 29
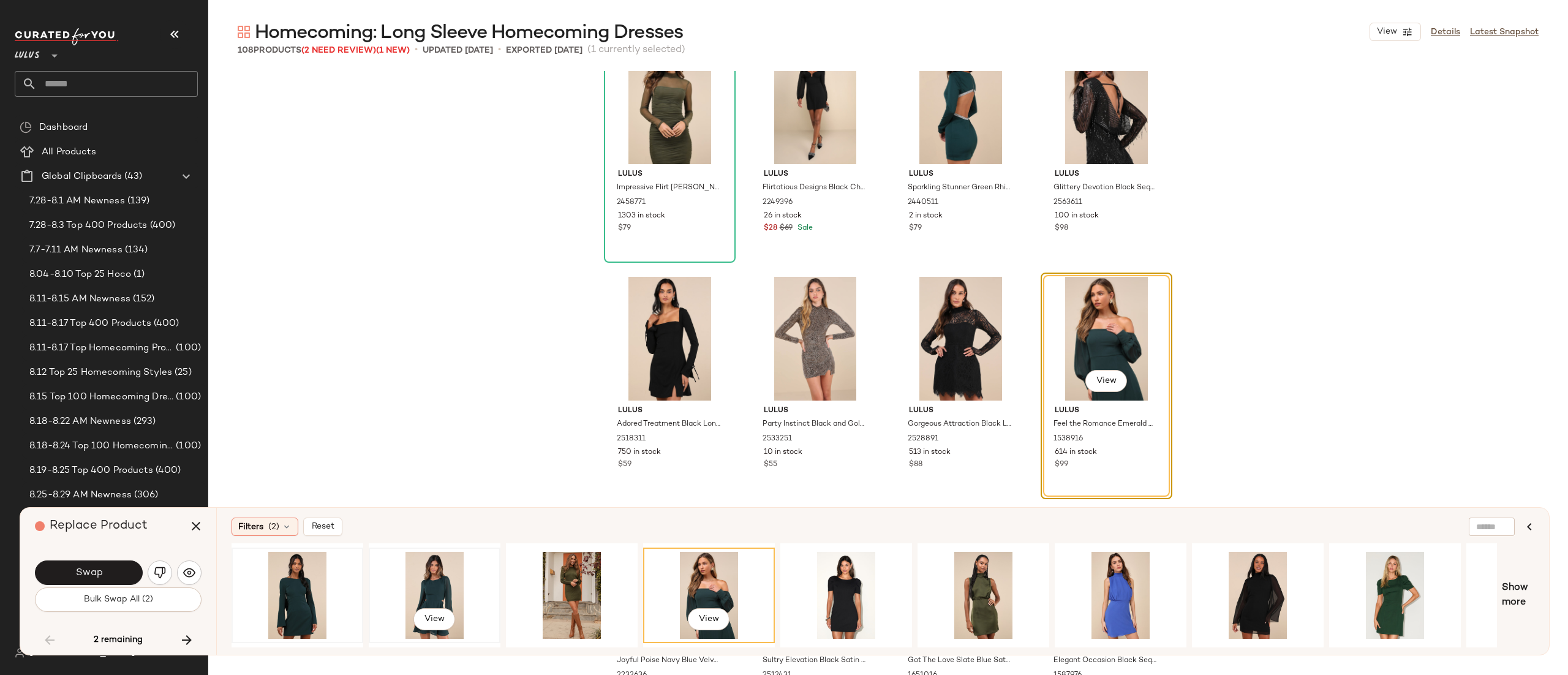
click at [451, 579] on div "View" at bounding box center [435, 596] width 123 height 87
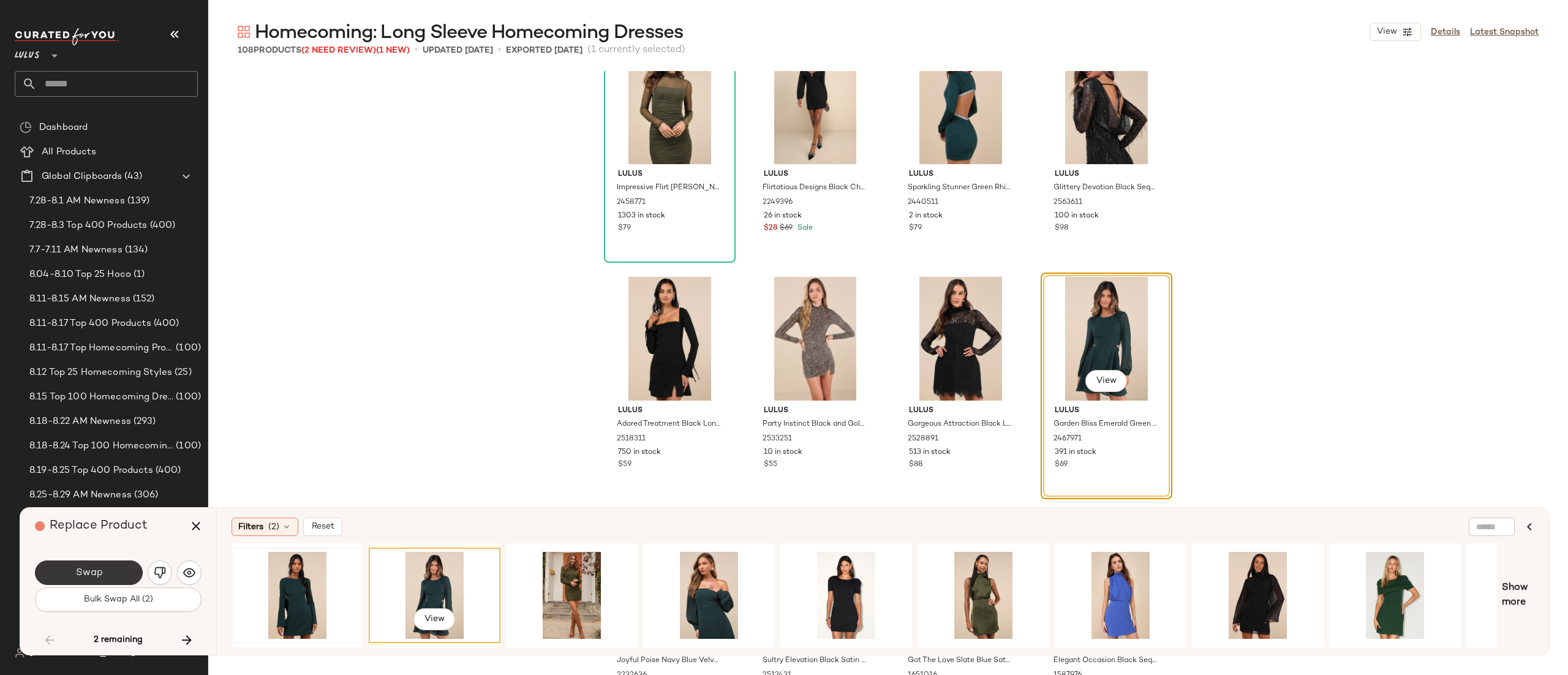
click at [120, 570] on button "Swap" at bounding box center [89, 572] width 108 height 25
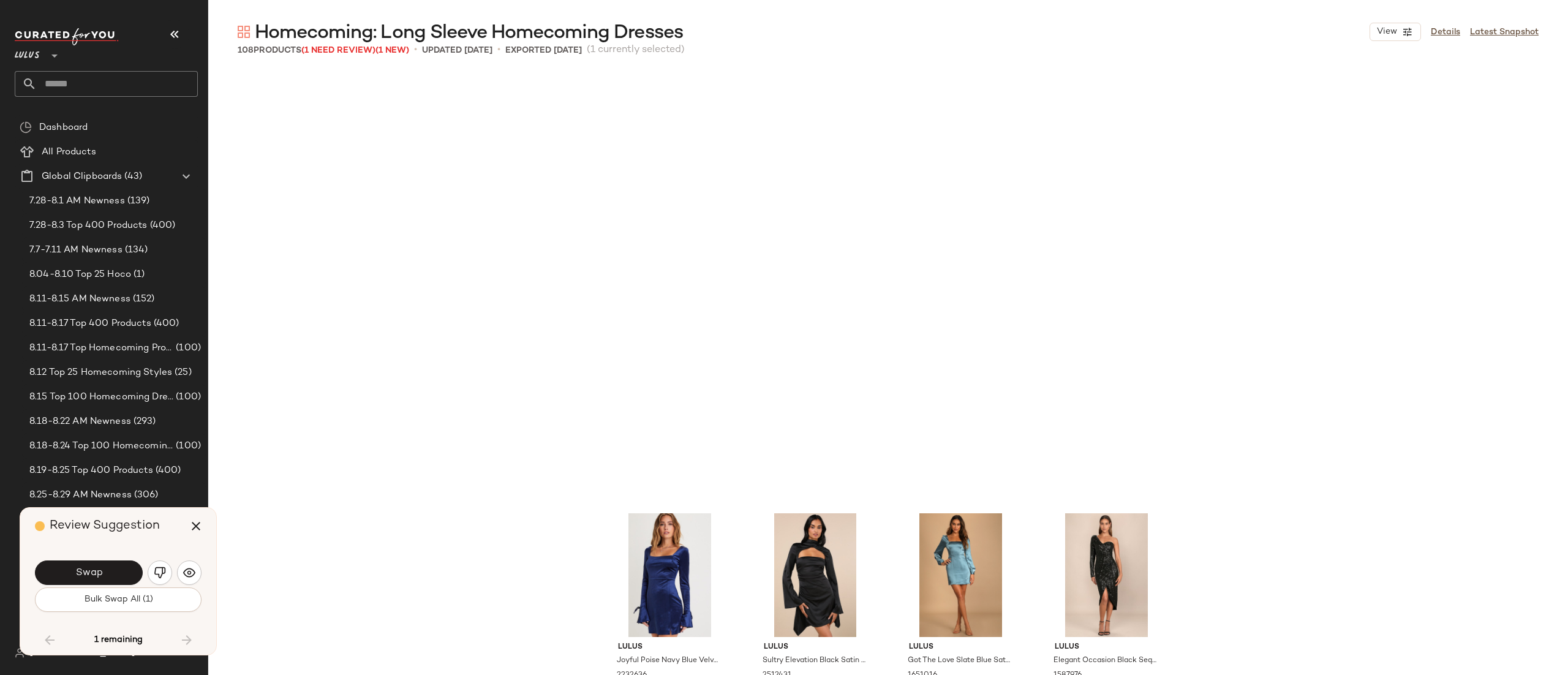
scroll to position [5204, 0]
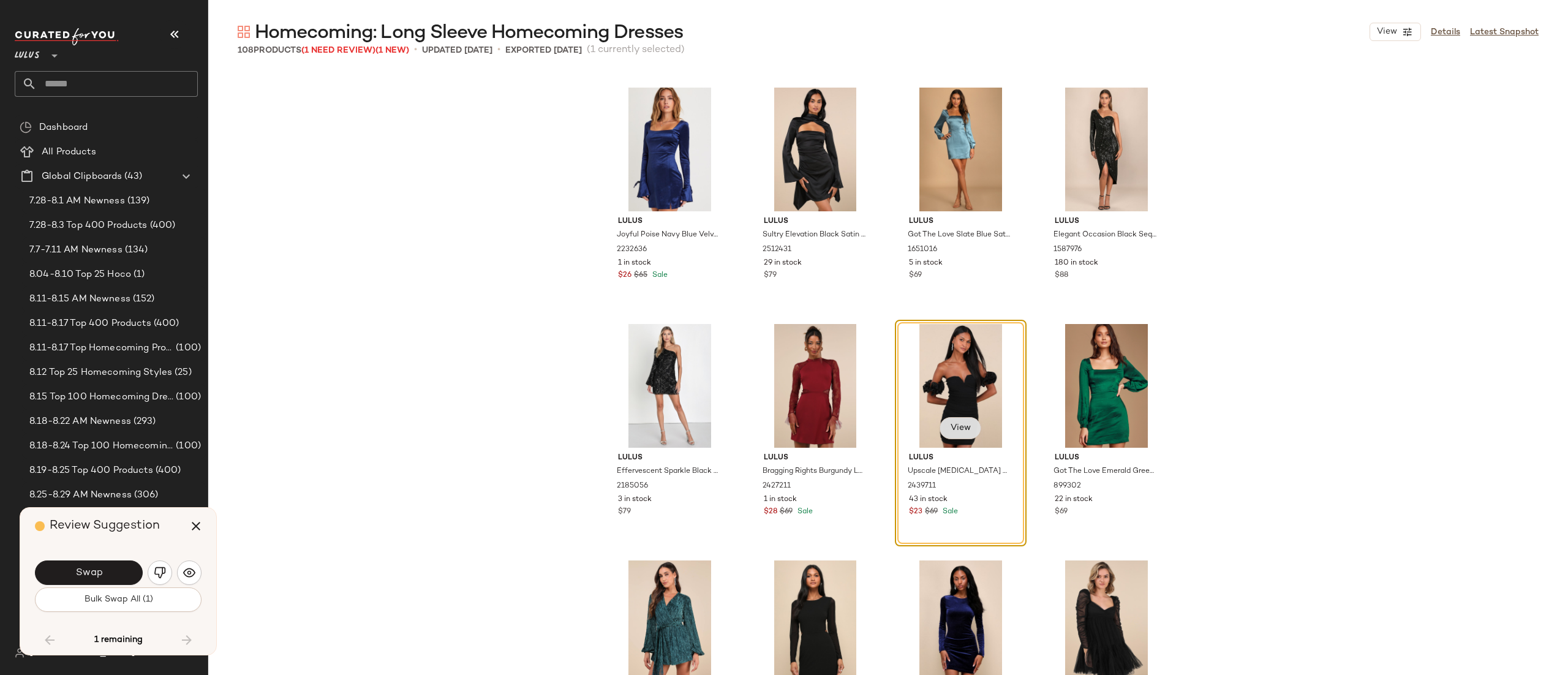
click at [967, 424] on span "View" at bounding box center [961, 428] width 21 height 10
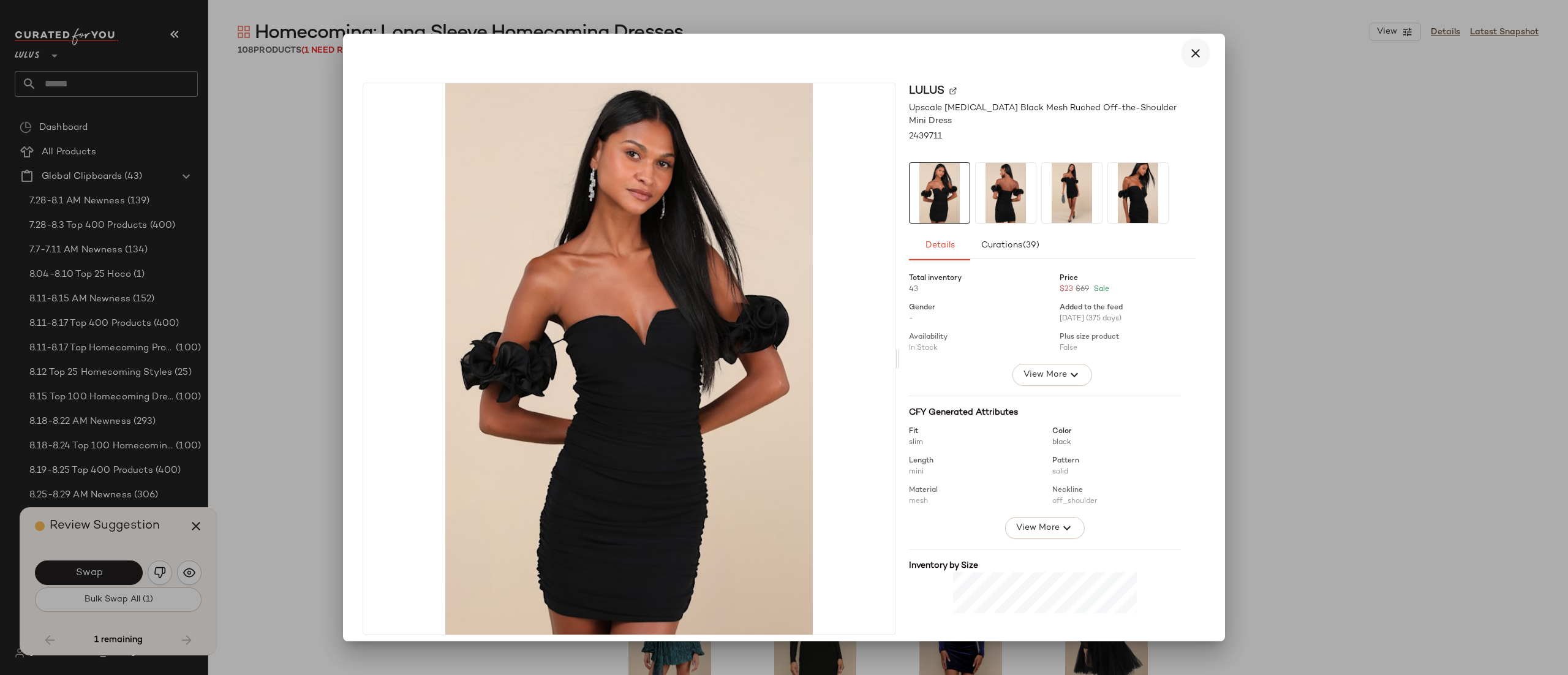
click at [1189, 52] on icon "button" at bounding box center [1196, 53] width 15 height 15
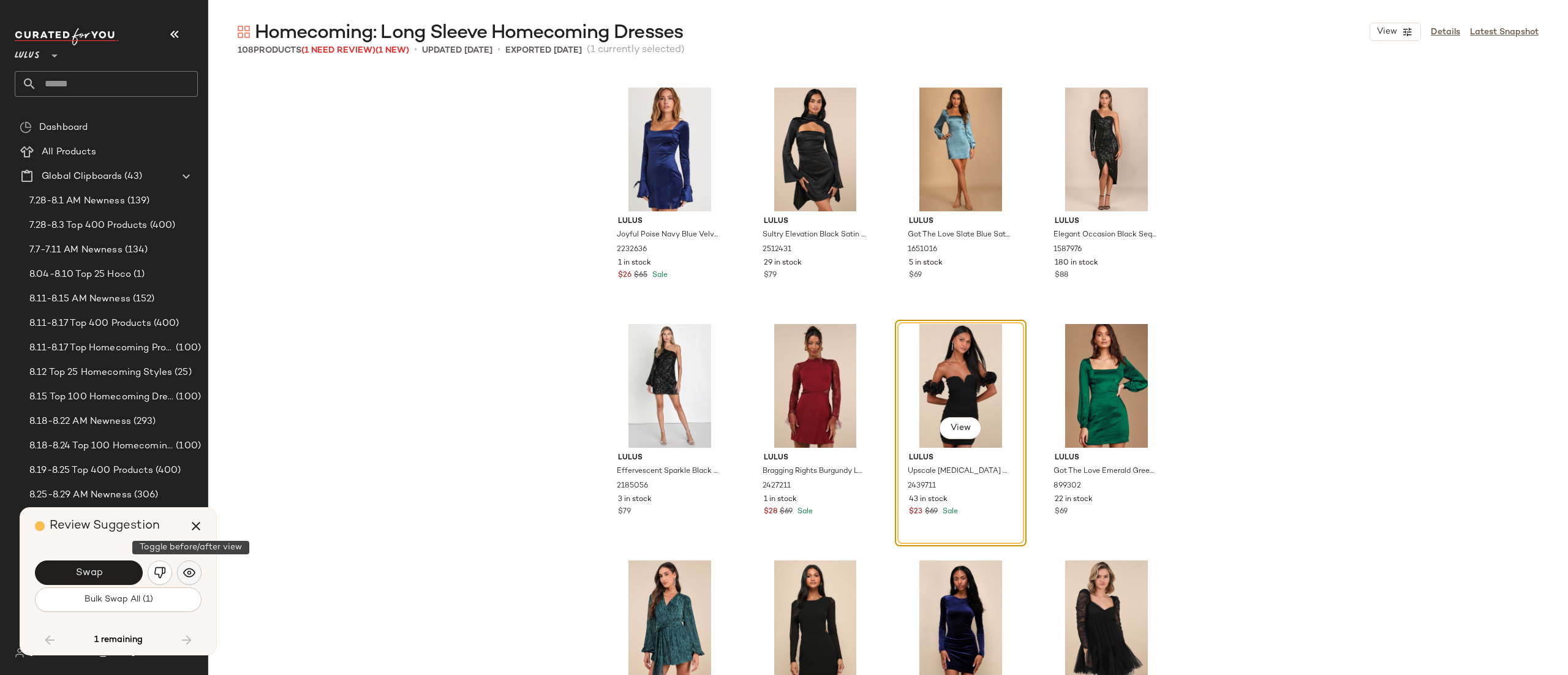
click at [190, 578] on img "button" at bounding box center [189, 573] width 12 height 12
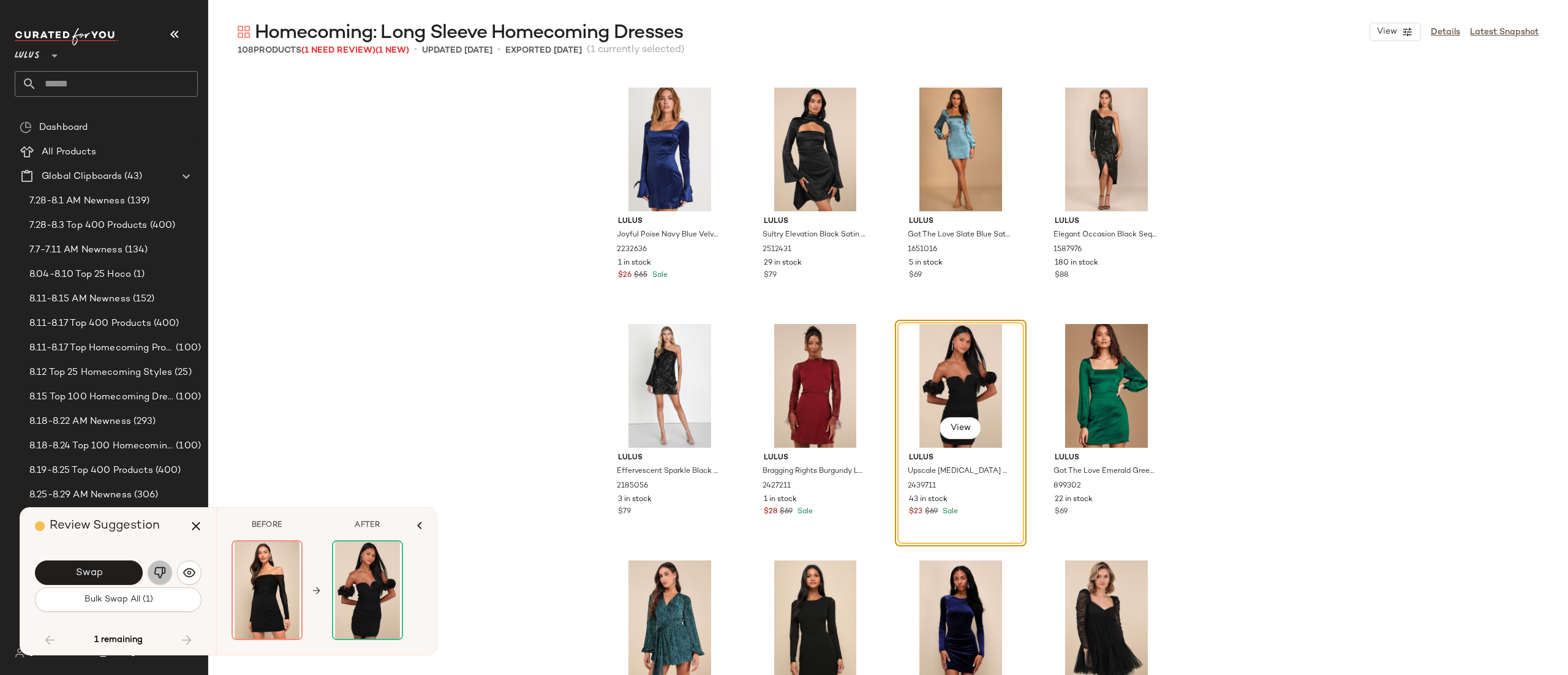
click at [162, 573] on img "button" at bounding box center [160, 573] width 12 height 12
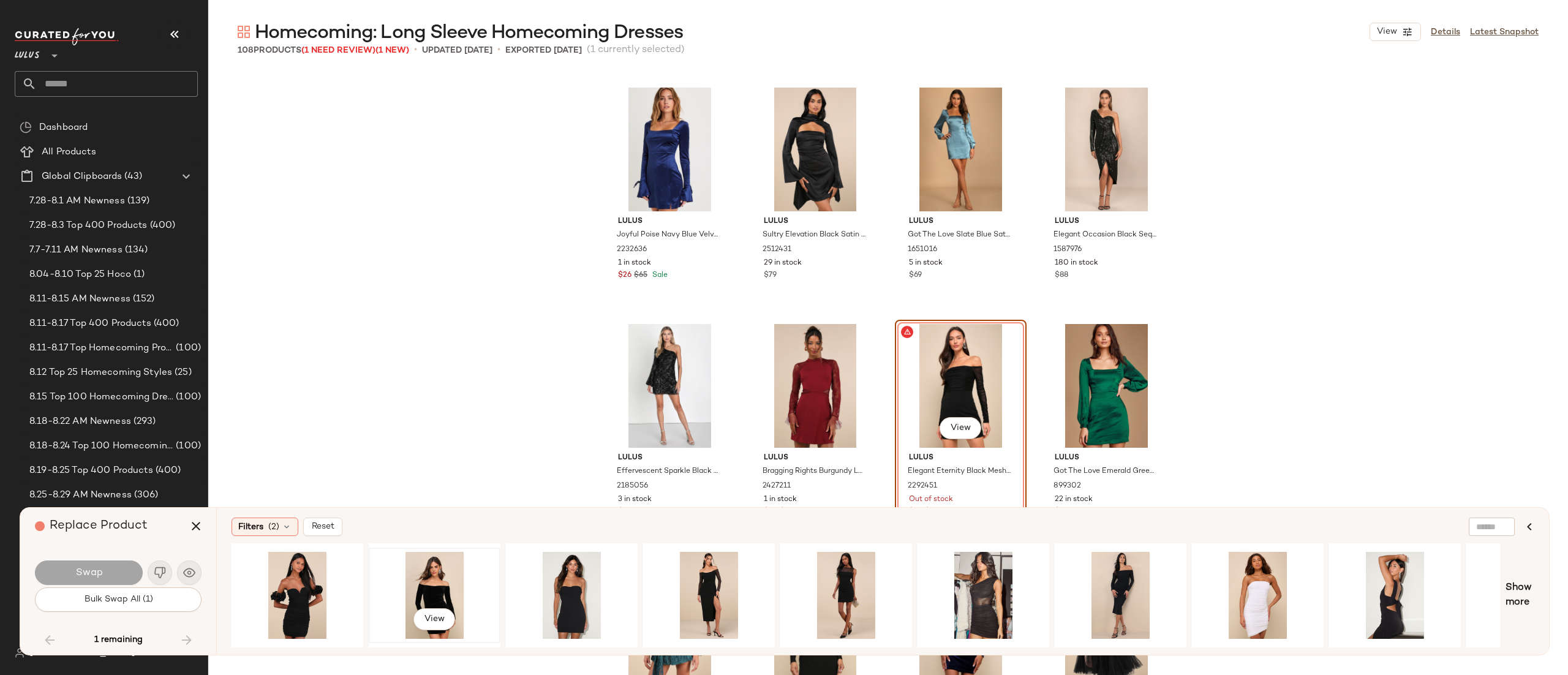
click at [417, 580] on div "View" at bounding box center [435, 596] width 123 height 87
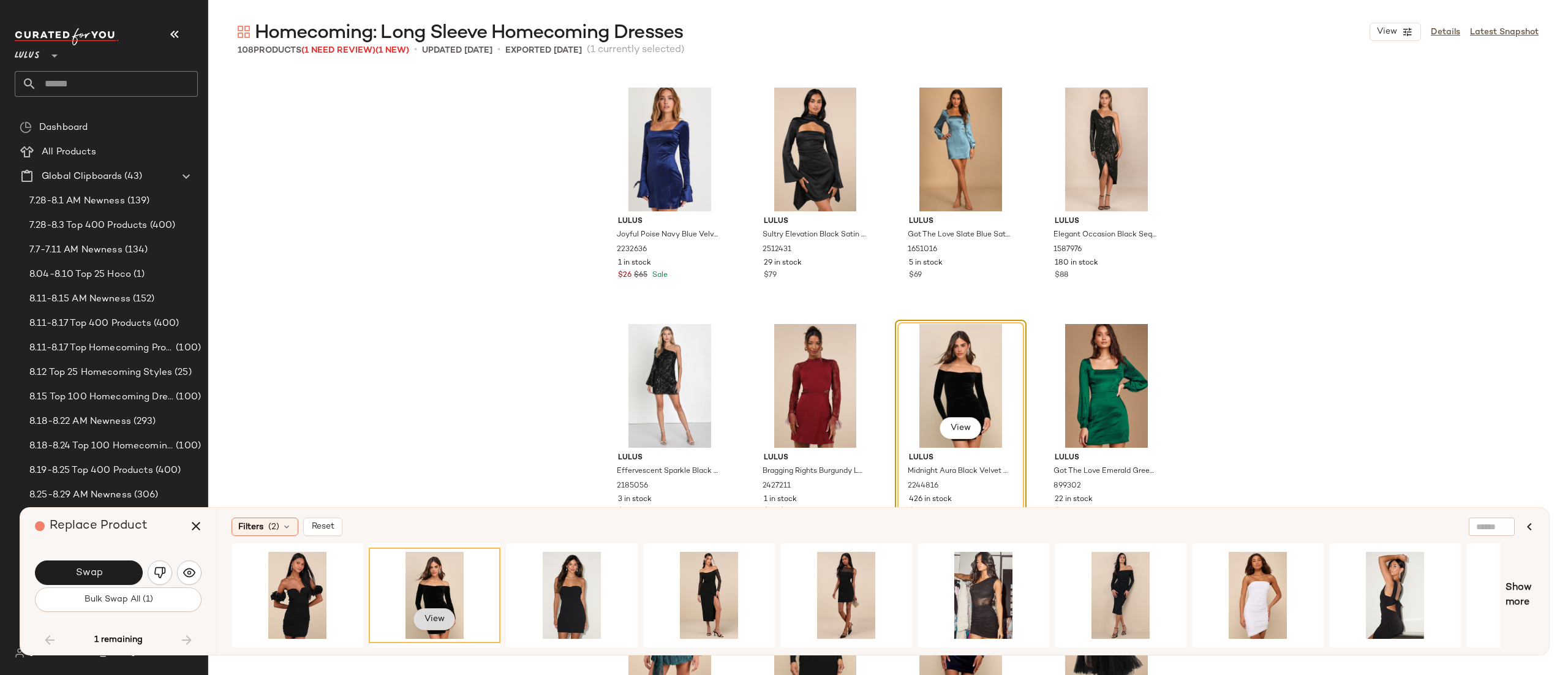
click at [428, 614] on span "View" at bounding box center [435, 619] width 21 height 10
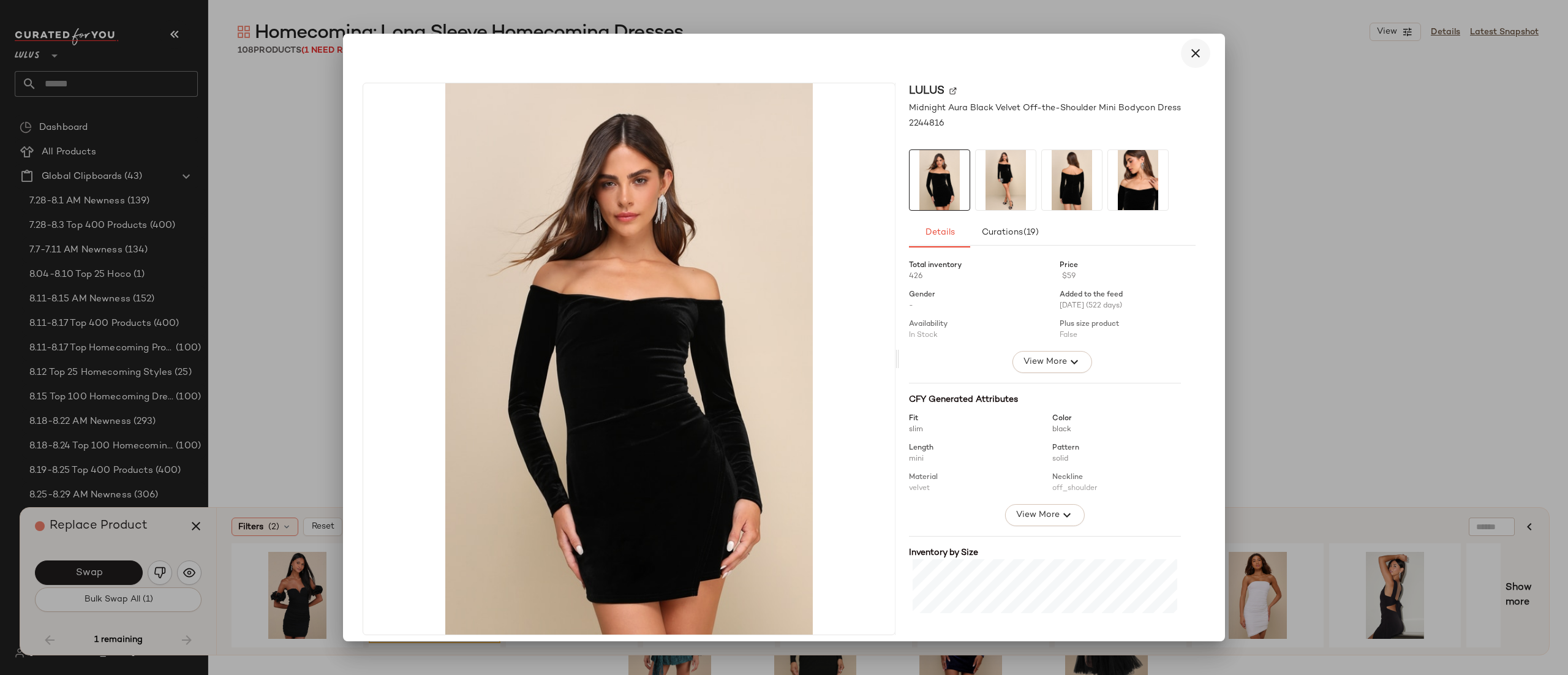
click at [1193, 46] on icon "button" at bounding box center [1196, 53] width 15 height 15
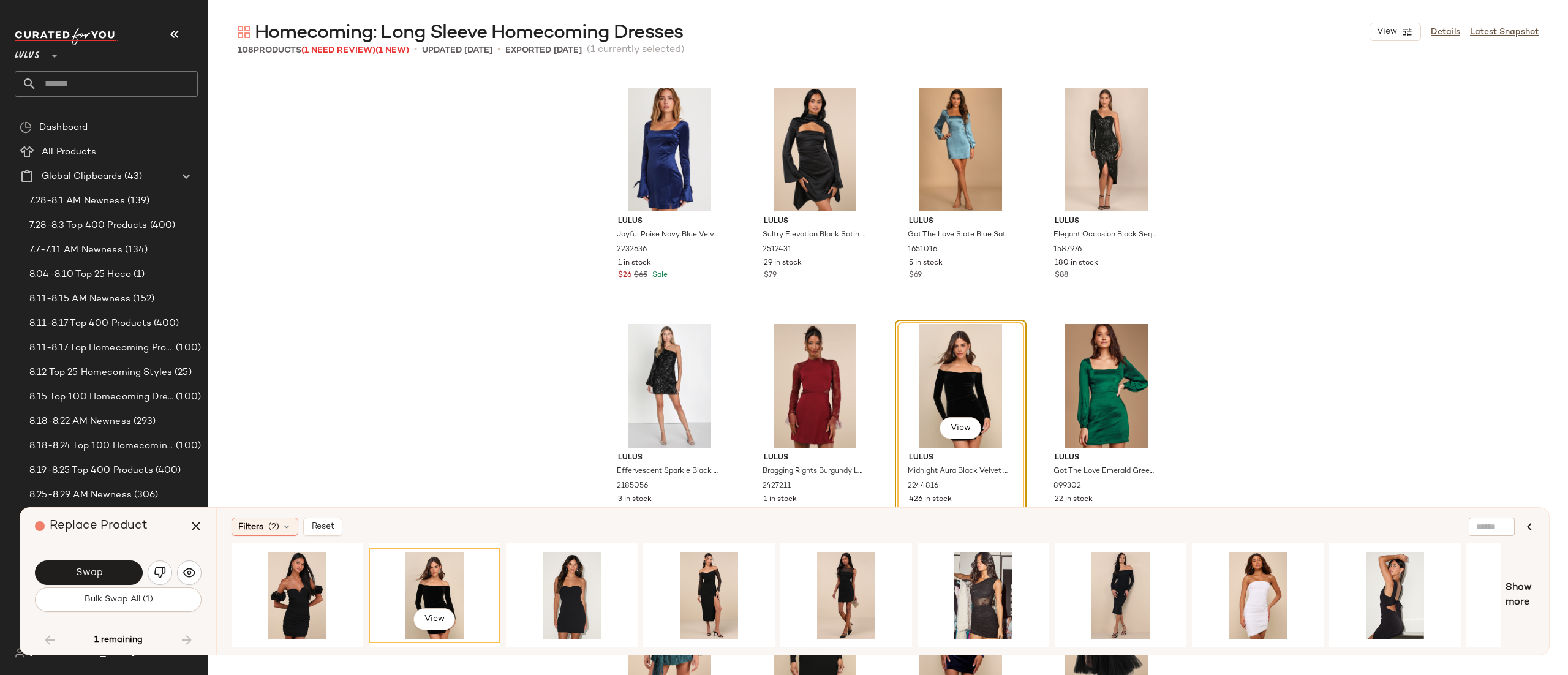
click at [441, 581] on div "View" at bounding box center [435, 596] width 123 height 87
click at [110, 576] on button "Swap" at bounding box center [89, 572] width 108 height 25
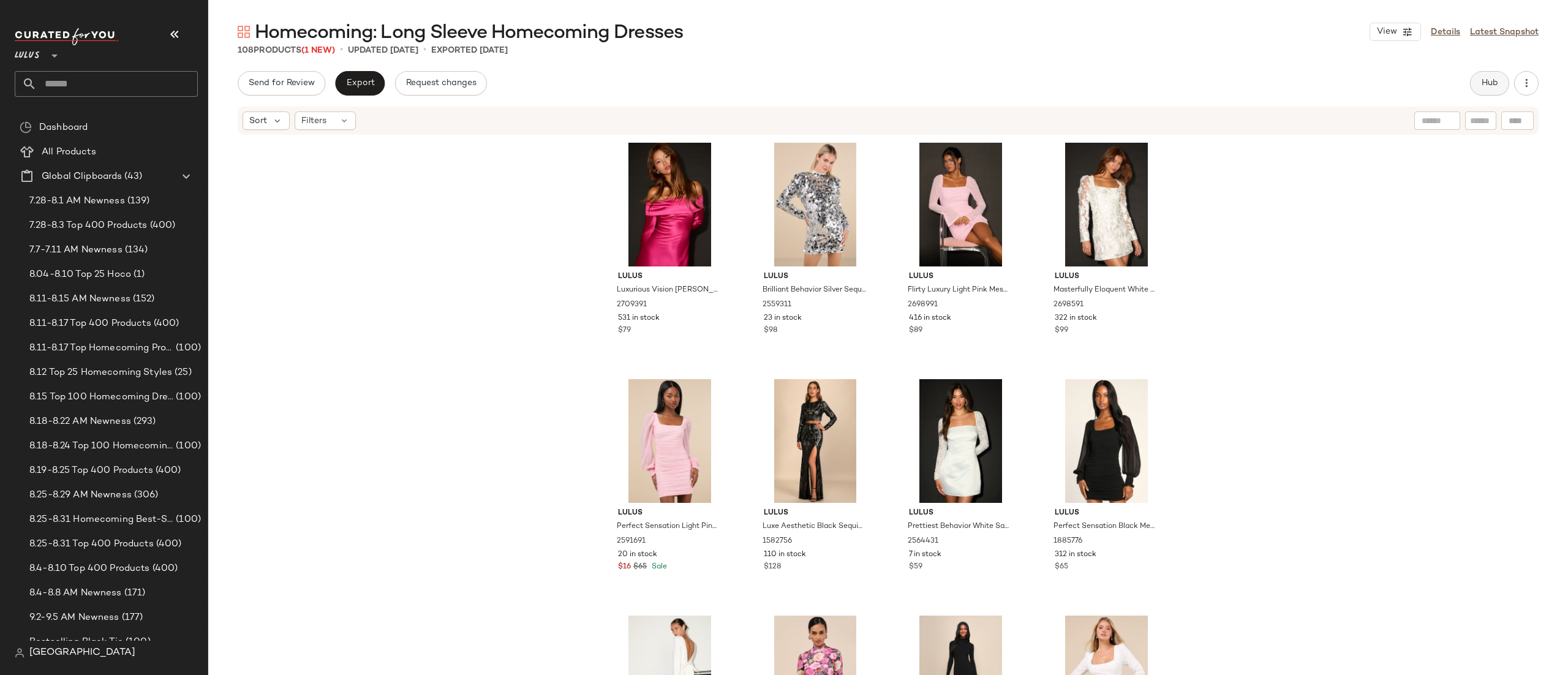
click at [1486, 84] on span "Hub" at bounding box center [1489, 83] width 17 height 10
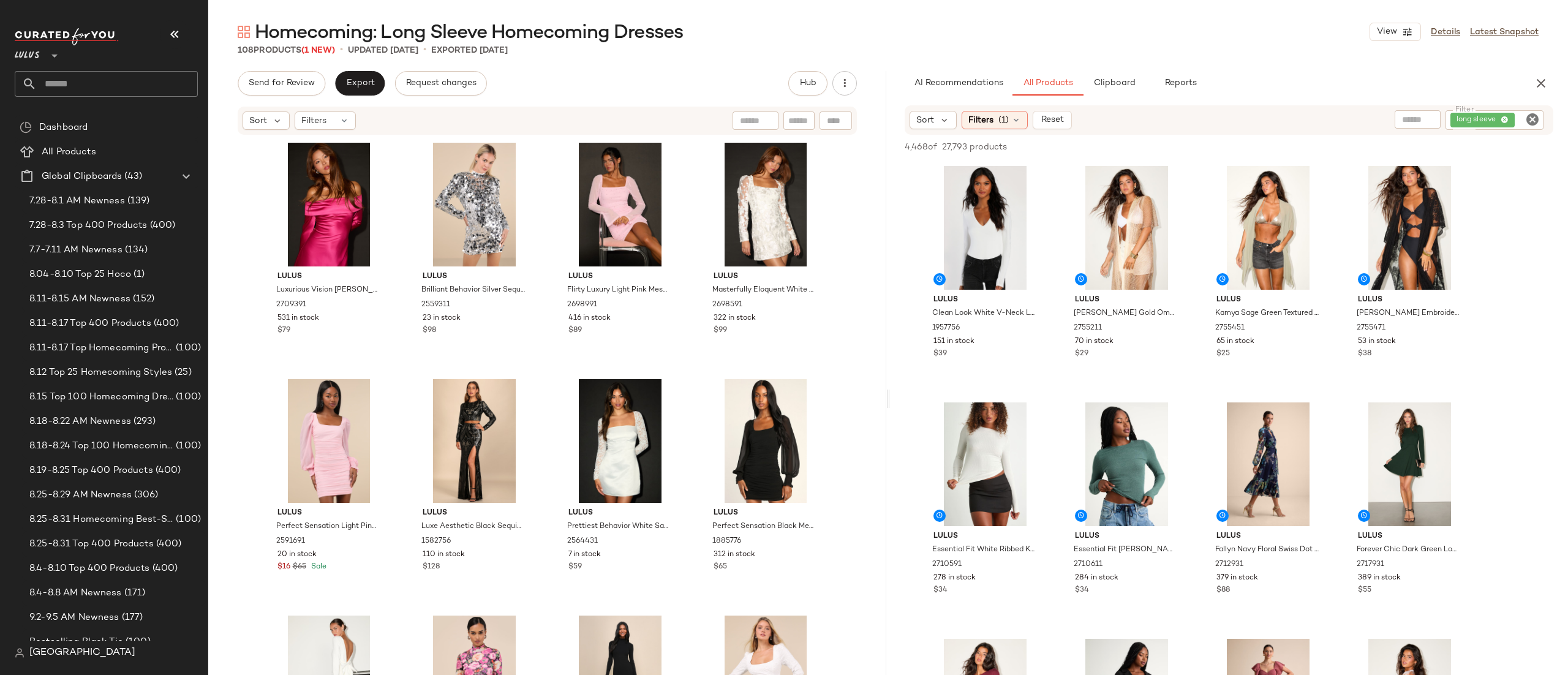
click at [1532, 114] on icon "Clear Filter" at bounding box center [1533, 120] width 15 height 15
click at [983, 118] on span "Filters" at bounding box center [981, 120] width 25 height 13
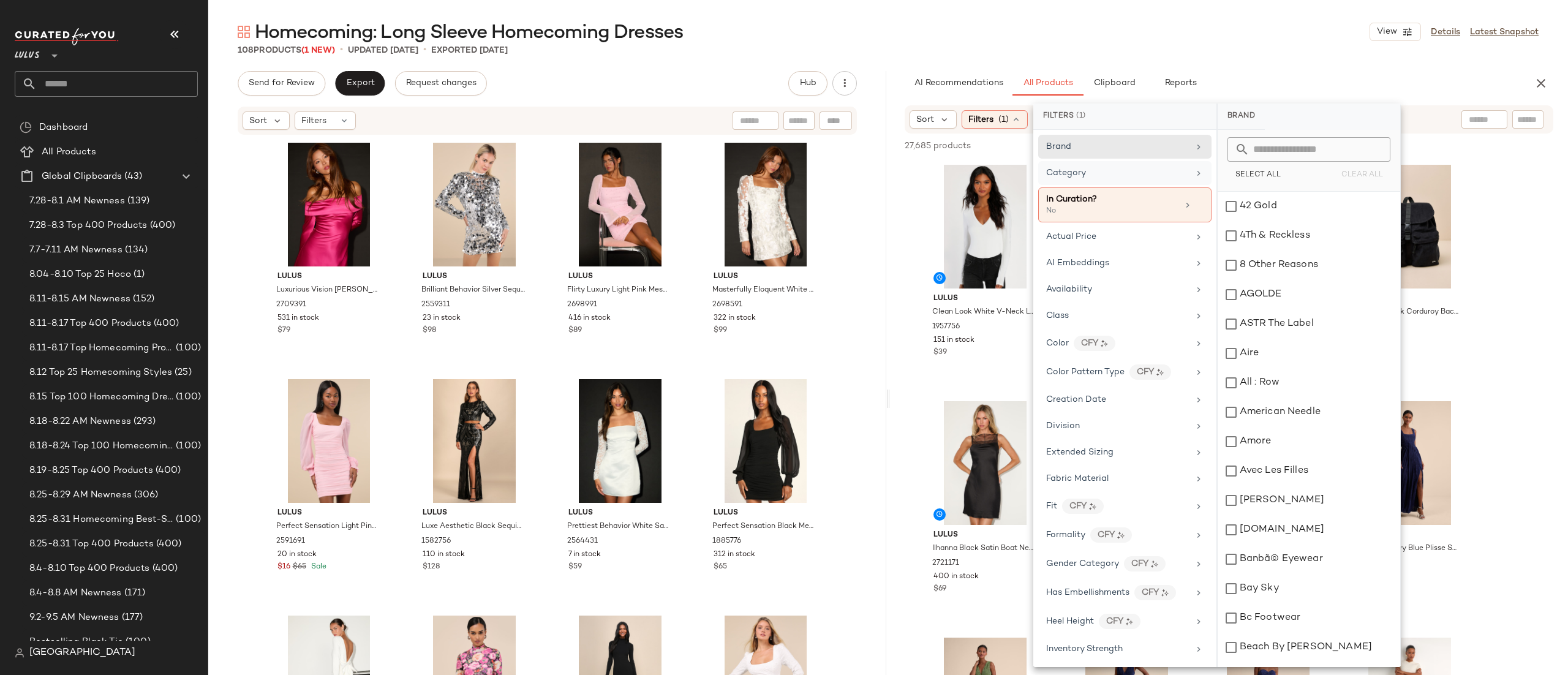
click at [1112, 175] on div "Category" at bounding box center [1118, 173] width 143 height 13
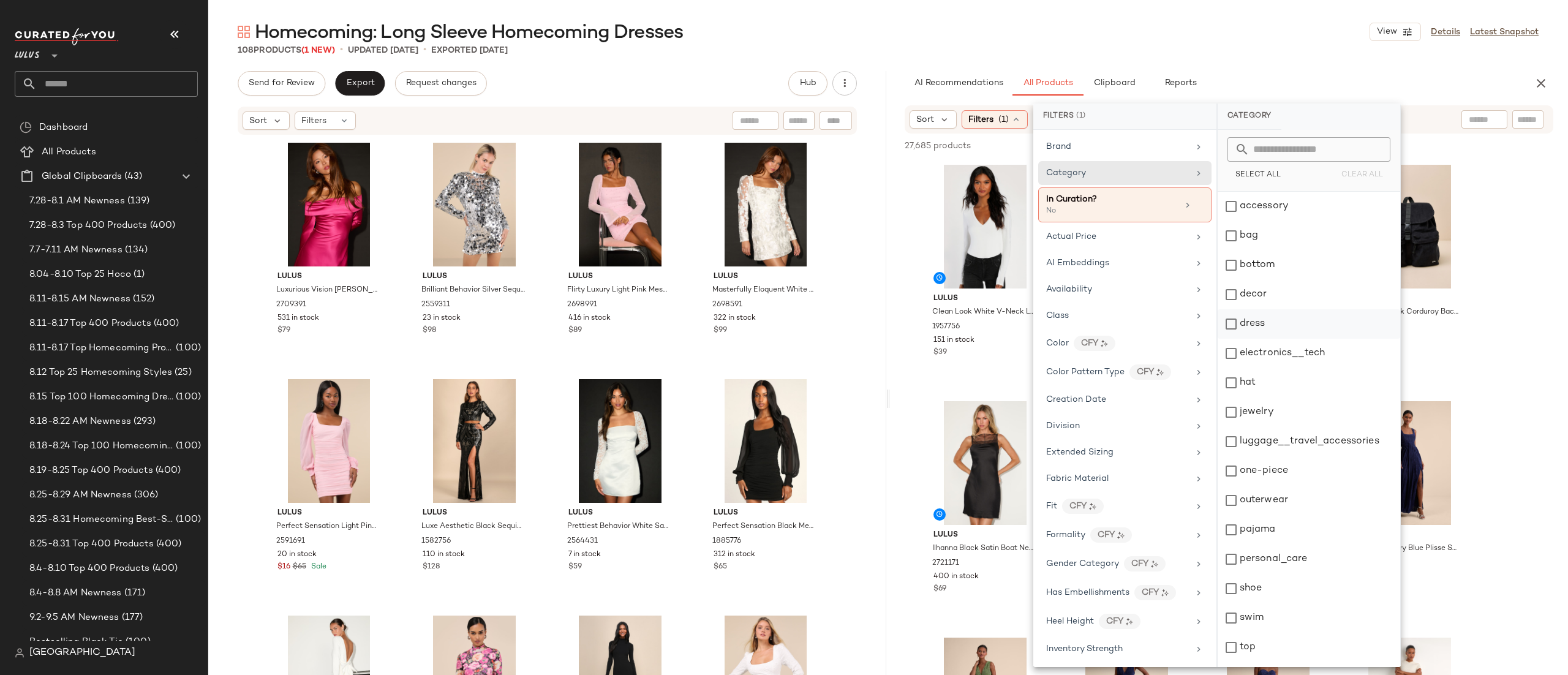
click at [1287, 339] on div "dress" at bounding box center [1309, 353] width 183 height 29
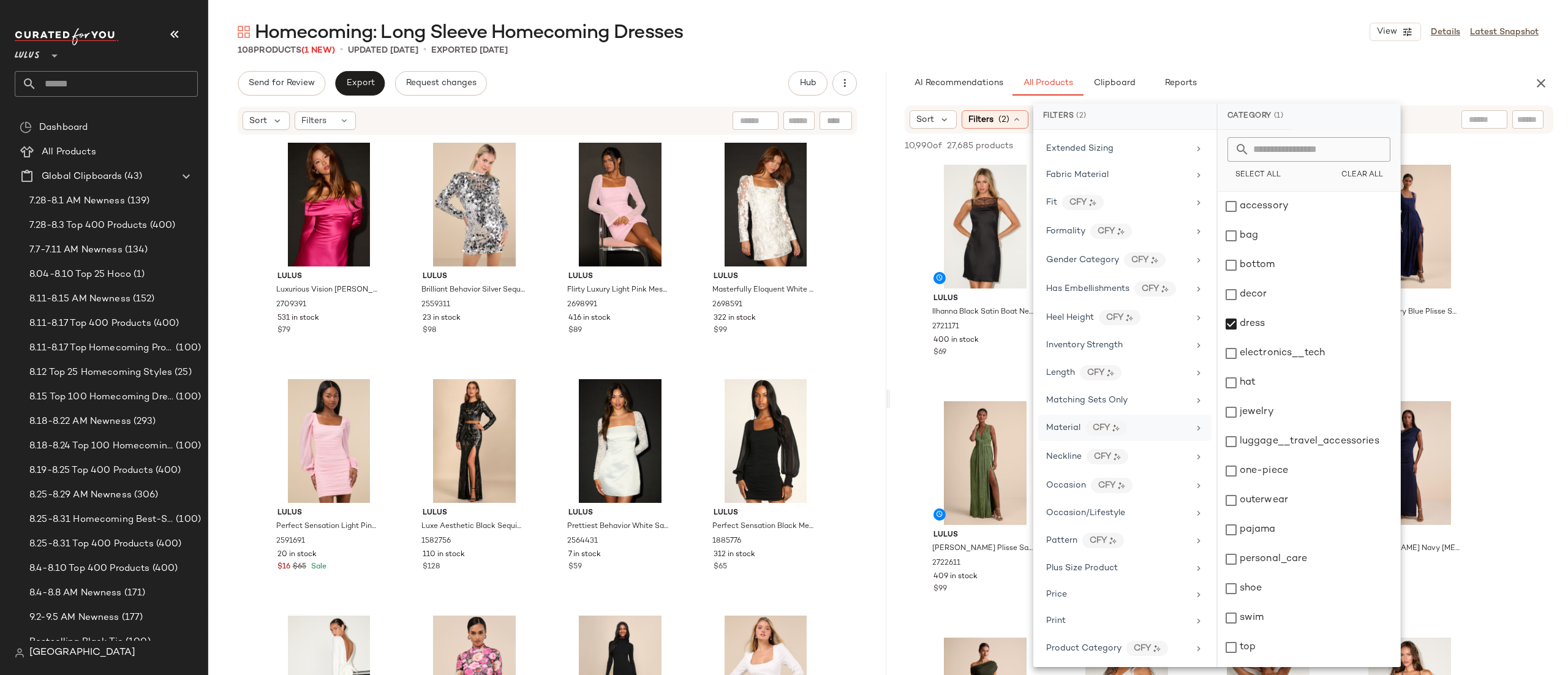
scroll to position [353, 0]
click at [1107, 480] on span "Occasion/Lifestyle" at bounding box center [1086, 475] width 79 height 9
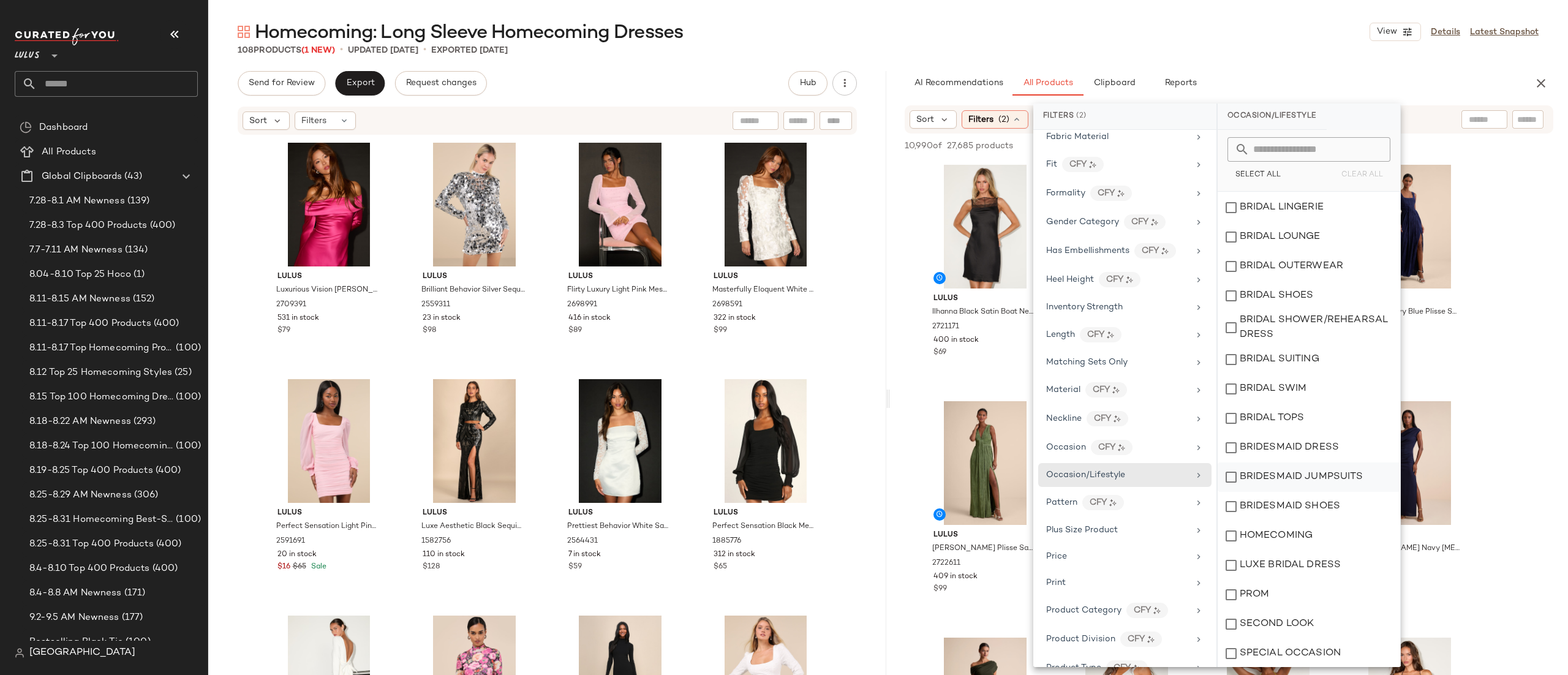
scroll to position [206, 0]
click at [1279, 531] on div "HOMECOMING" at bounding box center [1309, 534] width 183 height 29
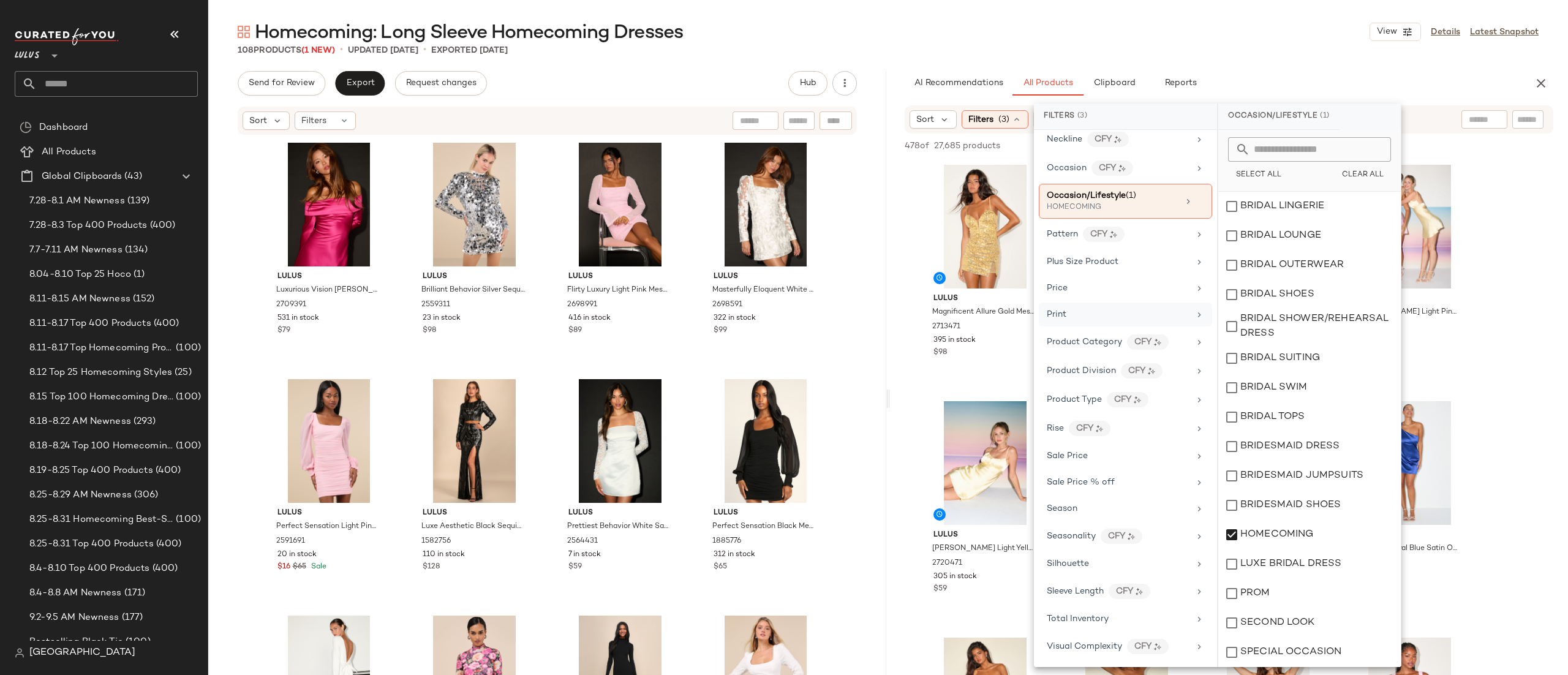
scroll to position [648, 0]
click at [1150, 590] on div "CFY" at bounding box center [1130, 591] width 42 height 15
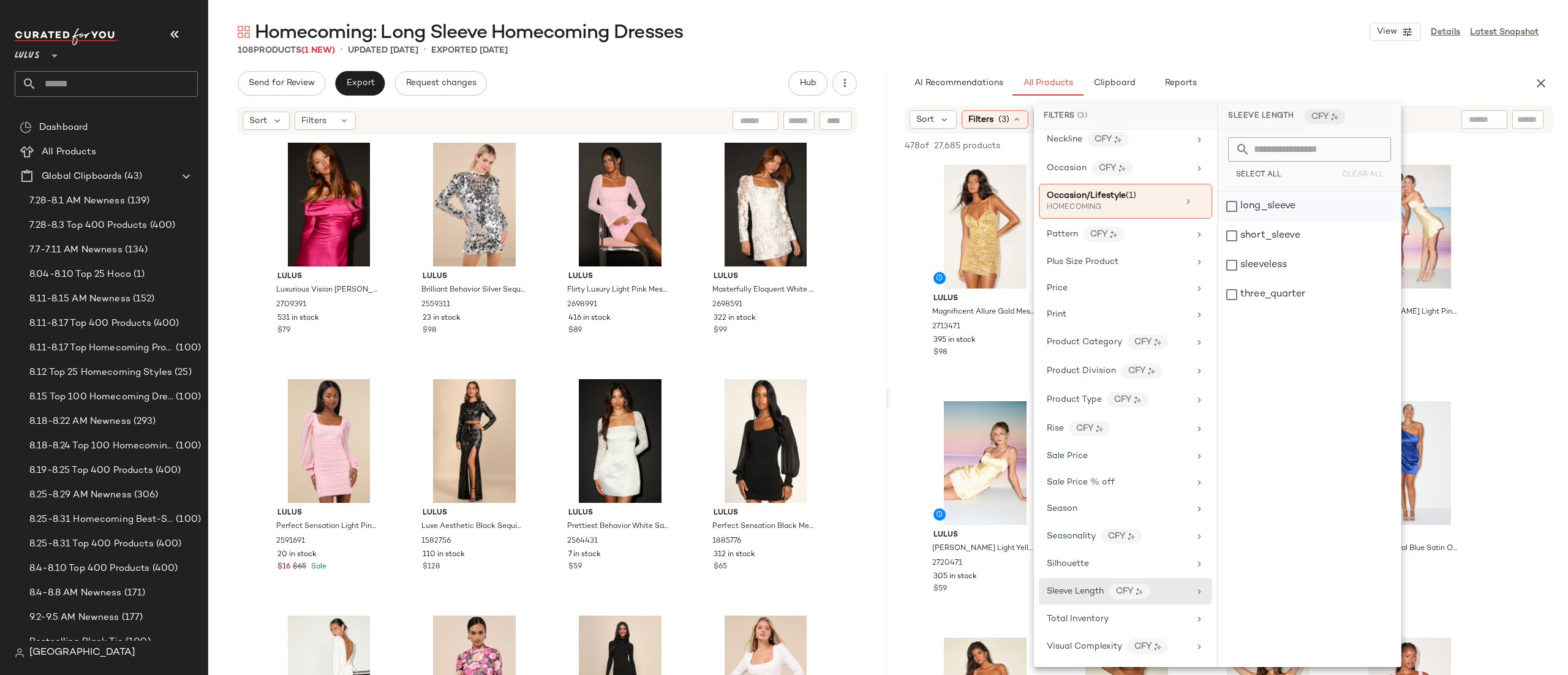
click at [1291, 222] on div "long_sleeve" at bounding box center [1310, 236] width 183 height 29
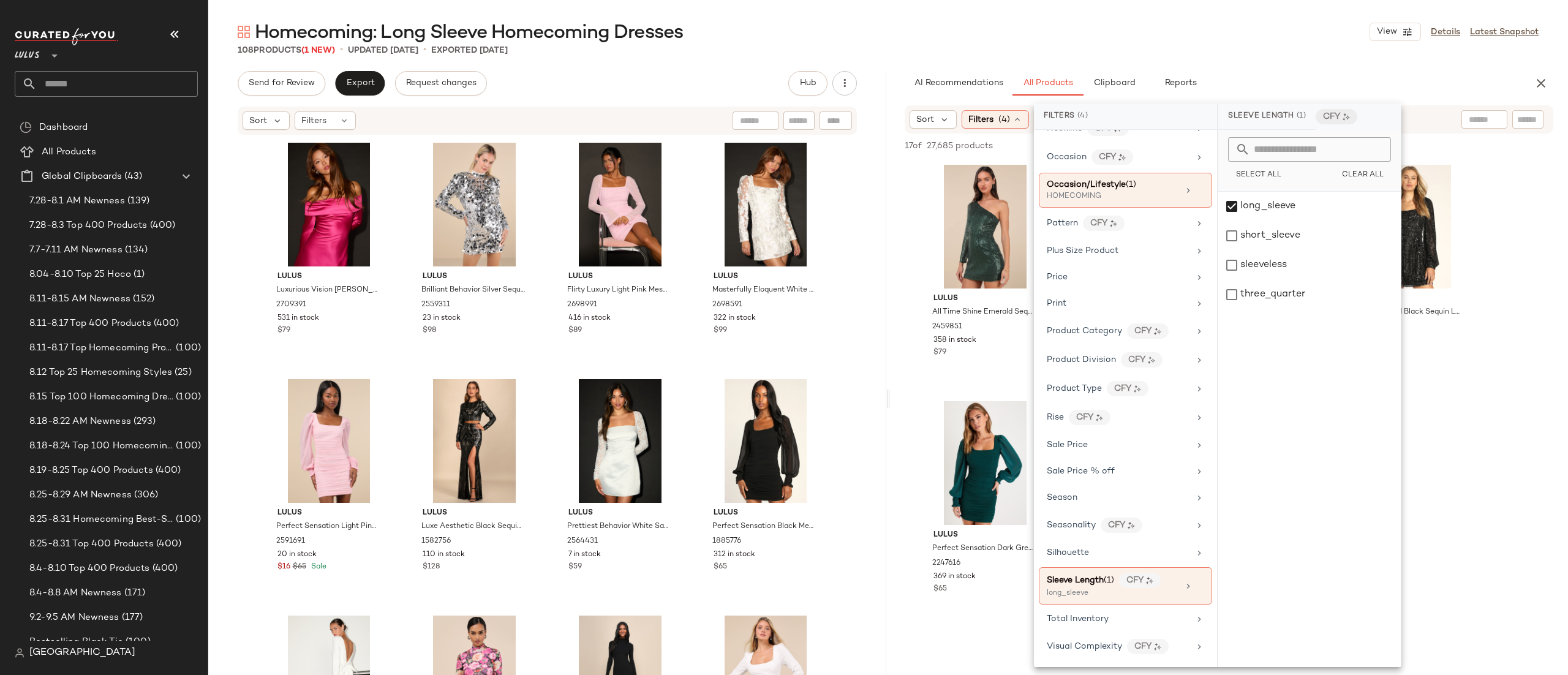
click at [1436, 112] on div "Sort Filters (4) Reset" at bounding box center [1229, 120] width 649 height 28
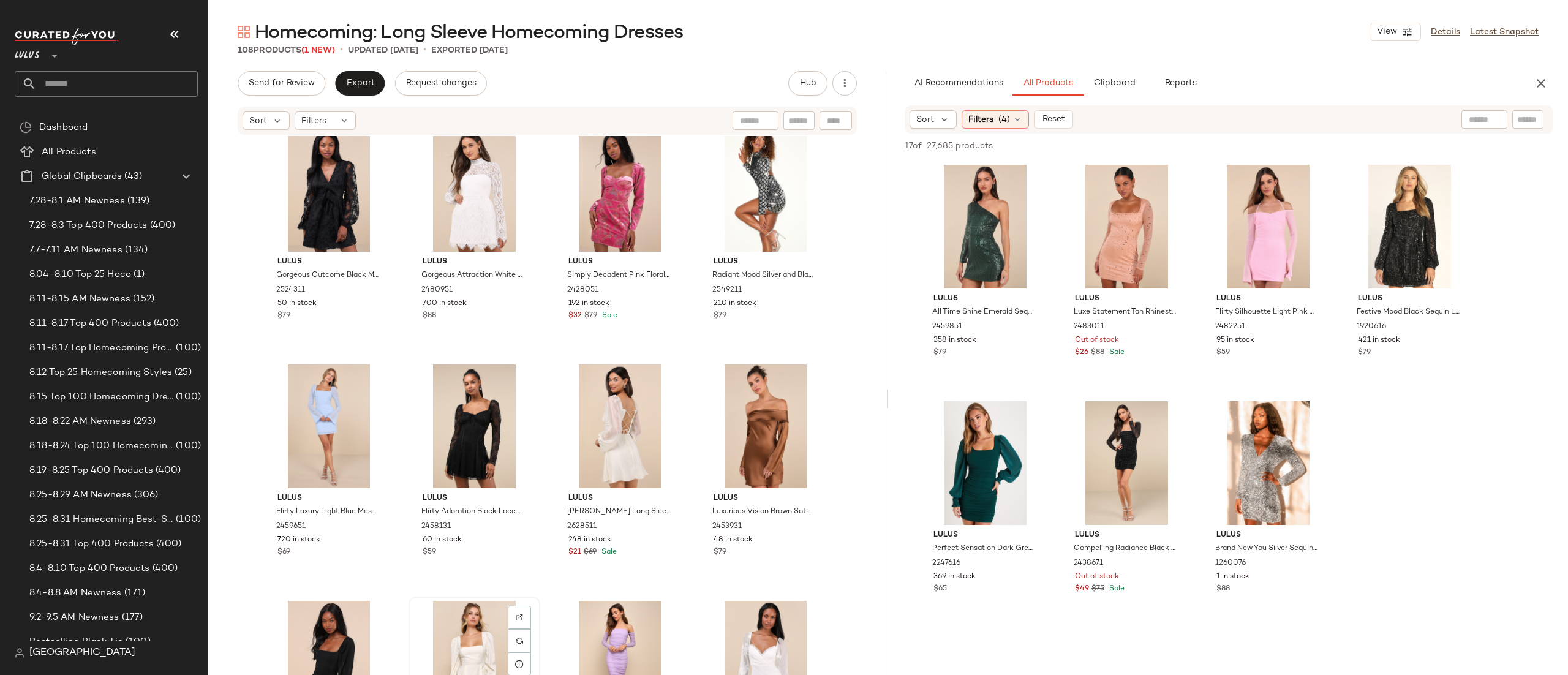
scroll to position [959, 0]
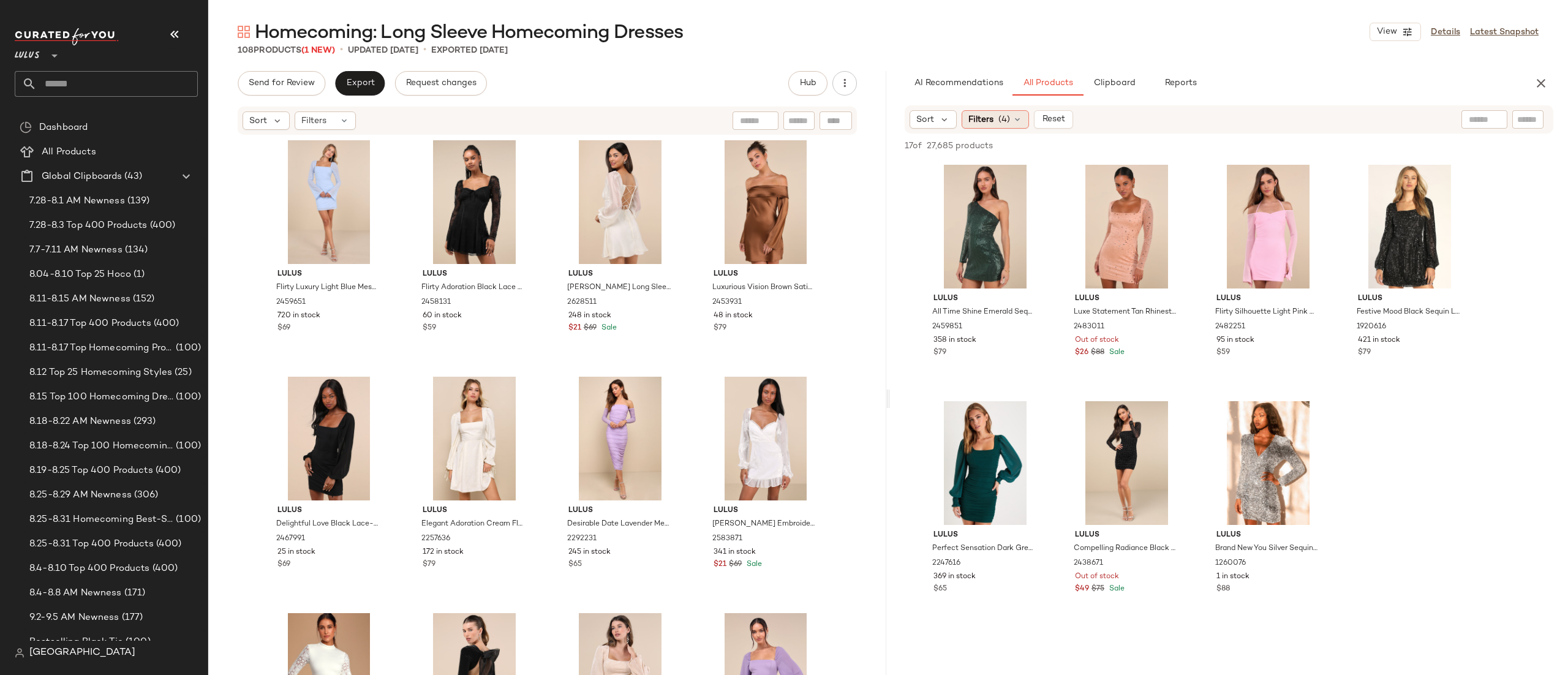
click at [980, 127] on div "Filters (4)" at bounding box center [996, 119] width 67 height 19
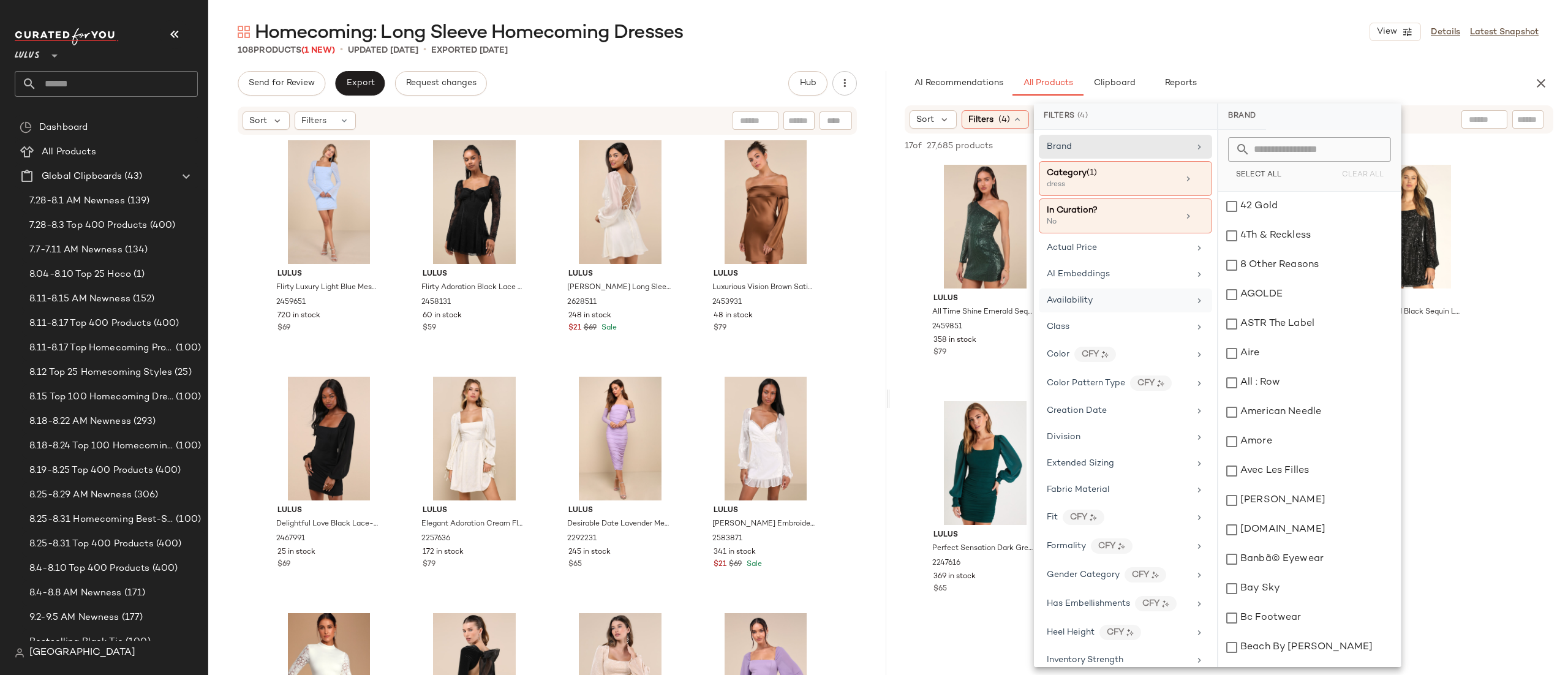
click at [1099, 307] on div "Availability" at bounding box center [1118, 300] width 143 height 13
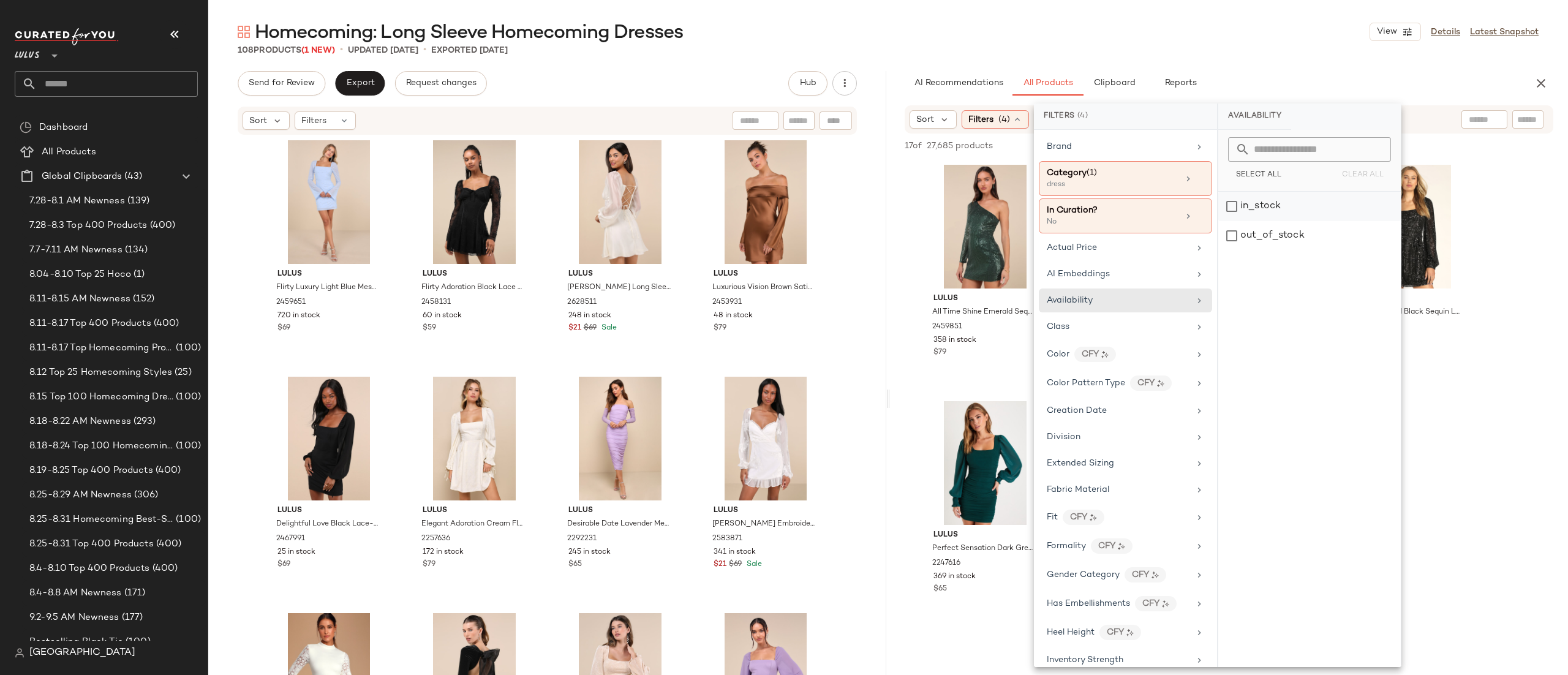
click at [1271, 222] on div "in_stock" at bounding box center [1310, 236] width 183 height 29
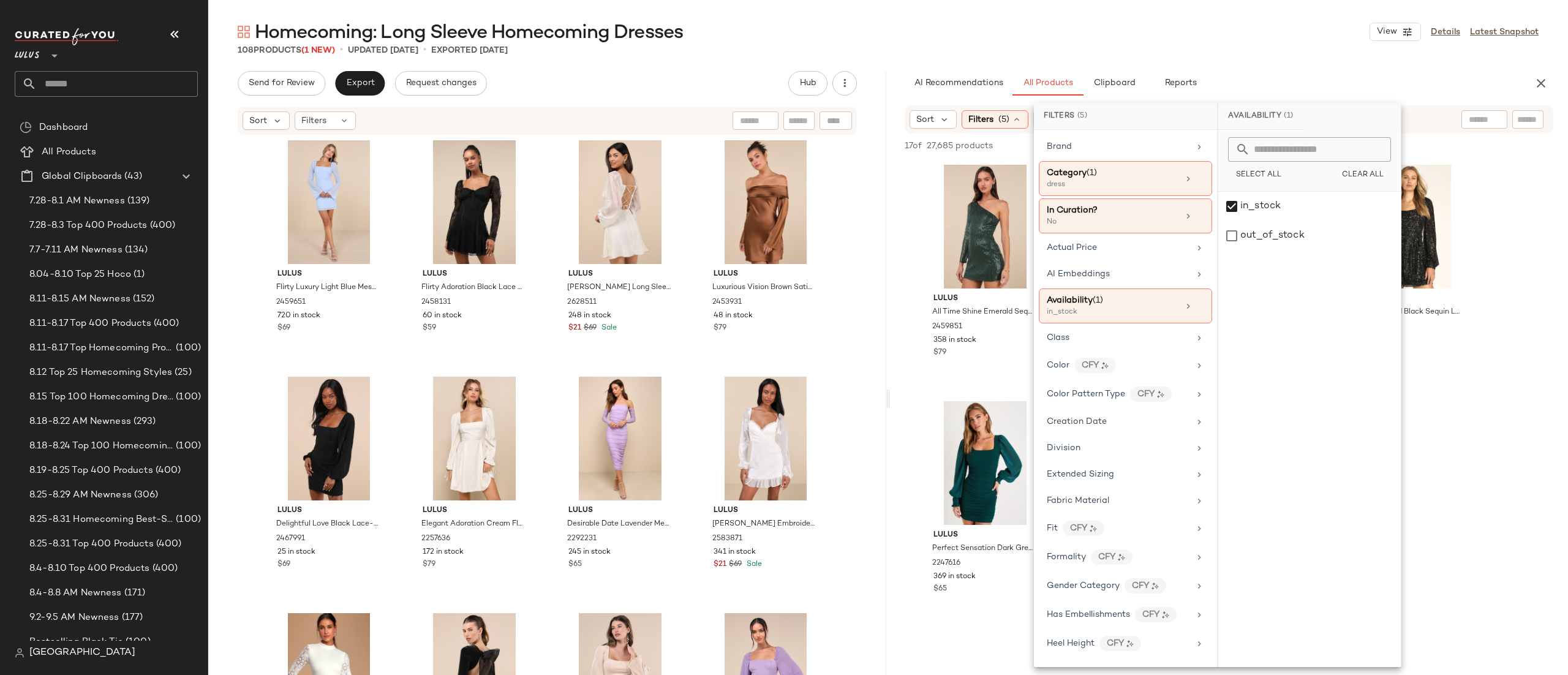
click at [1443, 117] on div "Sort Filters (5) Reset" at bounding box center [1229, 120] width 649 height 28
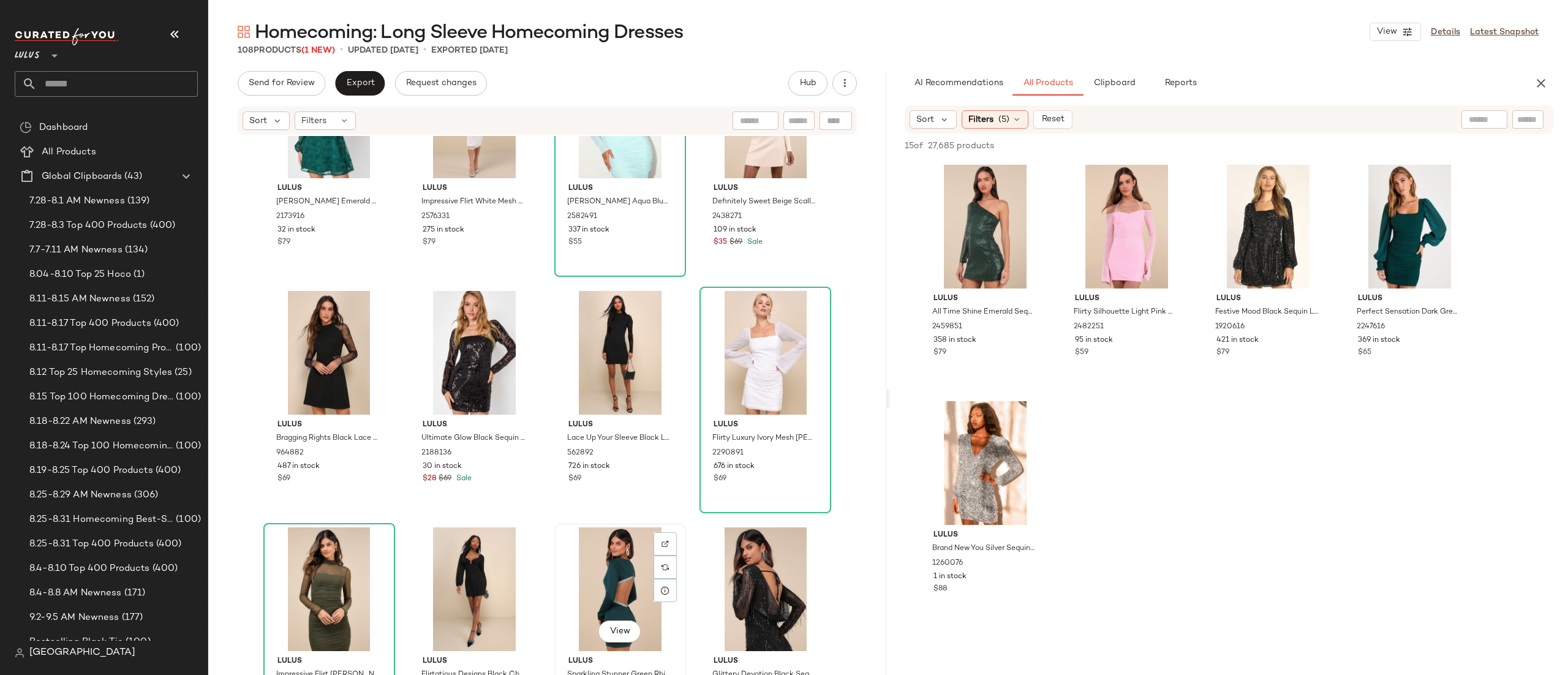
scroll to position [4101, 0]
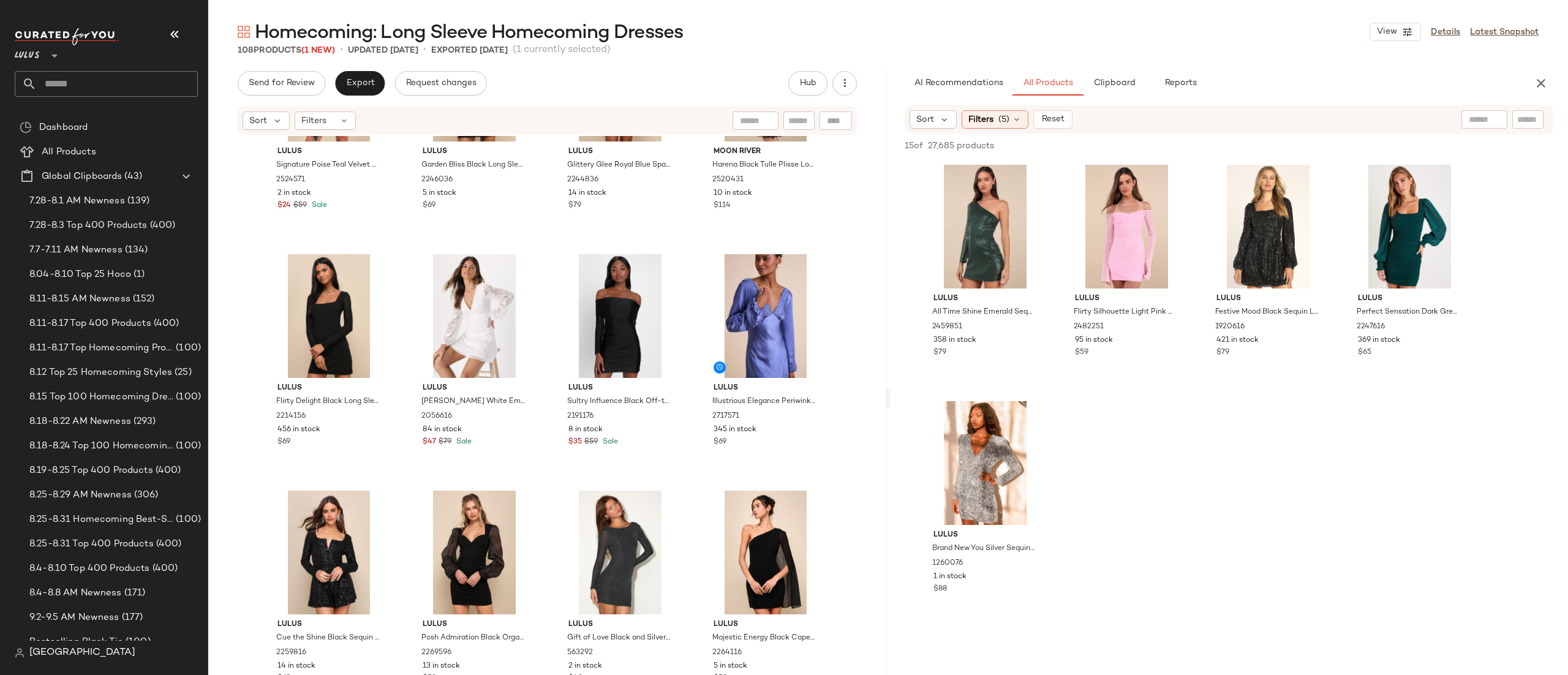
scroll to position [5812, 0]
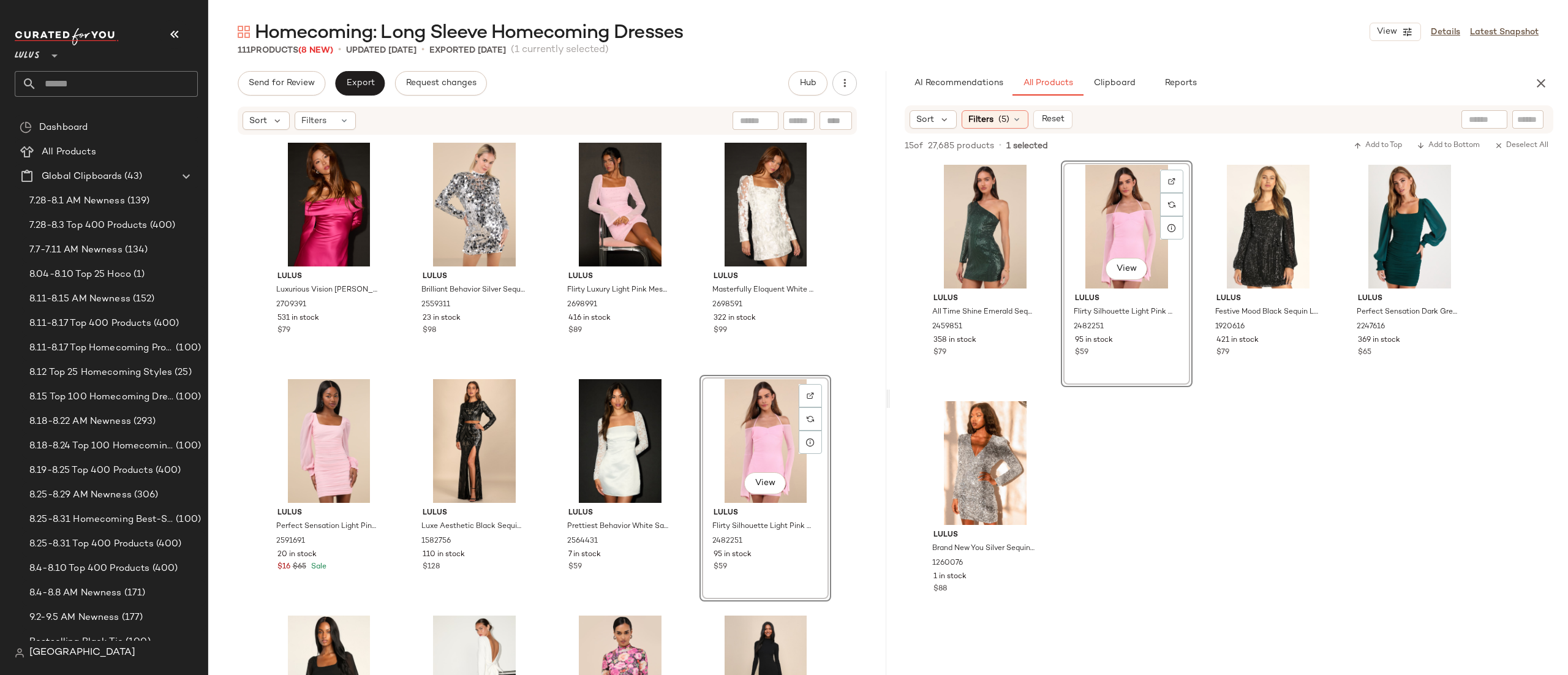
click at [1231, 542] on div "Lulus All Time Shine Emerald Sequin One-Shoulder Mini Dress 2459851 358 in stoc…" at bounding box center [1229, 392] width 679 height 463
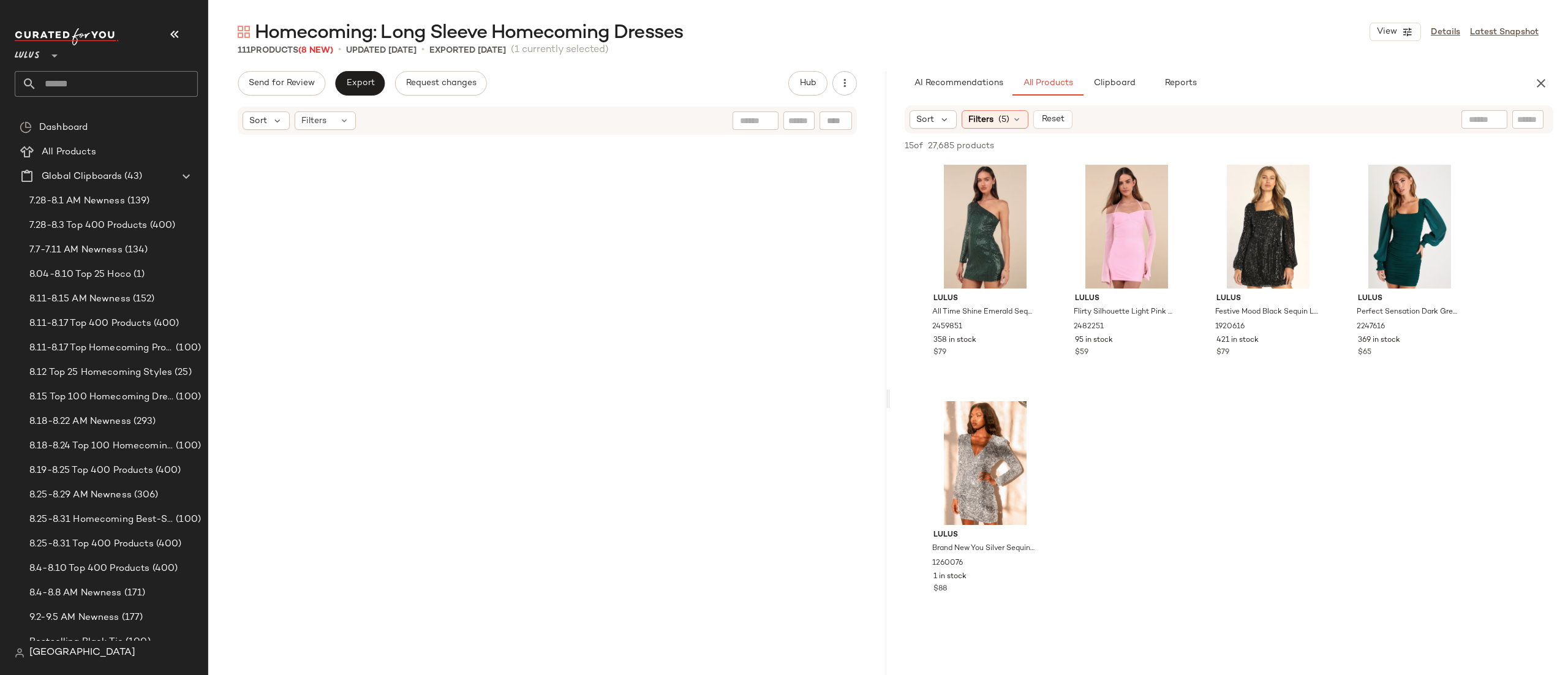
scroll to position [5117, 0]
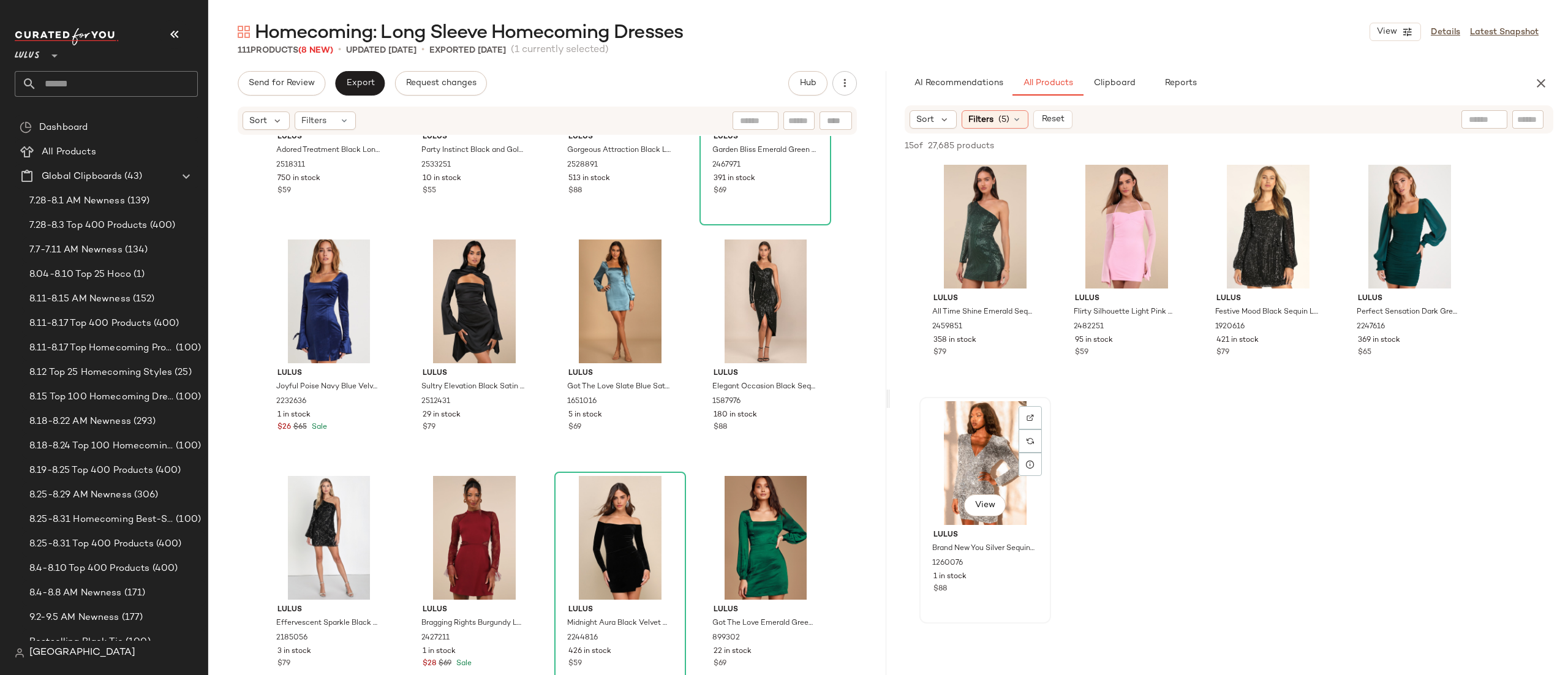
click at [968, 454] on div "View" at bounding box center [985, 462] width 123 height 123
click at [1466, 151] on button "Add to Bottom" at bounding box center [1448, 146] width 73 height 15
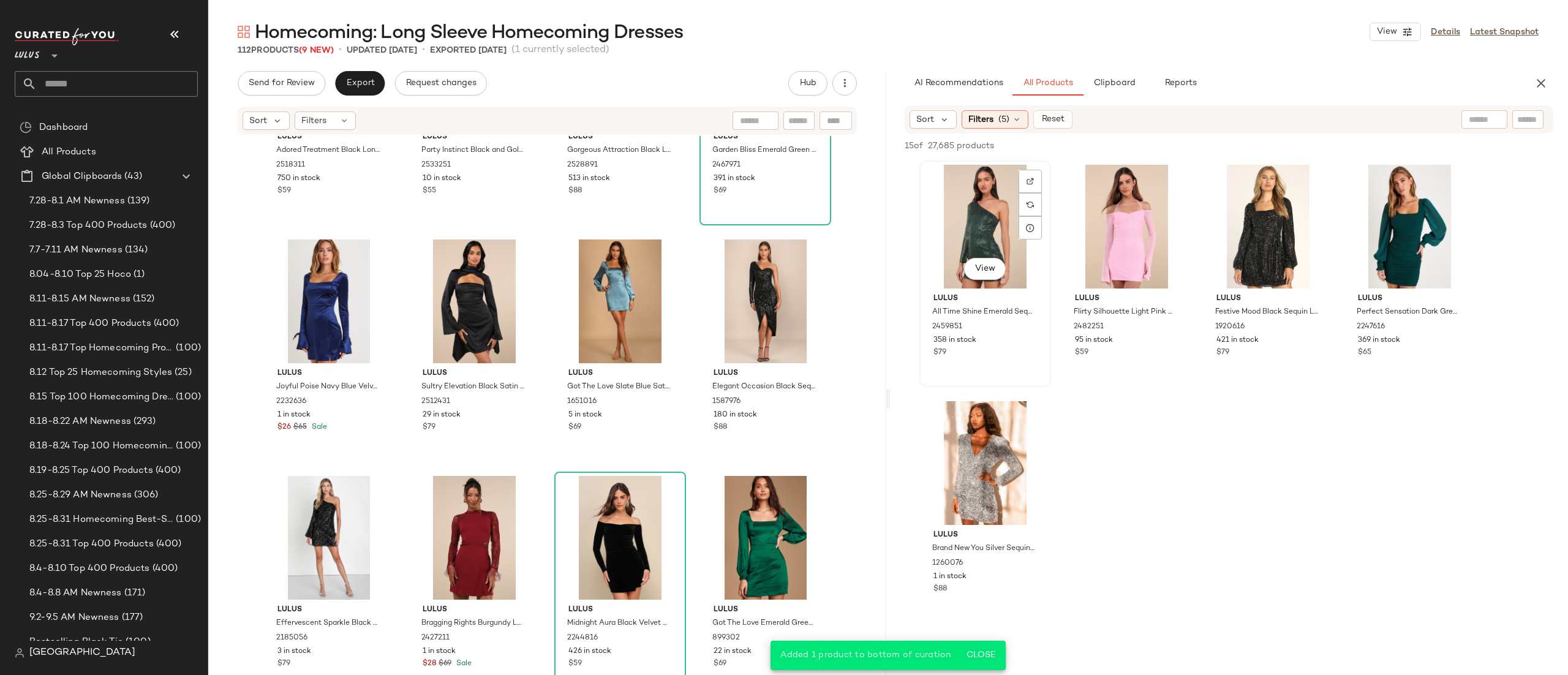
click at [988, 209] on div "View" at bounding box center [985, 226] width 123 height 123
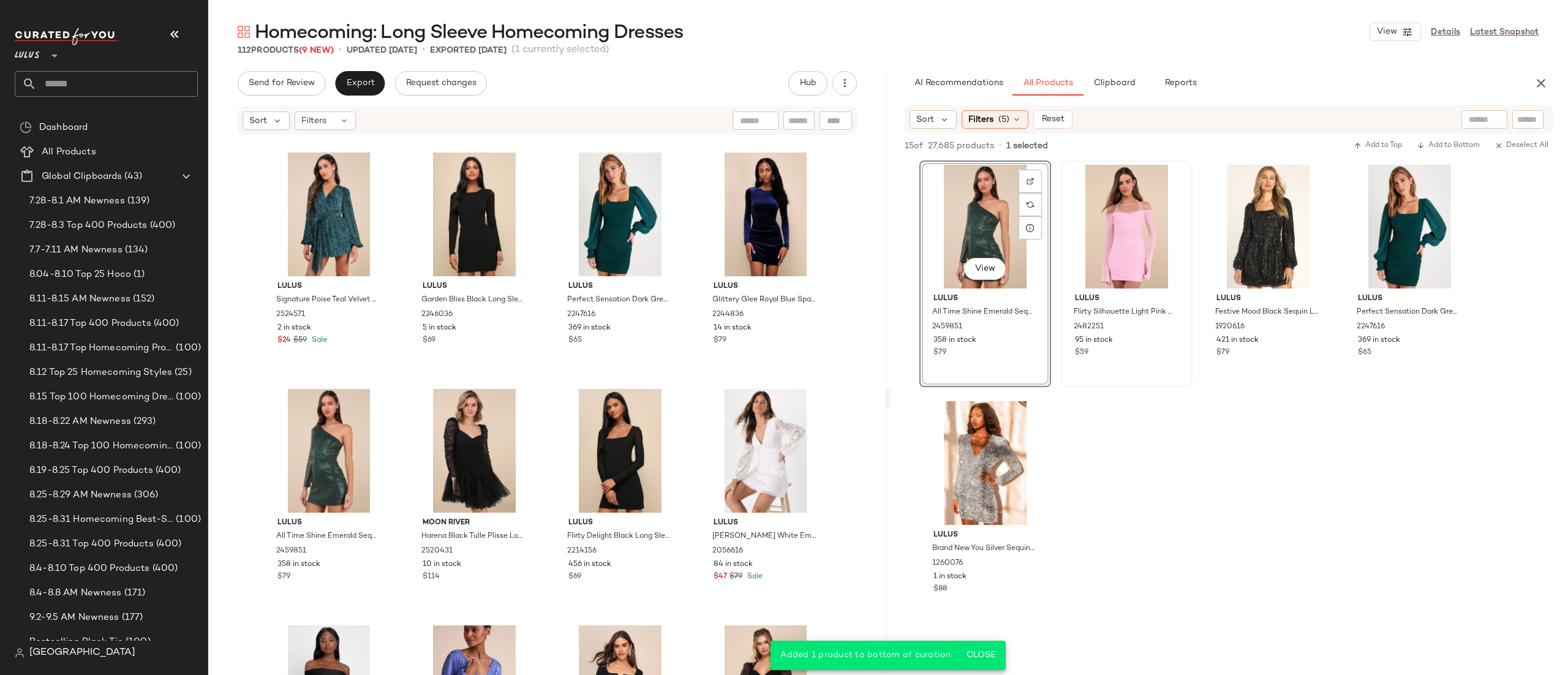
drag, startPoint x: 1149, startPoint y: 492, endPoint x: 1105, endPoint y: 180, distance: 315.1
click at [1149, 492] on div "View Lulus All Time Shine Emerald Sequin One-Shoulder Mini Dress 2459851 358 in…" at bounding box center [1229, 392] width 679 height 463
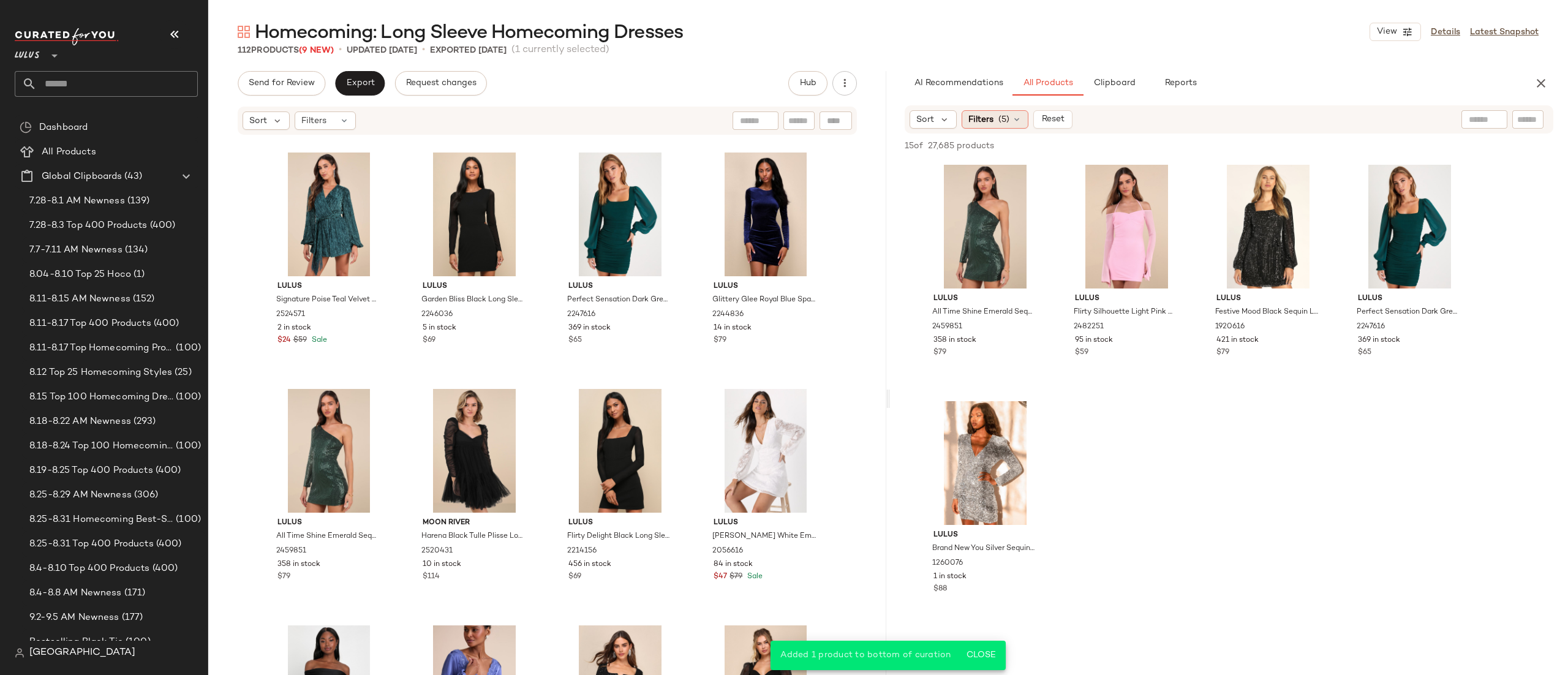
click at [1012, 116] on icon at bounding box center [1017, 119] width 10 height 10
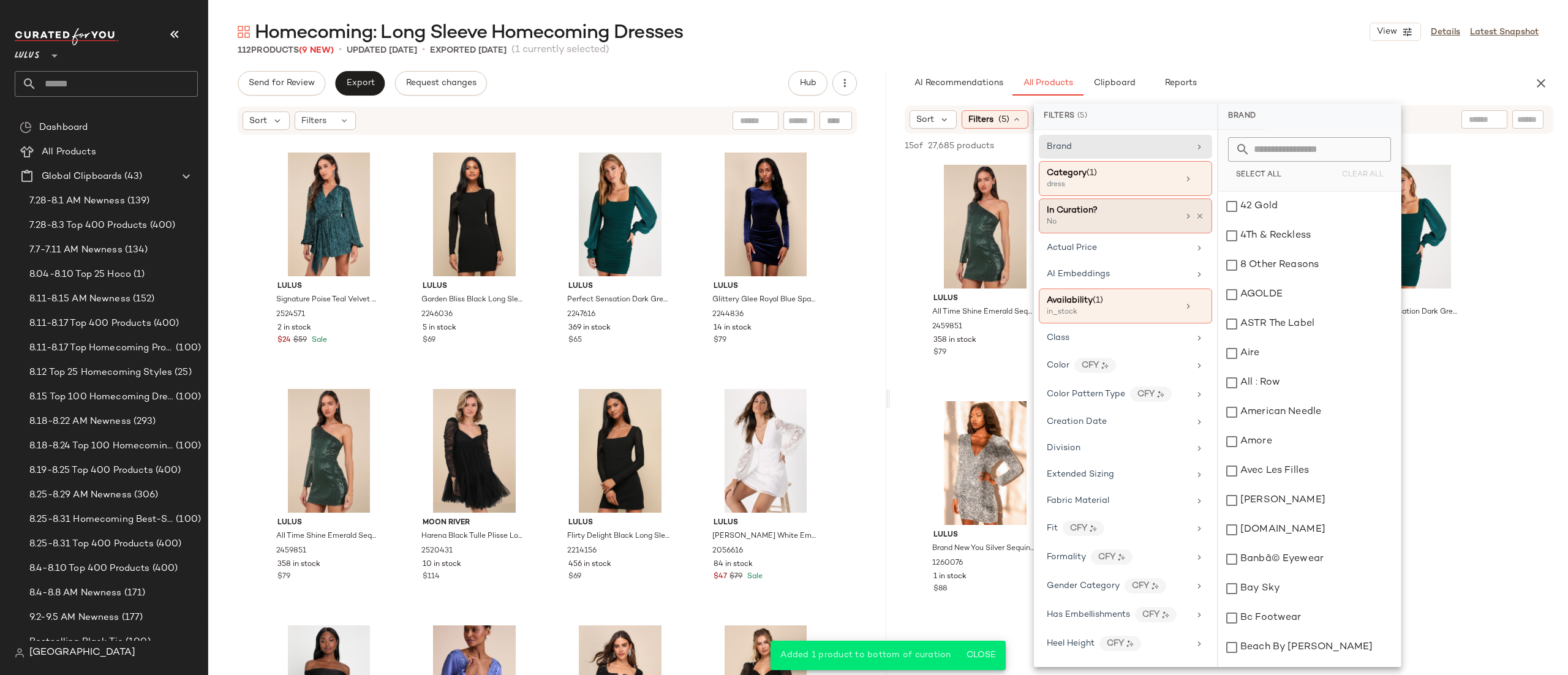
click at [1077, 216] on div "In Curation?" at bounding box center [1073, 210] width 51 height 13
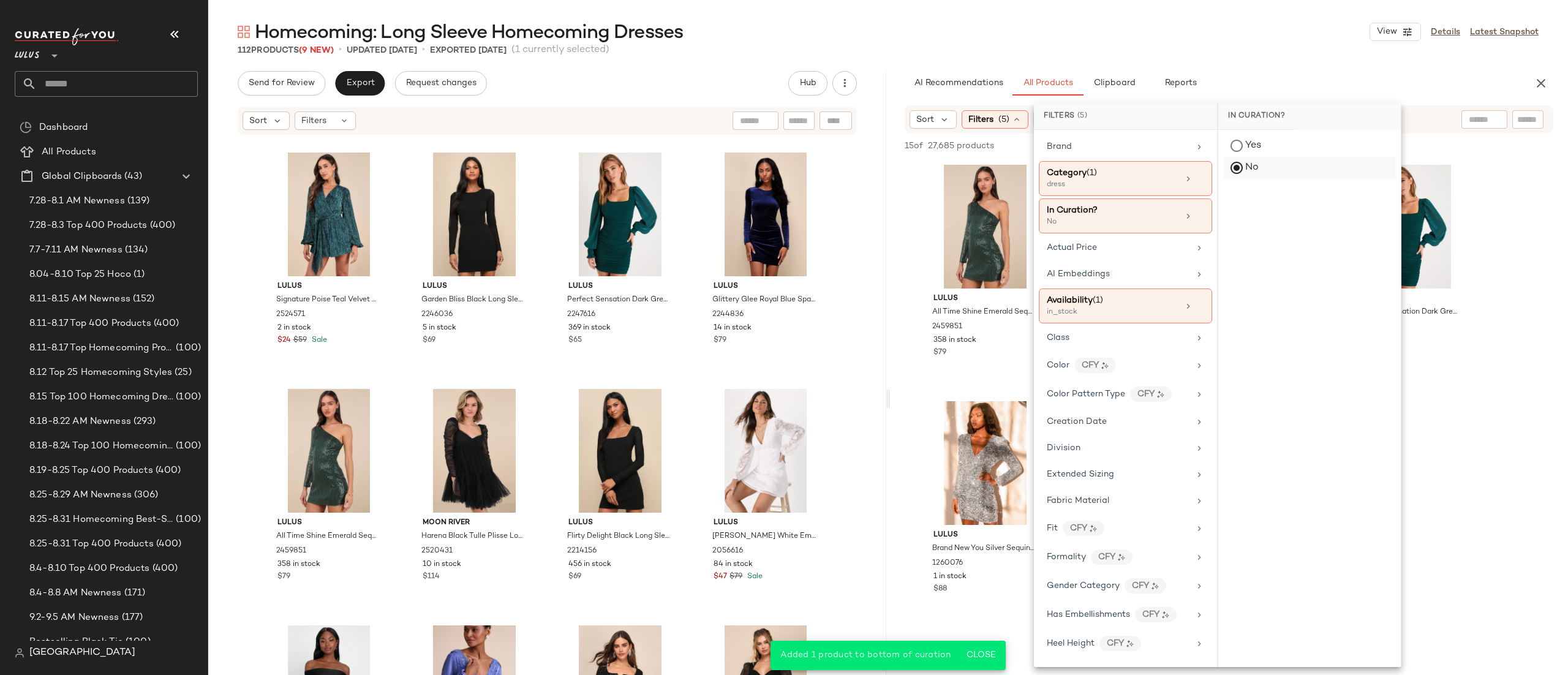
click at [1261, 166] on div "No" at bounding box center [1309, 168] width 173 height 22
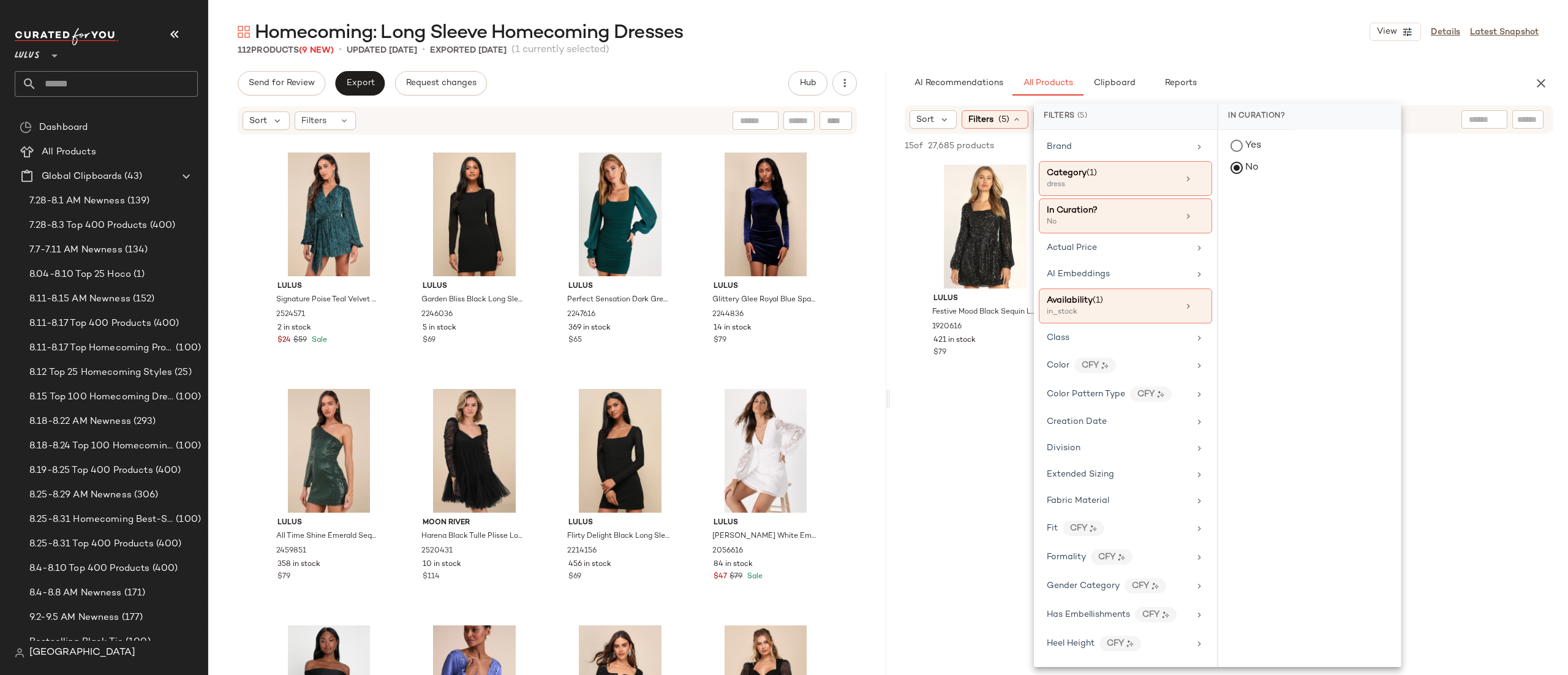
click at [1444, 110] on div "Sort Filters (5) Reset" at bounding box center [1229, 120] width 649 height 28
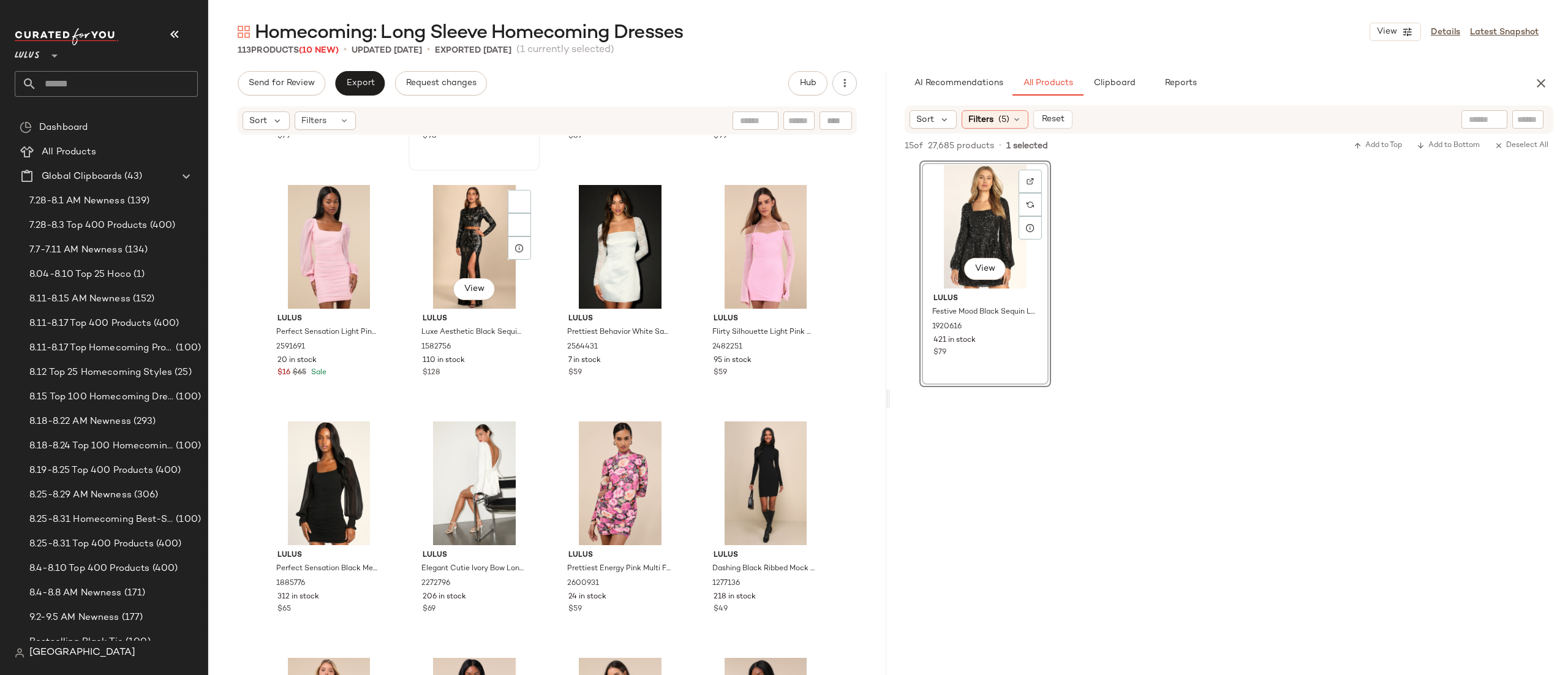
scroll to position [0, 0]
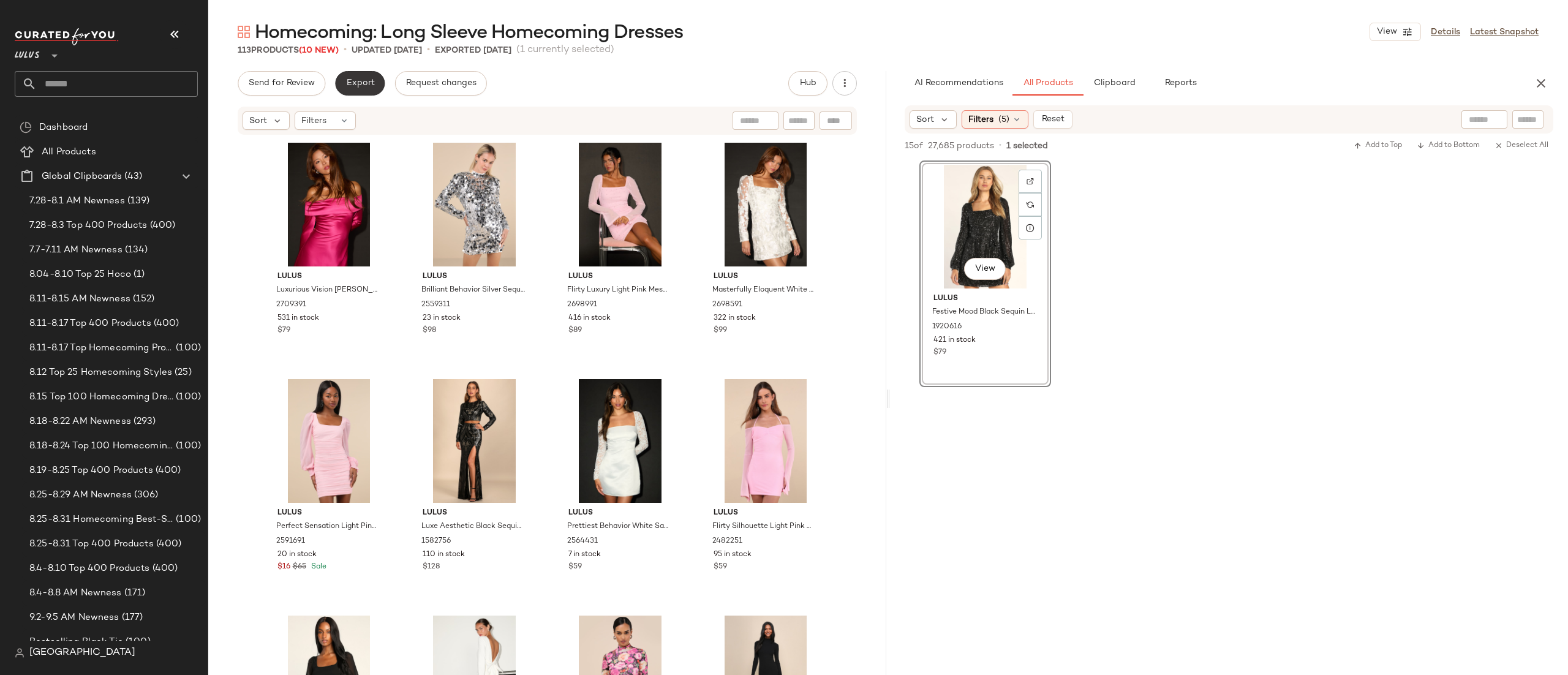
click at [343, 78] on button "Export" at bounding box center [360, 83] width 49 height 25
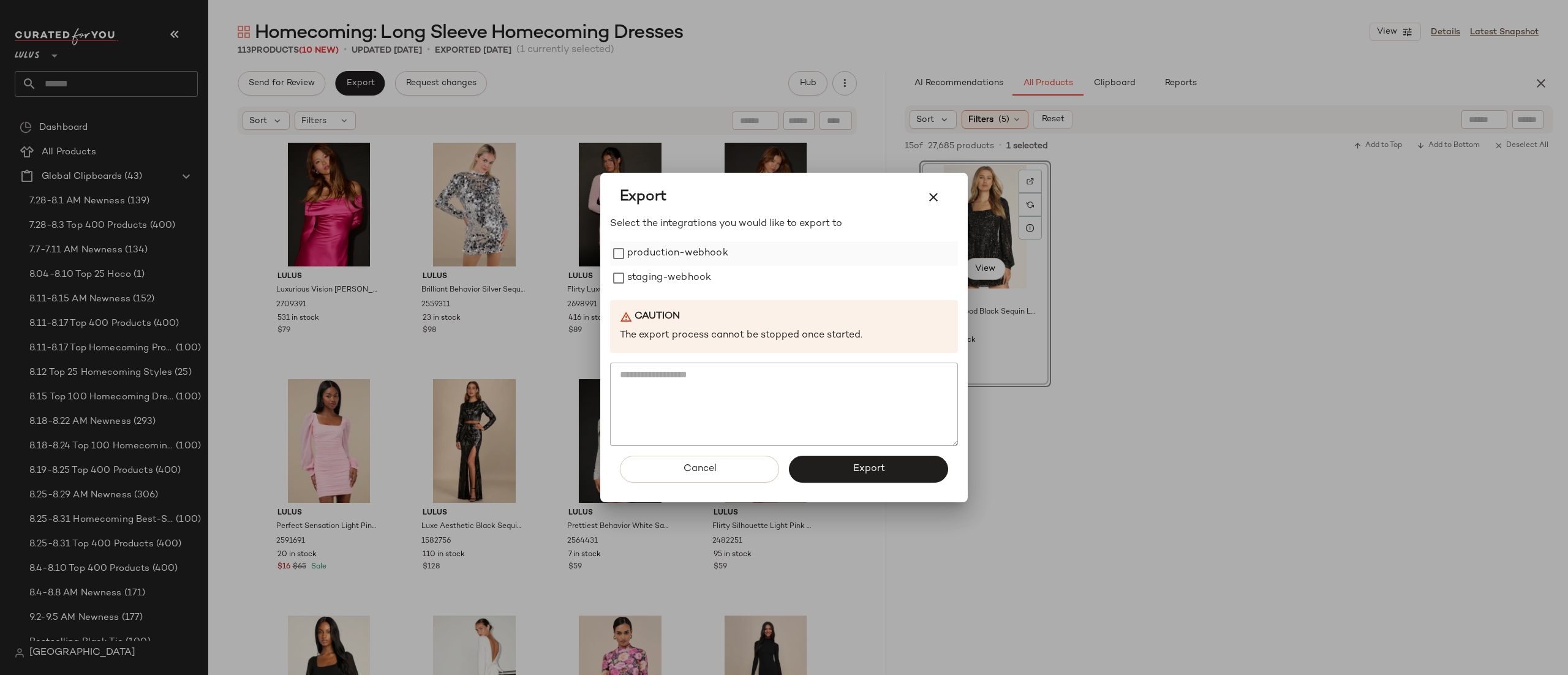
click at [692, 262] on label "production-webhook" at bounding box center [678, 254] width 101 height 25
click at [844, 471] on button "Export" at bounding box center [869, 469] width 159 height 27
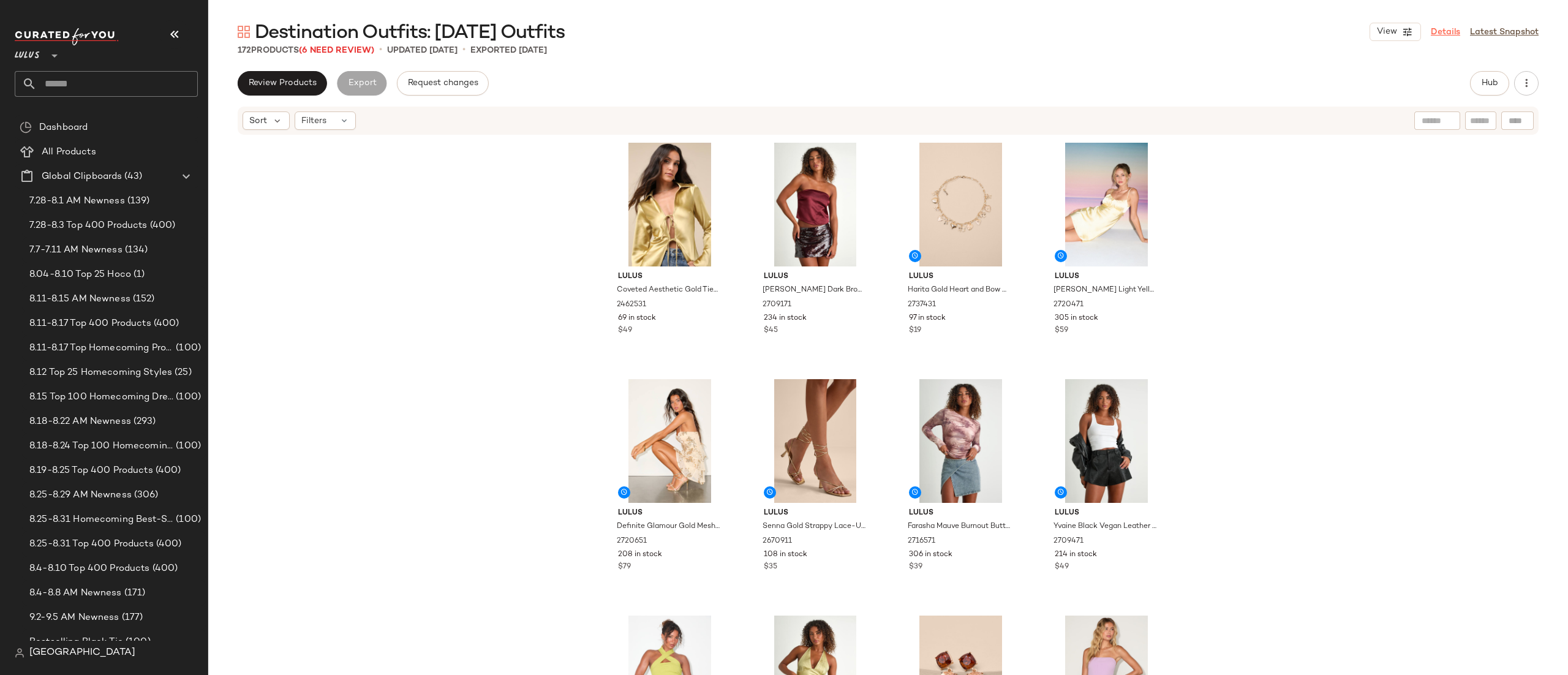
click at [1452, 37] on link "Details" at bounding box center [1445, 31] width 29 height 13
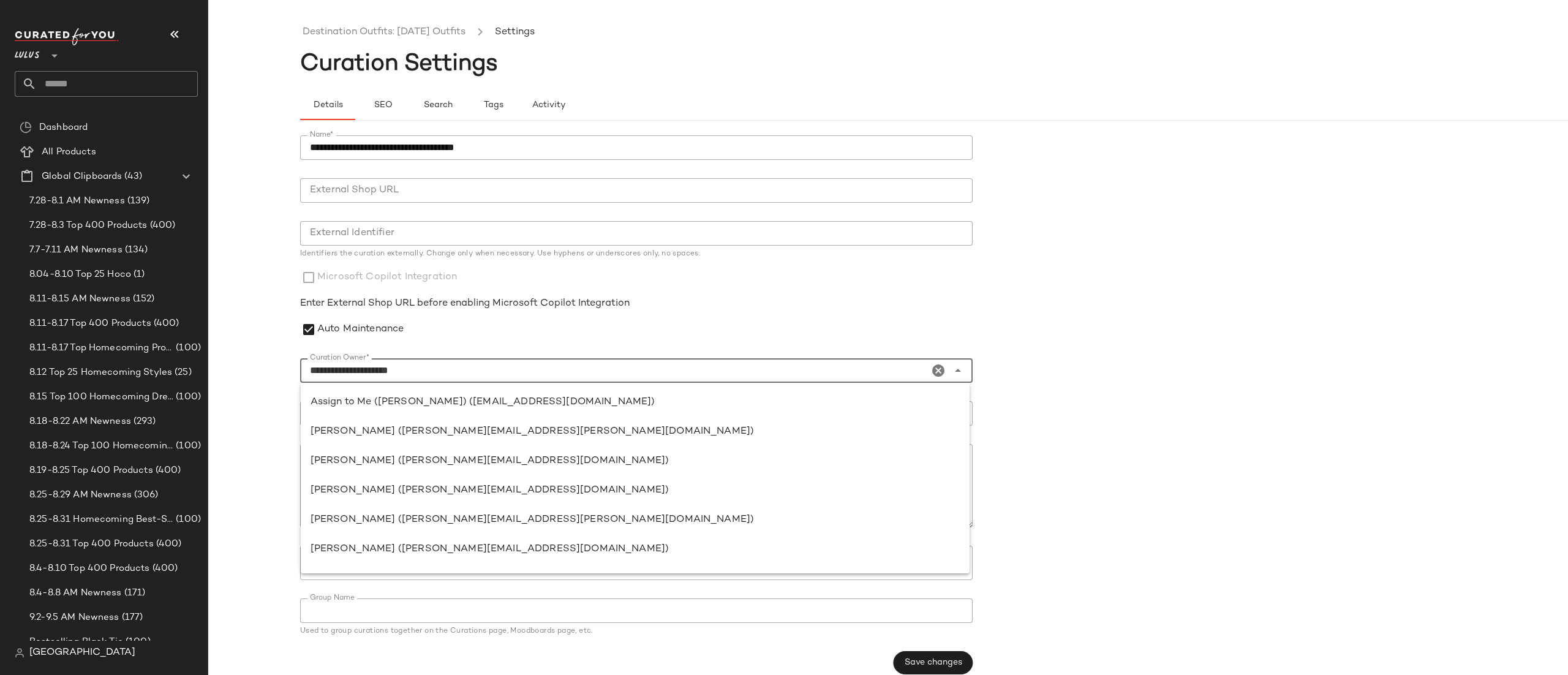
click at [462, 368] on input "**********" at bounding box center [614, 371] width 628 height 15
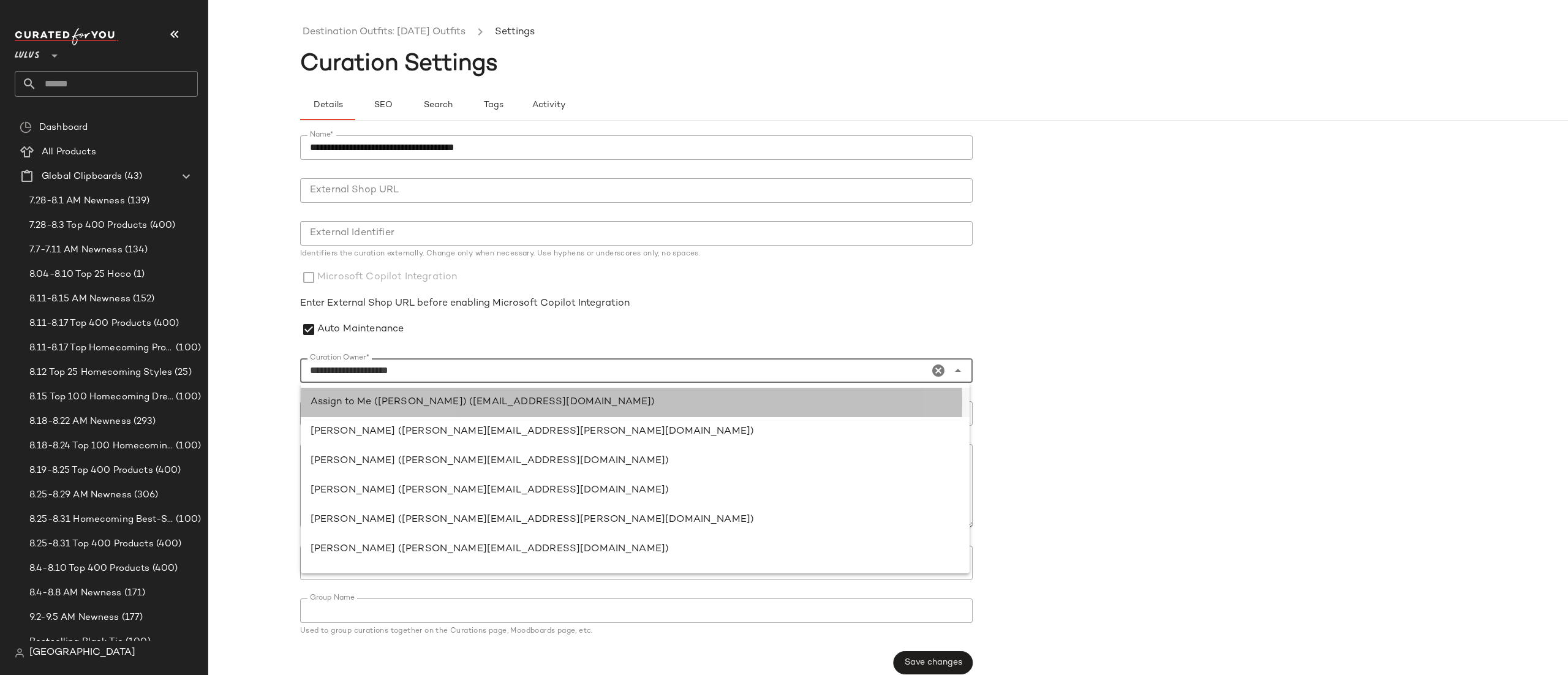
click at [455, 398] on div "Assign to Me ([PERSON_NAME]) ([EMAIL_ADDRESS][DOMAIN_NAME])" at bounding box center [635, 403] width 649 height 15
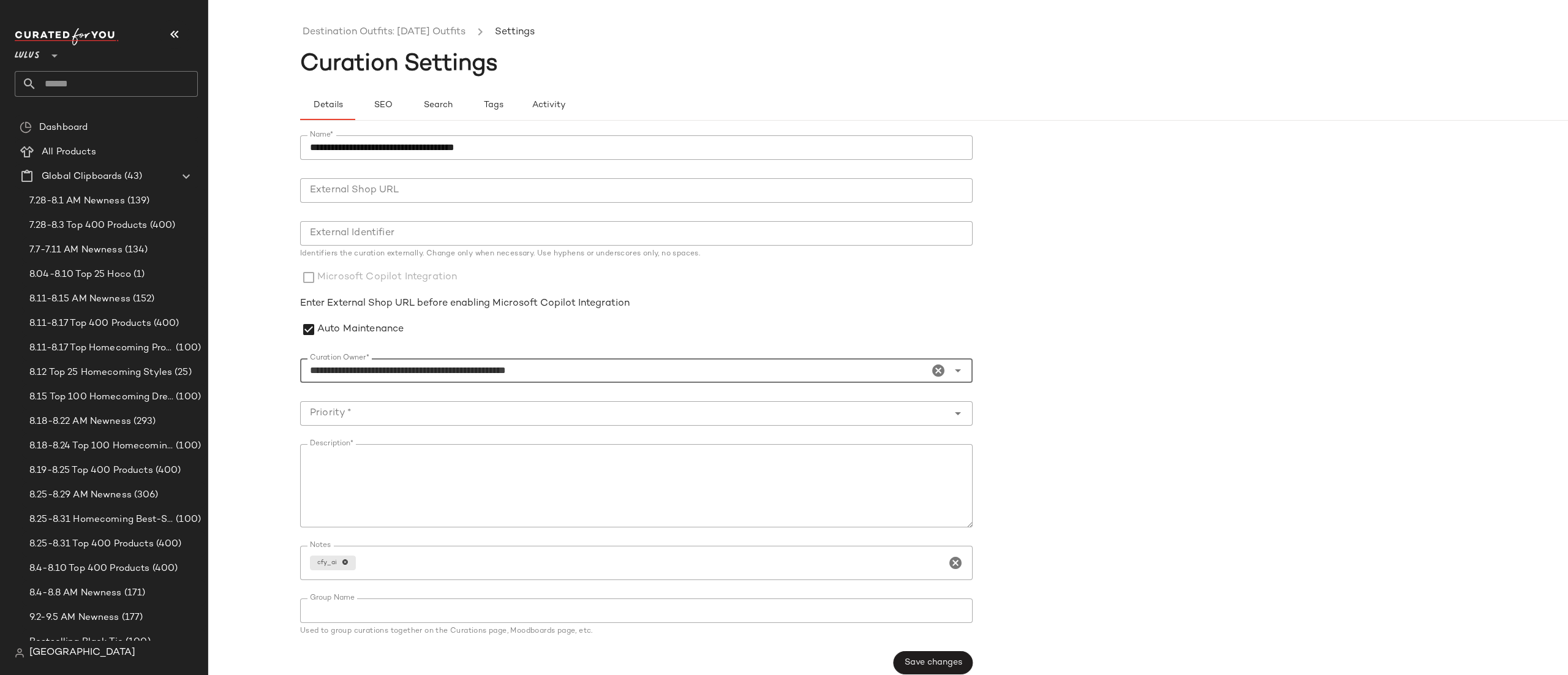
type input "**********"
click at [384, 417] on input "Priority *" at bounding box center [624, 414] width 648 height 15
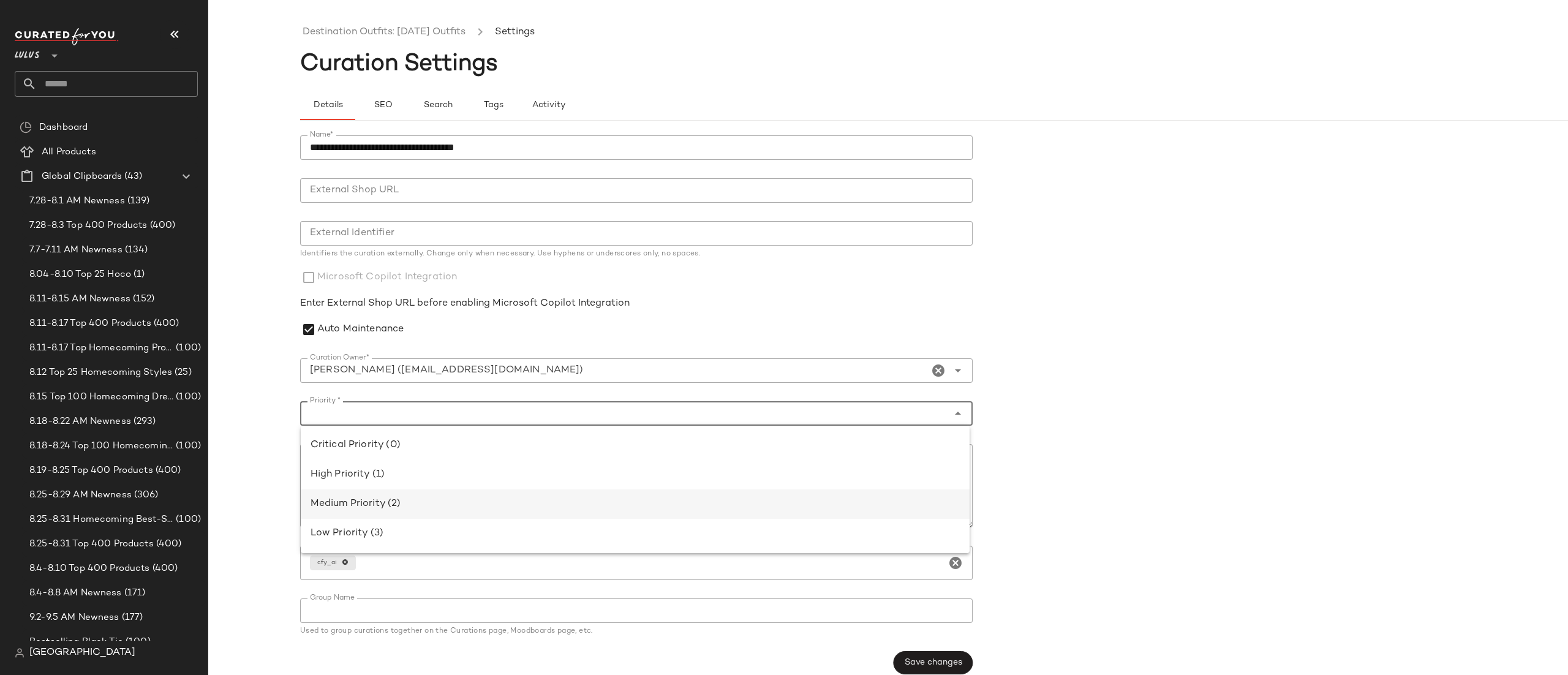
click at [388, 504] on div "Medium Priority (2)" at bounding box center [635, 504] width 649 height 15
type input "**********"
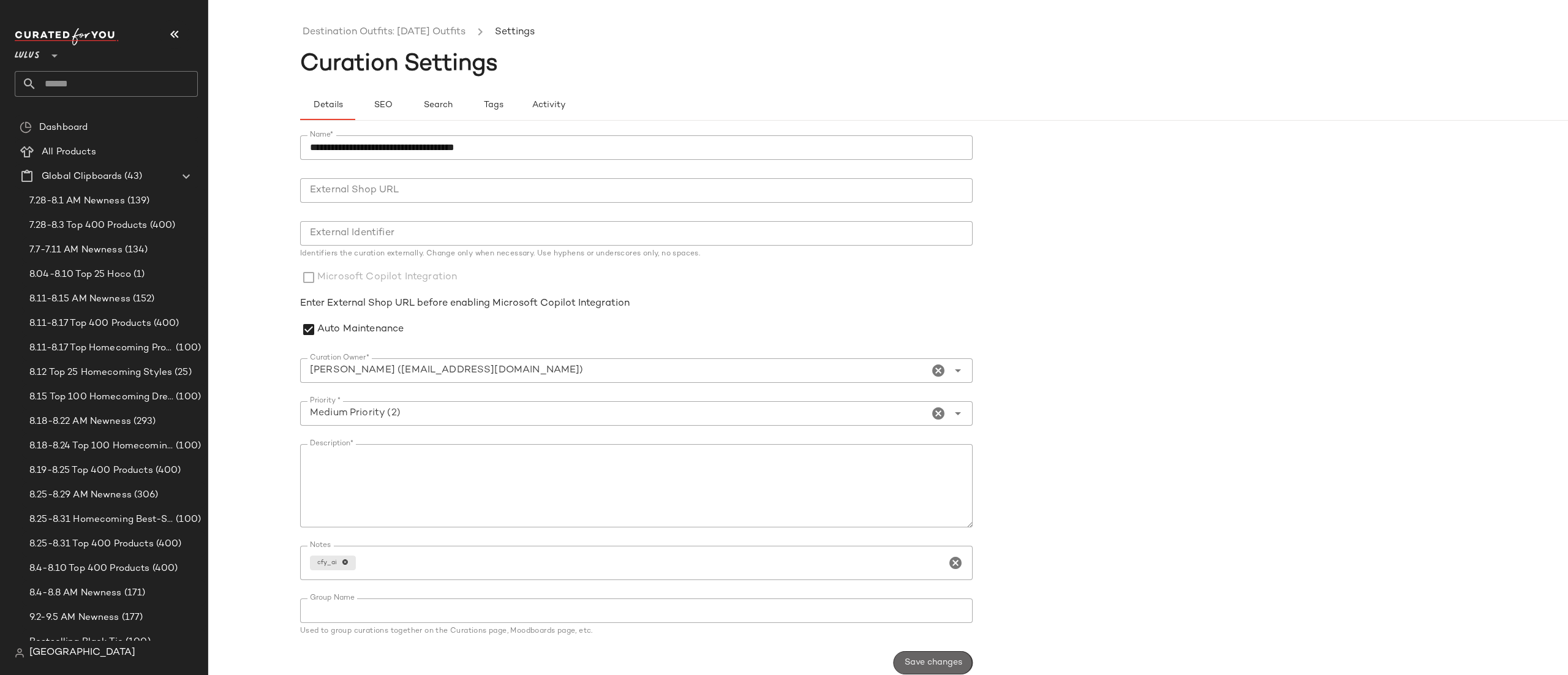
click at [931, 662] on span "Save changes" at bounding box center [934, 663] width 58 height 10
click at [435, 34] on link "Destination Outfits: [DATE] Outfits" at bounding box center [385, 32] width 163 height 16
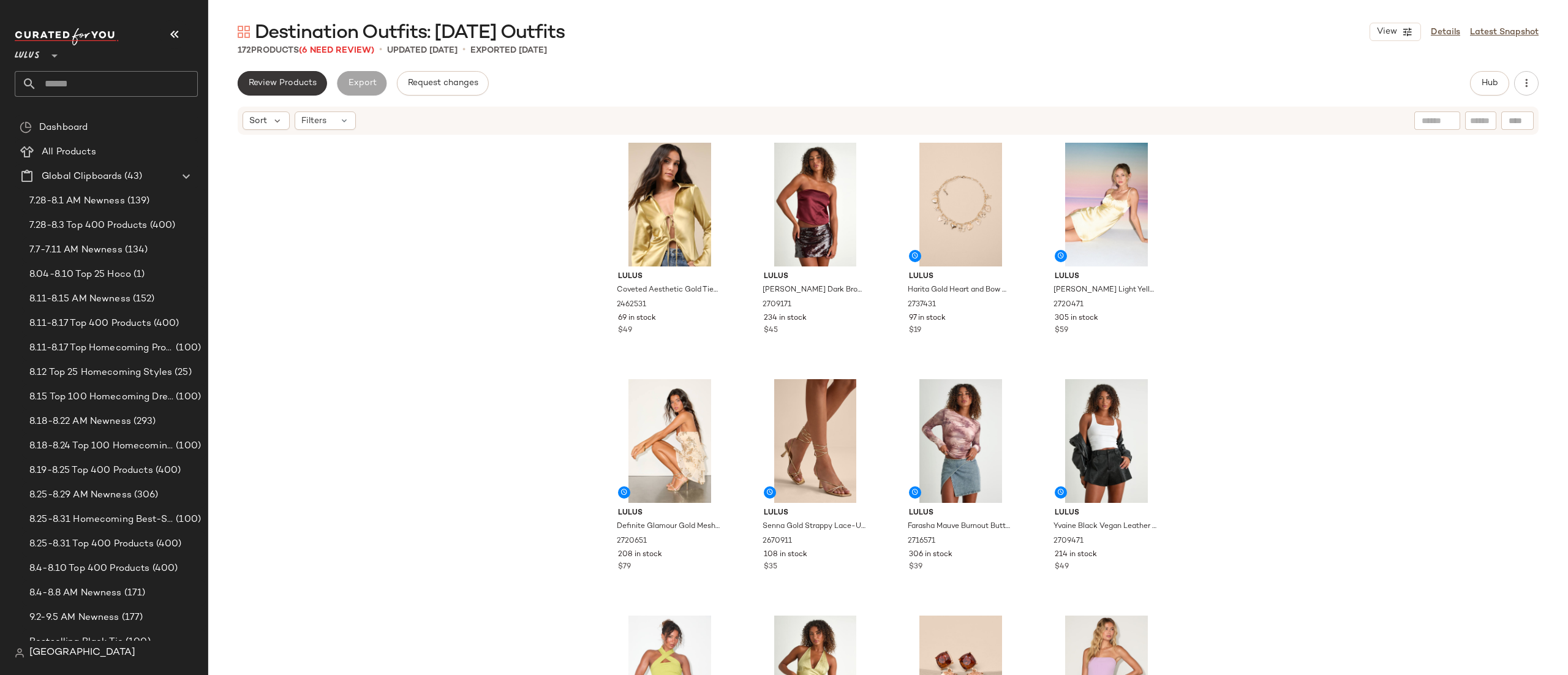
click at [299, 82] on span "Review Products" at bounding box center [283, 83] width 69 height 10
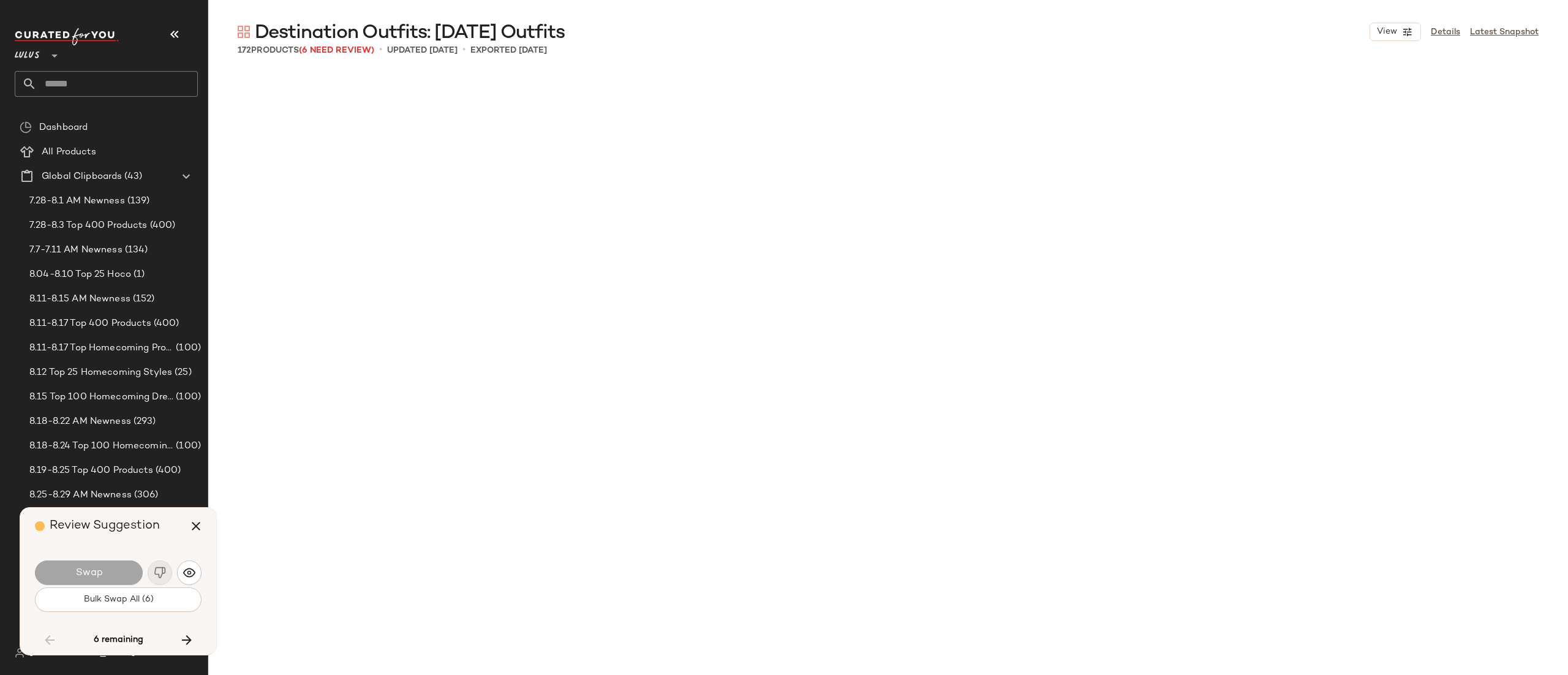
scroll to position [4967, 0]
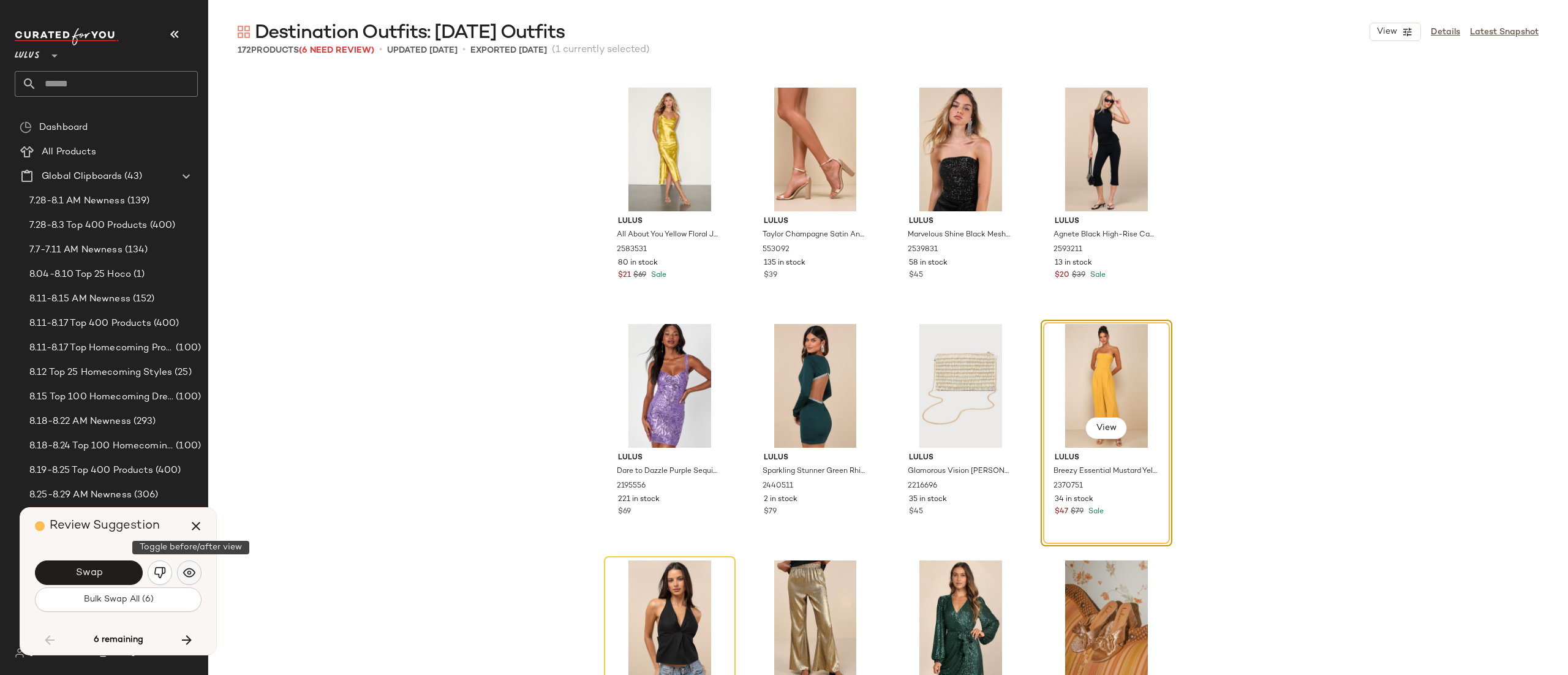
click at [190, 581] on button "button" at bounding box center [189, 572] width 25 height 25
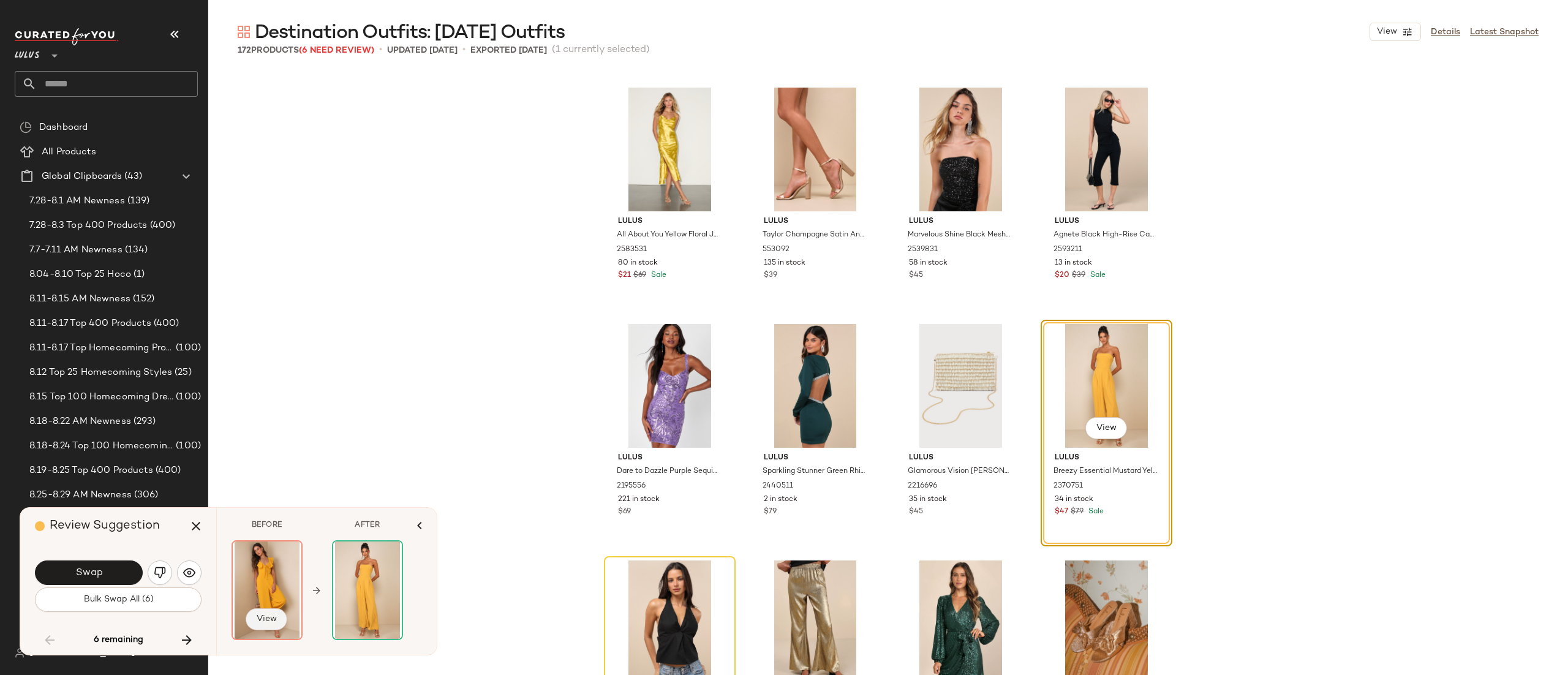
click at [272, 612] on button "View" at bounding box center [266, 619] width 42 height 22
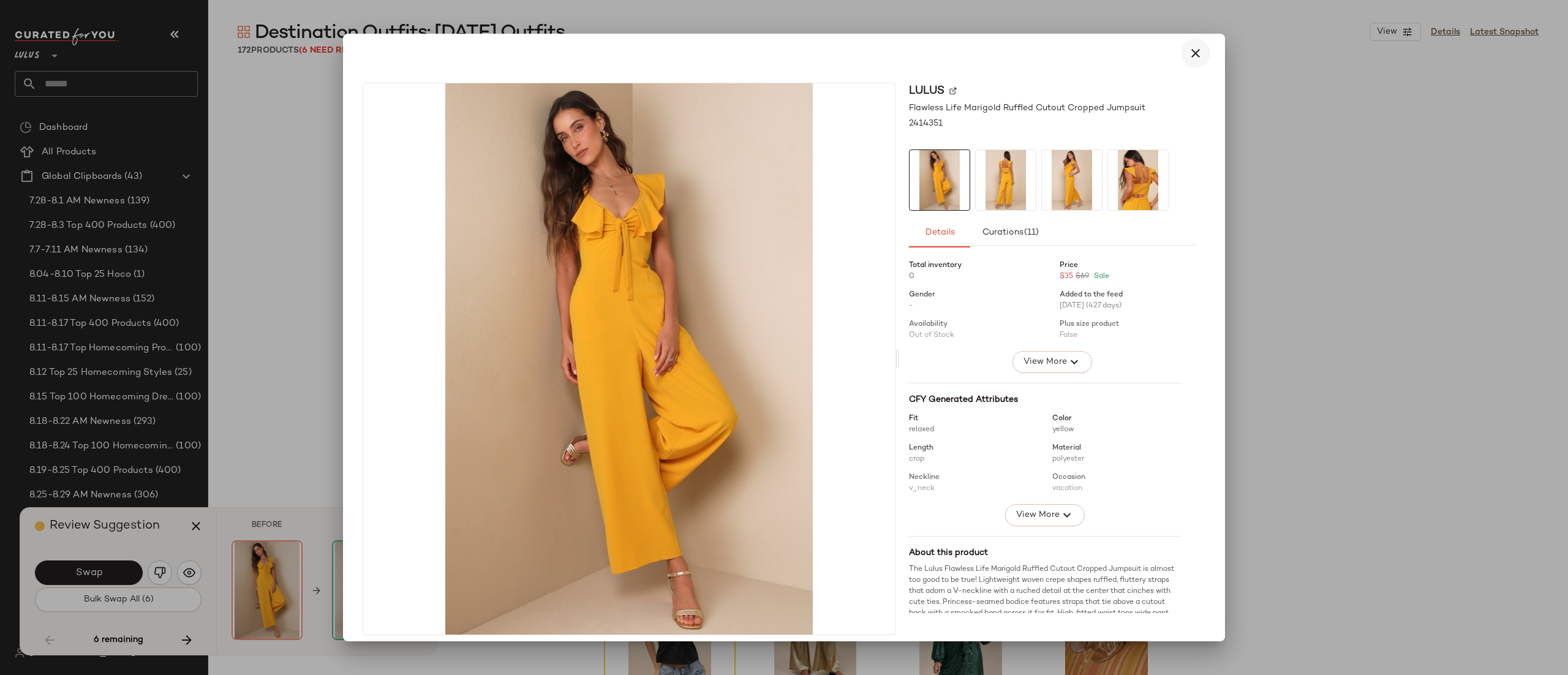
click at [1192, 54] on icon "button" at bounding box center [1196, 53] width 15 height 15
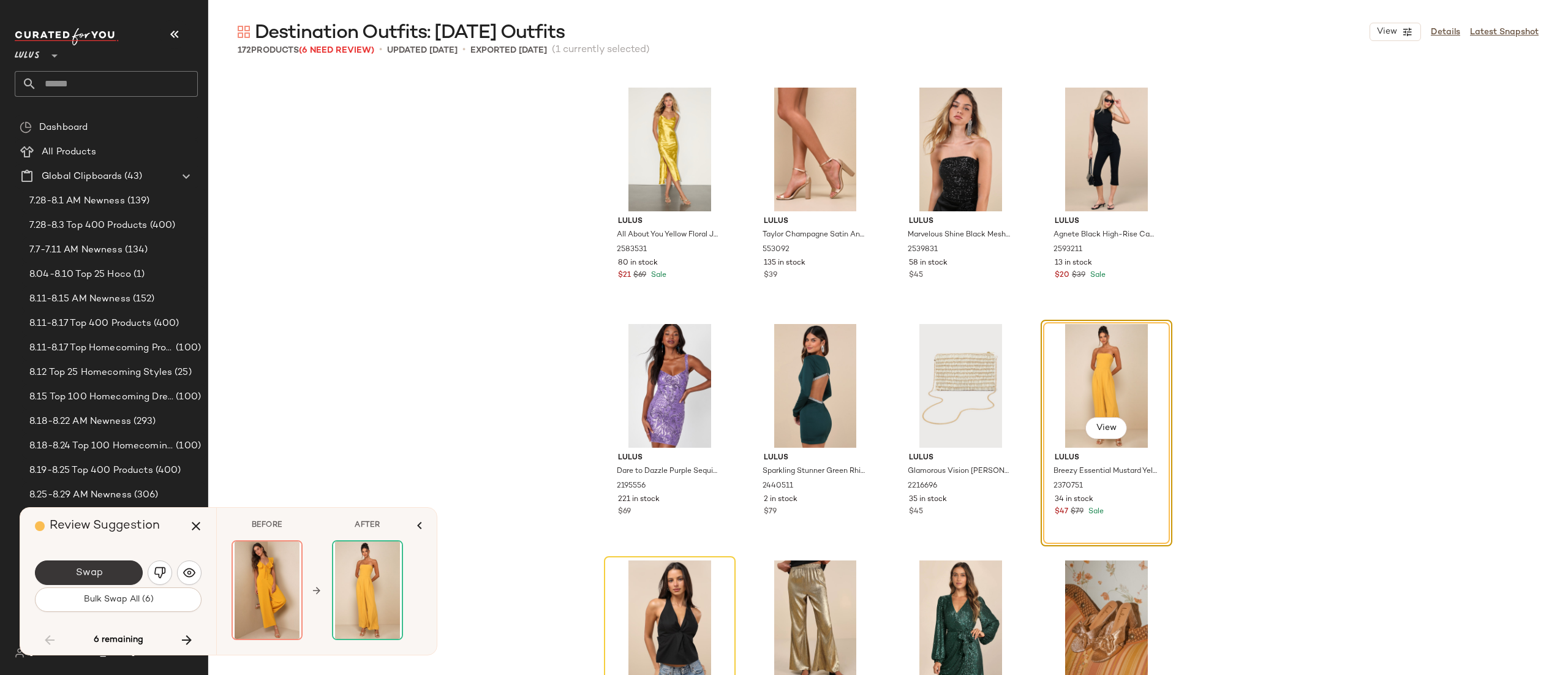
click at [98, 574] on span "Swap" at bounding box center [88, 573] width 28 height 12
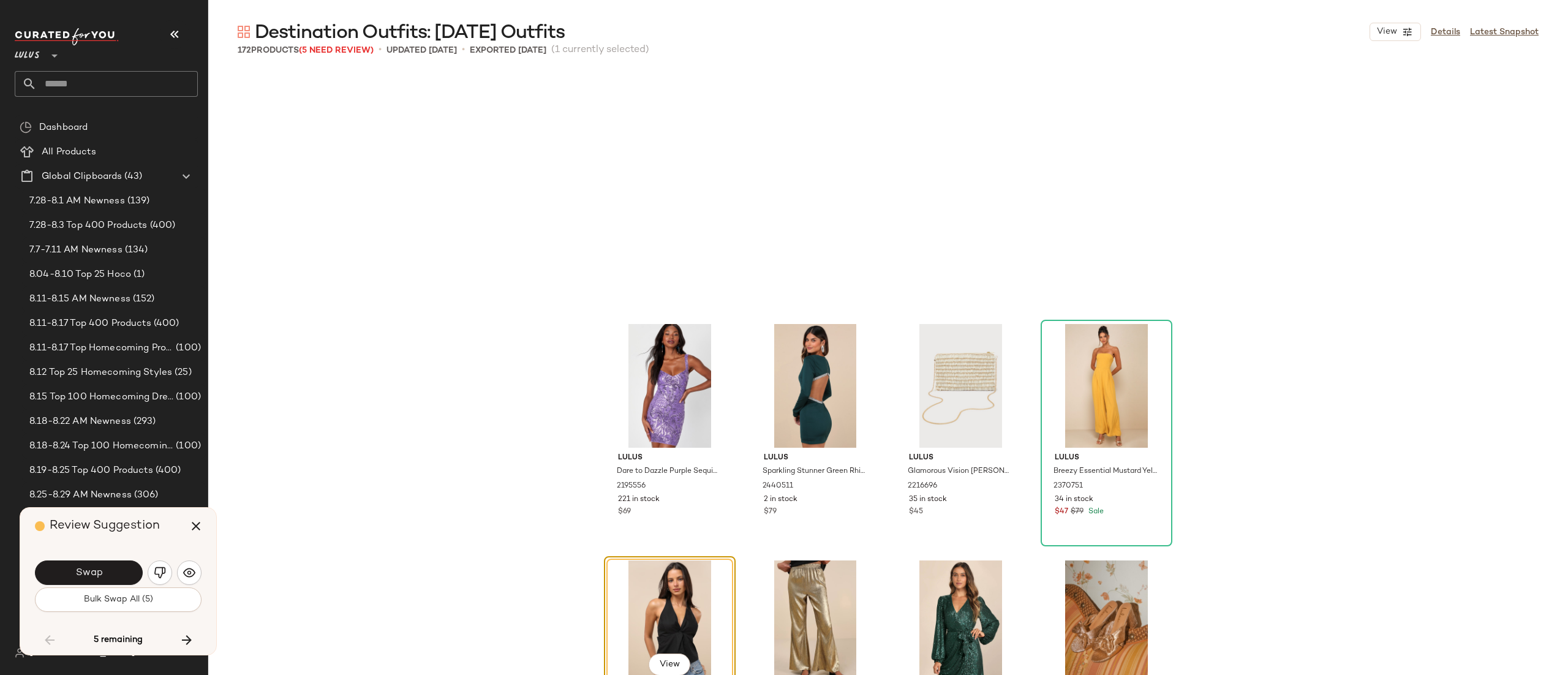
scroll to position [5204, 0]
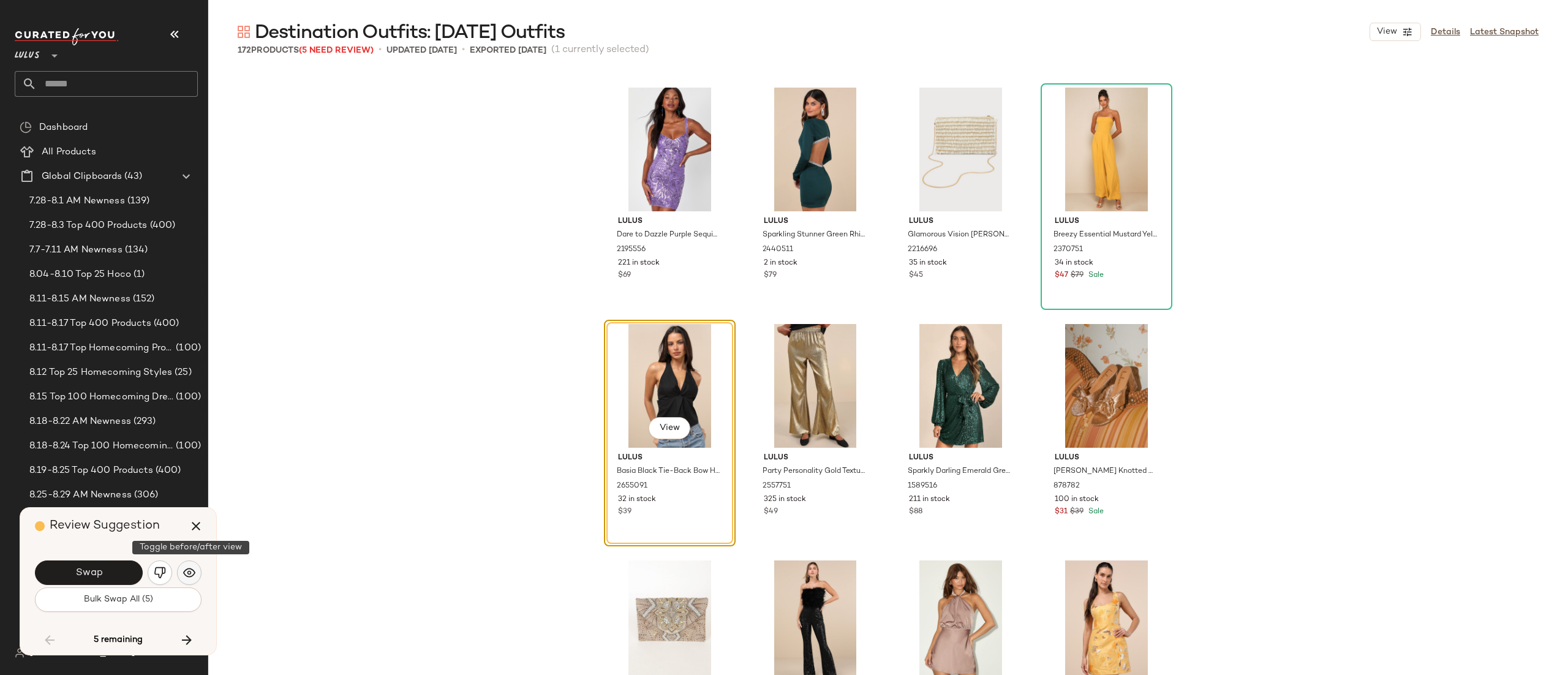
click at [190, 575] on img "button" at bounding box center [189, 573] width 12 height 12
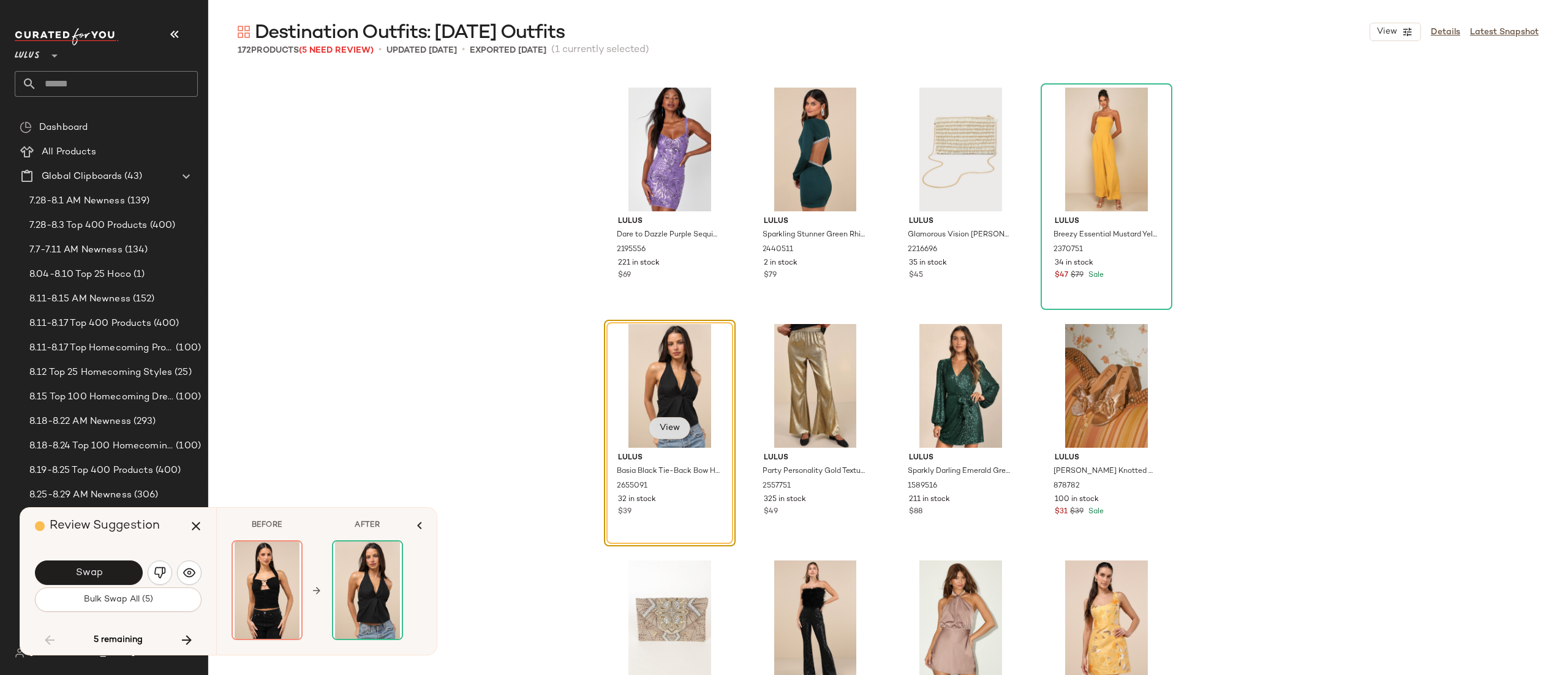
click at [675, 427] on span "View" at bounding box center [670, 428] width 21 height 10
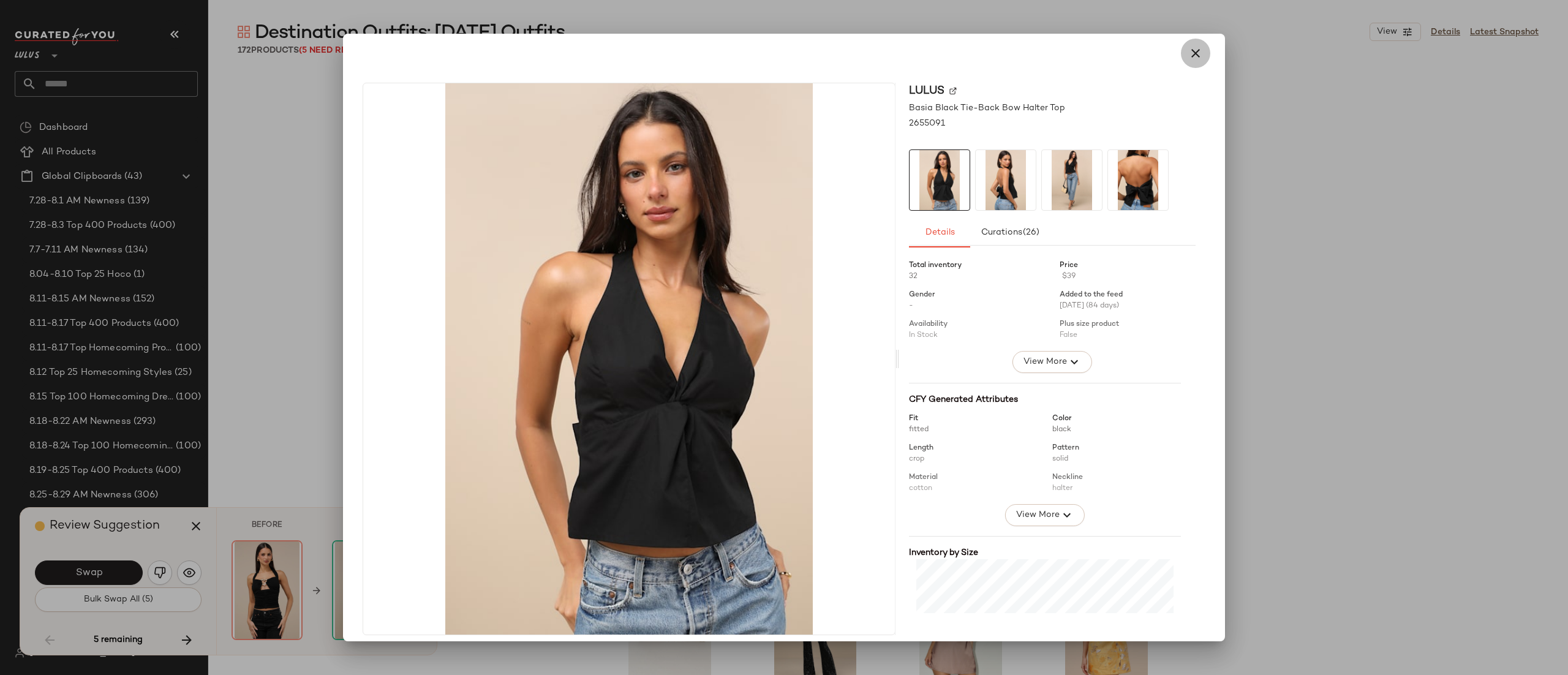
click at [1189, 49] on icon "button" at bounding box center [1196, 53] width 15 height 15
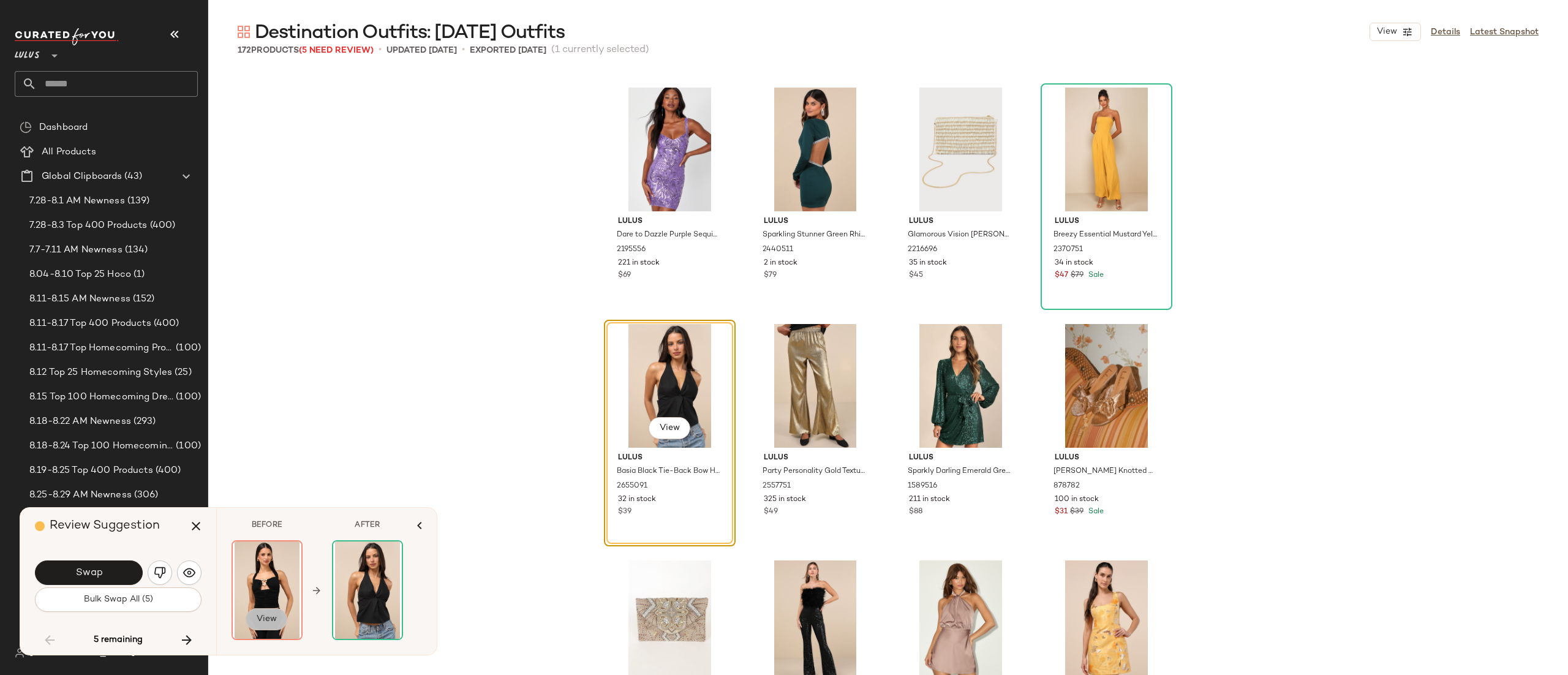
click at [275, 614] on span "View" at bounding box center [266, 619] width 21 height 10
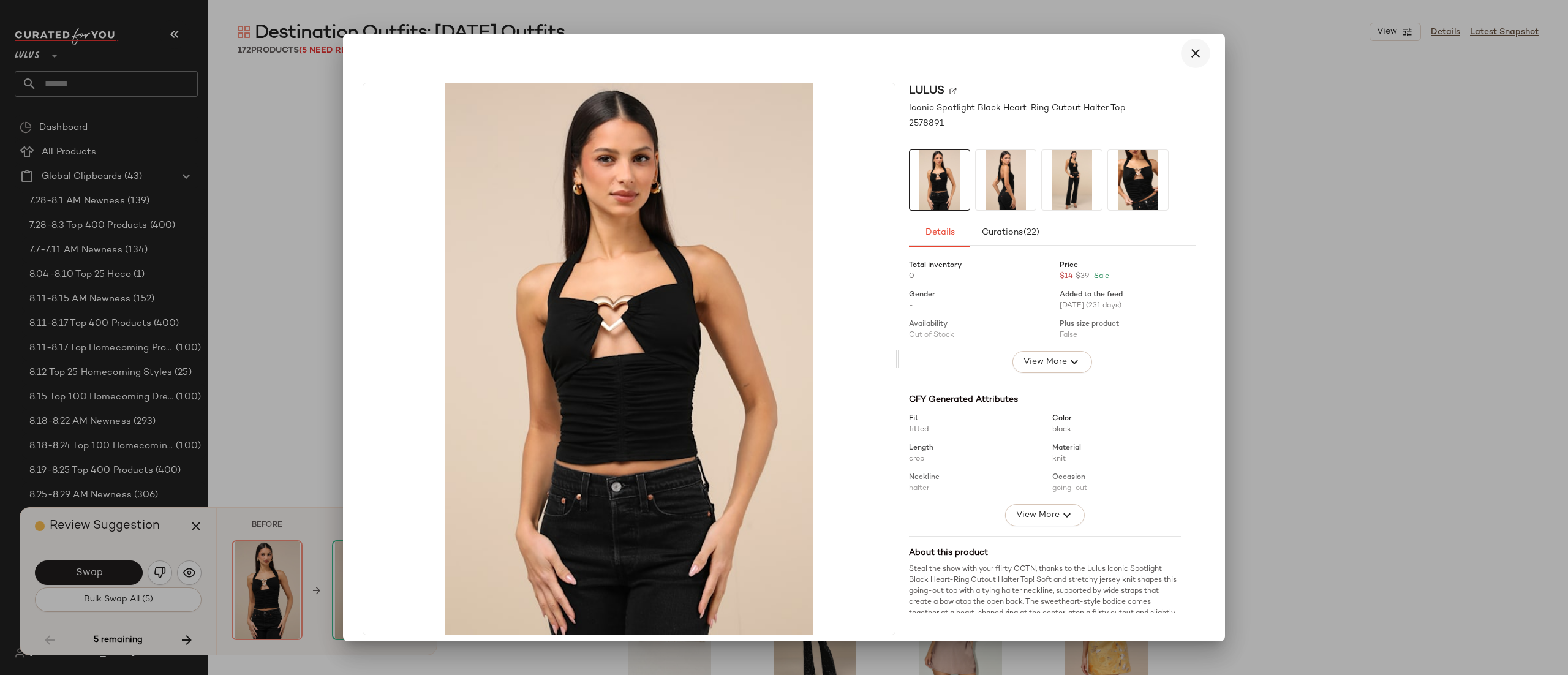
click at [1181, 47] on button "button" at bounding box center [1195, 53] width 29 height 29
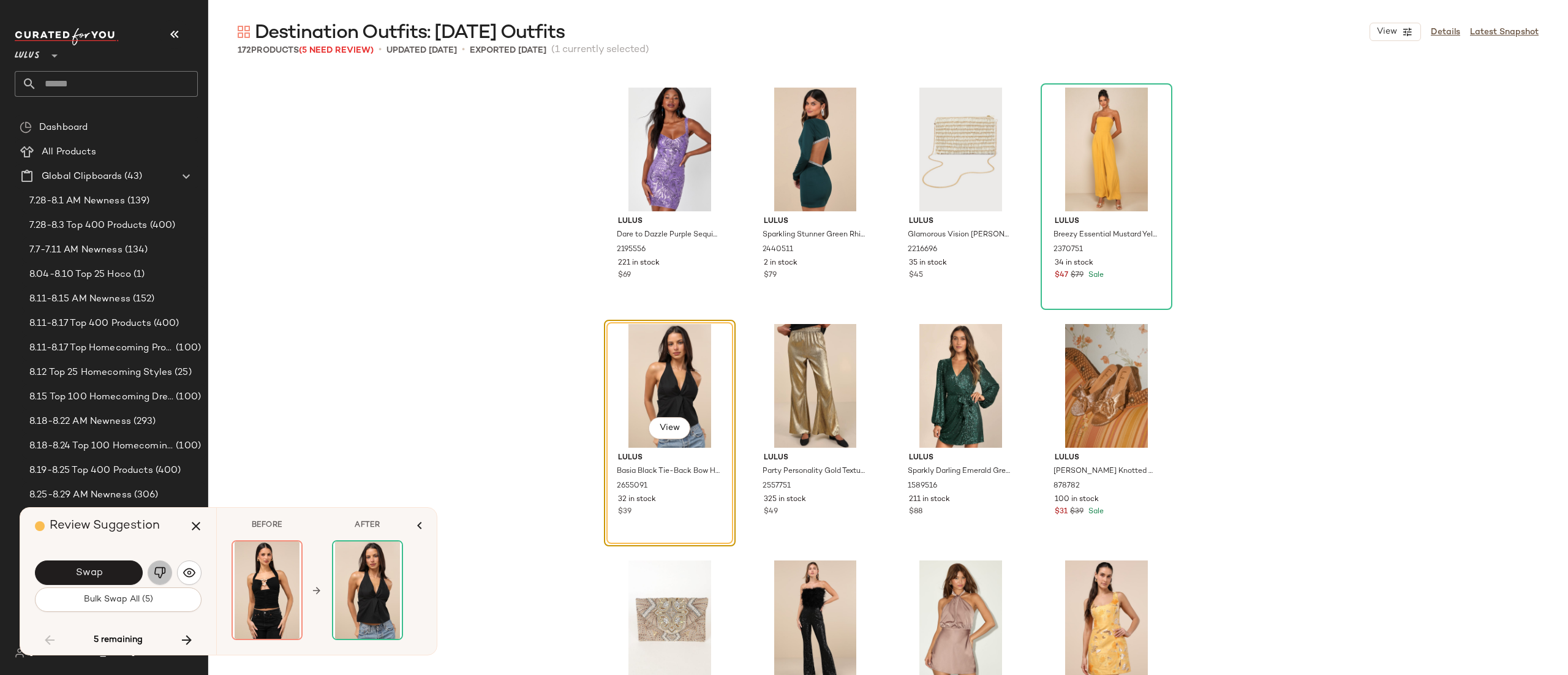
click at [153, 572] on button "button" at bounding box center [159, 572] width 25 height 25
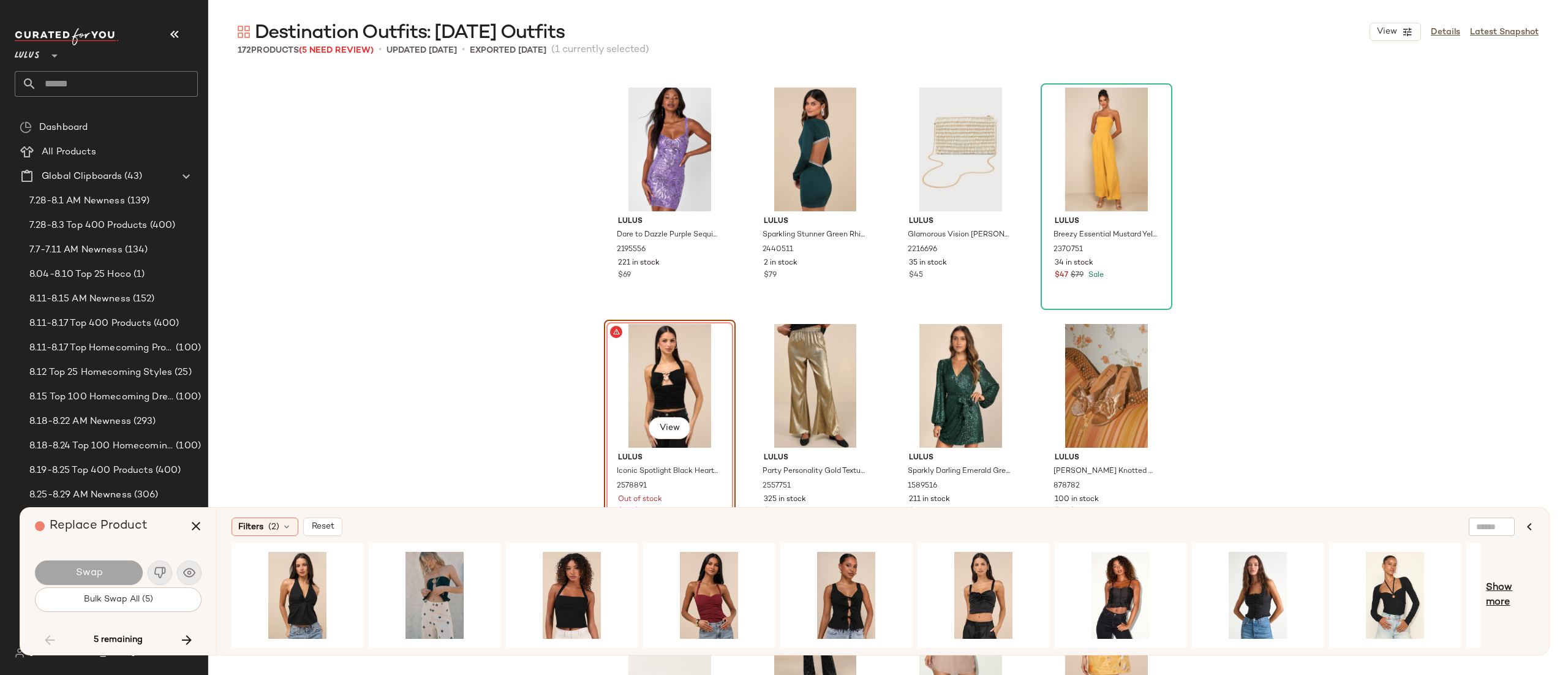
click at [1507, 582] on span "Show more" at bounding box center [1510, 595] width 49 height 29
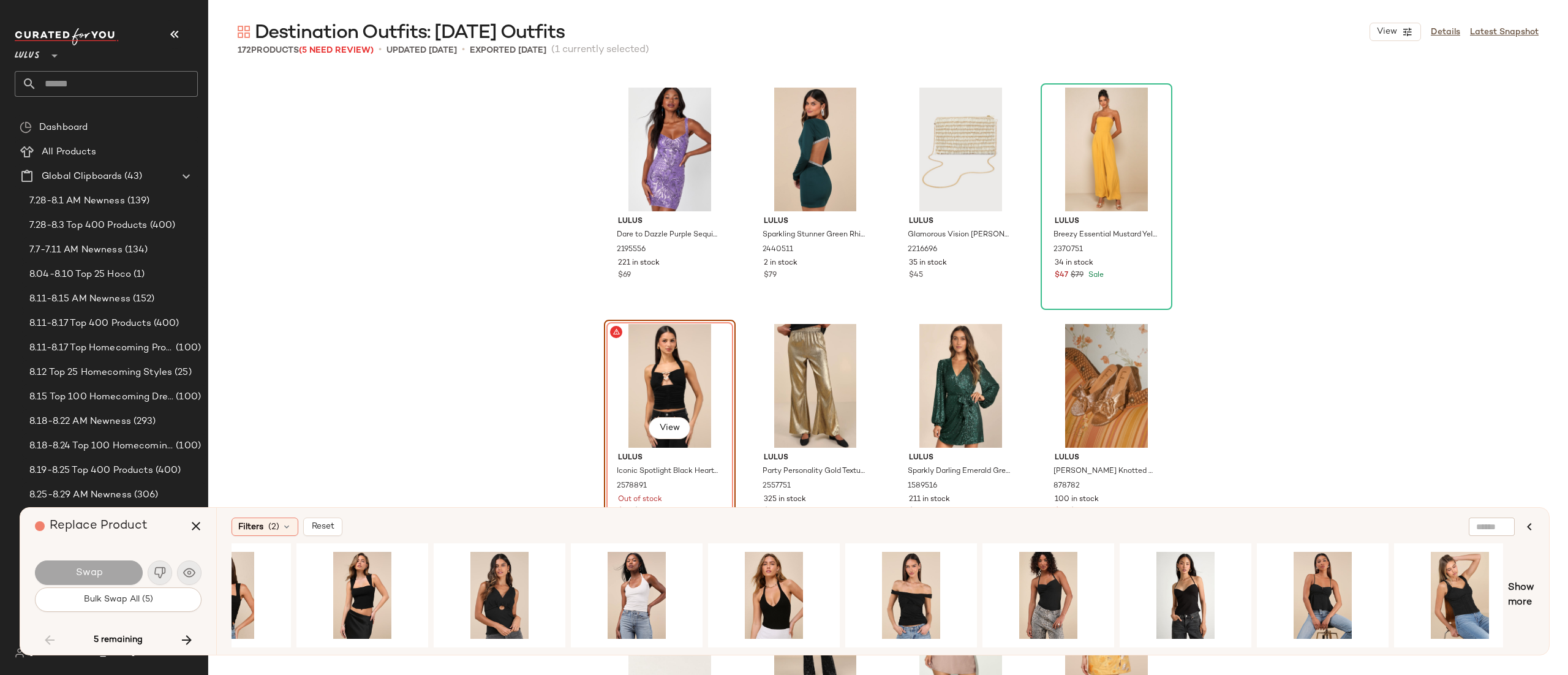
scroll to position [0, 1329]
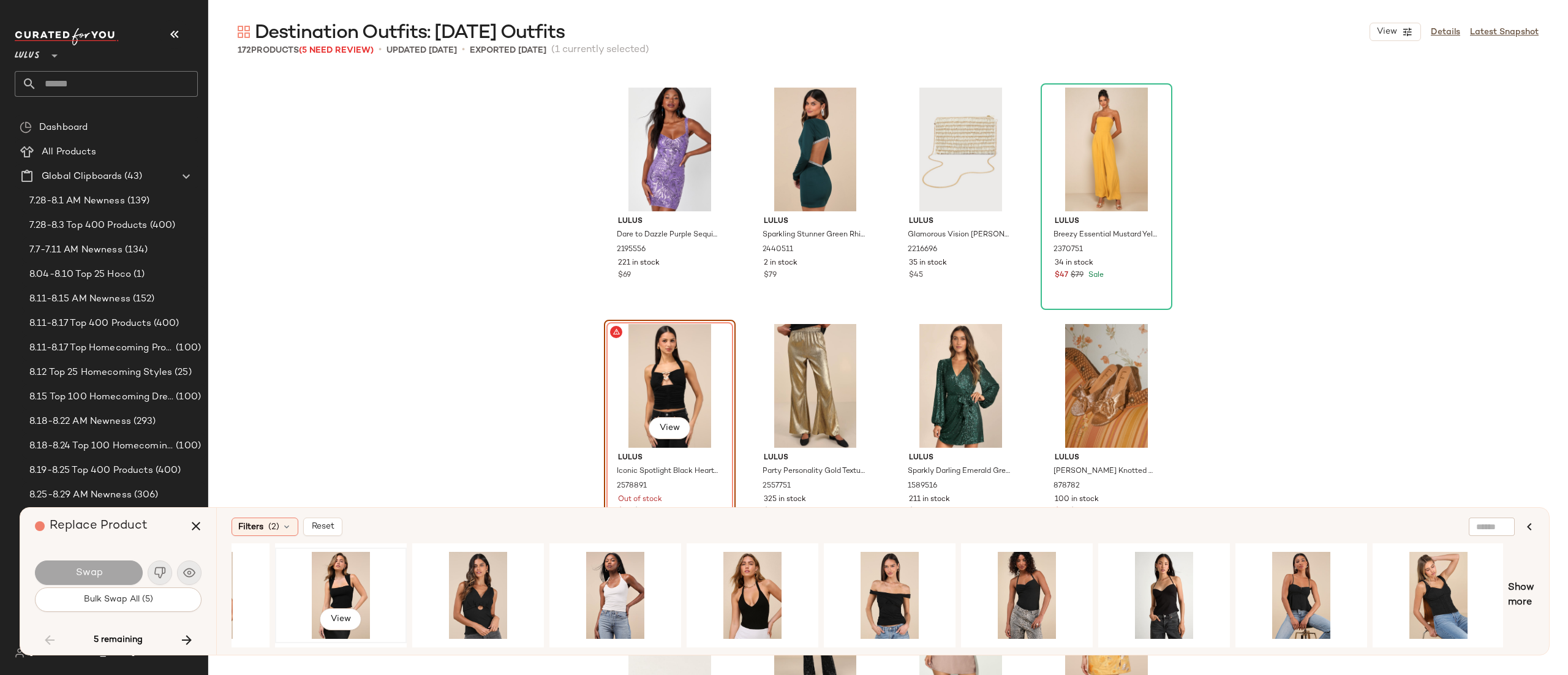
click at [333, 584] on div "View" at bounding box center [340, 596] width 123 height 87
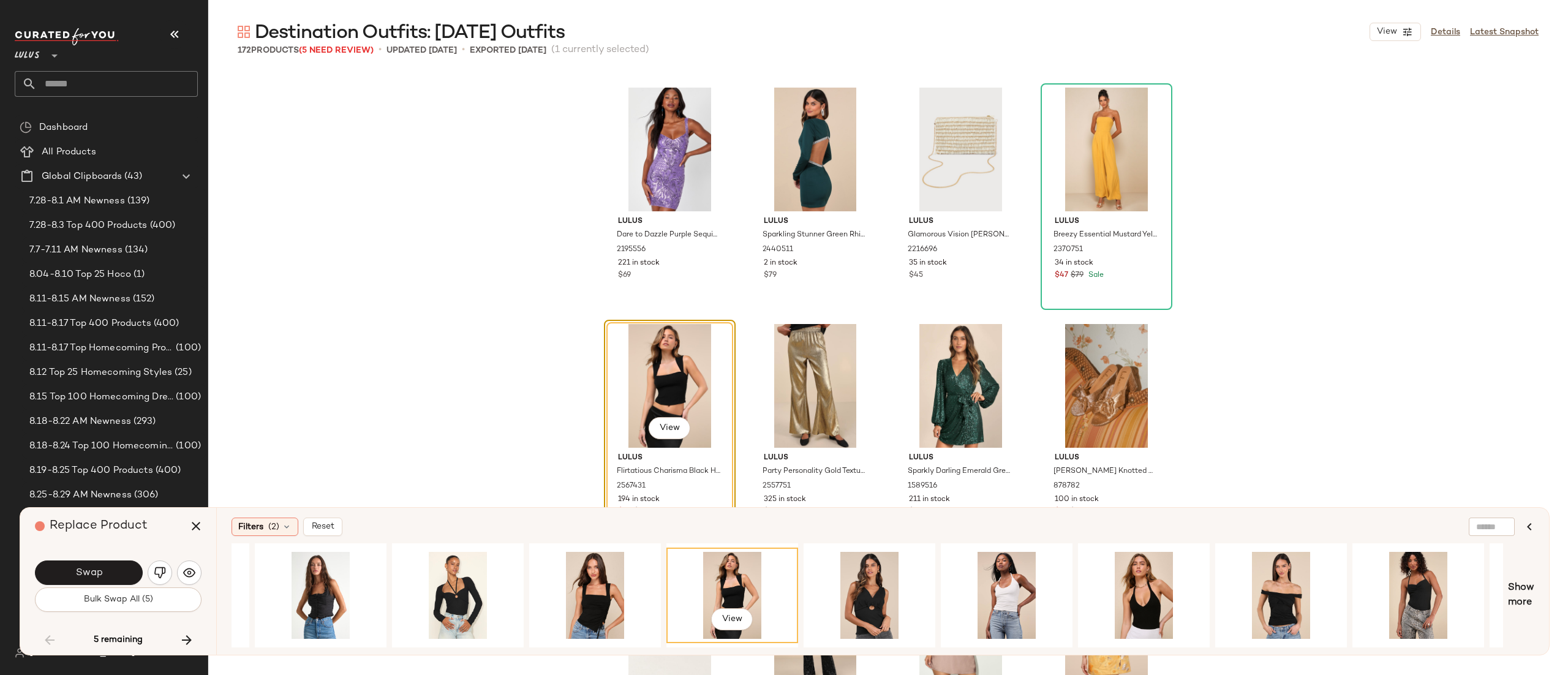
scroll to position [0, 0]
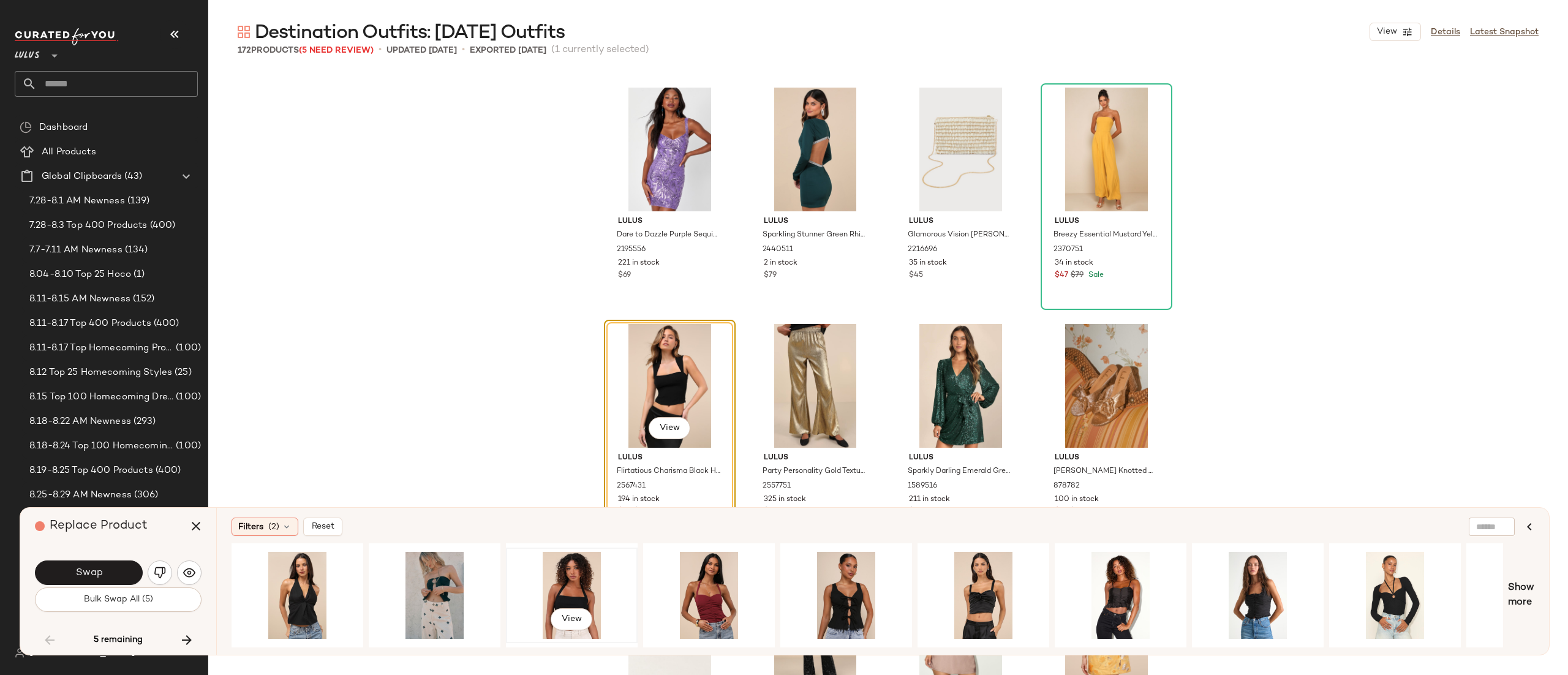
click at [573, 587] on div "View" at bounding box center [572, 596] width 123 height 87
click at [845, 618] on span "View" at bounding box center [846, 619] width 21 height 10
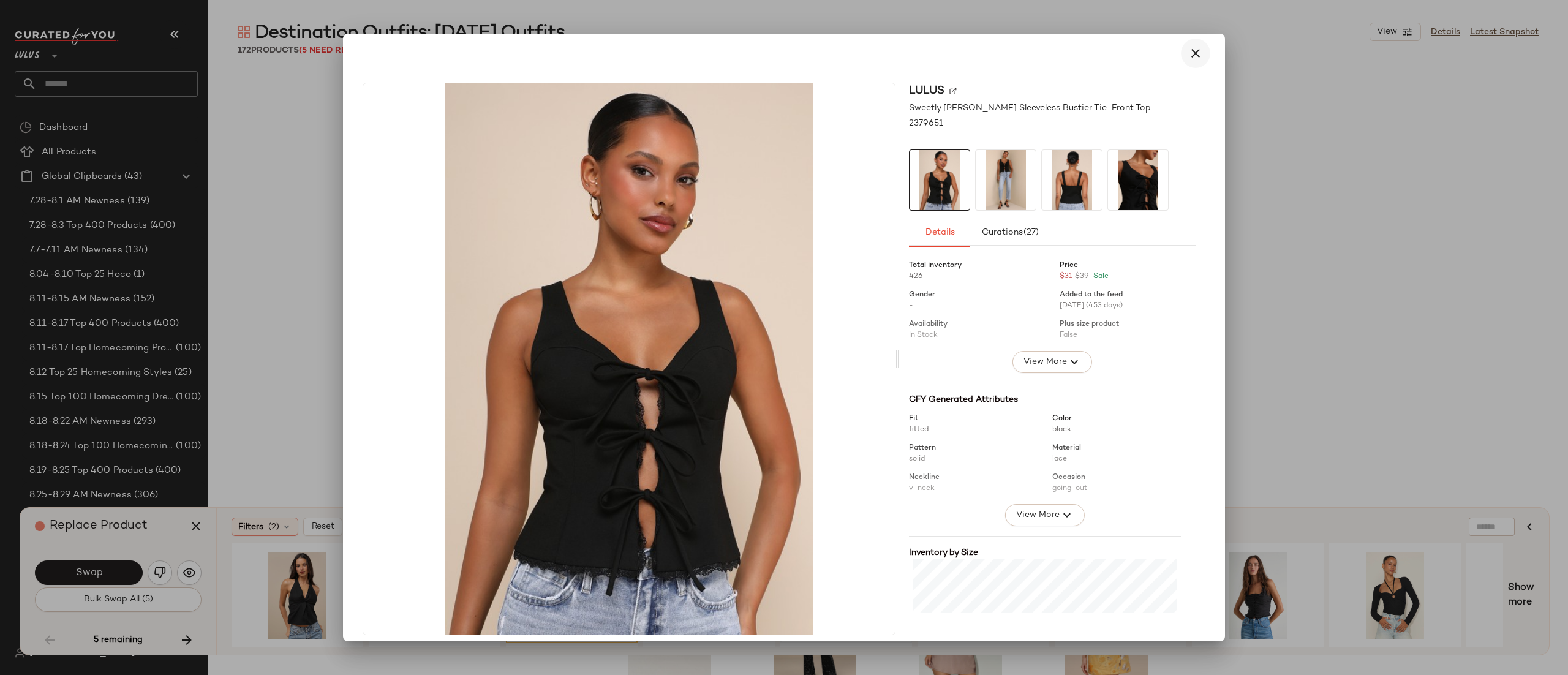
click at [1181, 49] on button "button" at bounding box center [1195, 53] width 29 height 29
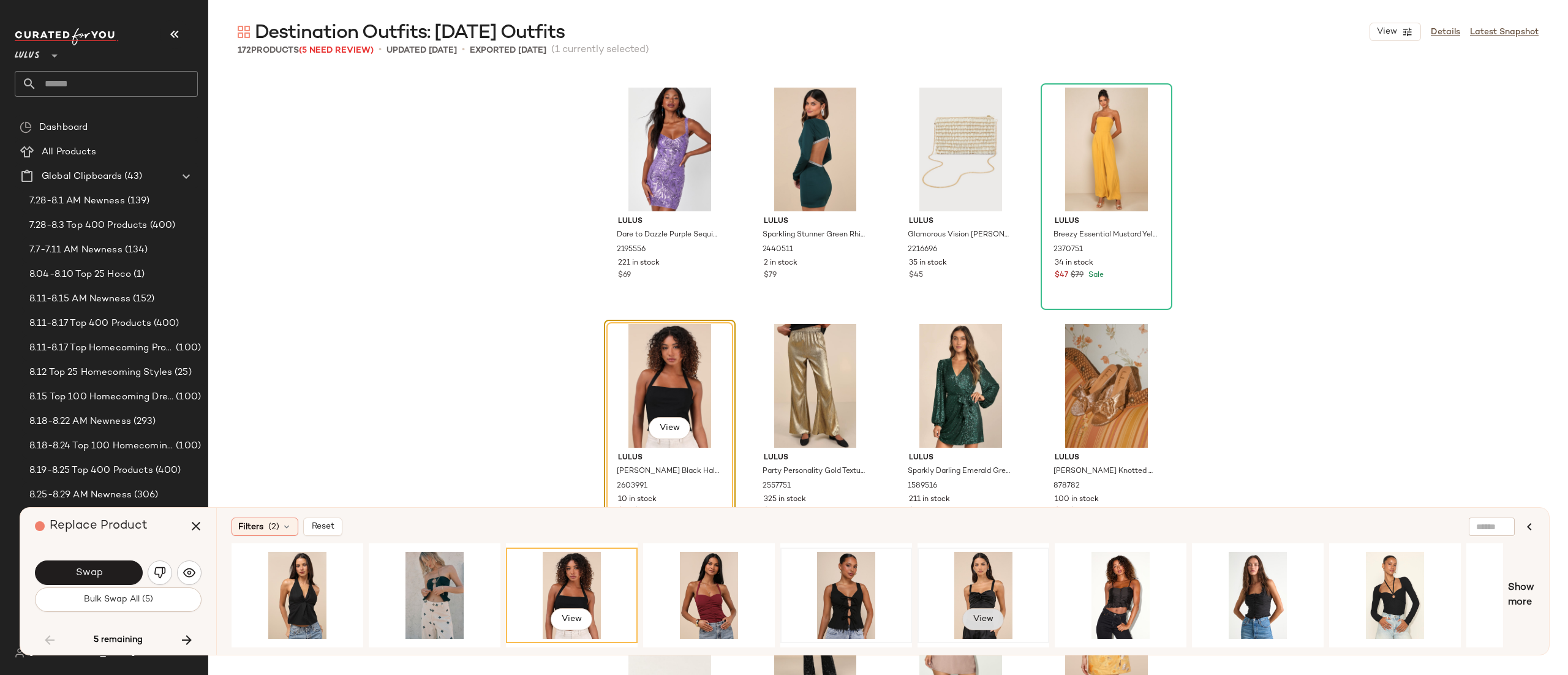
click at [979, 615] on span "View" at bounding box center [983, 619] width 21 height 10
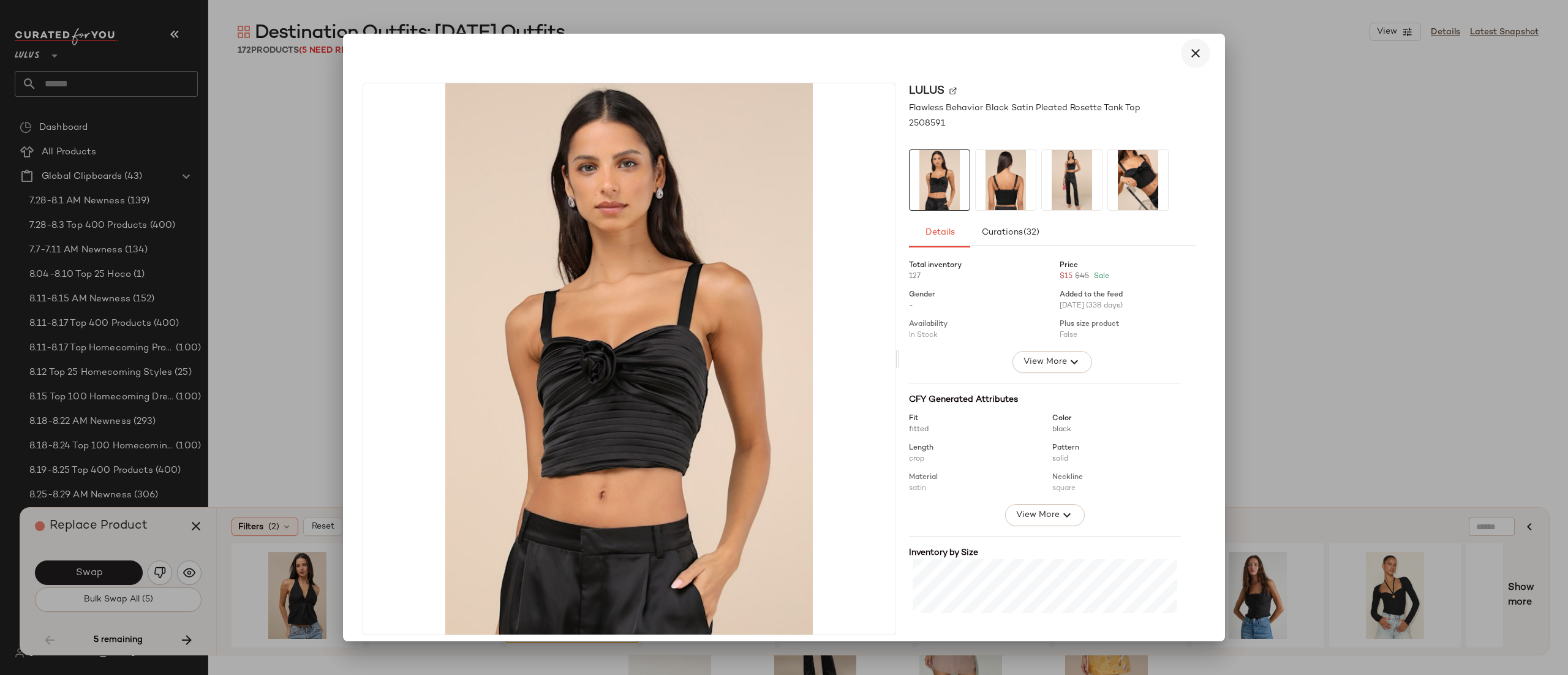
click at [1189, 54] on icon "button" at bounding box center [1196, 53] width 15 height 15
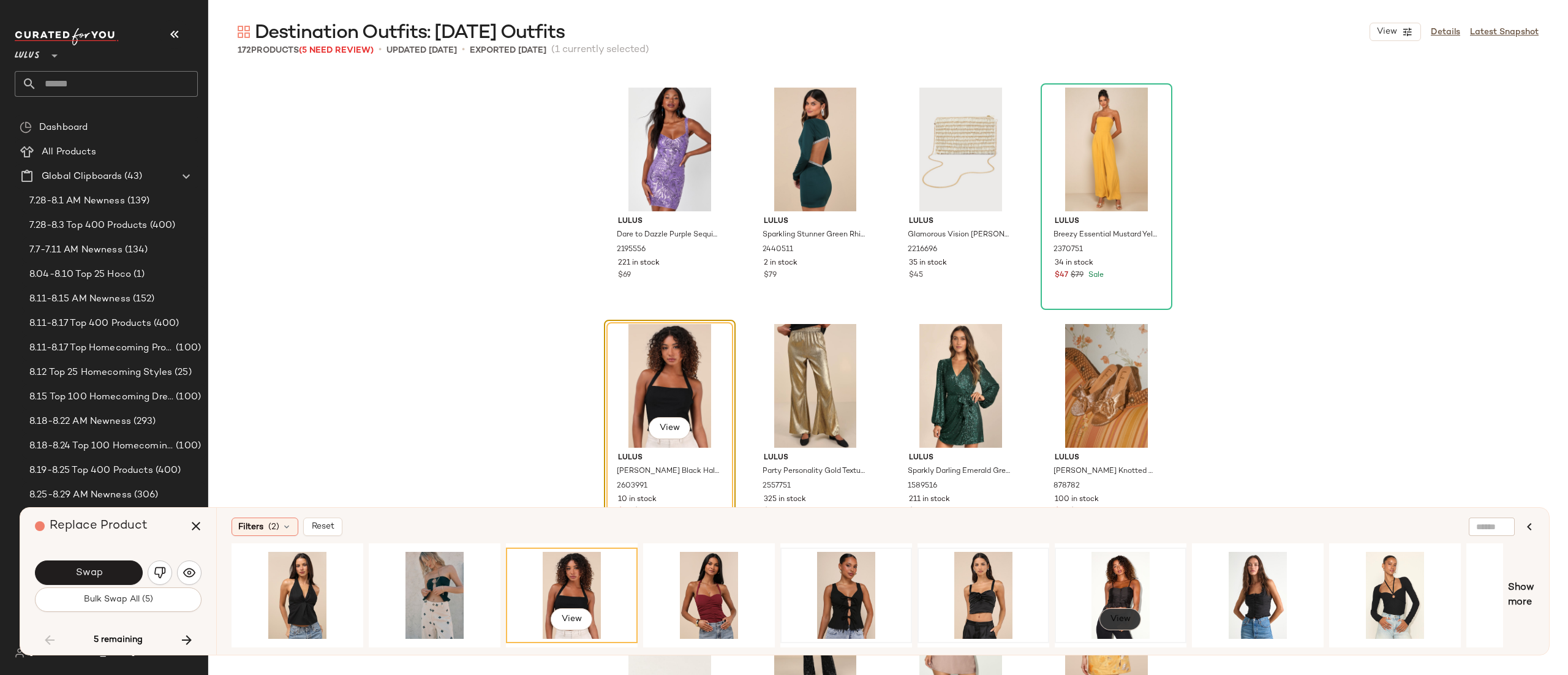
click at [1108, 613] on button "View" at bounding box center [1121, 619] width 42 height 22
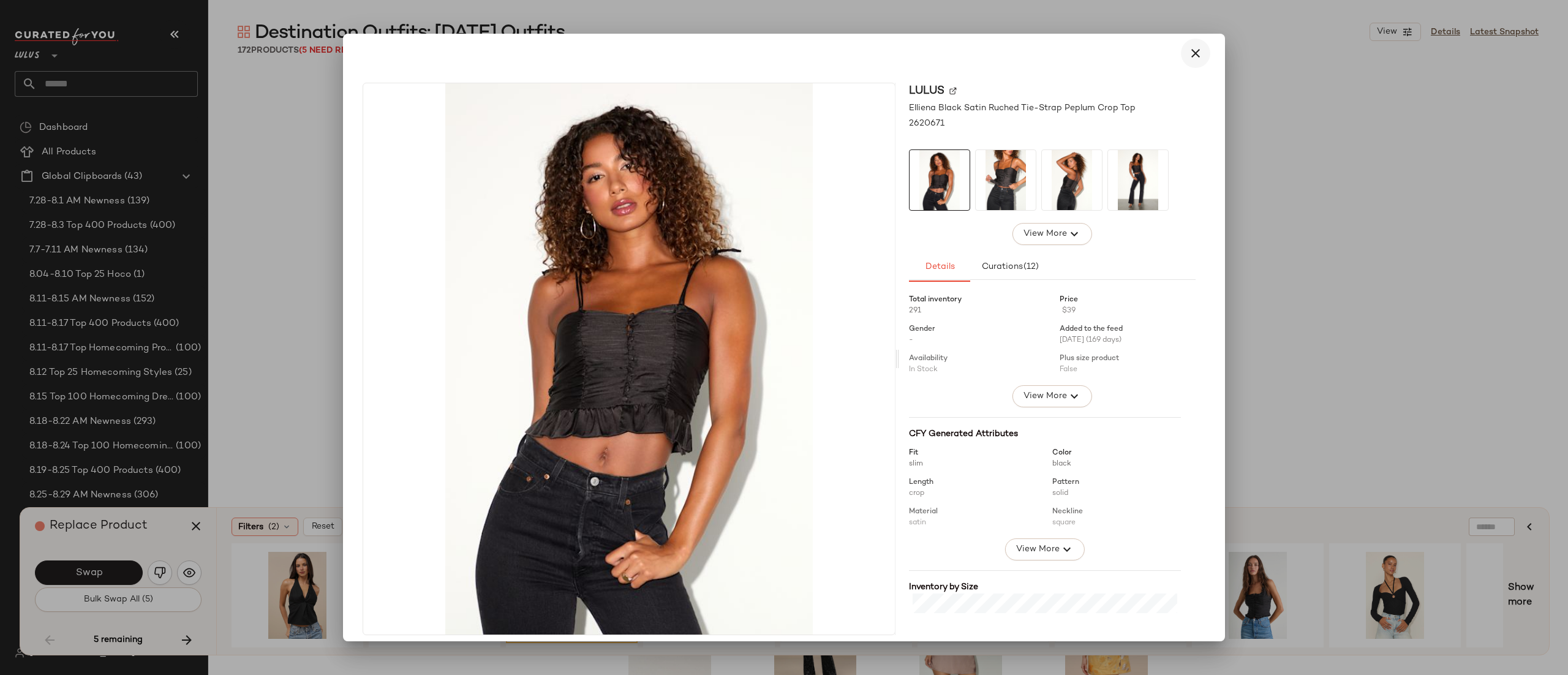
click at [1181, 52] on button "button" at bounding box center [1195, 53] width 29 height 29
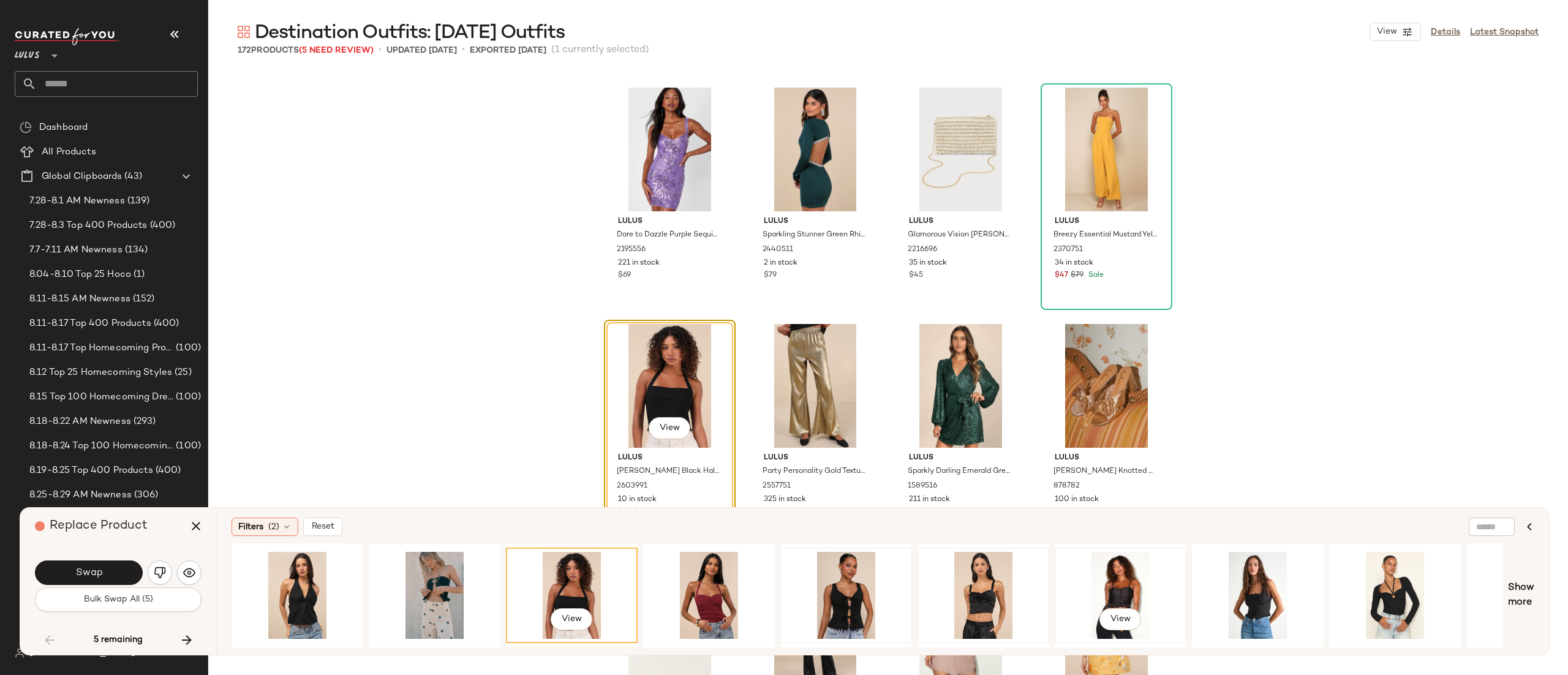
click at [1127, 574] on div "View" at bounding box center [1121, 596] width 123 height 87
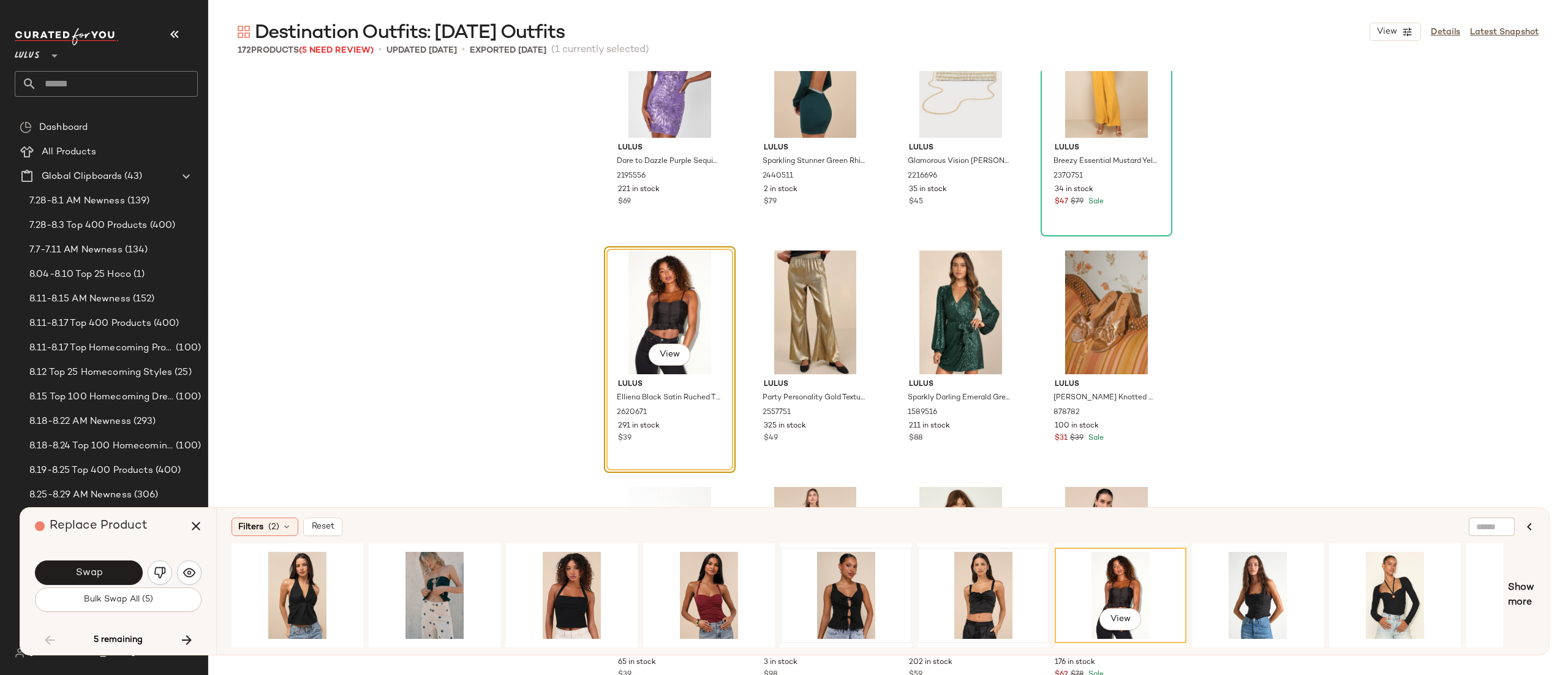
scroll to position [5297, 0]
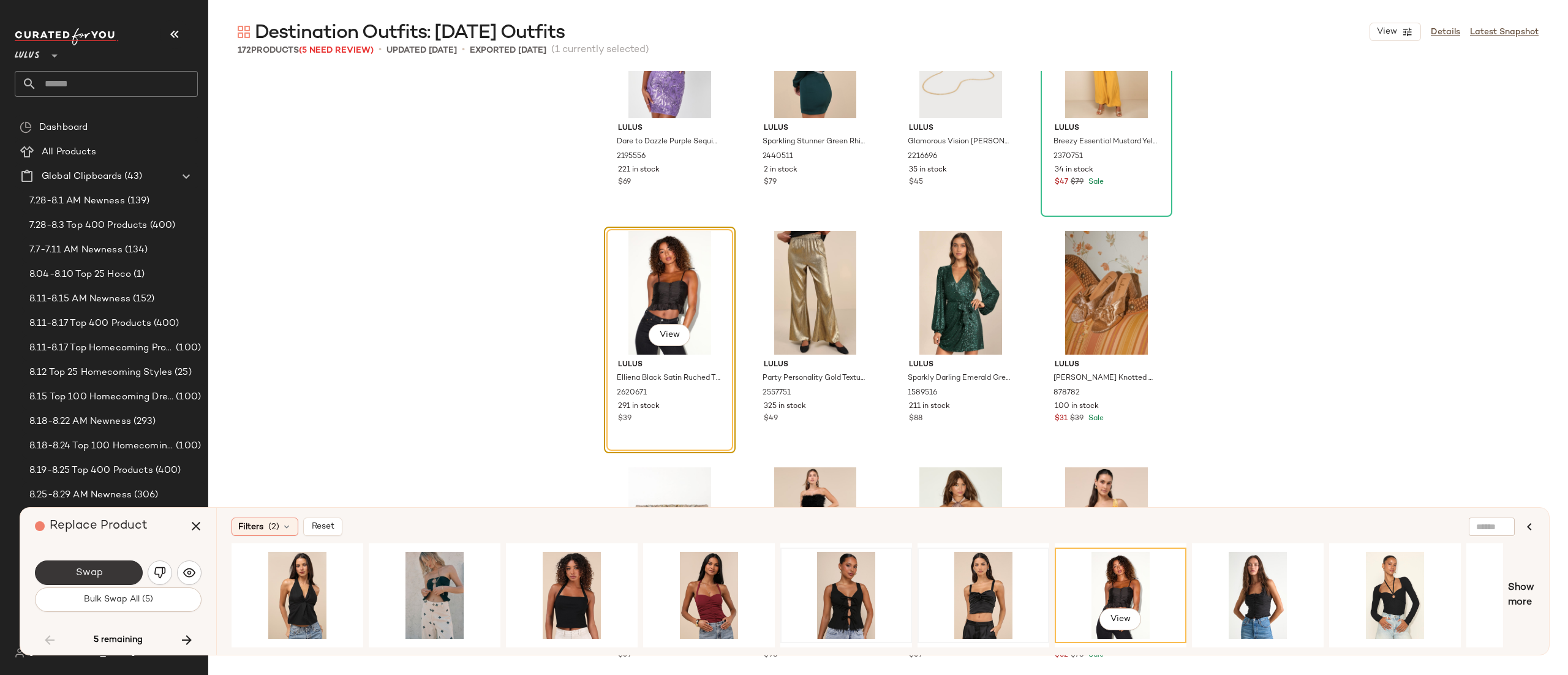
click at [77, 575] on span "Swap" at bounding box center [88, 573] width 28 height 12
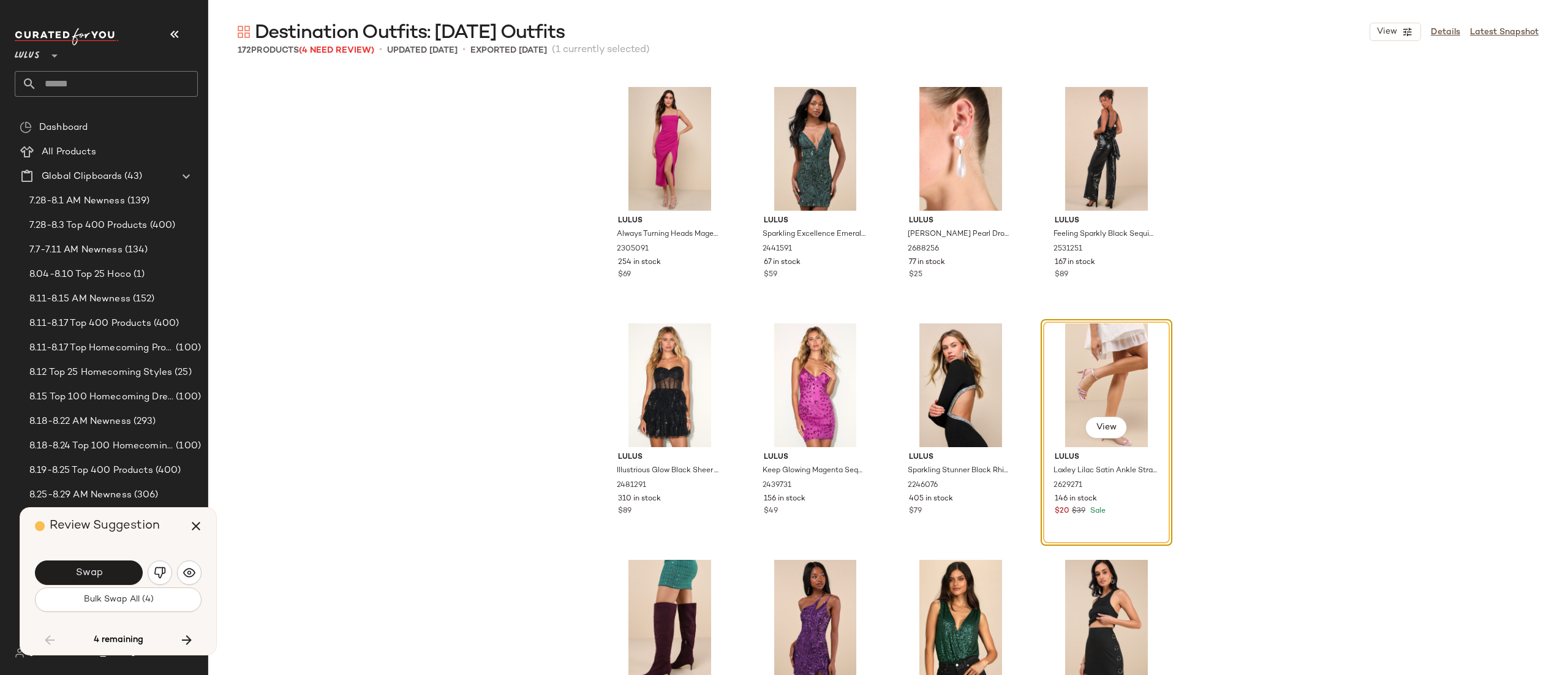
scroll to position [6199, 0]
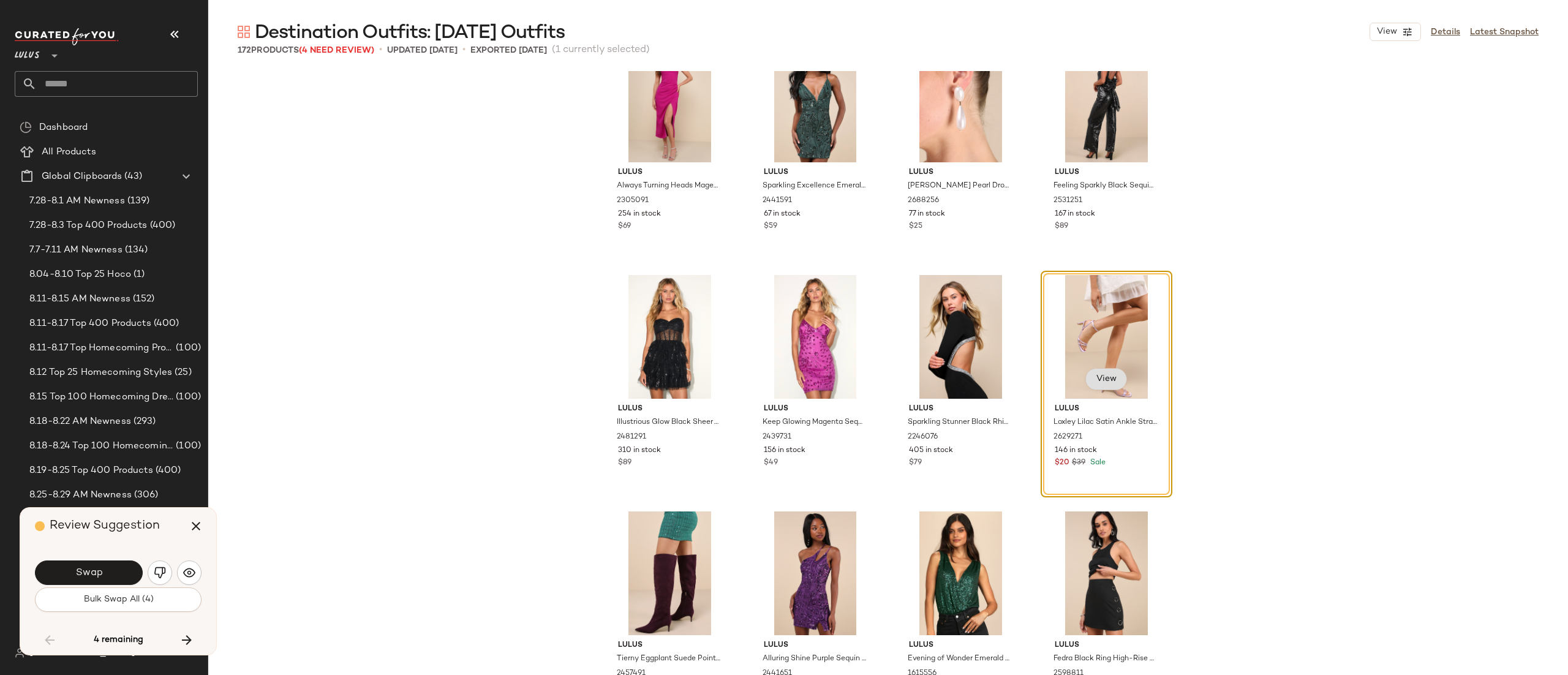
click at [1112, 382] on span "View" at bounding box center [1106, 379] width 21 height 10
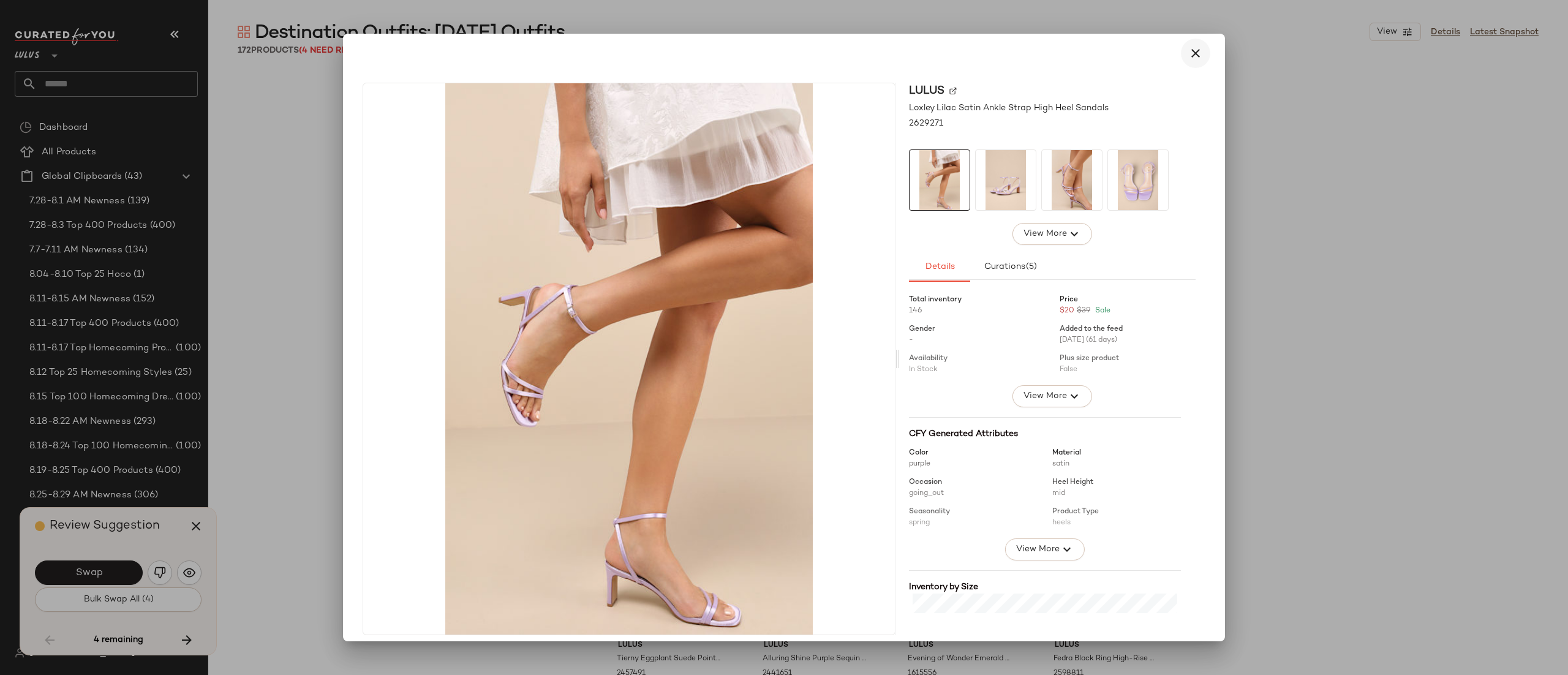
click at [1193, 52] on icon "button" at bounding box center [1196, 53] width 15 height 15
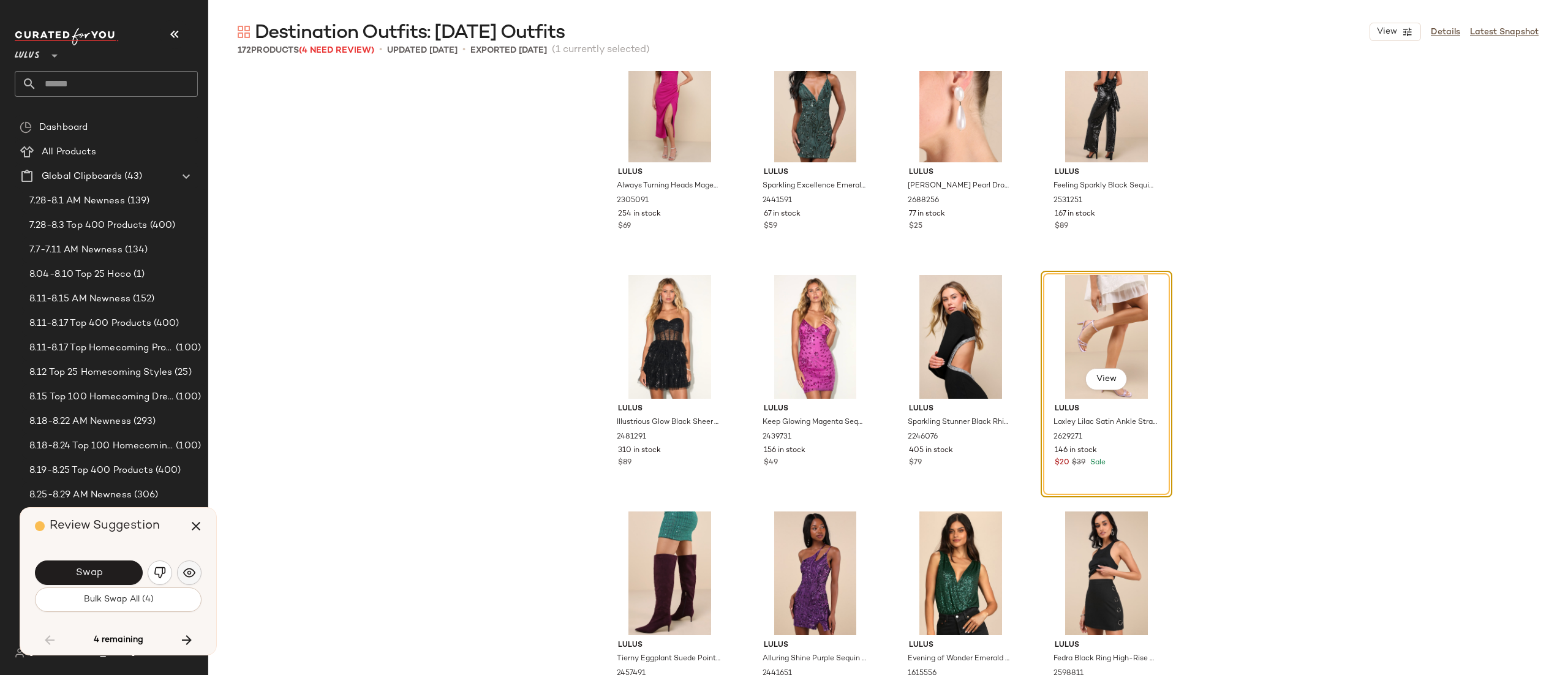
click at [182, 575] on button "button" at bounding box center [189, 572] width 25 height 25
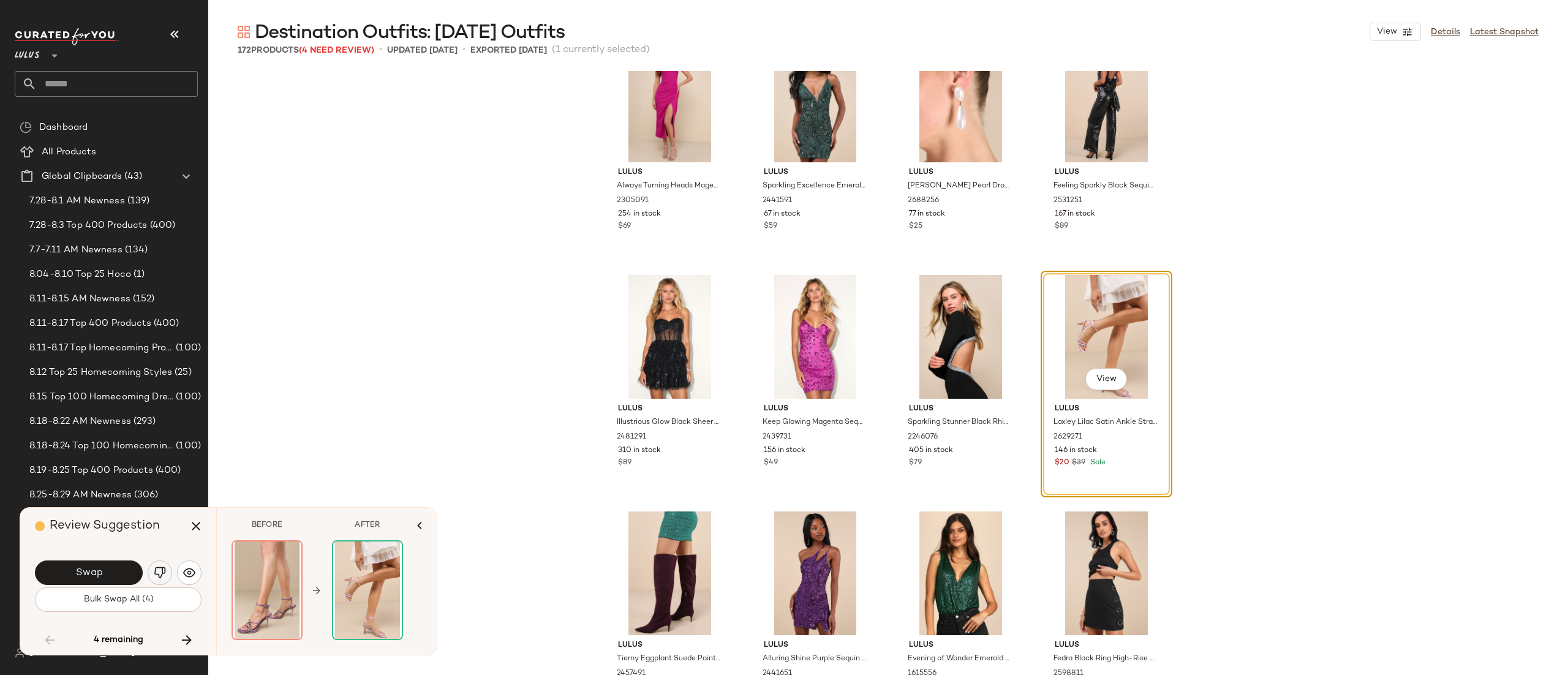
click at [161, 574] on img "button" at bounding box center [160, 573] width 12 height 12
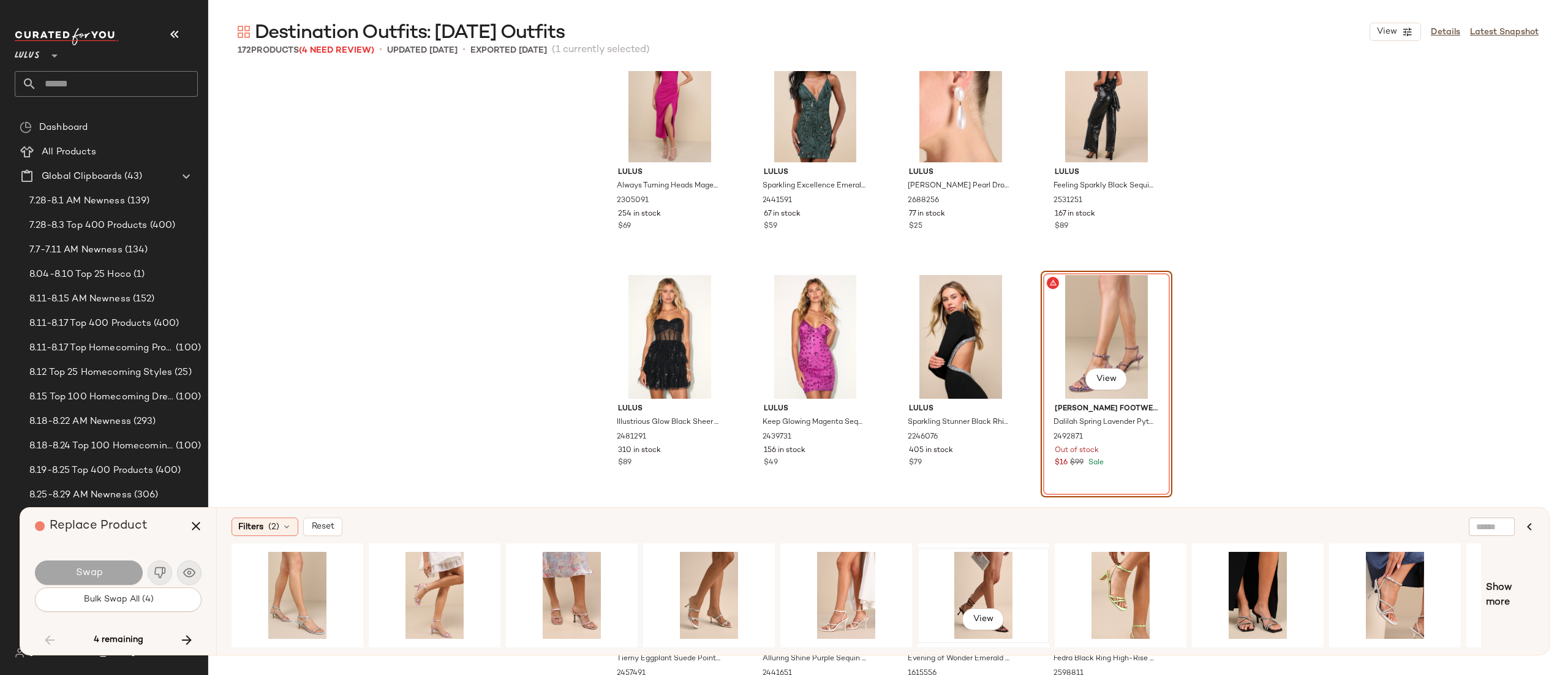
click at [996, 571] on div "View" at bounding box center [983, 596] width 123 height 87
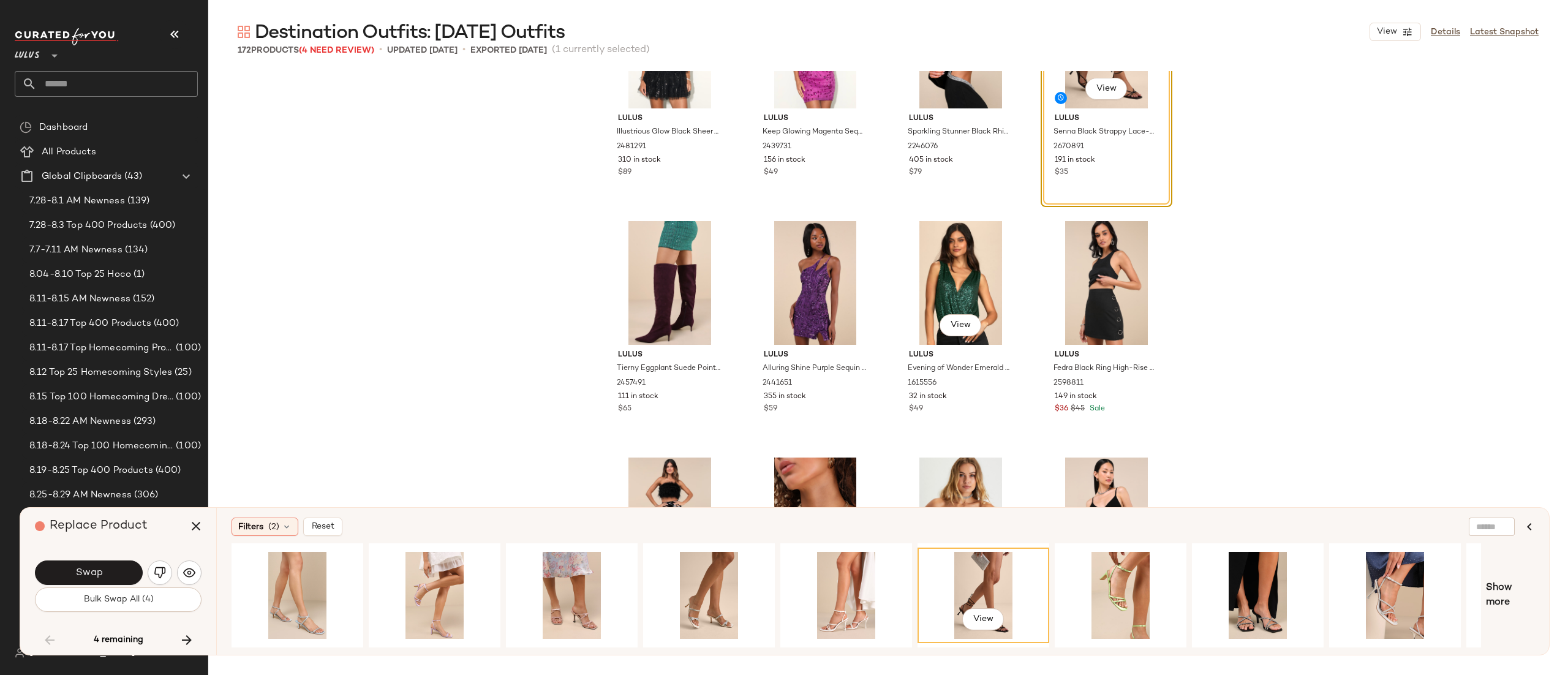
scroll to position [6392, 0]
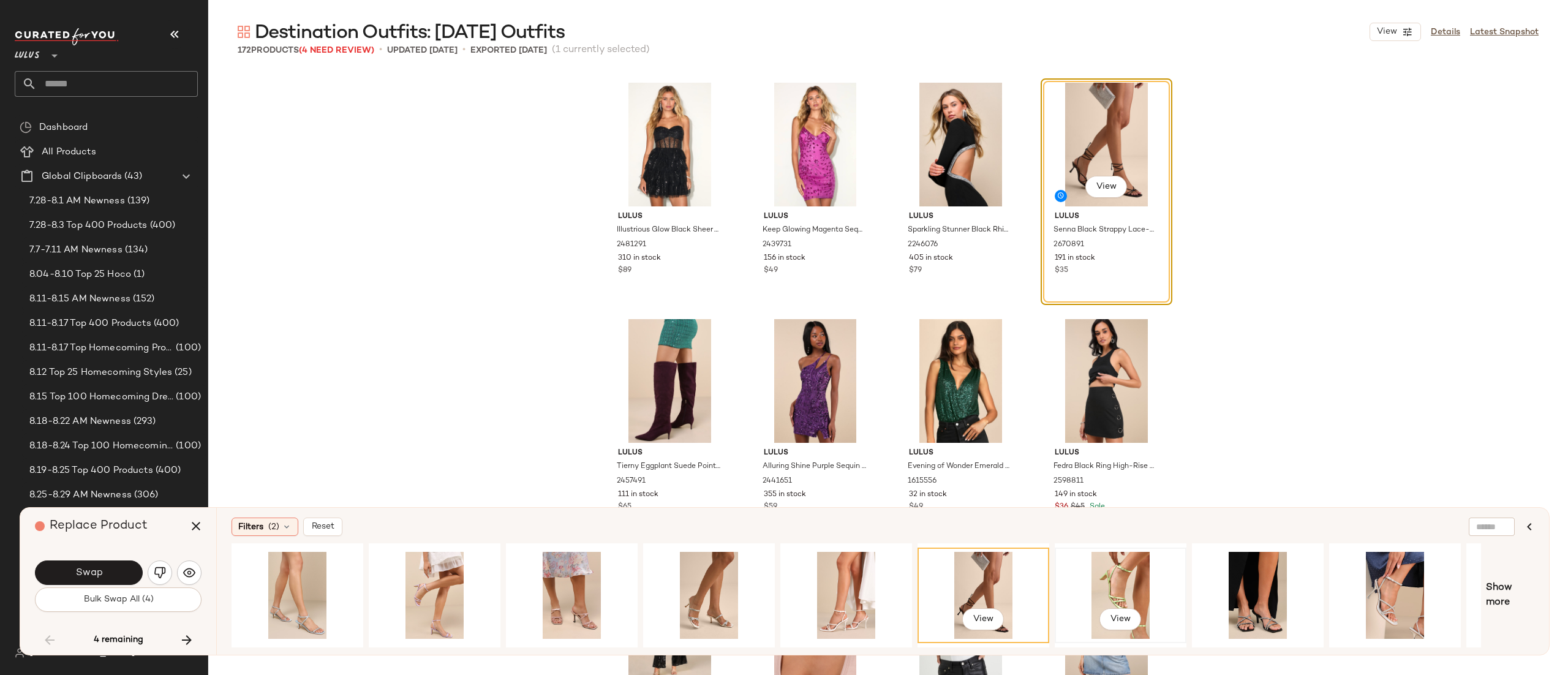
click at [1117, 570] on div "View" at bounding box center [1121, 596] width 123 height 87
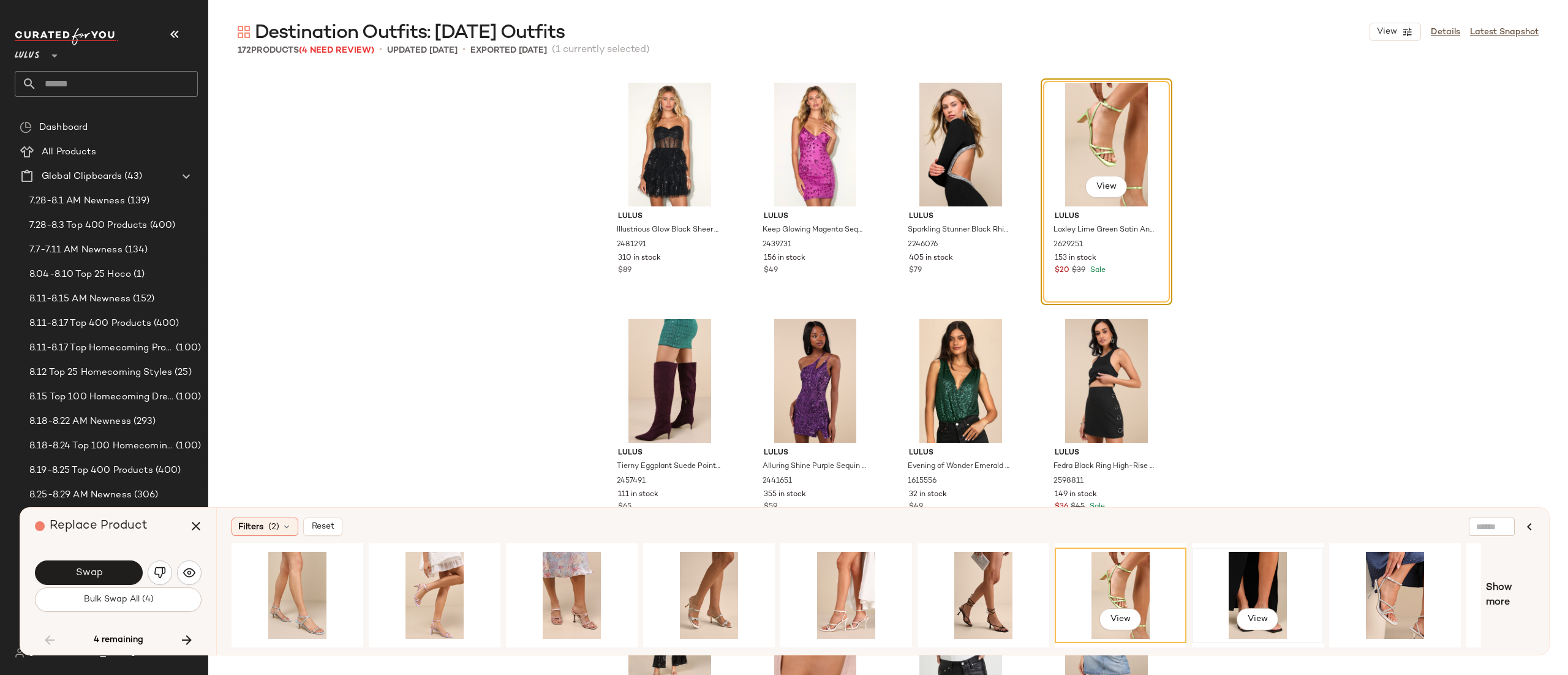
click at [1258, 572] on div "View" at bounding box center [1258, 596] width 123 height 87
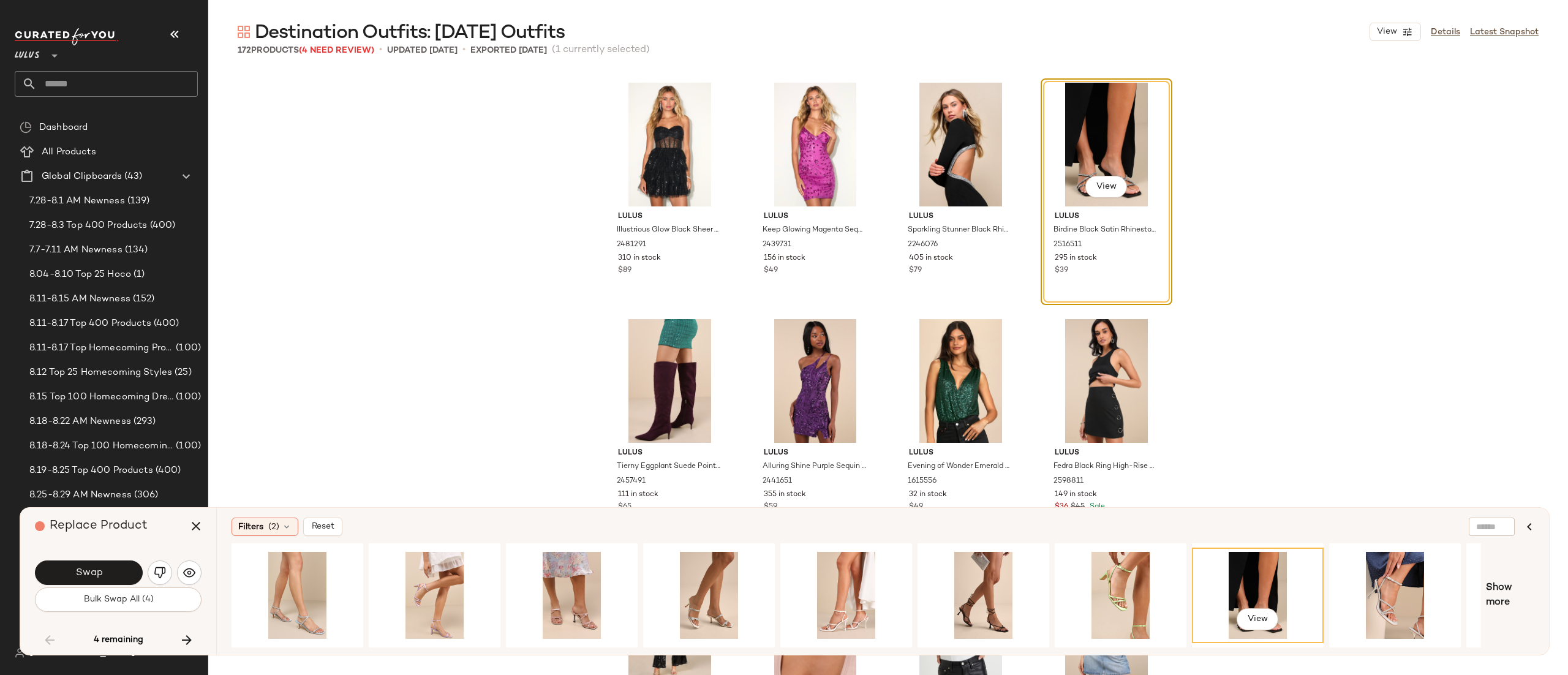
drag, startPoint x: 1059, startPoint y: 641, endPoint x: 1154, endPoint y: 646, distance: 95.1
click at [1154, 646] on div "View" at bounding box center [857, 595] width 1250 height 104
click at [1359, 569] on div "View" at bounding box center [1395, 596] width 123 height 87
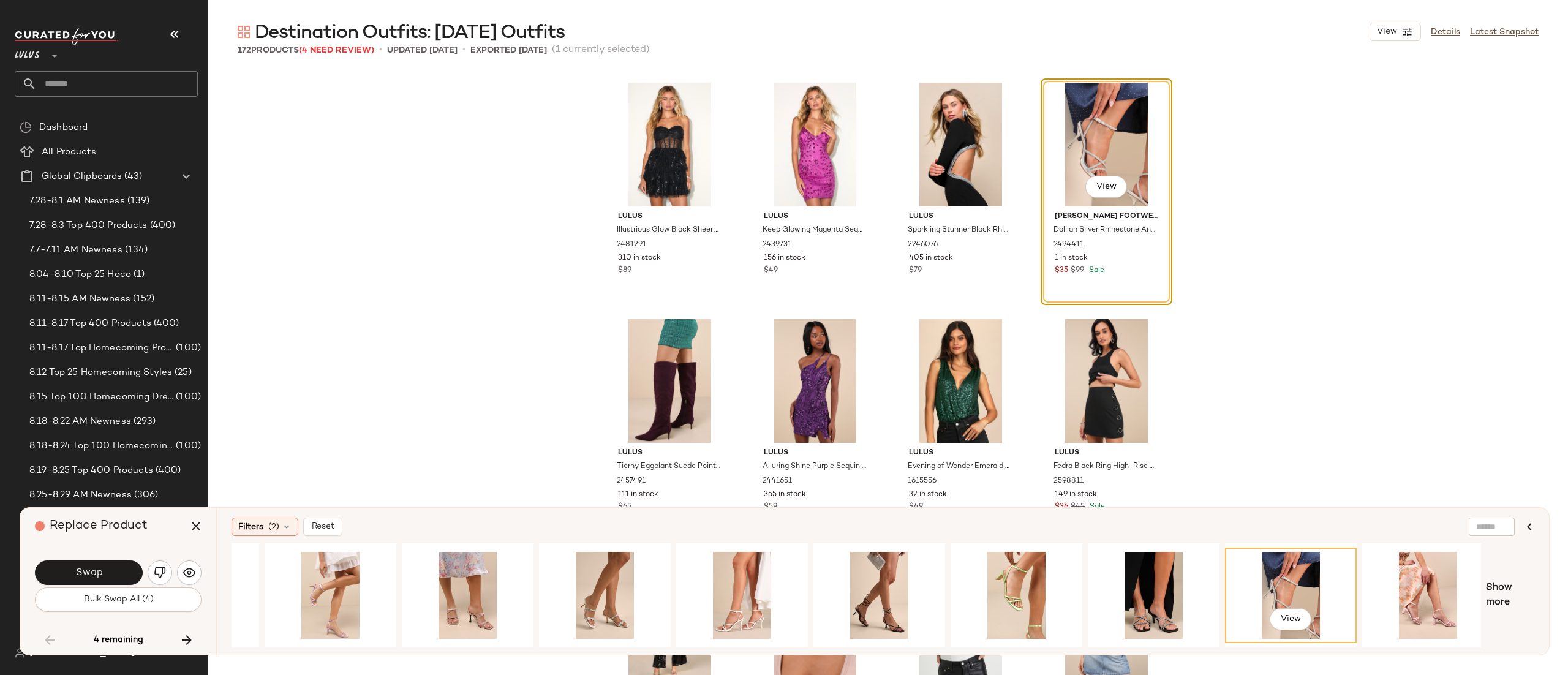
scroll to position [0, 116]
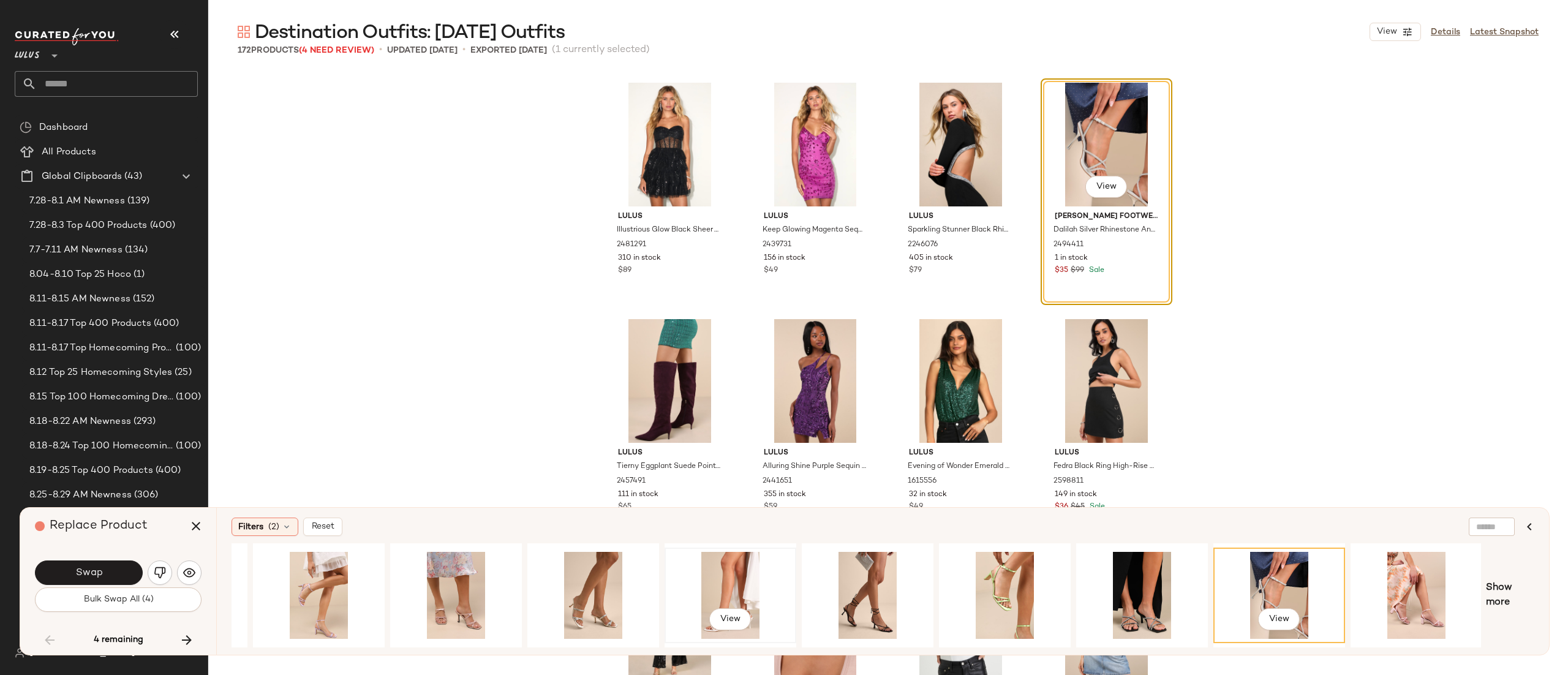
click at [723, 584] on div "View" at bounding box center [730, 596] width 123 height 87
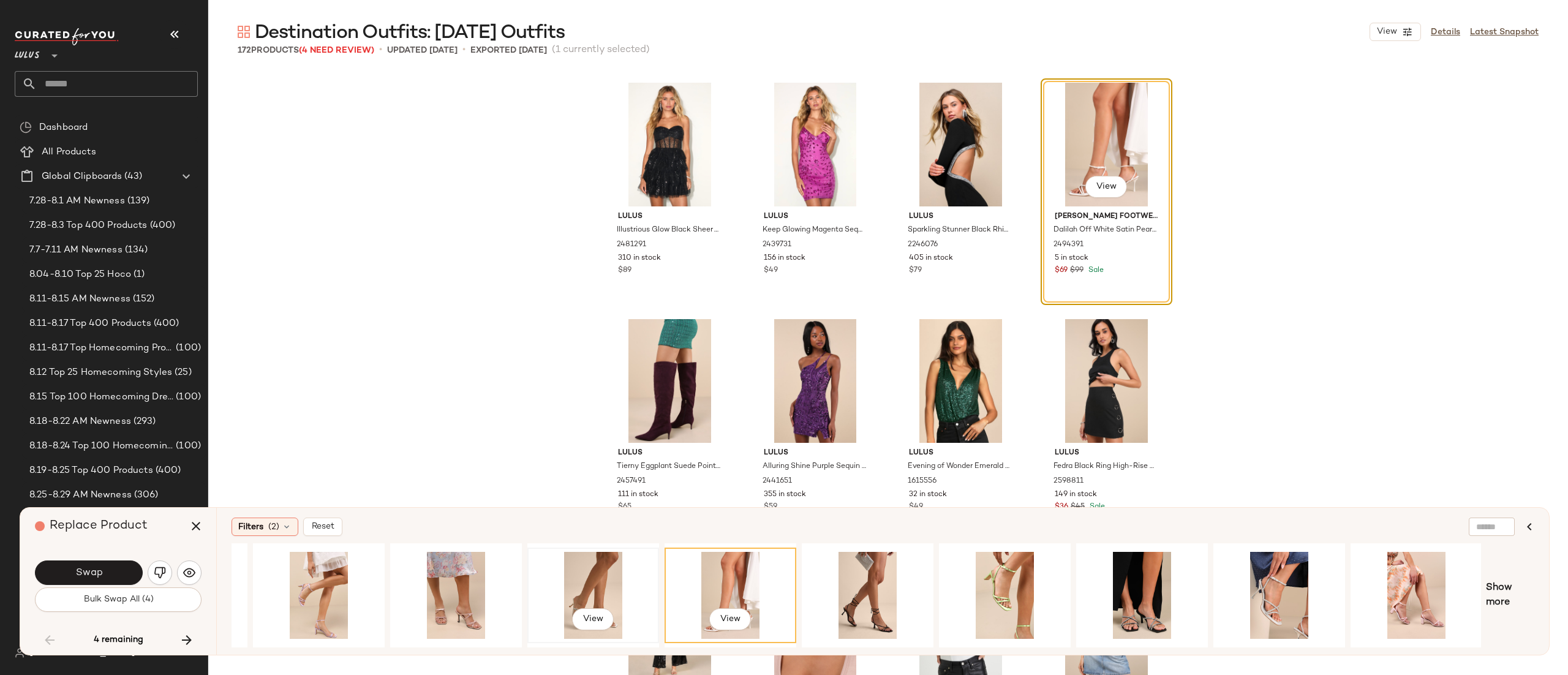
click at [611, 584] on div "View" at bounding box center [593, 596] width 123 height 87
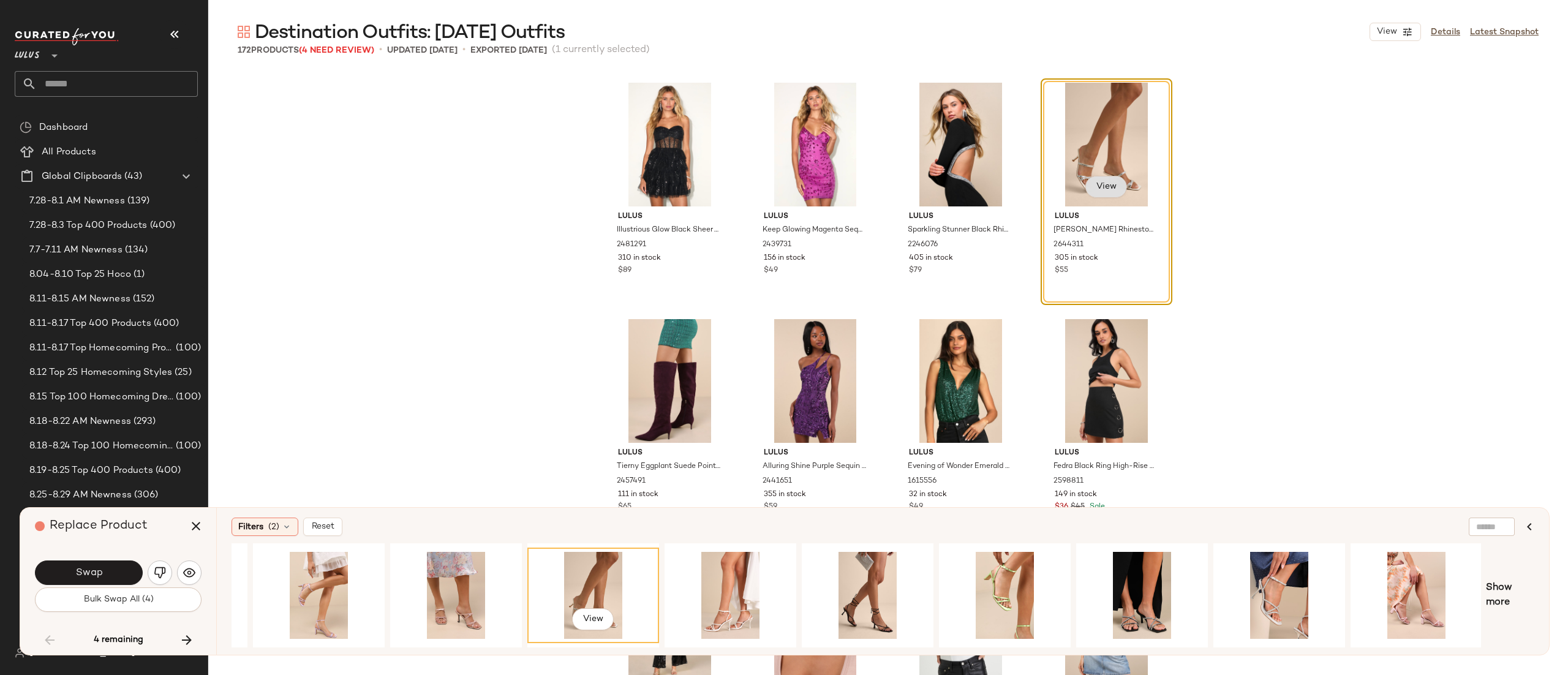
click at [1096, 183] on span "View" at bounding box center [1106, 186] width 21 height 10
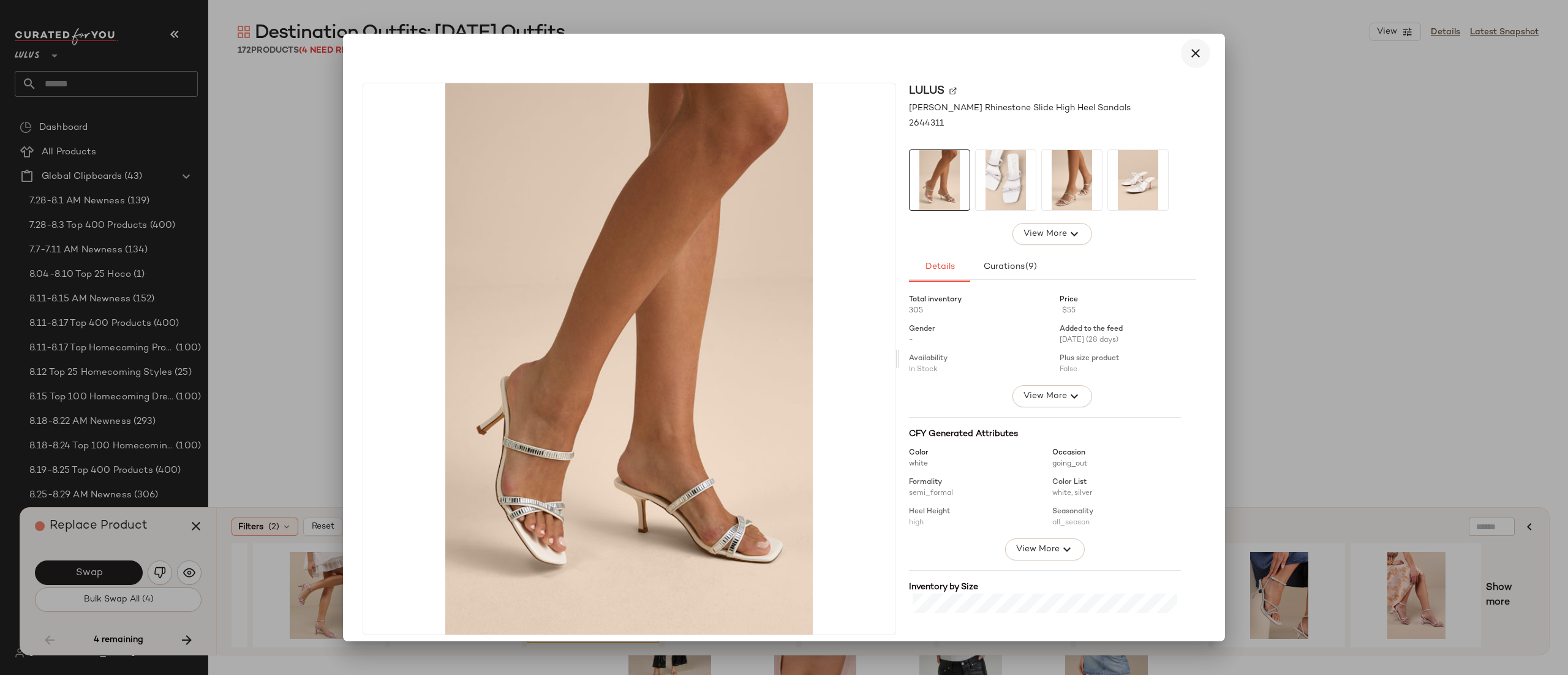
click at [1189, 46] on icon "button" at bounding box center [1196, 53] width 15 height 15
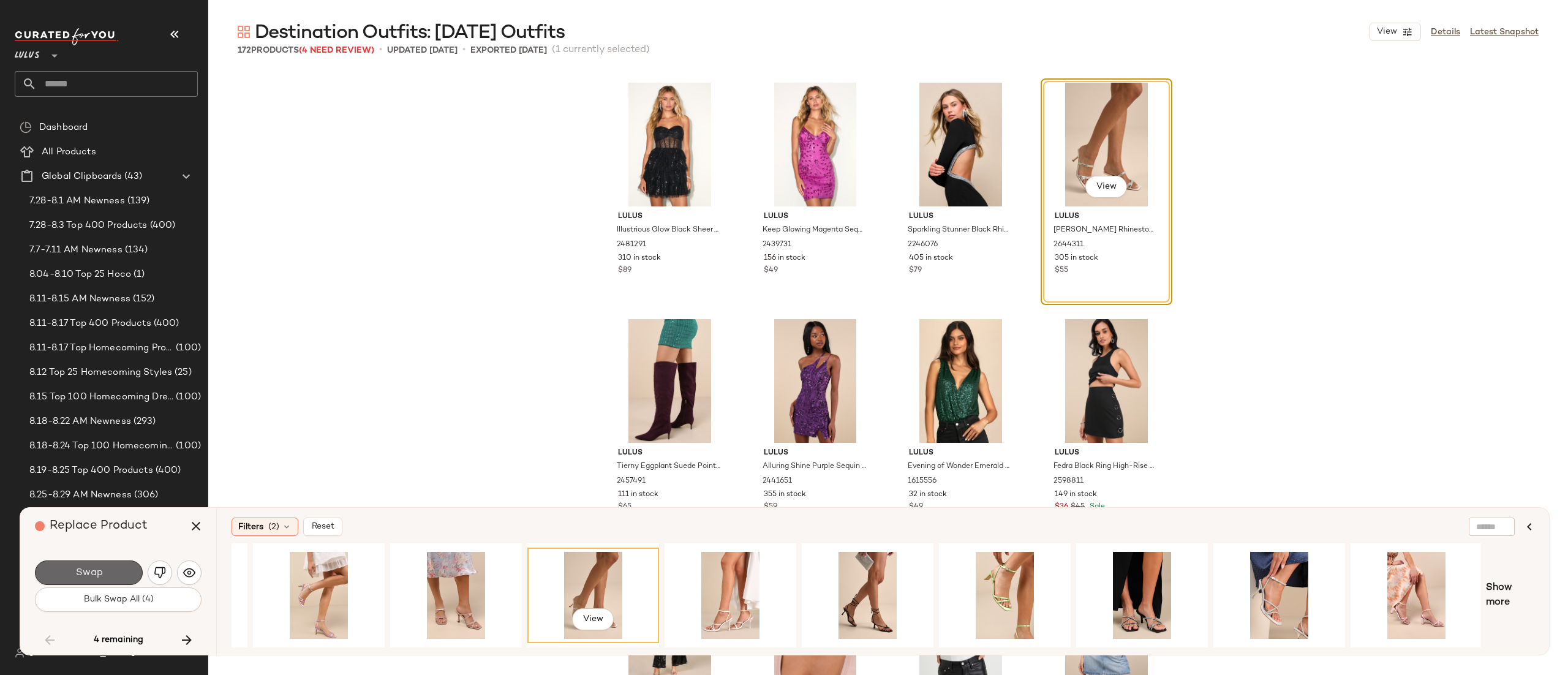
click at [101, 563] on button "Swap" at bounding box center [89, 572] width 108 height 25
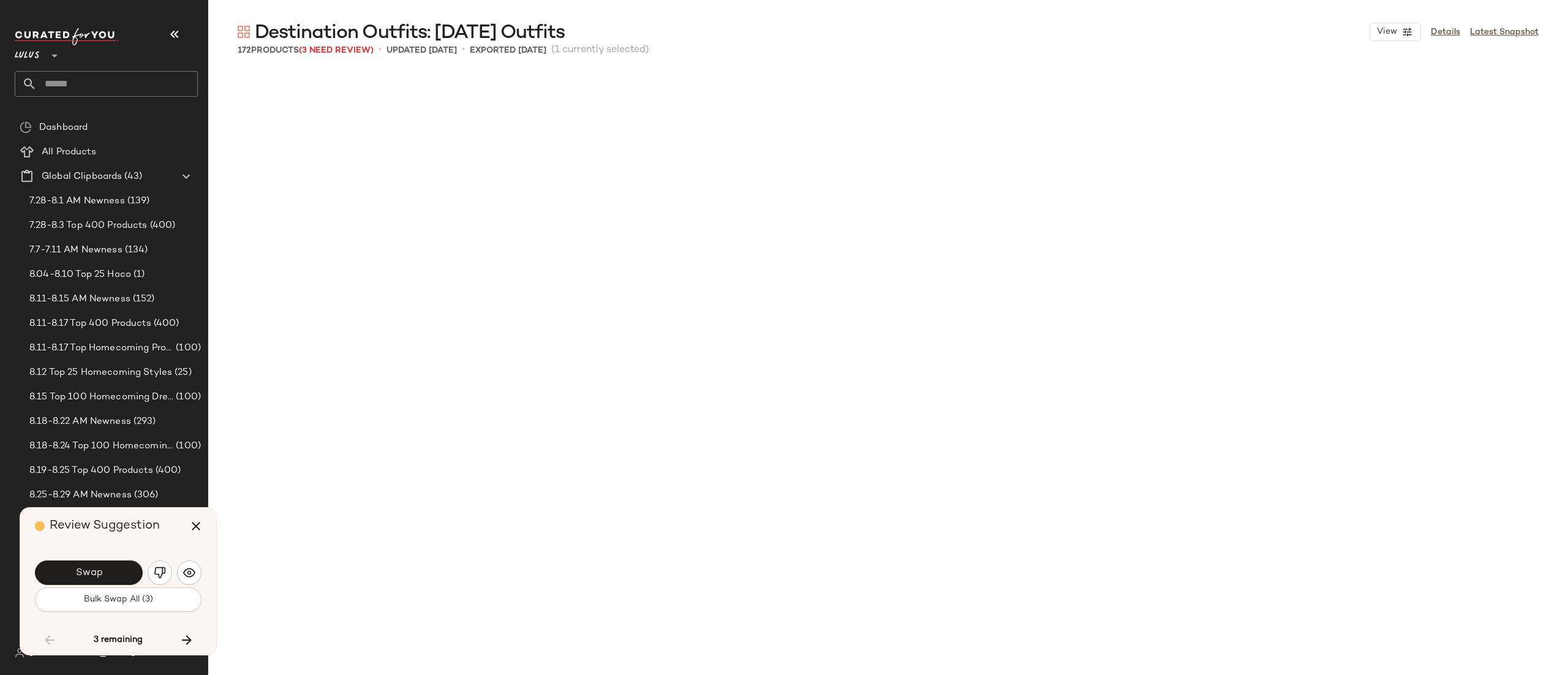
scroll to position [7096, 0]
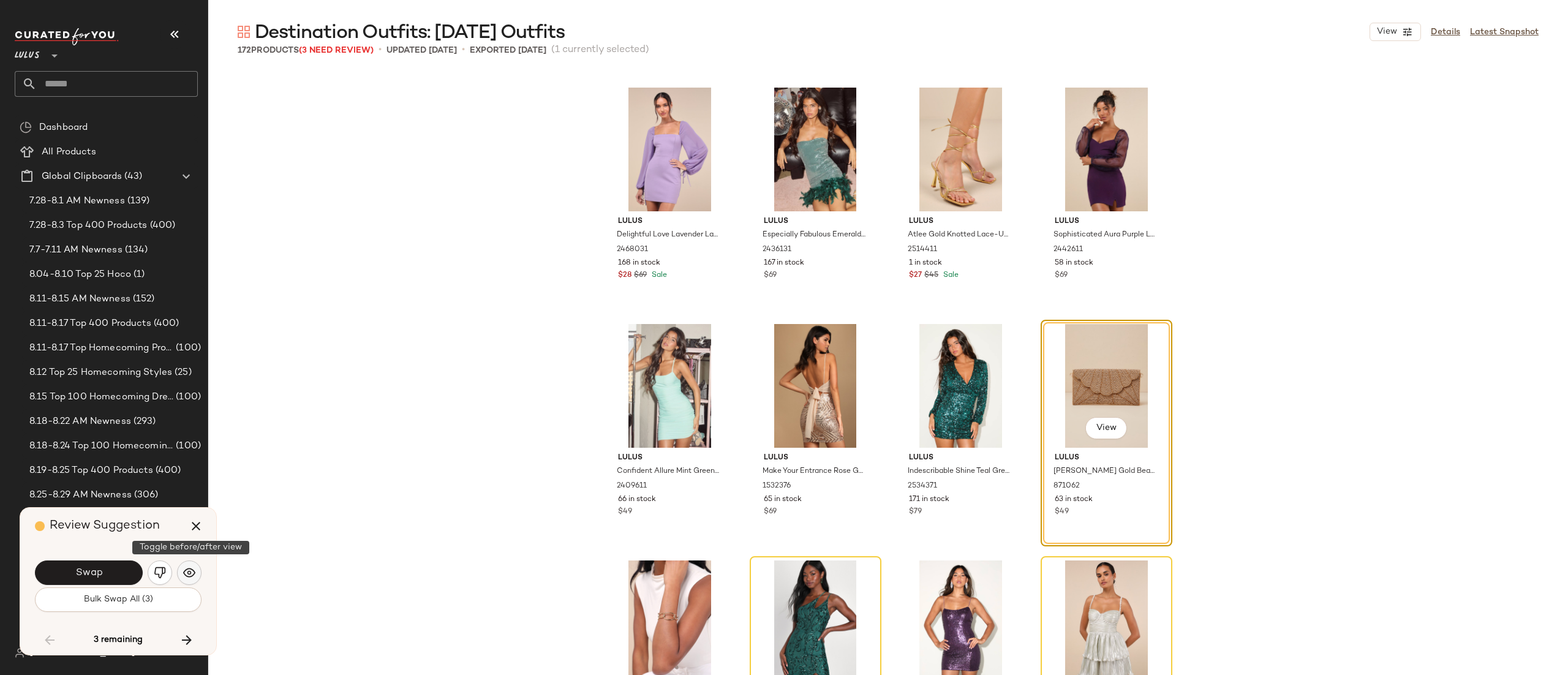
click at [189, 569] on img "button" at bounding box center [189, 573] width 12 height 12
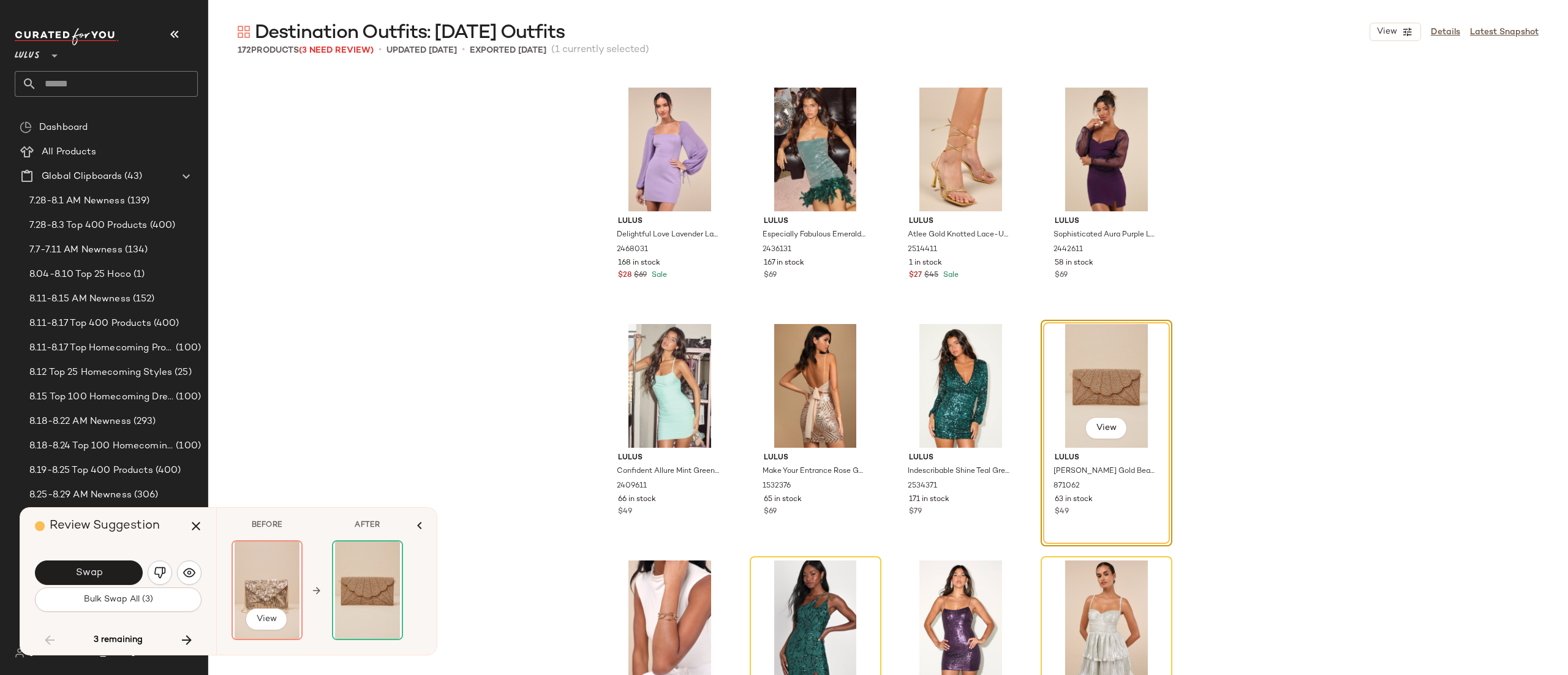
click at [253, 579] on img at bounding box center [267, 590] width 69 height 97
click at [1085, 436] on div "View" at bounding box center [1106, 430] width 42 height 25
click at [1087, 434] on button "View" at bounding box center [1106, 428] width 42 height 22
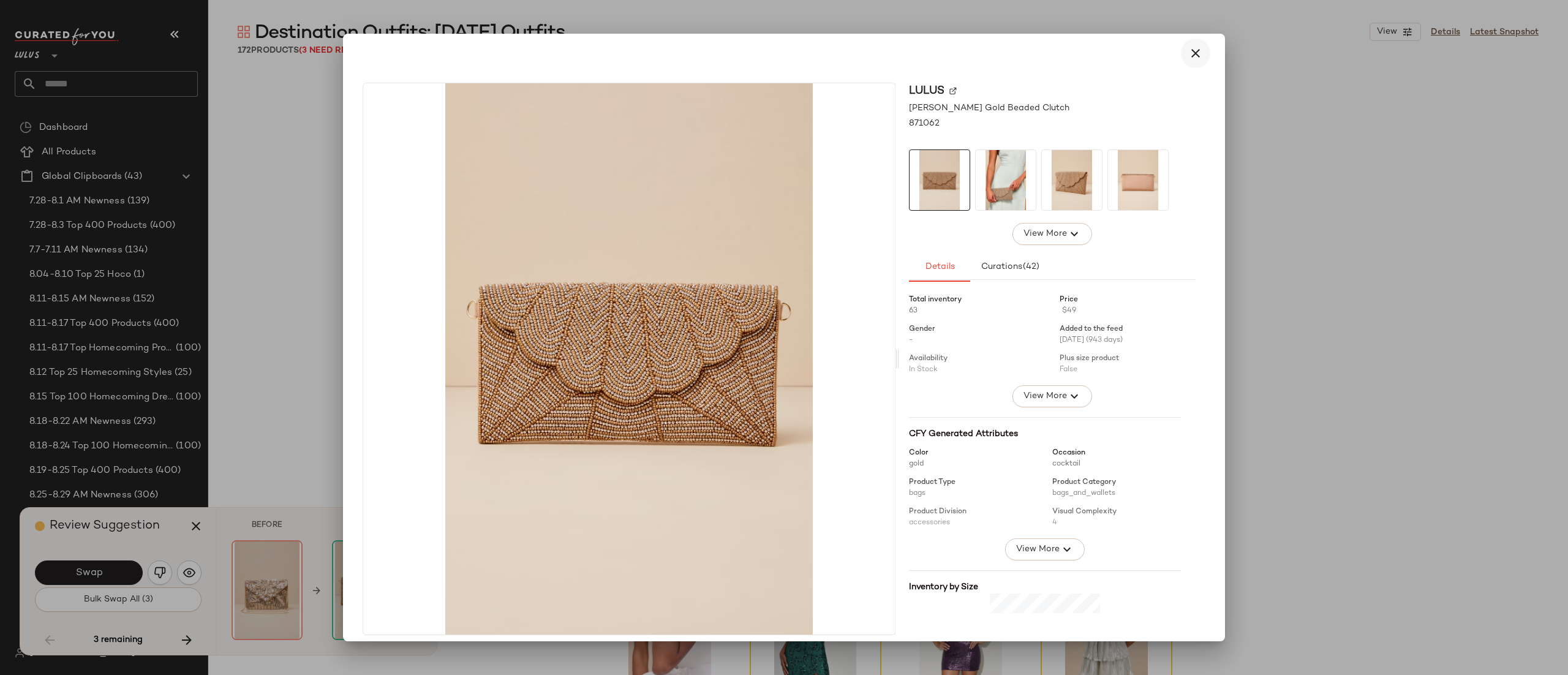
click at [1189, 55] on icon "button" at bounding box center [1196, 53] width 15 height 15
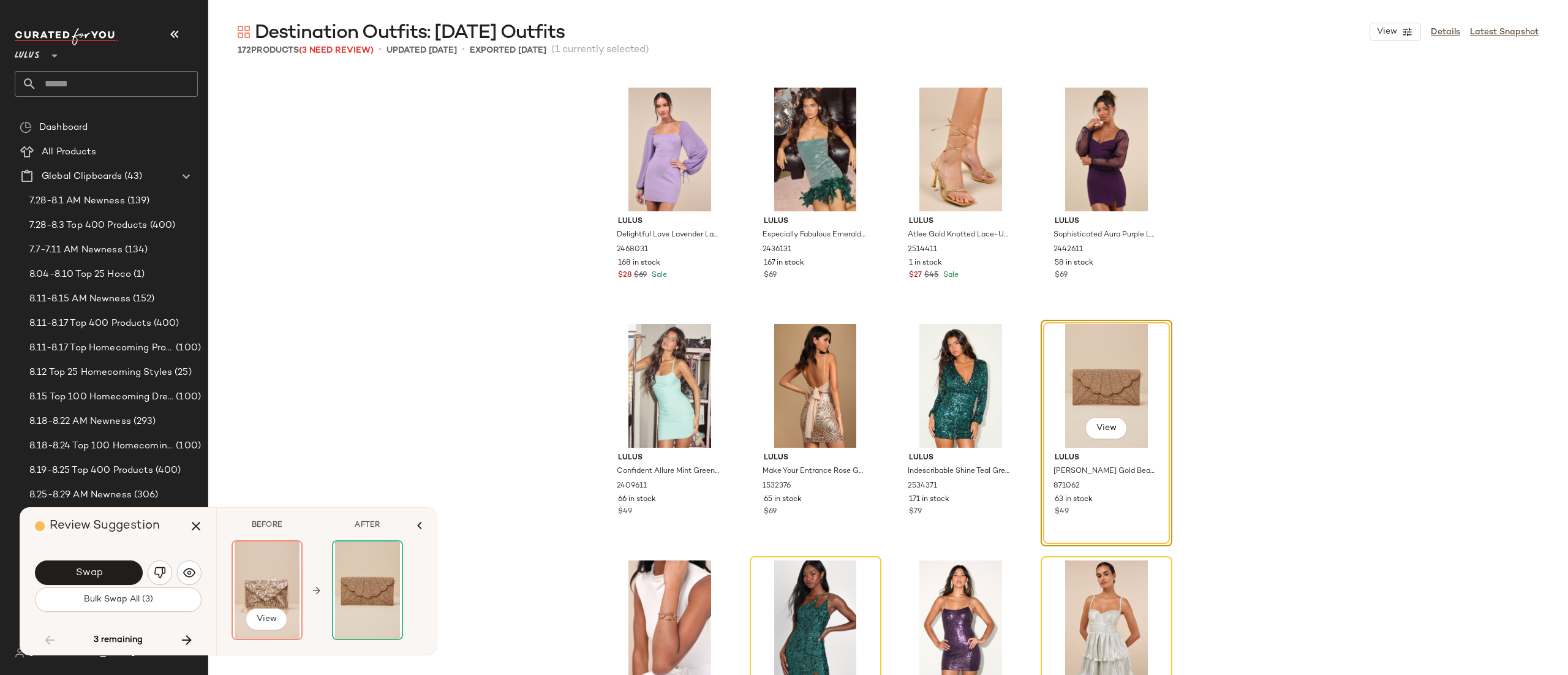
click at [233, 613] on img at bounding box center [267, 590] width 69 height 97
click at [262, 614] on button "View" at bounding box center [266, 619] width 42 height 22
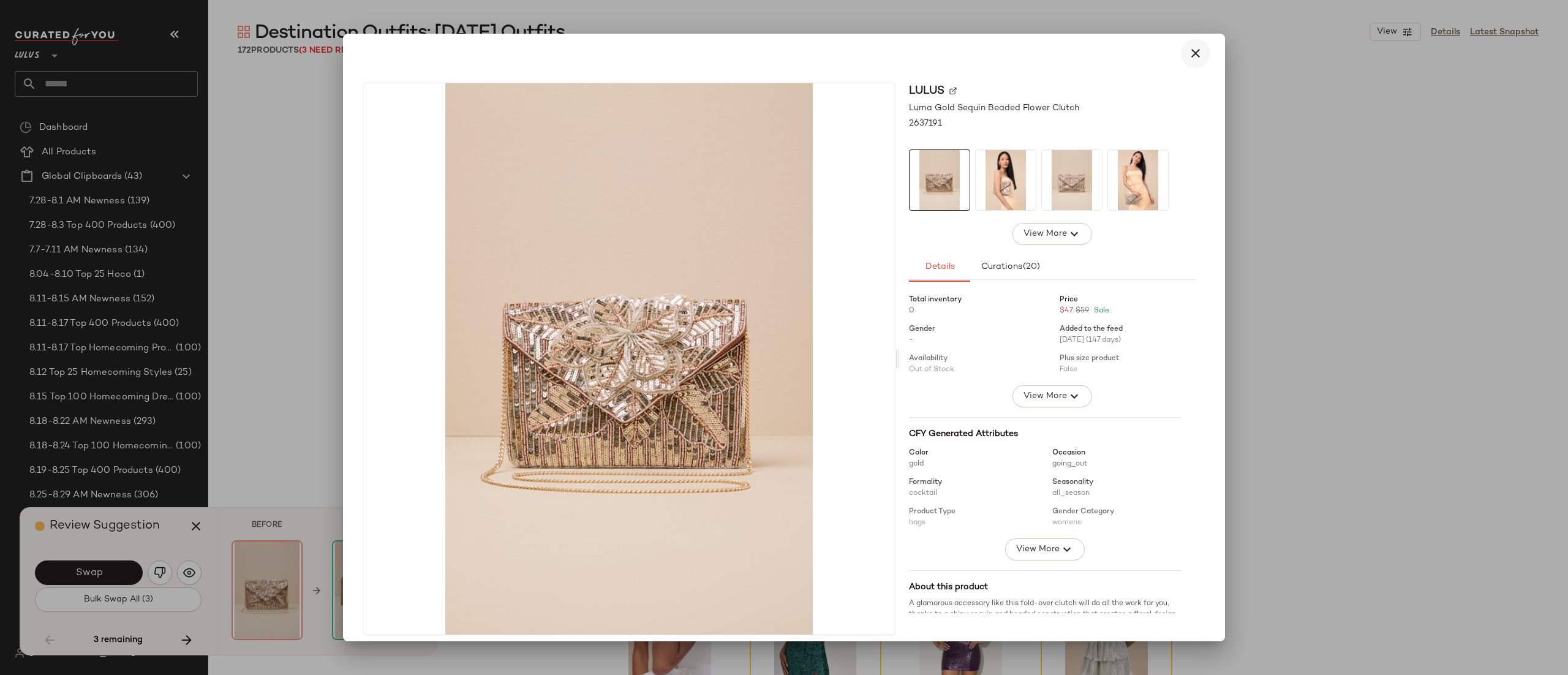
click at [1194, 48] on icon "button" at bounding box center [1196, 53] width 15 height 15
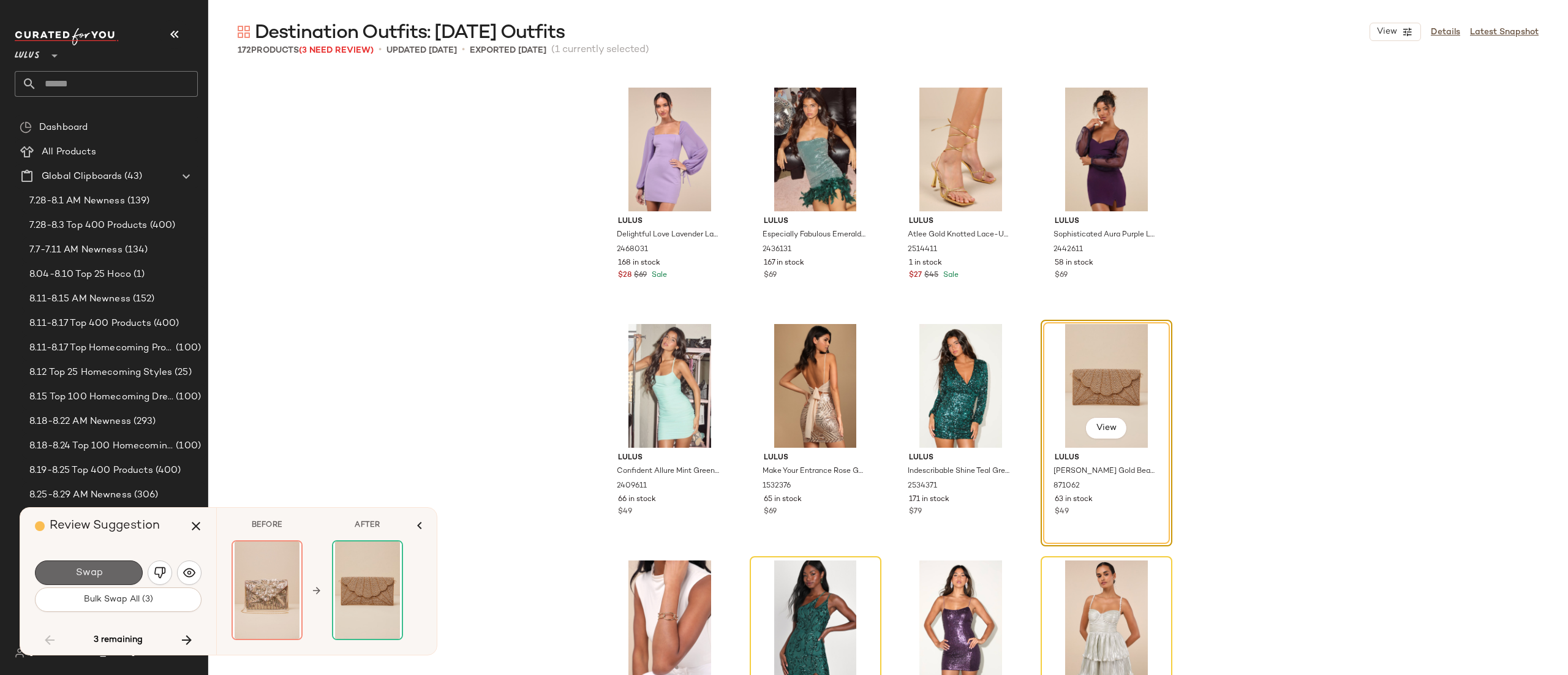
click at [99, 578] on button "Swap" at bounding box center [89, 572] width 108 height 25
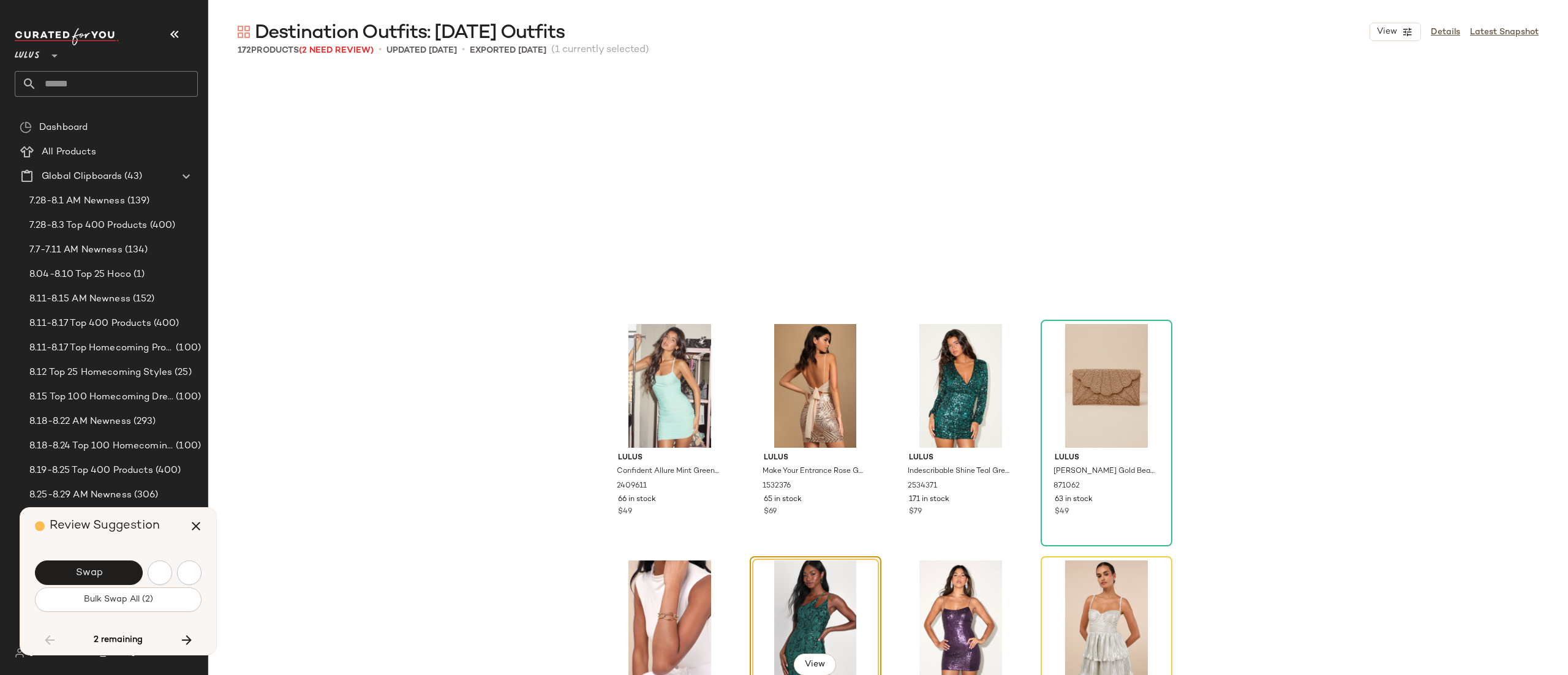
scroll to position [7333, 0]
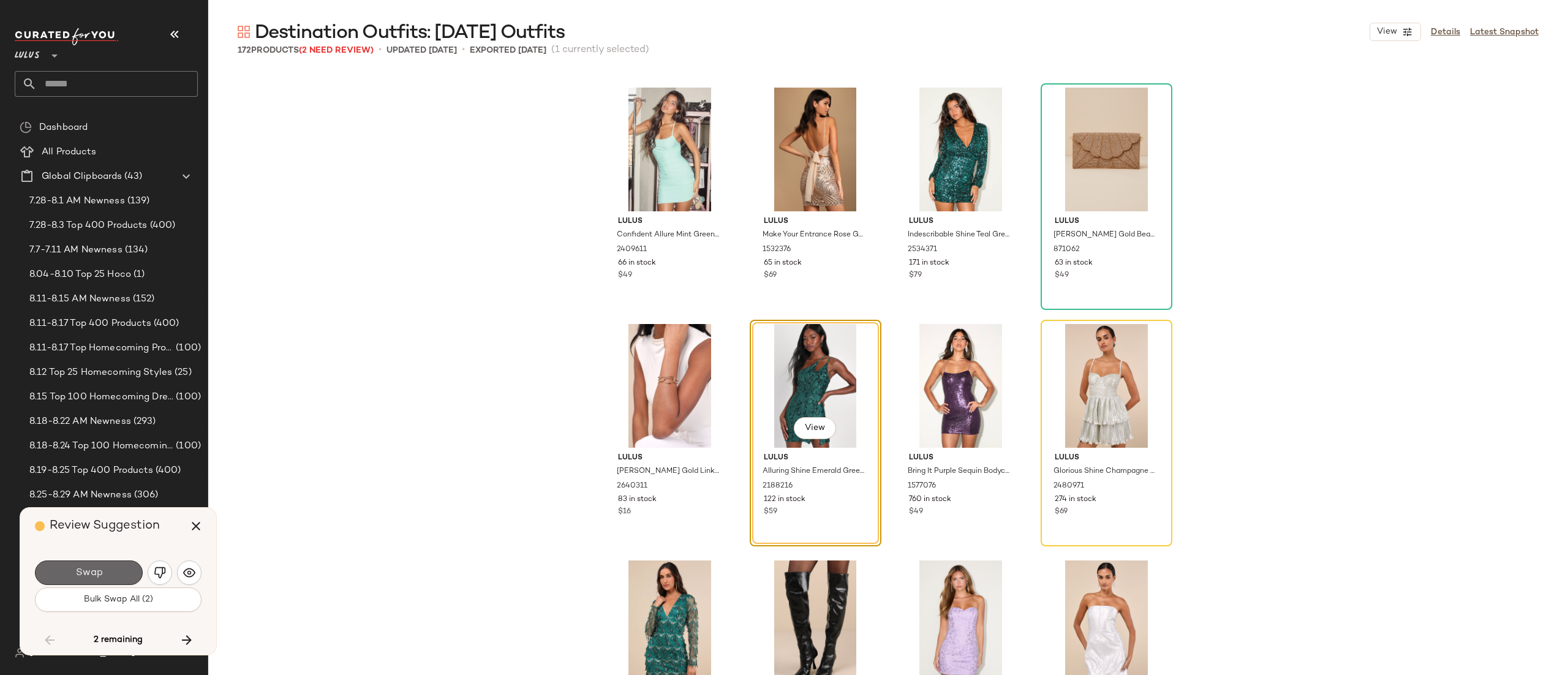
click at [118, 575] on button "Swap" at bounding box center [89, 572] width 108 height 25
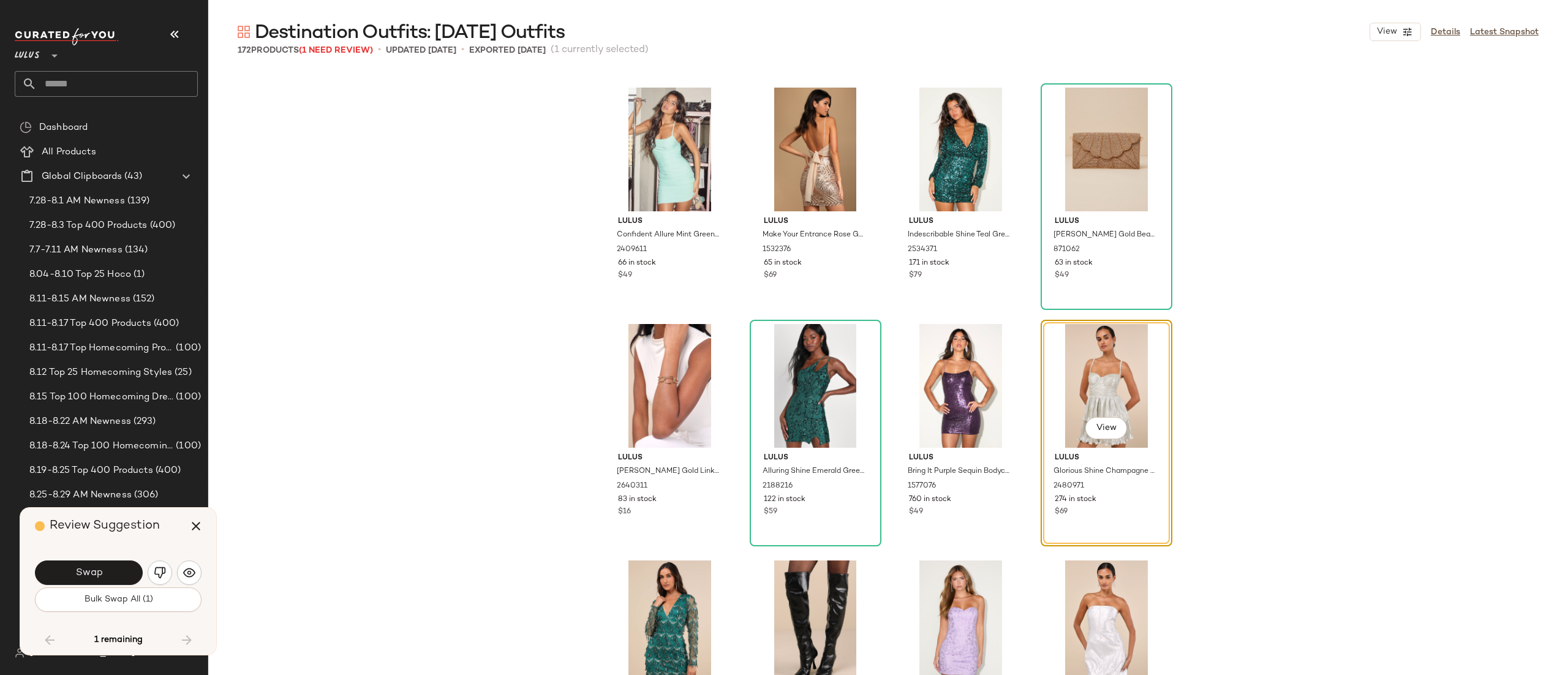
click at [474, 473] on div "Lulus Confident Allure Mint Green Ruched Lace-Up Bodycon Mini Dress 2409611 66 …" at bounding box center [888, 399] width 1360 height 656
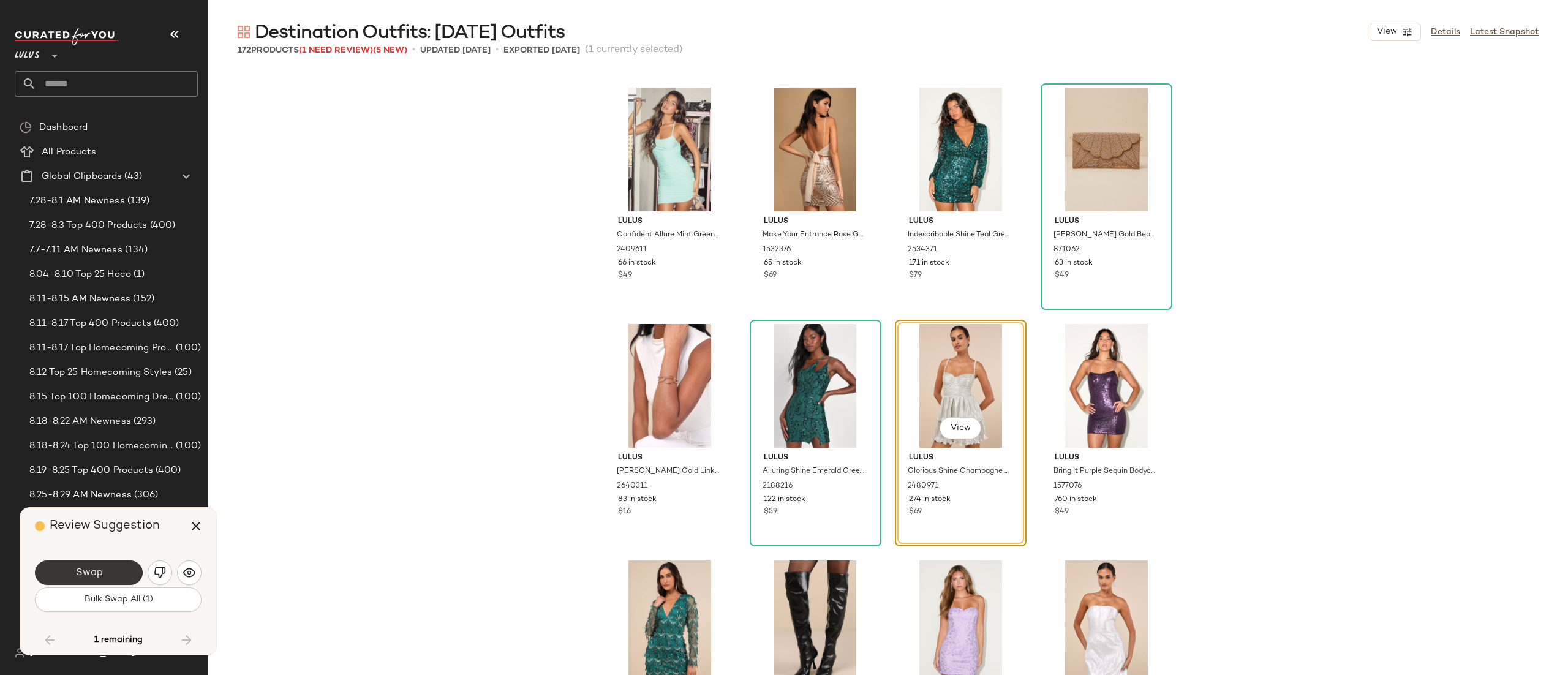
click at [99, 565] on button "Swap" at bounding box center [89, 572] width 108 height 25
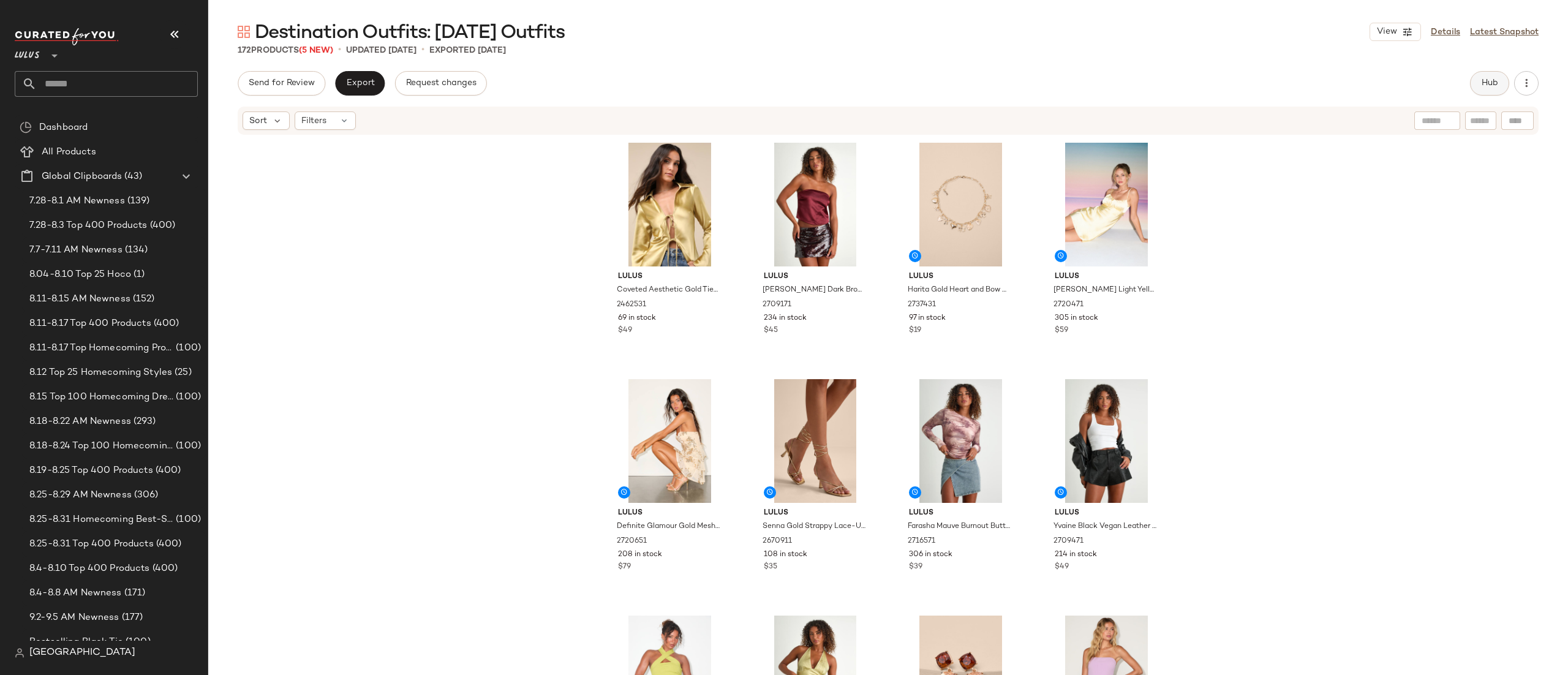
click at [1494, 76] on button "Hub" at bounding box center [1489, 83] width 39 height 25
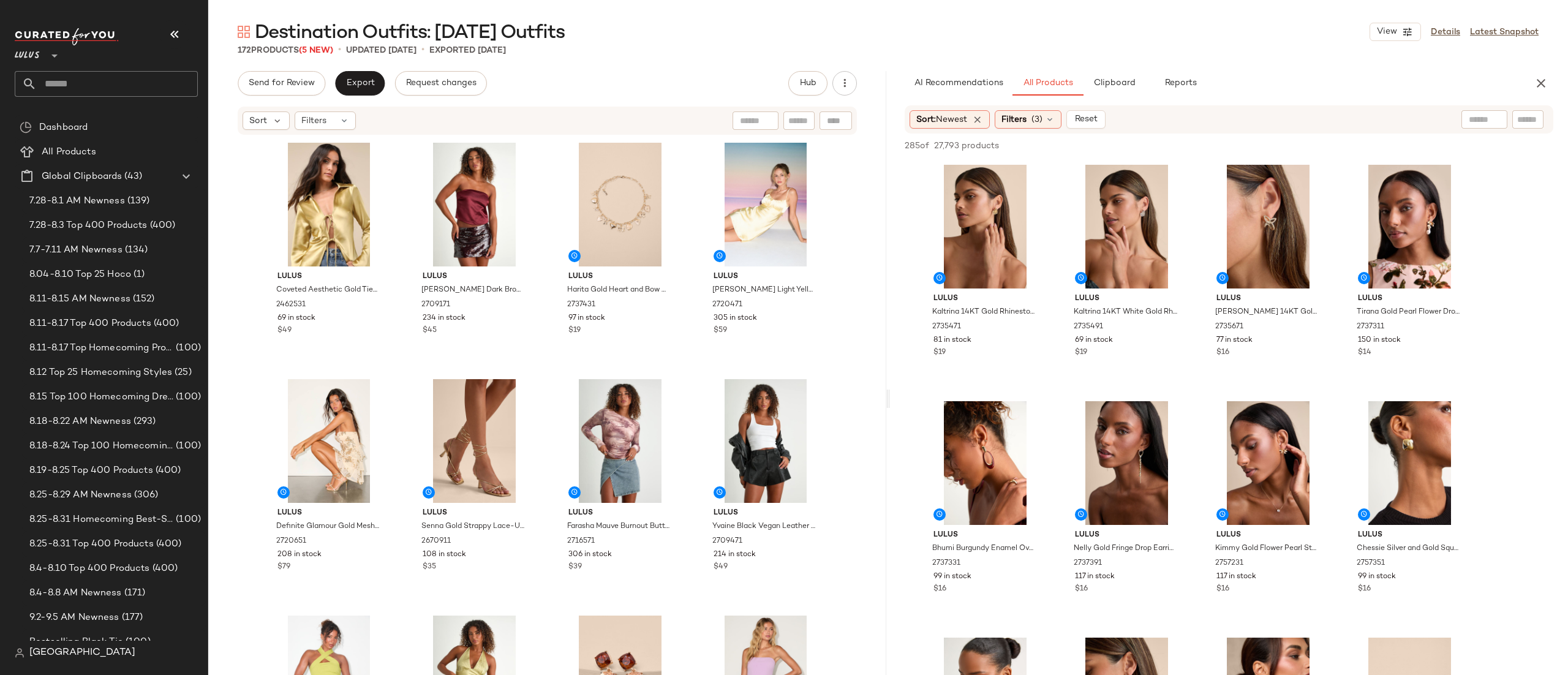
click at [1047, 109] on div "Sort: Newest Filters (3) Reset" at bounding box center [1229, 120] width 649 height 28
click at [1043, 123] on span "(3)" at bounding box center [1037, 120] width 11 height 13
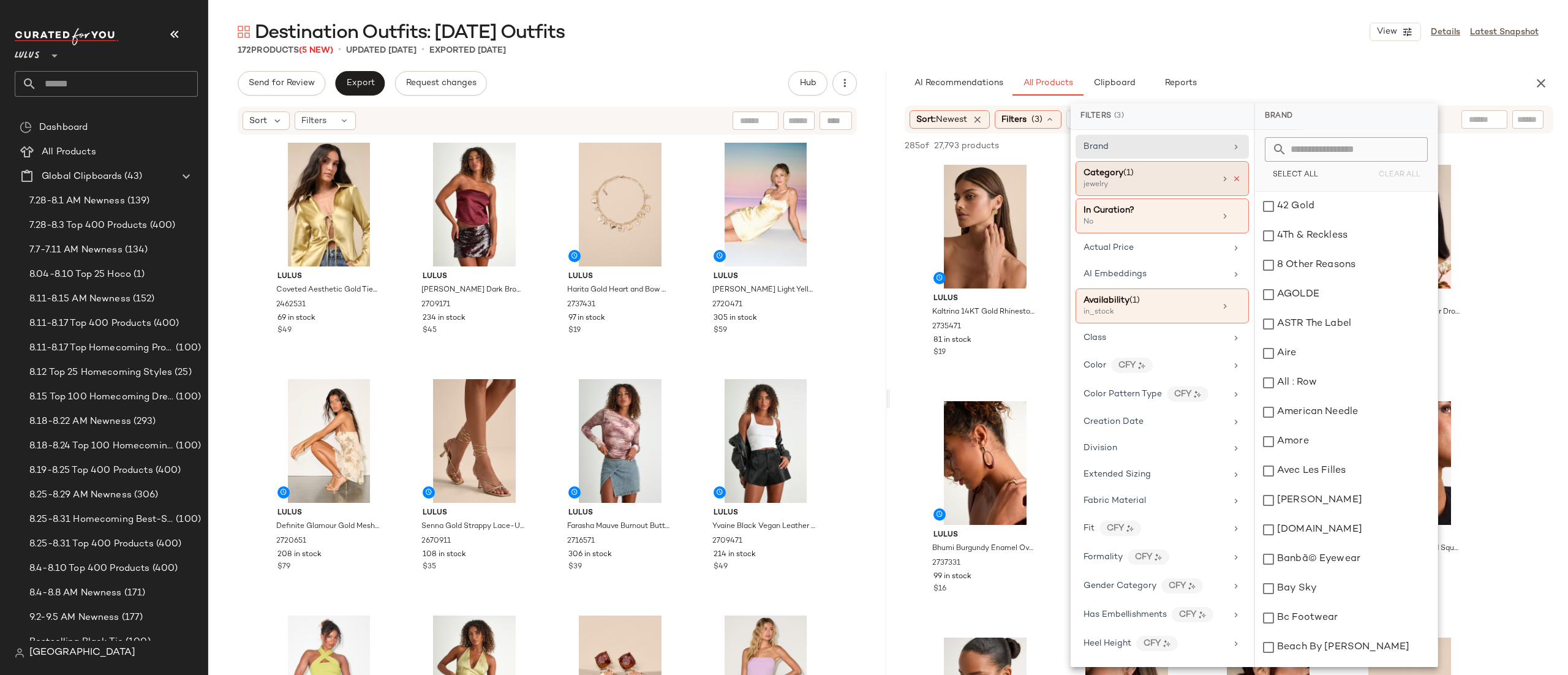
click at [1233, 177] on icon at bounding box center [1237, 178] width 8 height 8
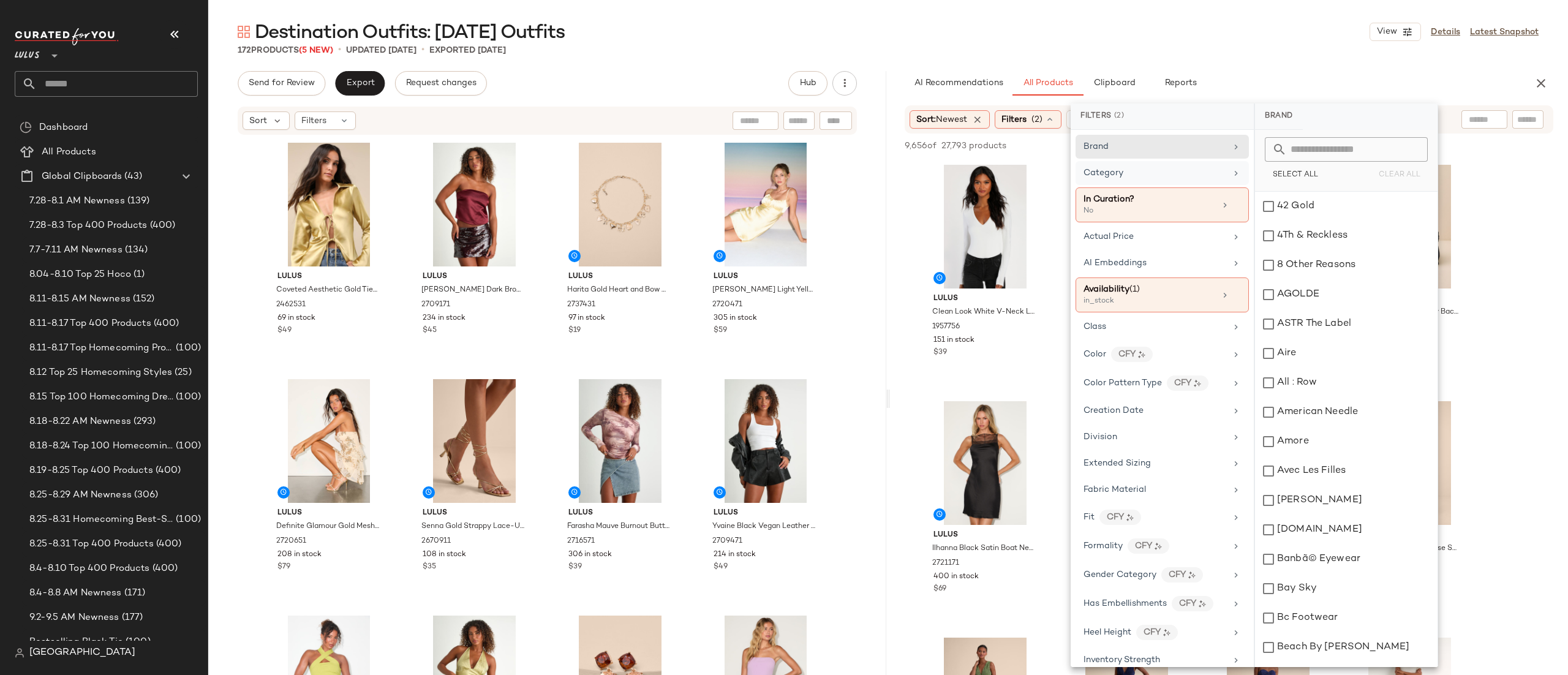
click at [1454, 129] on div "Sort: Newest Filters (2) Reset" at bounding box center [1229, 120] width 649 height 28
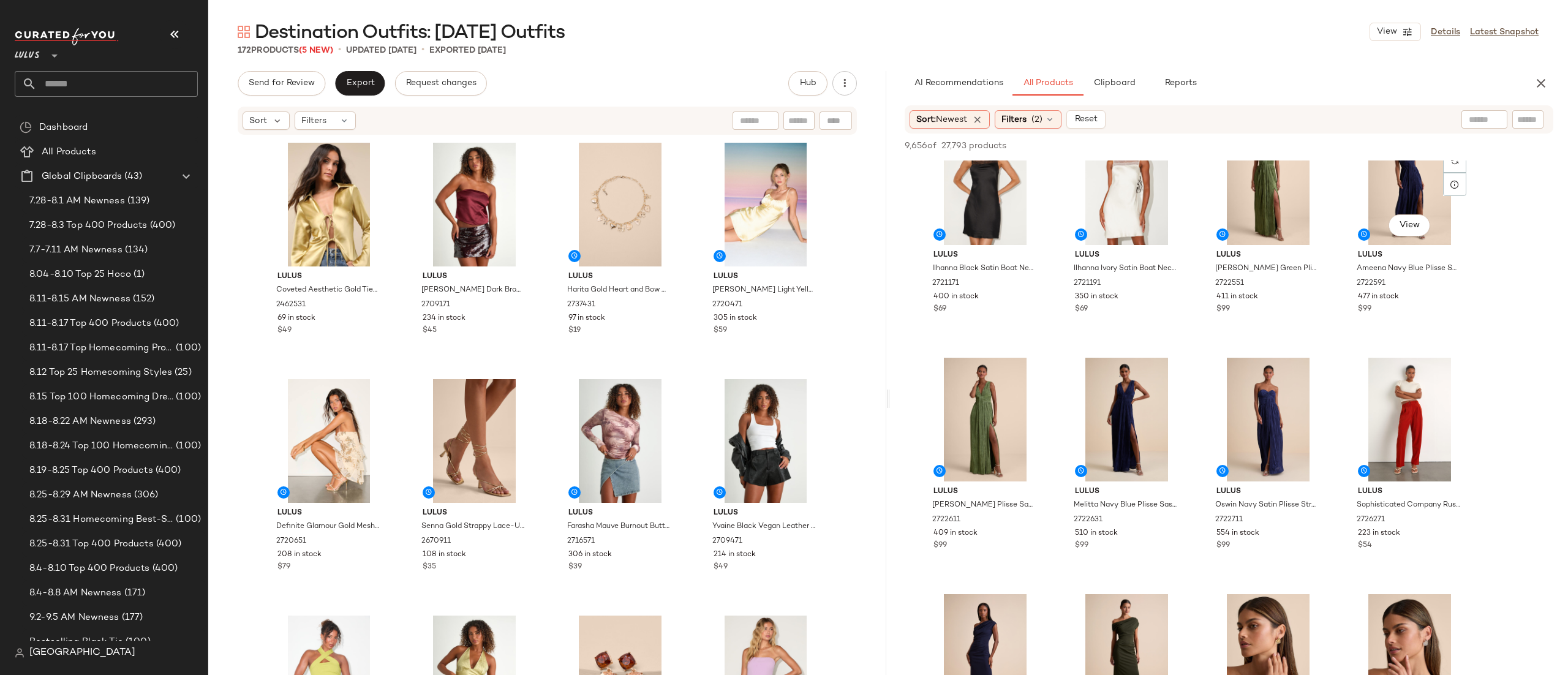
scroll to position [281, 0]
click at [1484, 117] on div at bounding box center [1431, 119] width 153 height 19
type input "*****"
type input "**********"
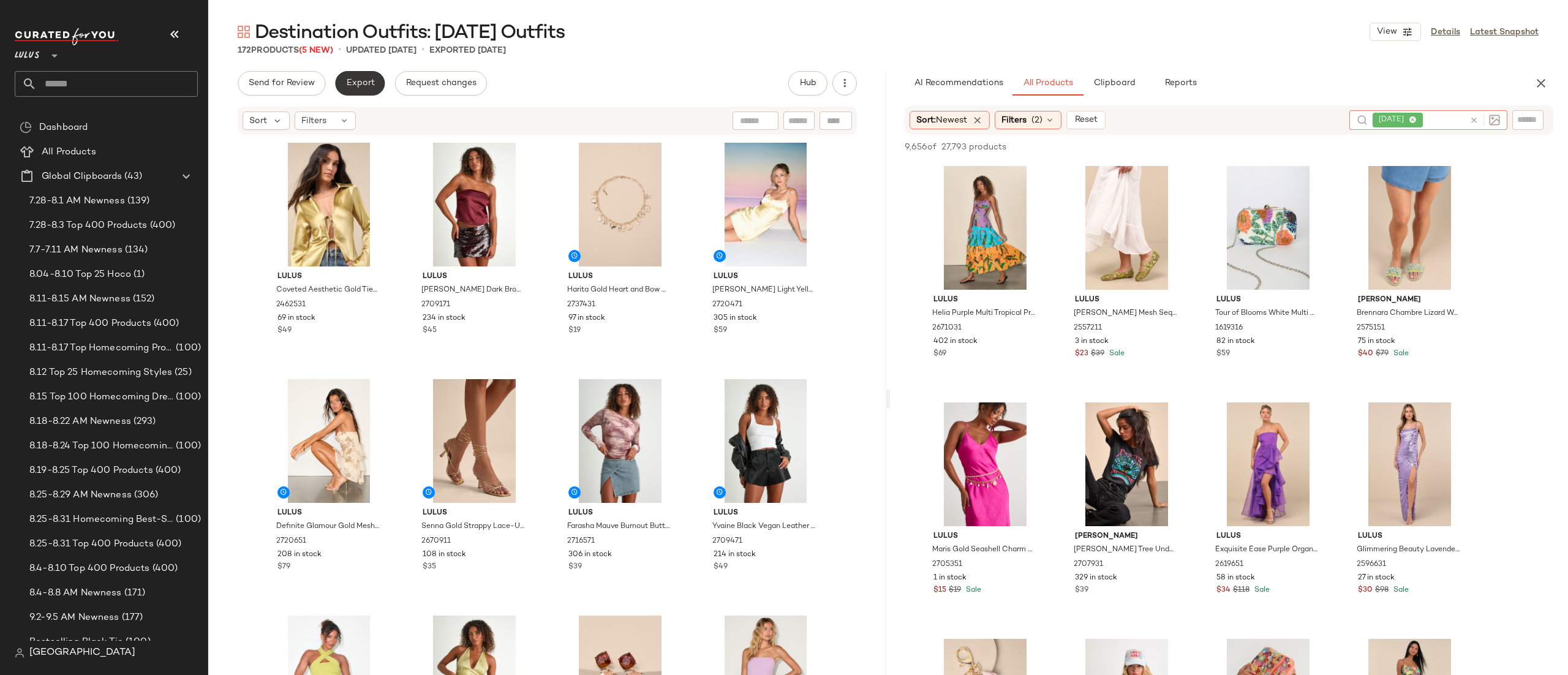
click at [354, 85] on span "Export" at bounding box center [360, 83] width 28 height 10
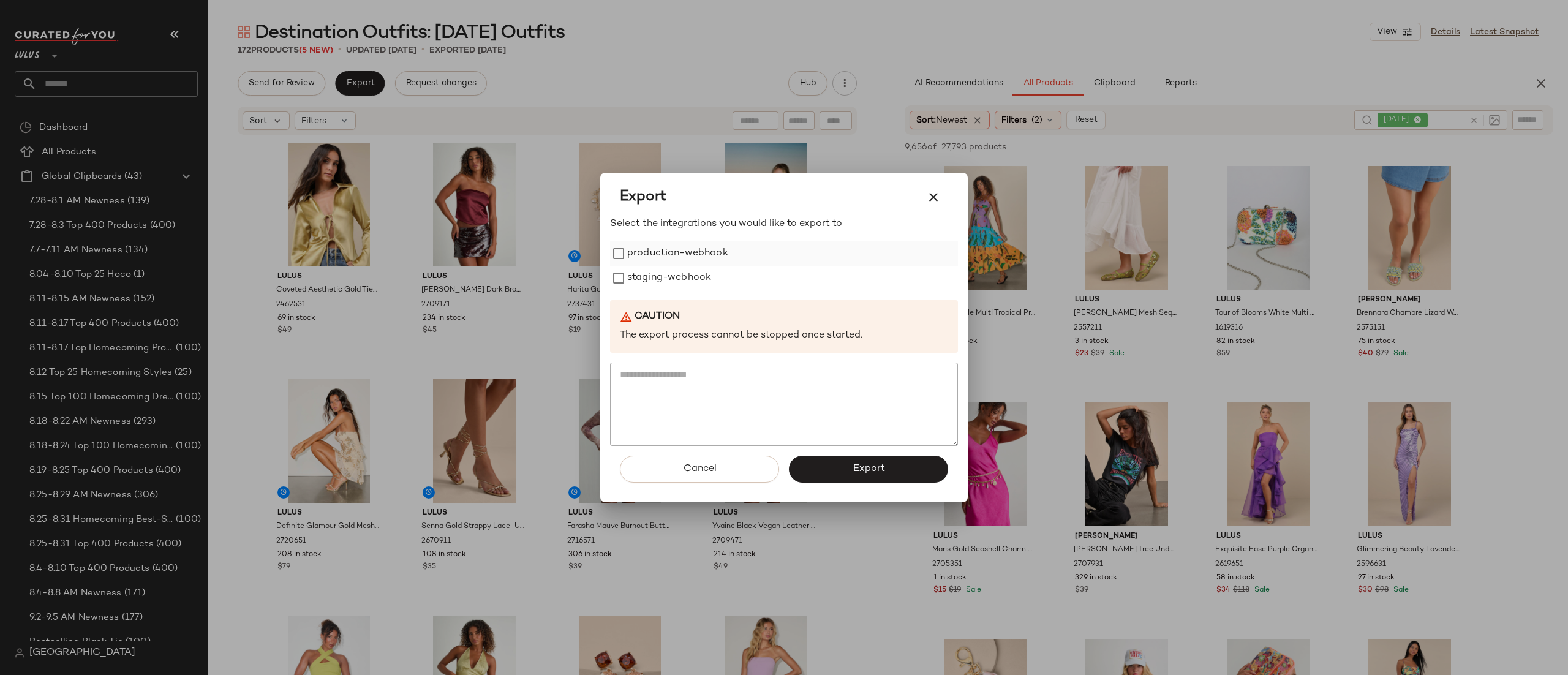
click at [649, 249] on label "production-webhook" at bounding box center [678, 254] width 101 height 25
click at [860, 479] on button "Export" at bounding box center [869, 469] width 159 height 27
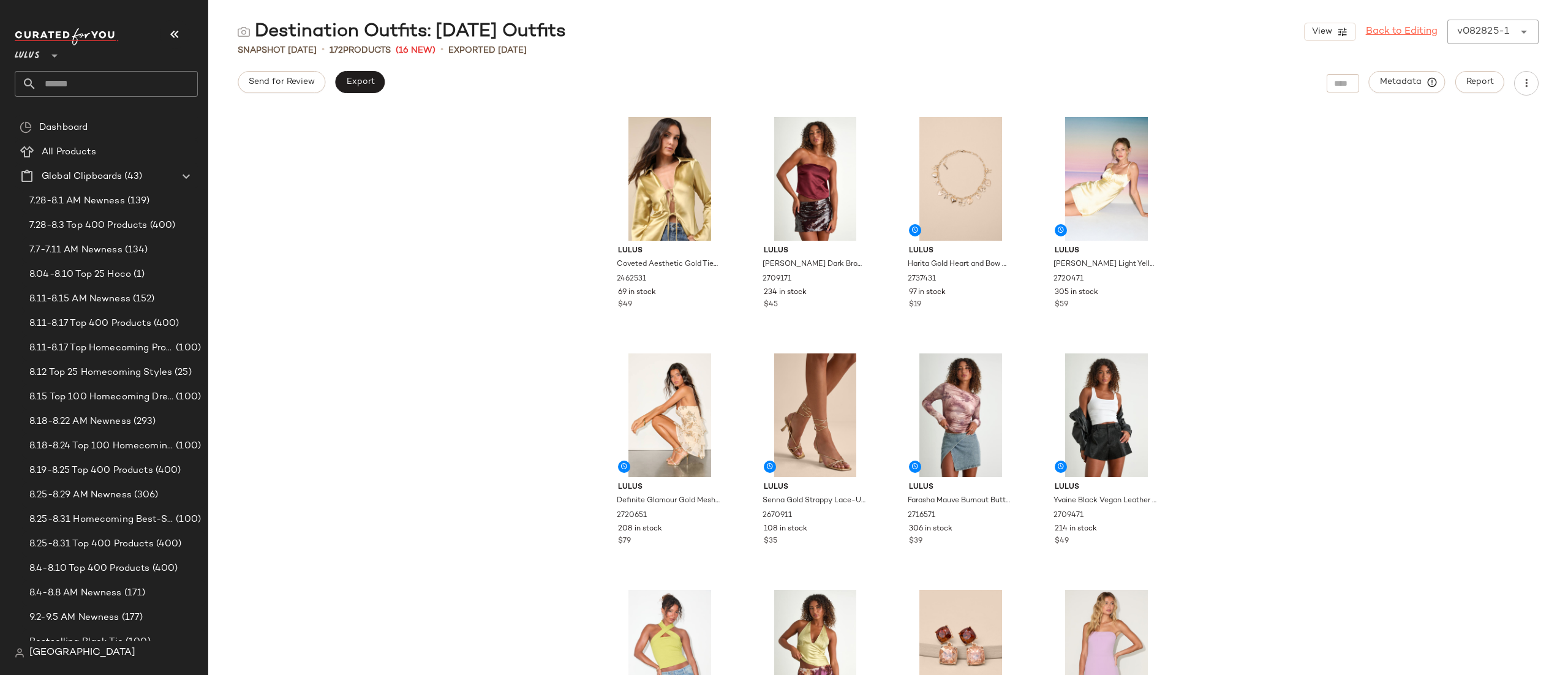
click at [1400, 29] on link "Back to Editing" at bounding box center [1402, 32] width 72 height 15
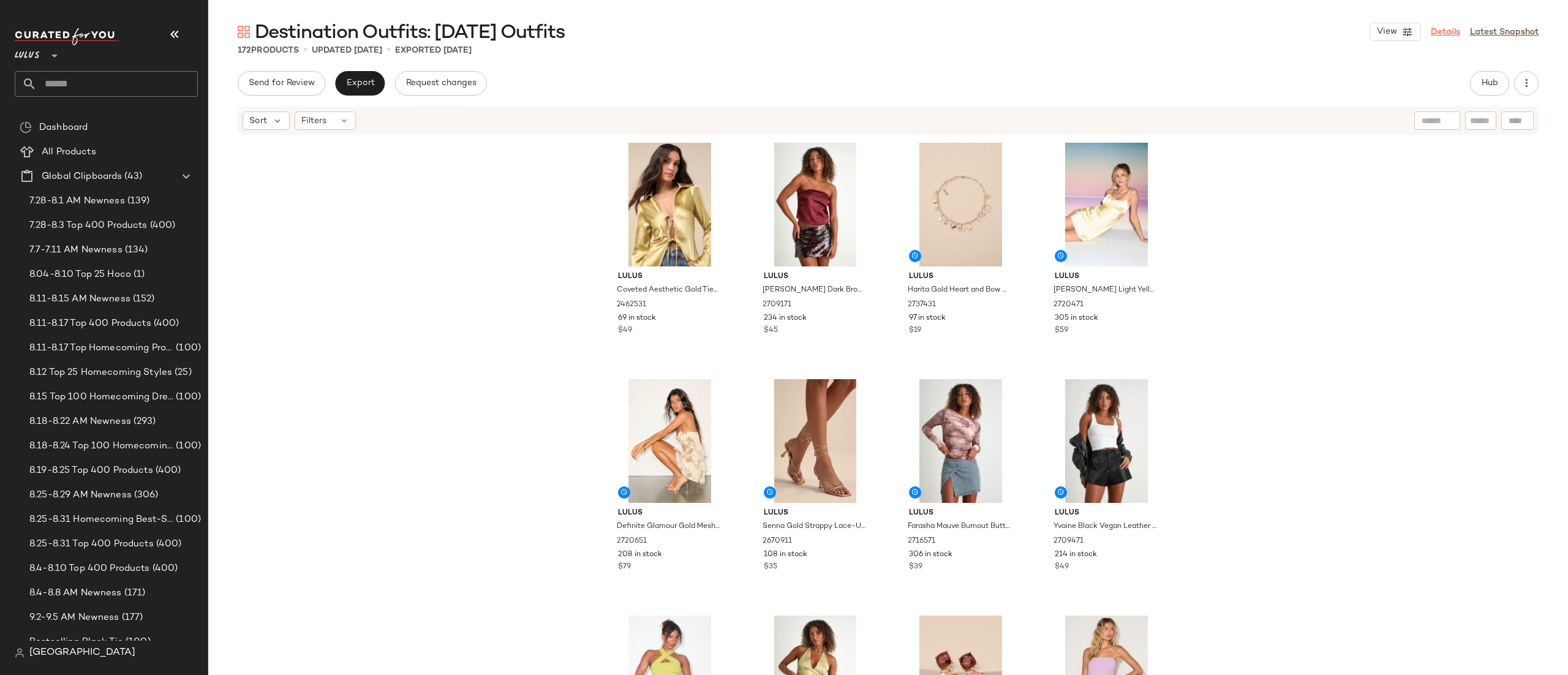
click at [1453, 25] on link "Details" at bounding box center [1445, 31] width 29 height 13
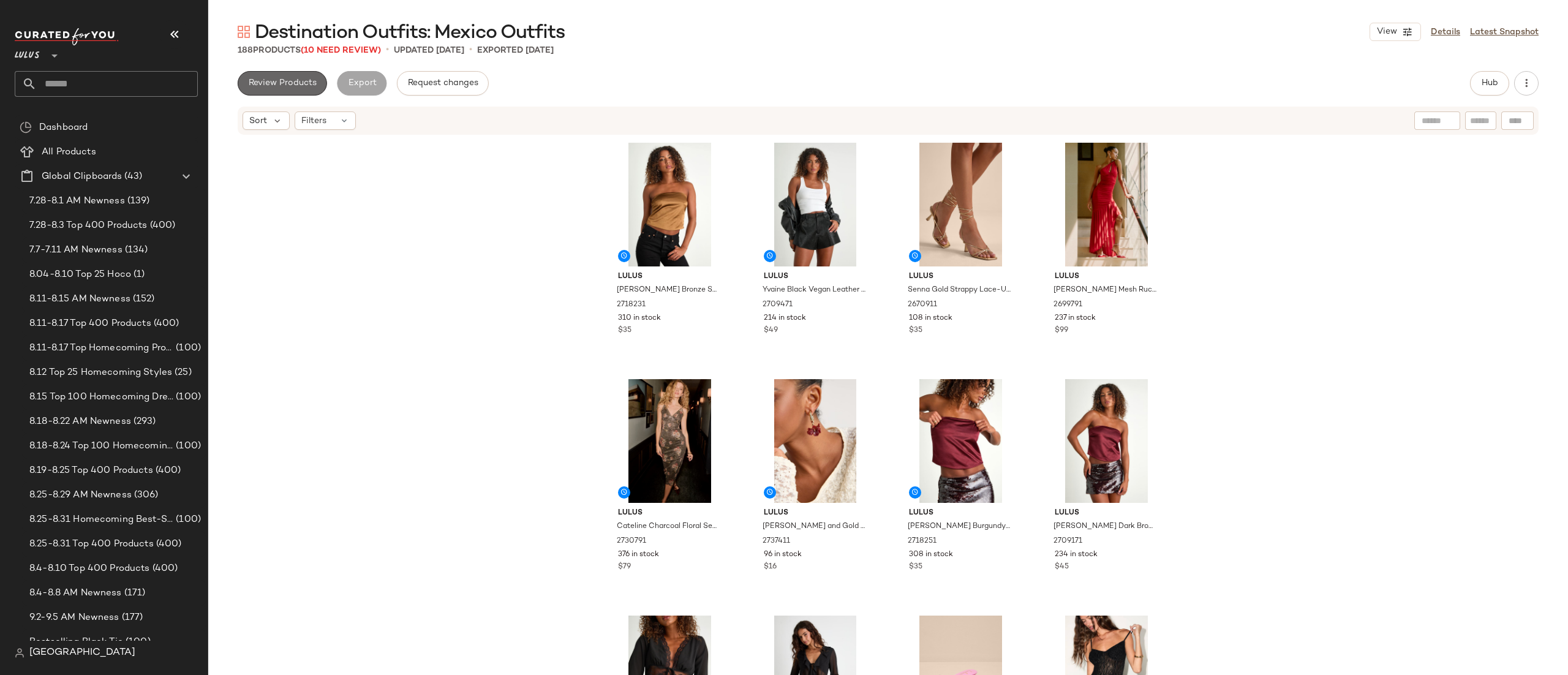
click at [298, 76] on button "Review Products" at bounding box center [283, 83] width 90 height 25
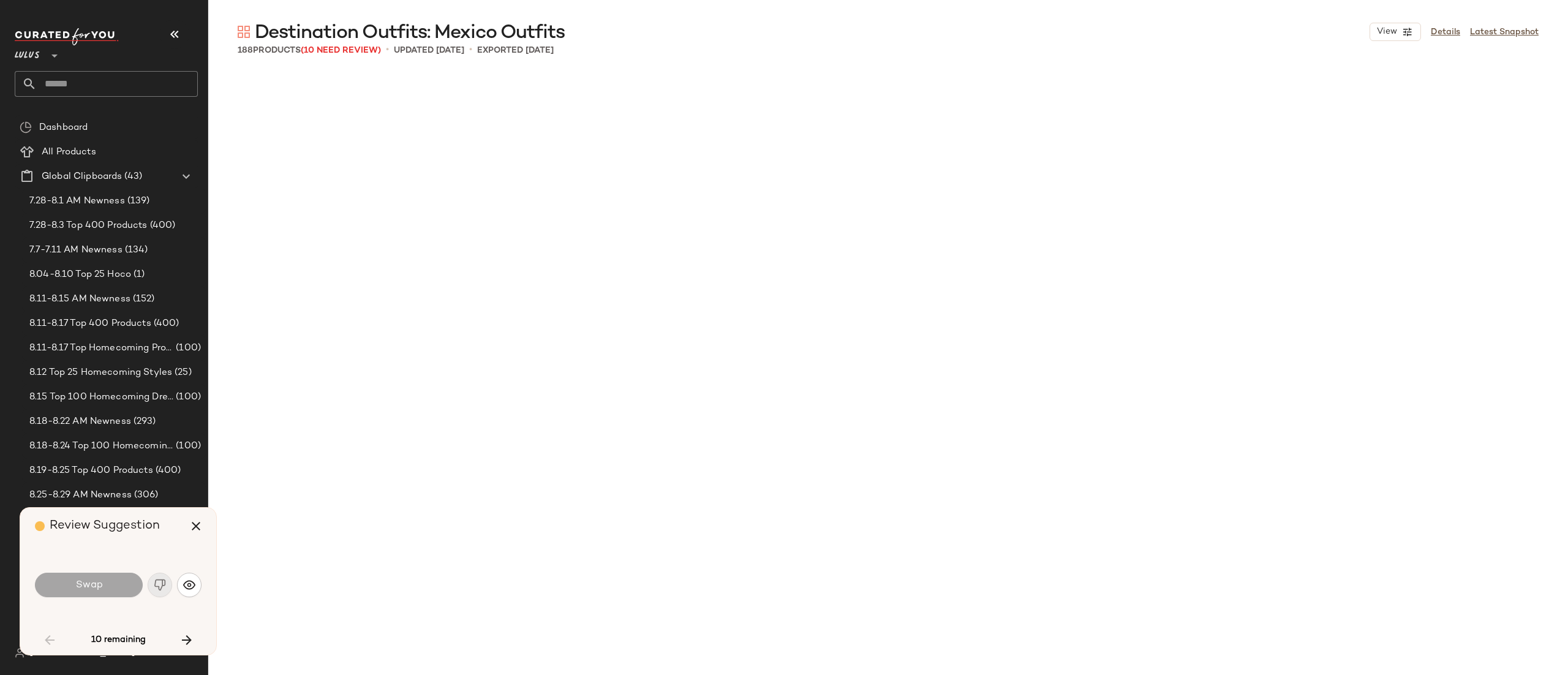
scroll to position [2602, 0]
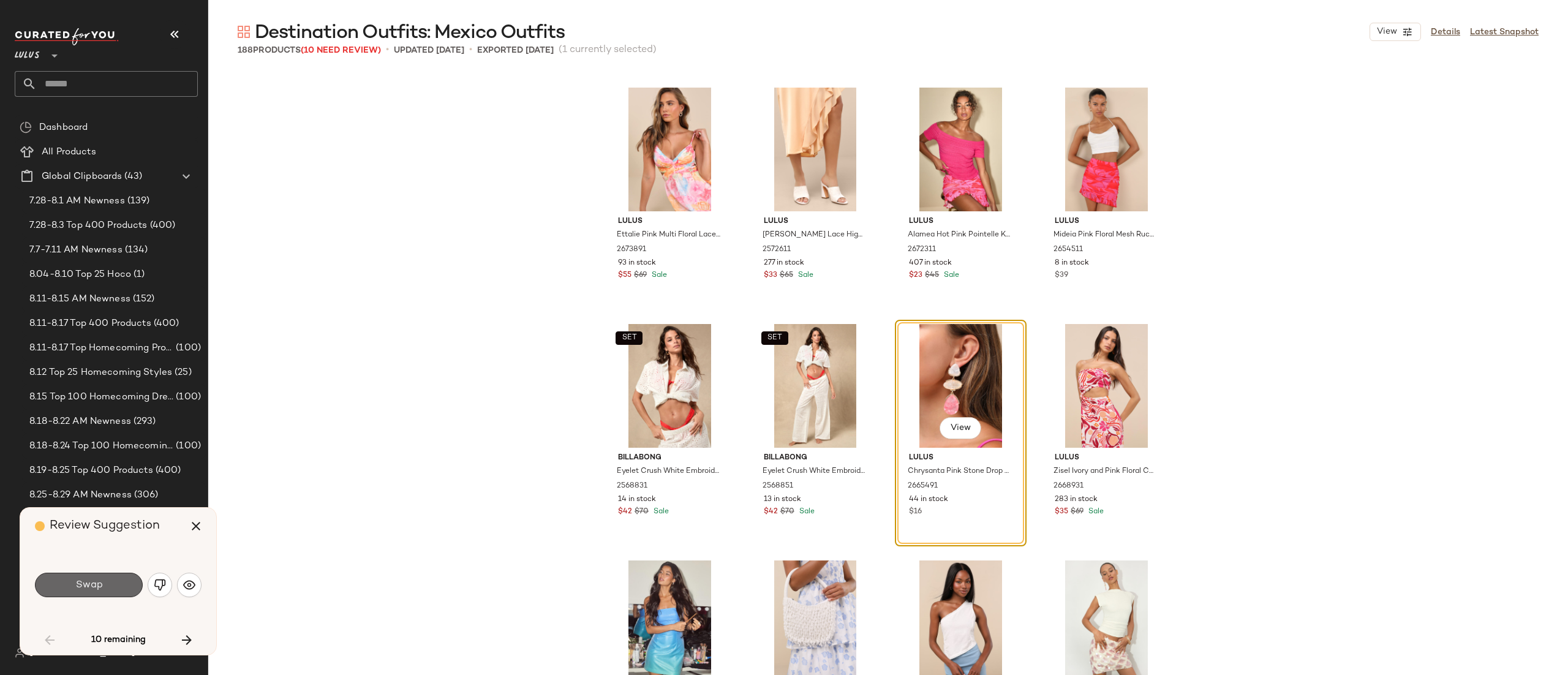
click at [109, 590] on button "Swap" at bounding box center [89, 585] width 108 height 25
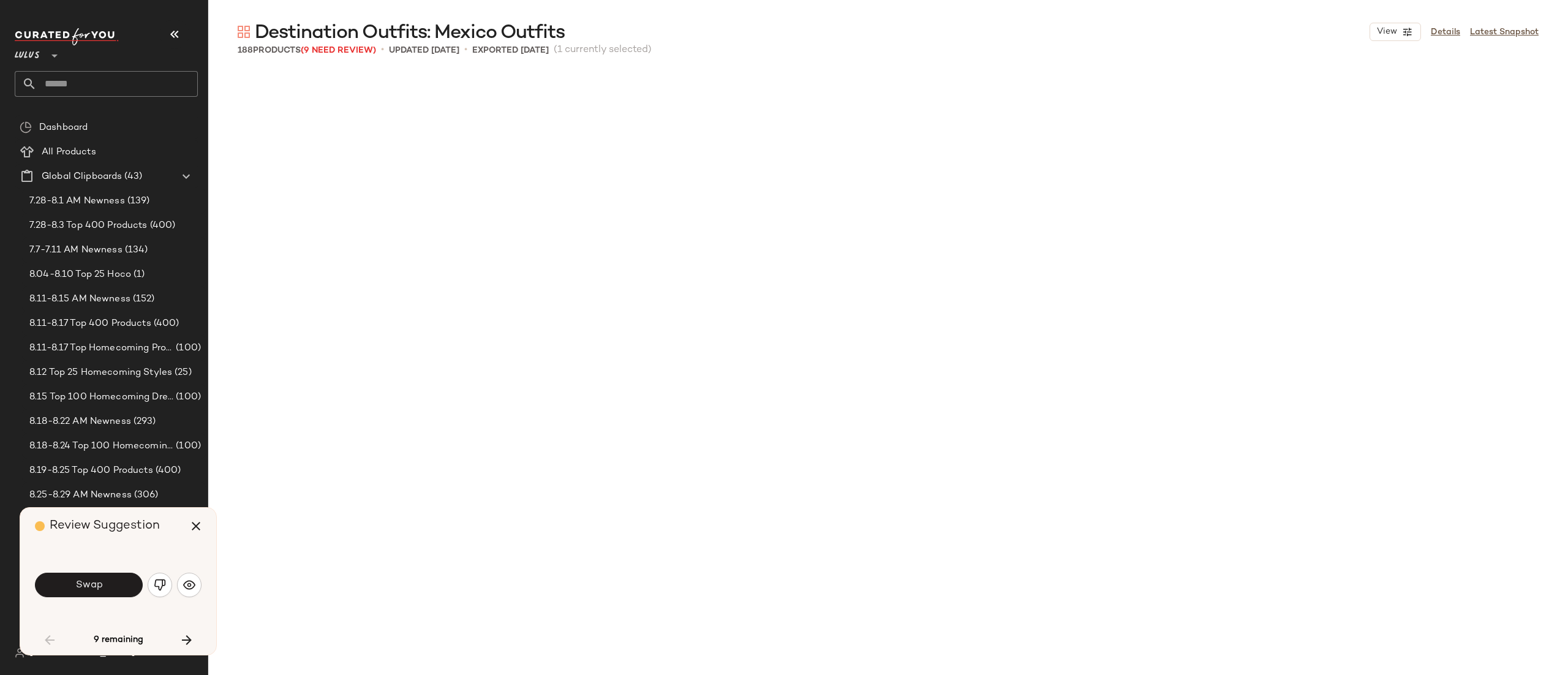
scroll to position [3311, 0]
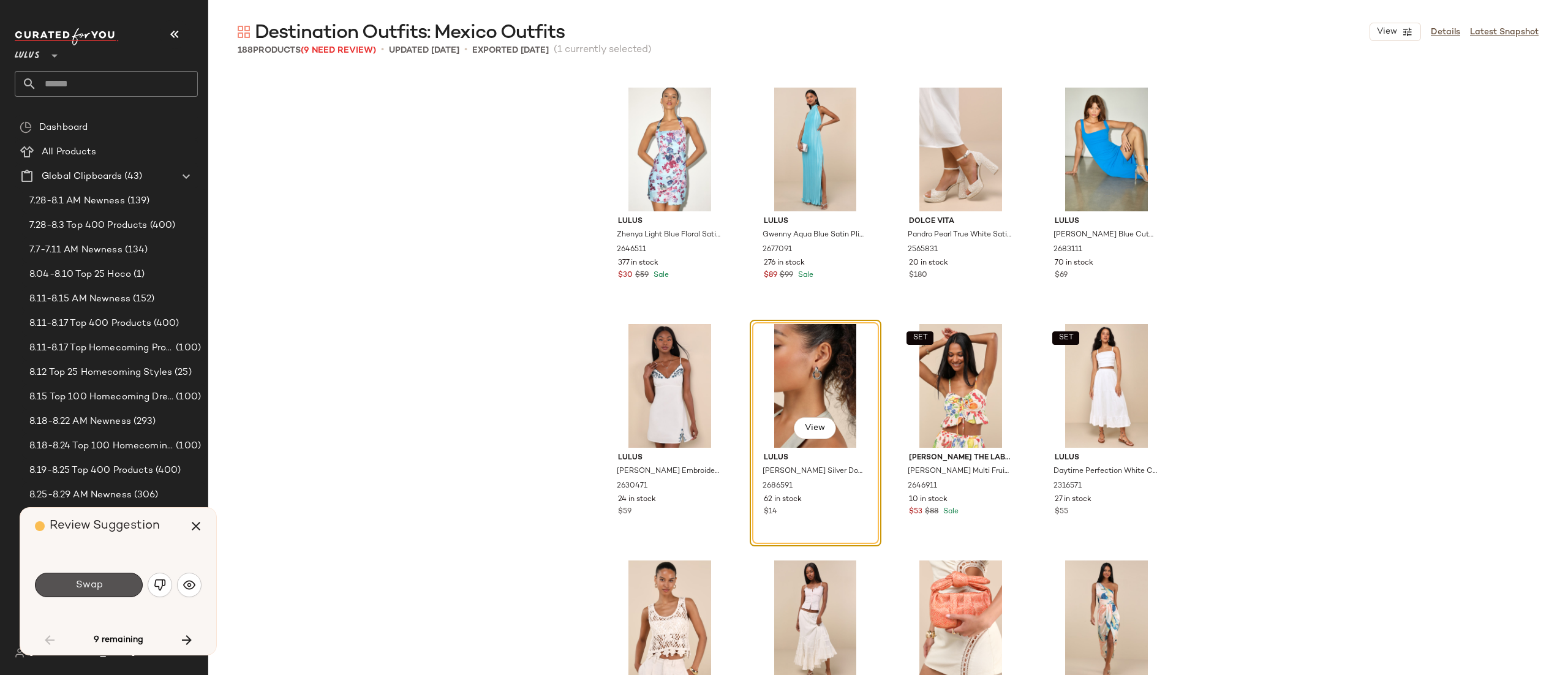
click at [110, 587] on button "Swap" at bounding box center [89, 585] width 108 height 25
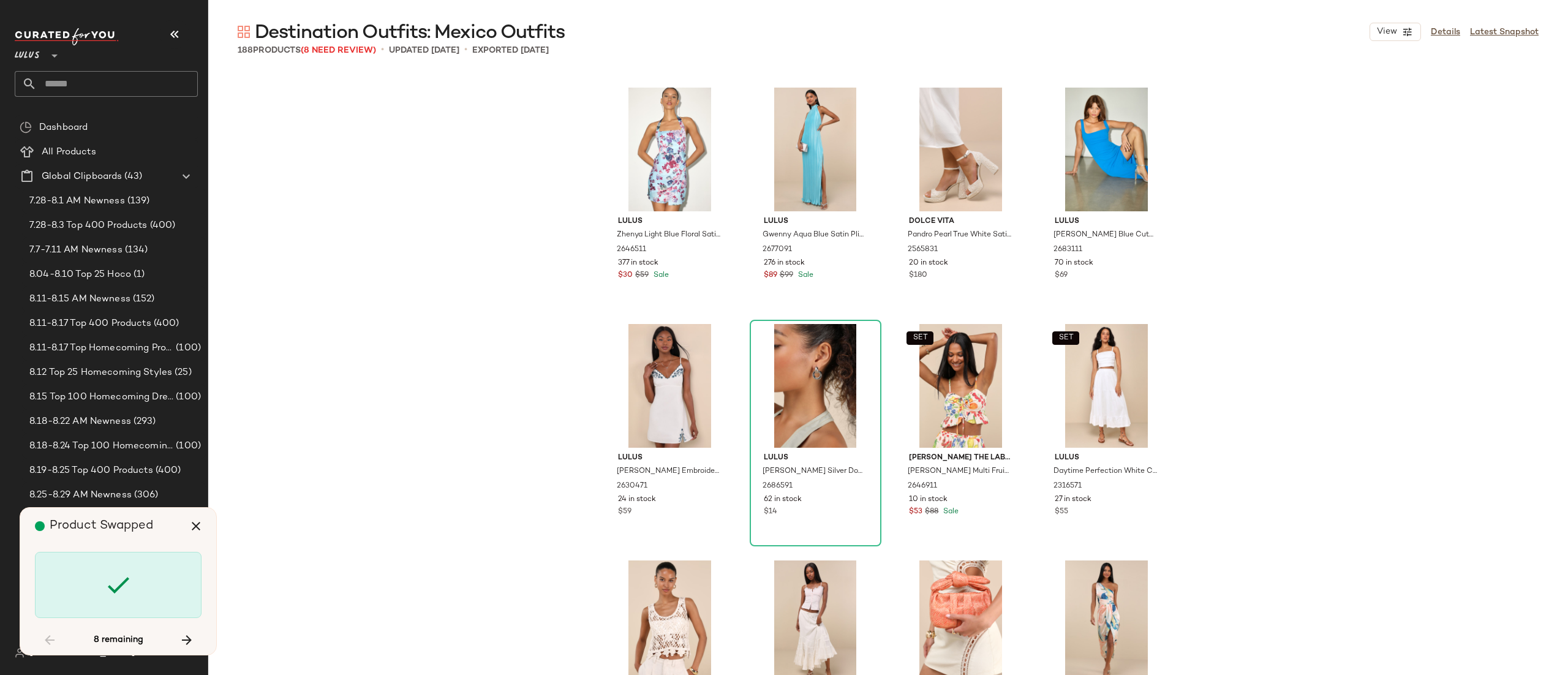
scroll to position [4258, 0]
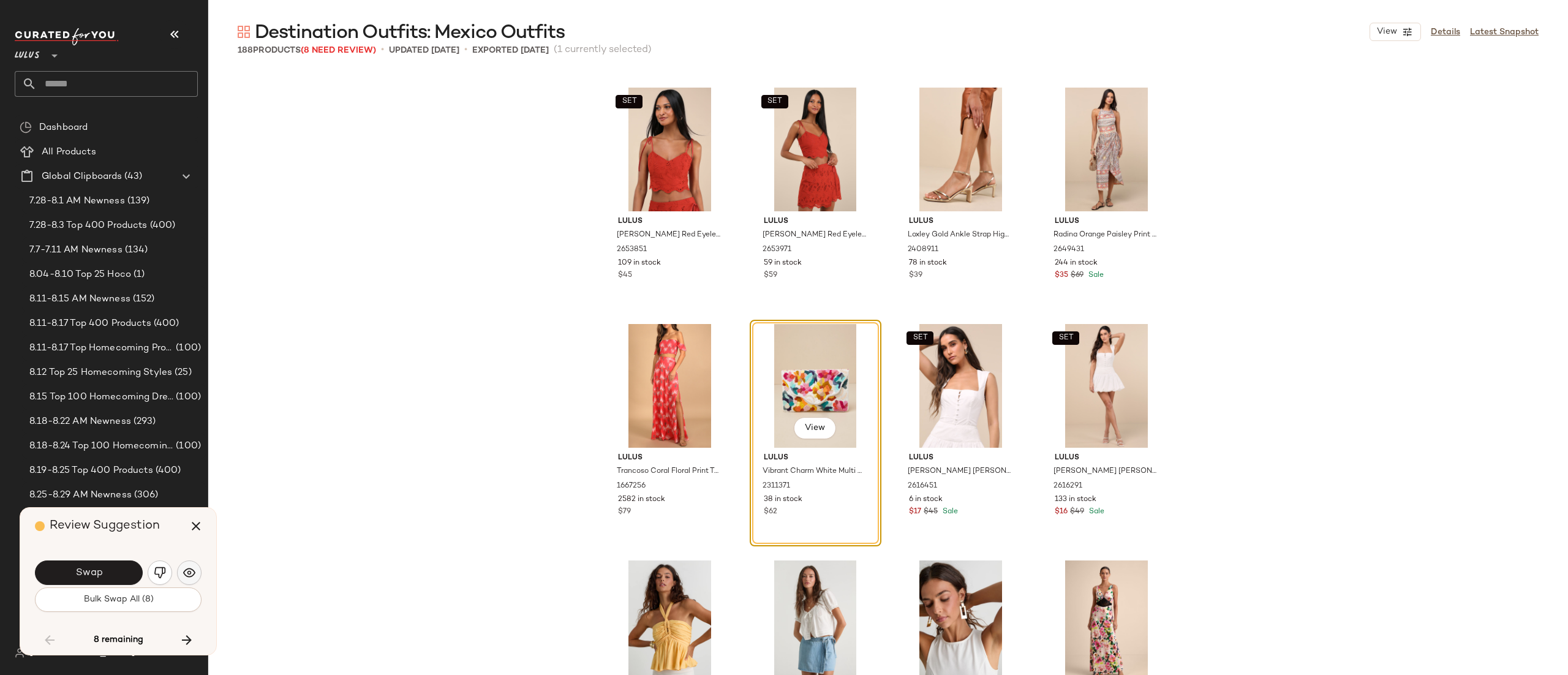
click at [194, 572] on img "button" at bounding box center [189, 573] width 12 height 12
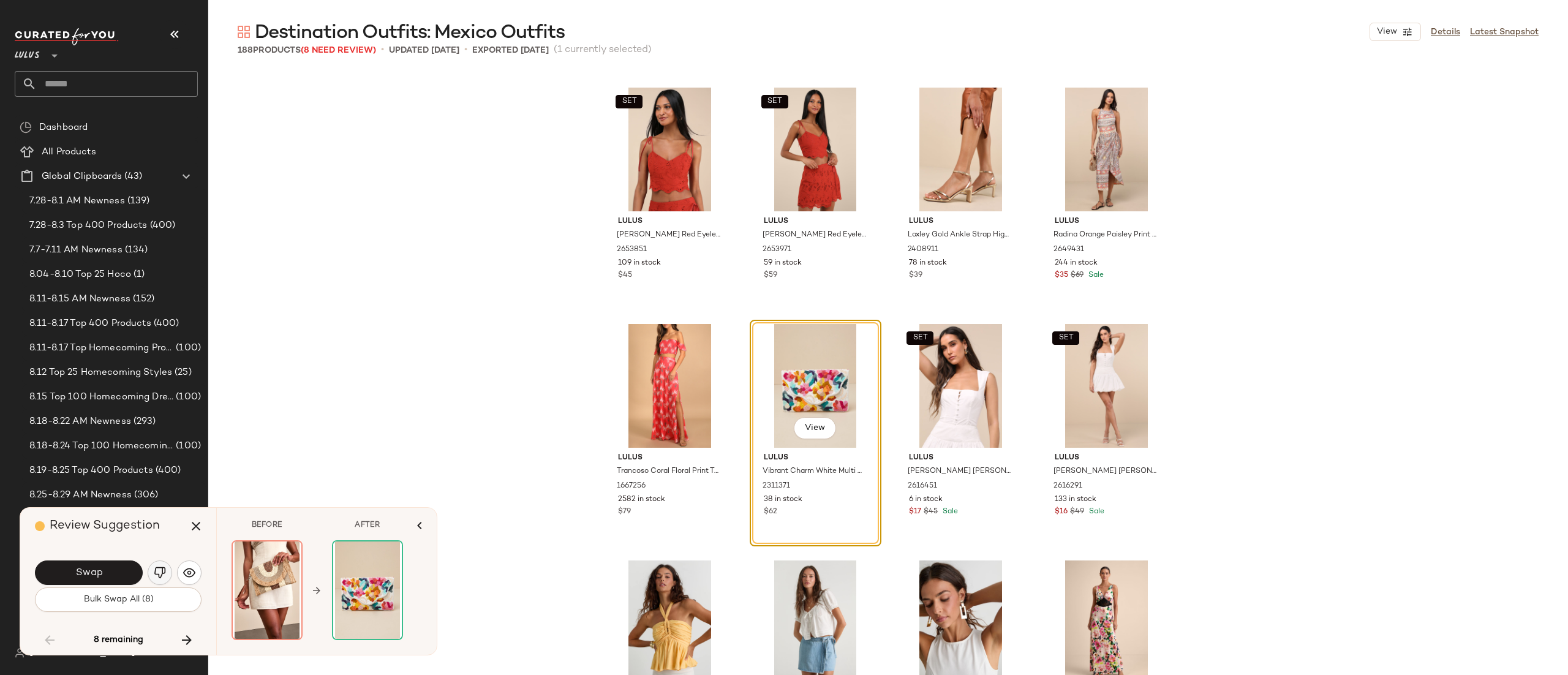
click at [156, 581] on button "button" at bounding box center [159, 572] width 25 height 25
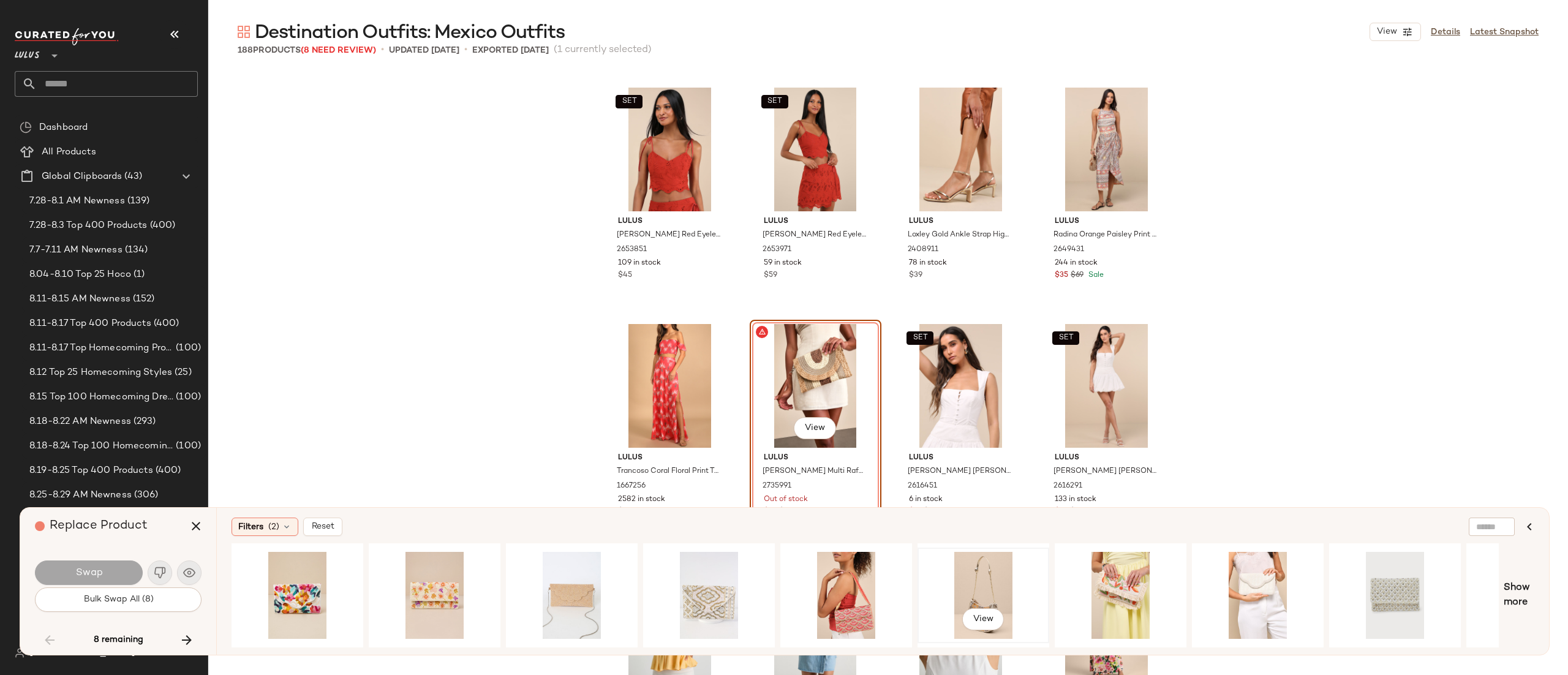
click at [990, 599] on div "View" at bounding box center [983, 596] width 123 height 87
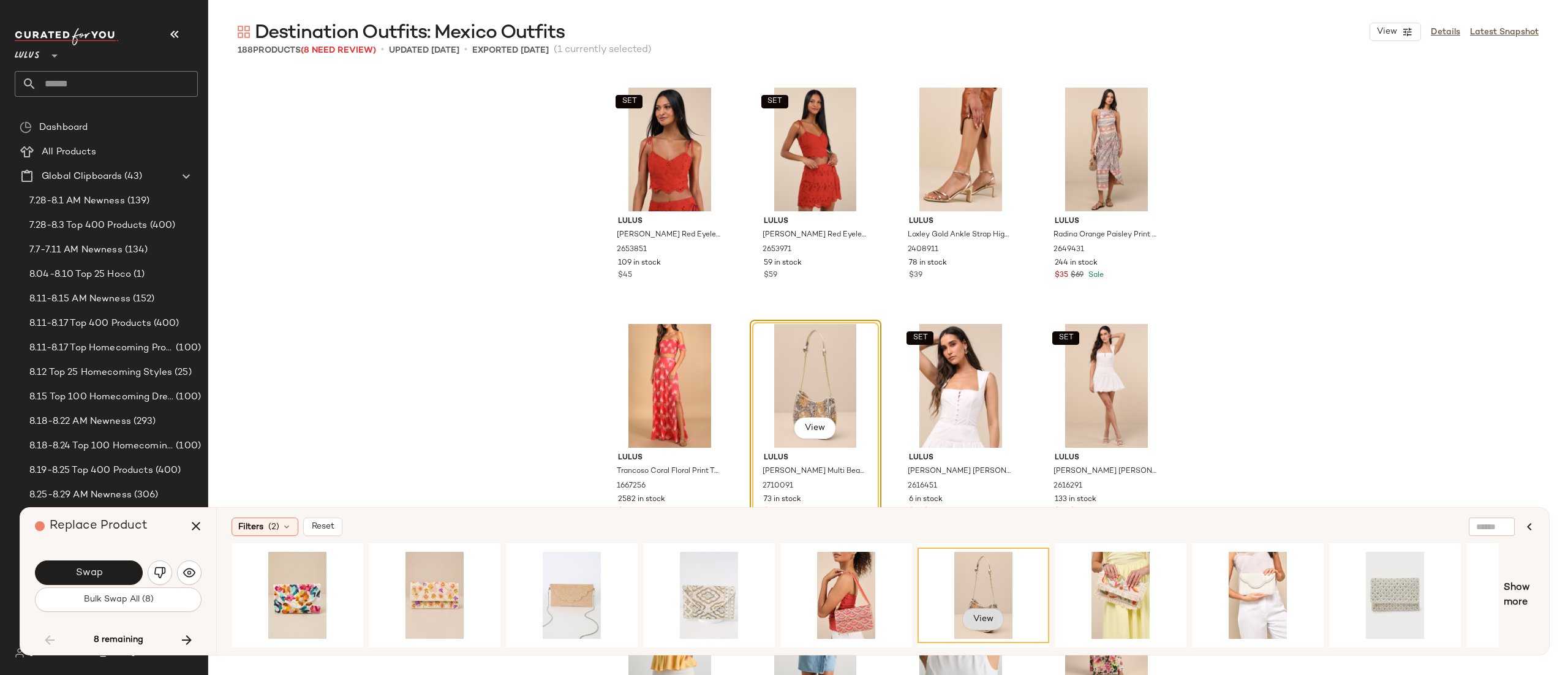
click at [989, 624] on button "View" at bounding box center [984, 619] width 42 height 22
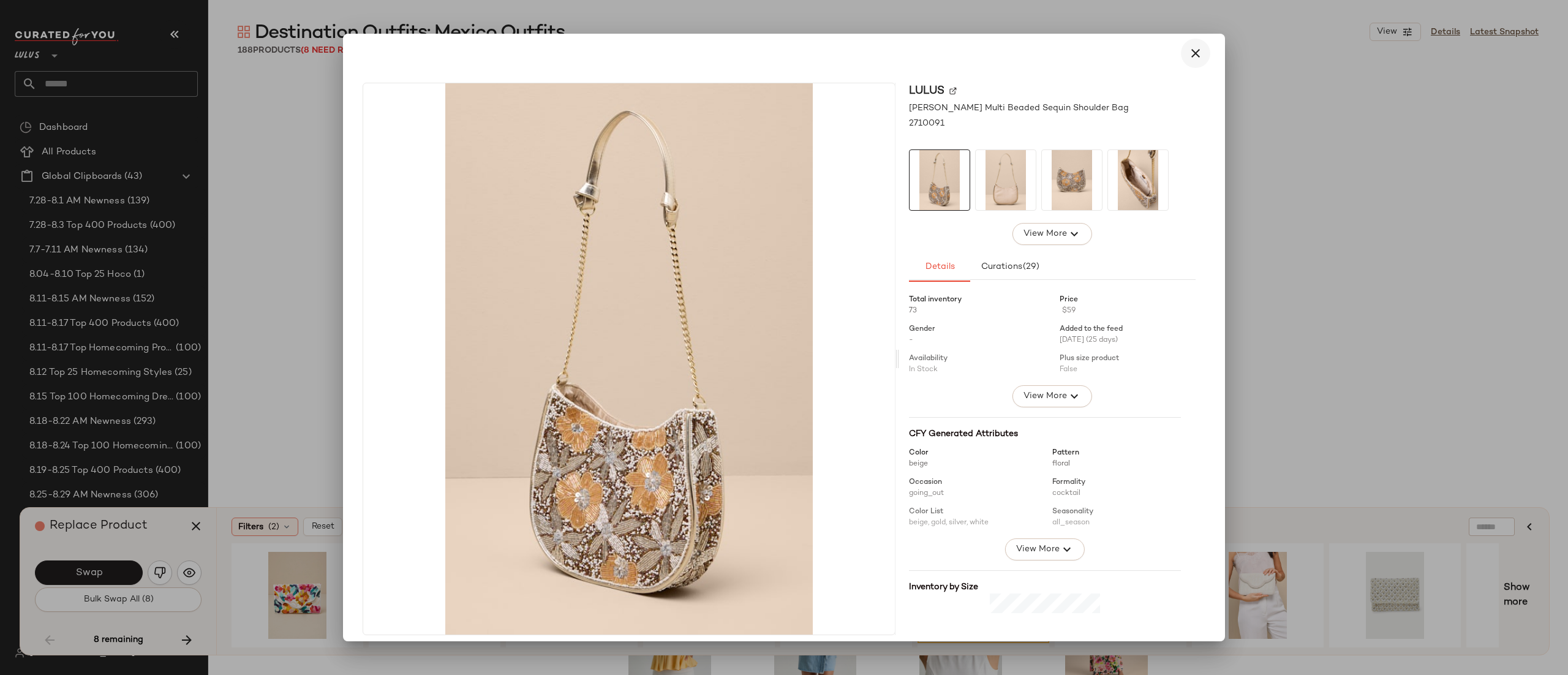
click at [1192, 49] on icon "button" at bounding box center [1196, 53] width 15 height 15
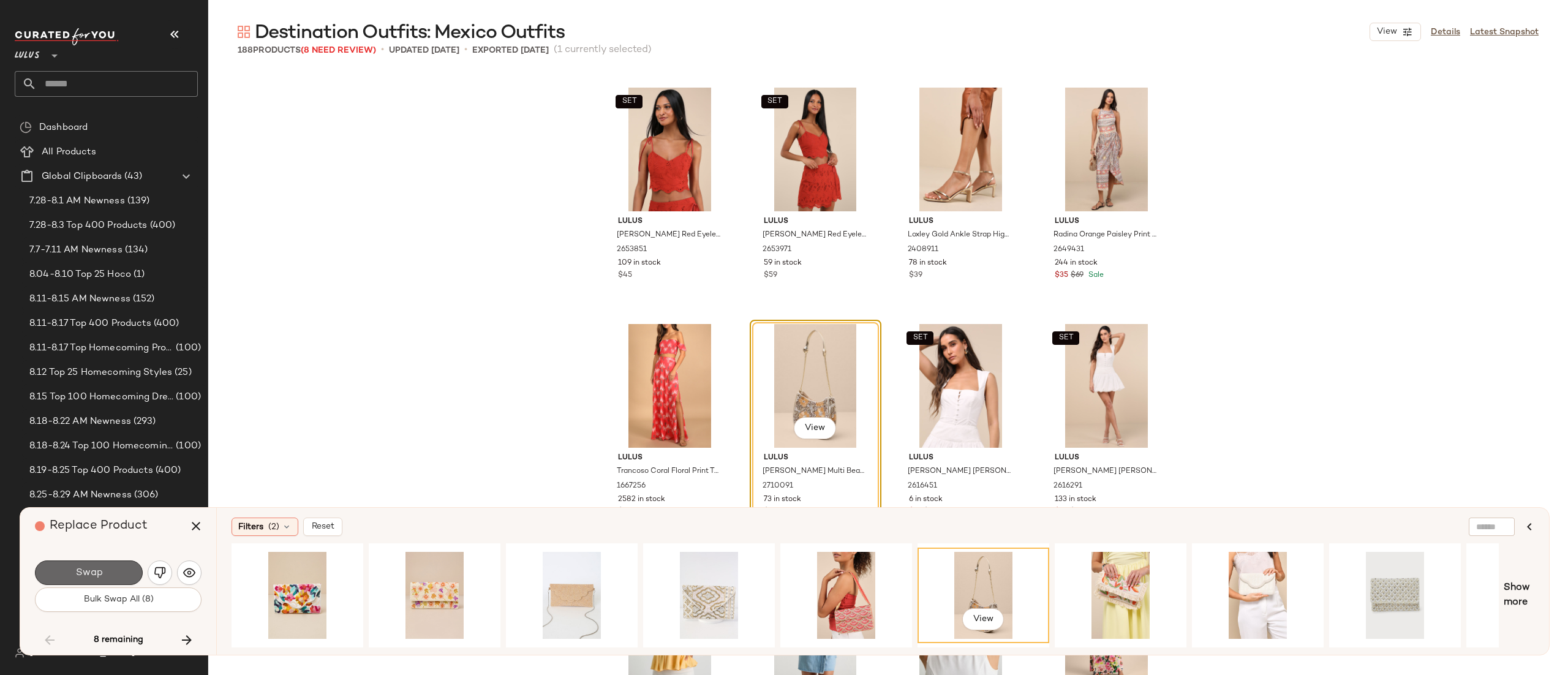
click at [135, 566] on button "Swap" at bounding box center [89, 572] width 108 height 25
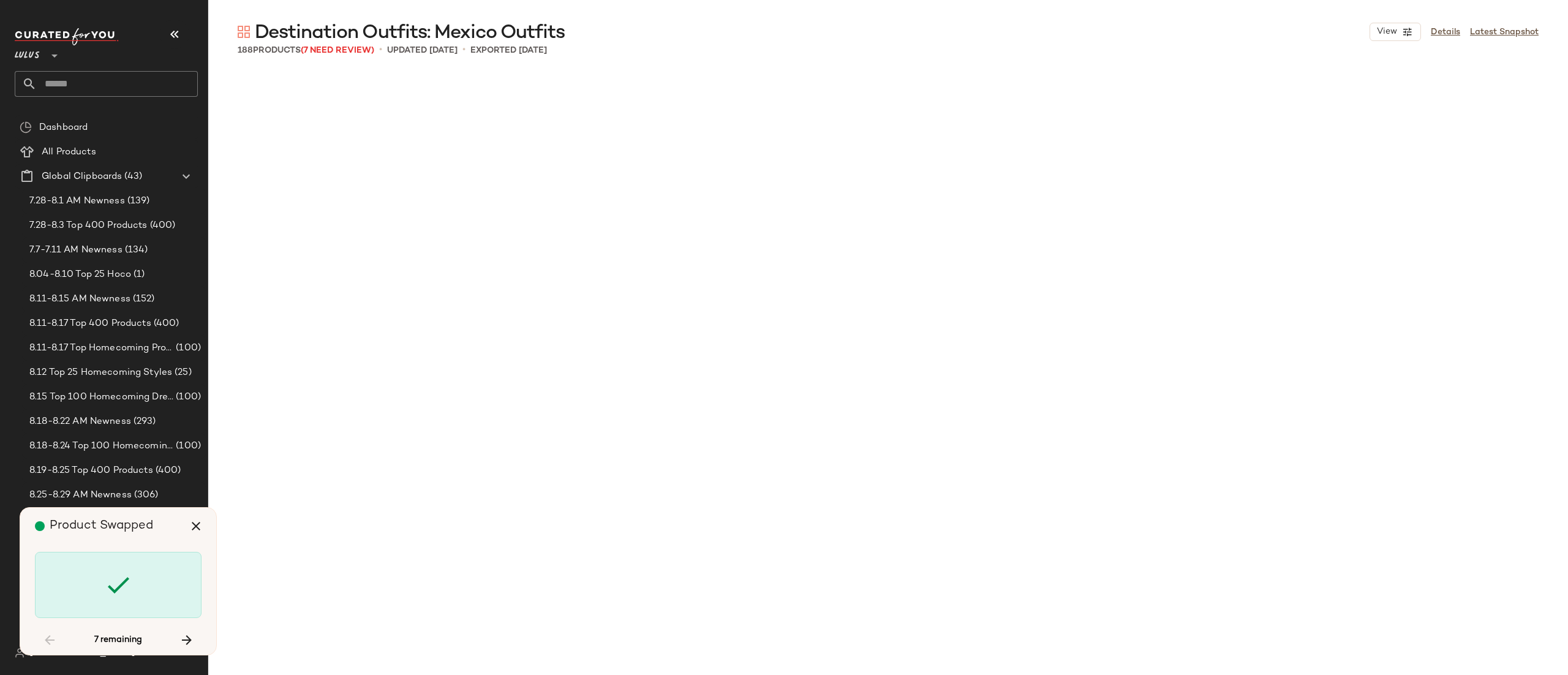
scroll to position [7569, 0]
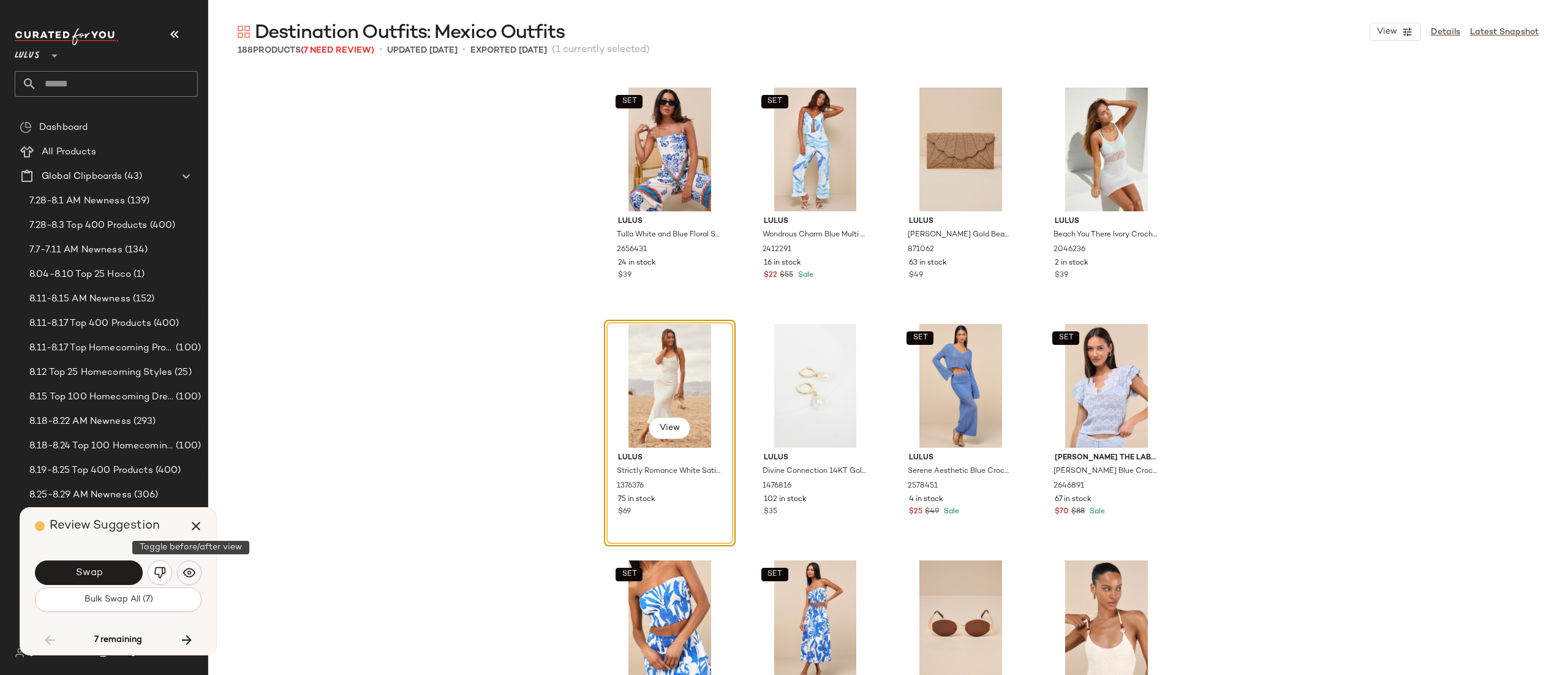
click at [192, 569] on img "button" at bounding box center [189, 573] width 12 height 12
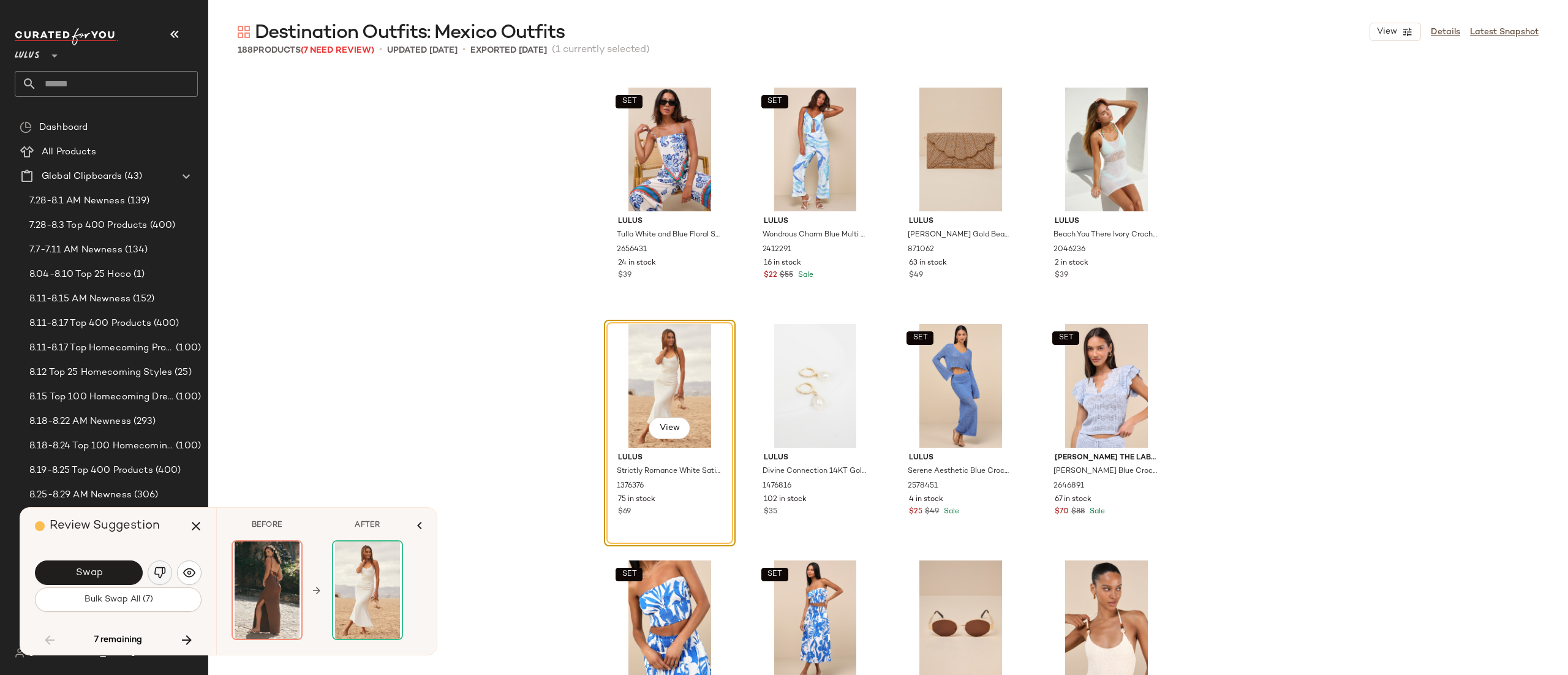
click at [170, 577] on button "button" at bounding box center [159, 572] width 25 height 25
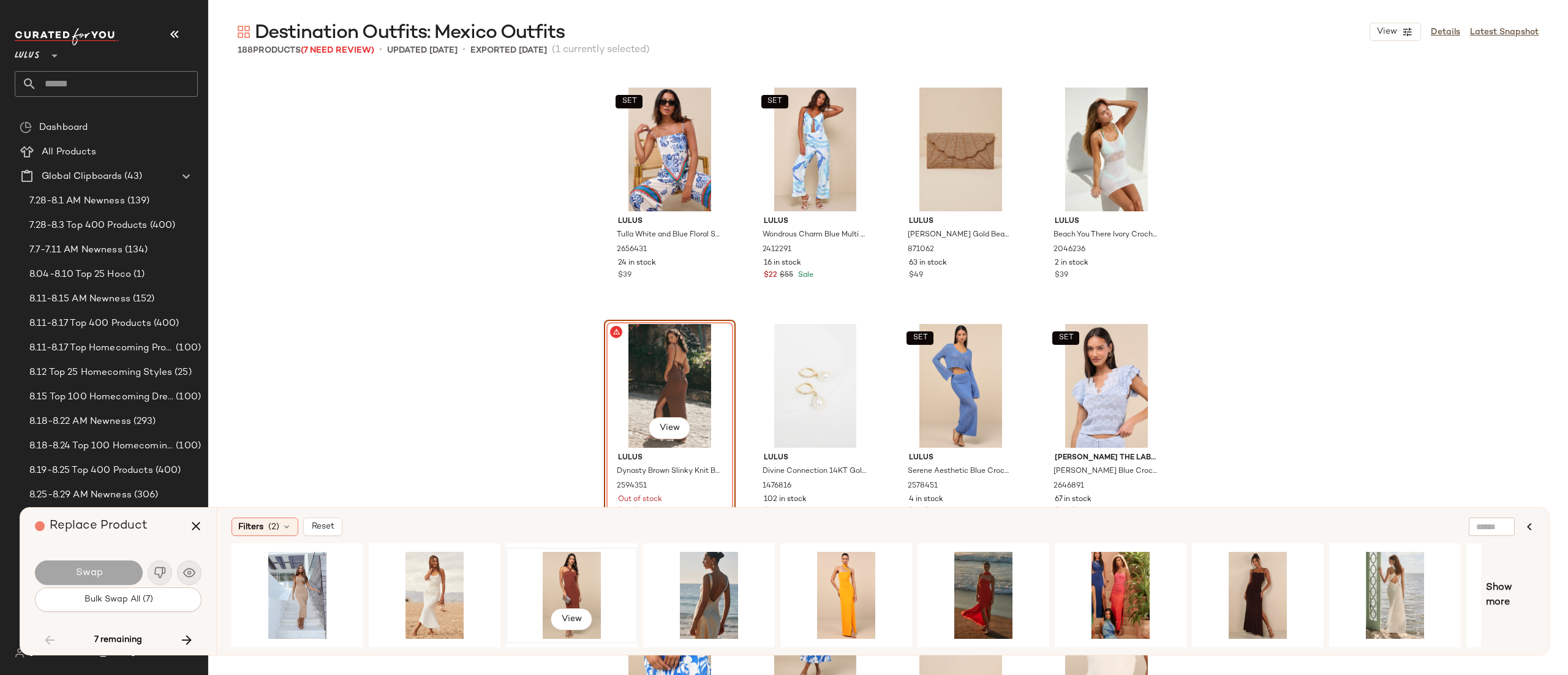
click at [575, 575] on div "View" at bounding box center [572, 596] width 123 height 87
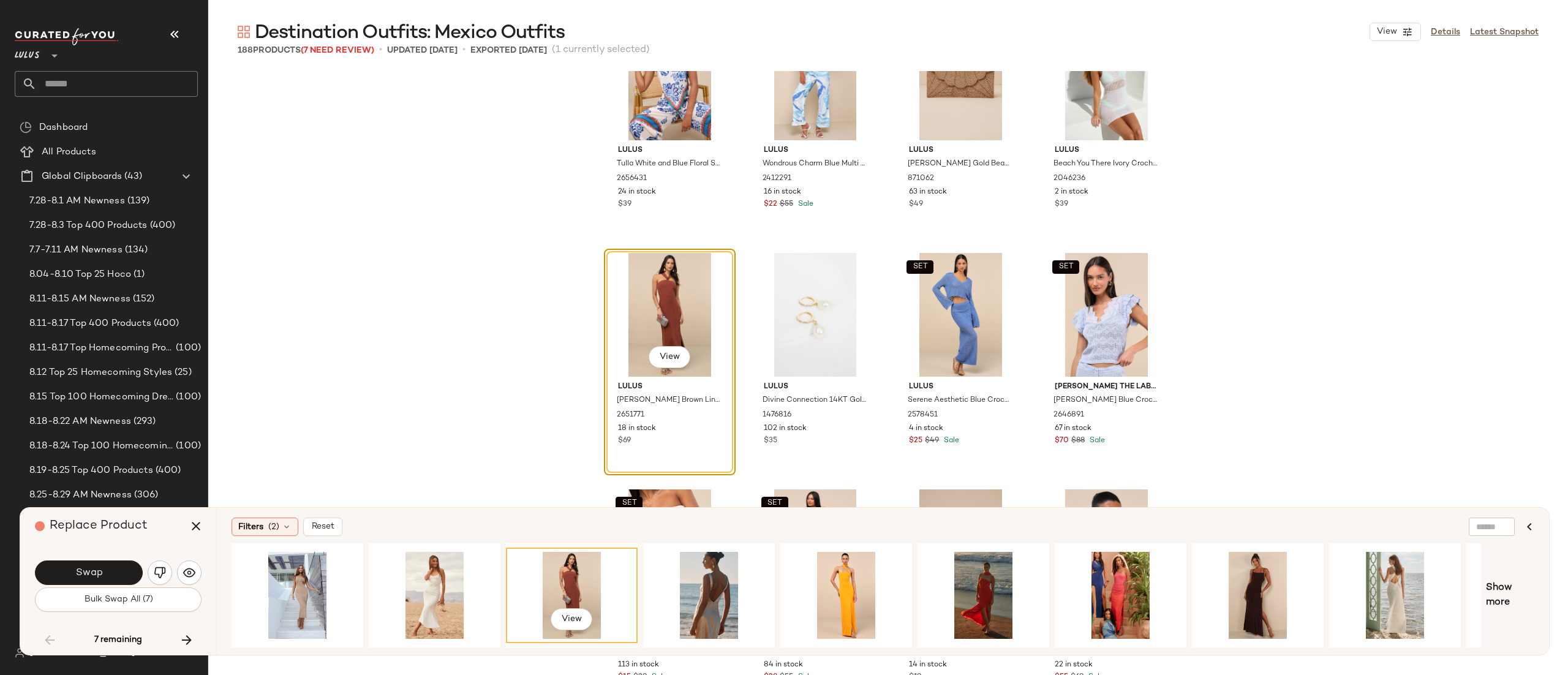
scroll to position [7642, 0]
click at [124, 569] on button "Swap" at bounding box center [89, 572] width 108 height 25
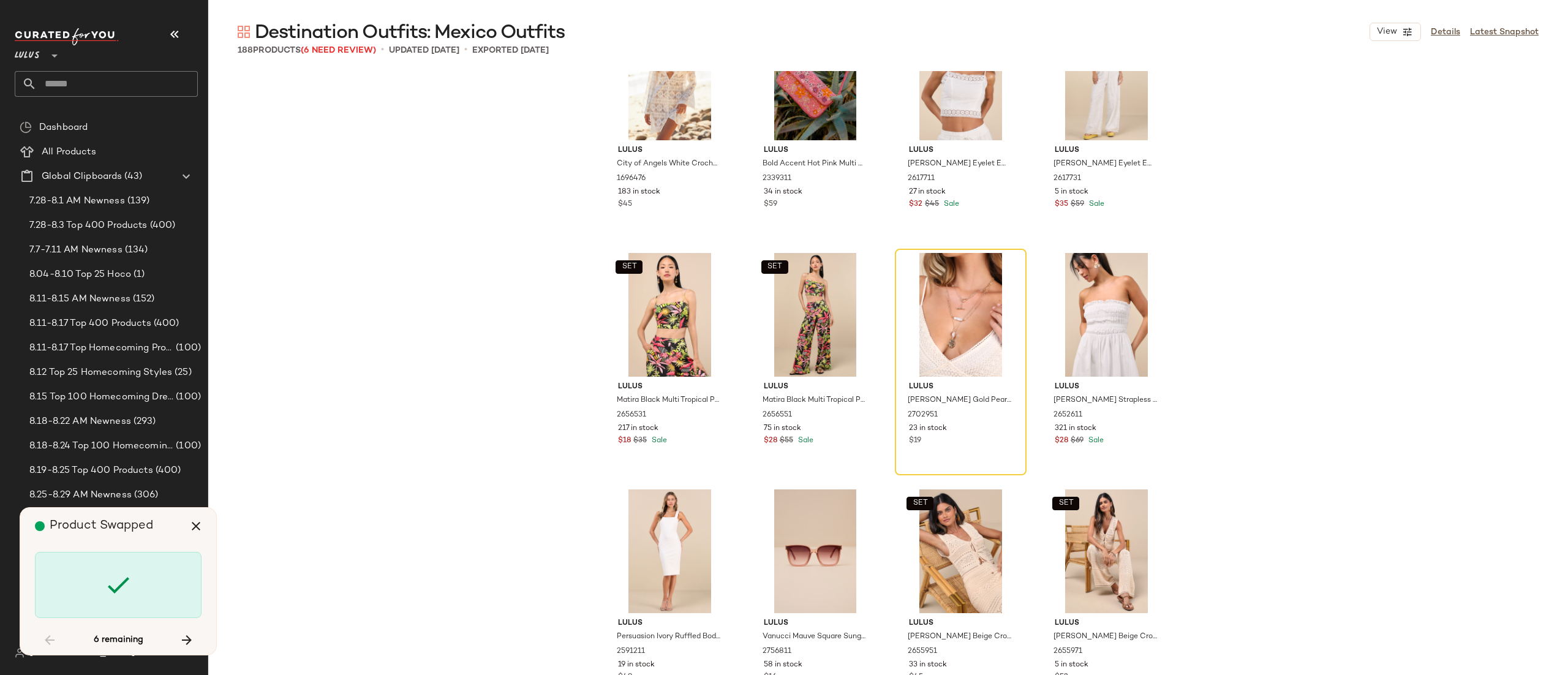
scroll to position [8845, 0]
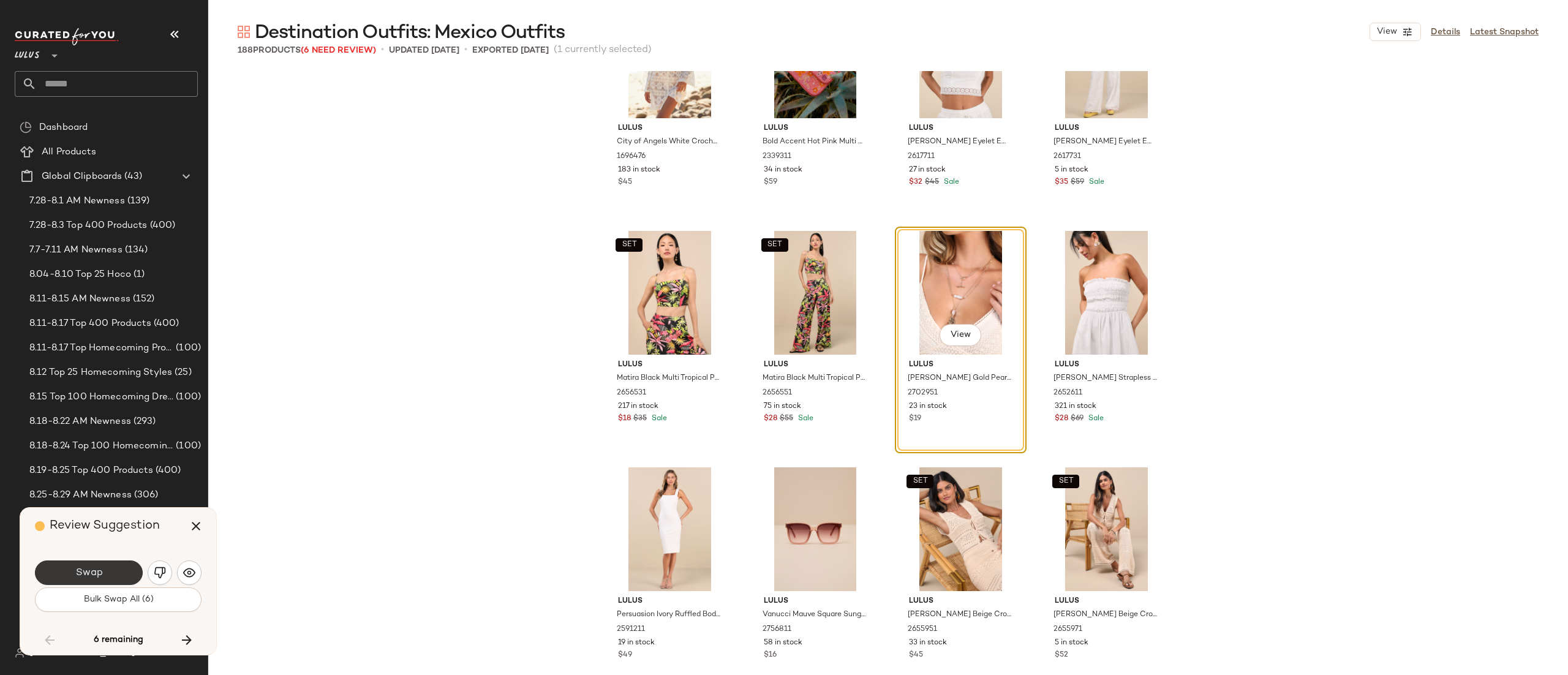
click at [120, 572] on button "Swap" at bounding box center [89, 572] width 108 height 25
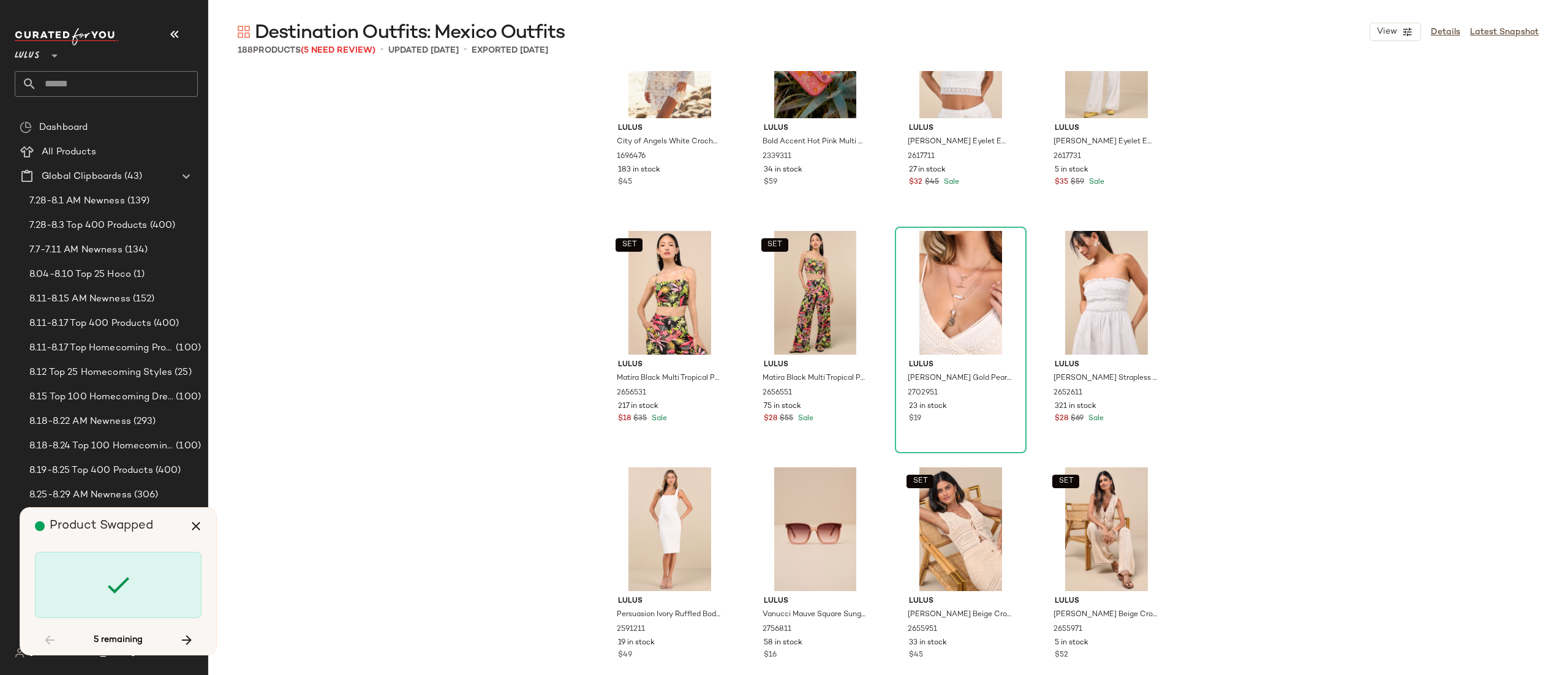
scroll to position [9225, 0]
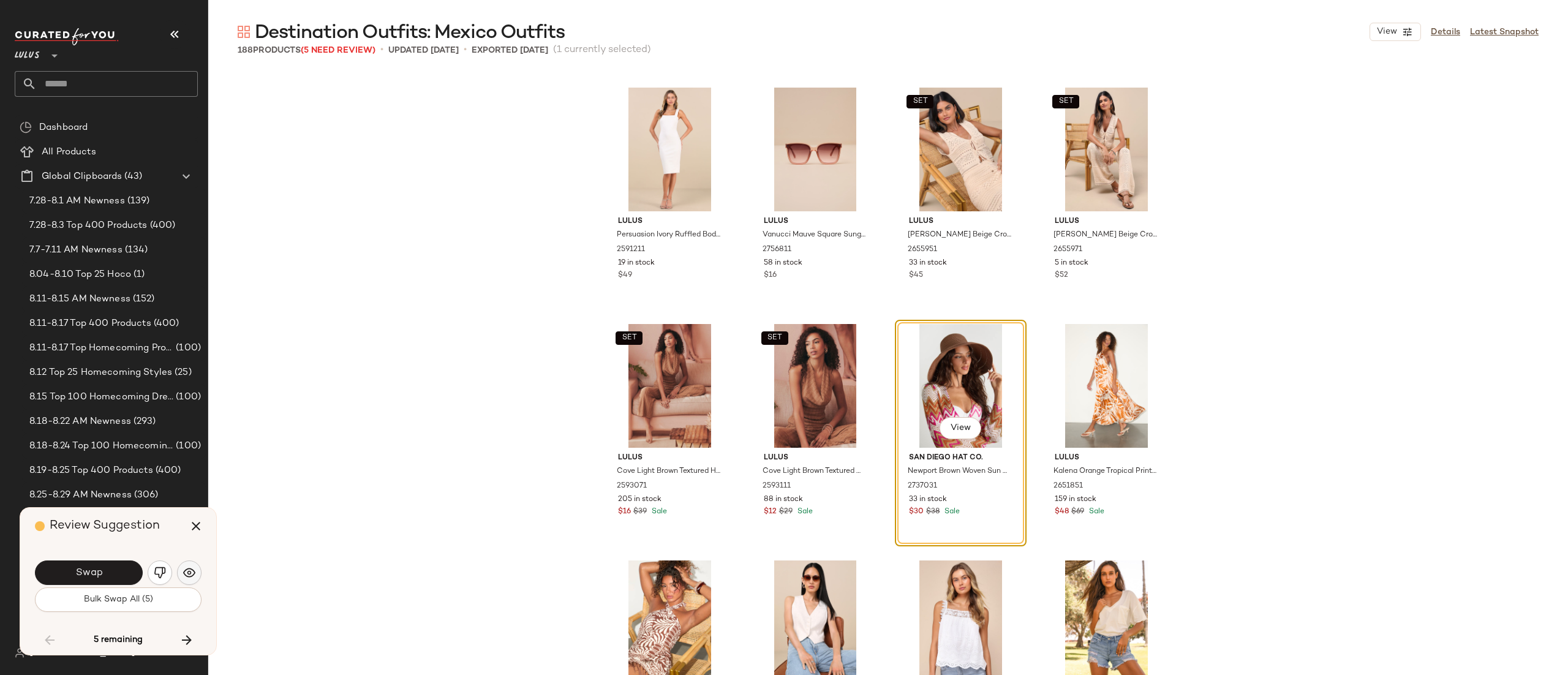
click at [189, 569] on img "button" at bounding box center [189, 573] width 12 height 12
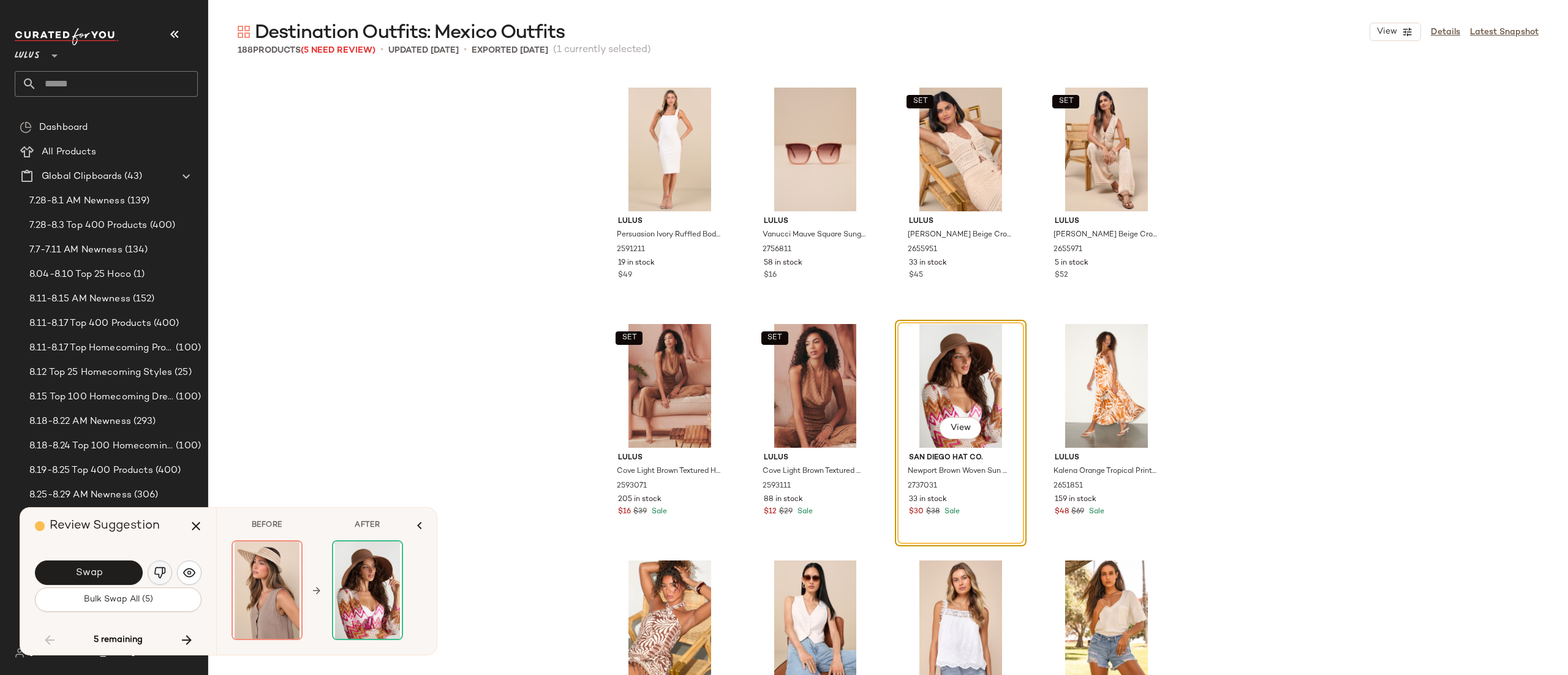
click at [162, 571] on img "button" at bounding box center [160, 573] width 12 height 12
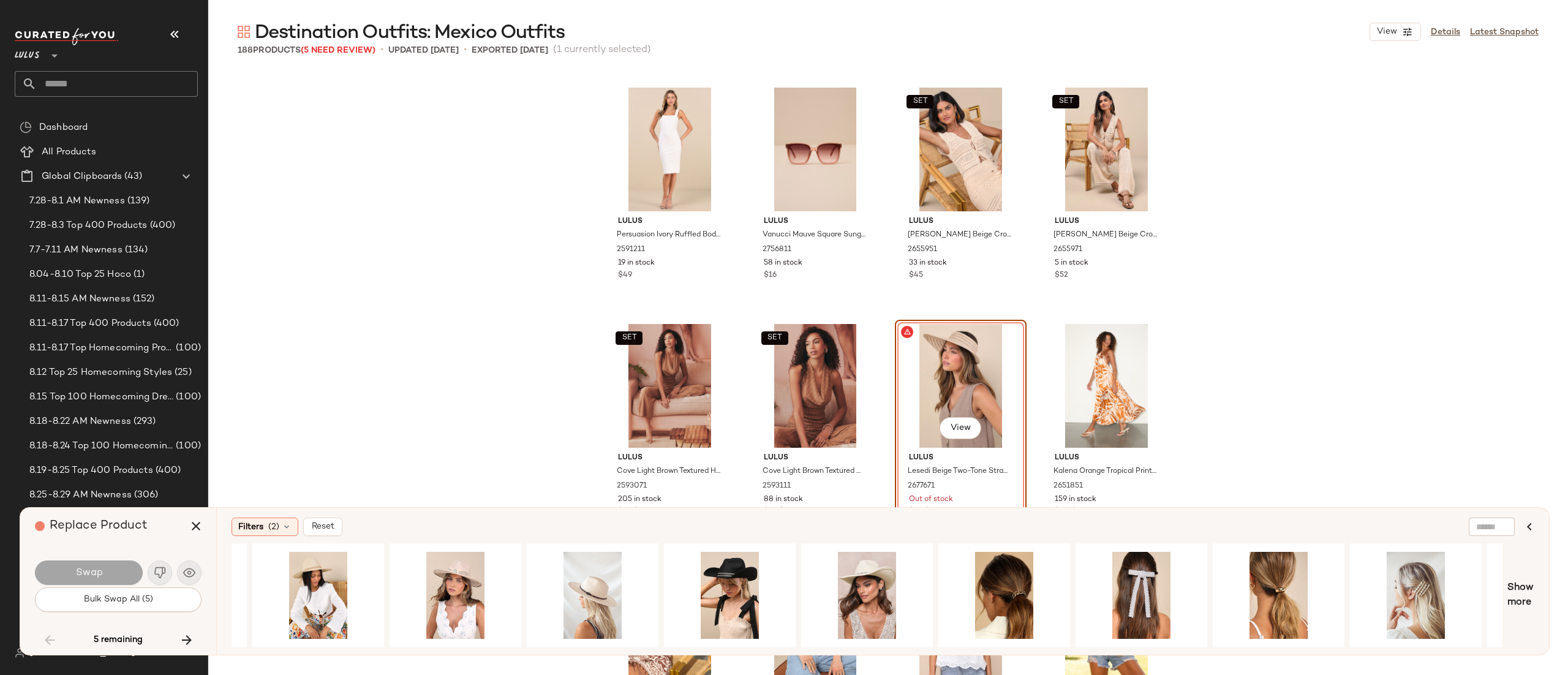
scroll to position [0, 0]
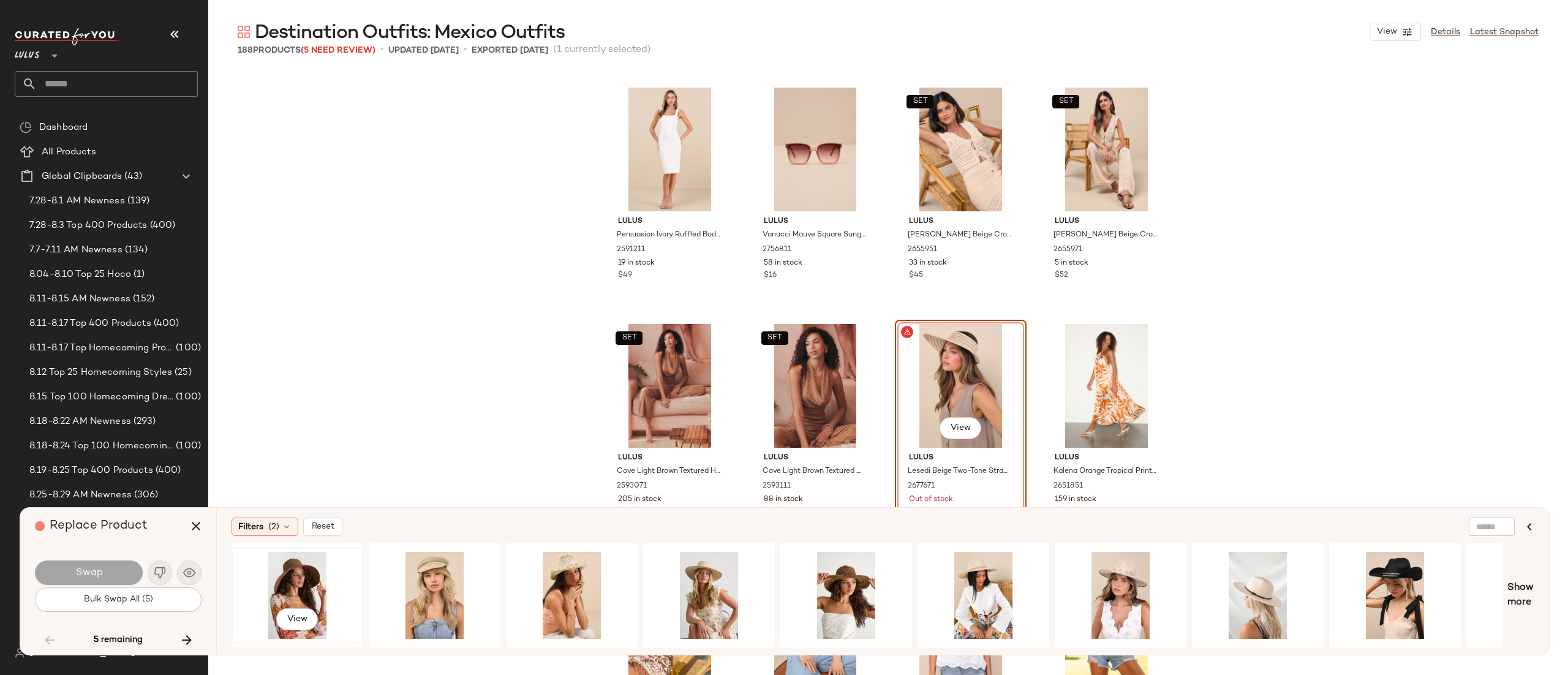
click at [296, 572] on div "View" at bounding box center [297, 596] width 123 height 87
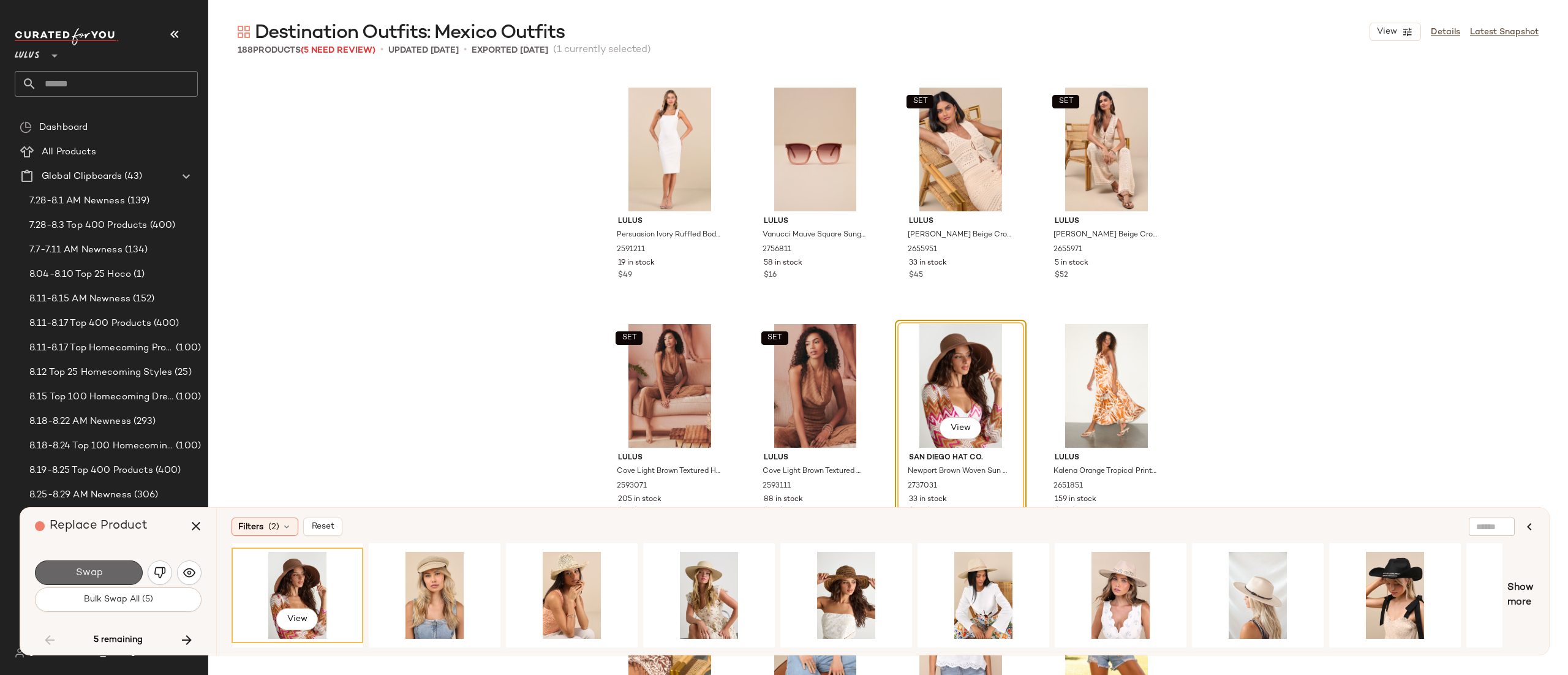
click at [85, 571] on span "Swap" at bounding box center [88, 573] width 28 height 12
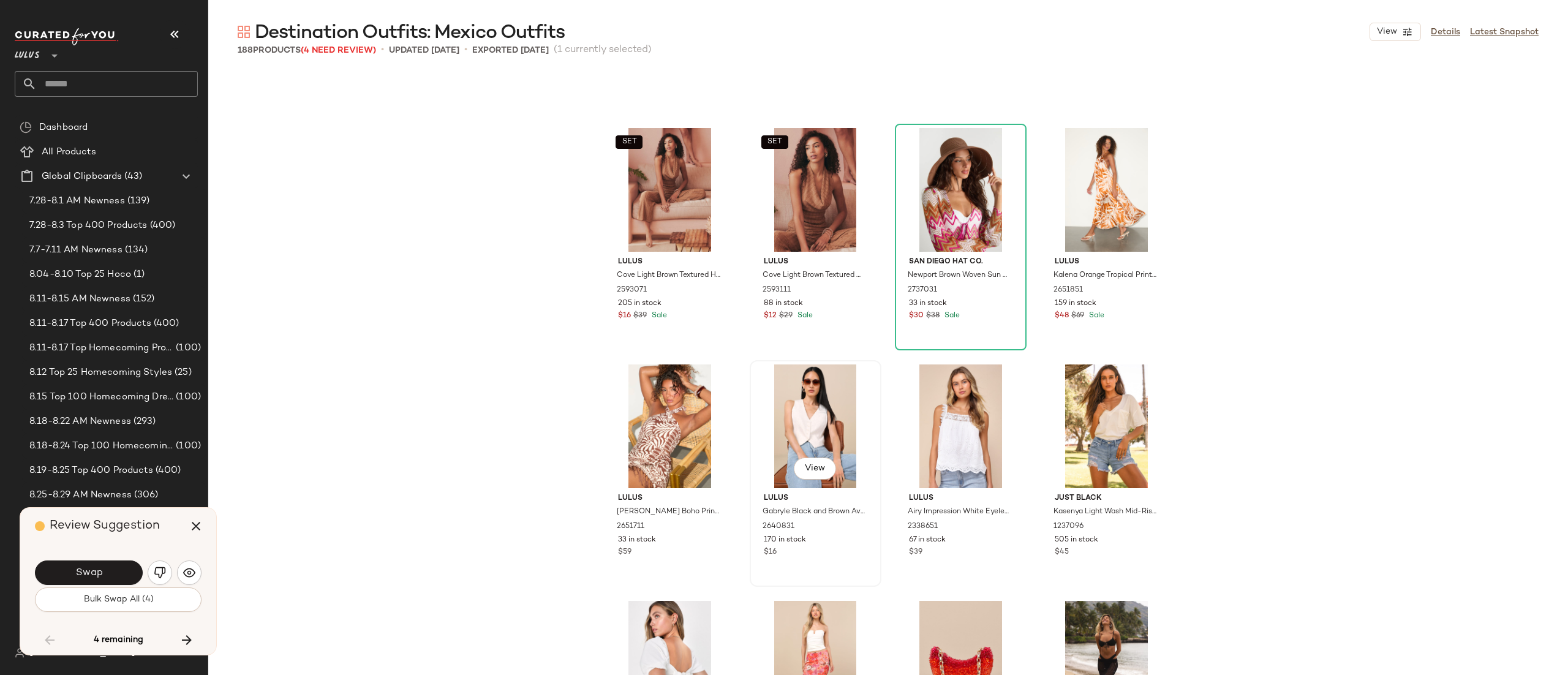
scroll to position [9404, 0]
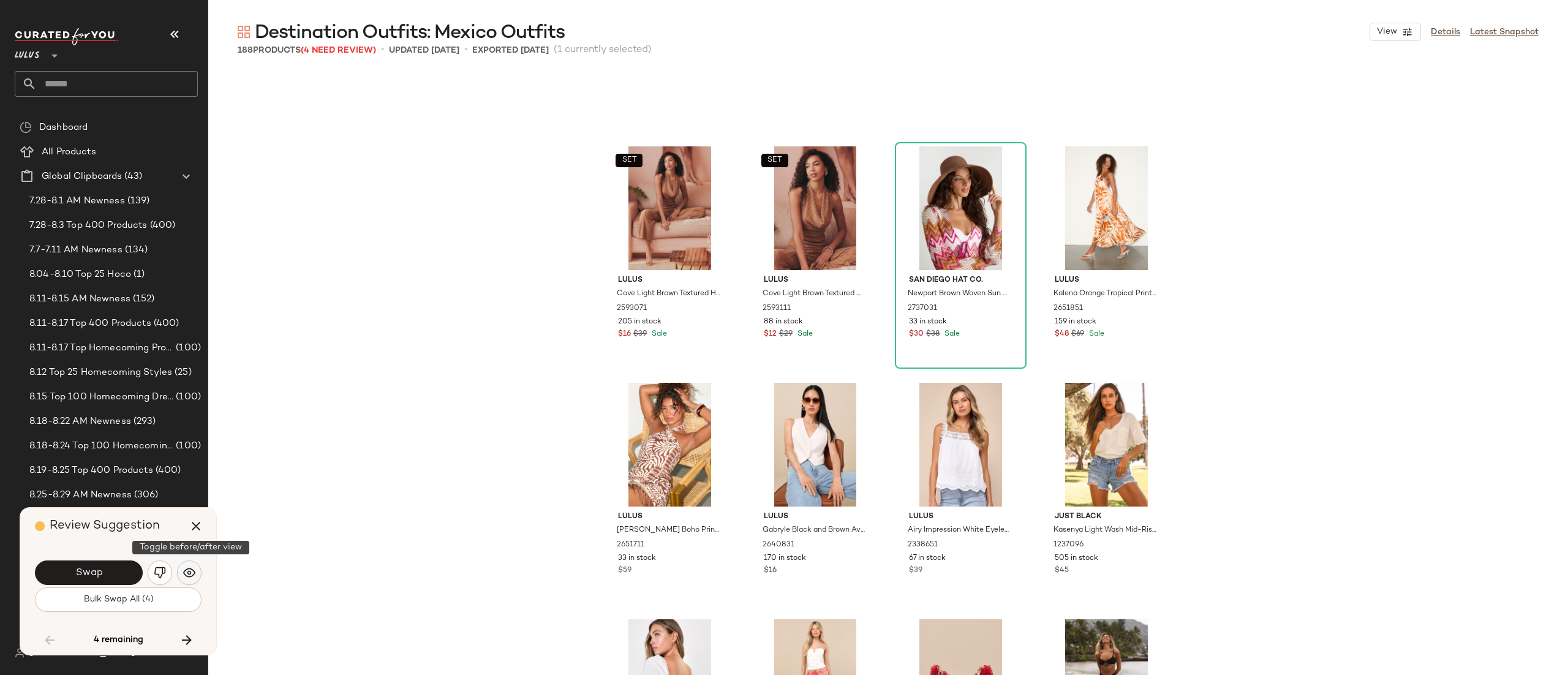
click at [195, 572] on img "button" at bounding box center [189, 573] width 12 height 12
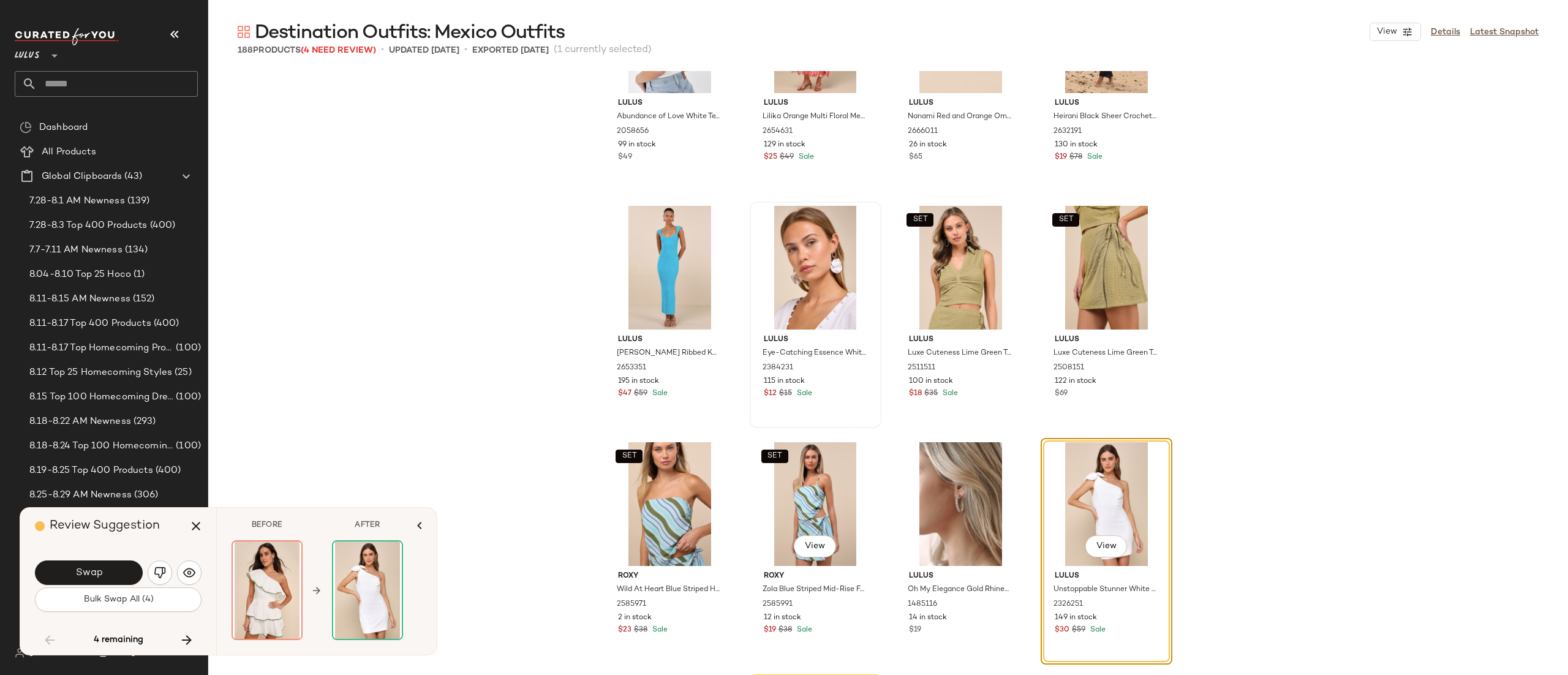
scroll to position [10234, 0]
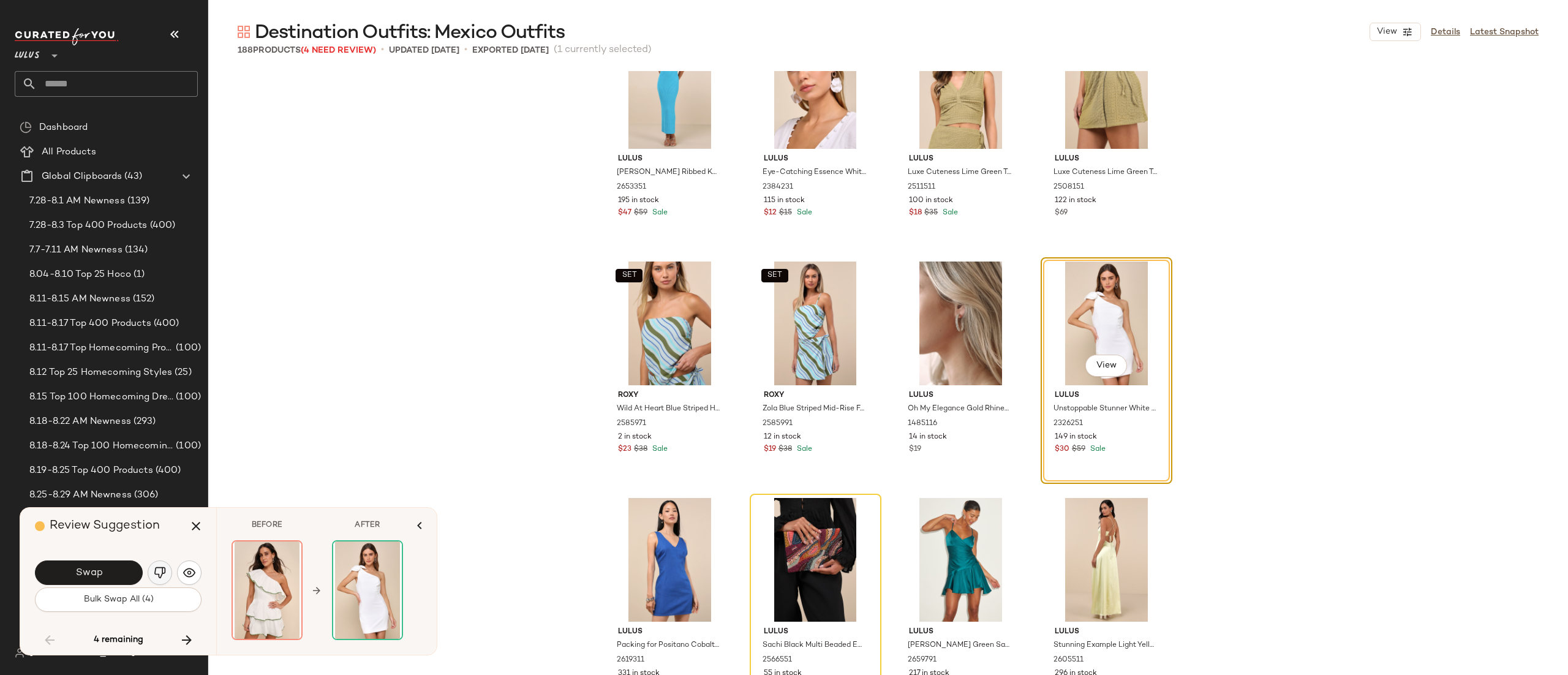
click at [161, 574] on img "button" at bounding box center [160, 573] width 12 height 12
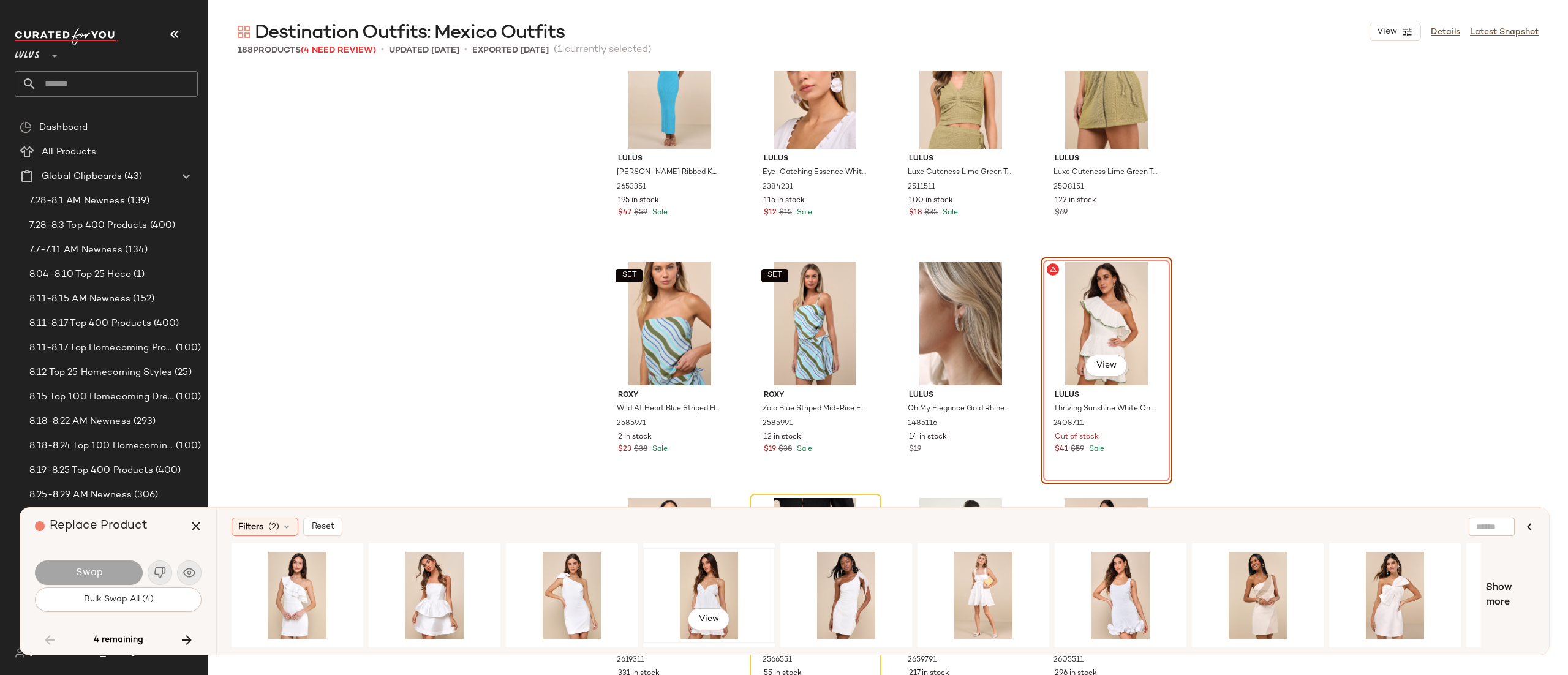
click at [702, 582] on div "View" at bounding box center [709, 596] width 123 height 87
click at [79, 570] on span "Swap" at bounding box center [88, 573] width 28 height 12
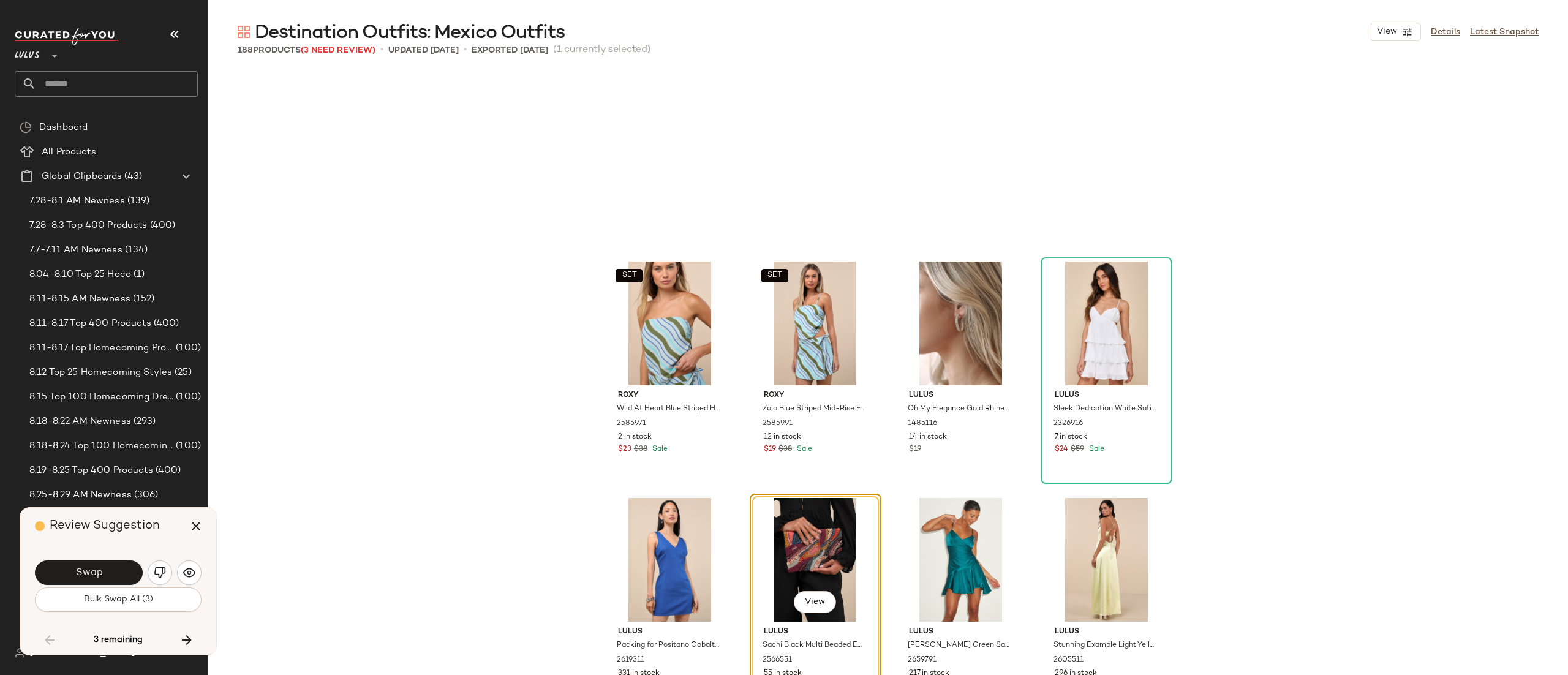
scroll to position [10409, 0]
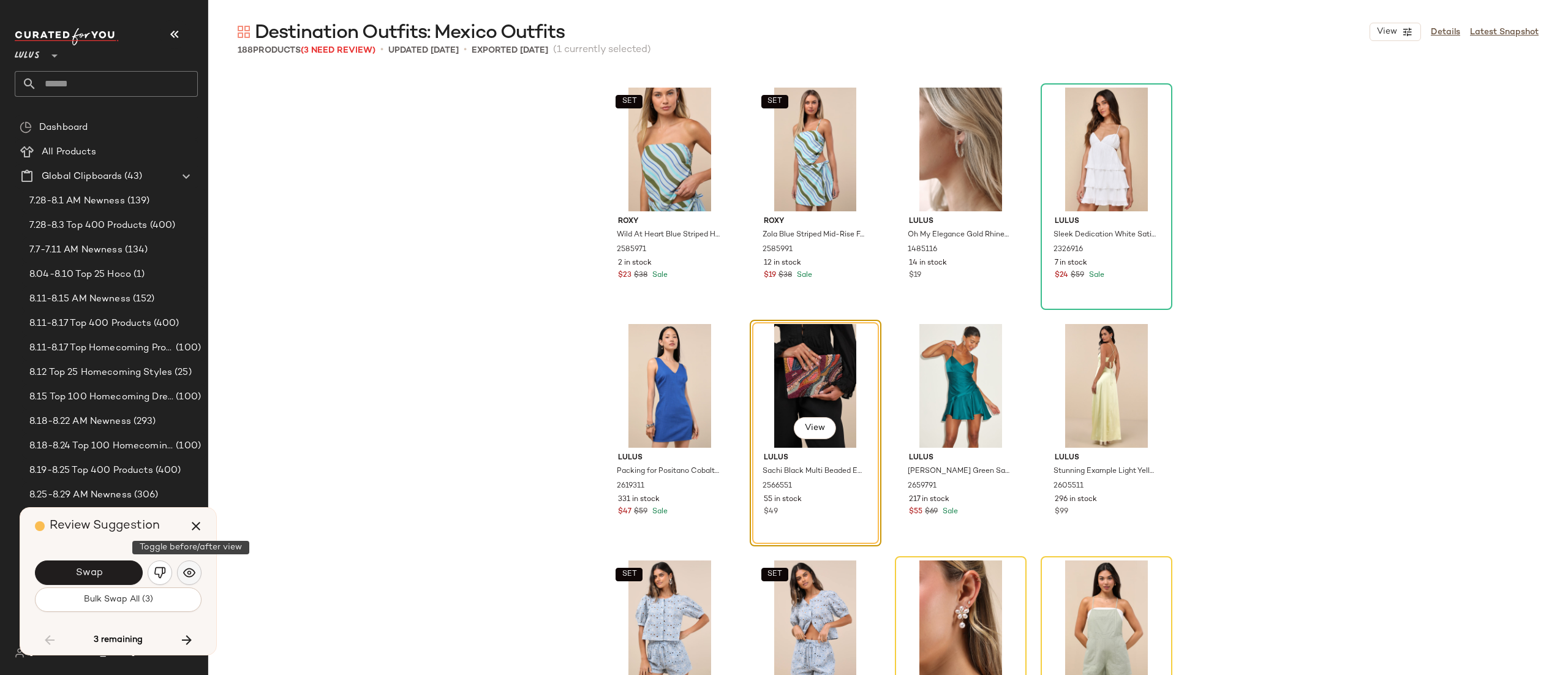
click at [181, 574] on button "button" at bounding box center [189, 572] width 25 height 25
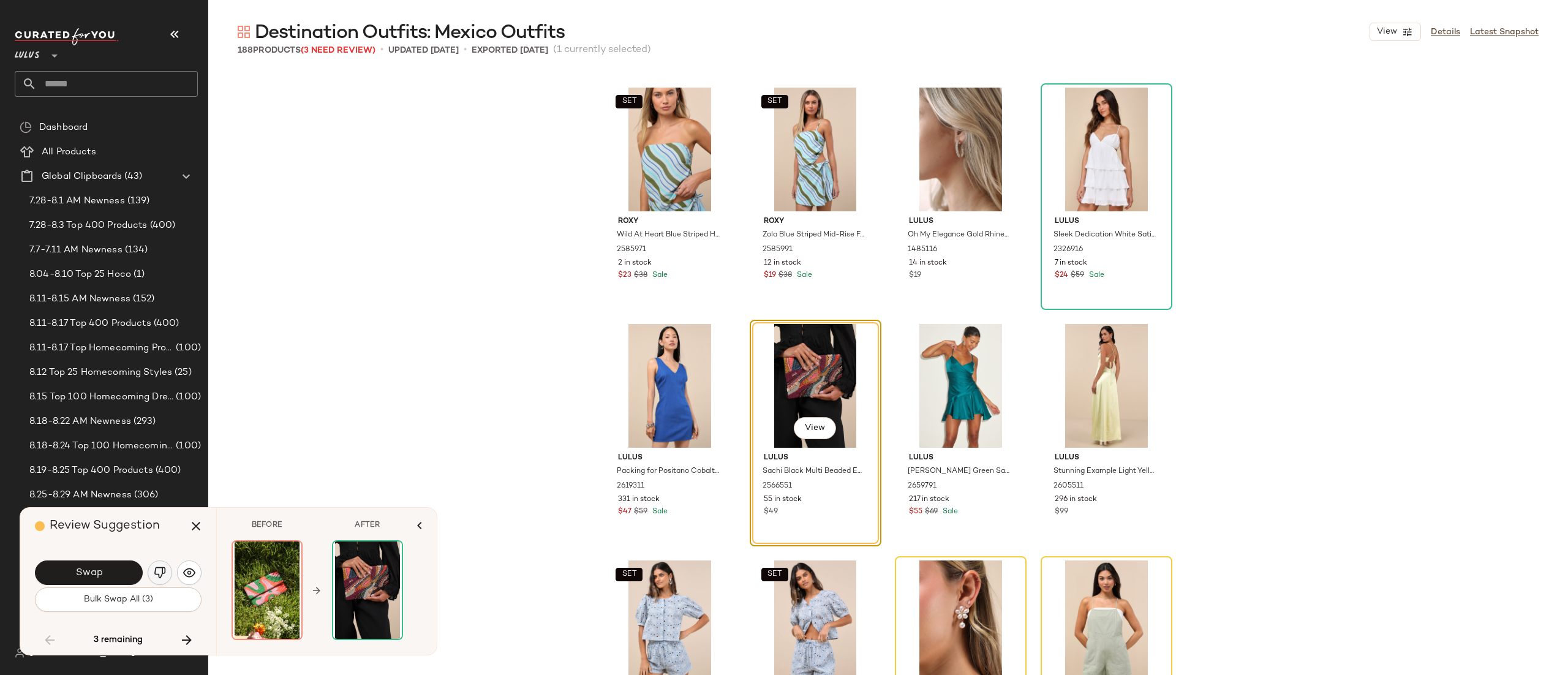
click at [162, 575] on img "button" at bounding box center [160, 573] width 12 height 12
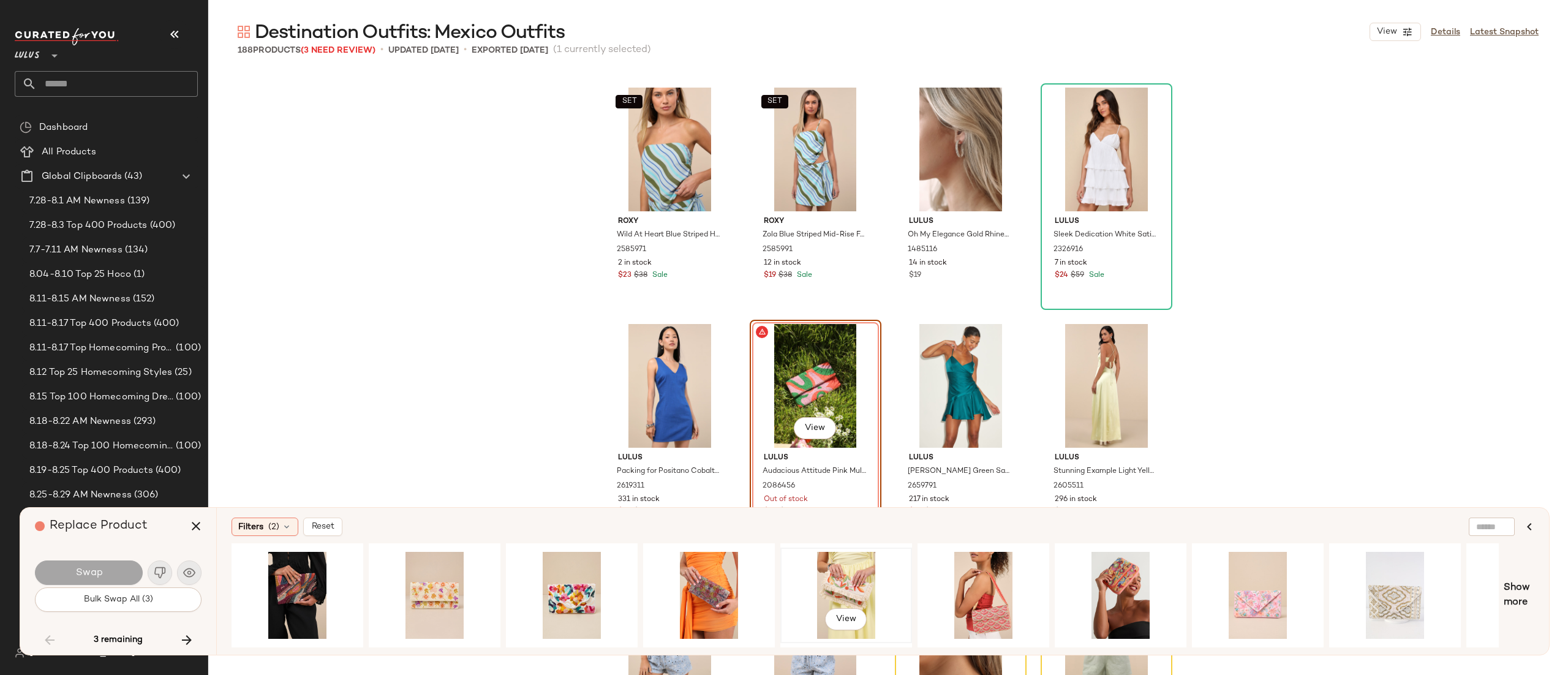
click at [839, 590] on div "View" at bounding box center [846, 596] width 123 height 87
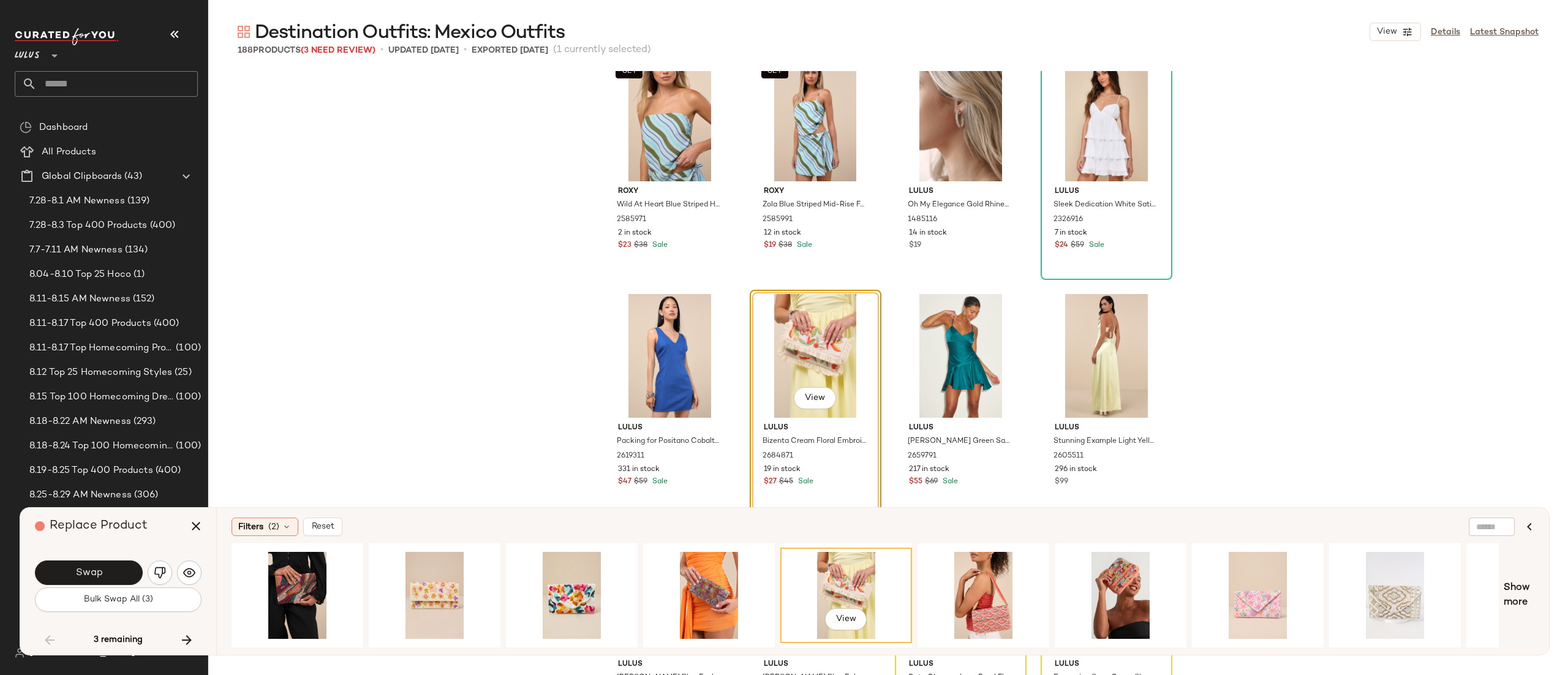
scroll to position [10428, 0]
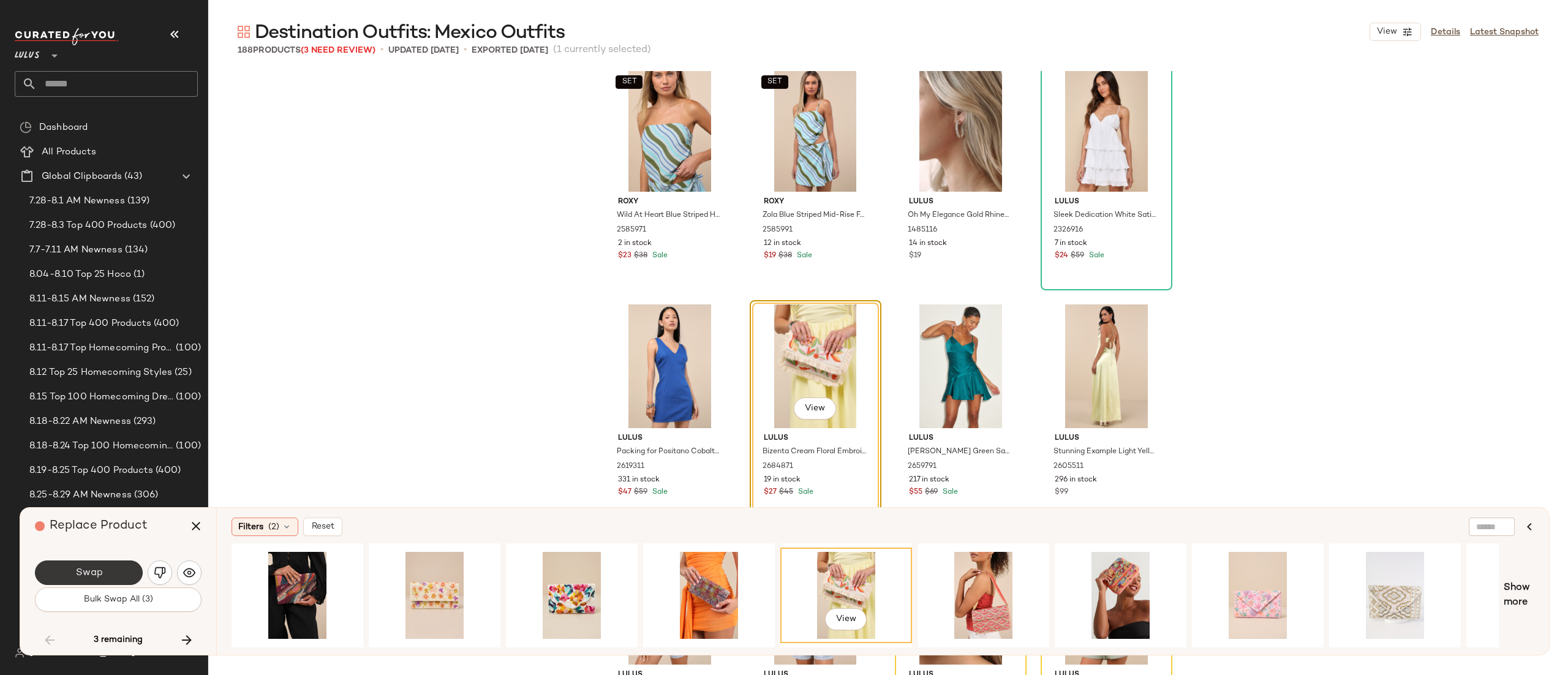
click at [94, 567] on span "Swap" at bounding box center [88, 573] width 28 height 12
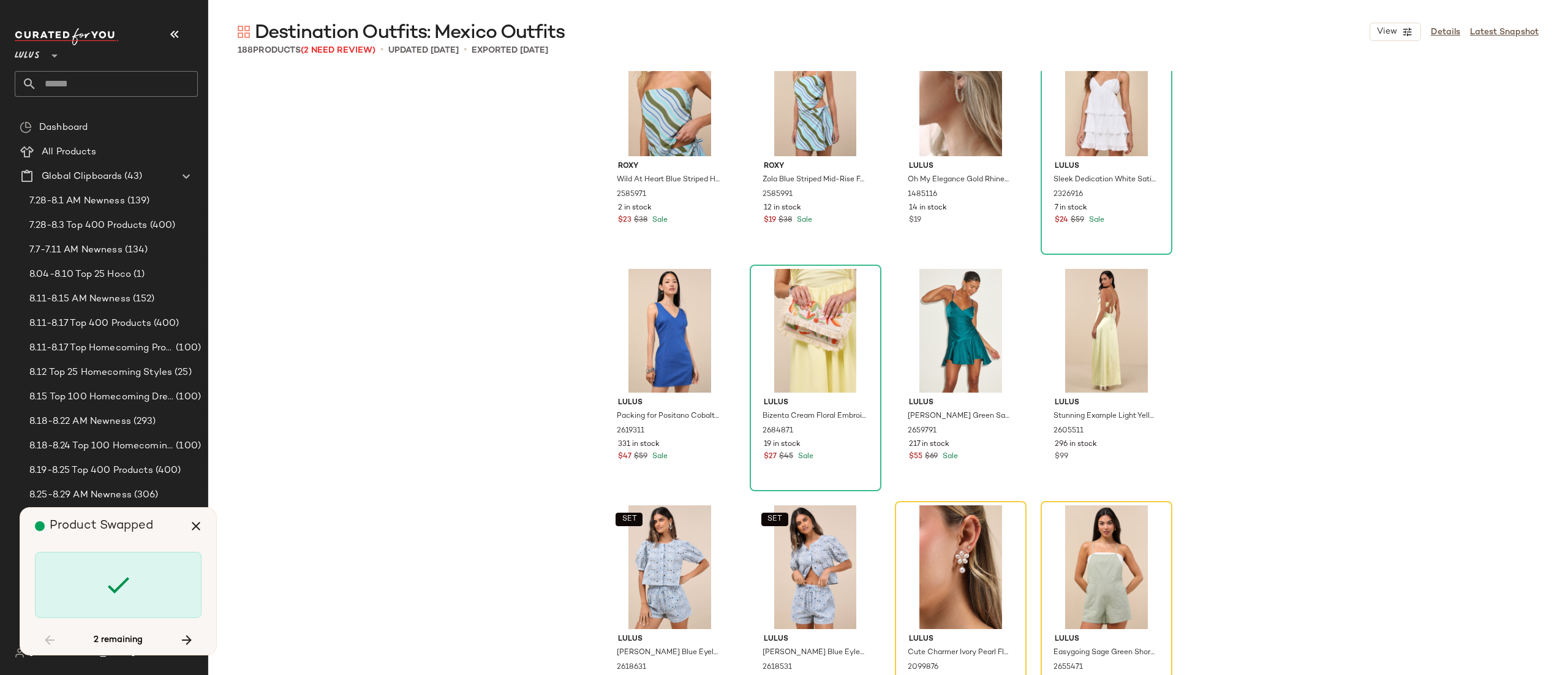
scroll to position [10465, 0]
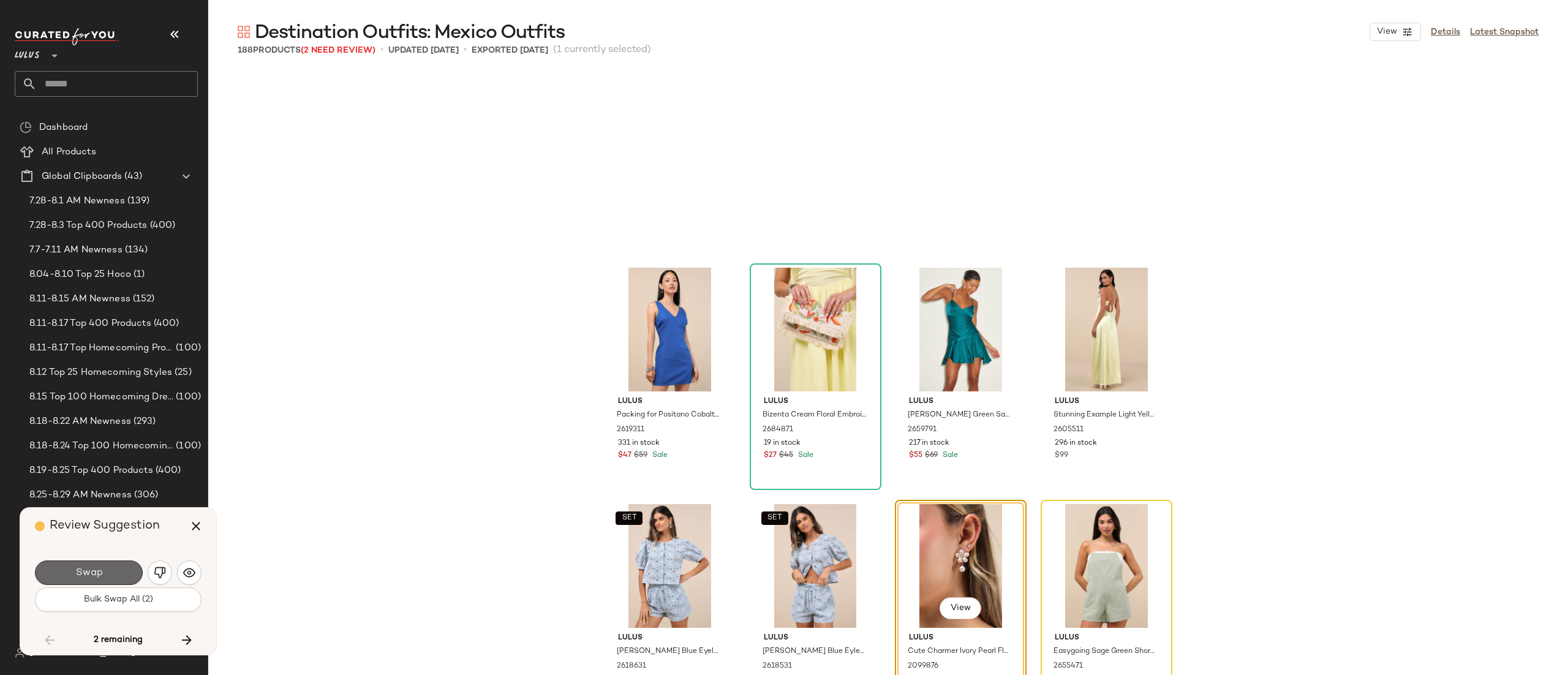
click at [68, 567] on button "Swap" at bounding box center [89, 572] width 108 height 25
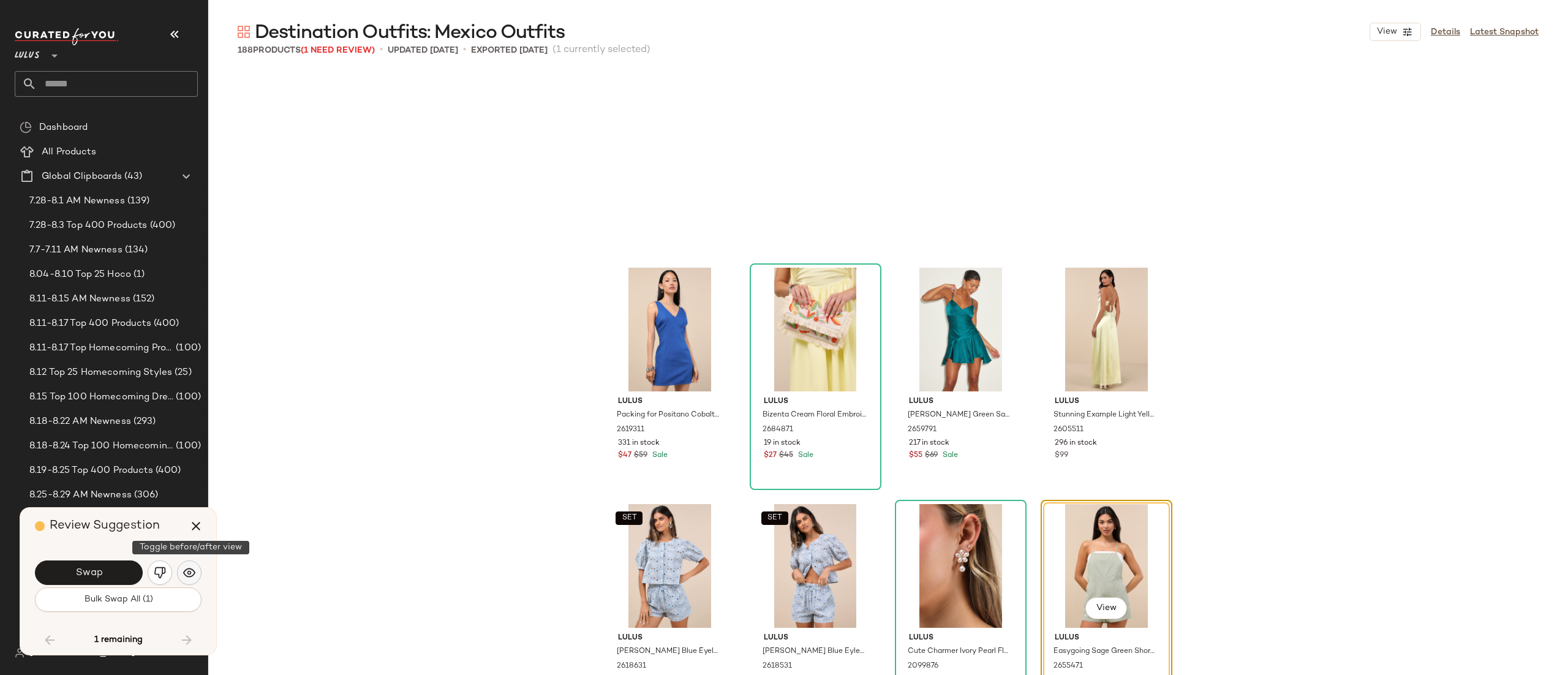
click at [194, 581] on button "button" at bounding box center [189, 572] width 25 height 25
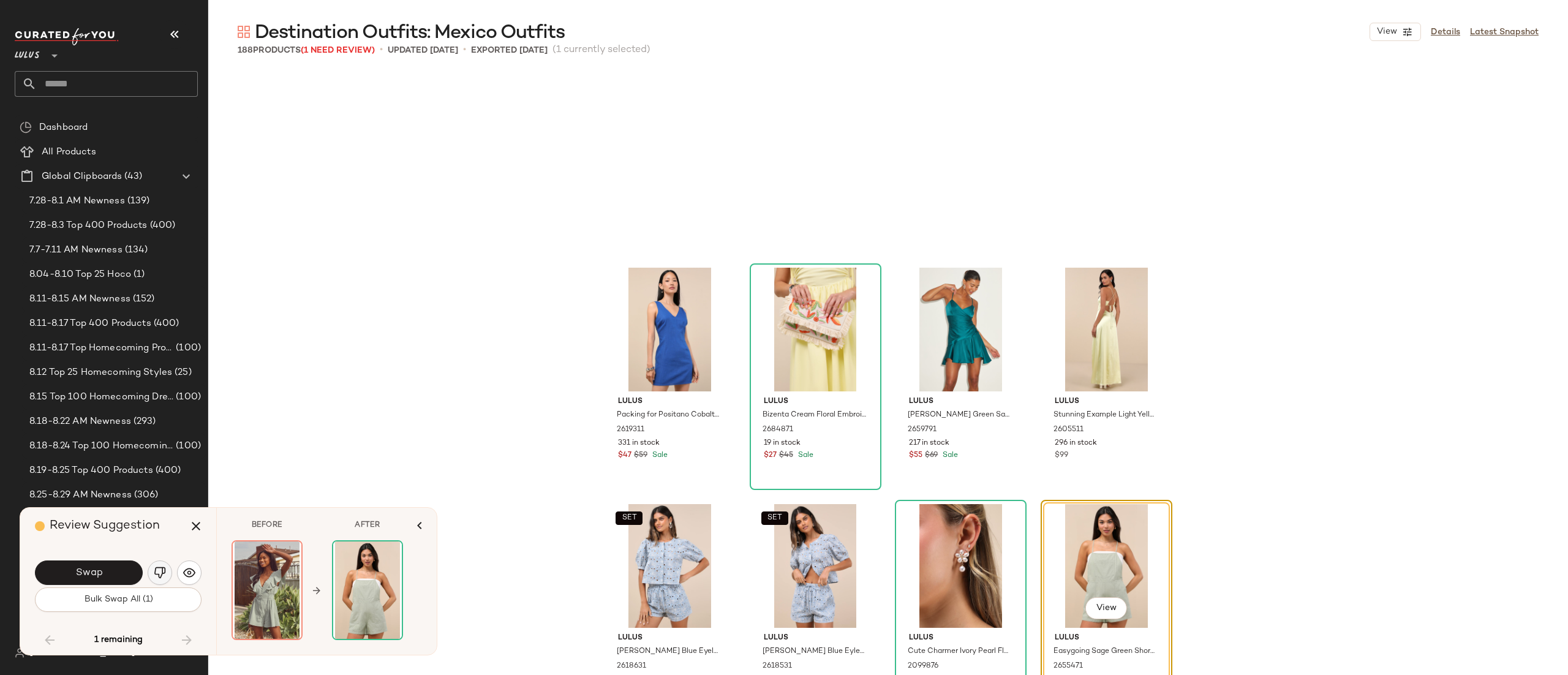
click at [159, 575] on img "button" at bounding box center [160, 573] width 12 height 12
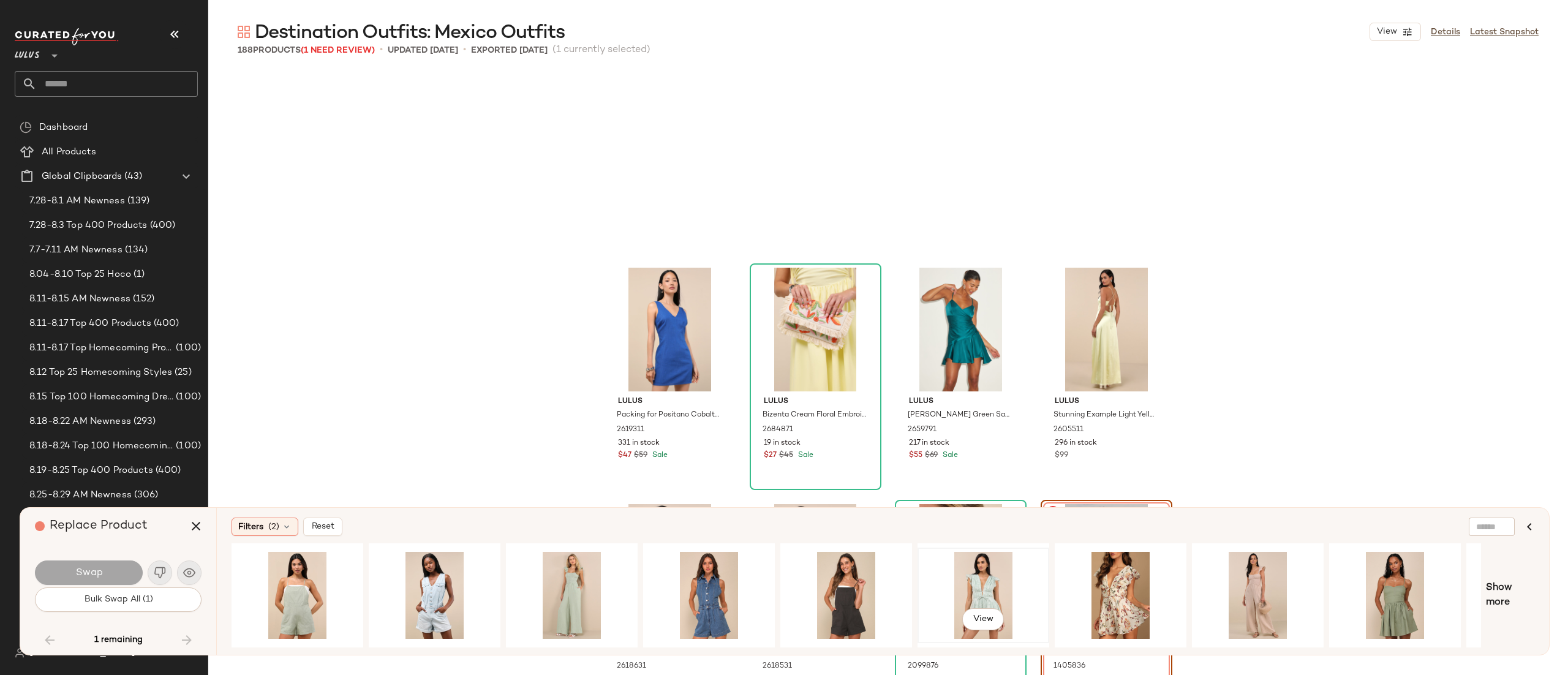
click at [961, 585] on div "View" at bounding box center [983, 596] width 123 height 87
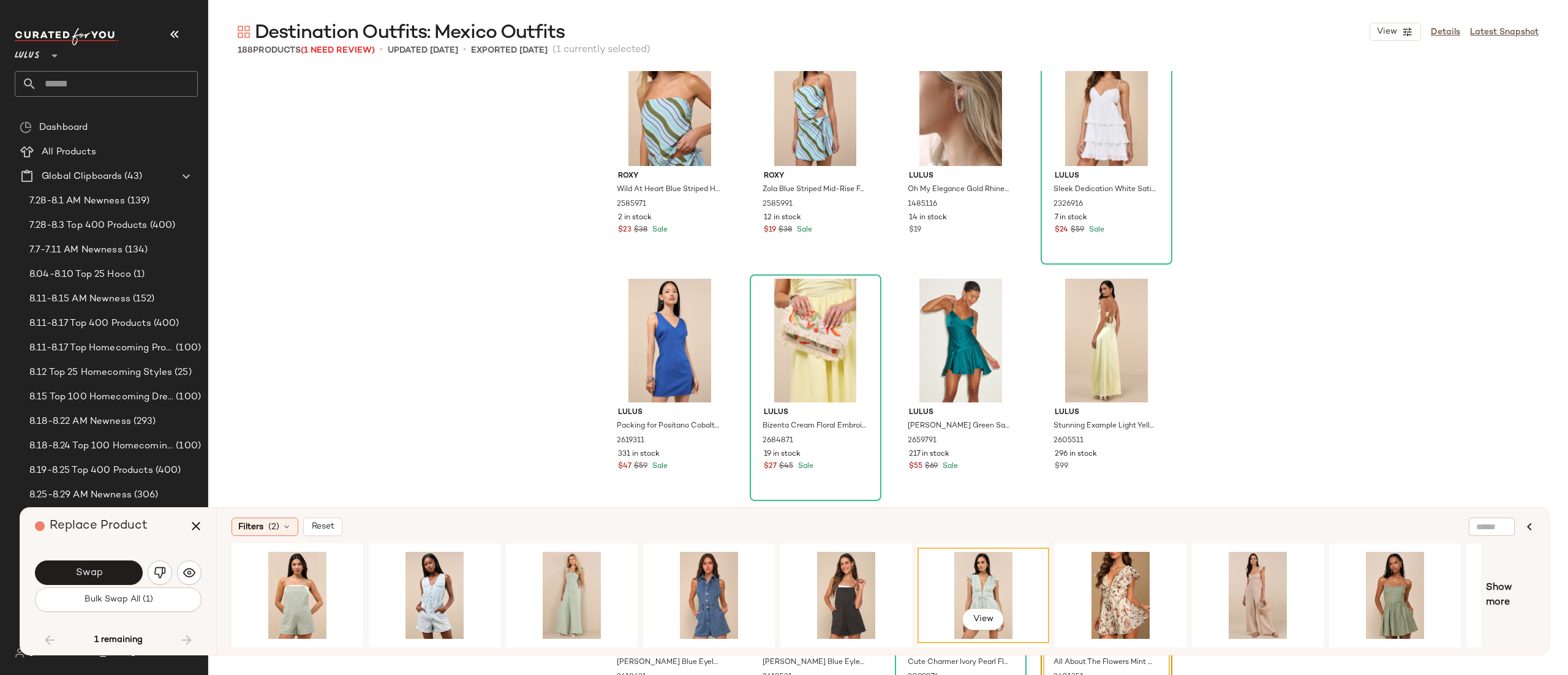
click at [1205, 346] on div "SET Roxy Wild At Heart Blue Striped Handkerchief Cami Top 2585971 2 in stock $2…" at bounding box center [888, 399] width 1360 height 656
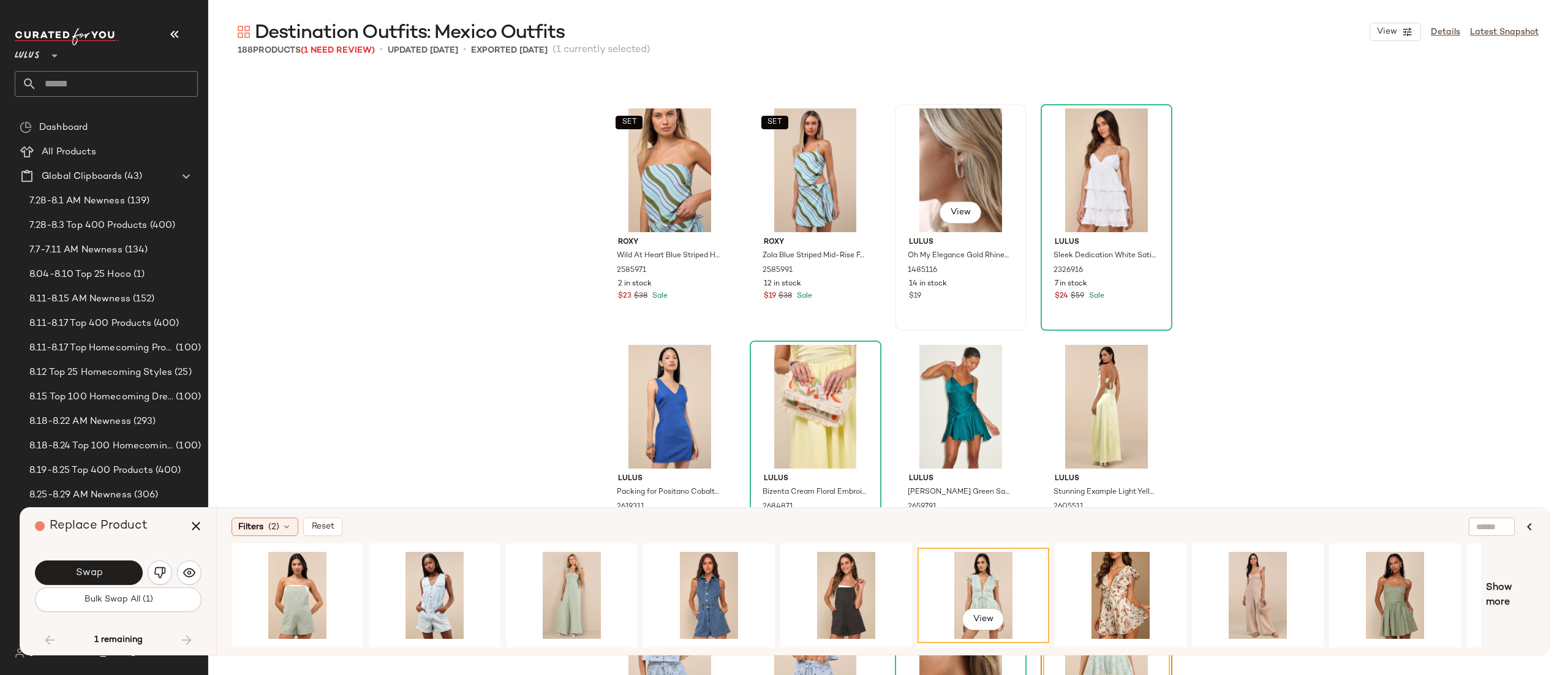
scroll to position [10465, 0]
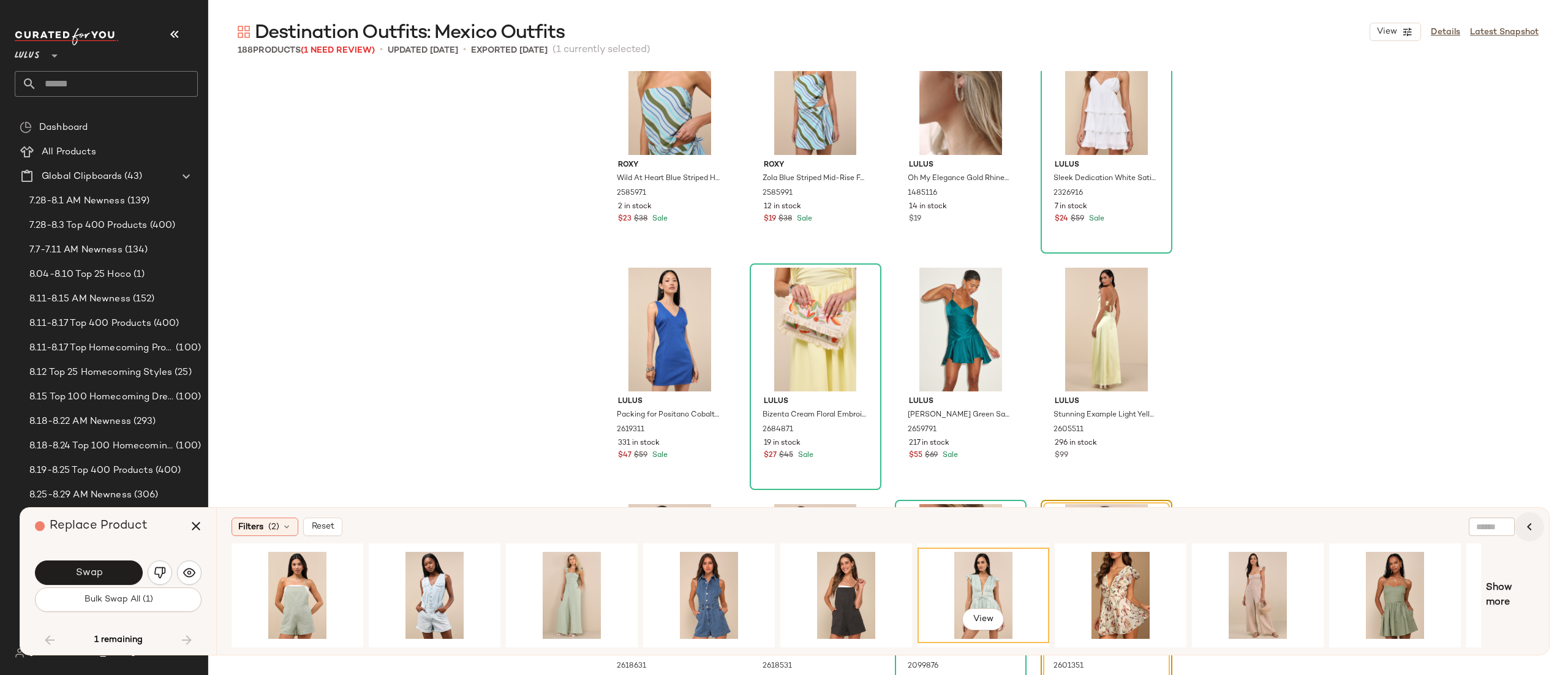
click at [1525, 528] on icon "button" at bounding box center [1530, 527] width 15 height 15
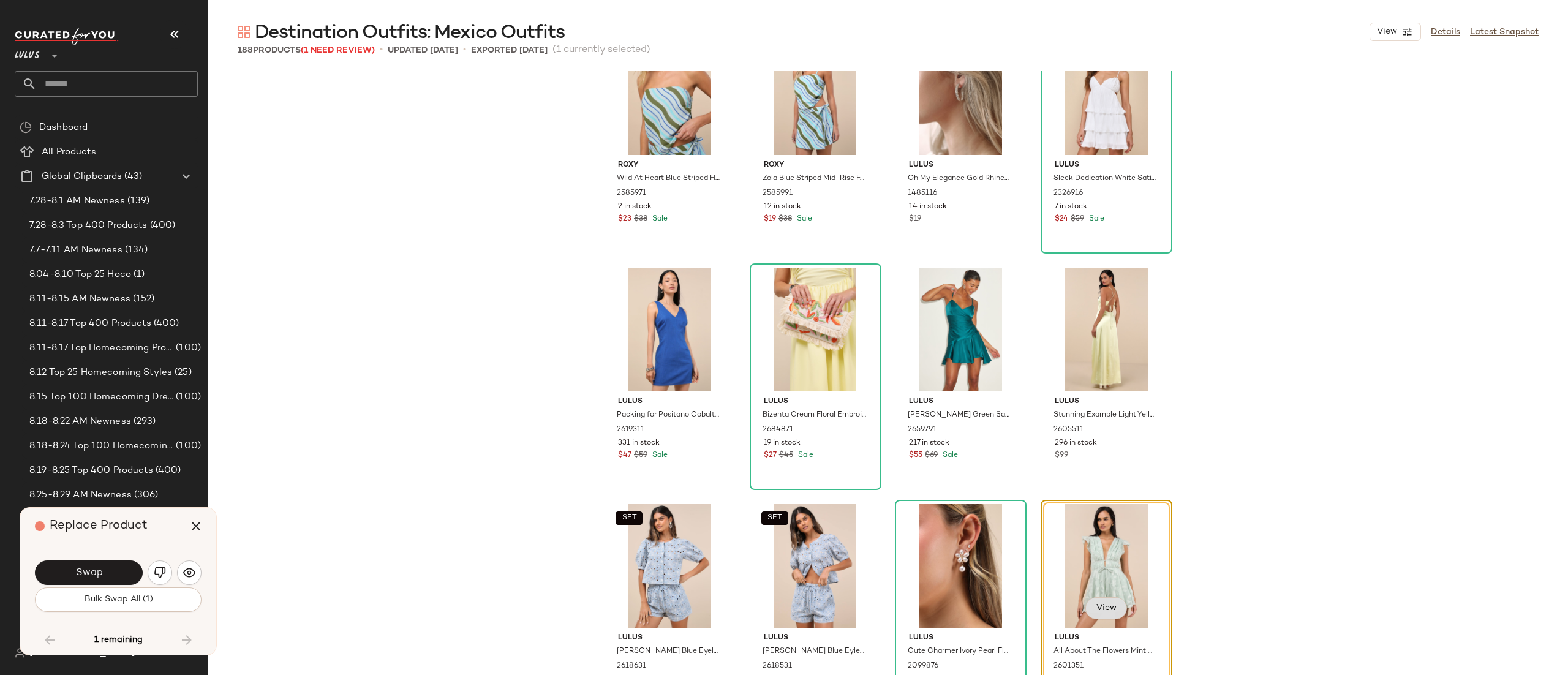
click at [1116, 614] on button "View" at bounding box center [1106, 608] width 42 height 22
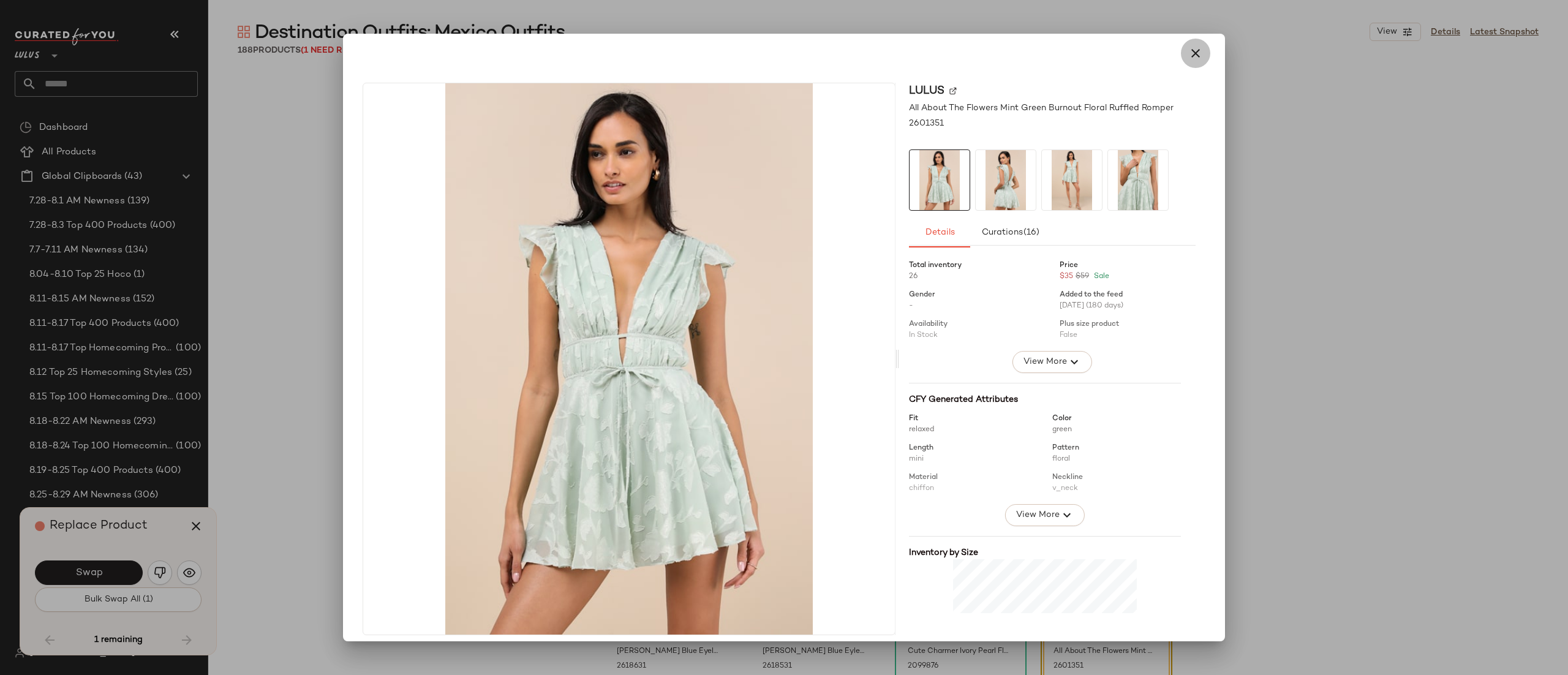
click at [1195, 57] on icon "button" at bounding box center [1196, 53] width 15 height 15
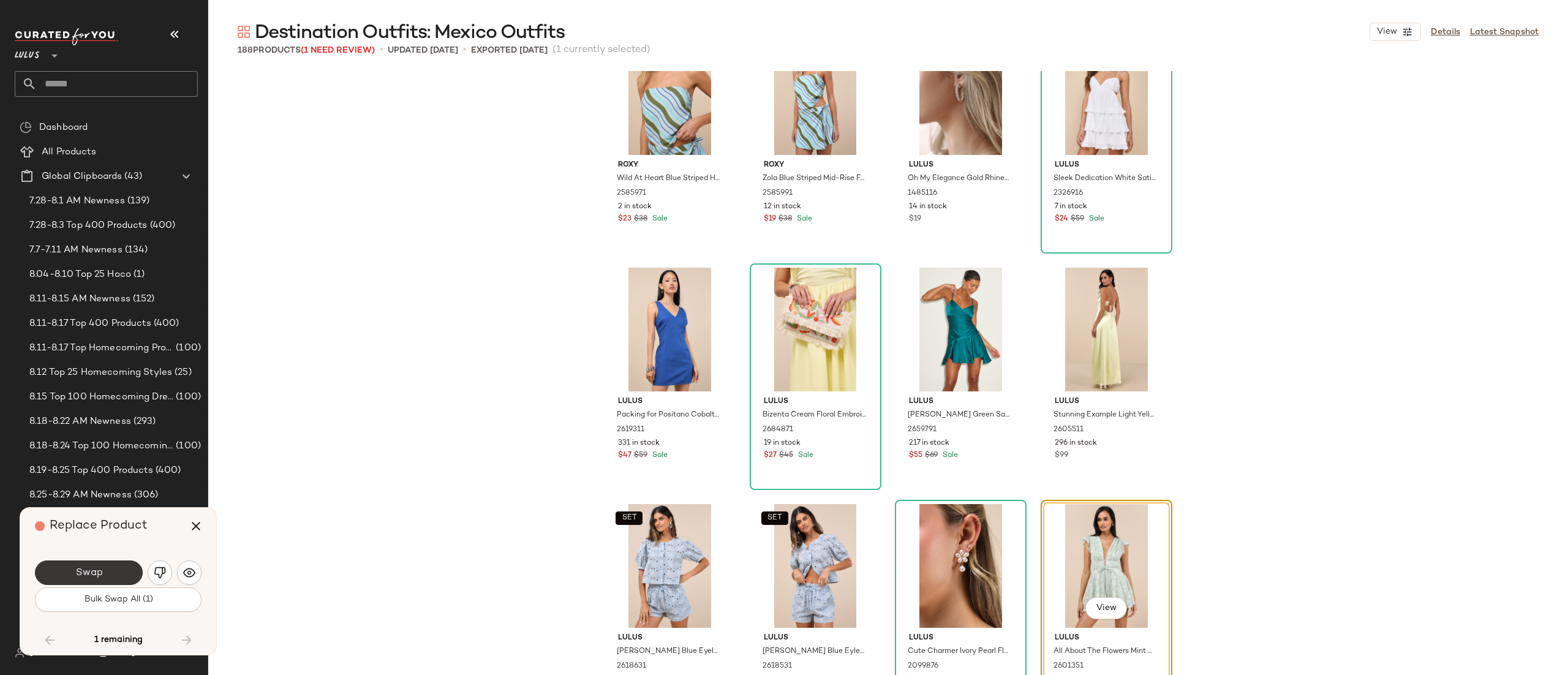
click at [105, 571] on button "Swap" at bounding box center [89, 572] width 108 height 25
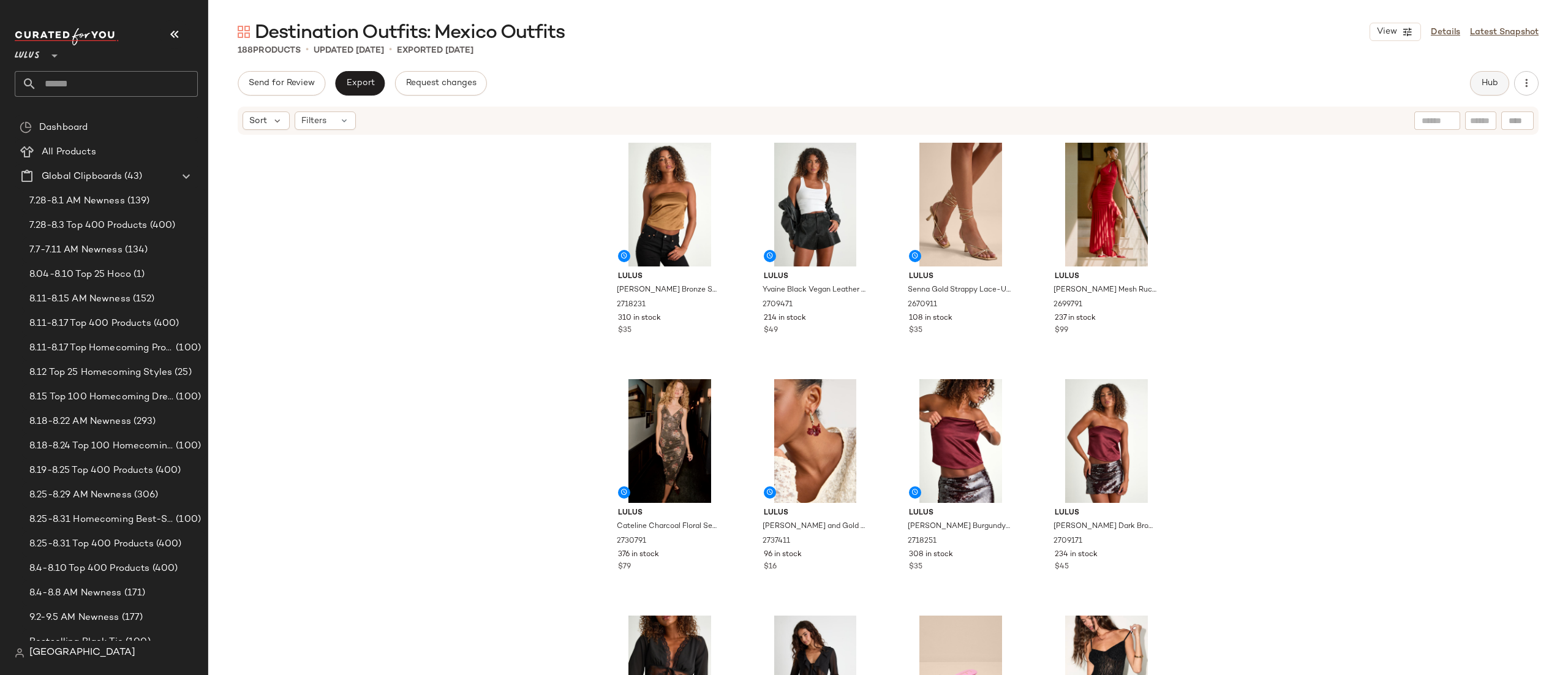
click at [1474, 89] on button "Hub" at bounding box center [1489, 83] width 39 height 25
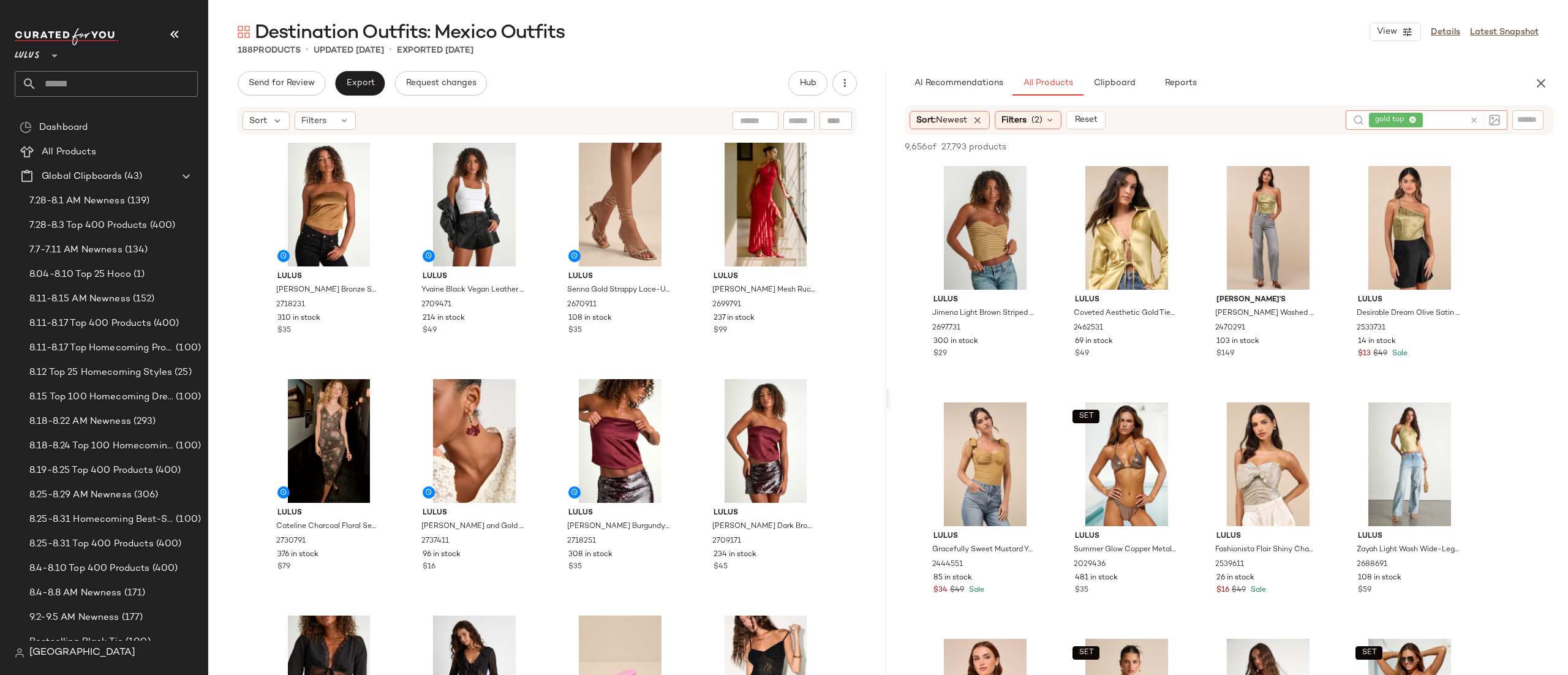
click at [1471, 119] on icon at bounding box center [1474, 120] width 9 height 9
click at [1017, 123] on span "Filters" at bounding box center [1014, 120] width 25 height 13
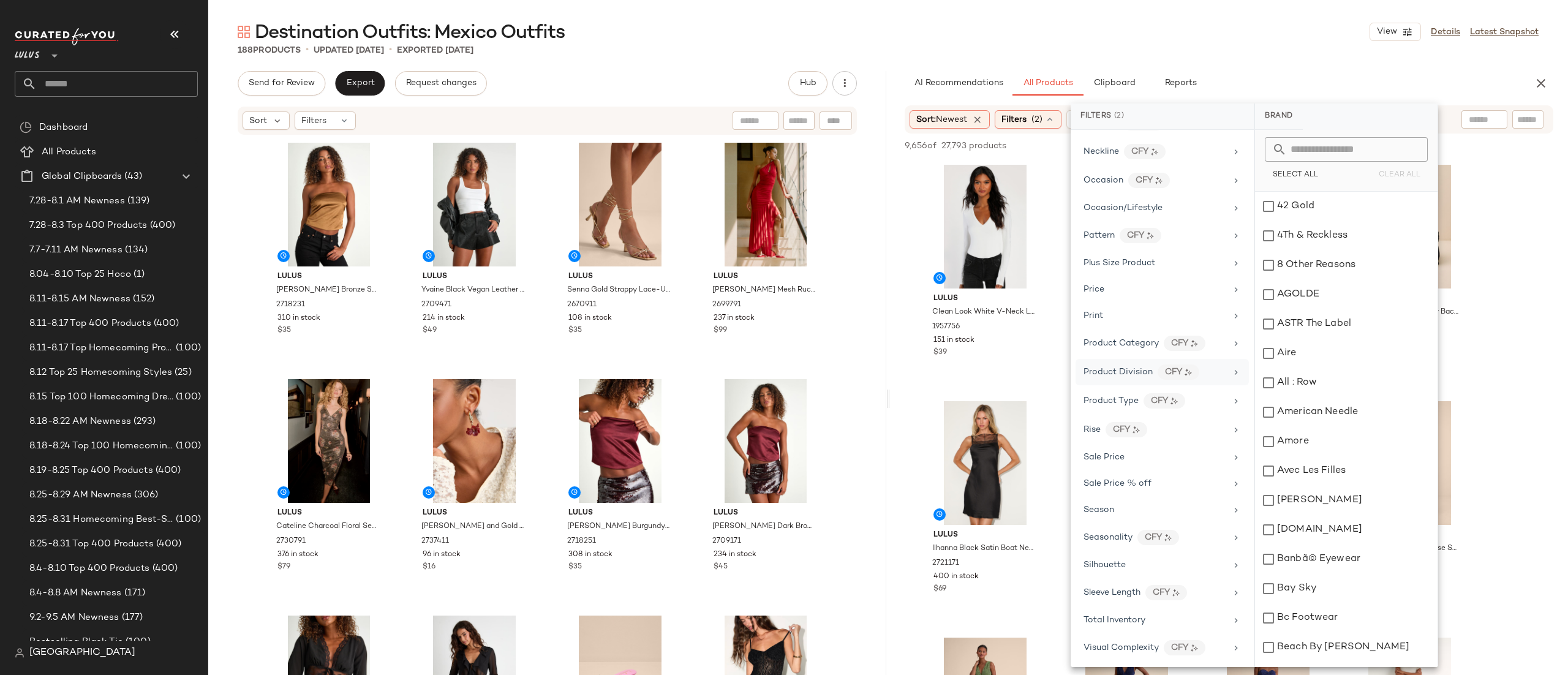
scroll to position [638, 0]
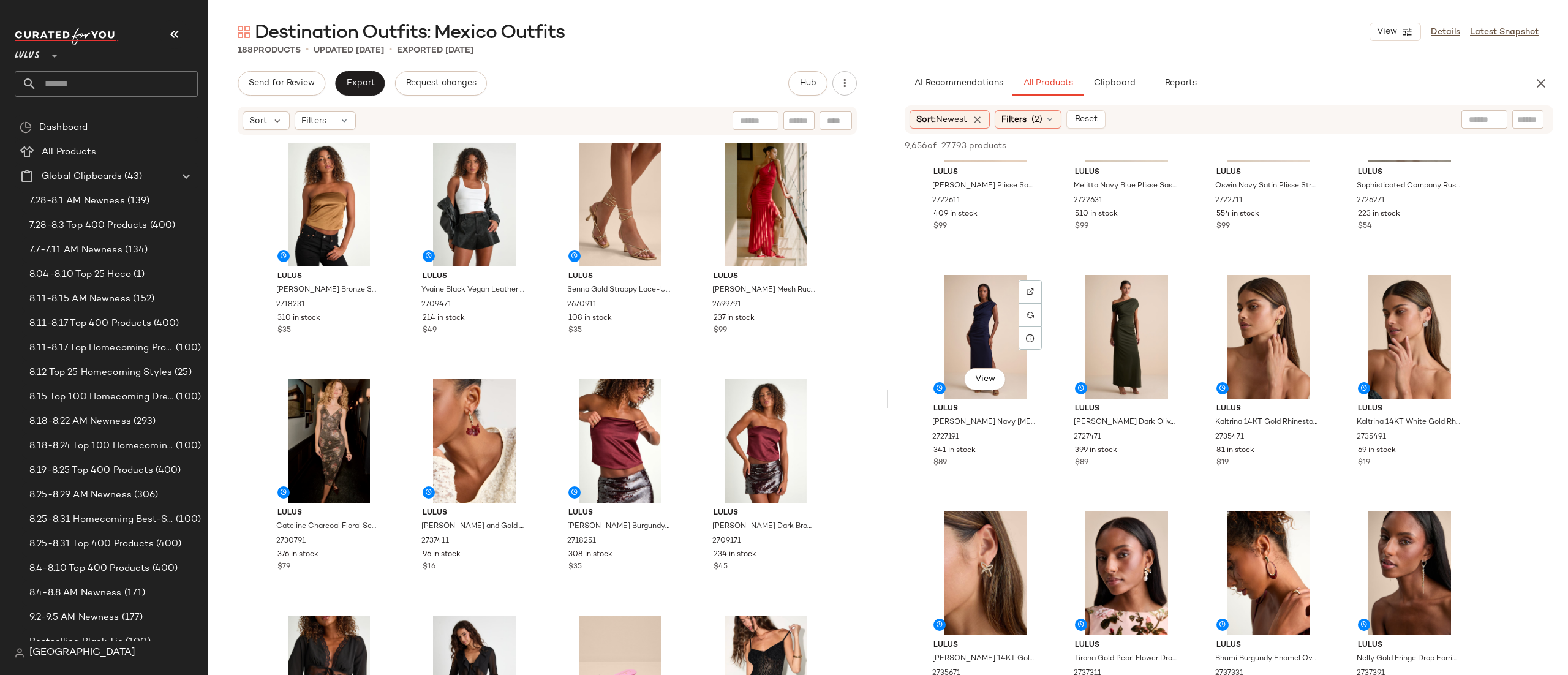
scroll to position [1255, 0]
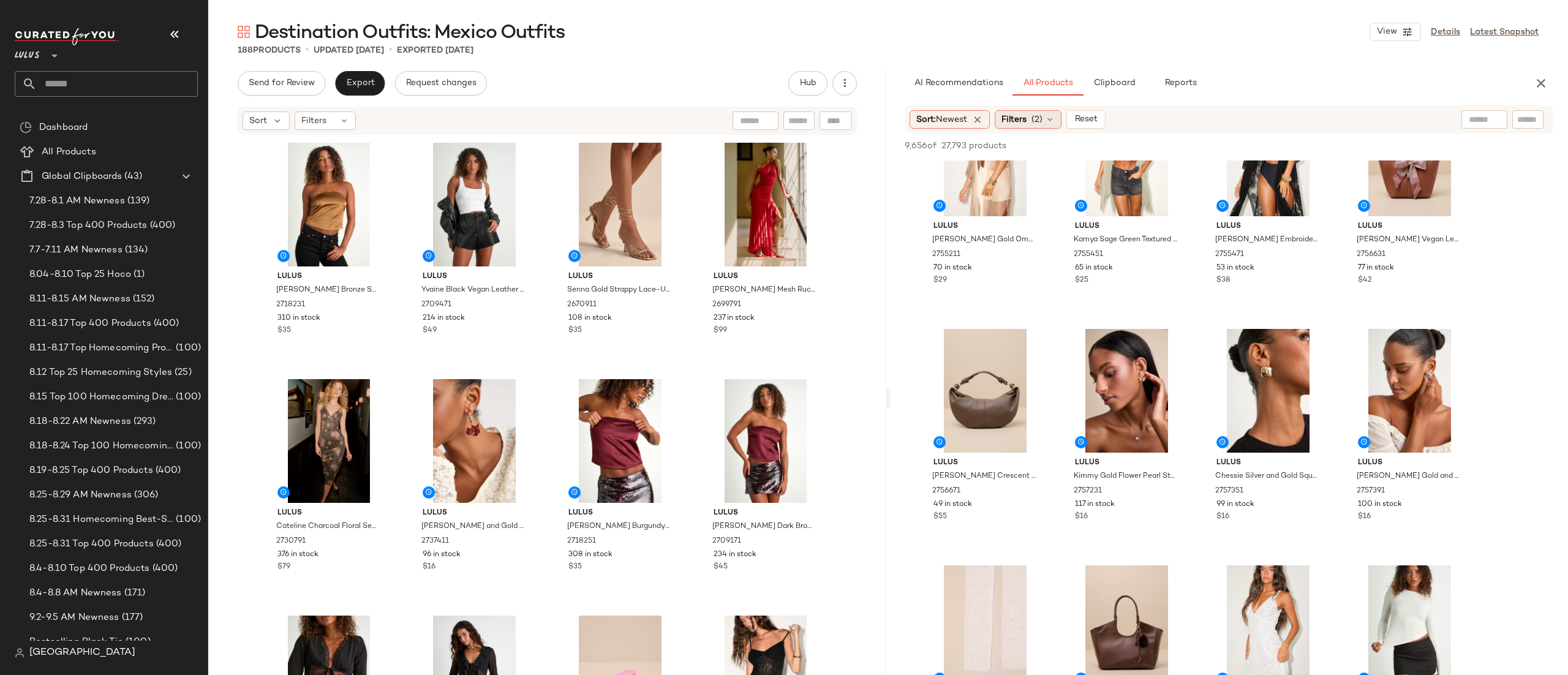
click at [1009, 123] on span "Filters" at bounding box center [1014, 120] width 25 height 13
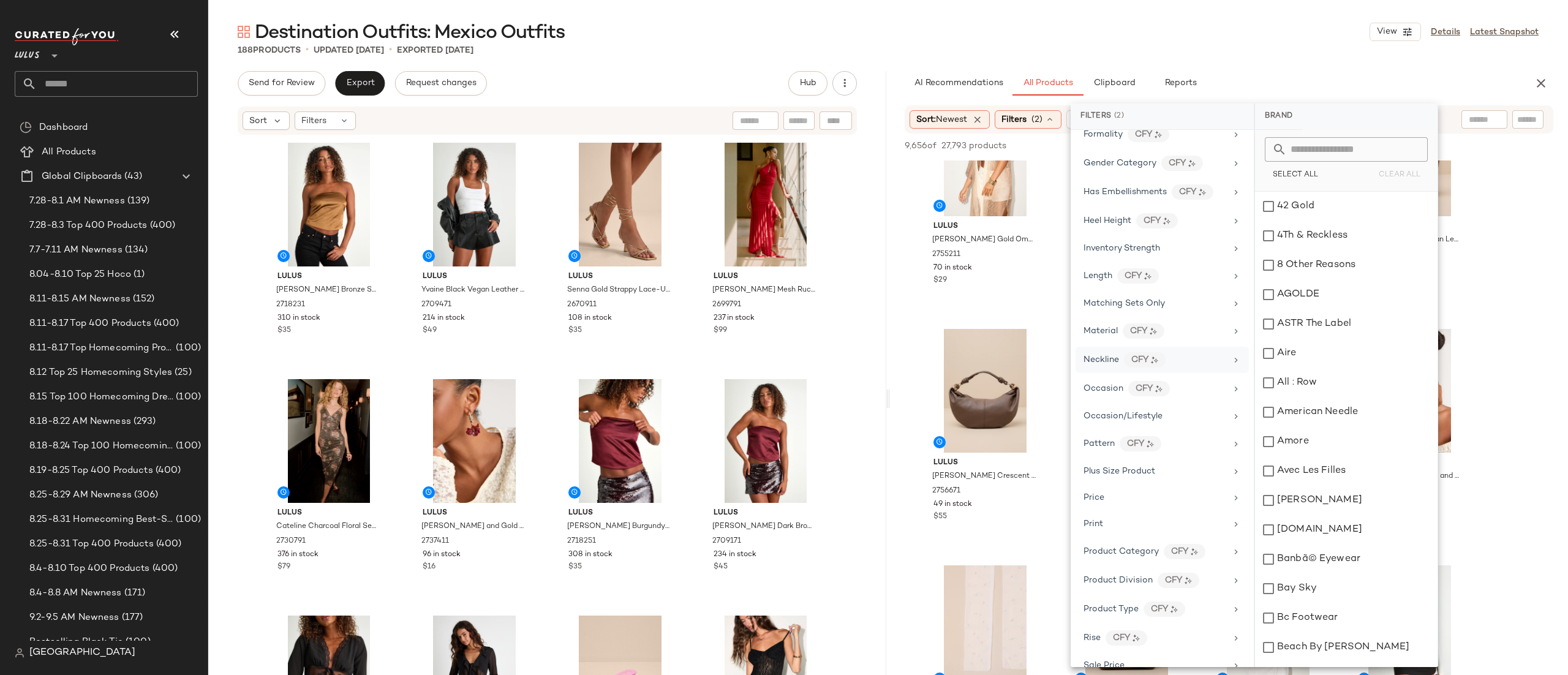
scroll to position [403, 0]
click at [1116, 442] on div "Occasion/Lifestyle" at bounding box center [1163, 452] width 174 height 26
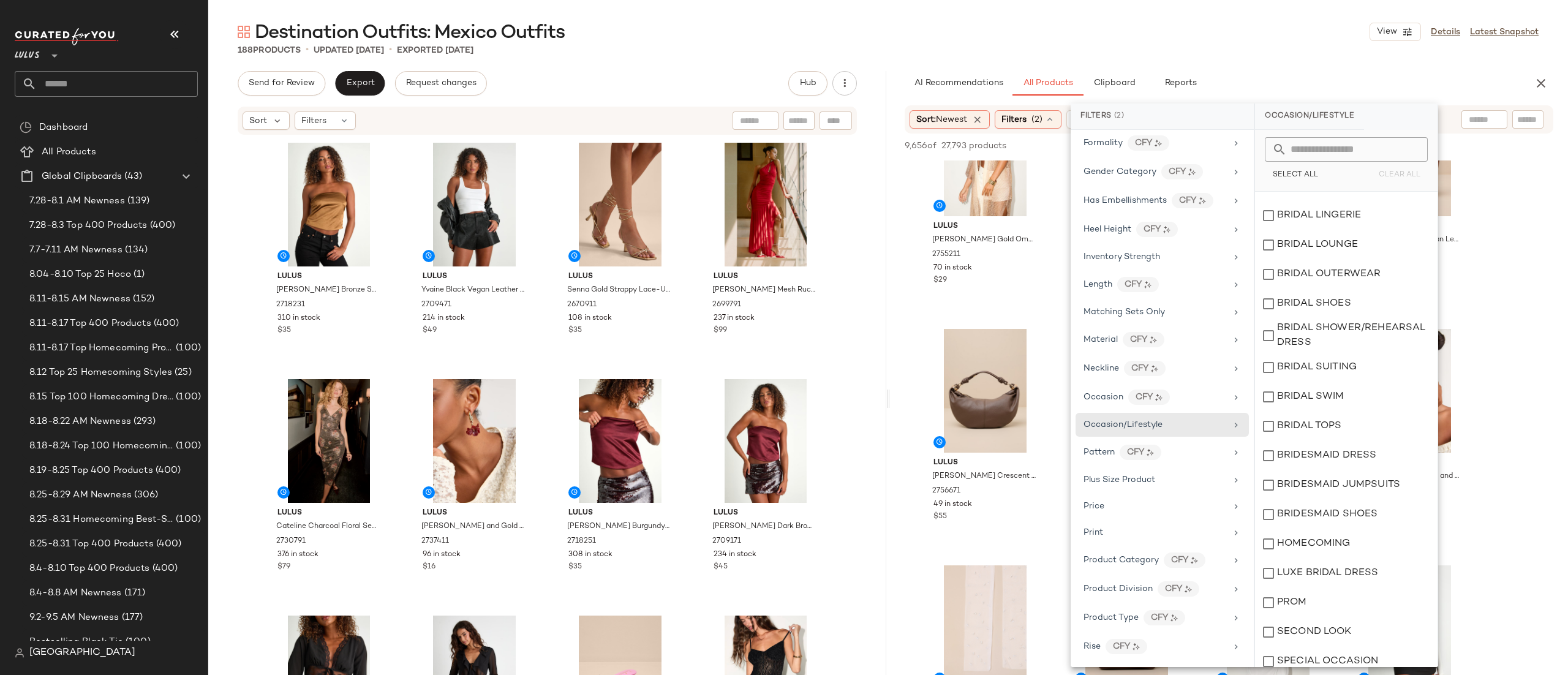
scroll to position [206, 0]
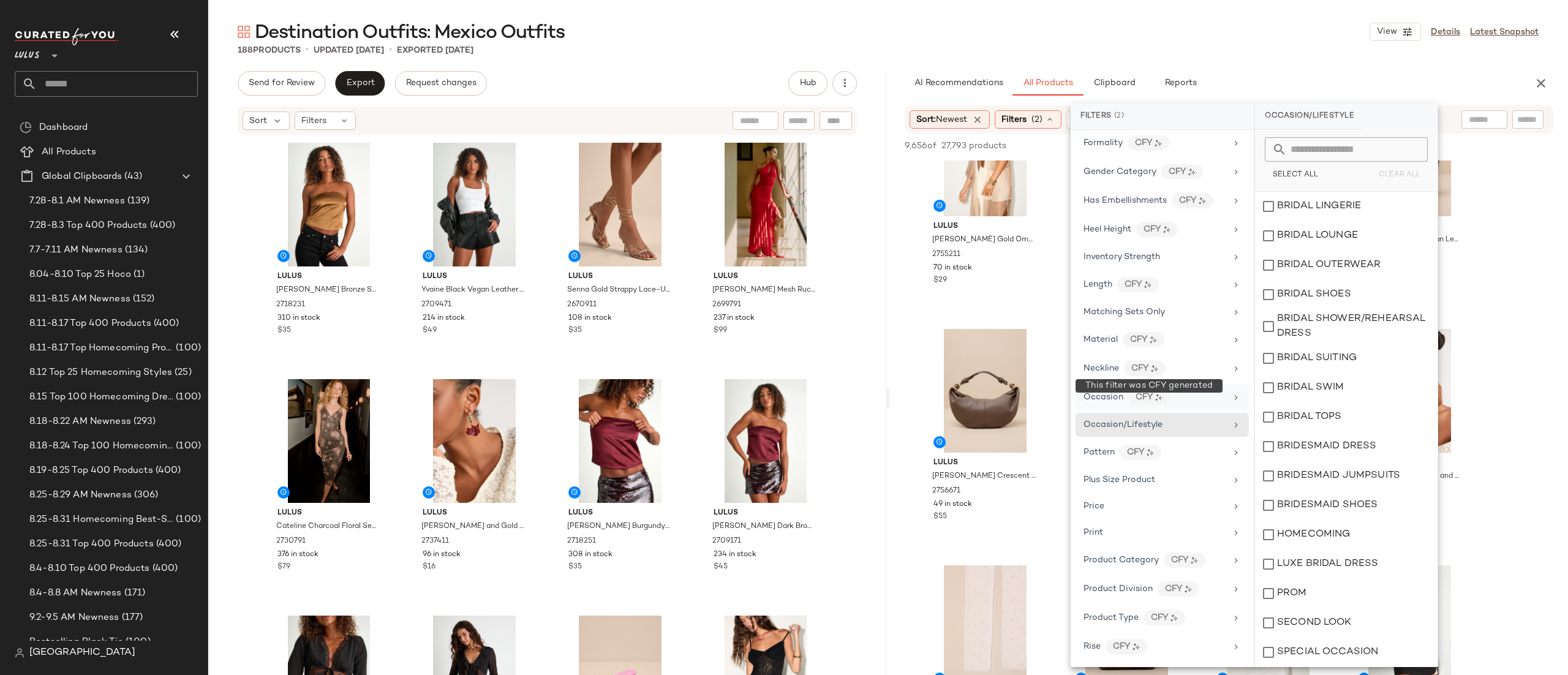
click at [1145, 398] on div "Occasion CFY" at bounding box center [1155, 397] width 143 height 15
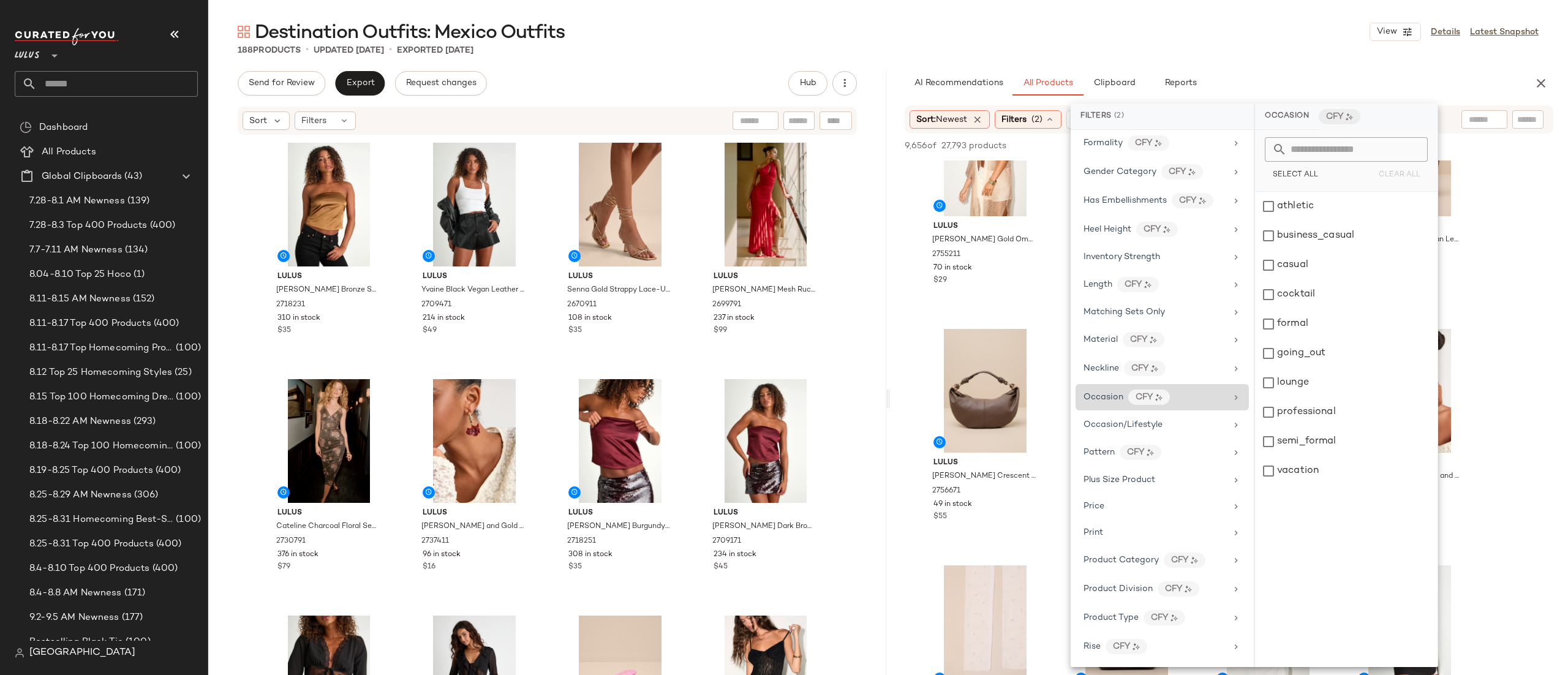
scroll to position [0, 0]
click at [1296, 467] on div "vacation" at bounding box center [1347, 471] width 183 height 29
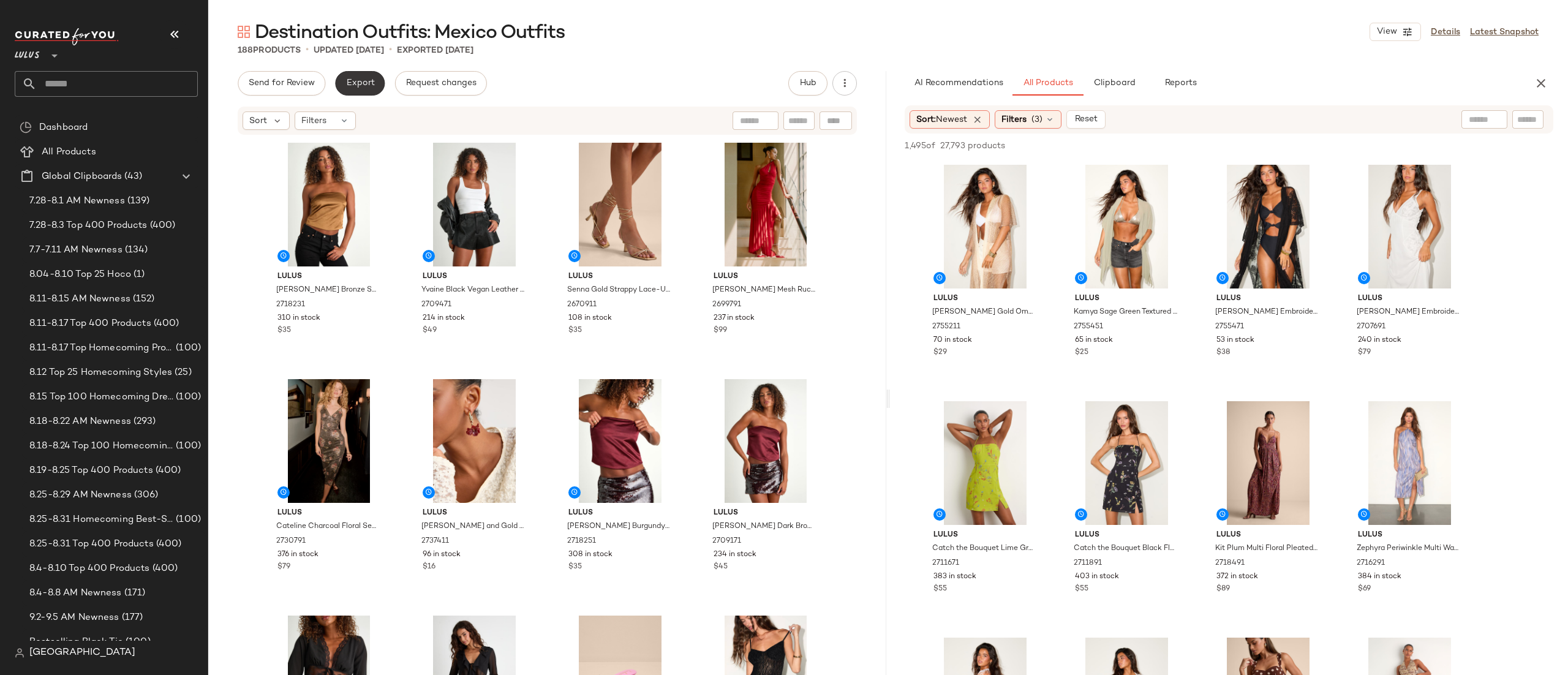
click at [372, 83] on span "Export" at bounding box center [360, 83] width 28 height 10
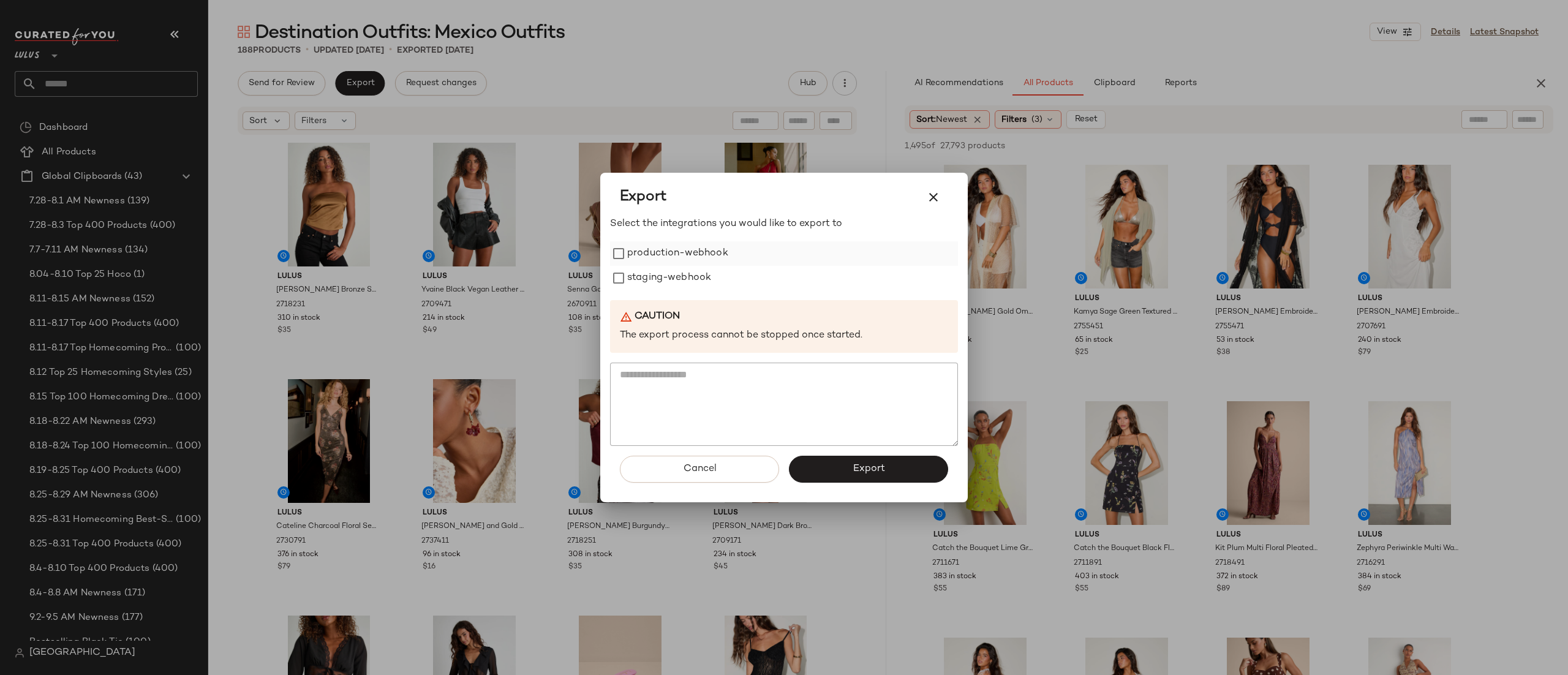
click at [649, 253] on label "production-webhook" at bounding box center [678, 254] width 101 height 25
click at [850, 475] on button "Export" at bounding box center [869, 469] width 159 height 27
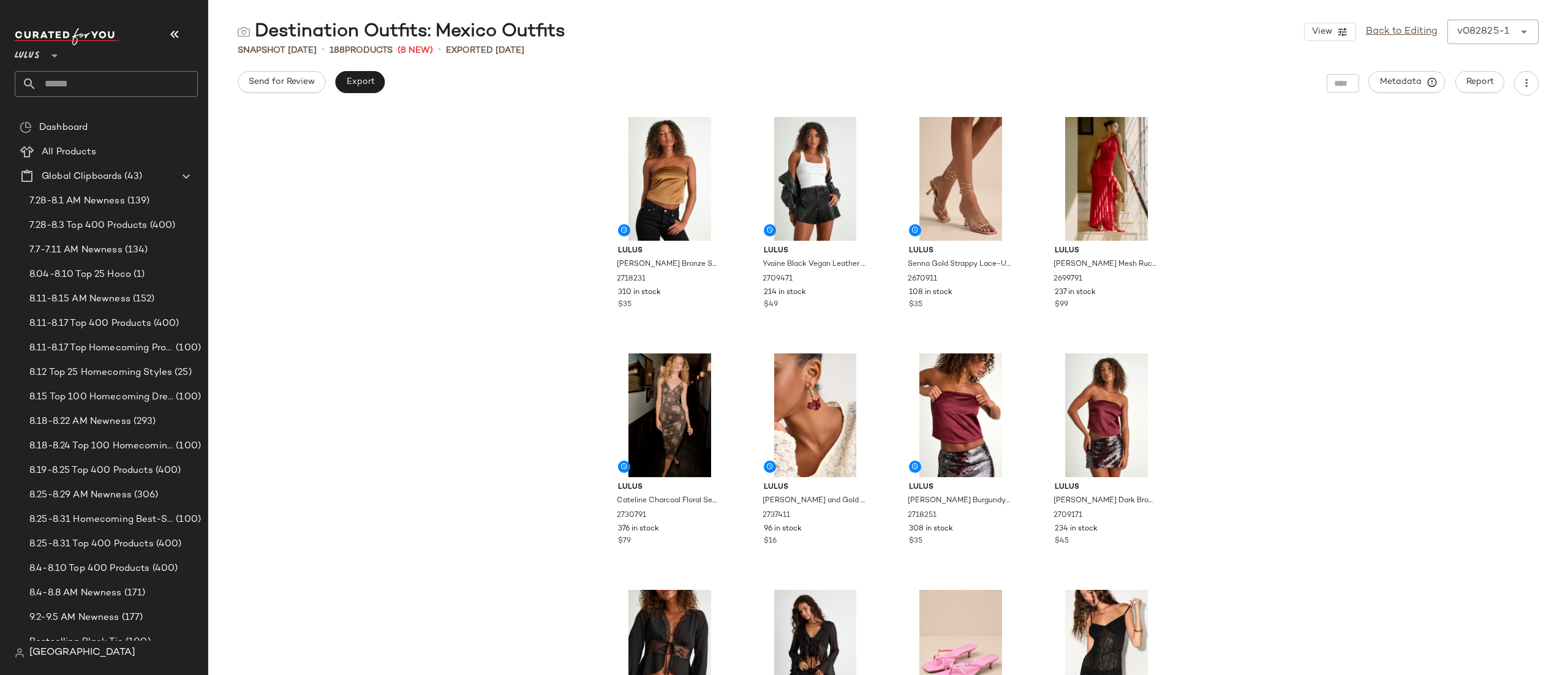
click at [1426, 41] on div "View Back to Editing v082825-1 ******" at bounding box center [1421, 31] width 235 height 25
click at [1416, 32] on link "Back to Editing" at bounding box center [1402, 32] width 72 height 15
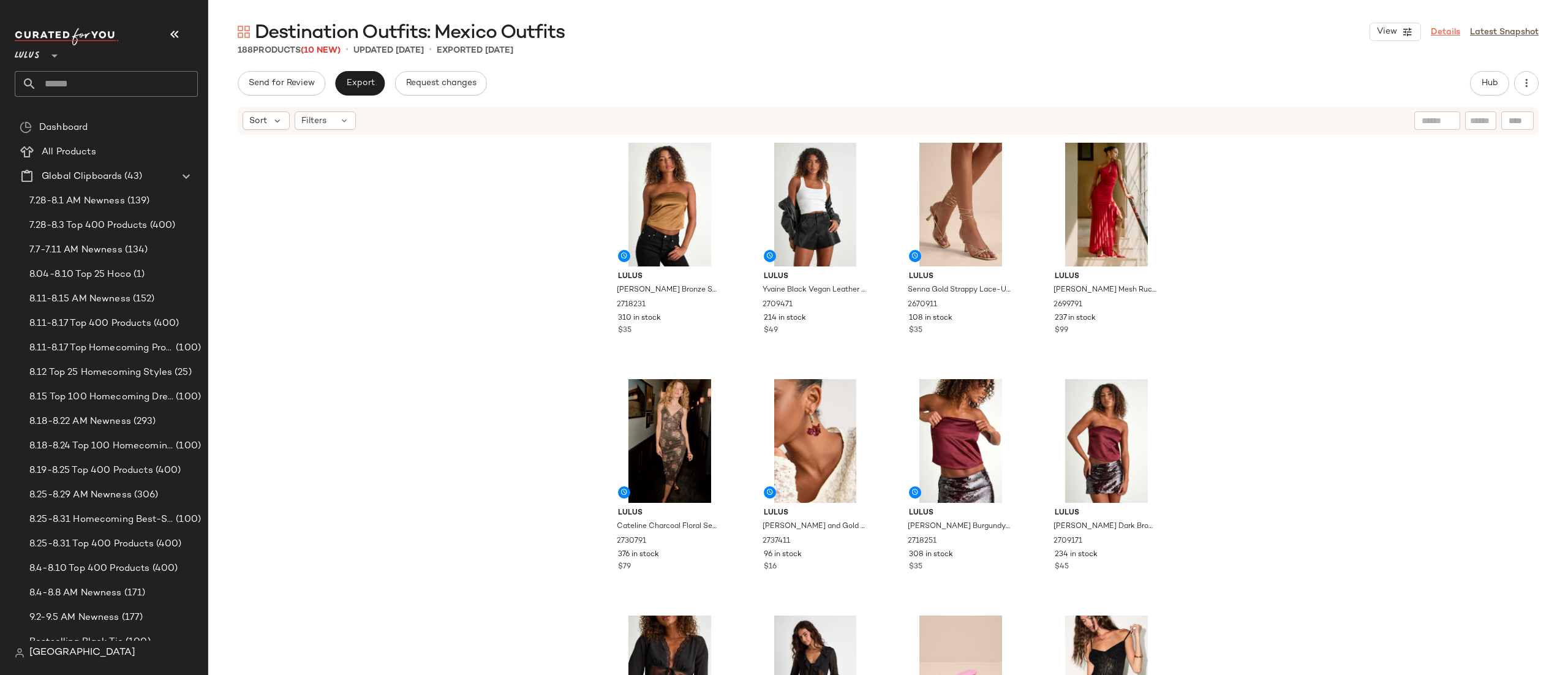
click at [1446, 31] on link "Details" at bounding box center [1445, 31] width 29 height 13
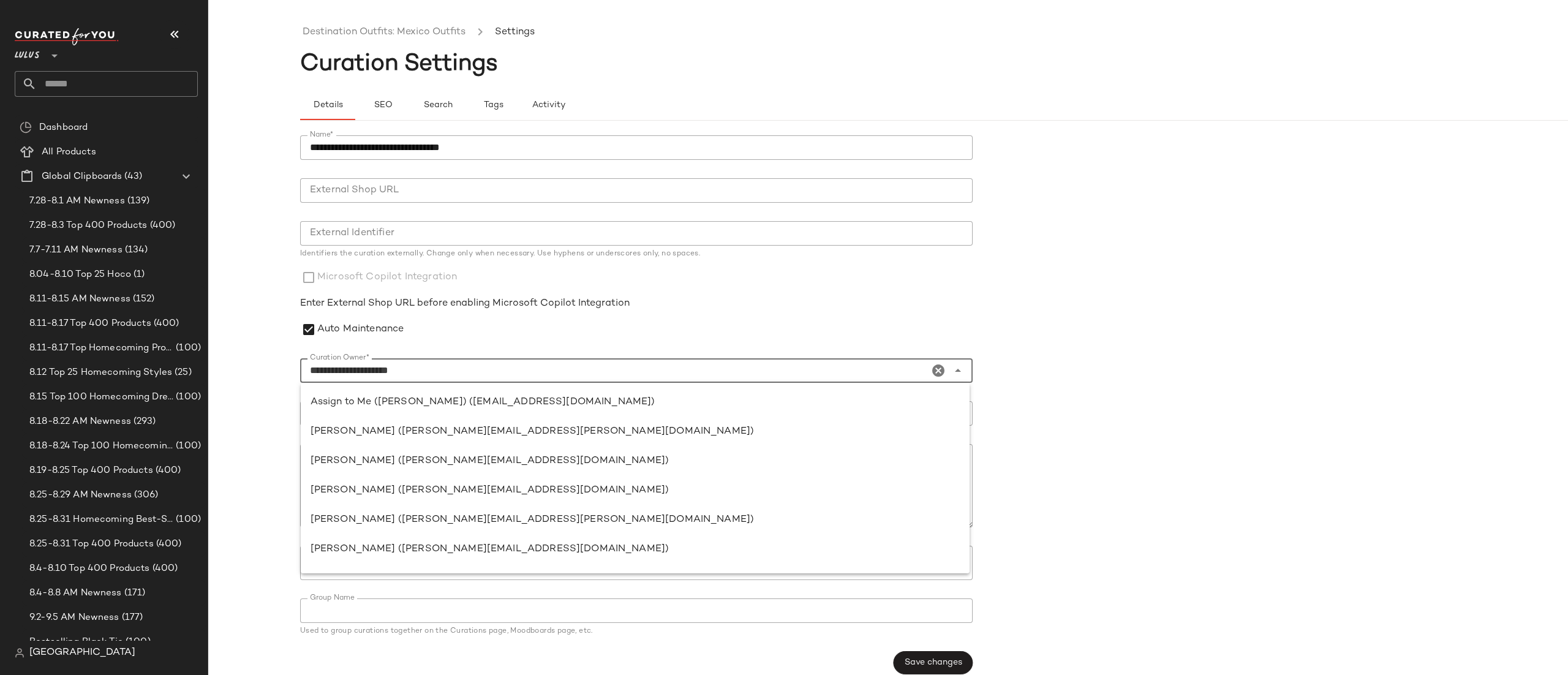
click at [391, 361] on div "**********" at bounding box center [614, 370] width 628 height 25
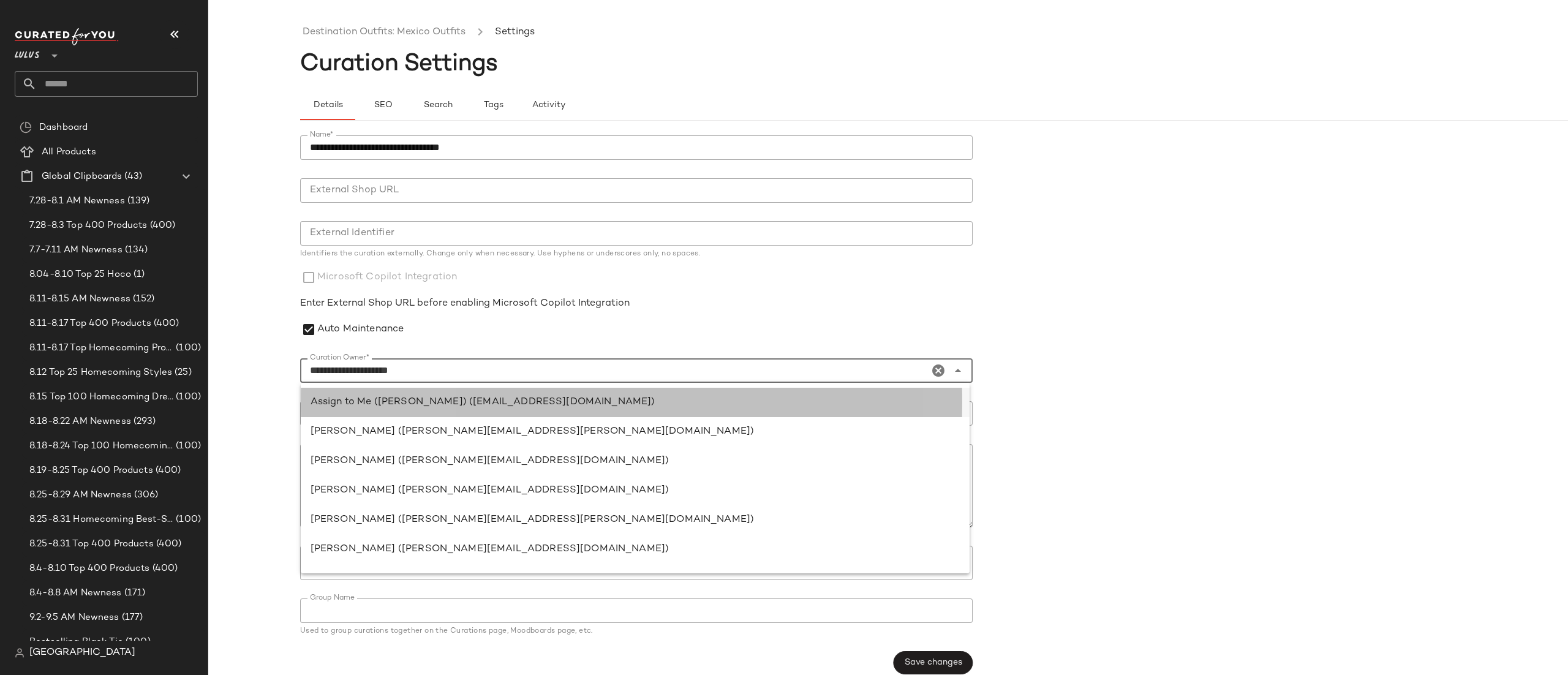
click at [423, 408] on div "Assign to Me ([PERSON_NAME]) ([EMAIL_ADDRESS][DOMAIN_NAME])" at bounding box center [635, 403] width 649 height 15
type input "**********"
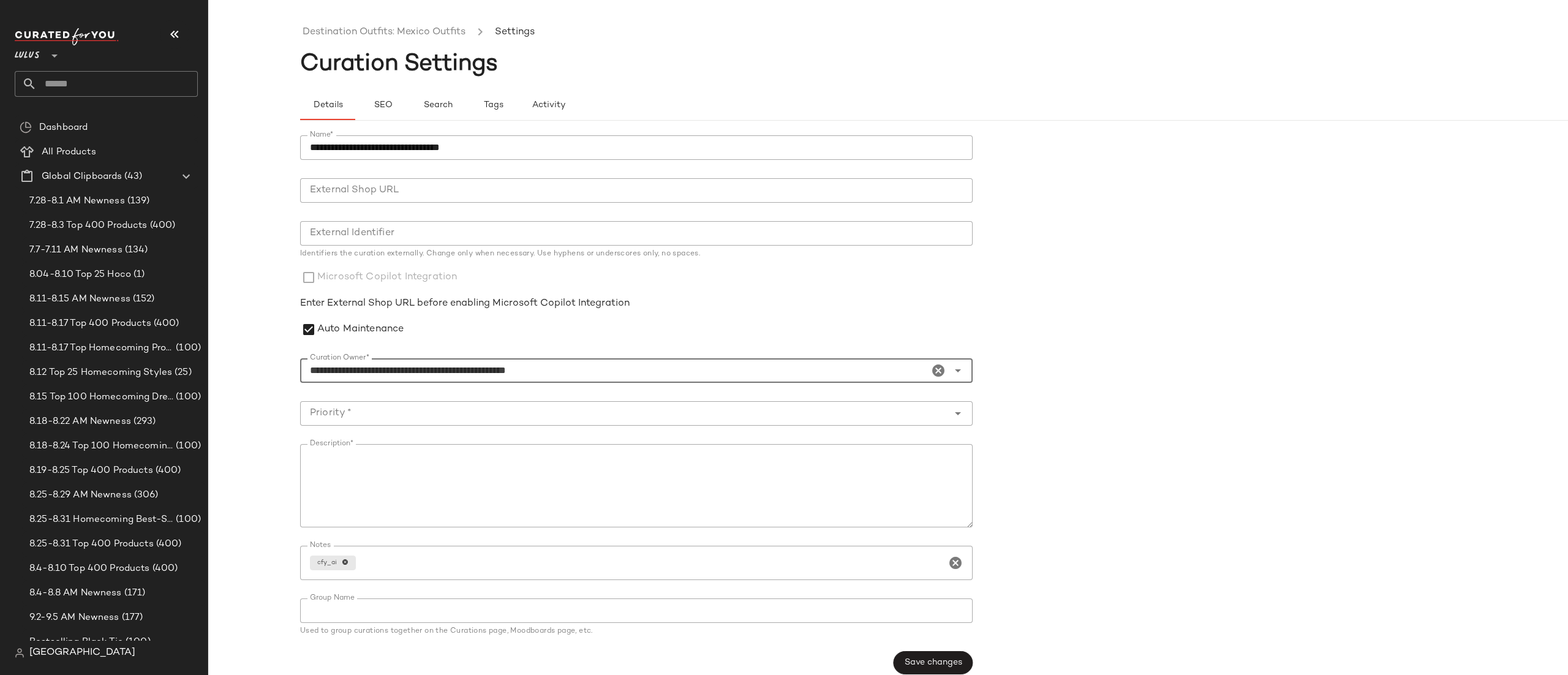
click at [539, 420] on input "Priority *" at bounding box center [624, 414] width 648 height 15
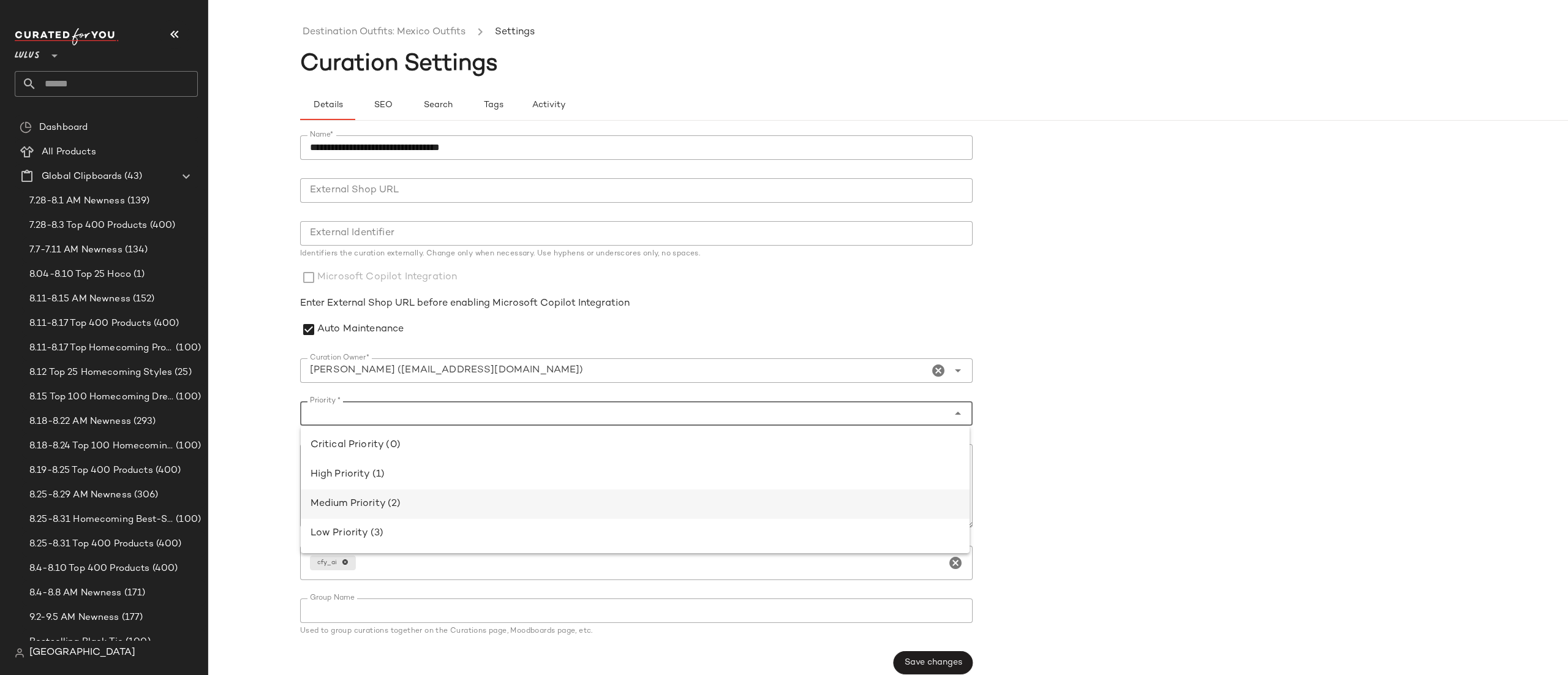
click at [557, 498] on div "Medium Priority (2)" at bounding box center [635, 504] width 649 height 15
type input "**********"
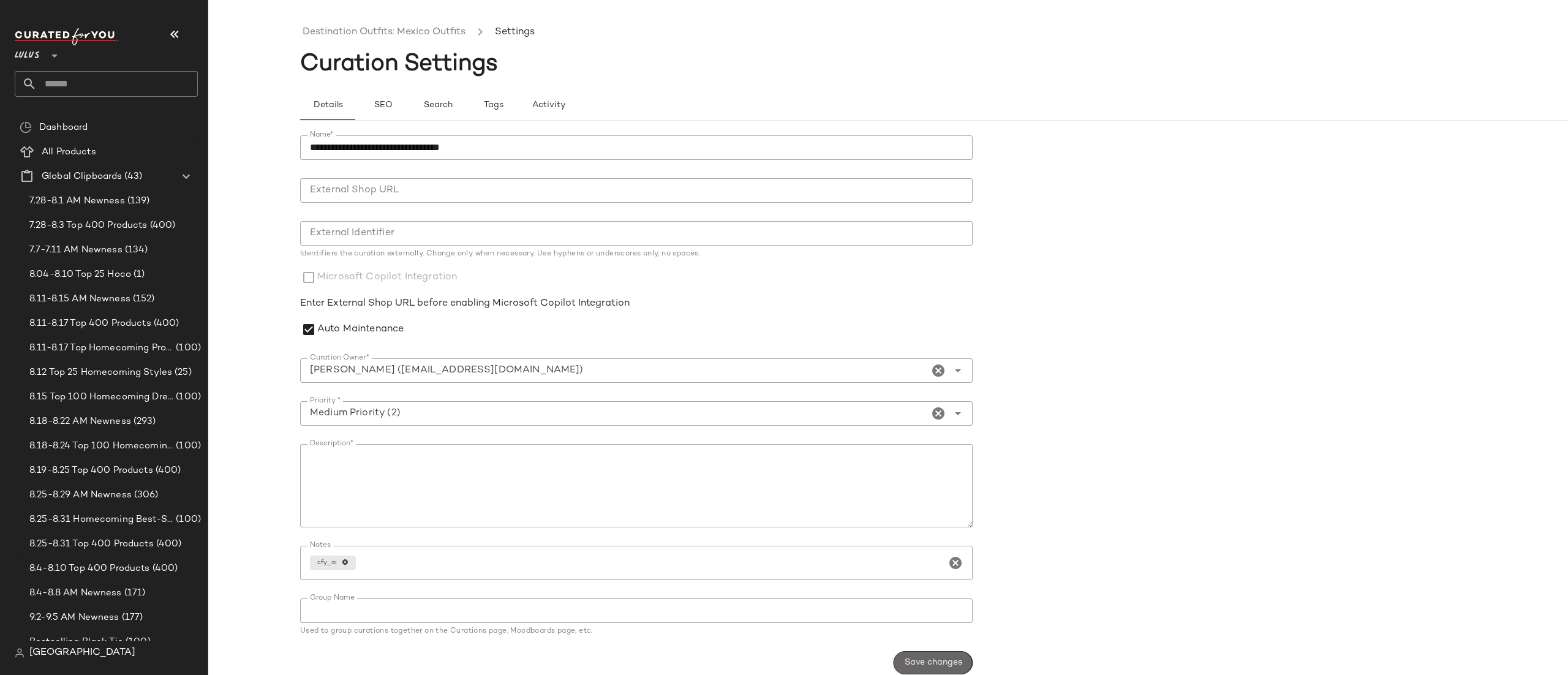
click at [904, 662] on span "Save changes" at bounding box center [934, 663] width 58 height 10
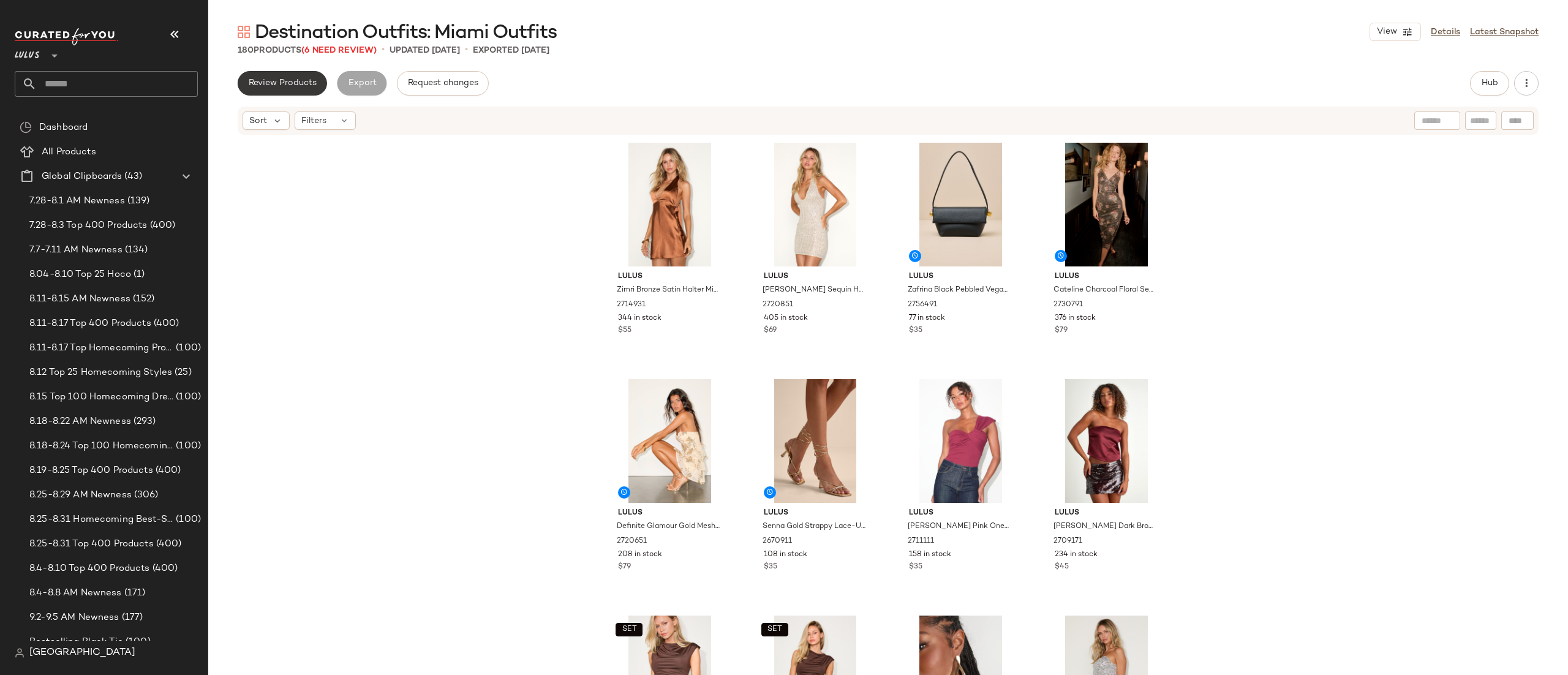
click at [269, 79] on span "Review Products" at bounding box center [283, 83] width 69 height 10
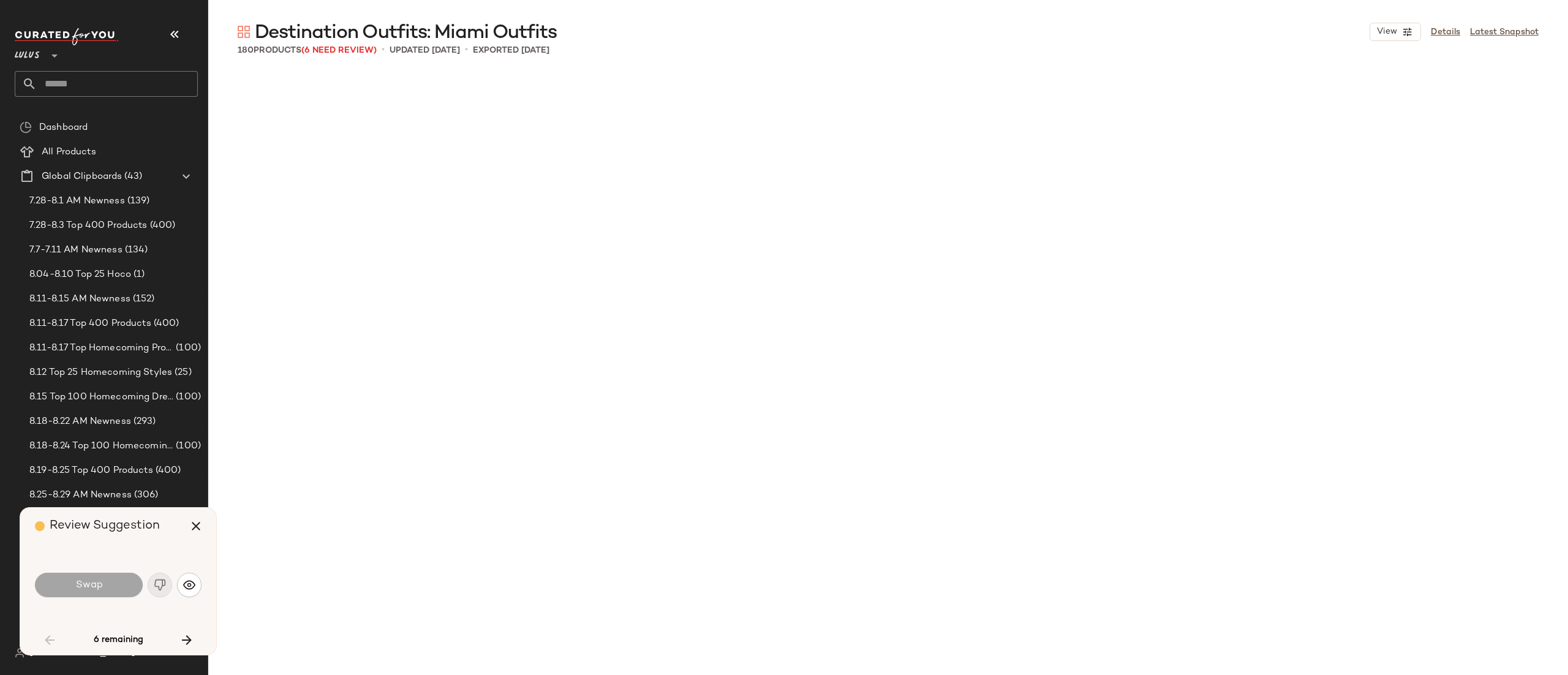
scroll to position [956, 0]
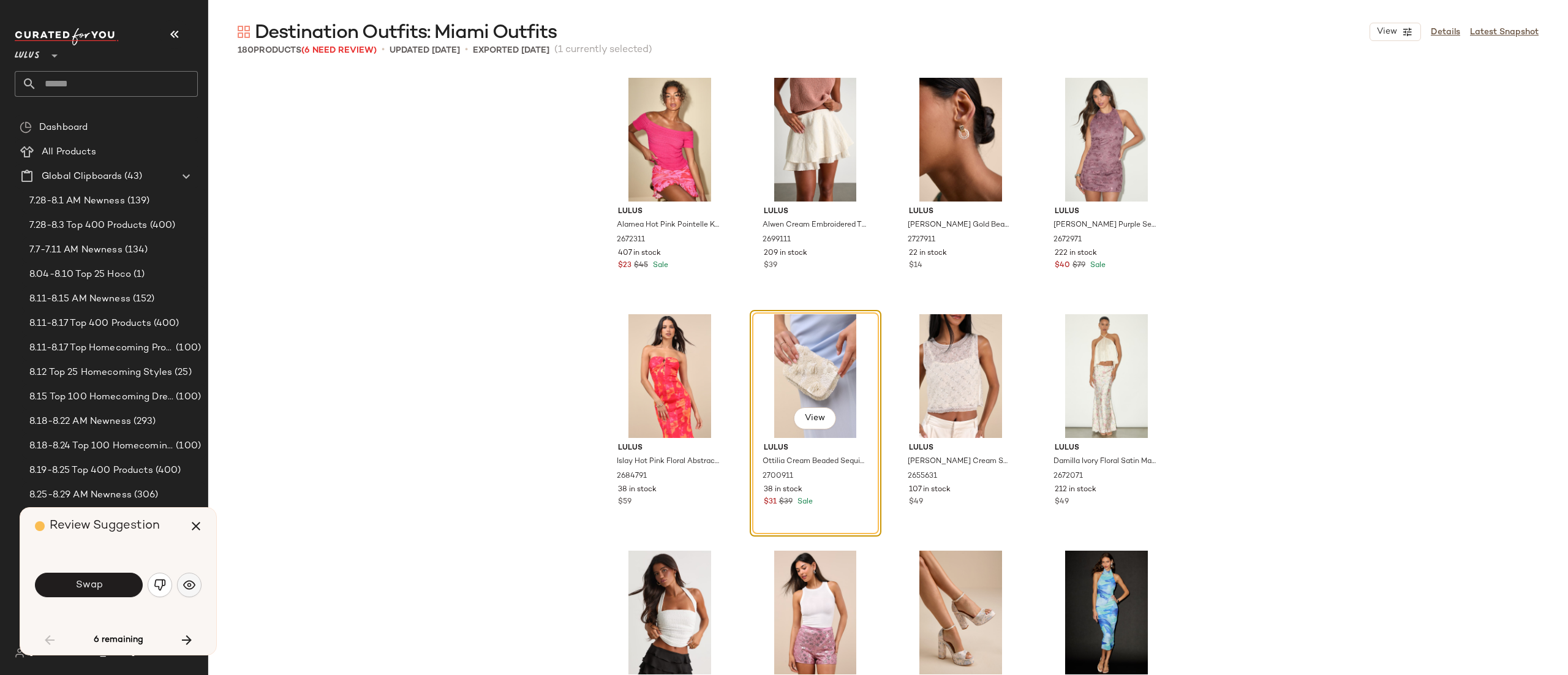
click at [186, 584] on img "button" at bounding box center [189, 585] width 12 height 12
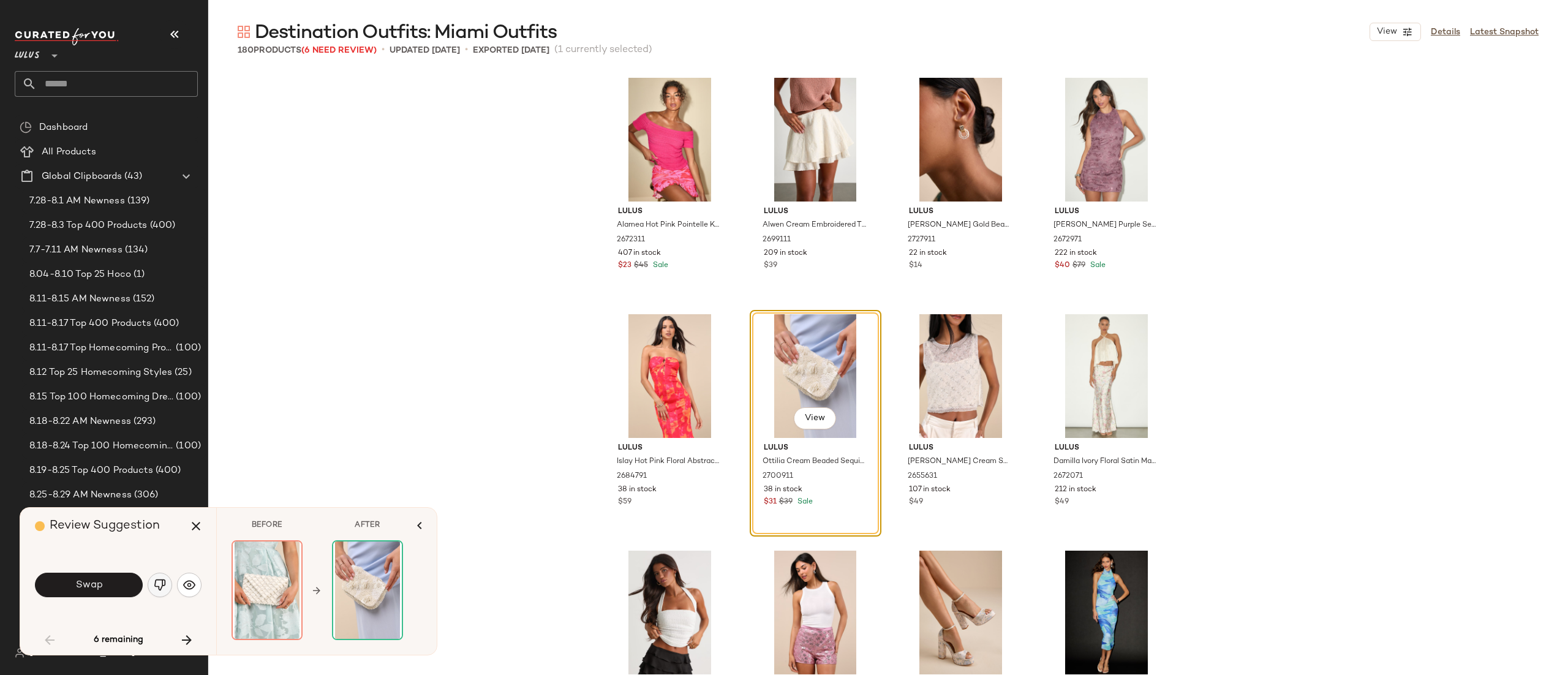
click at [168, 588] on button "button" at bounding box center [159, 585] width 25 height 25
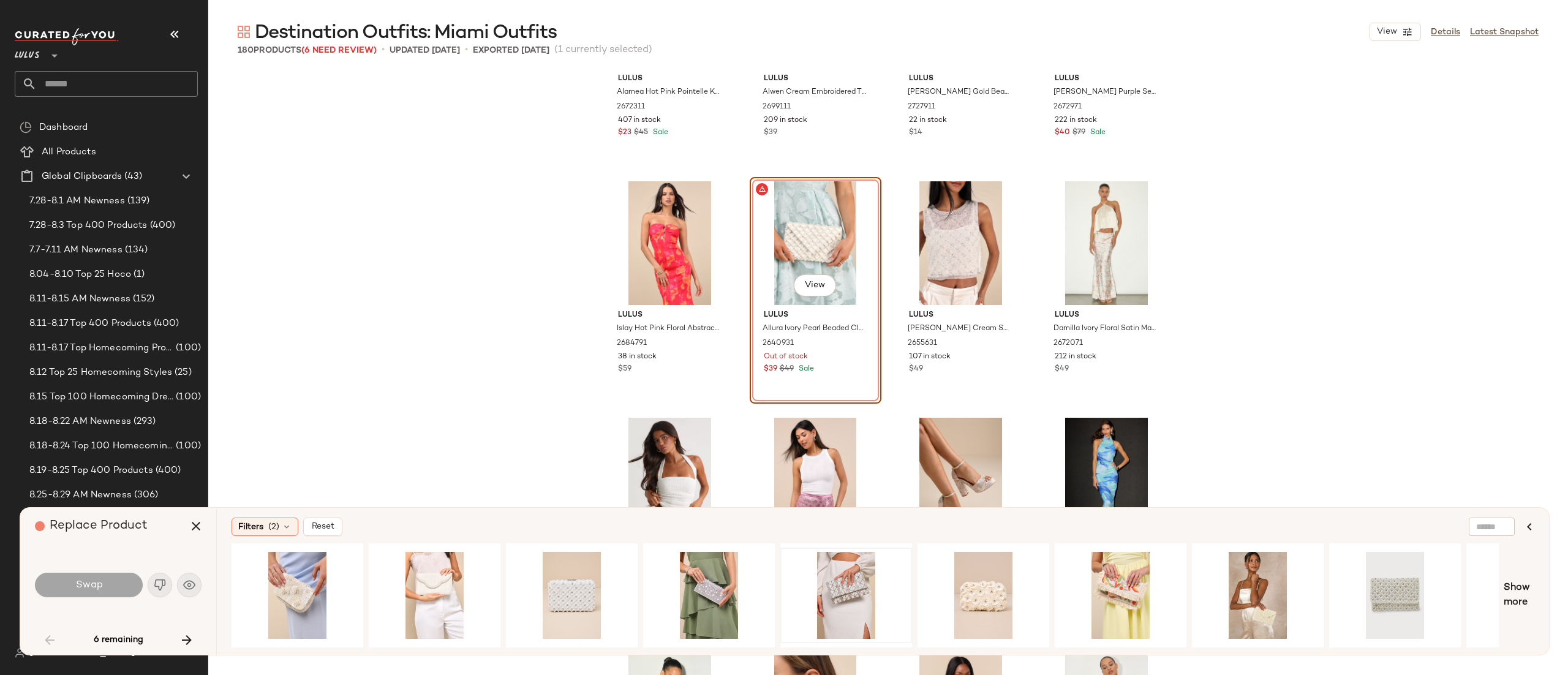
scroll to position [1087, 0]
click at [946, 596] on div "View" at bounding box center [983, 596] width 123 height 87
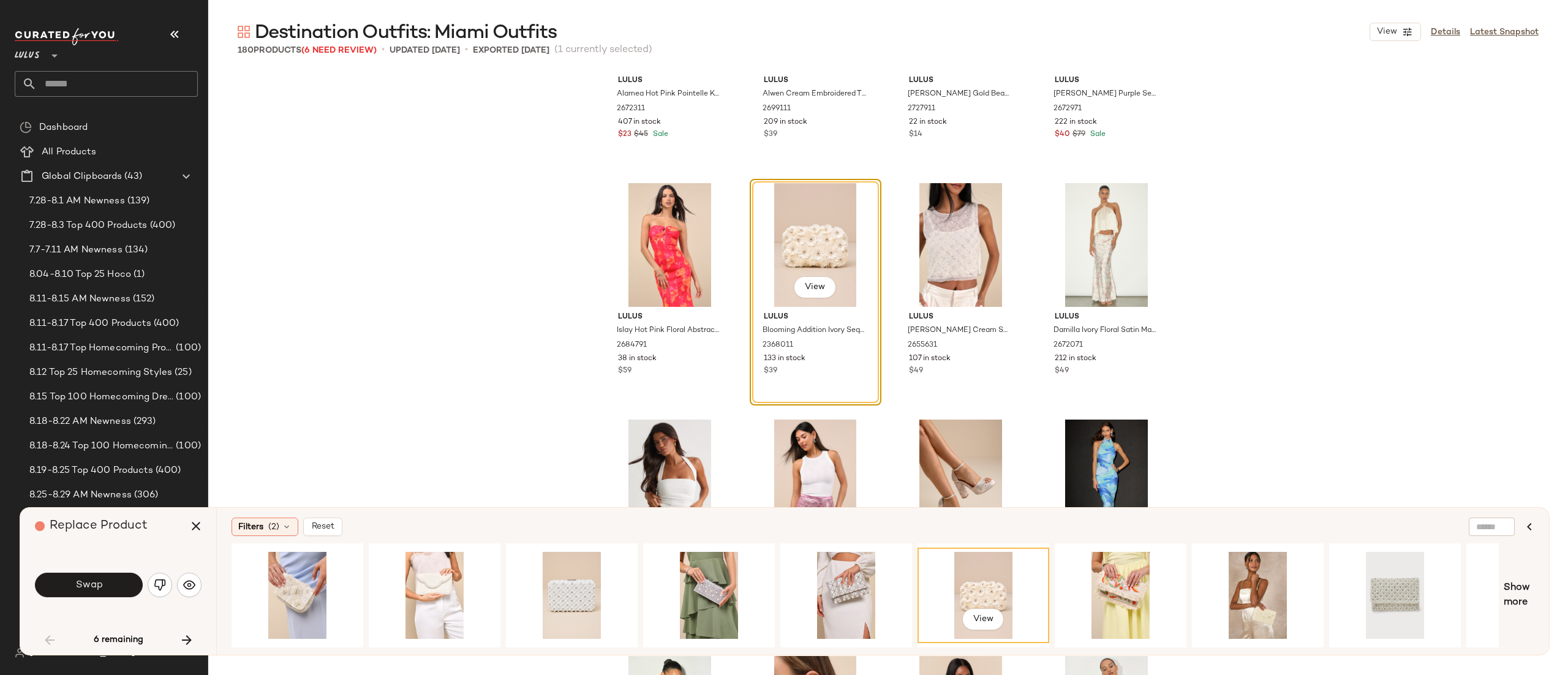
drag, startPoint x: 793, startPoint y: 649, endPoint x: 956, endPoint y: 648, distance: 163.0
click at [956, 648] on div "Filters (2) Reset View Show more" at bounding box center [883, 581] width 1333 height 147
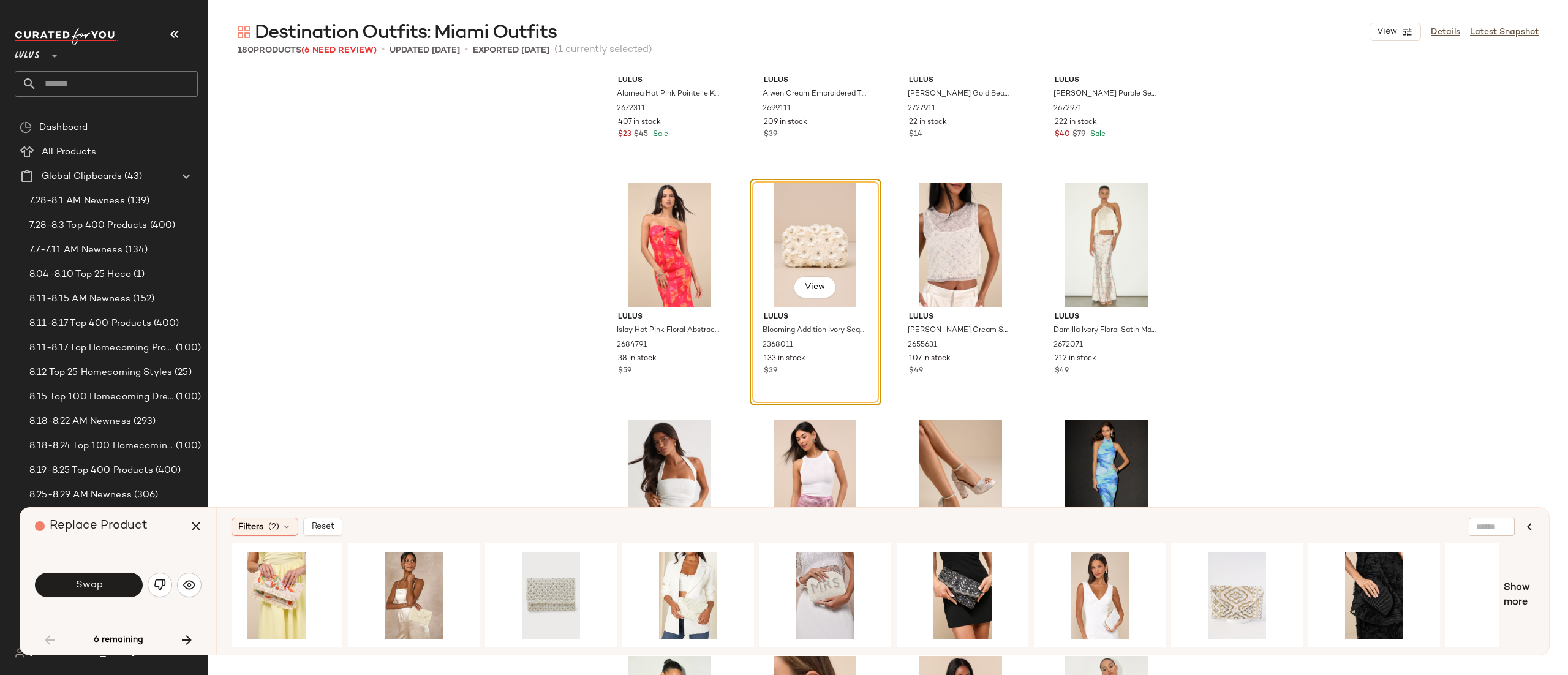
scroll to position [0, 922]
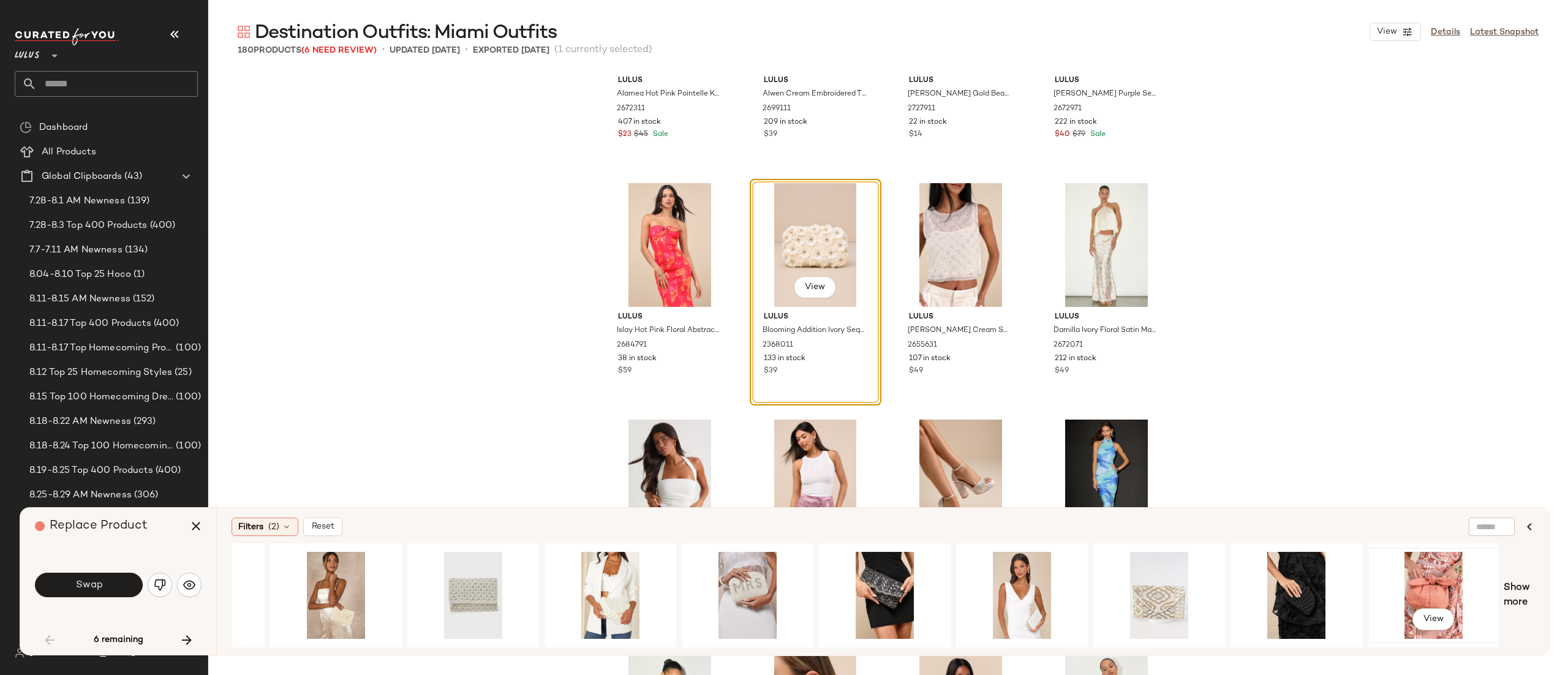
click at [1430, 565] on div "View" at bounding box center [1433, 596] width 123 height 87
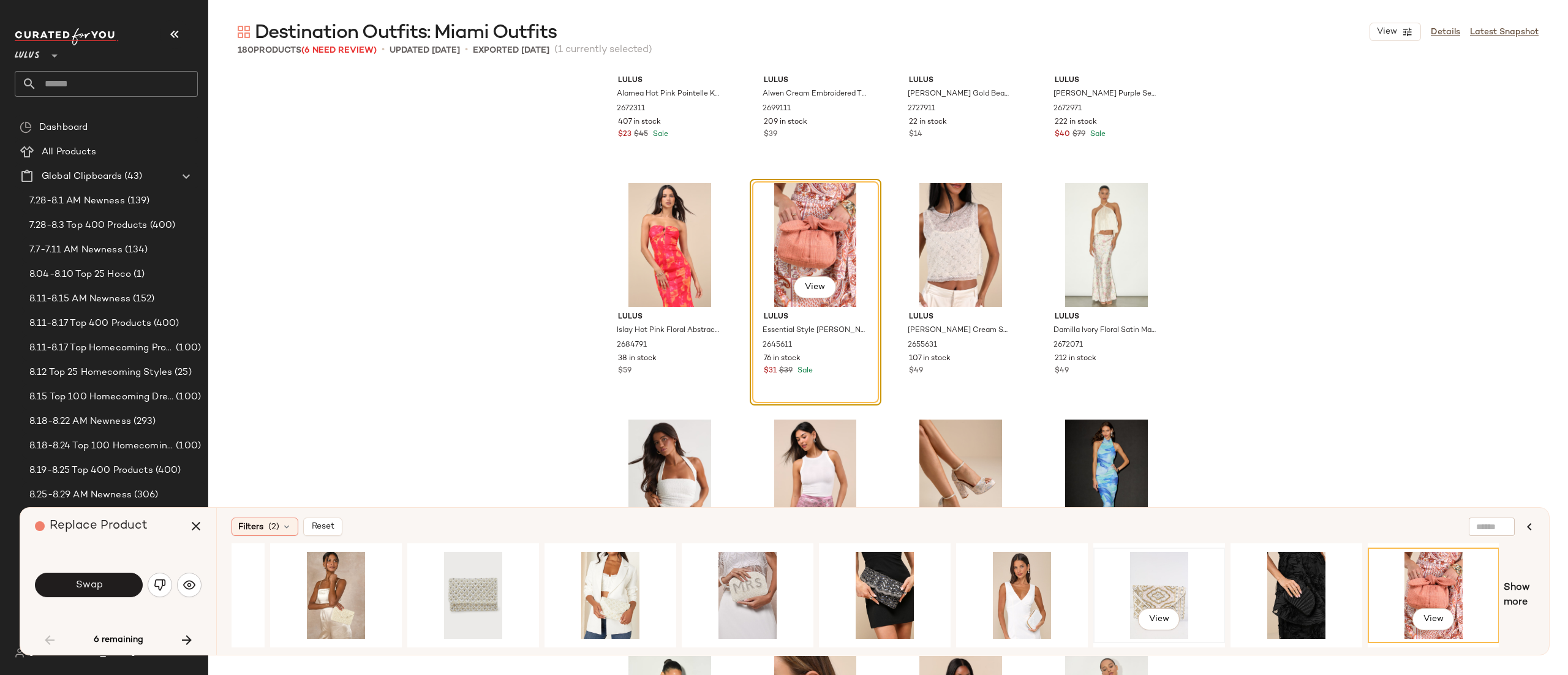
click at [1162, 581] on div "View" at bounding box center [1160, 596] width 123 height 87
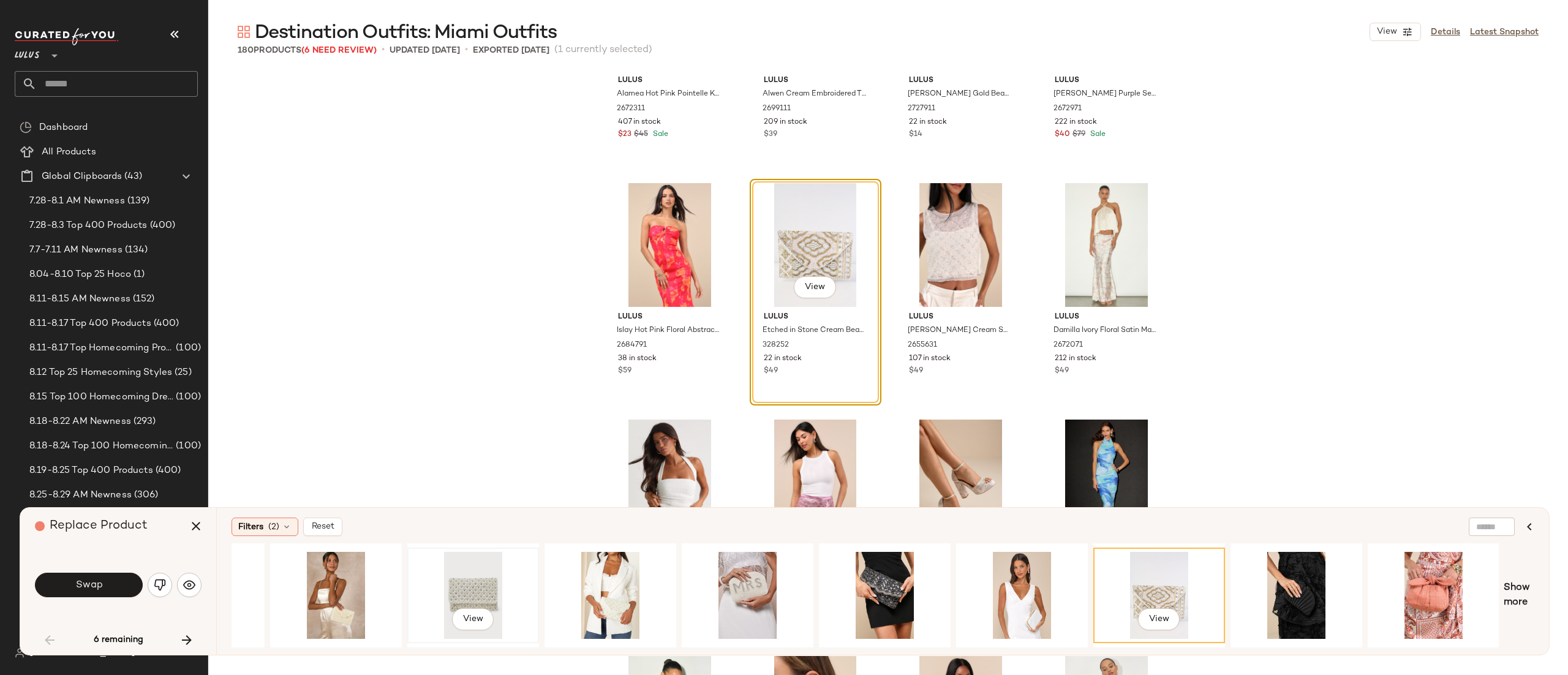
click at [471, 592] on div "View" at bounding box center [473, 596] width 123 height 87
drag, startPoint x: 809, startPoint y: 640, endPoint x: 546, endPoint y: 647, distance: 263.1
click at [546, 647] on div "View" at bounding box center [866, 595] width 1267 height 104
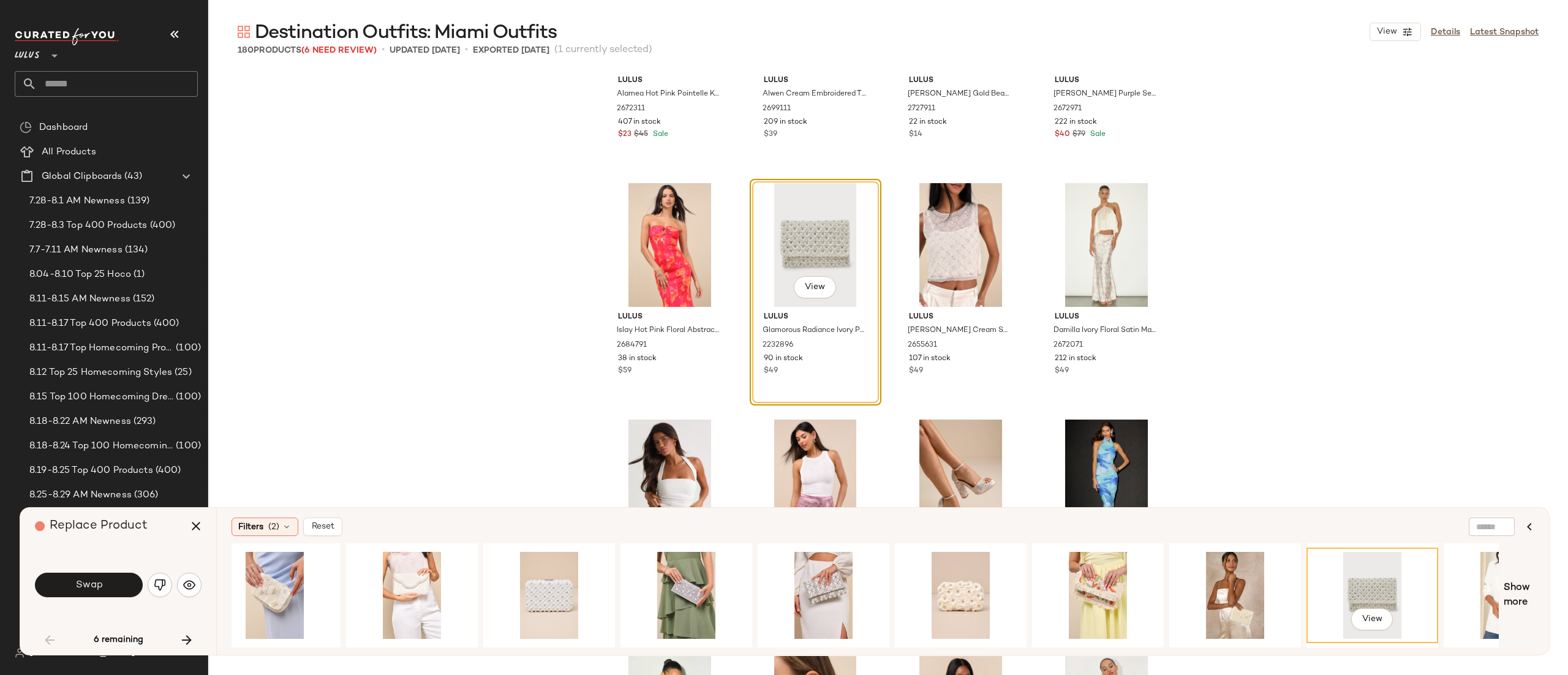
scroll to position [0, 0]
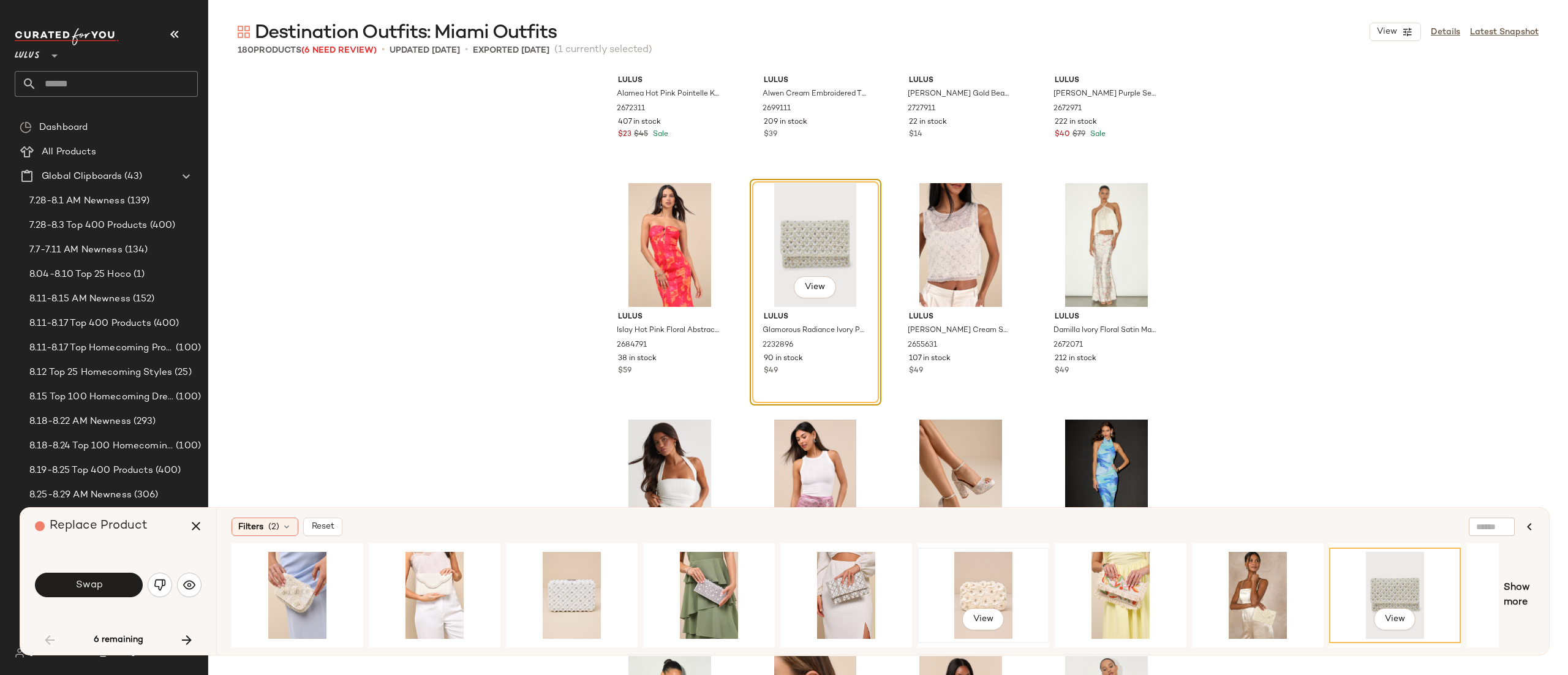
click at [981, 582] on div "View" at bounding box center [983, 596] width 123 height 87
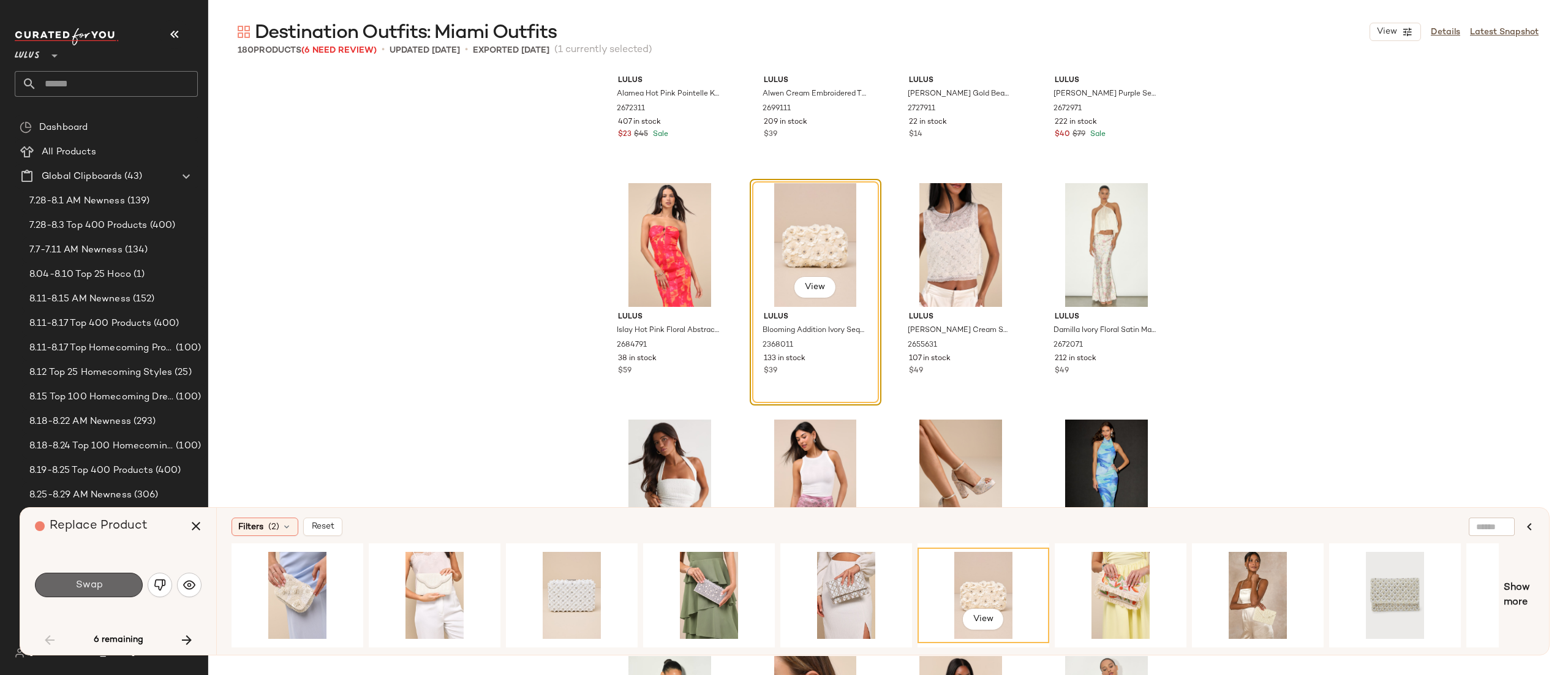
click at [129, 580] on button "Swap" at bounding box center [89, 585] width 108 height 25
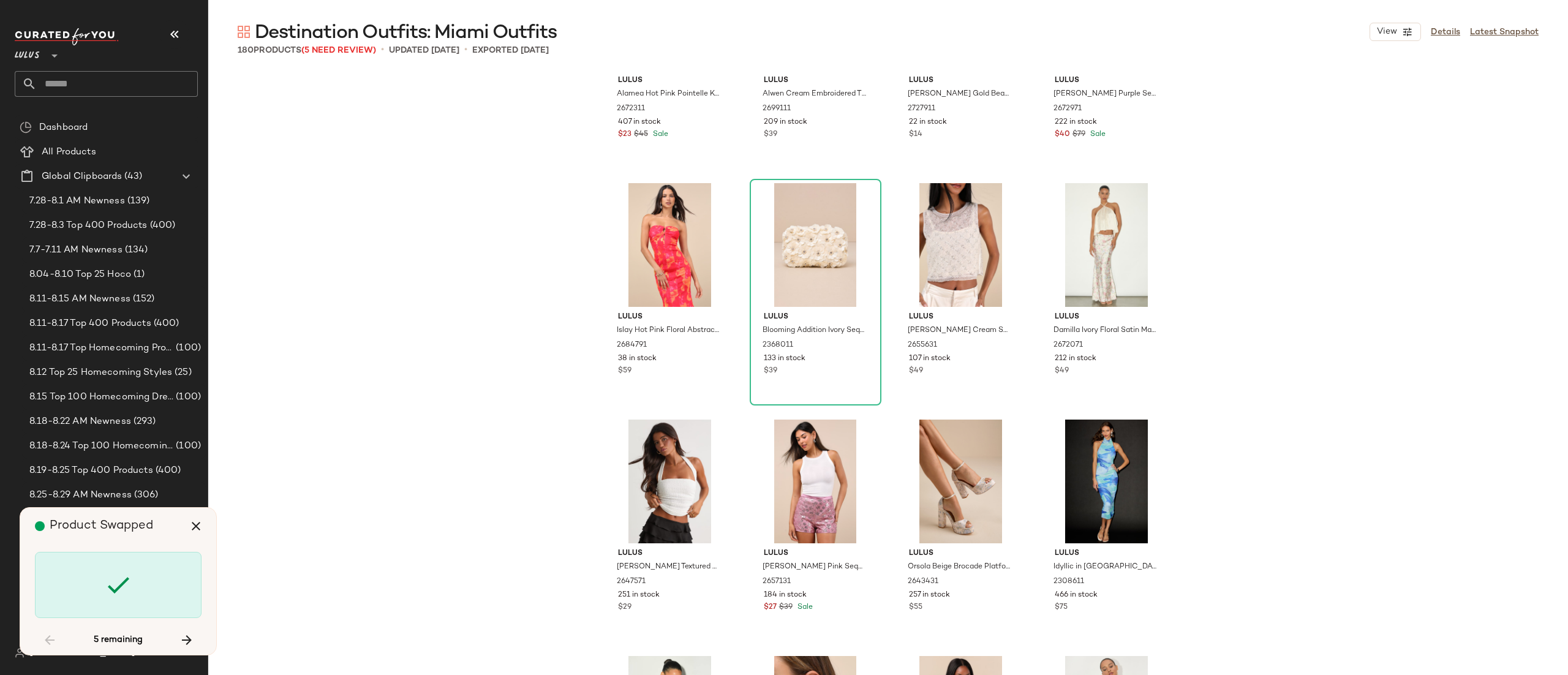
scroll to position [2365, 0]
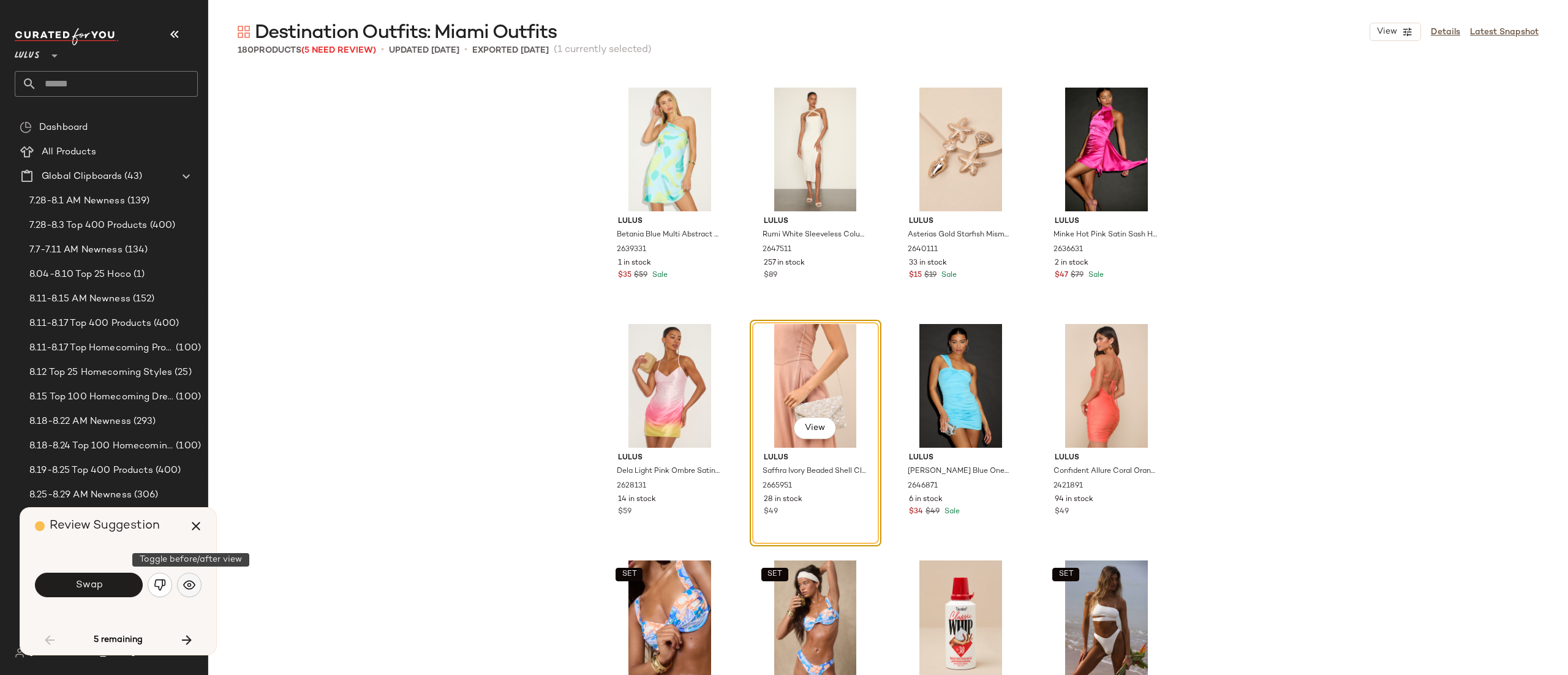
click at [183, 585] on img "button" at bounding box center [189, 585] width 12 height 12
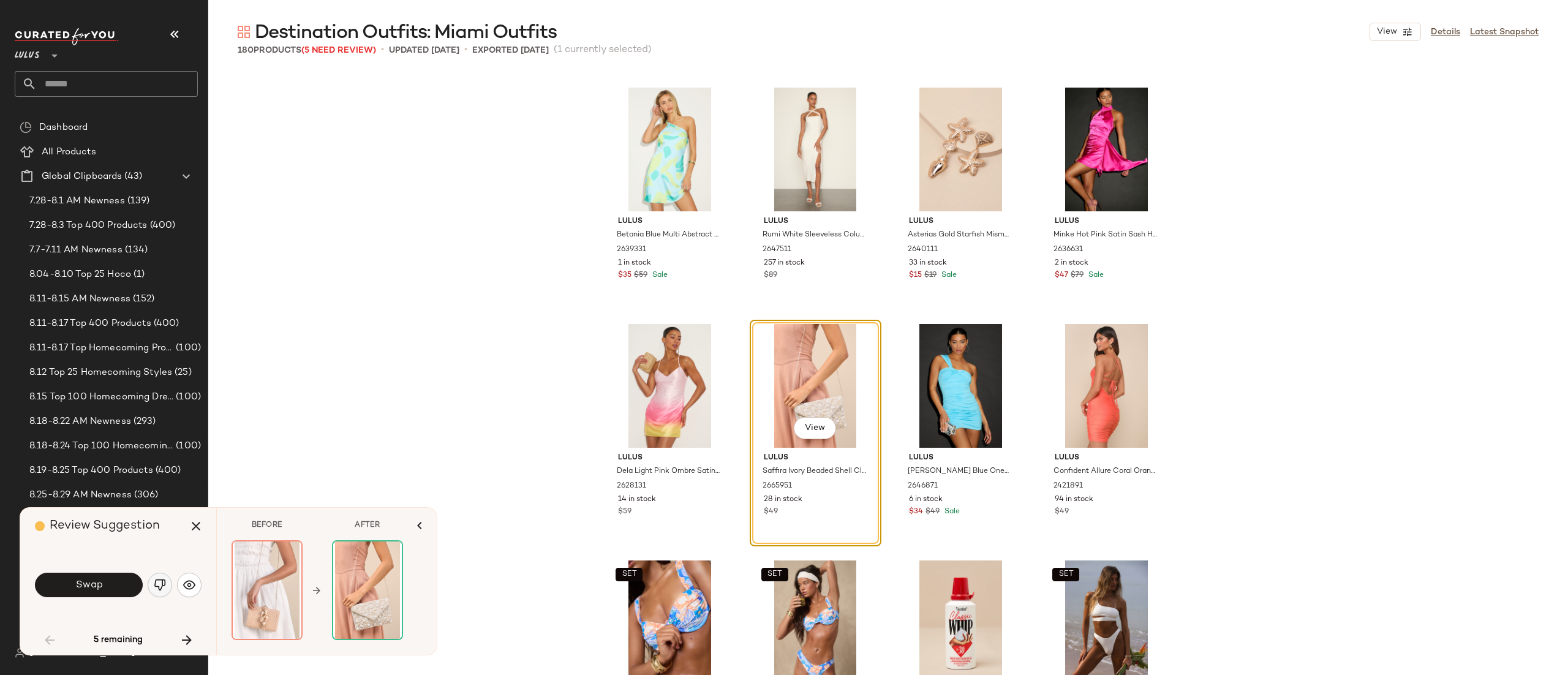
click at [163, 585] on img "button" at bounding box center [160, 585] width 12 height 12
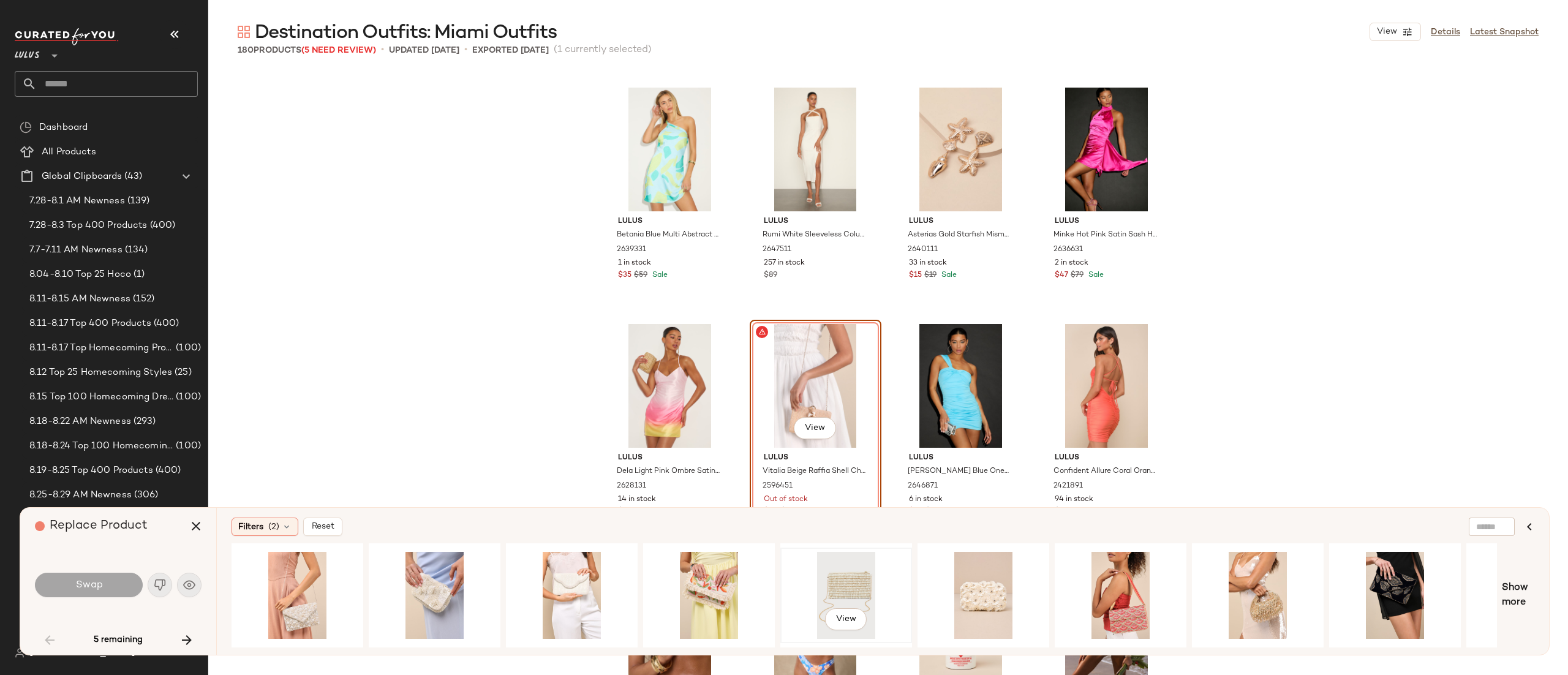
click at [860, 584] on div "View" at bounding box center [846, 596] width 123 height 87
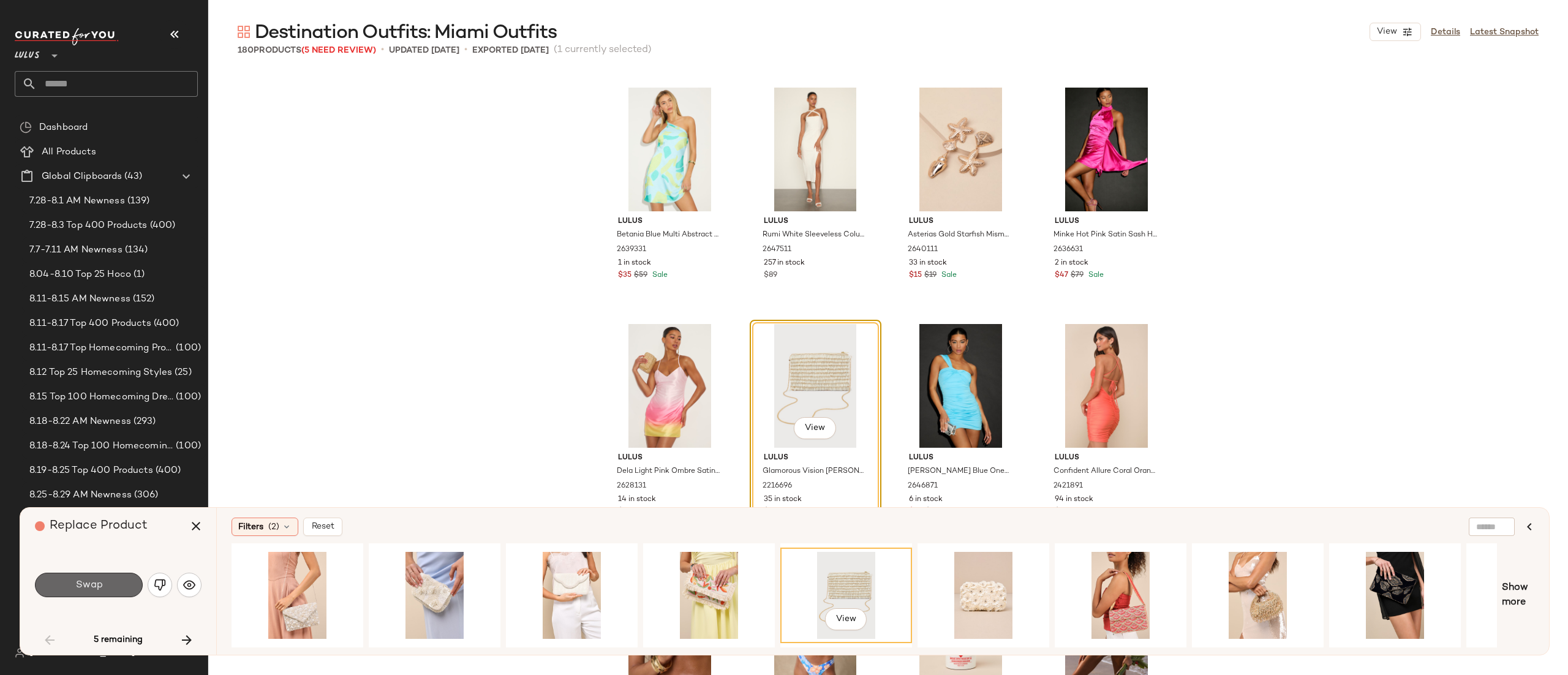
click at [114, 587] on button "Swap" at bounding box center [89, 585] width 108 height 25
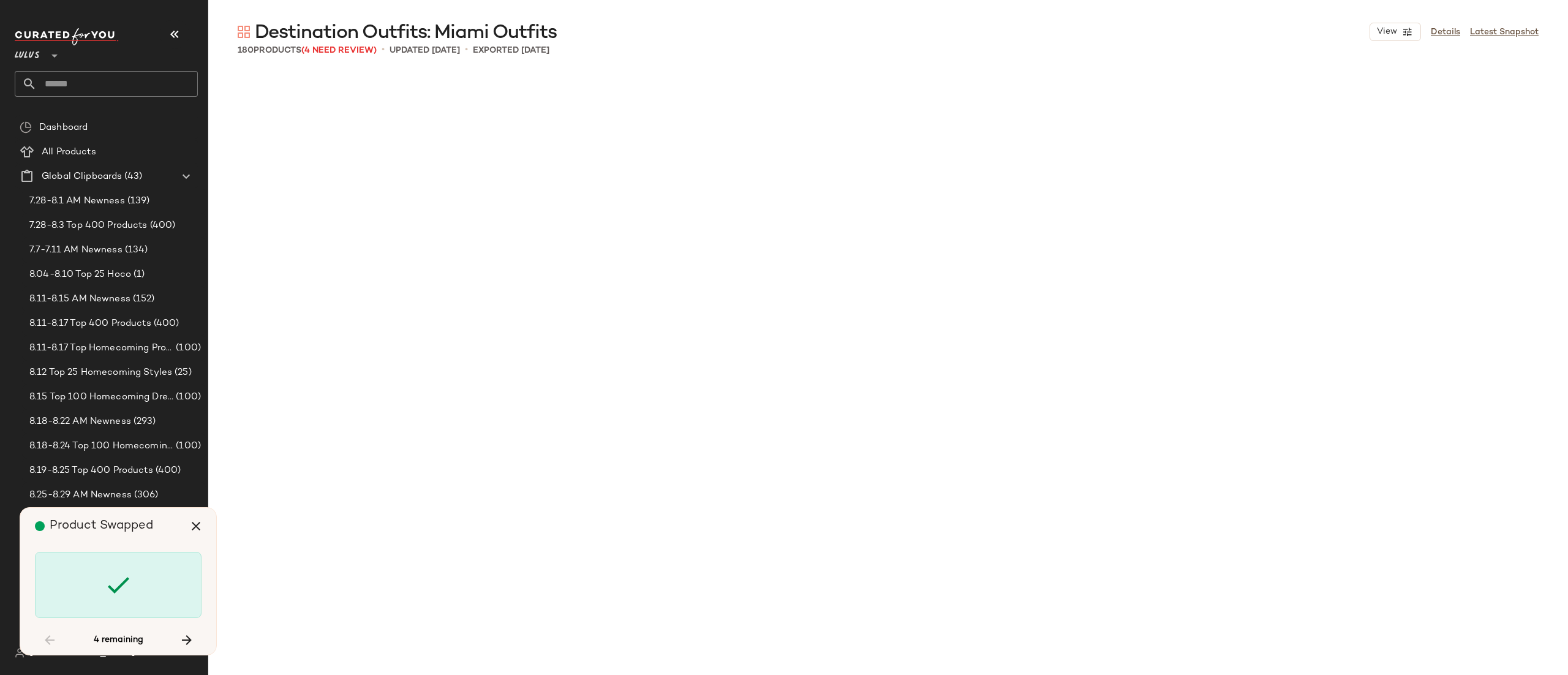
scroll to position [4258, 0]
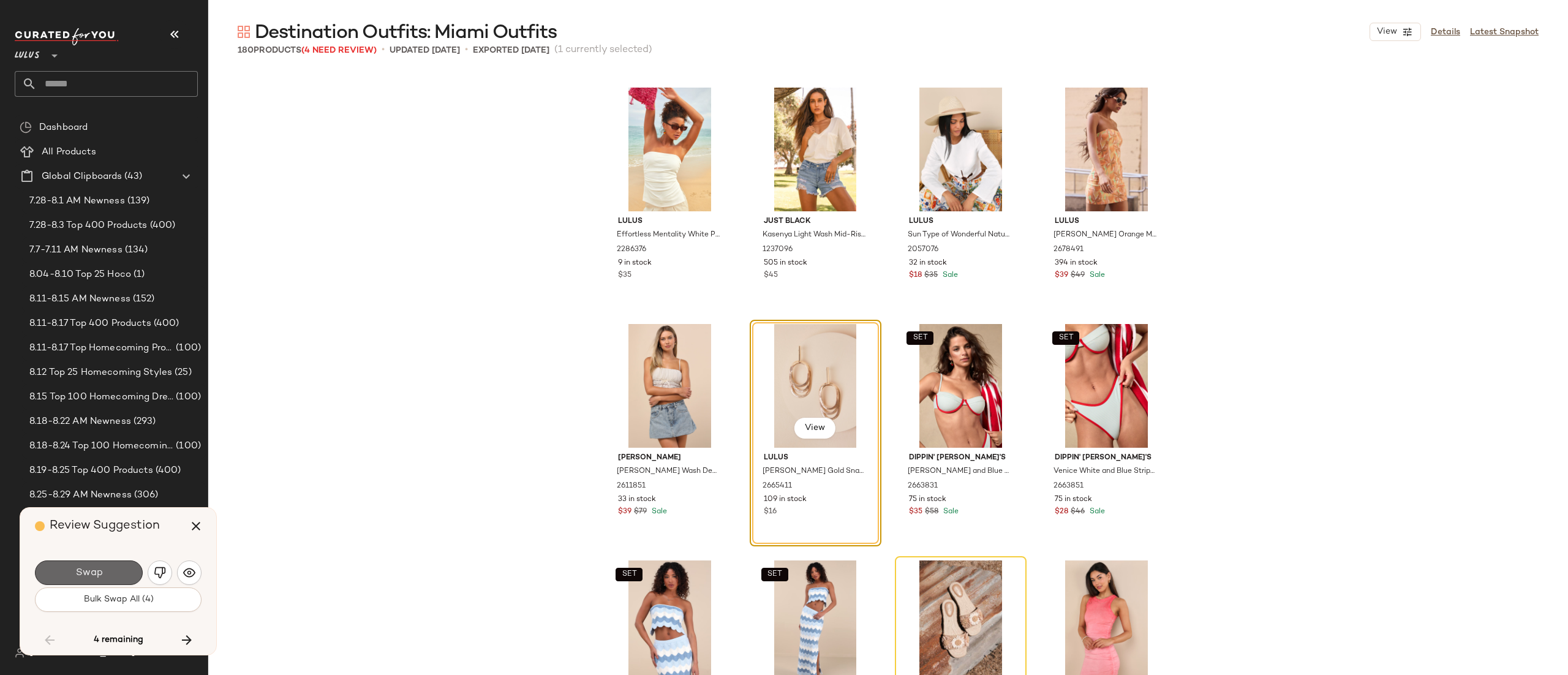
click at [115, 574] on button "Swap" at bounding box center [89, 572] width 108 height 25
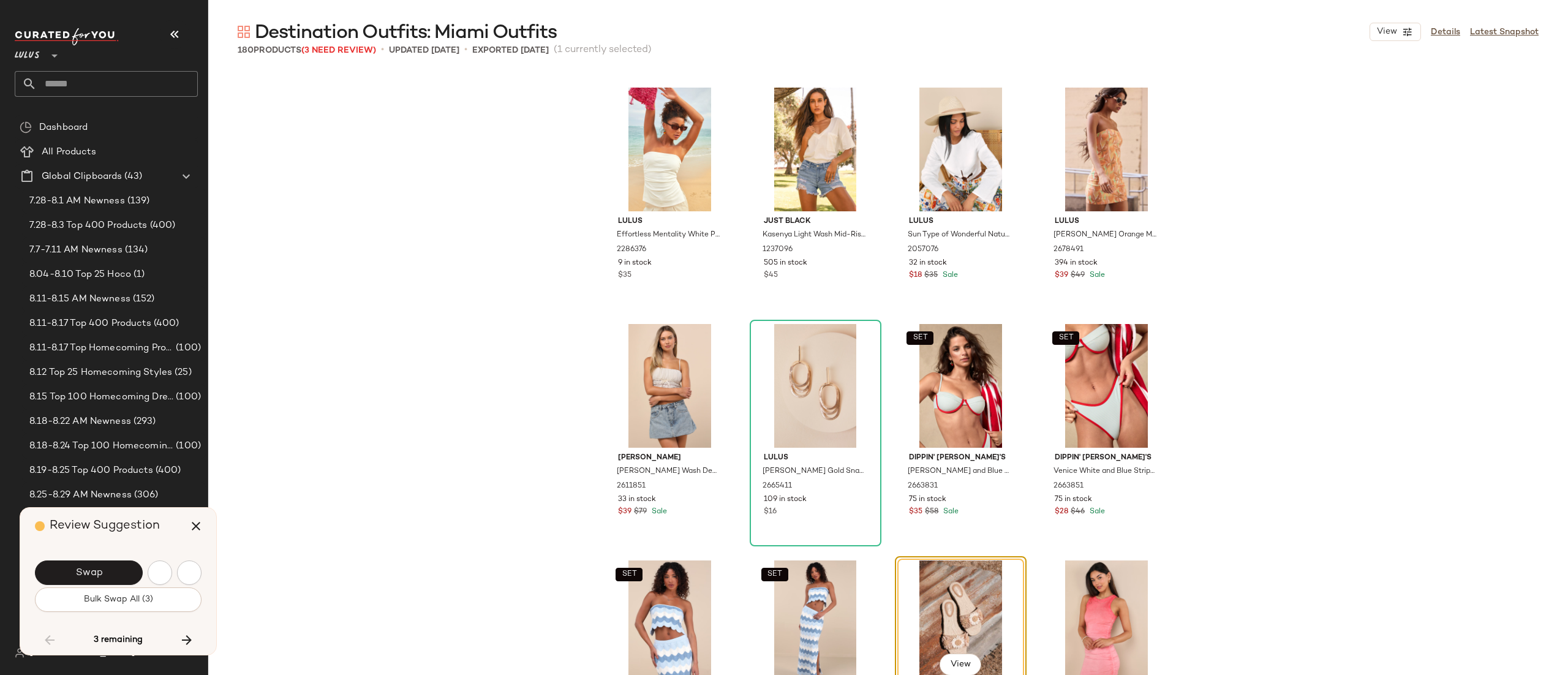
scroll to position [4495, 0]
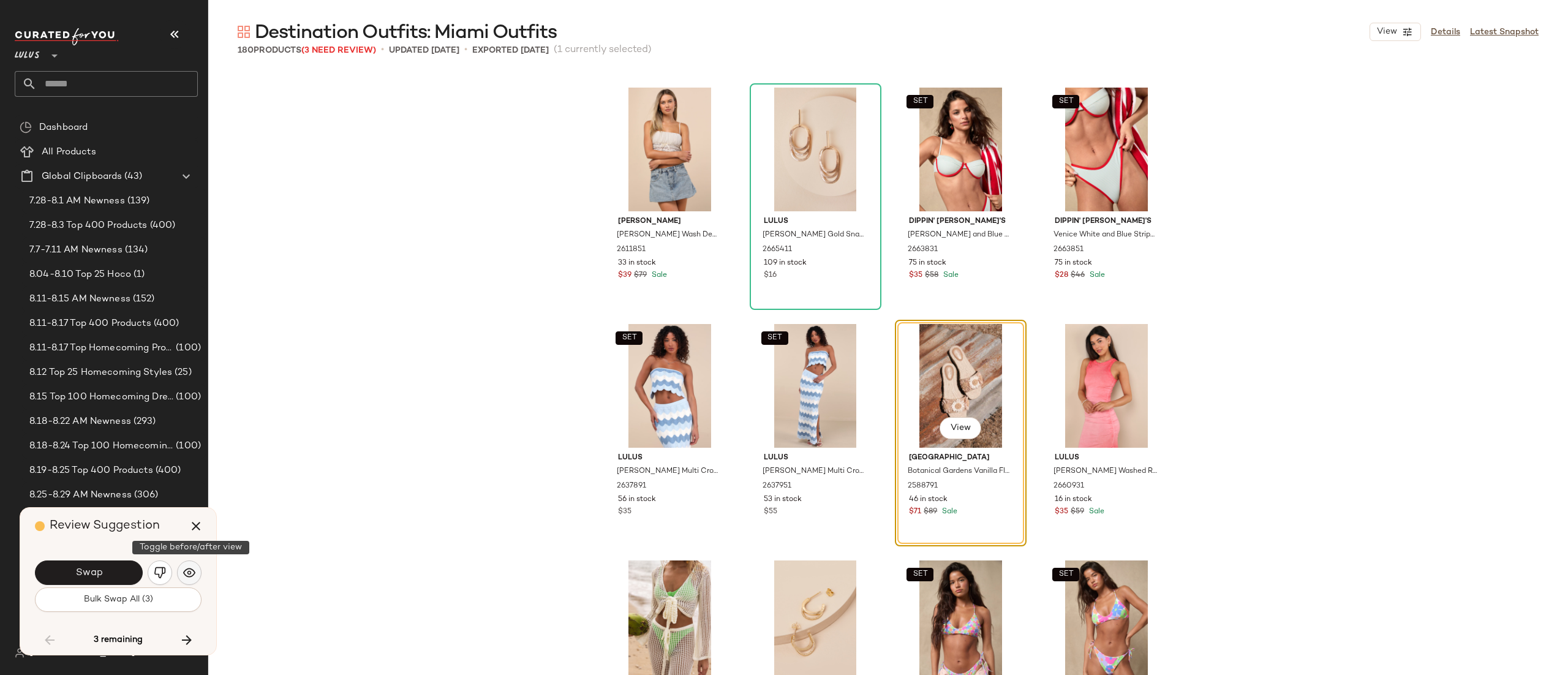
click at [188, 575] on img "button" at bounding box center [189, 573] width 12 height 12
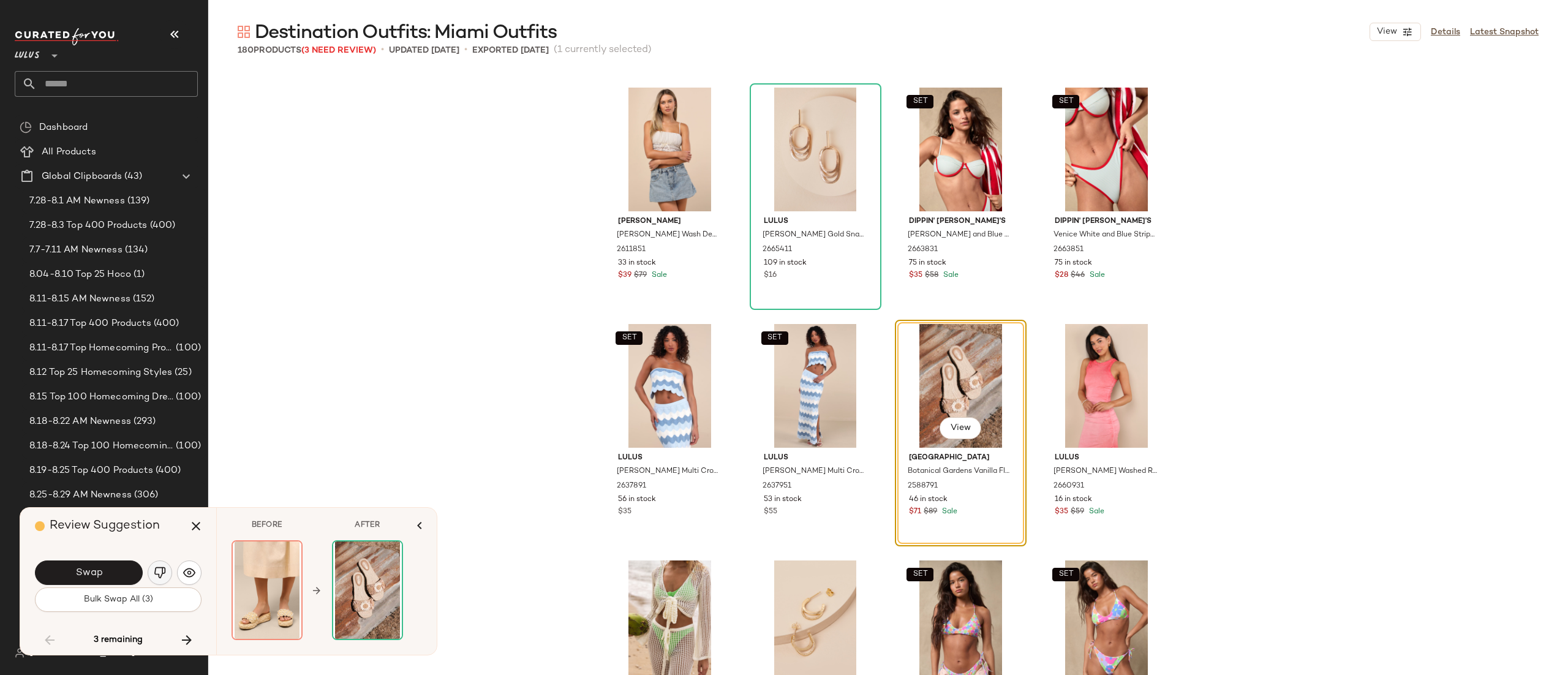
click at [164, 569] on img "button" at bounding box center [160, 573] width 12 height 12
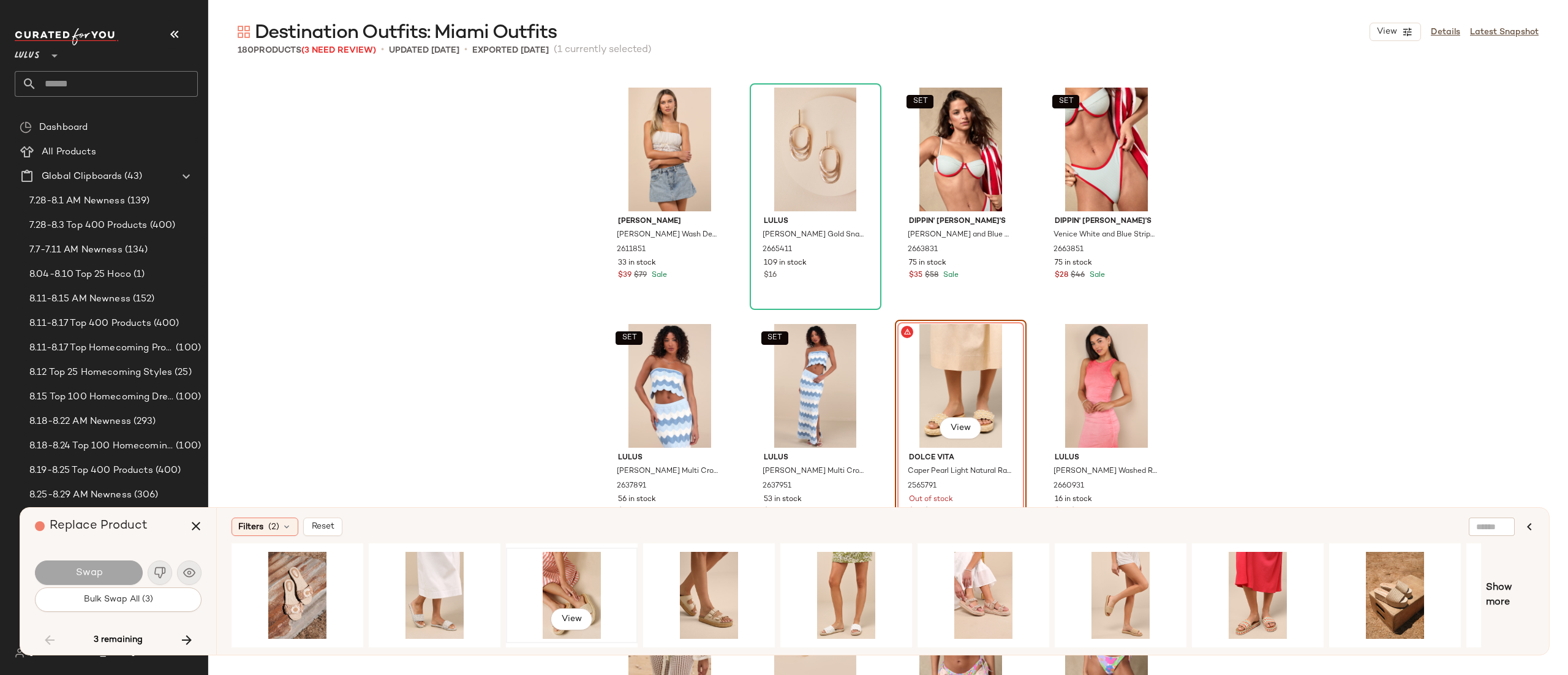
click at [569, 569] on div "View" at bounding box center [572, 596] width 123 height 87
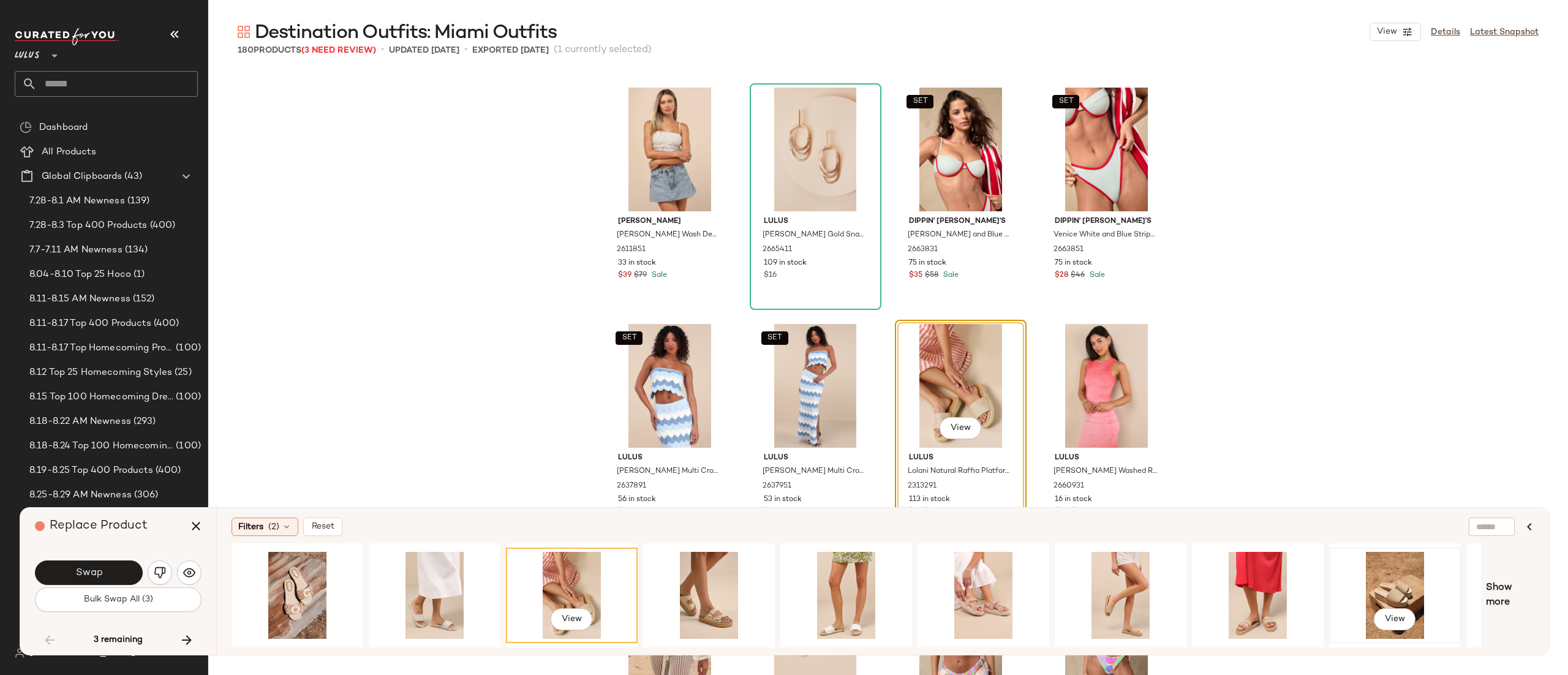
click at [1407, 576] on div "View" at bounding box center [1395, 596] width 123 height 87
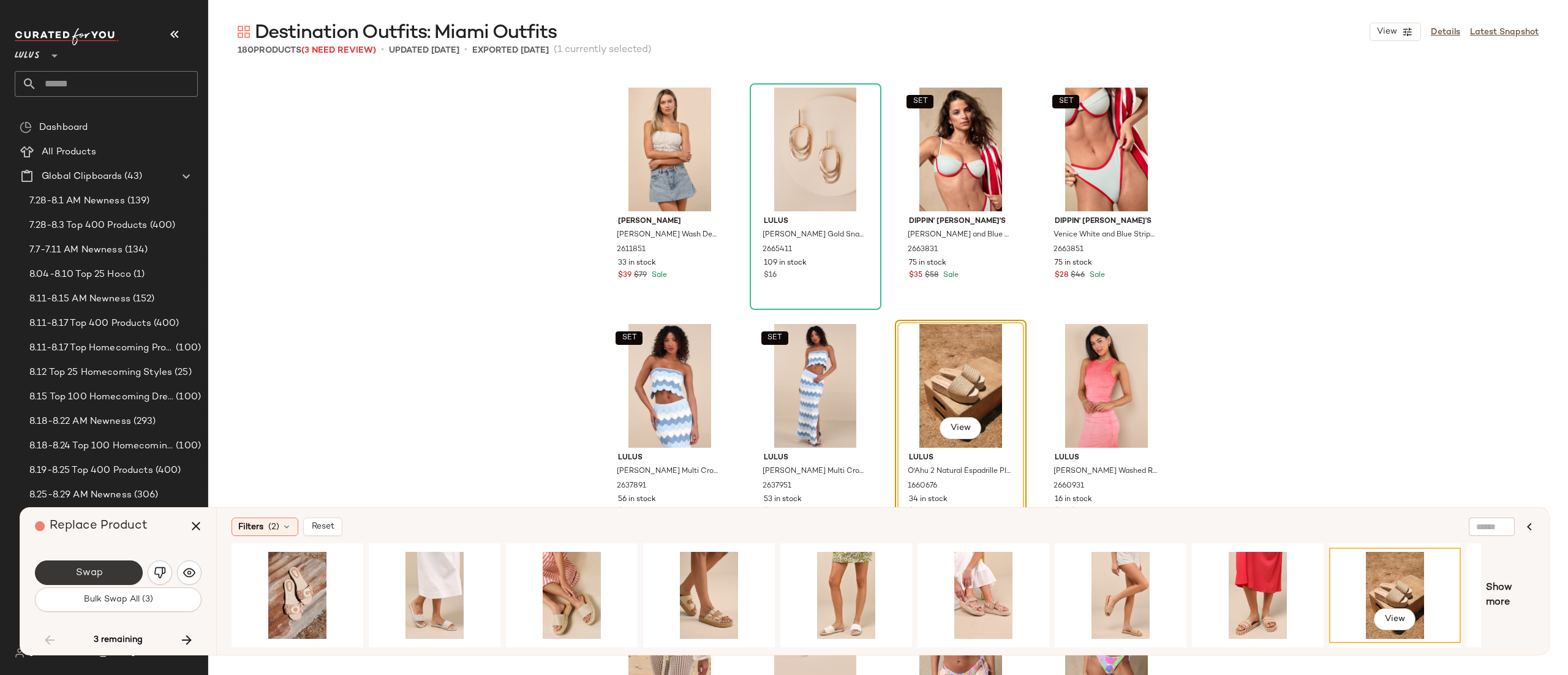
click at [99, 569] on span "Swap" at bounding box center [88, 573] width 28 height 12
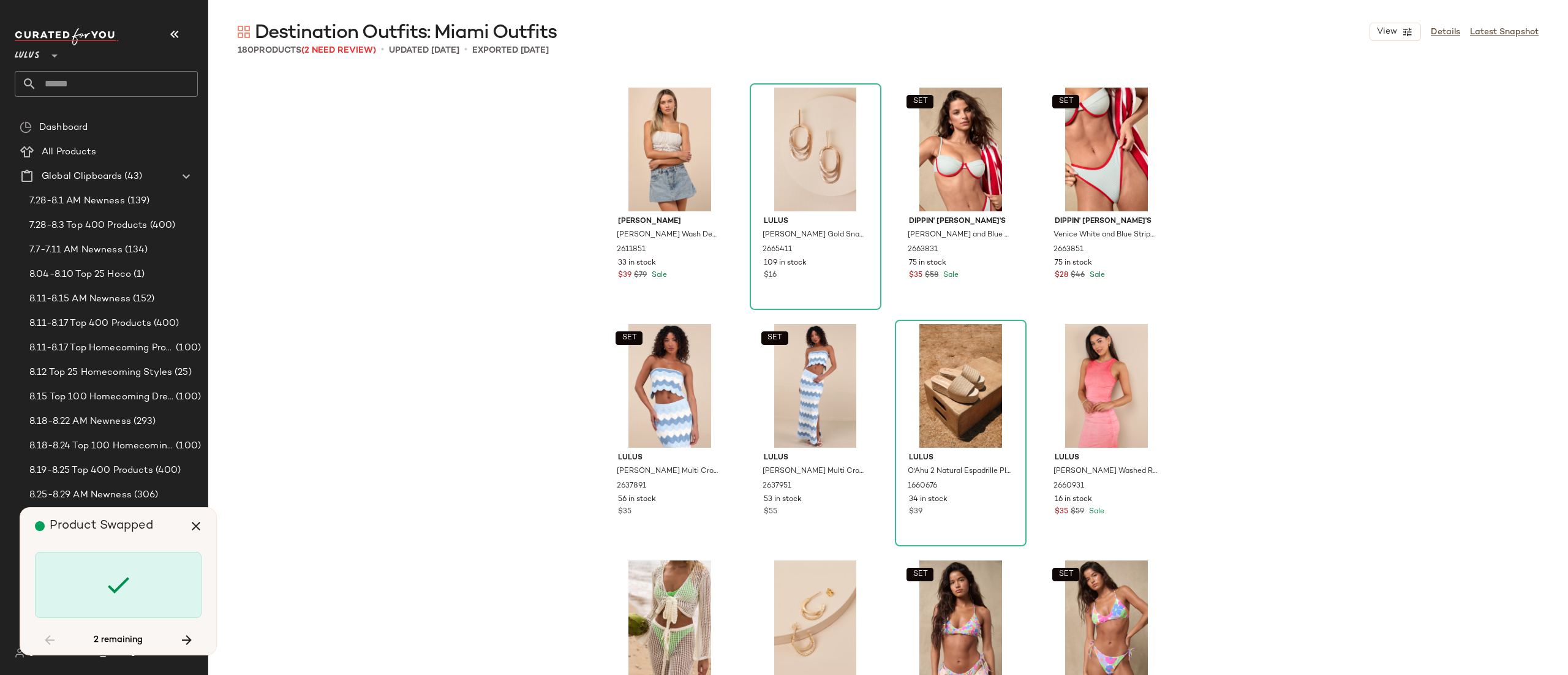
scroll to position [6860, 0]
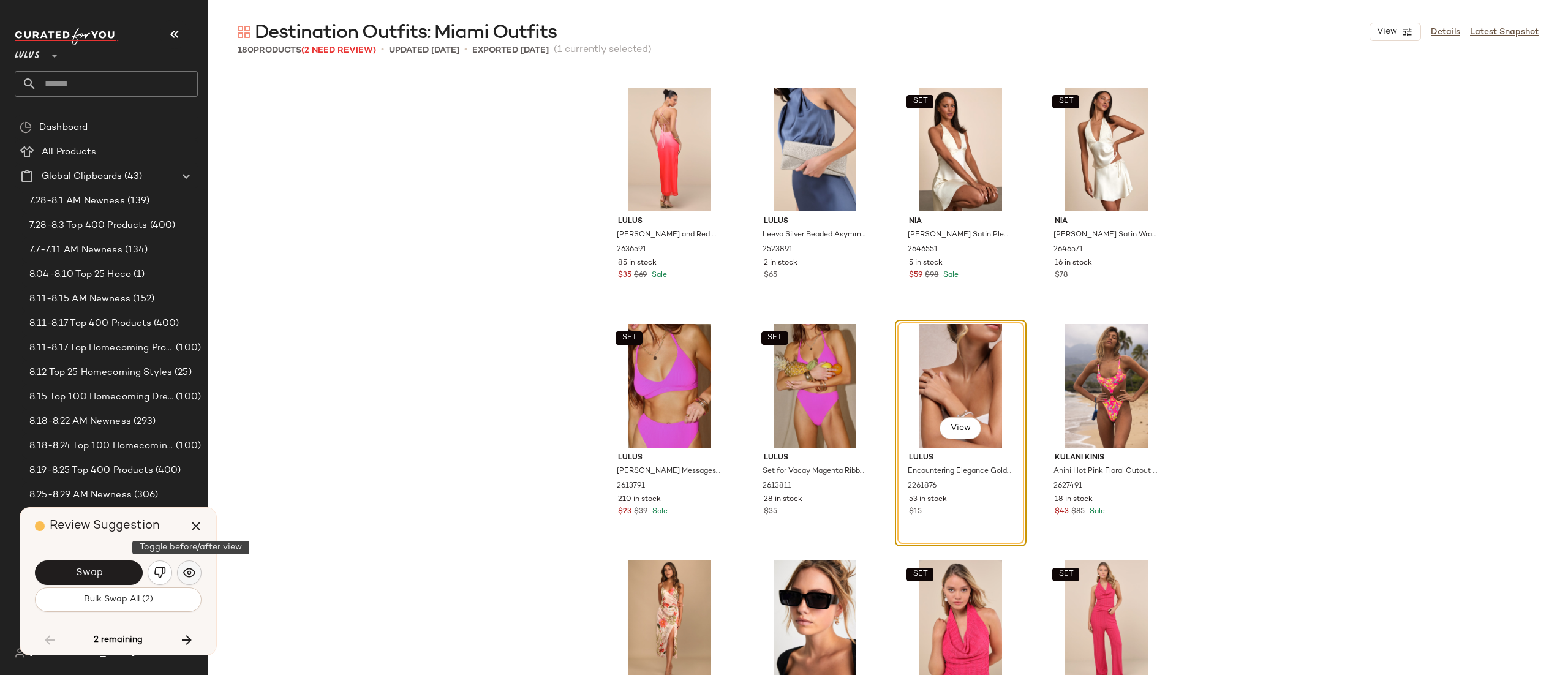
click at [181, 576] on button "button" at bounding box center [189, 572] width 25 height 25
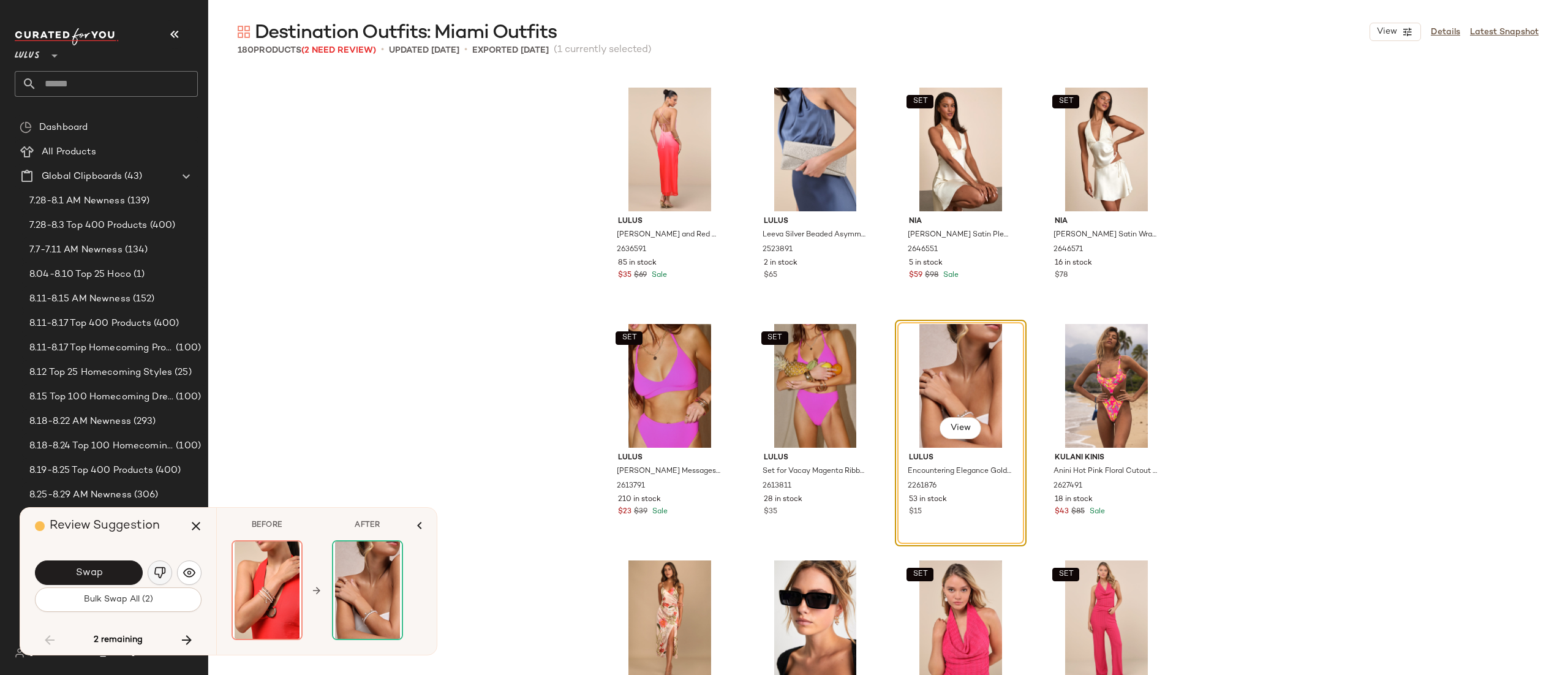
click at [156, 571] on img "button" at bounding box center [160, 573] width 12 height 12
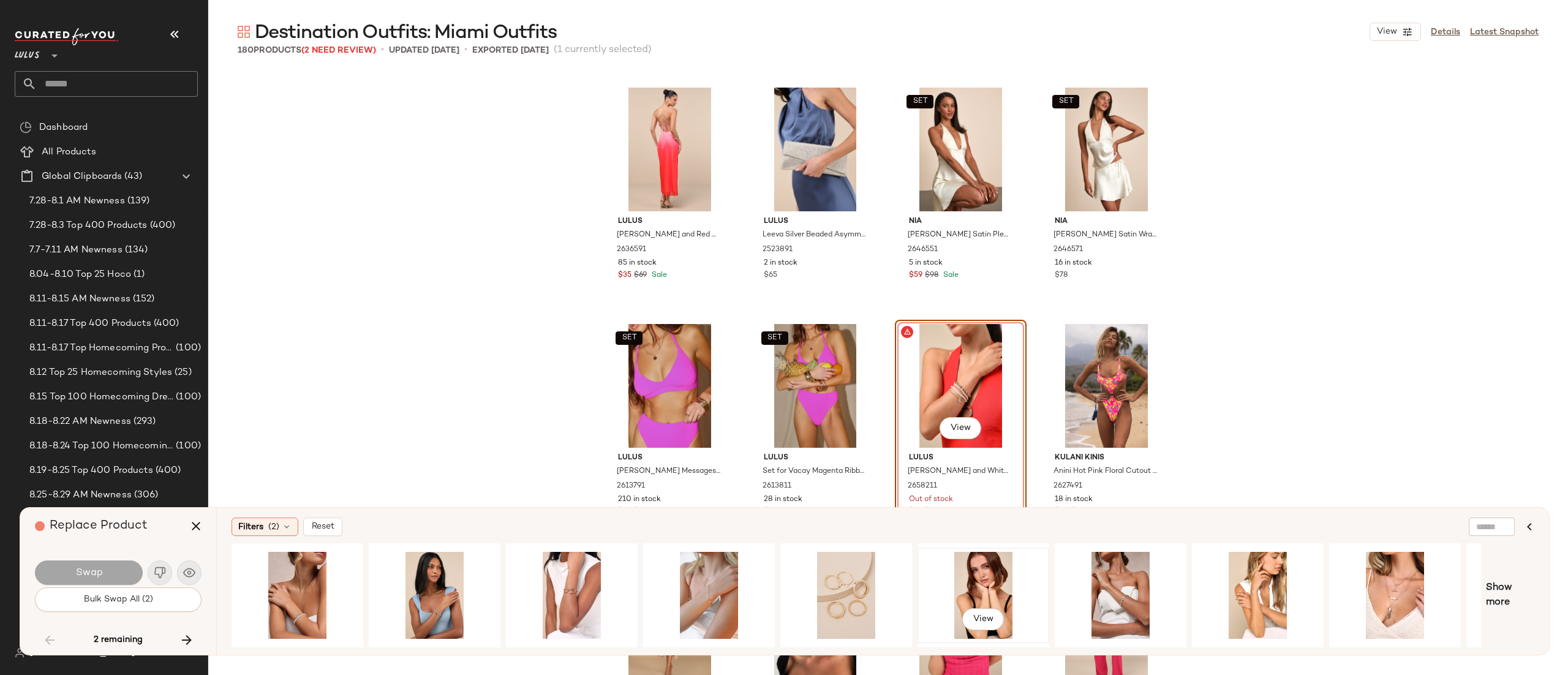
click at [997, 582] on div "View" at bounding box center [983, 596] width 123 height 87
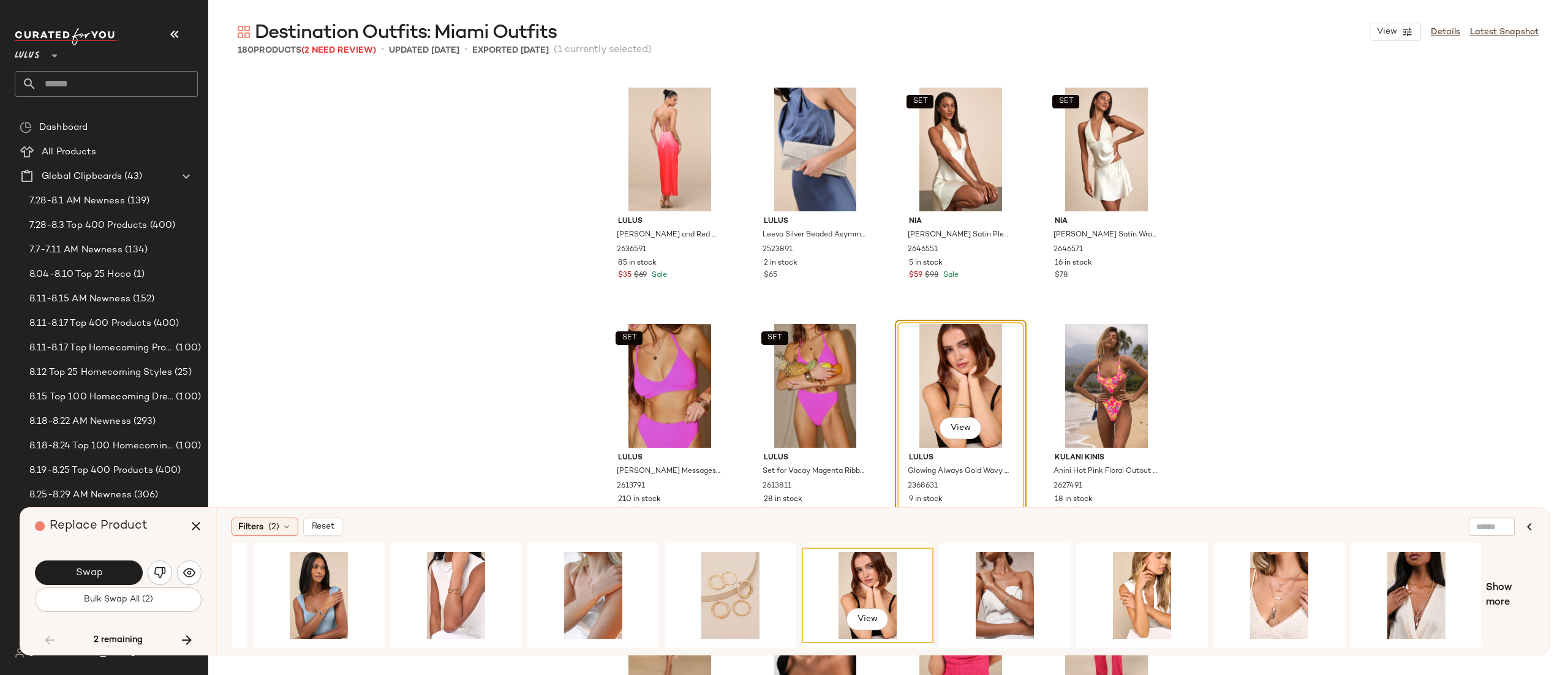
scroll to position [0, 0]
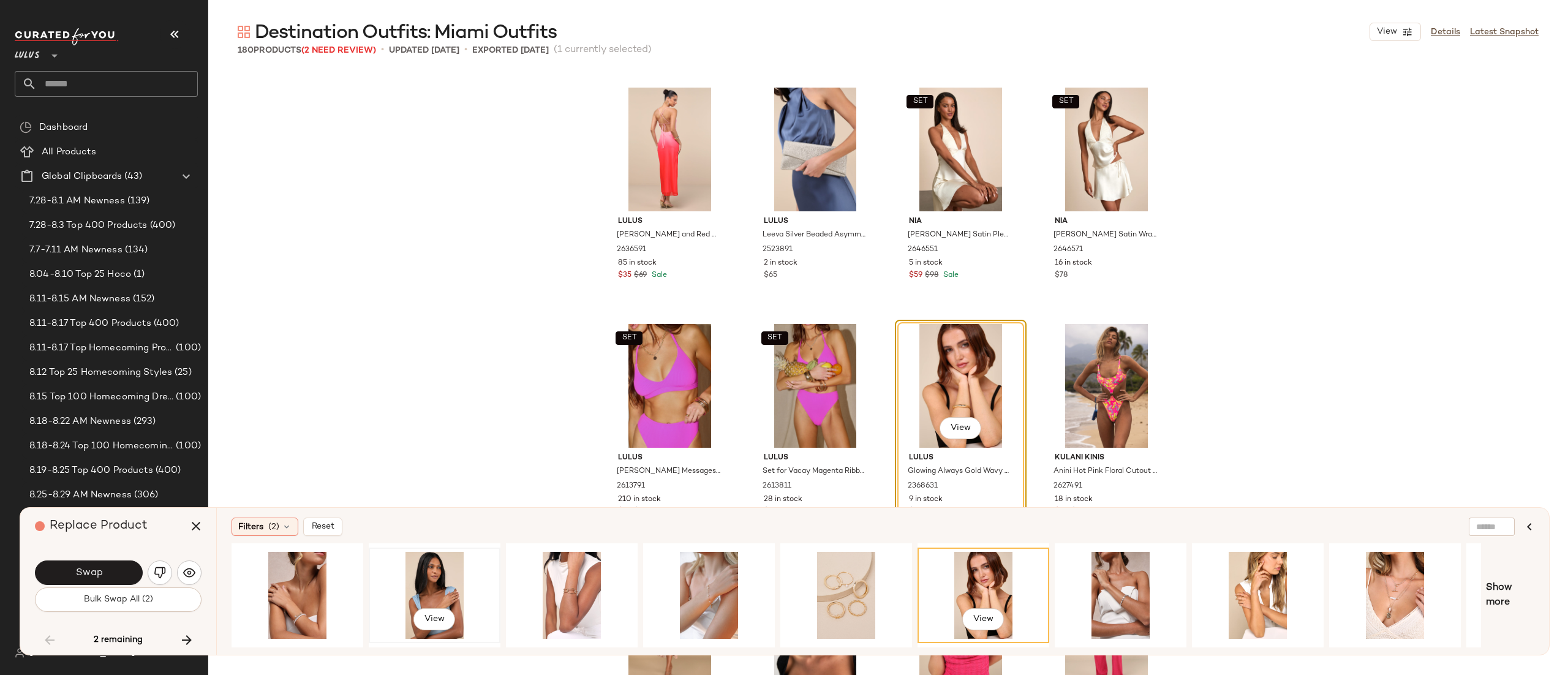
click at [412, 587] on div "View" at bounding box center [435, 596] width 123 height 87
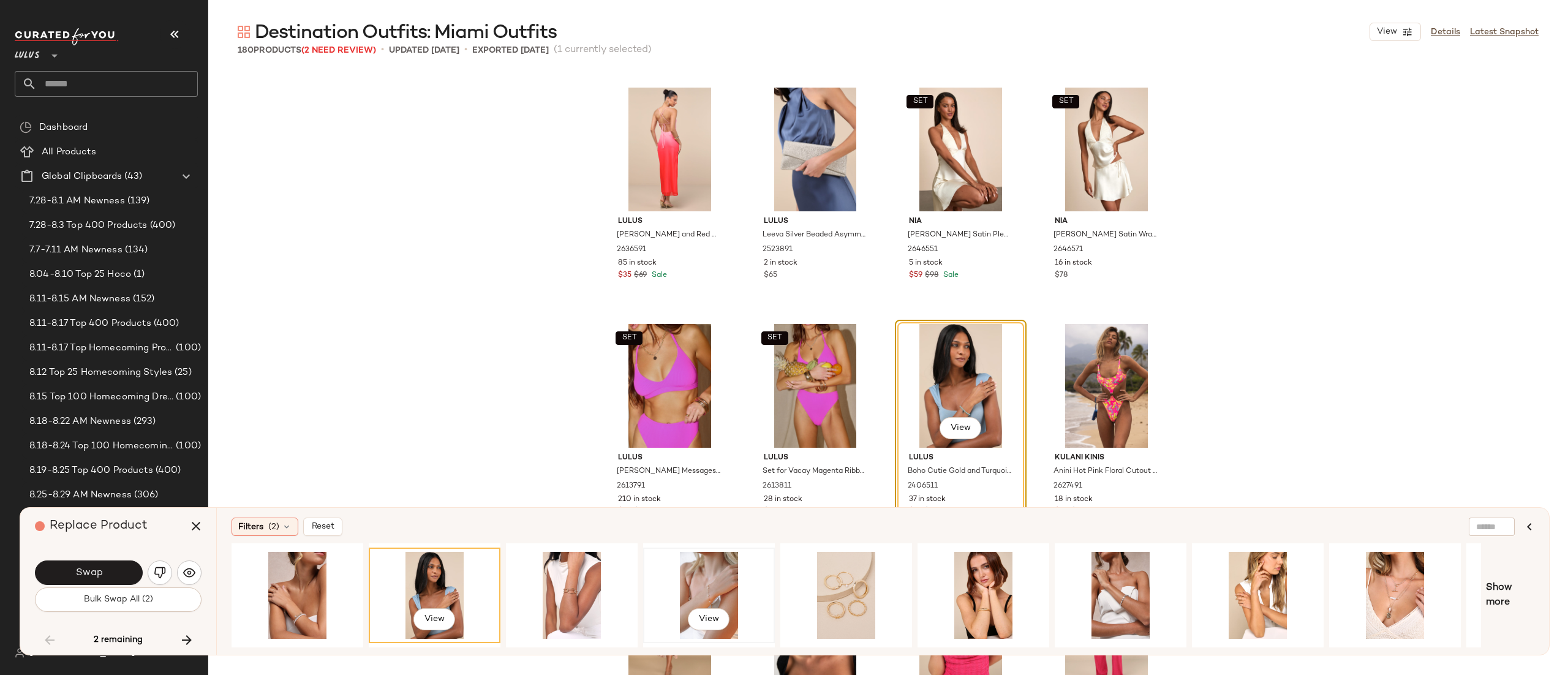
click at [732, 592] on div "View" at bounding box center [709, 596] width 123 height 87
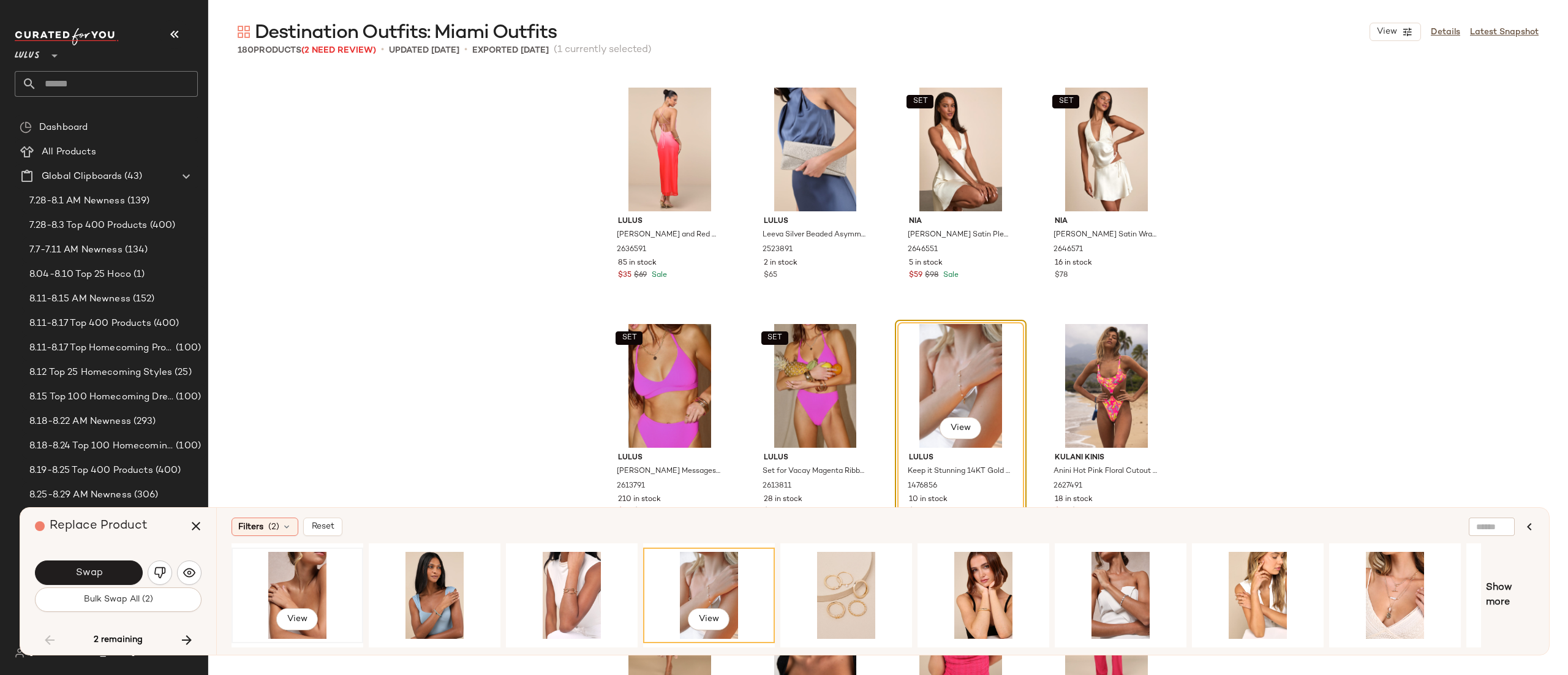
click at [307, 581] on div "View" at bounding box center [297, 596] width 123 height 87
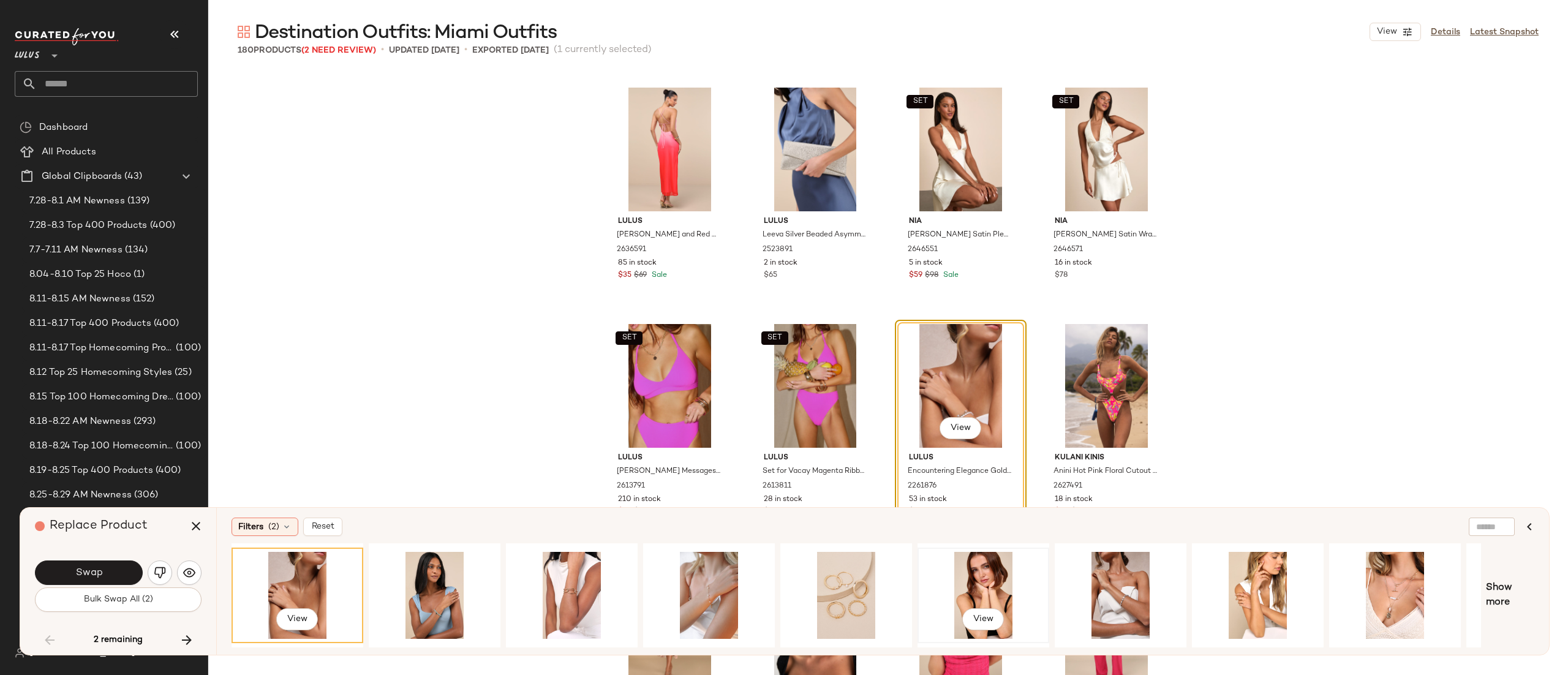
click at [976, 574] on div "View" at bounding box center [983, 596] width 123 height 87
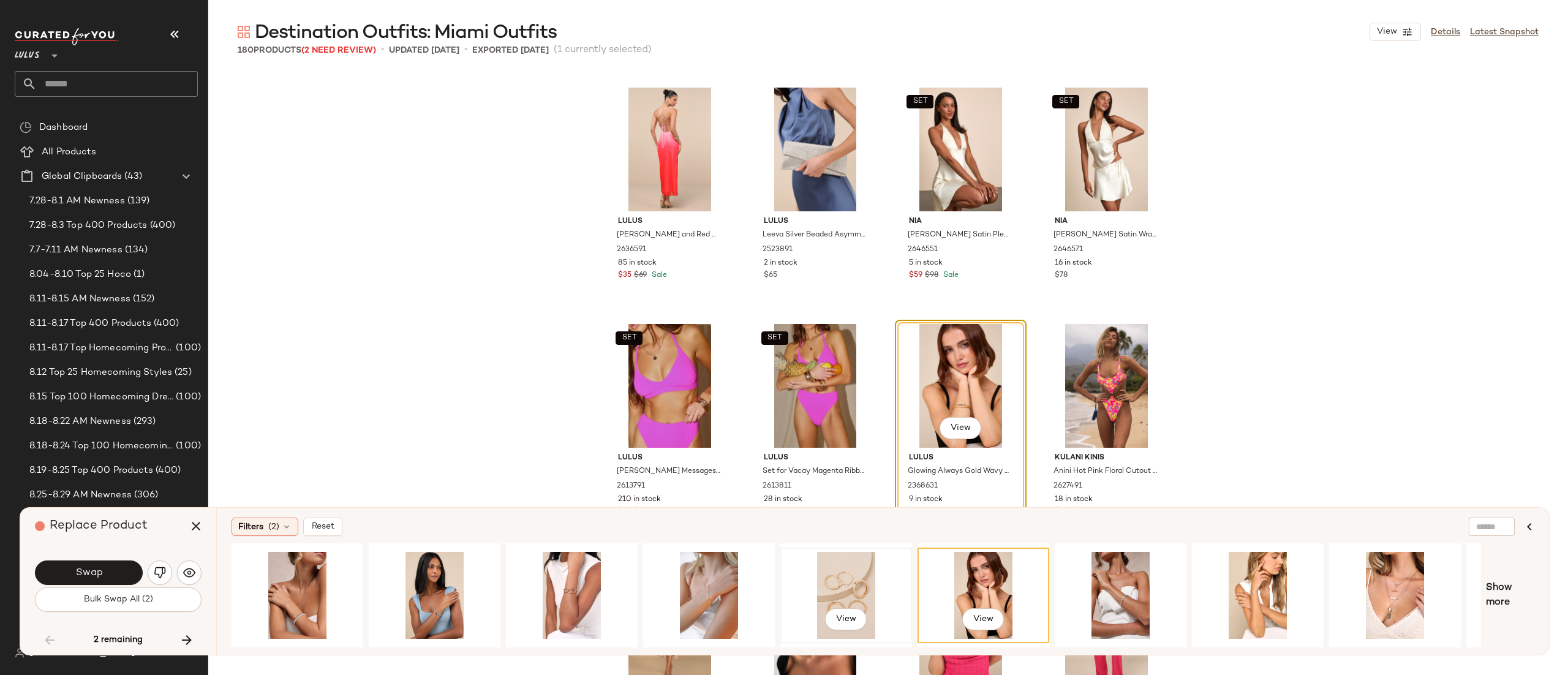
click at [825, 587] on div "View" at bounding box center [846, 596] width 123 height 87
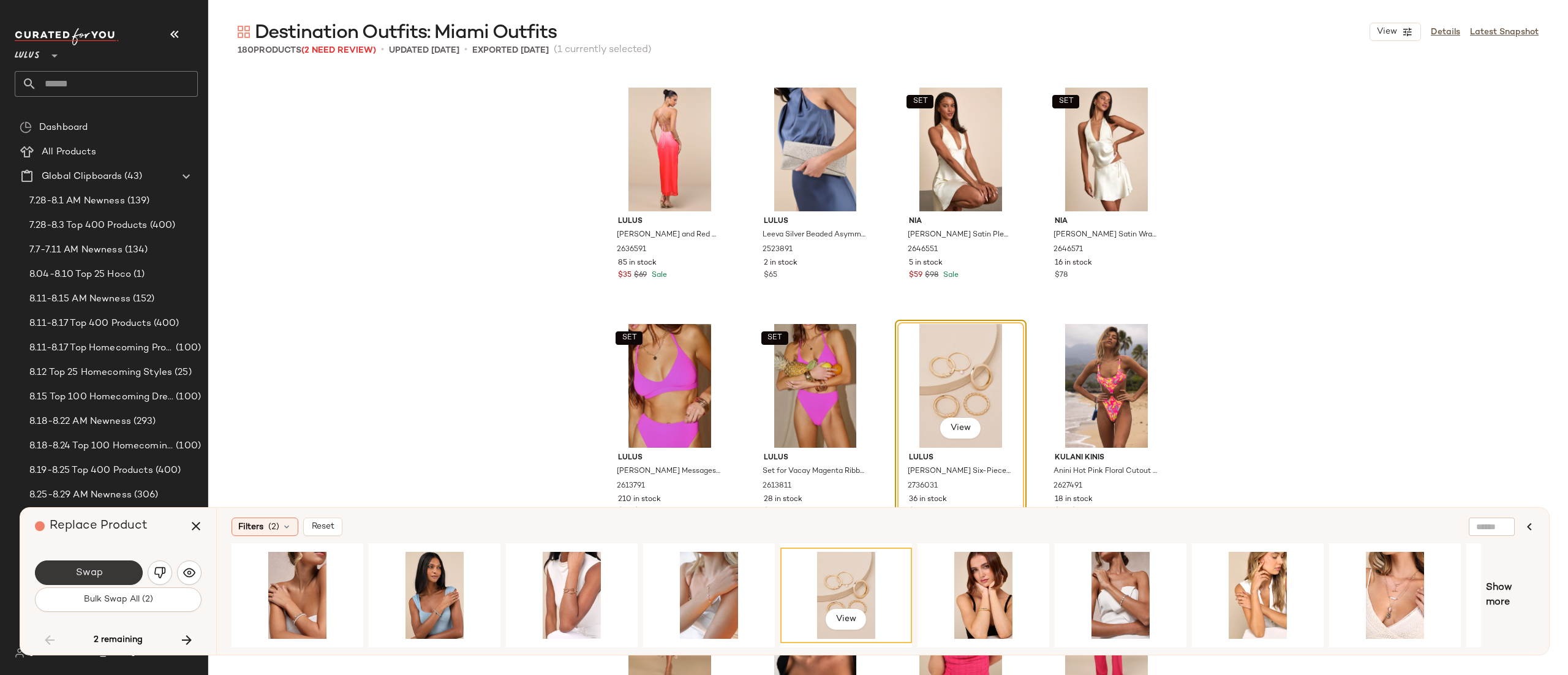
click at [93, 577] on span "Swap" at bounding box center [88, 573] width 28 height 12
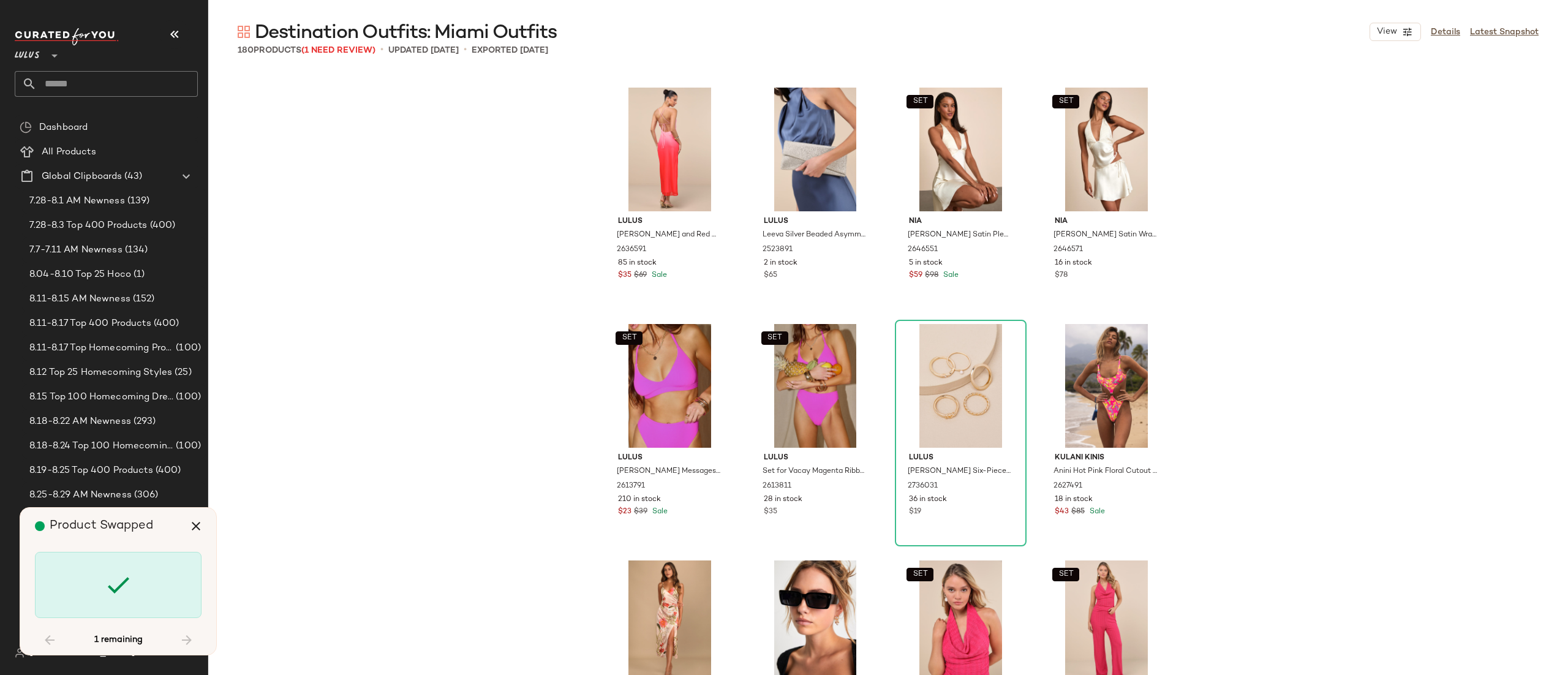
scroll to position [8043, 0]
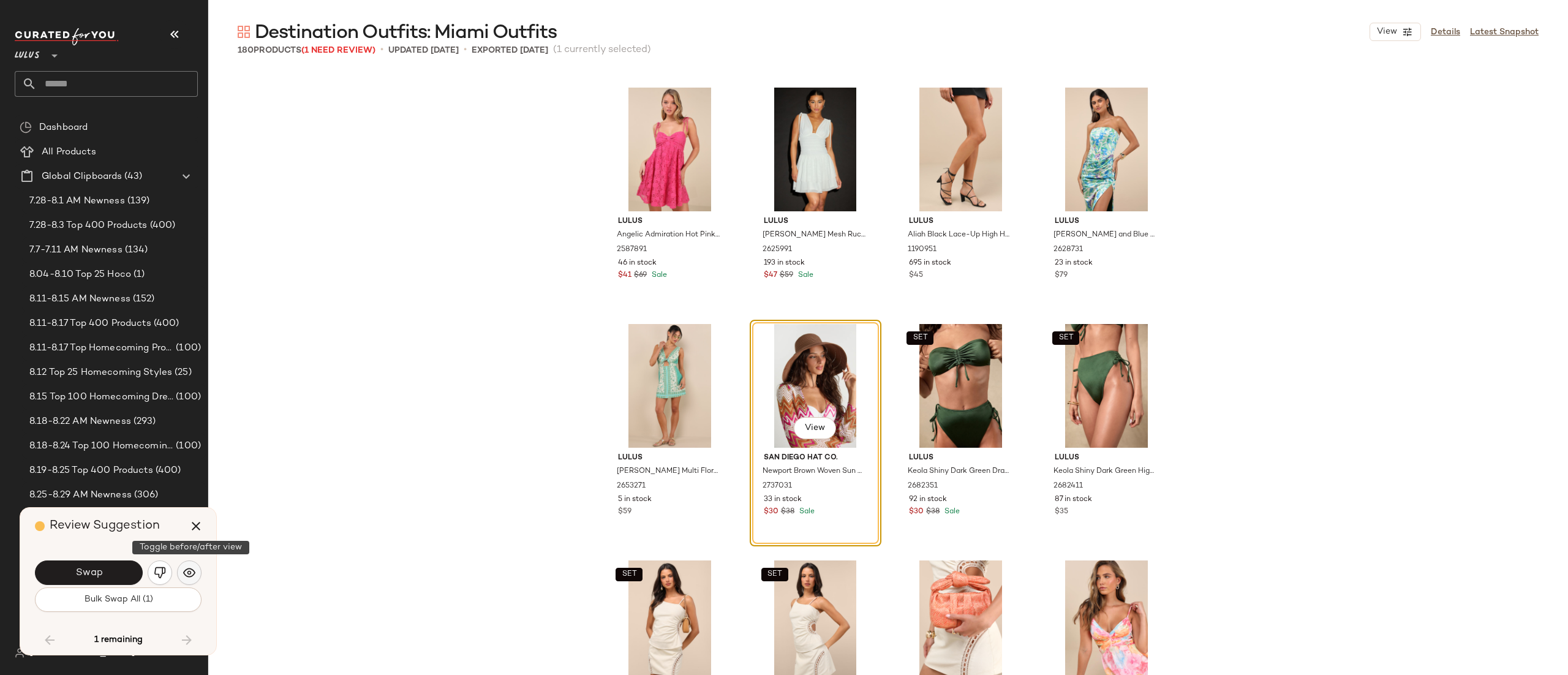
click at [184, 575] on img "button" at bounding box center [189, 573] width 12 height 12
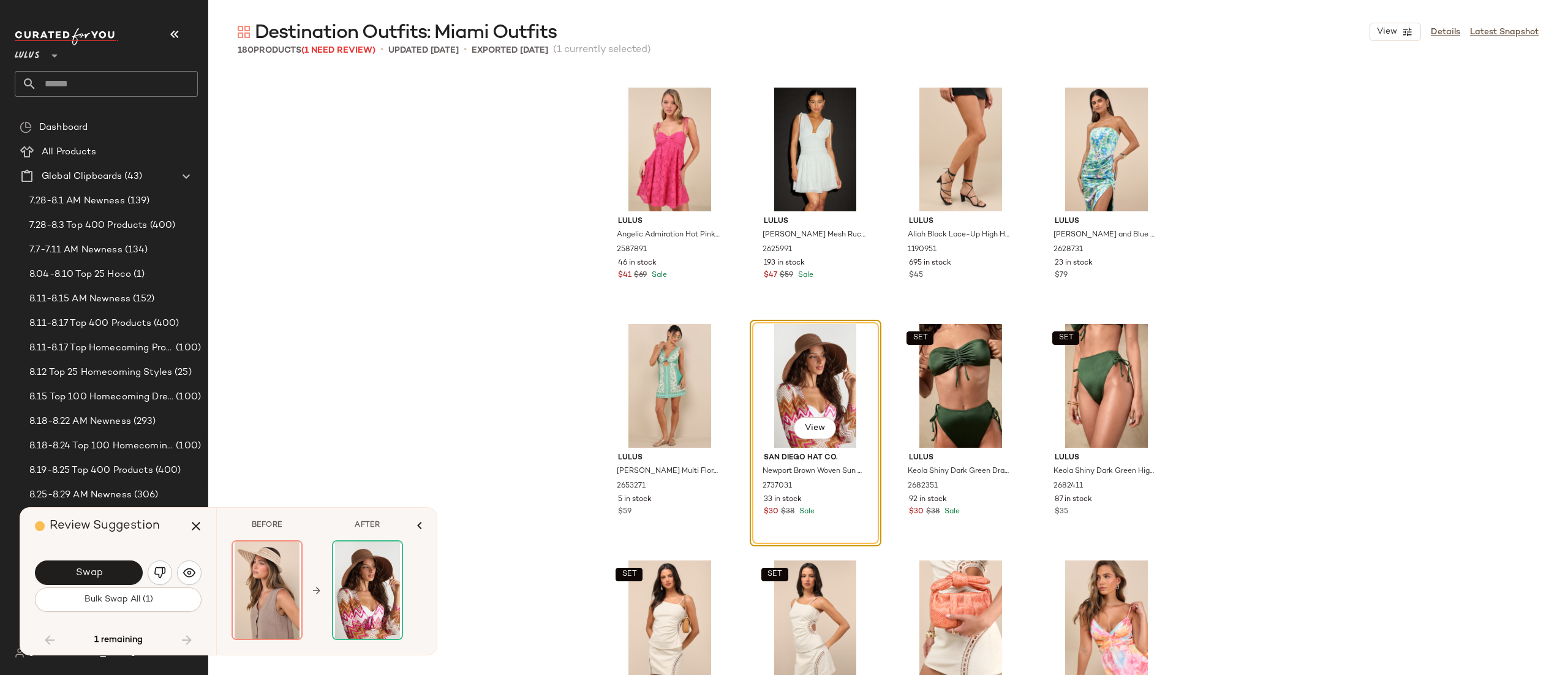
click at [144, 576] on div "Swap" at bounding box center [118, 572] width 167 height 29
click at [180, 567] on button "button" at bounding box center [189, 572] width 25 height 25
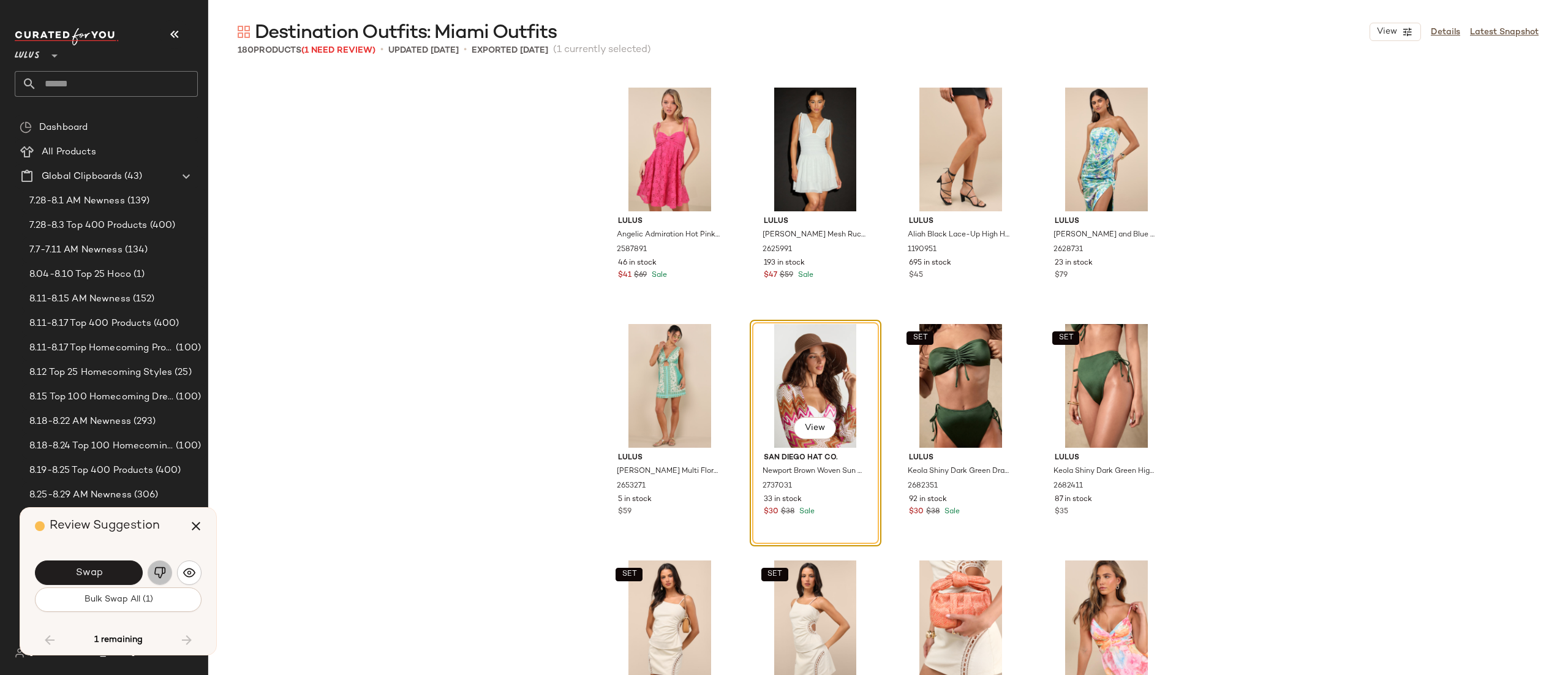
click at [166, 570] on button "button" at bounding box center [159, 572] width 25 height 25
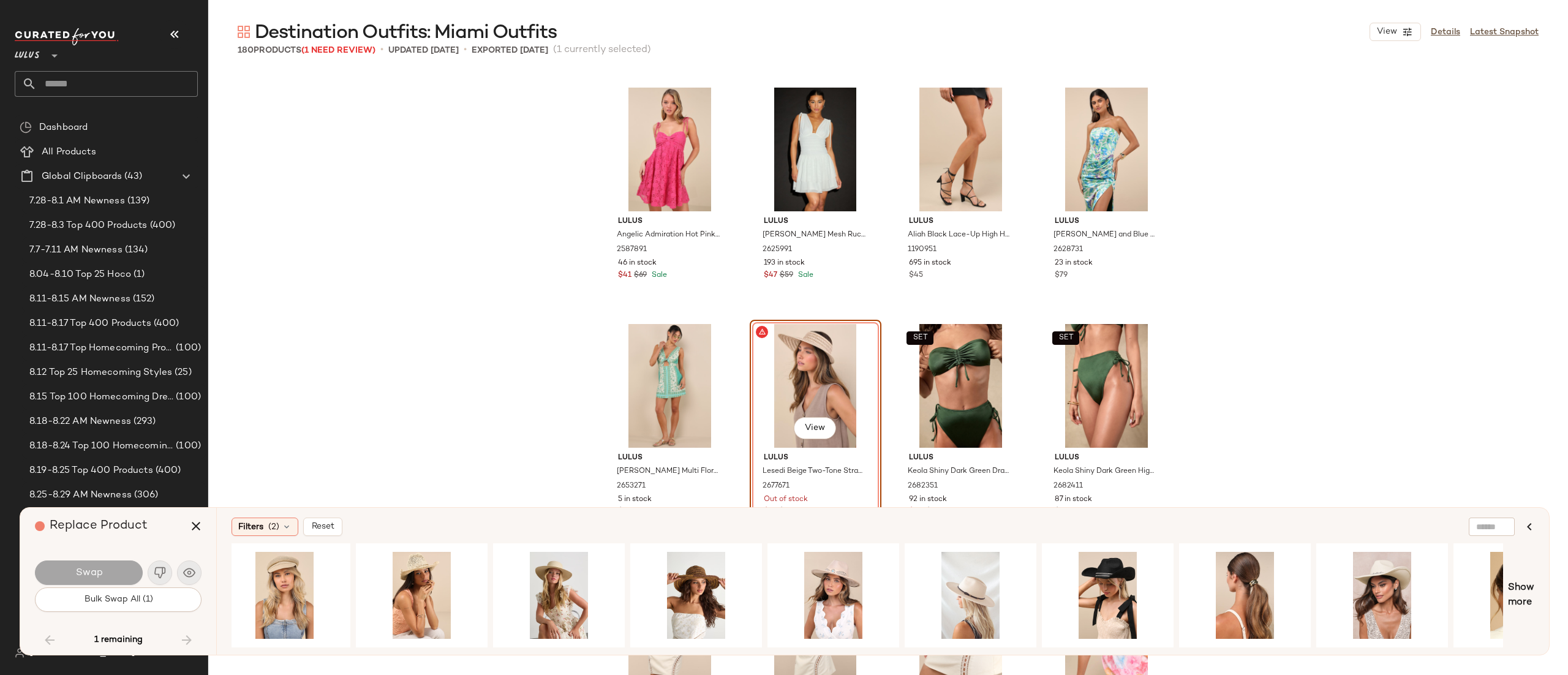
scroll to position [0, 0]
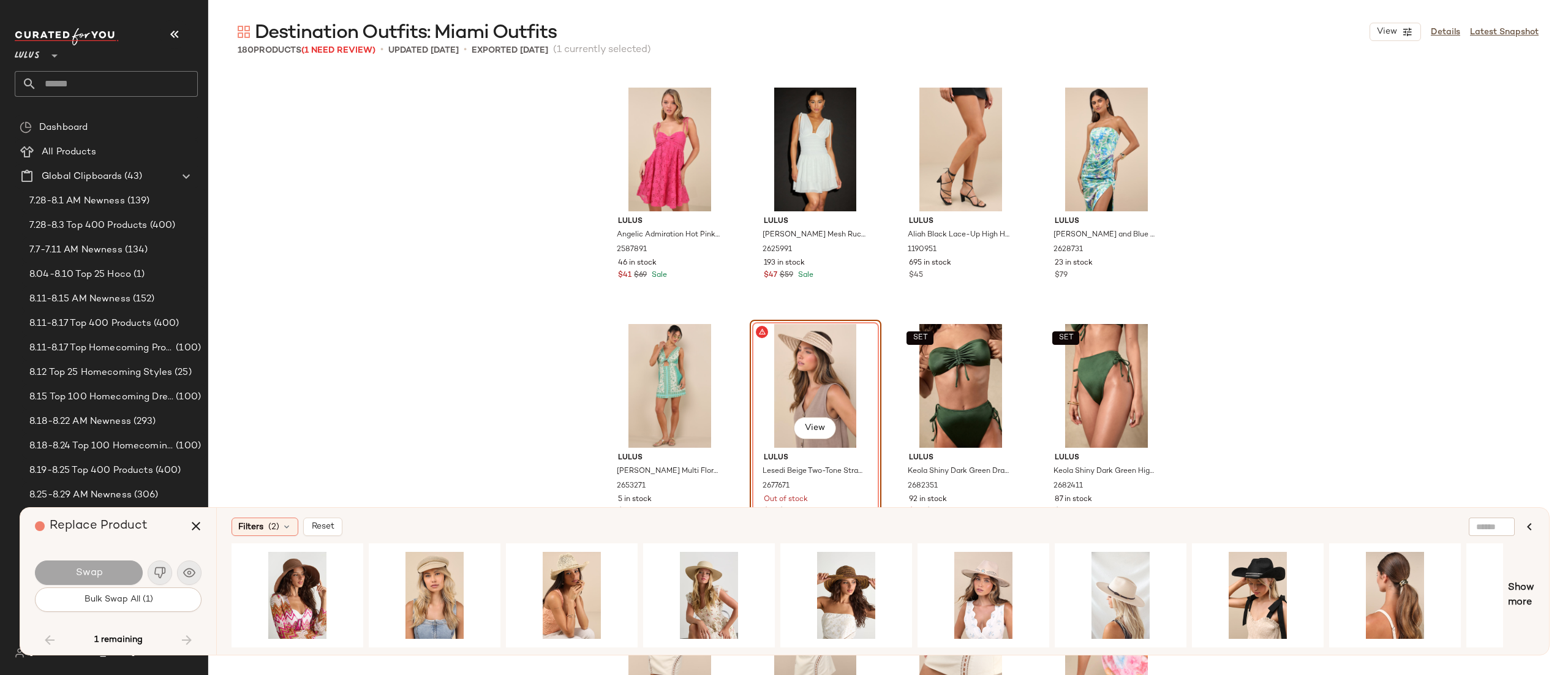
drag, startPoint x: 552, startPoint y: 641, endPoint x: 715, endPoint y: 641, distance: 163.0
click at [715, 641] on div at bounding box center [868, 595] width 1272 height 104
click at [1302, 303] on div "Lulus Angelic Admiration Hot Pink Tie-Shoulder Babydoll Mini Dress 2587891 46 i…" at bounding box center [888, 399] width 1360 height 656
click at [1525, 527] on icon "button" at bounding box center [1530, 527] width 15 height 15
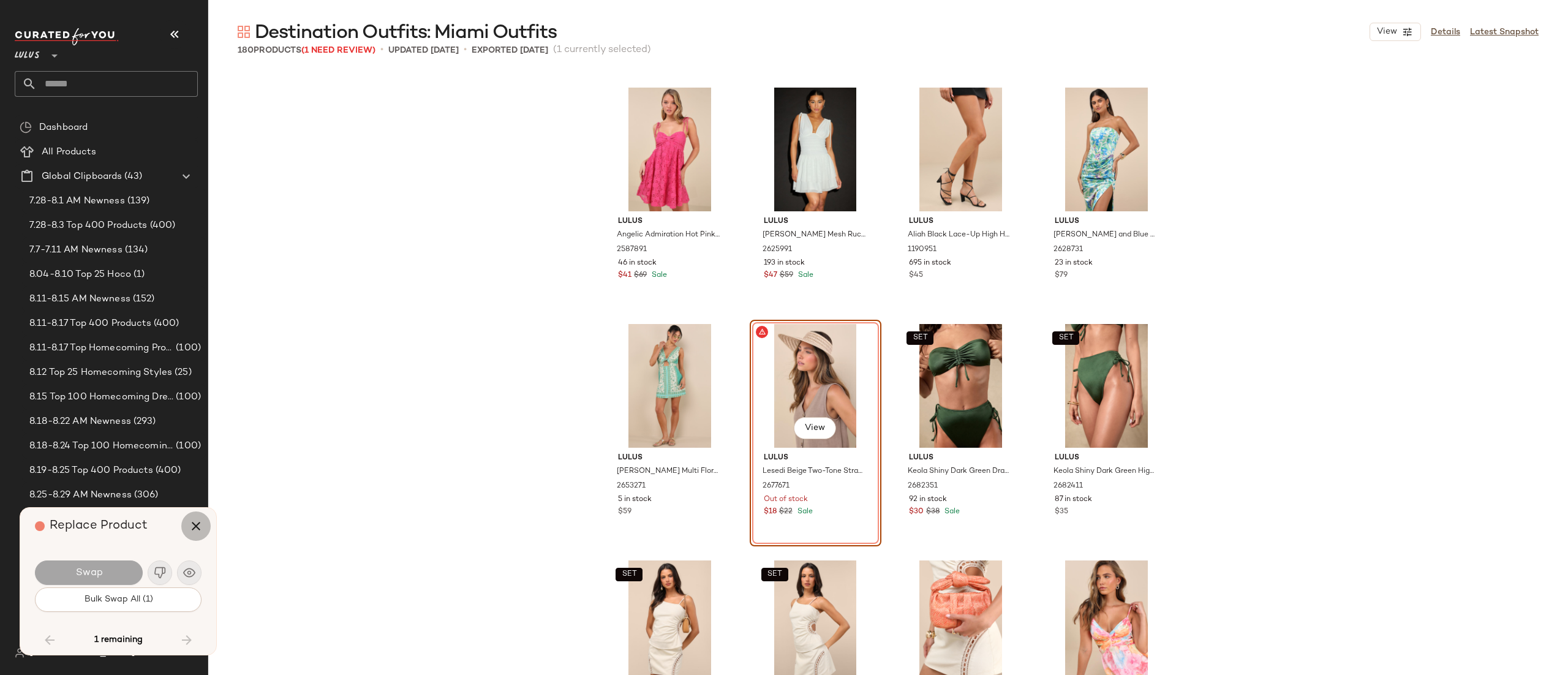
click at [196, 522] on icon "button" at bounding box center [196, 527] width 15 height 15
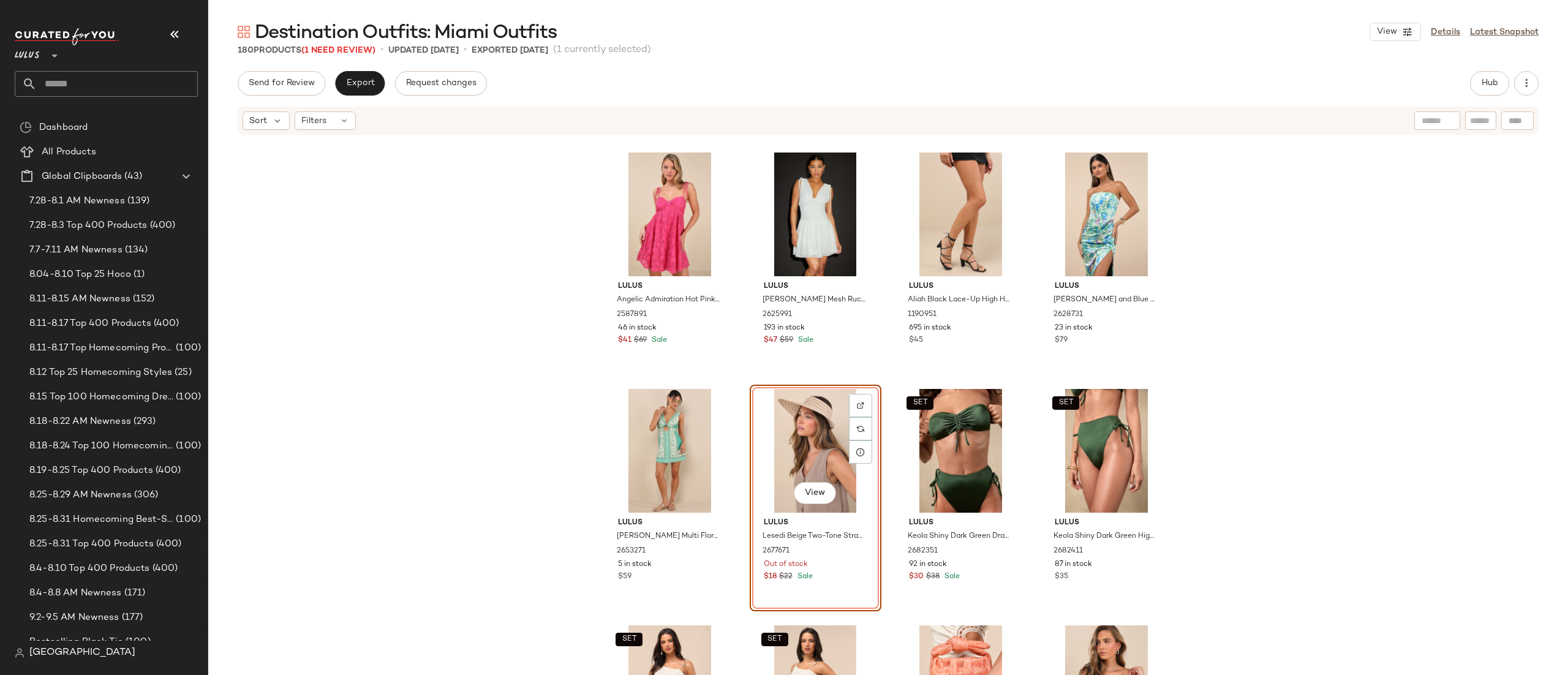
click at [797, 425] on div "View" at bounding box center [815, 450] width 123 height 123
click at [1481, 83] on span "Hub" at bounding box center [1489, 83] width 17 height 10
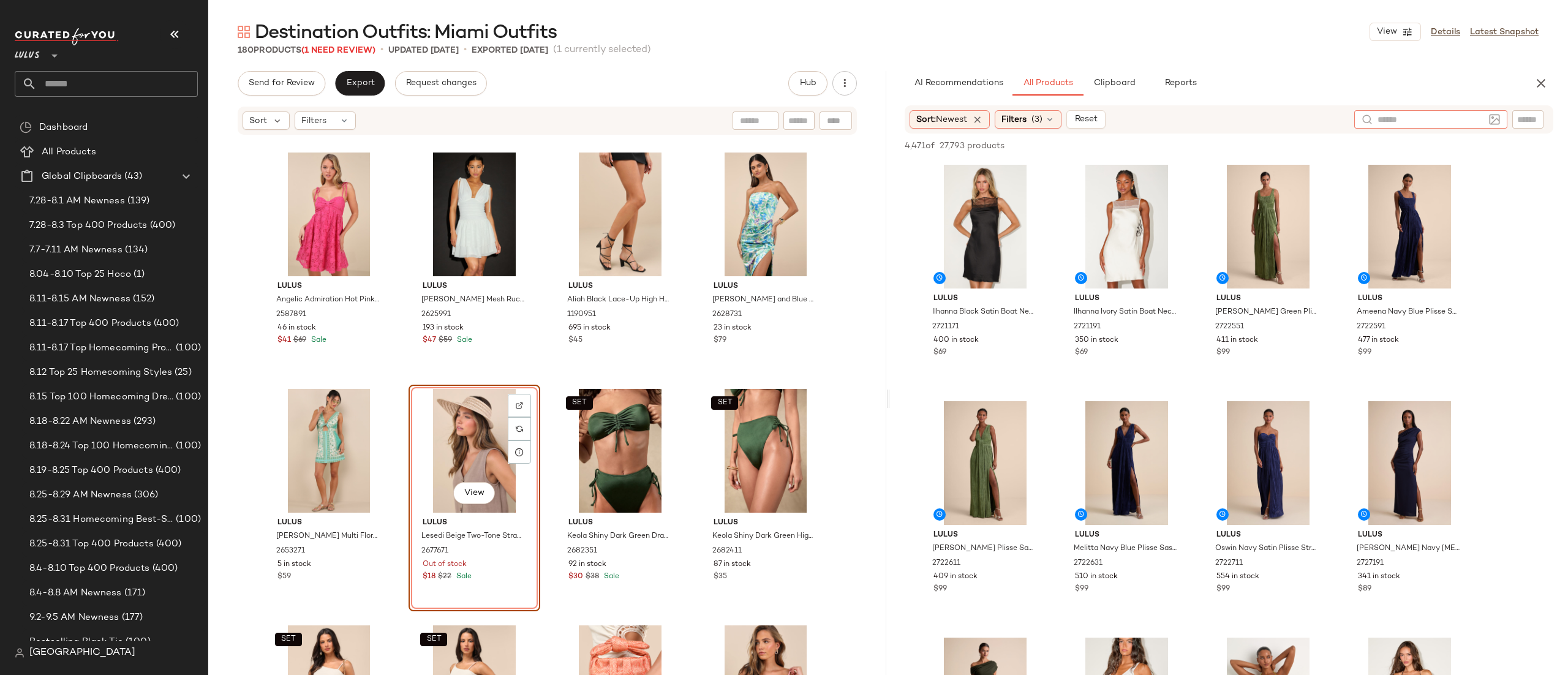
click at [1470, 114] on input "text" at bounding box center [1431, 120] width 106 height 13
type input "*****"
type input "*********"
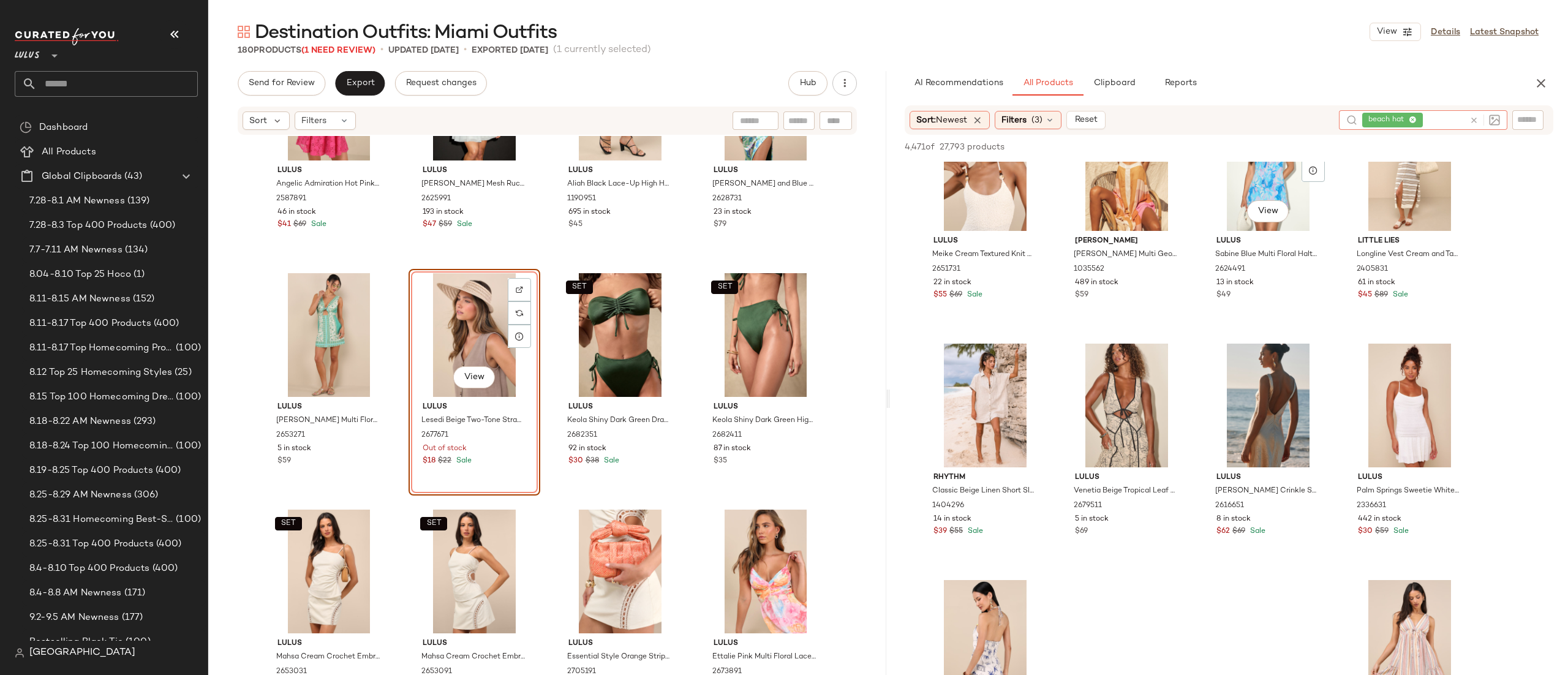
scroll to position [296, 0]
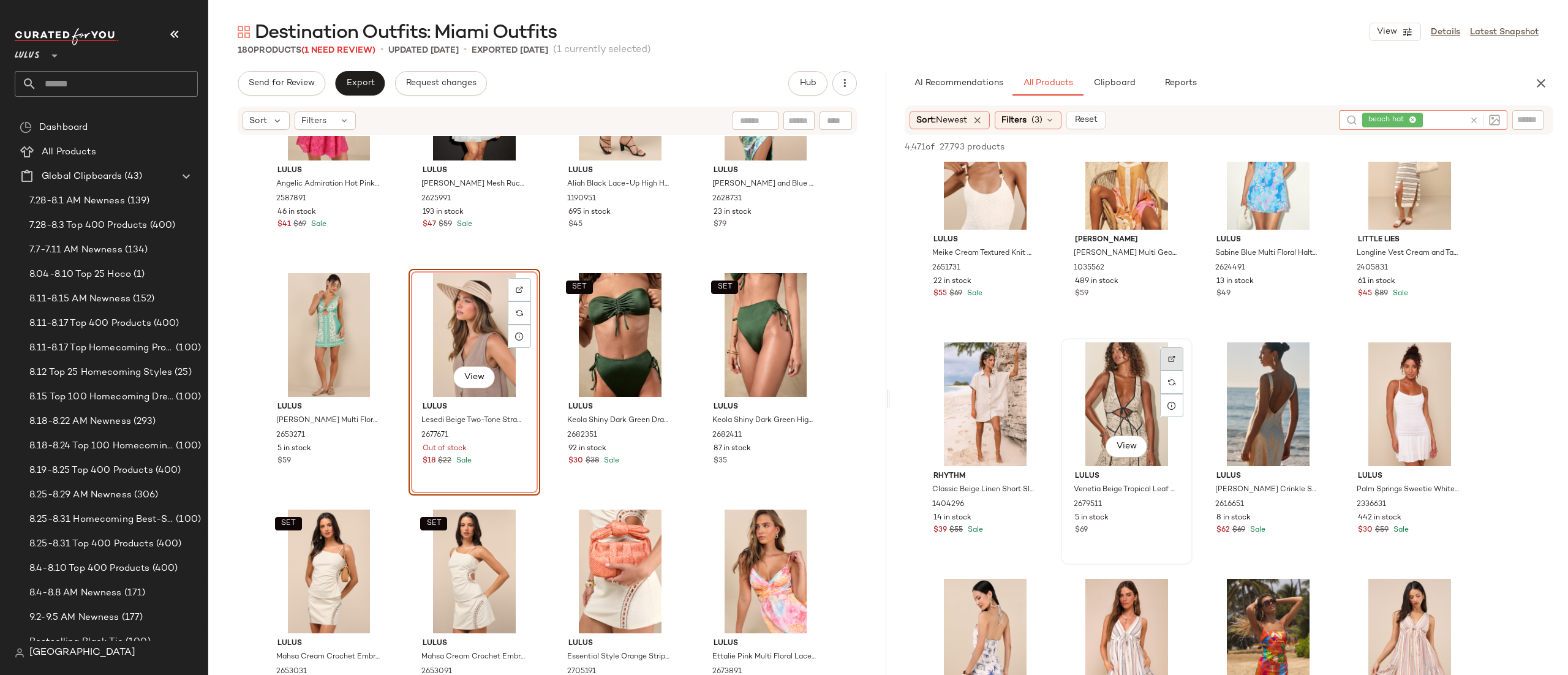
click at [1176, 355] on img at bounding box center [1172, 359] width 7 height 7
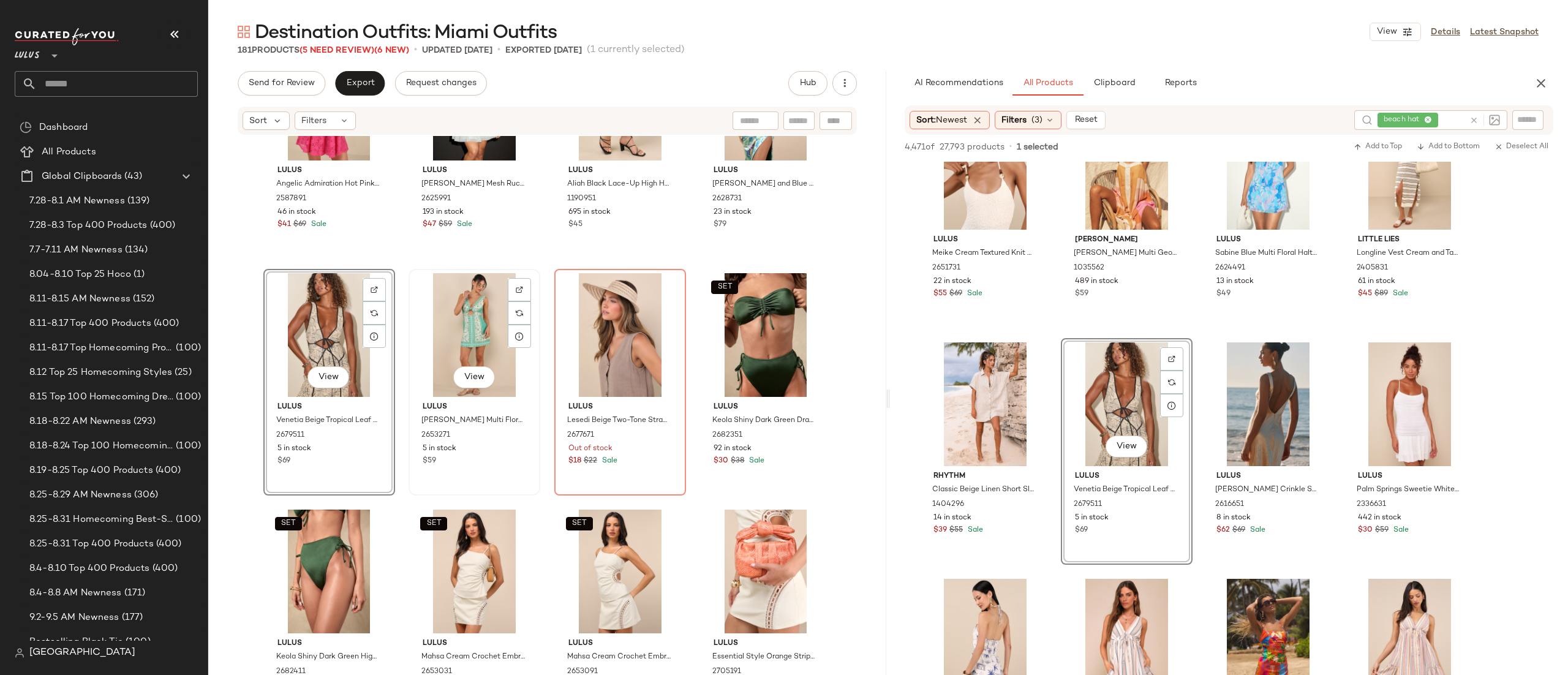
click at [444, 340] on div "View" at bounding box center [474, 335] width 123 height 123
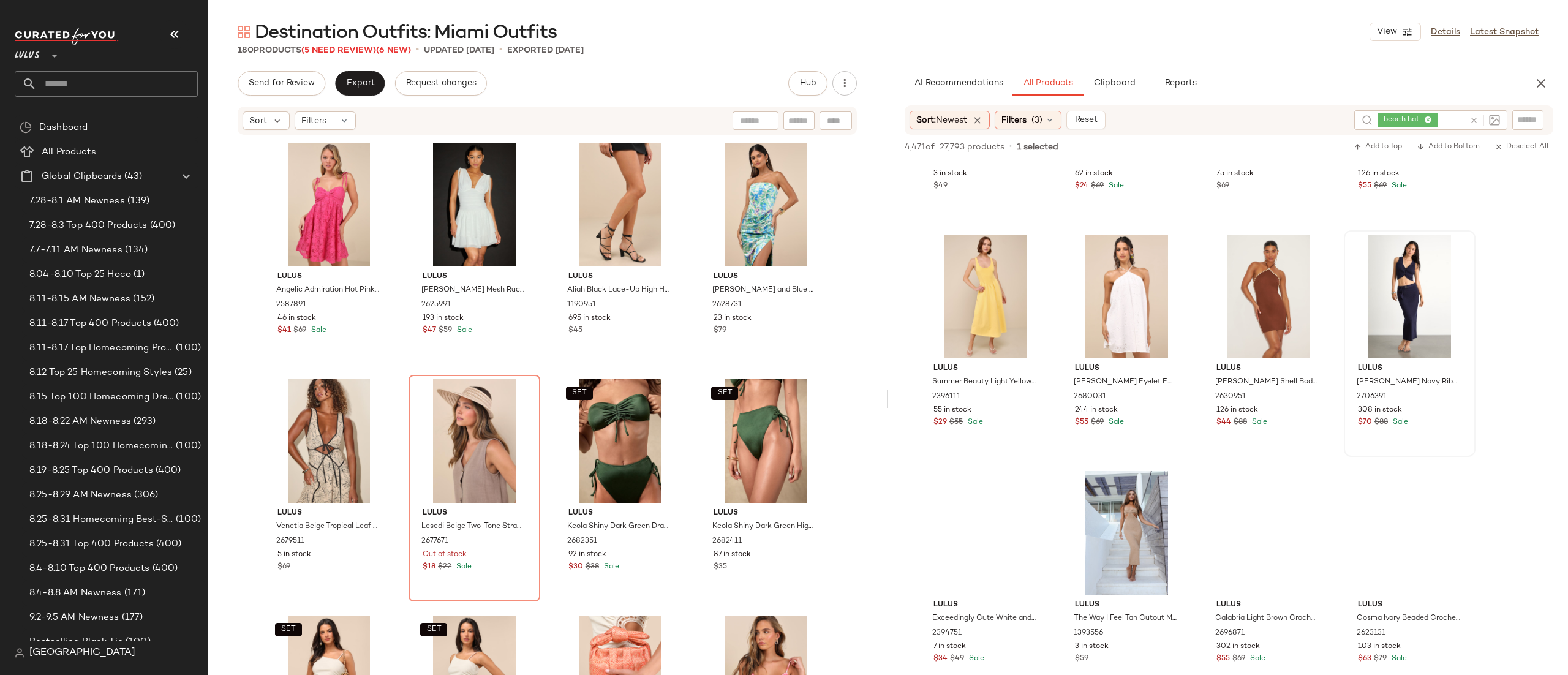
scroll to position [1589, 0]
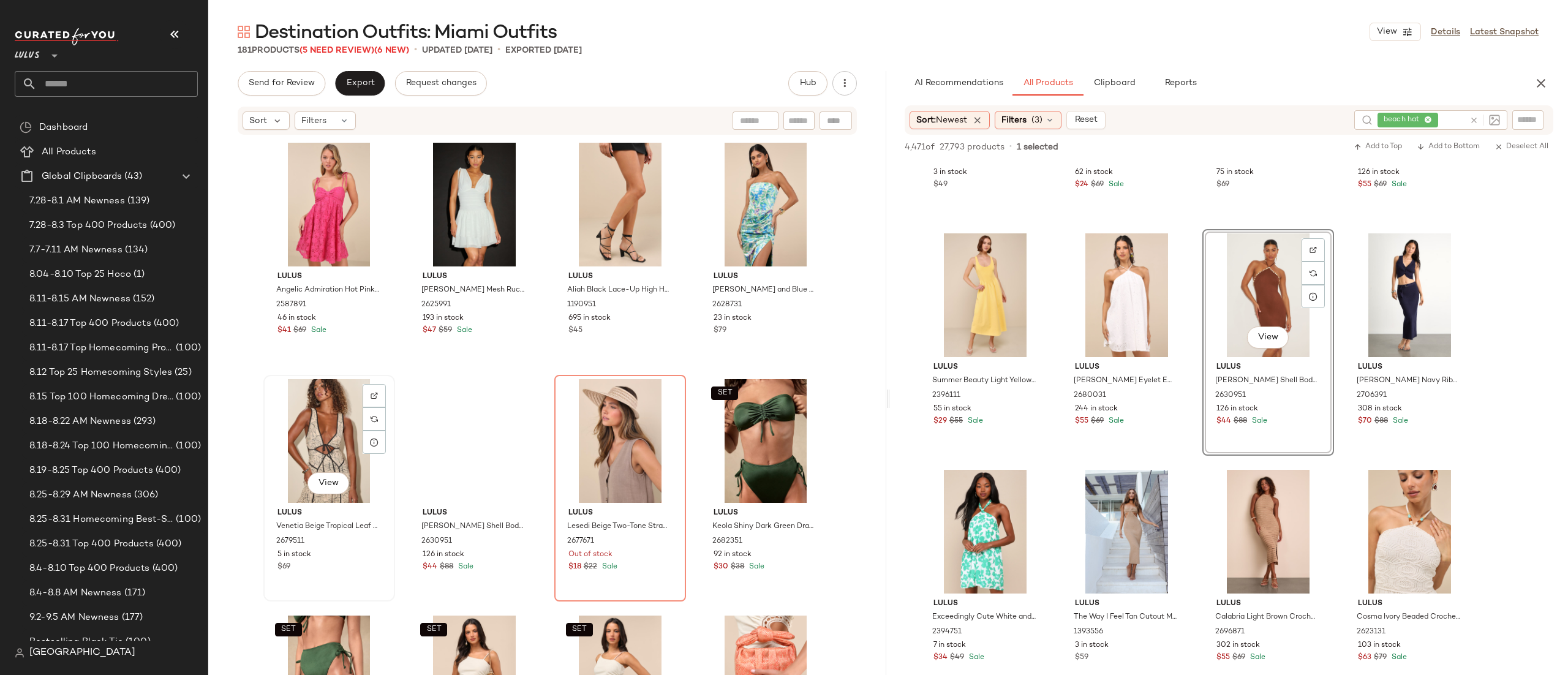
click at [315, 430] on div "View" at bounding box center [329, 441] width 123 height 123
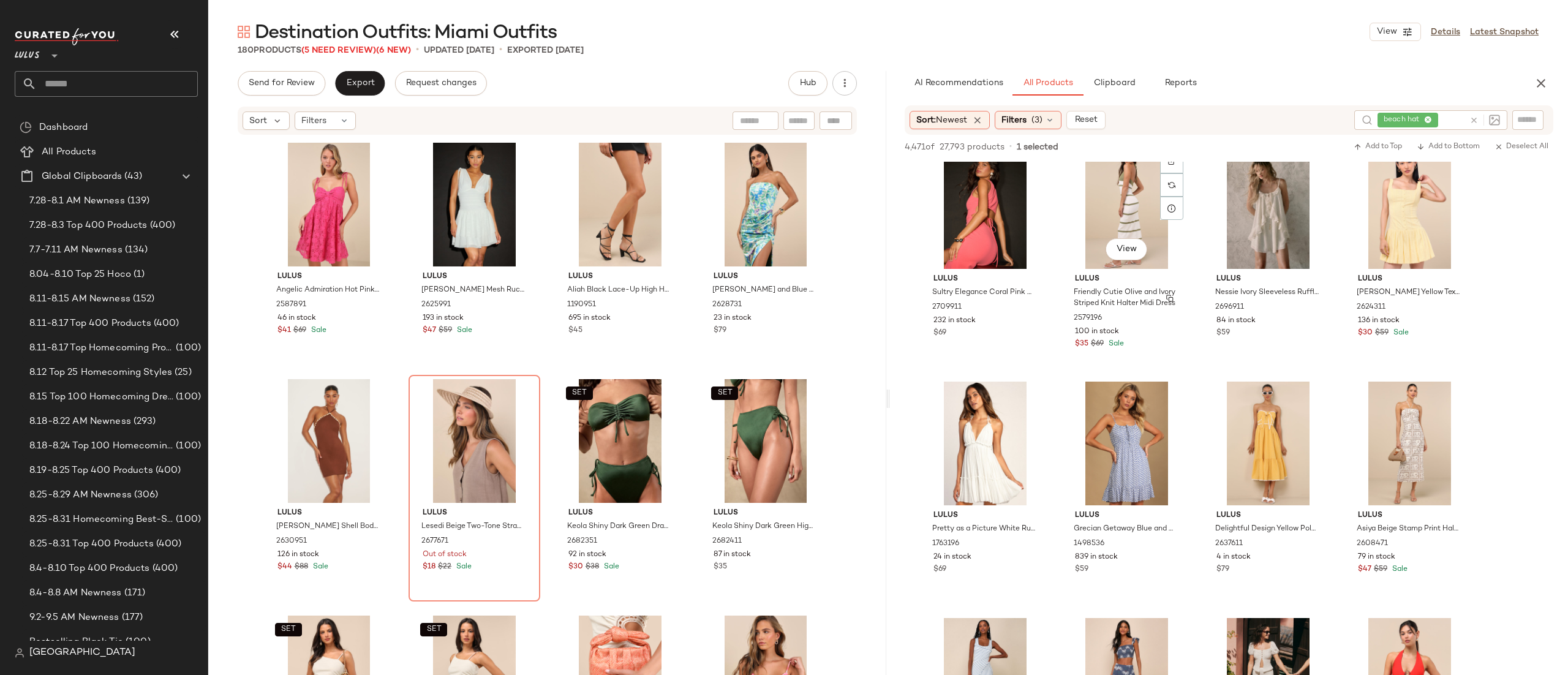
scroll to position [1737, 0]
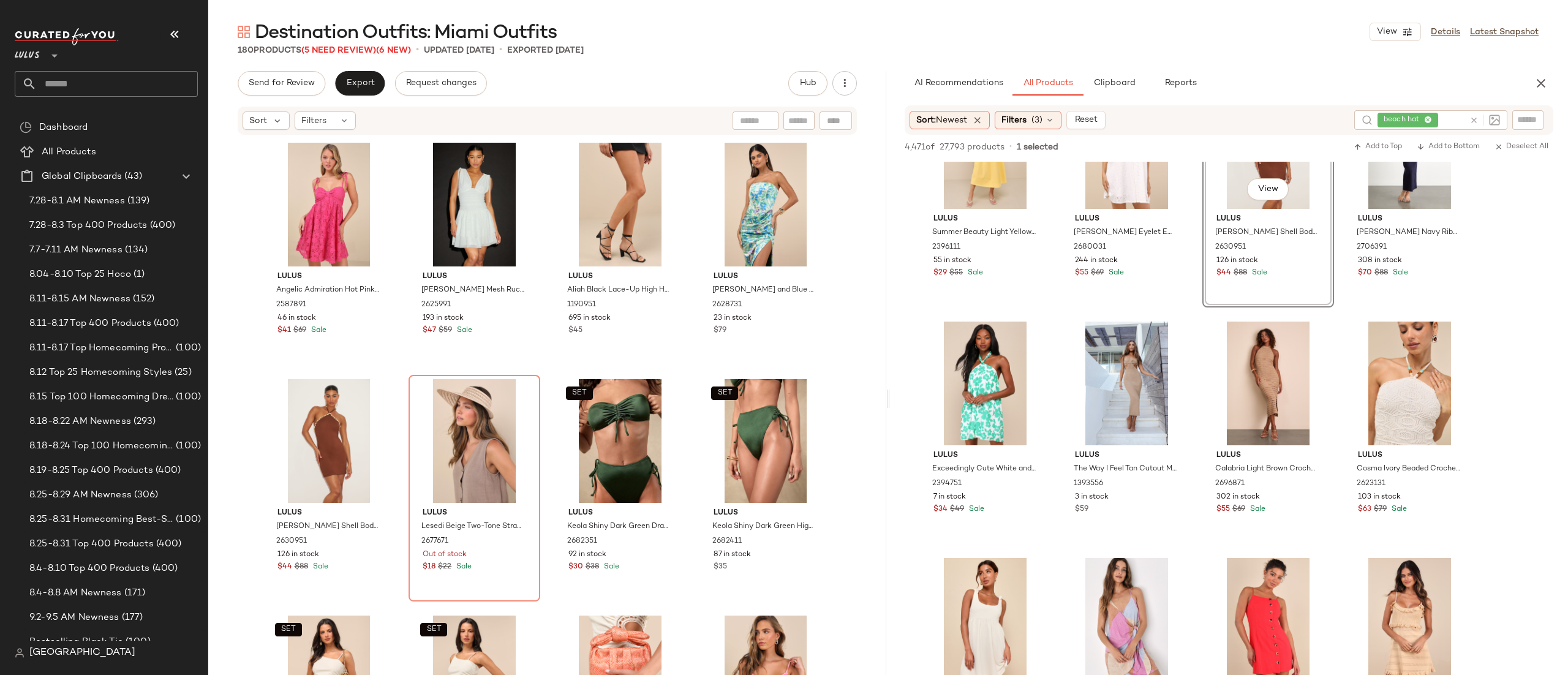
click at [1020, 109] on div "Sort: Newest Filters (3) Reset beach hat" at bounding box center [1229, 120] width 649 height 29
click at [1020, 120] on span "Filters" at bounding box center [1014, 120] width 25 height 13
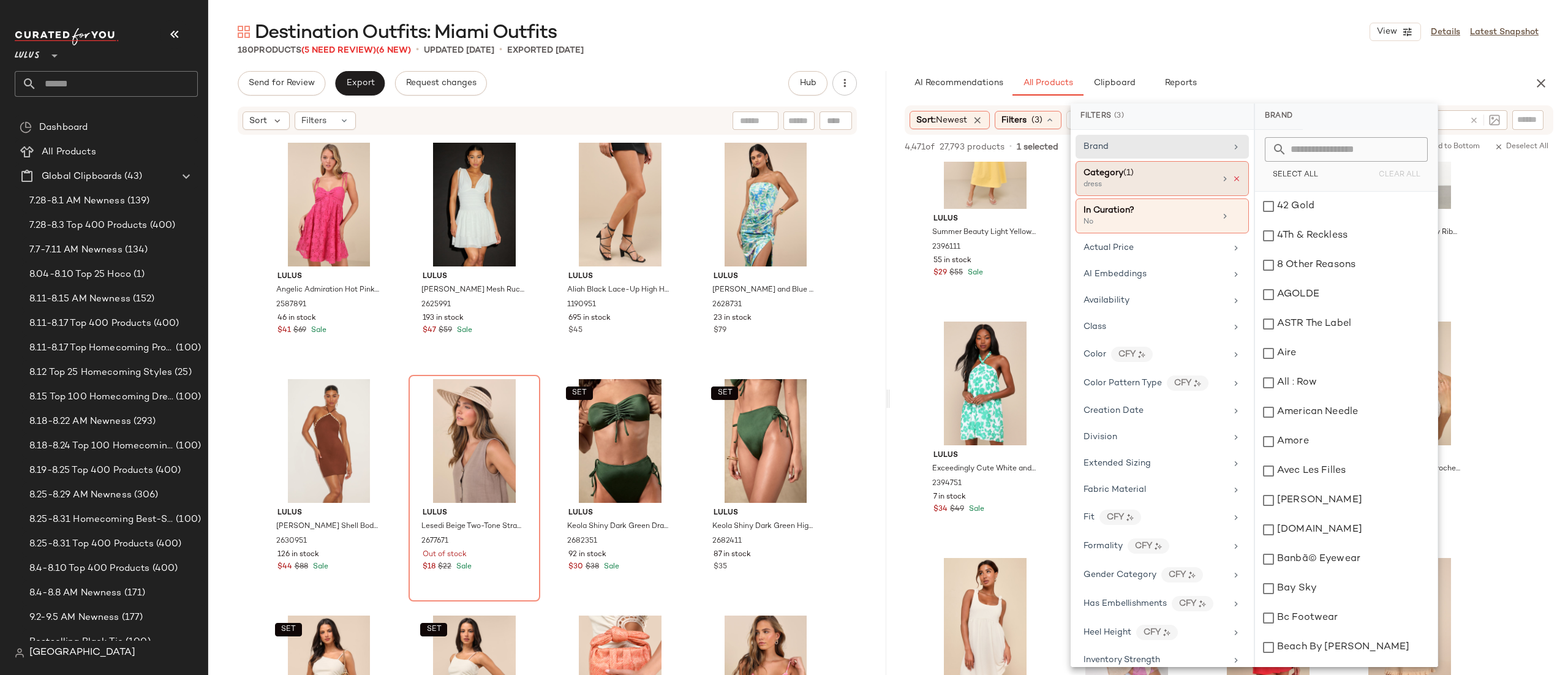
click at [1233, 180] on icon at bounding box center [1237, 178] width 8 height 8
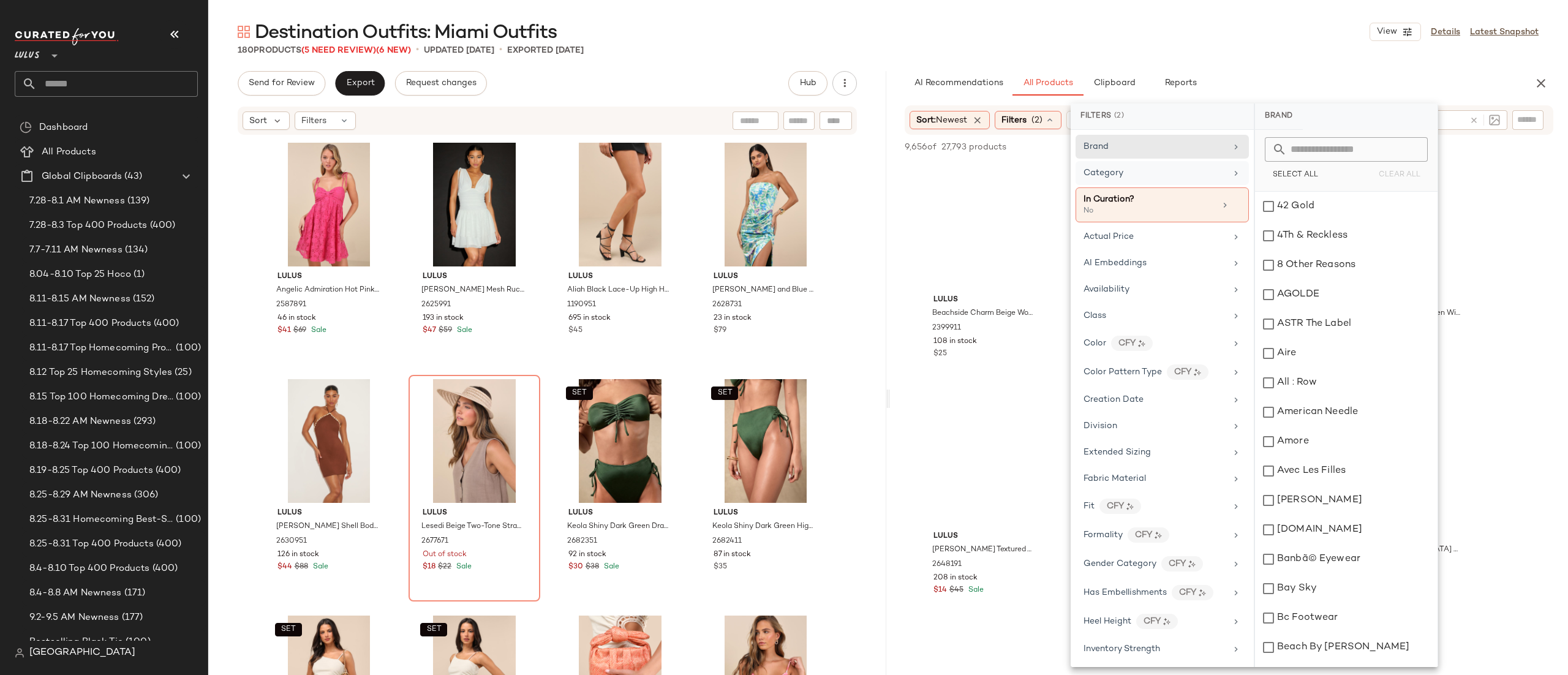
click at [1453, 93] on div "AI Recommendations All Products Clipboard Reports" at bounding box center [1210, 83] width 610 height 25
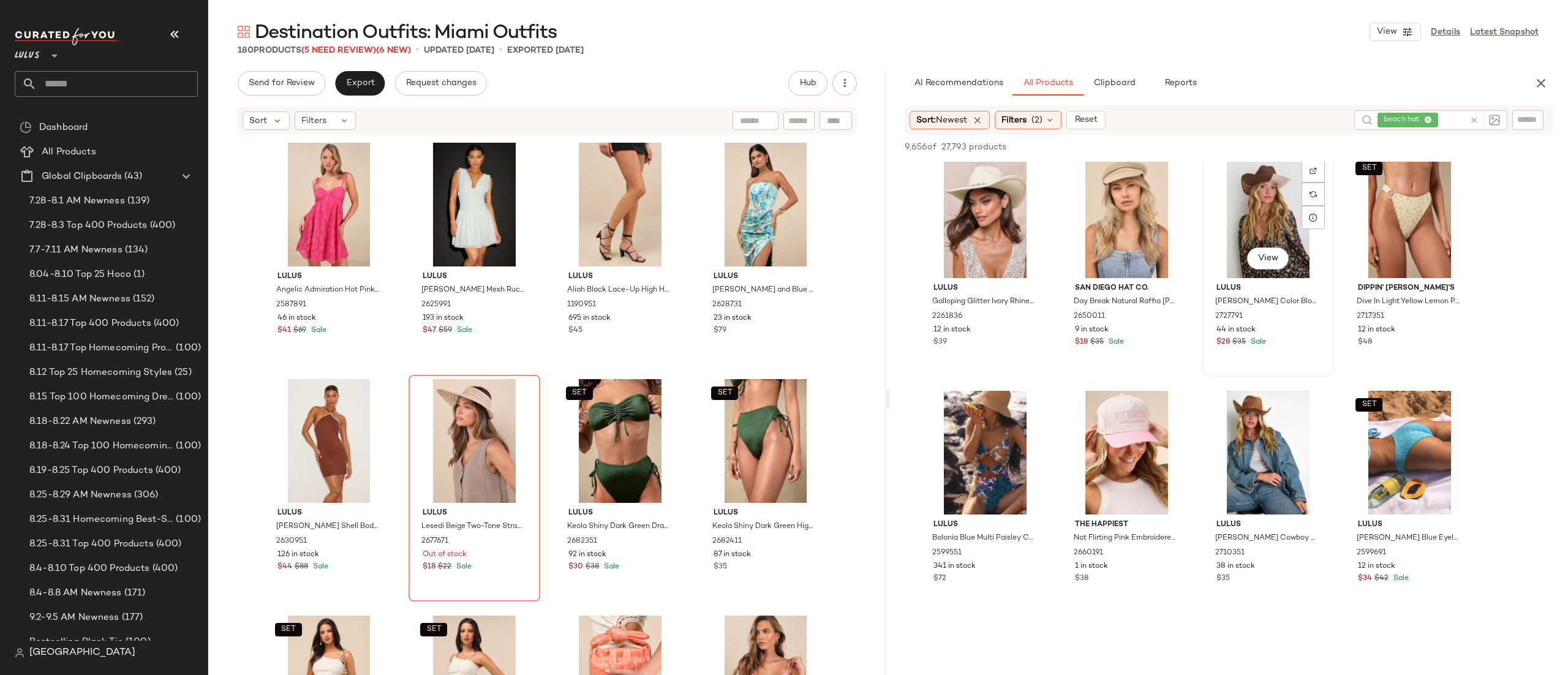
scroll to position [734, 0]
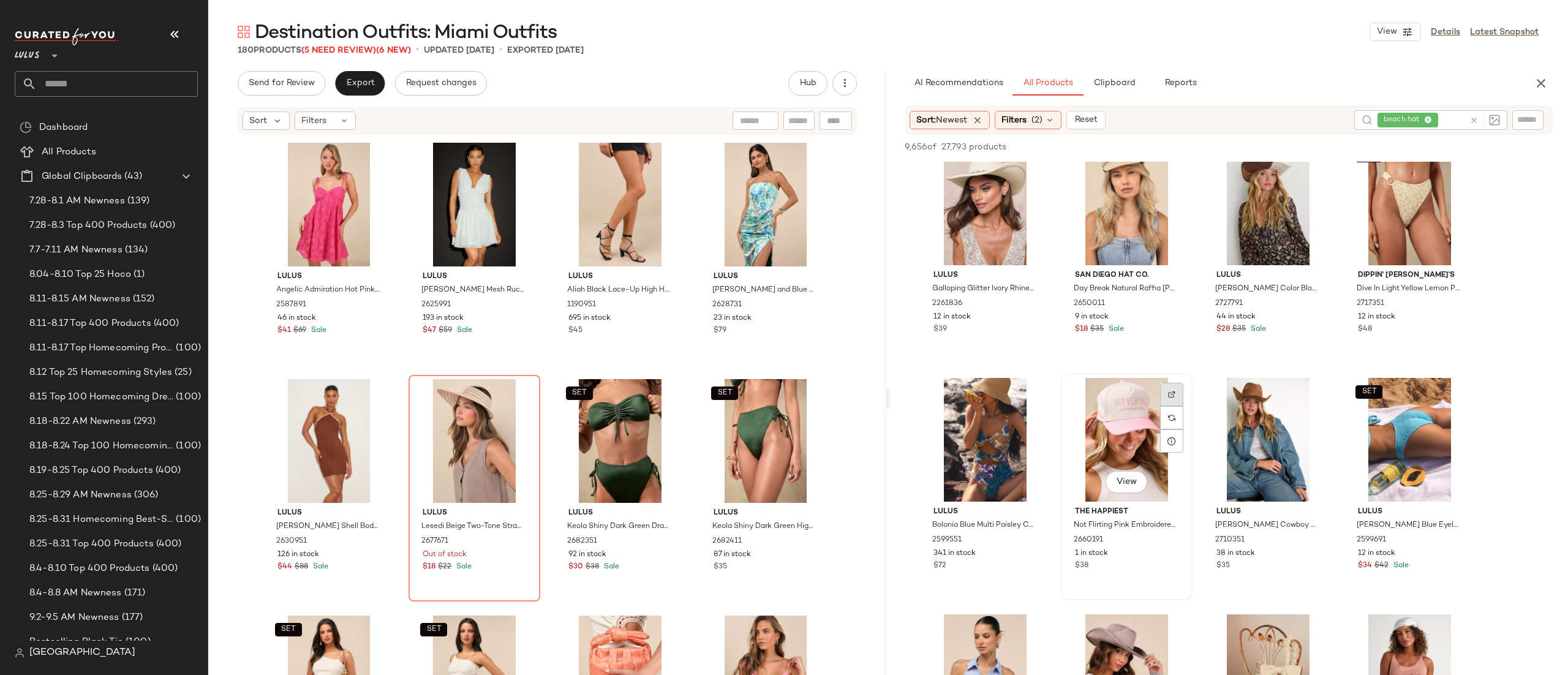
click at [1172, 392] on img at bounding box center [1172, 394] width 7 height 7
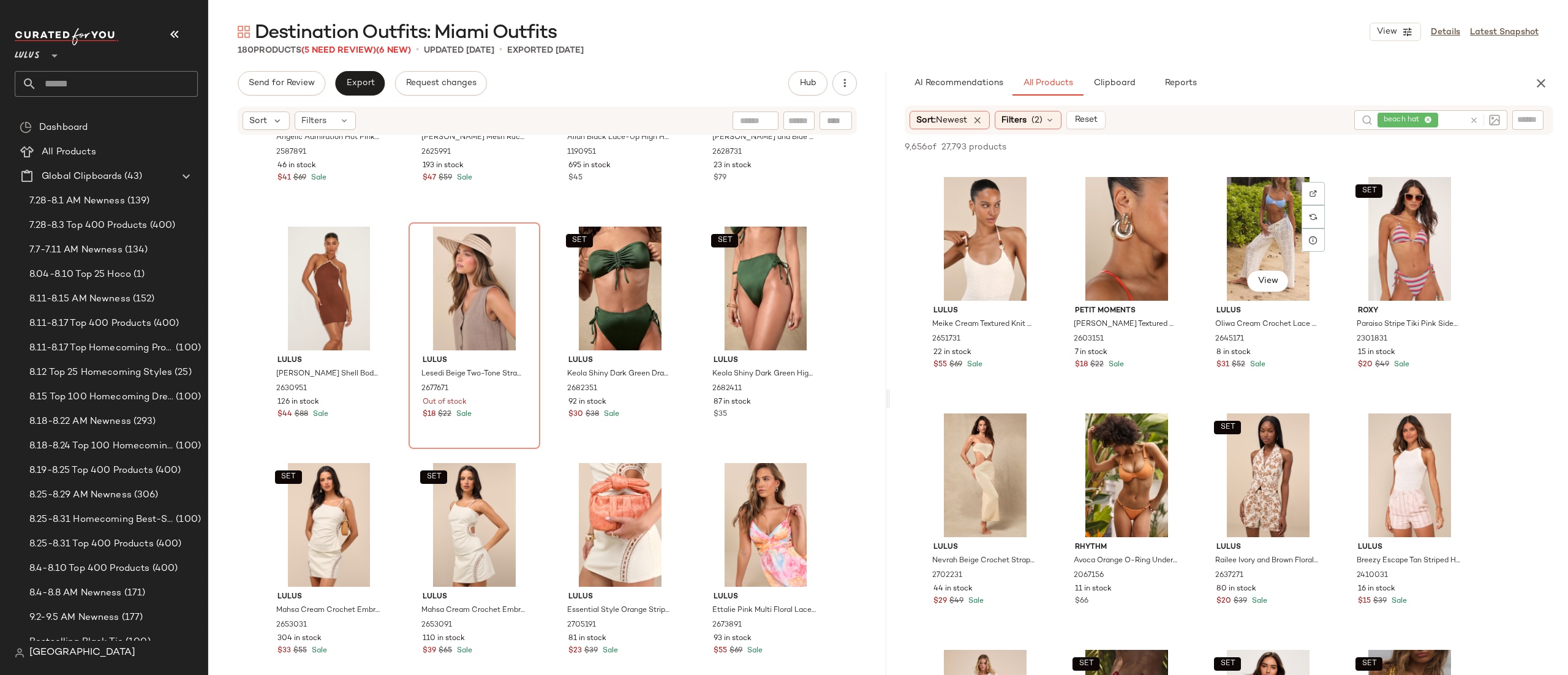
scroll to position [9892, 0]
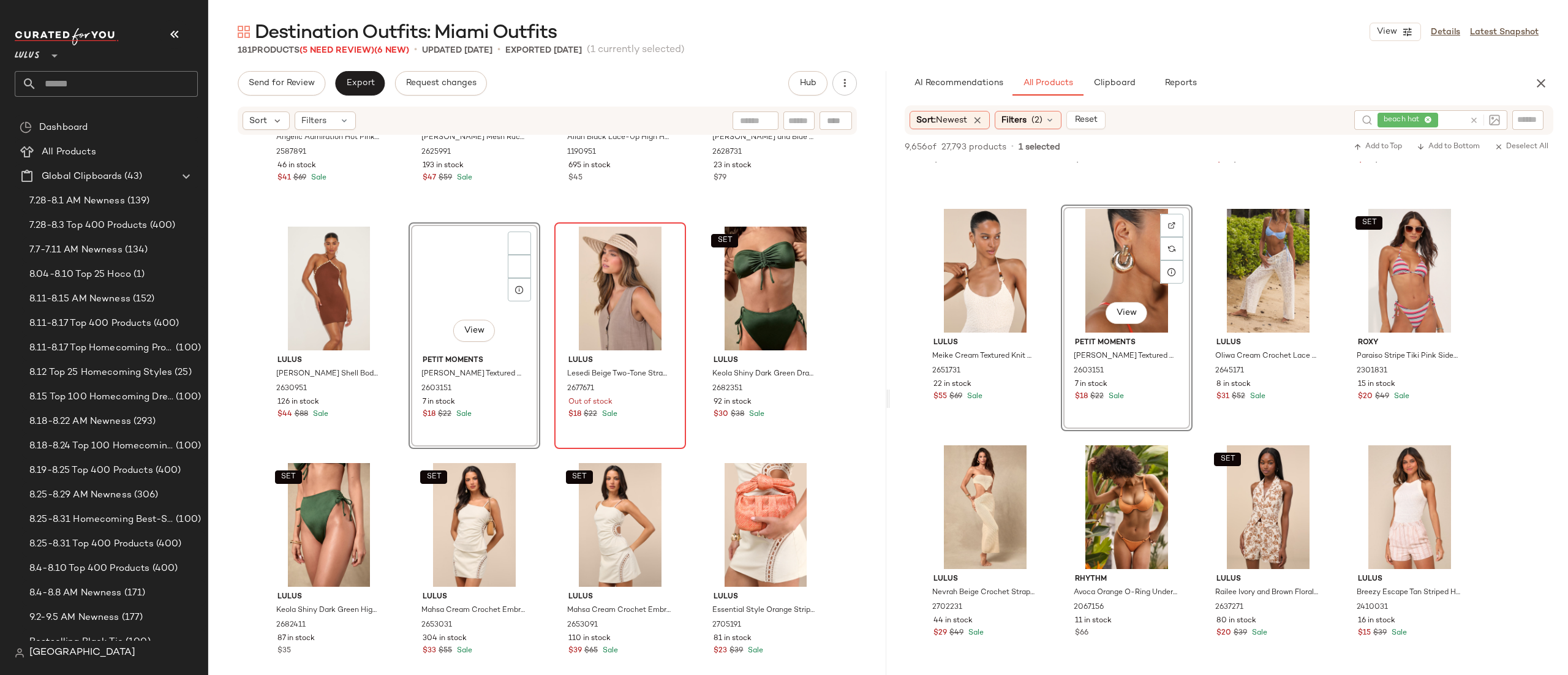
click at [556, 296] on div "Lulus Lesedi Beige Two-Tone Straw Visor 2677671 Out of stock $18 $22 Sale" at bounding box center [620, 336] width 129 height 225
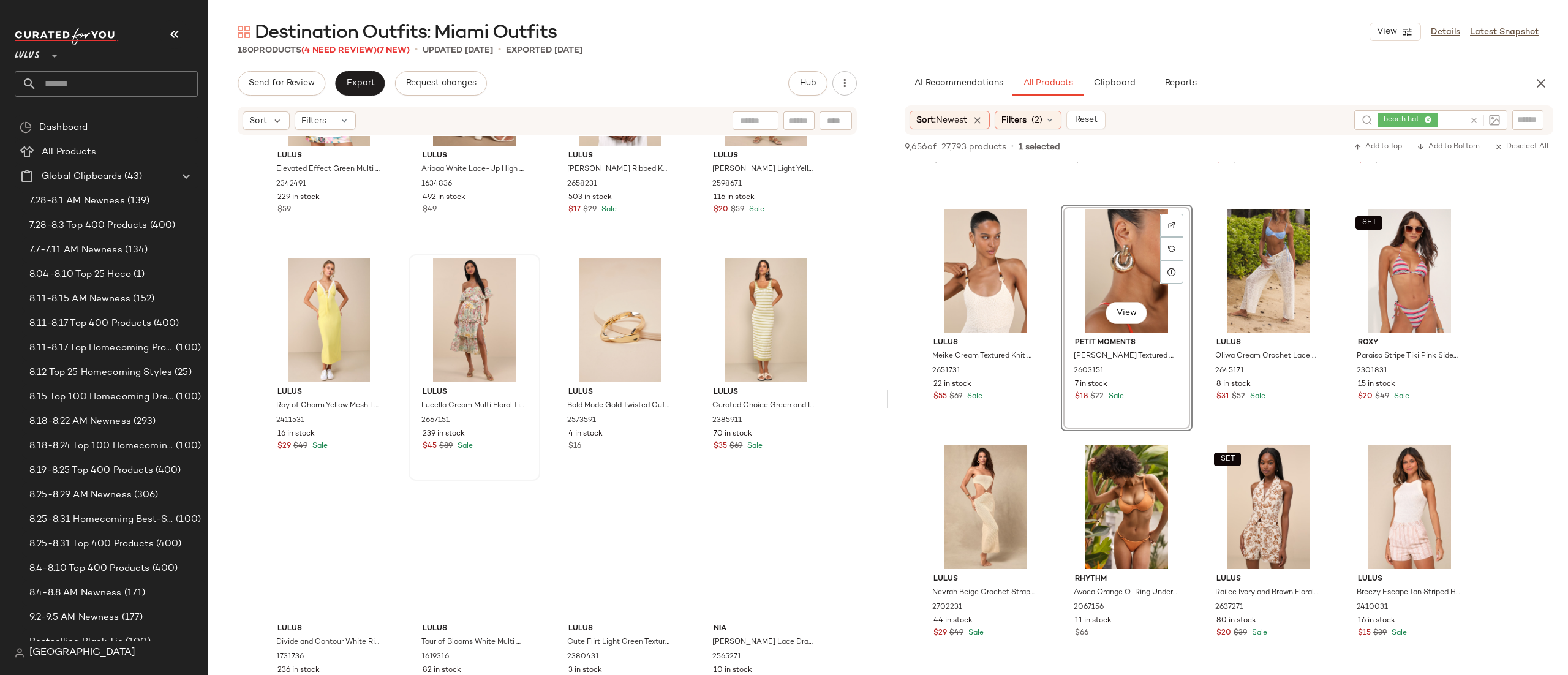
scroll to position [10070, 0]
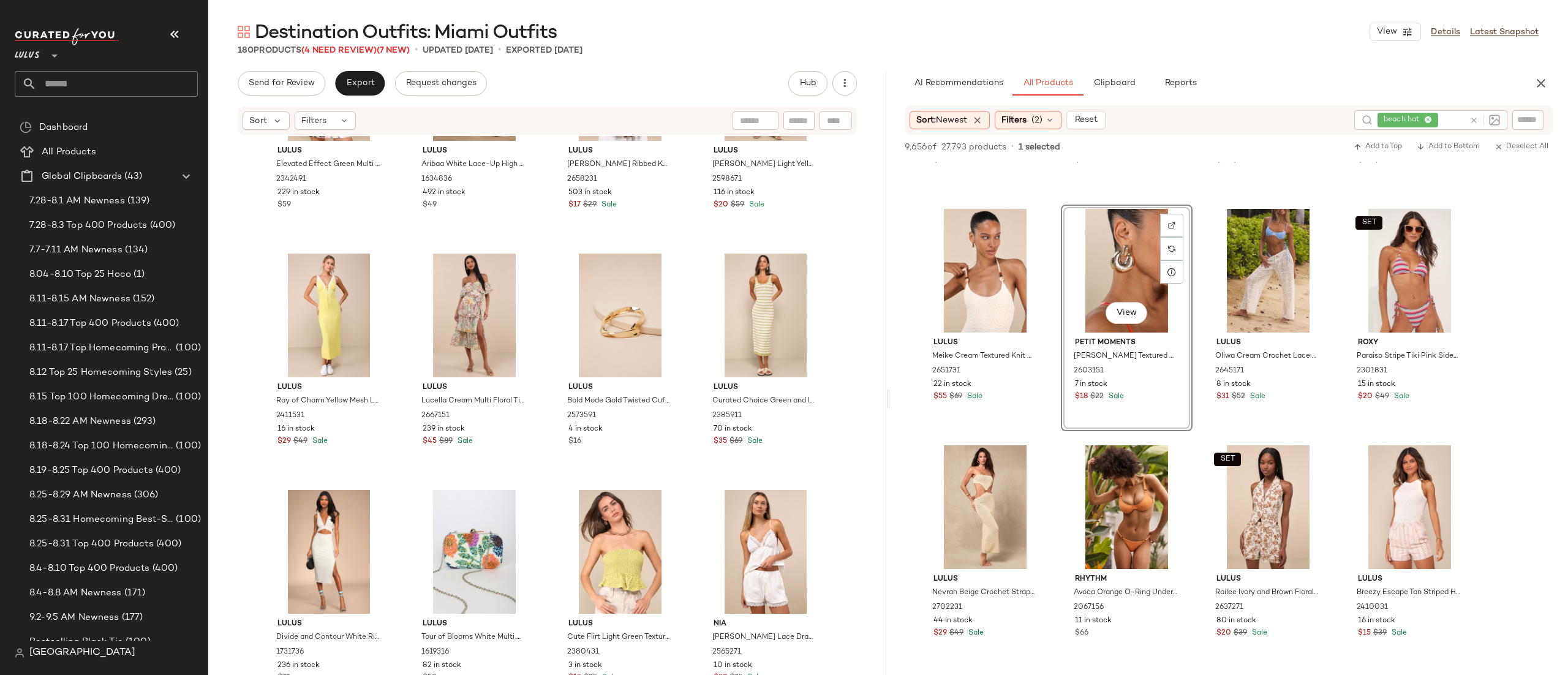
click at [333, 92] on div "Send for Review Export Request changes" at bounding box center [362, 83] width 249 height 25
click at [340, 90] on button "Export" at bounding box center [360, 83] width 49 height 25
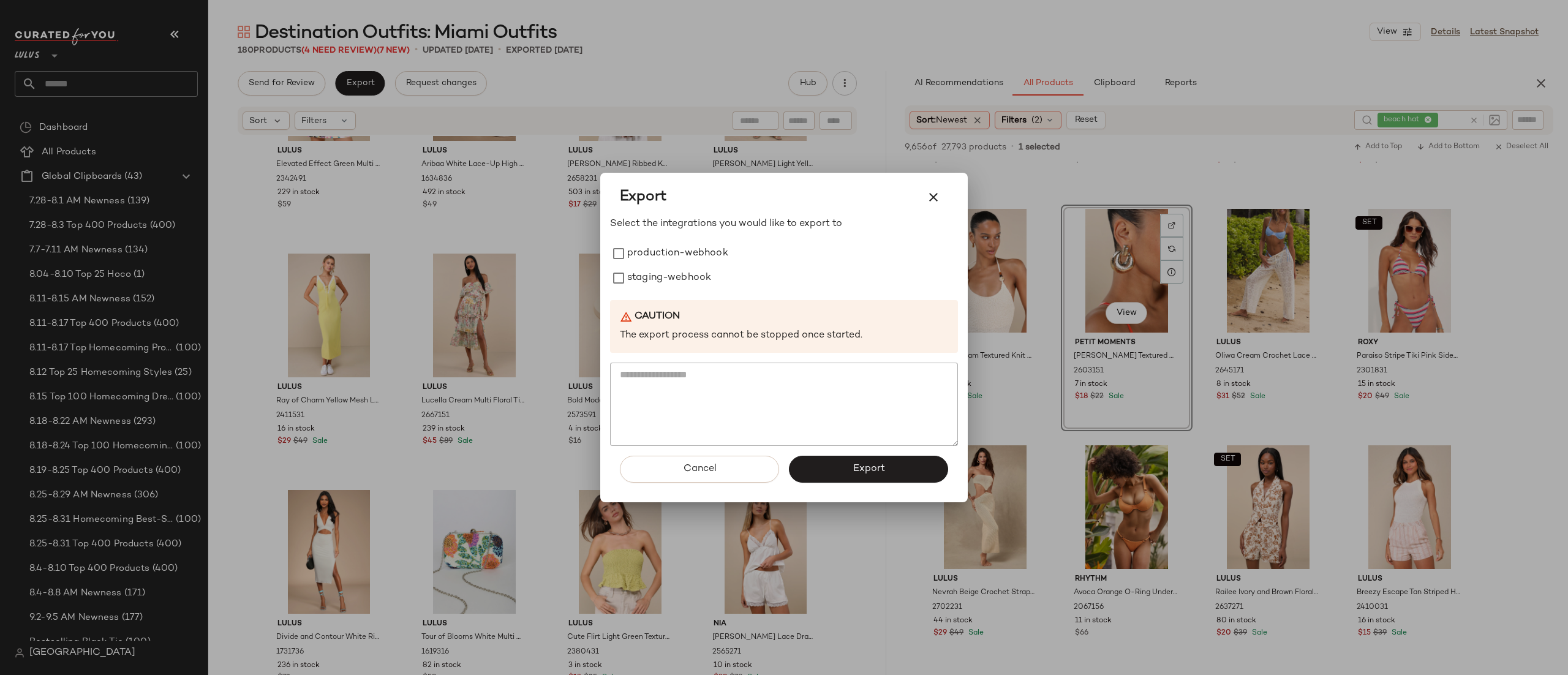
click at [534, 219] on div at bounding box center [784, 338] width 1568 height 675
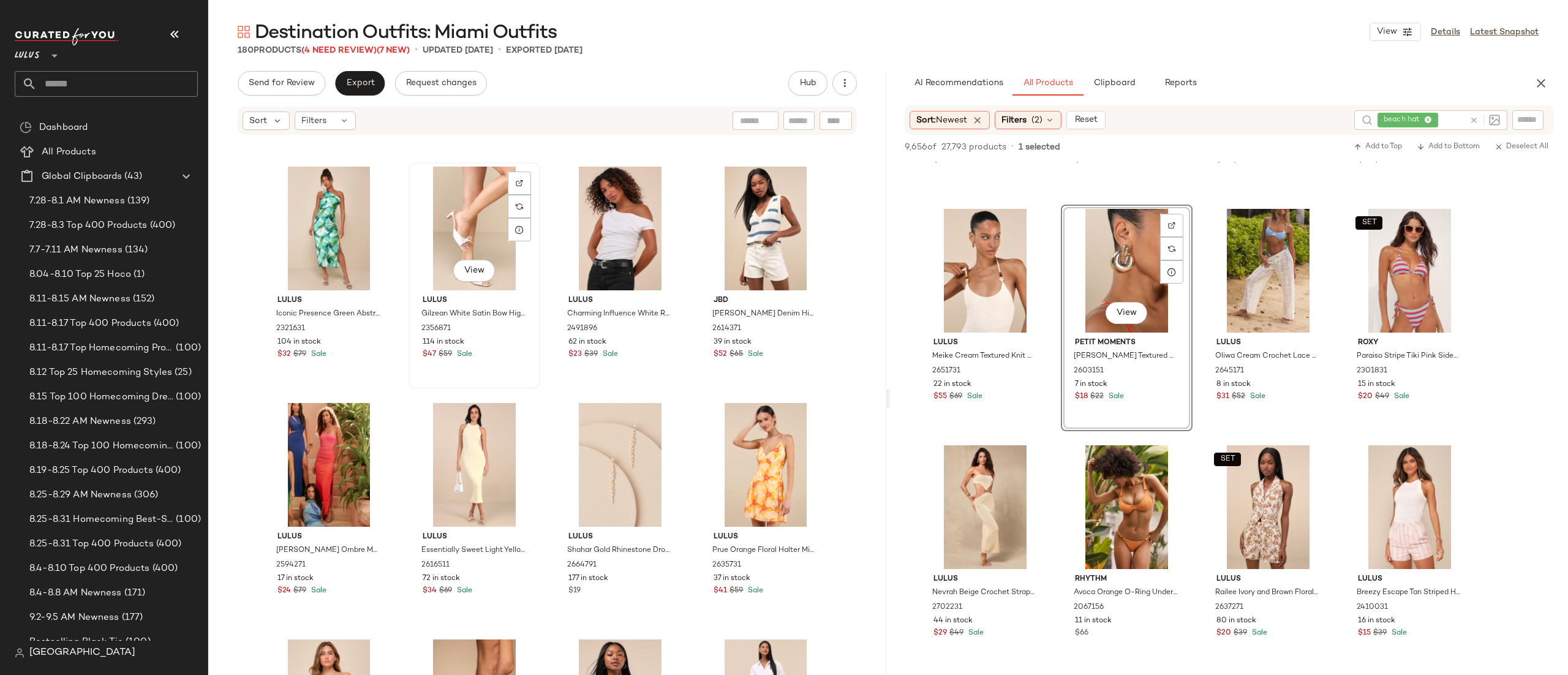
scroll to position [9410, 0]
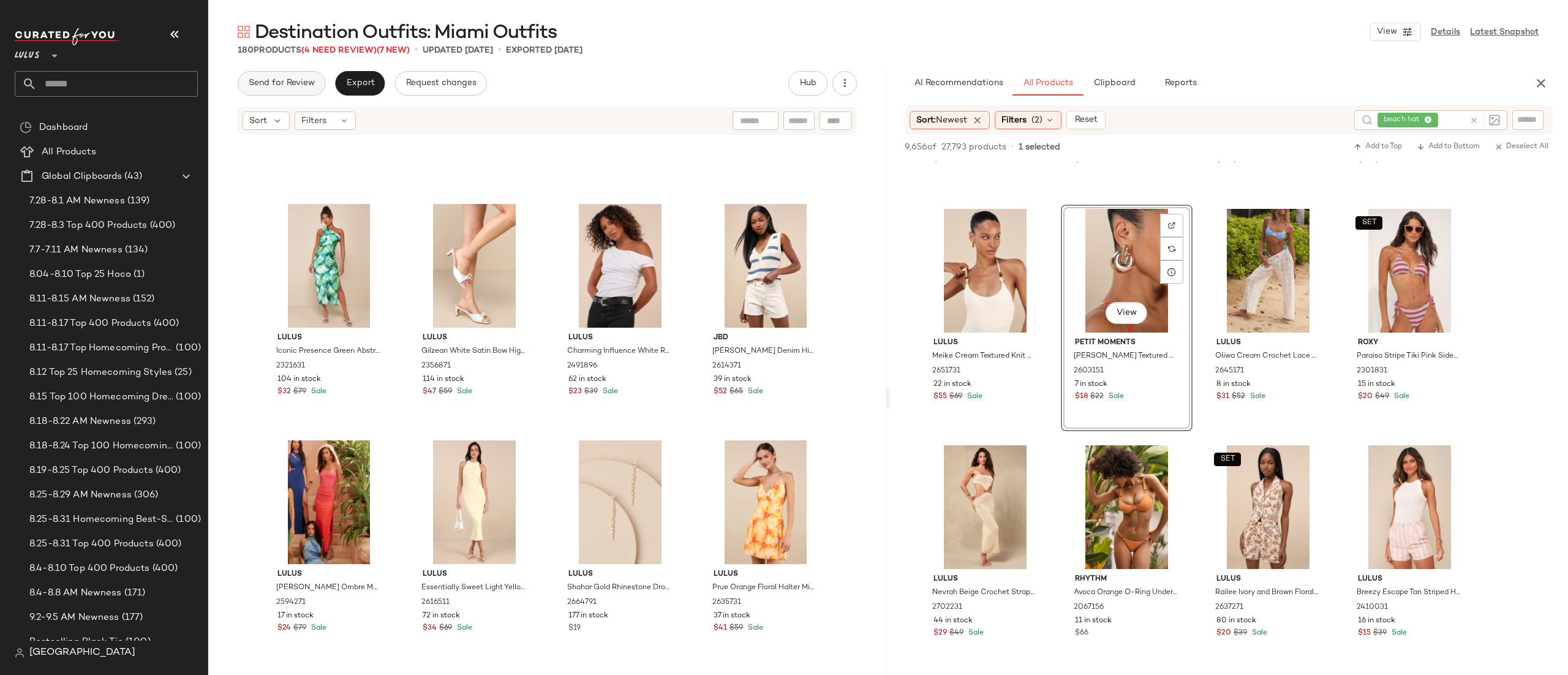
click at [269, 83] on span "Send for Review" at bounding box center [281, 83] width 67 height 10
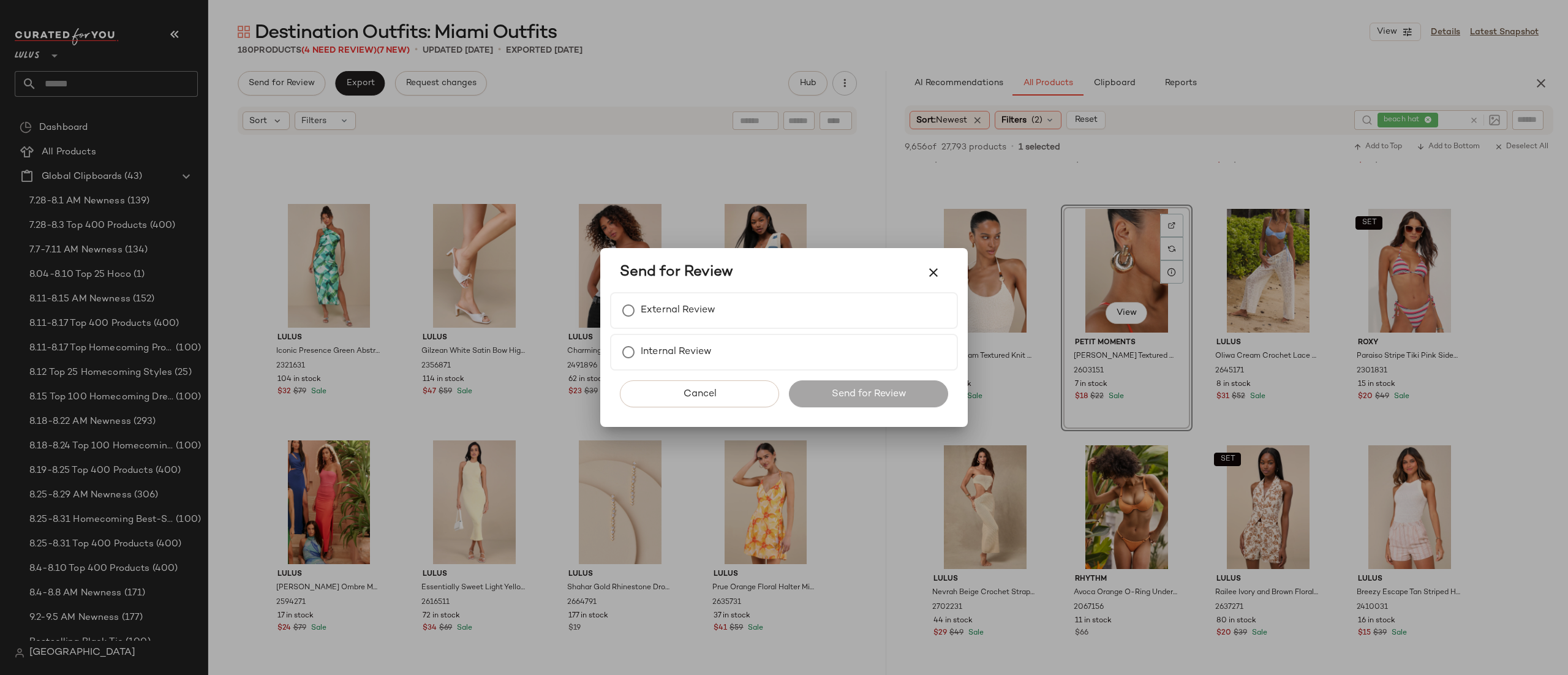
click at [621, 85] on div at bounding box center [784, 338] width 1568 height 675
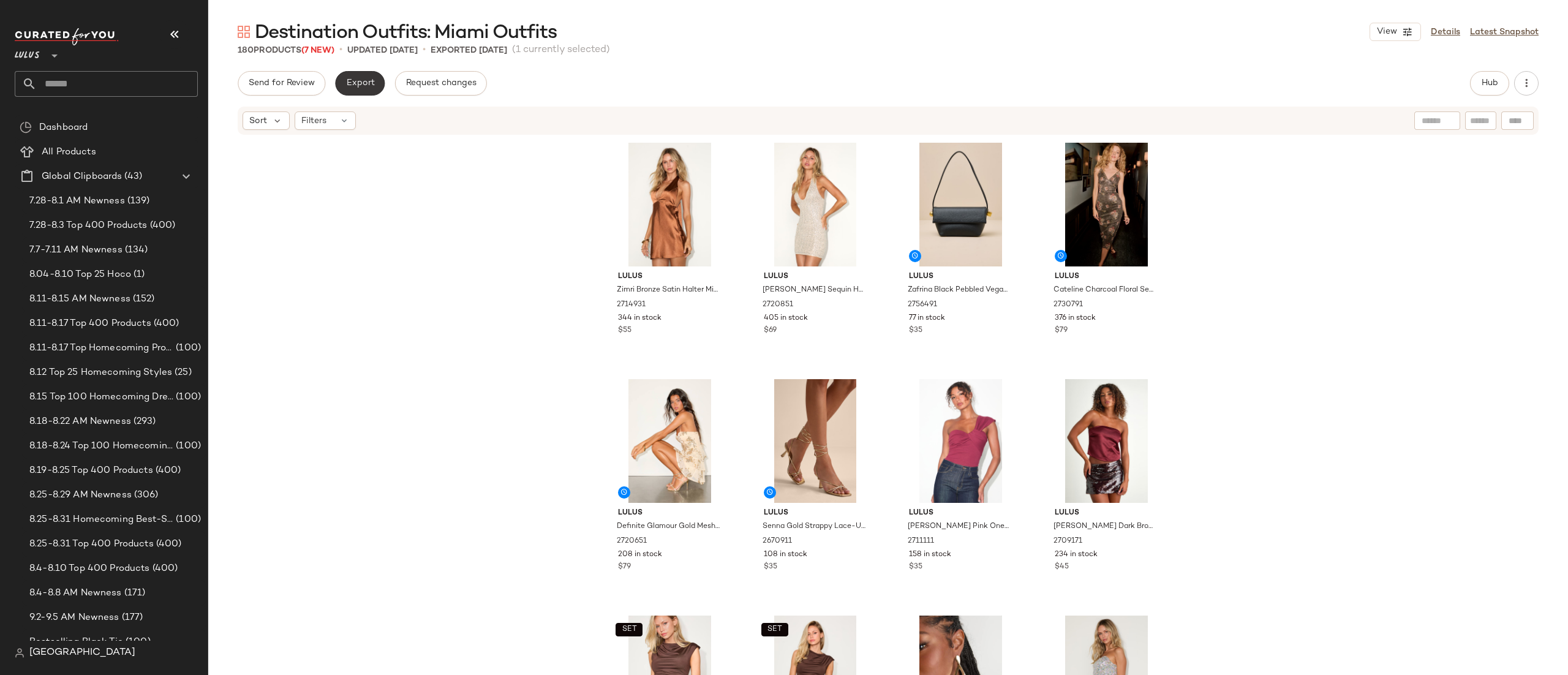
click at [361, 76] on button "Export" at bounding box center [360, 83] width 49 height 25
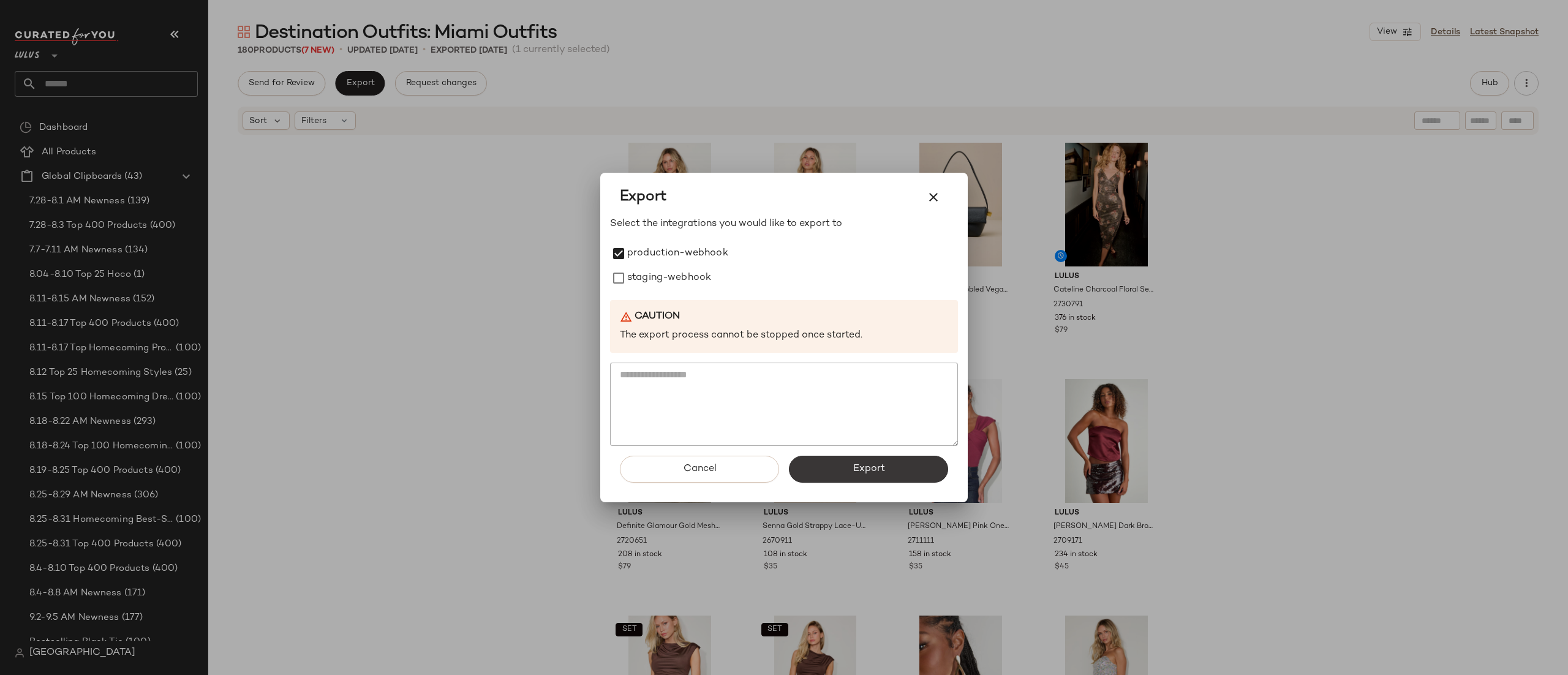
click at [844, 478] on button "Export" at bounding box center [869, 469] width 159 height 27
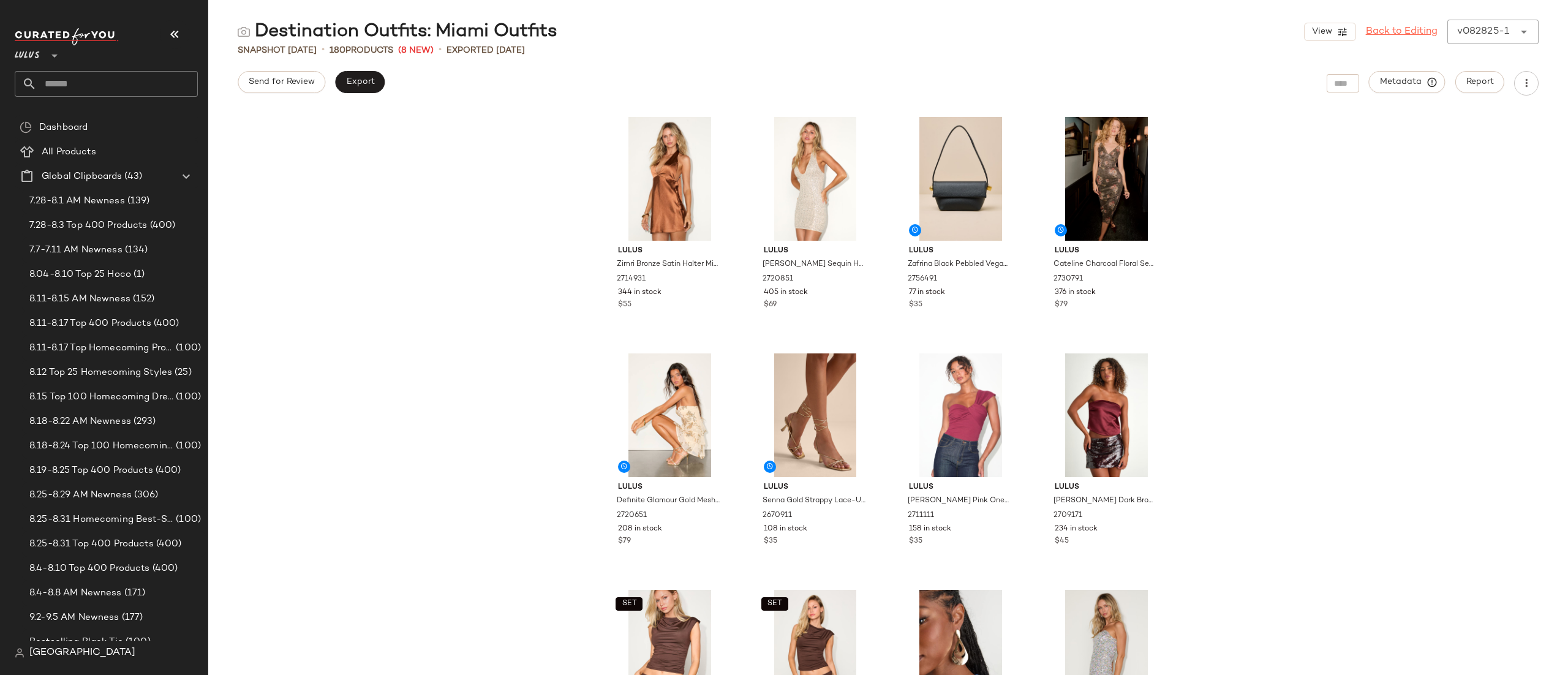
click at [1392, 34] on link "Back to Editing" at bounding box center [1402, 32] width 72 height 15
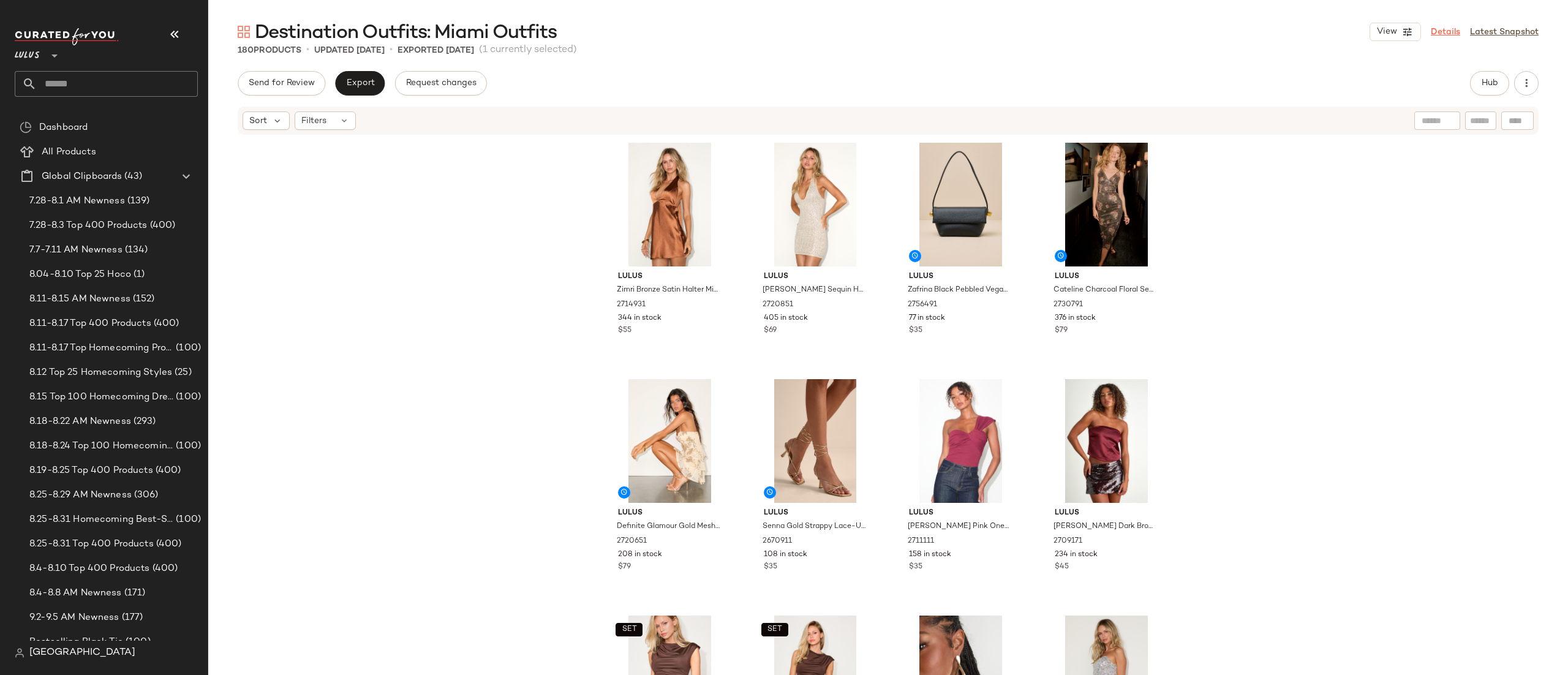
click at [1443, 31] on link "Details" at bounding box center [1445, 31] width 29 height 13
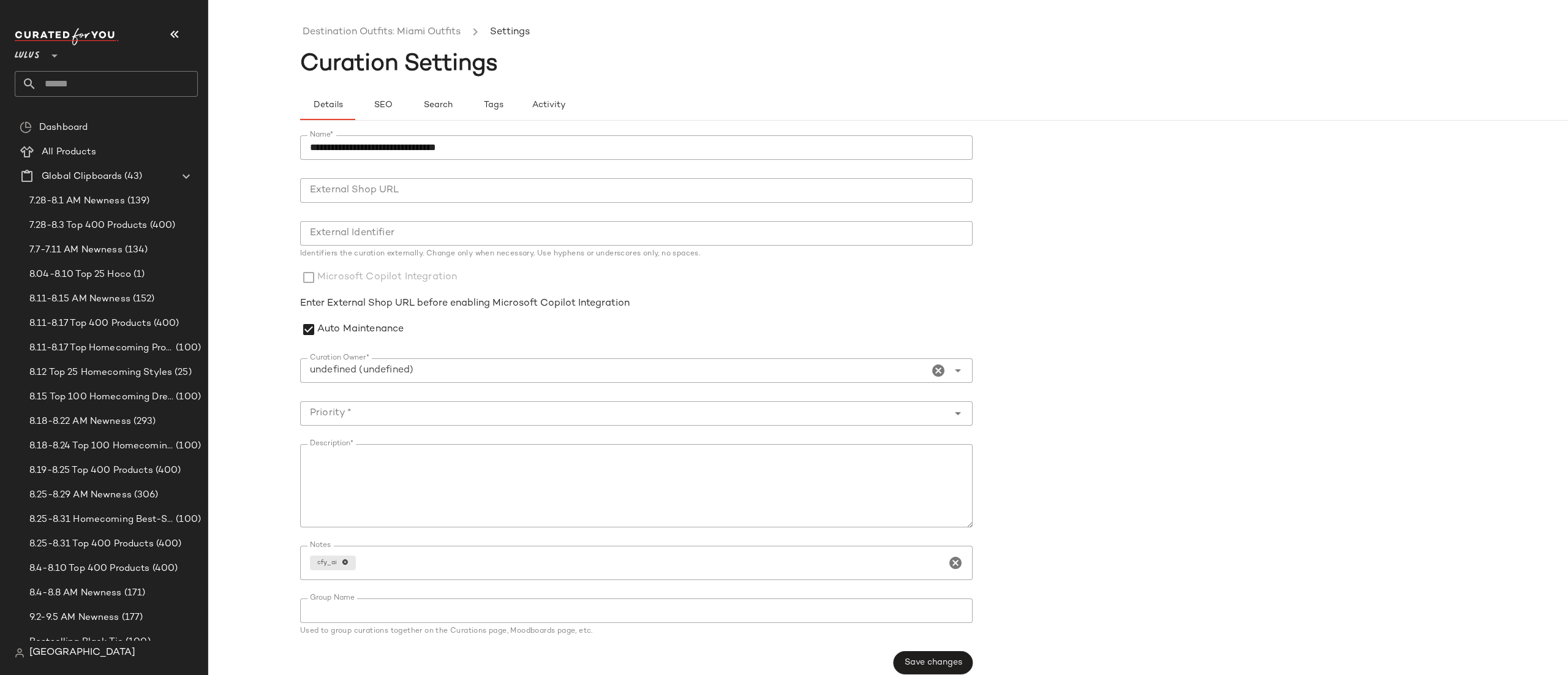
click at [380, 365] on input "**********" at bounding box center [614, 371] width 628 height 15
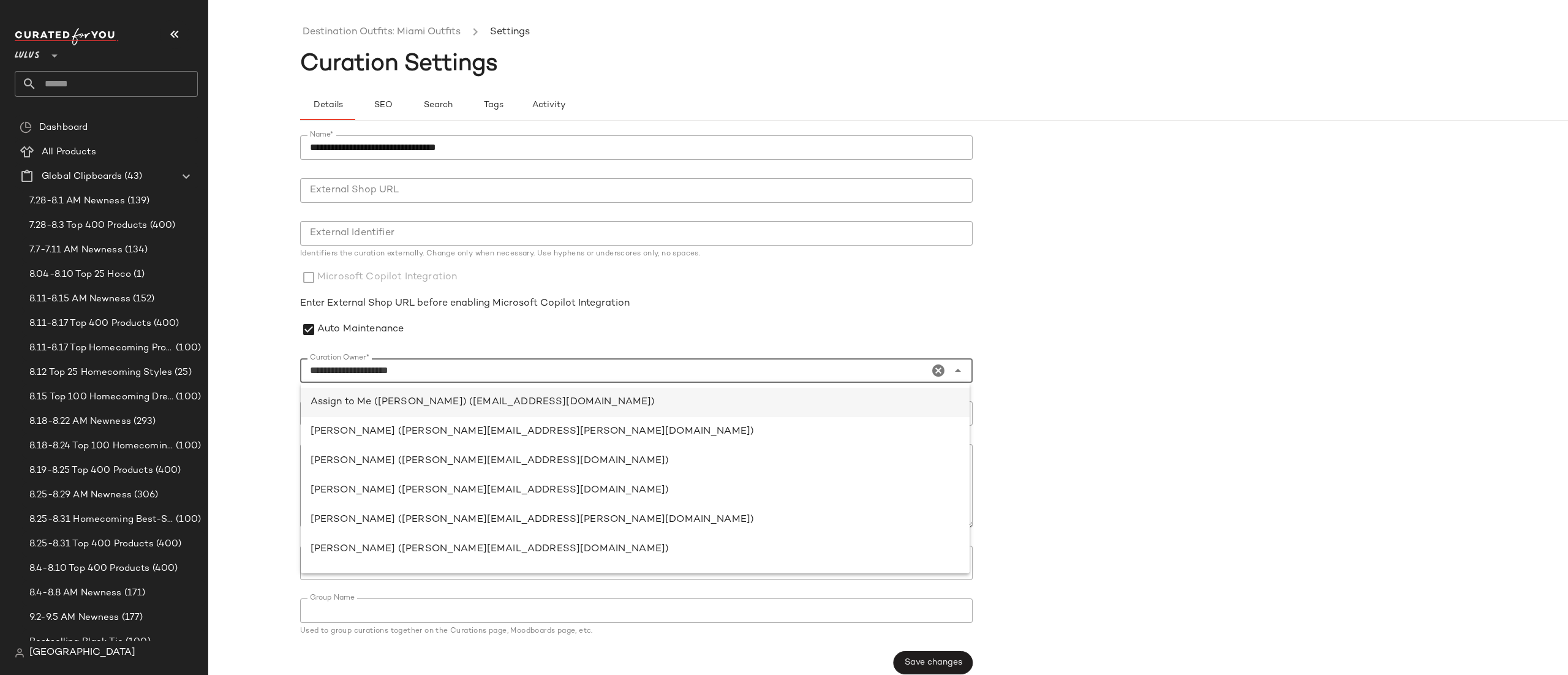
click at [394, 400] on div "Assign to Me ([PERSON_NAME]) ([EMAIL_ADDRESS][DOMAIN_NAME])" at bounding box center [635, 403] width 649 height 15
type input "**********"
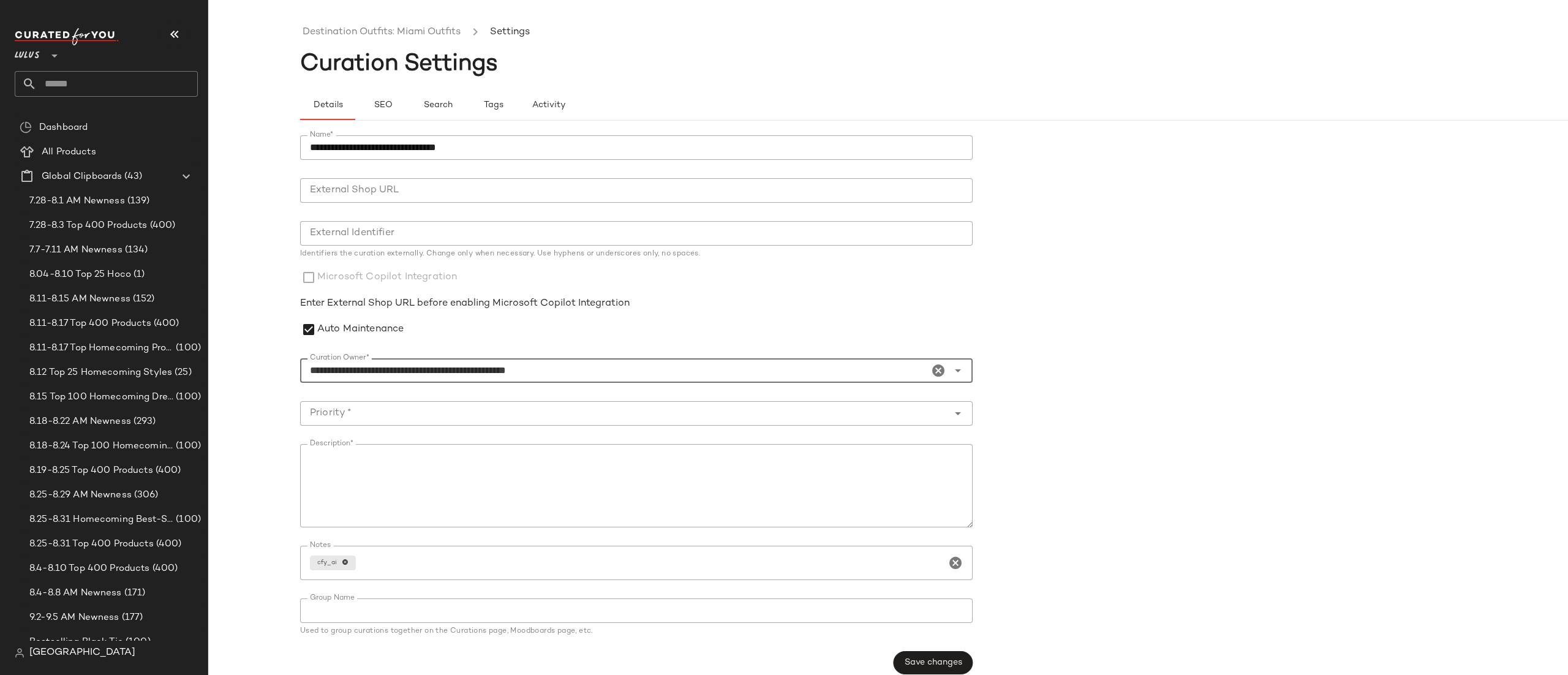
click at [389, 416] on input "Priority *" at bounding box center [624, 414] width 648 height 15
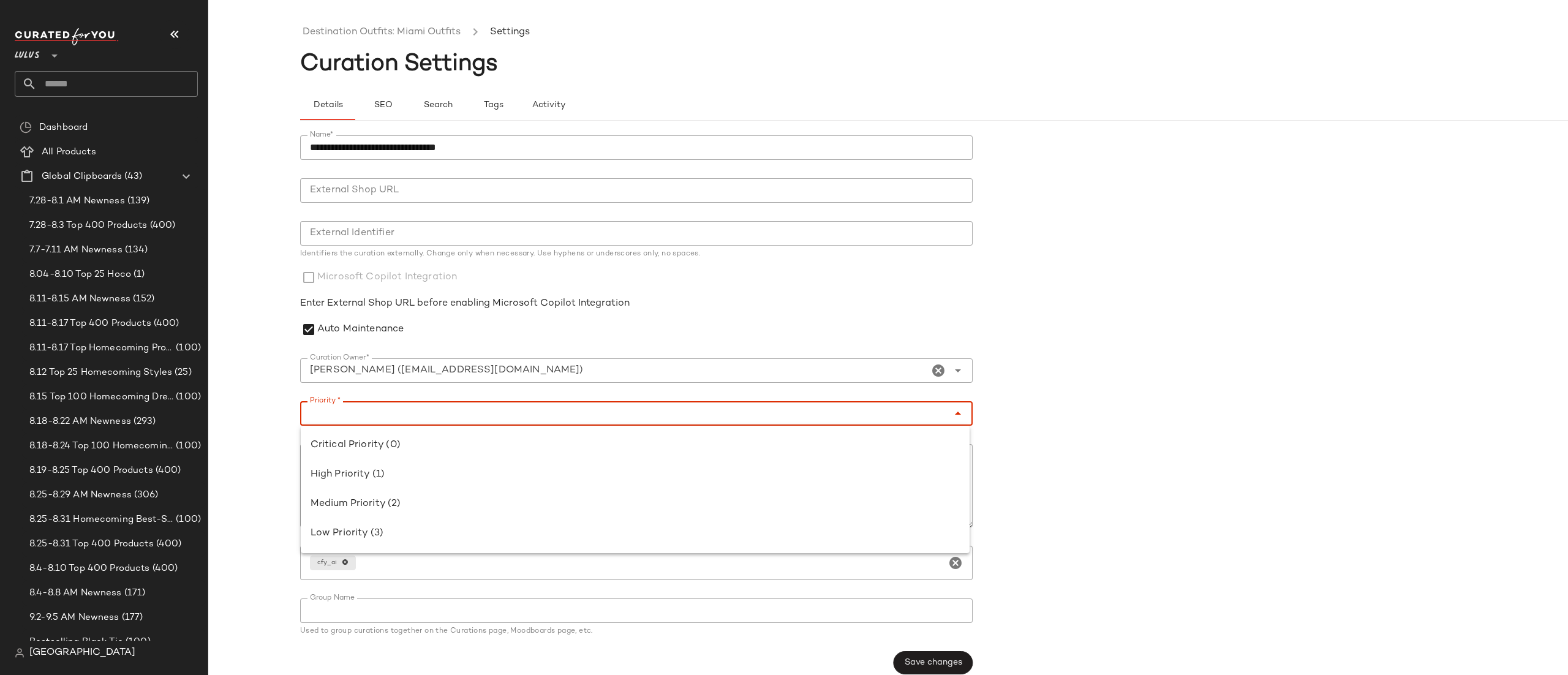
click at [364, 419] on input "Priority *" at bounding box center [624, 414] width 648 height 15
click at [382, 499] on div "Medium Priority (2)" at bounding box center [635, 504] width 649 height 15
type input "**********"
click at [916, 660] on span "Save changes" at bounding box center [934, 663] width 58 height 10
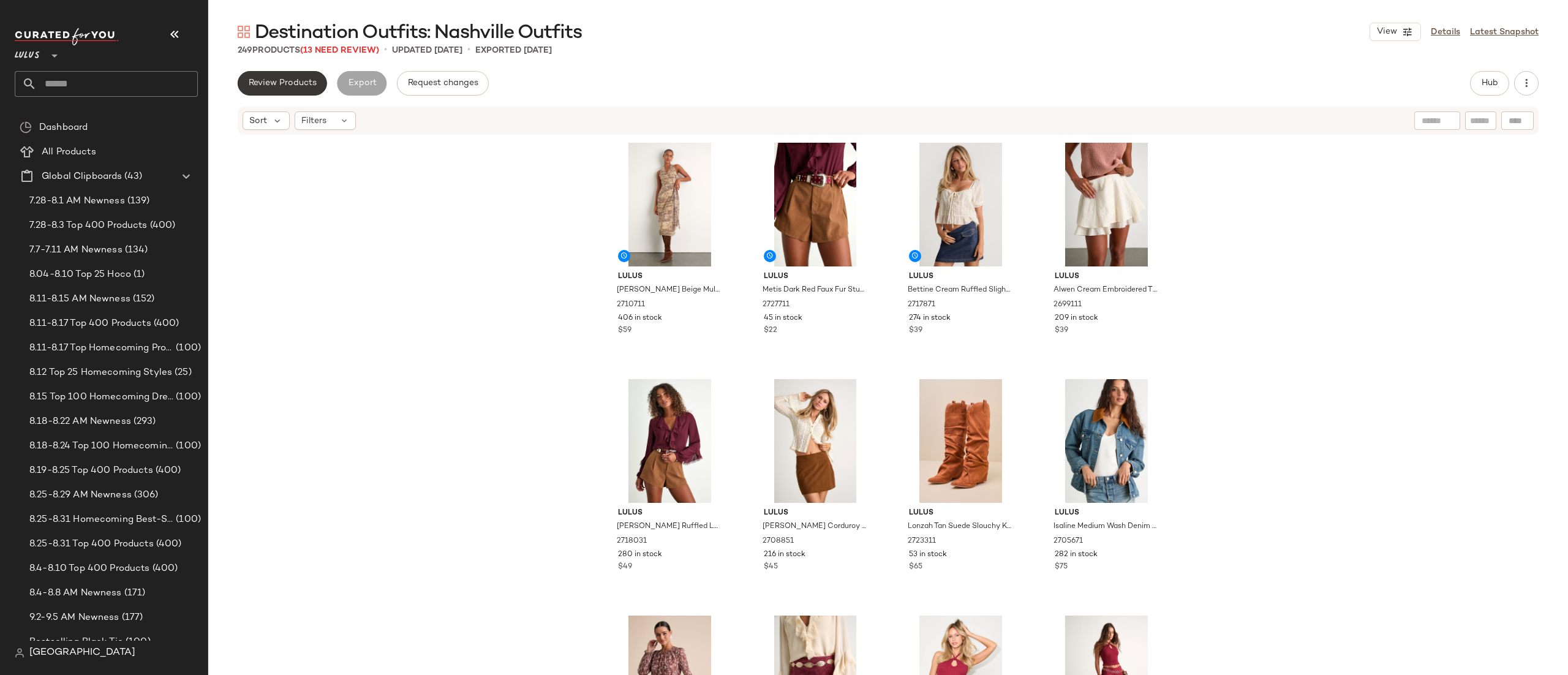
click at [275, 73] on button "Review Products" at bounding box center [283, 83] width 90 height 25
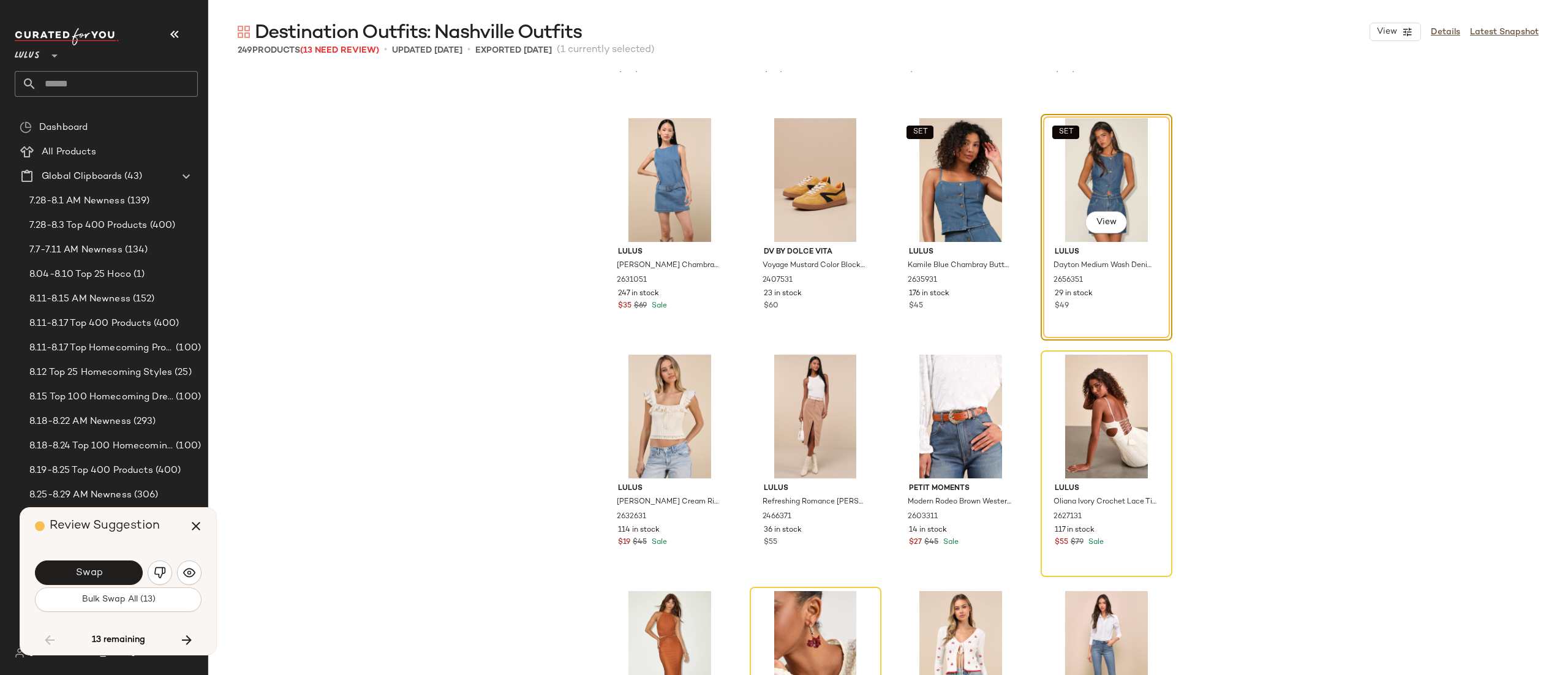
scroll to position [6130, 0]
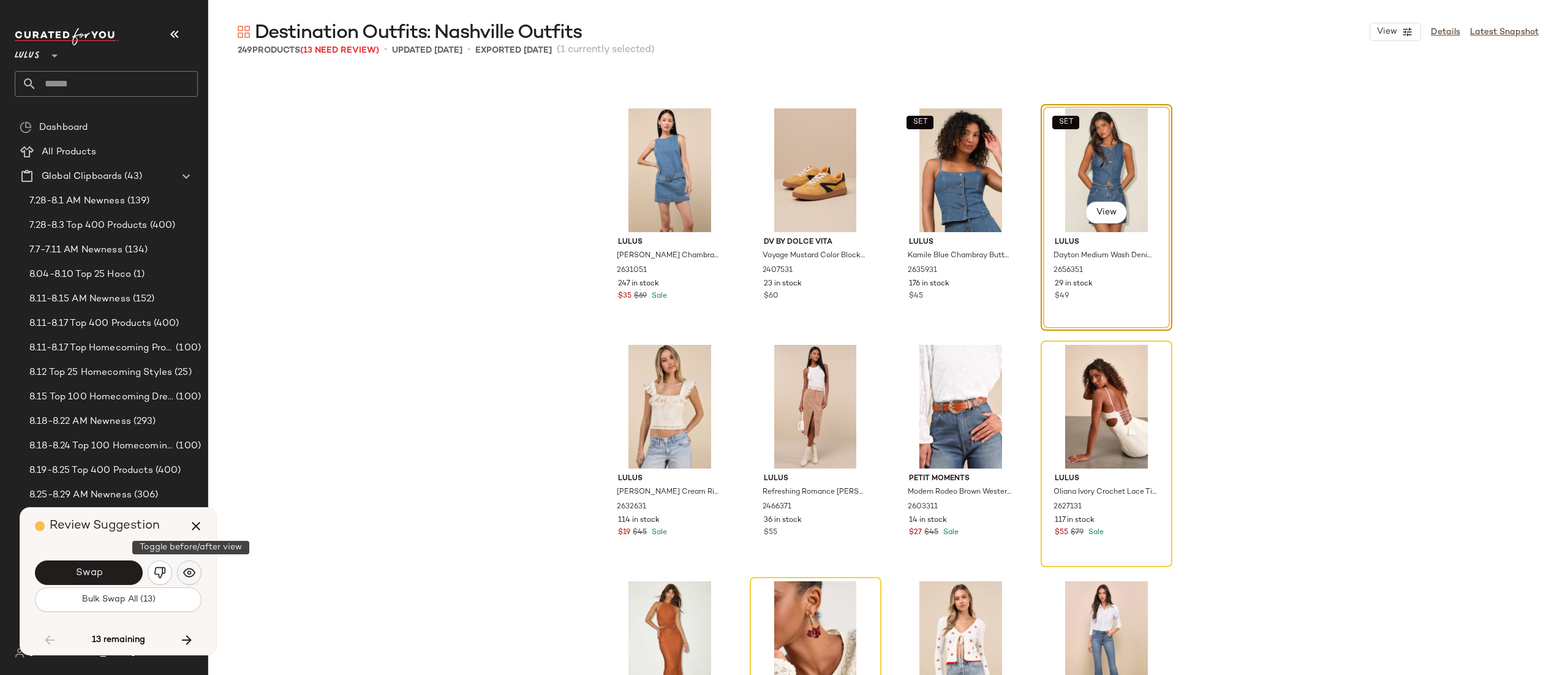
click at [193, 568] on img "button" at bounding box center [189, 573] width 12 height 12
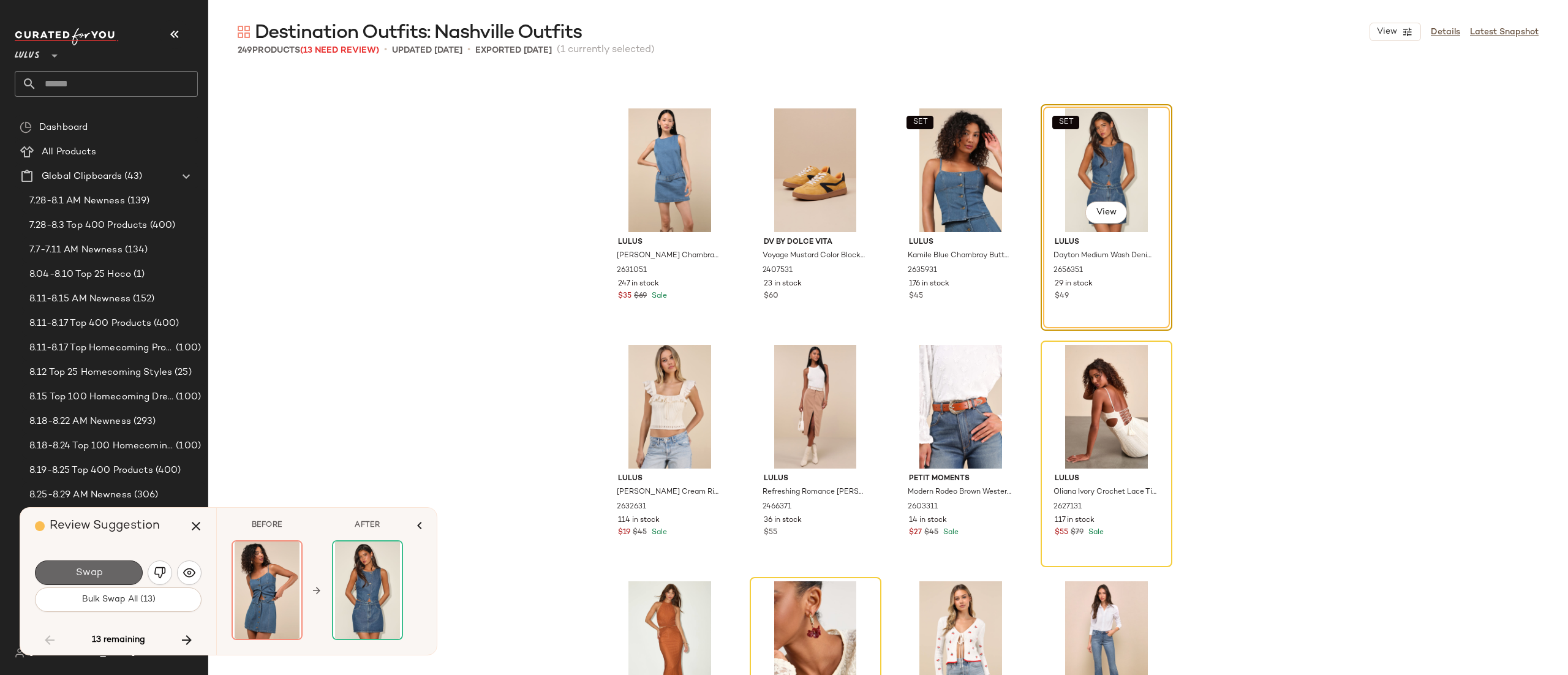
click at [106, 575] on button "Swap" at bounding box center [89, 572] width 108 height 25
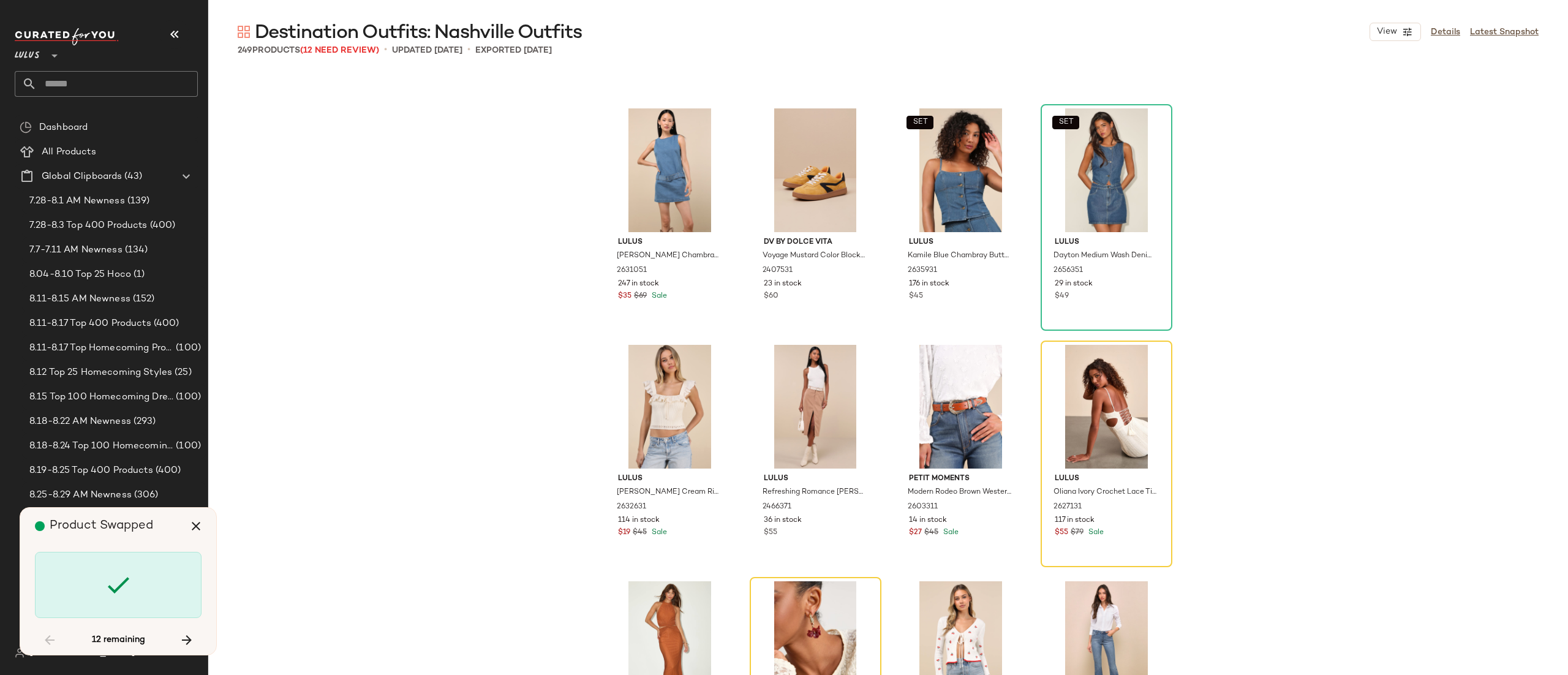
scroll to position [6151, 0]
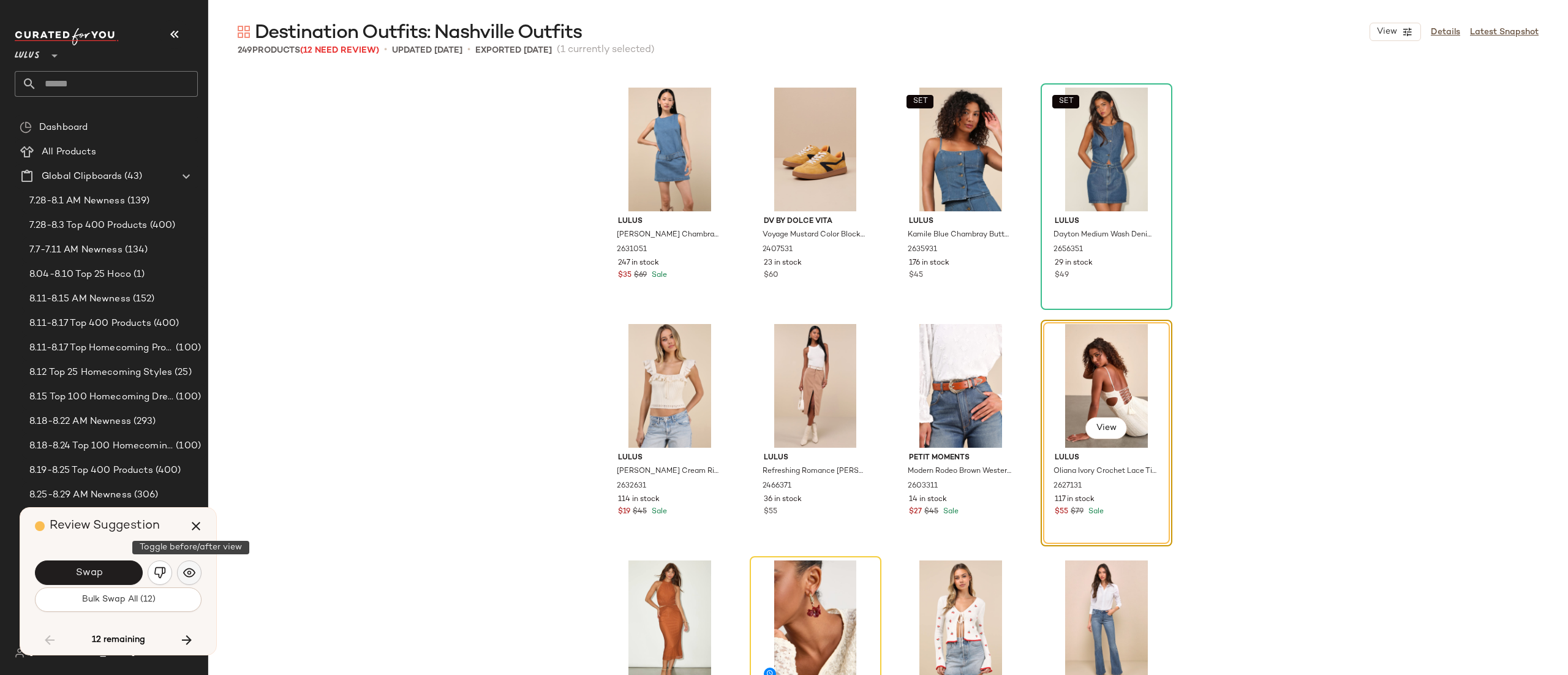
click at [189, 562] on button "button" at bounding box center [189, 572] width 25 height 25
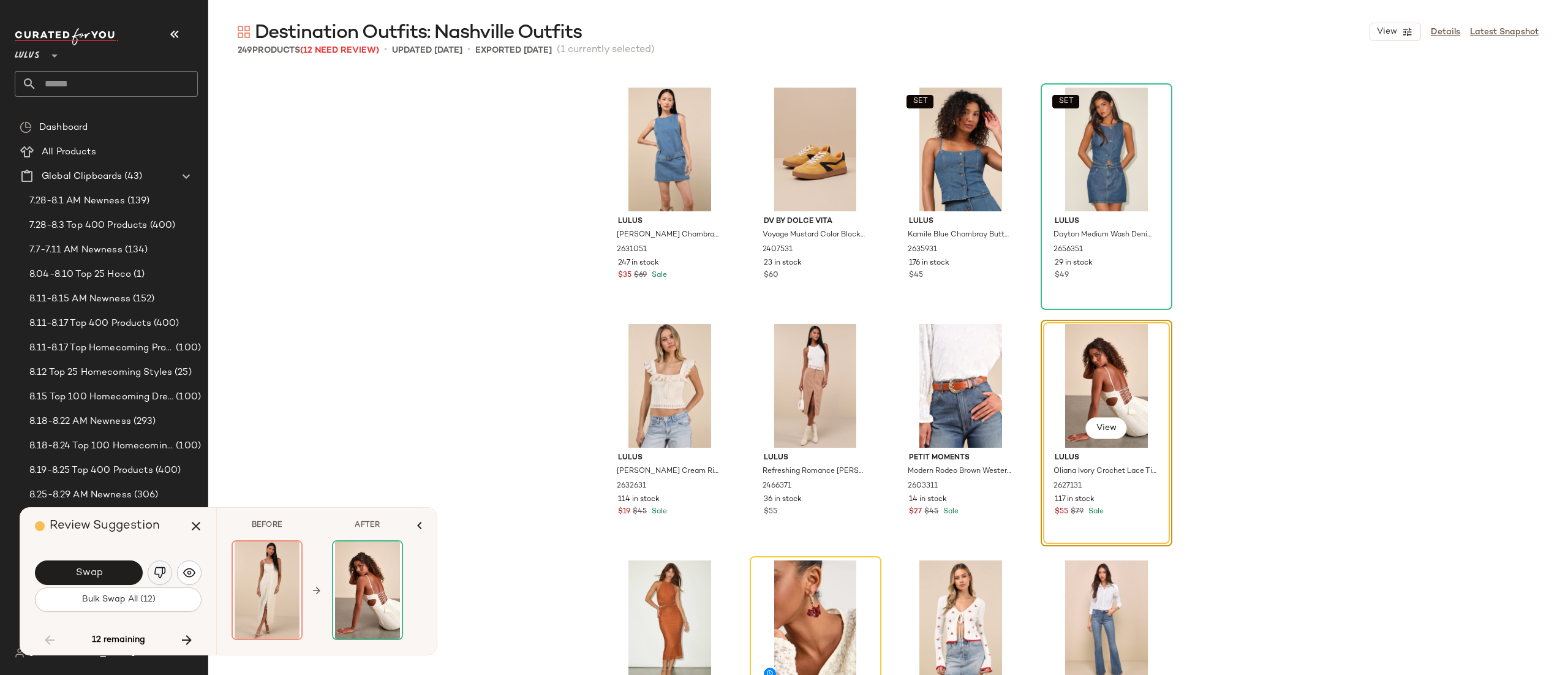
click at [155, 577] on img "button" at bounding box center [160, 573] width 12 height 12
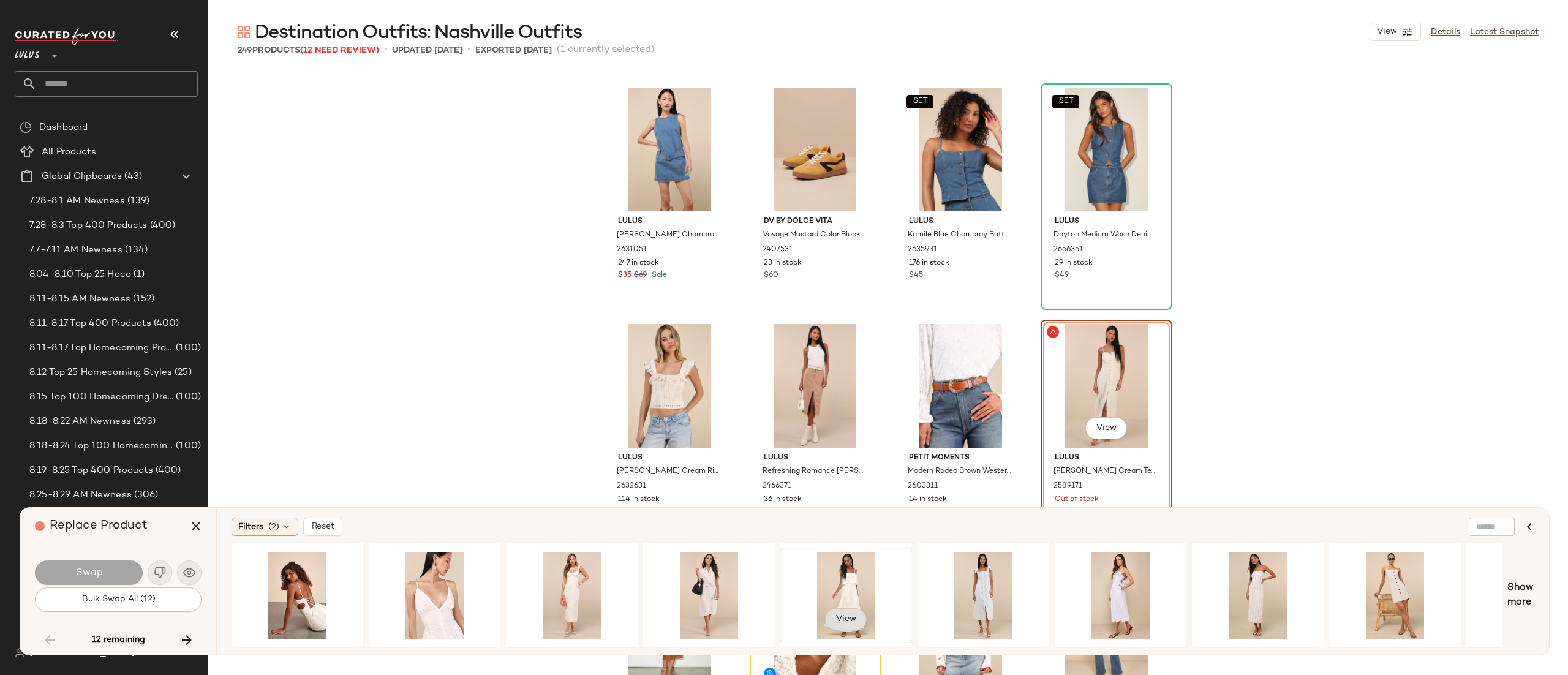
click at [864, 617] on button "View" at bounding box center [846, 619] width 42 height 22
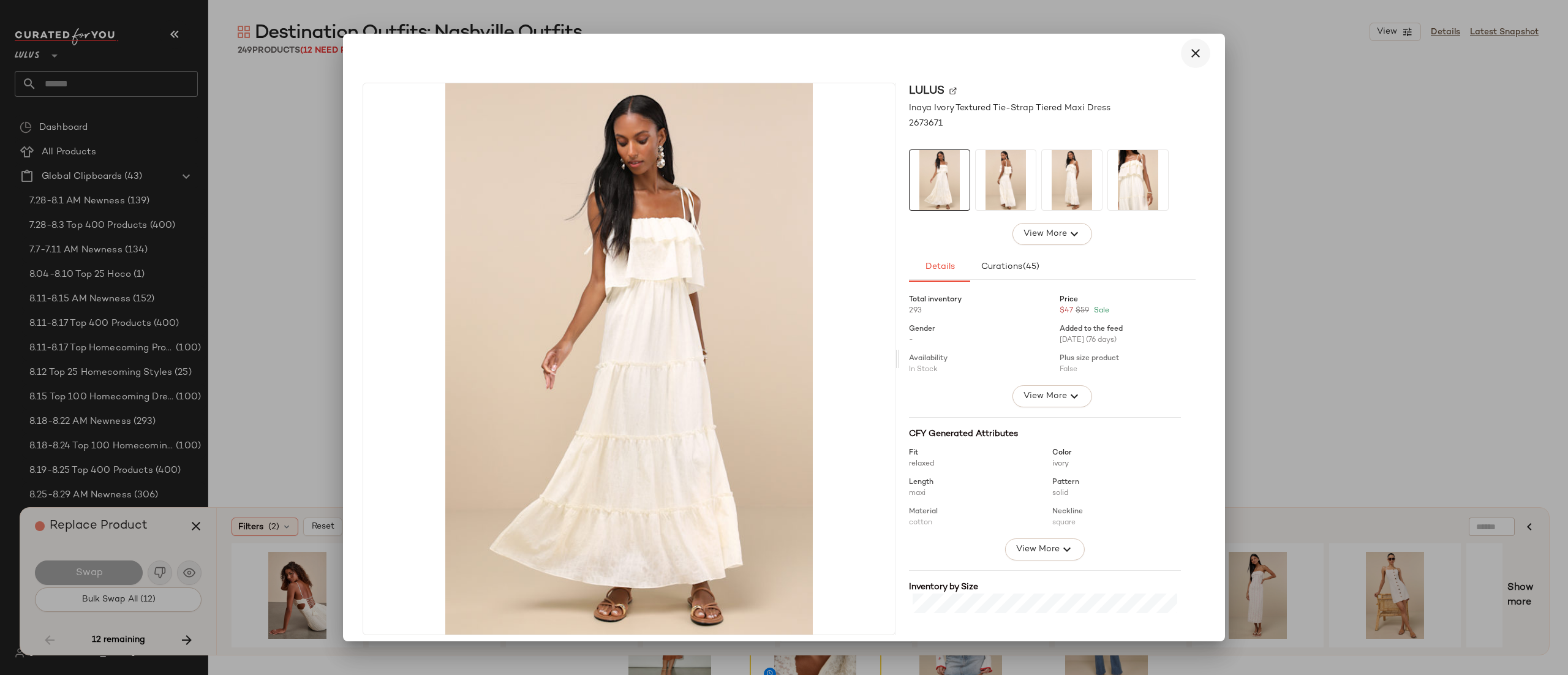
click at [1189, 52] on icon "button" at bounding box center [1196, 53] width 15 height 15
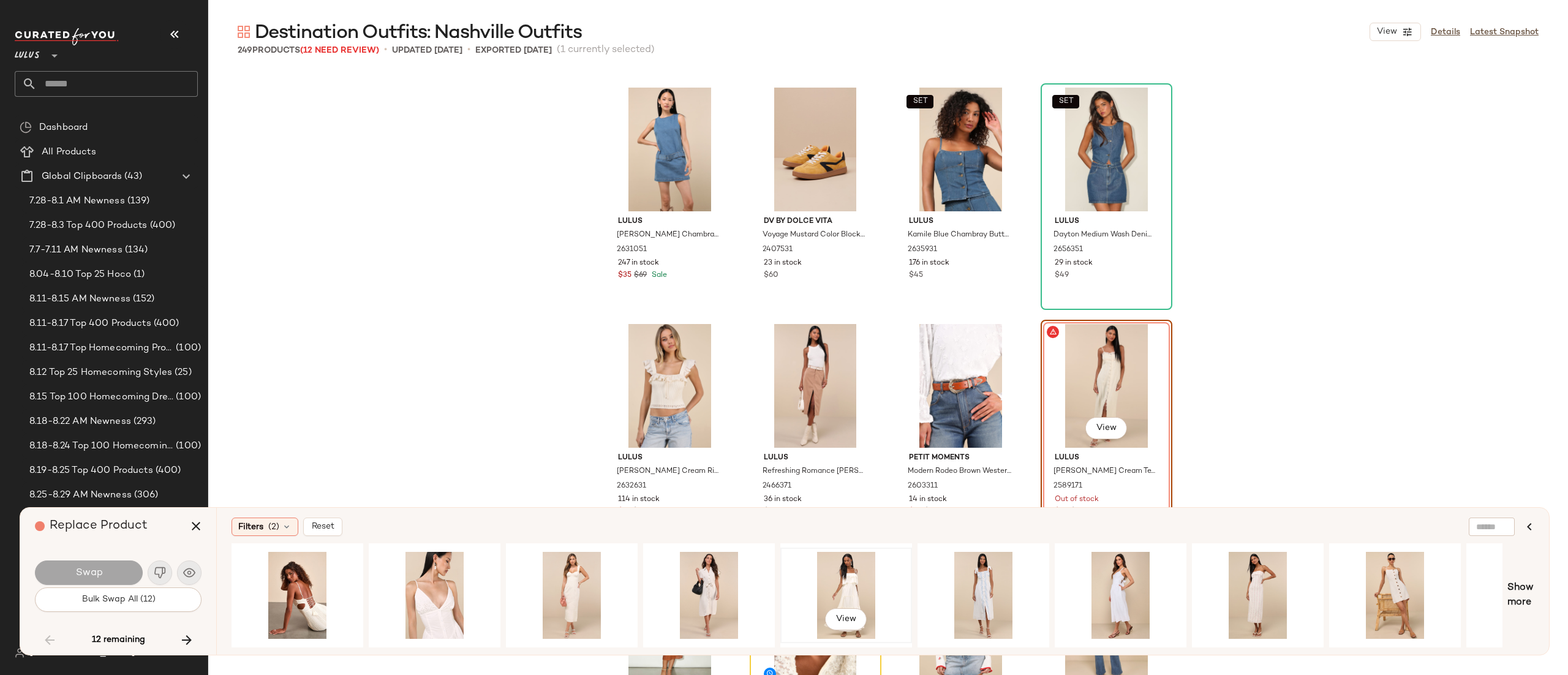
click at [810, 605] on div "View" at bounding box center [846, 596] width 123 height 87
click at [107, 563] on button "Swap" at bounding box center [89, 572] width 108 height 25
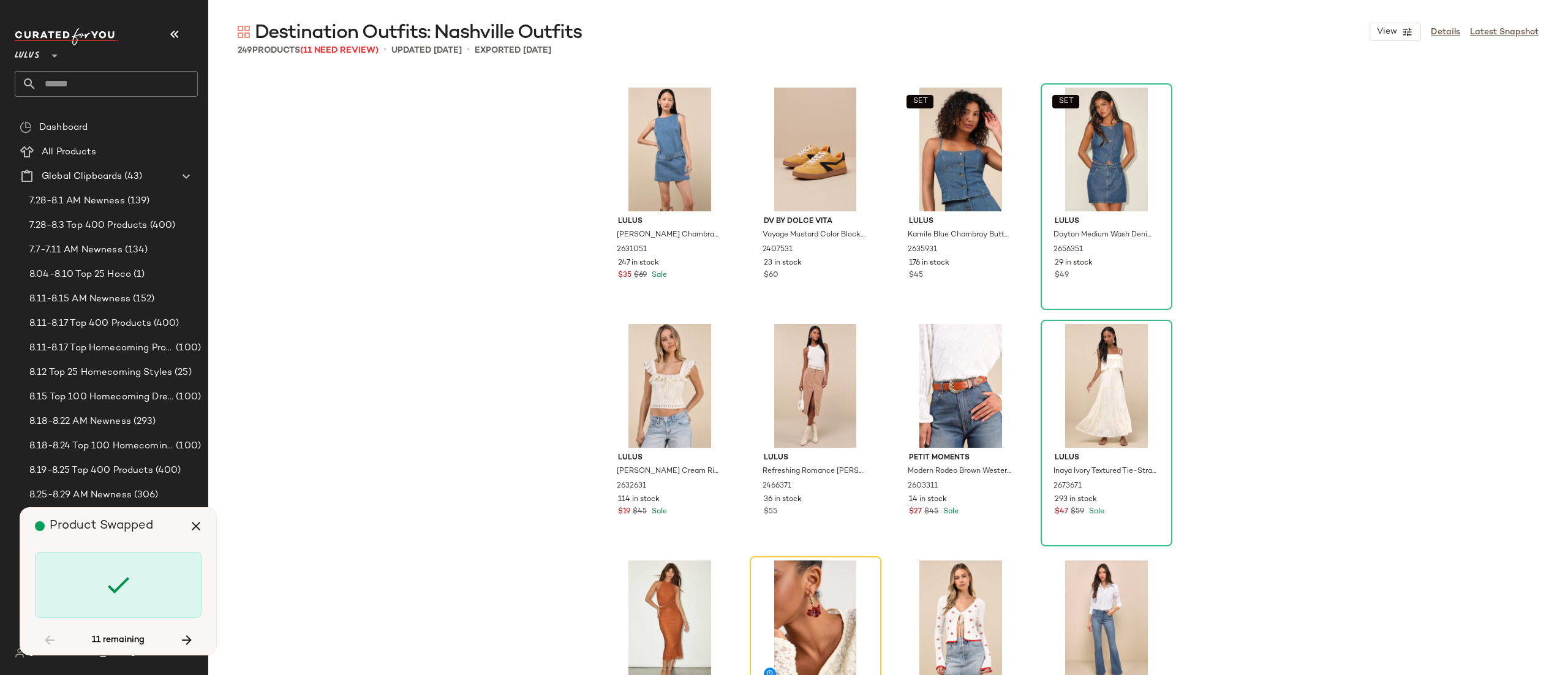
scroll to position [6387, 0]
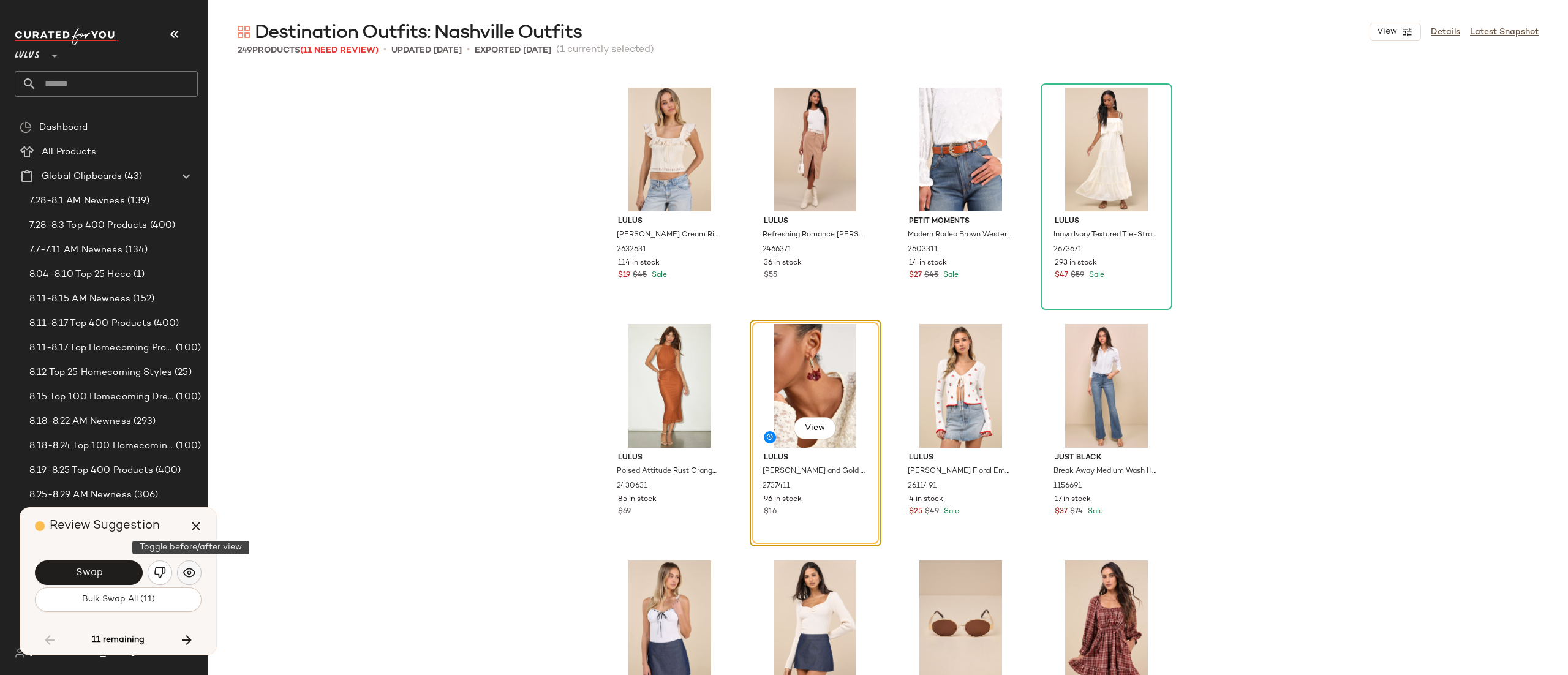
click at [184, 573] on img "button" at bounding box center [189, 573] width 12 height 12
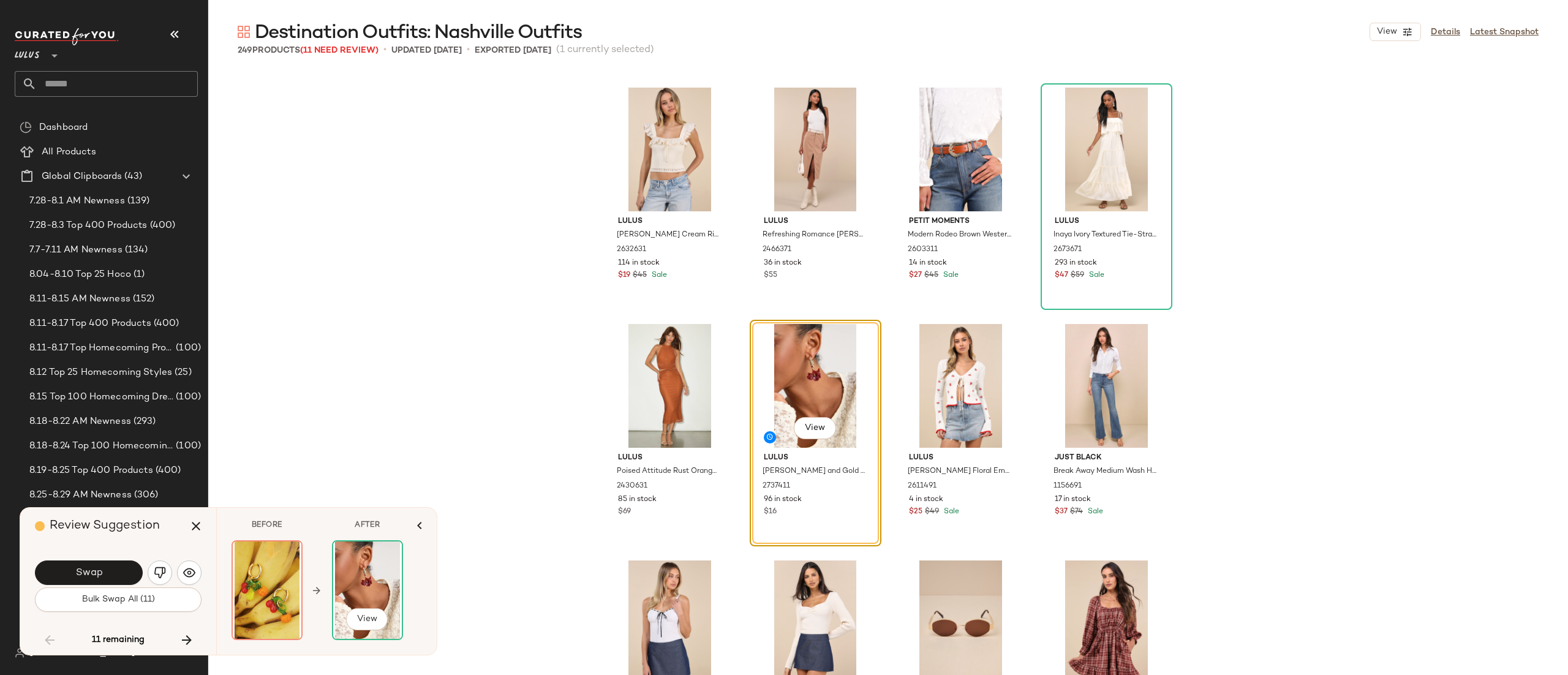
click at [337, 576] on img at bounding box center [367, 590] width 69 height 97
click at [824, 433] on button "View" at bounding box center [815, 428] width 42 height 22
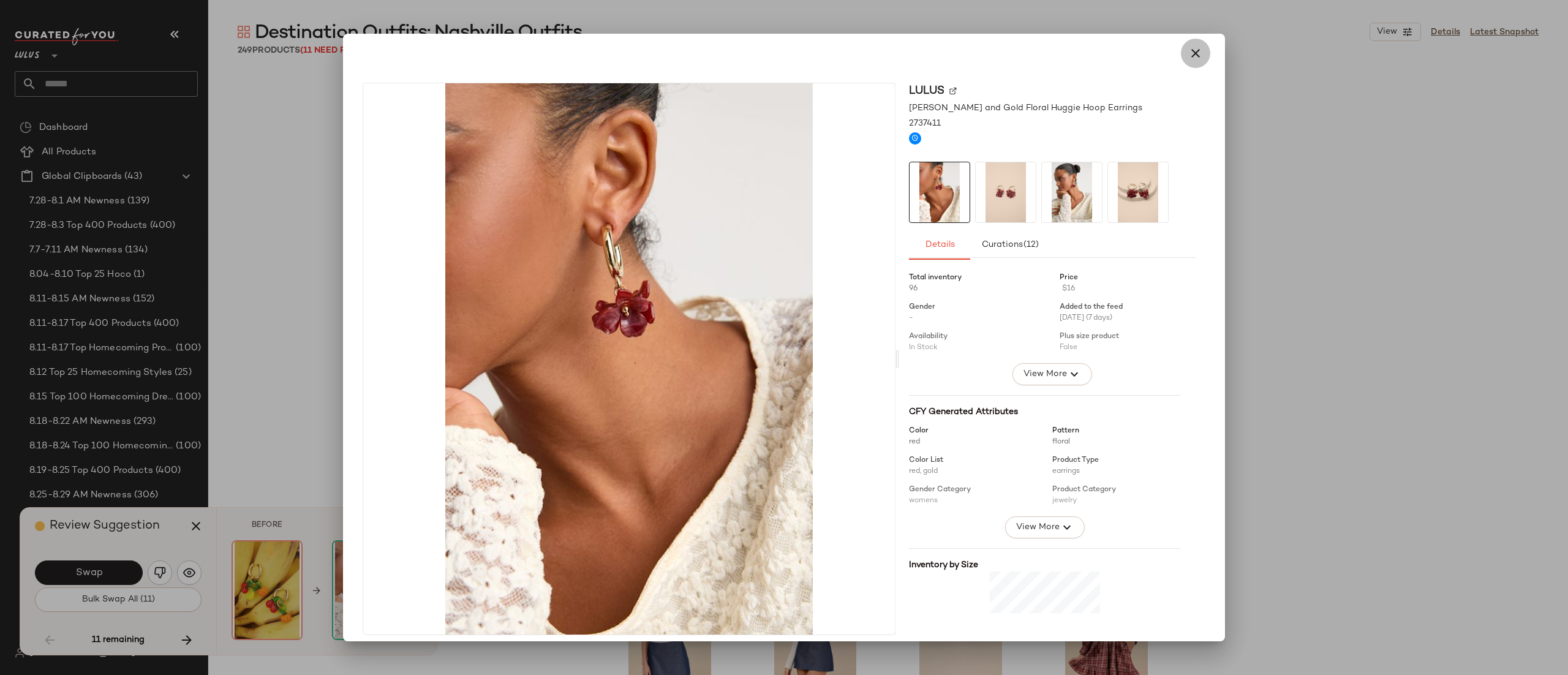
click at [1196, 49] on button "button" at bounding box center [1195, 53] width 29 height 29
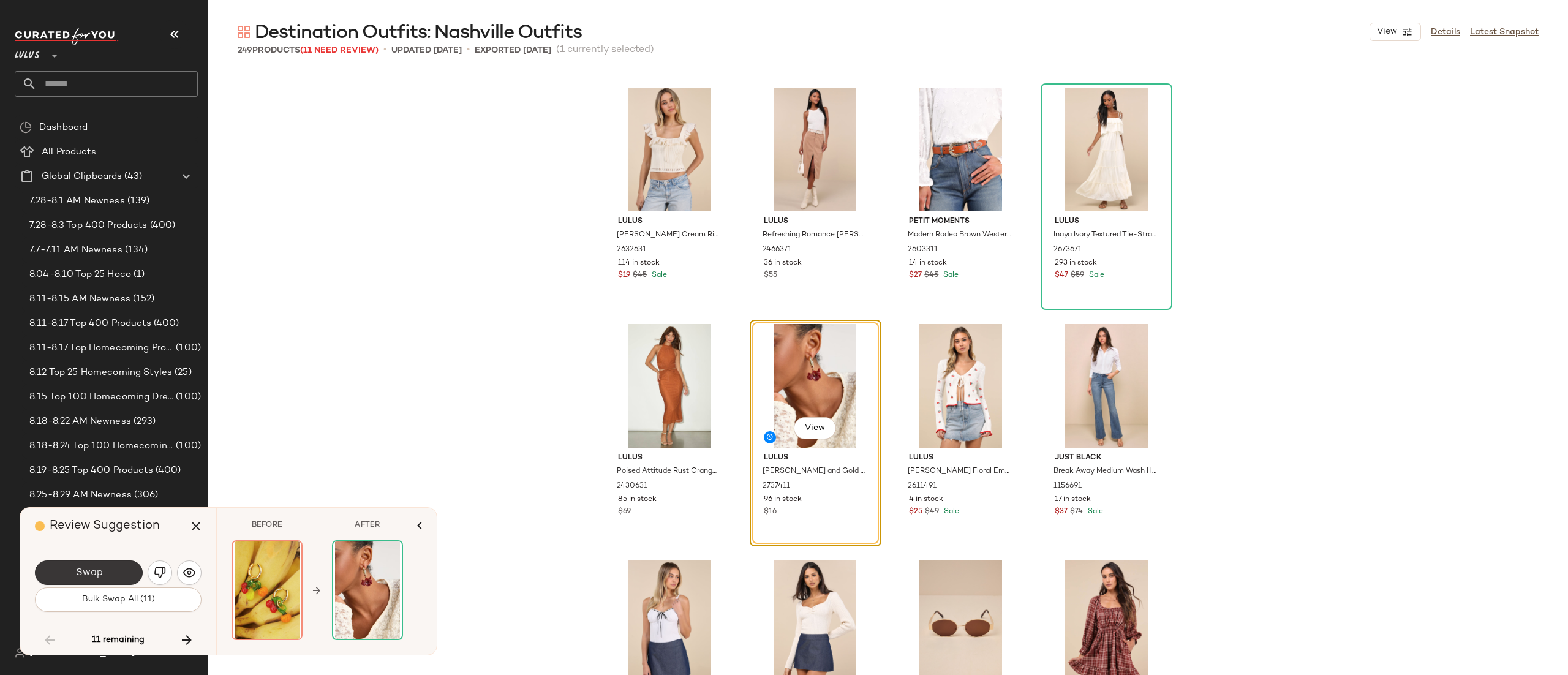
click at [129, 568] on button "Swap" at bounding box center [89, 572] width 108 height 25
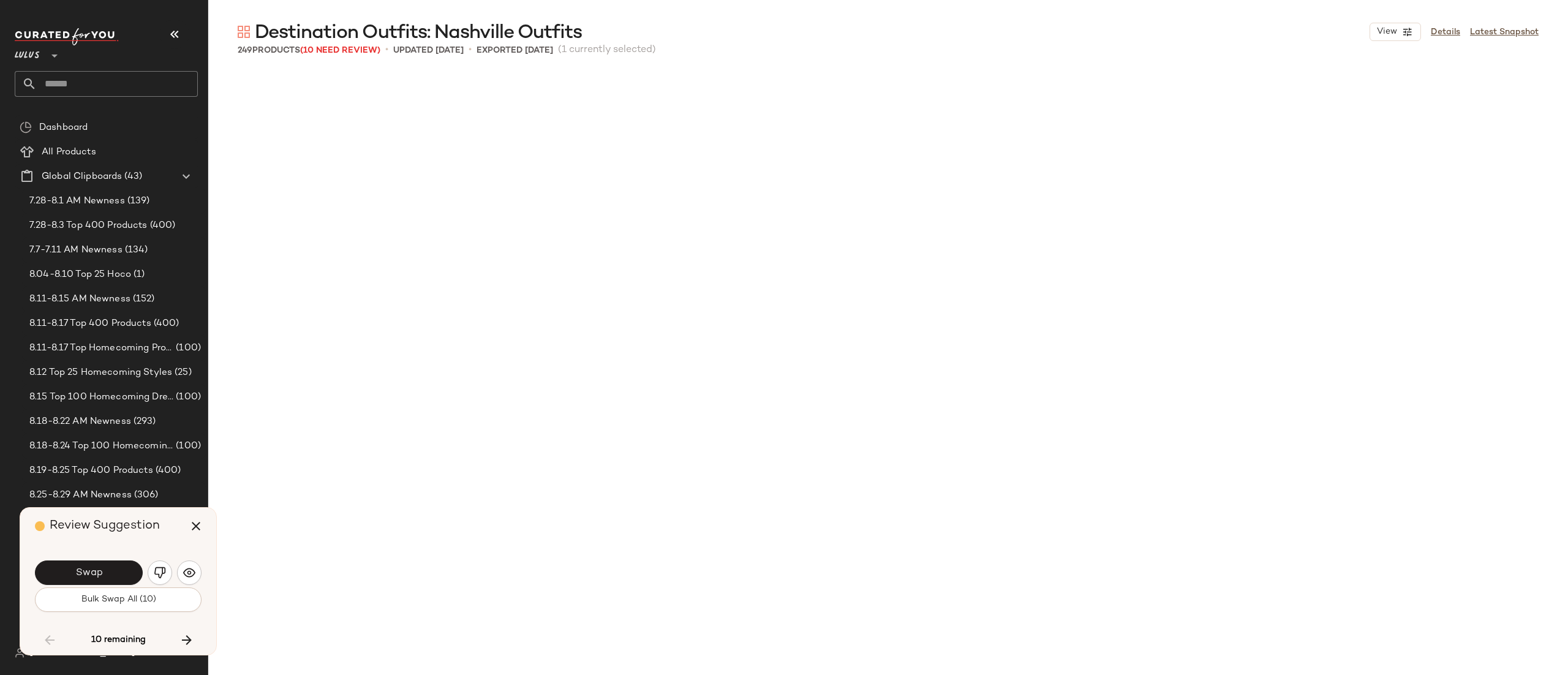
scroll to position [7096, 0]
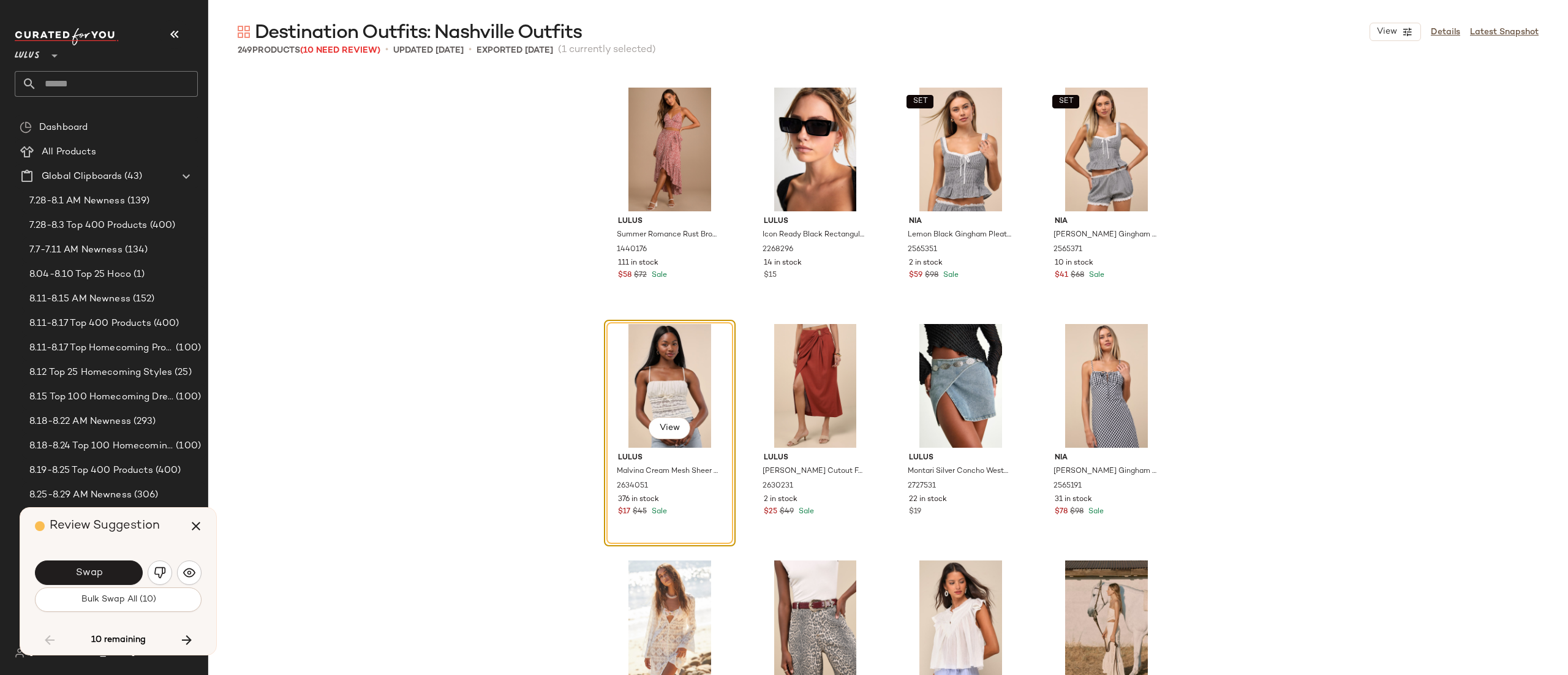
click at [1439, 22] on div "View Details Latest Snapshot" at bounding box center [1454, 31] width 169 height 19
click at [1441, 28] on link "Details" at bounding box center [1445, 31] width 29 height 13
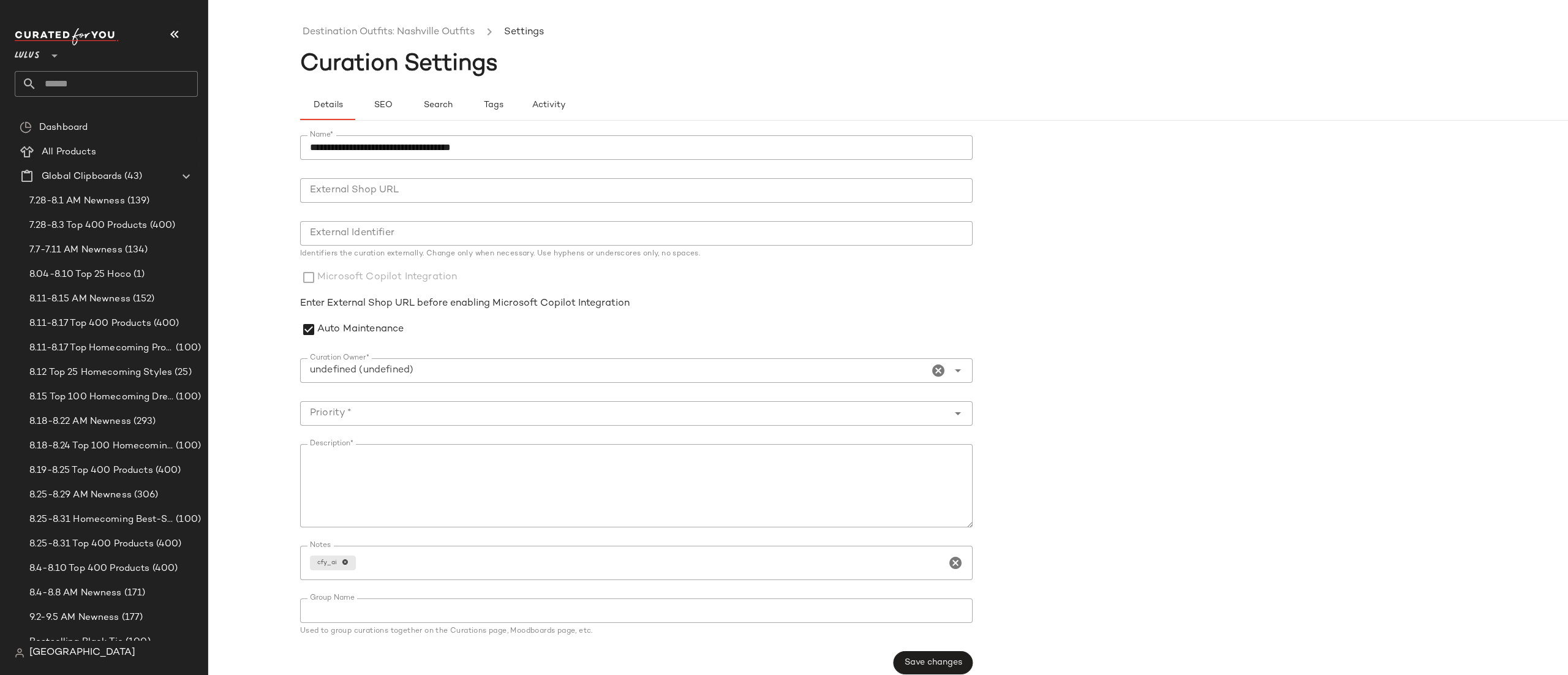
click at [388, 370] on input "Curation Owner*" at bounding box center [614, 371] width 628 height 15
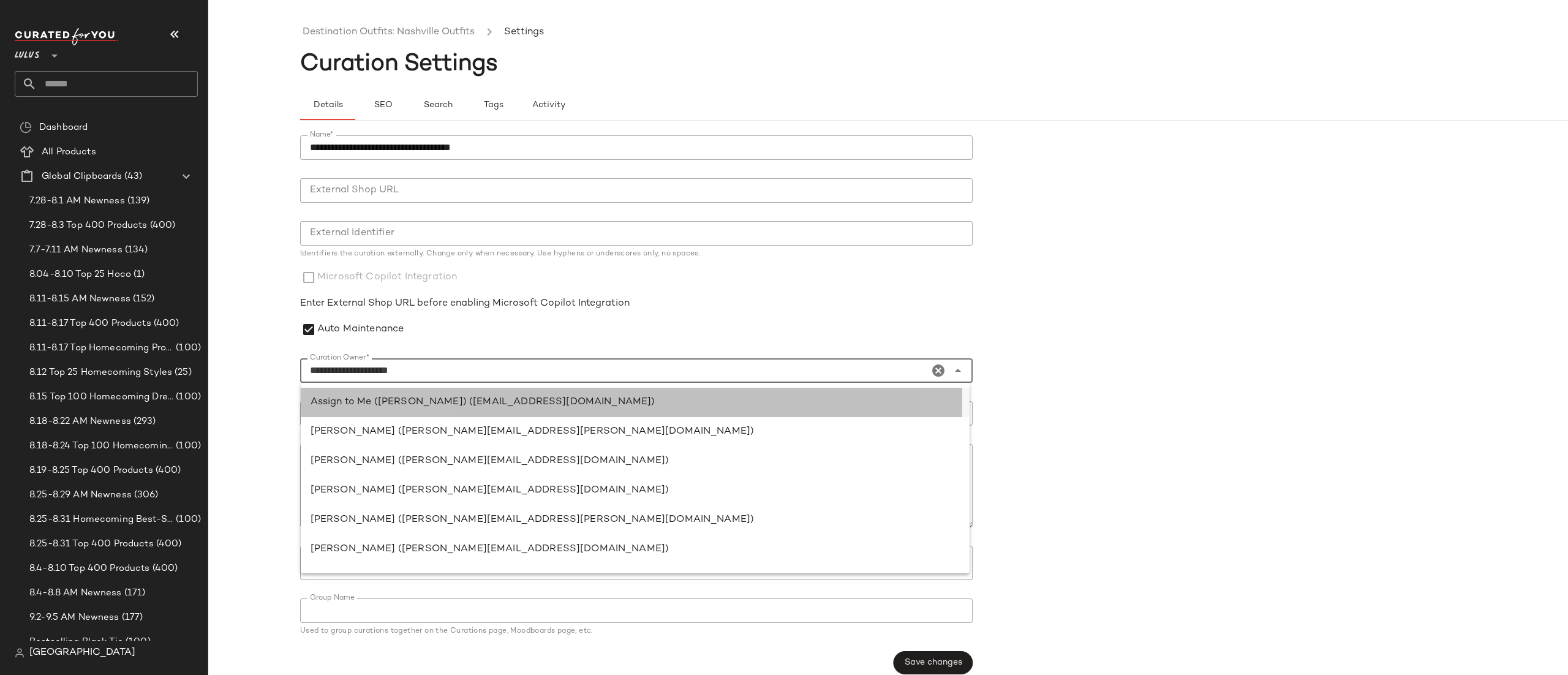
click at [420, 535] on div "Assign to Me ([PERSON_NAME]) ([EMAIL_ADDRESS][DOMAIN_NAME])" at bounding box center [635, 549] width 669 height 29
type input "**********"
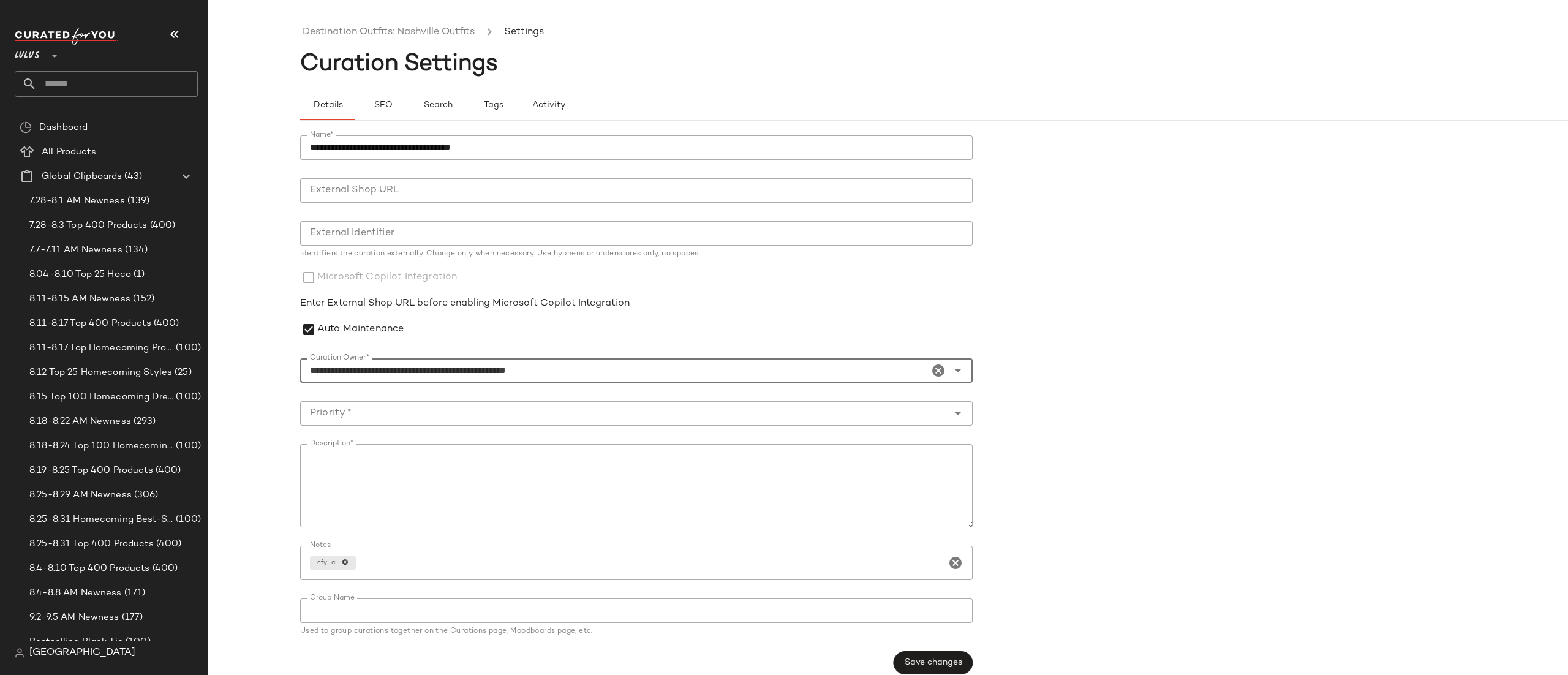
click at [405, 408] on input "Priority *" at bounding box center [624, 414] width 648 height 15
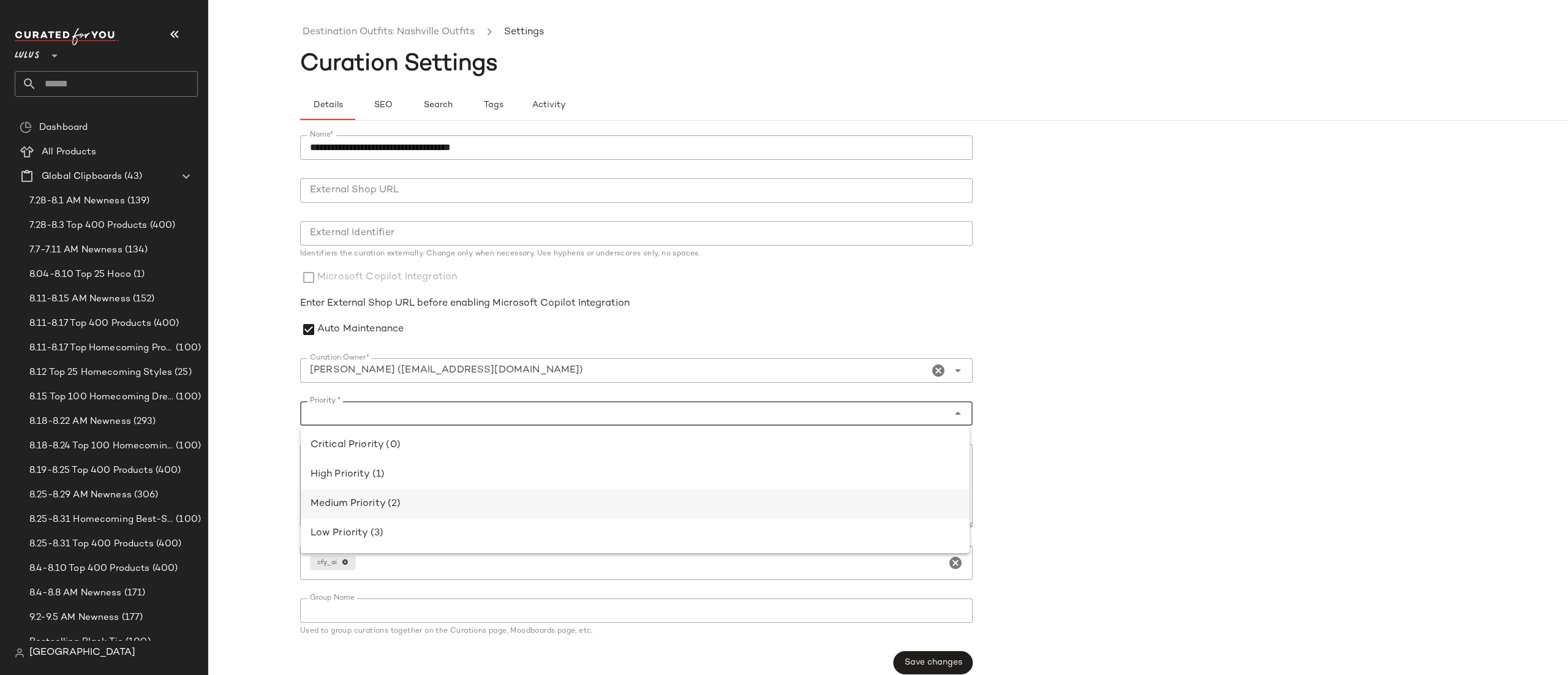
click at [400, 497] on div "Medium Priority (2)" at bounding box center [635, 504] width 649 height 15
type input "**********"
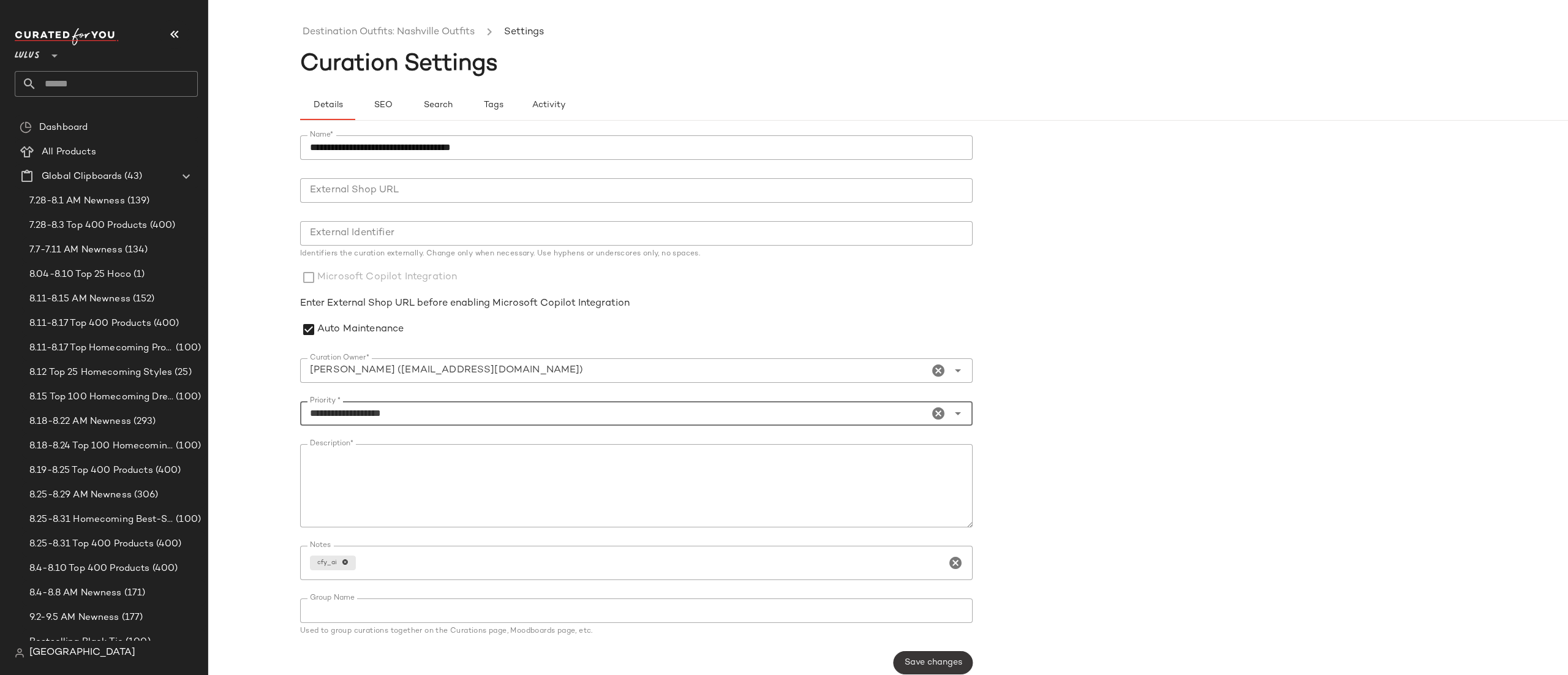
click at [935, 666] on span "Save changes" at bounding box center [934, 663] width 58 height 10
click at [313, 39] on link "Destination Outfits: Nashville Outfits" at bounding box center [389, 32] width 172 height 16
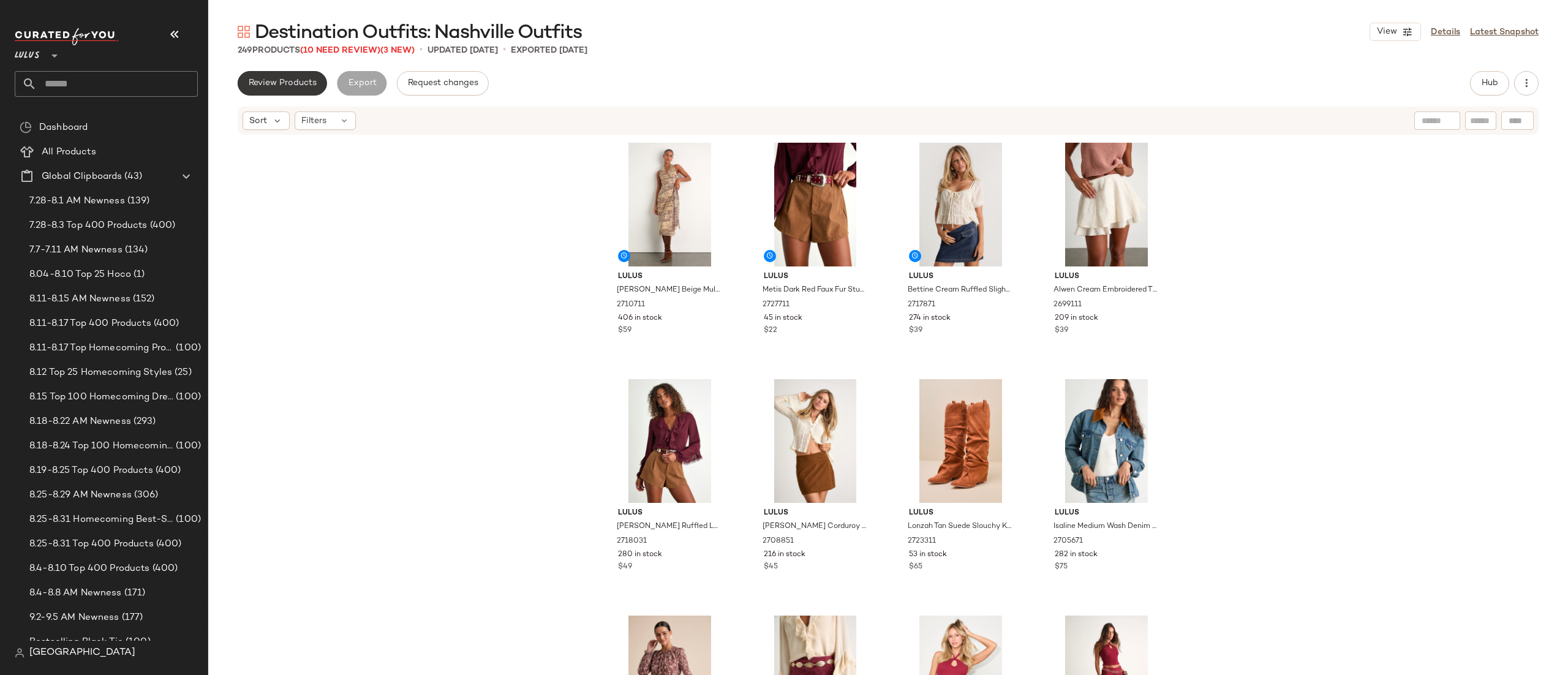
click at [307, 90] on button "Review Products" at bounding box center [283, 83] width 90 height 25
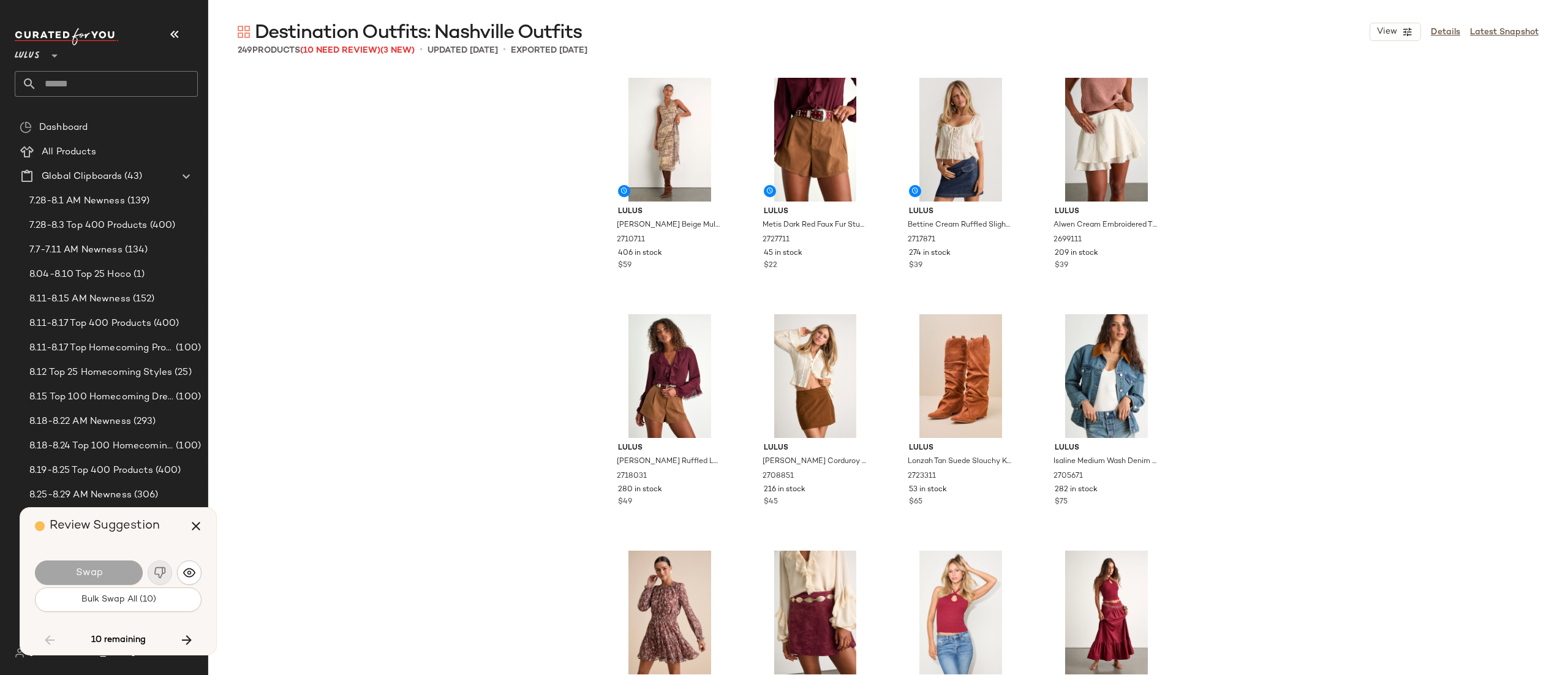
scroll to position [7096, 0]
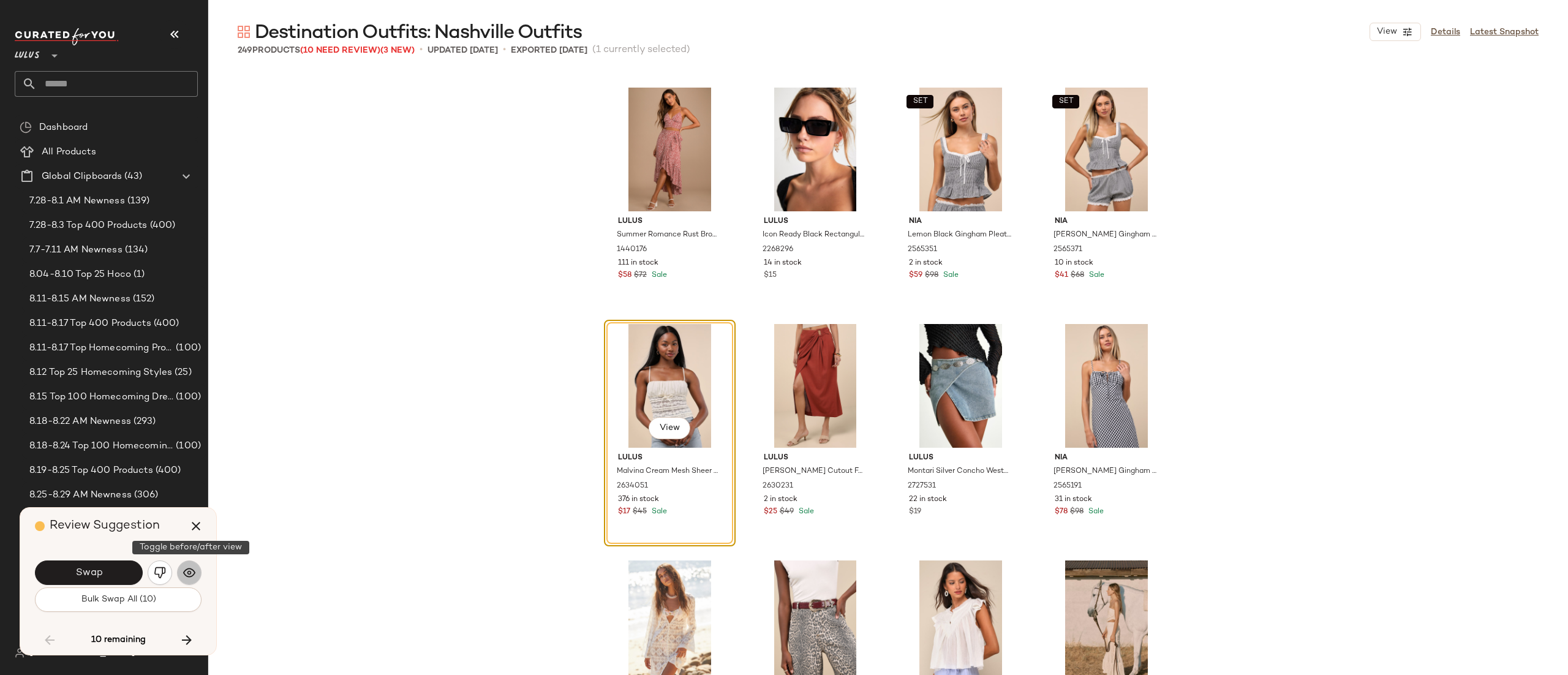
click at [187, 570] on img "button" at bounding box center [189, 573] width 12 height 12
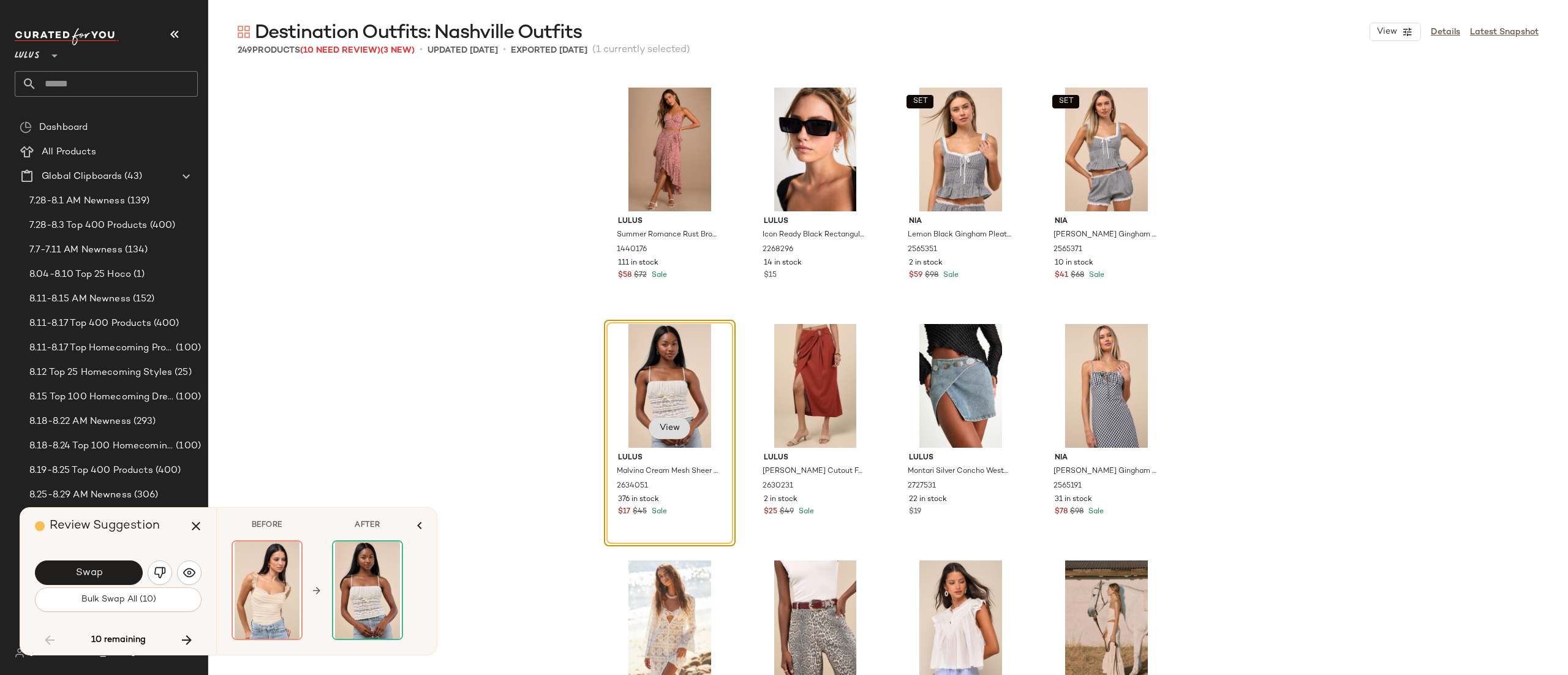
click at [652, 436] on button "View" at bounding box center [670, 428] width 42 height 22
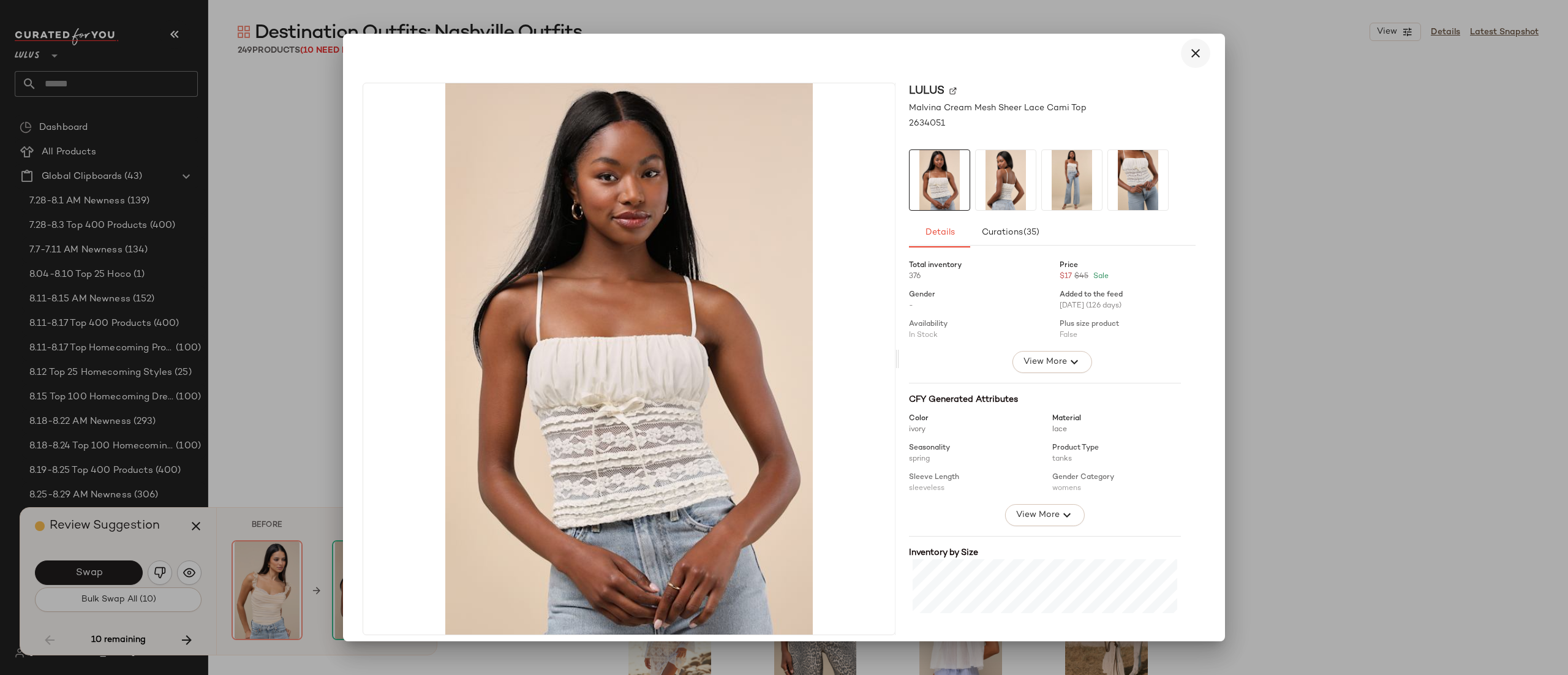
click at [1189, 49] on icon "button" at bounding box center [1196, 53] width 15 height 15
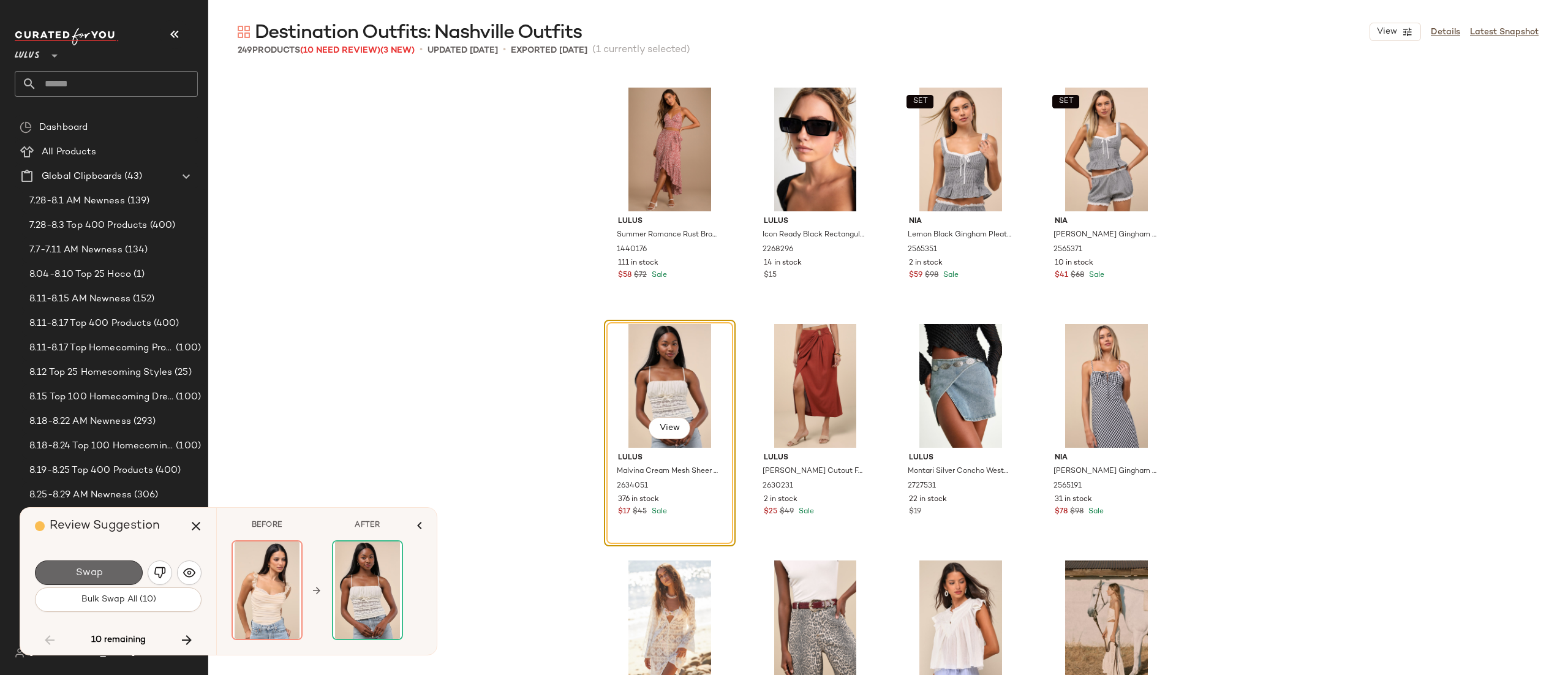
click at [93, 567] on span "Swap" at bounding box center [88, 573] width 28 height 12
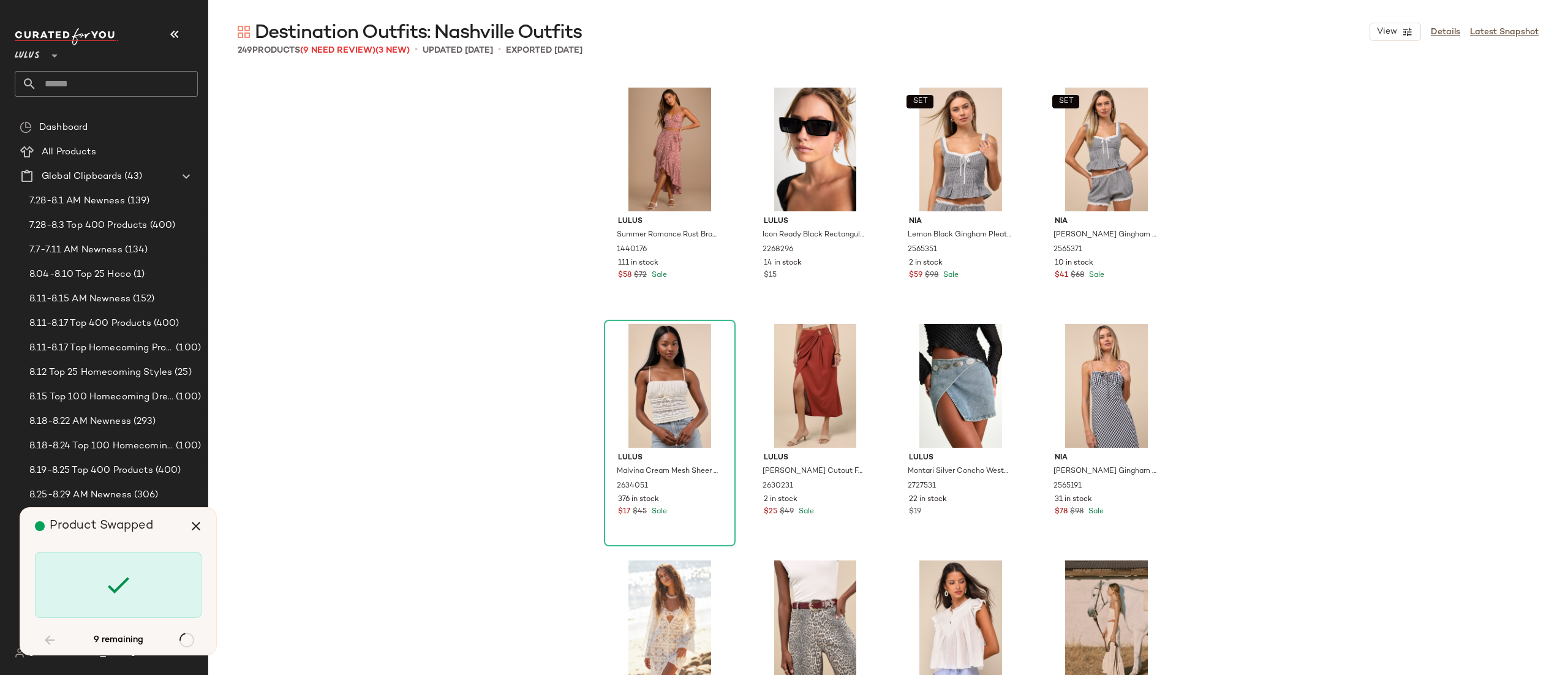
scroll to position [8516, 0]
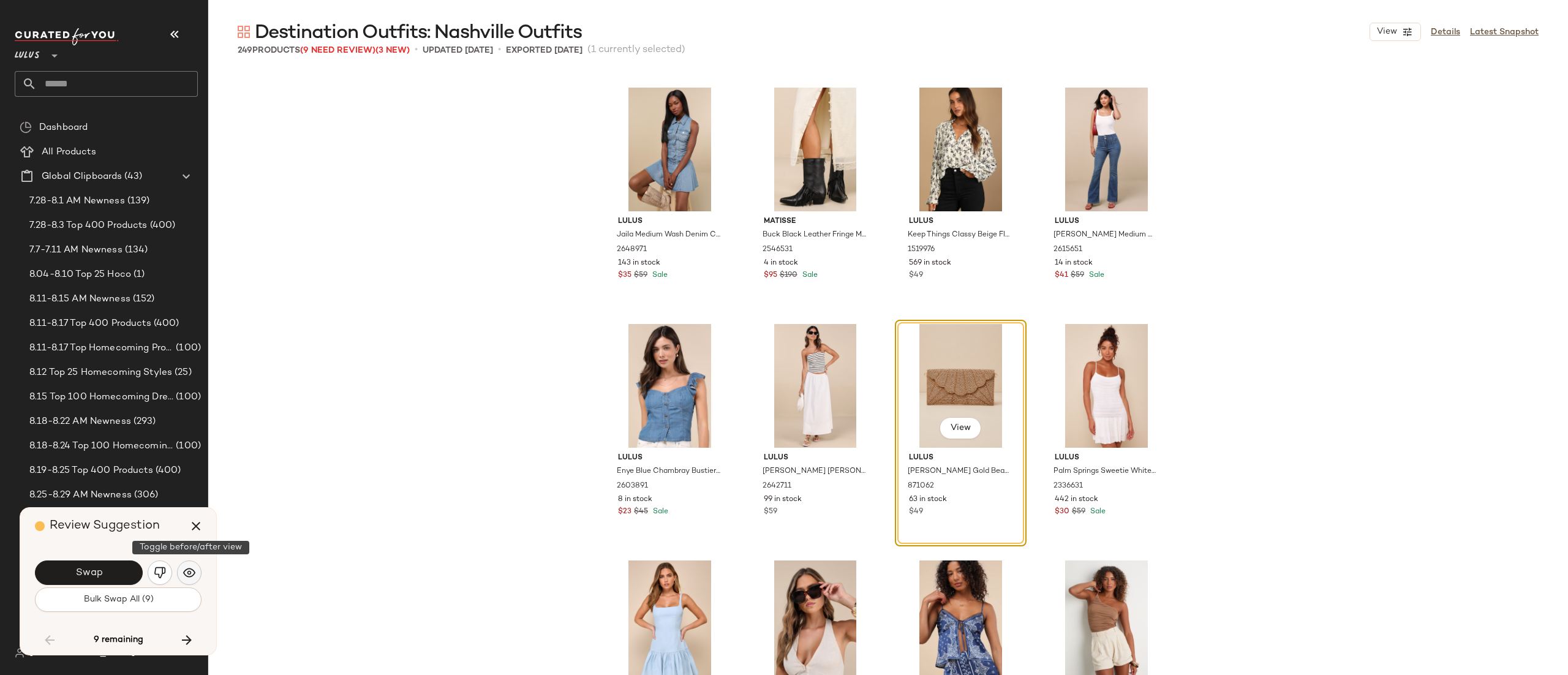
click at [189, 571] on img "button" at bounding box center [189, 573] width 12 height 12
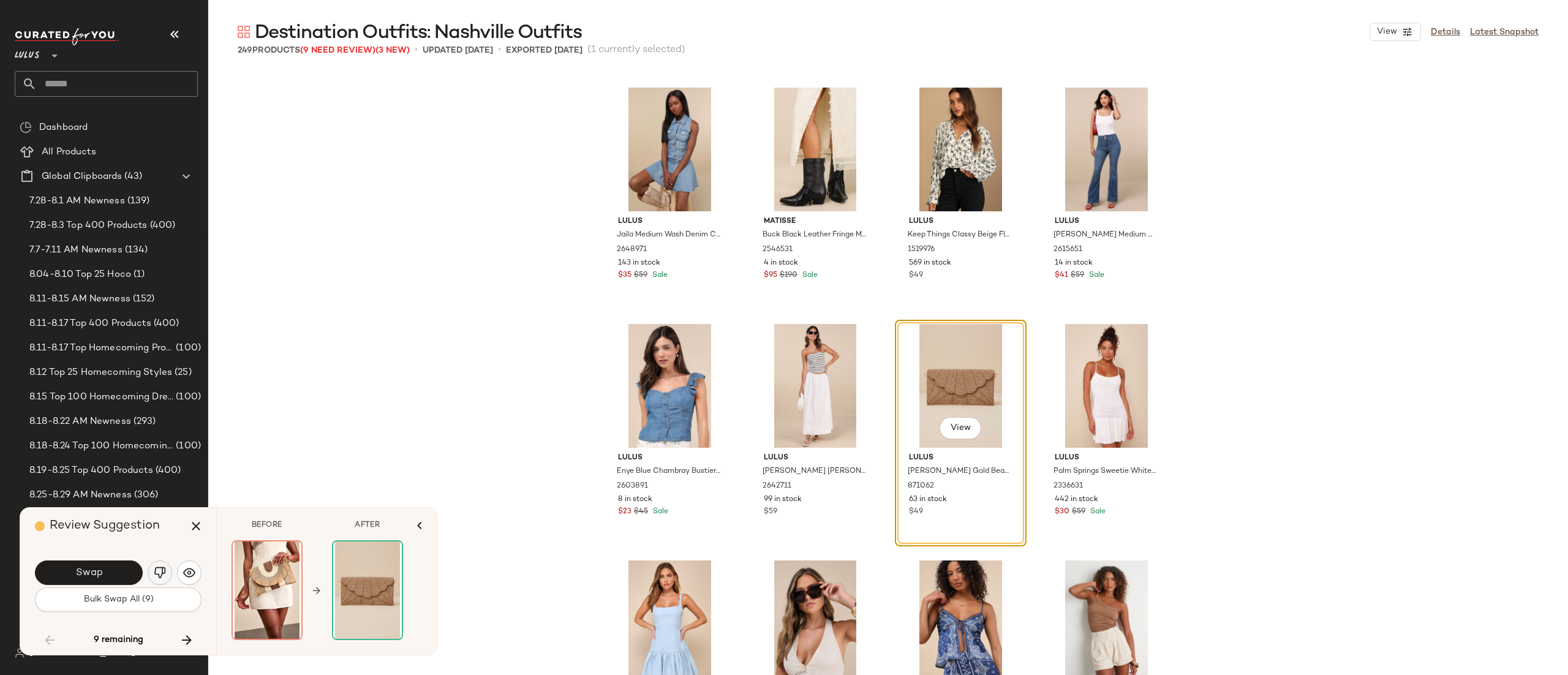
click at [154, 577] on img "button" at bounding box center [160, 573] width 12 height 12
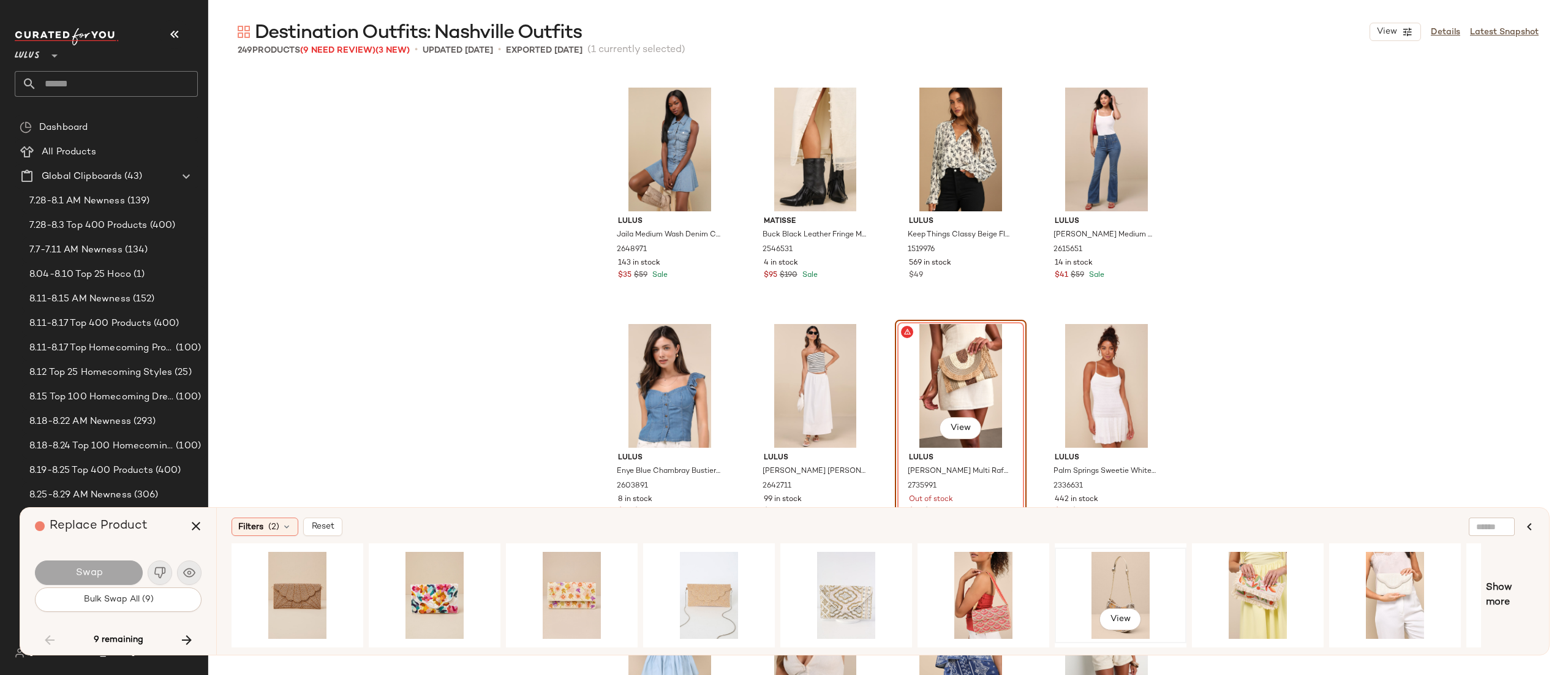
click at [1096, 576] on div "View" at bounding box center [1121, 596] width 123 height 87
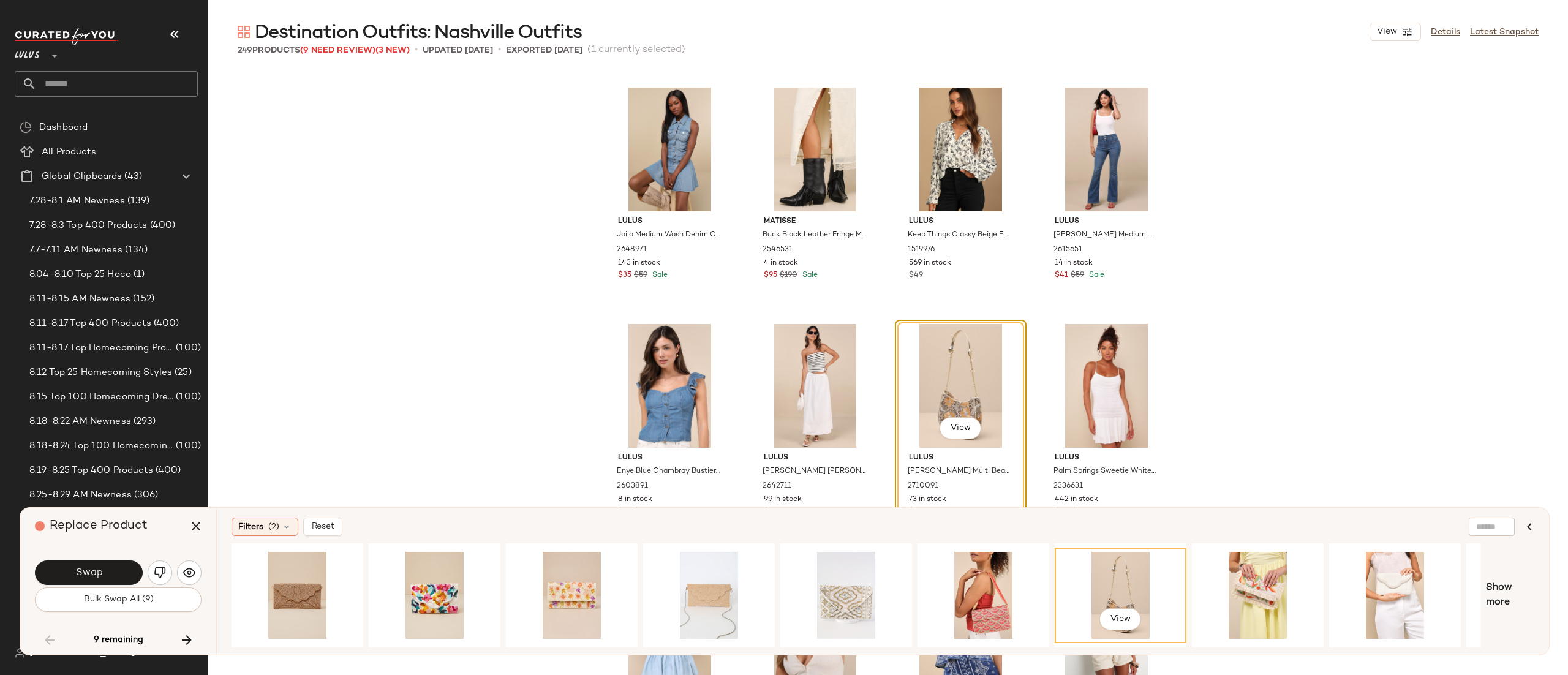
scroll to position [0, 116]
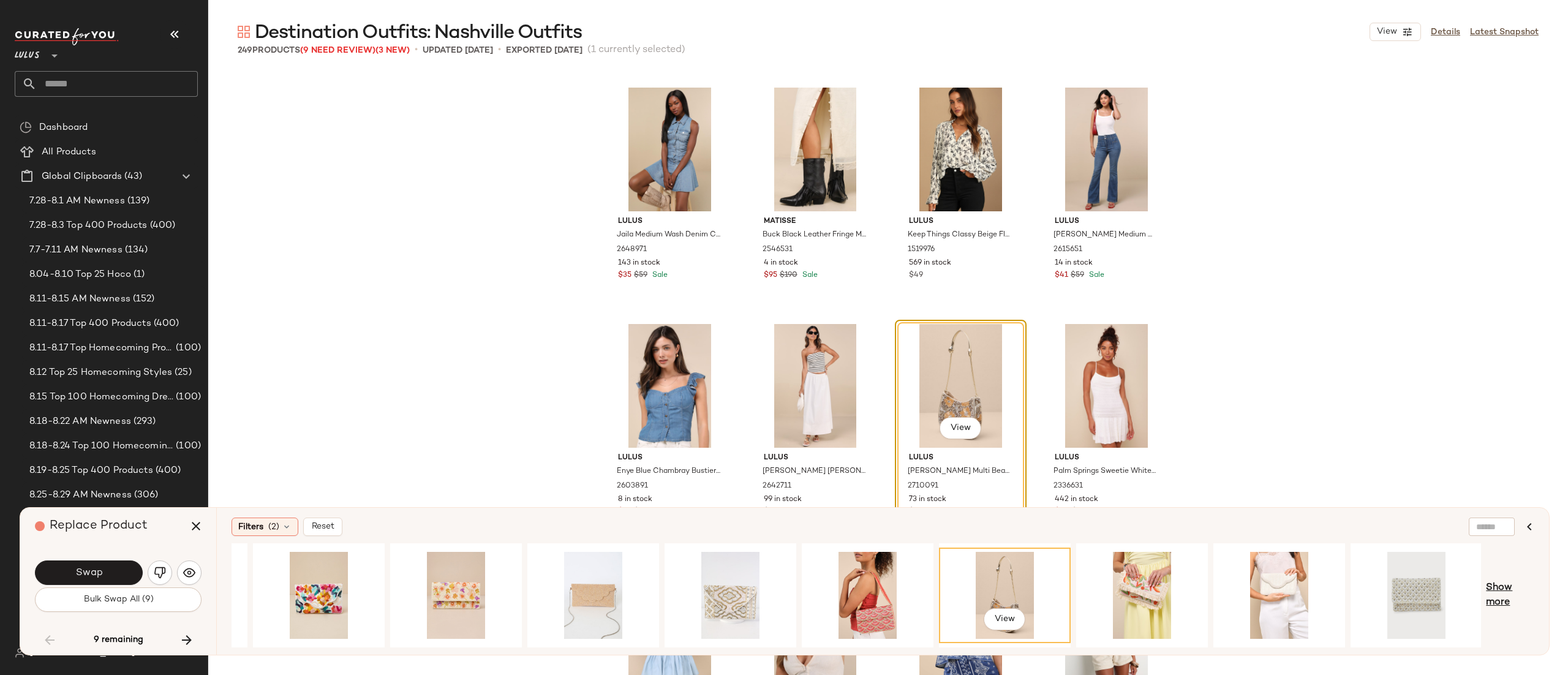
click at [1501, 590] on span "Show more" at bounding box center [1510, 595] width 49 height 29
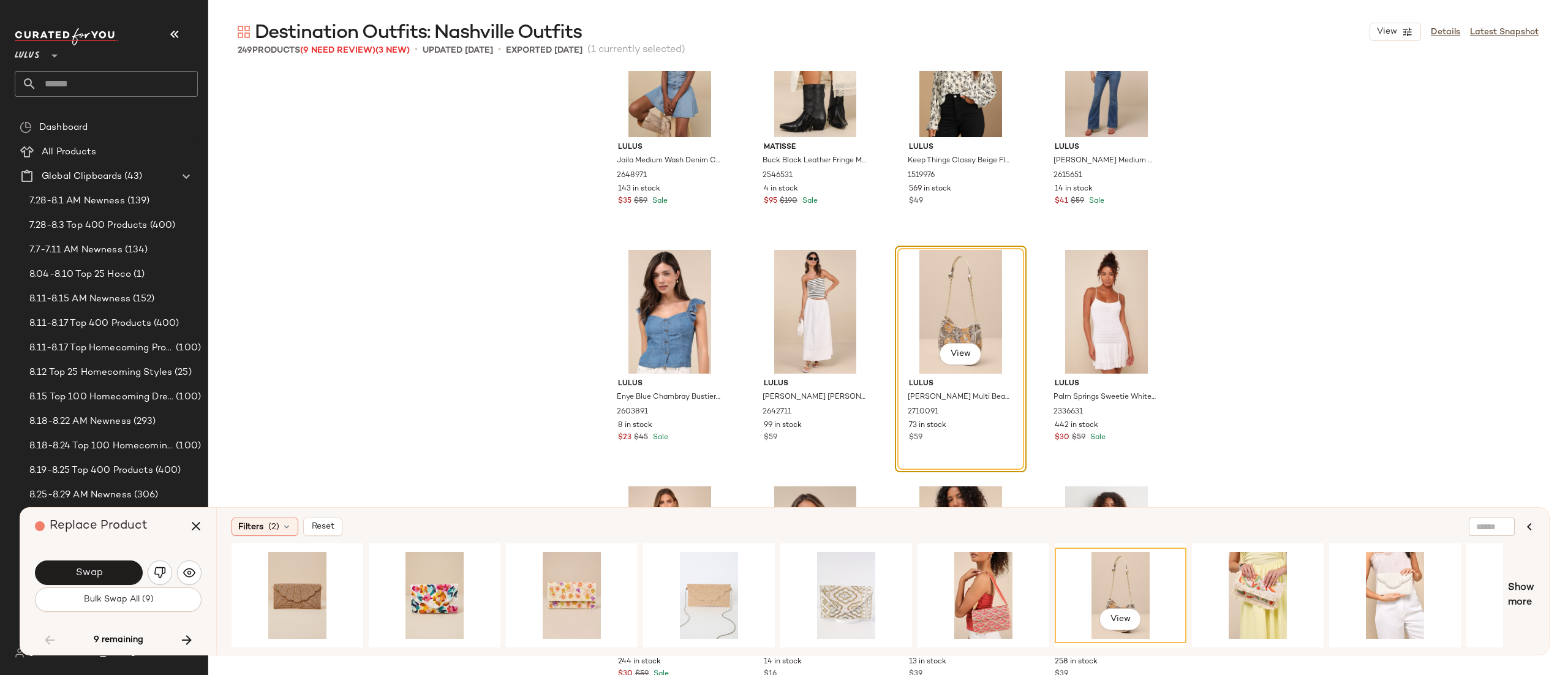
scroll to position [8588, 0]
click at [1093, 563] on div "View" at bounding box center [1121, 596] width 123 height 87
click at [963, 351] on span "View" at bounding box center [961, 355] width 21 height 10
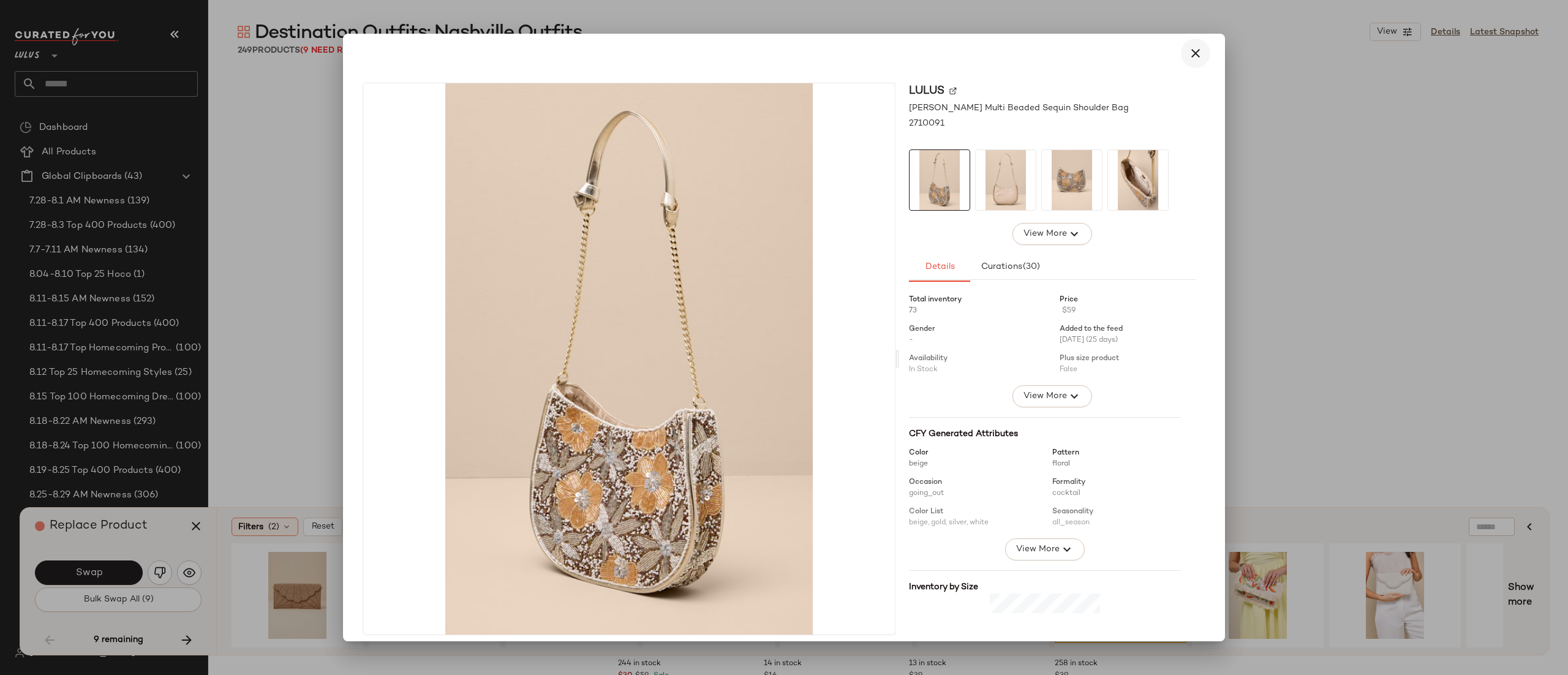
click at [1199, 48] on button "button" at bounding box center [1195, 53] width 29 height 29
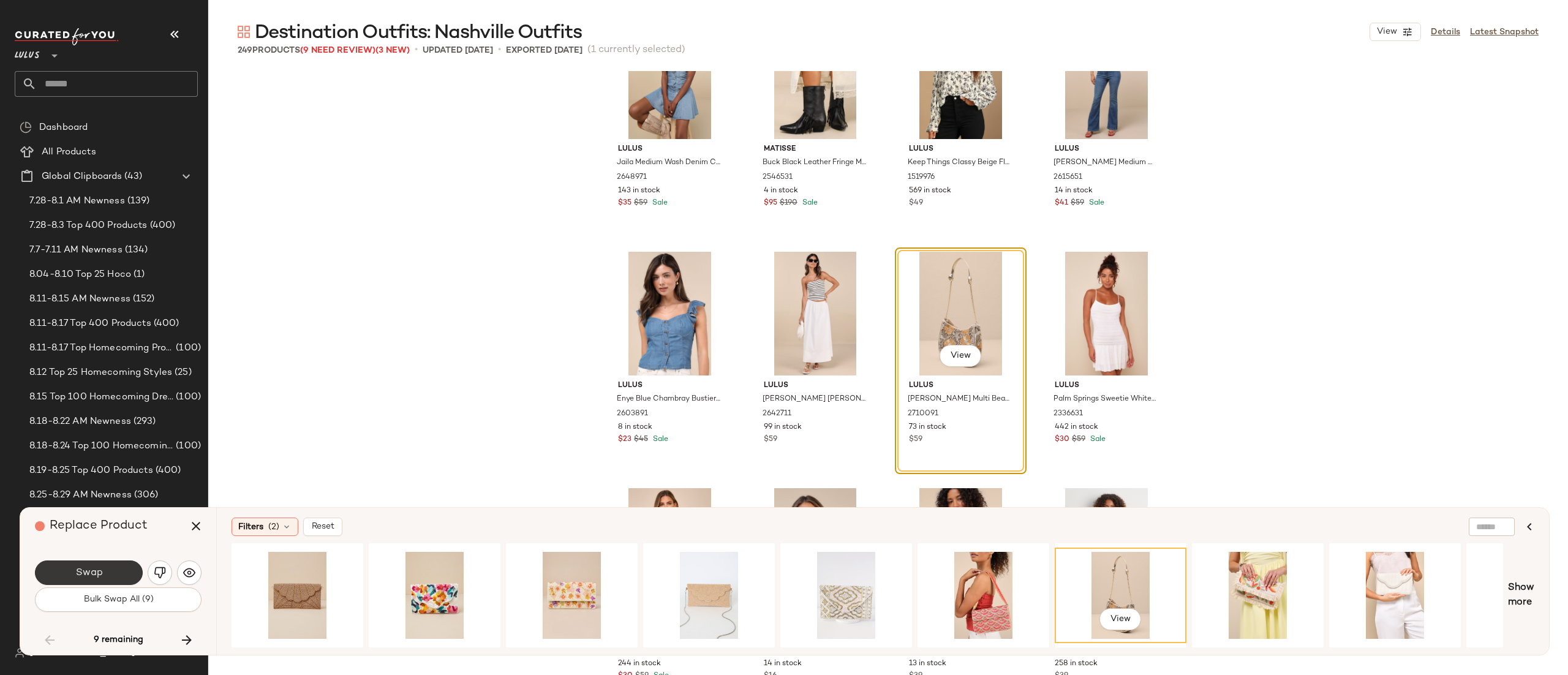
click at [113, 572] on button "Swap" at bounding box center [89, 572] width 108 height 25
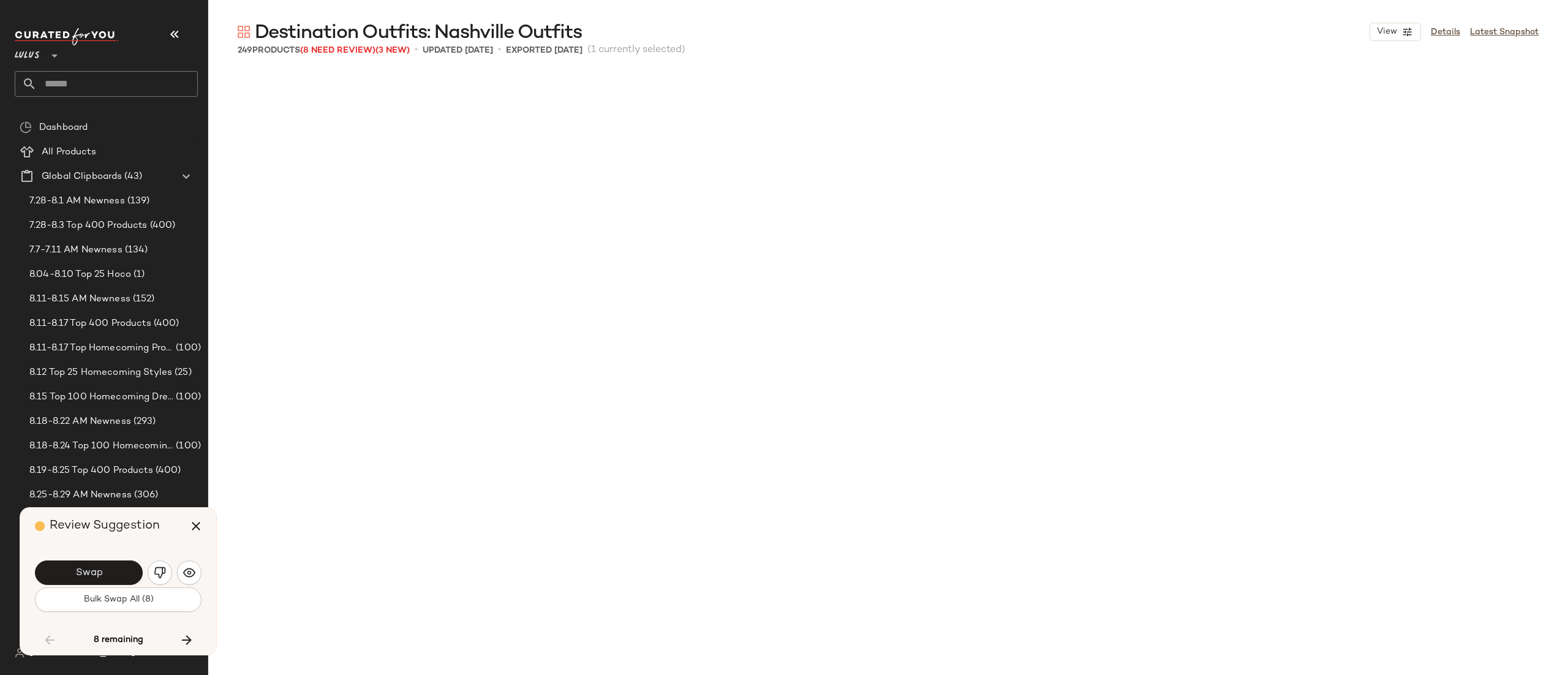
scroll to position [9462, 0]
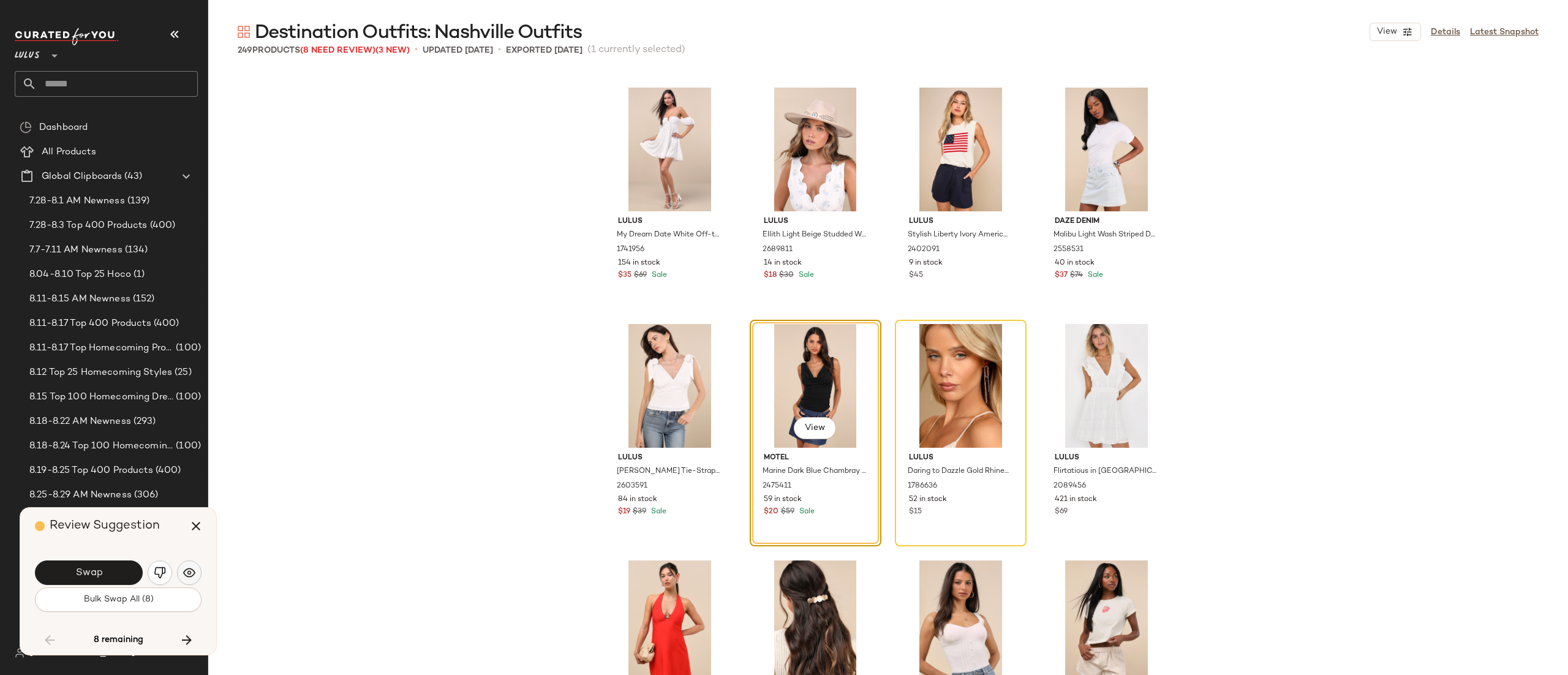
click at [184, 569] on img "button" at bounding box center [189, 573] width 12 height 12
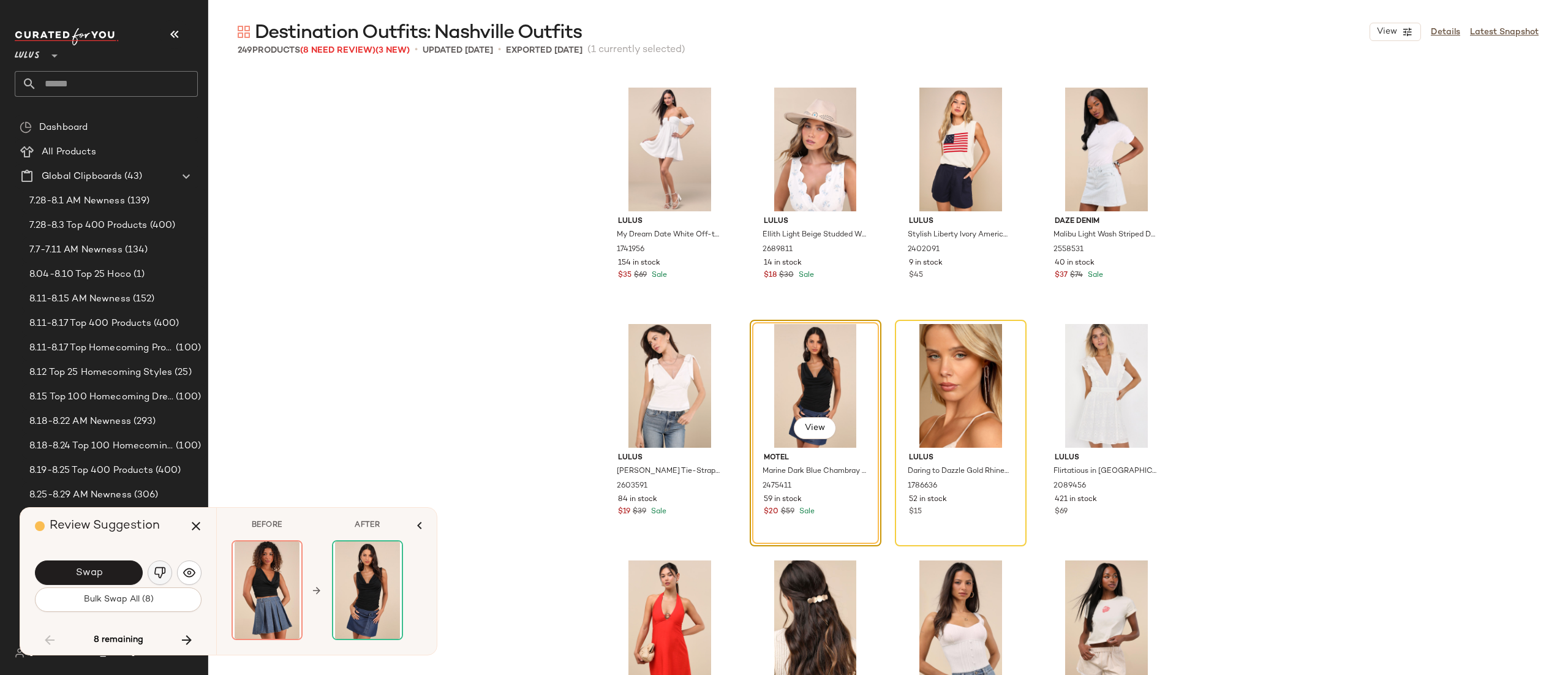
click at [166, 574] on button "button" at bounding box center [159, 572] width 25 height 25
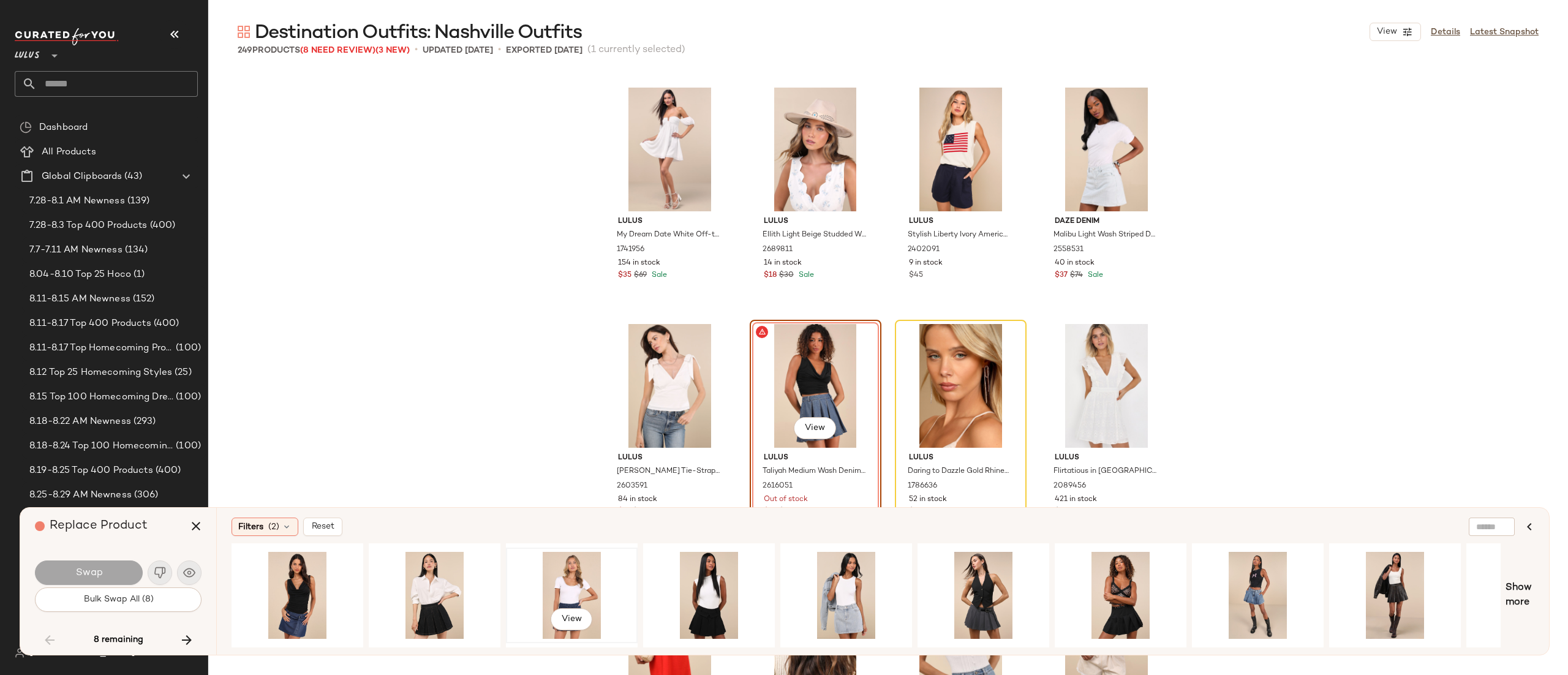
click at [546, 596] on div "View" at bounding box center [572, 596] width 123 height 87
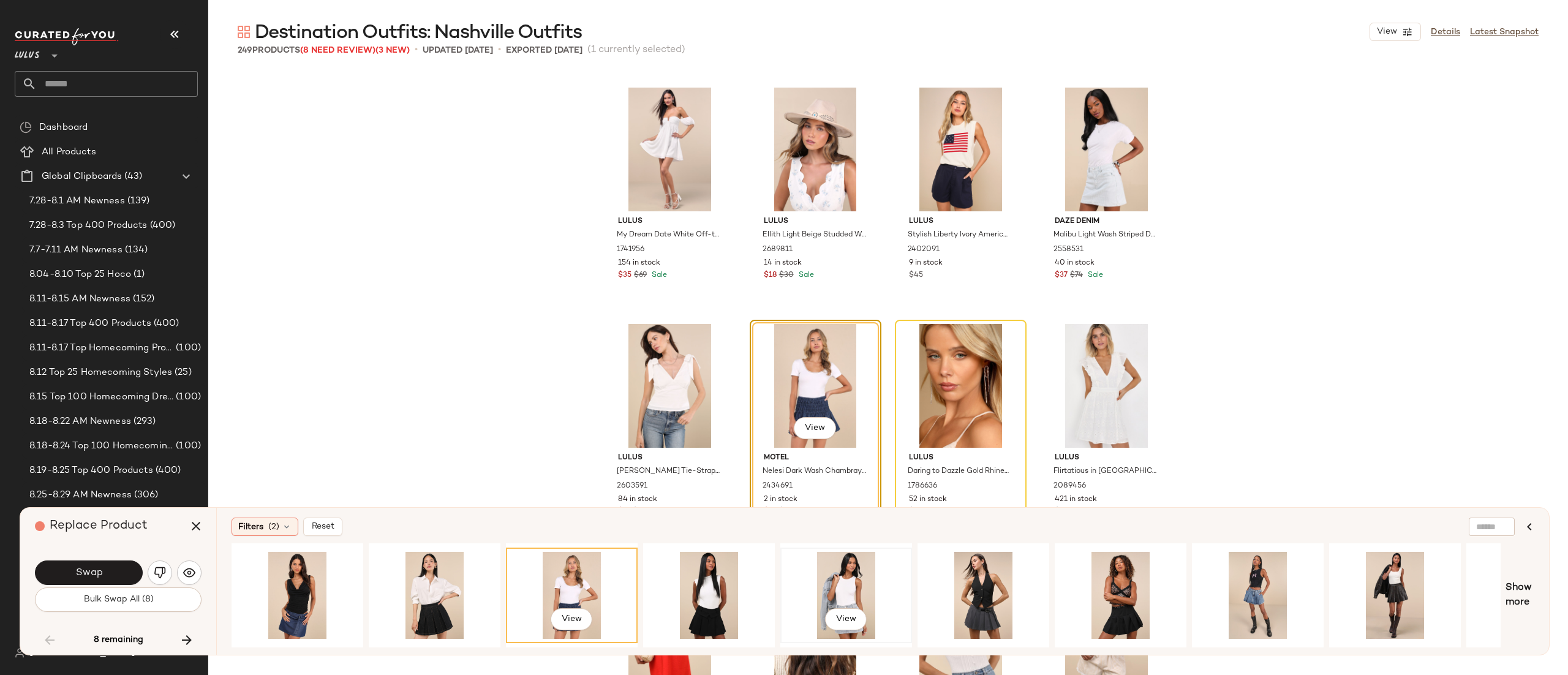
click at [810, 584] on div "View" at bounding box center [846, 596] width 123 height 87
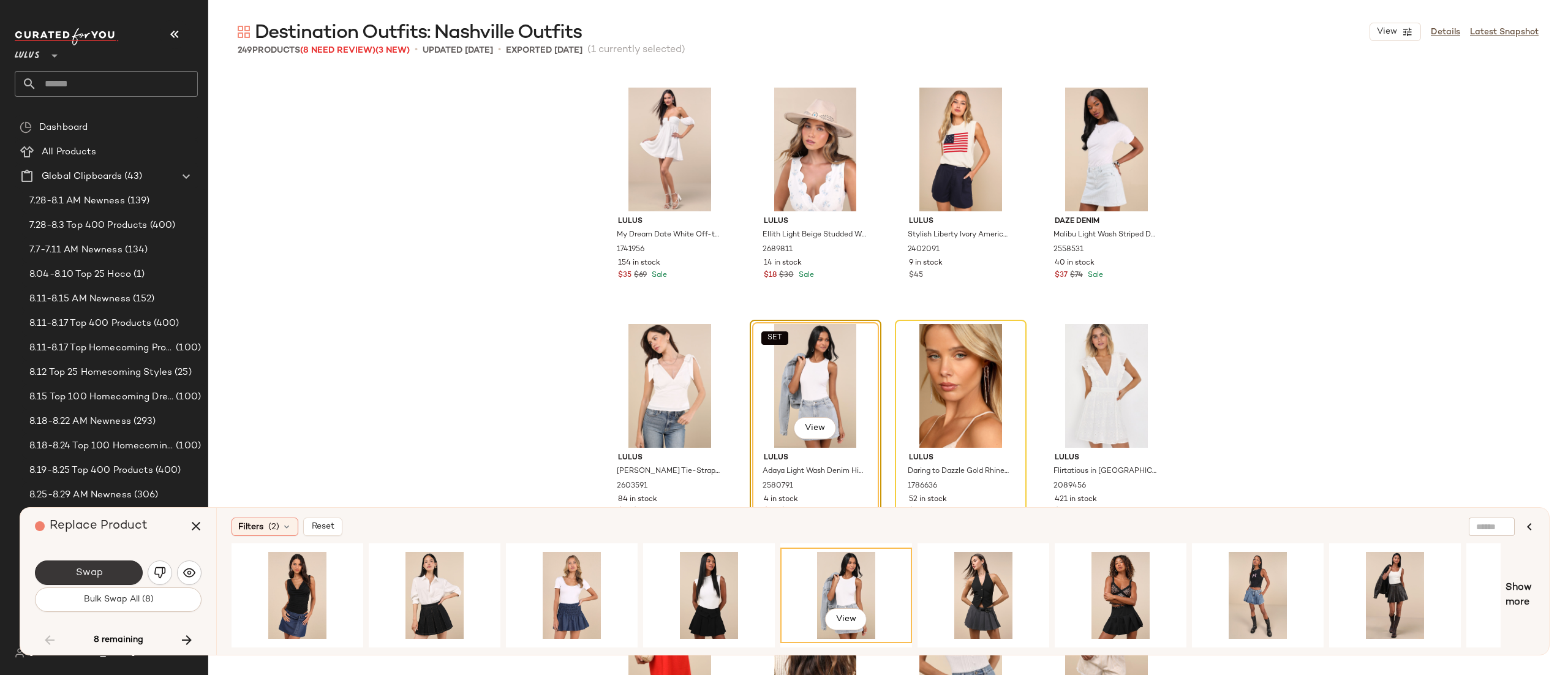
click at [64, 579] on button "Swap" at bounding box center [89, 572] width 108 height 25
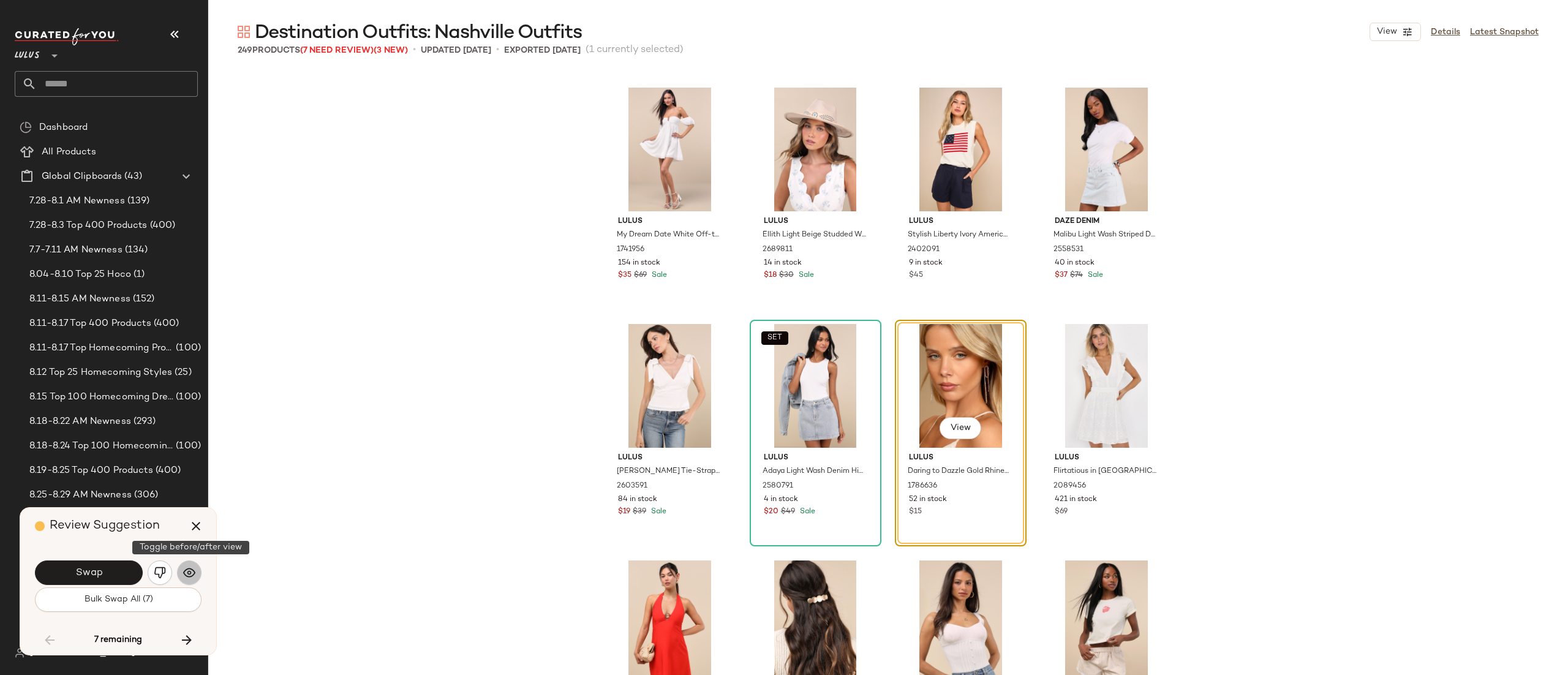
click at [188, 578] on img "button" at bounding box center [189, 573] width 12 height 12
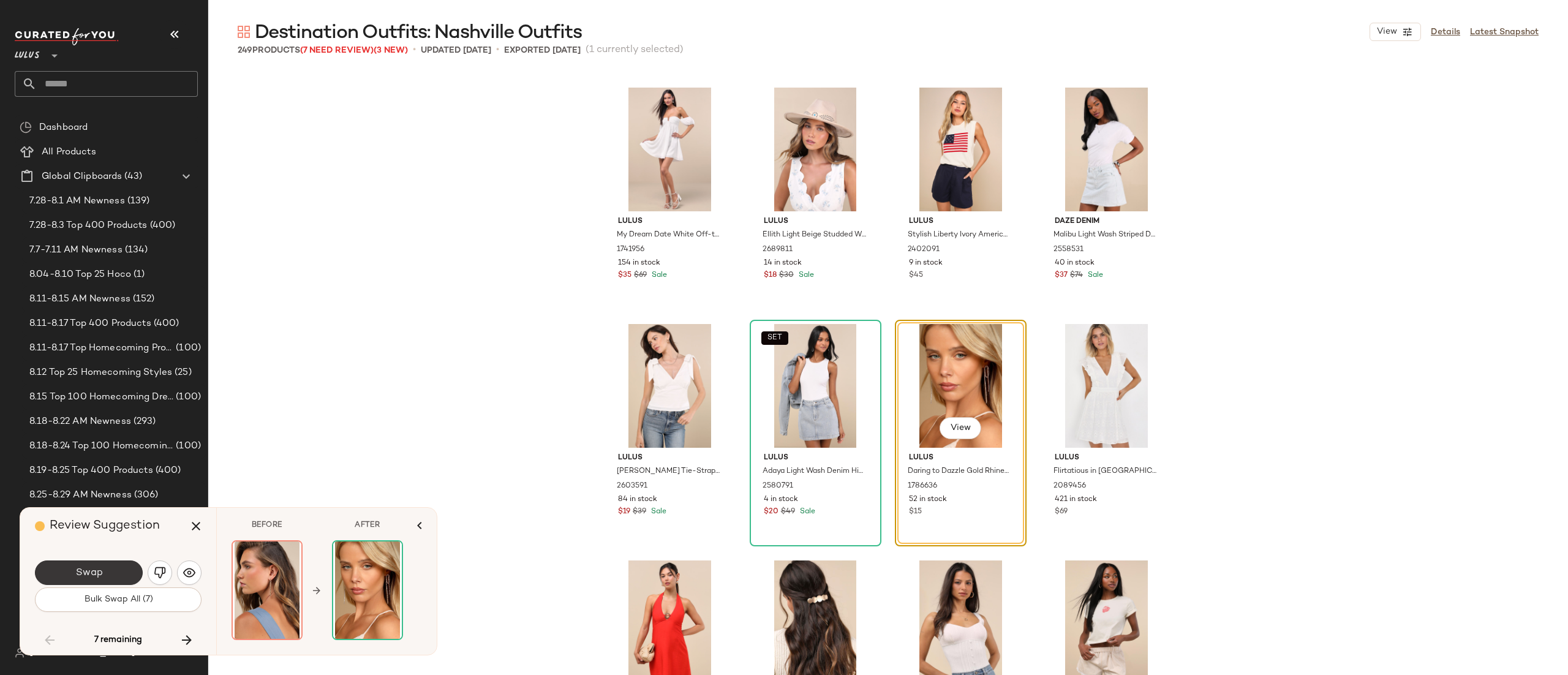
click at [104, 574] on button "Swap" at bounding box center [89, 572] width 108 height 25
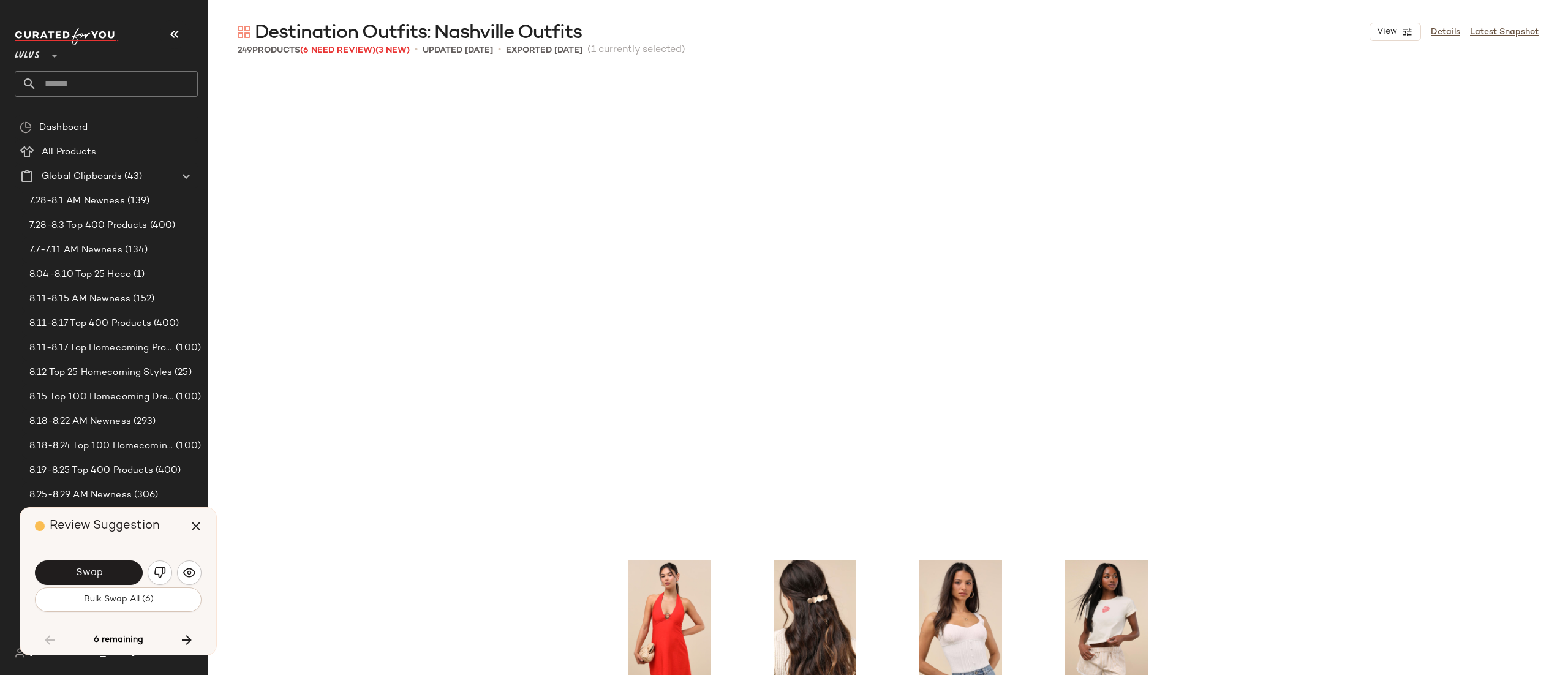
scroll to position [9935, 0]
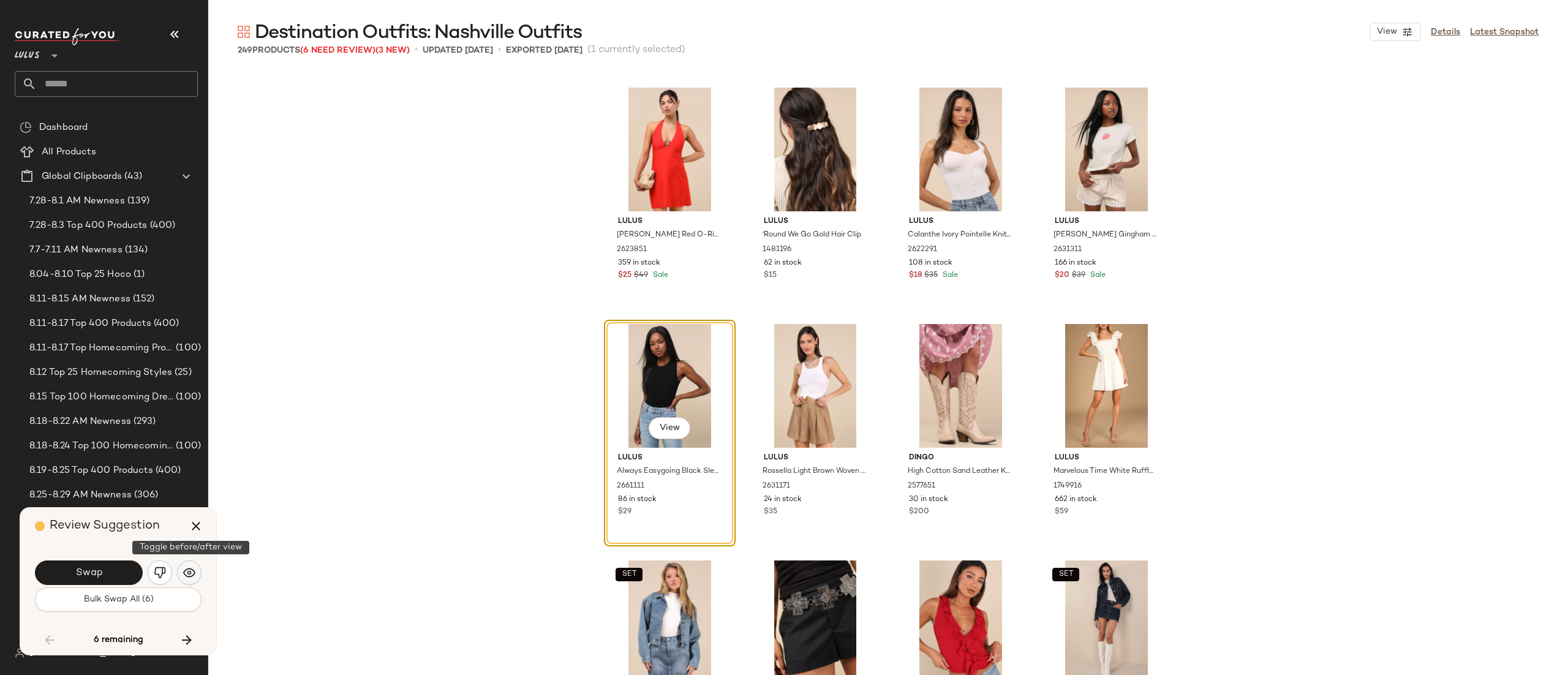
click at [184, 577] on img "button" at bounding box center [189, 573] width 12 height 12
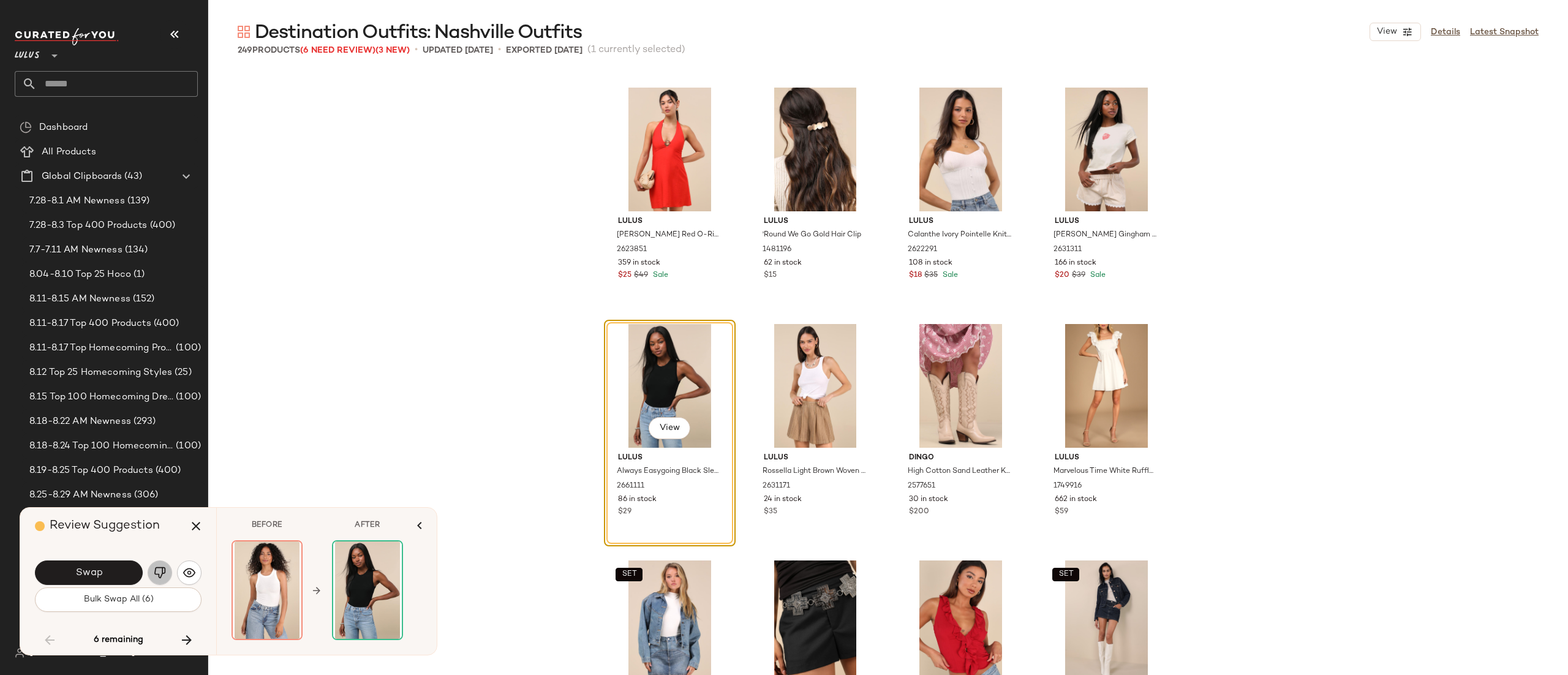
click at [155, 574] on img "button" at bounding box center [160, 573] width 12 height 12
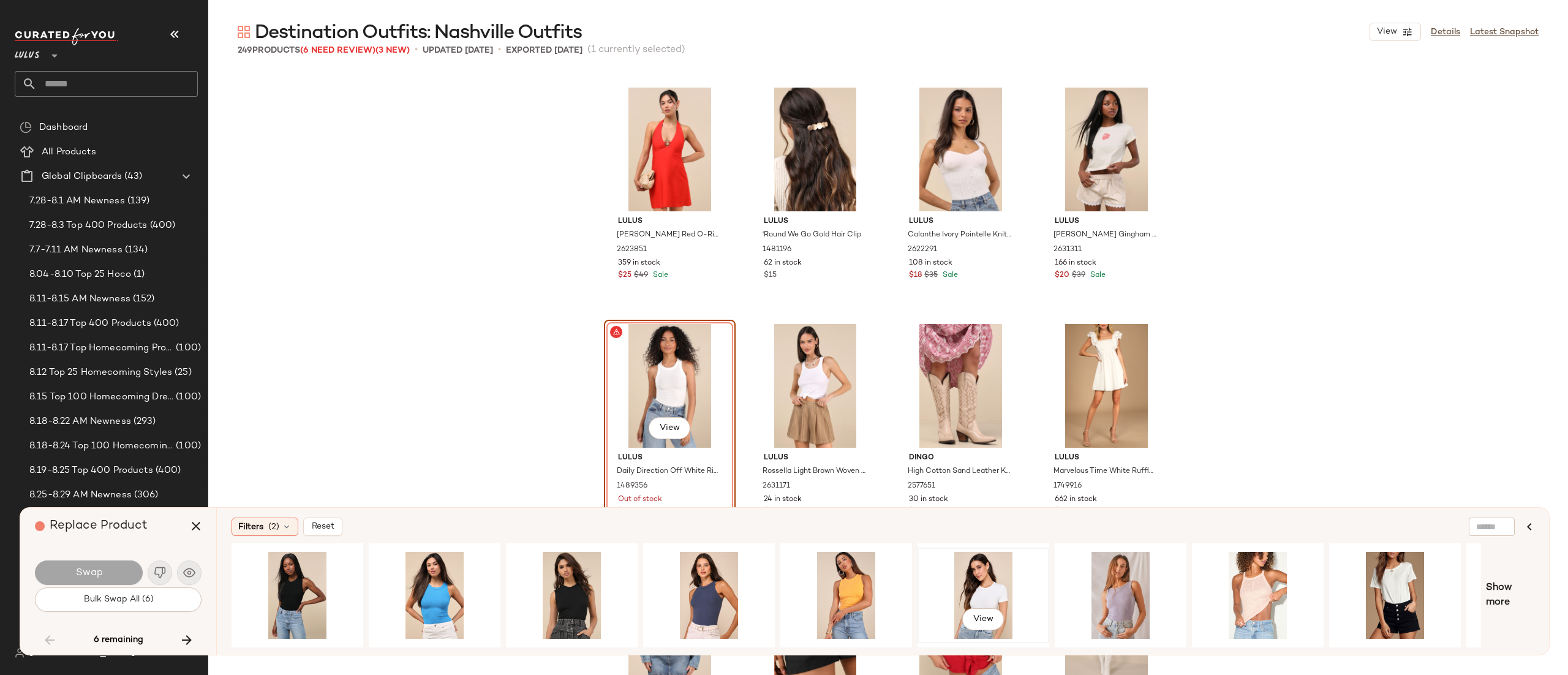
click at [992, 571] on div "View" at bounding box center [983, 596] width 123 height 87
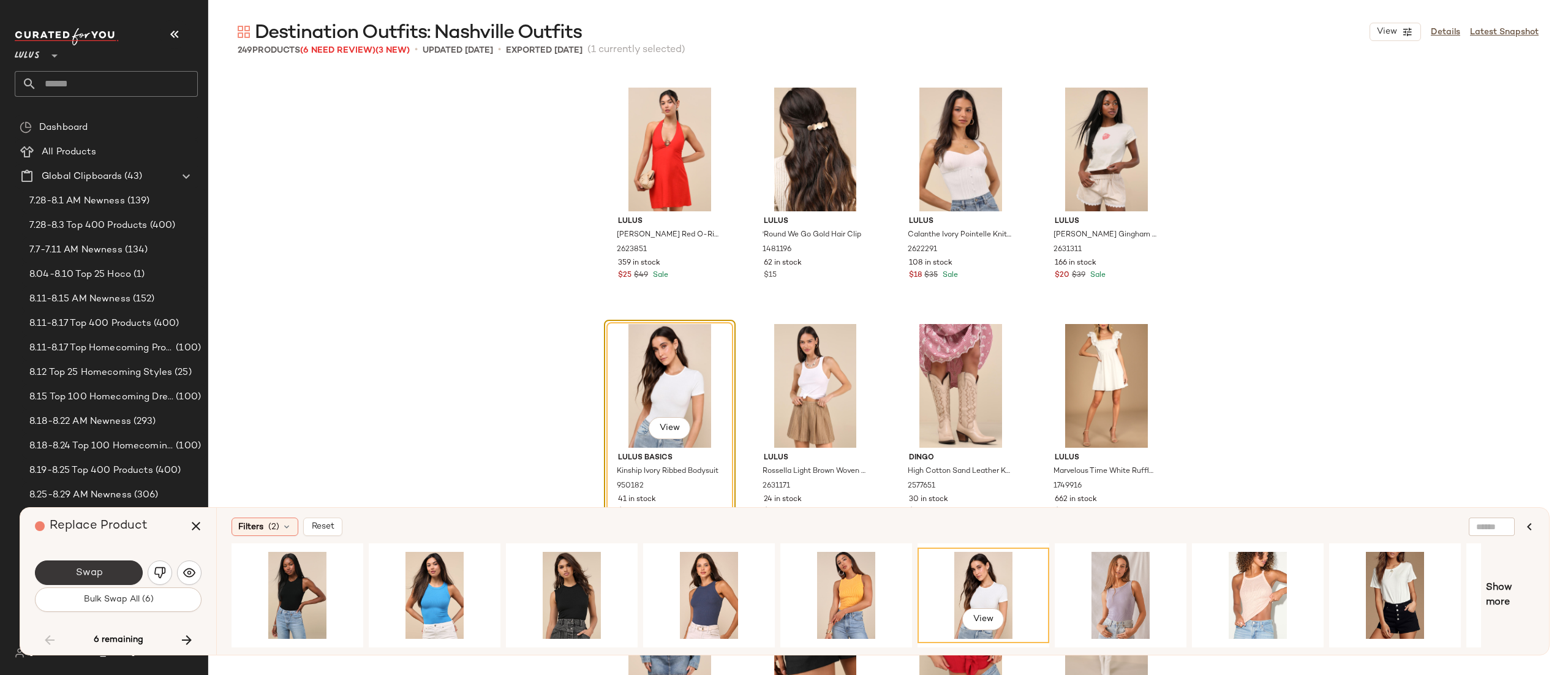
click at [111, 578] on button "Swap" at bounding box center [89, 572] width 108 height 25
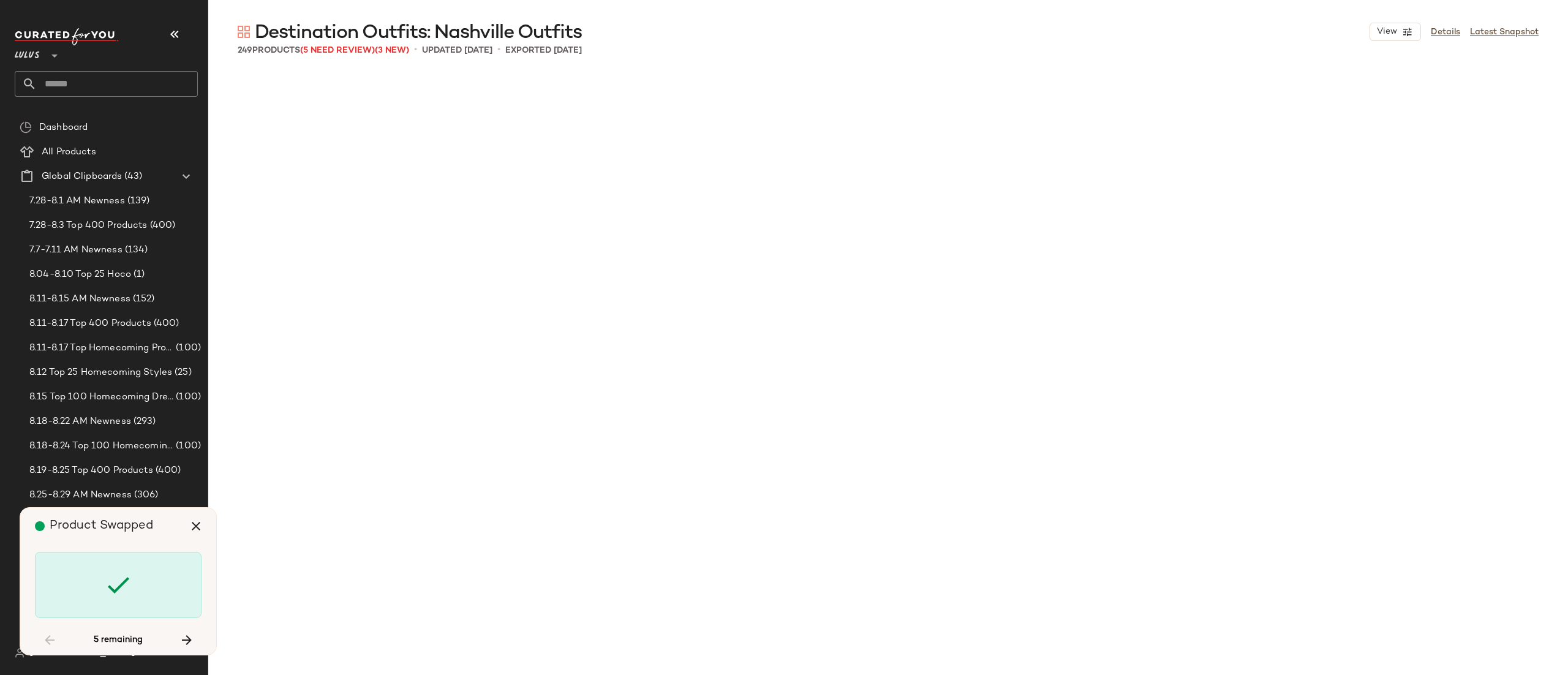
scroll to position [11355, 0]
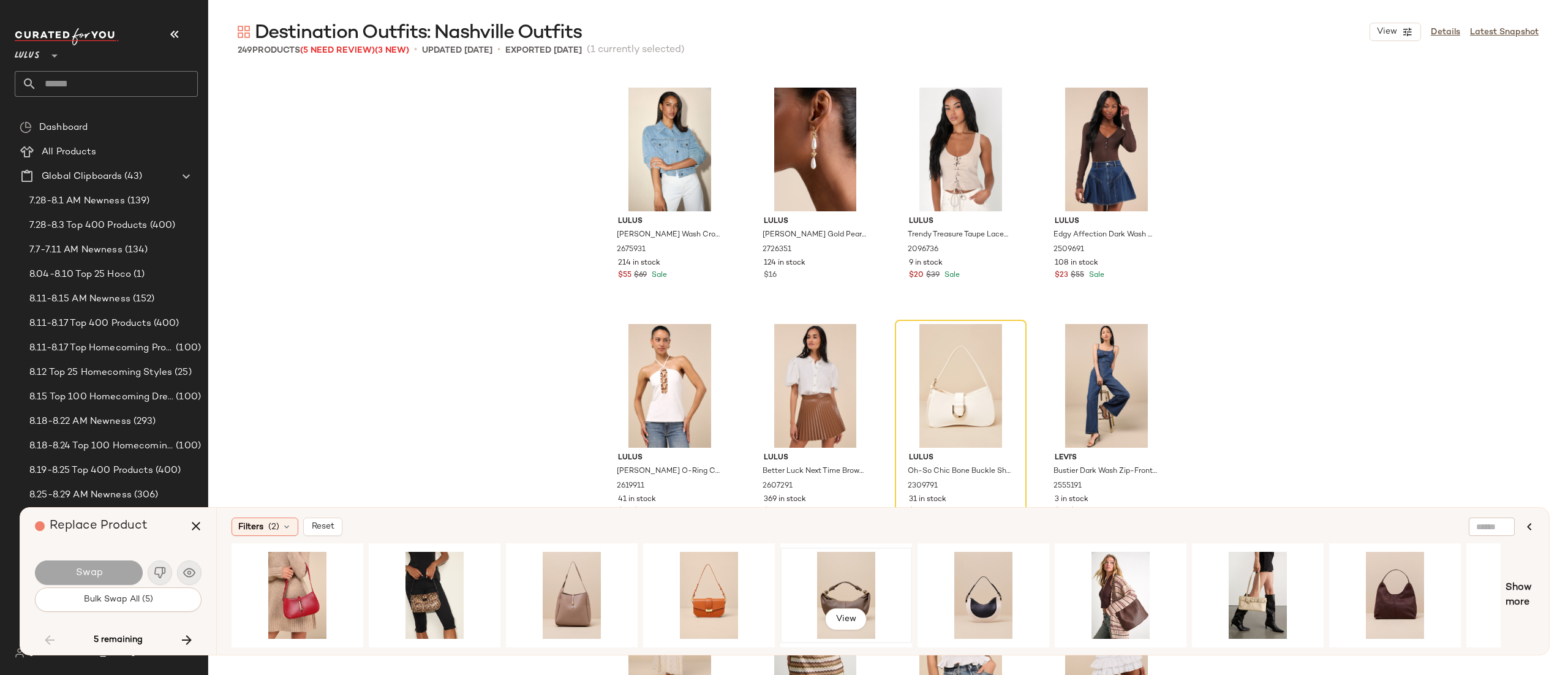
click at [860, 574] on div "View" at bounding box center [846, 596] width 123 height 87
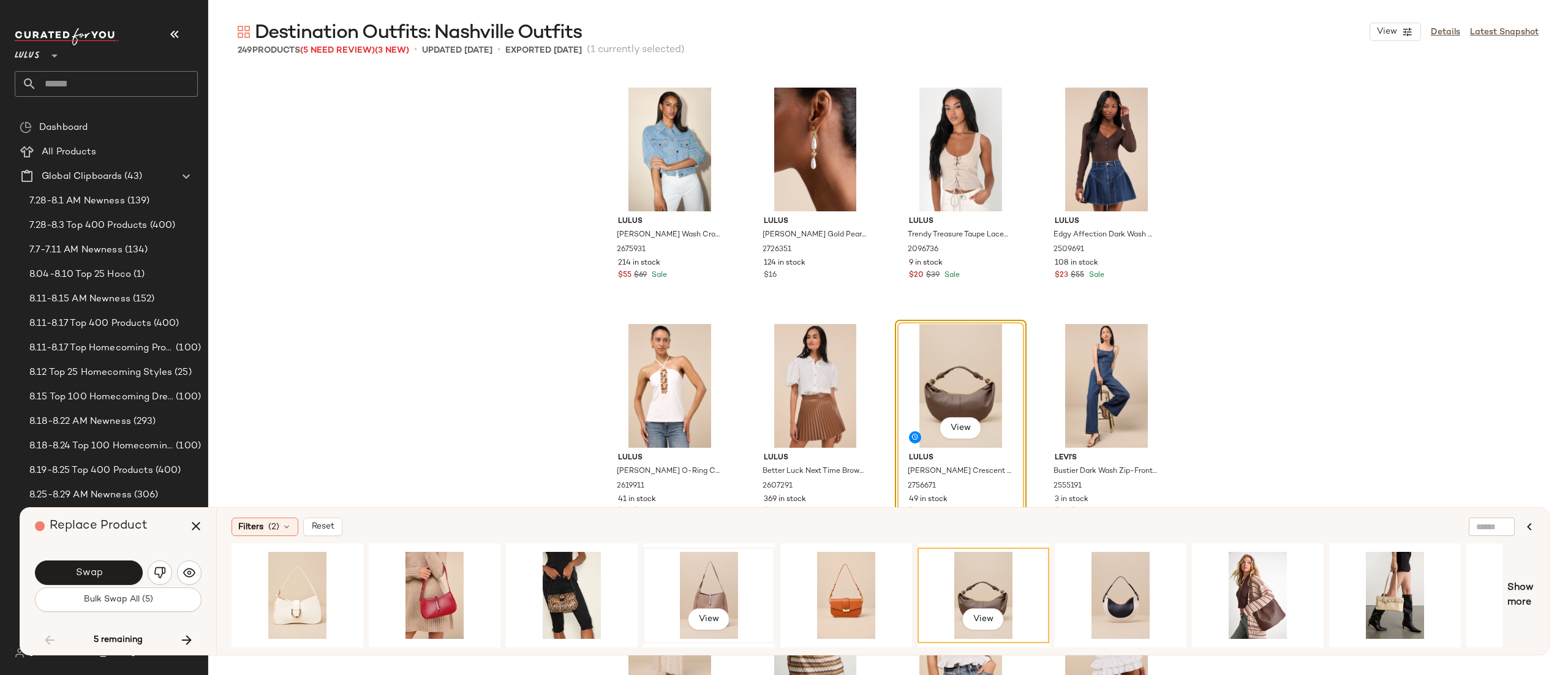
click at [726, 578] on div "View" at bounding box center [709, 596] width 123 height 87
click at [1115, 558] on div "View" at bounding box center [1121, 596] width 123 height 87
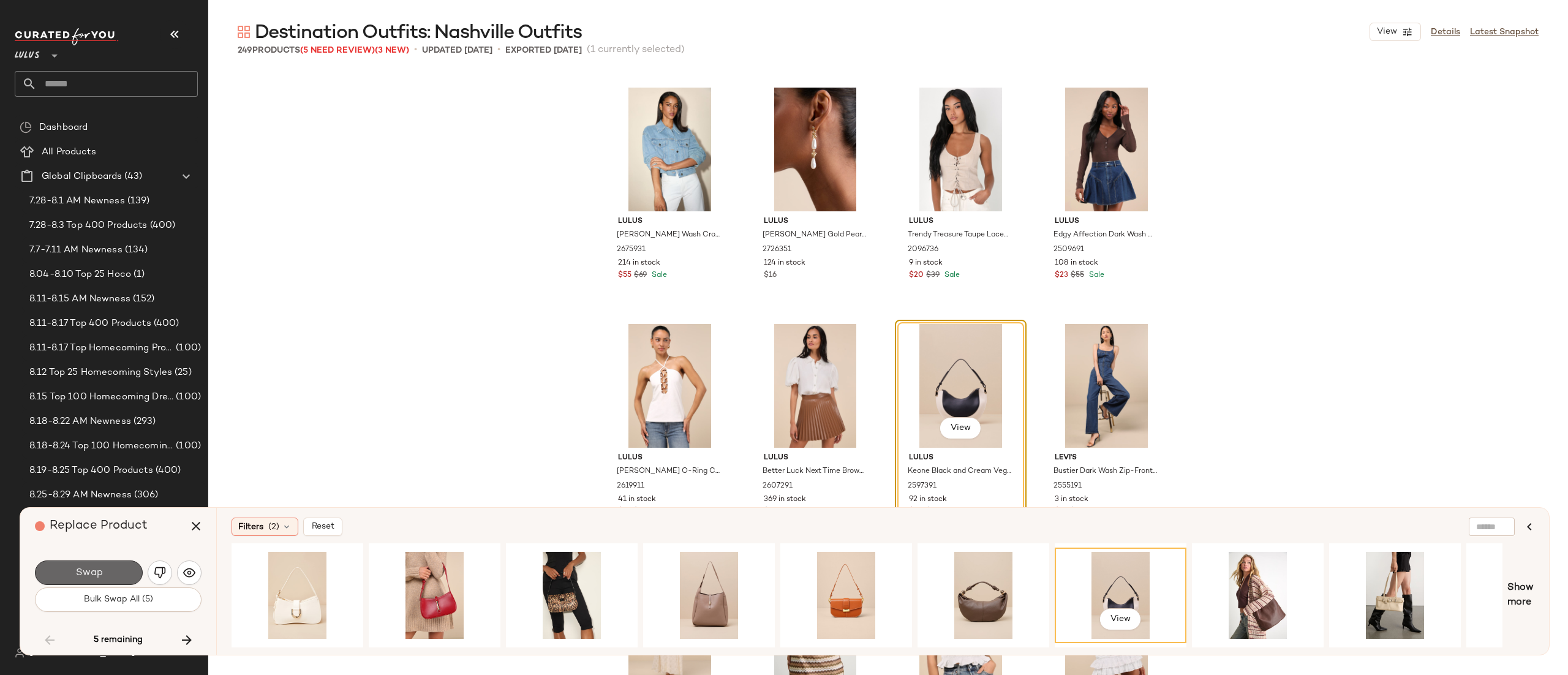
click at [117, 575] on button "Swap" at bounding box center [89, 572] width 108 height 25
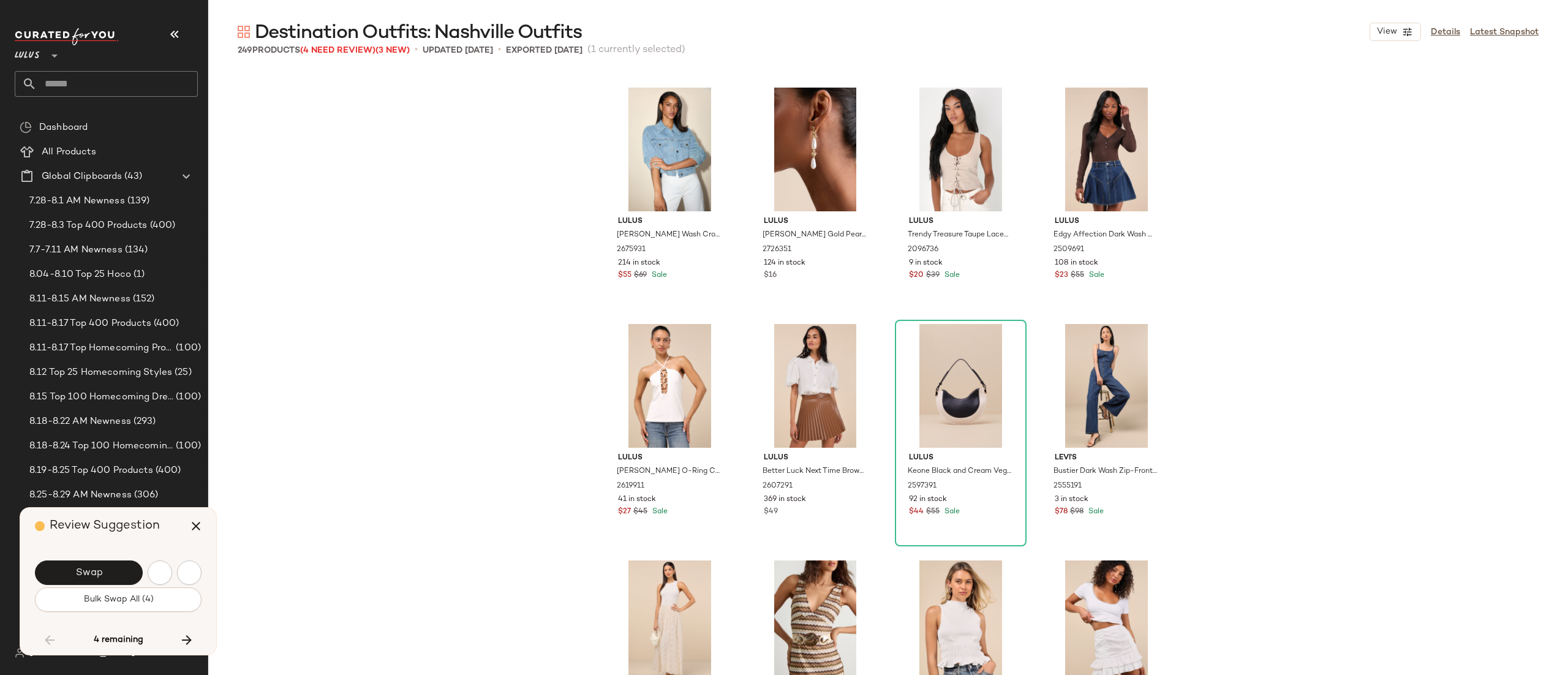
scroll to position [12064, 0]
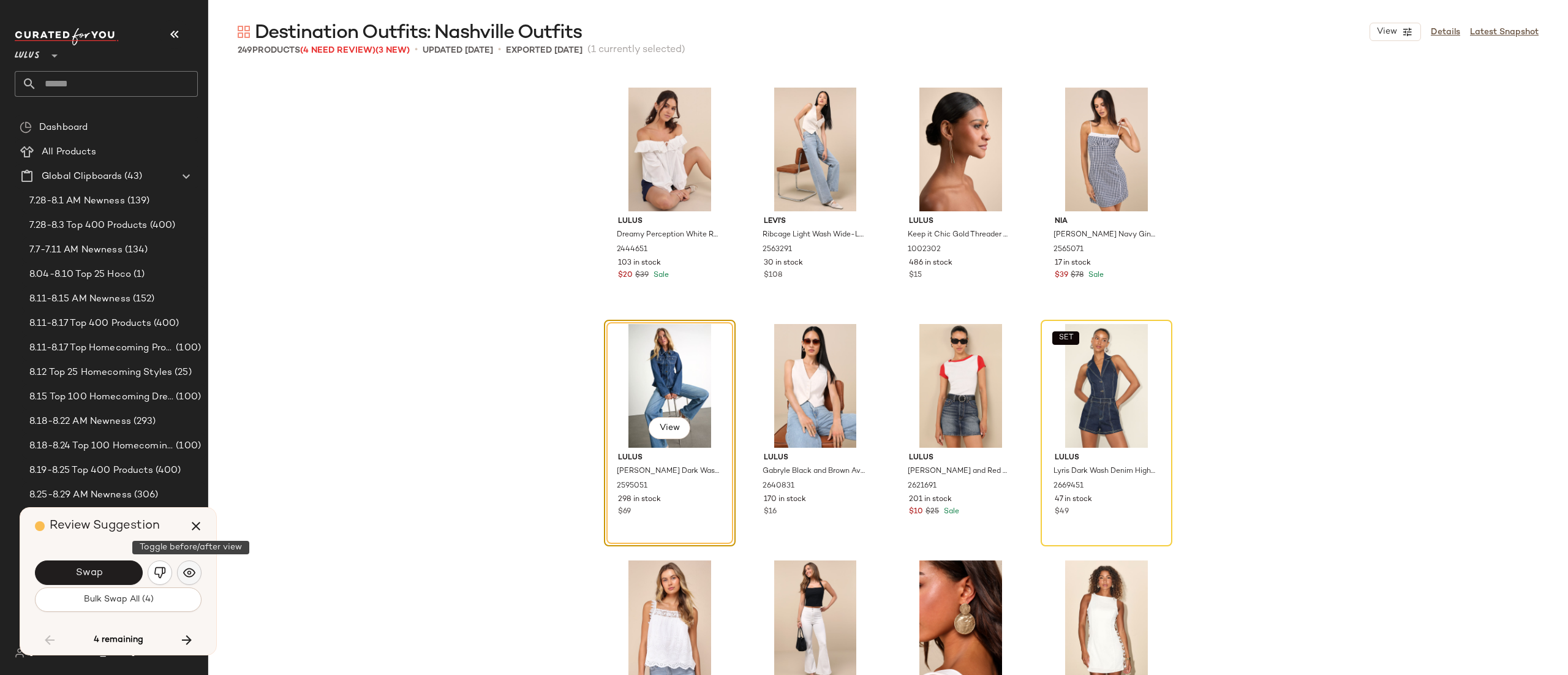
click at [195, 567] on button "button" at bounding box center [189, 572] width 25 height 25
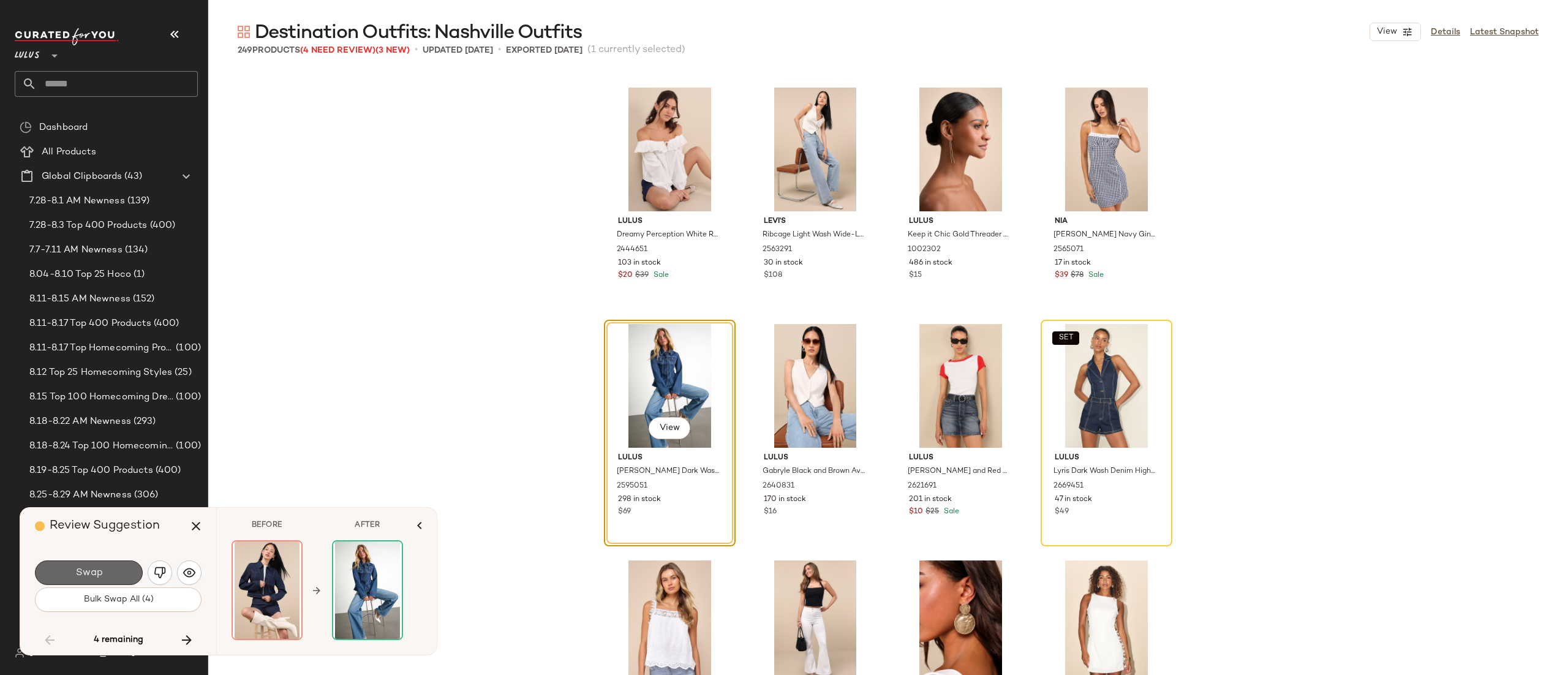
click at [86, 567] on span "Swap" at bounding box center [88, 573] width 28 height 12
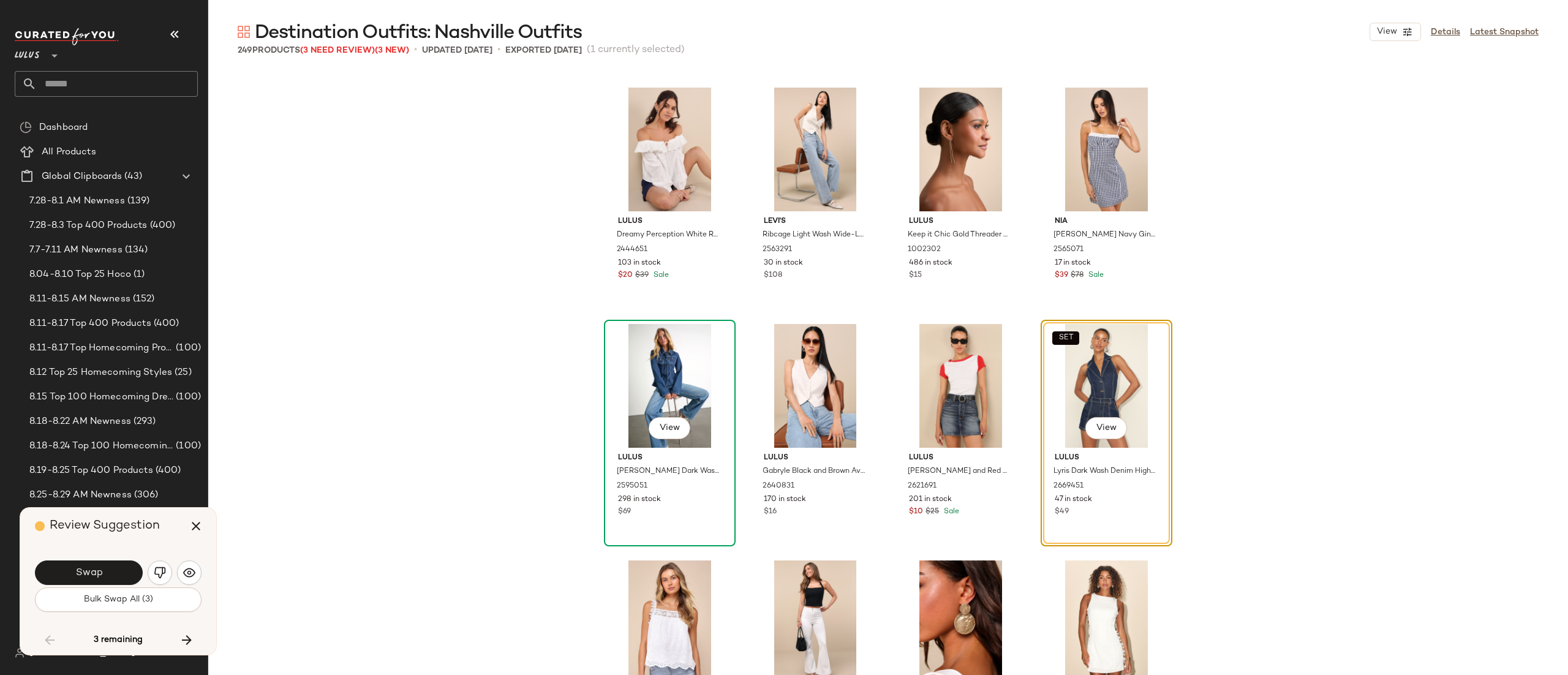
click at [634, 382] on div "View" at bounding box center [670, 385] width 123 height 123
click at [205, 527] on button "button" at bounding box center [195, 526] width 29 height 29
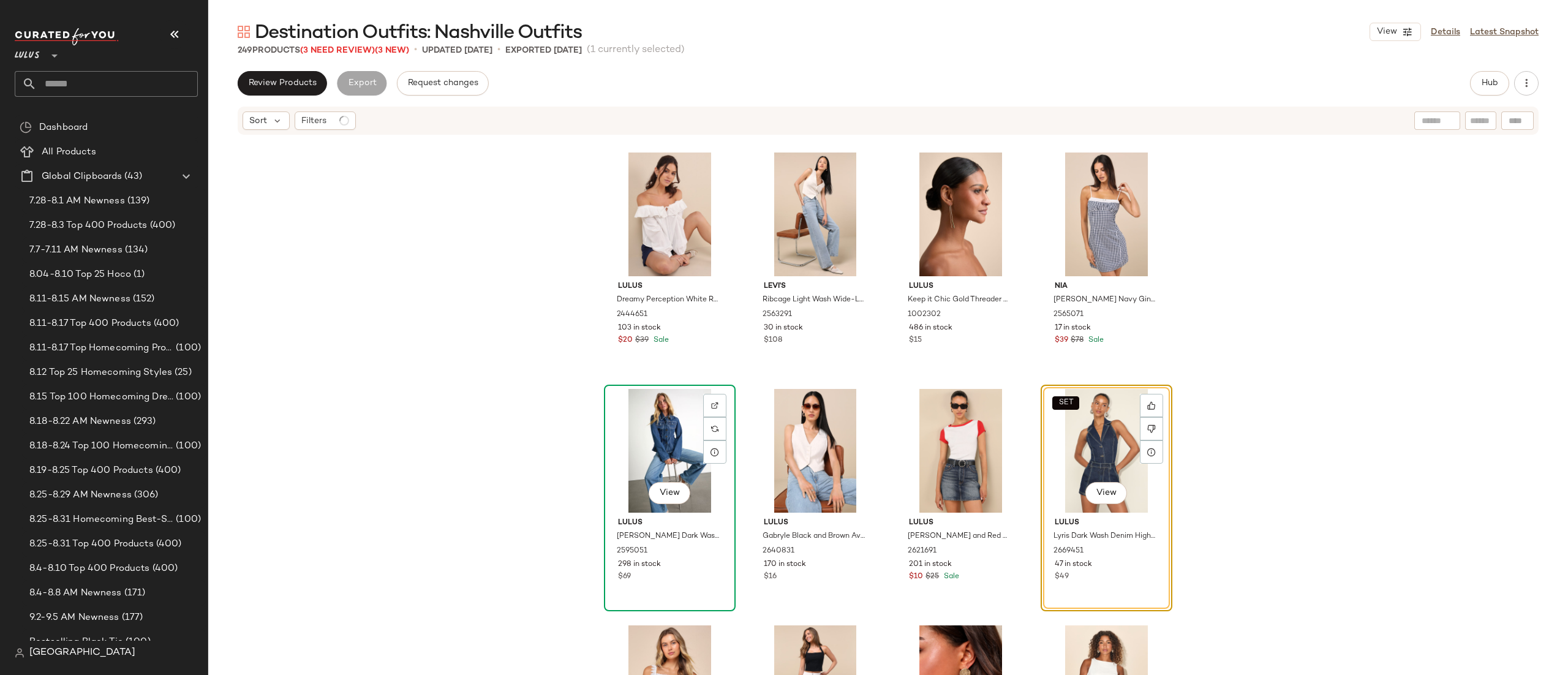
click at [672, 417] on div "View" at bounding box center [670, 450] width 123 height 123
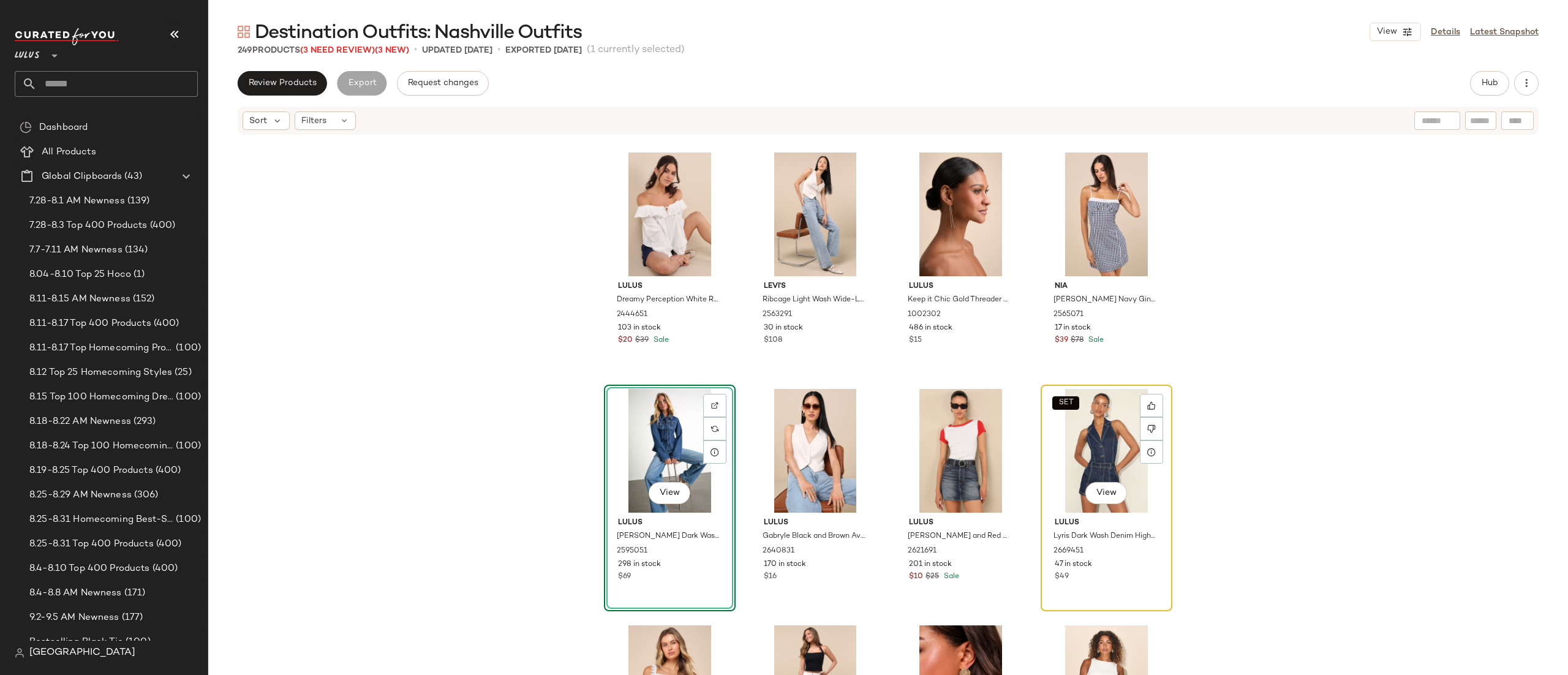
click at [1083, 468] on div "SET View" at bounding box center [1106, 450] width 123 height 123
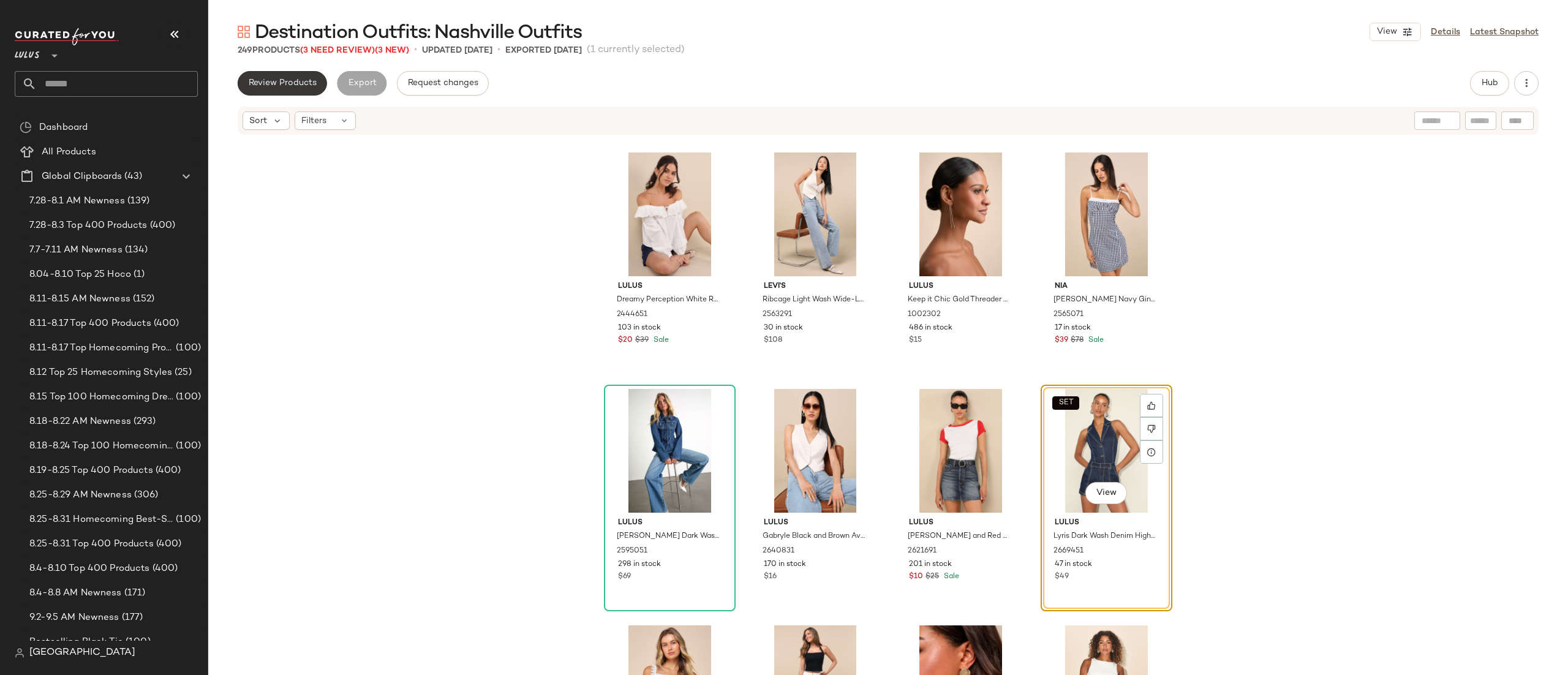
click at [295, 88] on span "Review Products" at bounding box center [283, 83] width 69 height 10
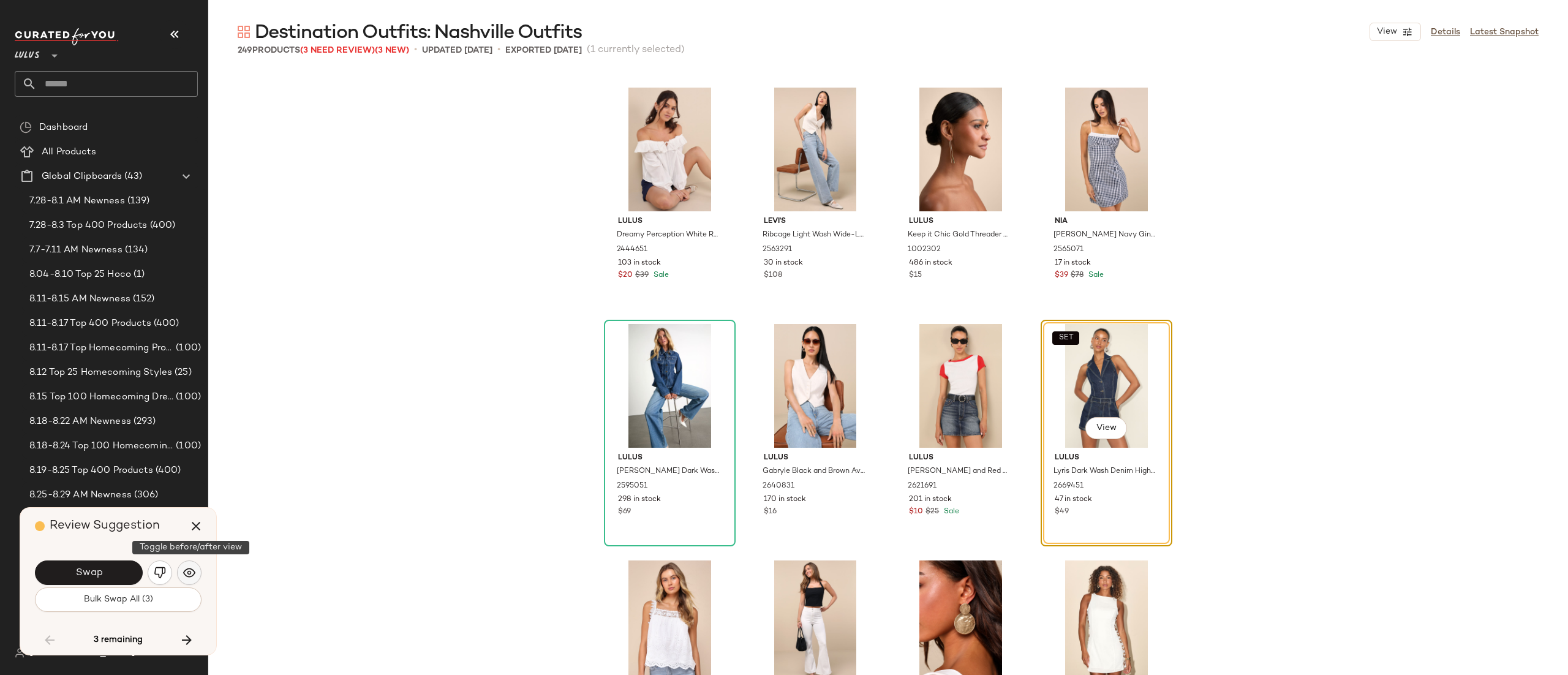
click at [195, 578] on img "button" at bounding box center [189, 573] width 12 height 12
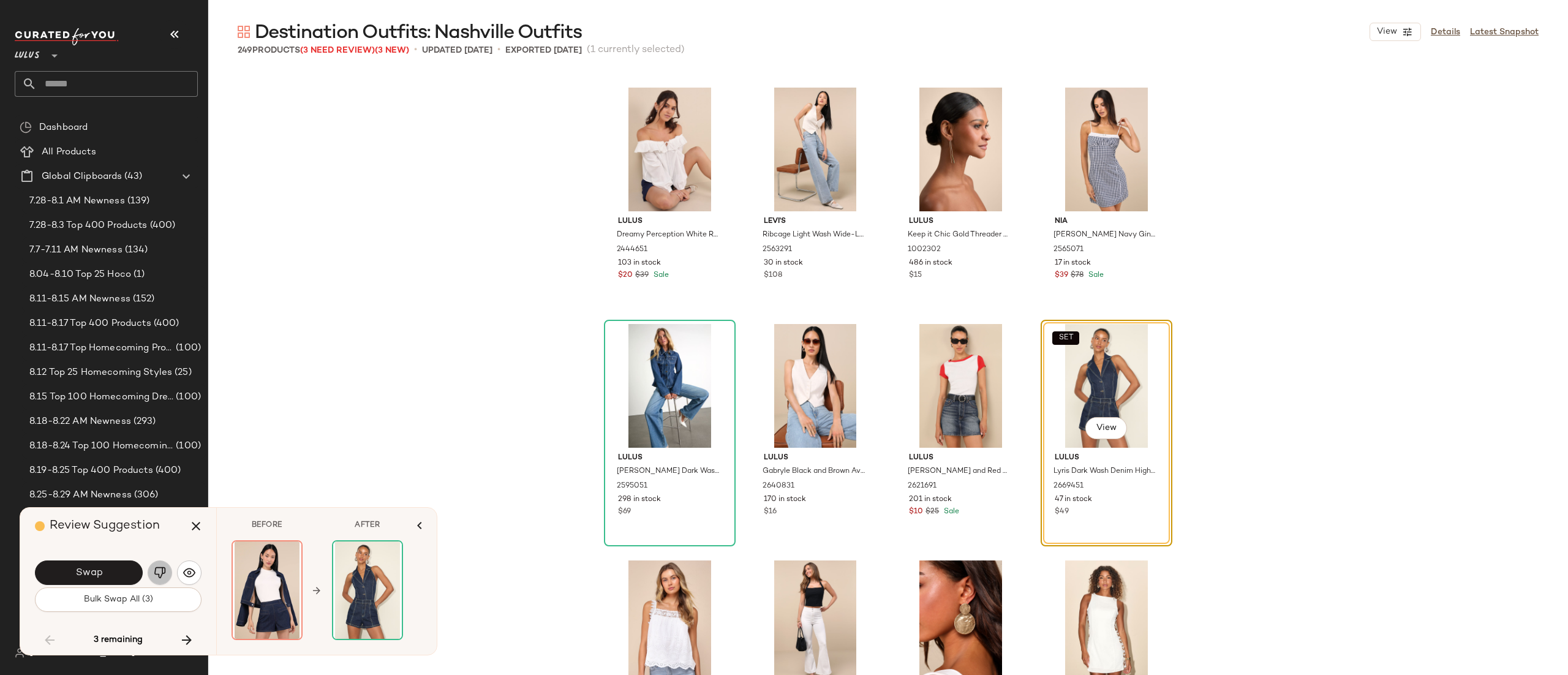
click at [157, 577] on img "button" at bounding box center [160, 573] width 12 height 12
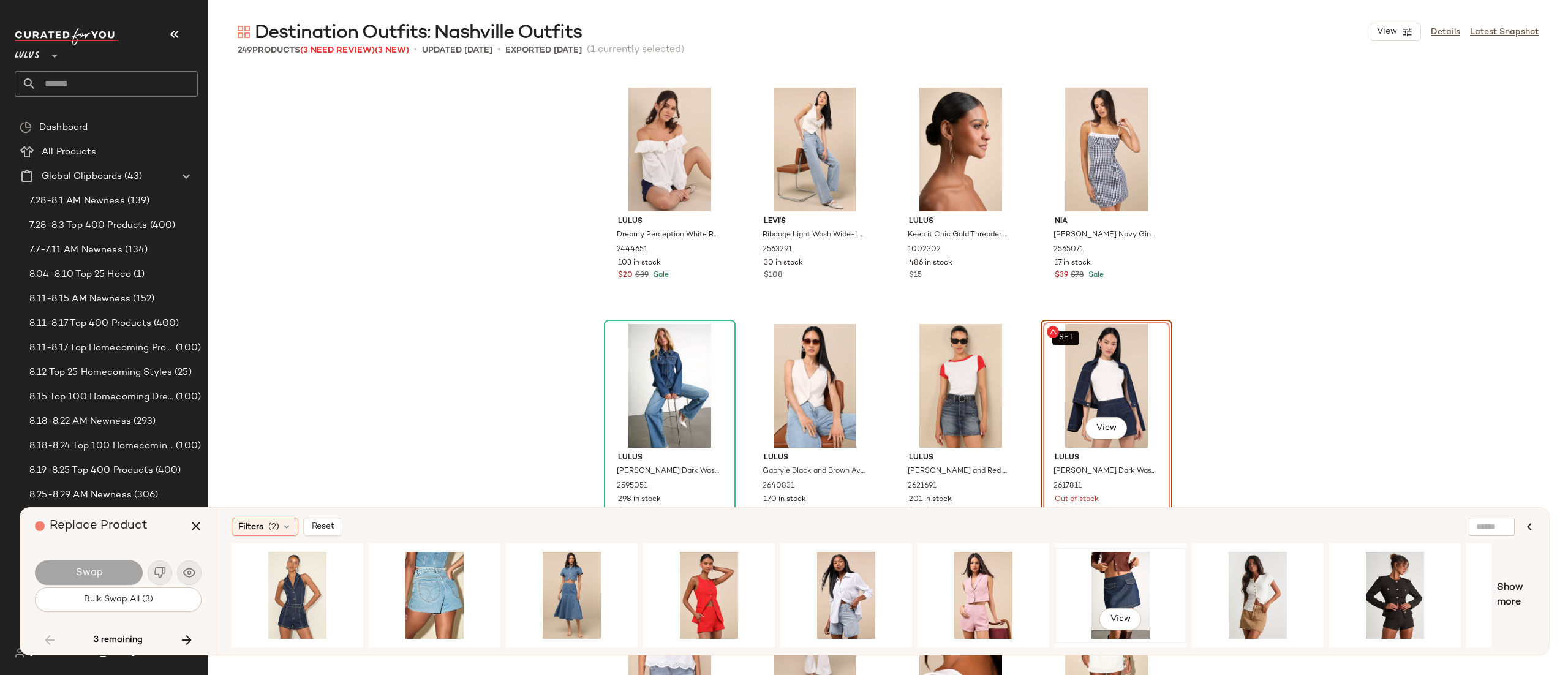
drag, startPoint x: 1096, startPoint y: 581, endPoint x: 1088, endPoint y: 581, distance: 8.0
click at [1097, 581] on div "View" at bounding box center [1121, 596] width 123 height 87
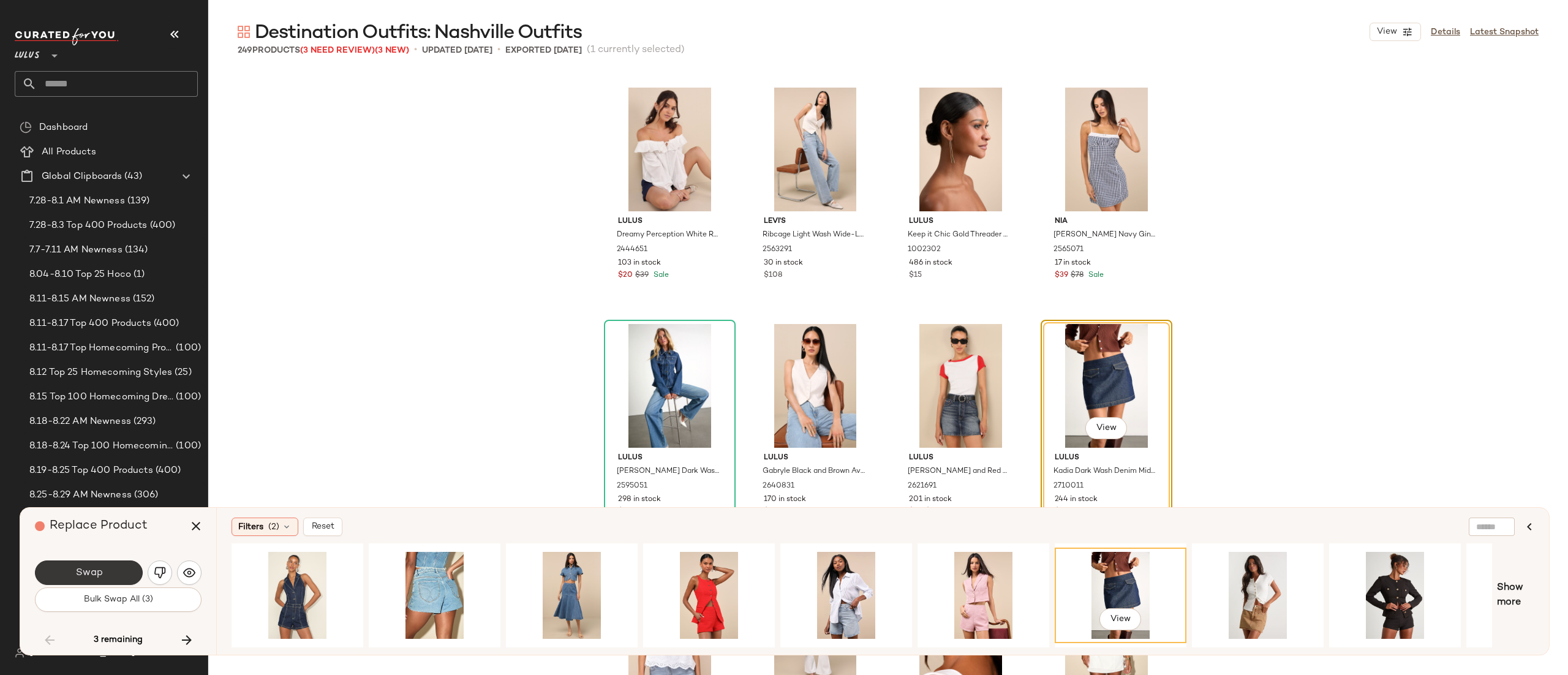
click at [99, 575] on span "Swap" at bounding box center [88, 573] width 28 height 12
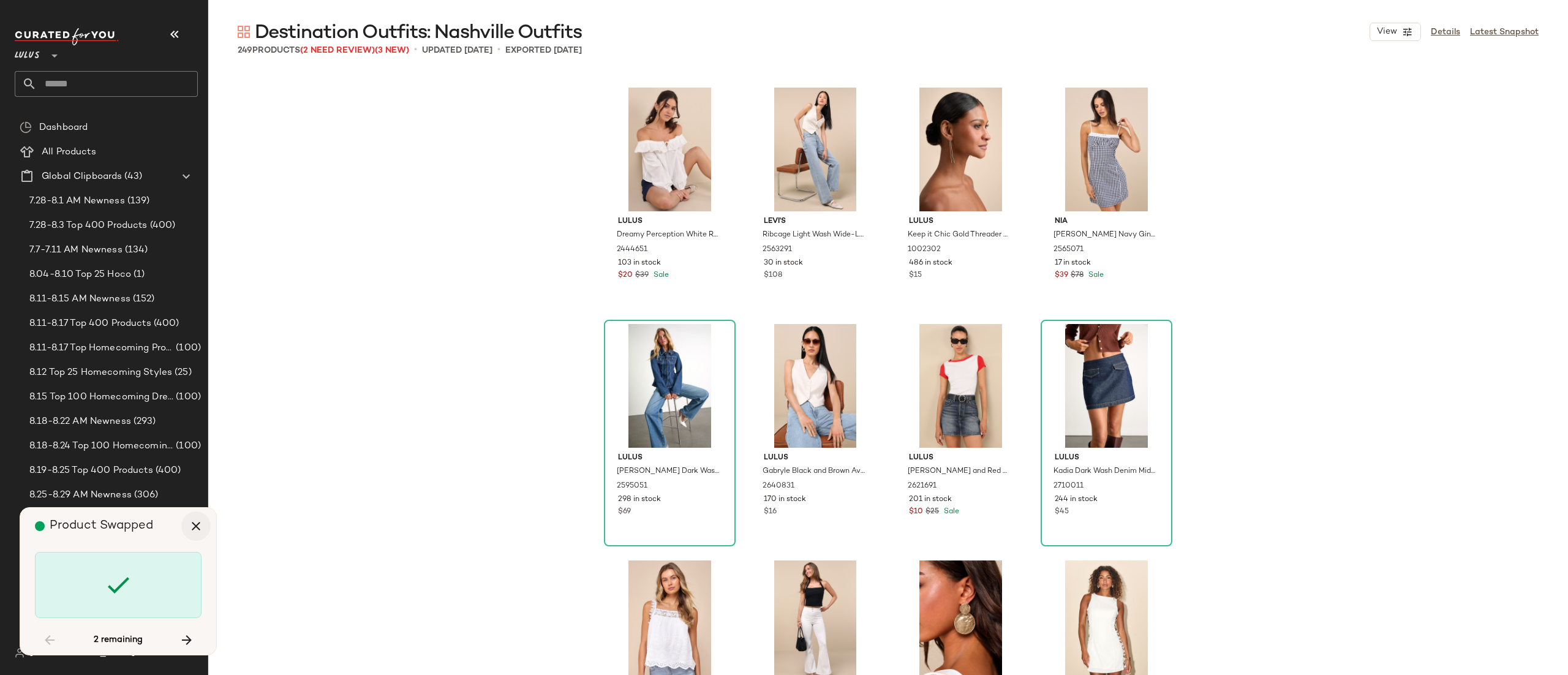
click at [191, 524] on icon "button" at bounding box center [196, 527] width 15 height 15
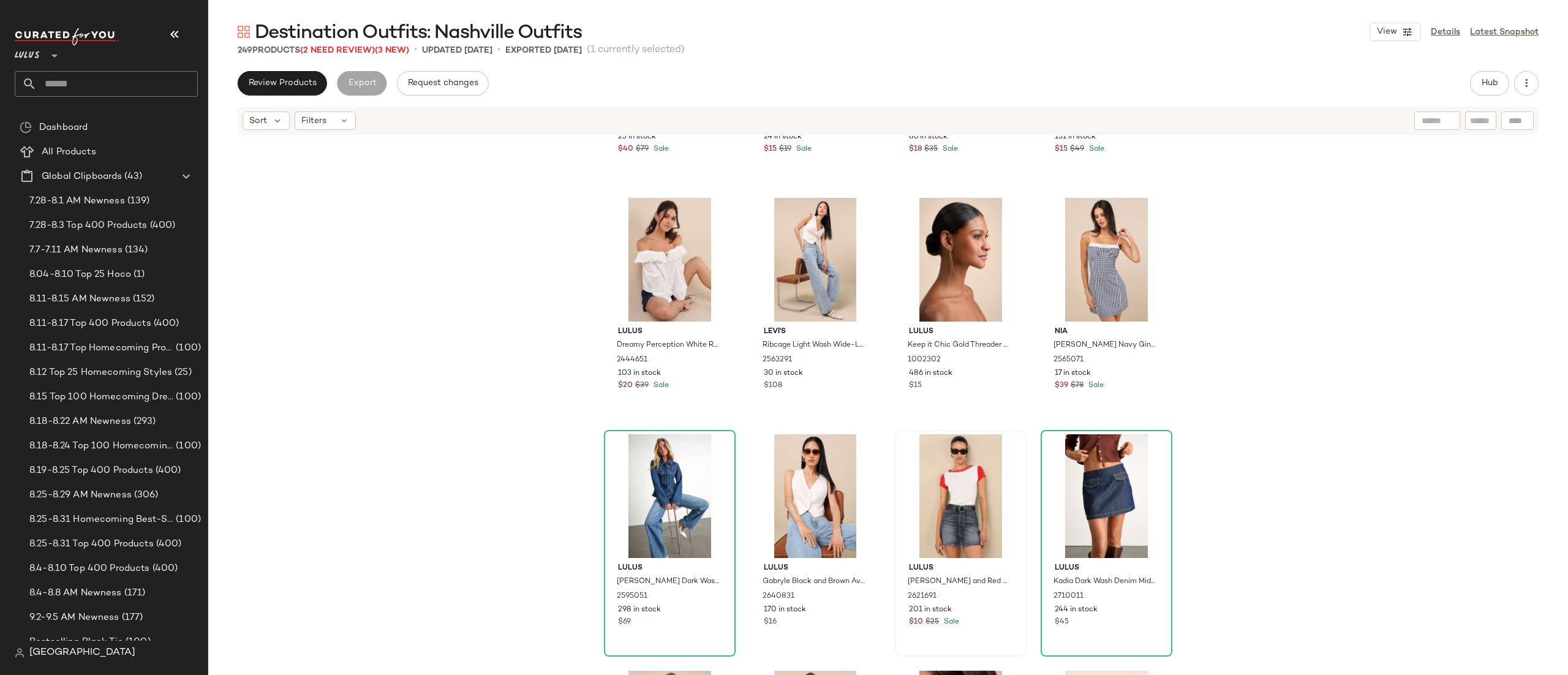
scroll to position [12000, 0]
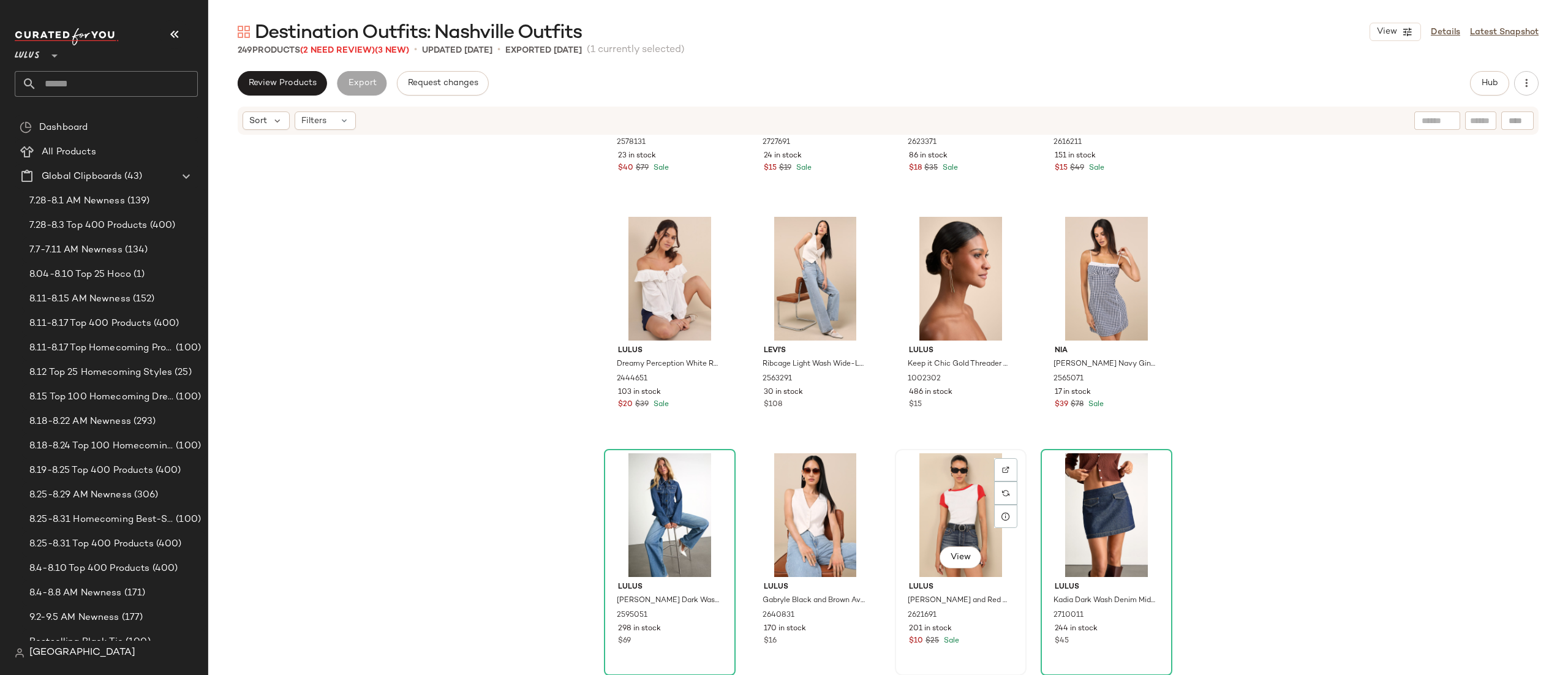
click at [960, 507] on div "View" at bounding box center [961, 515] width 123 height 123
click at [618, 479] on div "View" at bounding box center [670, 515] width 123 height 123
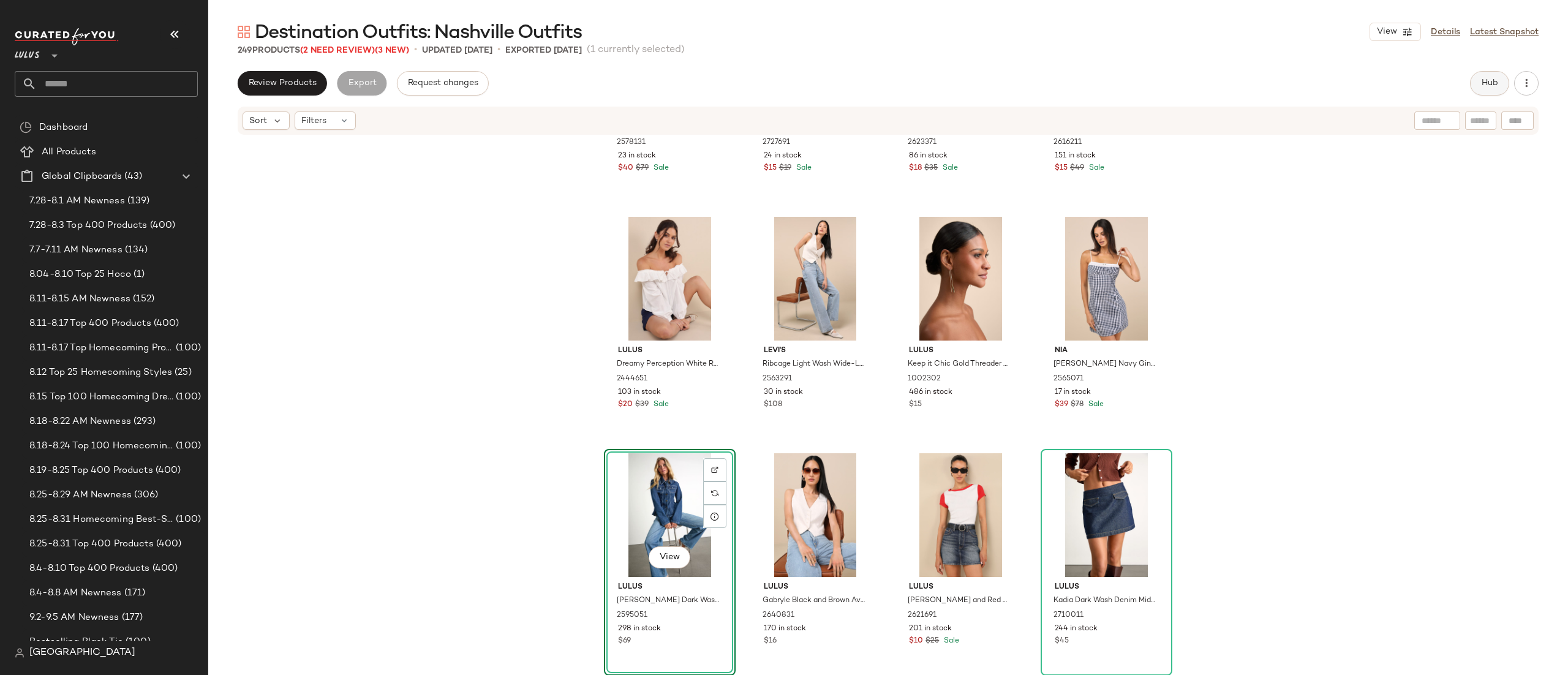
click at [1486, 79] on span "Hub" at bounding box center [1489, 83] width 17 height 10
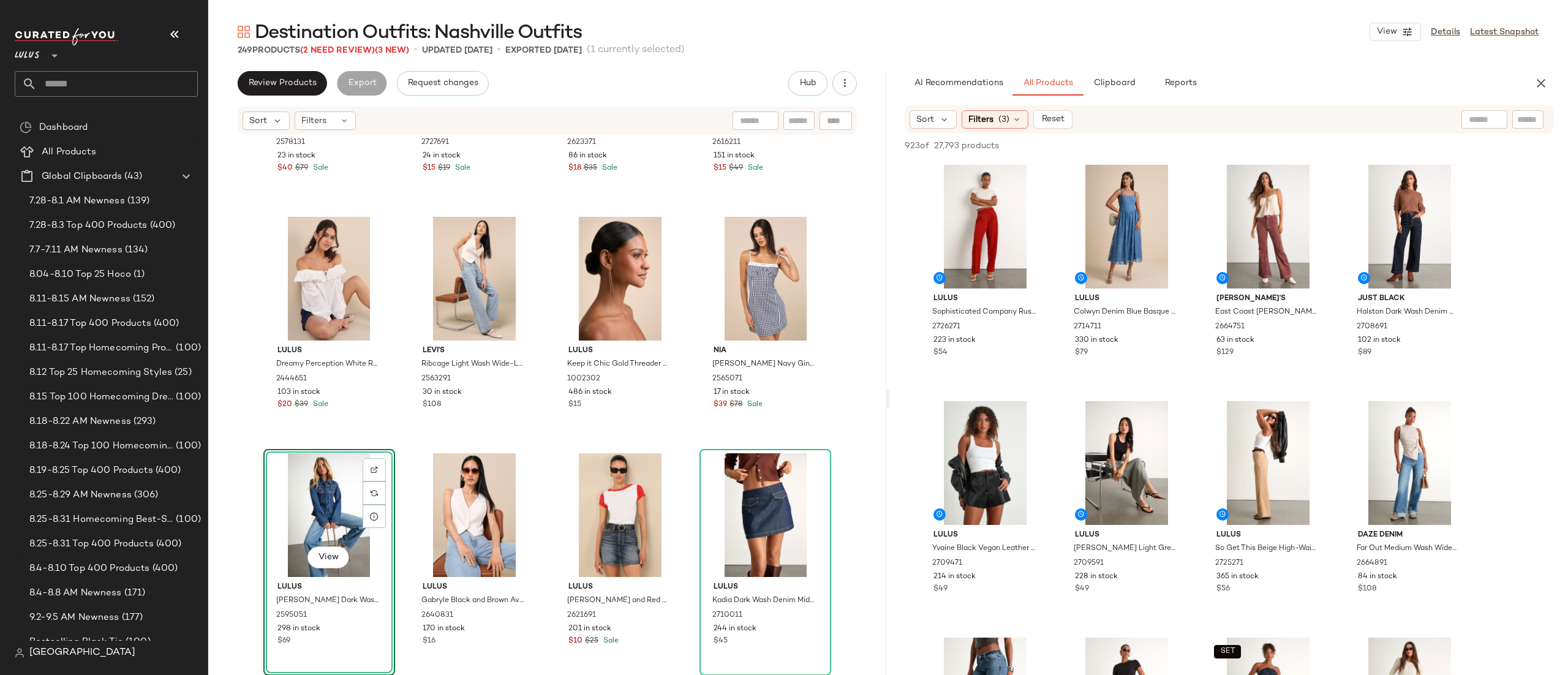
click at [1474, 128] on div at bounding box center [1485, 119] width 31 height 19
type input "**********"
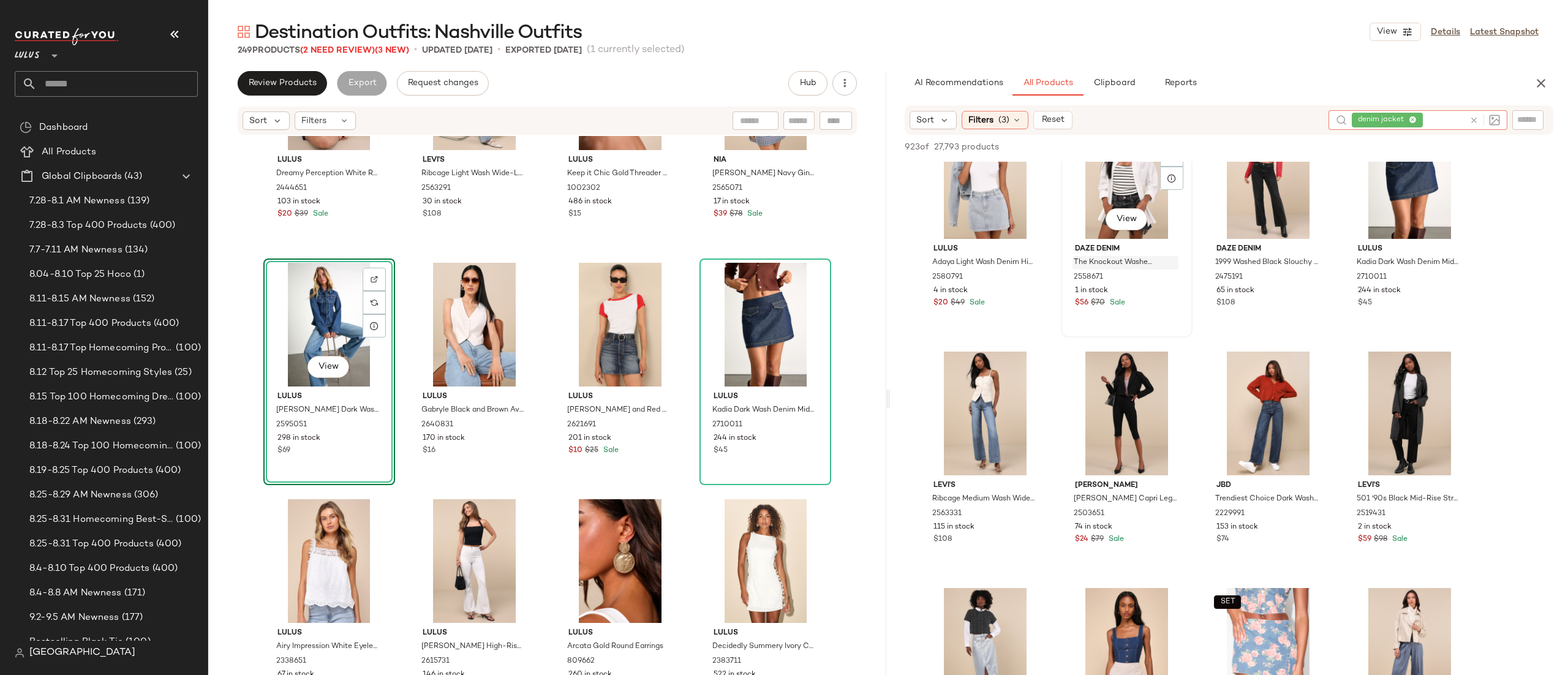
scroll to position [1402, 0]
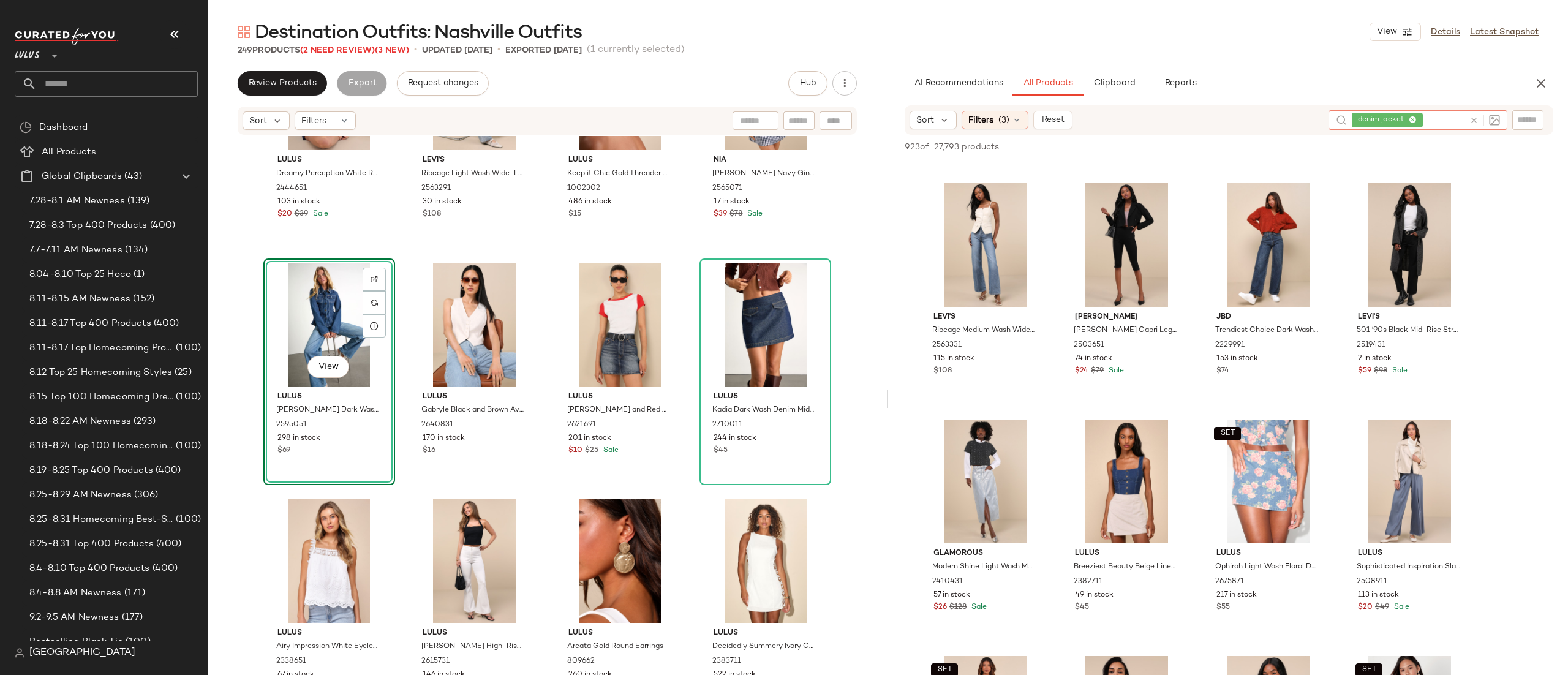
click at [1477, 119] on icon at bounding box center [1474, 120] width 9 height 9
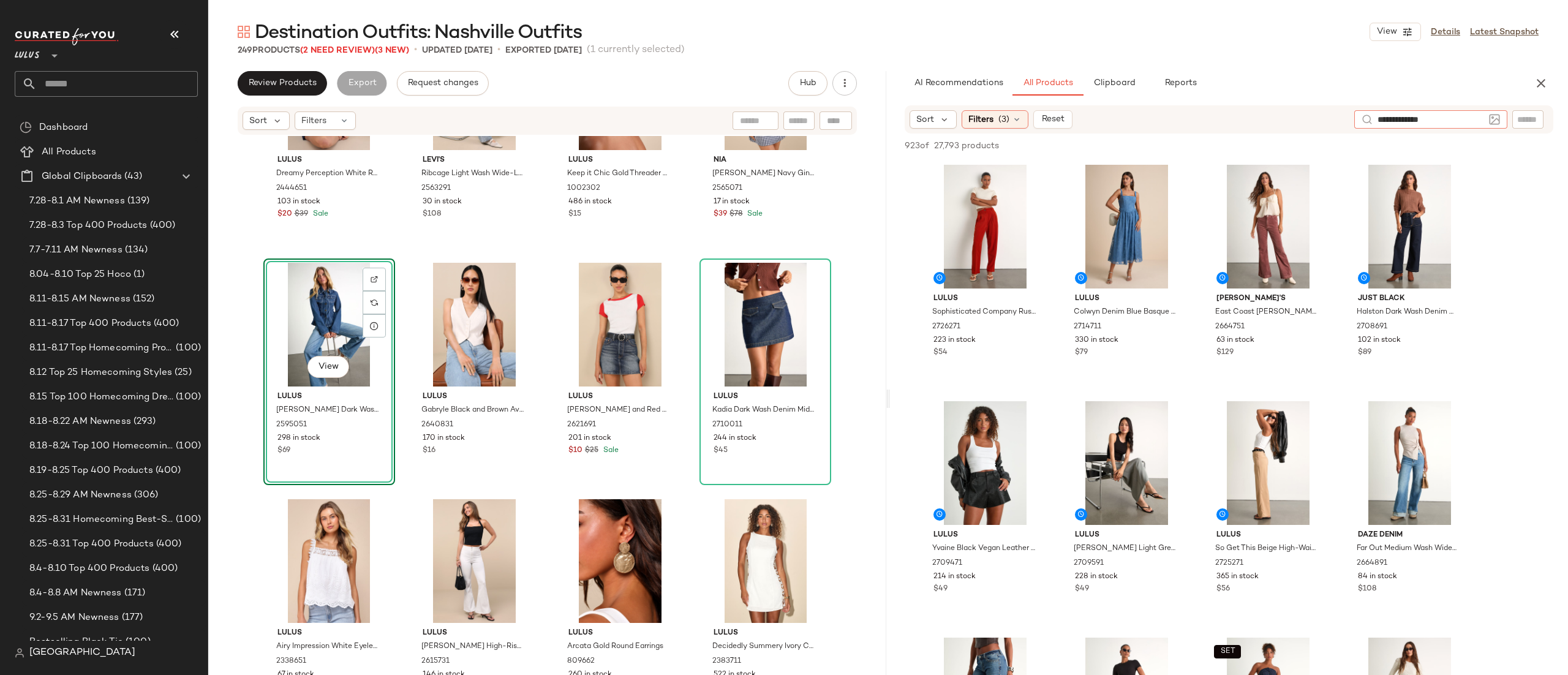
type input "**********"
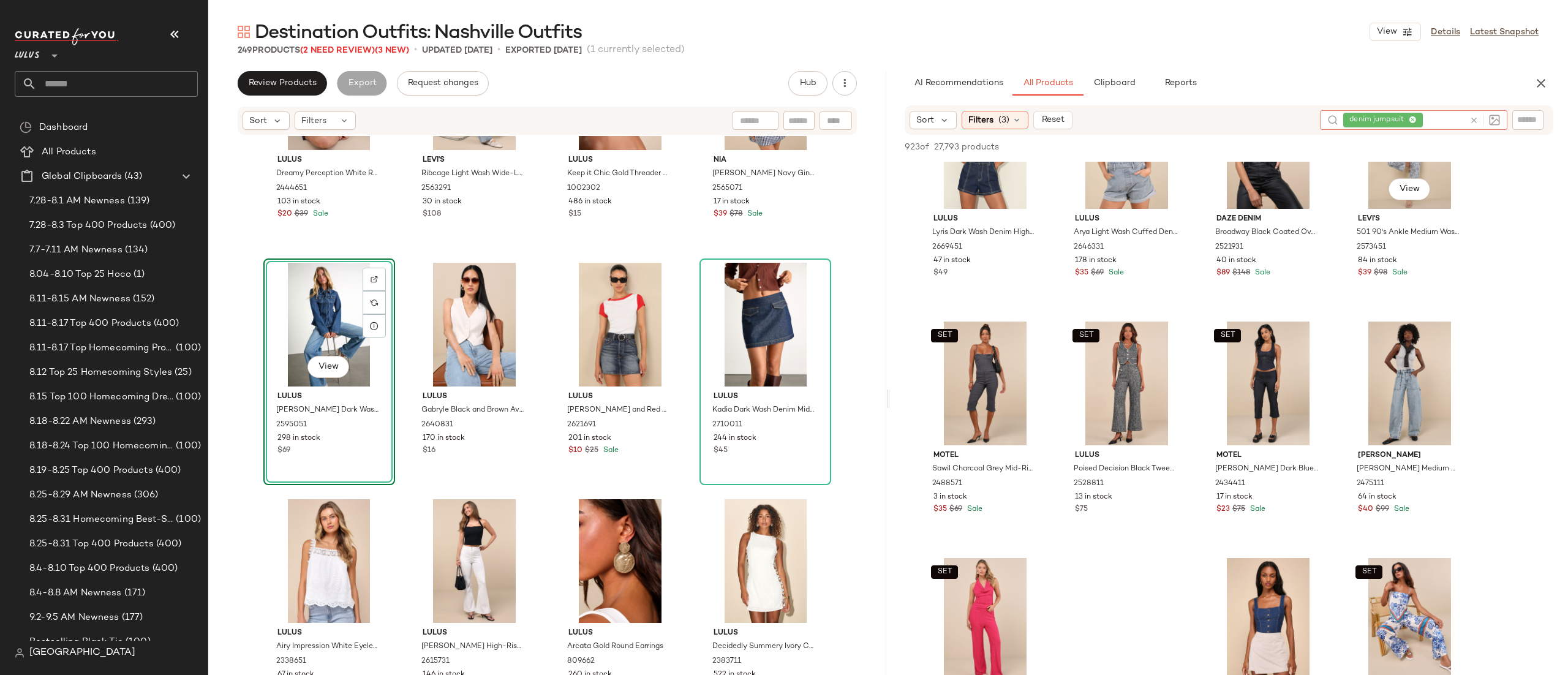
scroll to position [185, 0]
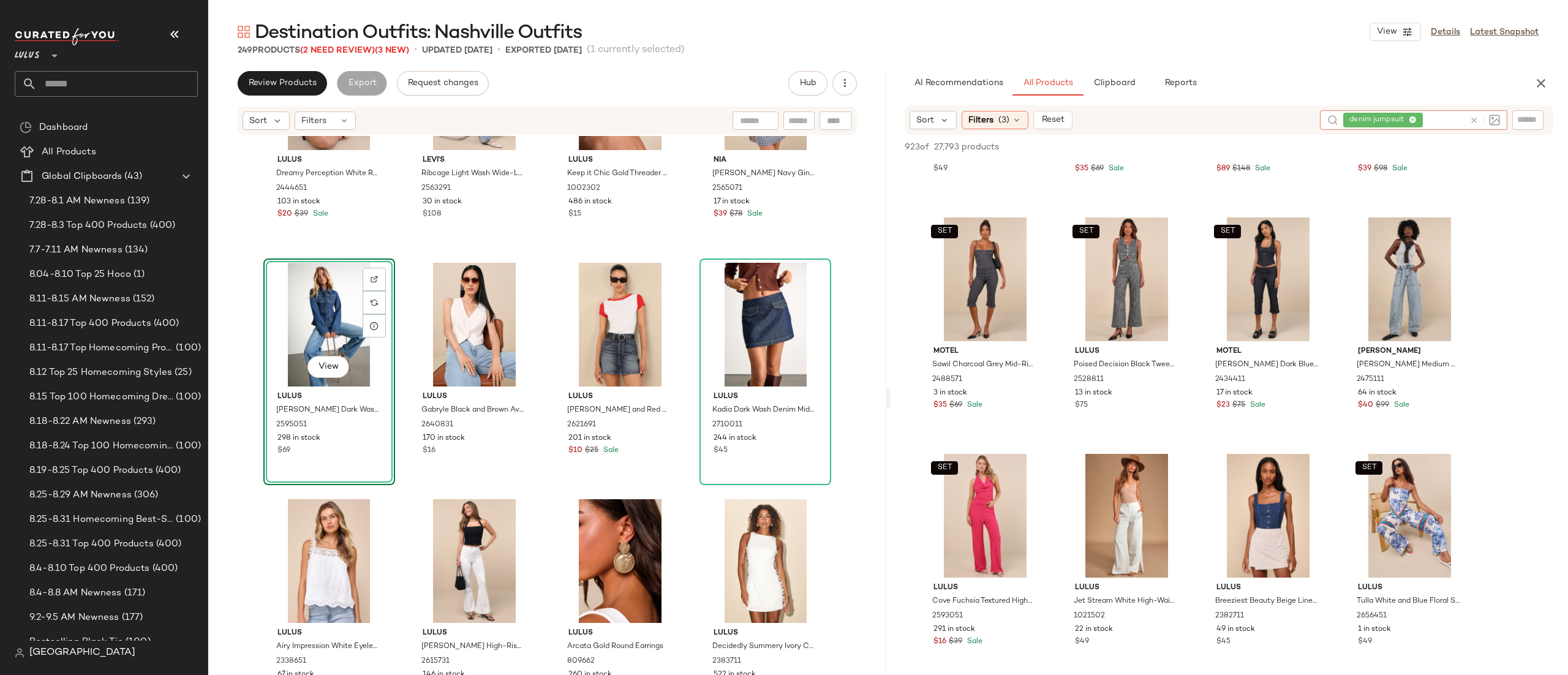
click at [1473, 120] on icon at bounding box center [1474, 120] width 9 height 9
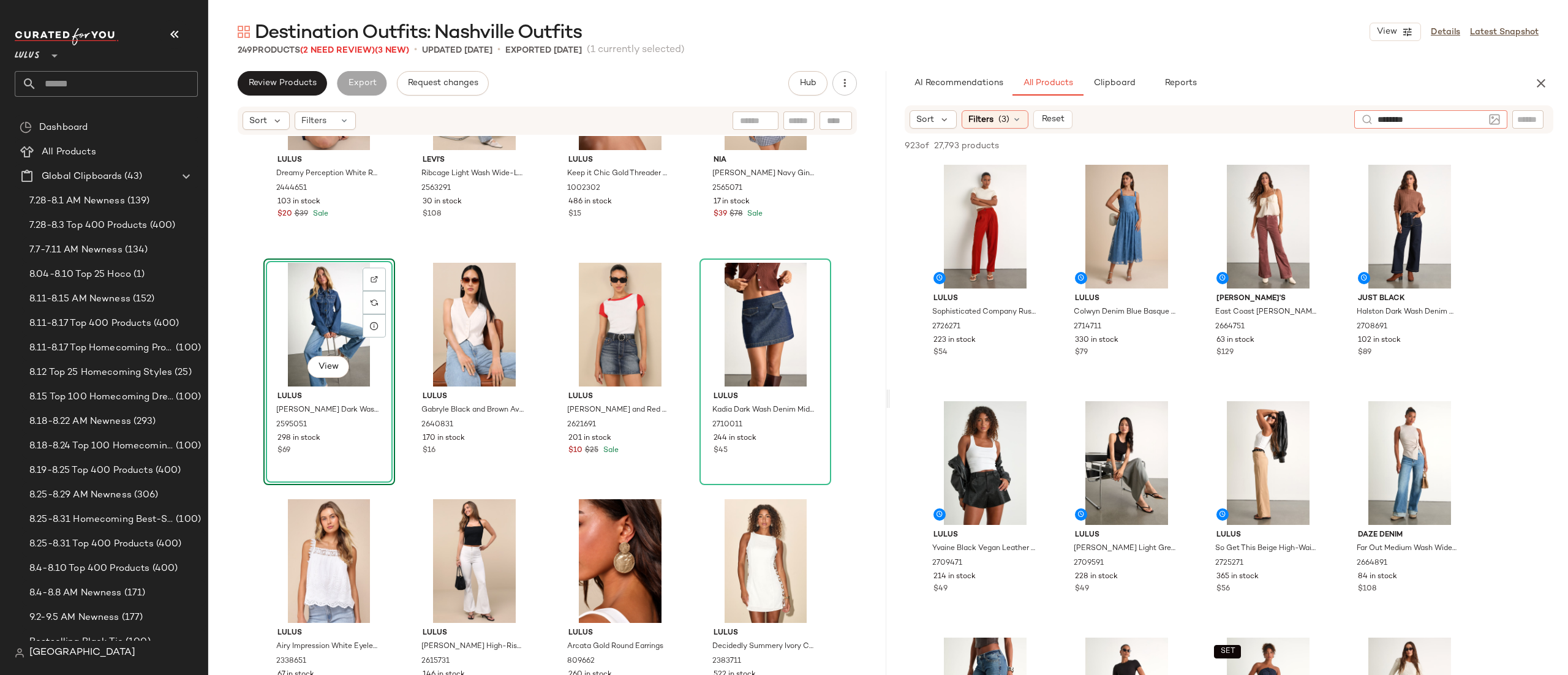
type input "*********"
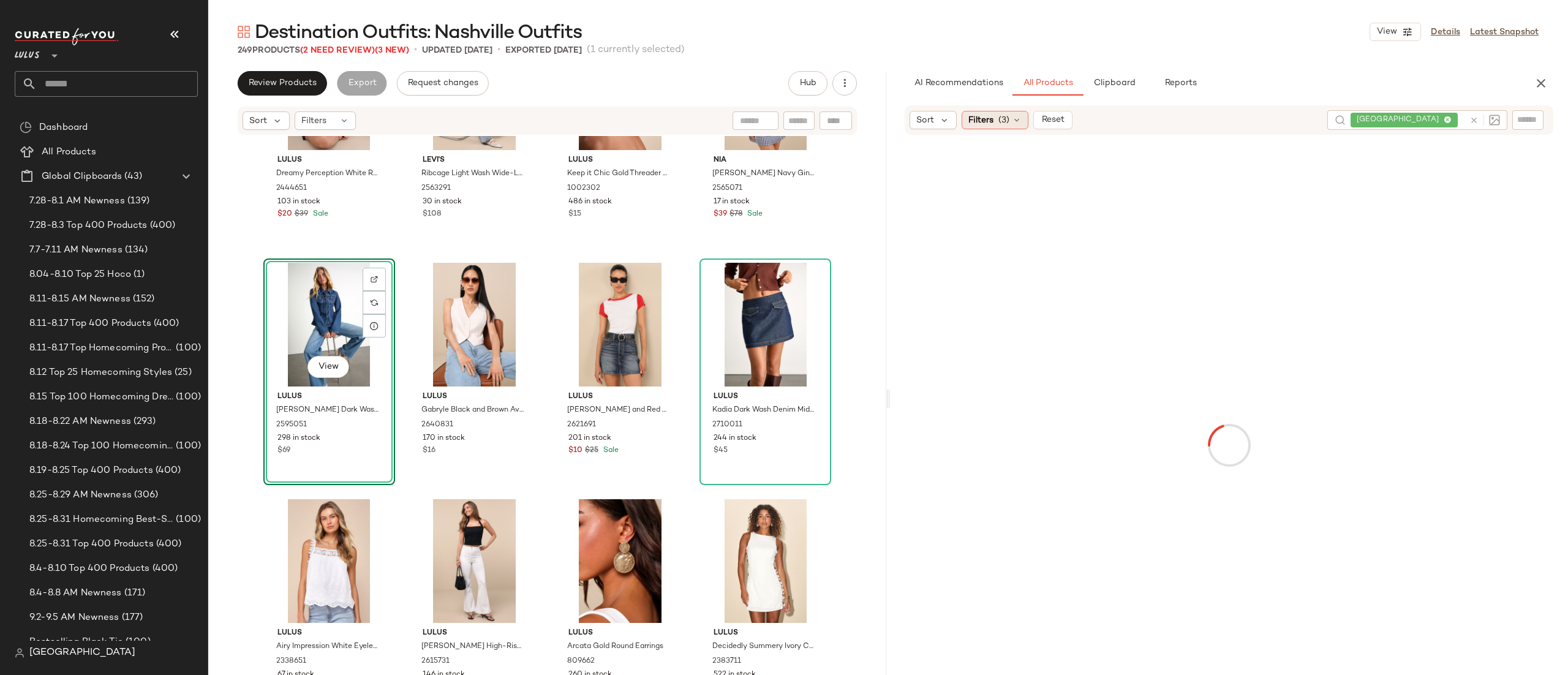
click at [999, 121] on span "(3)" at bounding box center [1004, 120] width 11 height 13
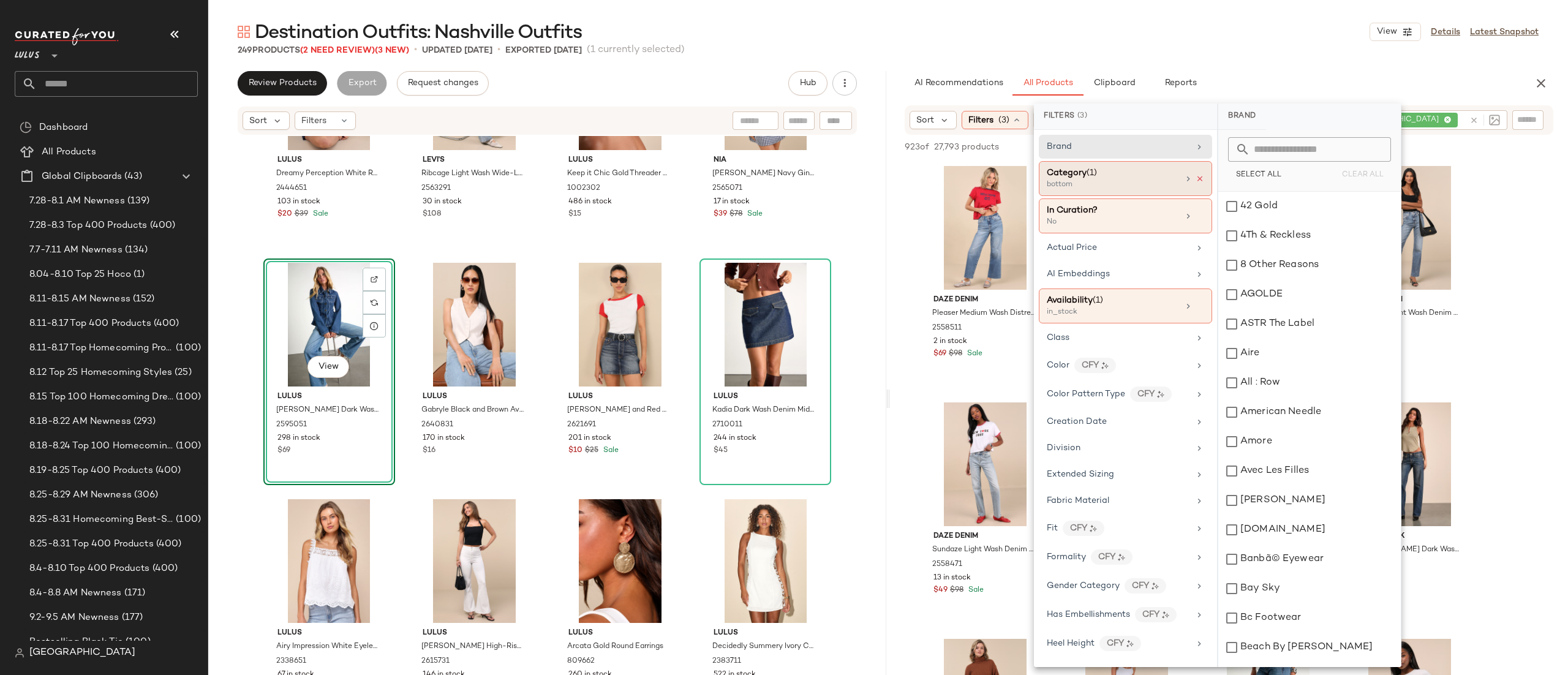
click at [1196, 175] on icon at bounding box center [1200, 178] width 8 height 8
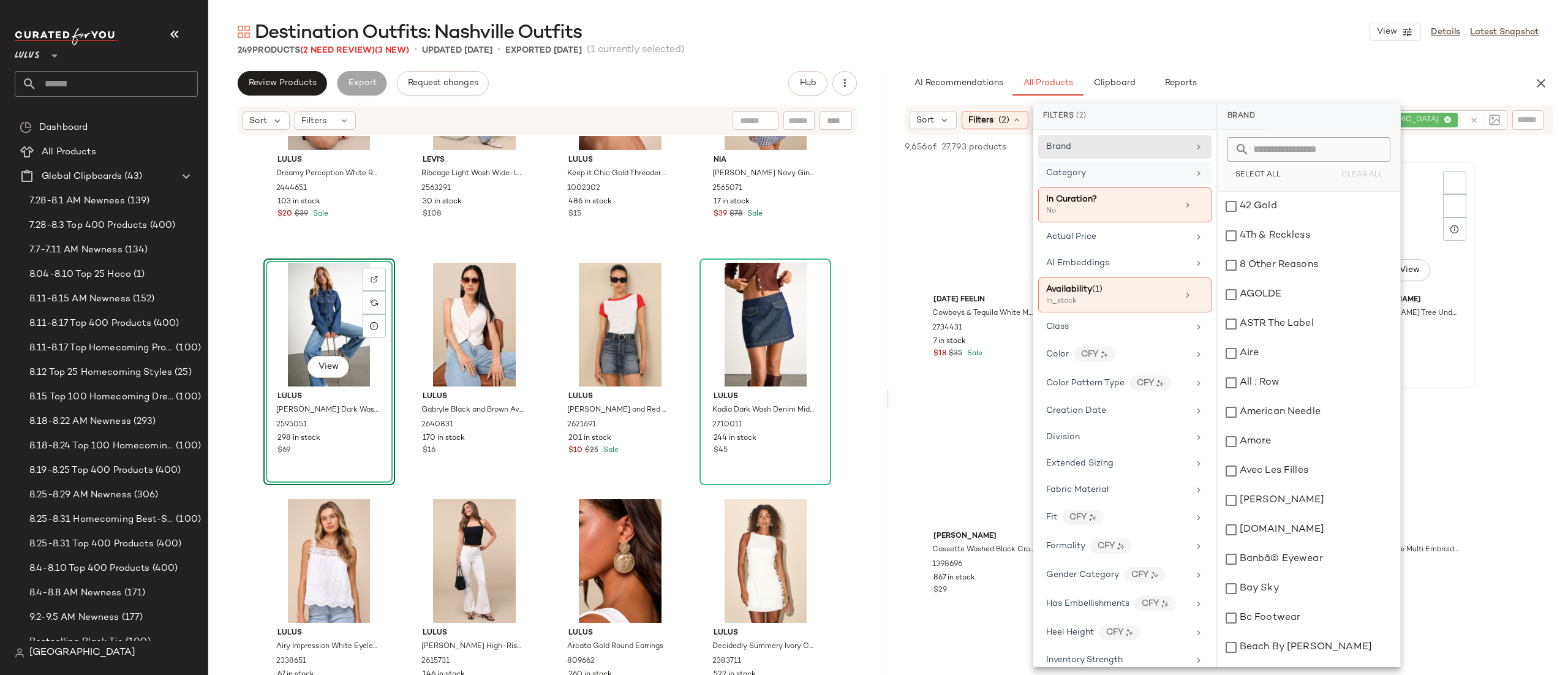
click at [1471, 238] on div "View" at bounding box center [1409, 227] width 123 height 123
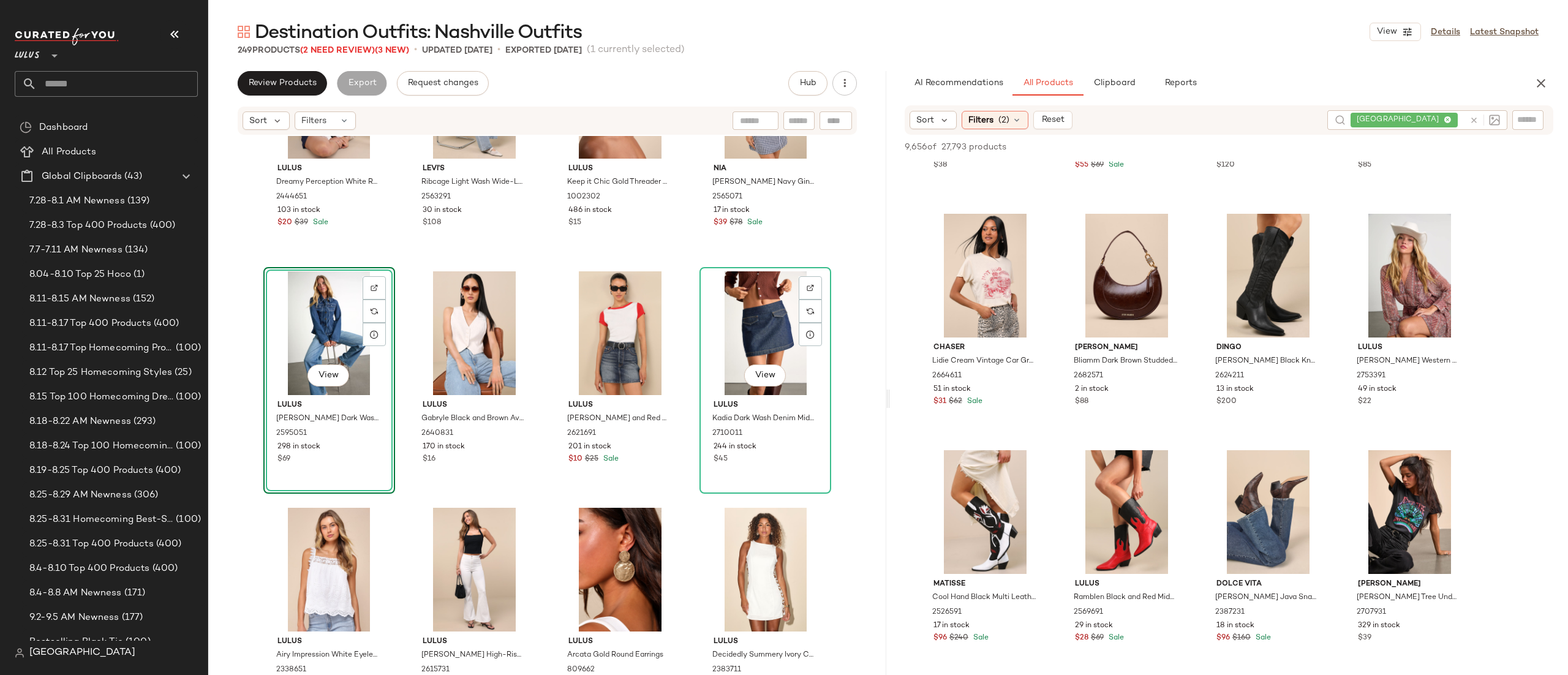
scroll to position [12154, 0]
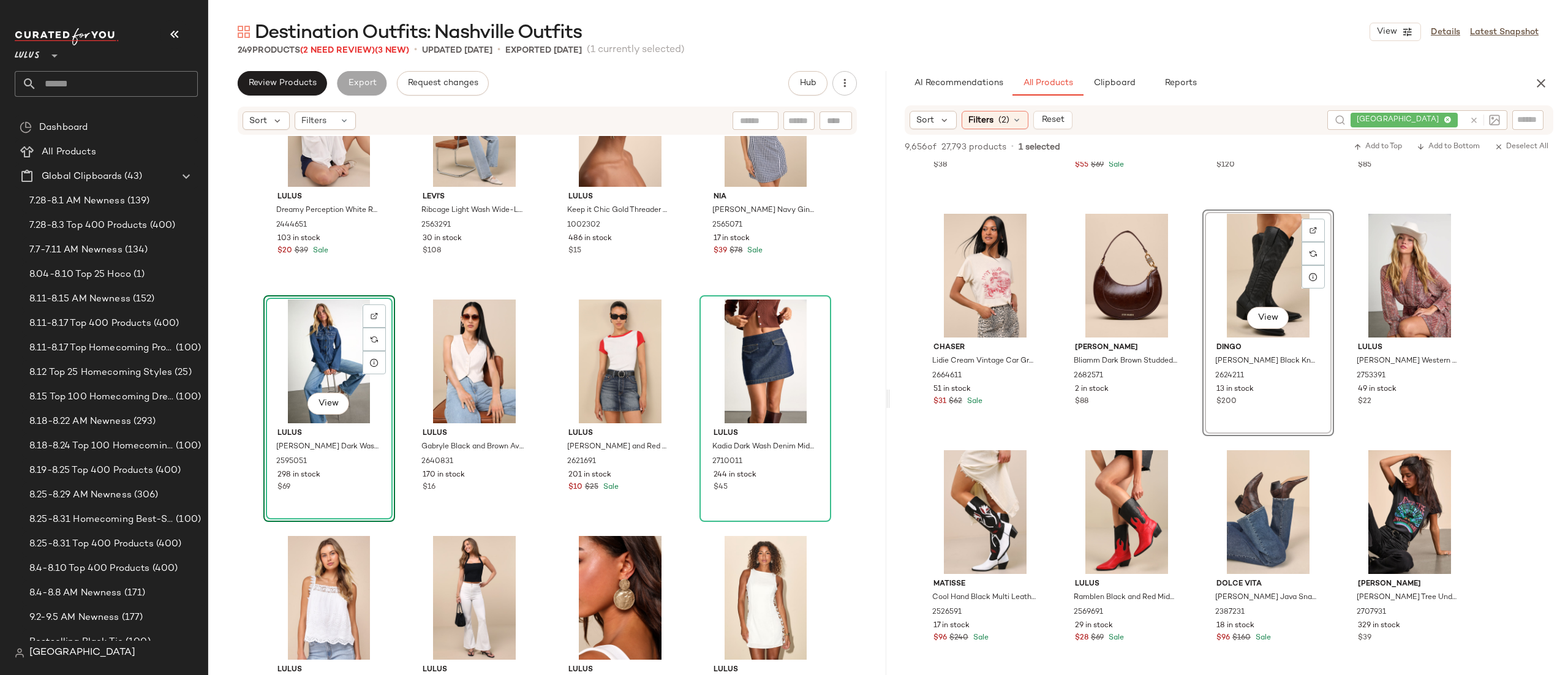
click at [287, 360] on div "View" at bounding box center [329, 361] width 123 height 123
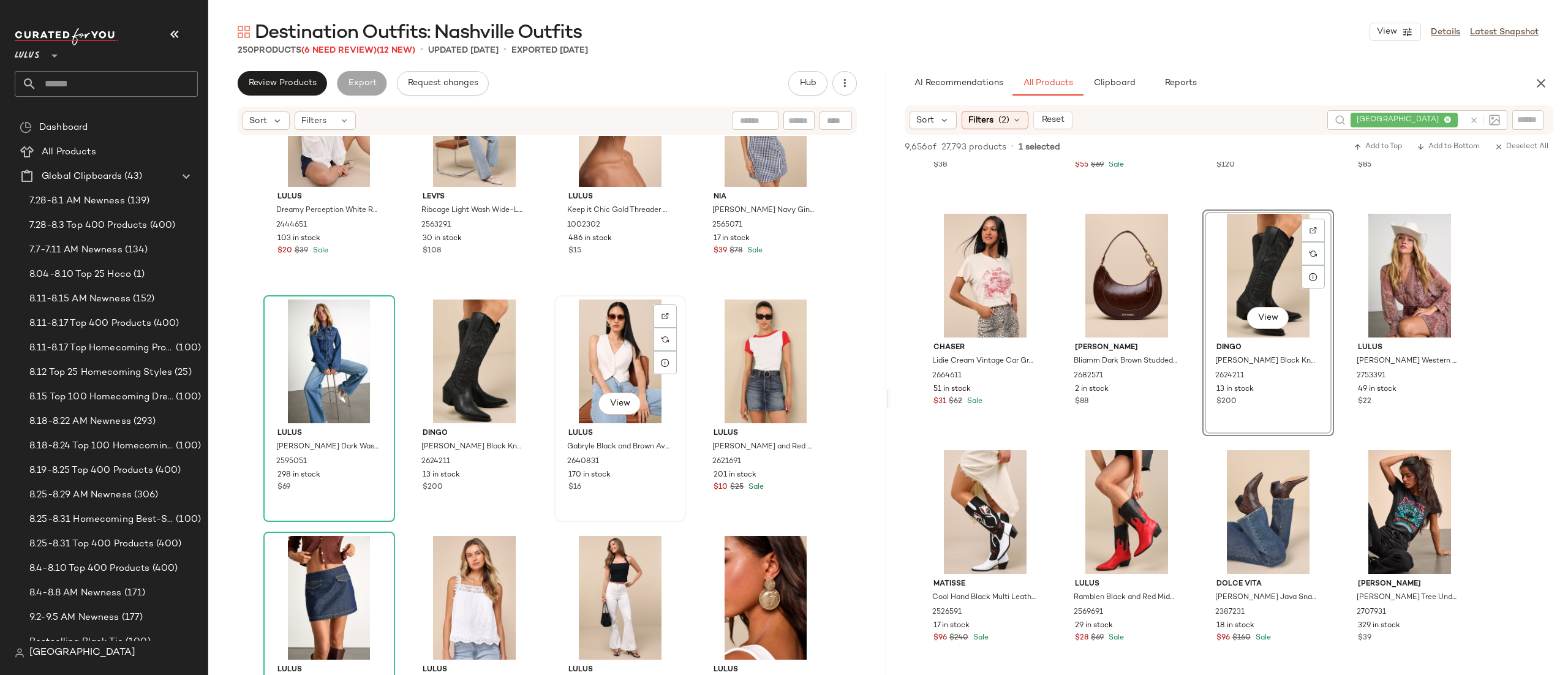
click at [579, 370] on div "View" at bounding box center [620, 361] width 123 height 123
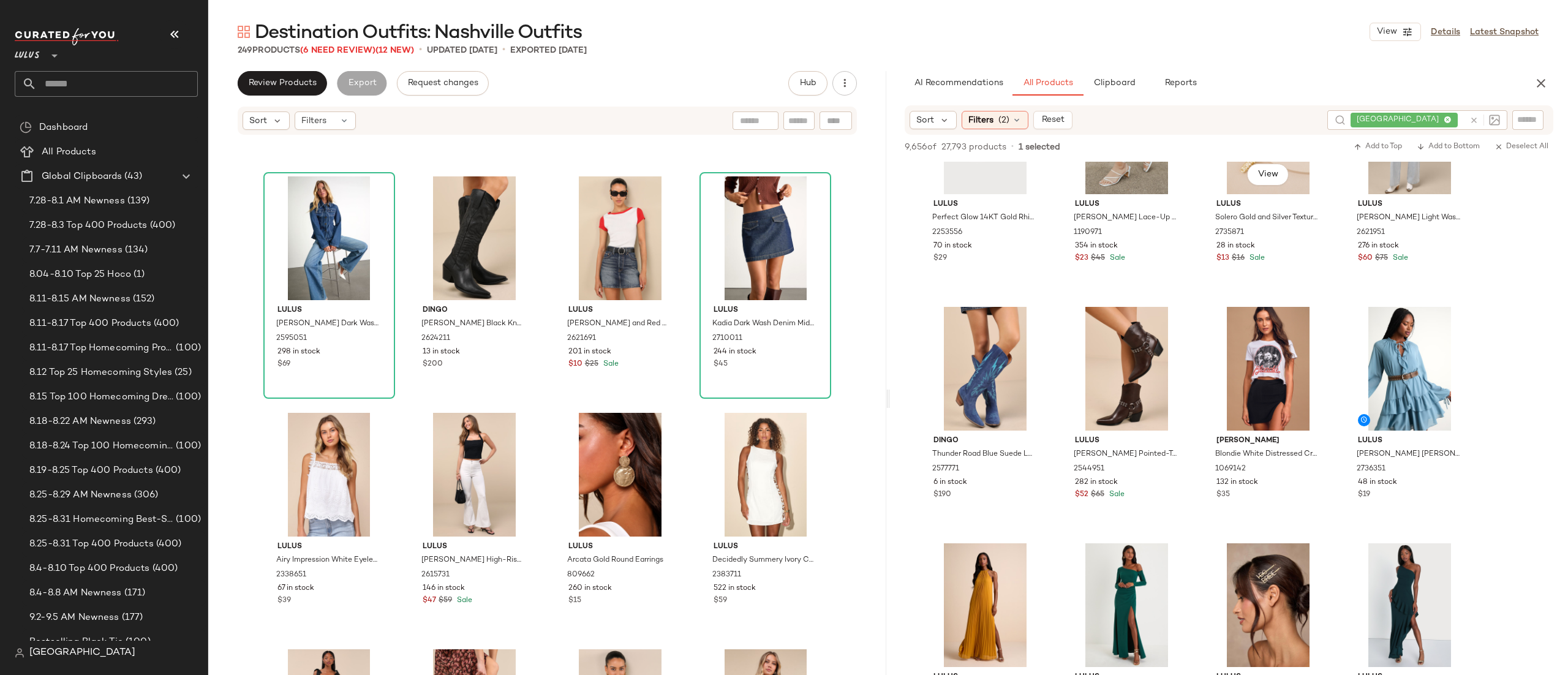
scroll to position [2701, 0]
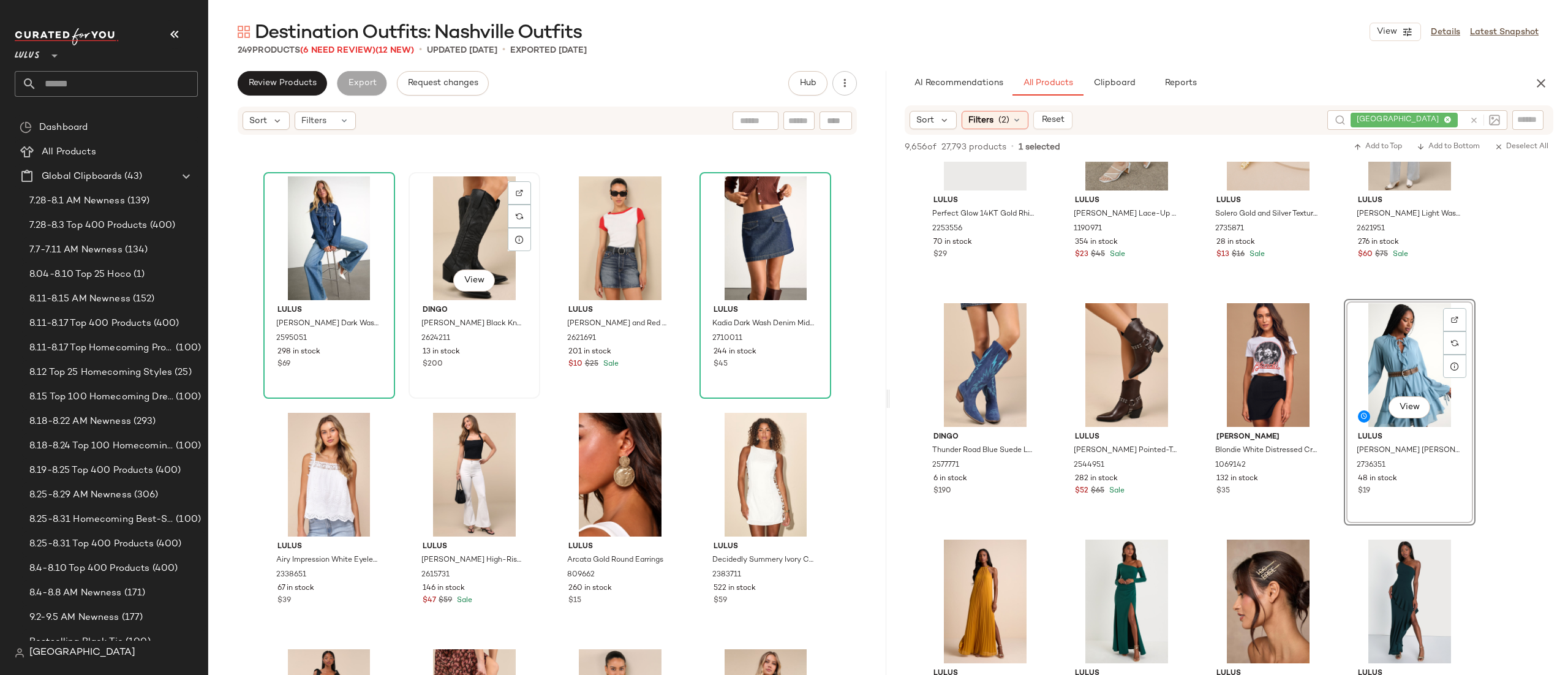
click at [466, 222] on div "View" at bounding box center [474, 238] width 123 height 123
click at [413, 421] on div "View" at bounding box center [474, 474] width 123 height 123
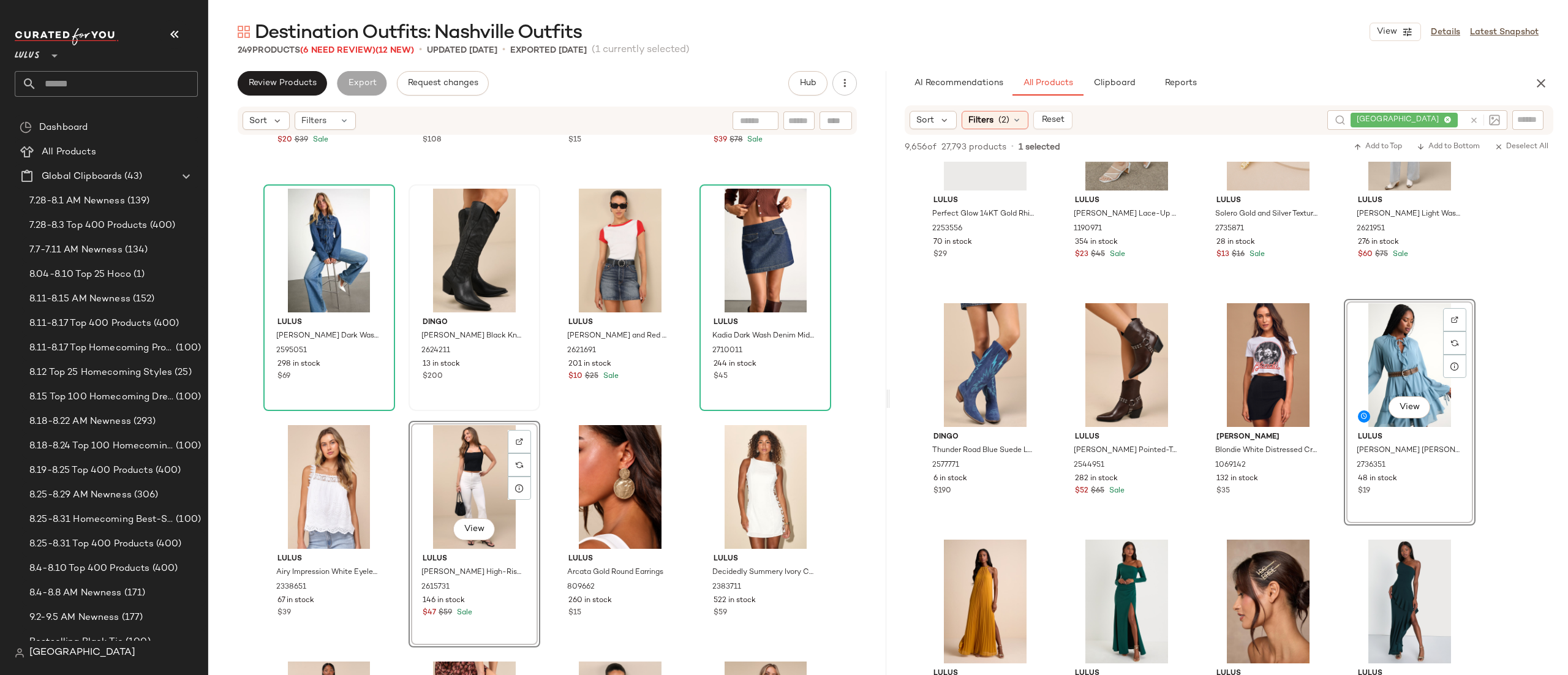
scroll to position [12262, 0]
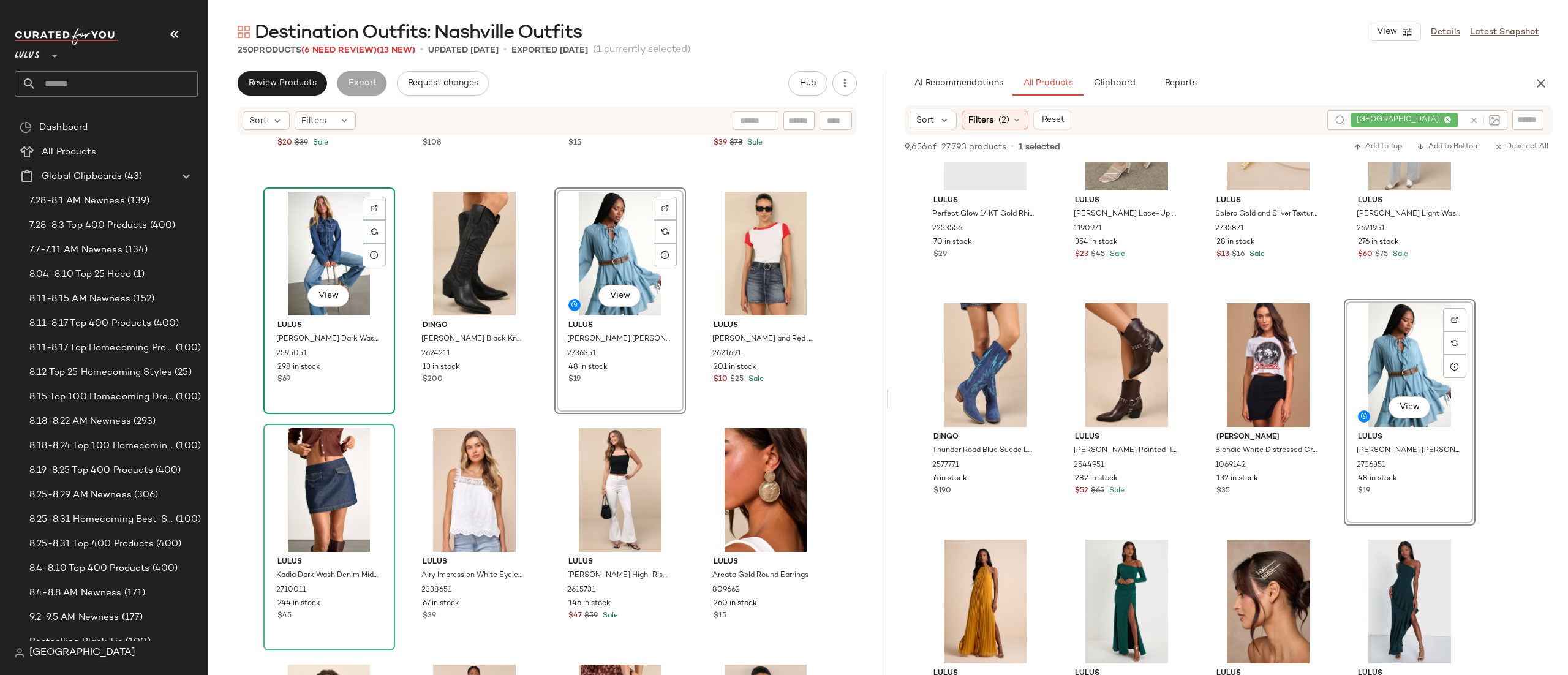
click at [315, 266] on div "View" at bounding box center [329, 253] width 123 height 123
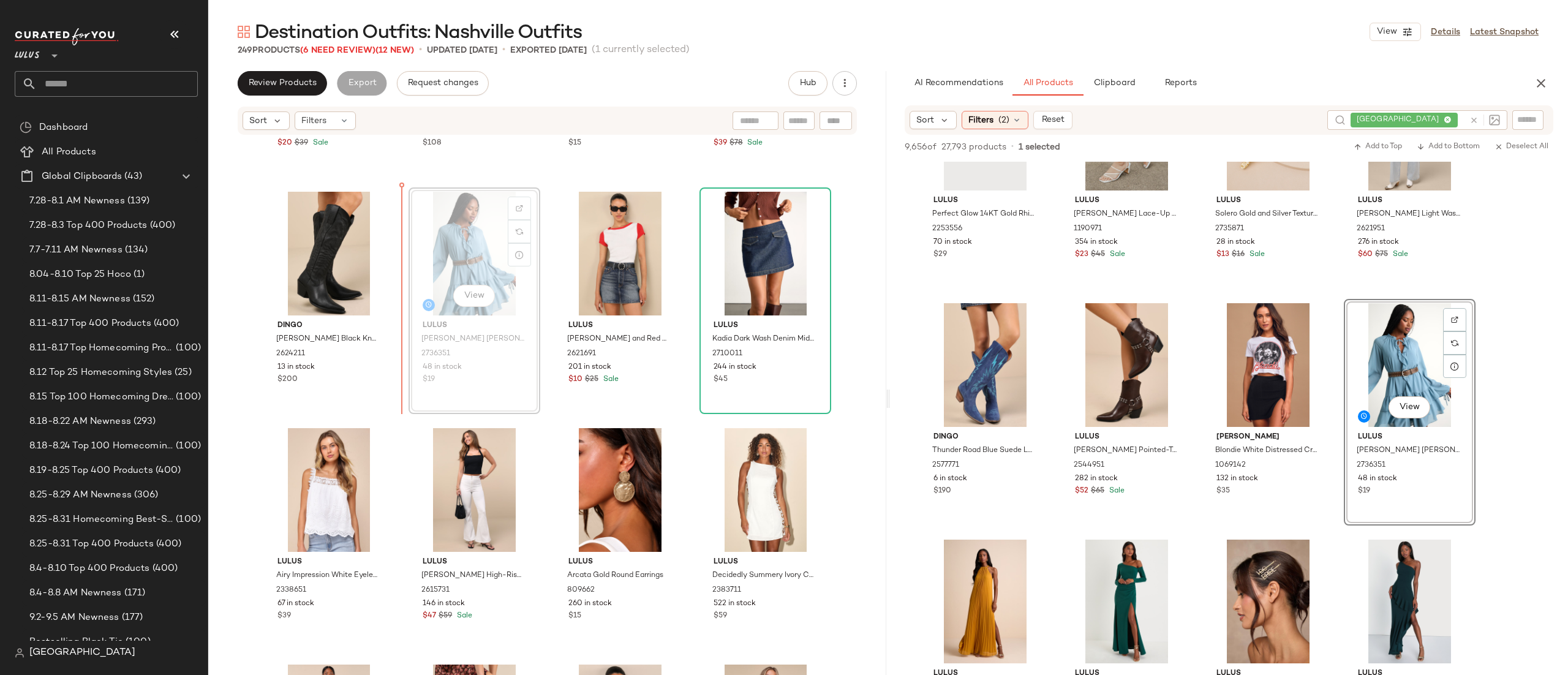
scroll to position [12253, 0]
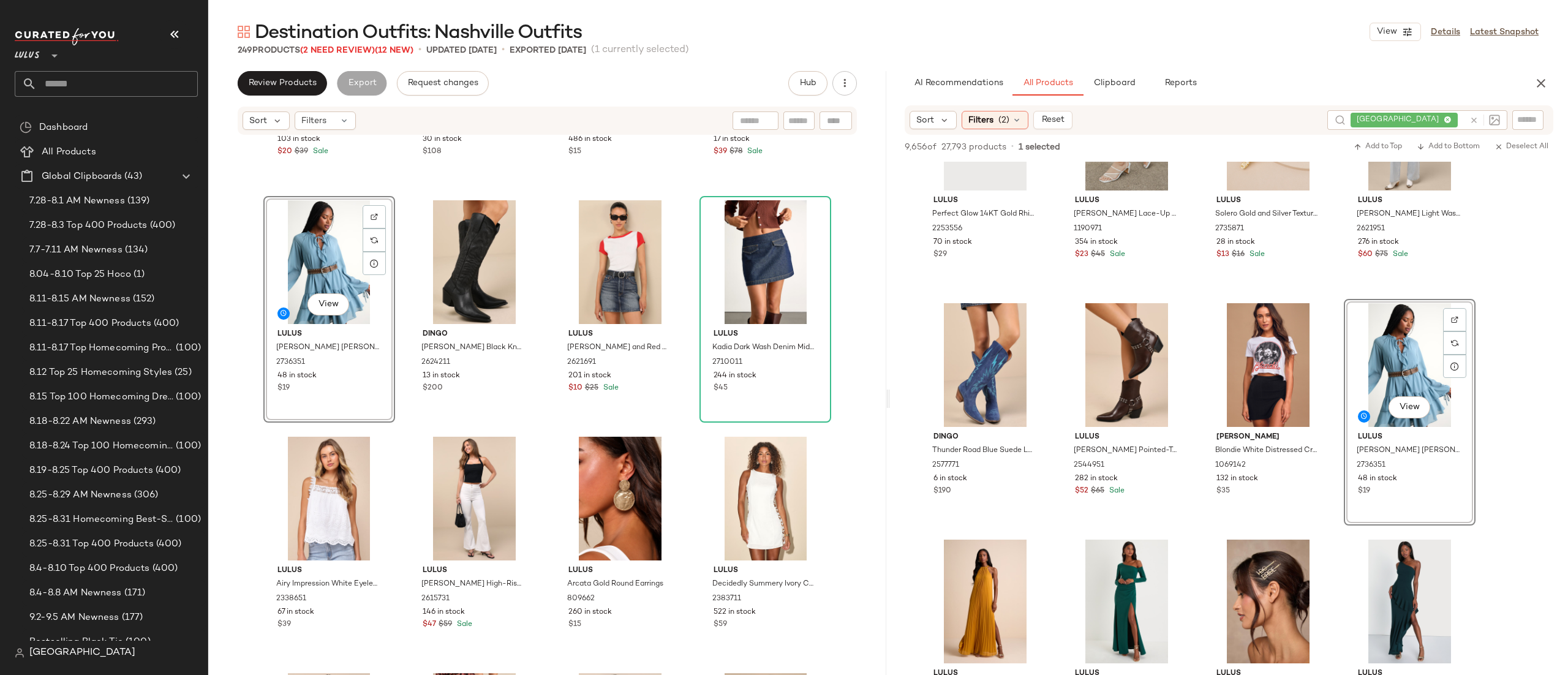
click at [1475, 117] on icon at bounding box center [1474, 120] width 9 height 9
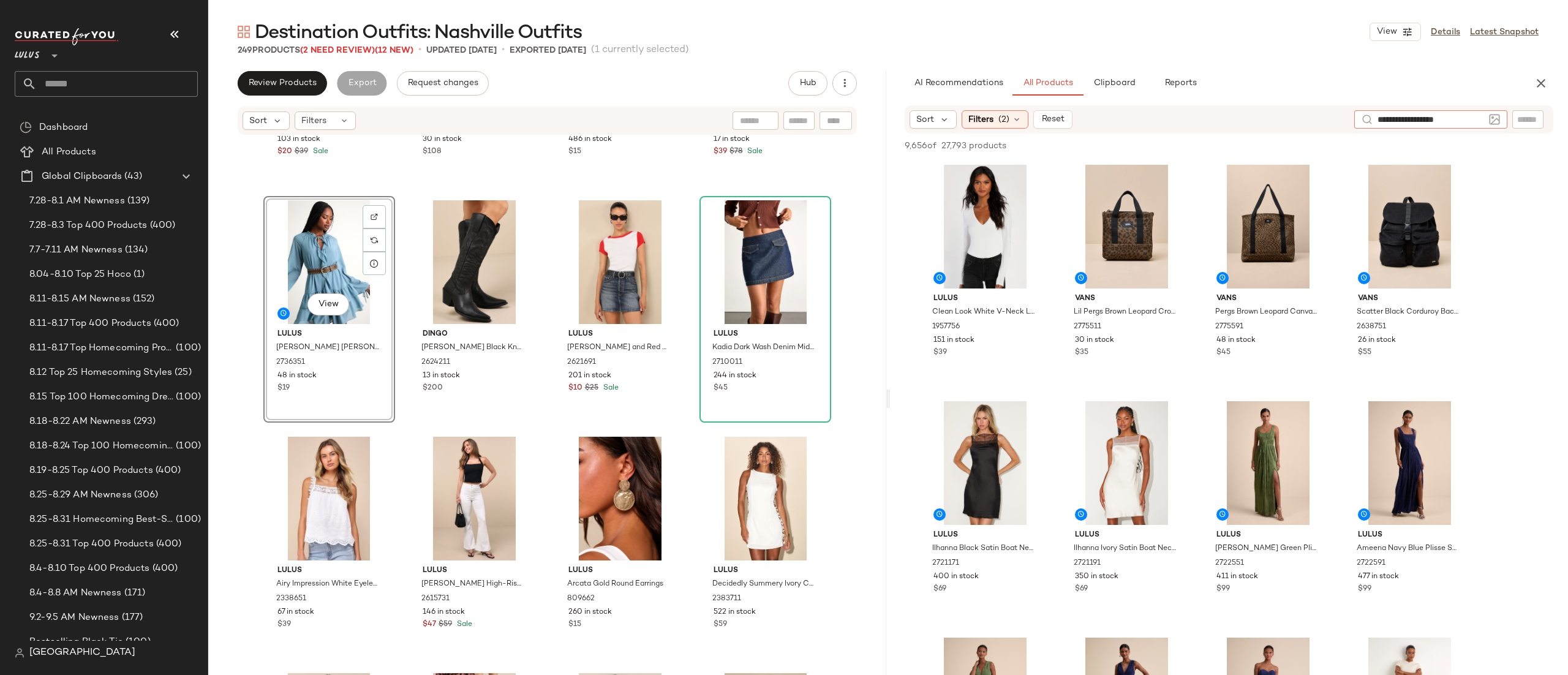
type input "**********"
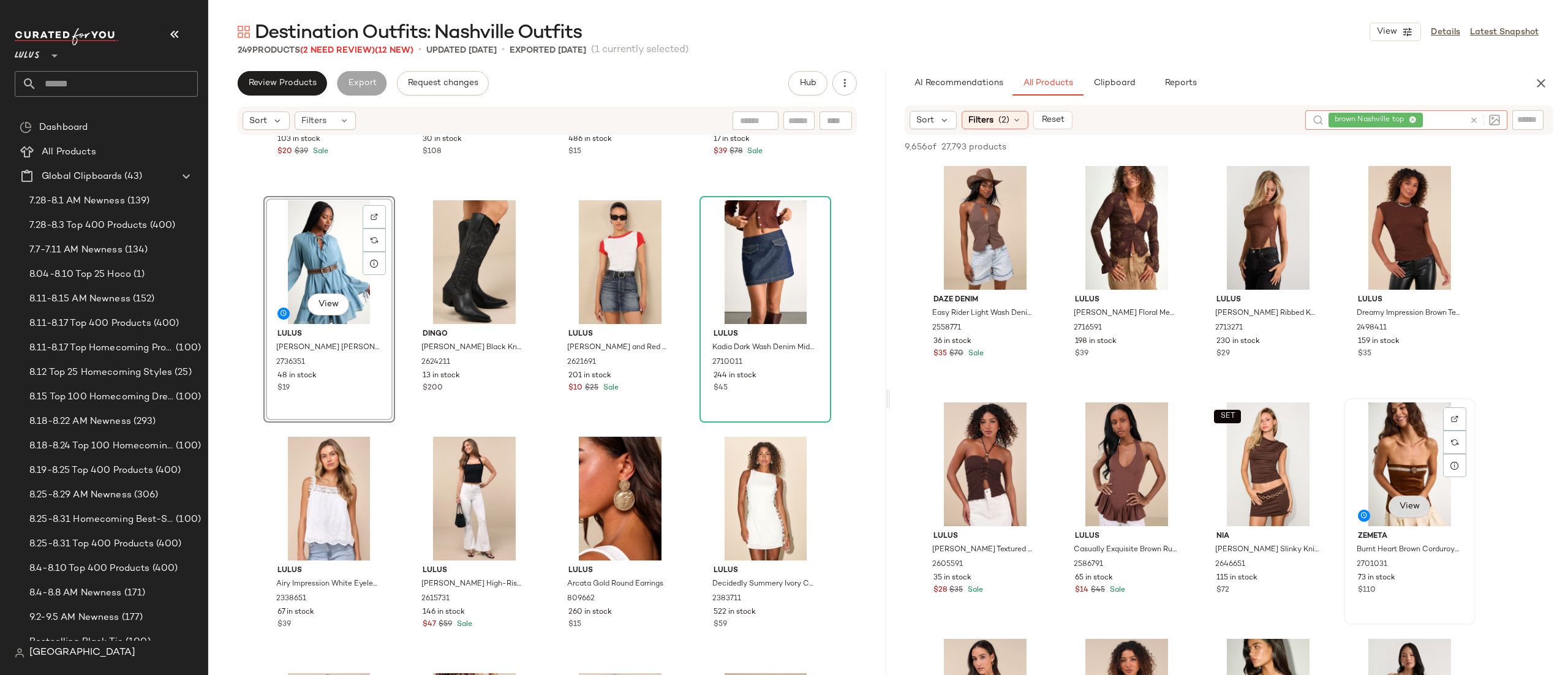
click at [1419, 506] on span "View" at bounding box center [1409, 507] width 21 height 10
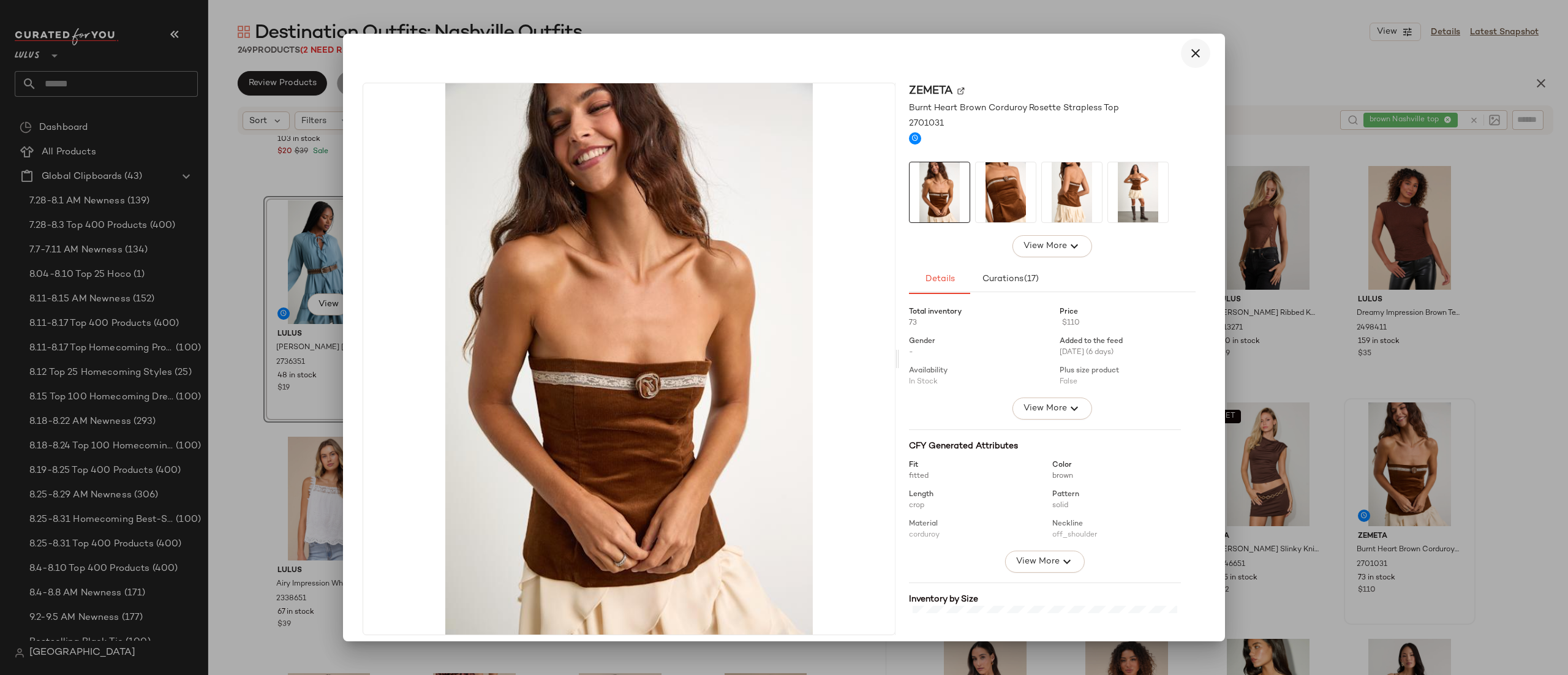
click at [1196, 52] on button "button" at bounding box center [1195, 53] width 29 height 29
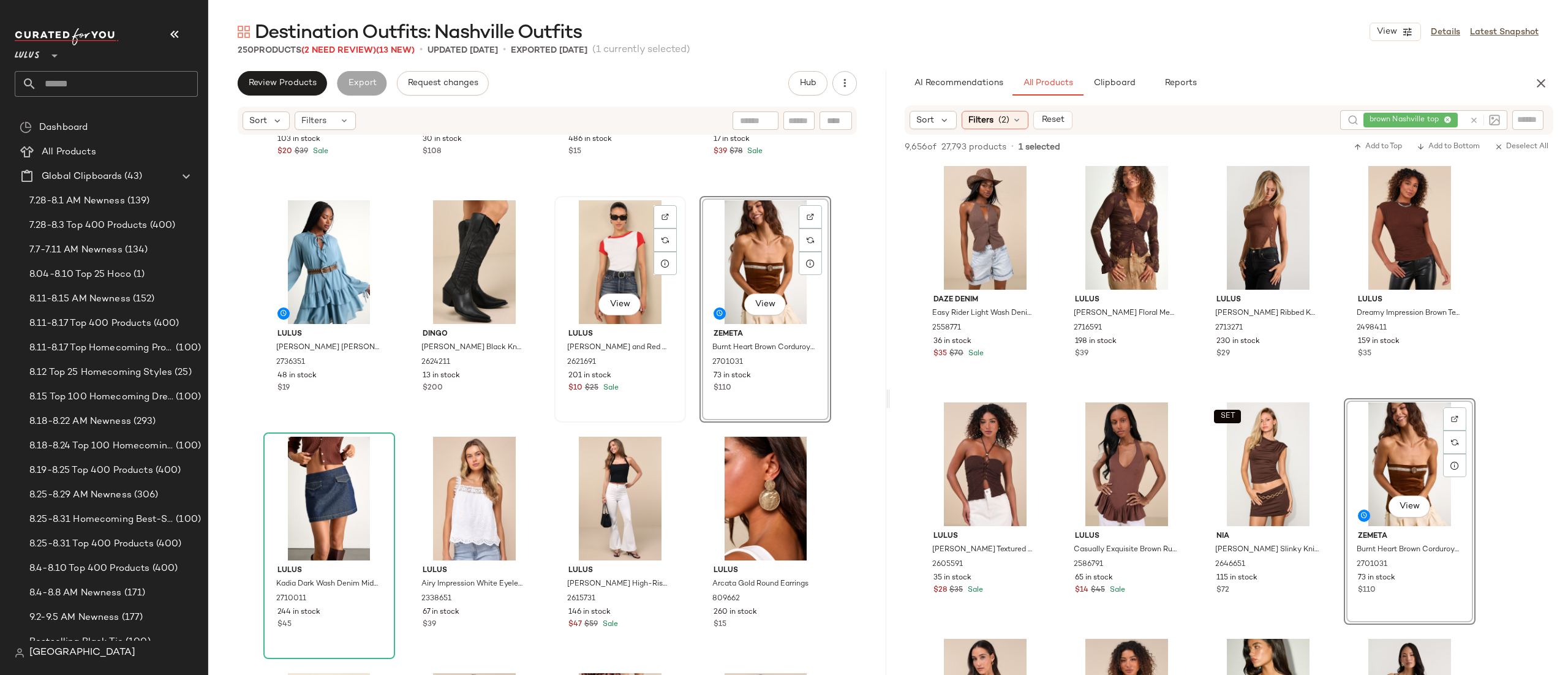
click at [608, 270] on div "View" at bounding box center [620, 262] width 123 height 123
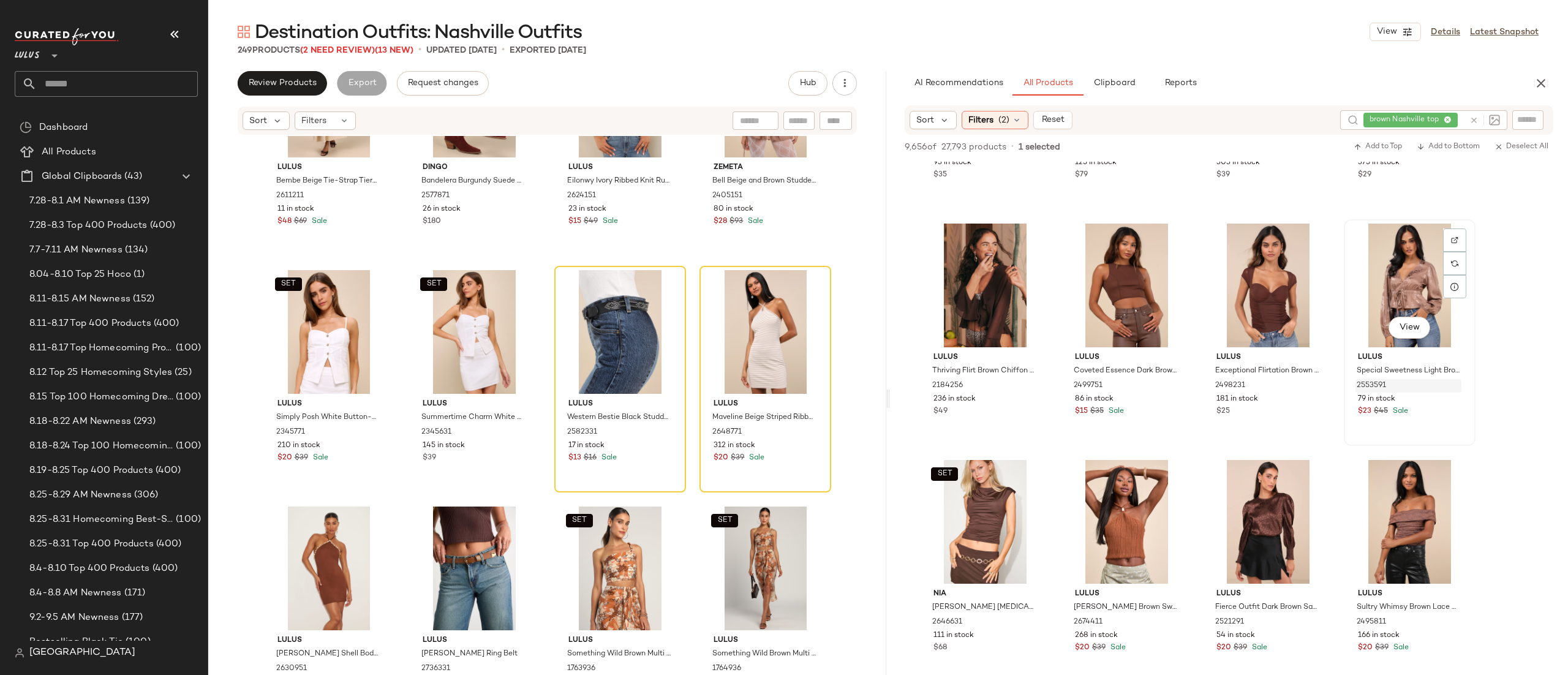
scroll to position [755, 0]
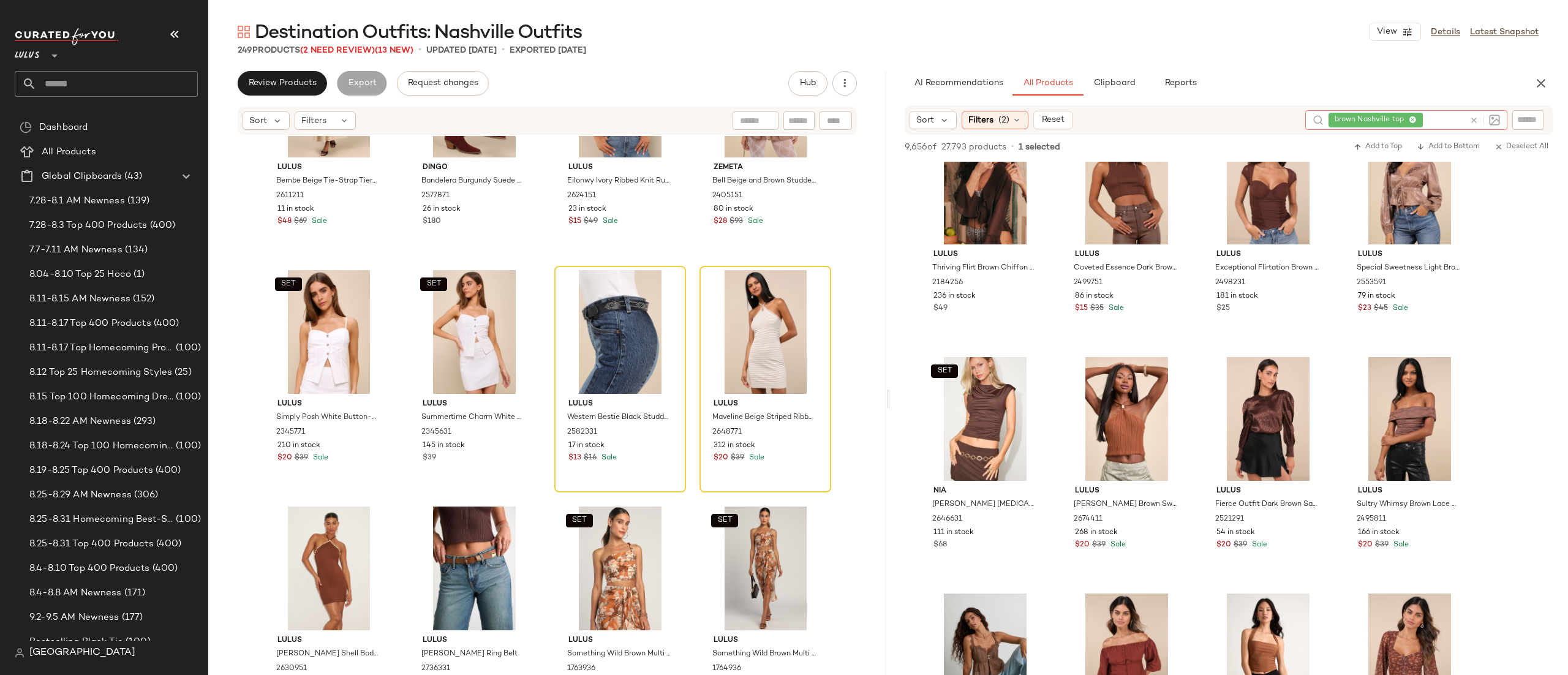
click at [1470, 125] on div at bounding box center [1485, 120] width 31 height 11
click at [1476, 119] on icon at bounding box center [1474, 120] width 9 height 9
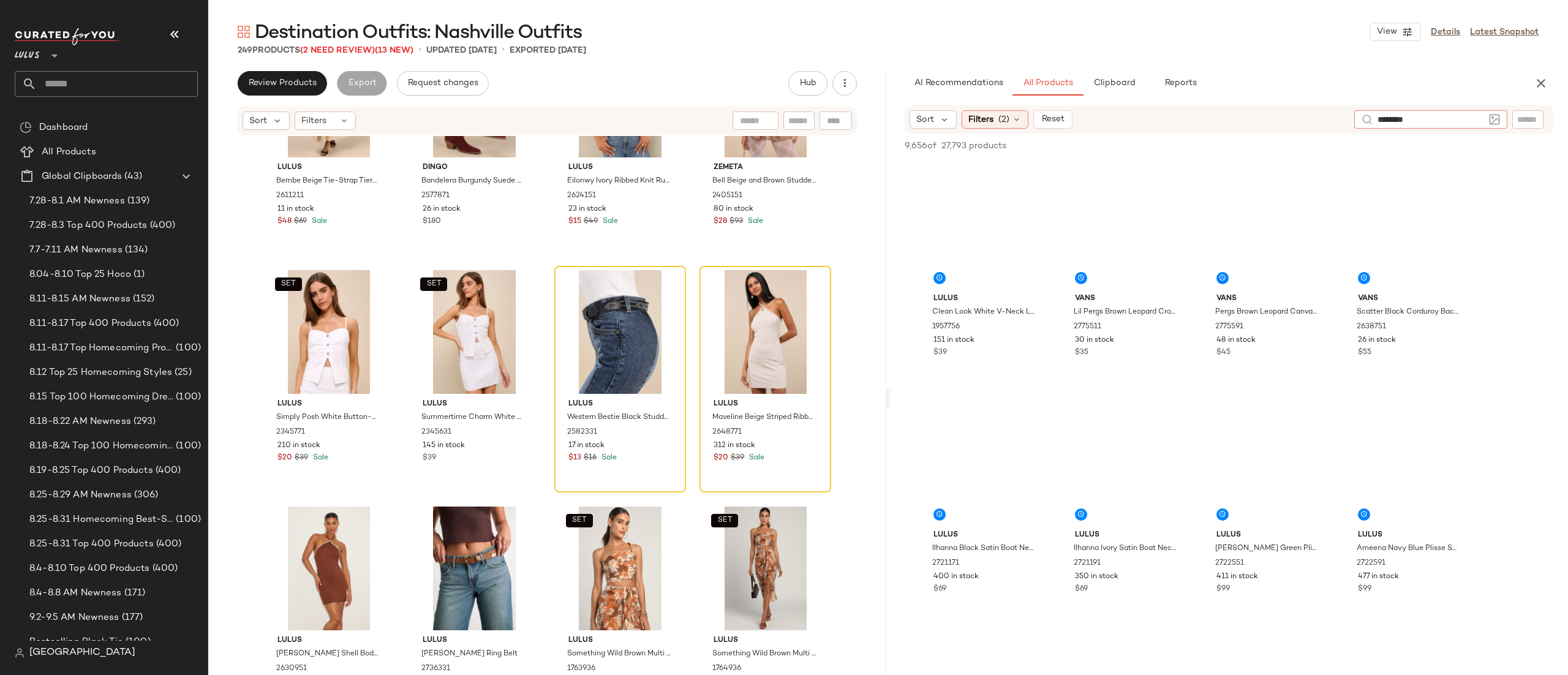
type input "*********"
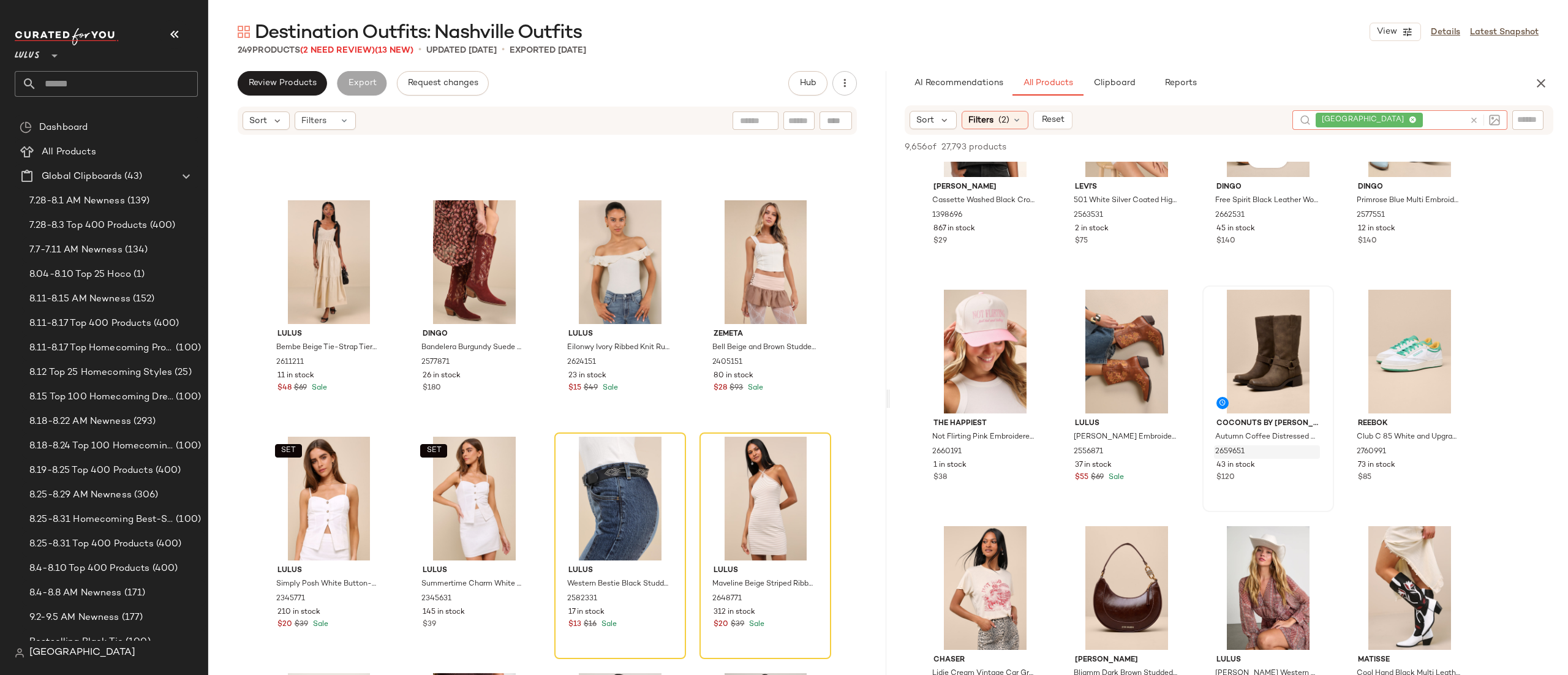
scroll to position [465, 0]
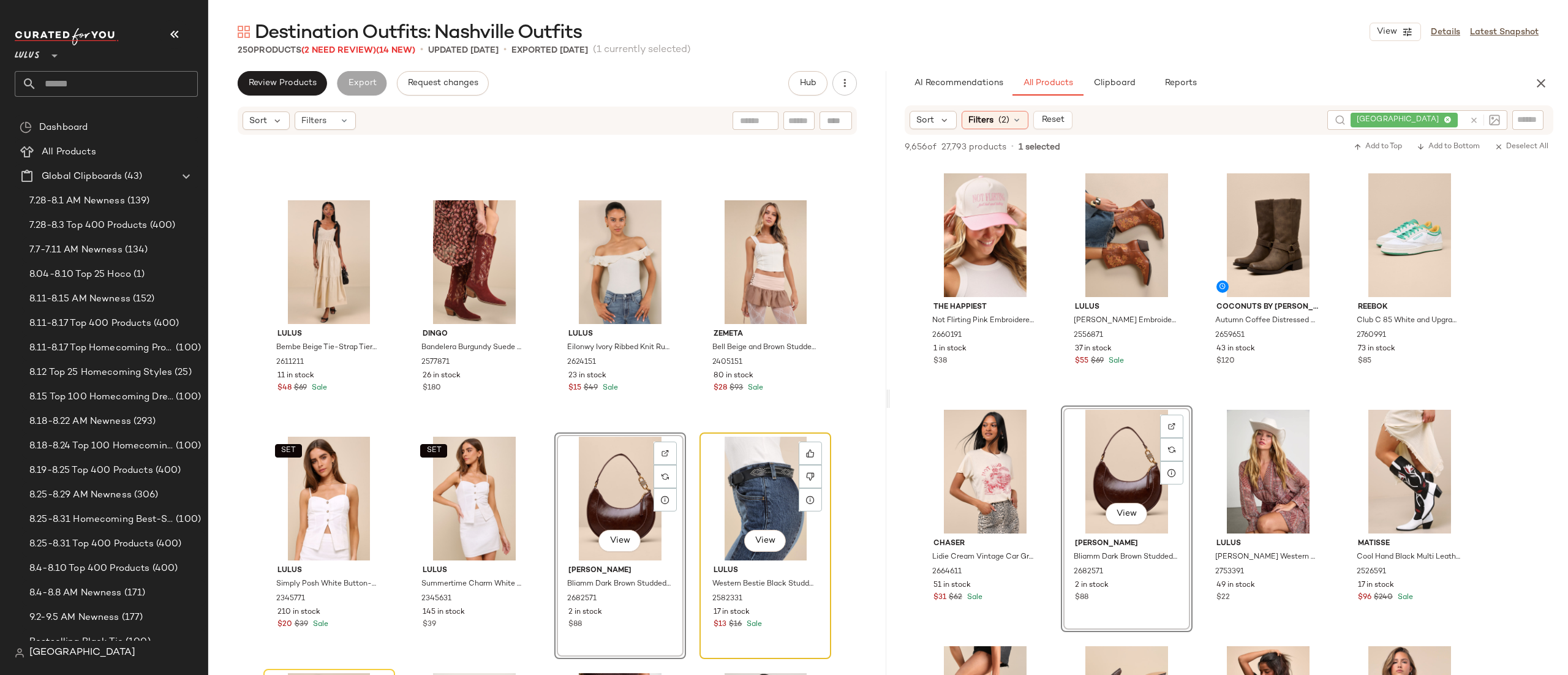
click at [745, 471] on div "View" at bounding box center [765, 498] width 123 height 123
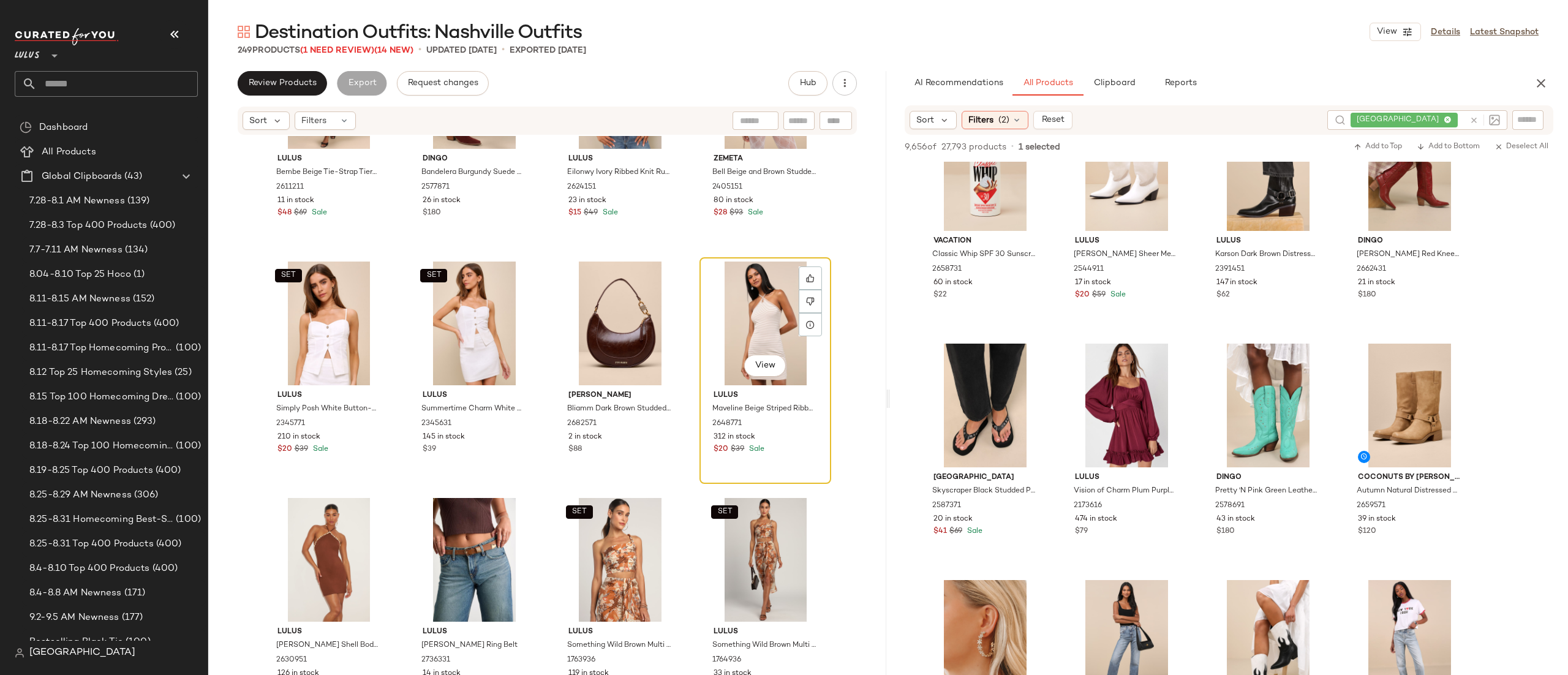
scroll to position [12902, 0]
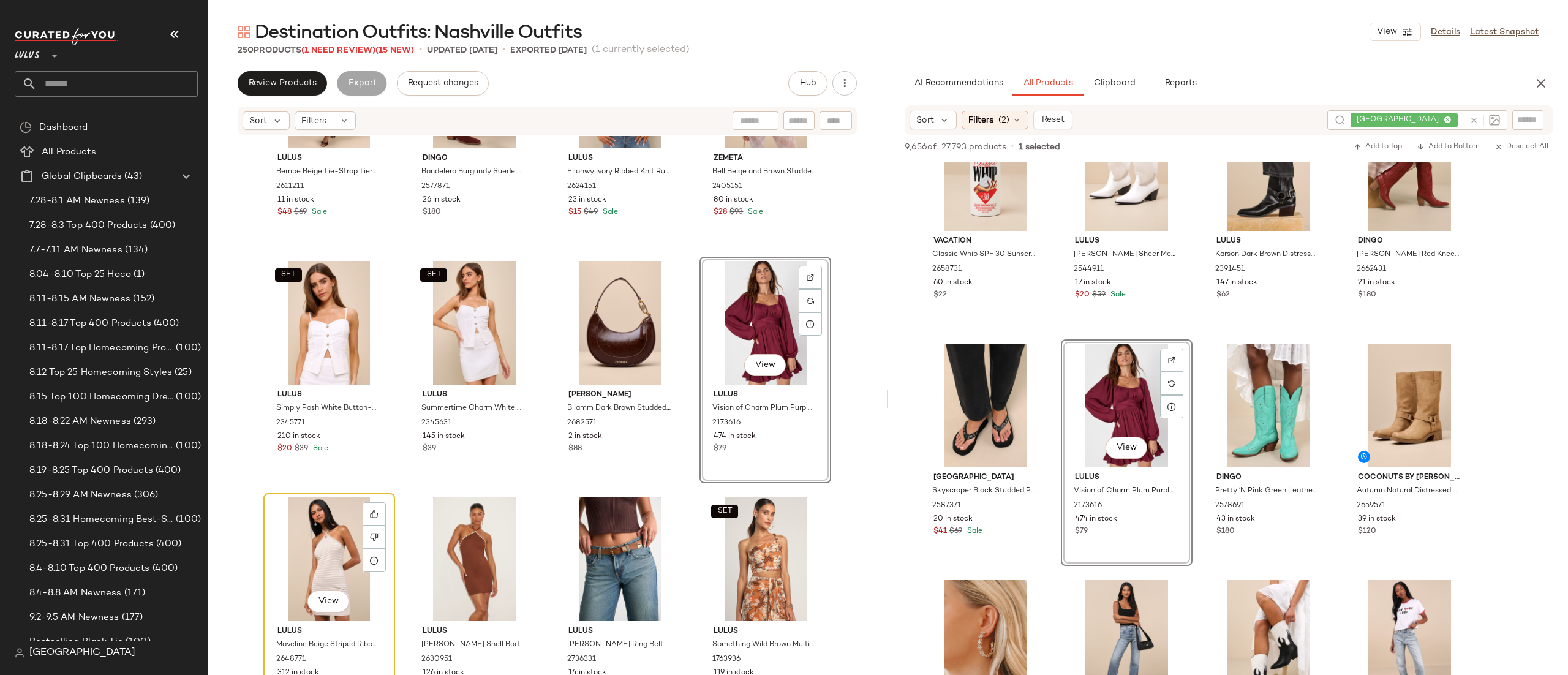
click at [306, 534] on div "View" at bounding box center [329, 559] width 123 height 123
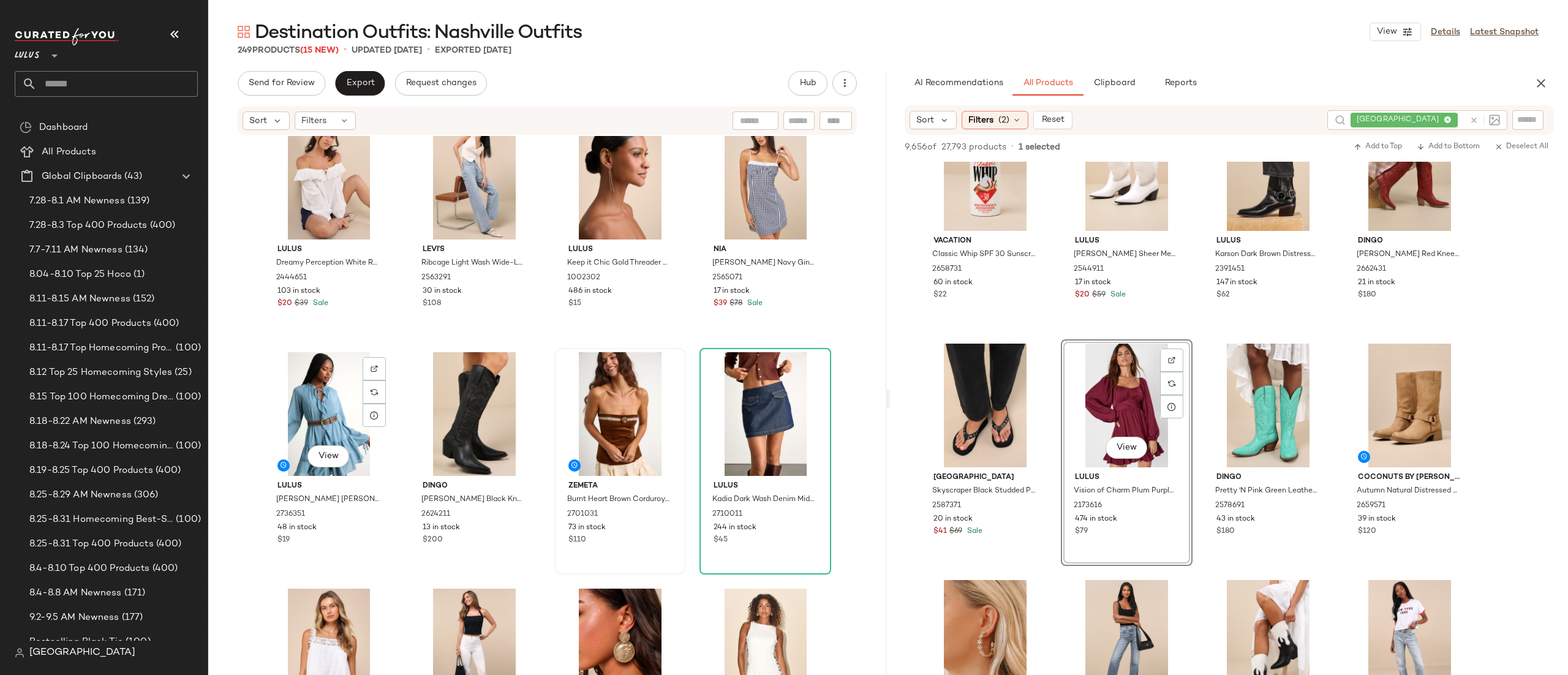
scroll to position [12092, 0]
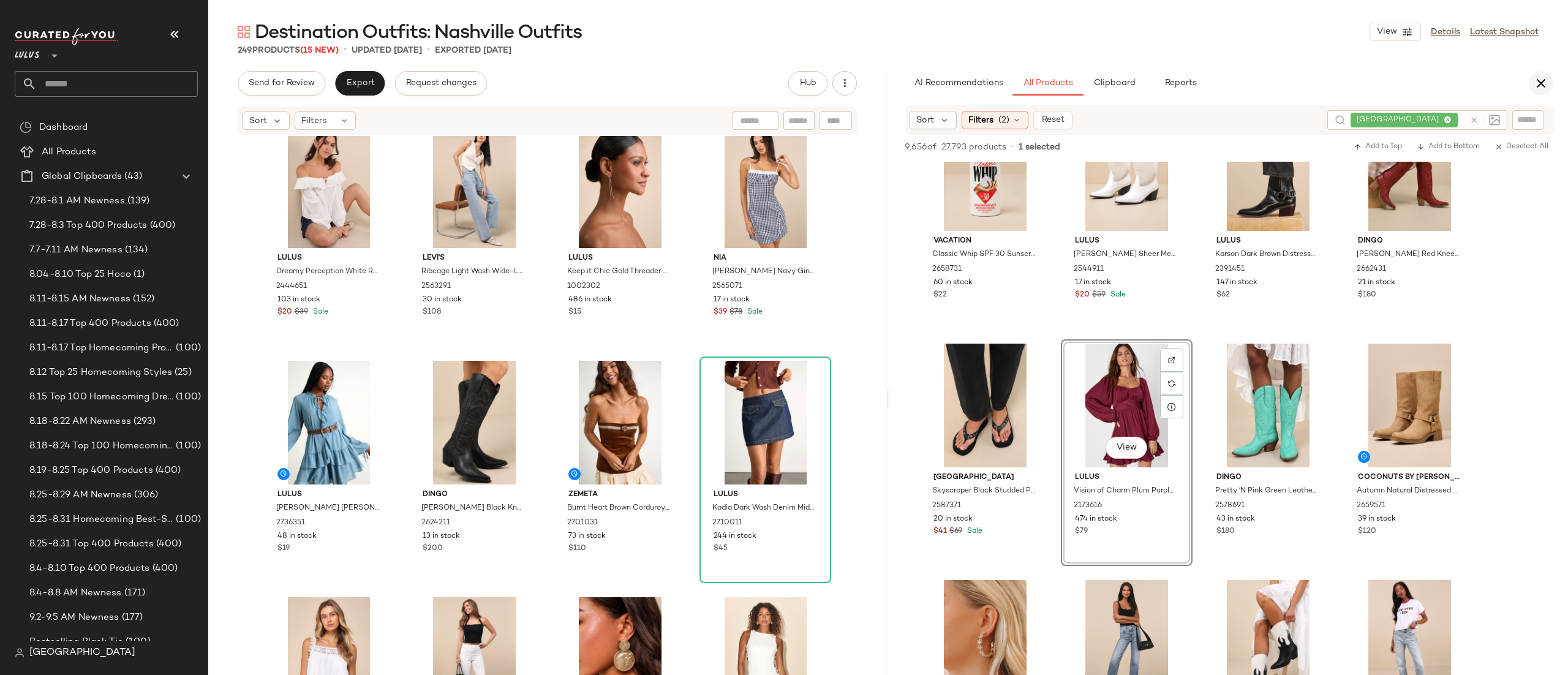
click at [1541, 90] on icon "button" at bounding box center [1542, 84] width 15 height 15
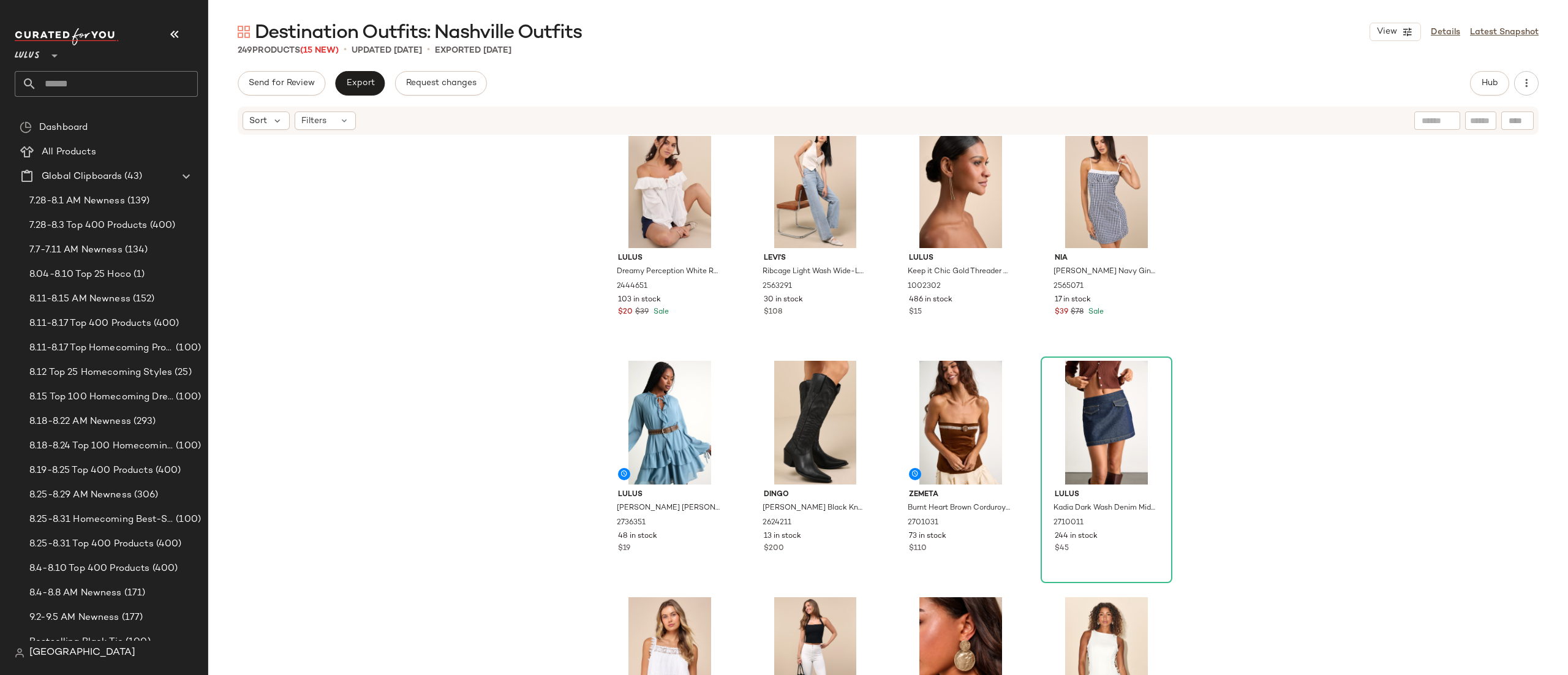
drag, startPoint x: 1560, startPoint y: 607, endPoint x: 1555, endPoint y: 526, distance: 81.2
click at [1555, 526] on div "Lulus Dreamy Perception White Ruffled Long Sleeve Off-the-Shoulder Top 2444651 …" at bounding box center [888, 424] width 1360 height 576
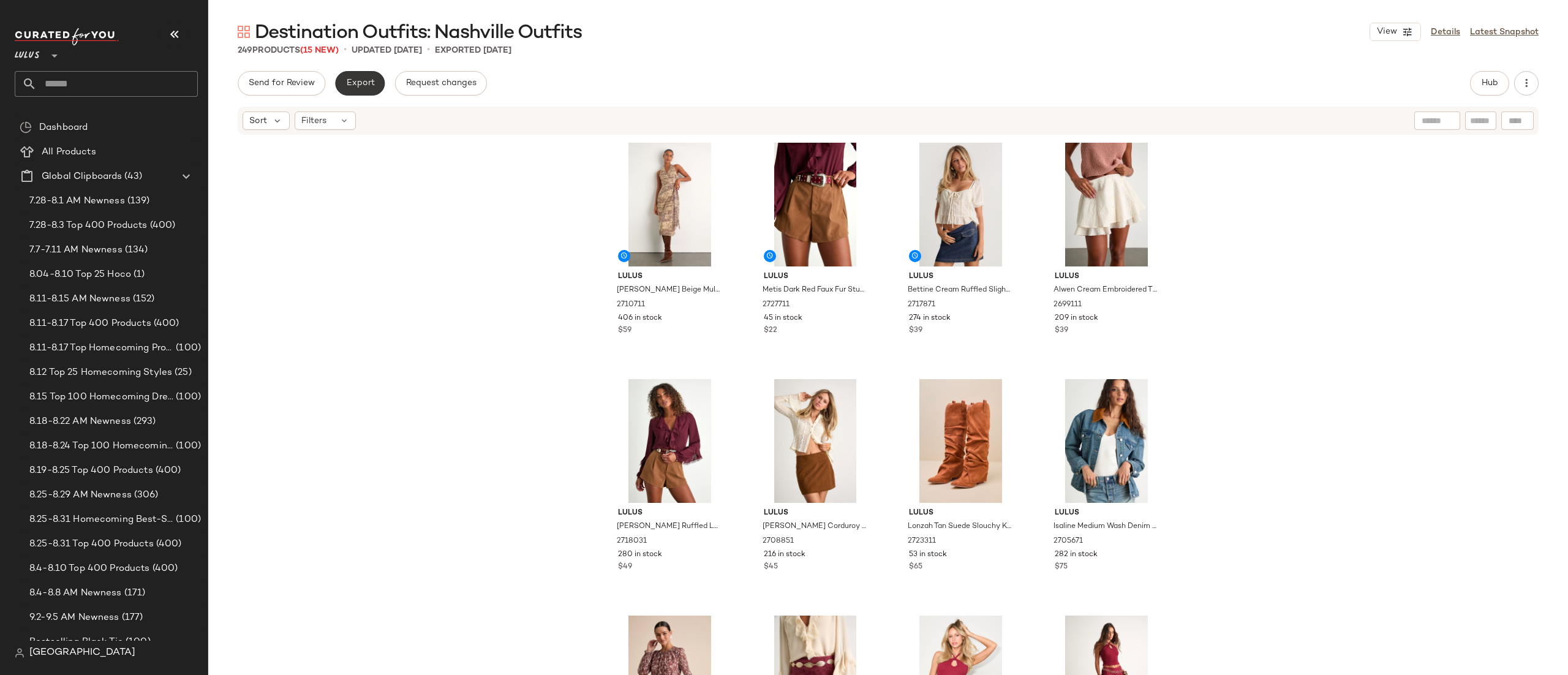
click at [379, 85] on button "Export" at bounding box center [360, 83] width 49 height 25
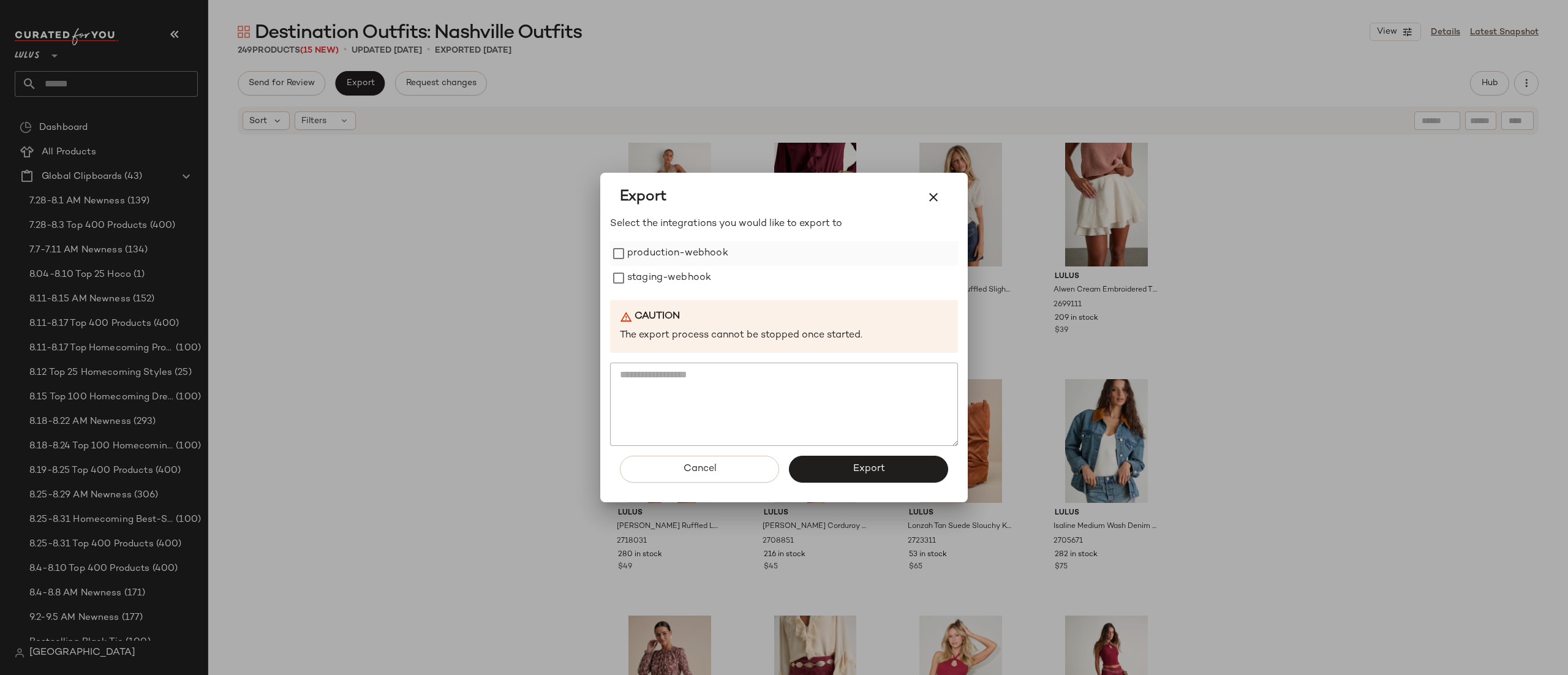
click at [645, 254] on label "production-webhook" at bounding box center [678, 254] width 101 height 25
click at [888, 477] on button "Export" at bounding box center [869, 469] width 159 height 27
